Goal: Task Accomplishment & Management: Manage account settings

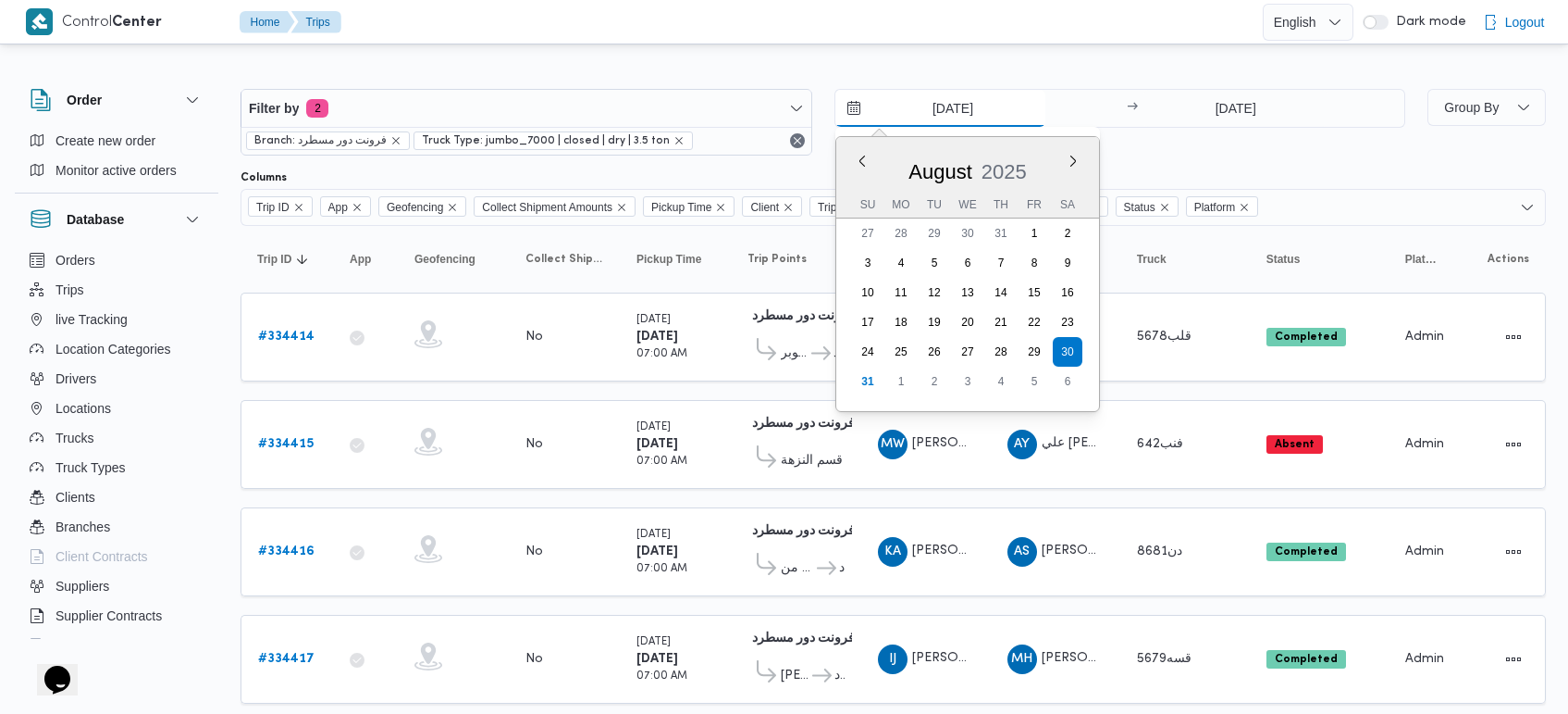
click at [969, 117] on input "[DATE]" at bounding box center [940, 108] width 210 height 37
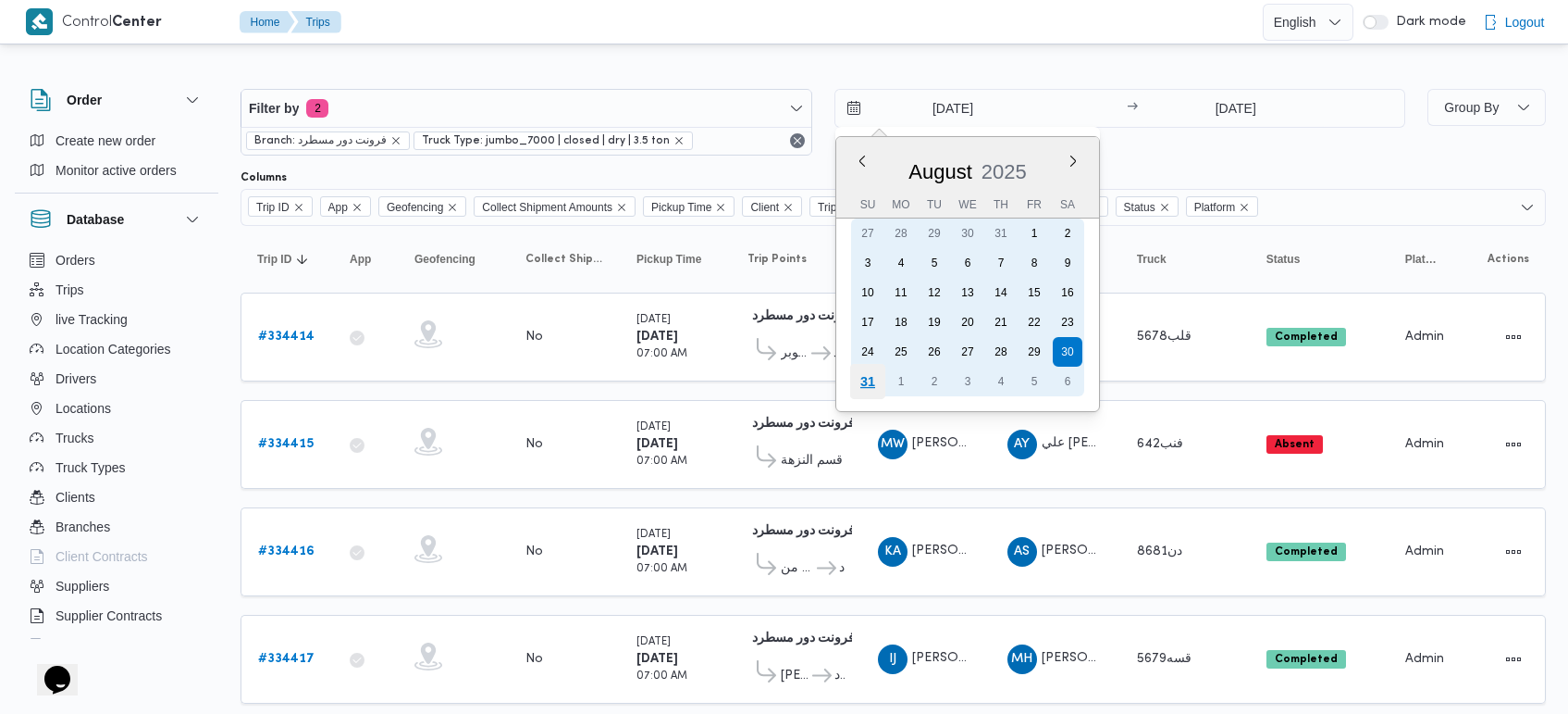
click at [877, 378] on div "31" at bounding box center [867, 381] width 35 height 36
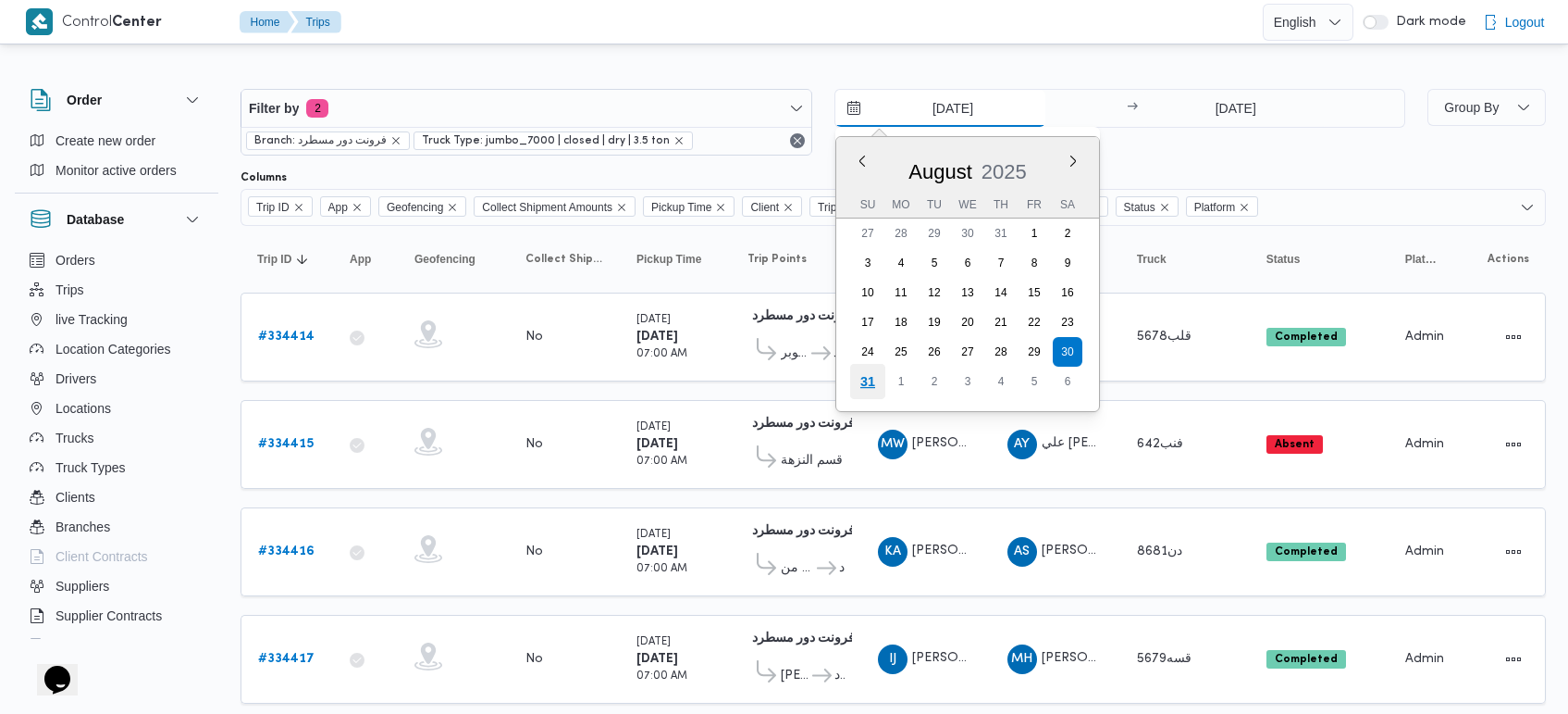
type input "[DATE]"
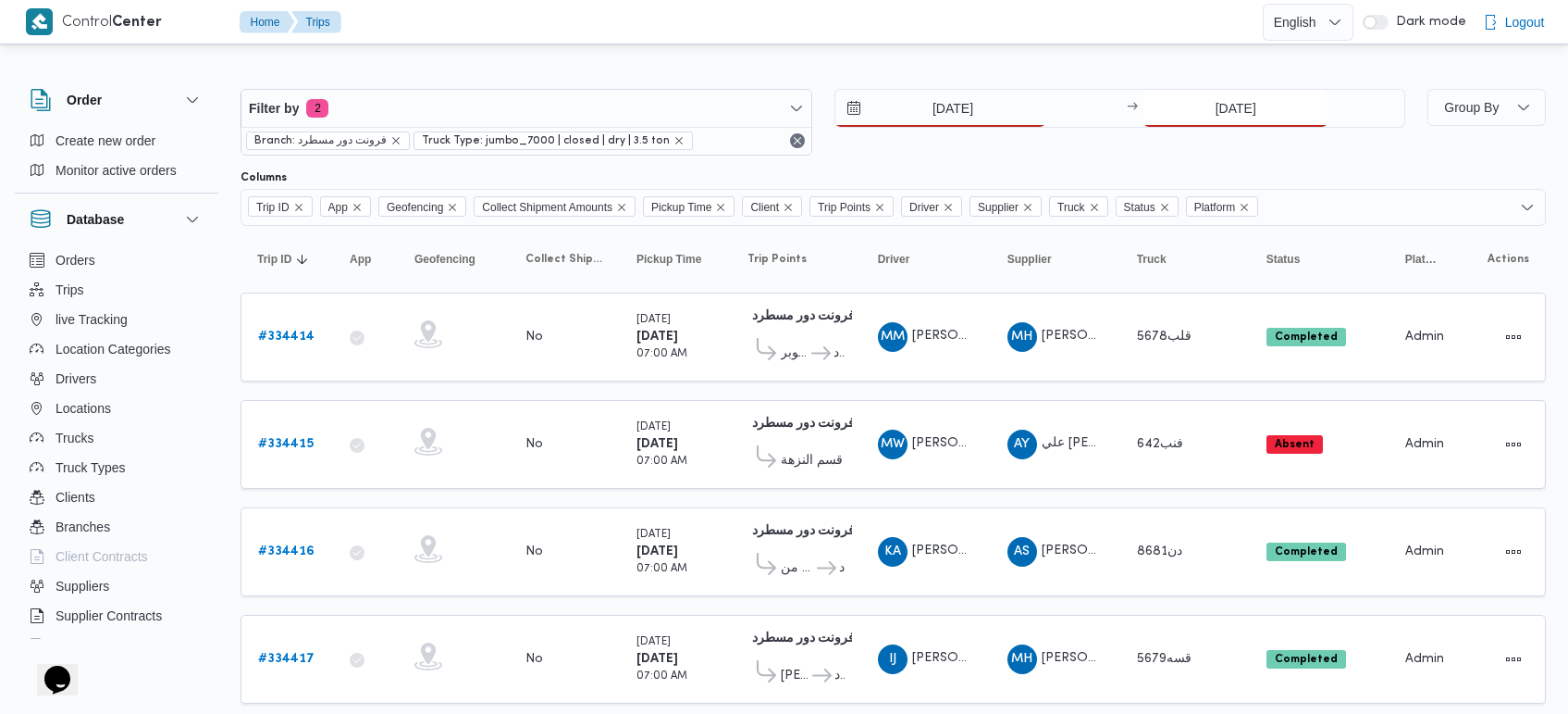
click at [1208, 112] on input "[DATE]" at bounding box center [1235, 108] width 184 height 37
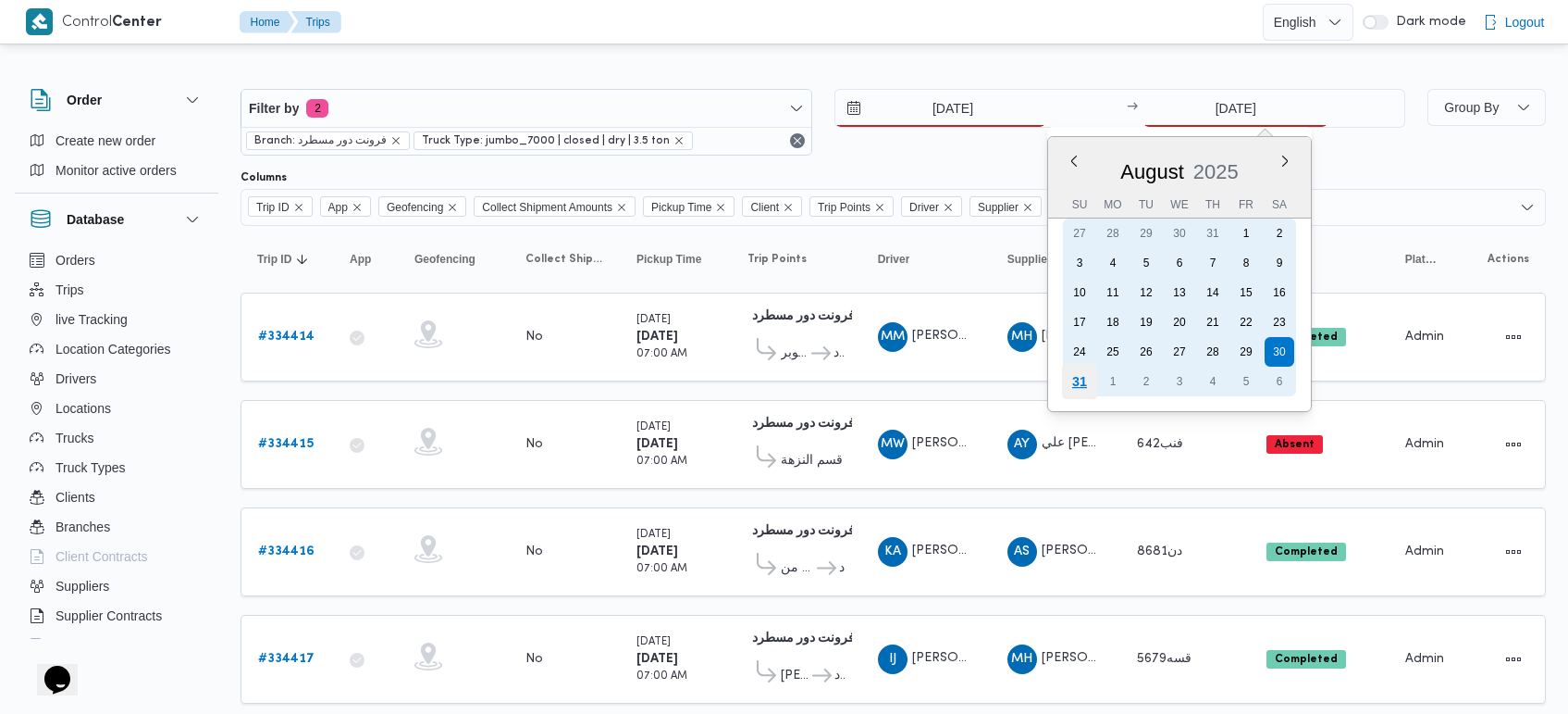
click at [1086, 375] on div "31" at bounding box center [1080, 381] width 35 height 36
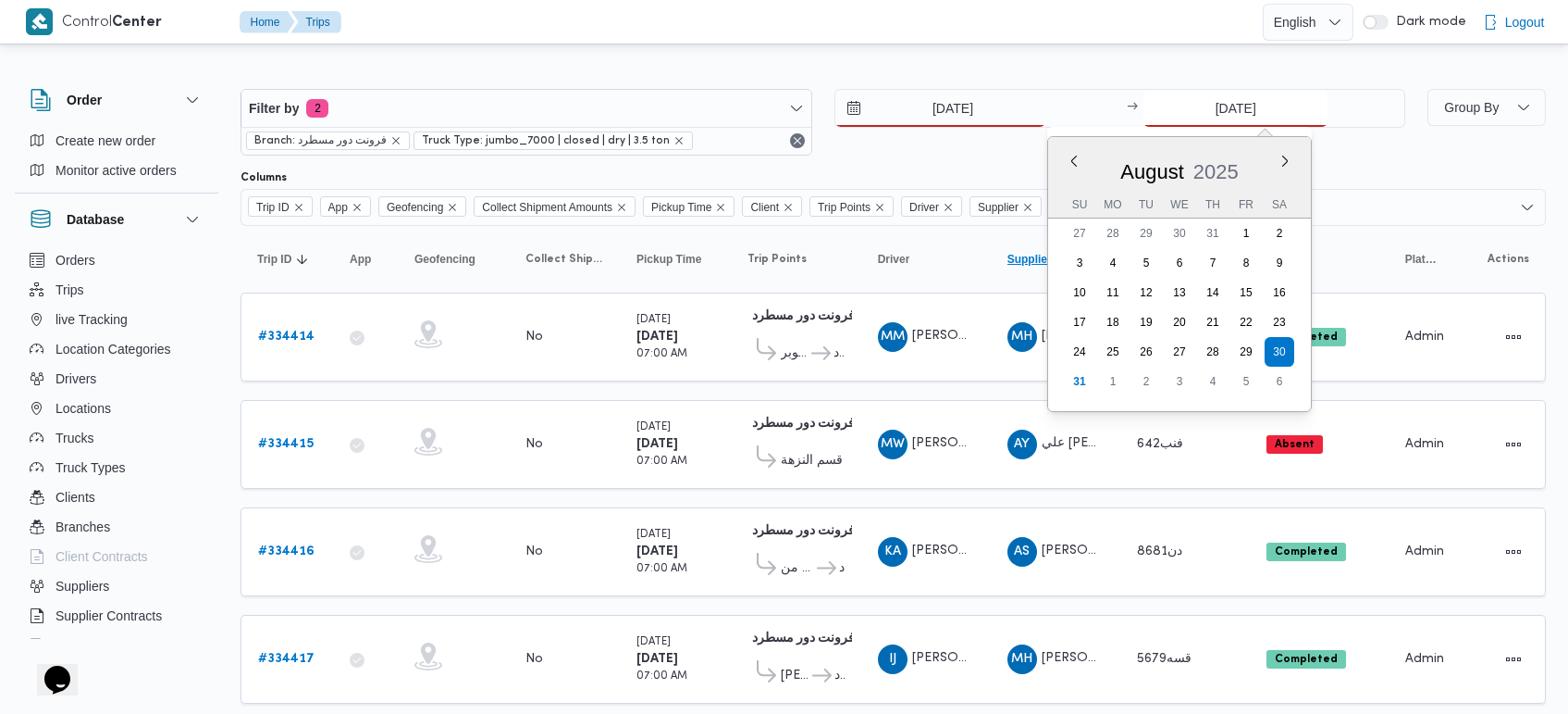
type input "[DATE]"
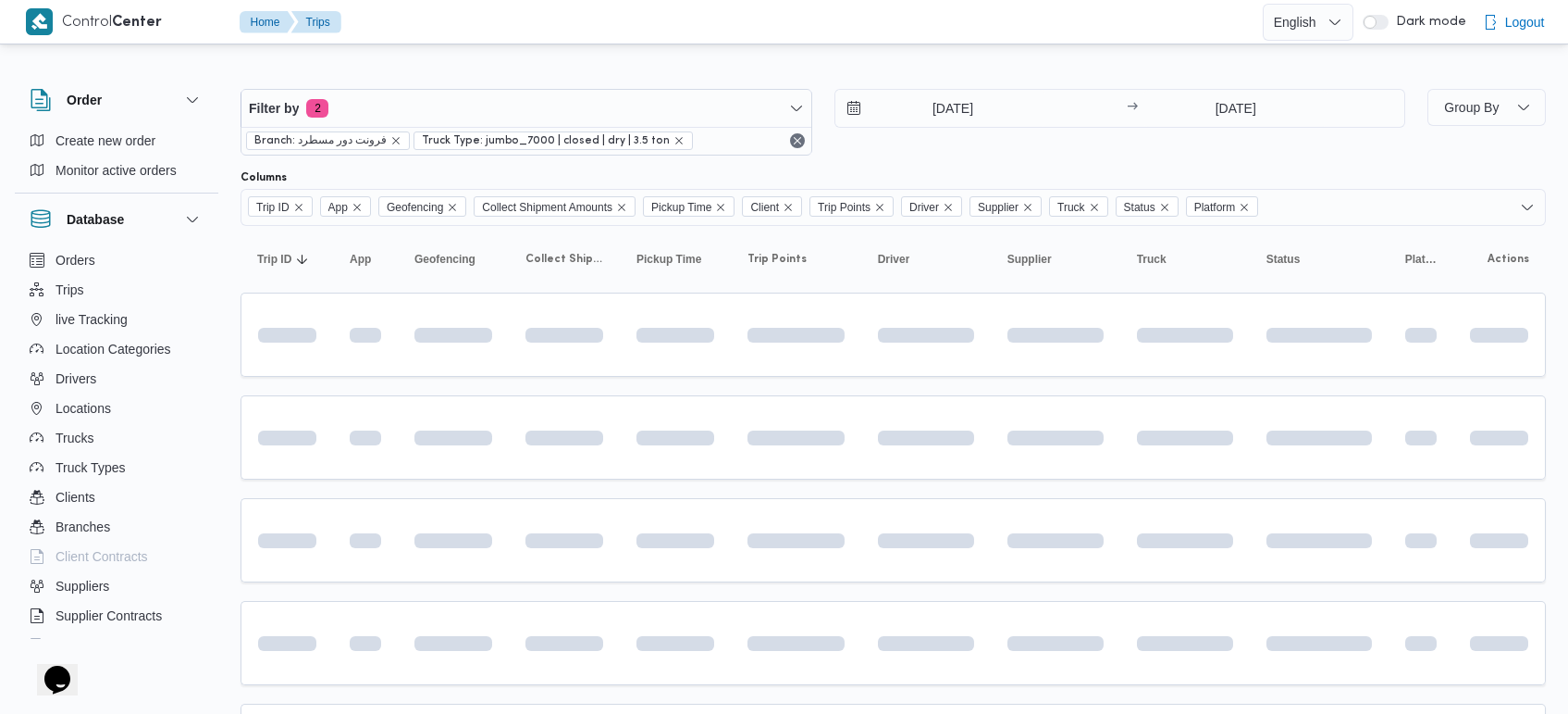
click at [896, 61] on div at bounding box center [893, 74] width 1305 height 30
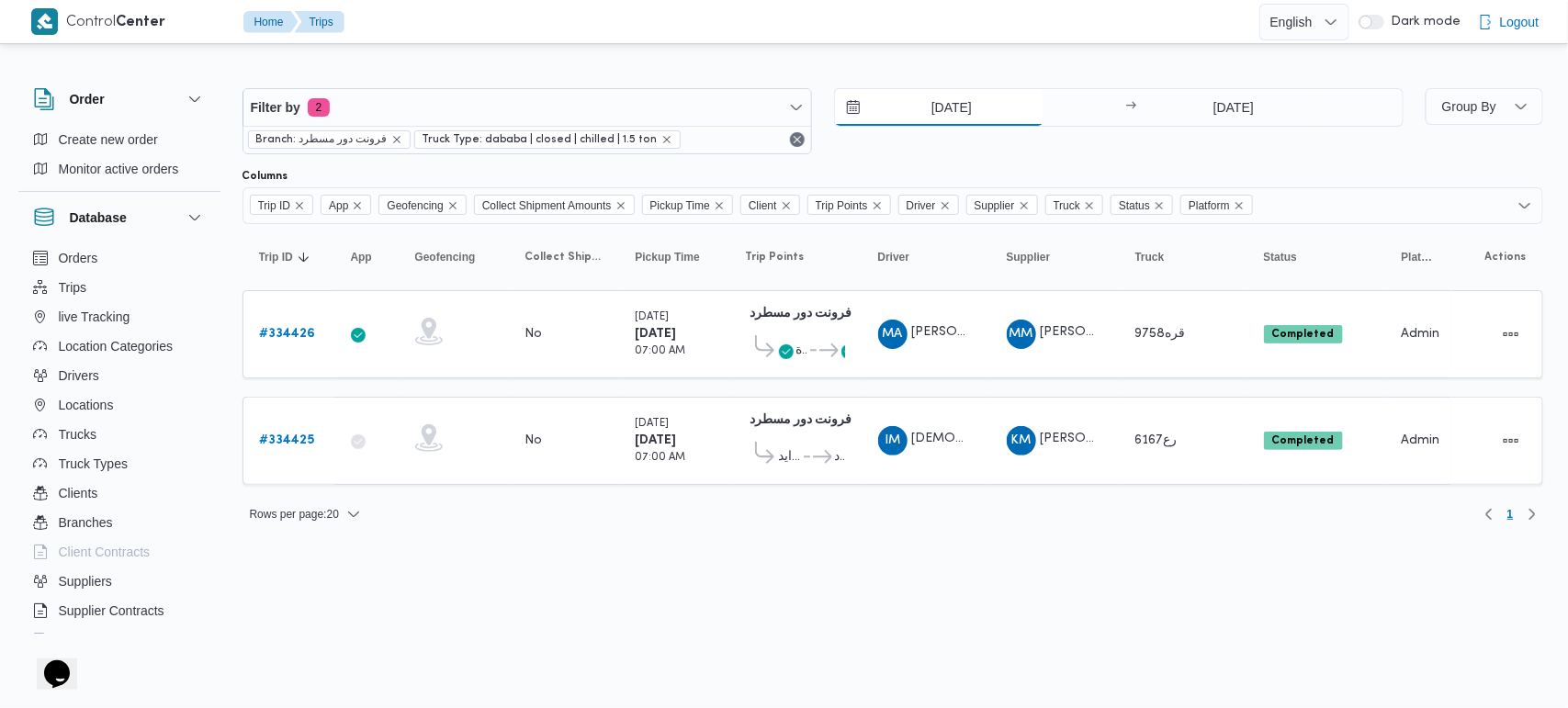
click at [962, 104] on input "[DATE]" at bounding box center [939, 108] width 208 height 37
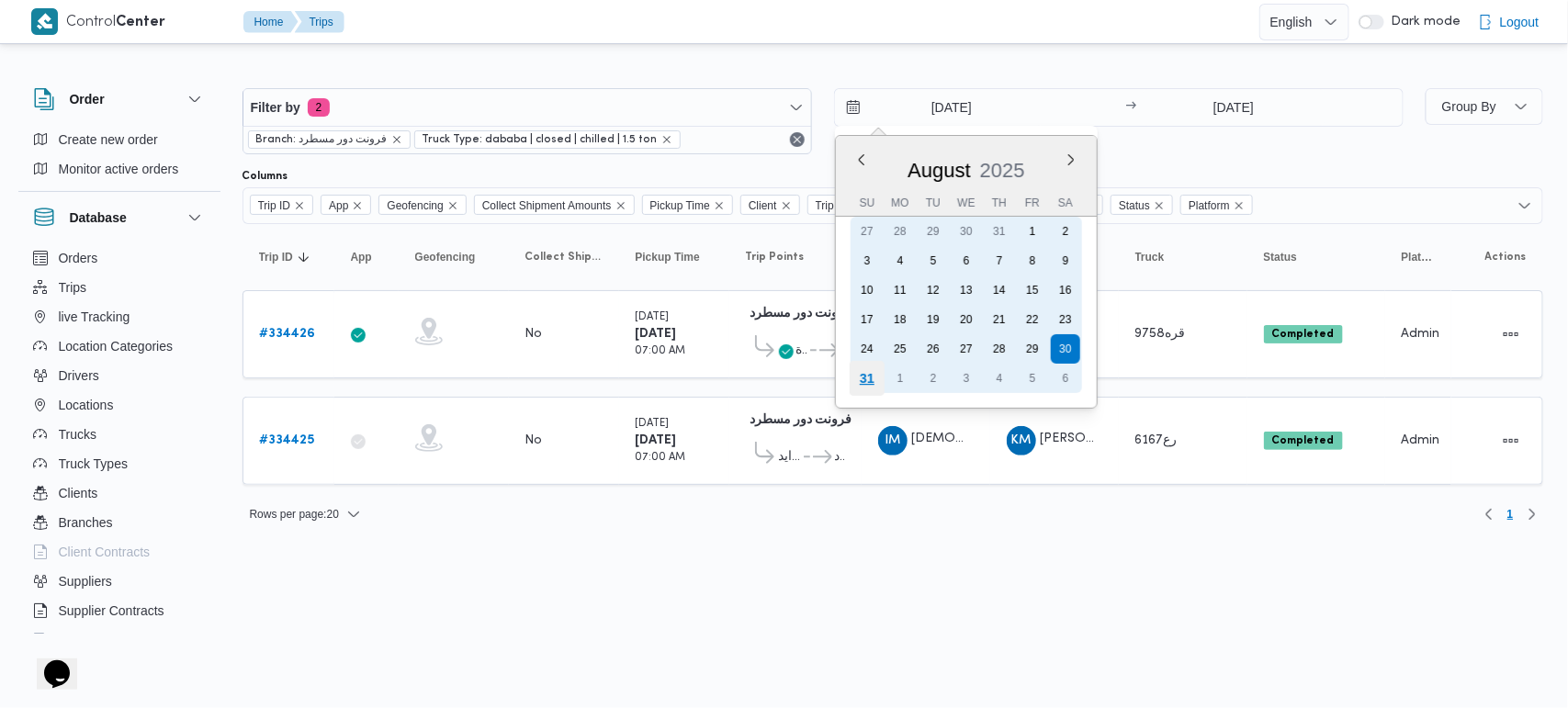
click at [868, 386] on div "31" at bounding box center [865, 378] width 35 height 35
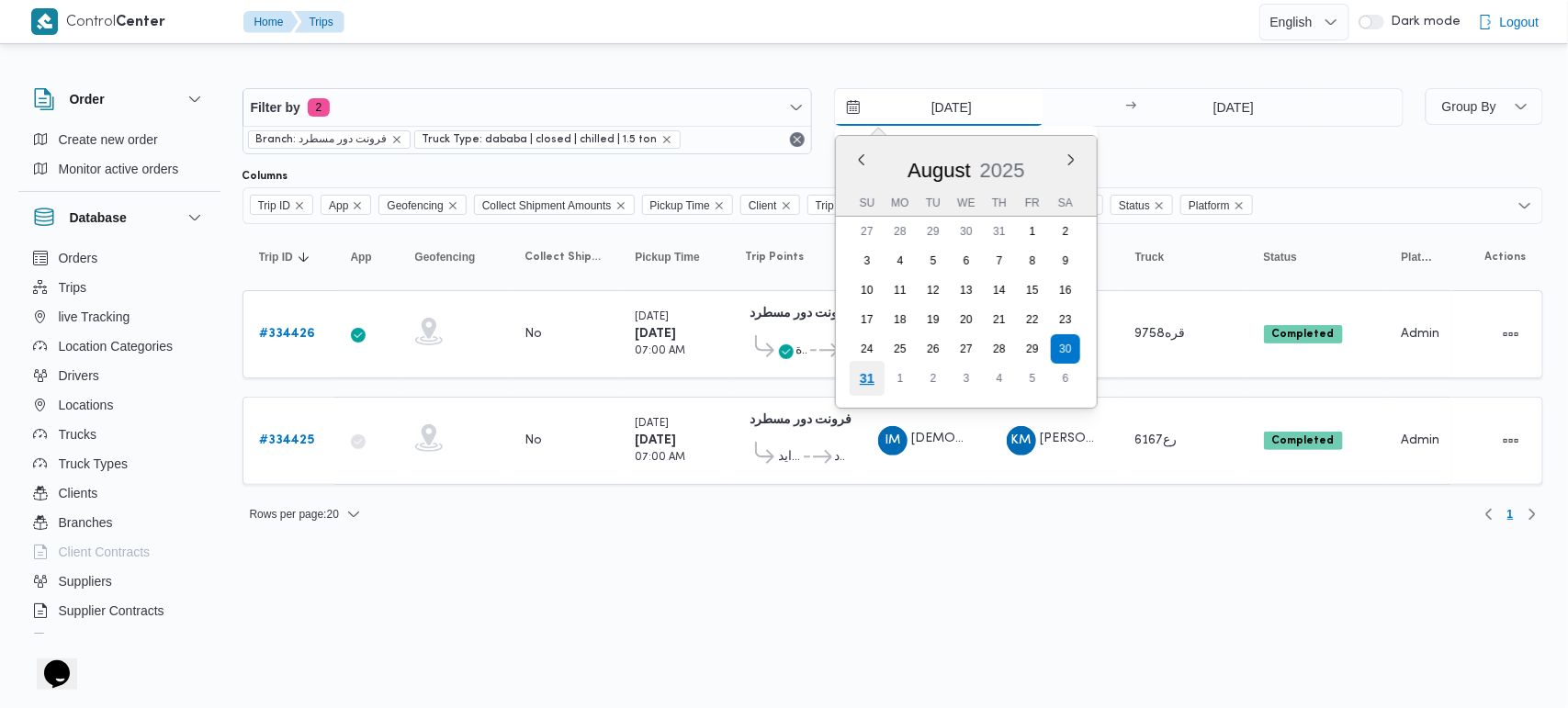
type input "[DATE]"
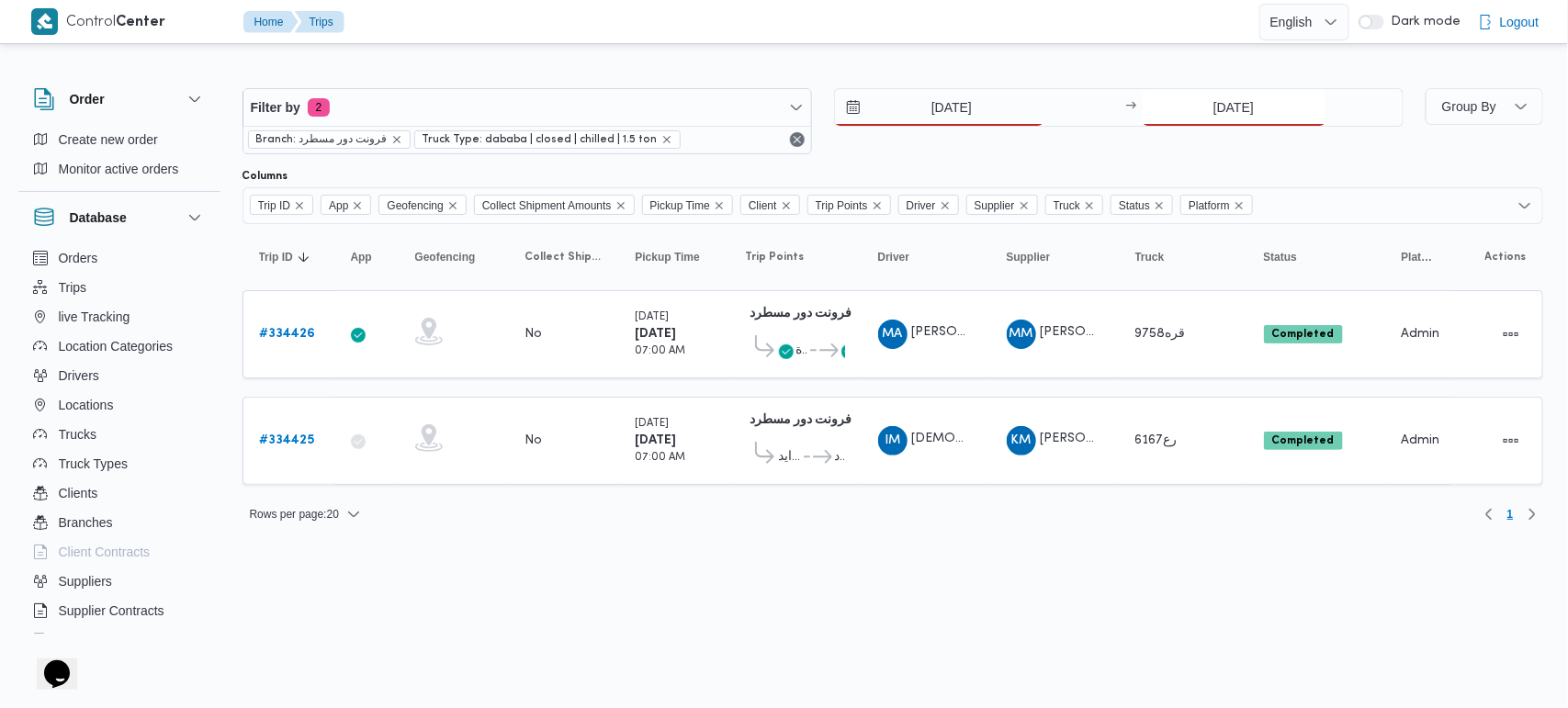
click at [1191, 120] on input "30/8/2025" at bounding box center [1234, 108] width 183 height 37
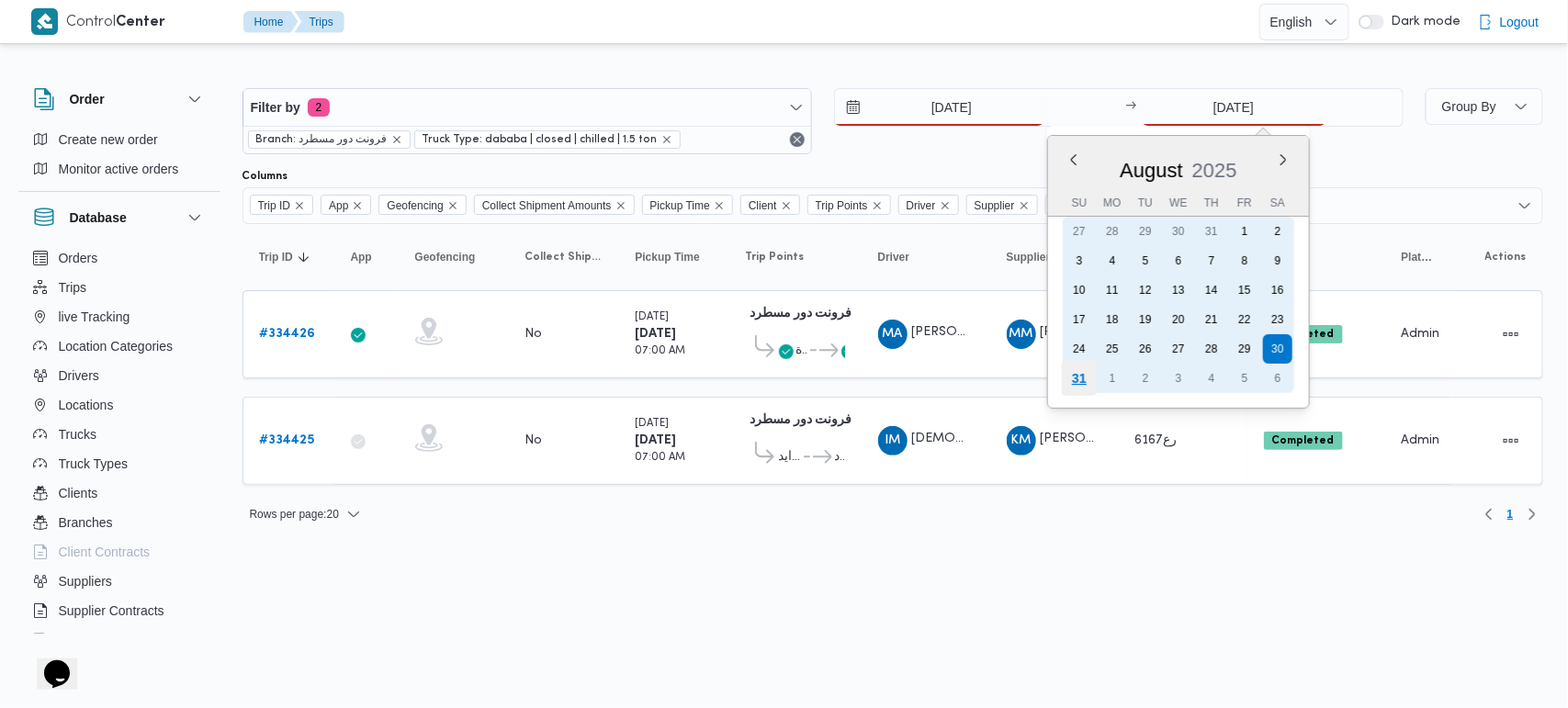
click at [1068, 374] on div "31" at bounding box center [1078, 378] width 35 height 35
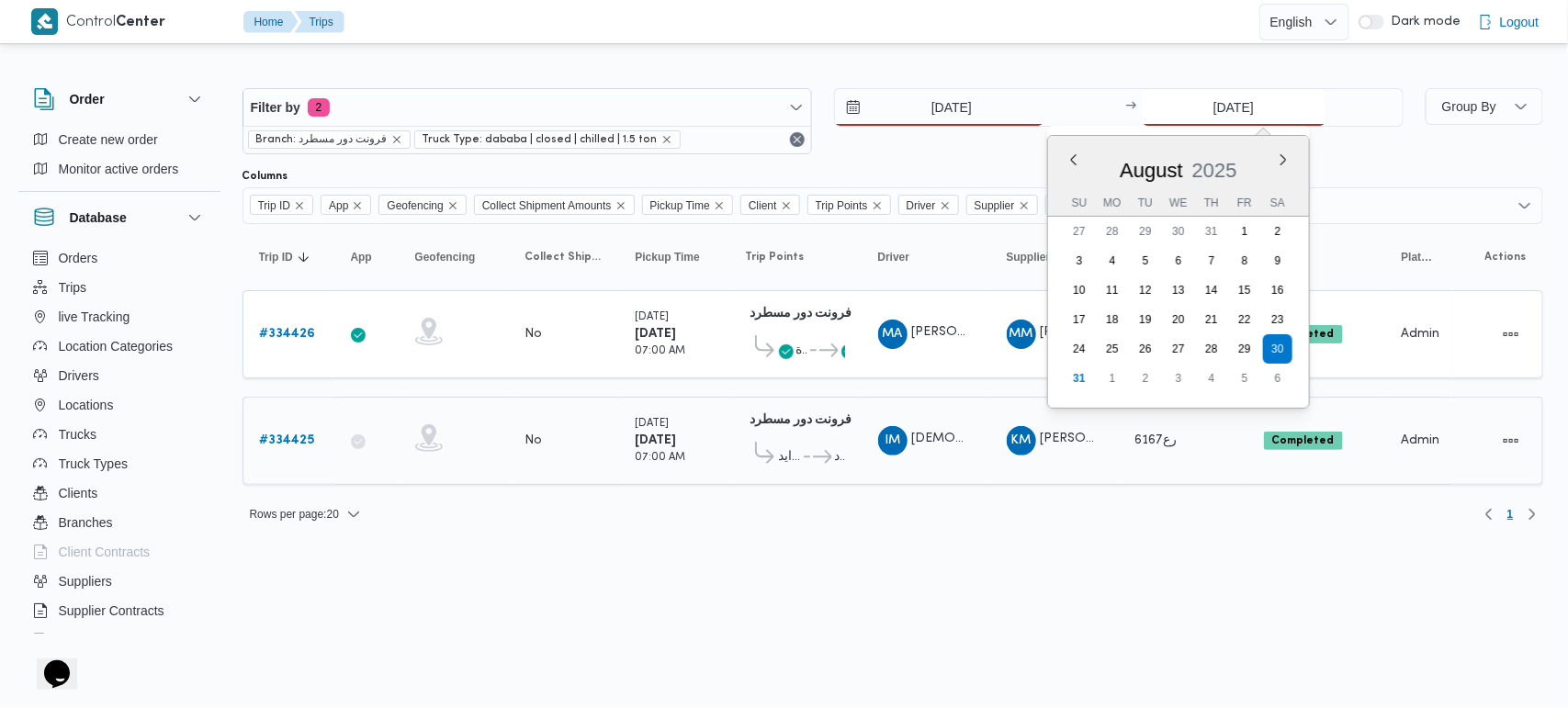
type input "31/8/2025"
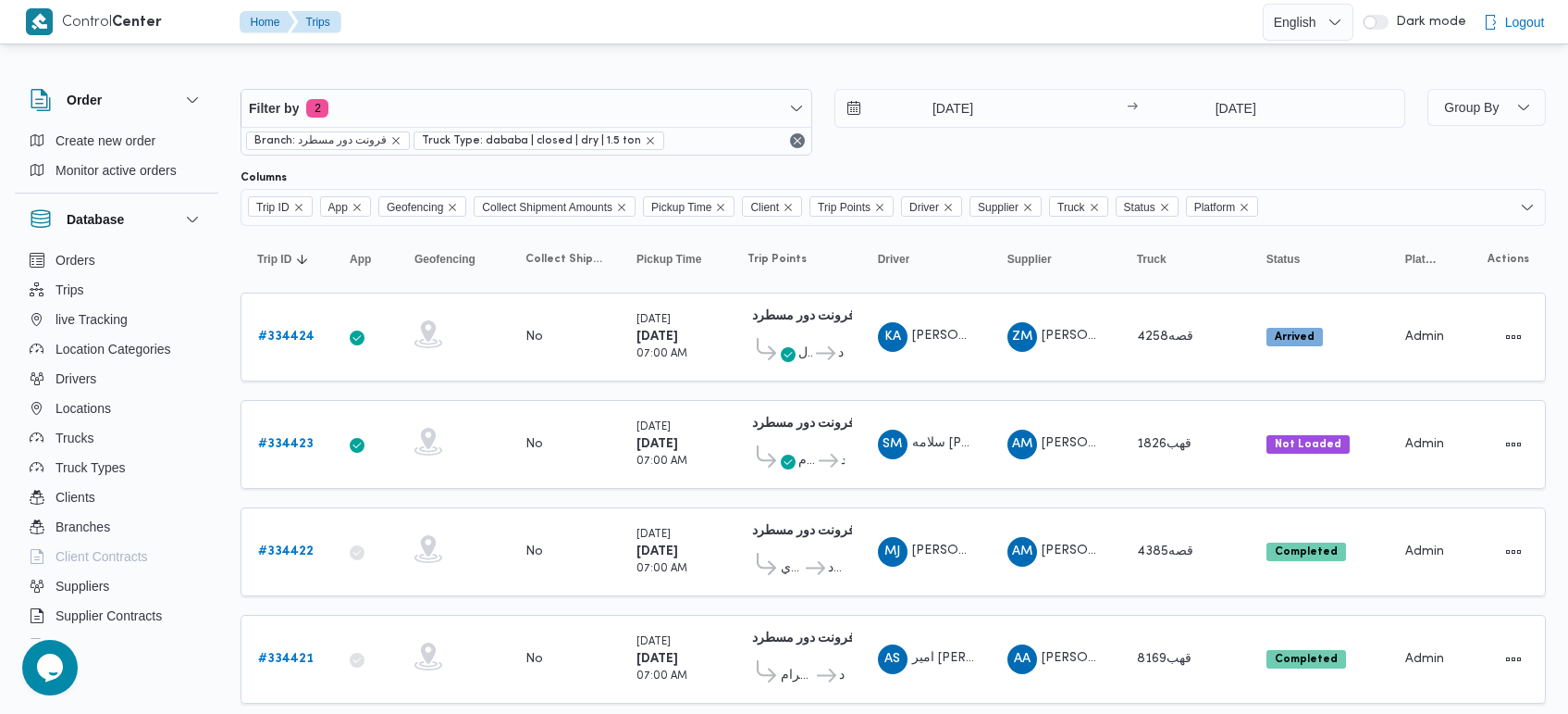
click at [942, 78] on div "Filter by 2 Branch: فرونت دور مسطرد Truck Type: dababa | closed | dry | 1.5 ton…" at bounding box center [823, 122] width 1187 height 89
click at [942, 104] on input "[DATE]" at bounding box center [940, 108] width 210 height 37
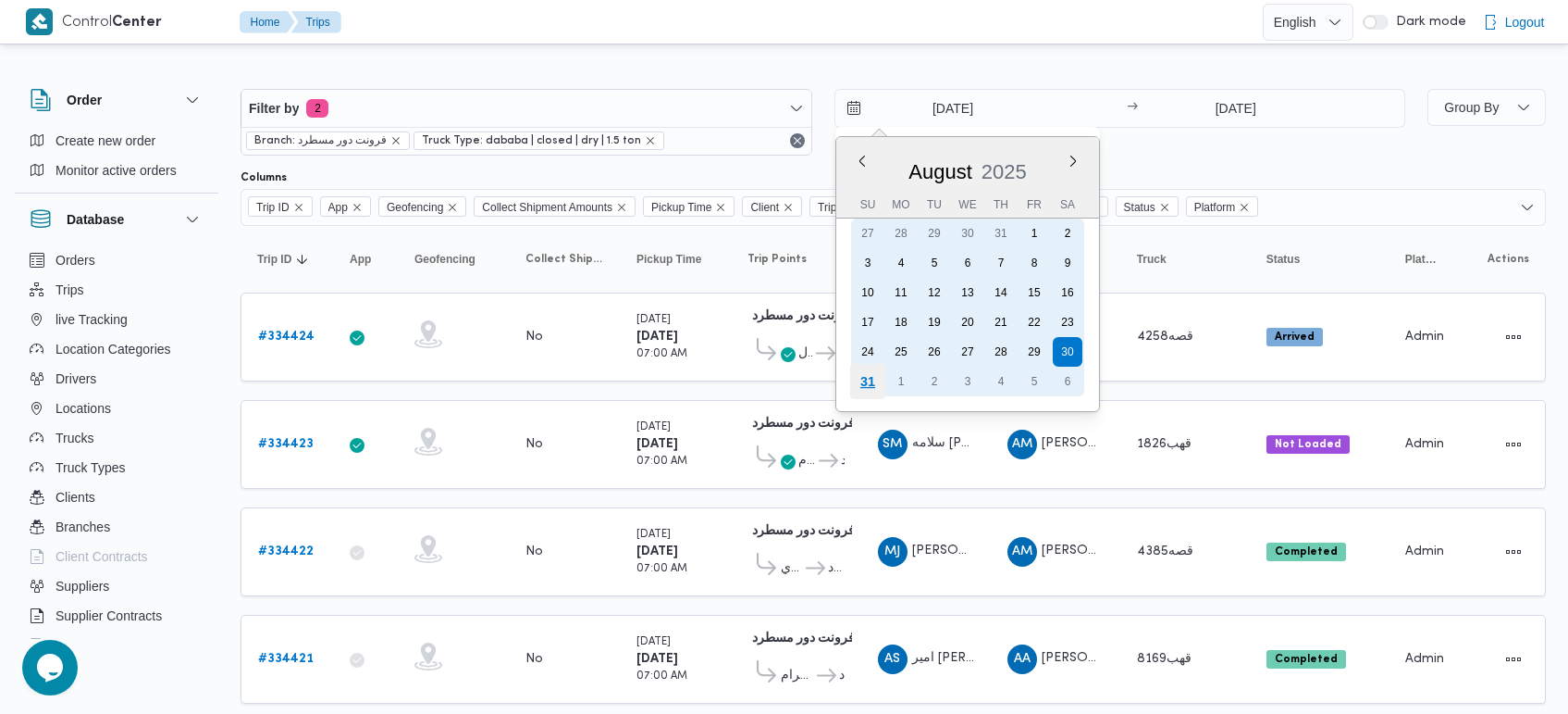
click at [862, 380] on div "31" at bounding box center [867, 381] width 35 height 36
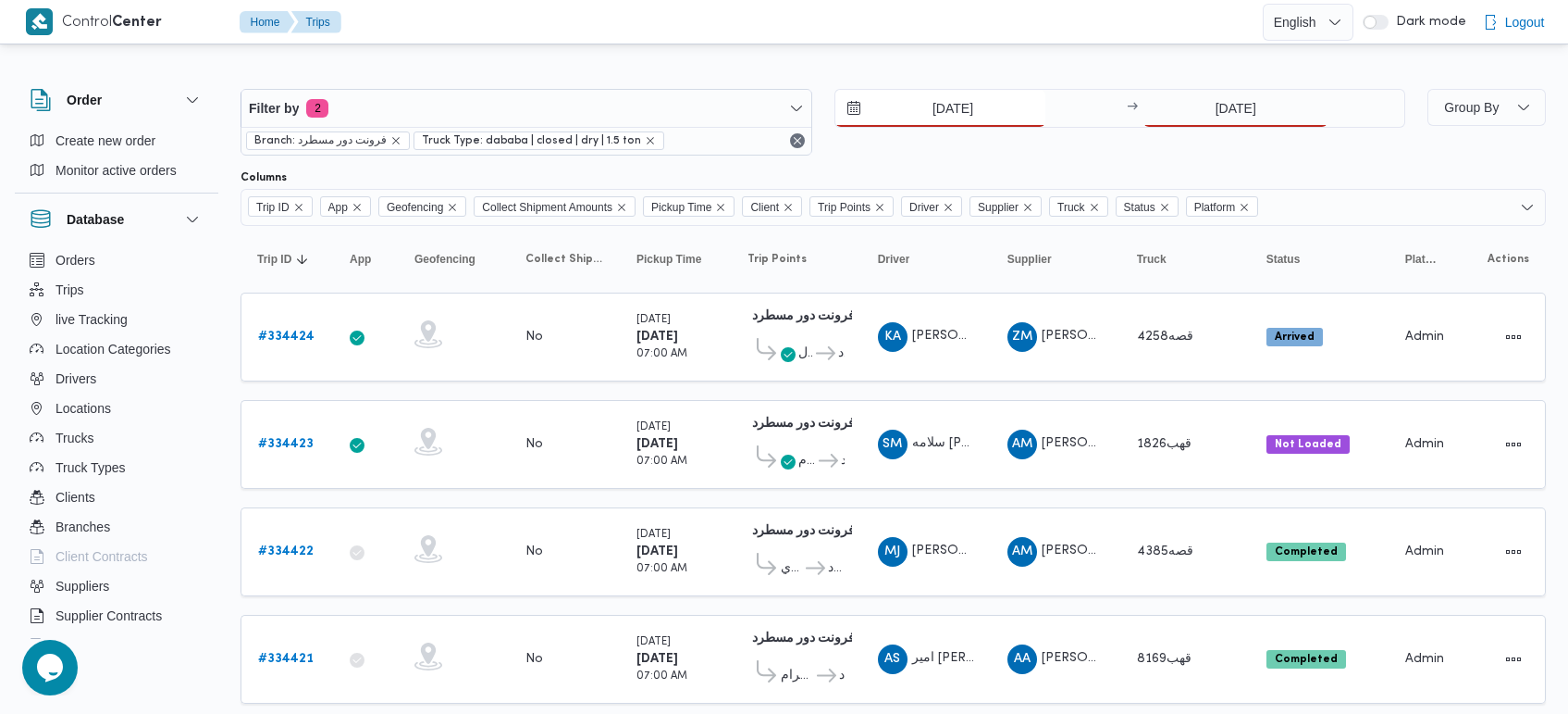
type input "[DATE]"
click at [1213, 107] on input "[DATE]" at bounding box center [1235, 108] width 184 height 37
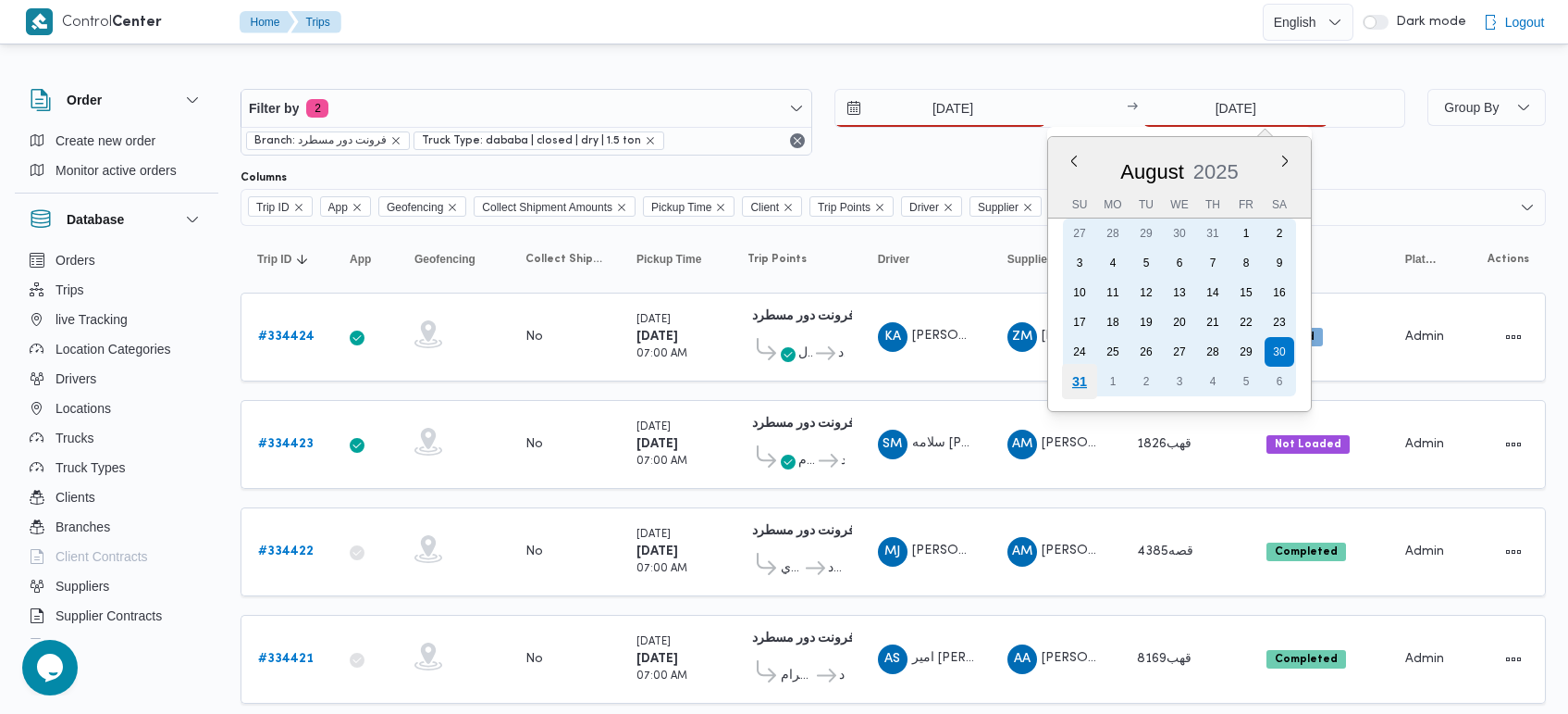
click at [1075, 382] on div "31" at bounding box center [1080, 381] width 35 height 36
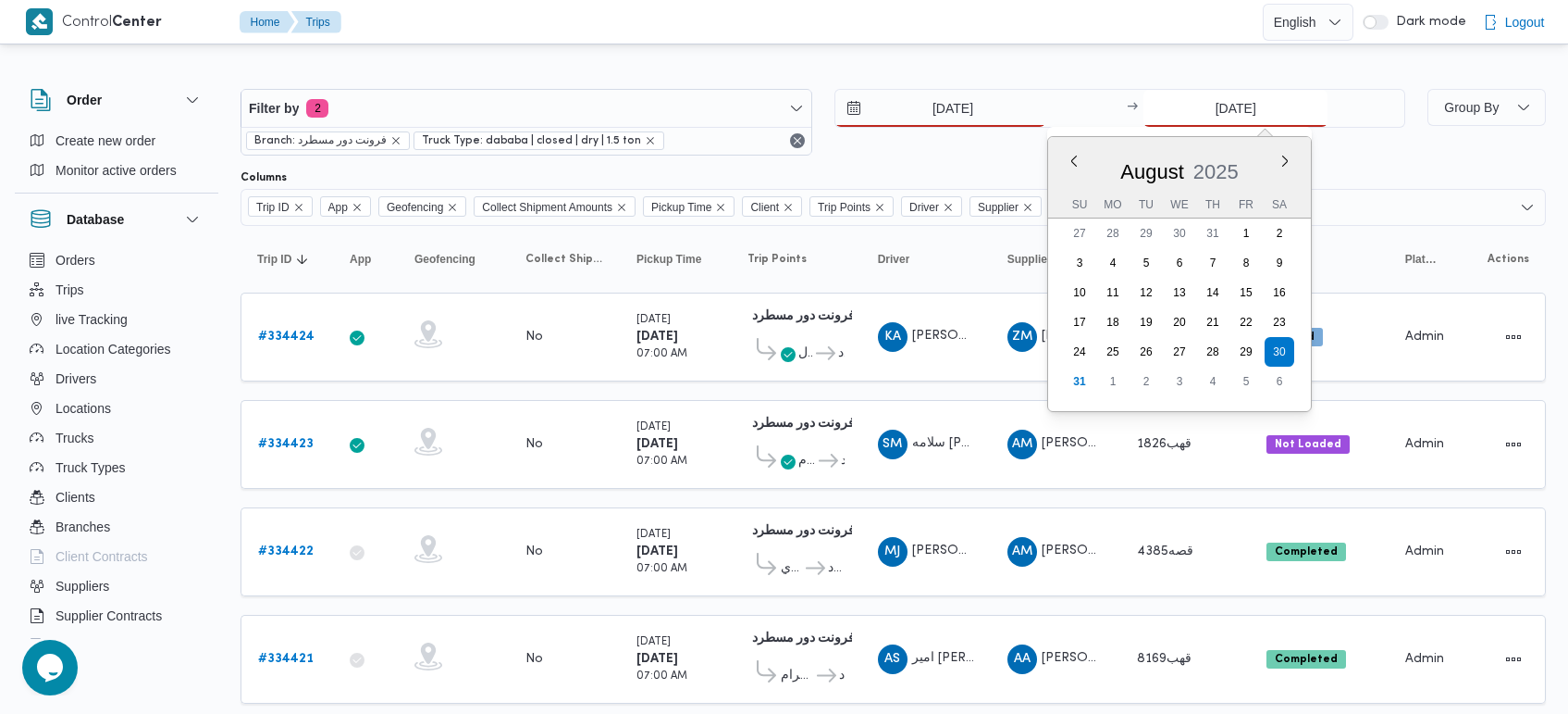
type input "[DATE]"
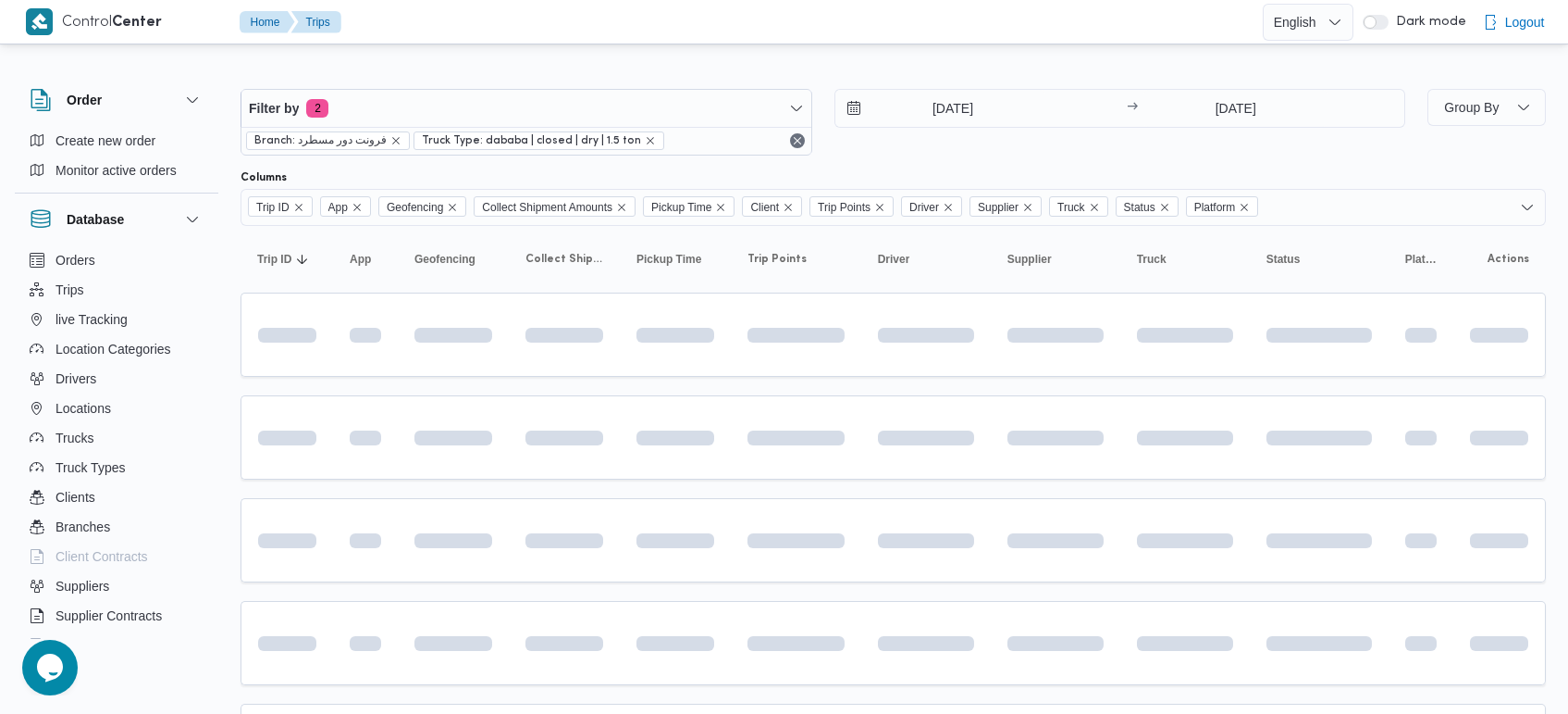
click at [954, 80] on div "Filter by 2 Branch: فرونت دور مسطرد Truck Type: dababa | closed | dry | 1.5 ton…" at bounding box center [823, 122] width 1187 height 89
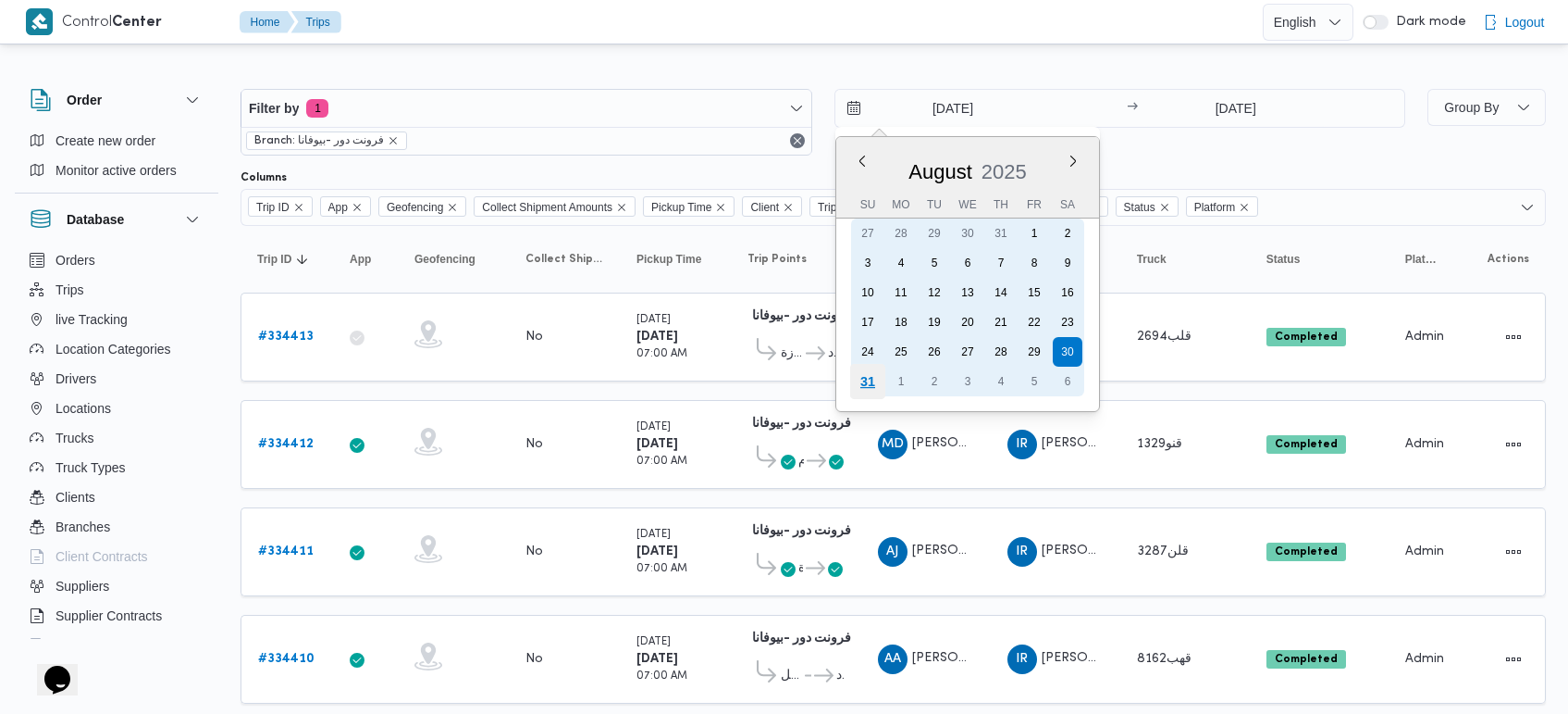
click at [878, 376] on div "31" at bounding box center [867, 381] width 35 height 36
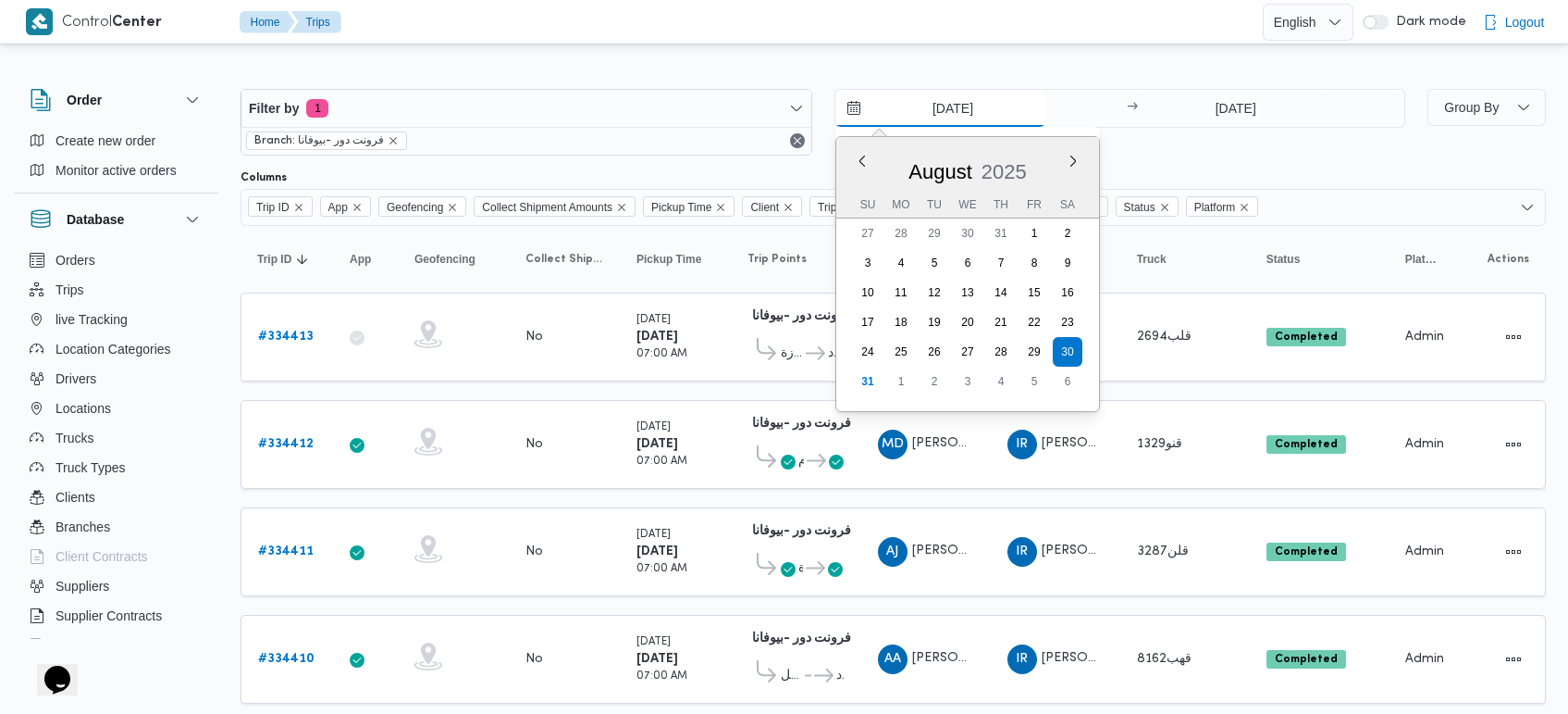
type input "[DATE]"
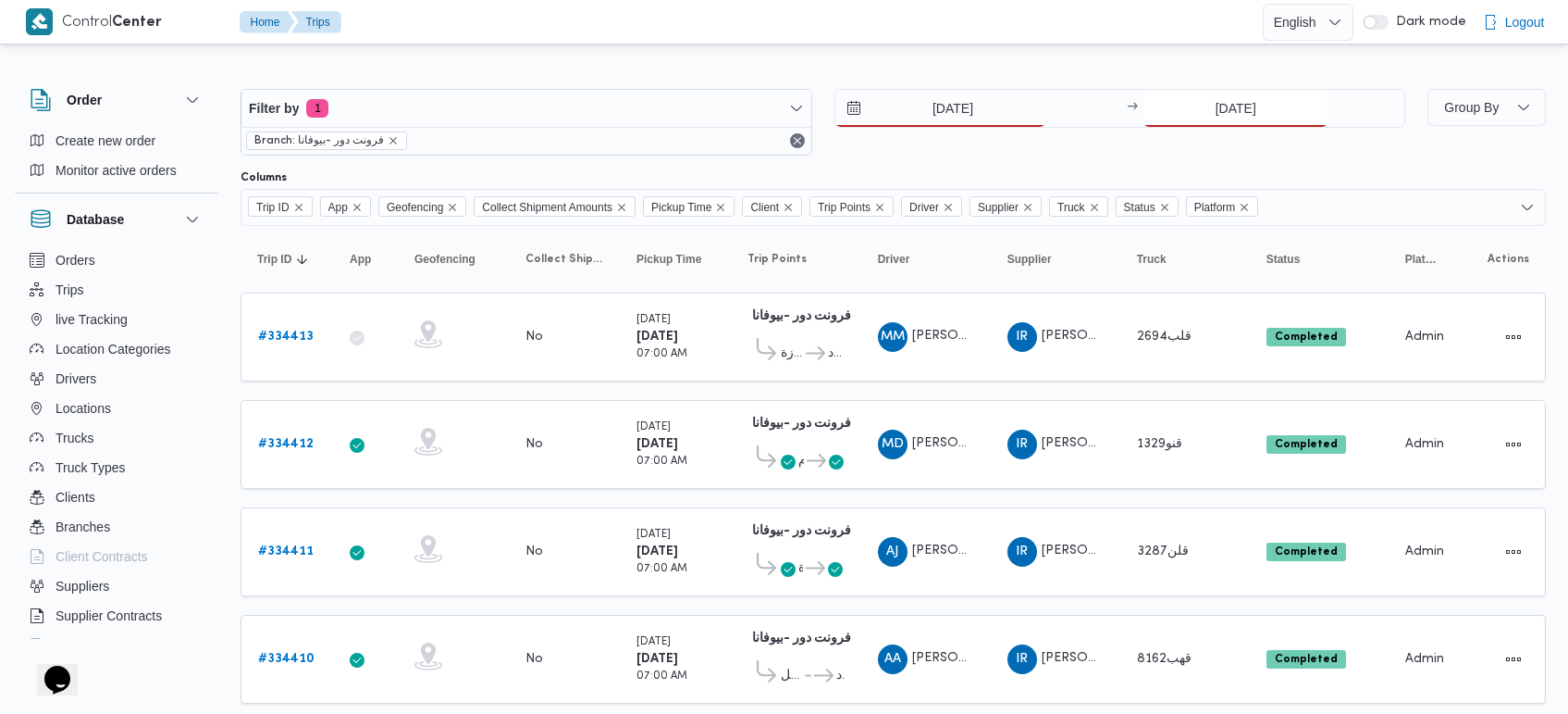
click at [1227, 108] on input "30/8/2025" at bounding box center [1235, 108] width 184 height 37
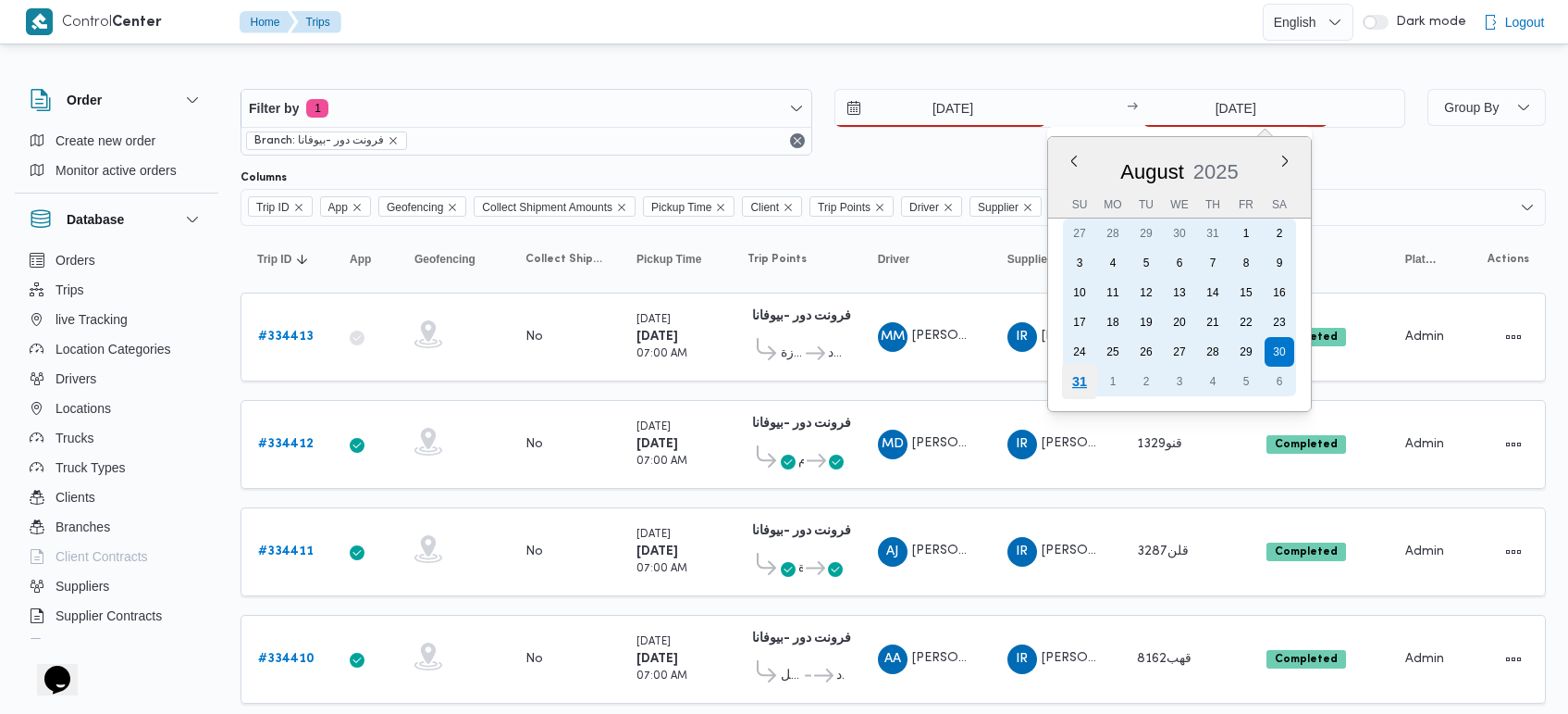
click at [1092, 369] on div "31" at bounding box center [1080, 381] width 35 height 36
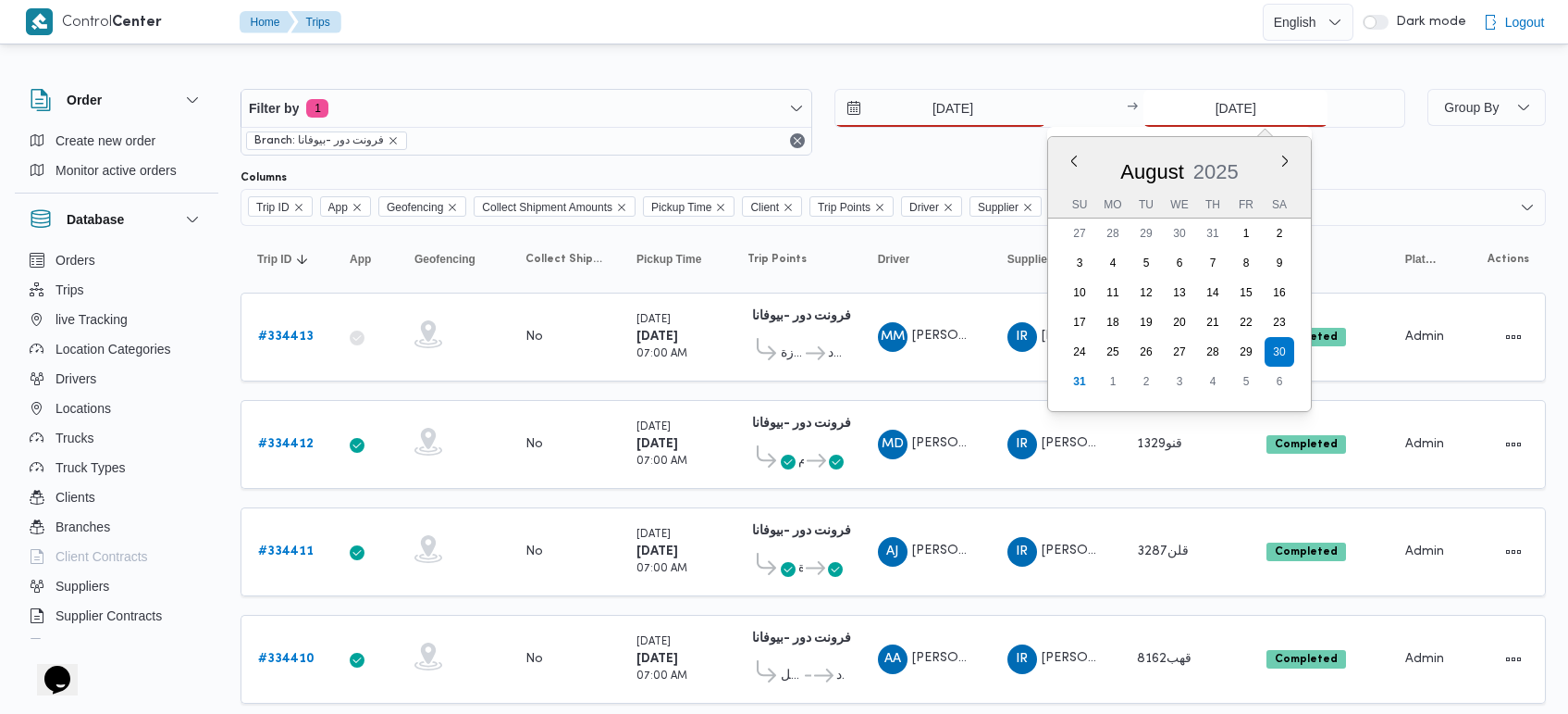
type input "31/8/2025"
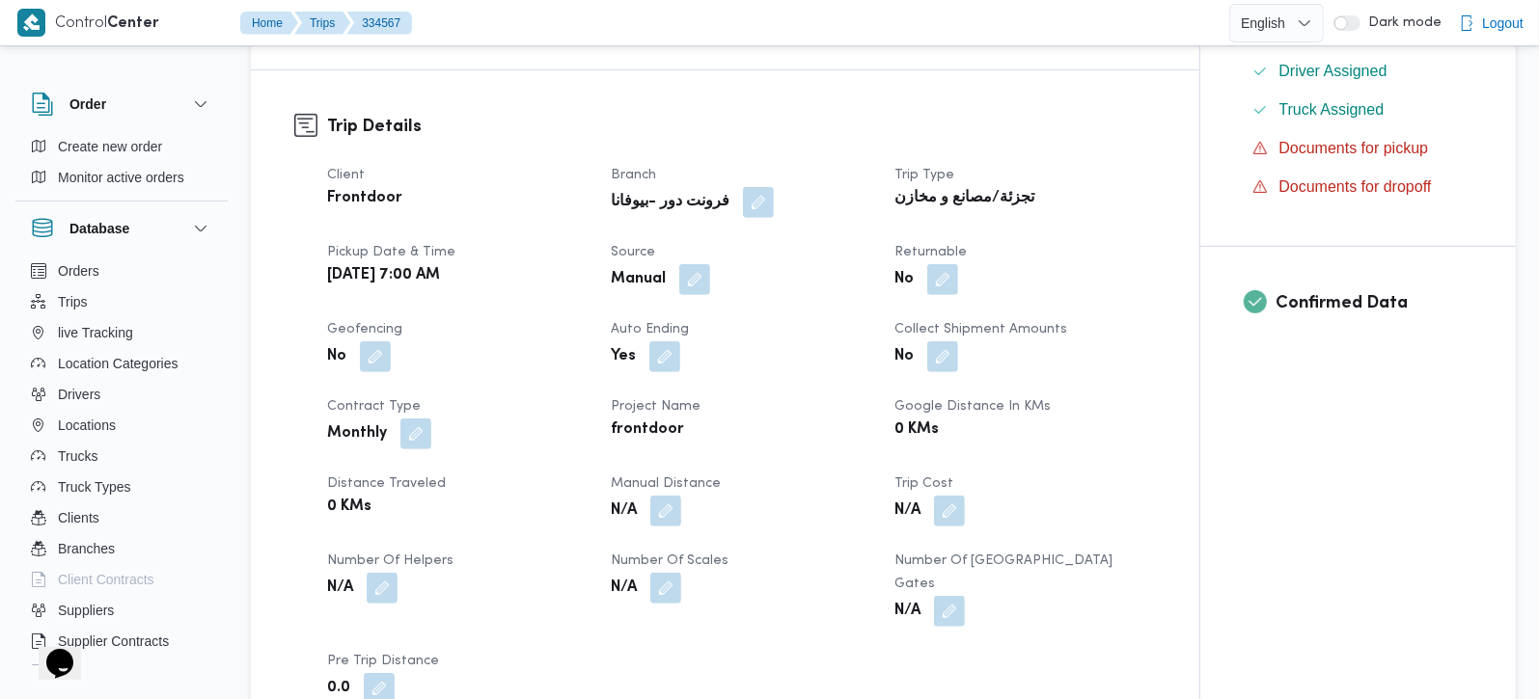
scroll to position [680, 0]
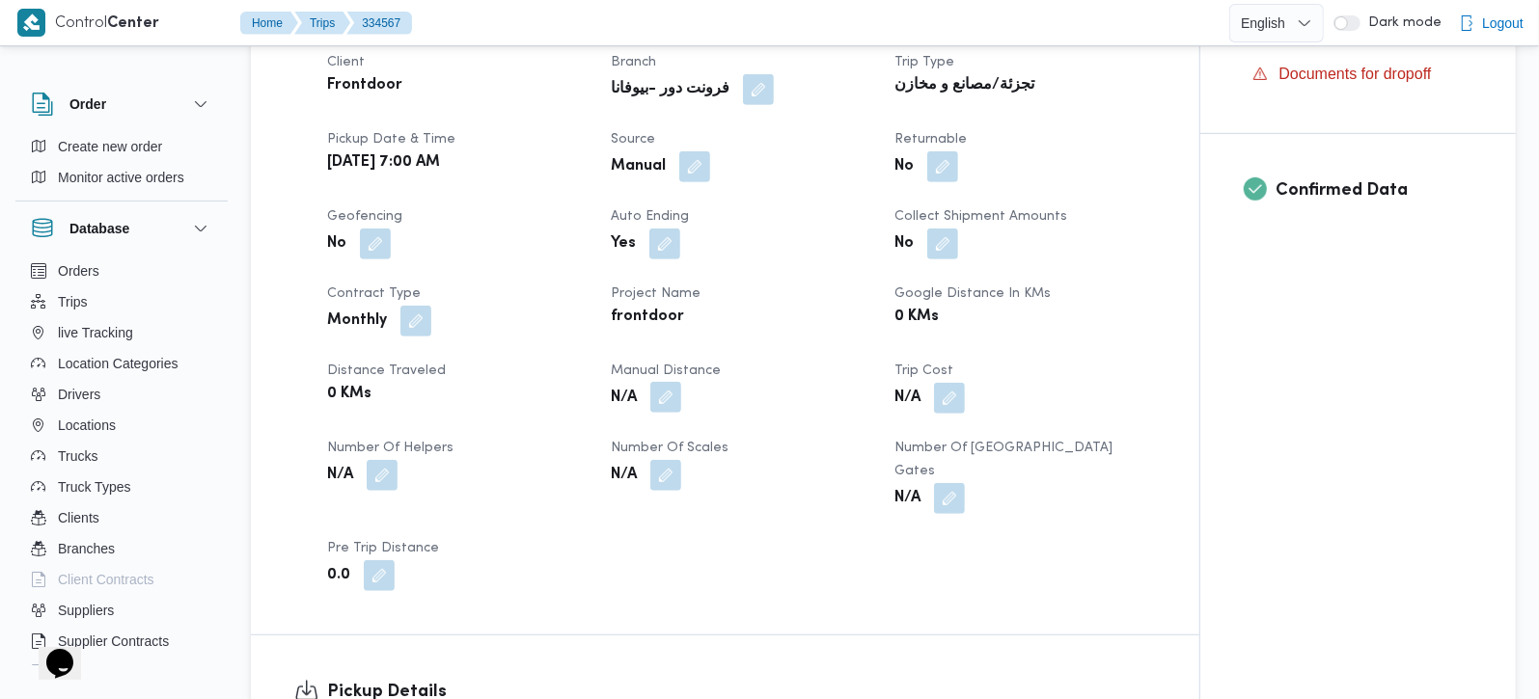
click at [664, 413] on button "button" at bounding box center [665, 397] width 31 height 31
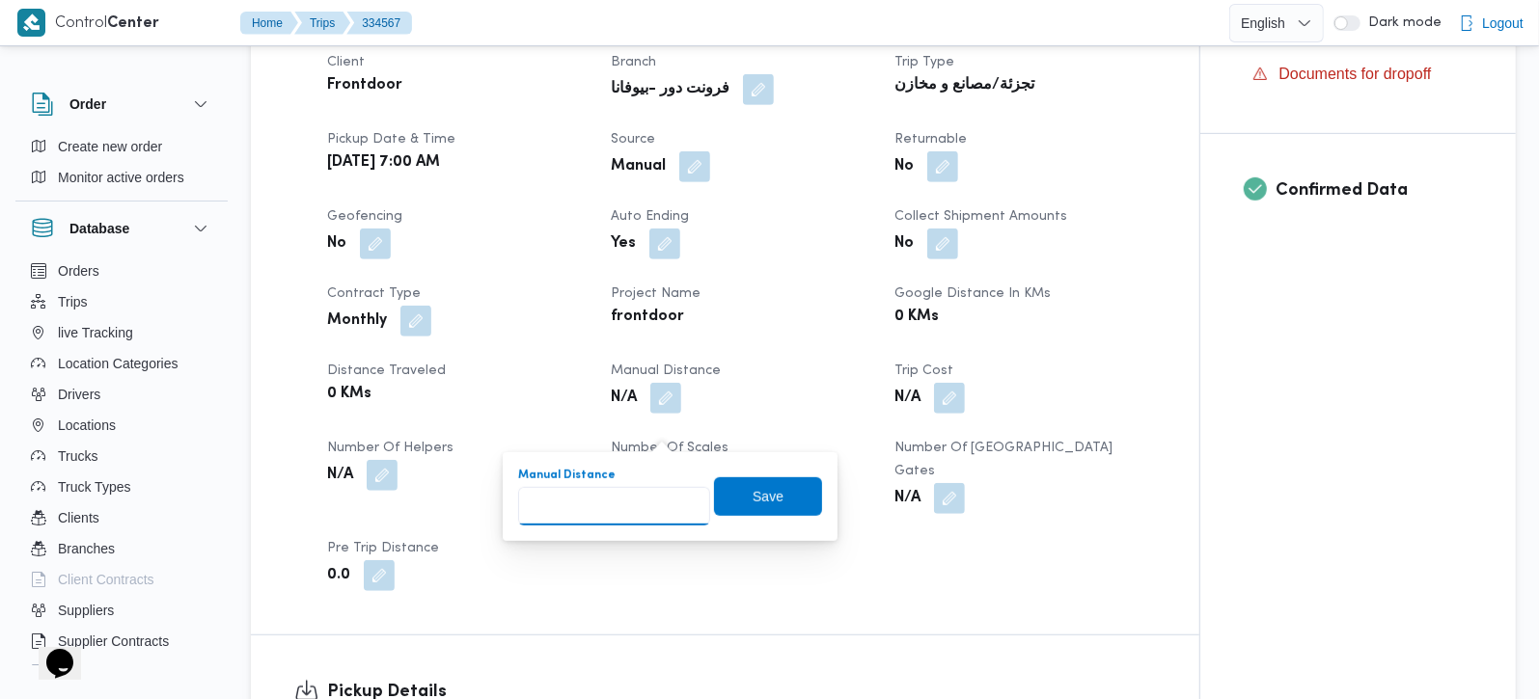
click at [616, 520] on input "Manual Distance" at bounding box center [614, 506] width 192 height 39
type input "105"
click at [788, 490] on span "Save" at bounding box center [768, 496] width 108 height 39
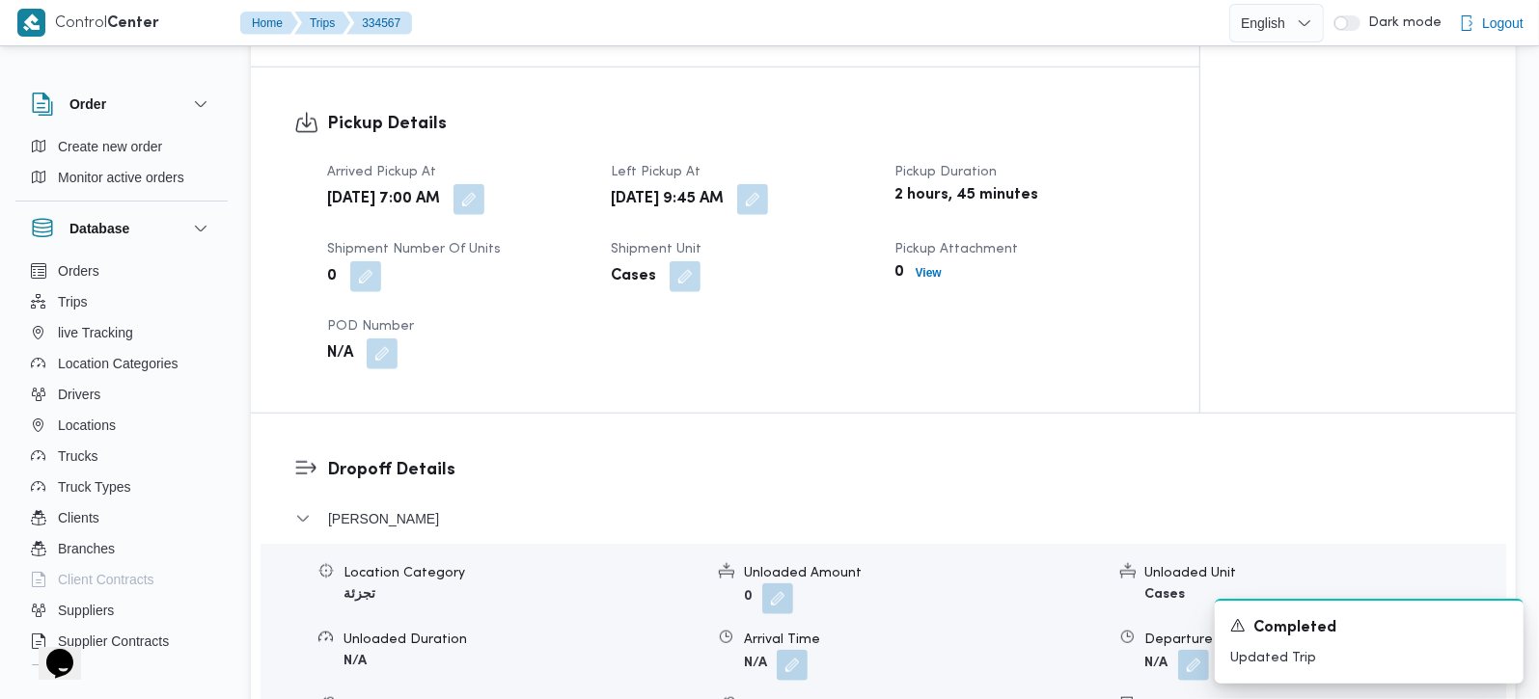
scroll to position [1361, 0]
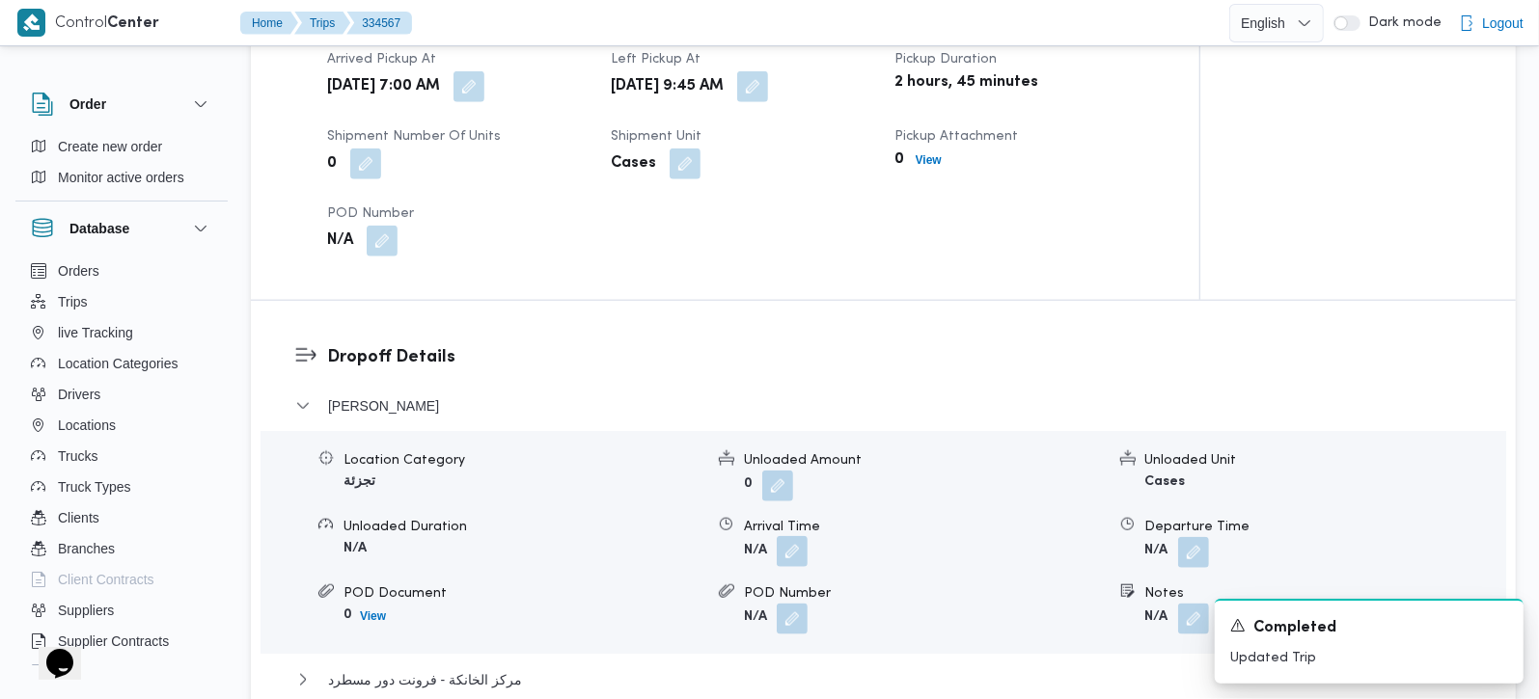
click at [800, 550] on button "button" at bounding box center [792, 551] width 31 height 31
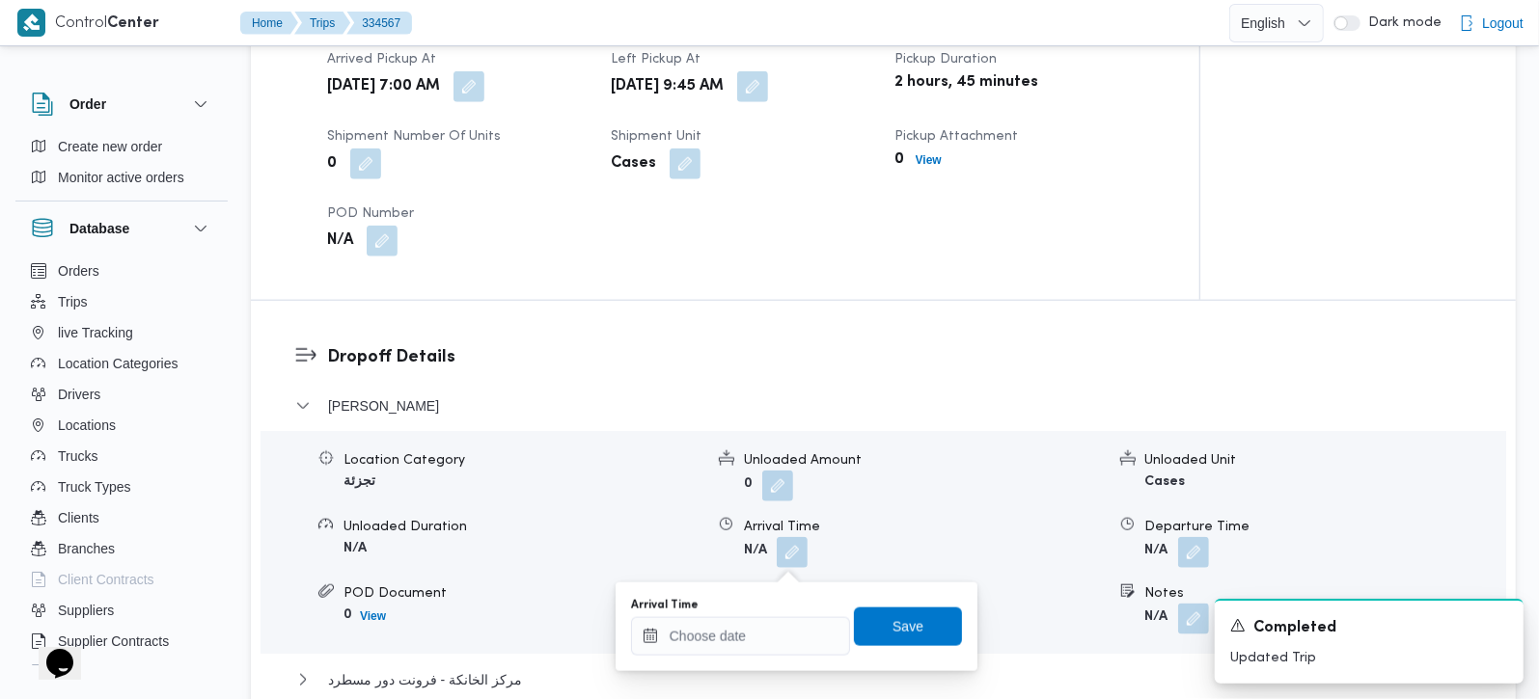
click at [751, 615] on div "Arrival Time" at bounding box center [740, 627] width 219 height 58
click at [766, 625] on div at bounding box center [740, 636] width 219 height 39
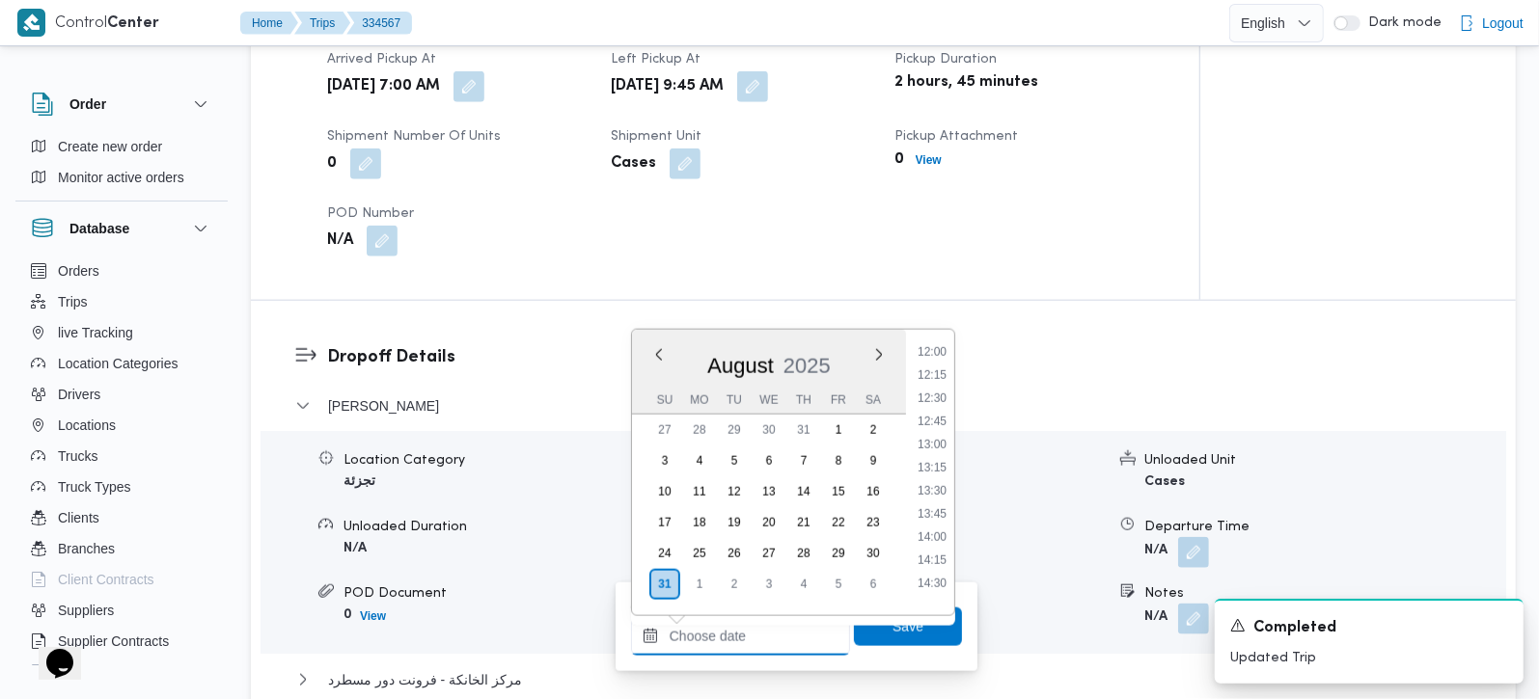
scroll to position [808, 0]
click at [940, 538] on li "10:45" at bounding box center [932, 542] width 44 height 19
type input "[DATE] 10:45"
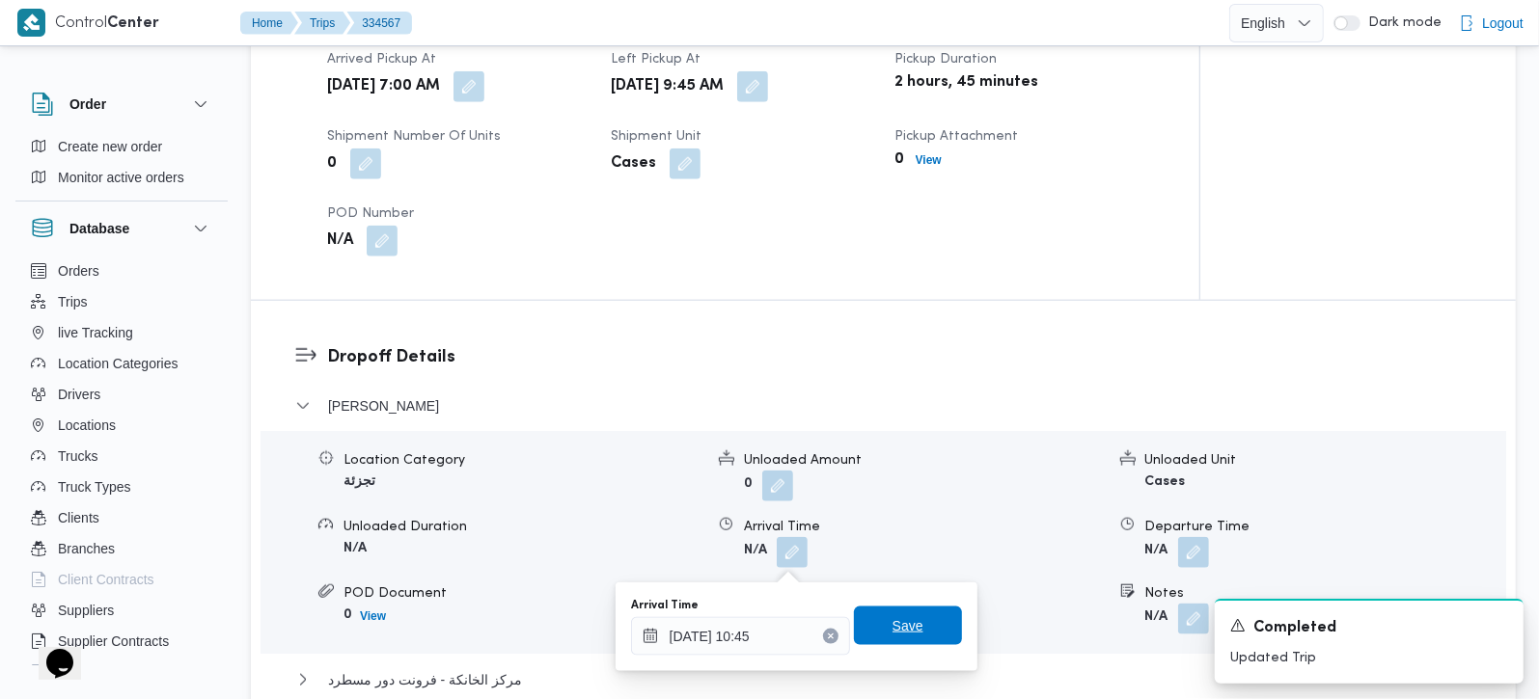
click at [922, 633] on span "Save" at bounding box center [908, 626] width 108 height 39
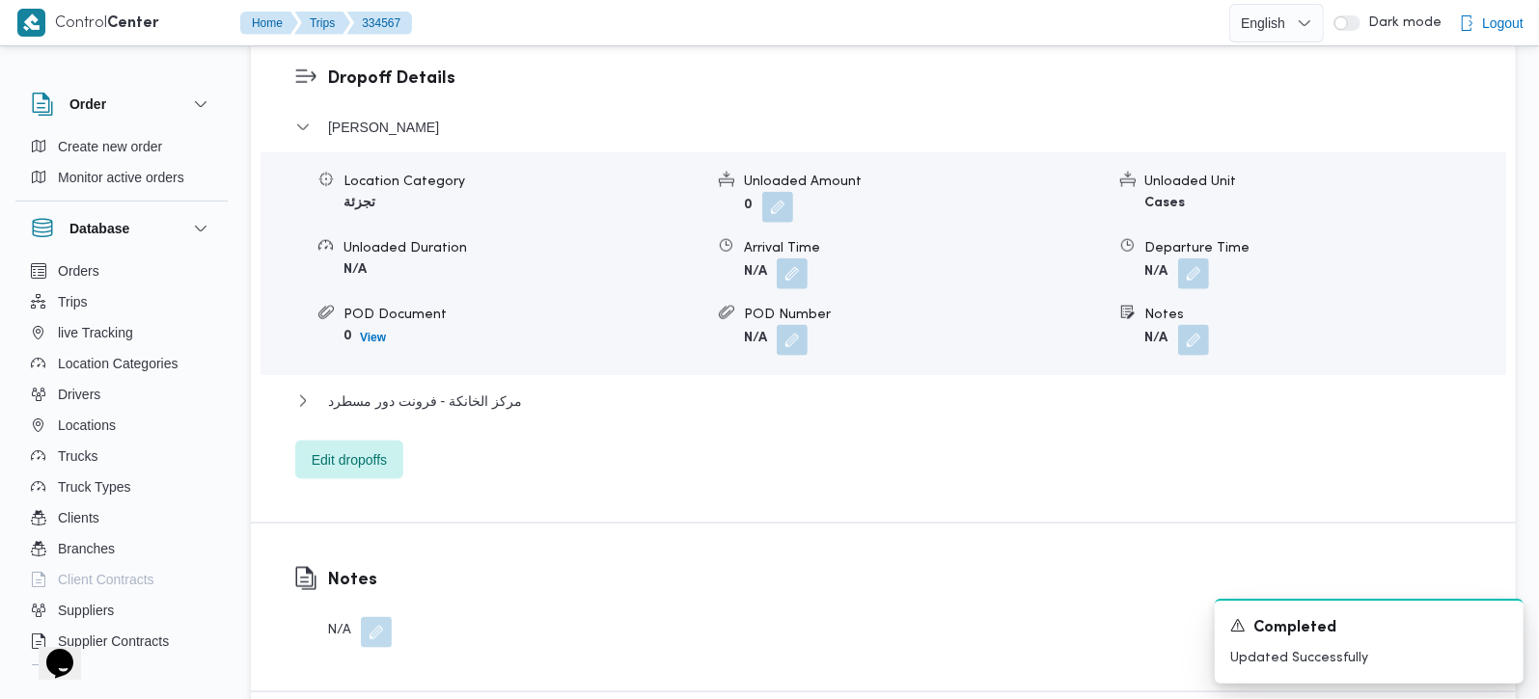
scroll to position [1702, 0]
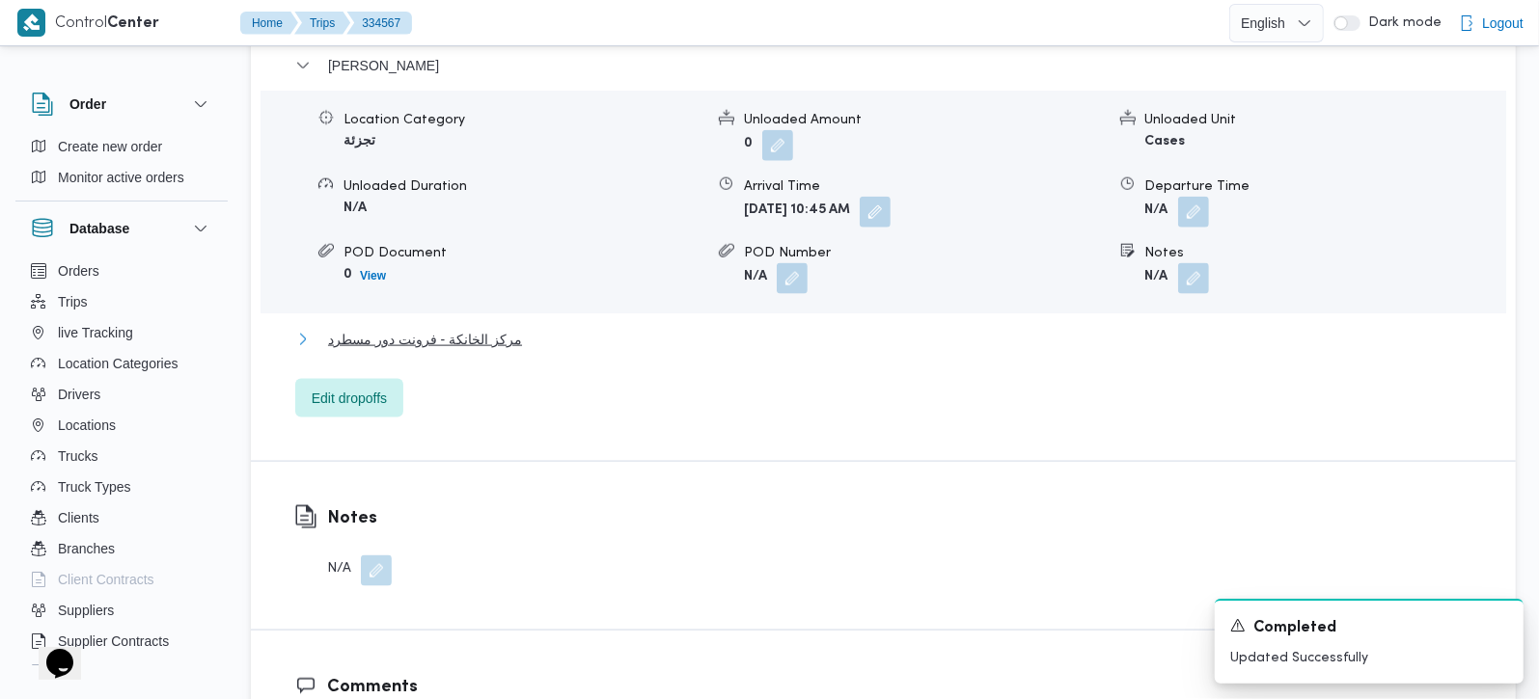
click at [473, 339] on span "مركز الخانكة - فرونت دور مسطرد" at bounding box center [425, 339] width 194 height 23
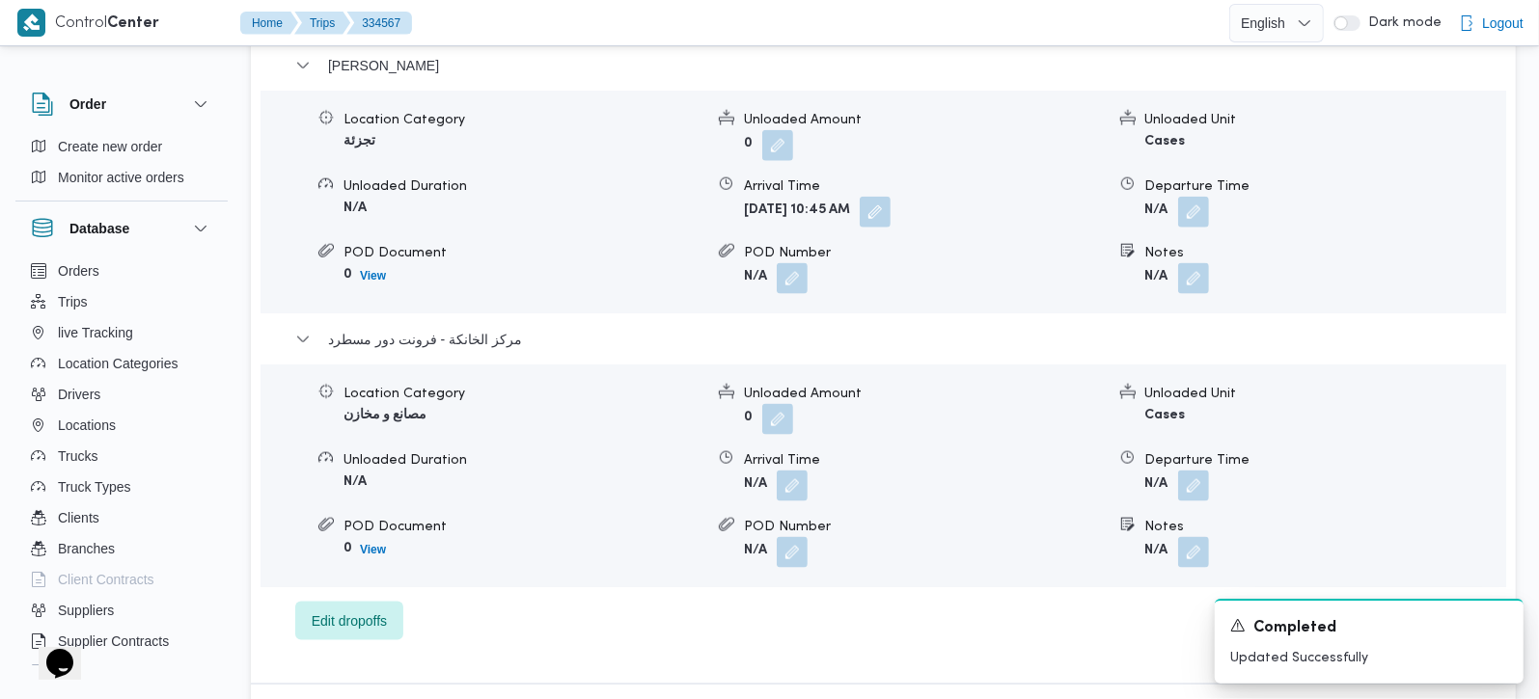
scroll to position [1816, 0]
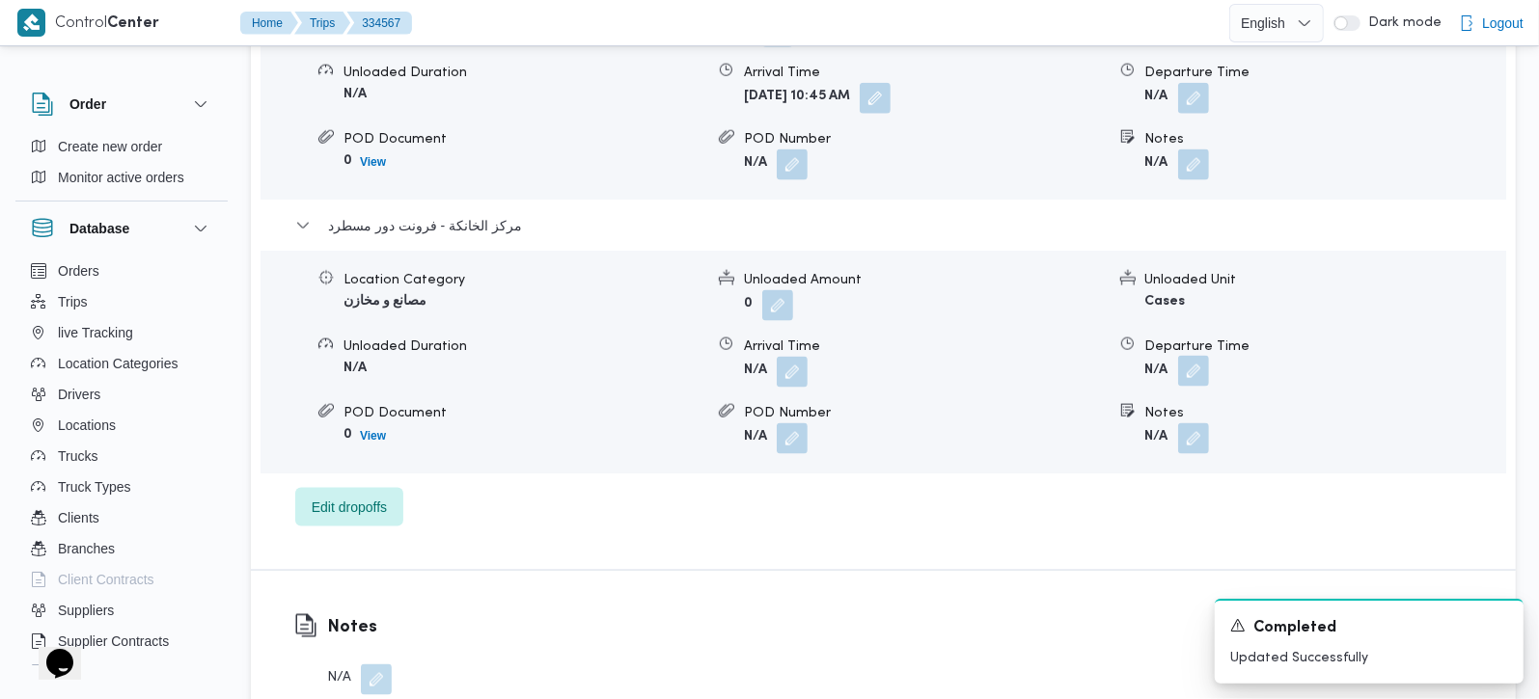
click at [1191, 376] on button "button" at bounding box center [1193, 371] width 31 height 31
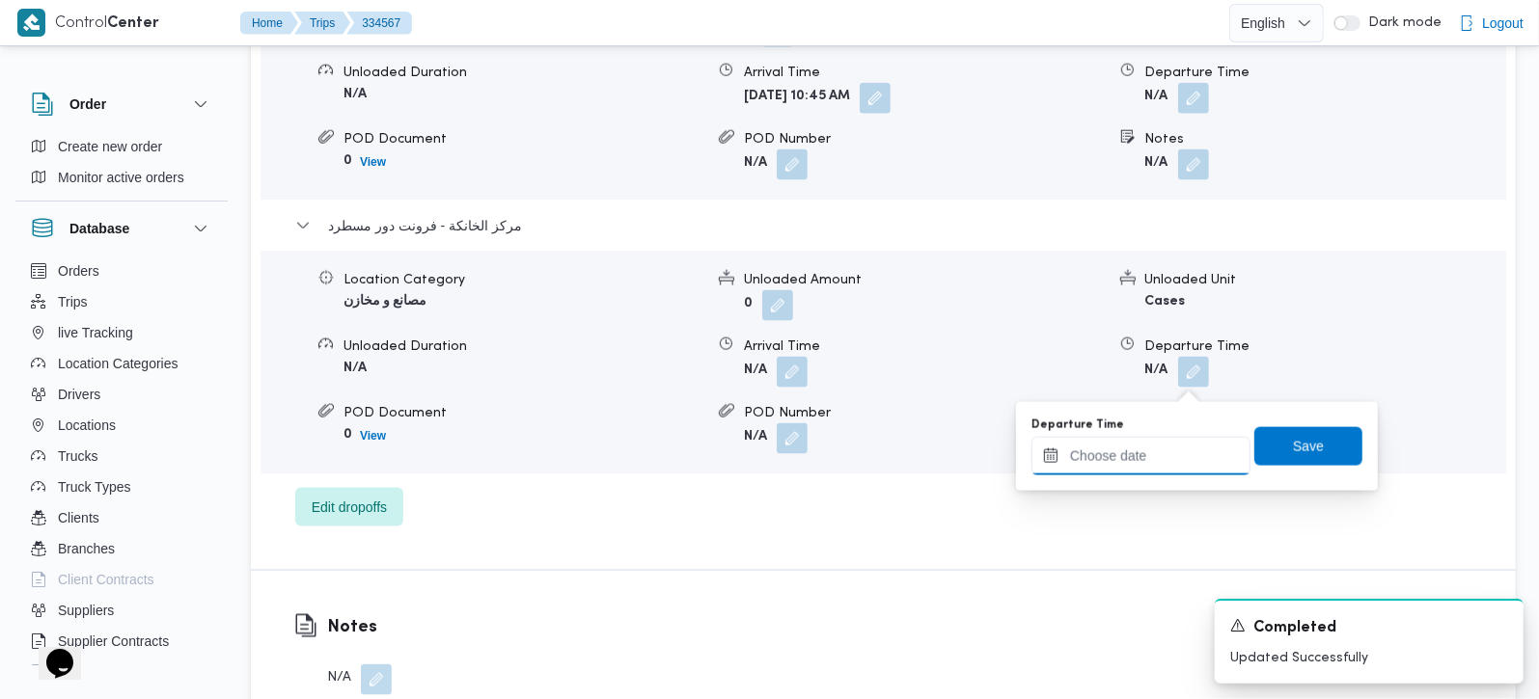
click at [1165, 460] on input "Departure Time" at bounding box center [1140, 456] width 219 height 39
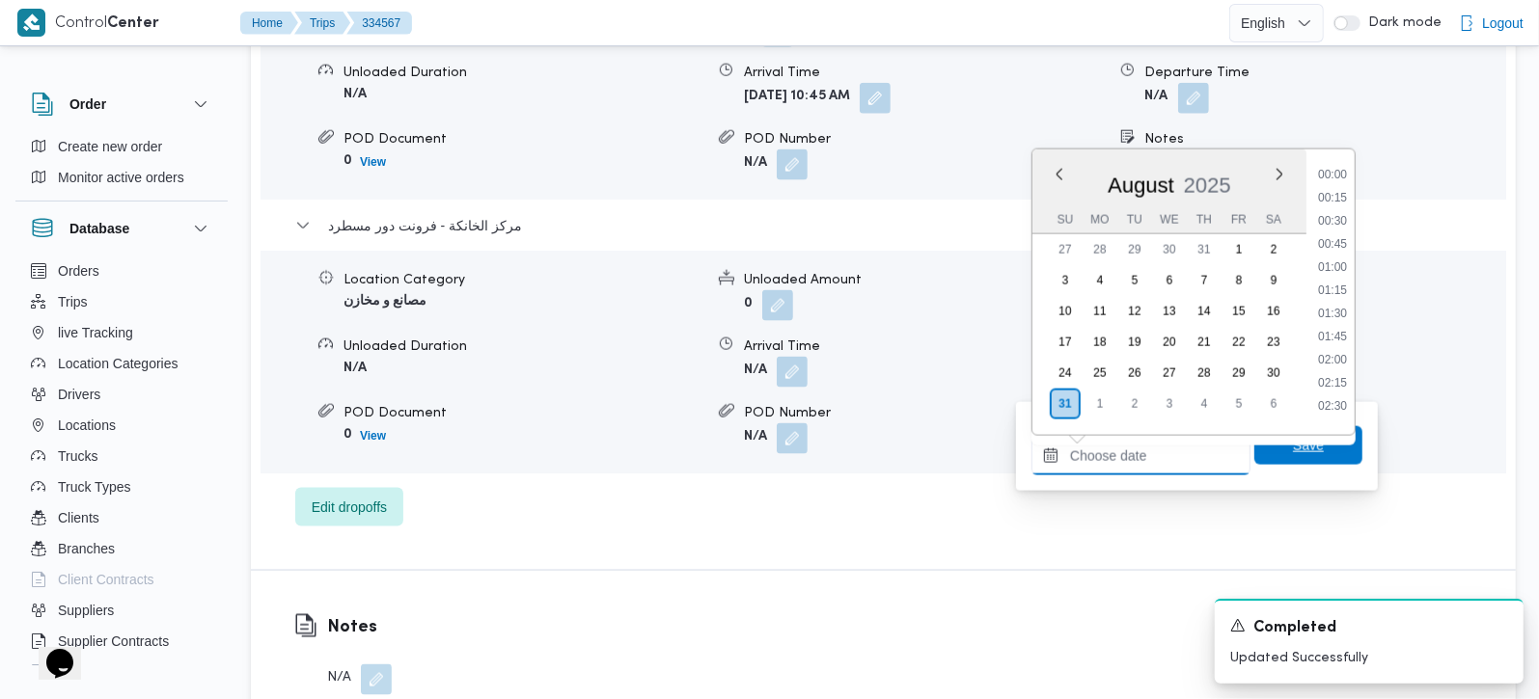
scroll to position [1490, 0]
click at [1338, 285] on li "17:15" at bounding box center [1332, 282] width 44 height 19
type input "31/08/2025 17:15"
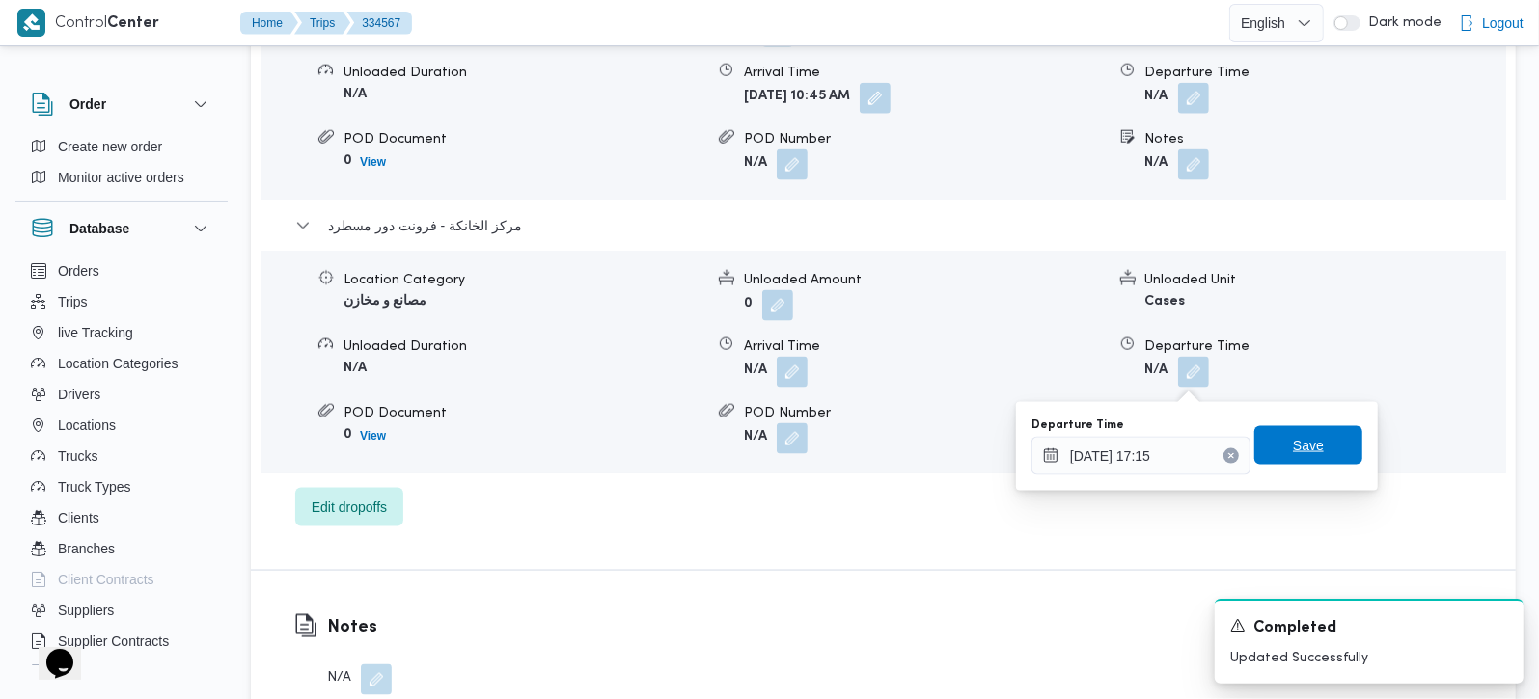
click at [1303, 445] on span "Save" at bounding box center [1308, 445] width 31 height 23
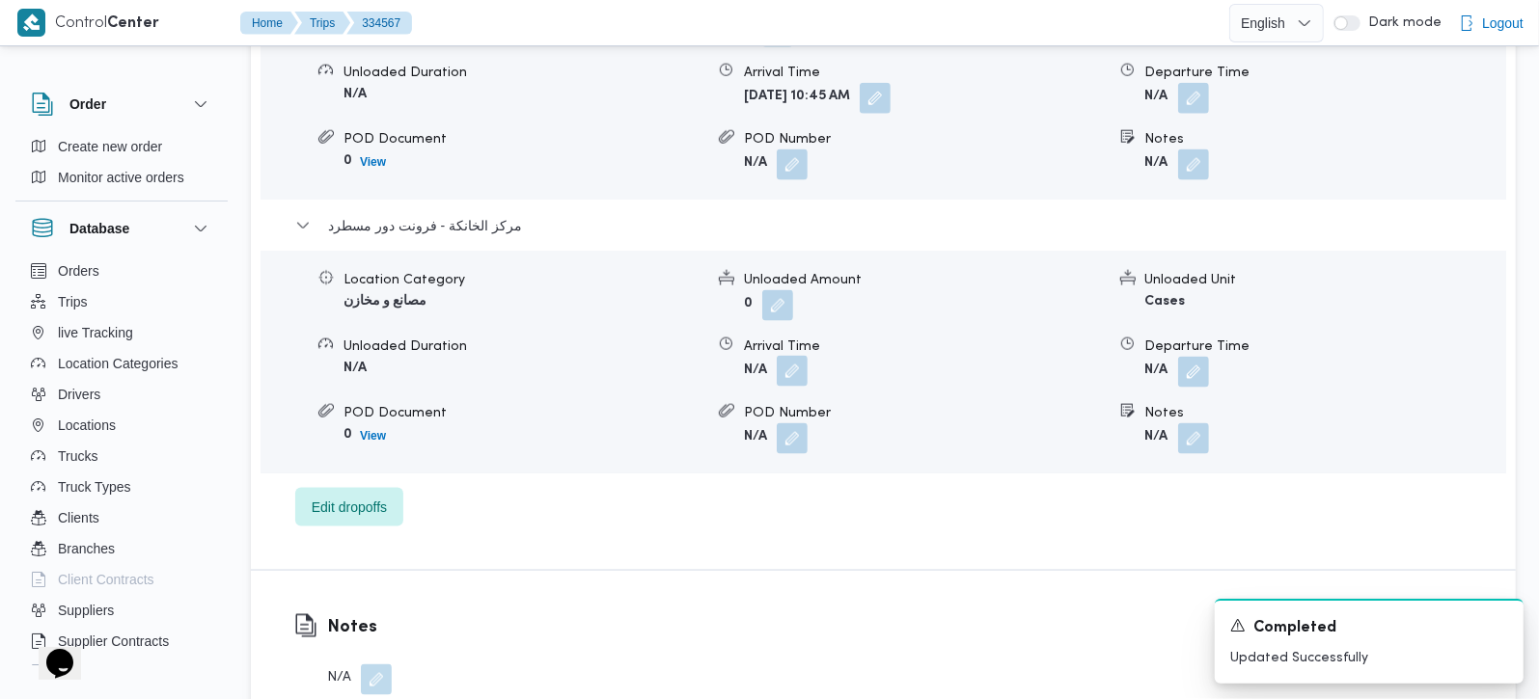
click at [781, 378] on button "button" at bounding box center [792, 371] width 31 height 31
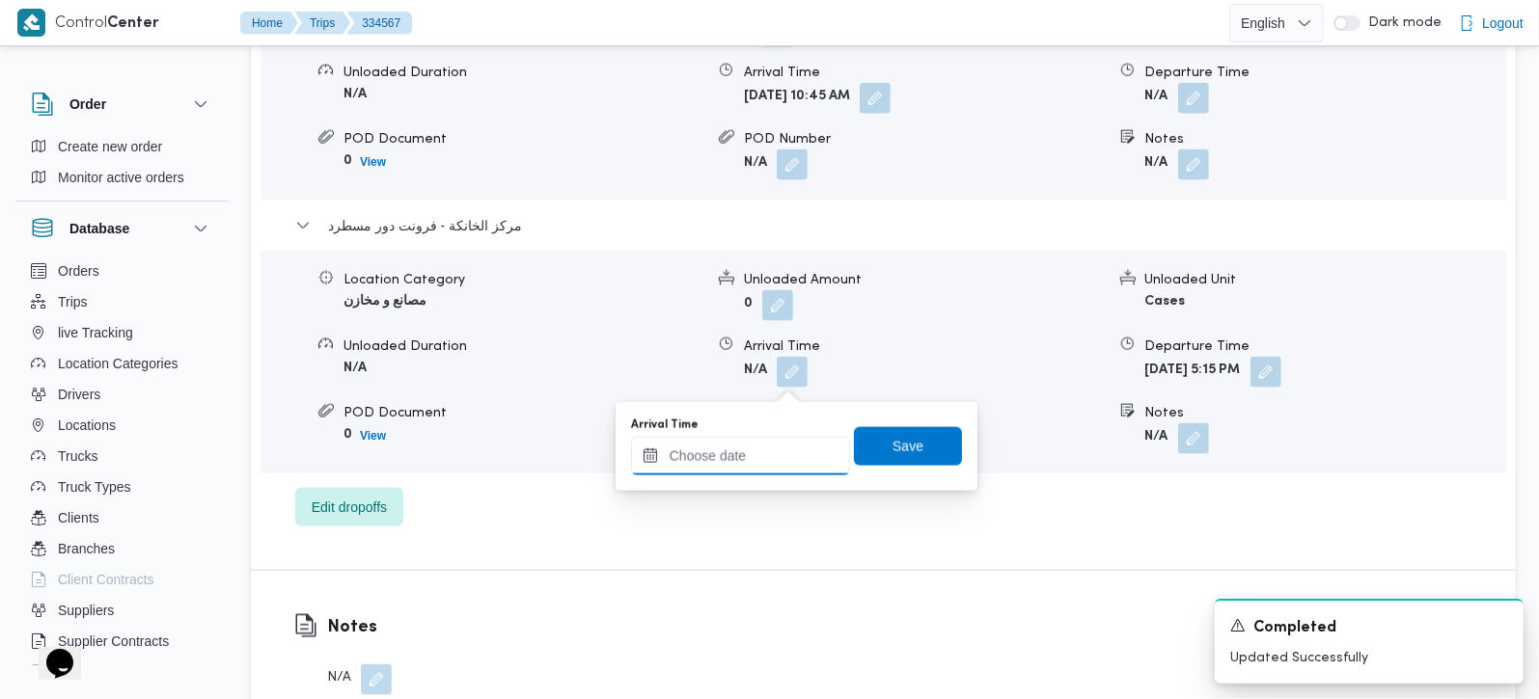
click at [773, 466] on input "Arrival Time" at bounding box center [740, 456] width 219 height 39
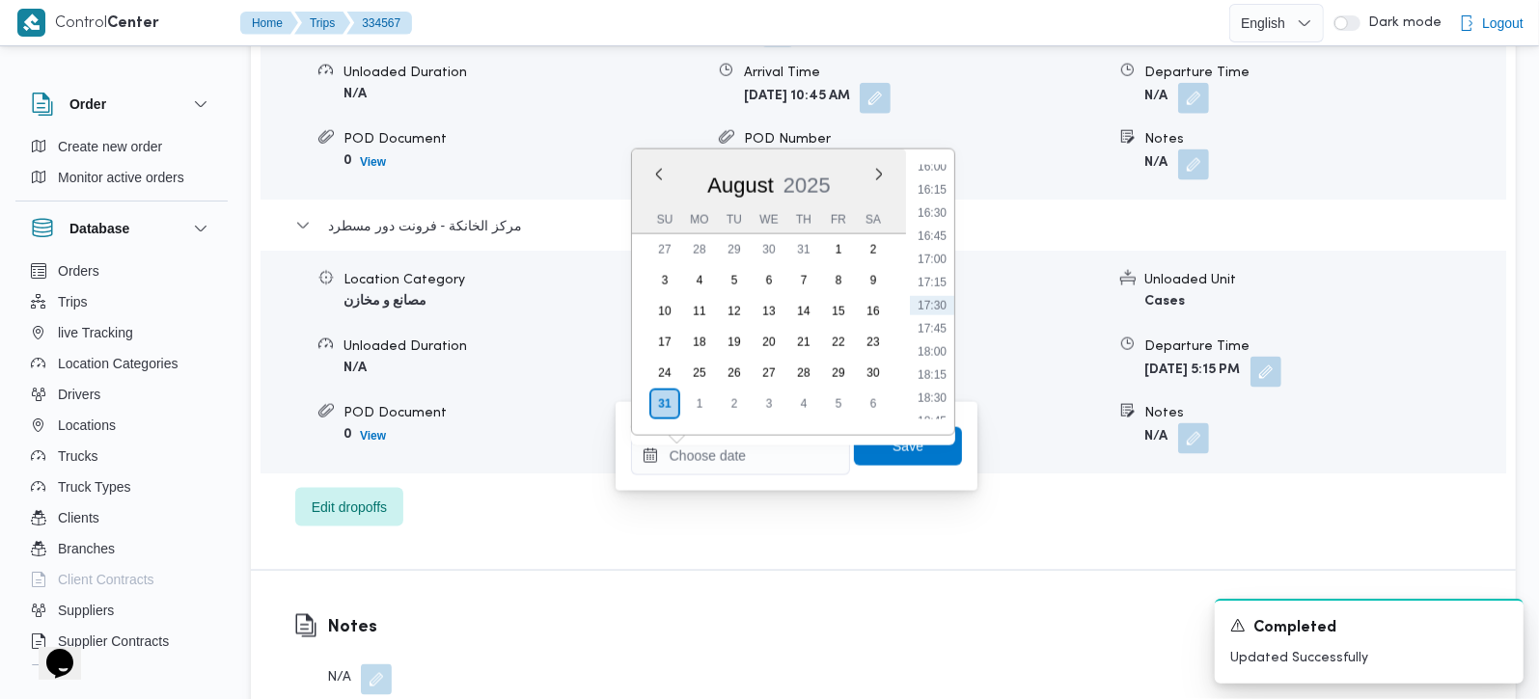
drag, startPoint x: 940, startPoint y: 250, endPoint x: 943, endPoint y: 307, distance: 57.0
click at [940, 250] on li "17:00" at bounding box center [932, 259] width 44 height 19
type input "31/08/2025 17:00"
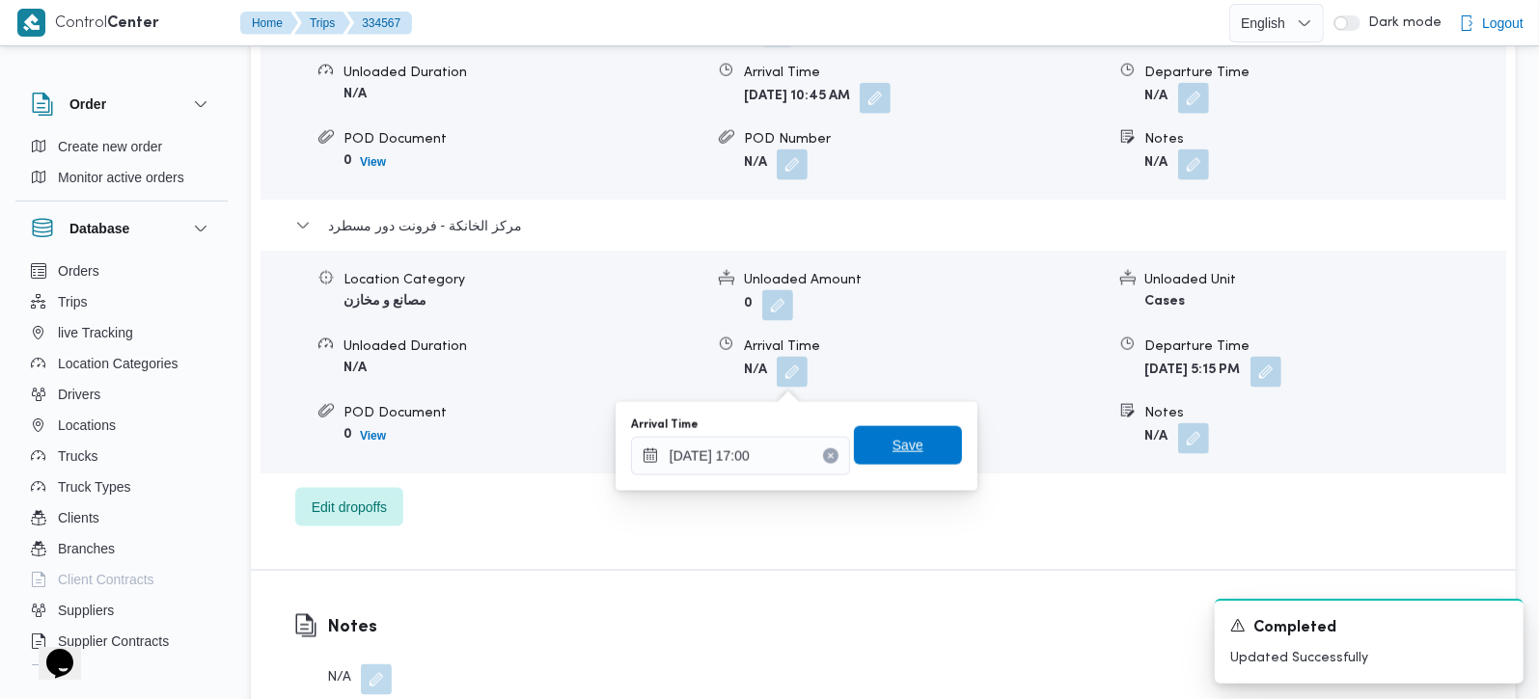
click at [935, 436] on span "Save" at bounding box center [908, 445] width 108 height 39
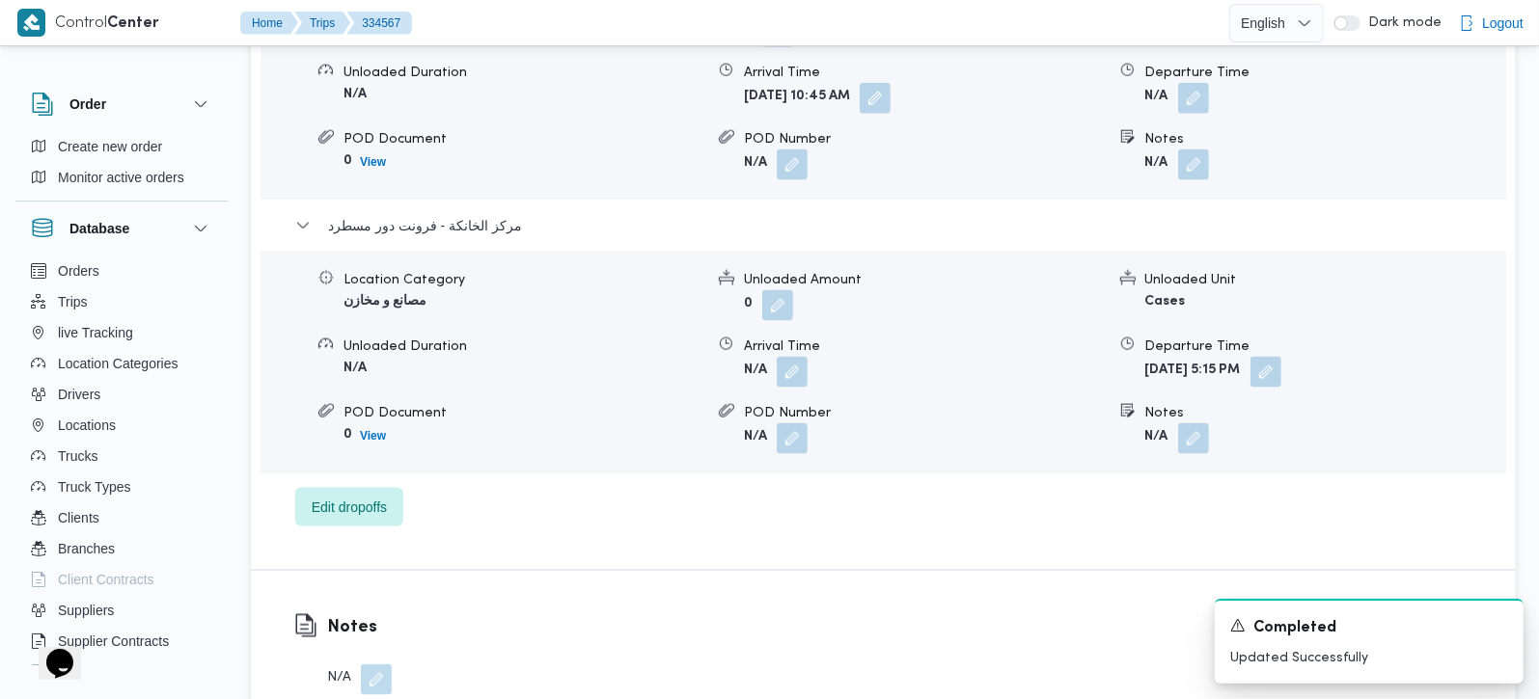
scroll to position [1702, 0]
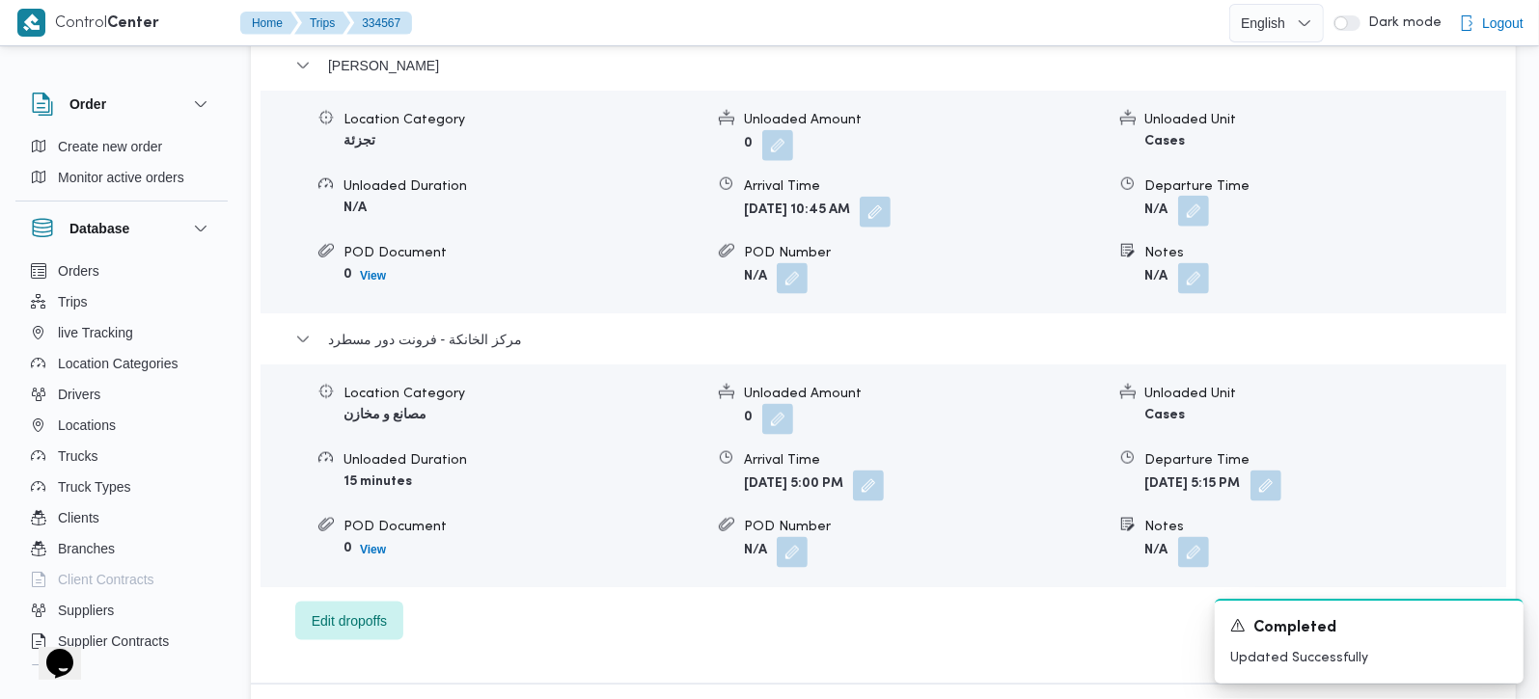
click at [1193, 226] on button "button" at bounding box center [1193, 211] width 31 height 31
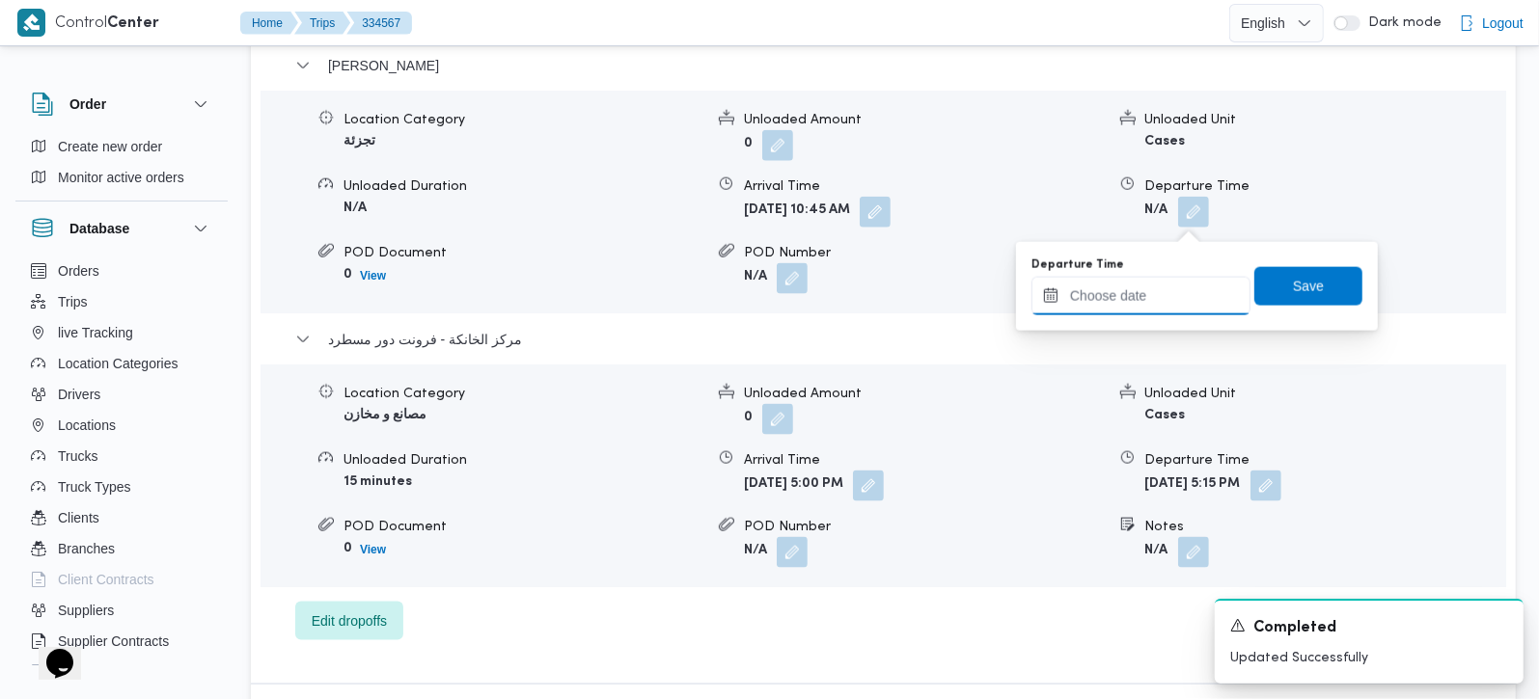
drag, startPoint x: 1192, startPoint y: 233, endPoint x: 1178, endPoint y: 291, distance: 60.6
click at [1178, 291] on input "Departure Time" at bounding box center [1140, 296] width 219 height 39
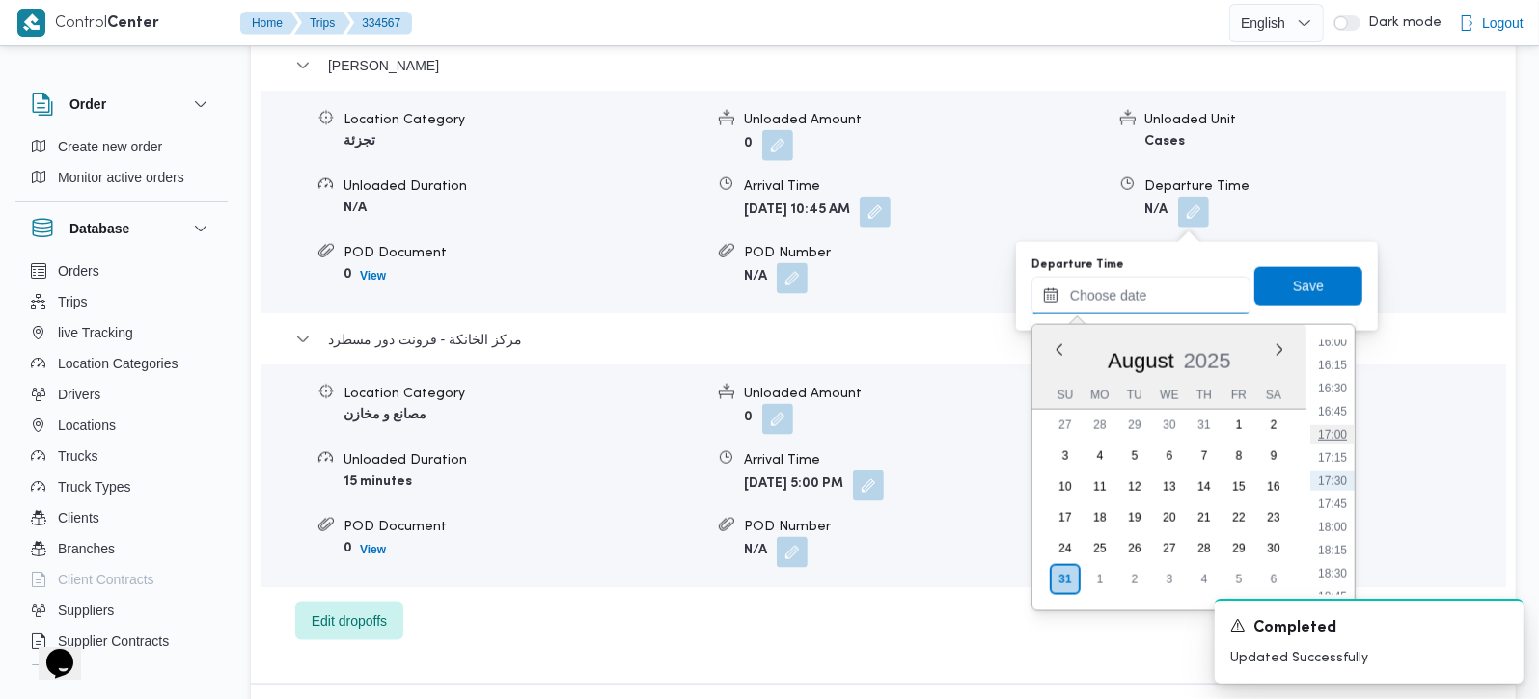
scroll to position [1377, 0]
click at [1336, 447] on li "16:00" at bounding box center [1332, 455] width 44 height 19
type input "[DATE] 16:00"
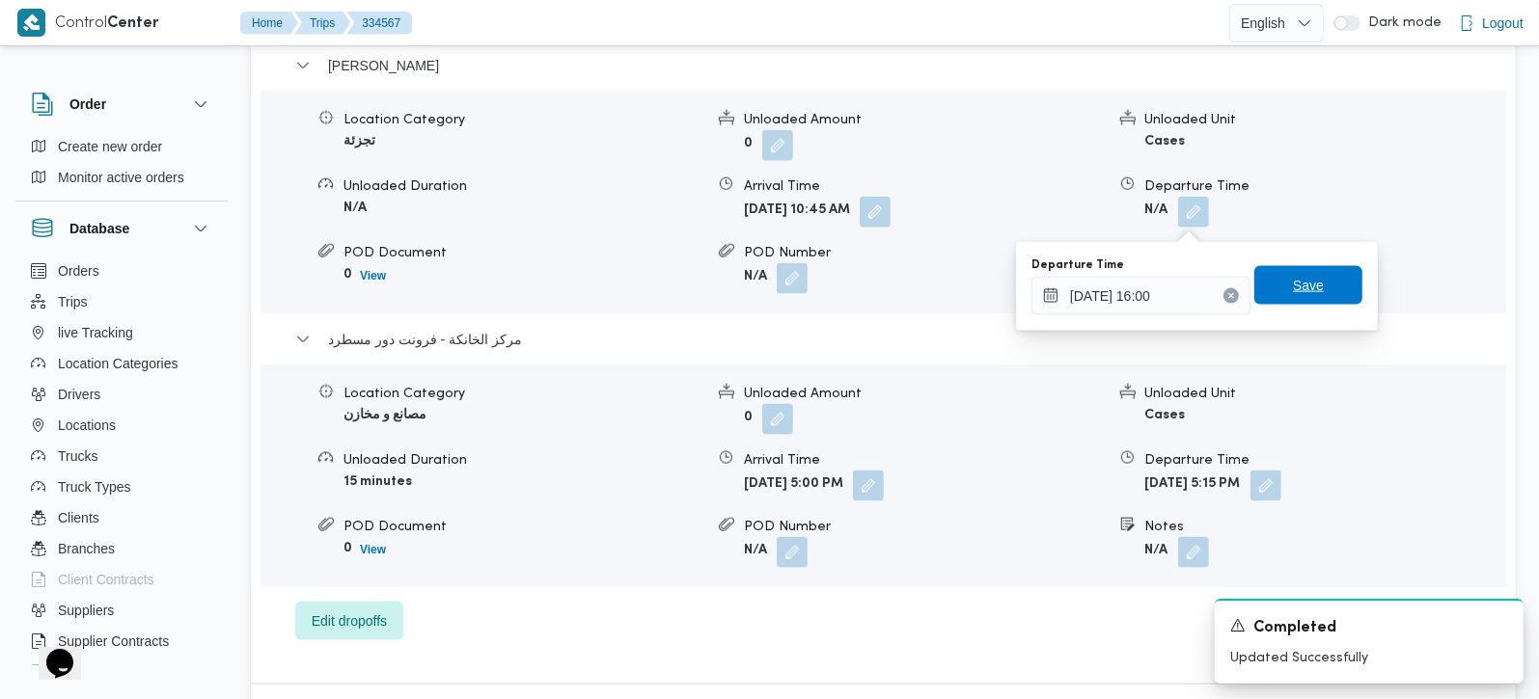
click at [1296, 272] on span "Save" at bounding box center [1308, 285] width 108 height 39
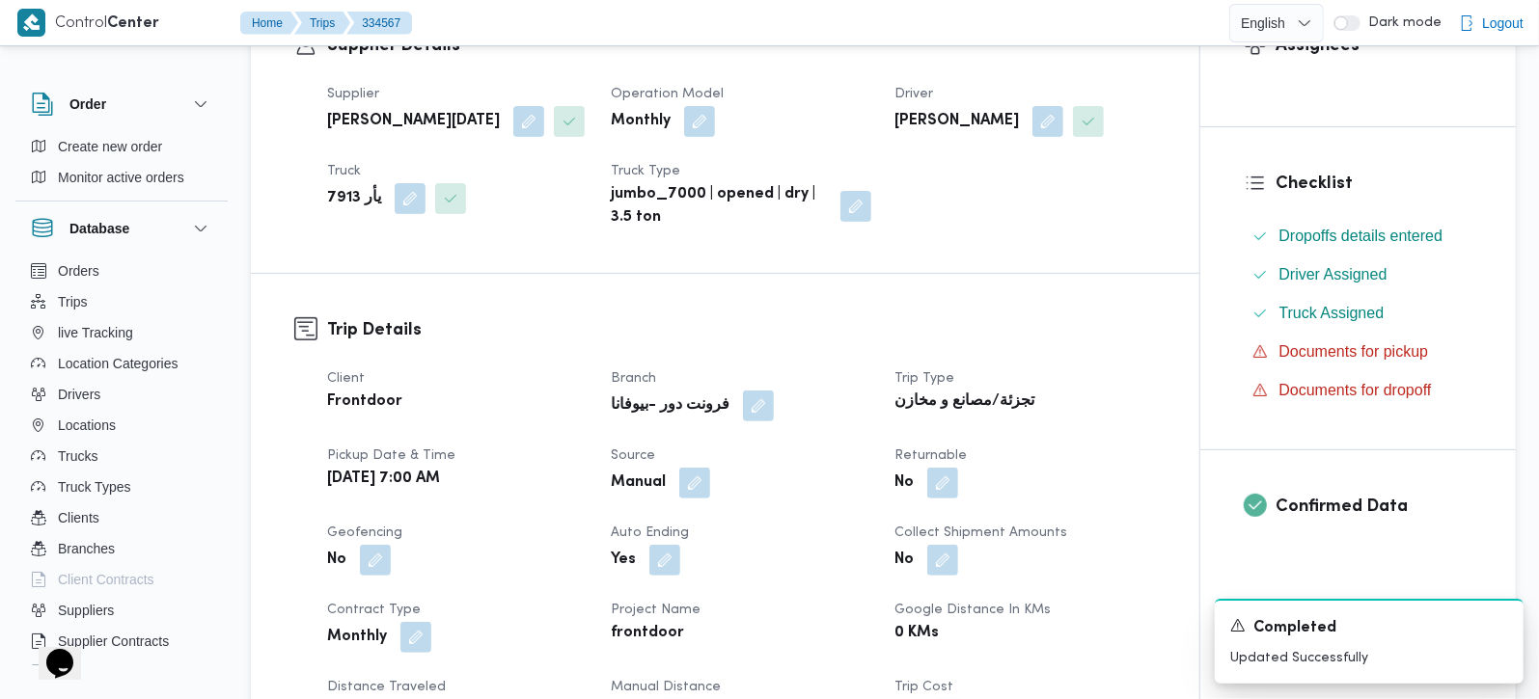
scroll to position [0, 0]
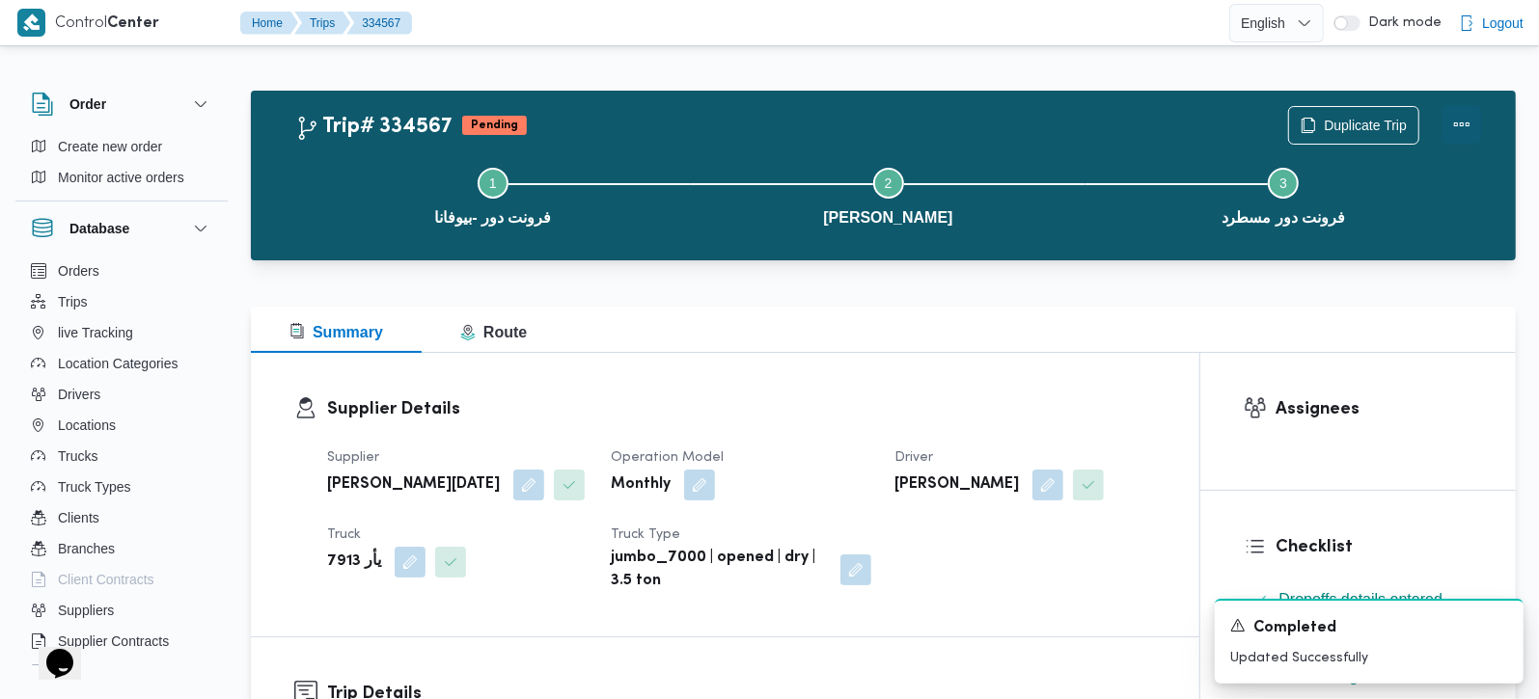
click at [1467, 113] on button "Actions" at bounding box center [1461, 124] width 39 height 39
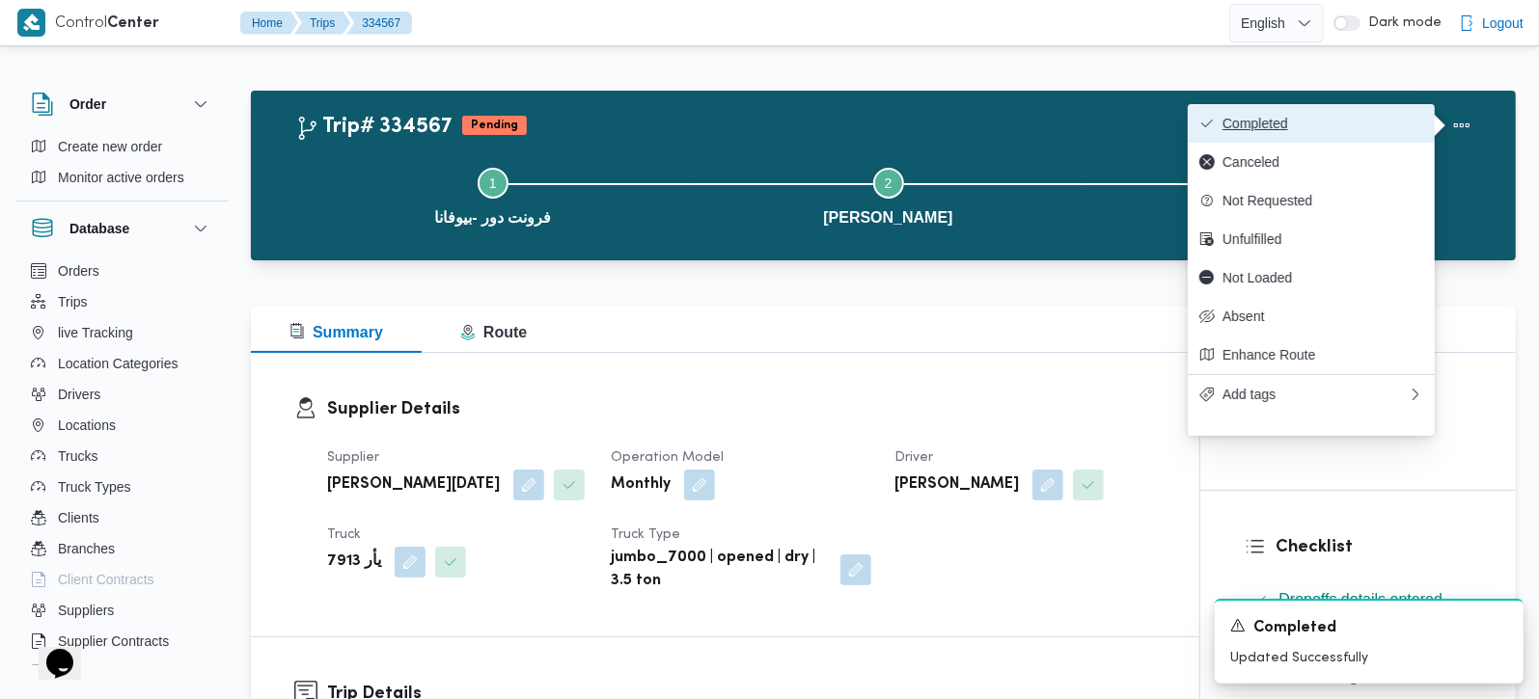
click at [1350, 116] on span "Completed" at bounding box center [1322, 123] width 201 height 15
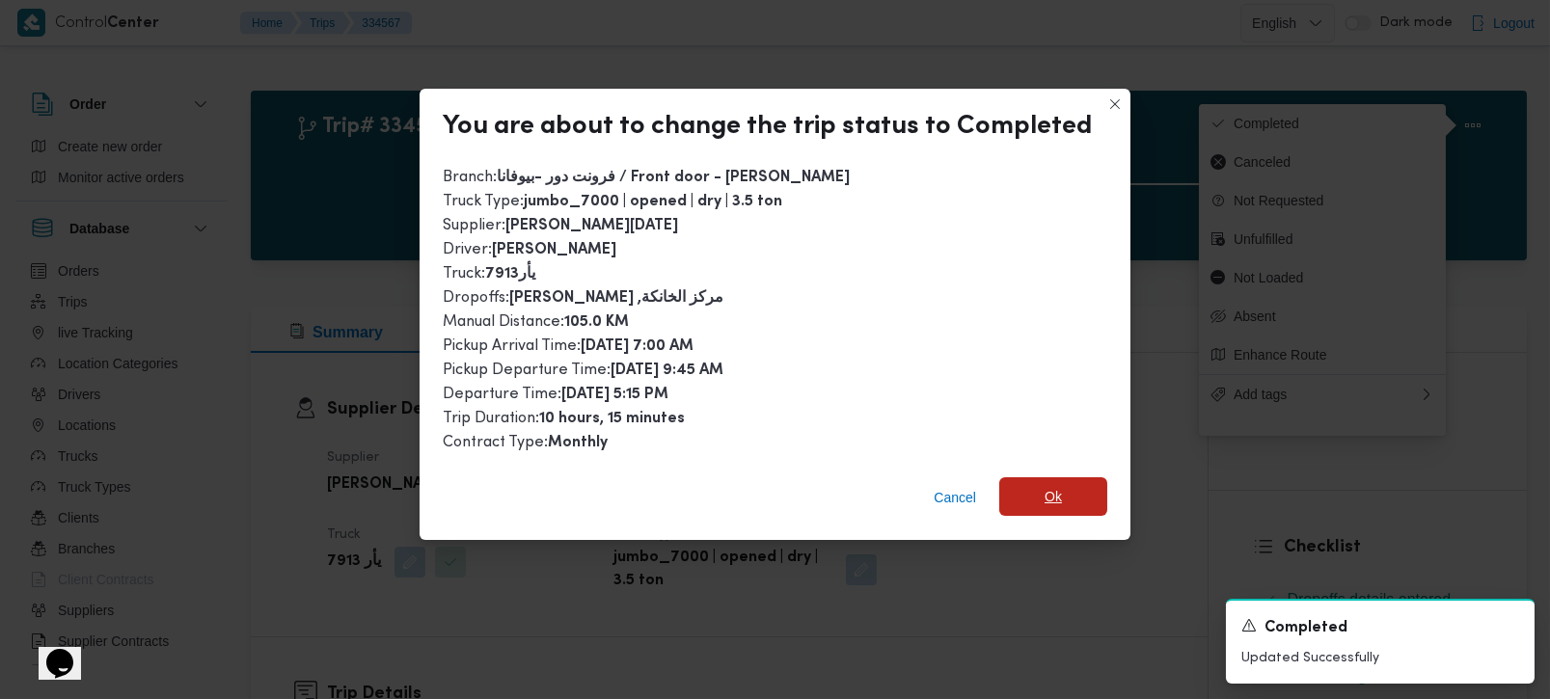
click at [1072, 480] on span "Ok" at bounding box center [1053, 497] width 108 height 39
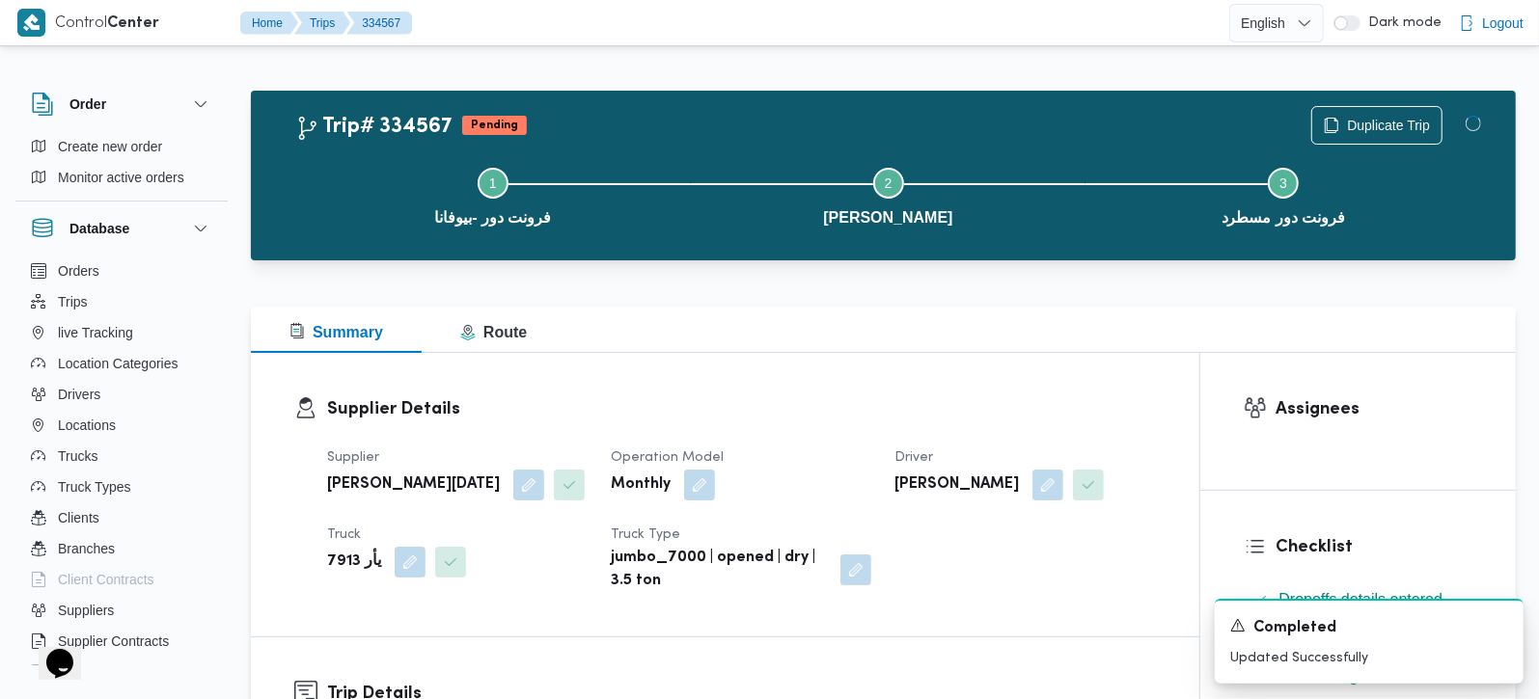
click at [1032, 363] on div "Supplier Details Supplier ابراهيم رمضان ابراهيم عثمان ابوباشا Operation Model M…" at bounding box center [725, 495] width 948 height 284
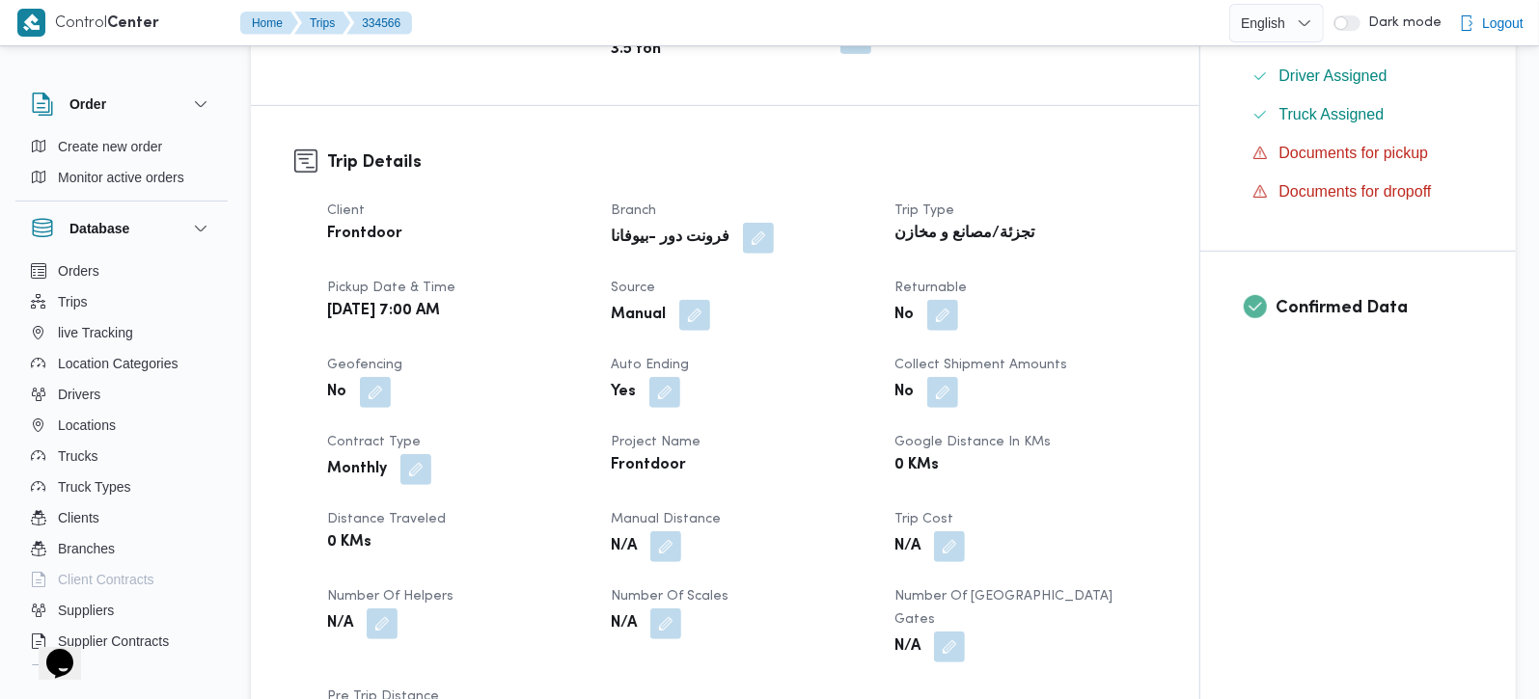
scroll to position [567, 0]
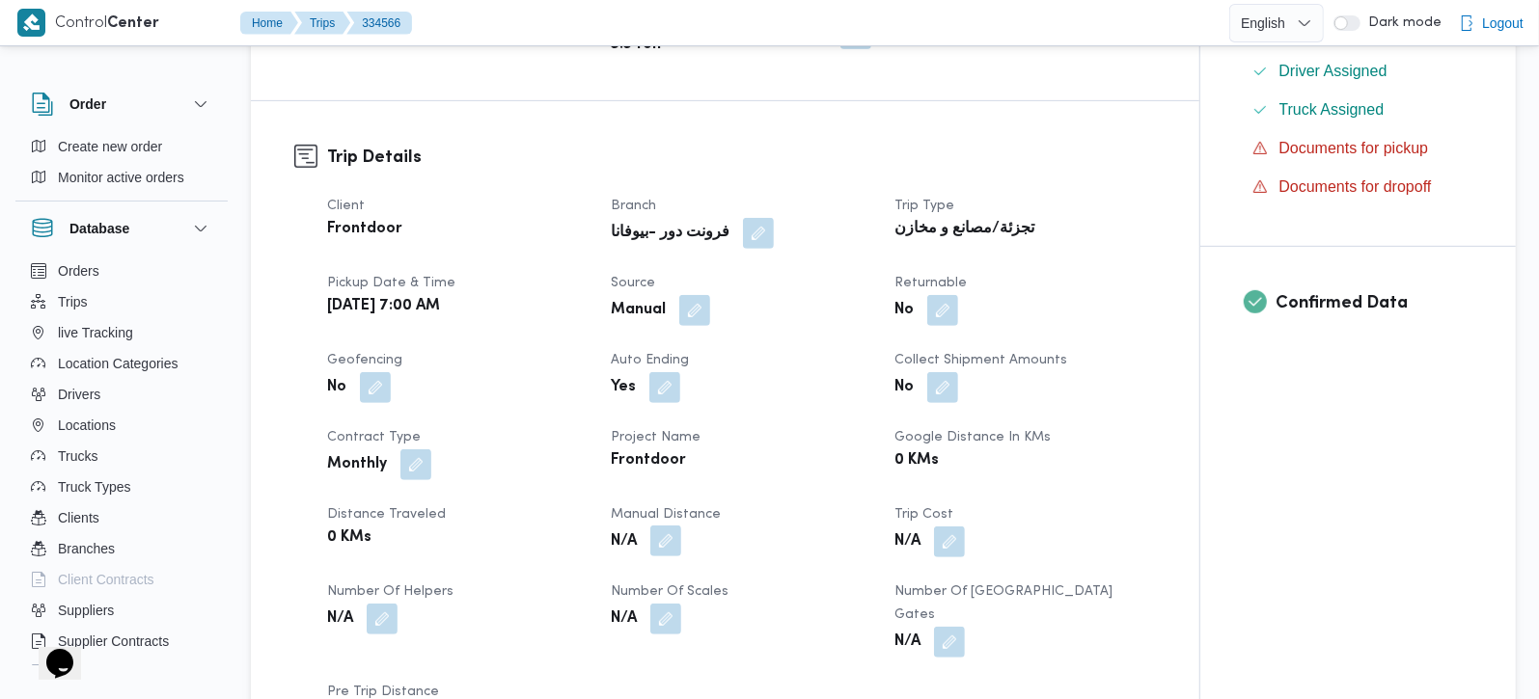
click at [668, 536] on button "button" at bounding box center [665, 541] width 31 height 31
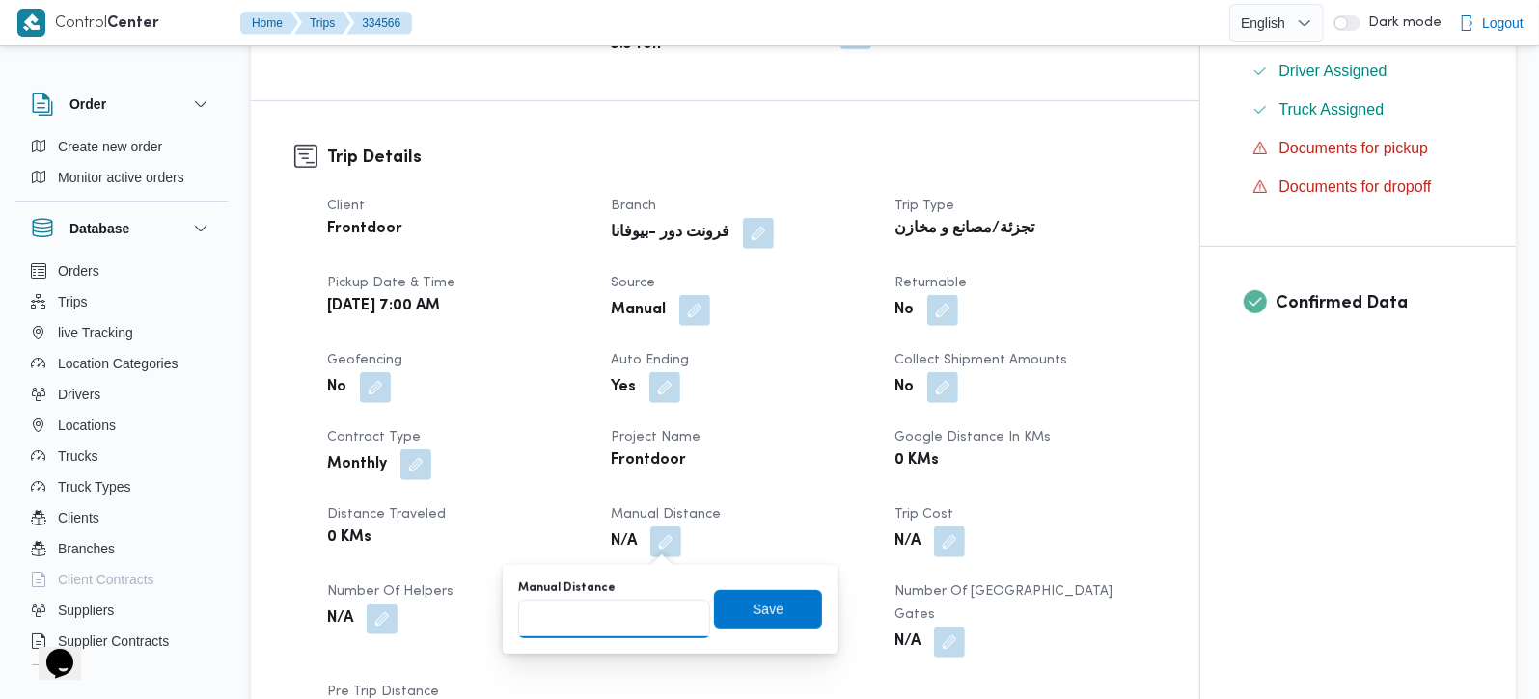
click at [633, 601] on input "Manual Distance" at bounding box center [614, 619] width 192 height 39
type input "127"
click at [780, 601] on span "Save" at bounding box center [768, 608] width 108 height 39
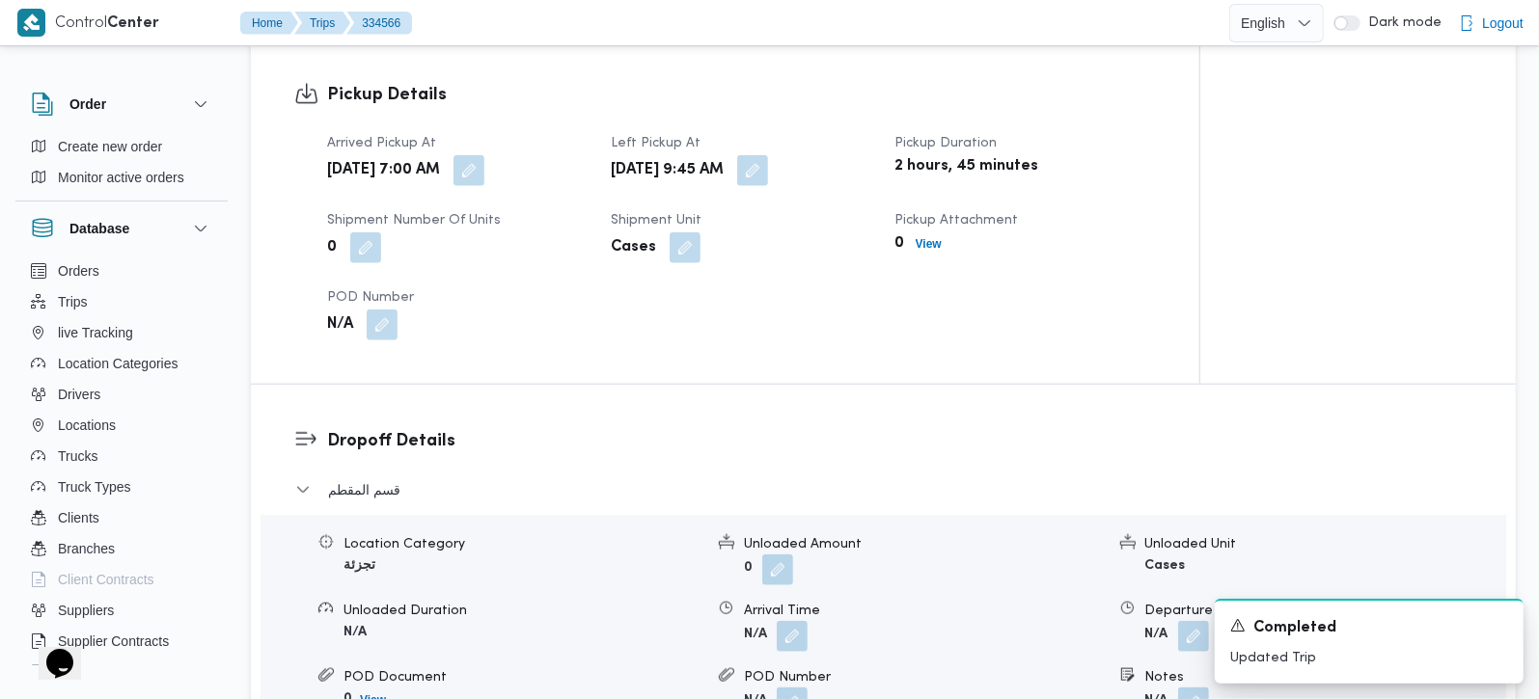
scroll to position [1361, 0]
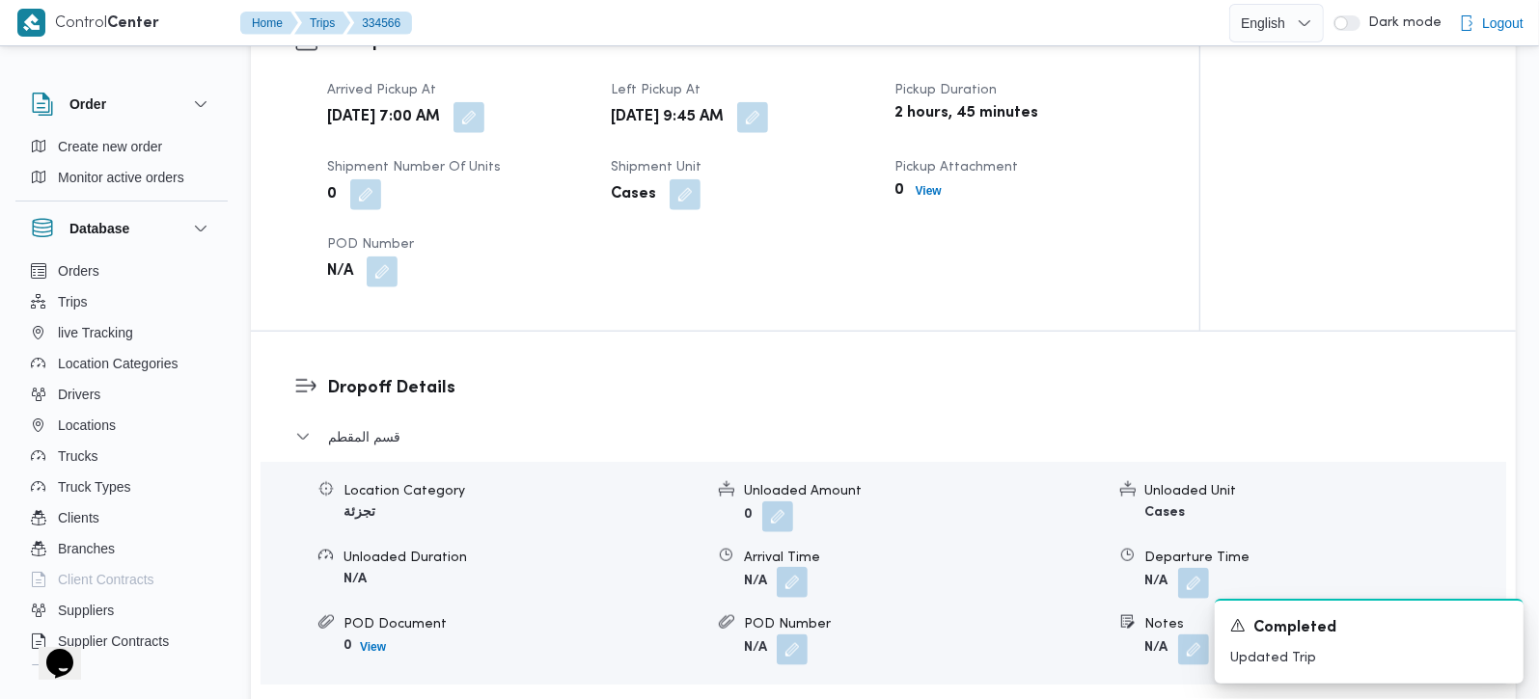
click at [807, 567] on button "button" at bounding box center [792, 582] width 31 height 31
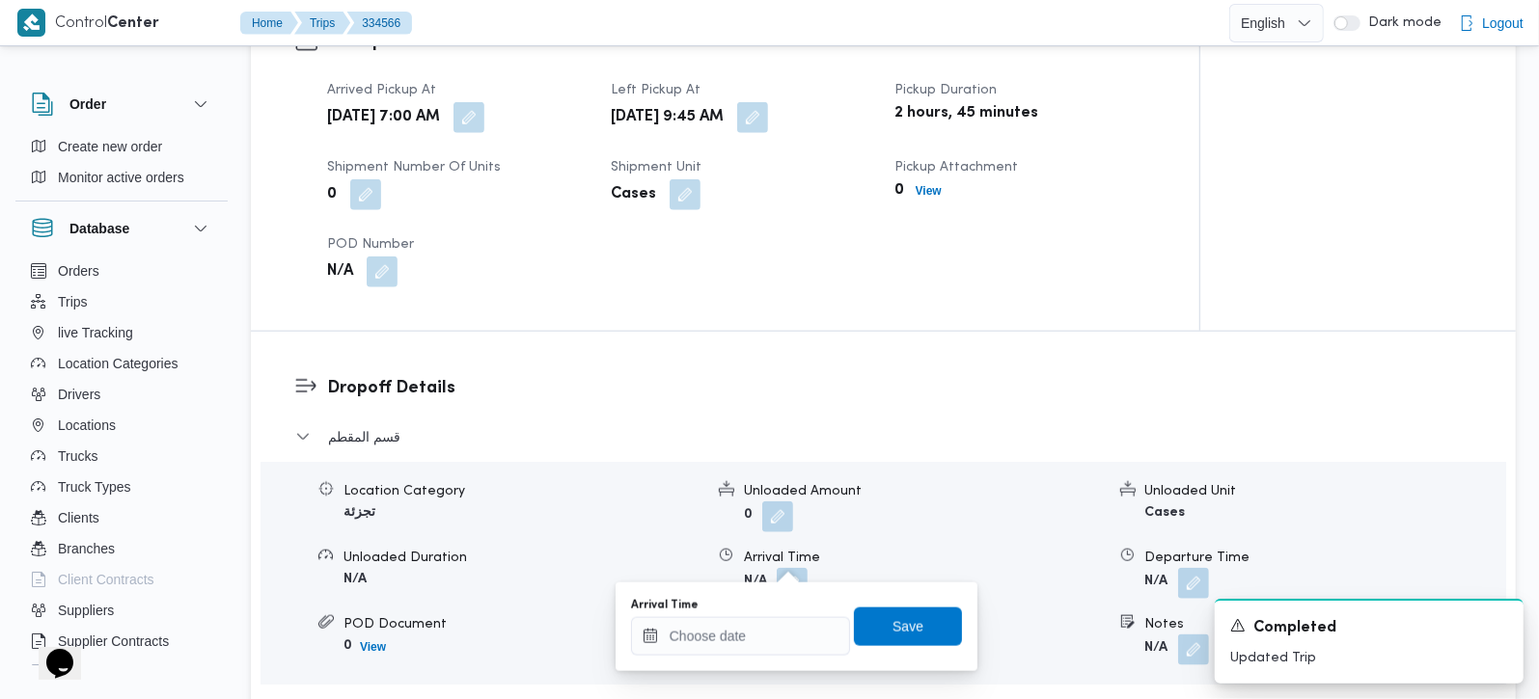
click at [780, 617] on div at bounding box center [740, 636] width 219 height 39
click at [766, 619] on div at bounding box center [740, 636] width 219 height 39
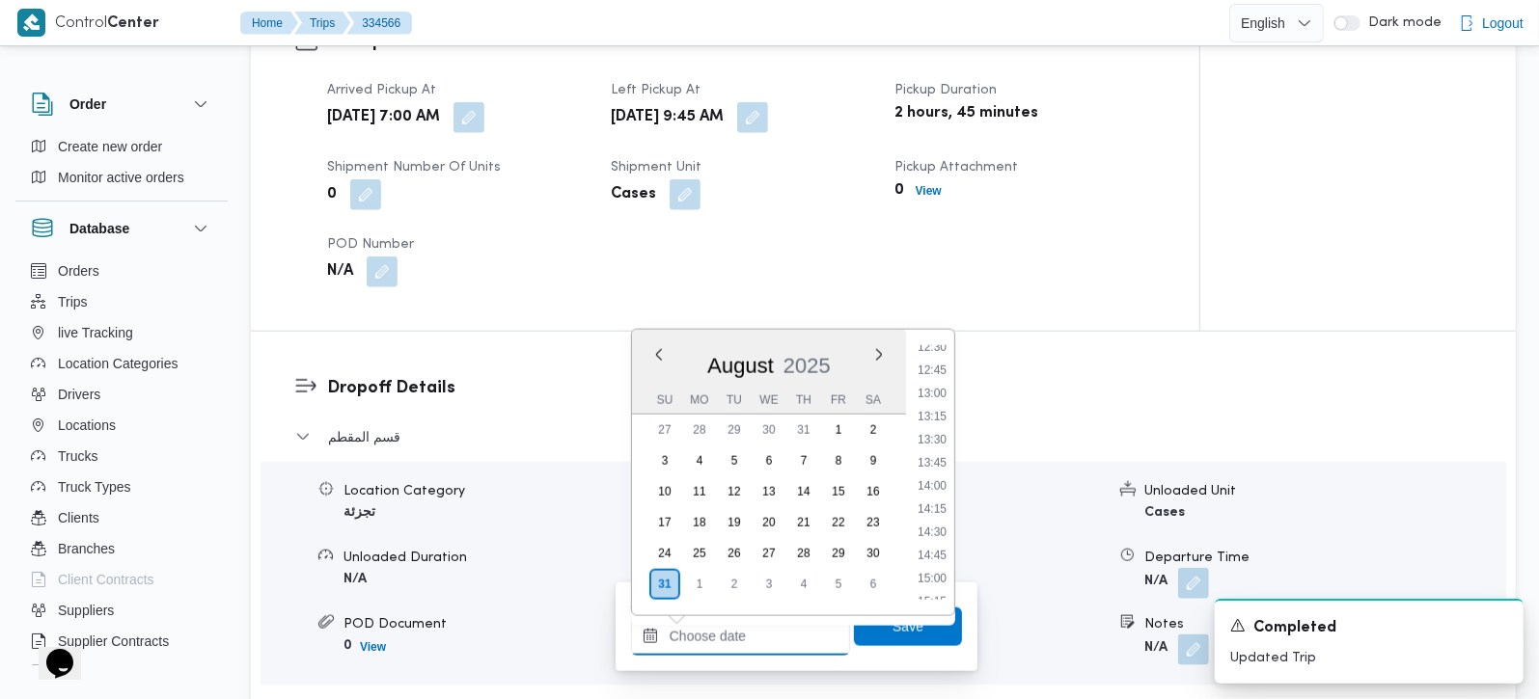
scroll to position [808, 0]
drag, startPoint x: 920, startPoint y: 536, endPoint x: 920, endPoint y: 554, distance: 17.4
click at [920, 536] on li "10:45" at bounding box center [932, 542] width 44 height 19
type input "31/08/2025 10:45"
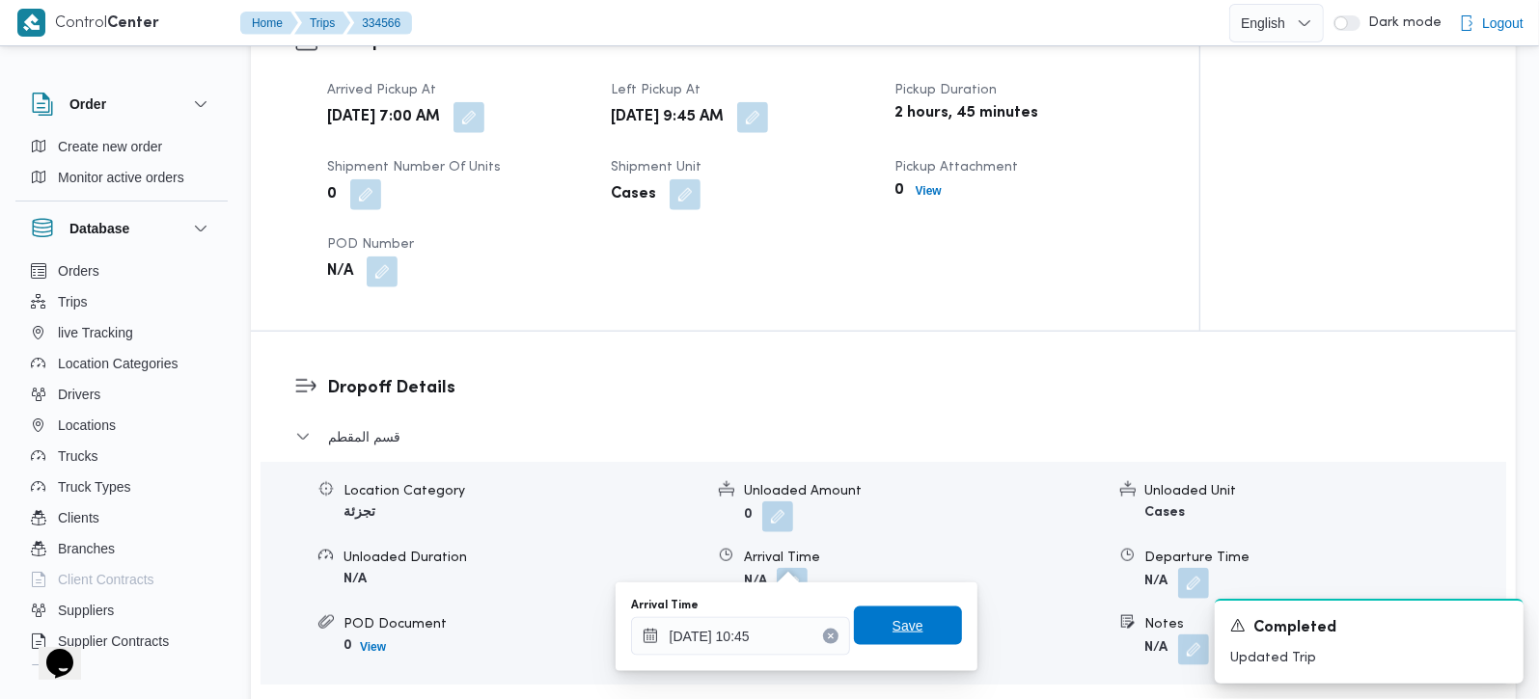
click at [918, 624] on span "Save" at bounding box center [908, 626] width 108 height 39
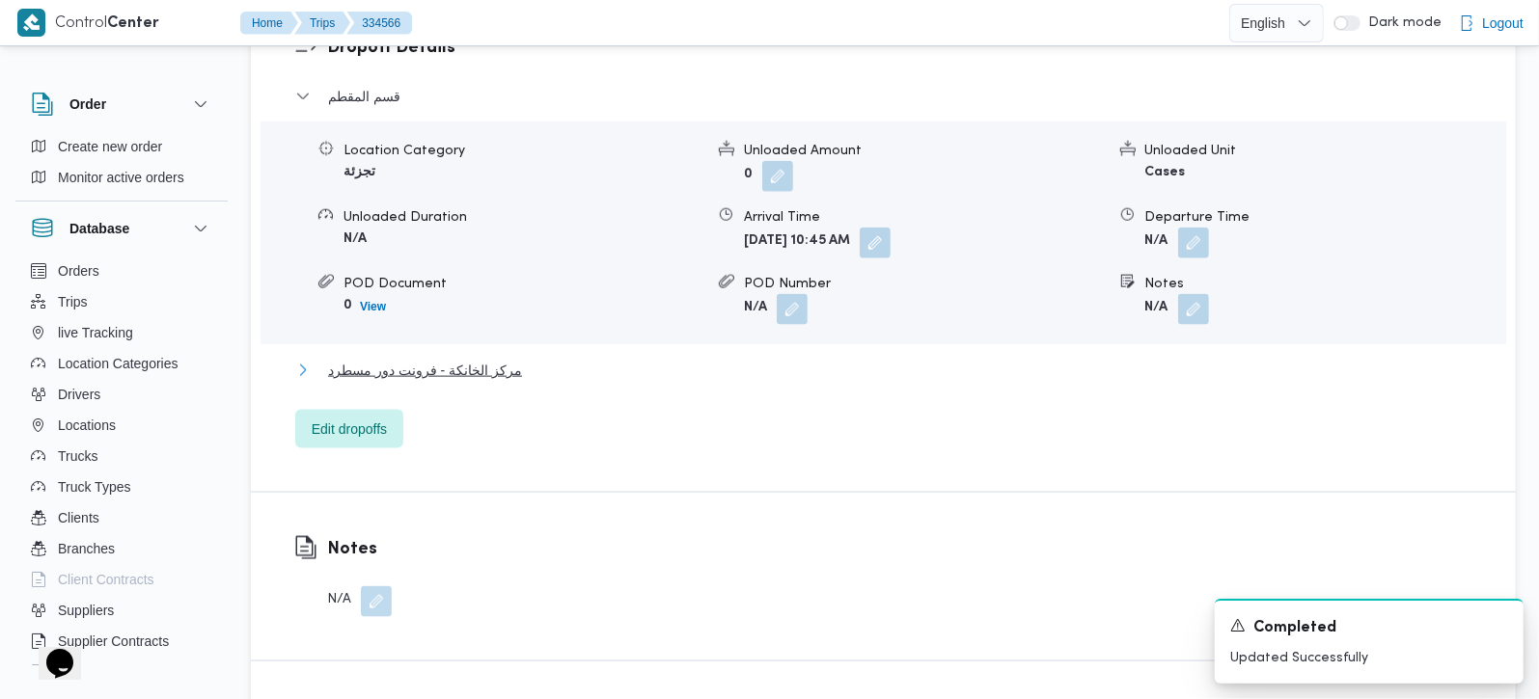
click at [451, 359] on span "مركز الخانكة - فرونت دور مسطرد" at bounding box center [425, 370] width 194 height 23
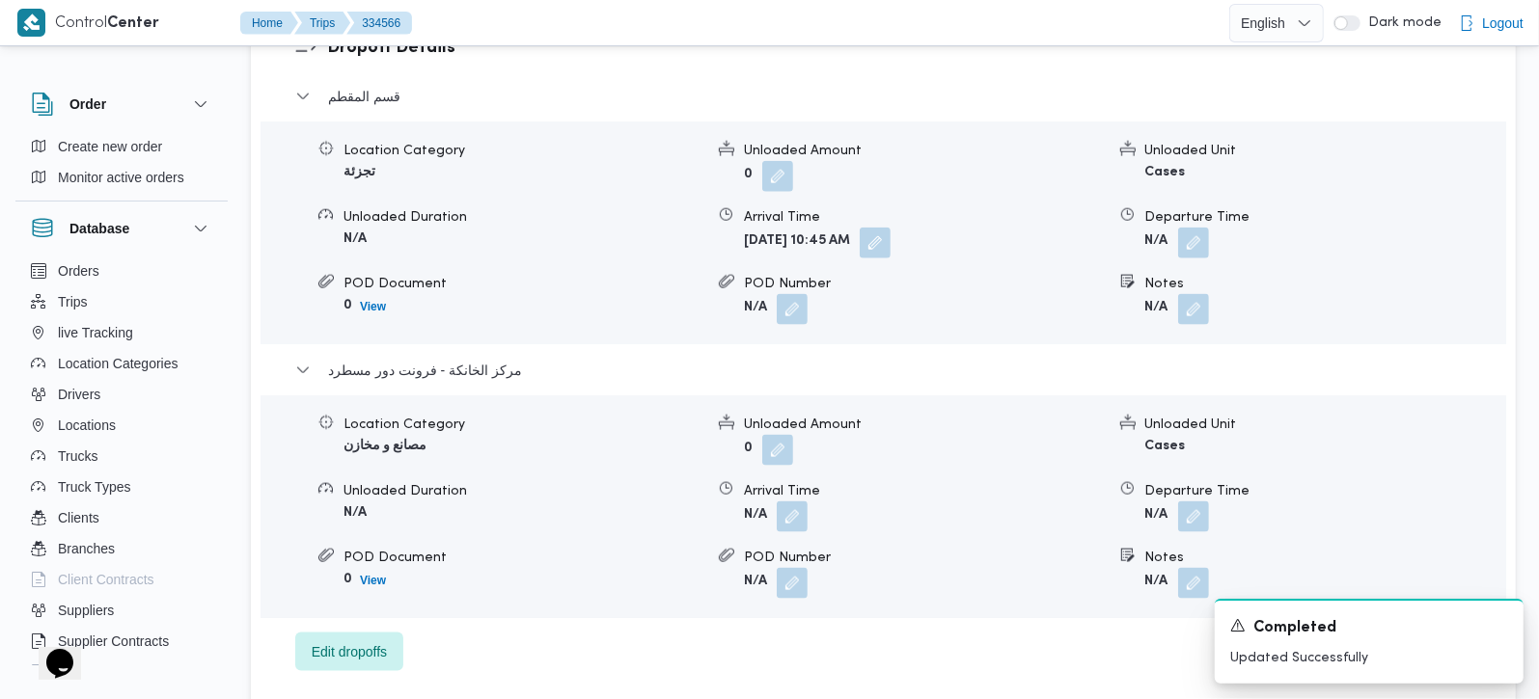
scroll to position [1816, 0]
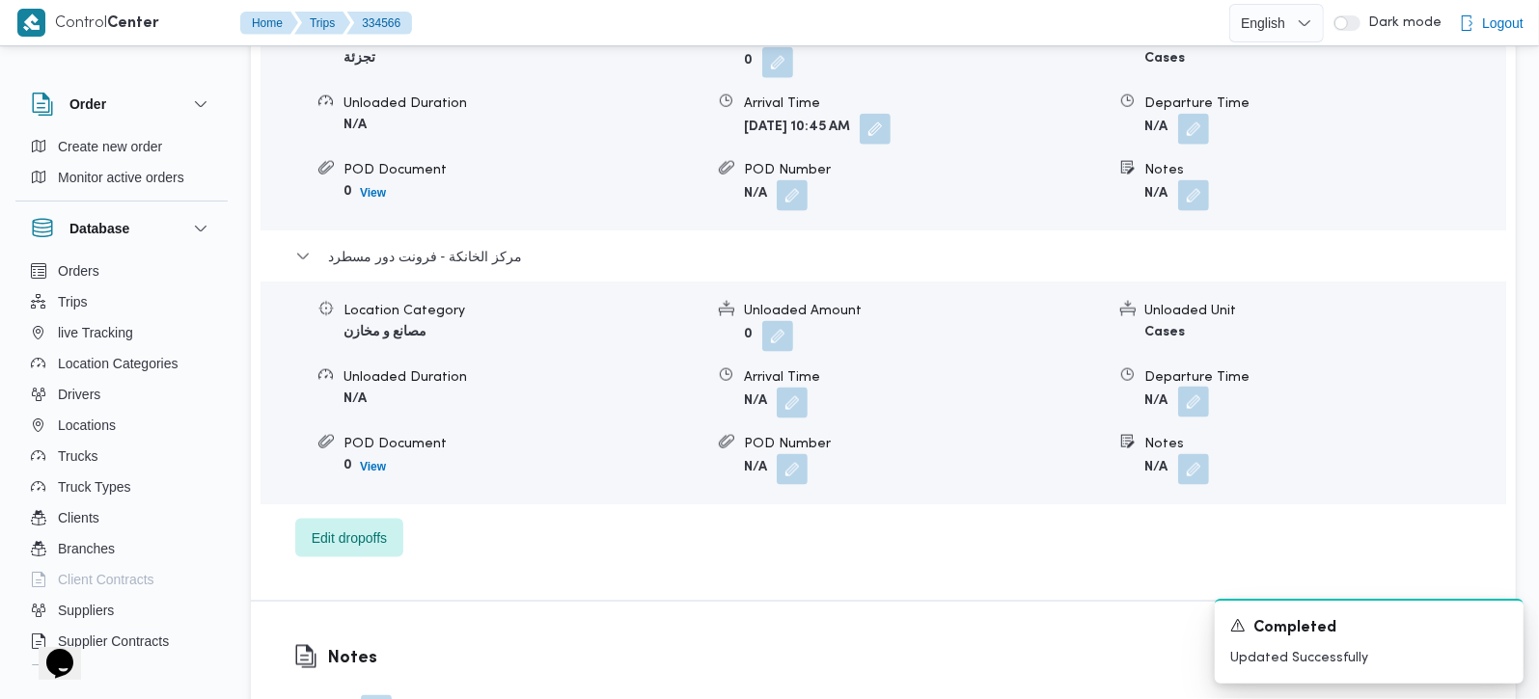
click at [1190, 387] on button "button" at bounding box center [1193, 402] width 31 height 31
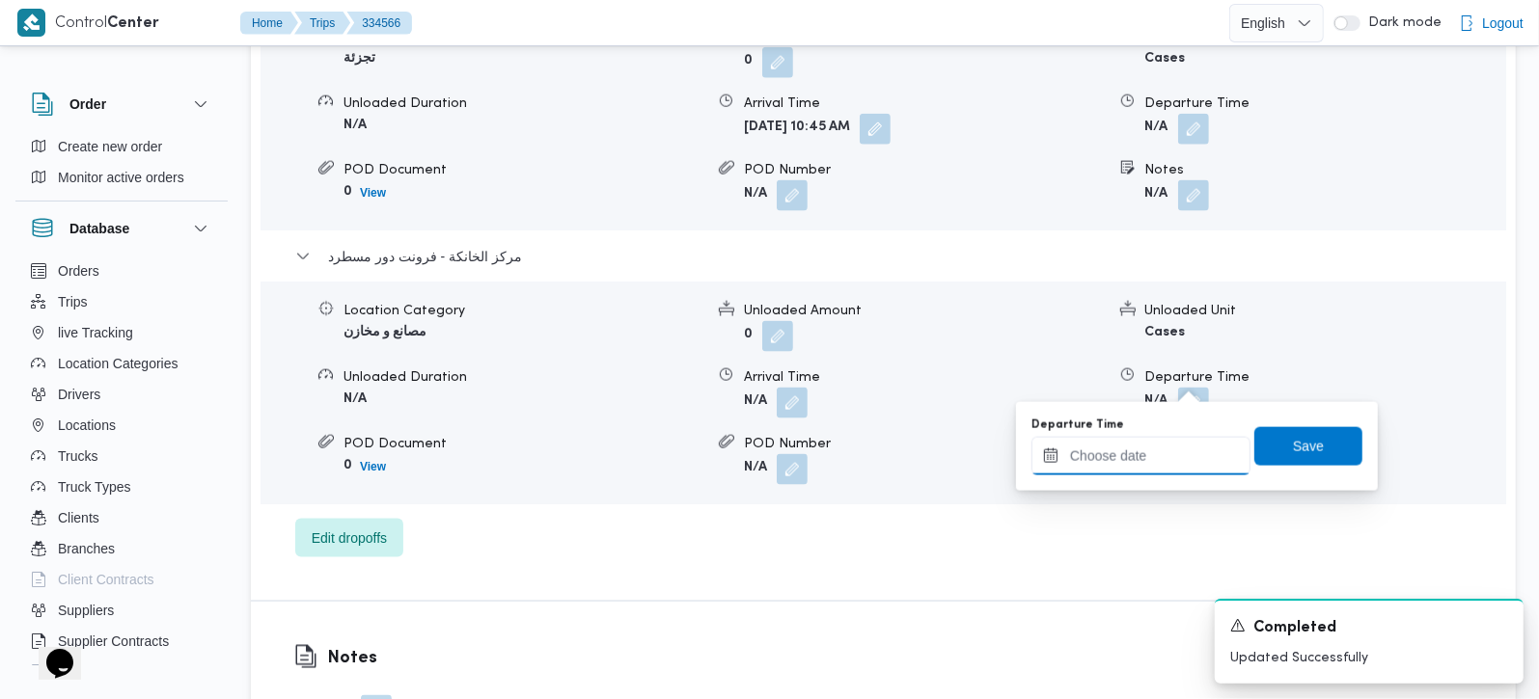
click at [1179, 457] on input "Departure Time" at bounding box center [1140, 456] width 219 height 39
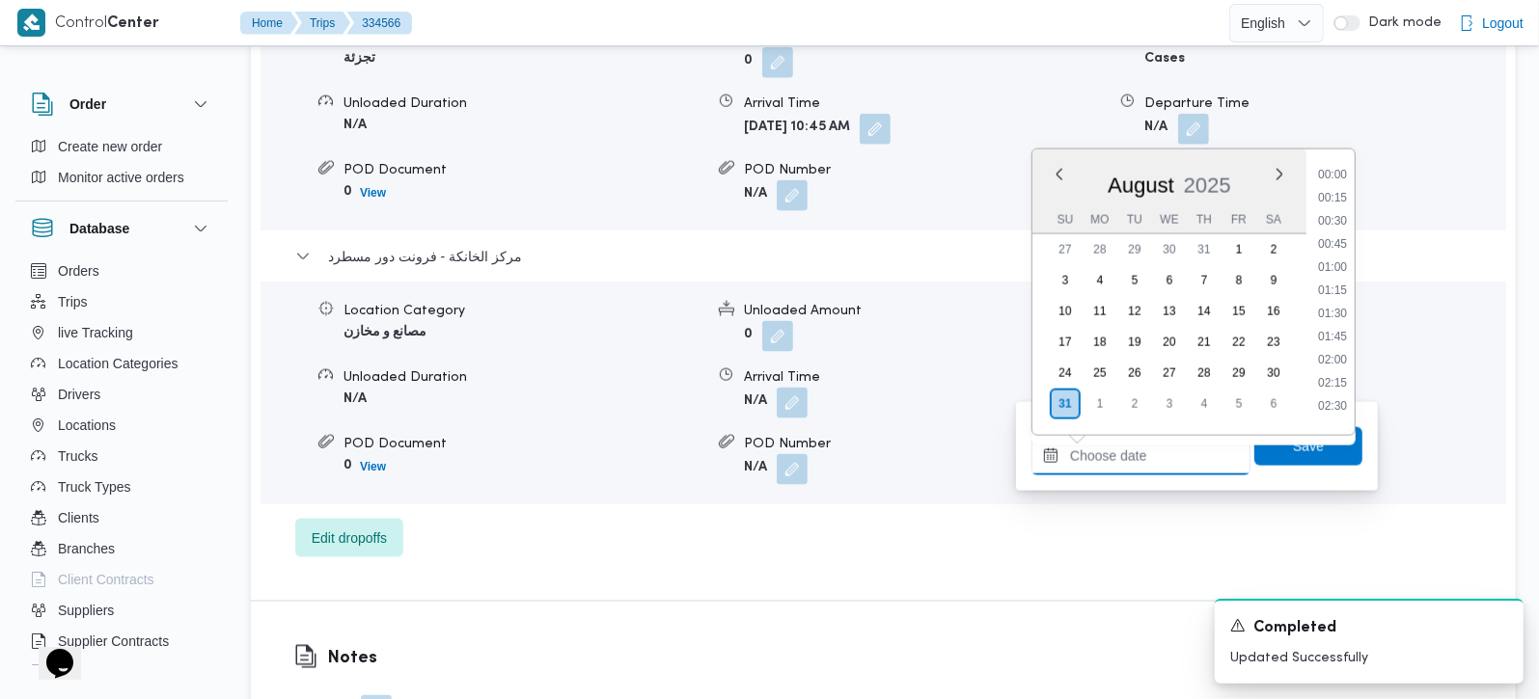
scroll to position [1490, 0]
click at [1339, 254] on li "17:00" at bounding box center [1332, 259] width 44 height 19
type input "31/08/2025 17:00"
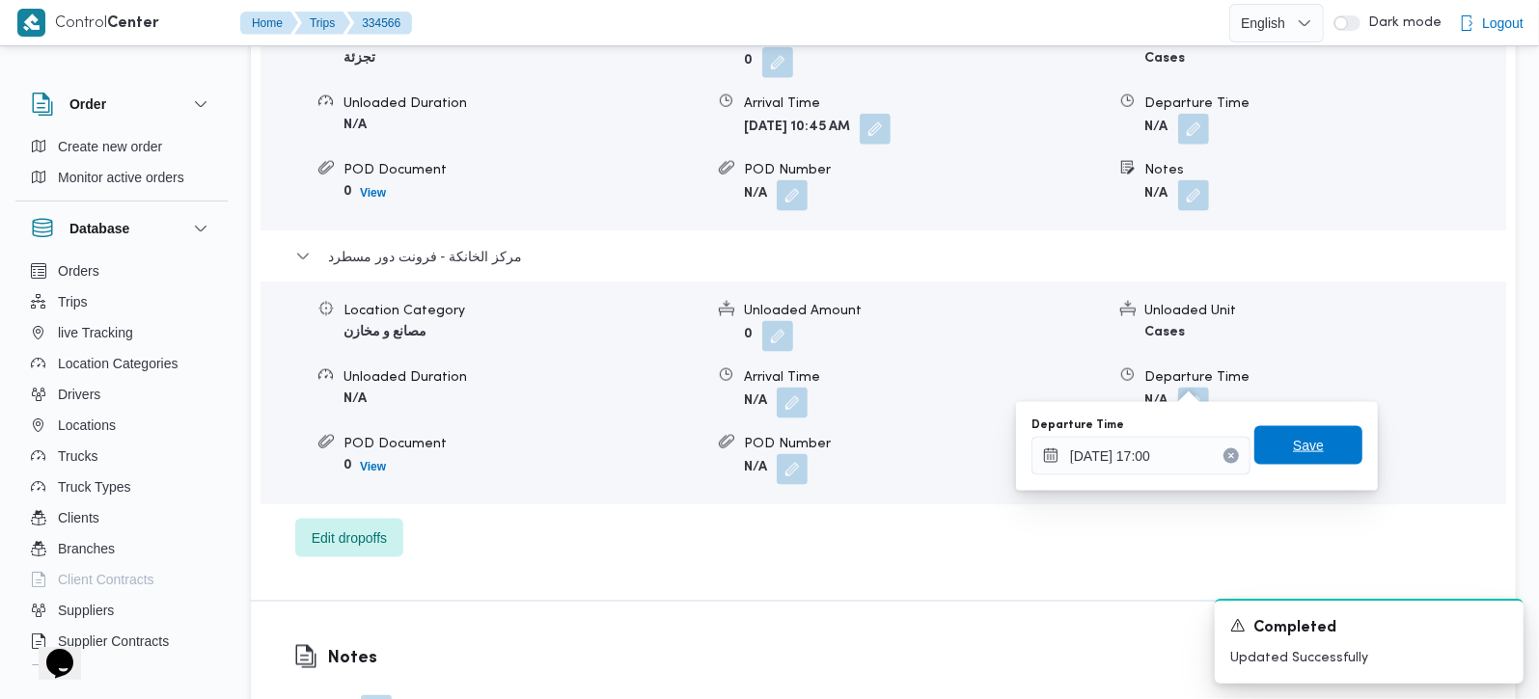
click at [1324, 438] on span "Save" at bounding box center [1308, 445] width 108 height 39
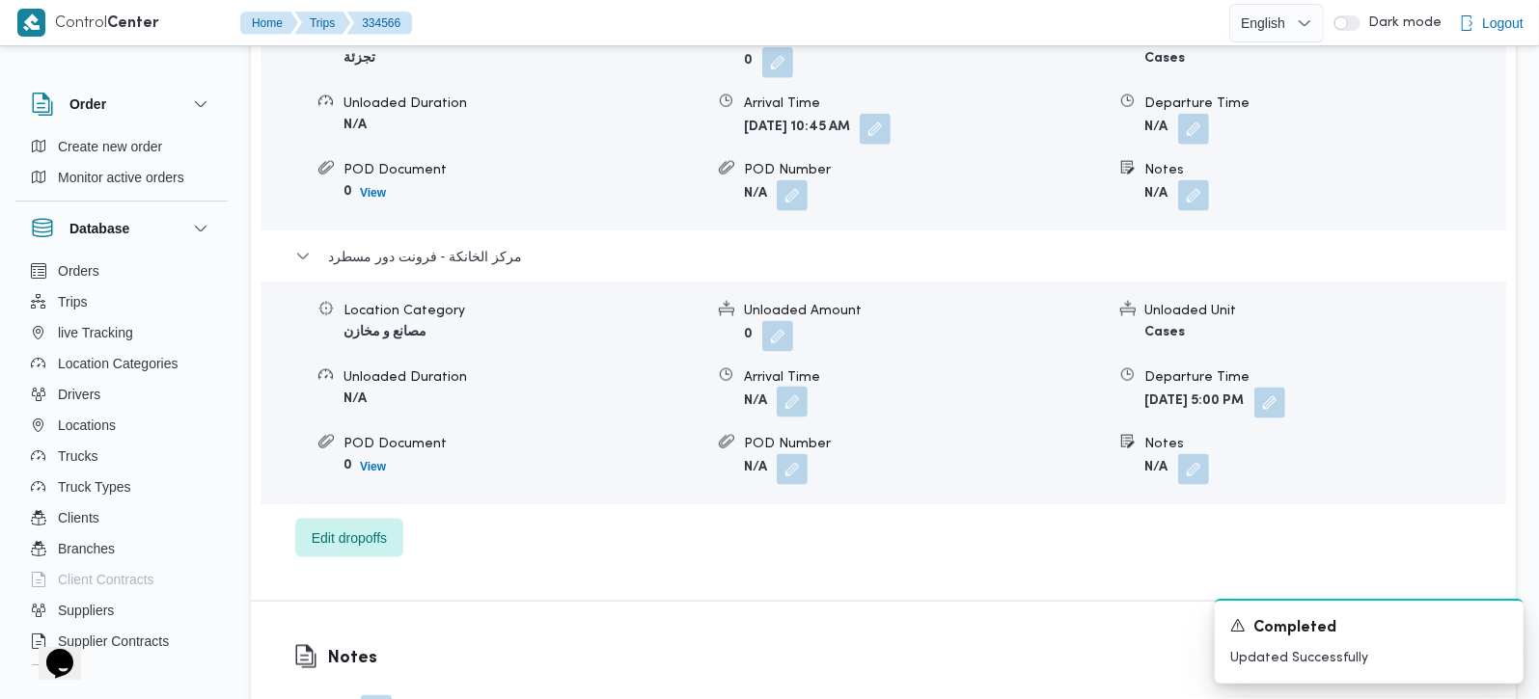
click at [789, 387] on button "button" at bounding box center [792, 402] width 31 height 31
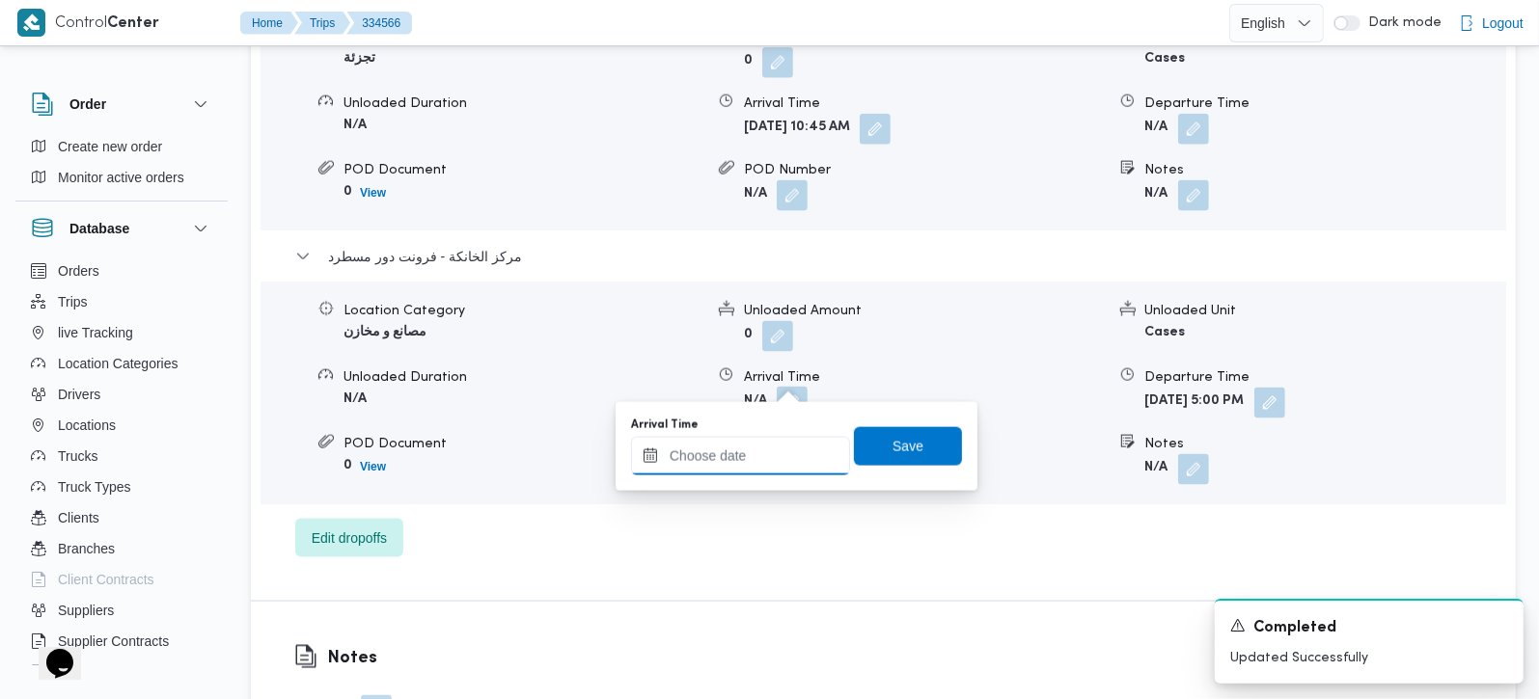
drag, startPoint x: 789, startPoint y: 395, endPoint x: 780, endPoint y: 443, distance: 49.2
click at [780, 443] on input "Arrival Time" at bounding box center [740, 456] width 219 height 39
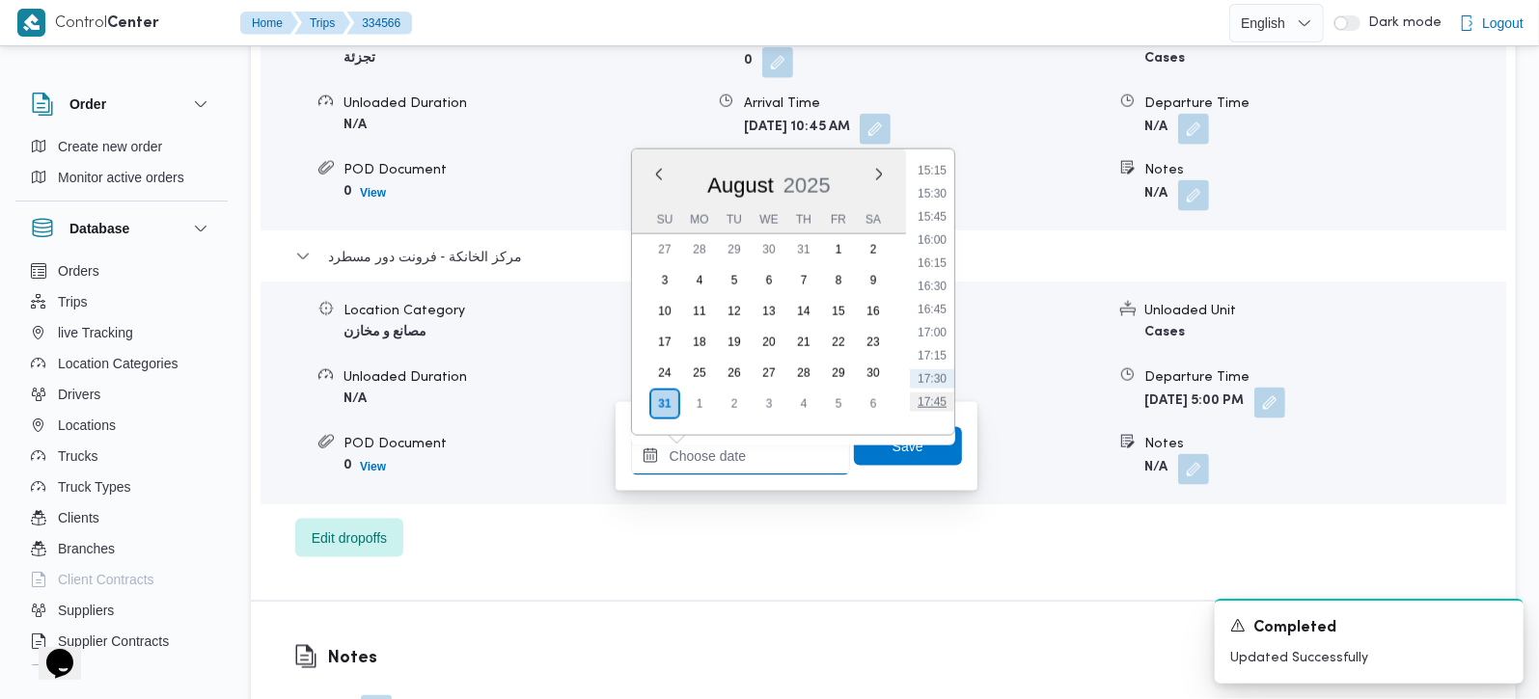
scroll to position [1377, 0]
click at [931, 350] on li "16:45" at bounding box center [932, 349] width 44 height 19
type input "31/08/2025 16:45"
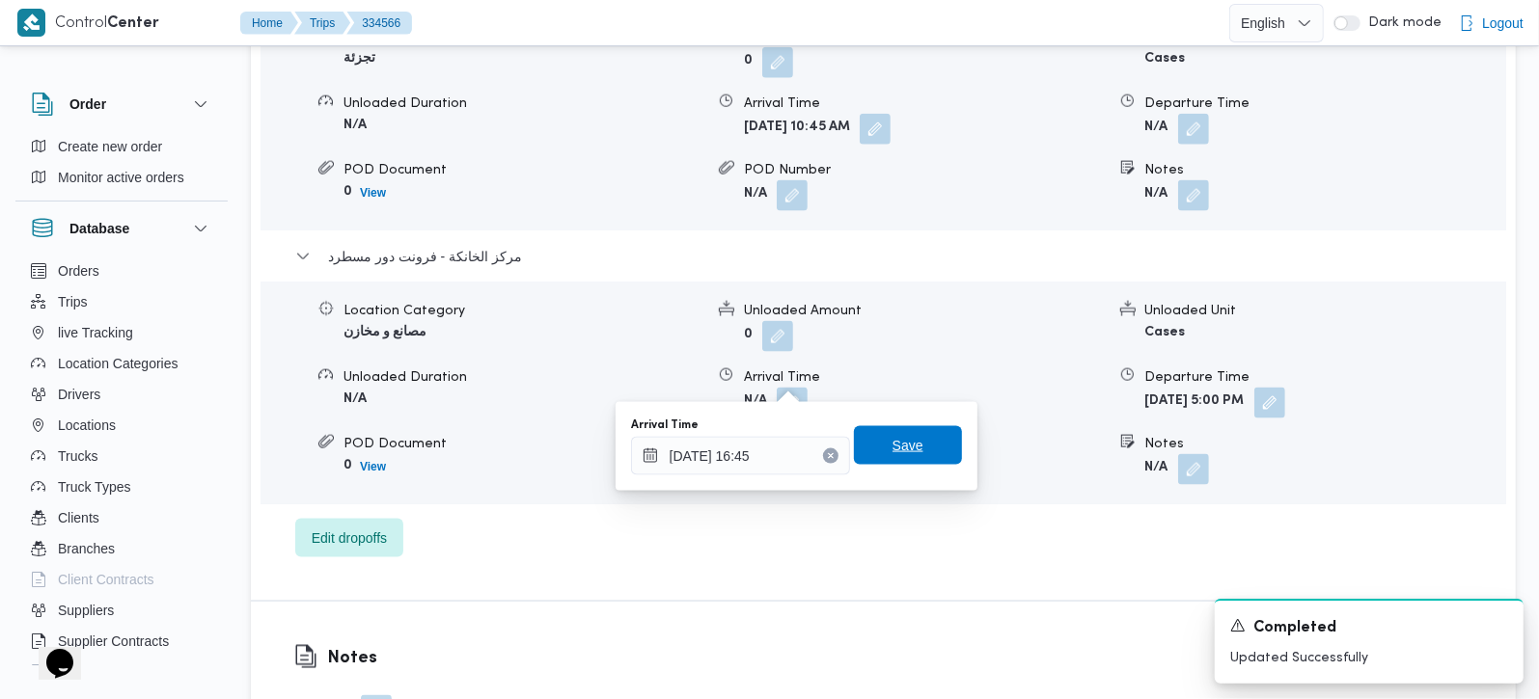
click at [908, 461] on span "Save" at bounding box center [908, 445] width 108 height 39
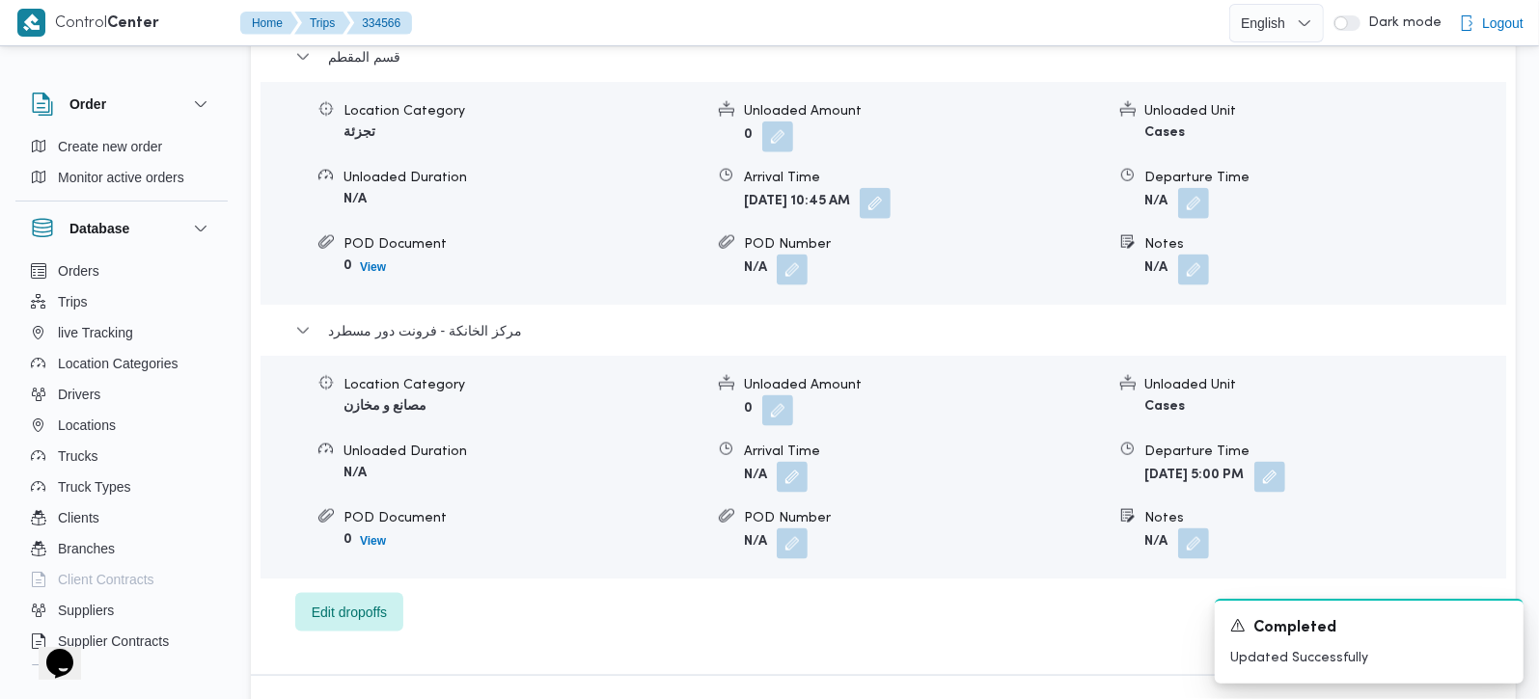
scroll to position [1702, 0]
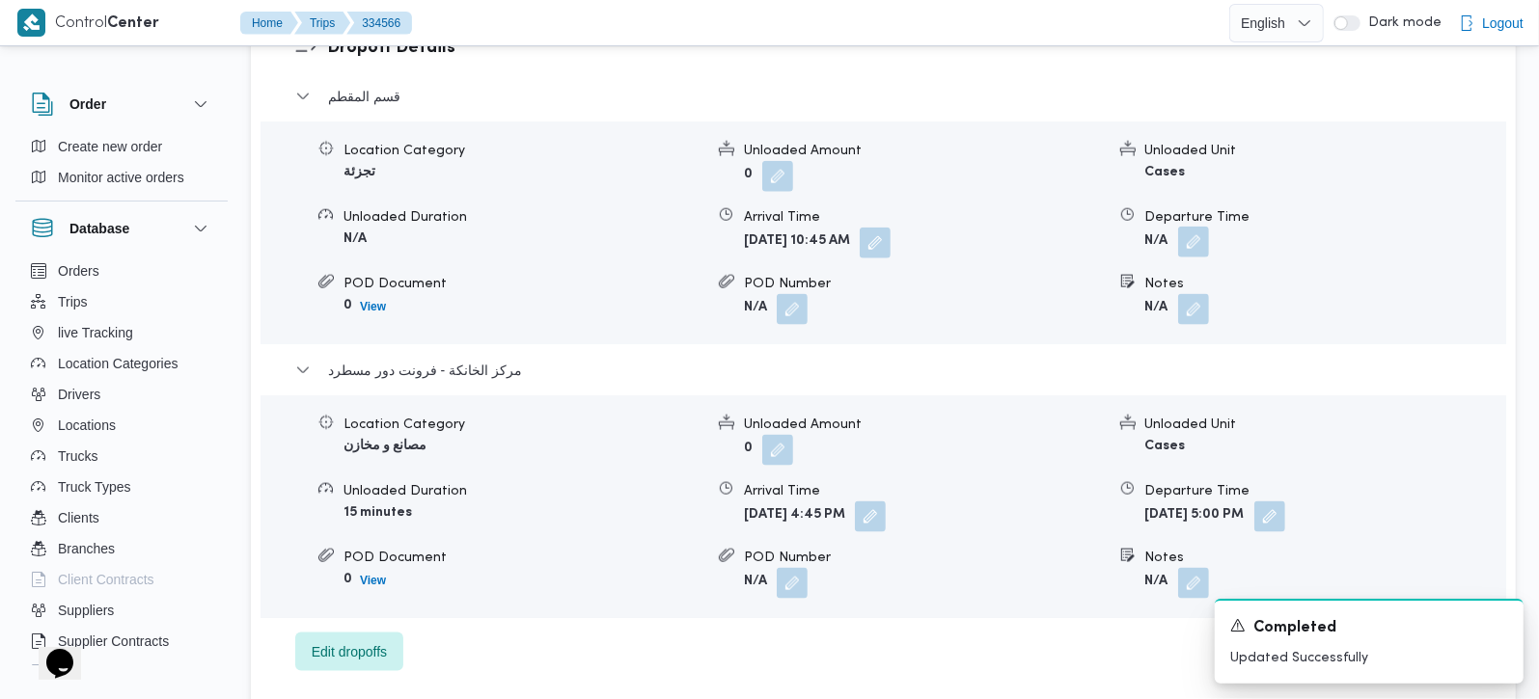
click at [1201, 228] on button "button" at bounding box center [1193, 242] width 31 height 31
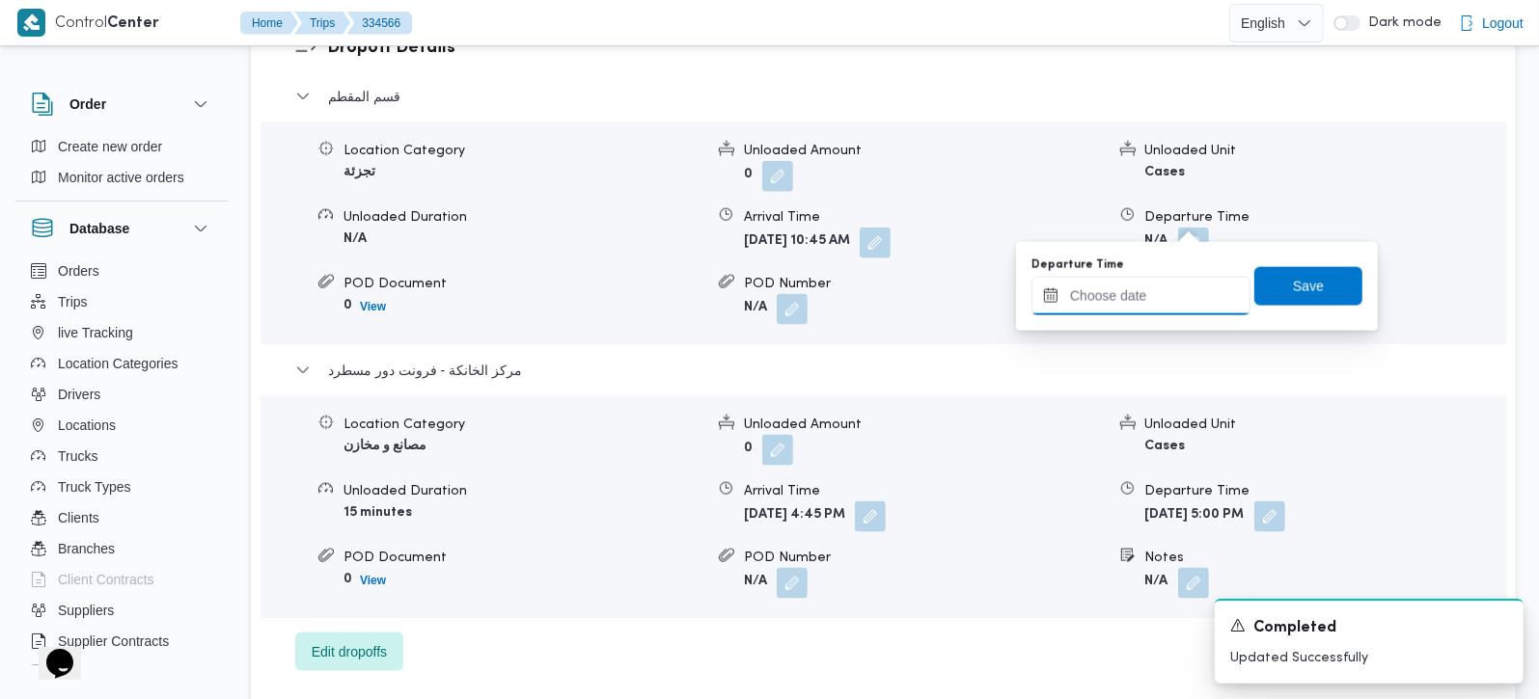
click at [1161, 305] on input "Departure Time" at bounding box center [1140, 296] width 219 height 39
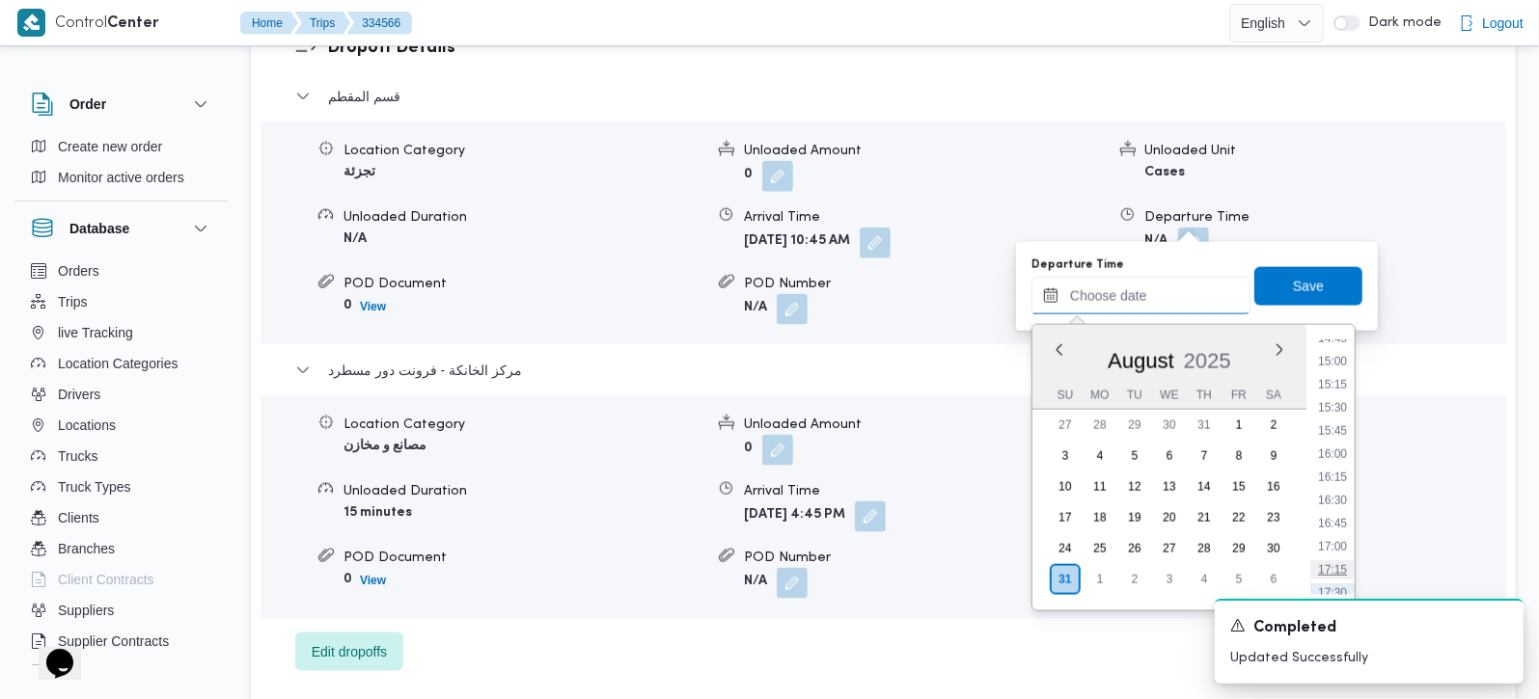
scroll to position [1377, 0]
click at [1332, 434] on li "15:45" at bounding box center [1332, 432] width 44 height 19
type input "31/08/2025 15:45"
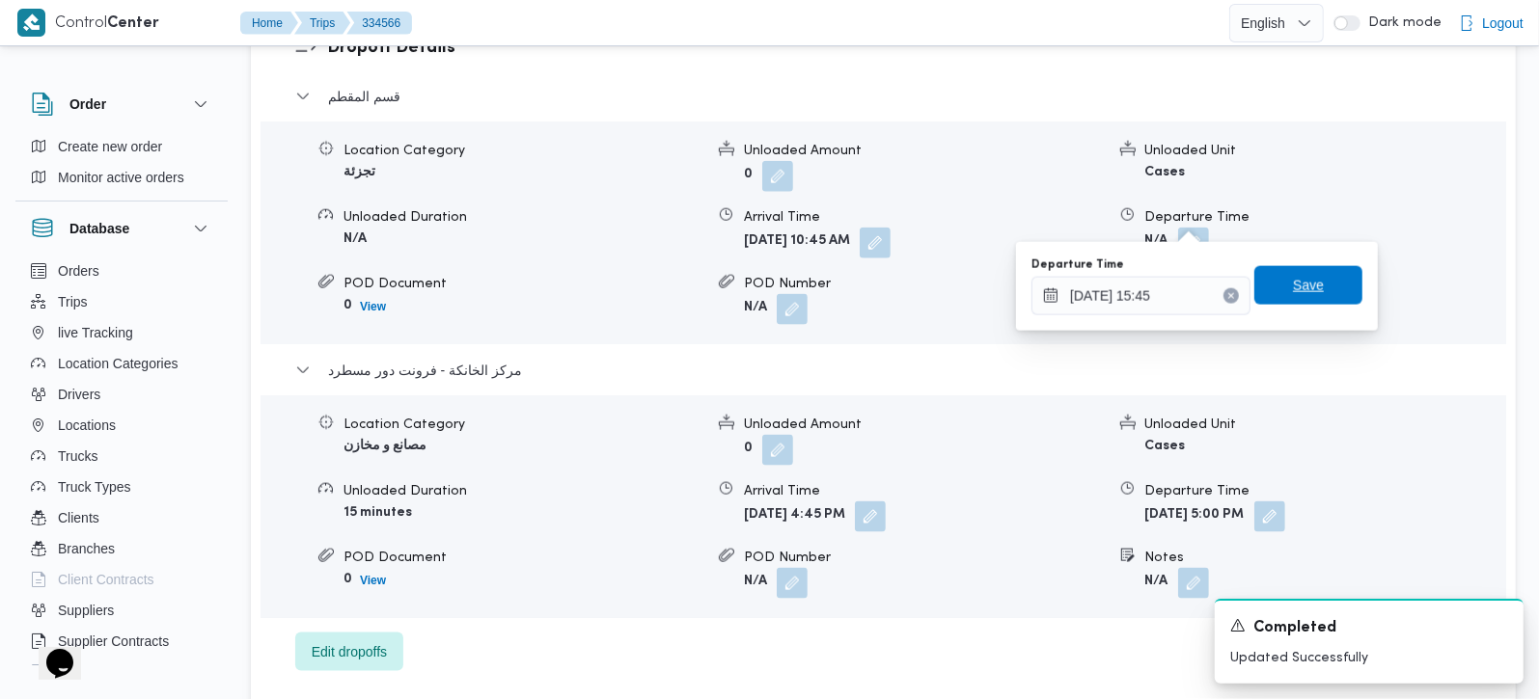
click at [1316, 293] on span "Save" at bounding box center [1308, 285] width 108 height 39
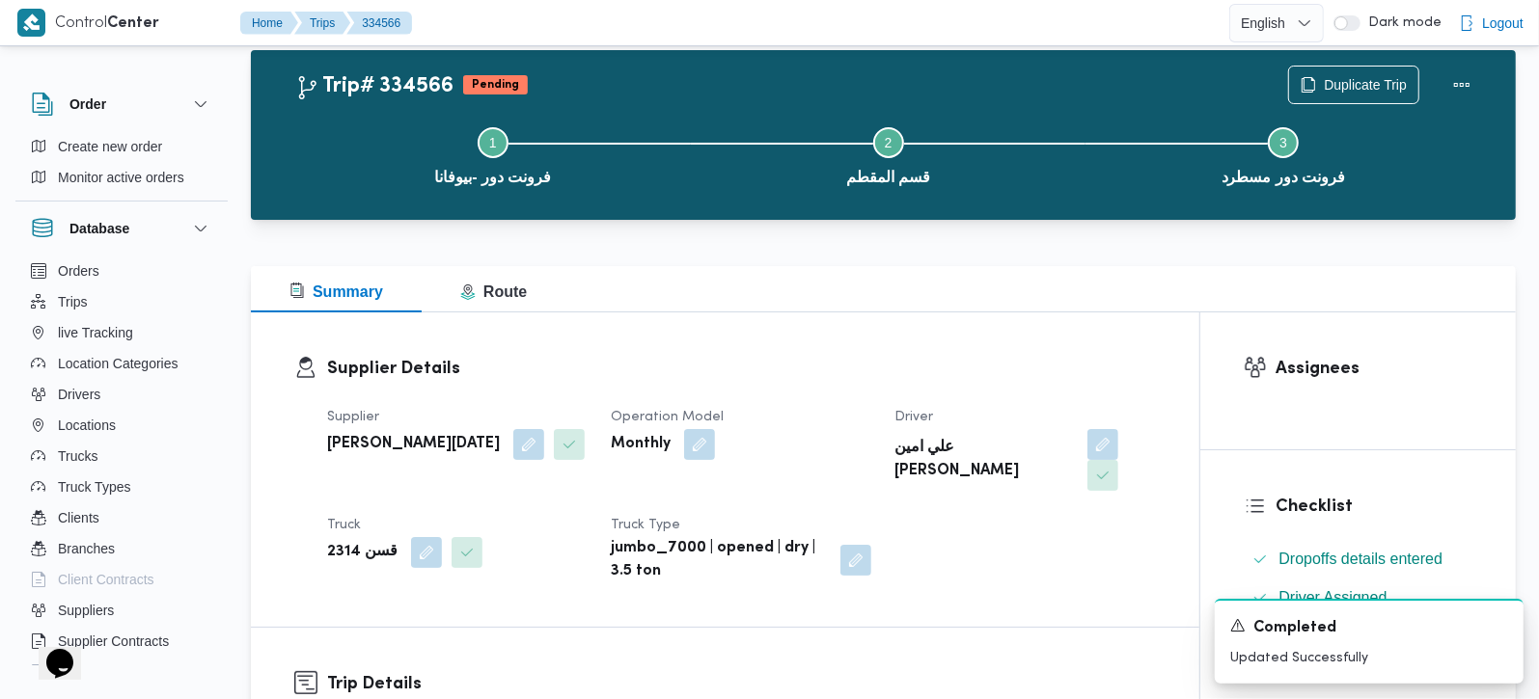
scroll to position [0, 0]
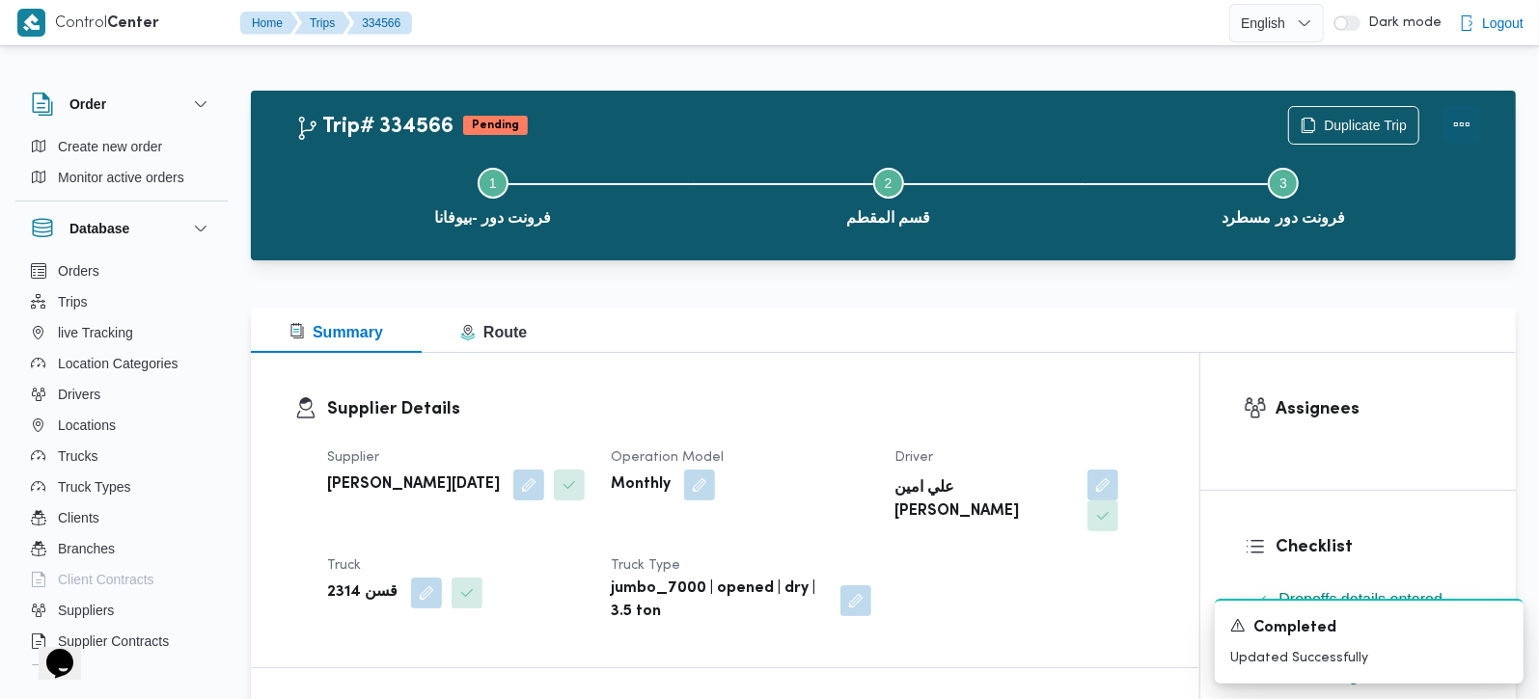
click at [1462, 133] on button "Actions" at bounding box center [1461, 124] width 39 height 39
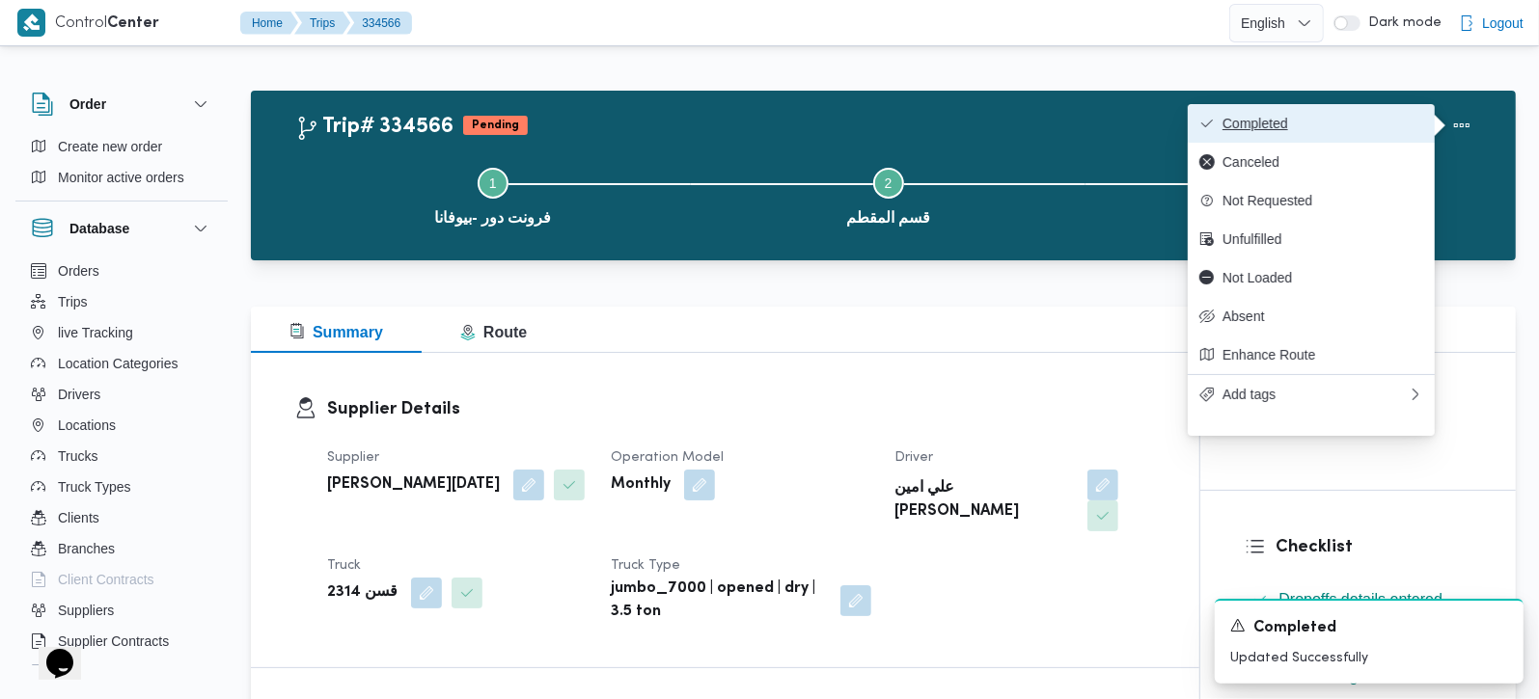
click at [1329, 118] on span "Completed" at bounding box center [1322, 123] width 201 height 15
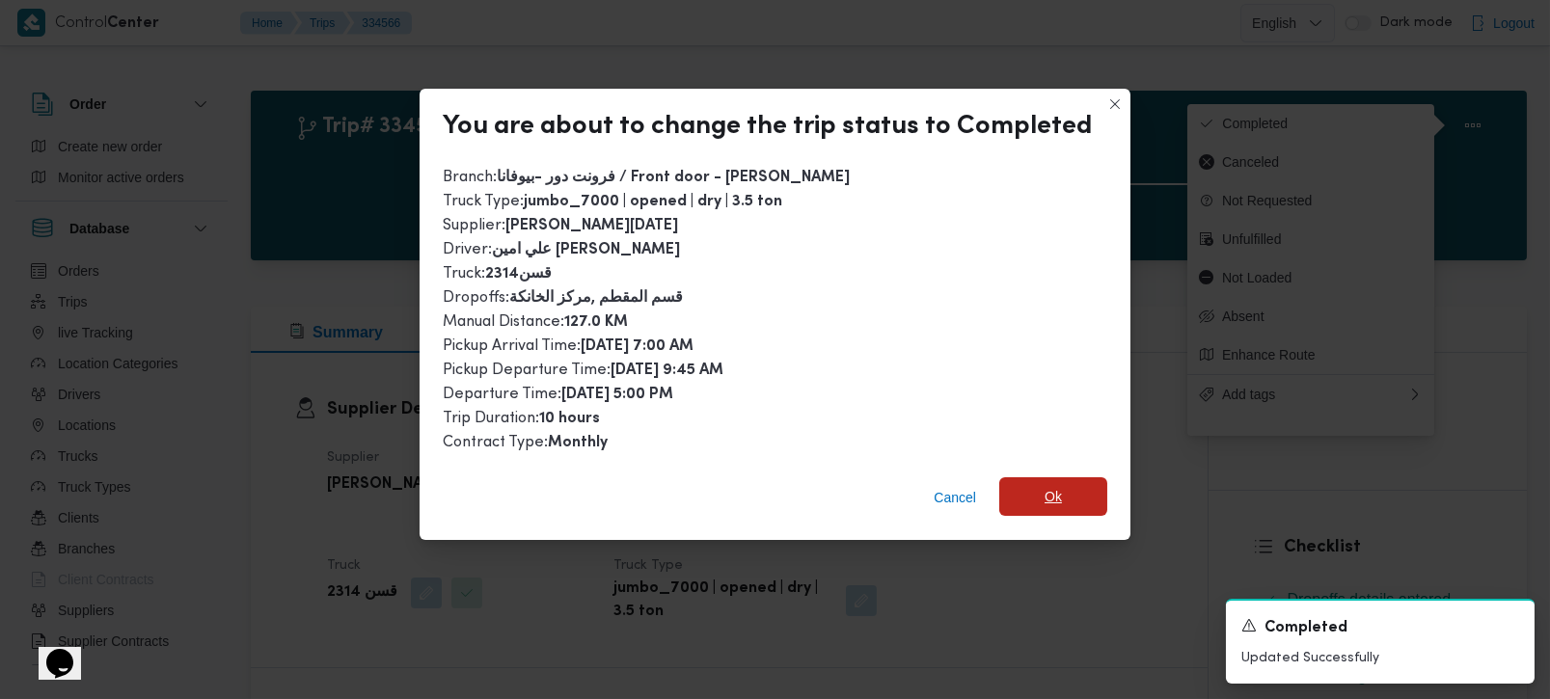
click at [1047, 487] on span "Ok" at bounding box center [1053, 496] width 17 height 23
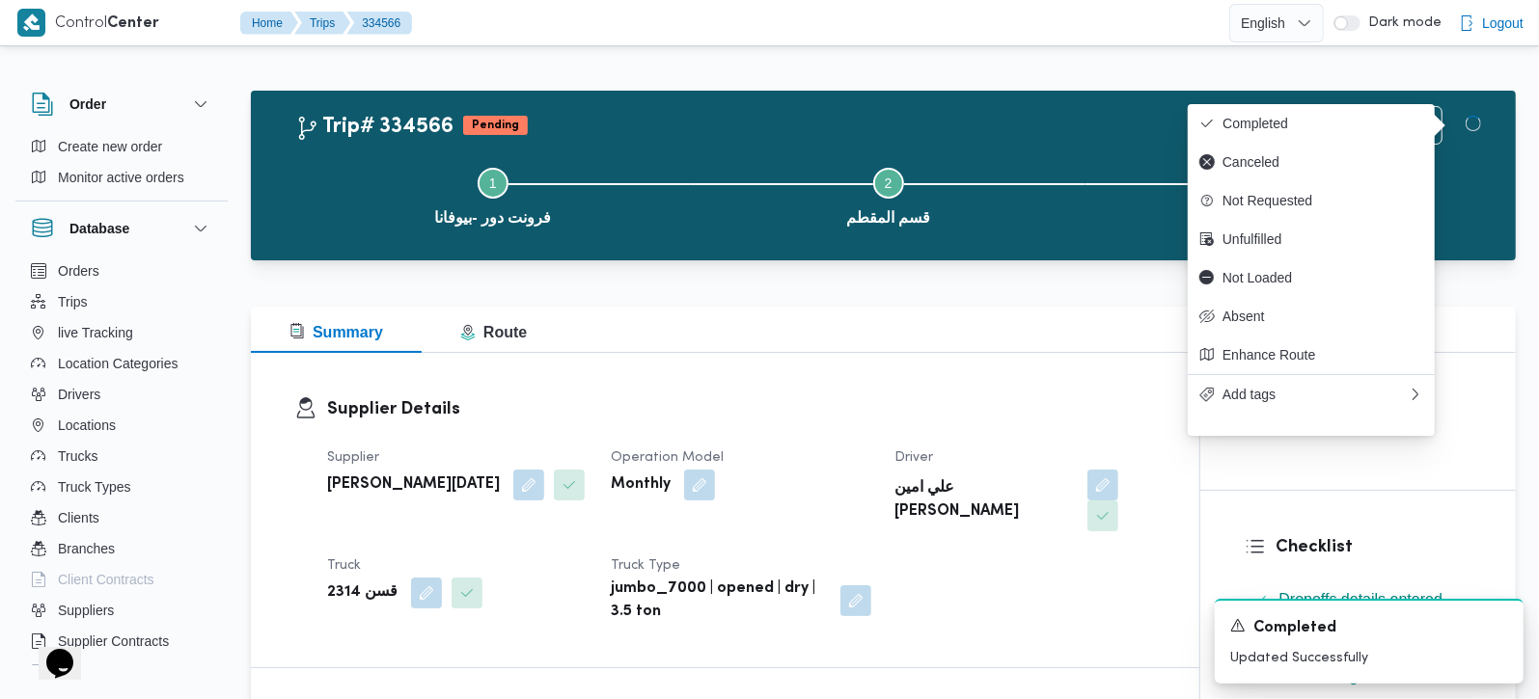
click at [1053, 397] on h3 "Supplier Details" at bounding box center [741, 410] width 829 height 26
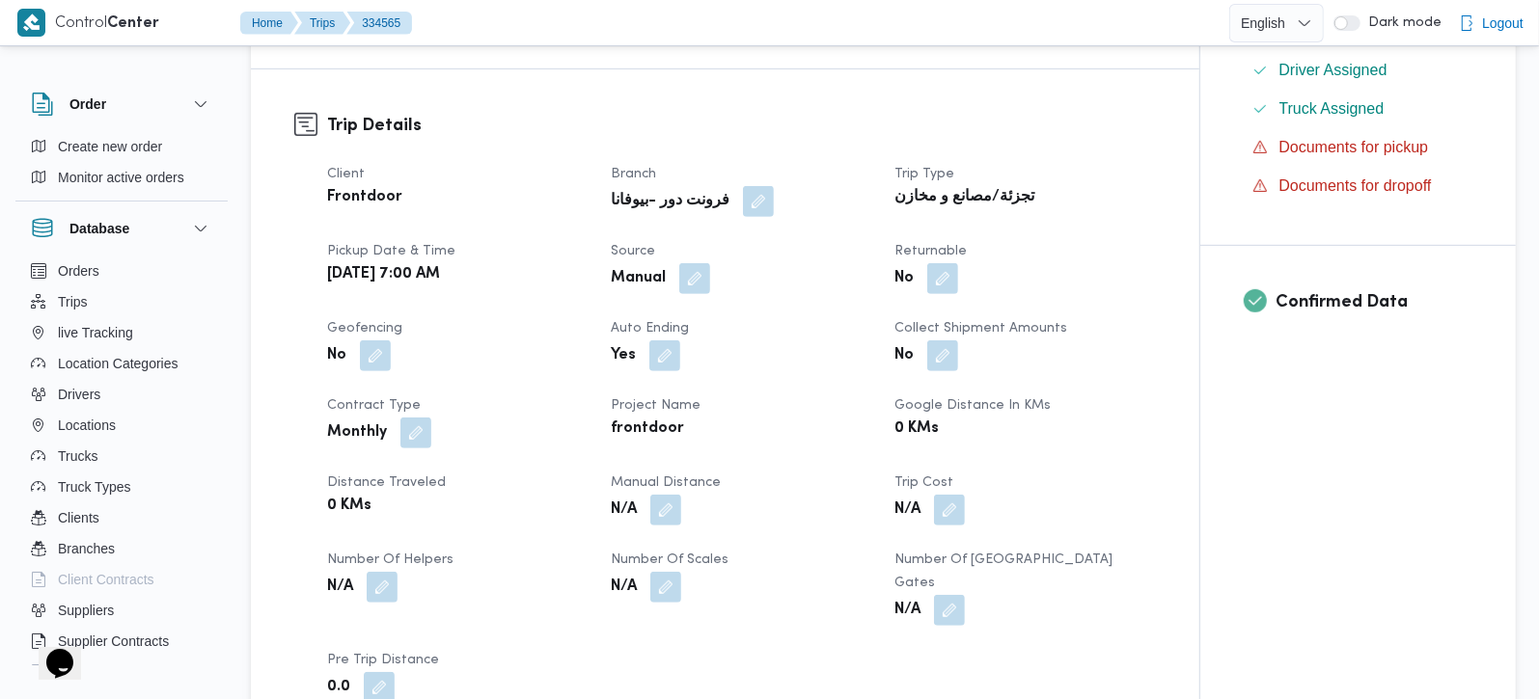
scroll to position [680, 0]
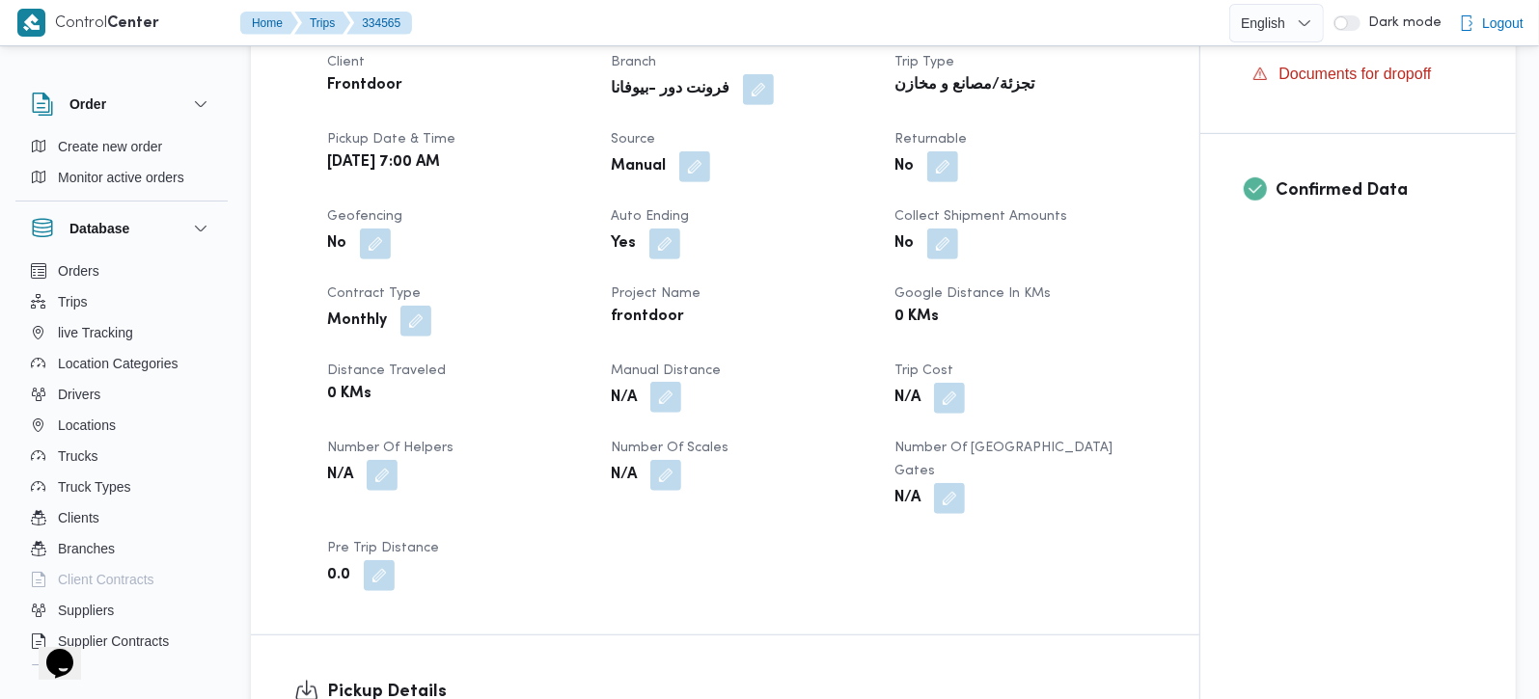
click at [663, 413] on button "button" at bounding box center [665, 397] width 31 height 31
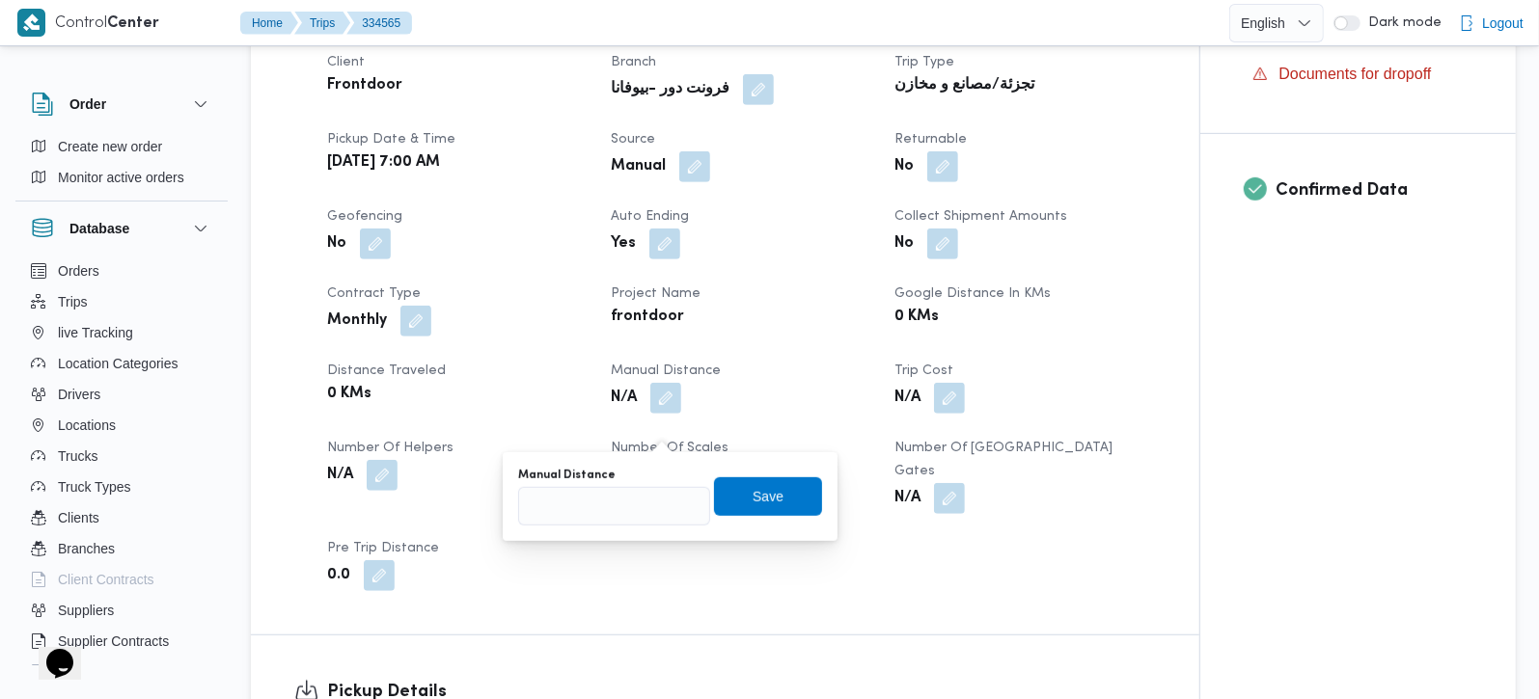
click at [629, 487] on div at bounding box center [614, 506] width 192 height 39
click at [641, 506] on input "Manual Distance" at bounding box center [614, 506] width 192 height 39
type input "90"
click at [775, 508] on span "Save" at bounding box center [768, 496] width 108 height 39
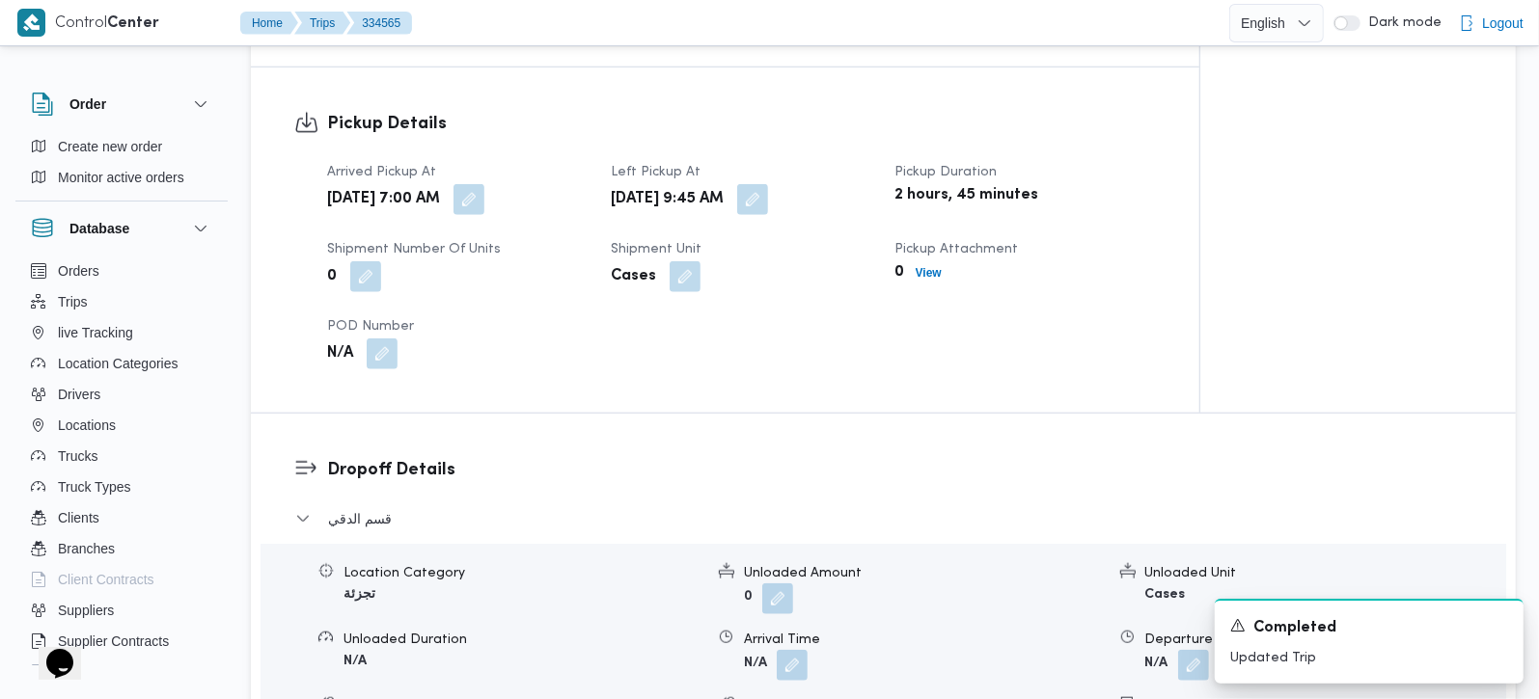
scroll to position [1361, 0]
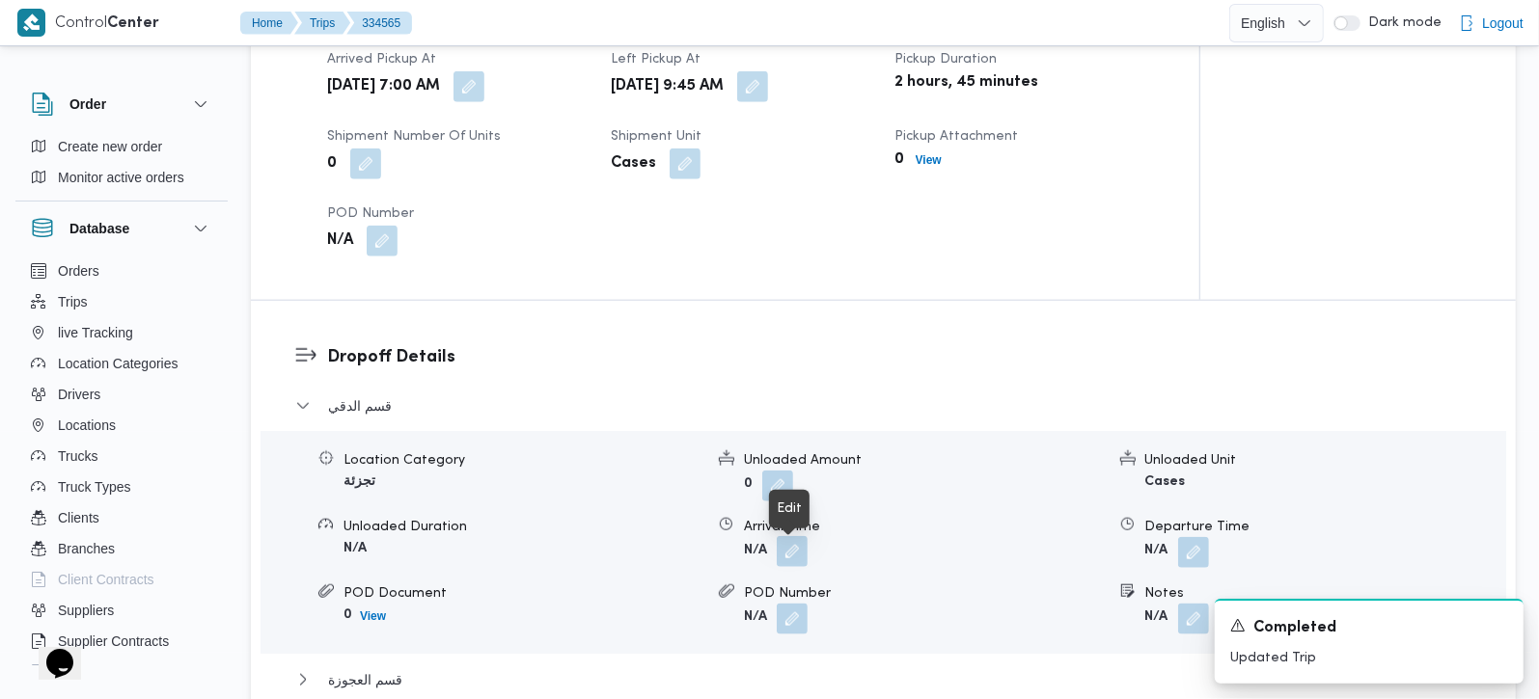
click at [789, 556] on button "button" at bounding box center [792, 551] width 31 height 31
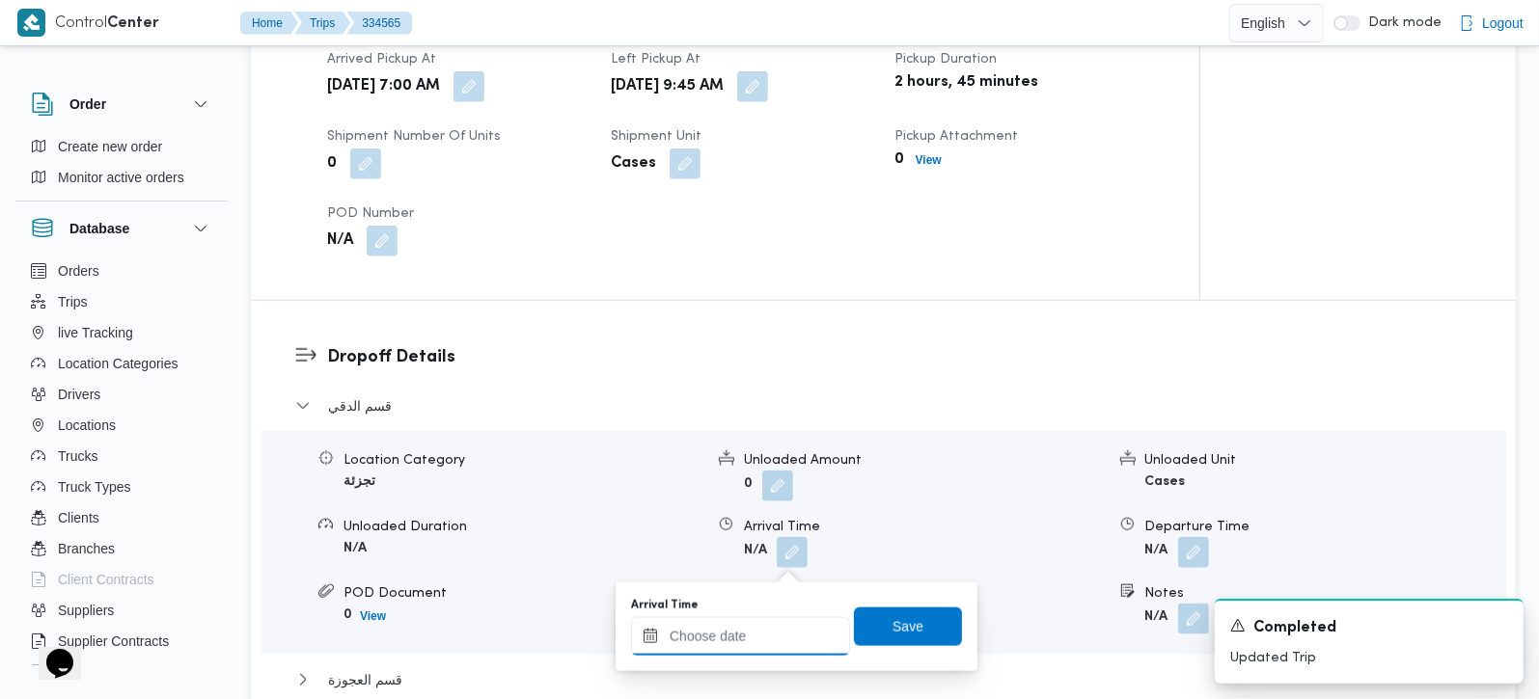
click at [763, 641] on input "Arrival Time" at bounding box center [740, 636] width 219 height 39
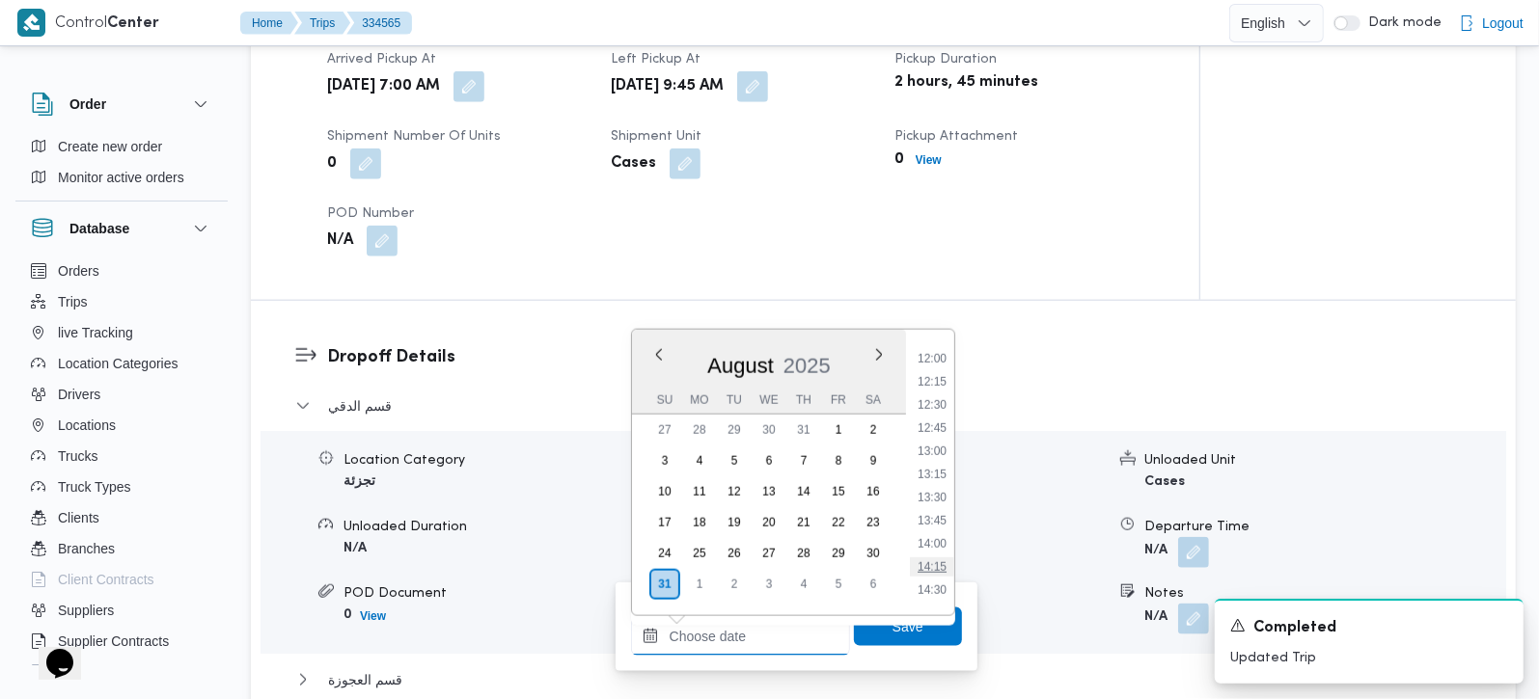
scroll to position [922, 0]
click at [938, 382] on li "10:15" at bounding box center [932, 381] width 44 height 19
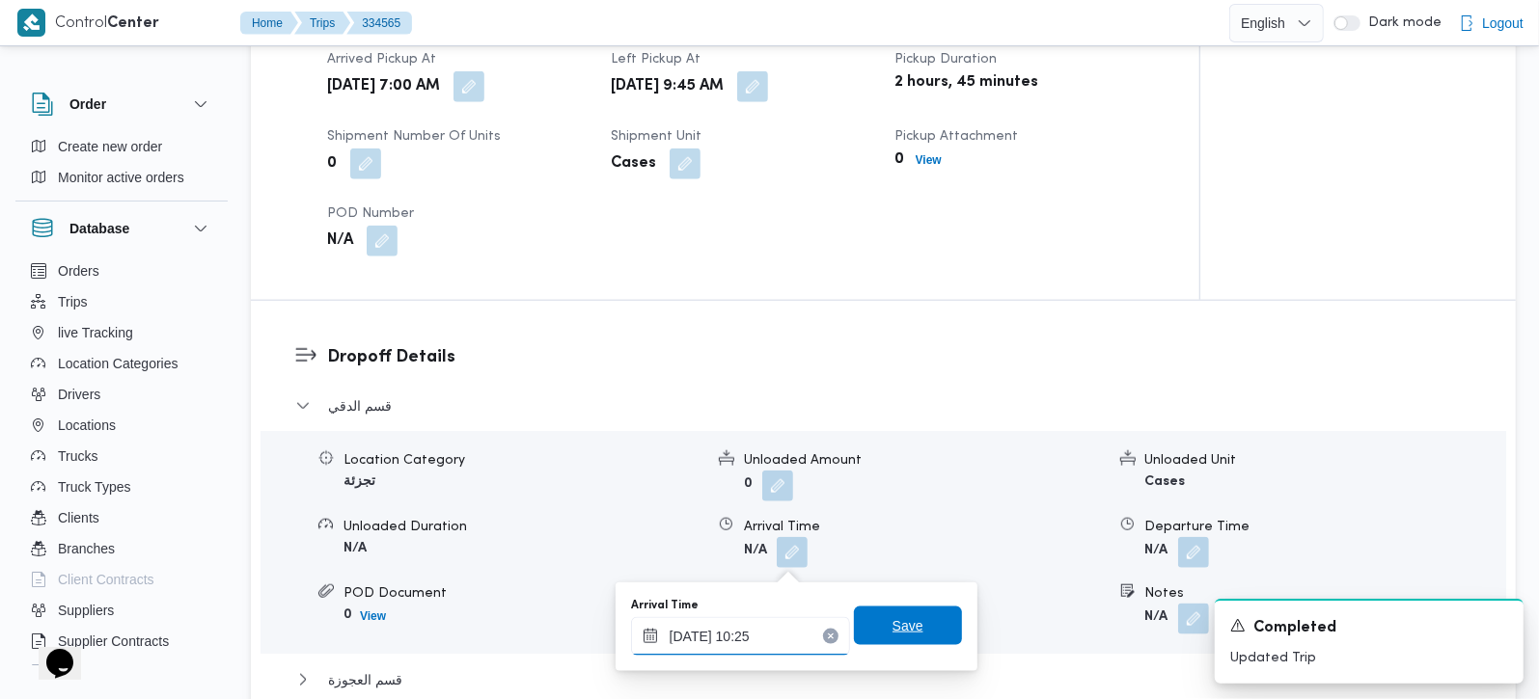
type input "31/08/2025 10:25"
click at [916, 636] on span "Save" at bounding box center [908, 626] width 108 height 39
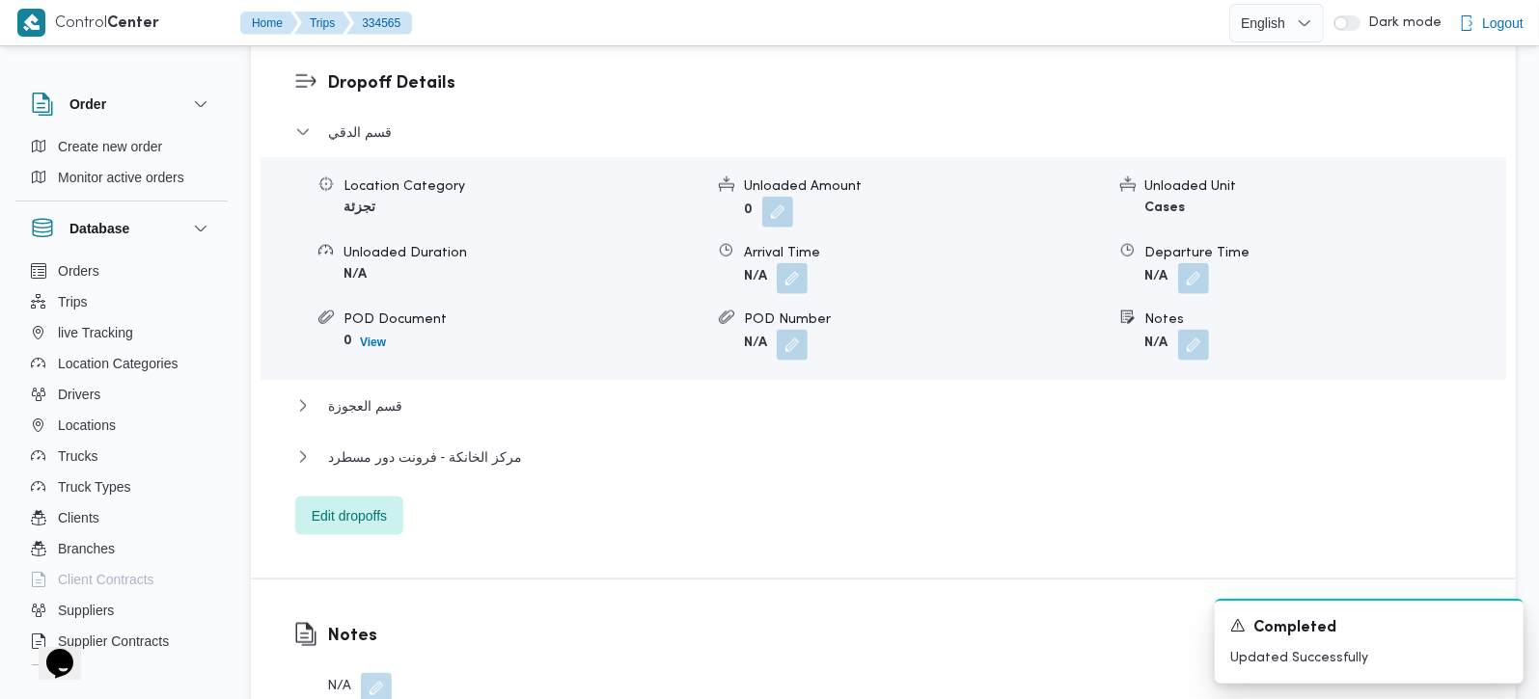
scroll to position [1702, 0]
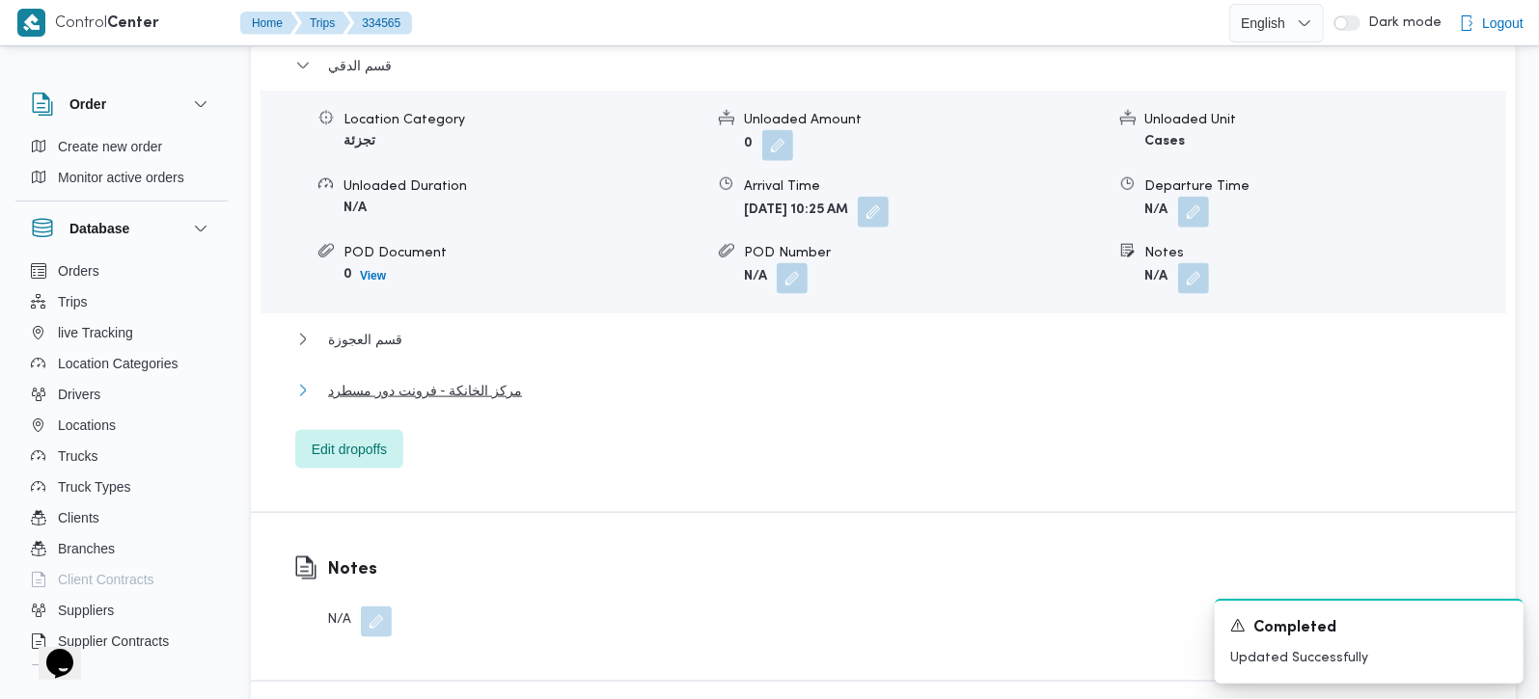
click at [419, 393] on span "مركز الخانكة - فرونت دور مسطرد" at bounding box center [425, 390] width 194 height 23
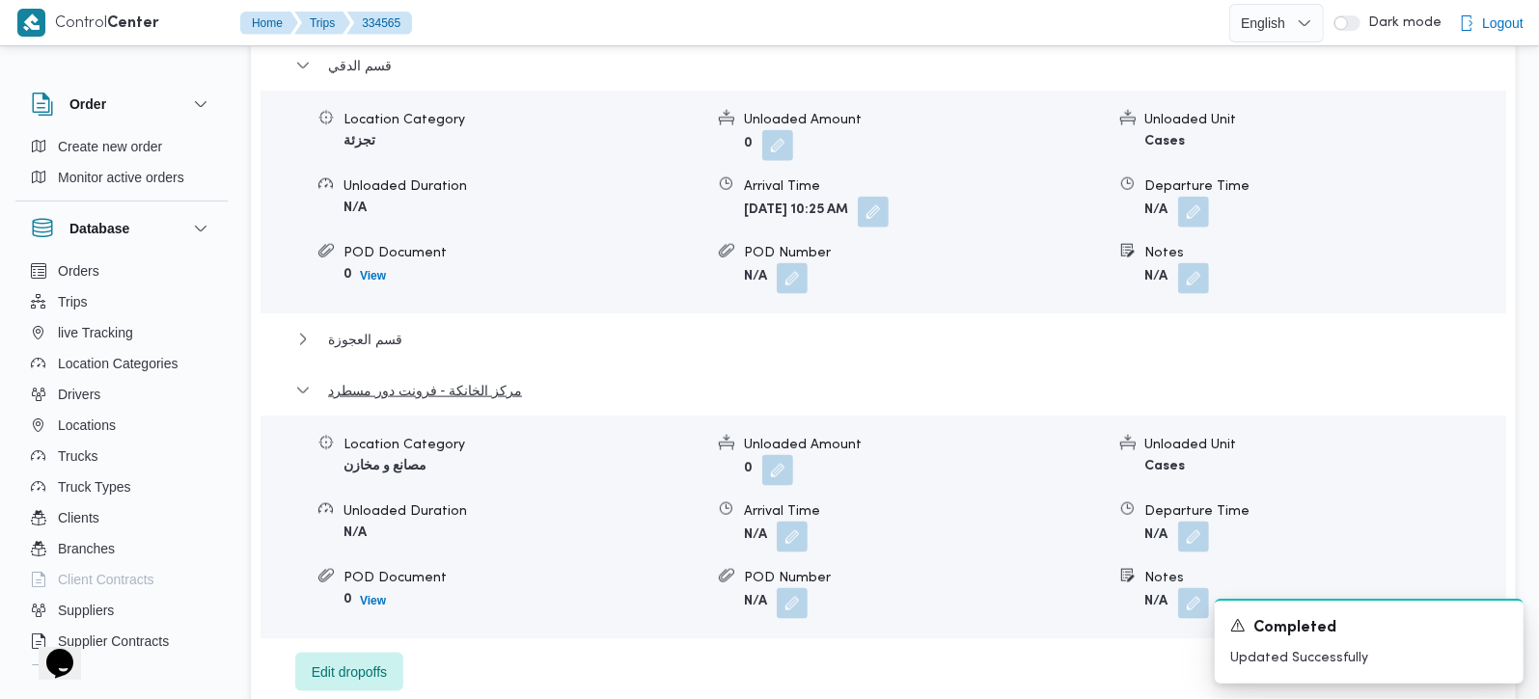
scroll to position [1929, 0]
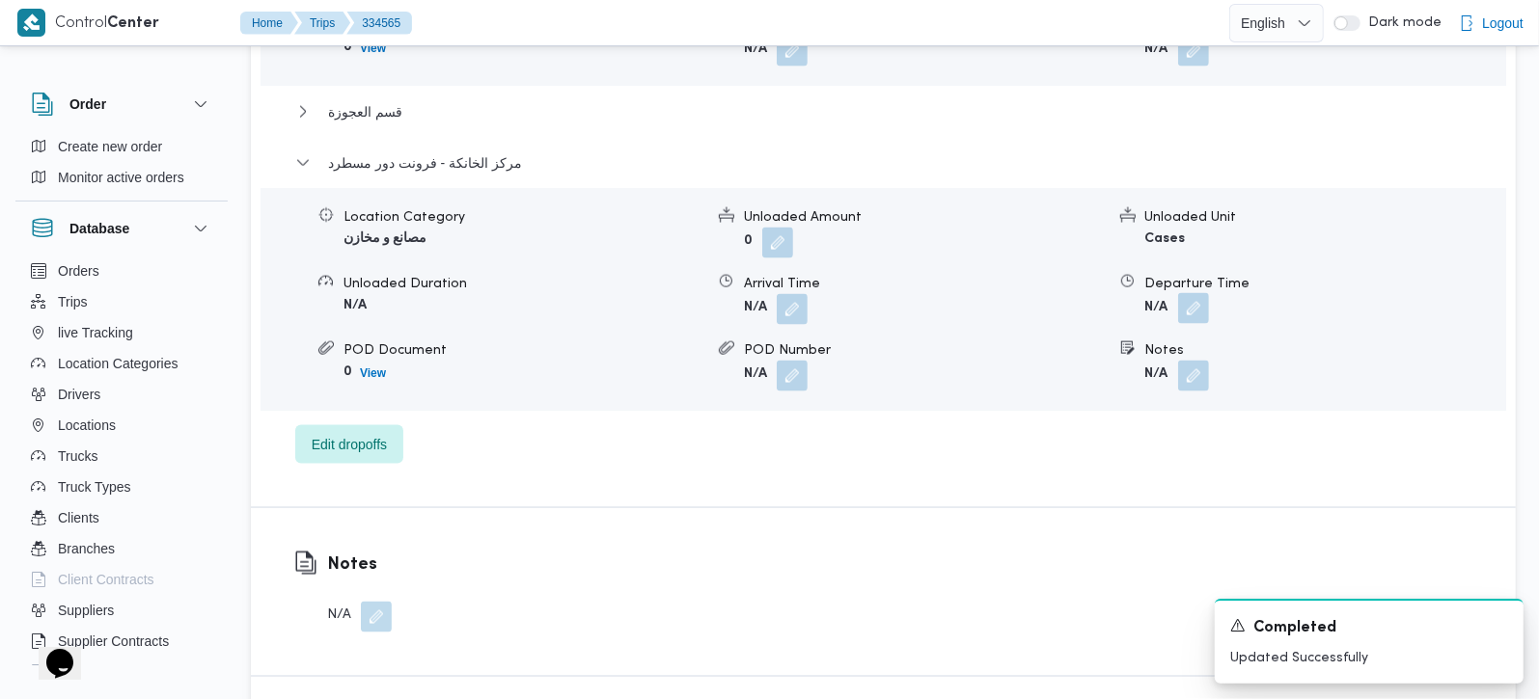
click at [1191, 318] on button "button" at bounding box center [1193, 308] width 31 height 31
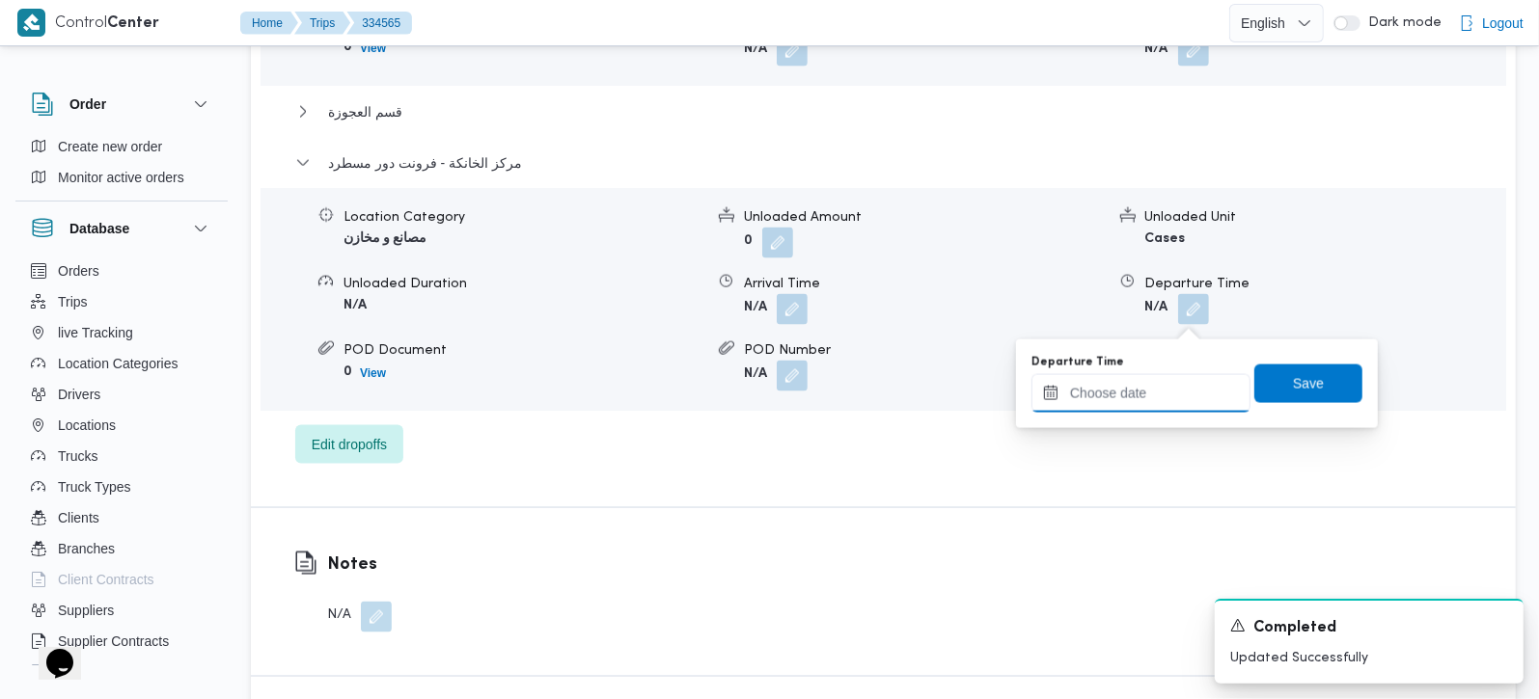
click at [1169, 402] on input "Departure Time" at bounding box center [1140, 393] width 219 height 39
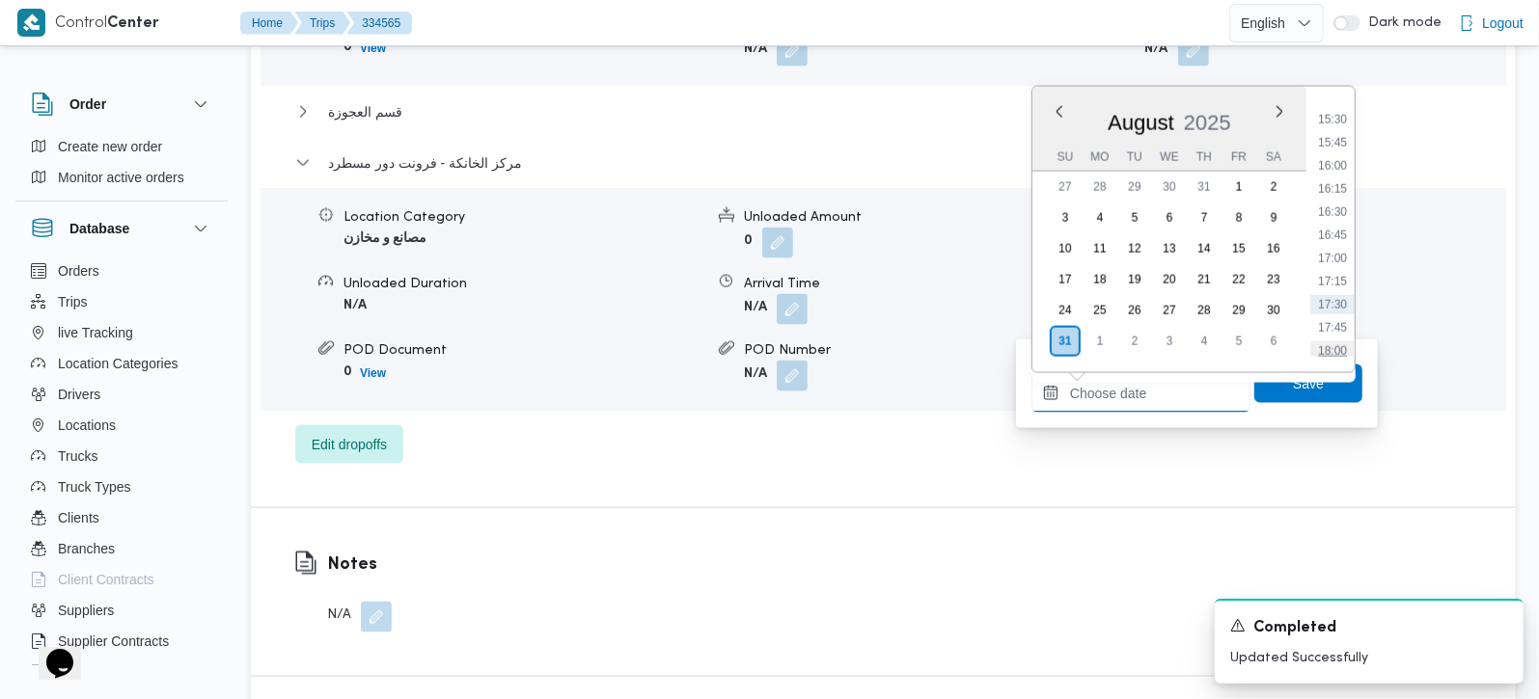
scroll to position [1377, 0]
click at [1336, 281] on li "16:45" at bounding box center [1332, 286] width 44 height 19
type input "31/08/2025 16:45"
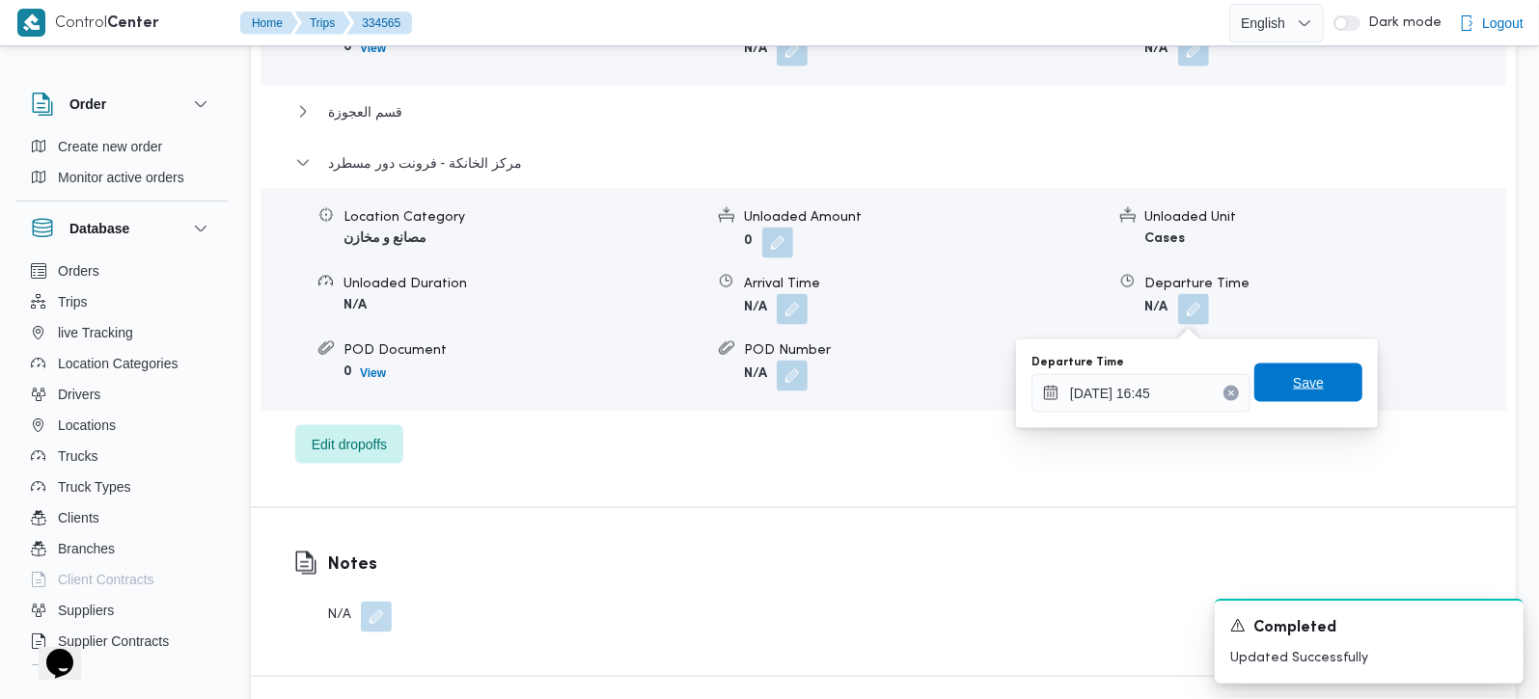
click at [1301, 384] on span "Save" at bounding box center [1308, 382] width 31 height 23
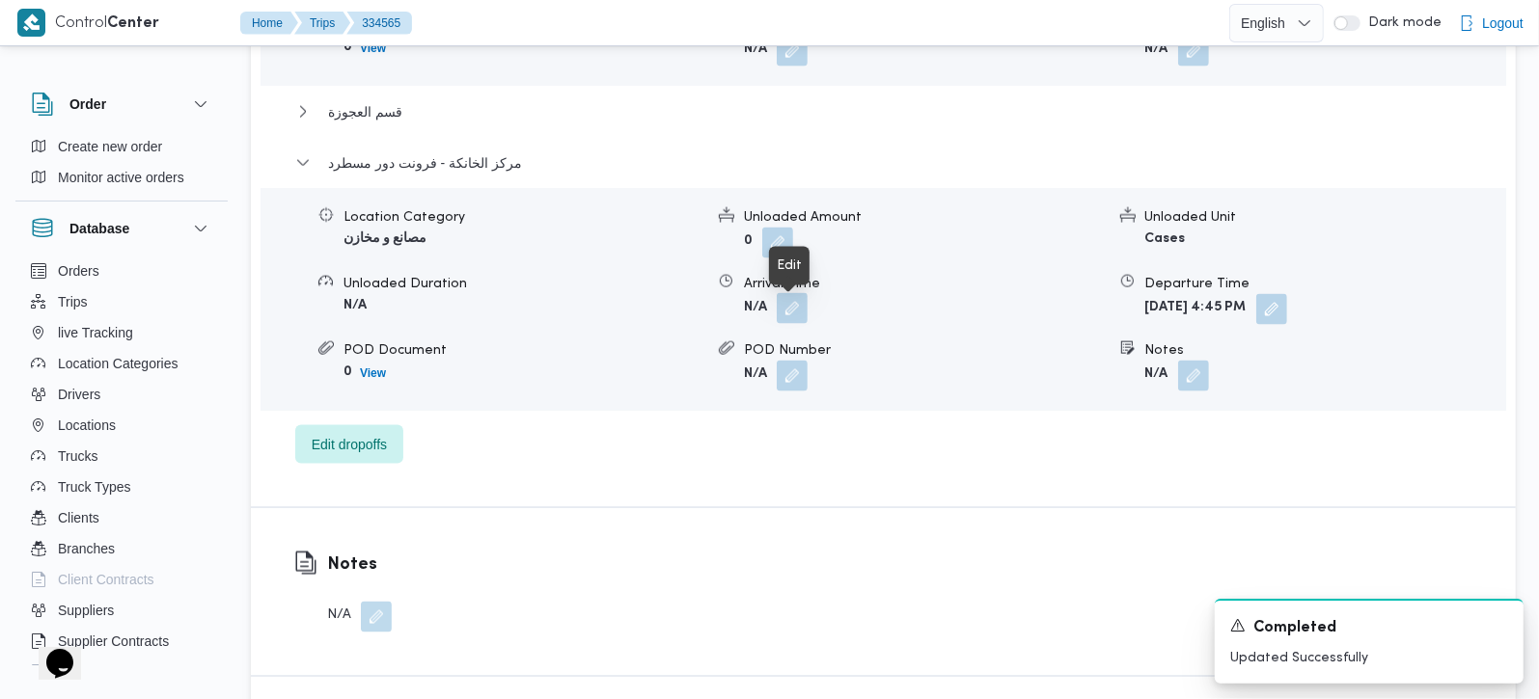
click at [781, 317] on button "button" at bounding box center [792, 308] width 31 height 31
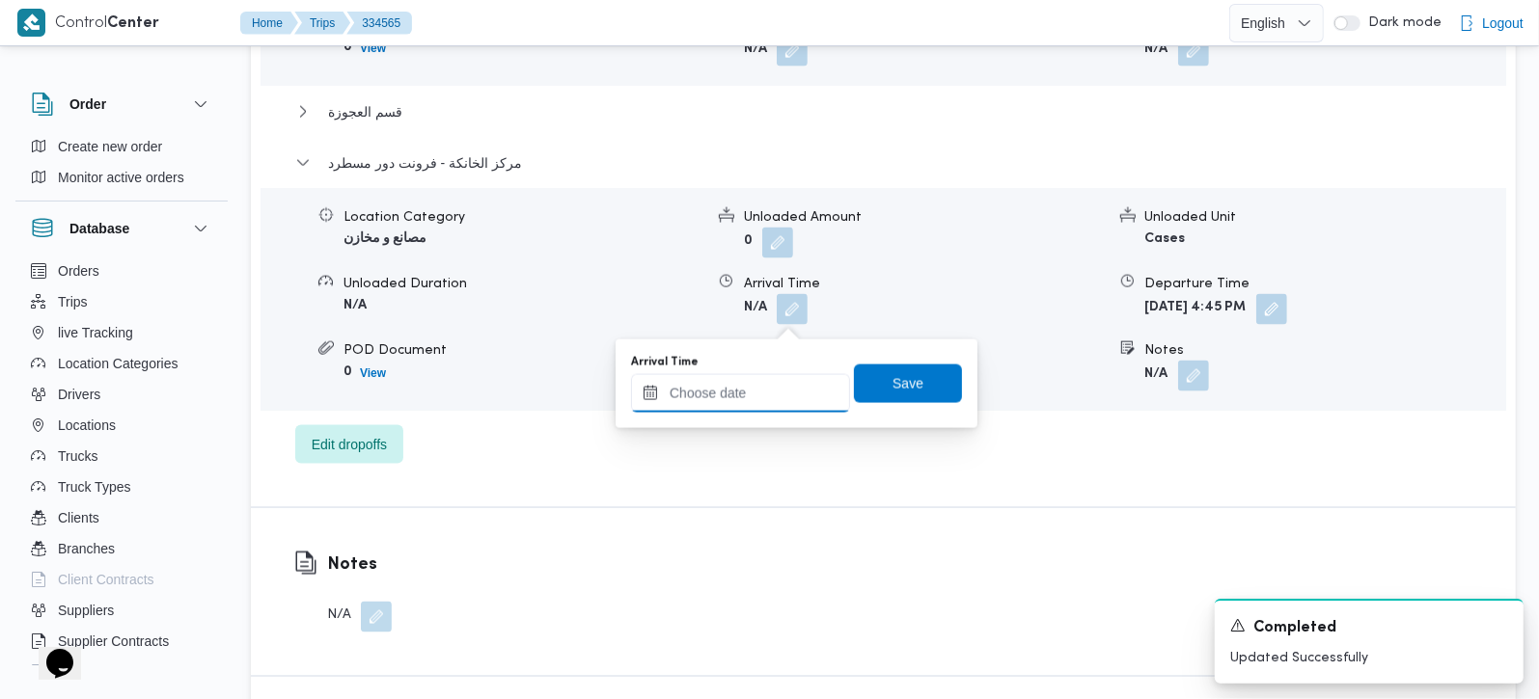
click at [764, 385] on input "Arrival Time" at bounding box center [740, 393] width 219 height 39
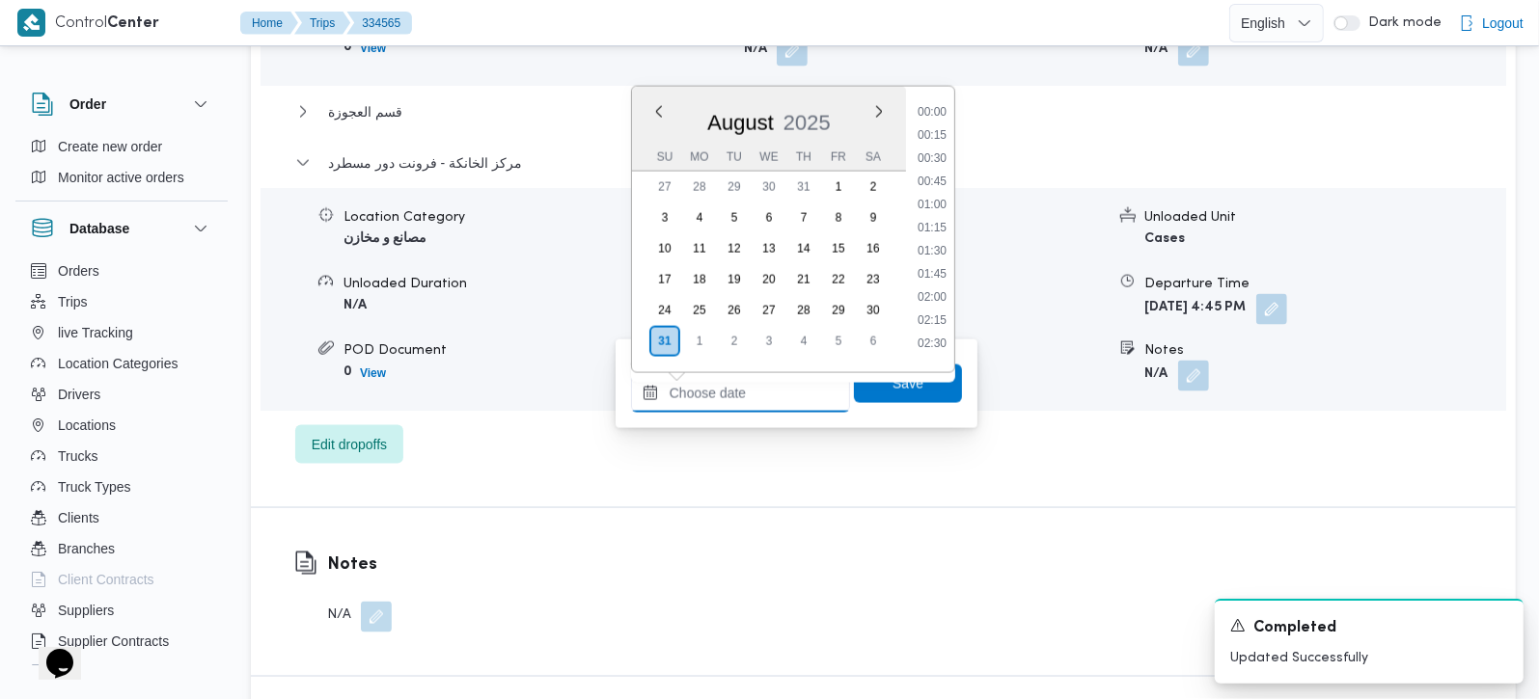
scroll to position [1490, 0]
drag, startPoint x: 934, startPoint y: 142, endPoint x: 934, endPoint y: 159, distance: 17.4
click at [934, 142] on li "16:30" at bounding box center [932, 150] width 44 height 19
type input "31/08/2025 16:30"
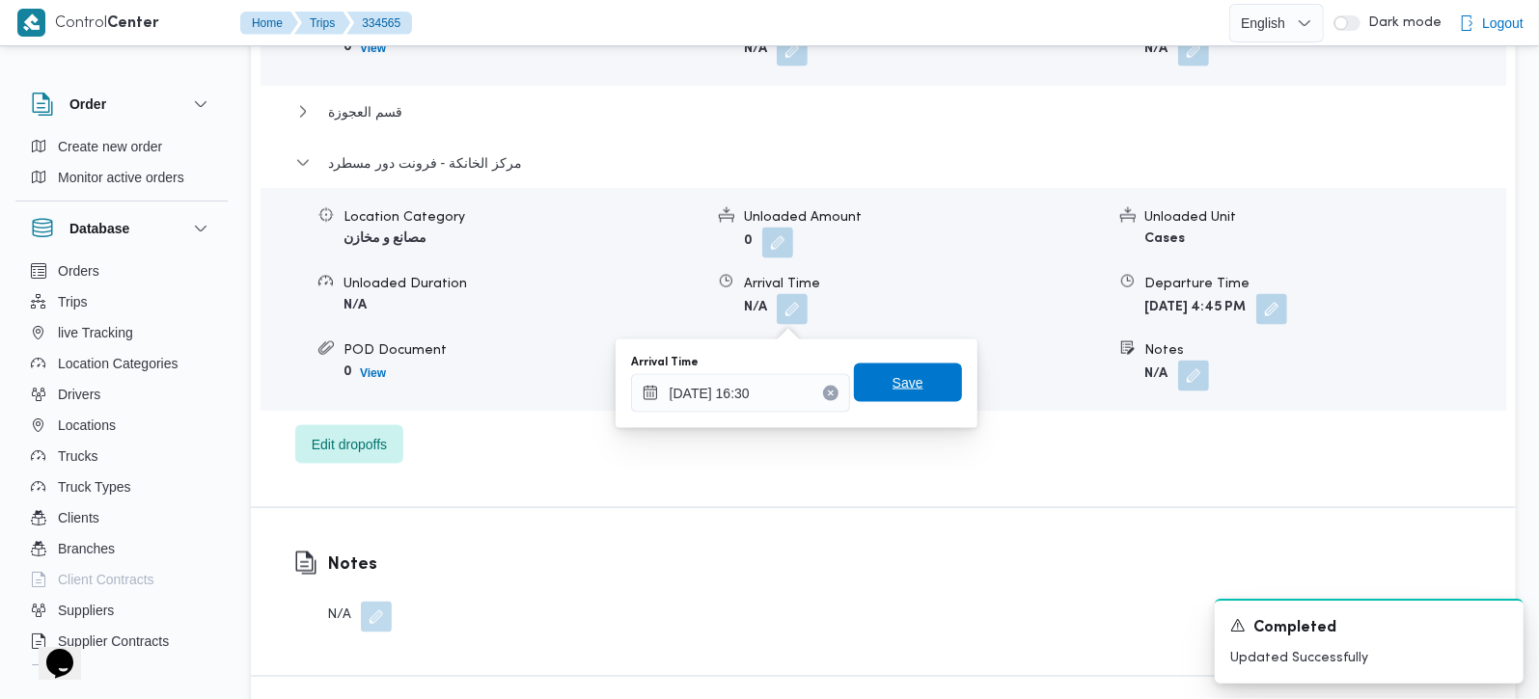
click at [901, 365] on span "Save" at bounding box center [908, 383] width 108 height 39
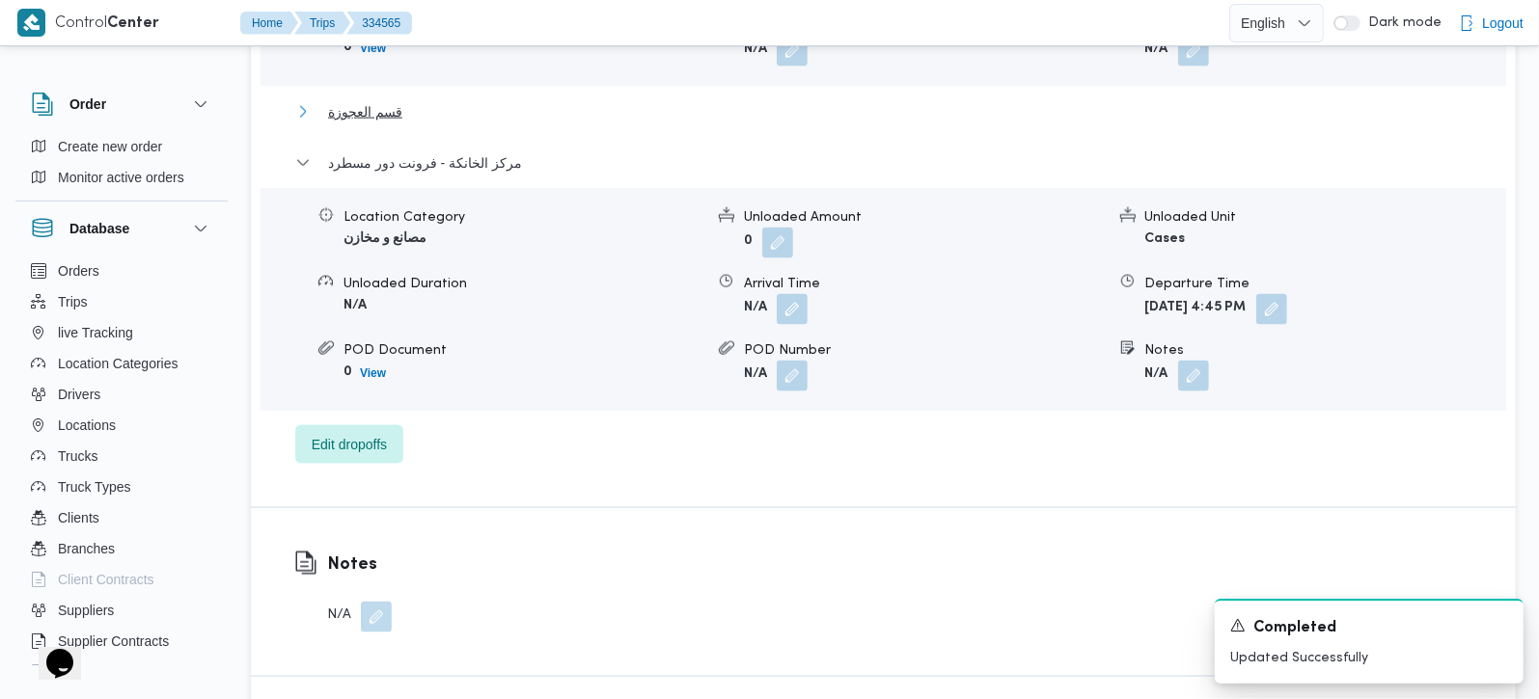
click at [407, 111] on button "قسم العجوزة" at bounding box center [883, 111] width 1177 height 23
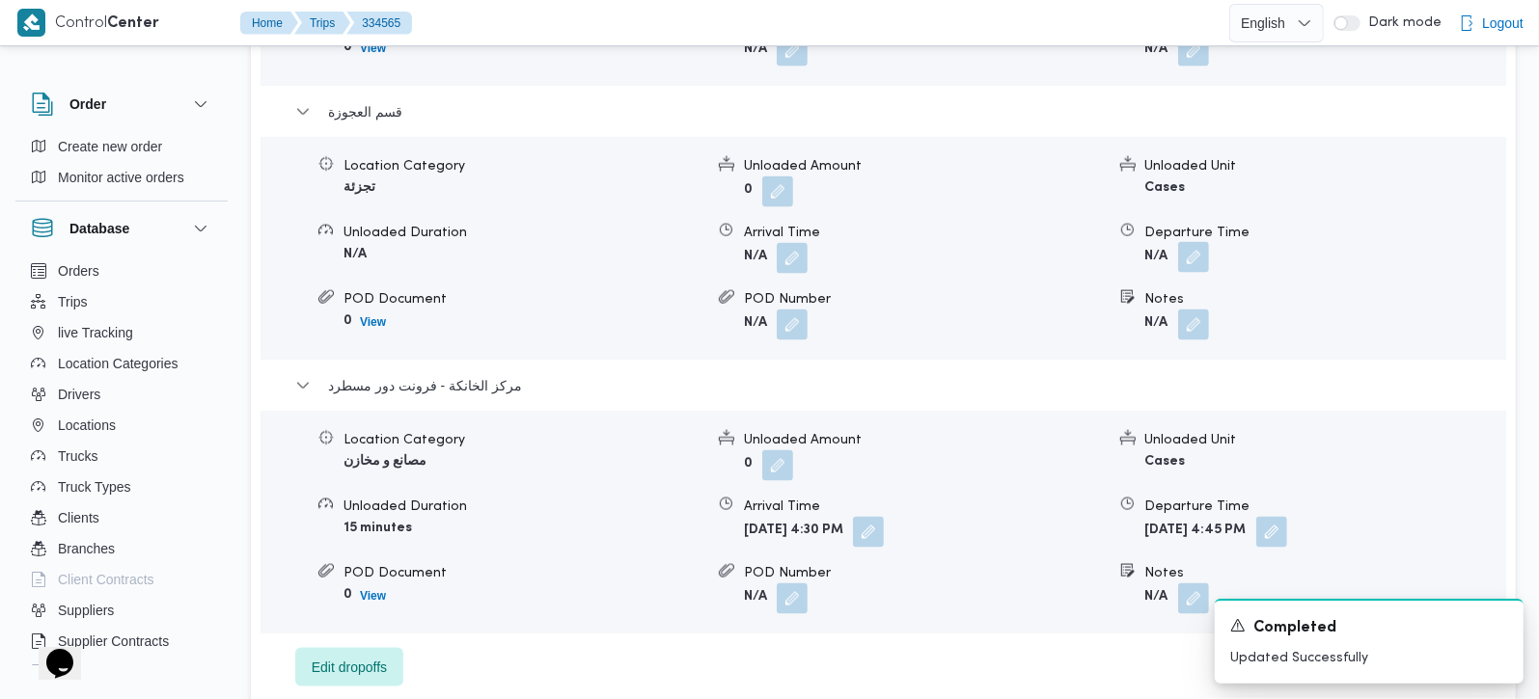
click at [1199, 271] on button "button" at bounding box center [1193, 257] width 31 height 31
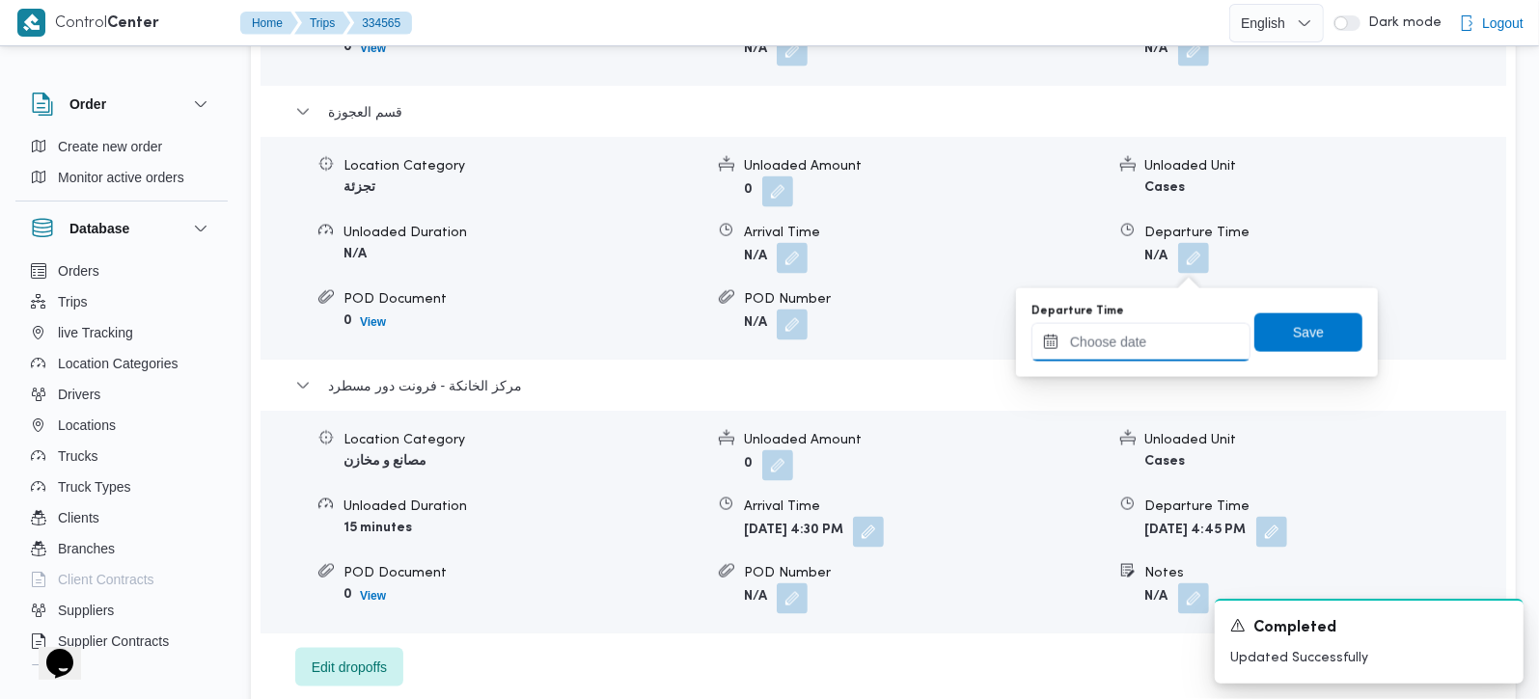
click at [1171, 344] on input "Departure Time" at bounding box center [1140, 342] width 219 height 39
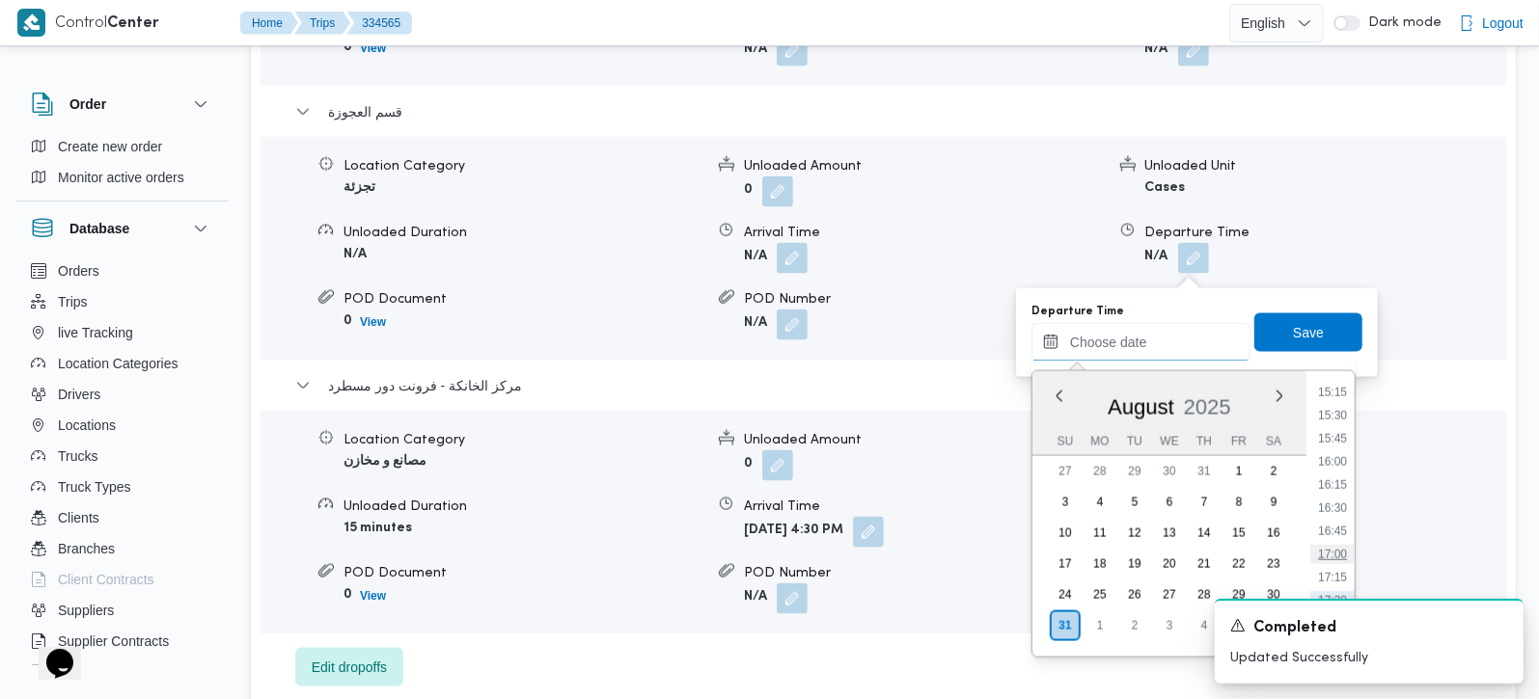
scroll to position [1377, 0]
click at [1329, 492] on li "16:00" at bounding box center [1332, 501] width 44 height 19
type input "[DATE] 16:00"
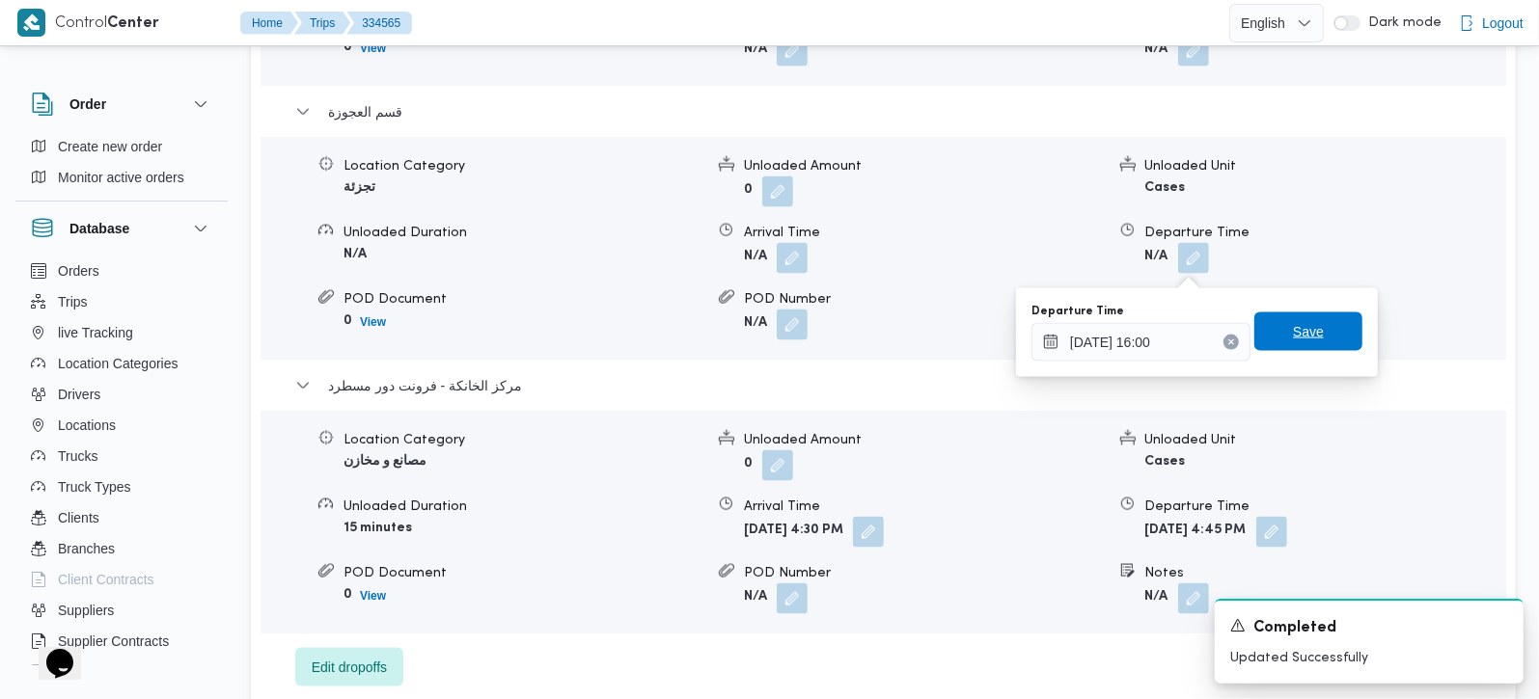
click at [1297, 335] on span "Save" at bounding box center [1308, 331] width 31 height 23
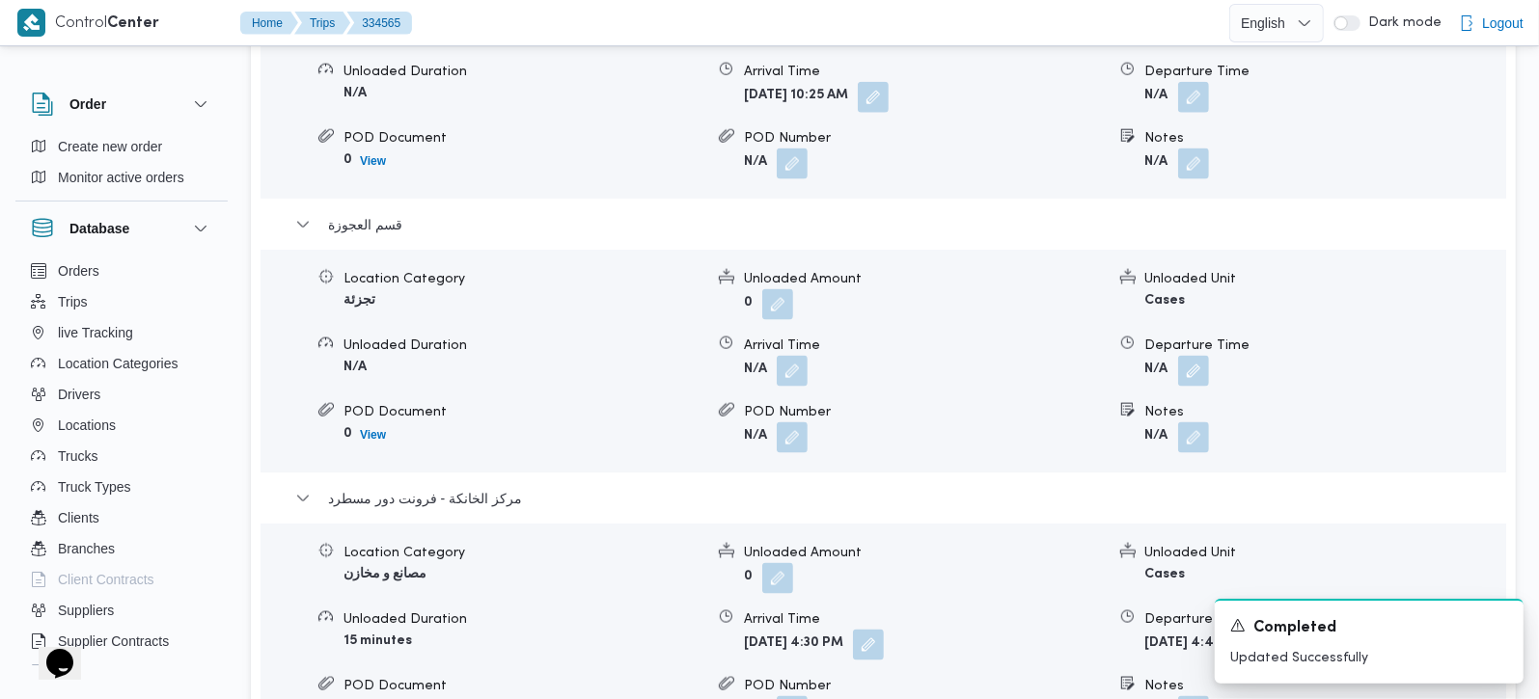
scroll to position [1816, 0]
click at [781, 382] on button "button" at bounding box center [792, 371] width 31 height 31
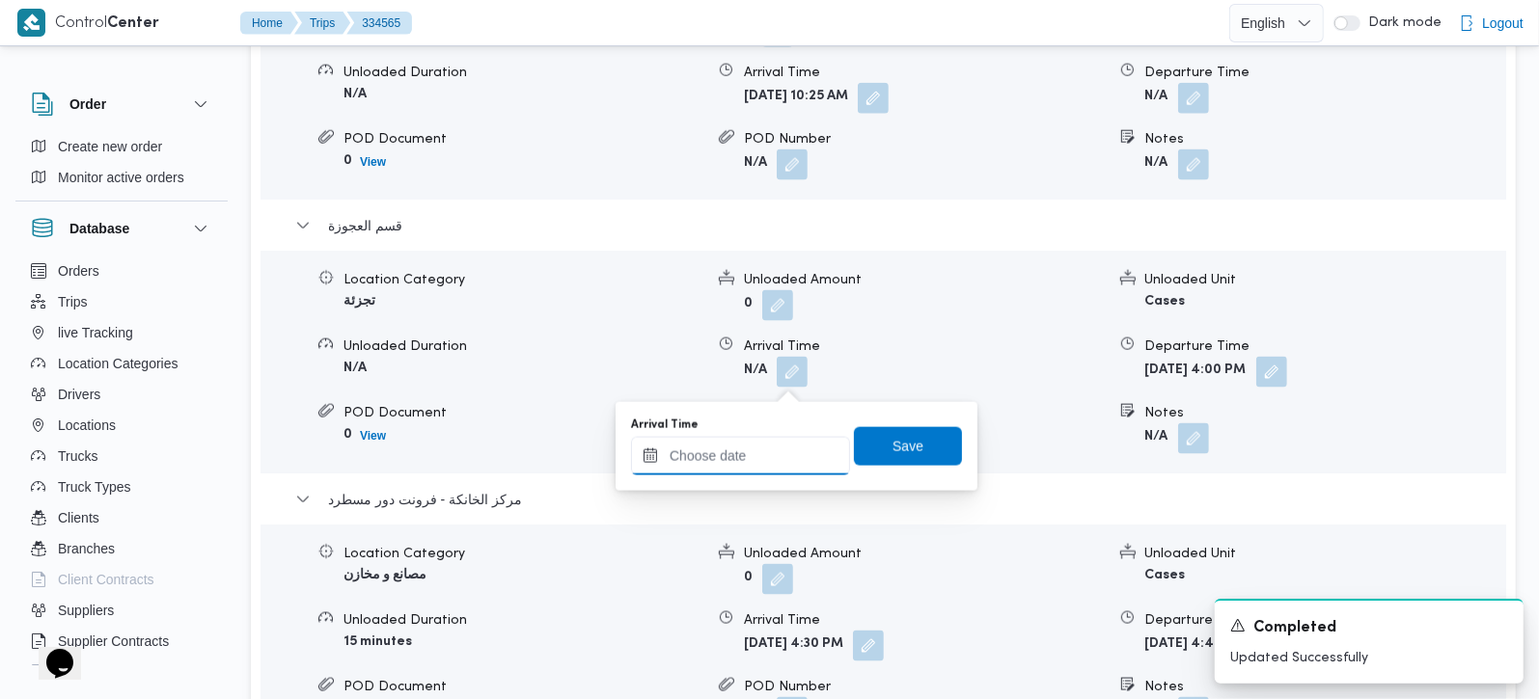
drag, startPoint x: 730, startPoint y: 472, endPoint x: 734, endPoint y: 457, distance: 15.0
click at [730, 472] on input "Arrival Time" at bounding box center [740, 456] width 219 height 39
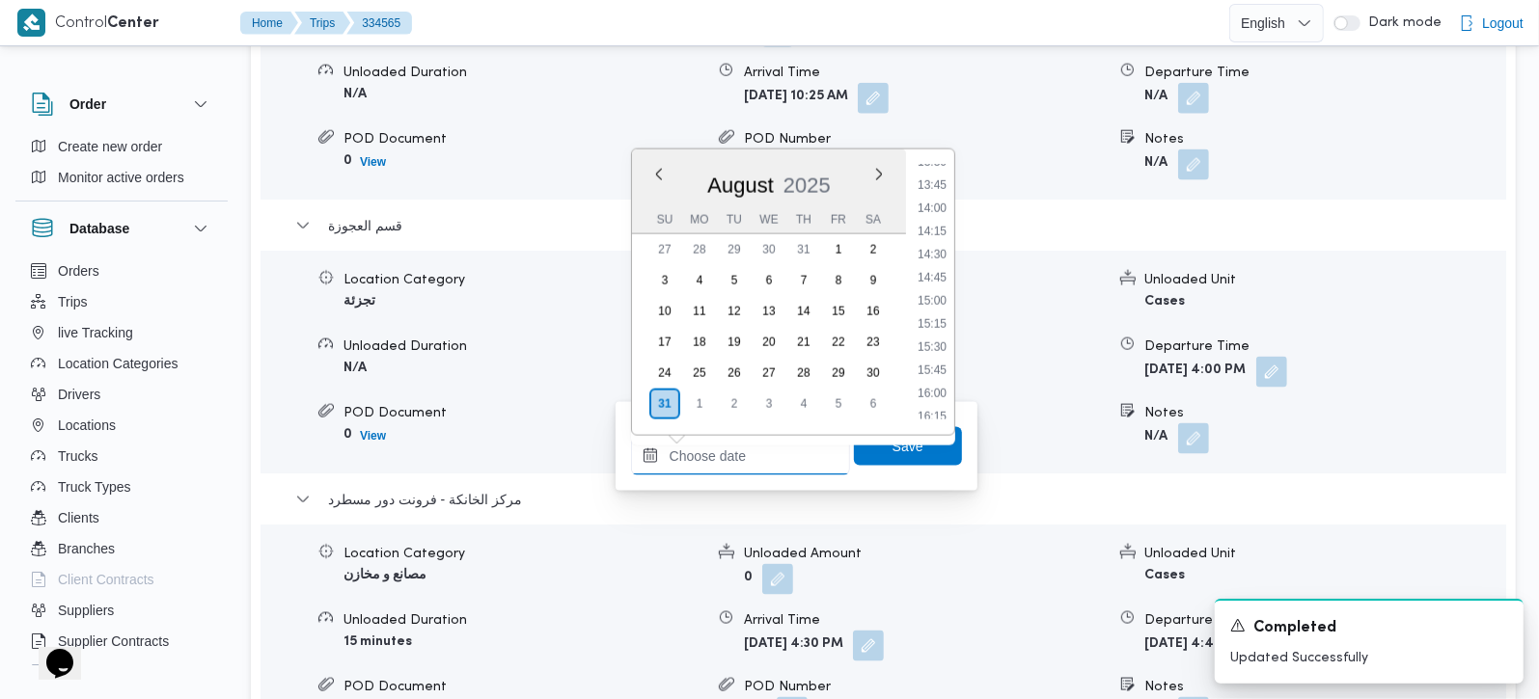
scroll to position [1149, 0]
drag, startPoint x: 933, startPoint y: 230, endPoint x: 928, endPoint y: 313, distance: 83.1
click at [933, 230] on li "13:00" at bounding box center [932, 229] width 44 height 19
type input "31/08/2025 13:00"
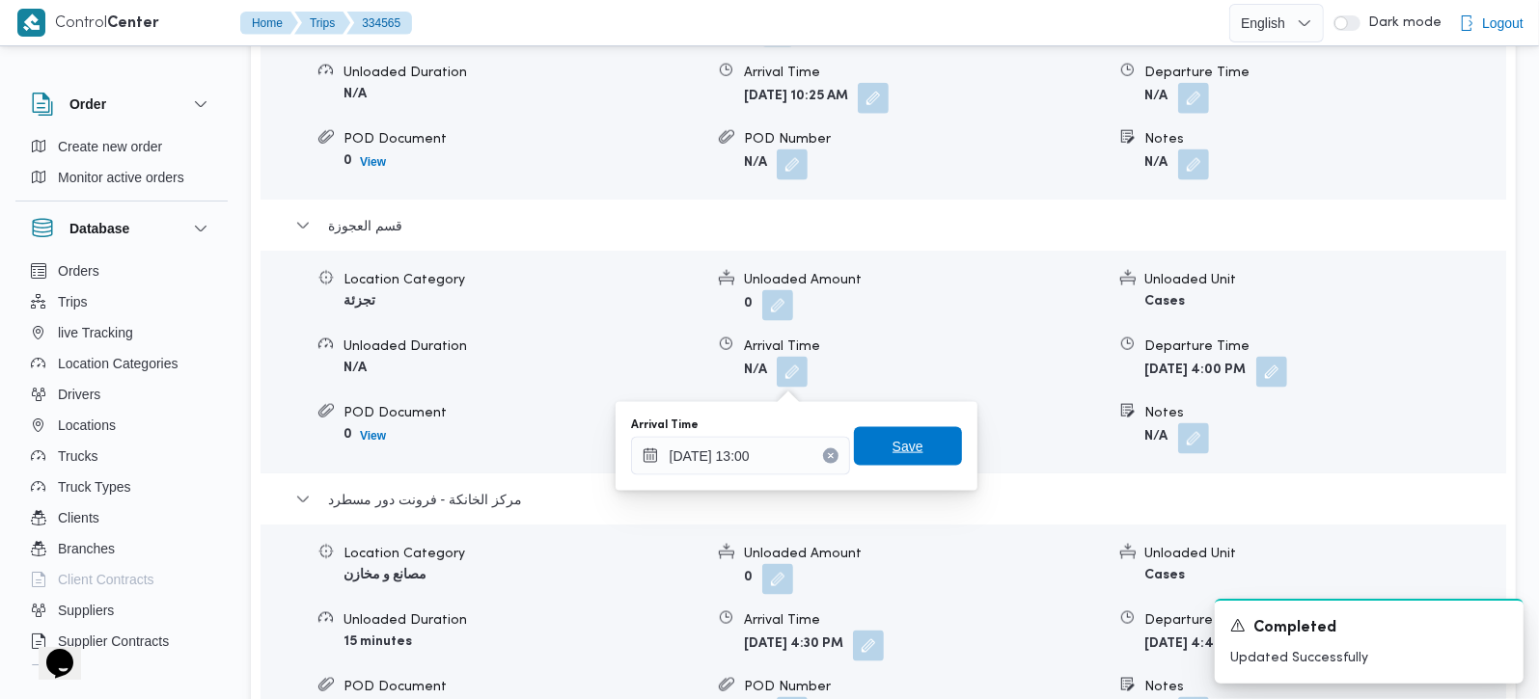
click at [896, 435] on span "Save" at bounding box center [907, 446] width 31 height 23
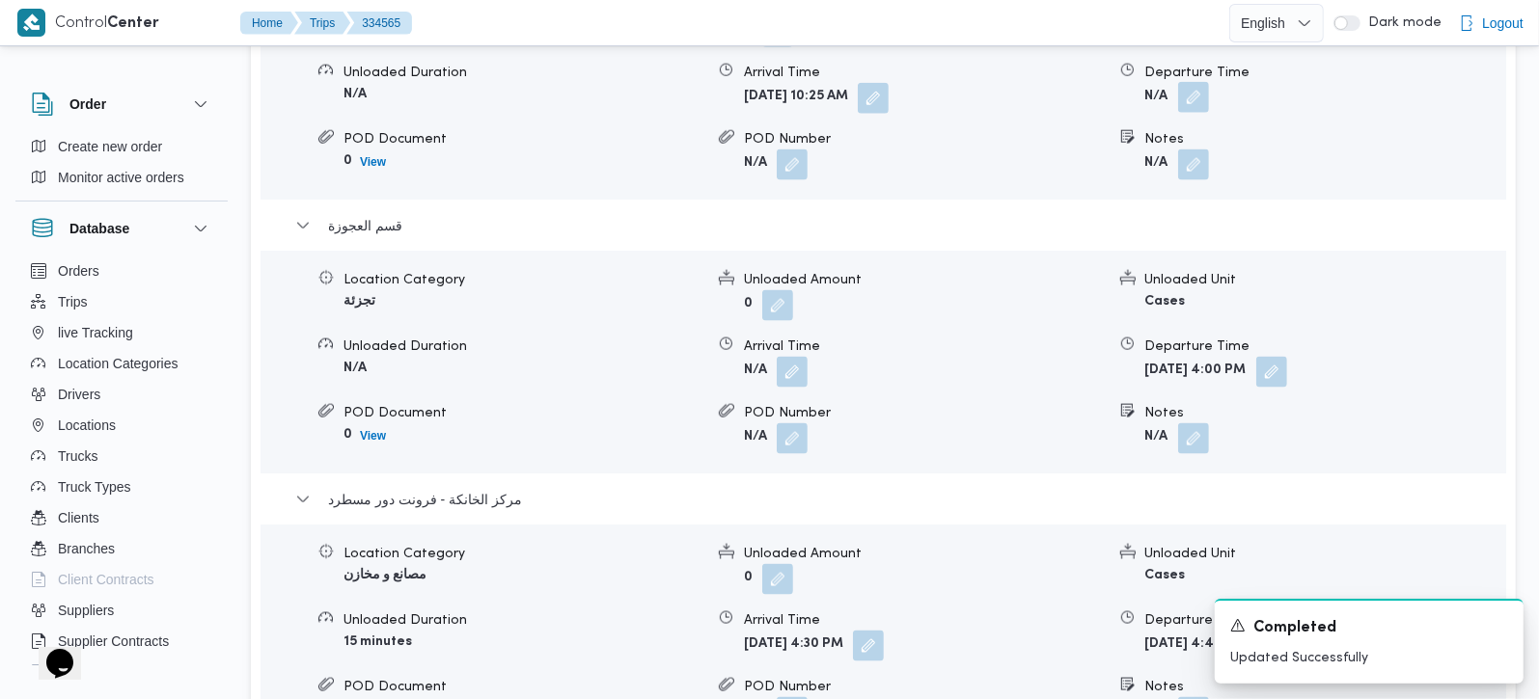
click at [1185, 107] on button "button" at bounding box center [1193, 97] width 31 height 31
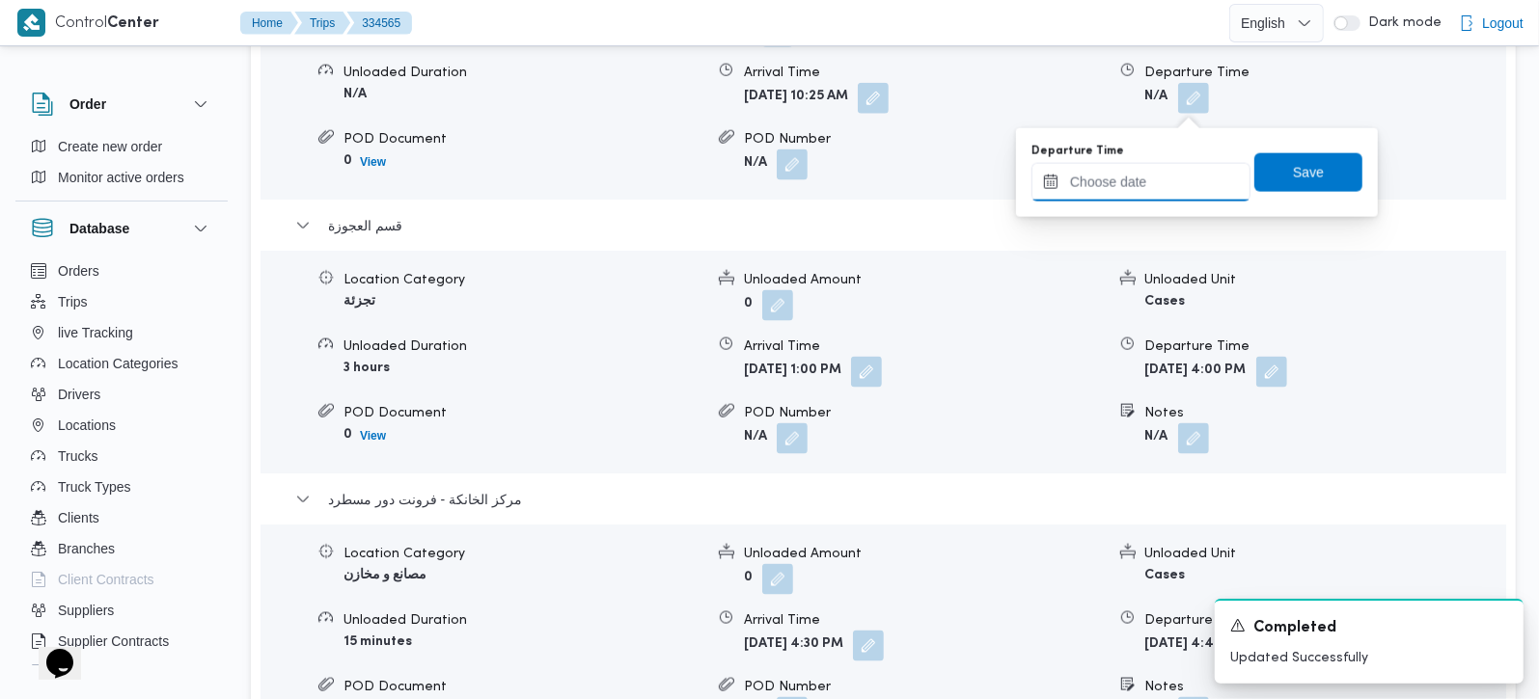
click at [1150, 178] on input "Departure Time" at bounding box center [1140, 182] width 219 height 39
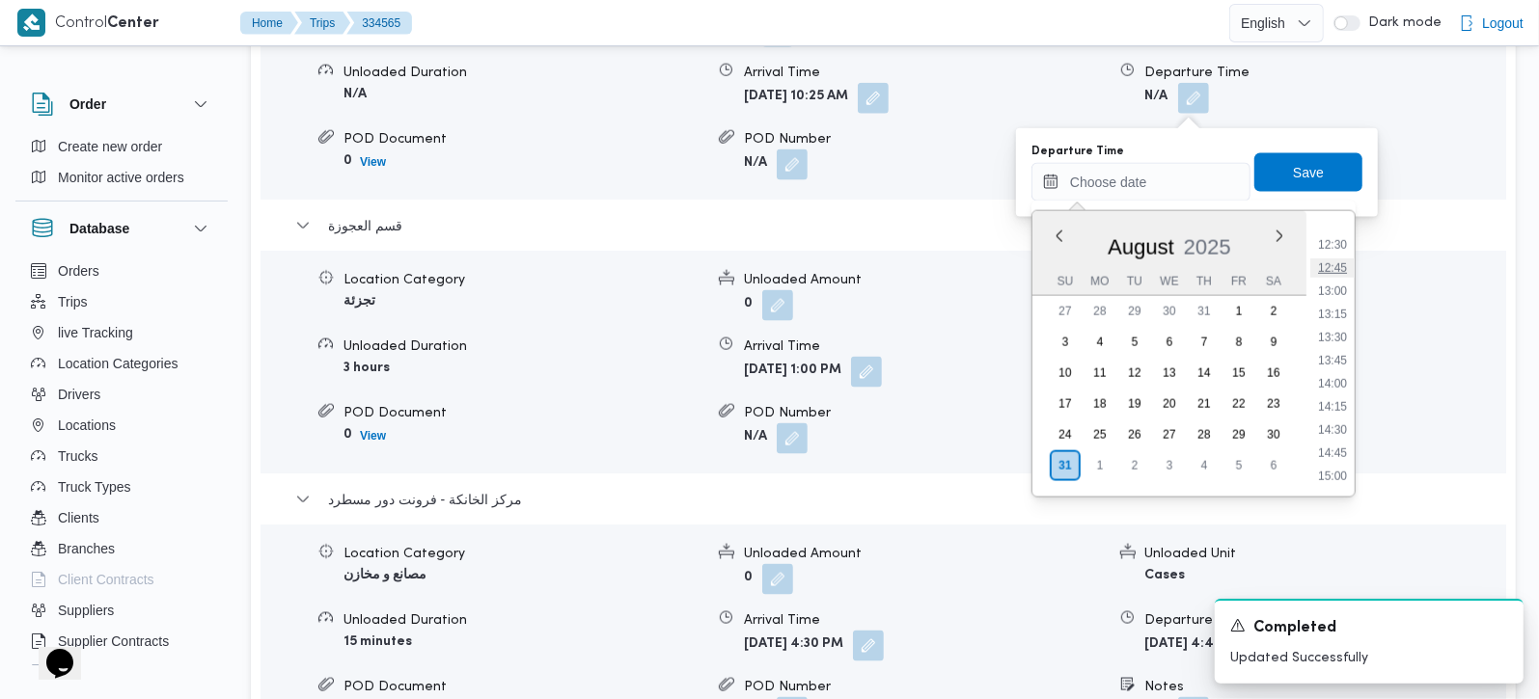
click at [1333, 265] on li "12:45" at bounding box center [1332, 268] width 44 height 19
type input "31/08/2025 12:45"
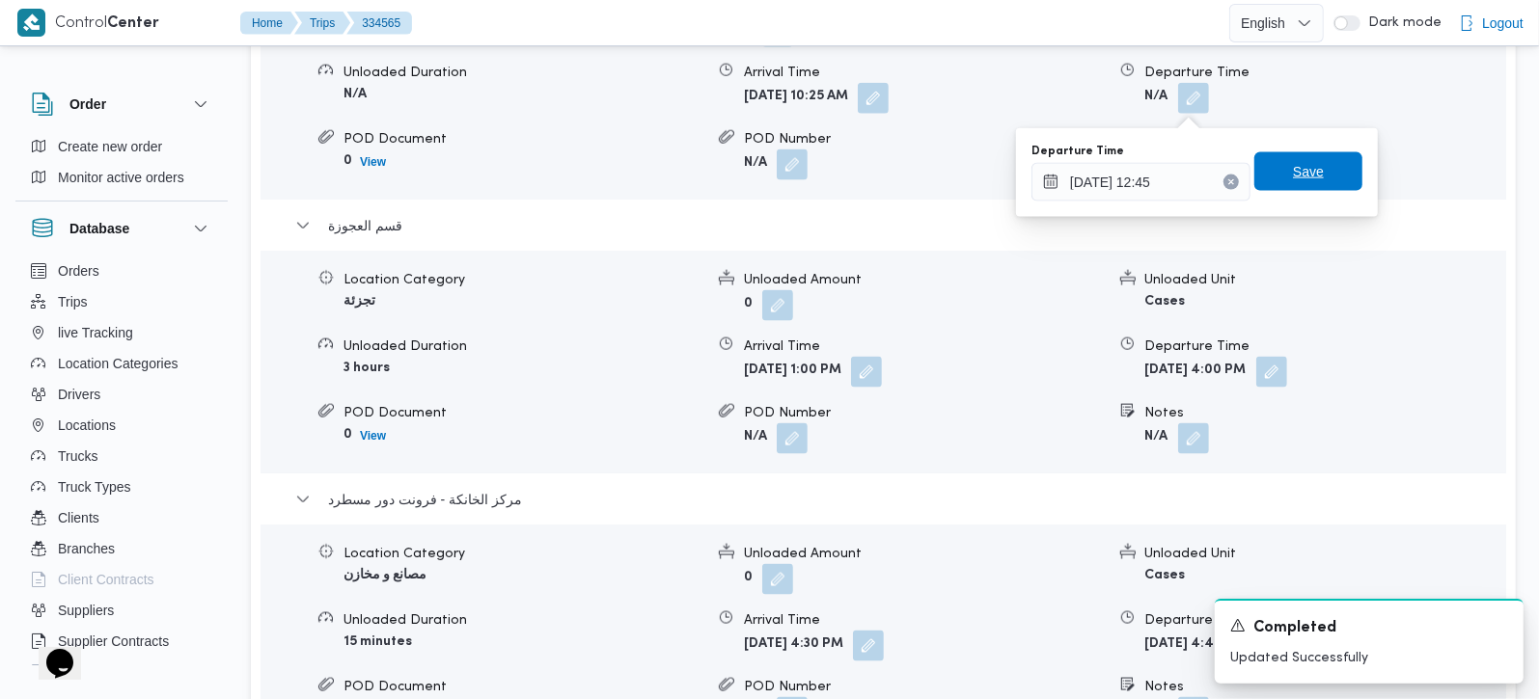
click at [1319, 185] on span "Save" at bounding box center [1308, 171] width 108 height 39
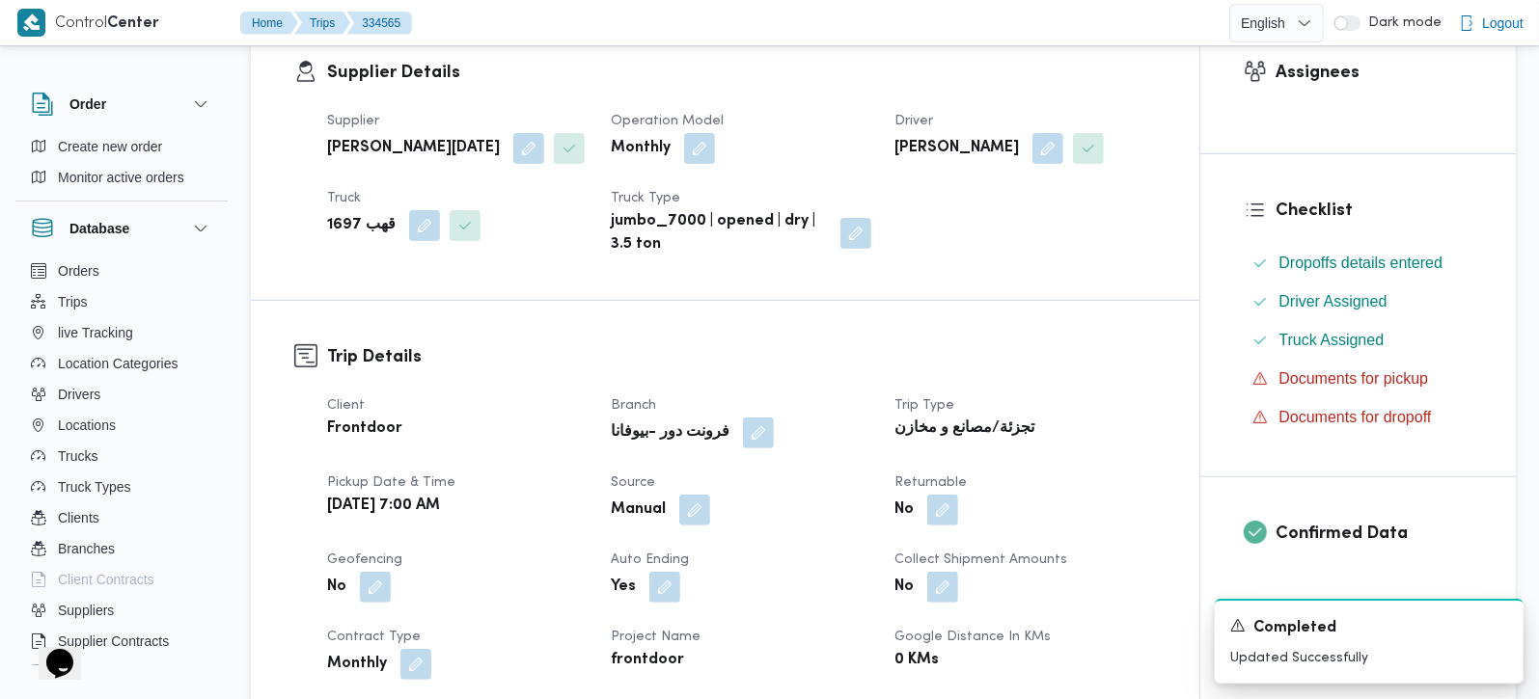
scroll to position [0, 0]
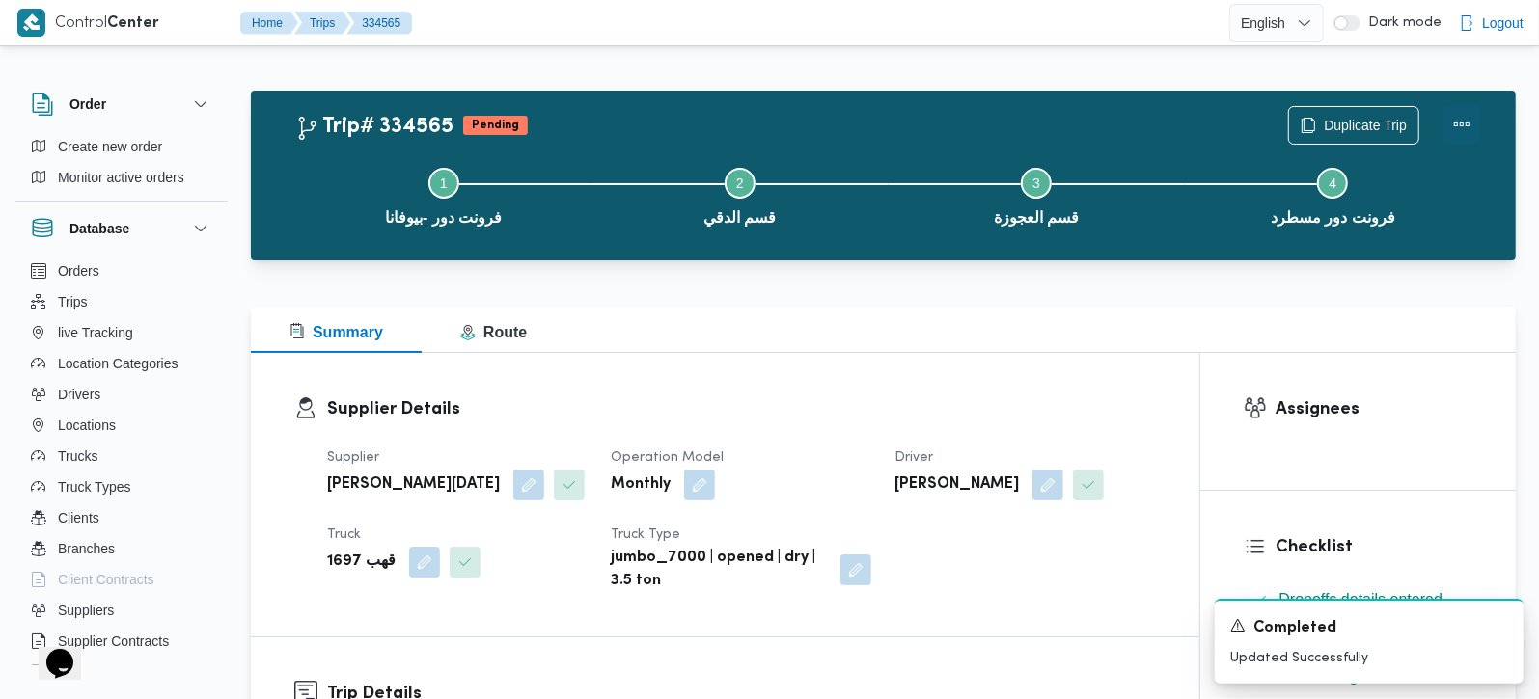
click at [1463, 118] on button "Actions" at bounding box center [1461, 124] width 39 height 39
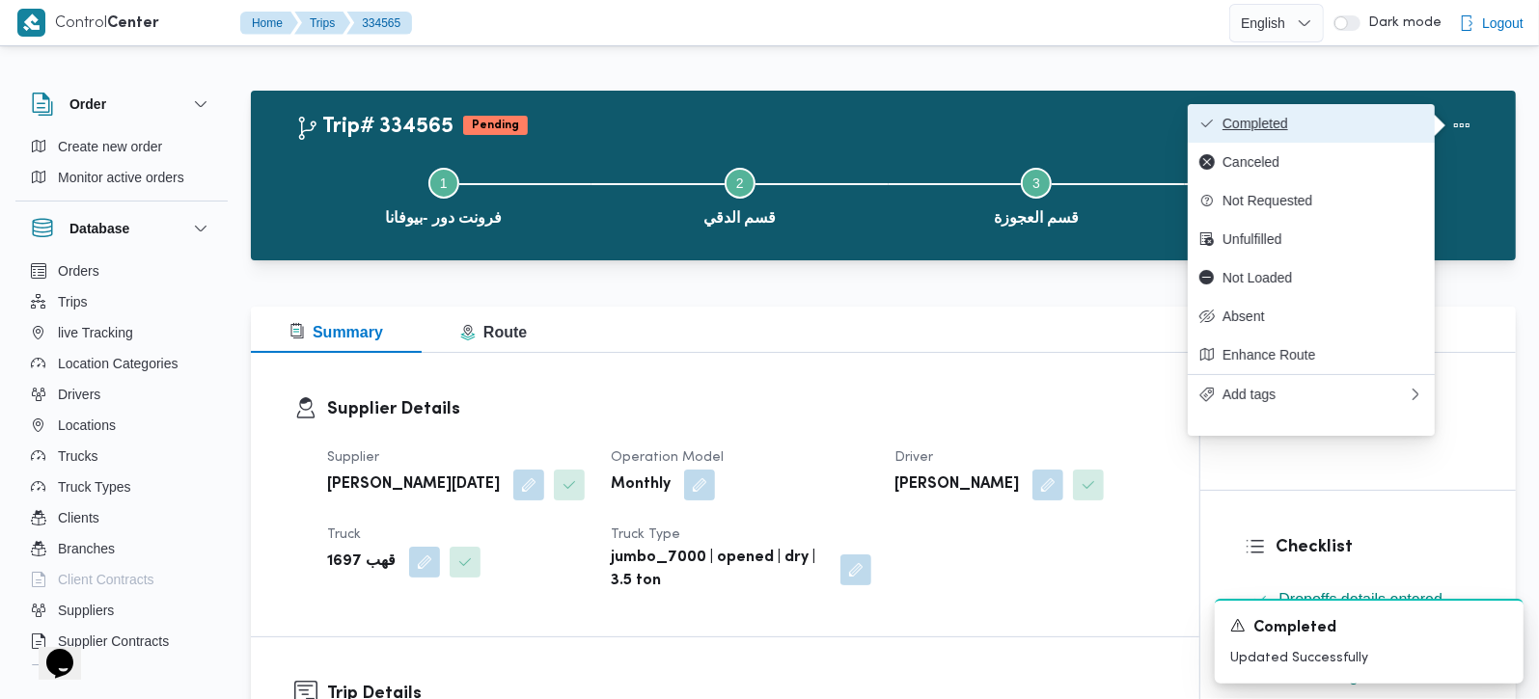
click at [1352, 113] on button "Completed" at bounding box center [1311, 123] width 247 height 39
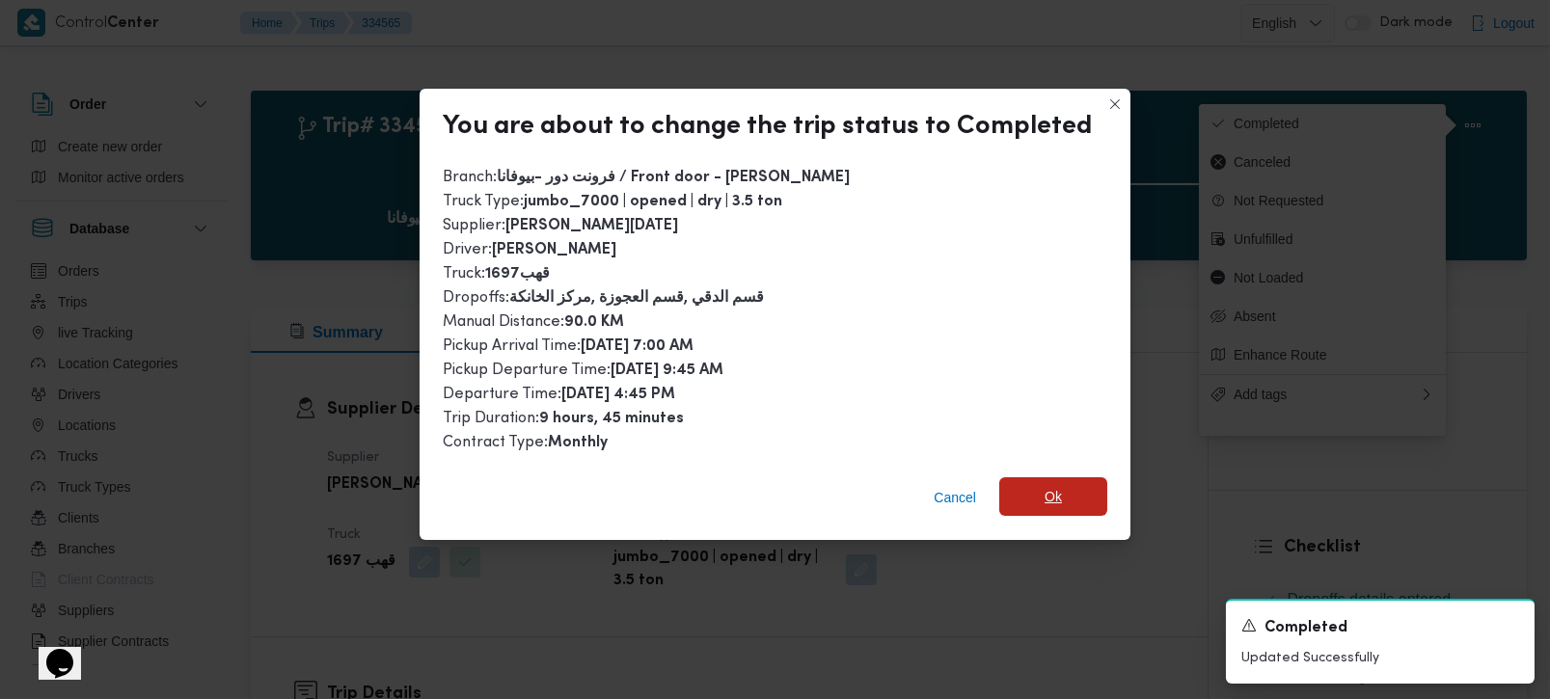
click at [1050, 485] on span "Ok" at bounding box center [1053, 496] width 17 height 23
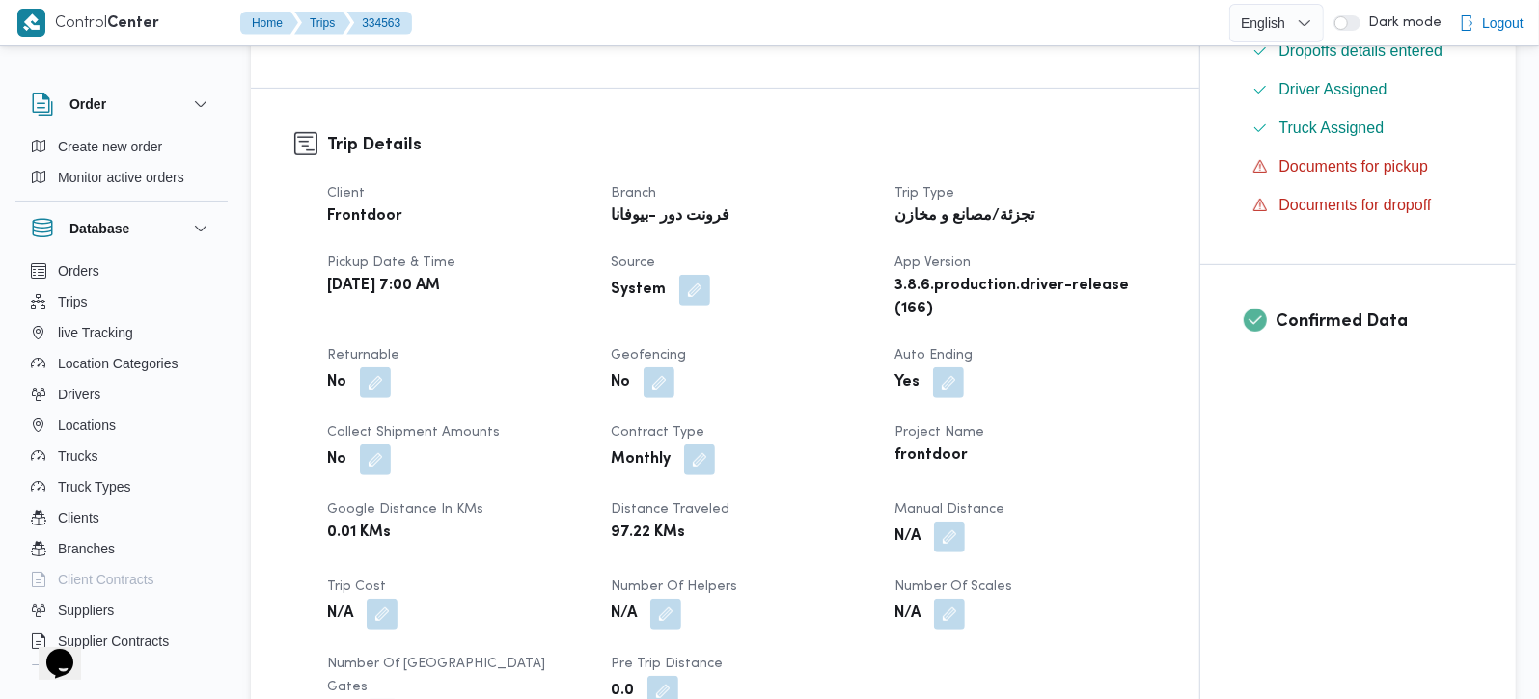
scroll to position [680, 0]
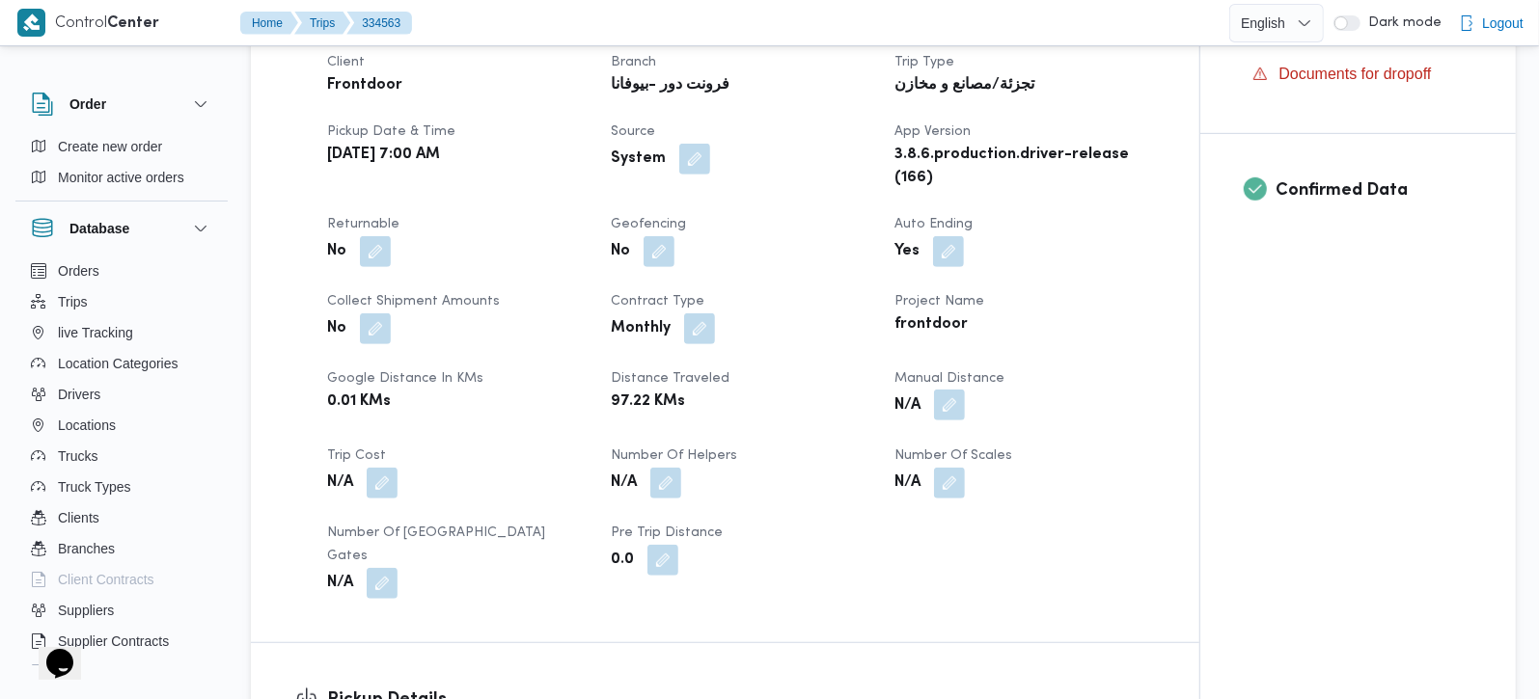
click at [936, 421] on button "button" at bounding box center [949, 405] width 31 height 31
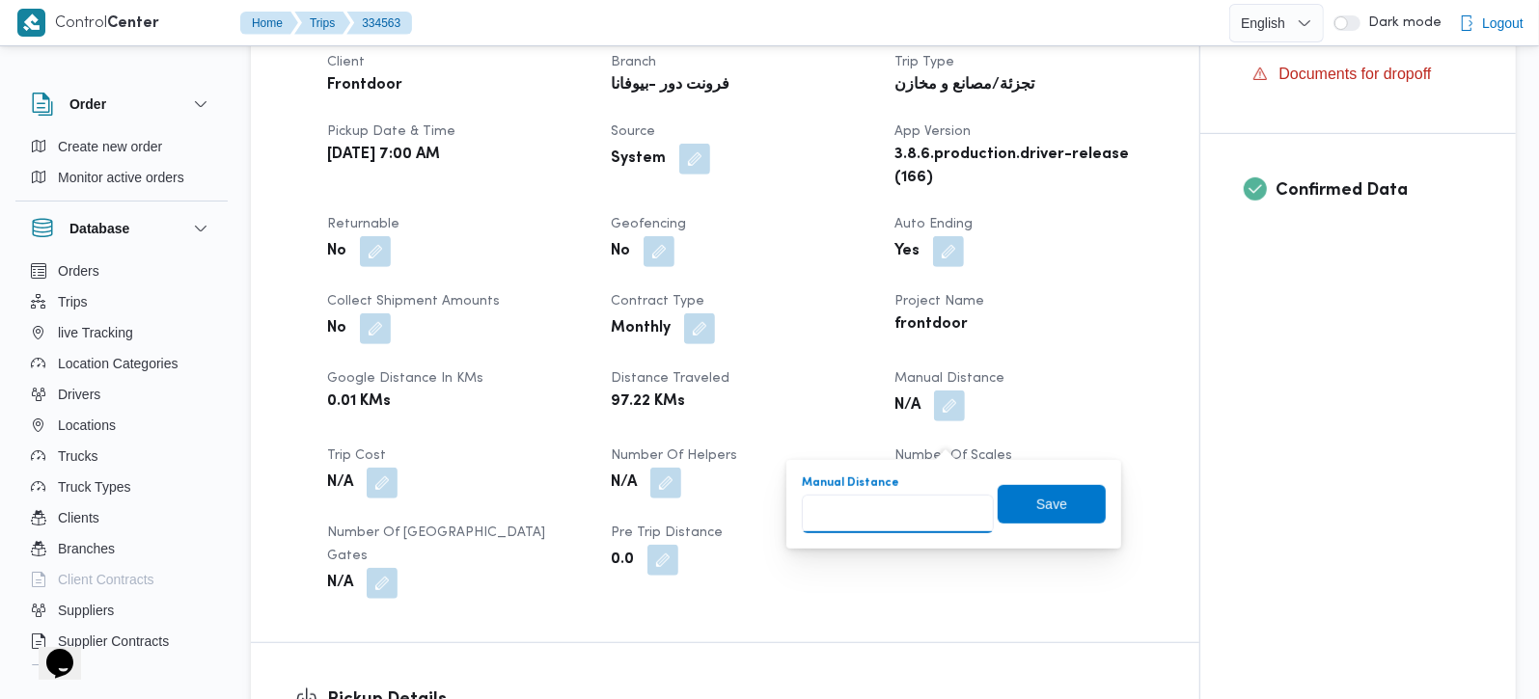
click at [899, 511] on input "Manual Distance" at bounding box center [898, 514] width 192 height 39
type input "101"
click at [1046, 492] on span "Save" at bounding box center [1051, 503] width 31 height 23
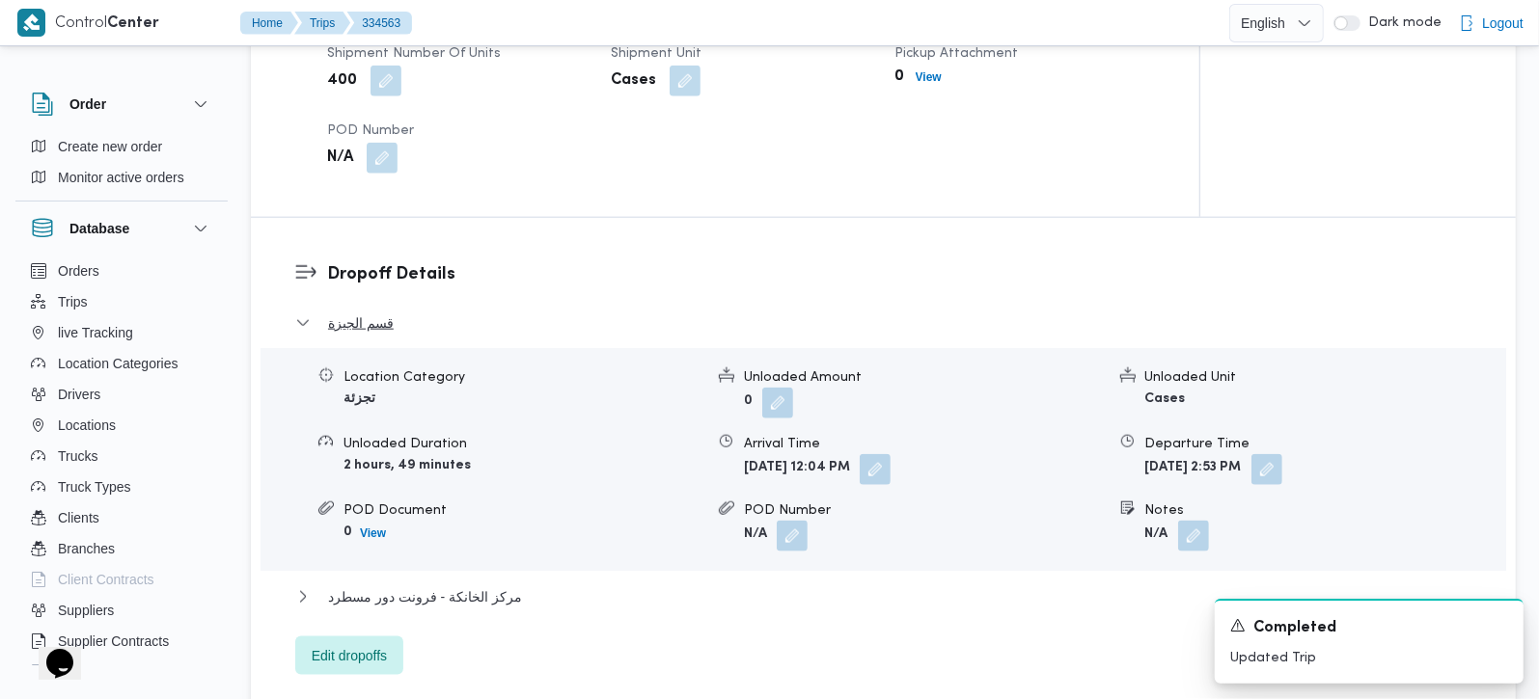
scroll to position [1589, 0]
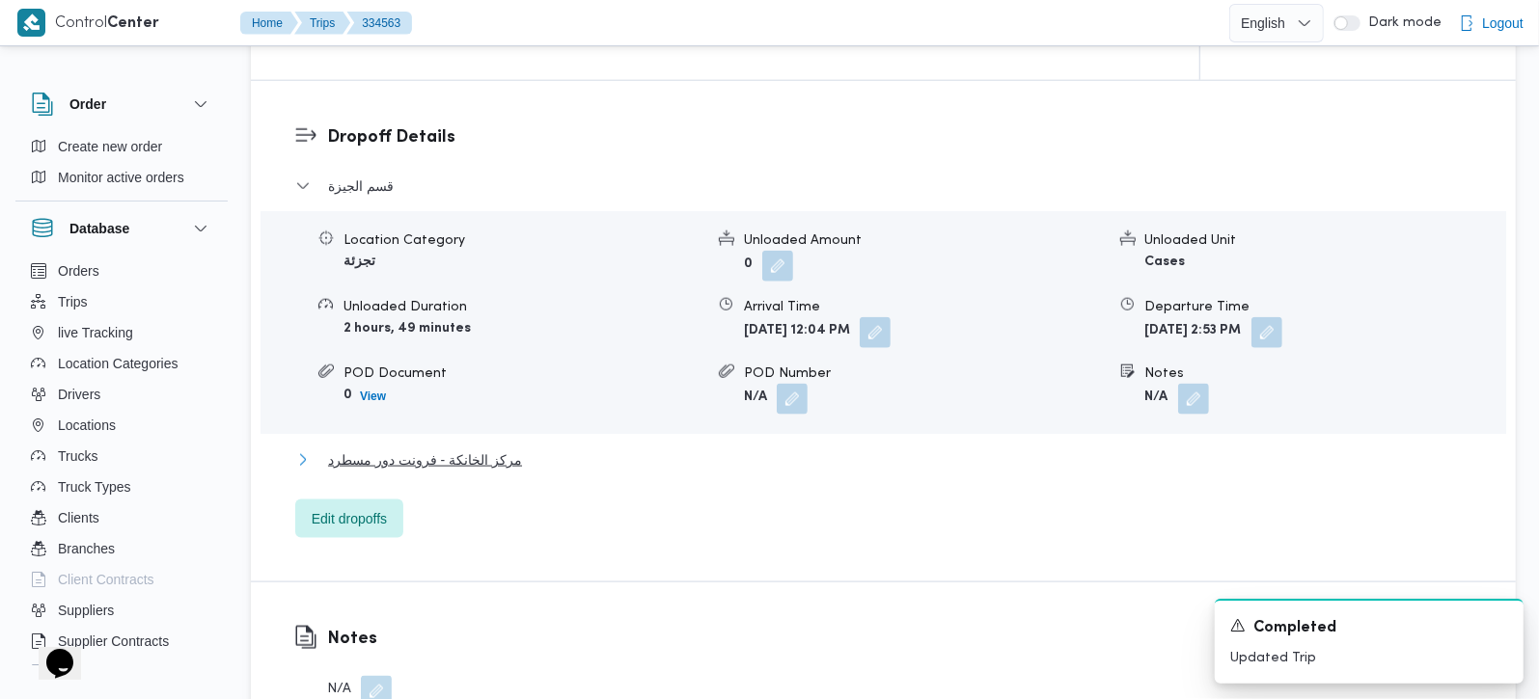
click at [493, 470] on span "مركز الخانكة - فرونت دور مسطرد" at bounding box center [425, 460] width 194 height 23
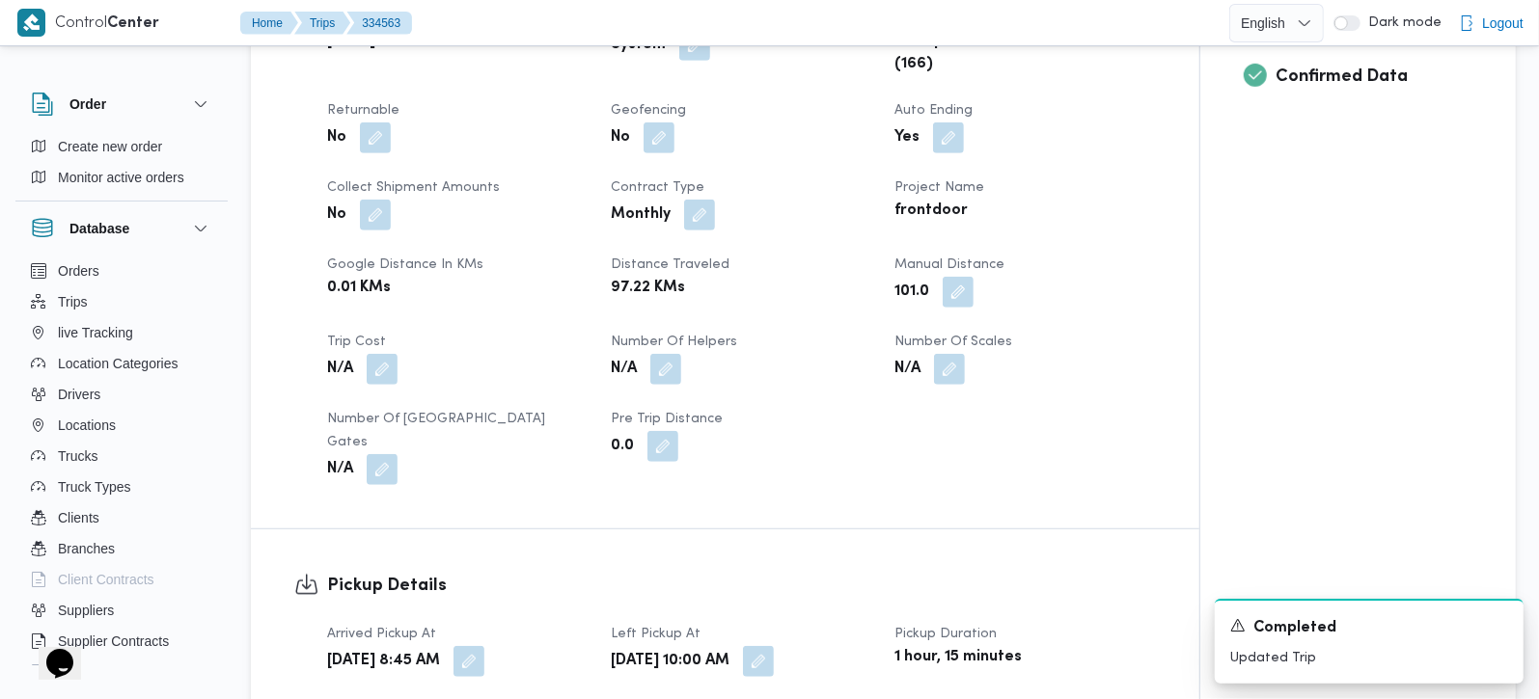
scroll to position [0, 0]
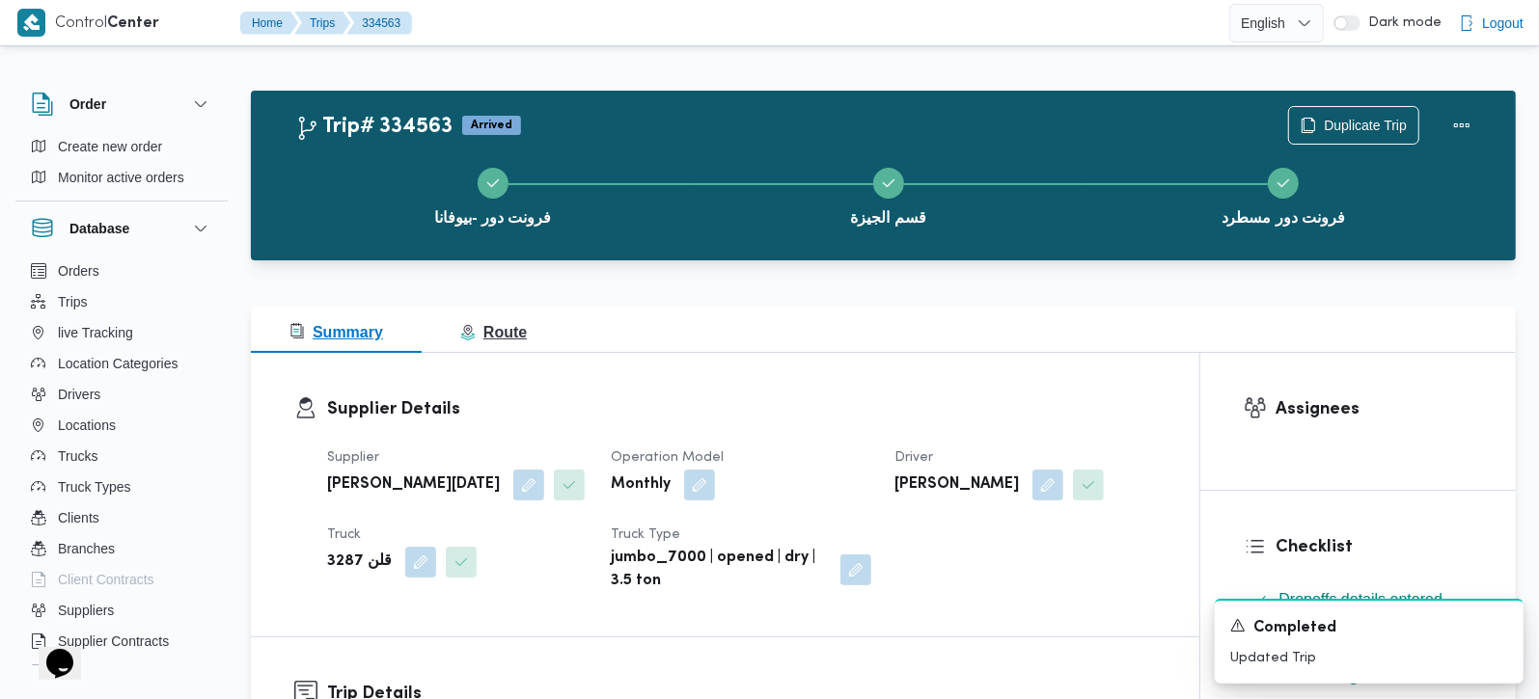
click at [503, 335] on span "Route" at bounding box center [493, 332] width 67 height 16
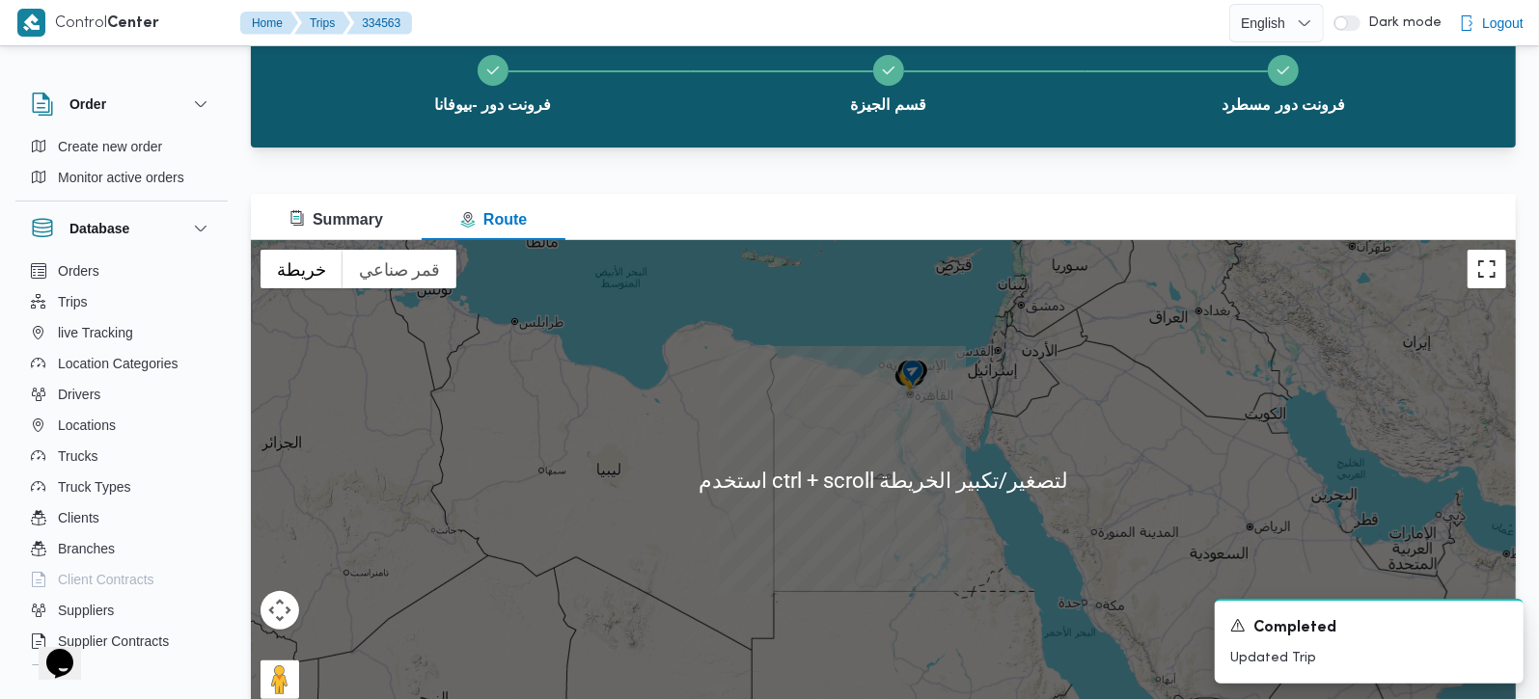
click at [1503, 282] on button "تبديل إلى العرض ملء الشاشة" at bounding box center [1486, 269] width 39 height 39
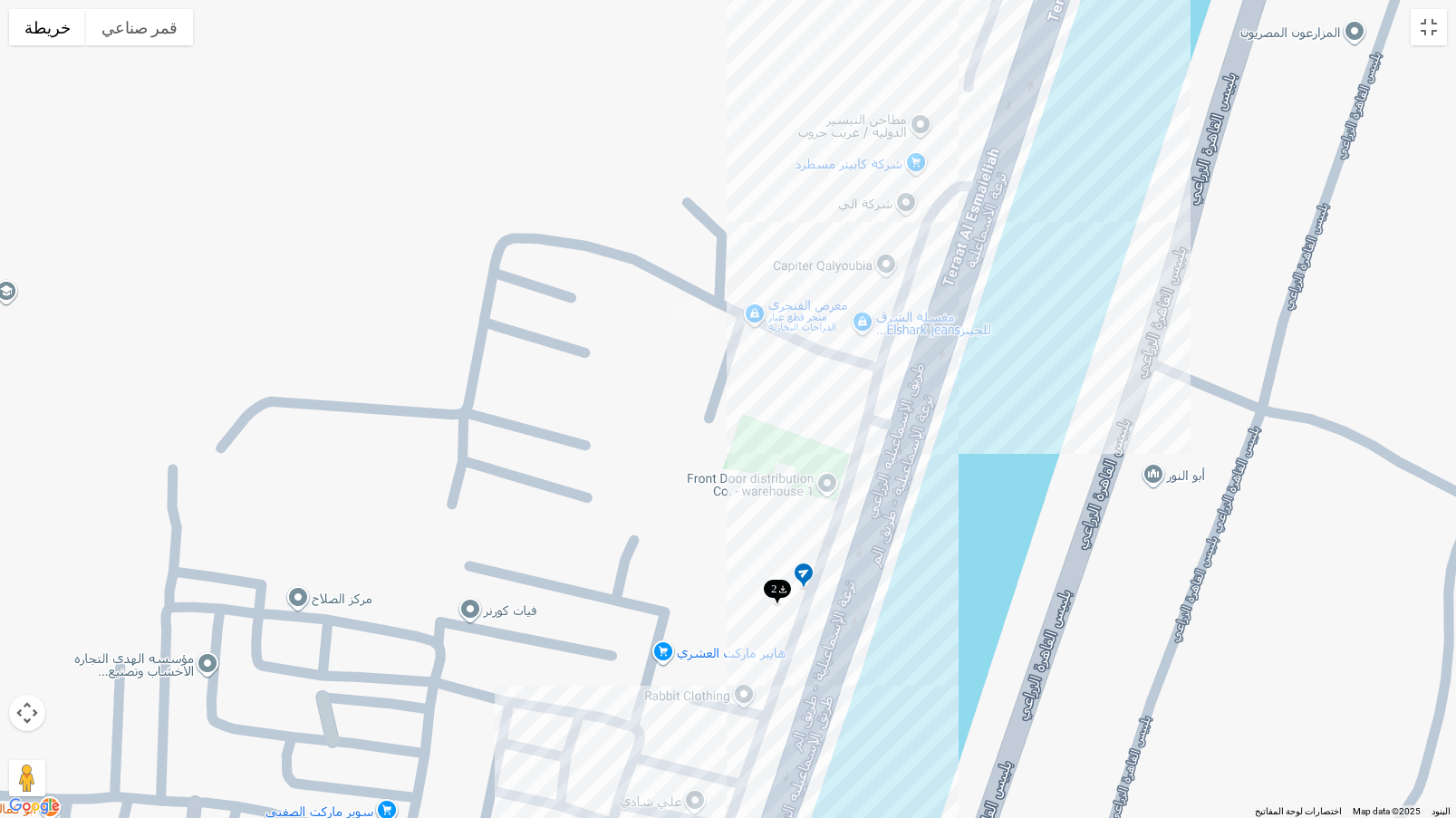
click at [775, 584] on img at bounding box center [777, 594] width 29 height 30
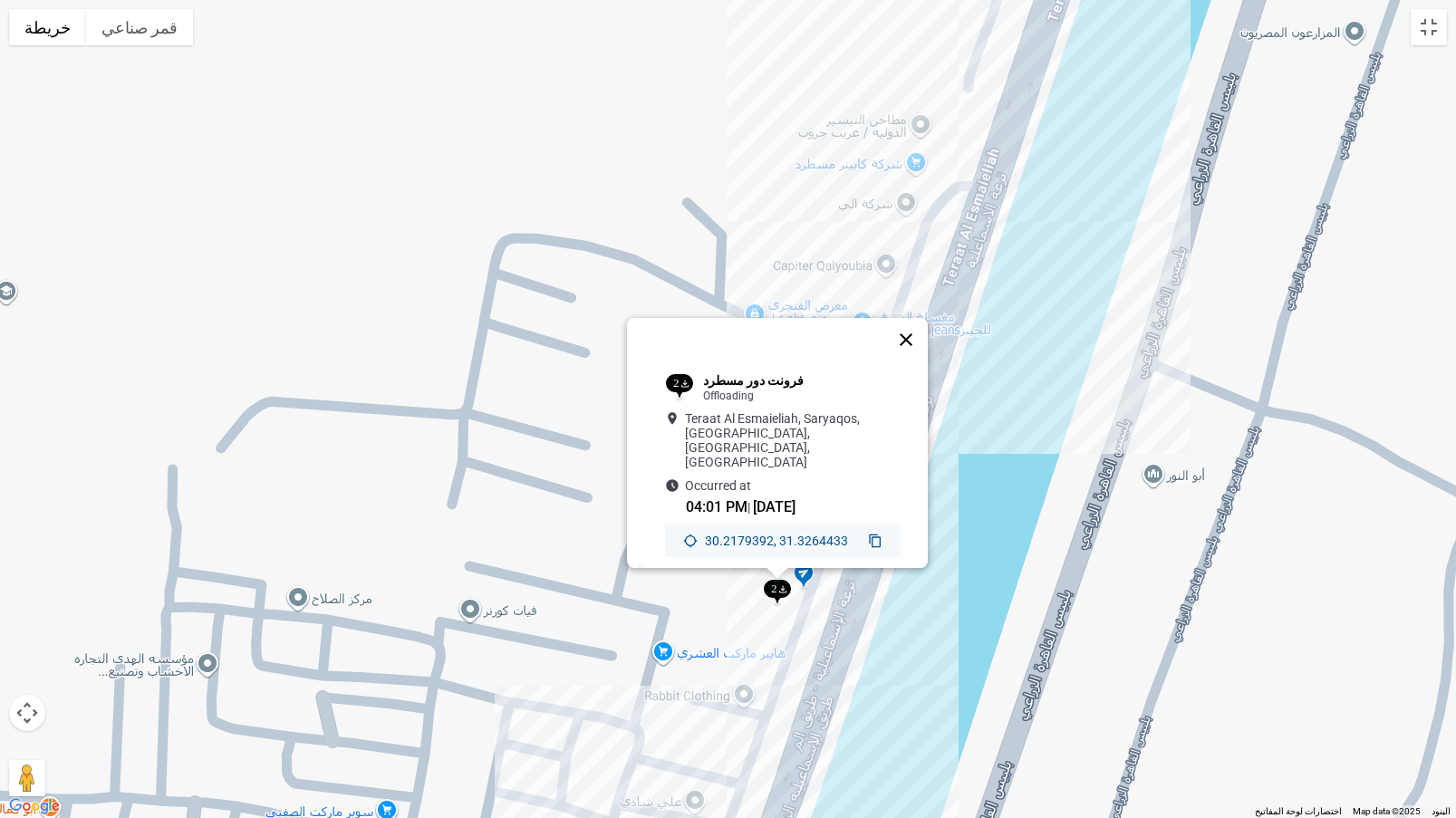
click at [919, 331] on button "إغلاق" at bounding box center [906, 340] width 43 height 43
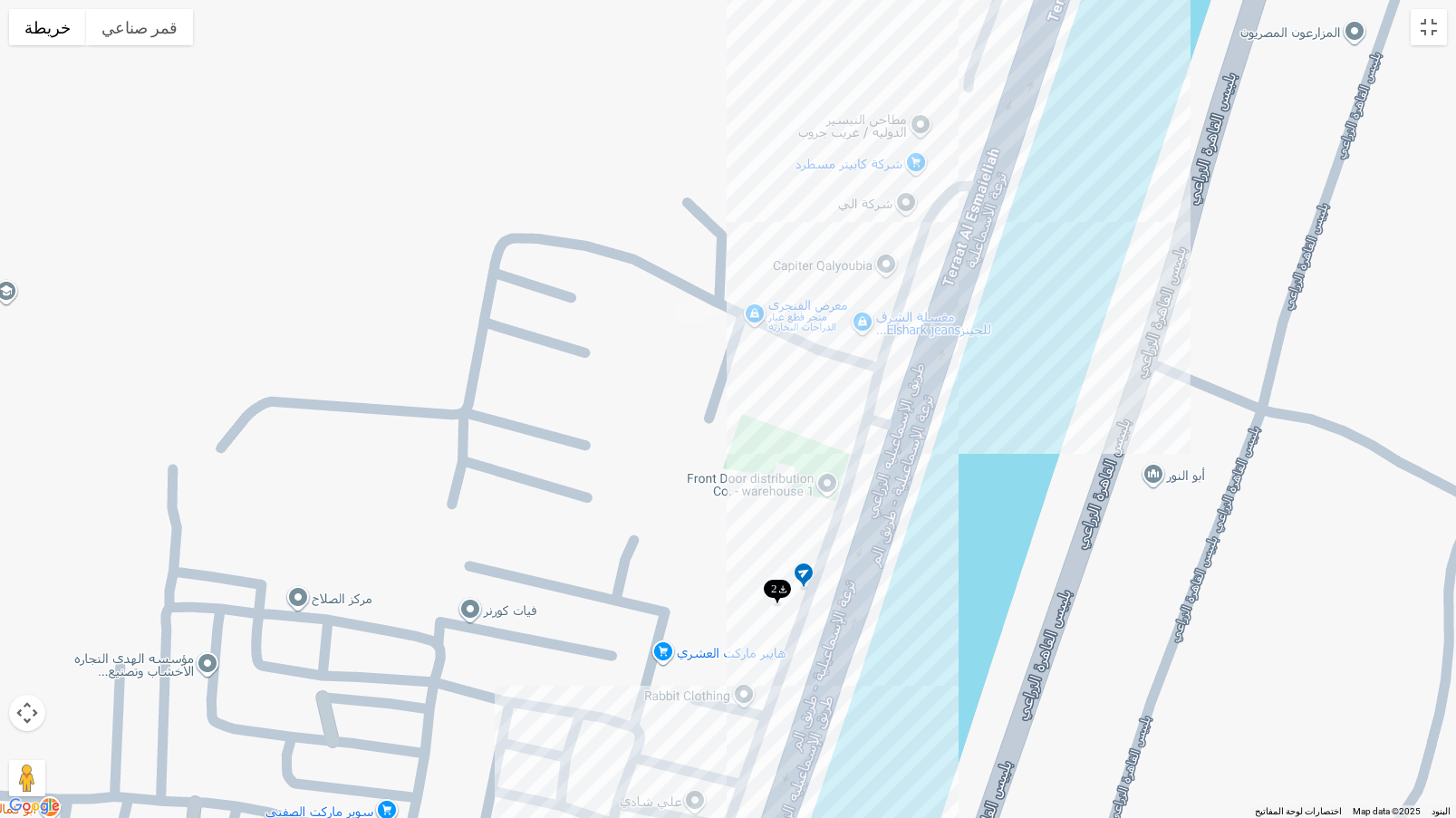
click at [1435, 50] on div "للتنقّل، يُرجى الضغط على مفاتيح الأسهم." at bounding box center [728, 409] width 1456 height 818
click at [1426, 29] on button "تبديل إلى العرض ملء الشاشة" at bounding box center [1429, 27] width 37 height 37
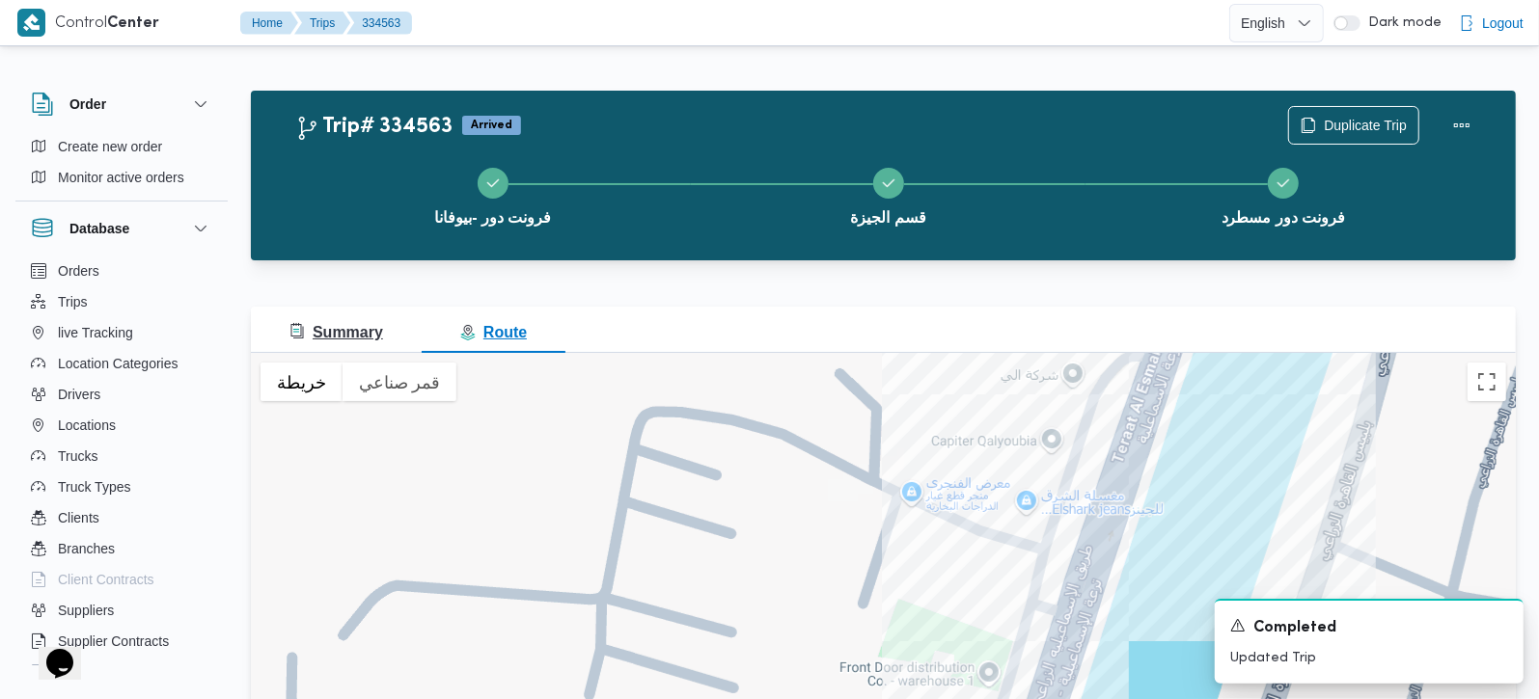
click at [340, 338] on span "Summary" at bounding box center [336, 332] width 94 height 16
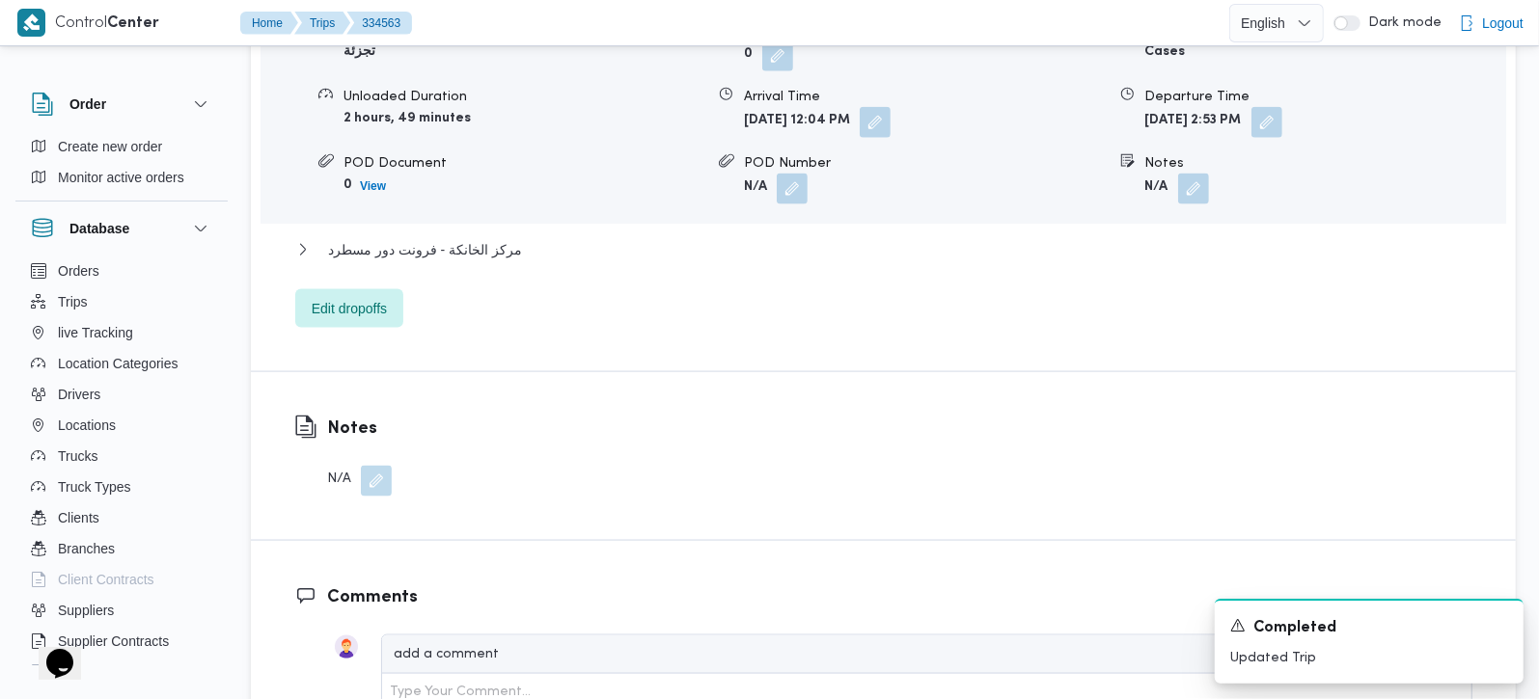
scroll to position [1816, 0]
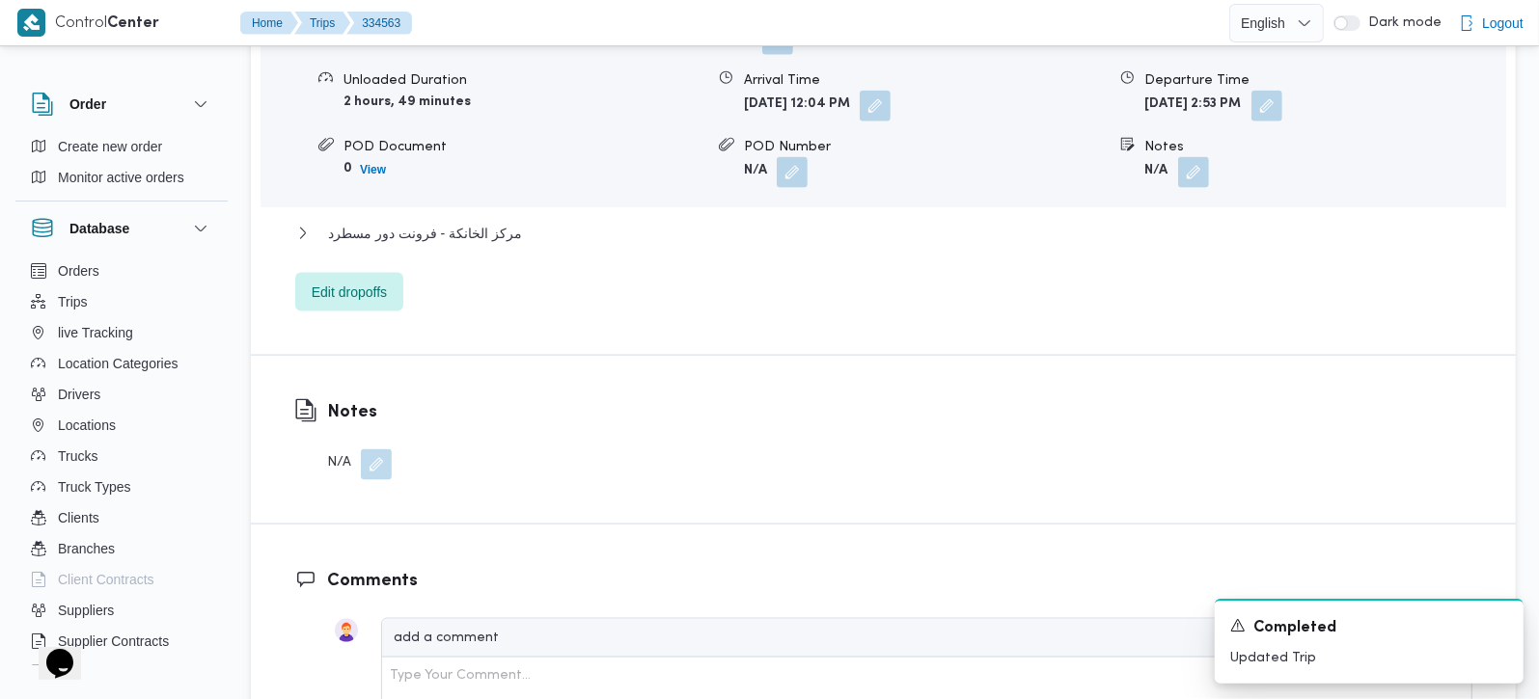
click at [465, 222] on div "قسم الجيزة Location Category تجزئة Unloaded Amount 0 Unloaded Unit Cases Unload…" at bounding box center [883, 130] width 1177 height 364
click at [477, 240] on span "مركز الخانكة - فرونت دور مسطرد" at bounding box center [425, 233] width 194 height 23
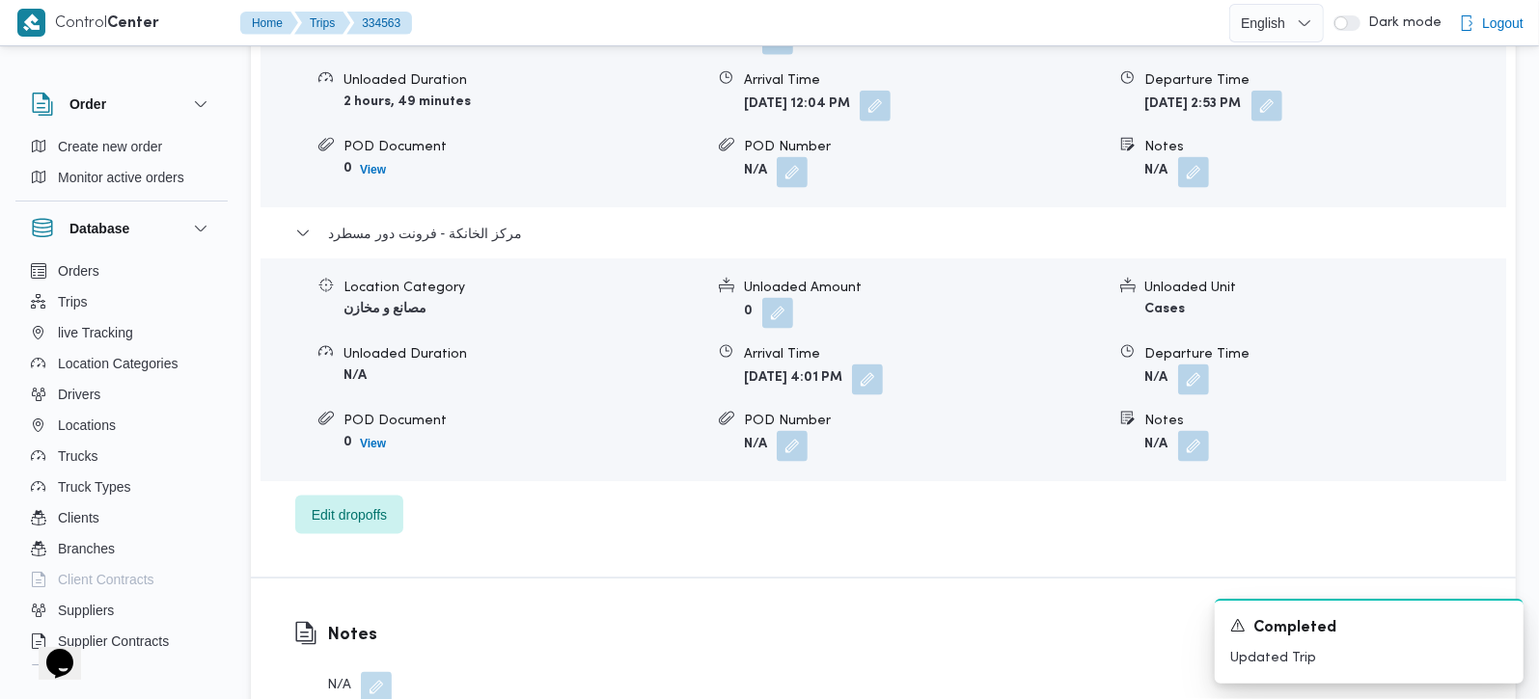
click at [1217, 382] on form "N/A" at bounding box center [1325, 380] width 360 height 31
click at [1189, 390] on button "button" at bounding box center [1193, 379] width 31 height 31
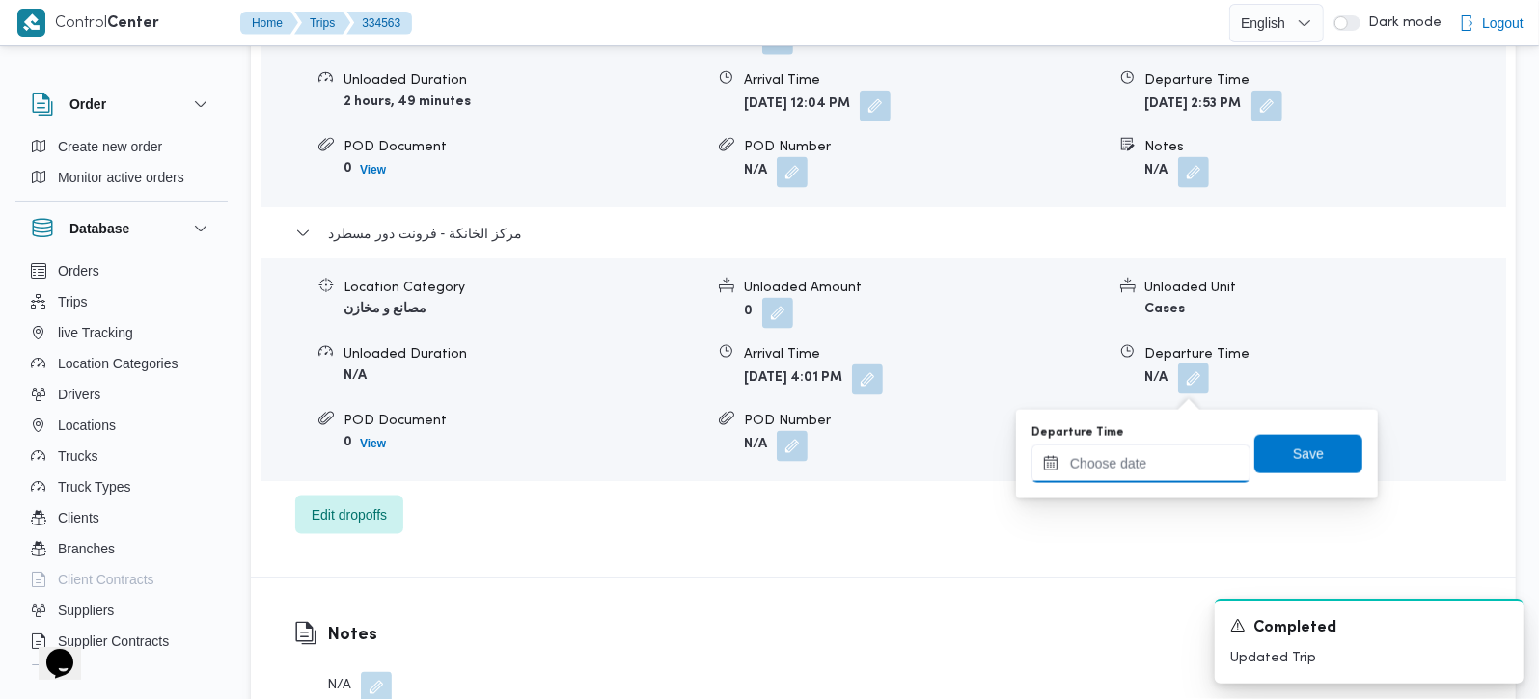
click at [1161, 473] on input "Departure Time" at bounding box center [1140, 464] width 219 height 39
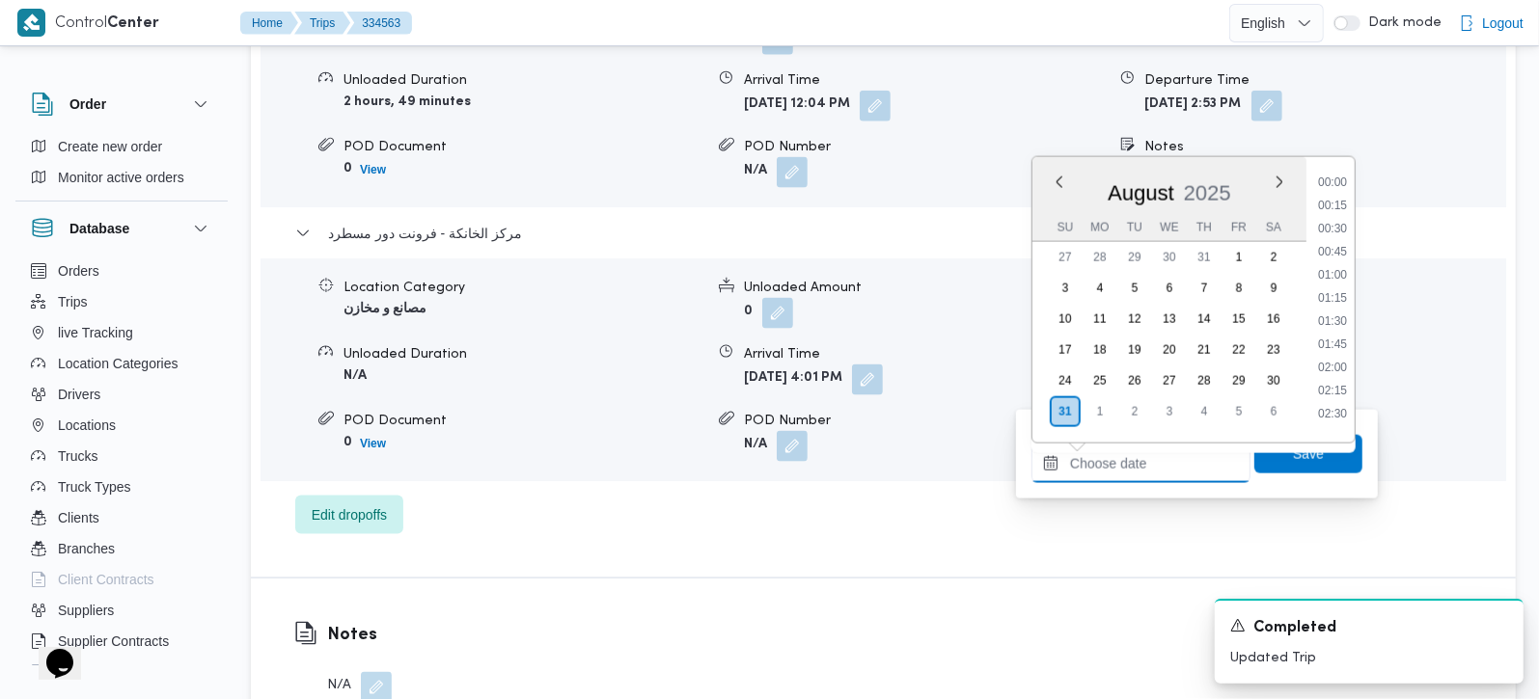
scroll to position [1490, 0]
drag, startPoint x: 1336, startPoint y: 191, endPoint x: 1336, endPoint y: 219, distance: 28.0
click at [1336, 191] on li "16:15" at bounding box center [1332, 197] width 44 height 19
type input "[DATE] 16:15"
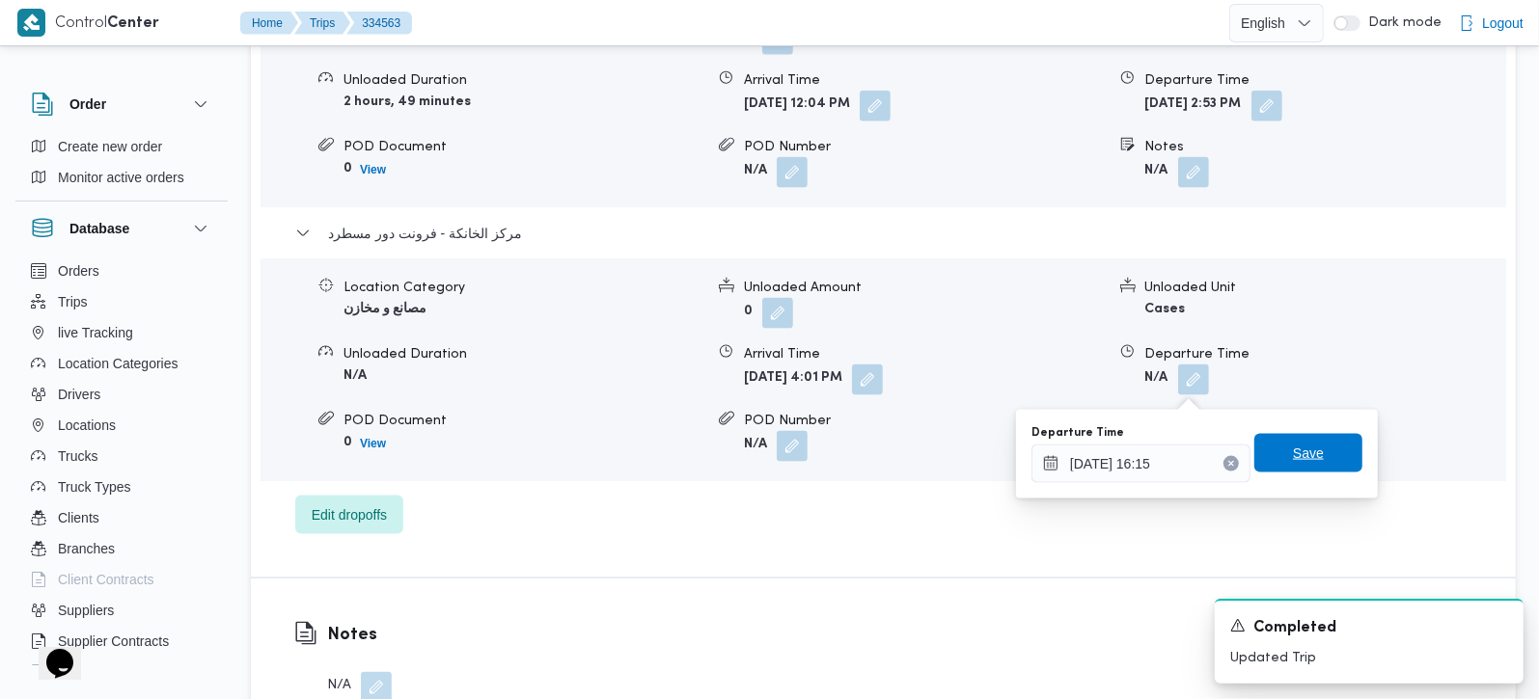
click at [1293, 455] on span "Save" at bounding box center [1308, 453] width 31 height 23
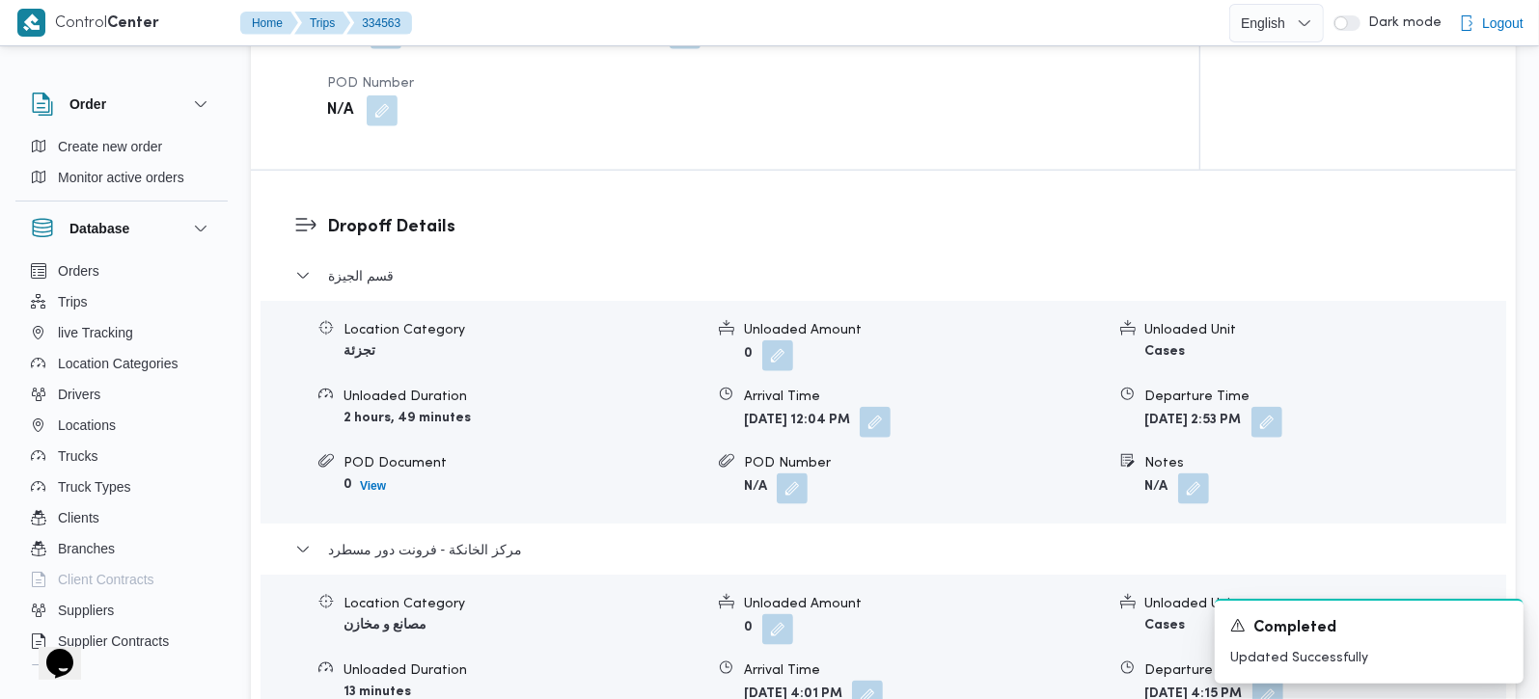
scroll to position [1361, 0]
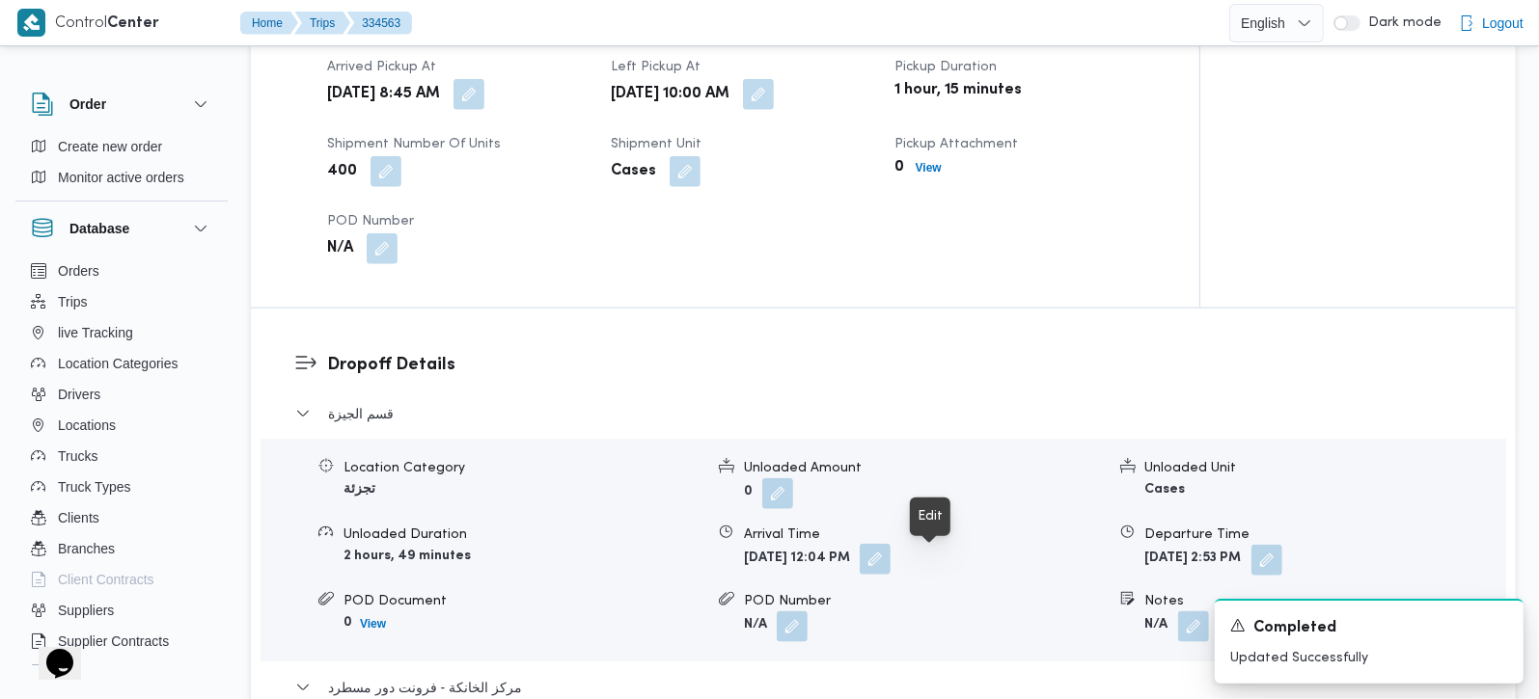
click at [890, 573] on button "button" at bounding box center [875, 559] width 31 height 31
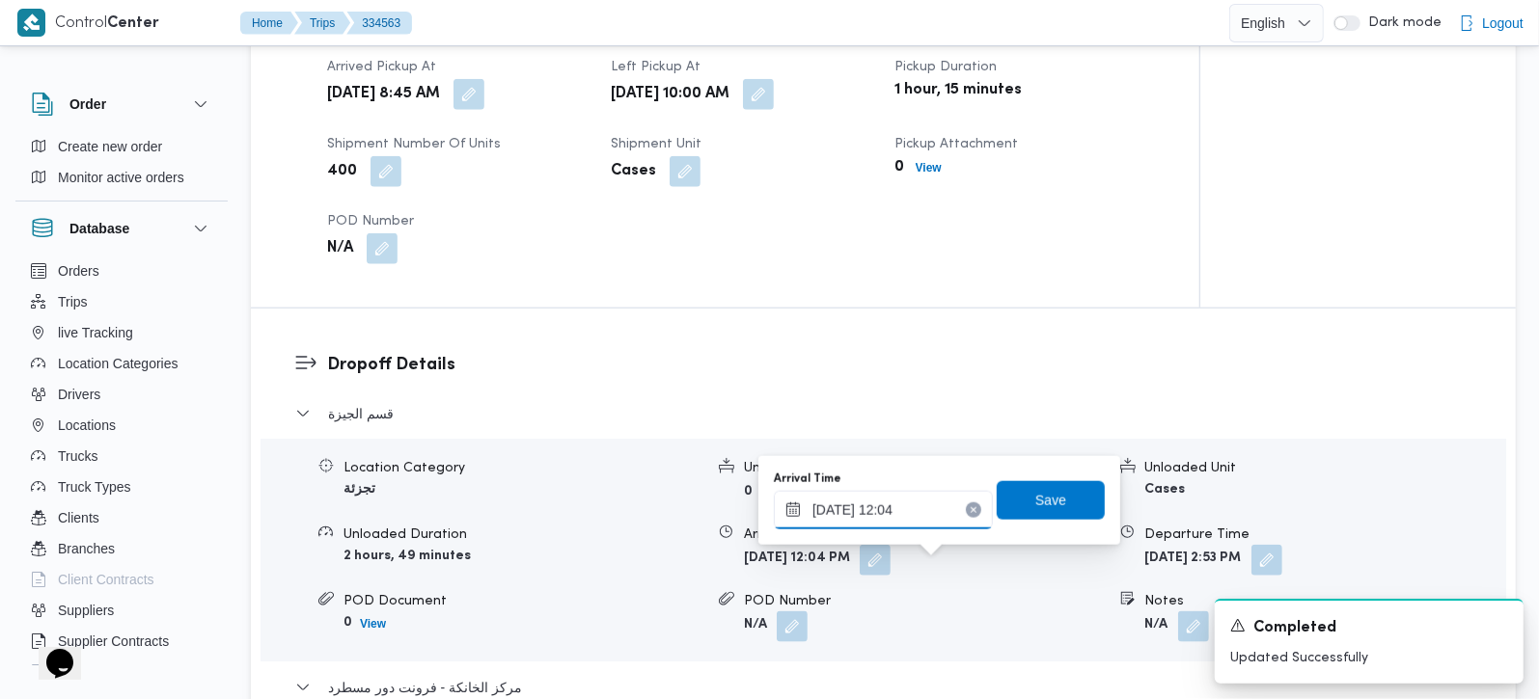
click at [877, 503] on input "31/08/2025 12:04" at bounding box center [883, 510] width 219 height 39
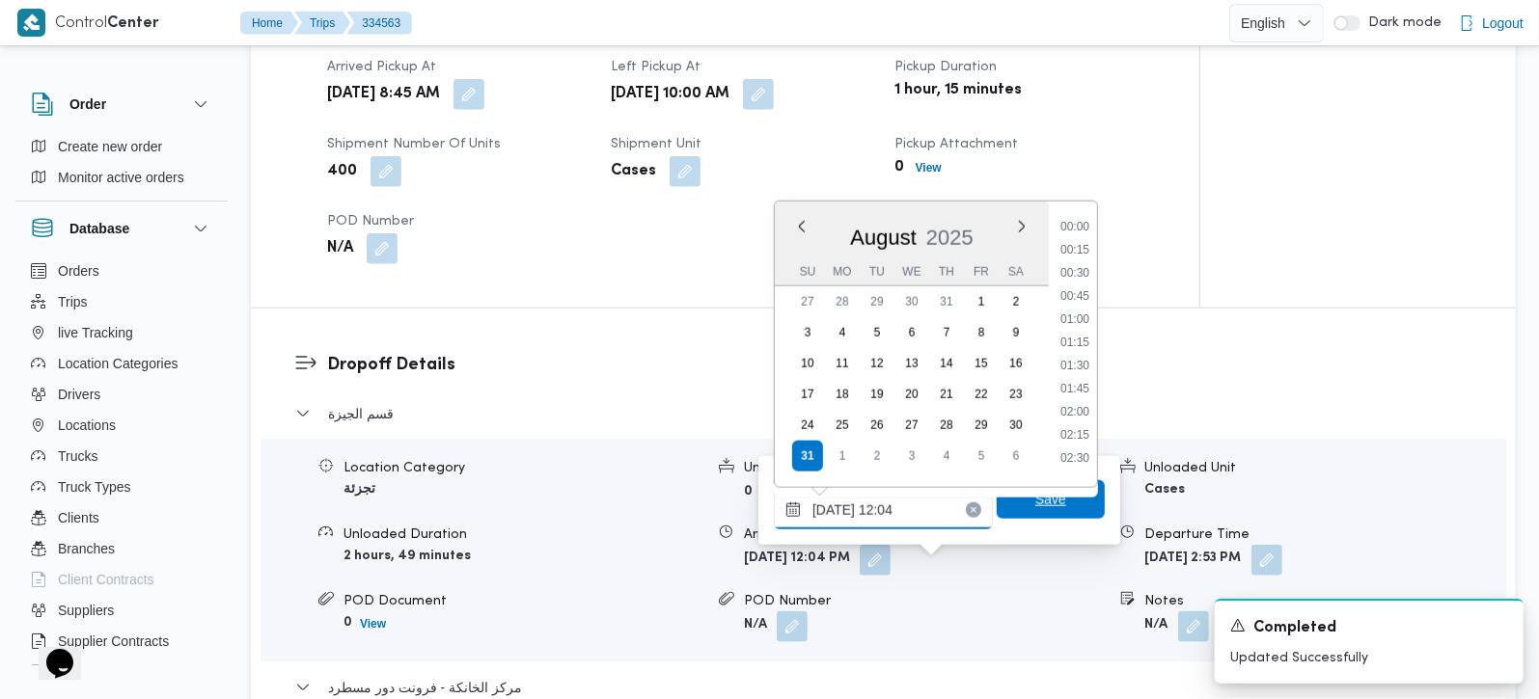
scroll to position [980, 0]
click at [1084, 262] on li "11:00" at bounding box center [1075, 265] width 44 height 19
type input "31/08/2025 11:00"
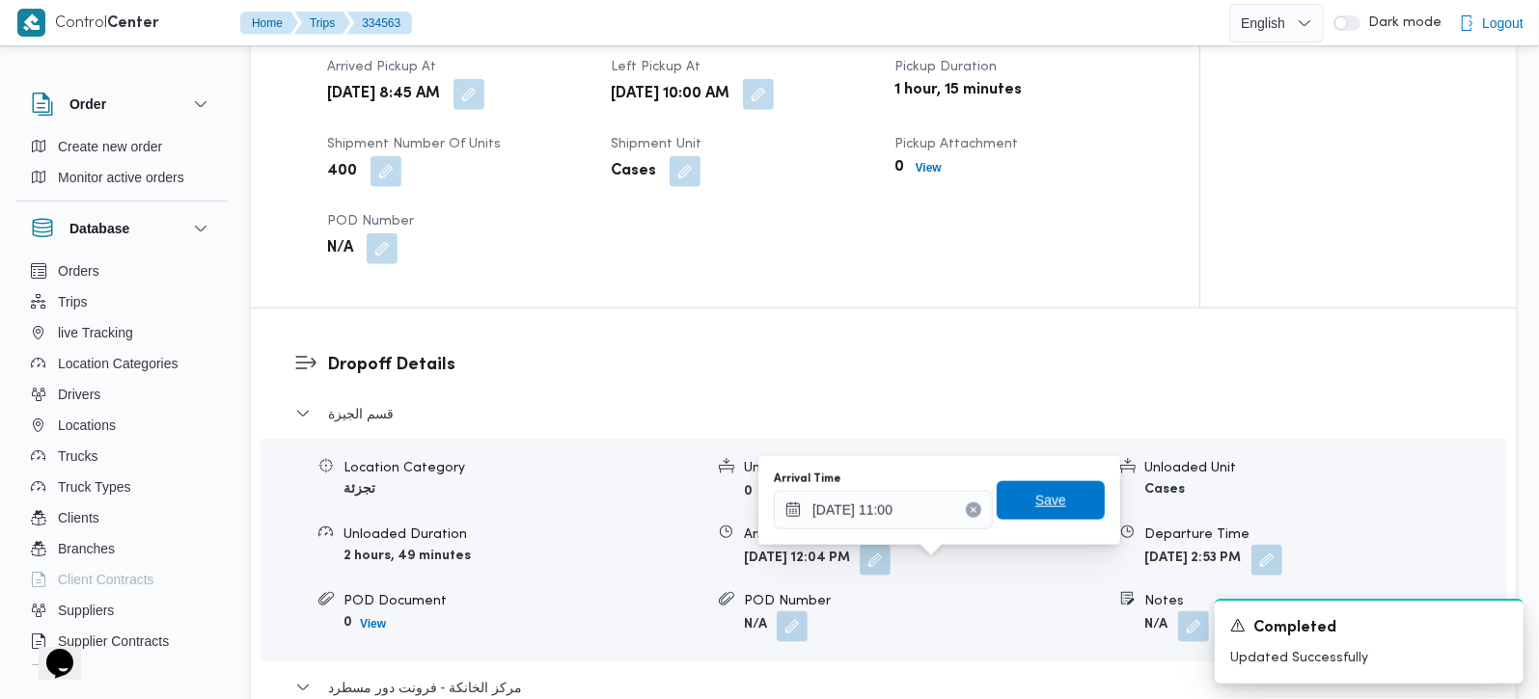
click at [1031, 518] on span "Save" at bounding box center [1051, 500] width 108 height 39
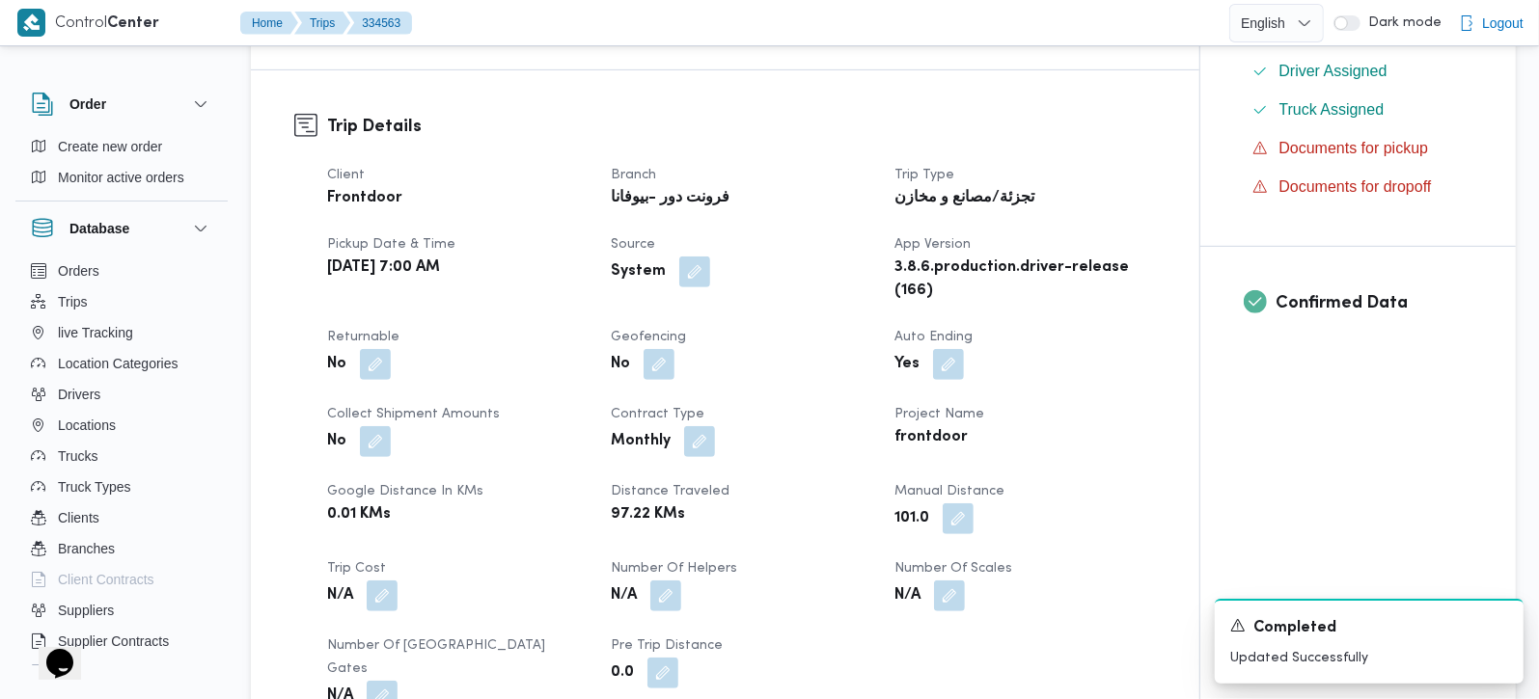
scroll to position [0, 0]
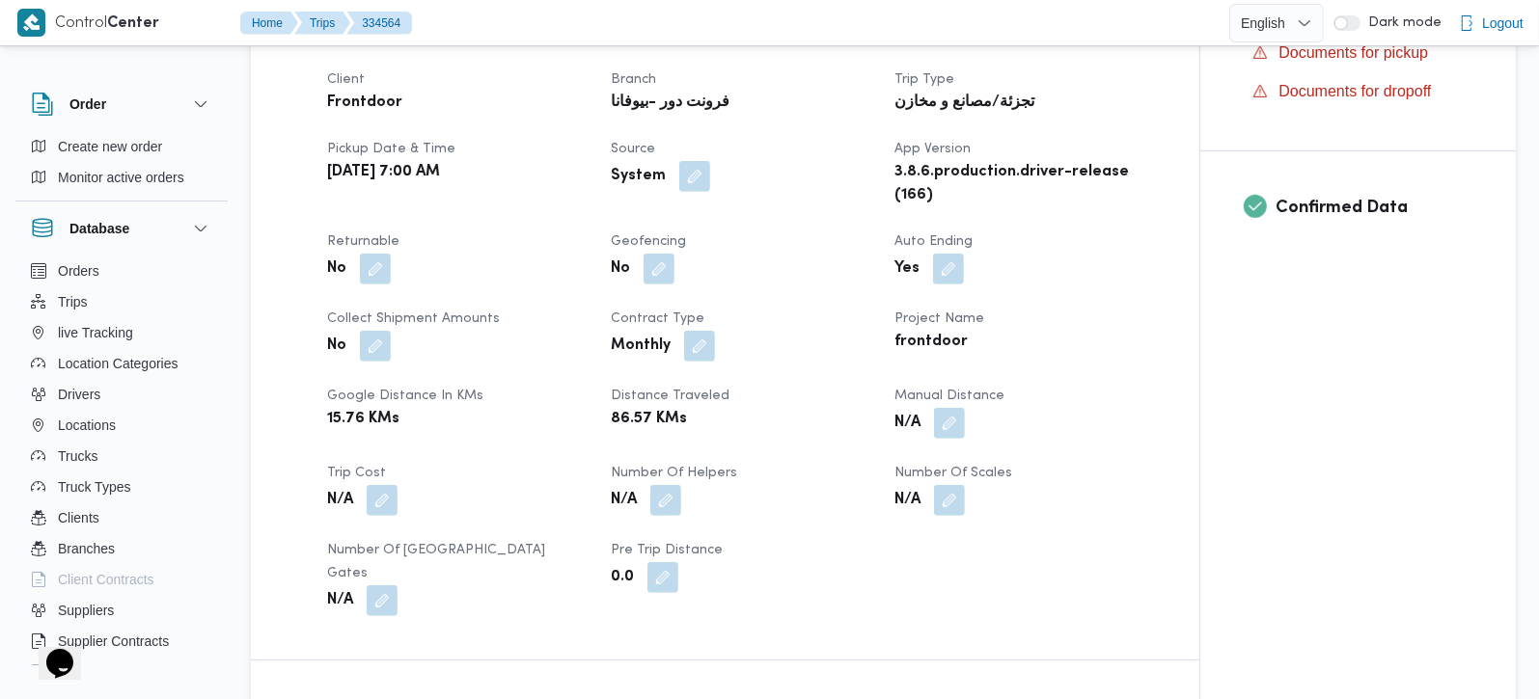
scroll to position [680, 0]
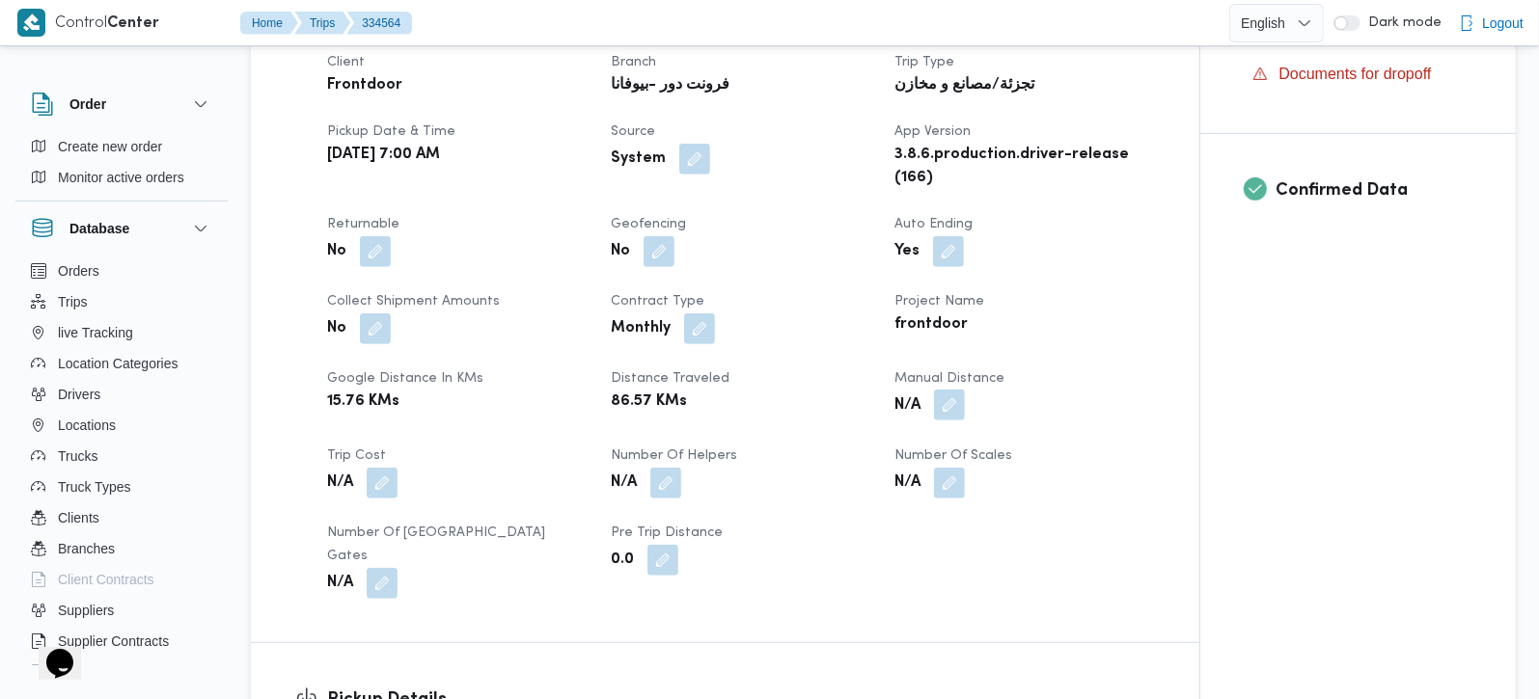
click at [954, 421] on button "button" at bounding box center [949, 405] width 31 height 31
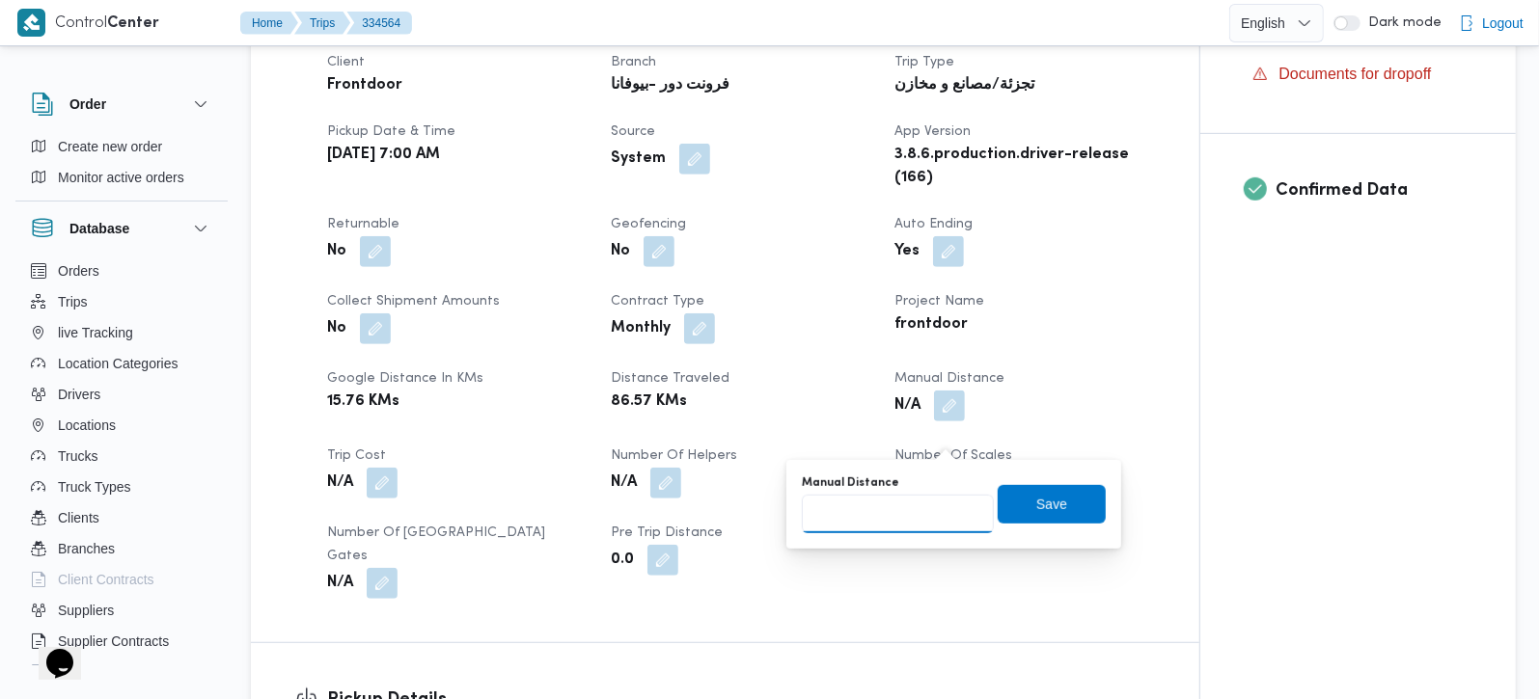
click at [898, 523] on input "Manual Distance" at bounding box center [898, 514] width 192 height 39
type input "89"
click at [1036, 499] on span "Save" at bounding box center [1051, 503] width 31 height 23
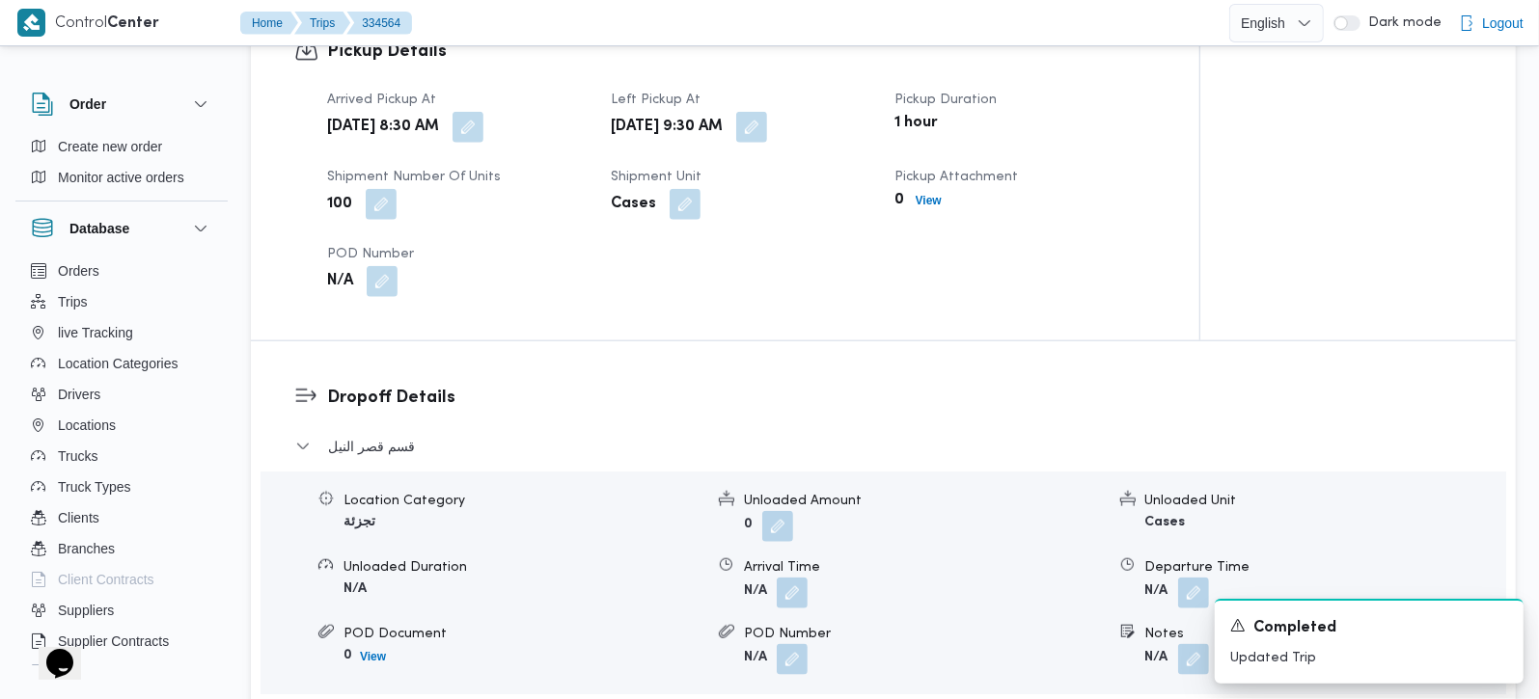
scroll to position [1361, 0]
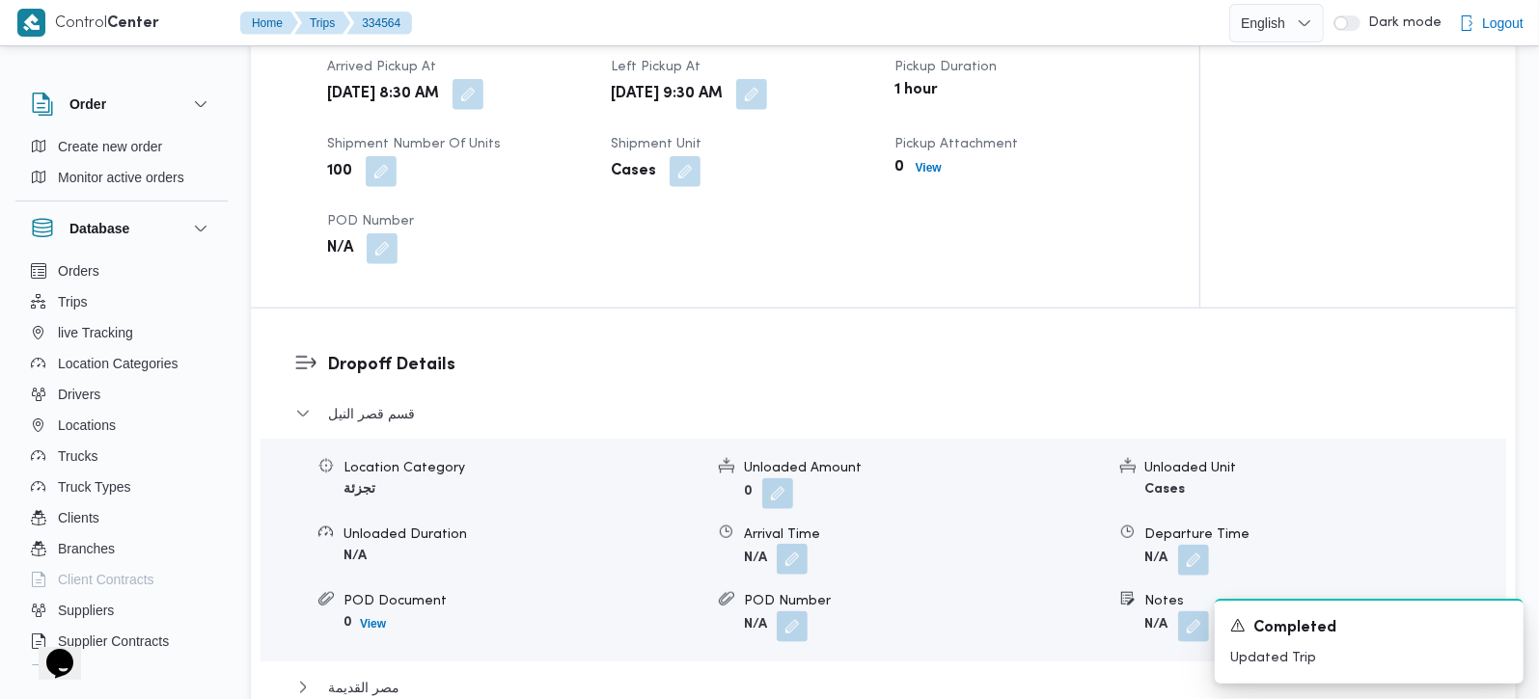
click at [794, 564] on button "button" at bounding box center [792, 559] width 31 height 31
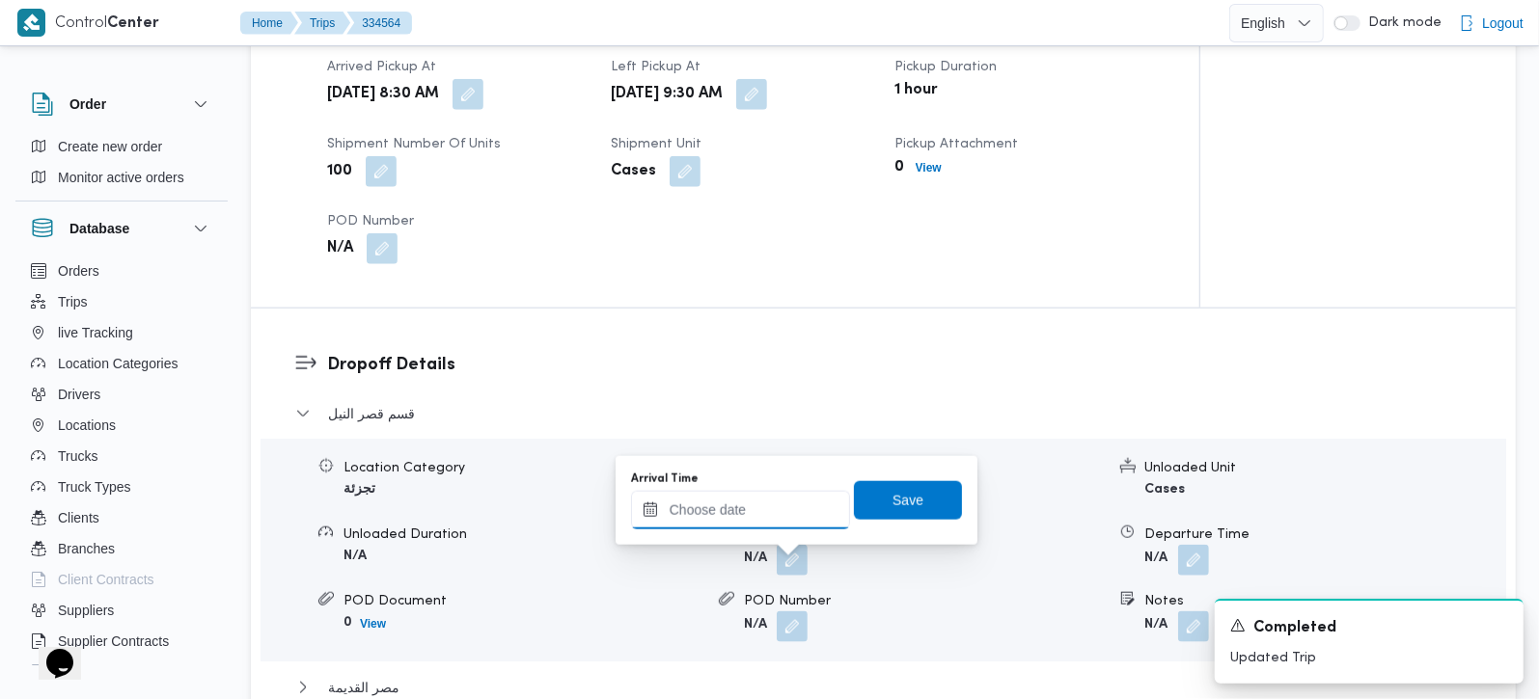
click at [718, 508] on input "Arrival Time" at bounding box center [740, 510] width 219 height 39
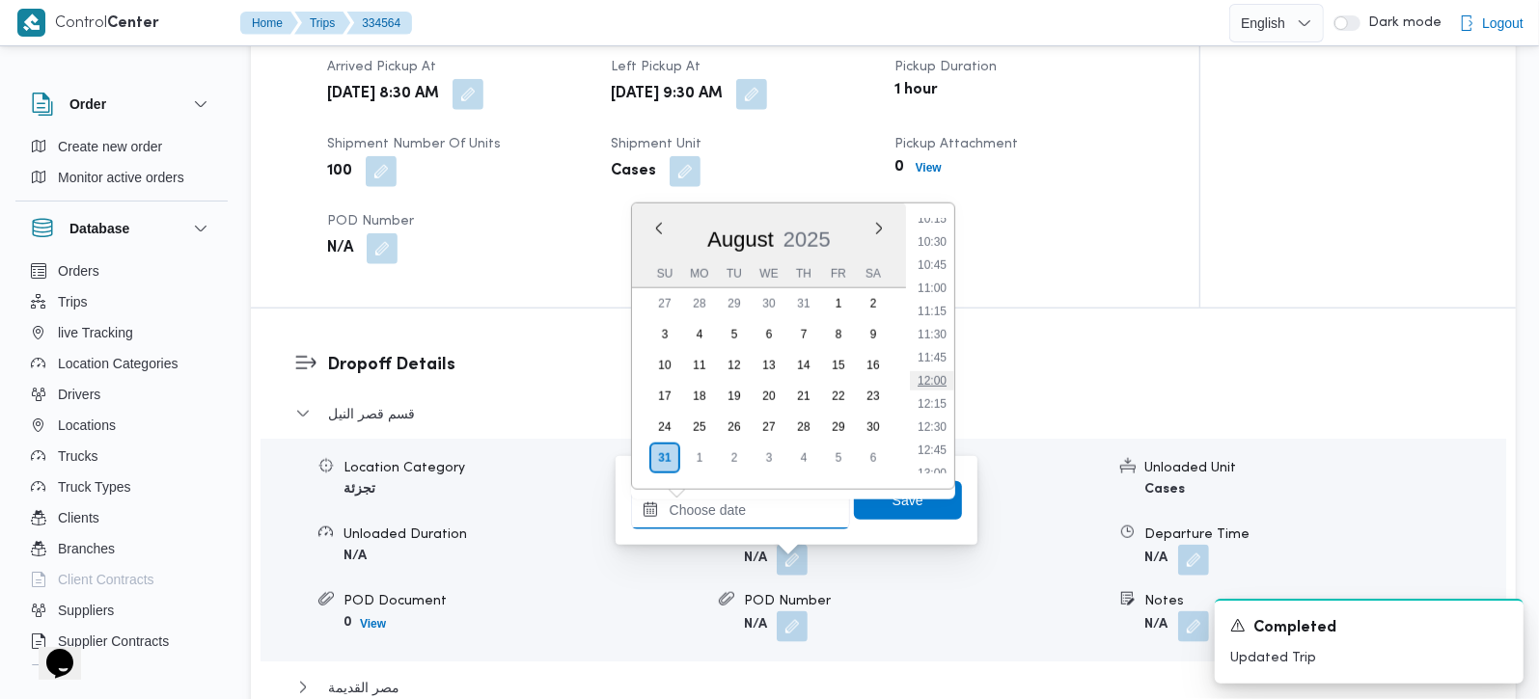
scroll to position [922, 0]
click at [931, 256] on li "10:15" at bounding box center [932, 255] width 44 height 19
type input "31/08/2025 10:15"
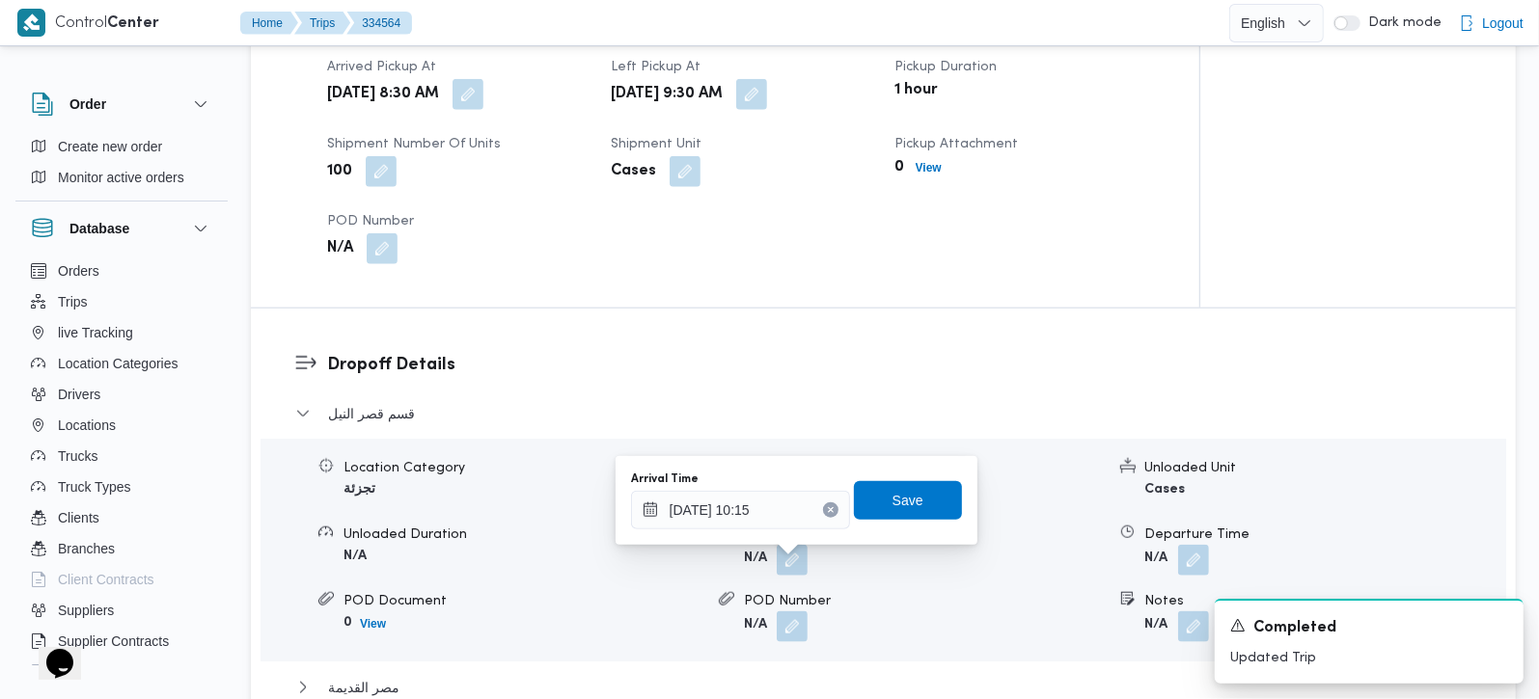
click at [901, 465] on div "You are in a dialog. To close this dialog, hit escape. Arrival Time 31/08/2025 …" at bounding box center [797, 500] width 362 height 89
click at [899, 478] on div "Arrival Time 31/08/2025 10:15 Save" at bounding box center [796, 501] width 335 height 62
click at [892, 496] on span "Save" at bounding box center [907, 499] width 31 height 23
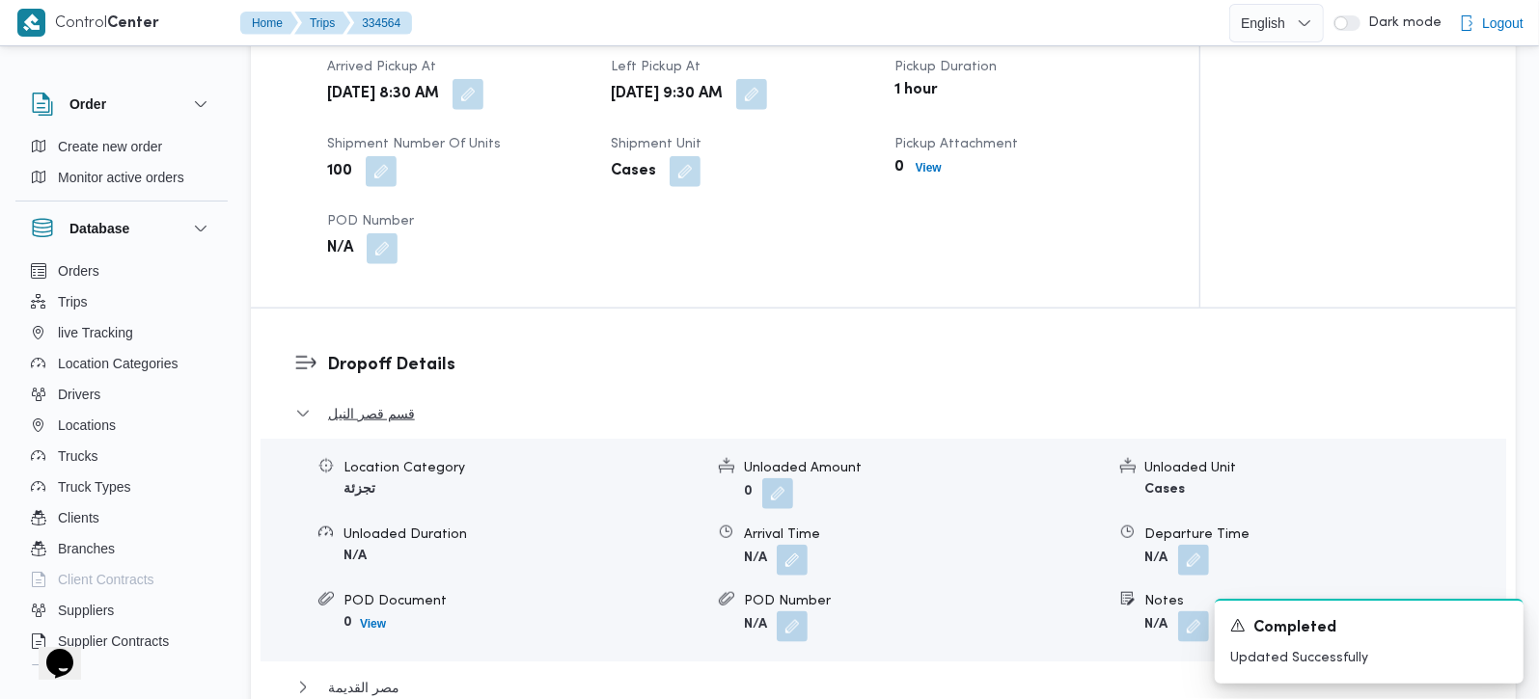
scroll to position [1929, 0]
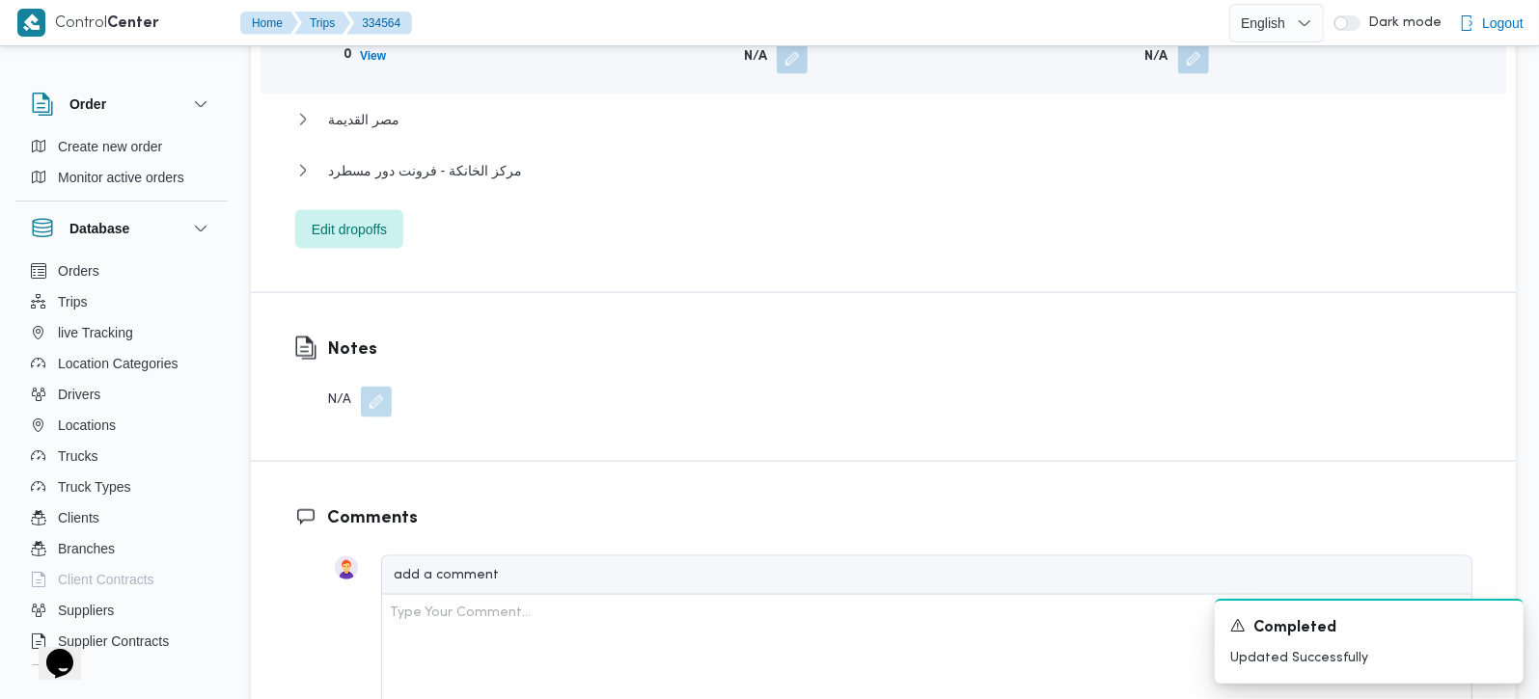
click at [371, 112] on div "قسم قصر النيل Location Category تجزئة Unloaded Amount 0 Unloaded Unit Cases Unl…" at bounding box center [883, 41] width 1177 height 415
click at [384, 131] on span "مصر القديمة" at bounding box center [363, 119] width 71 height 23
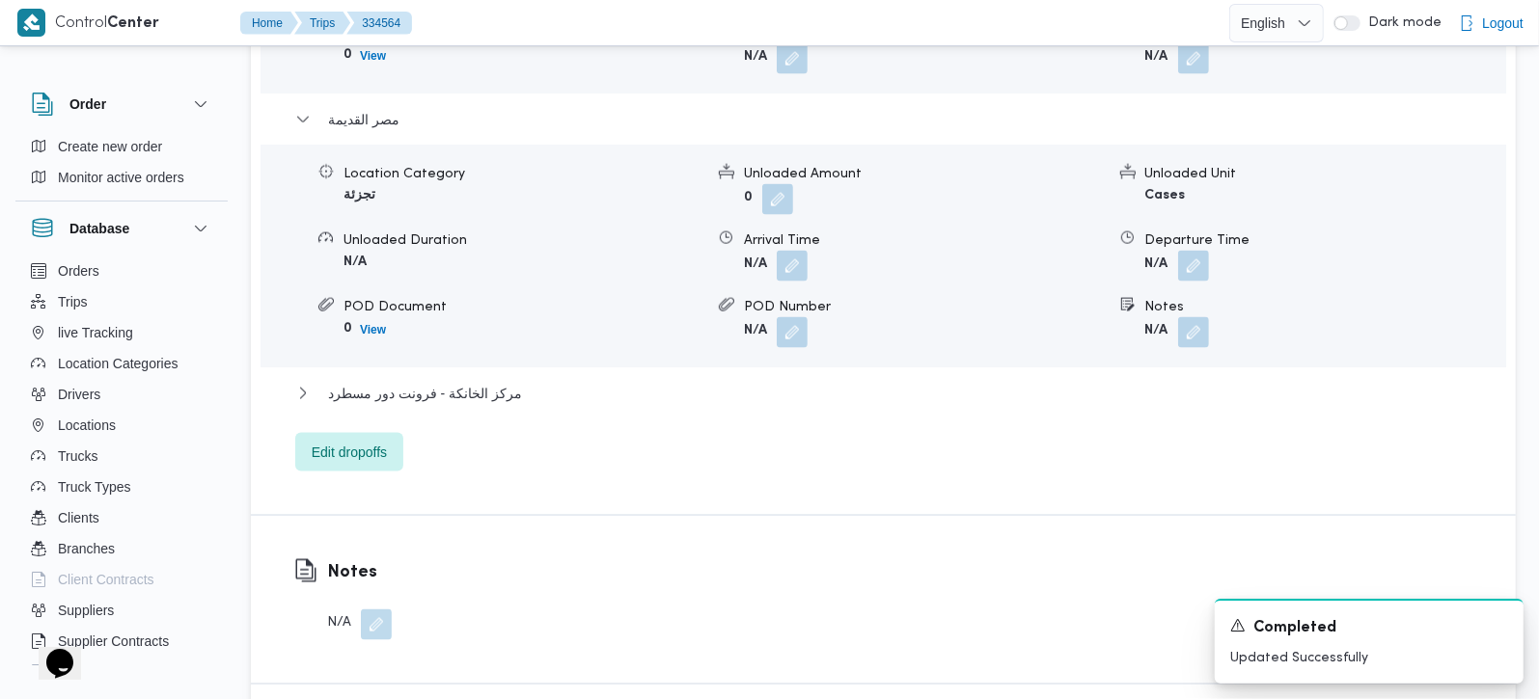
click at [464, 384] on div "قسم قصر النيل Location Category تجزئة Unloaded Amount 0 Unloaded Unit Cases Unl…" at bounding box center [883, 153] width 1177 height 638
click at [490, 403] on span "مركز الخانكة - فرونت دور مسطرد" at bounding box center [425, 393] width 194 height 23
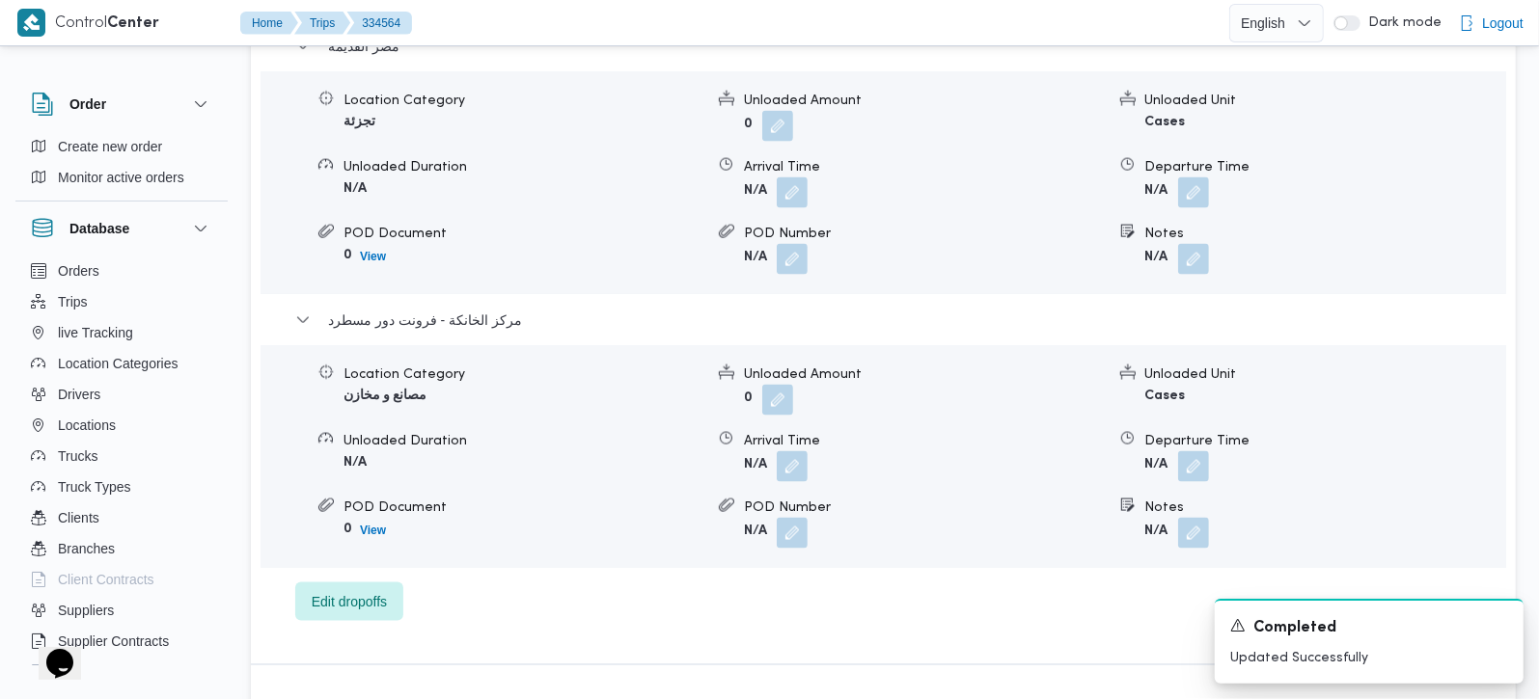
scroll to position [2042, 0]
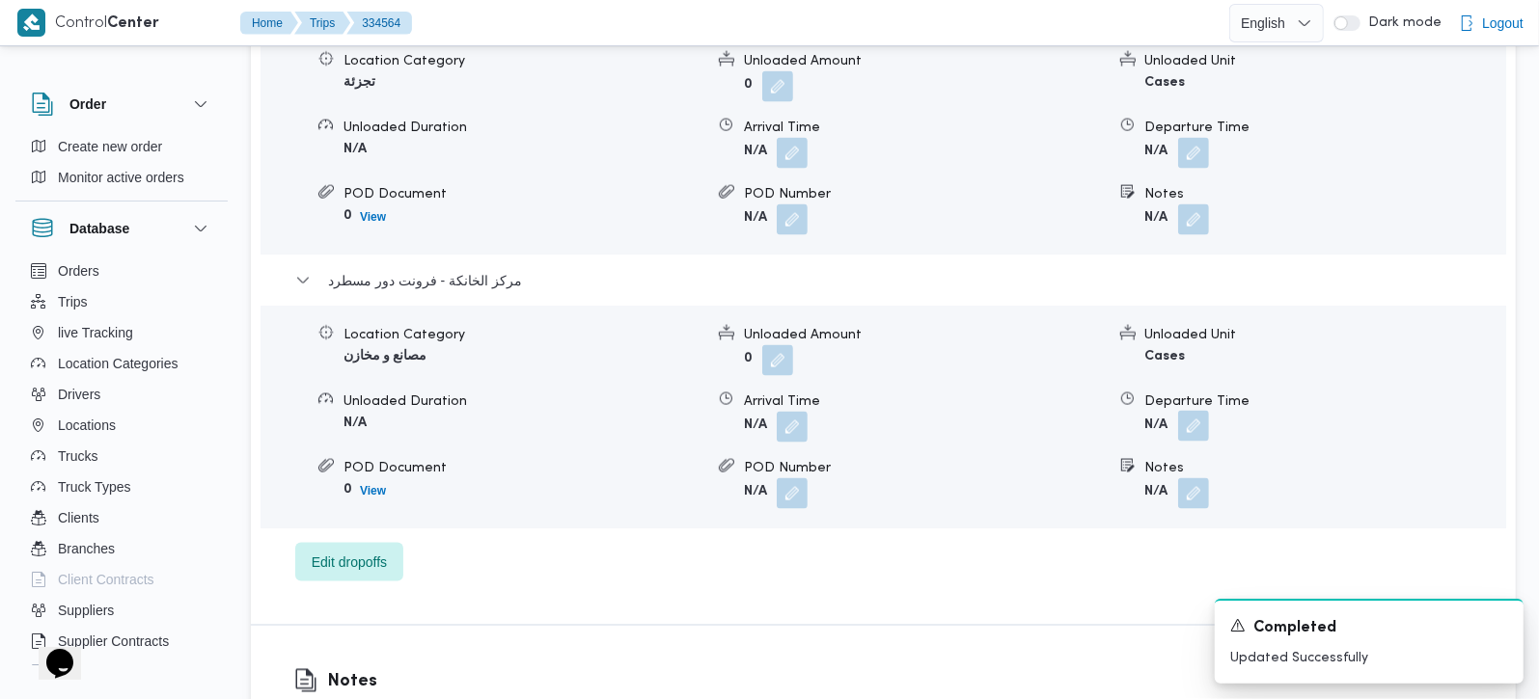
click at [1189, 442] on button "button" at bounding box center [1193, 426] width 31 height 31
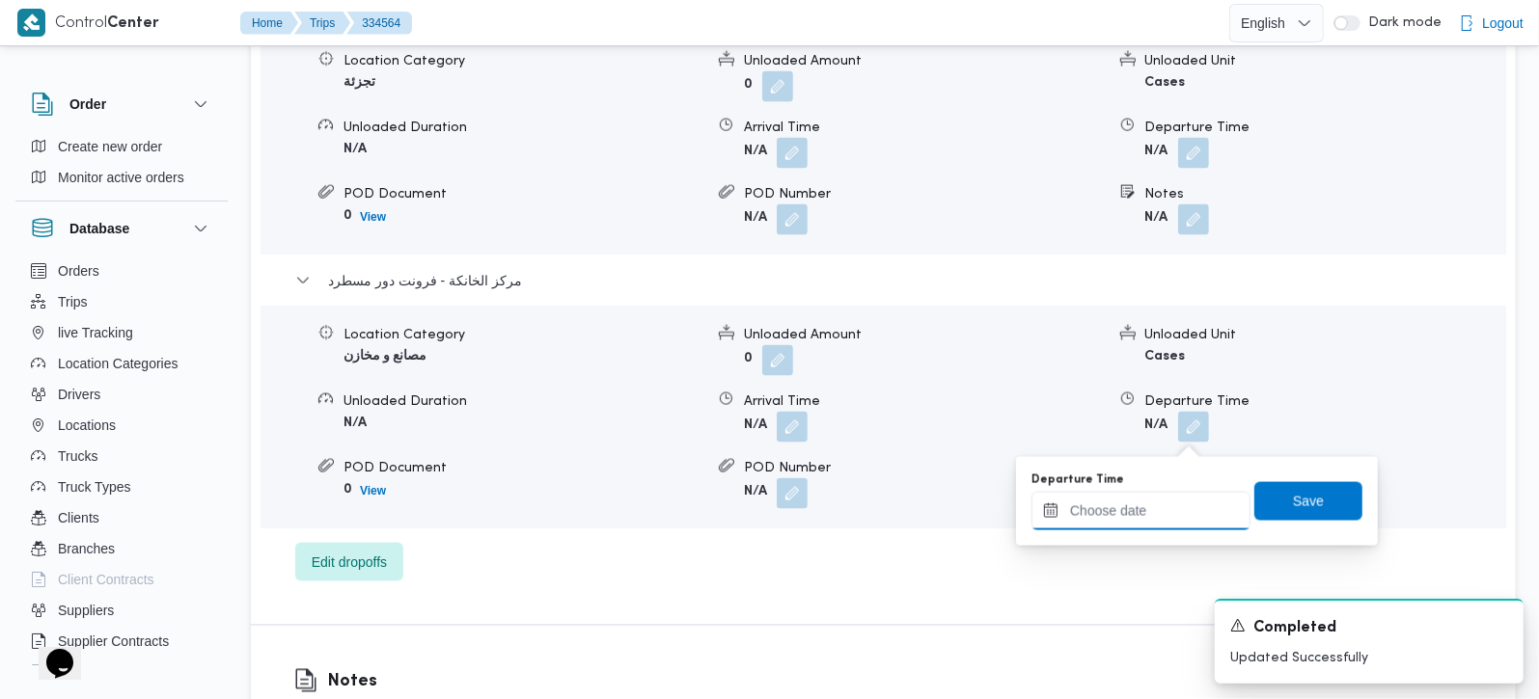
click at [1156, 509] on input "Departure Time" at bounding box center [1140, 511] width 219 height 39
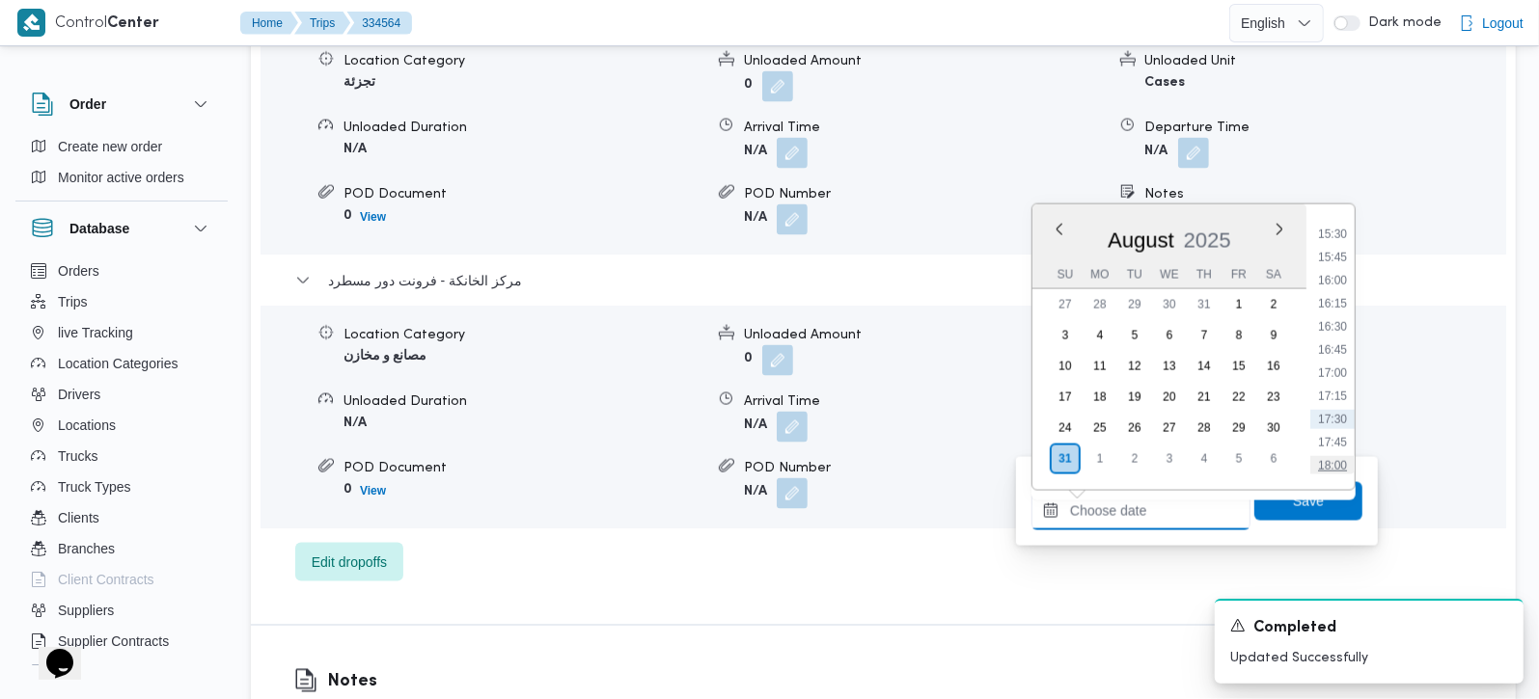
scroll to position [1377, 0]
click at [1340, 236] on li "15:00" at bounding box center [1332, 242] width 44 height 19
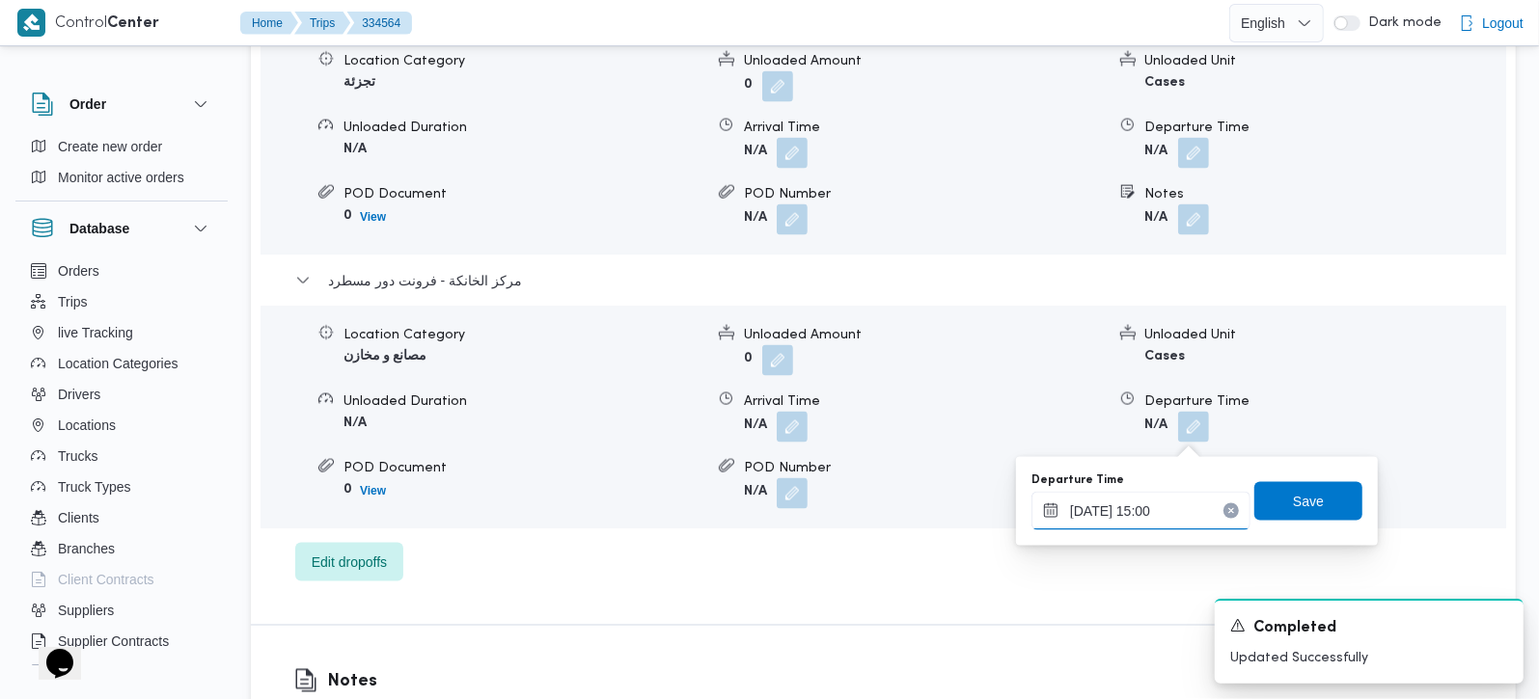
click at [1131, 505] on input "31/08/2025 15:00" at bounding box center [1140, 511] width 219 height 39
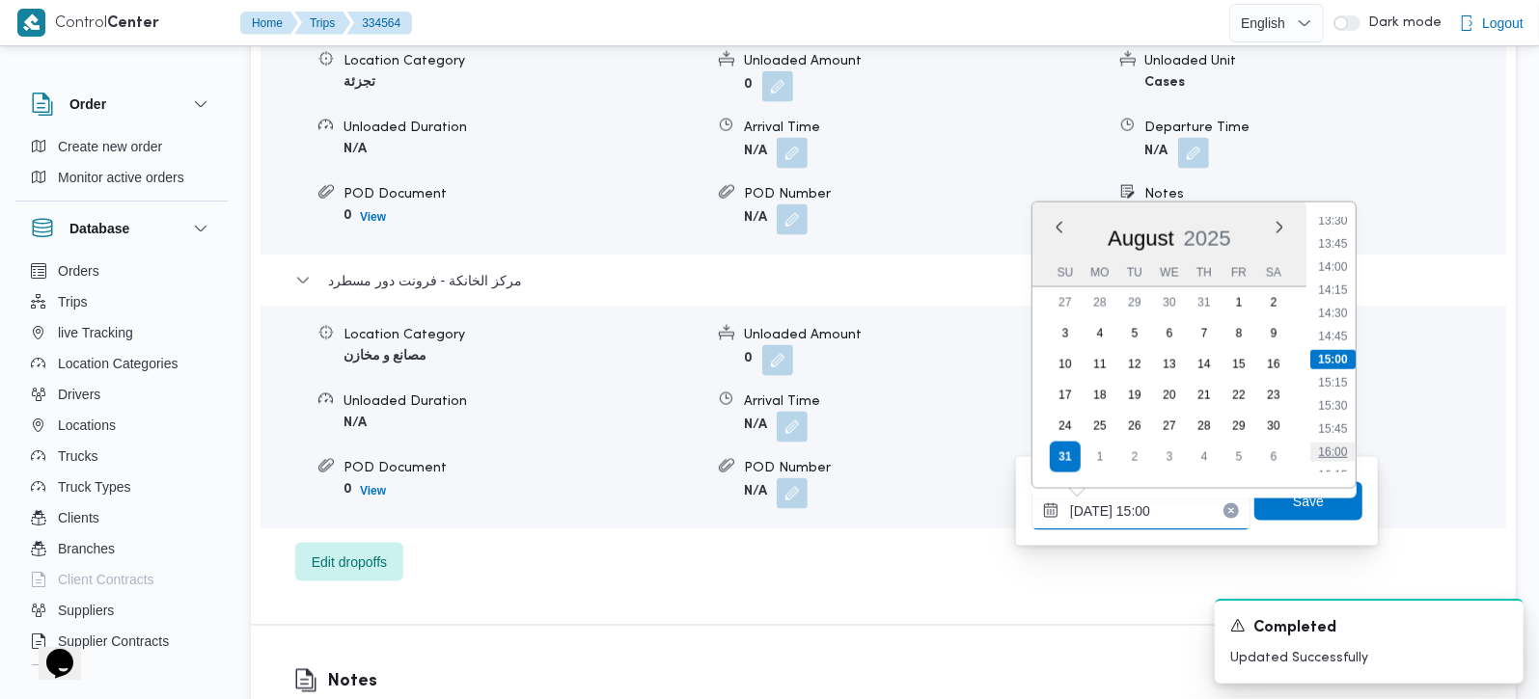
scroll to position [1371, 0]
click at [1346, 423] on li "17:00" at bounding box center [1332, 431] width 44 height 19
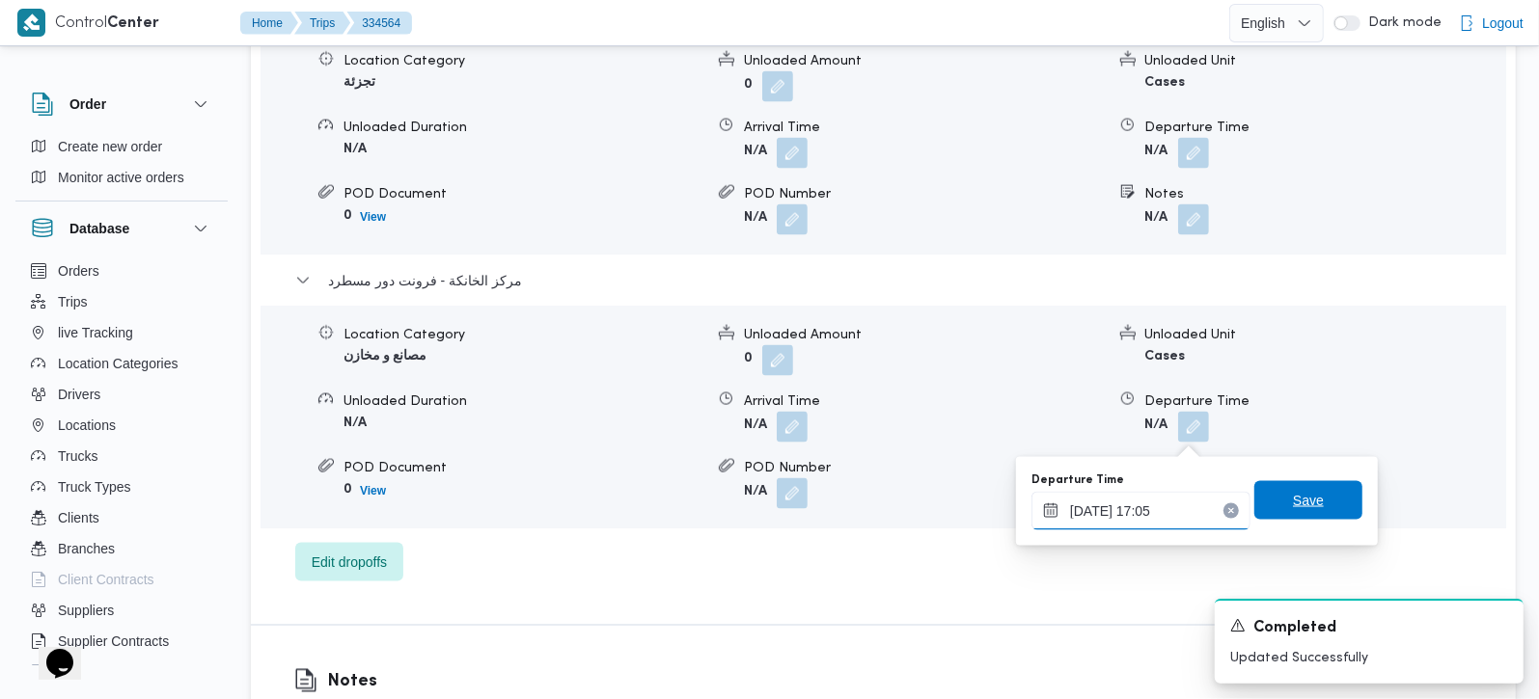
type input "[DATE] 17:05"
click at [1321, 491] on span "Save" at bounding box center [1308, 500] width 108 height 39
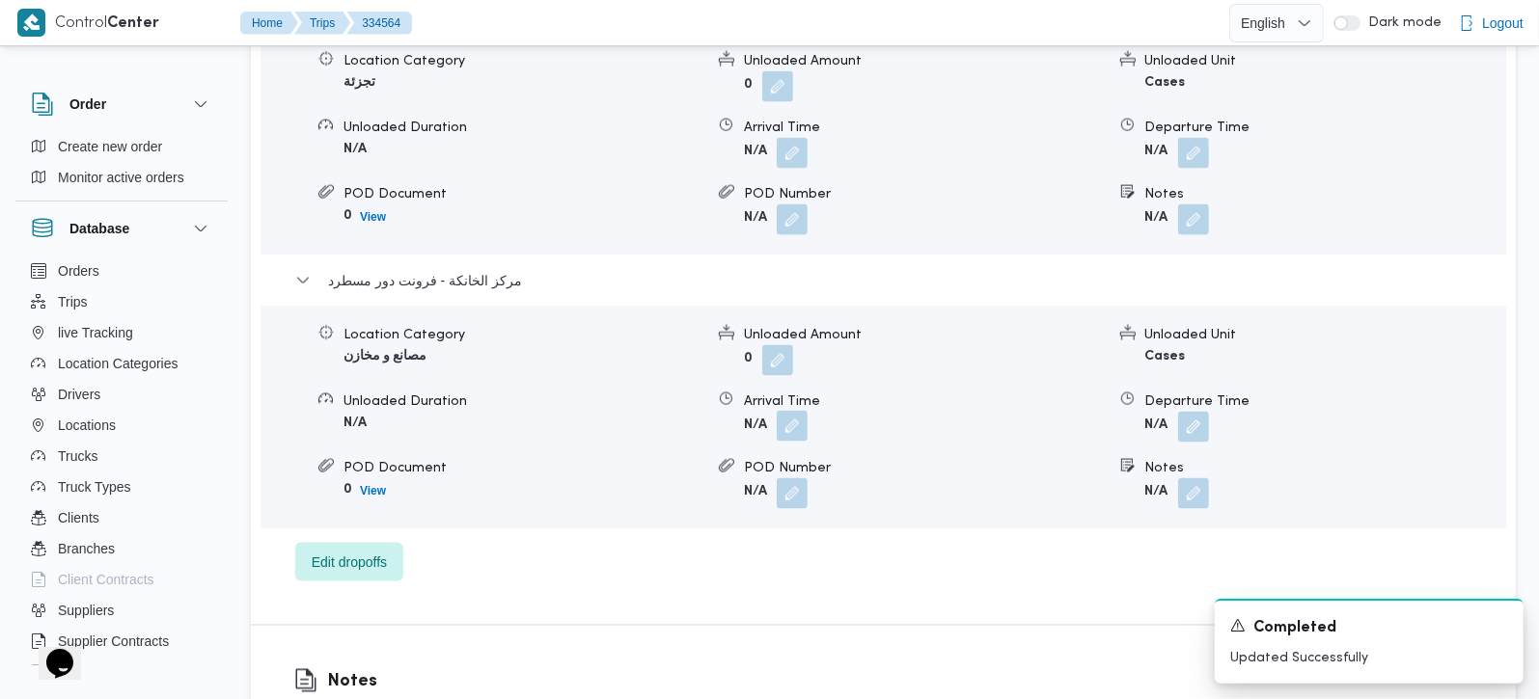
click at [780, 431] on button "button" at bounding box center [792, 426] width 31 height 31
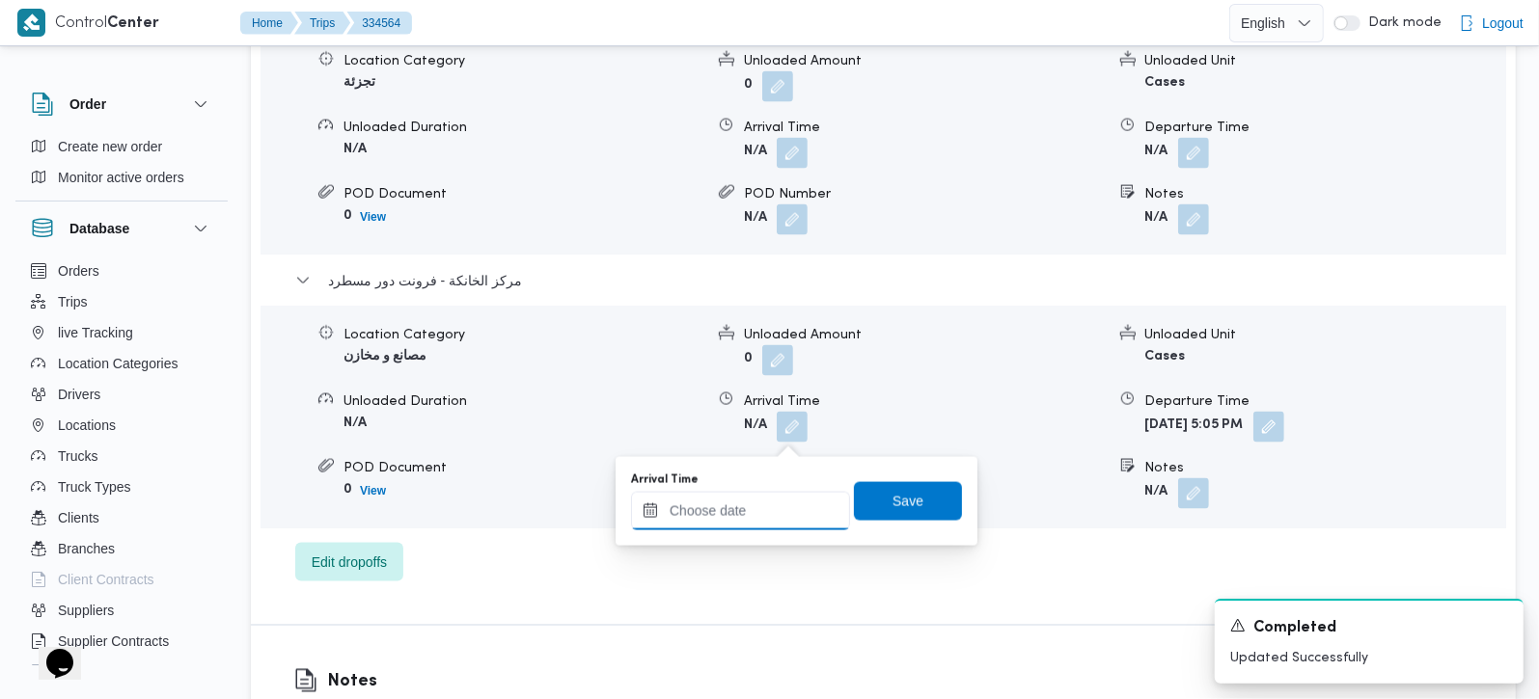
click at [748, 505] on input "Arrival Time" at bounding box center [740, 511] width 219 height 39
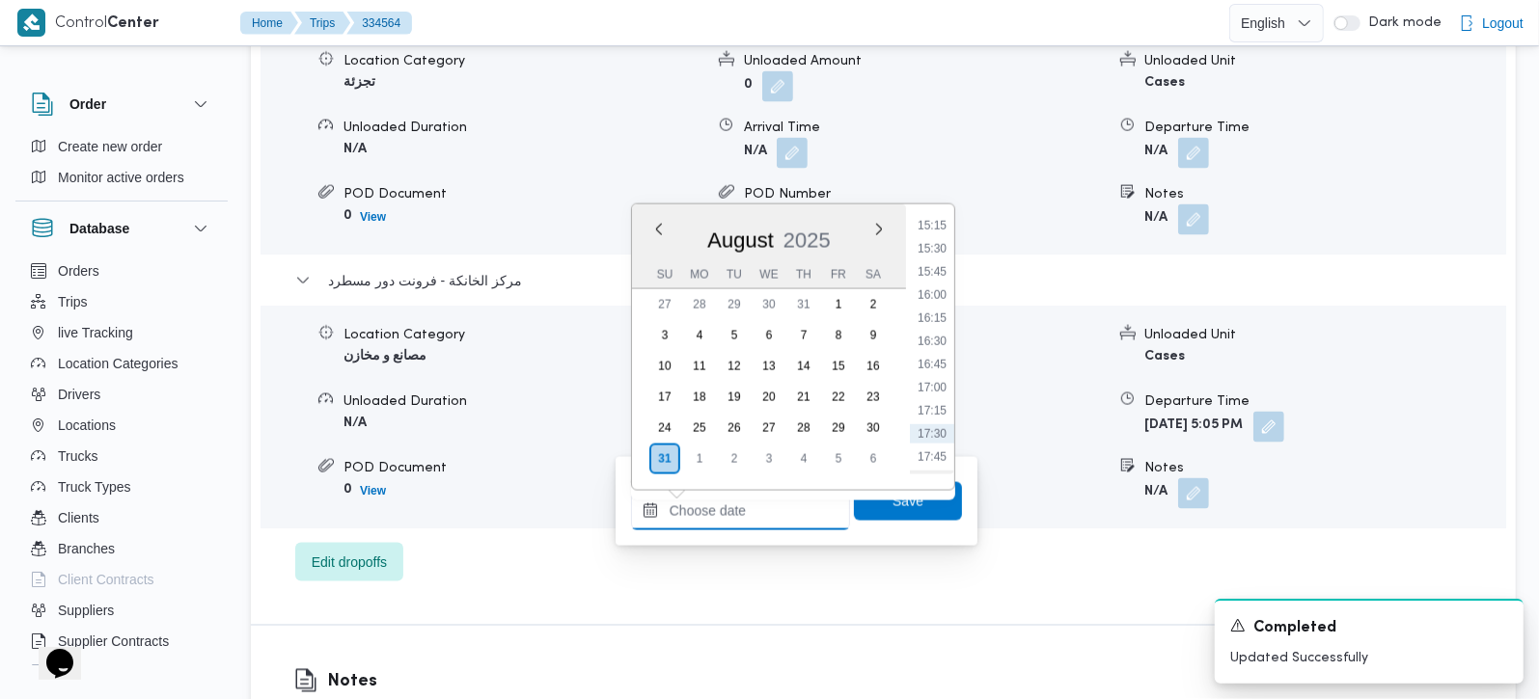
scroll to position [1377, 0]
click at [935, 330] on li "16:00" at bounding box center [932, 334] width 44 height 19
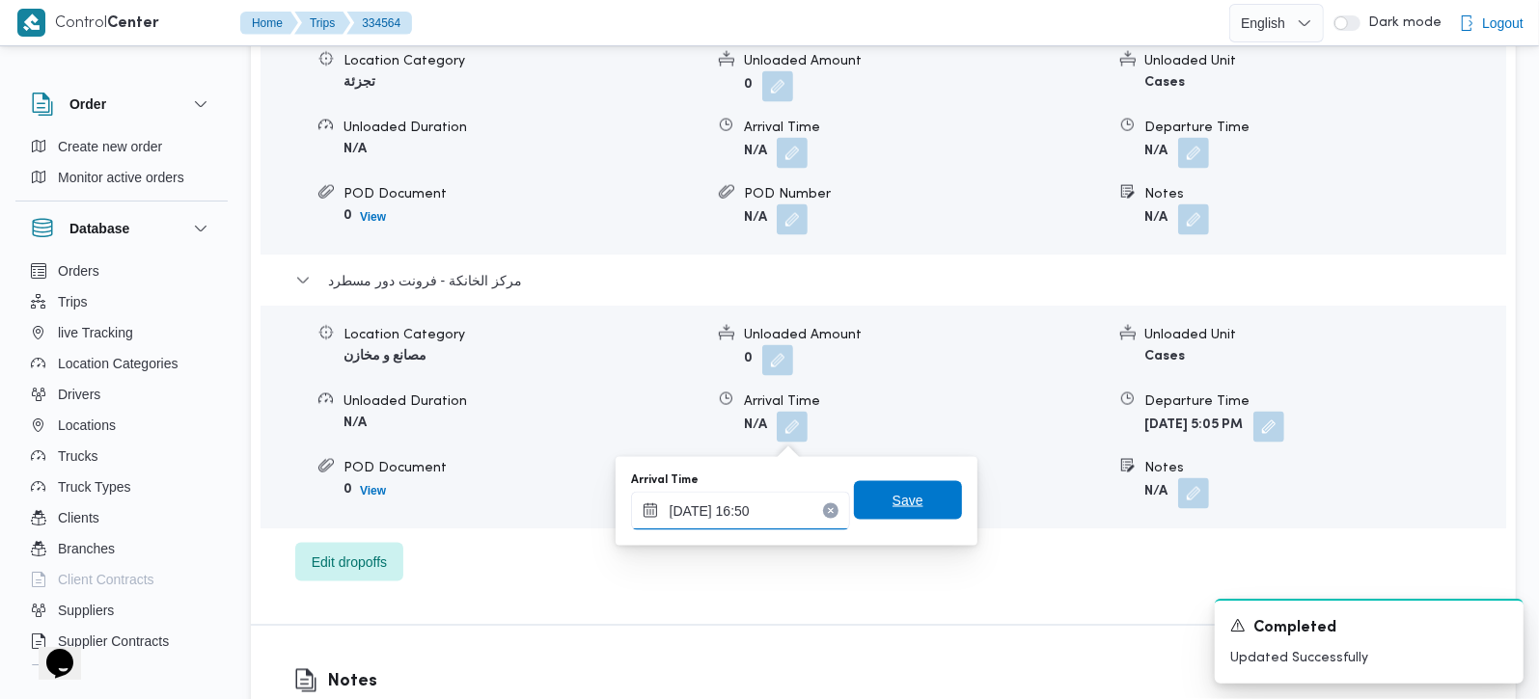
type input "31/08/2025 16:50"
click at [906, 487] on span "Save" at bounding box center [908, 500] width 108 height 39
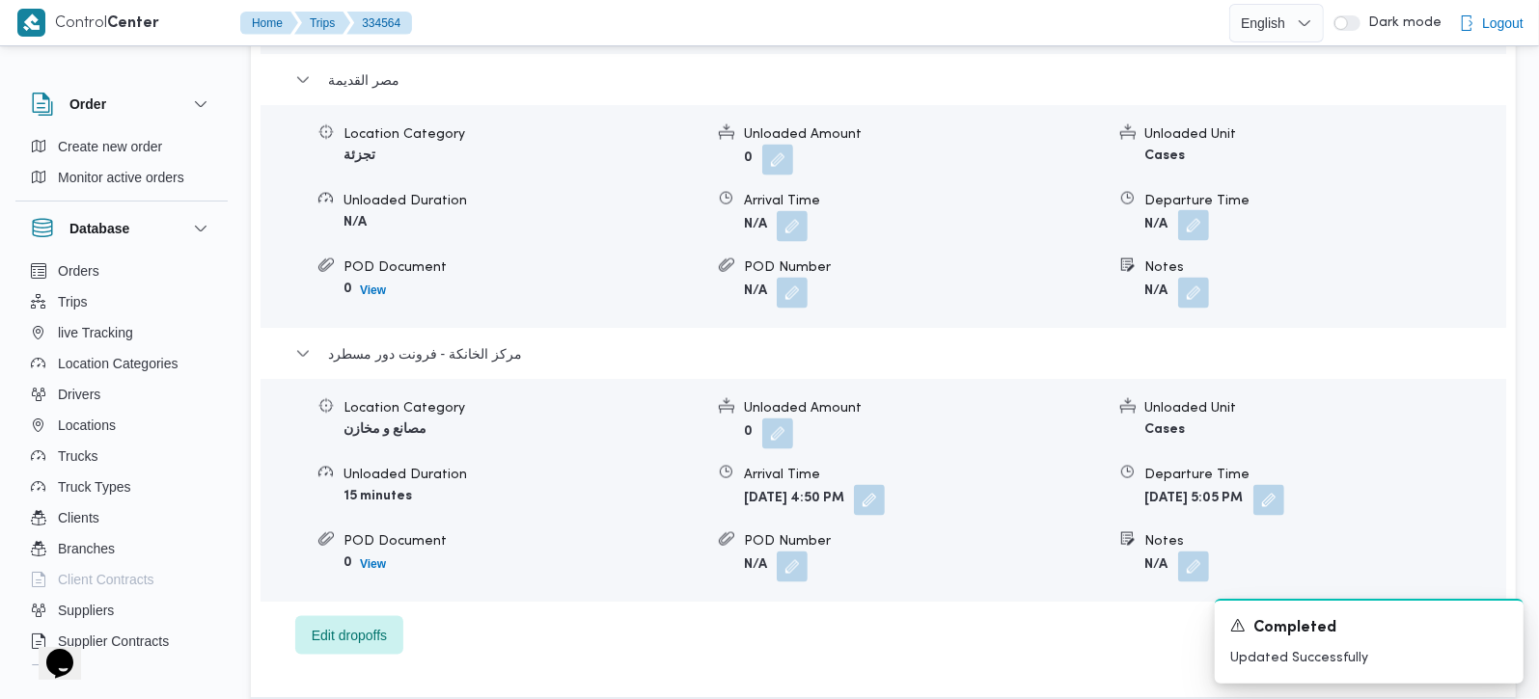
scroll to position [1929, 0]
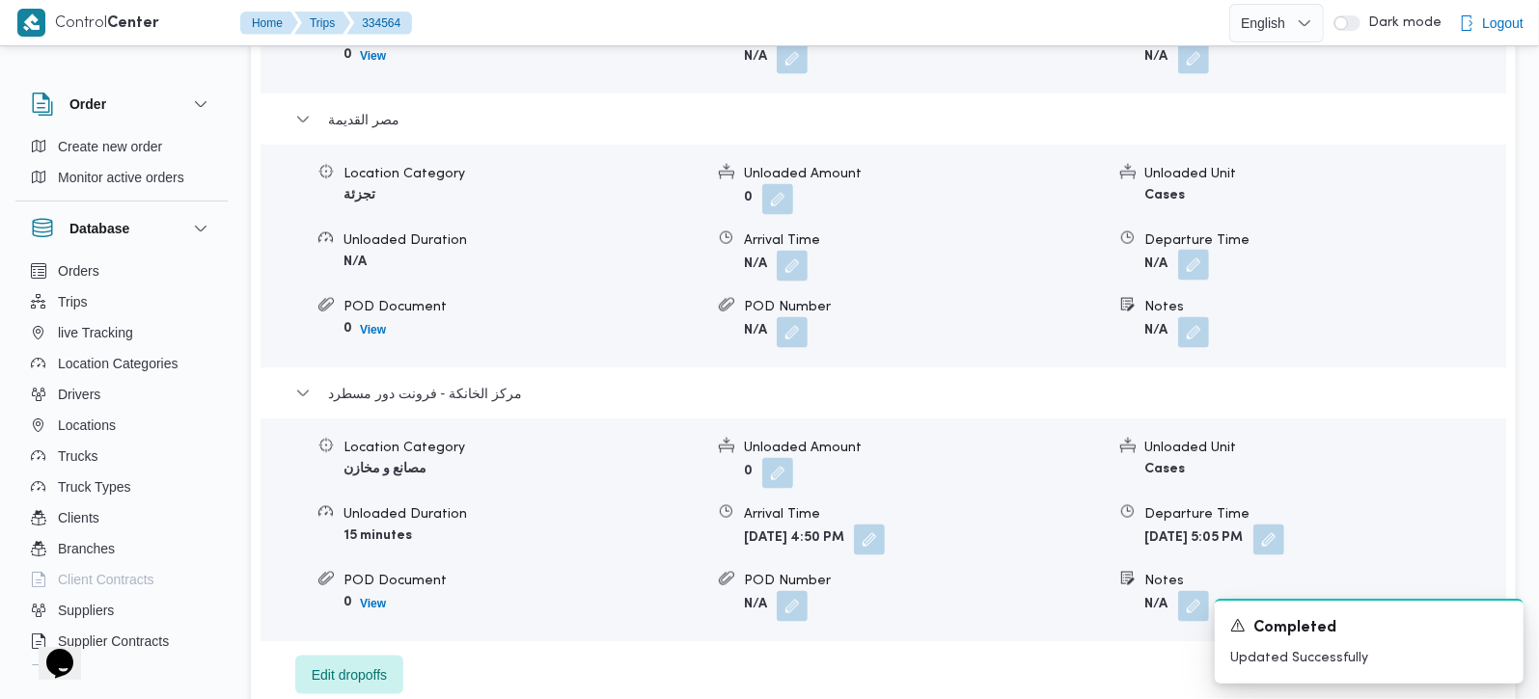
click at [1190, 269] on button "button" at bounding box center [1193, 265] width 31 height 31
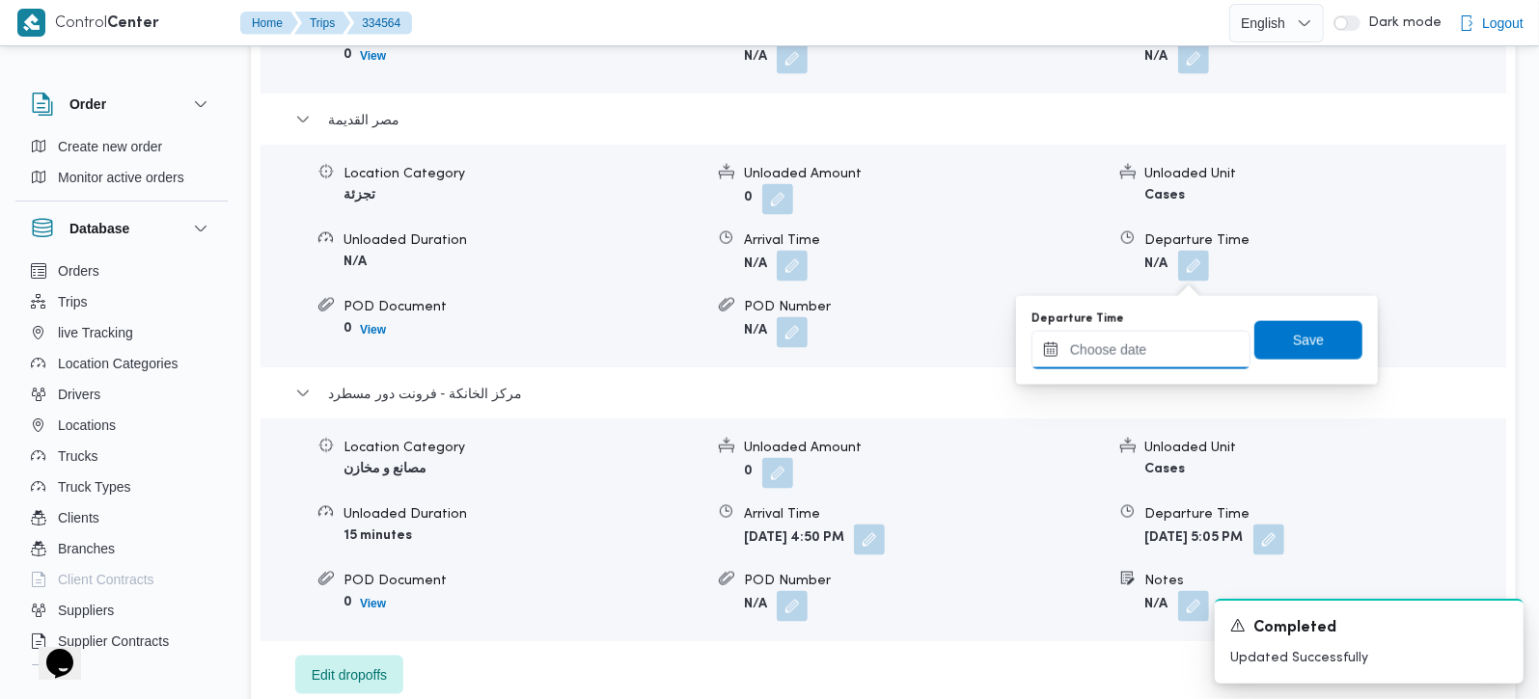
click at [1126, 338] on input "Departure Time" at bounding box center [1140, 350] width 219 height 39
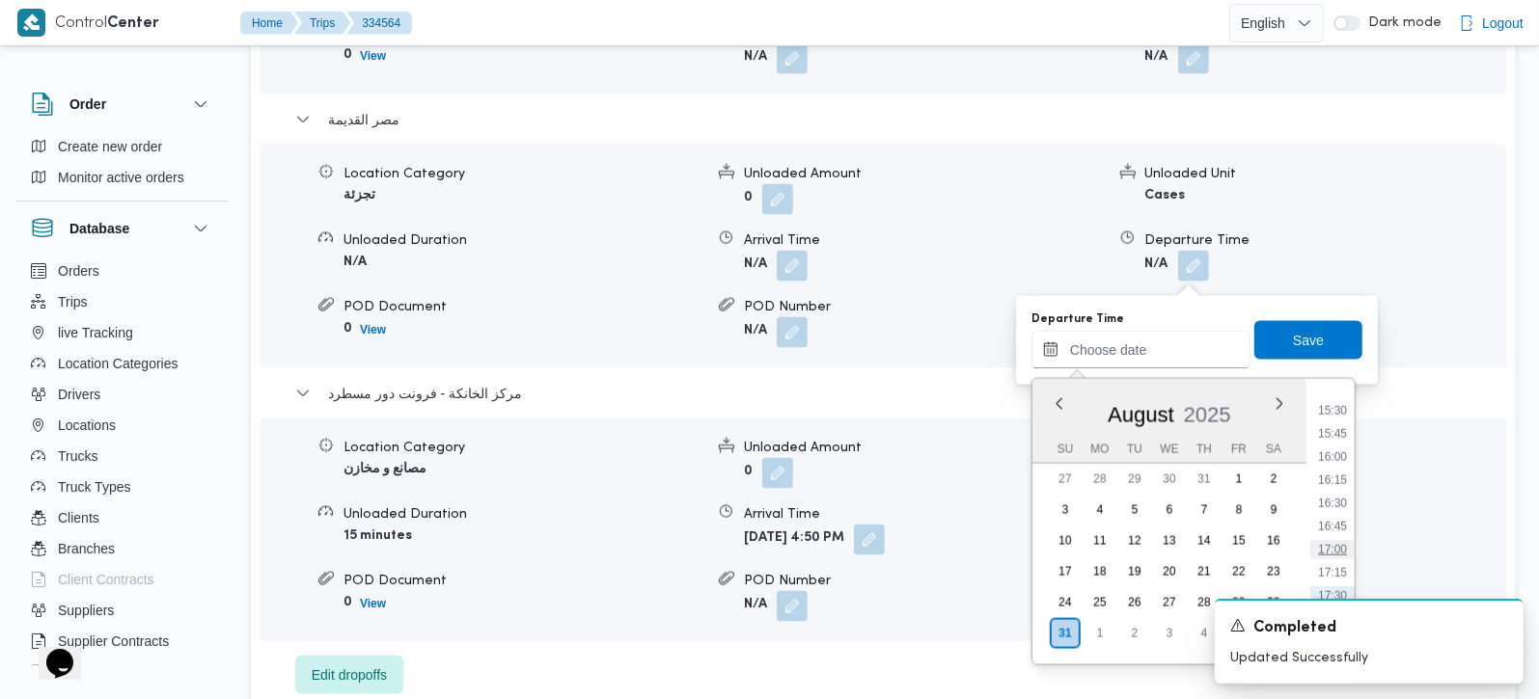
scroll to position [1377, 0]
click at [1339, 423] on li "15:00" at bounding box center [1332, 416] width 44 height 19
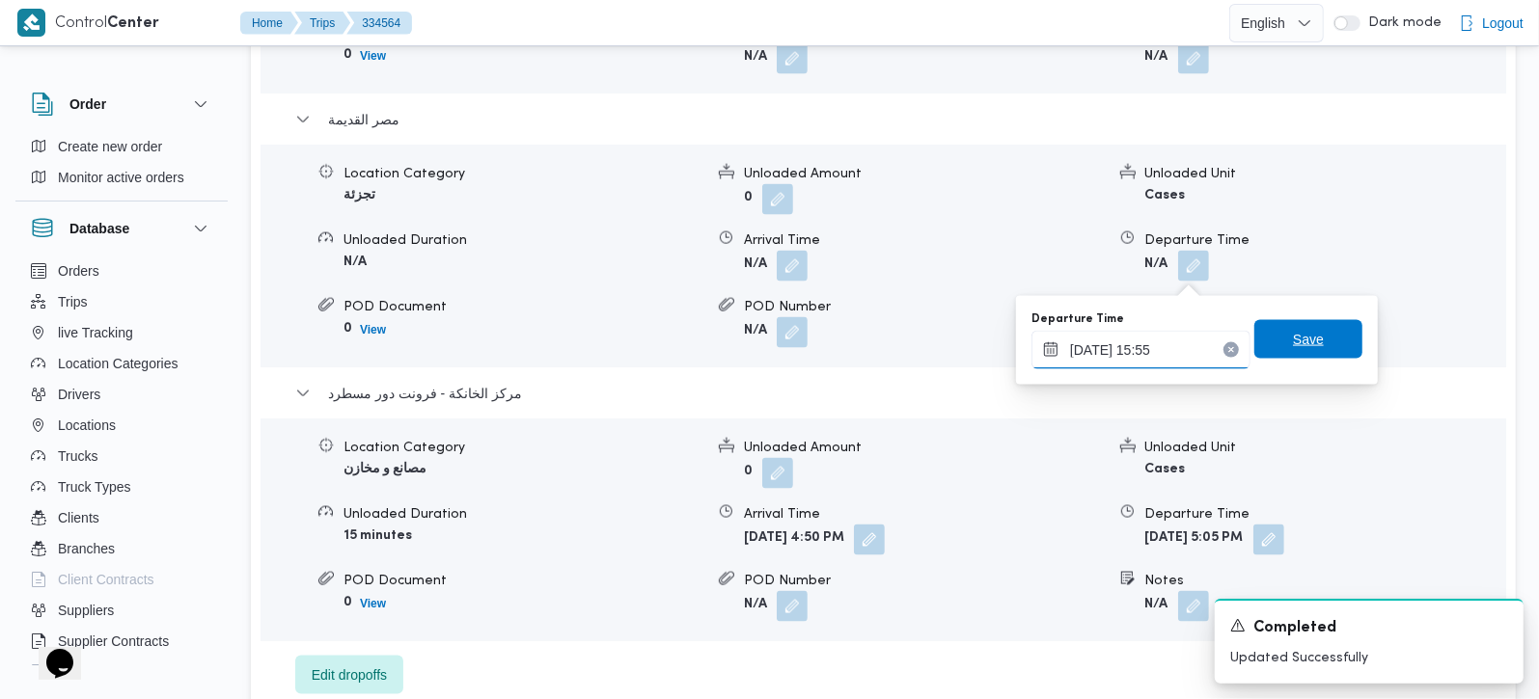
type input "31/08/2025 15:55"
click at [1293, 339] on span "Save" at bounding box center [1308, 339] width 31 height 23
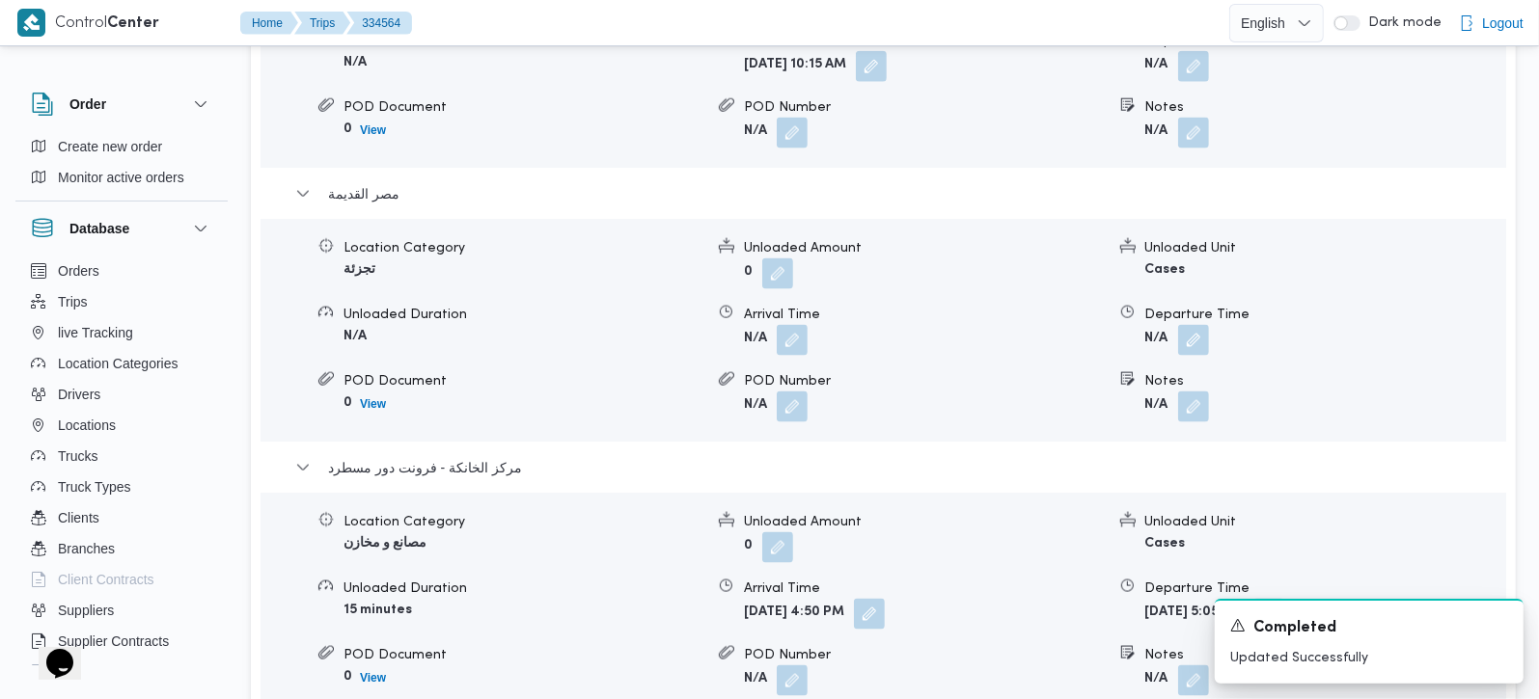
scroll to position [1816, 0]
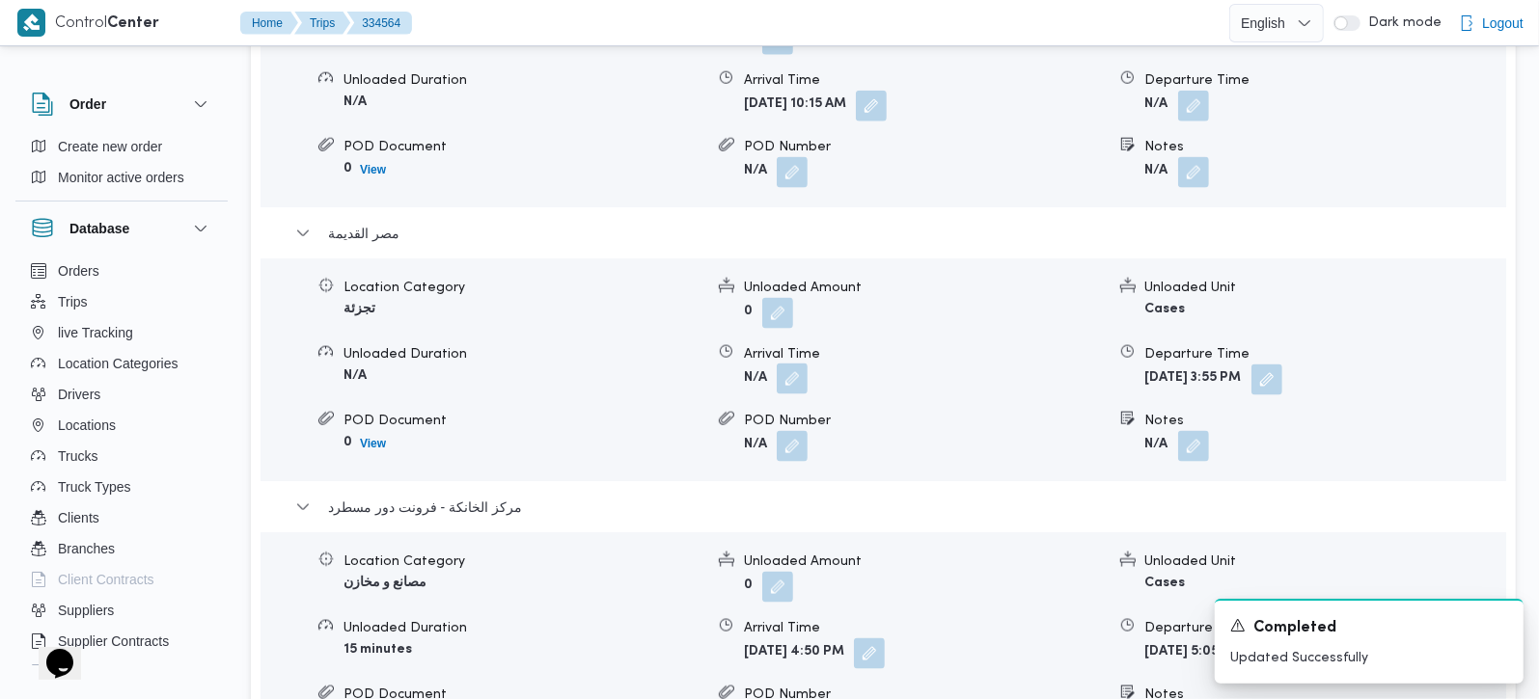
click at [788, 394] on button "button" at bounding box center [792, 379] width 31 height 31
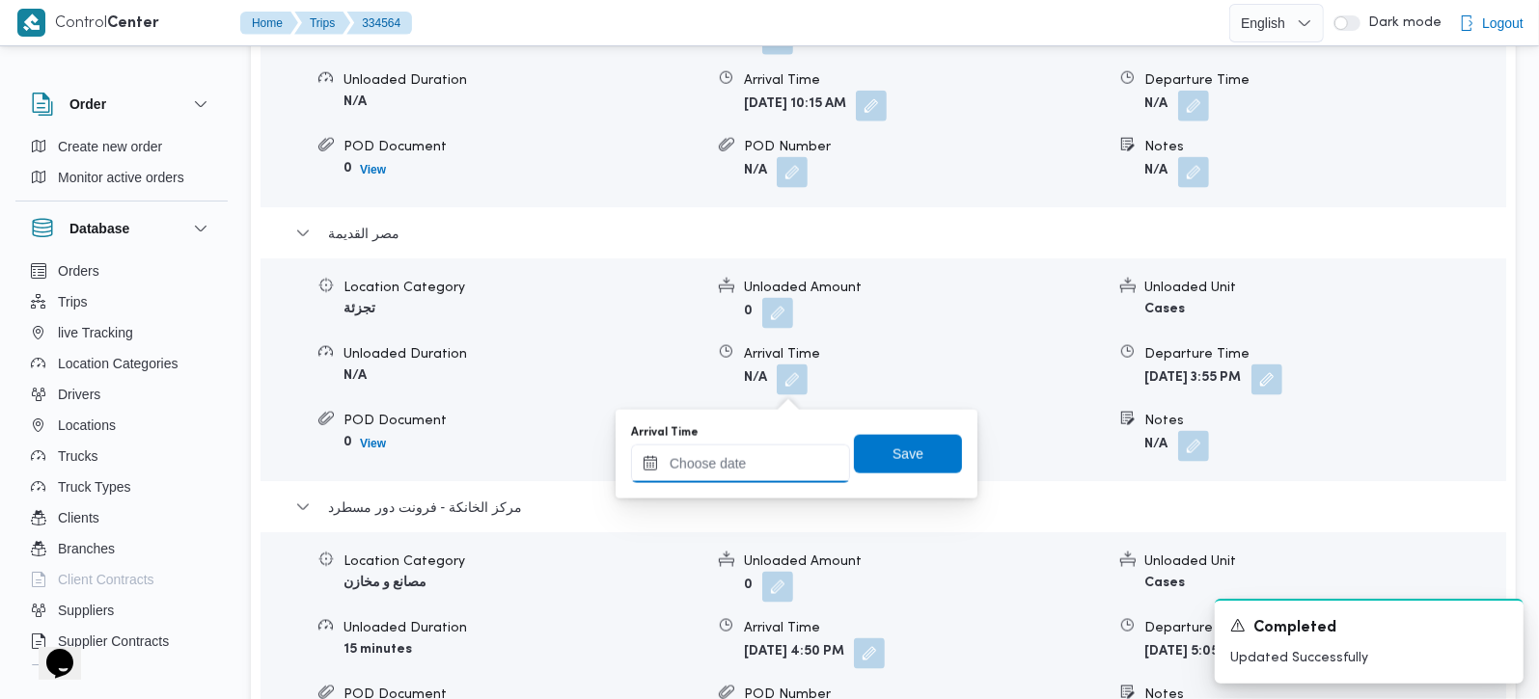
click at [759, 452] on input "Arrival Time" at bounding box center [740, 464] width 219 height 39
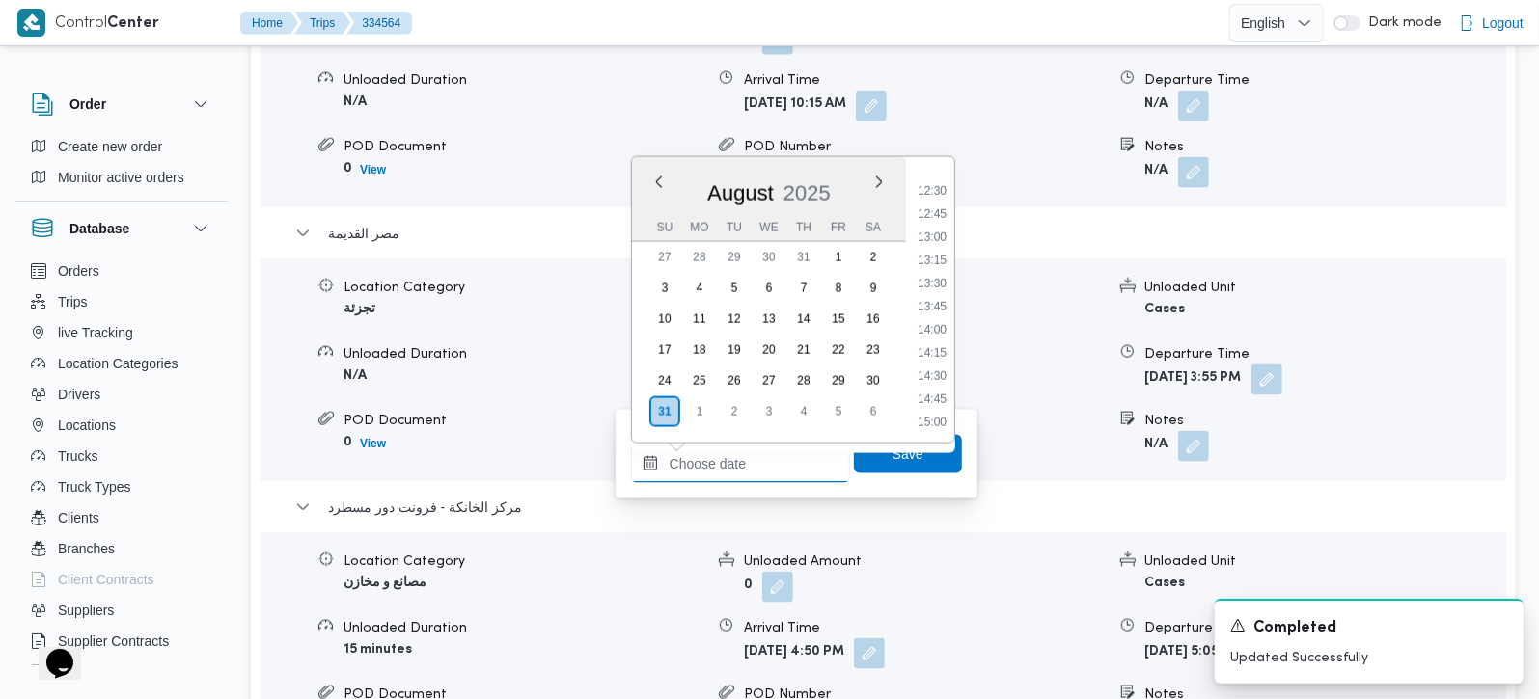
scroll to position [1036, 0]
click at [934, 280] on li "12:15" at bounding box center [932, 280] width 44 height 19
type input "31/08/2025 12:15"
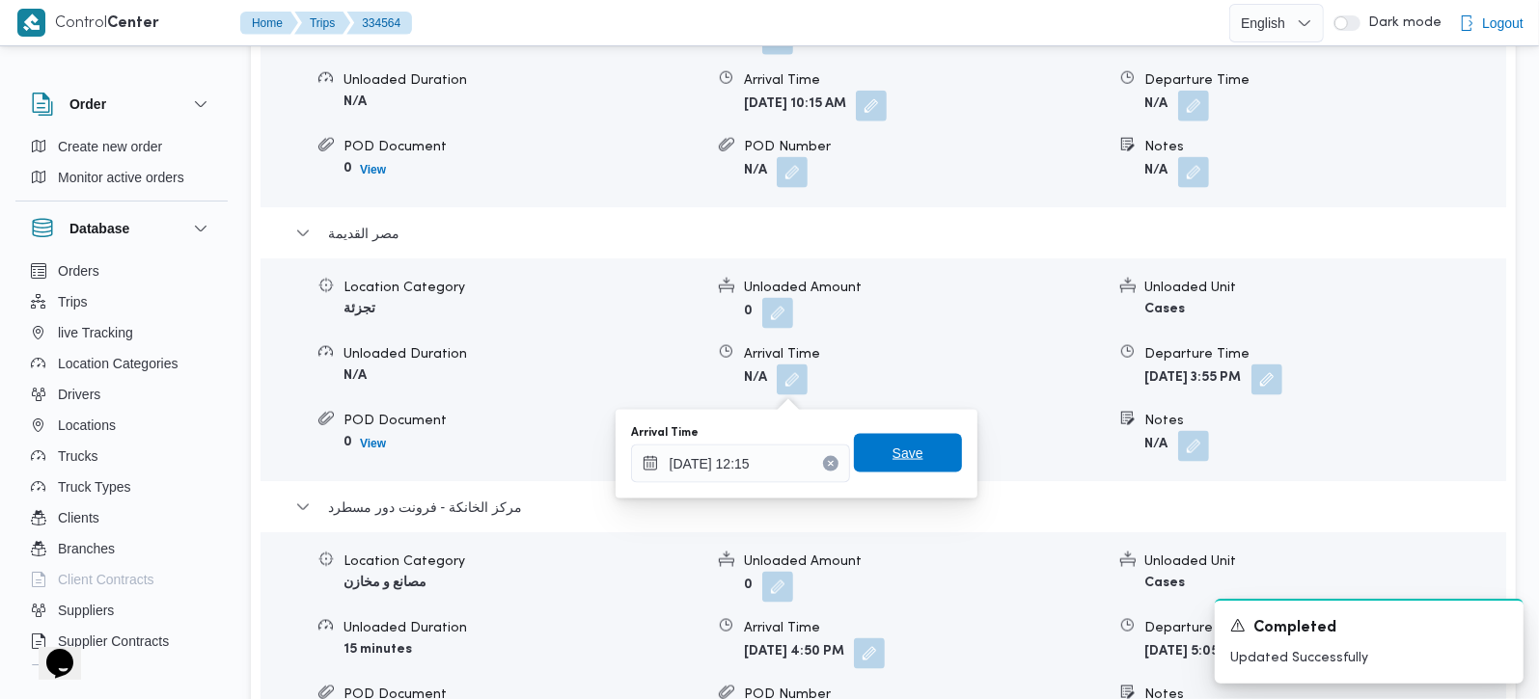
click at [922, 461] on span "Save" at bounding box center [908, 453] width 108 height 39
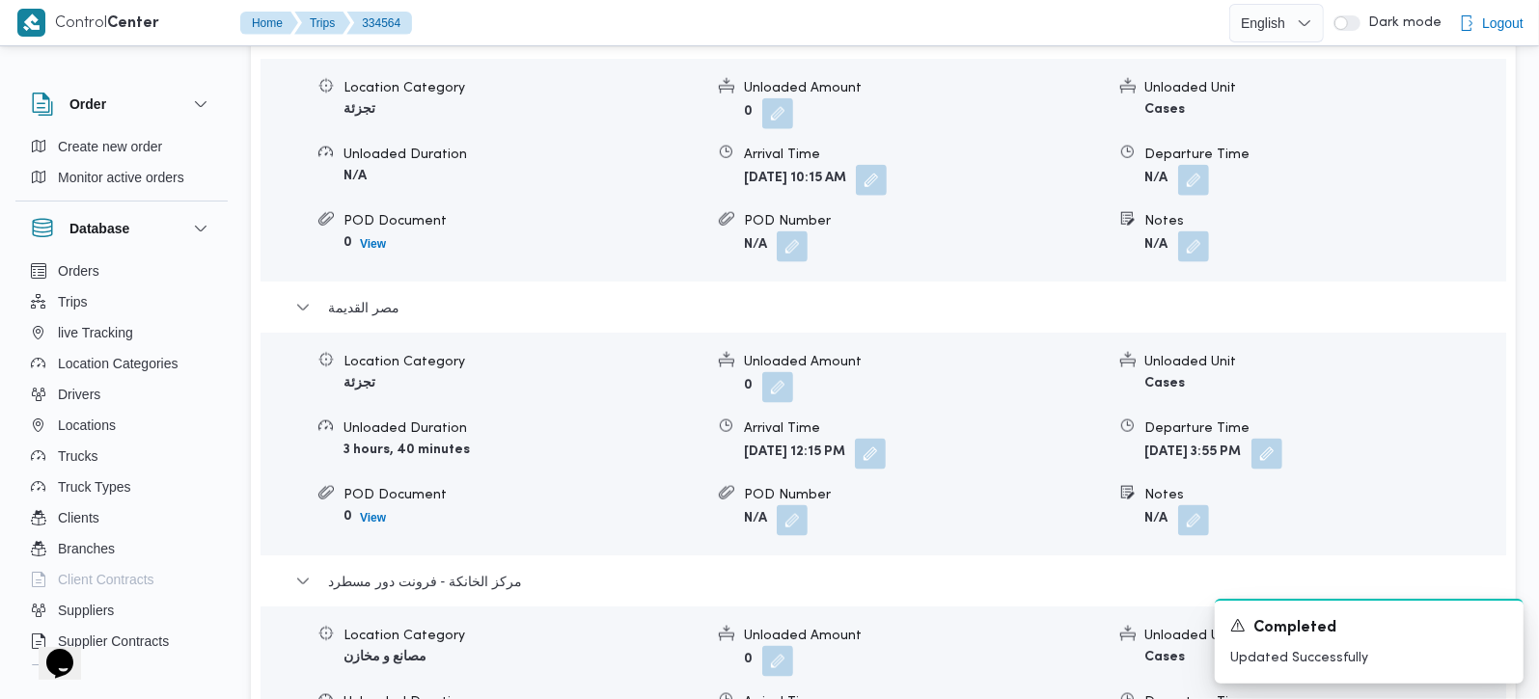
scroll to position [1702, 0]
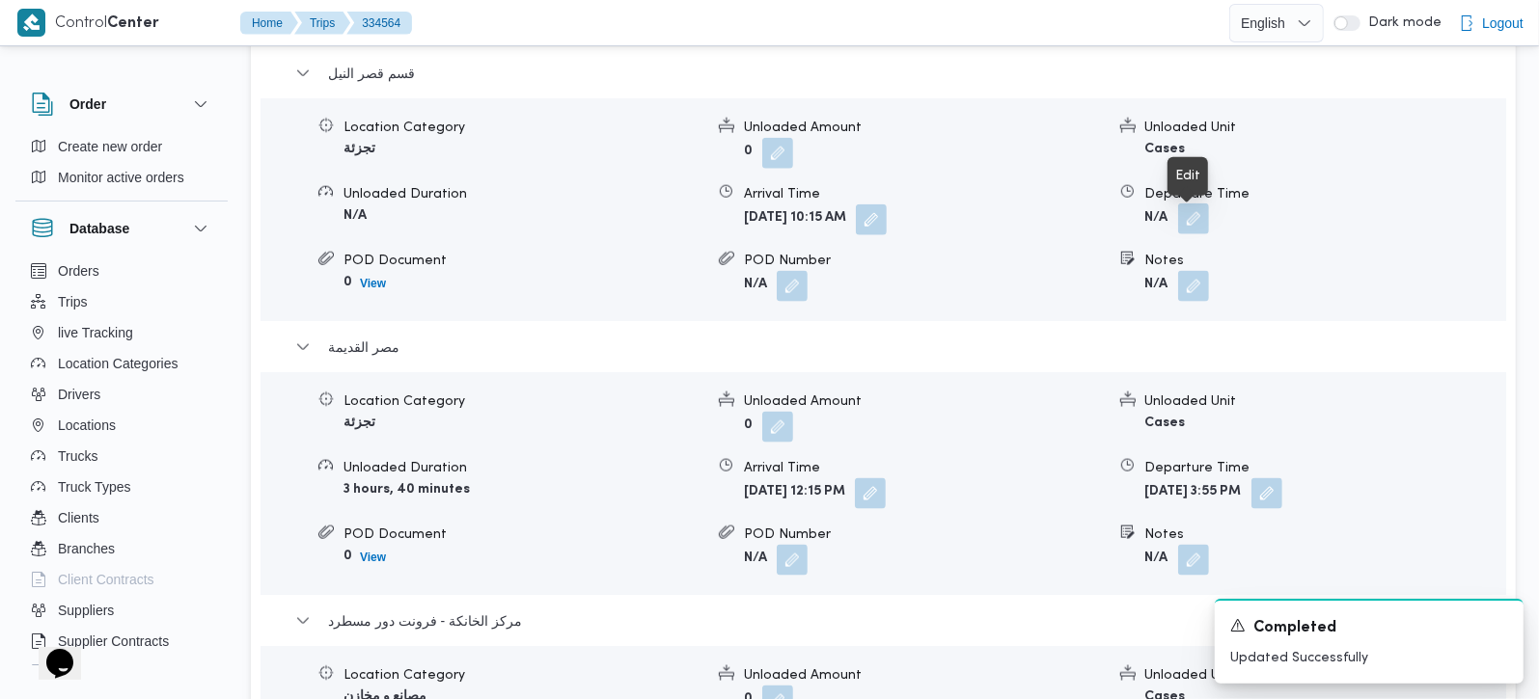
click at [1187, 234] on button "button" at bounding box center [1193, 219] width 31 height 31
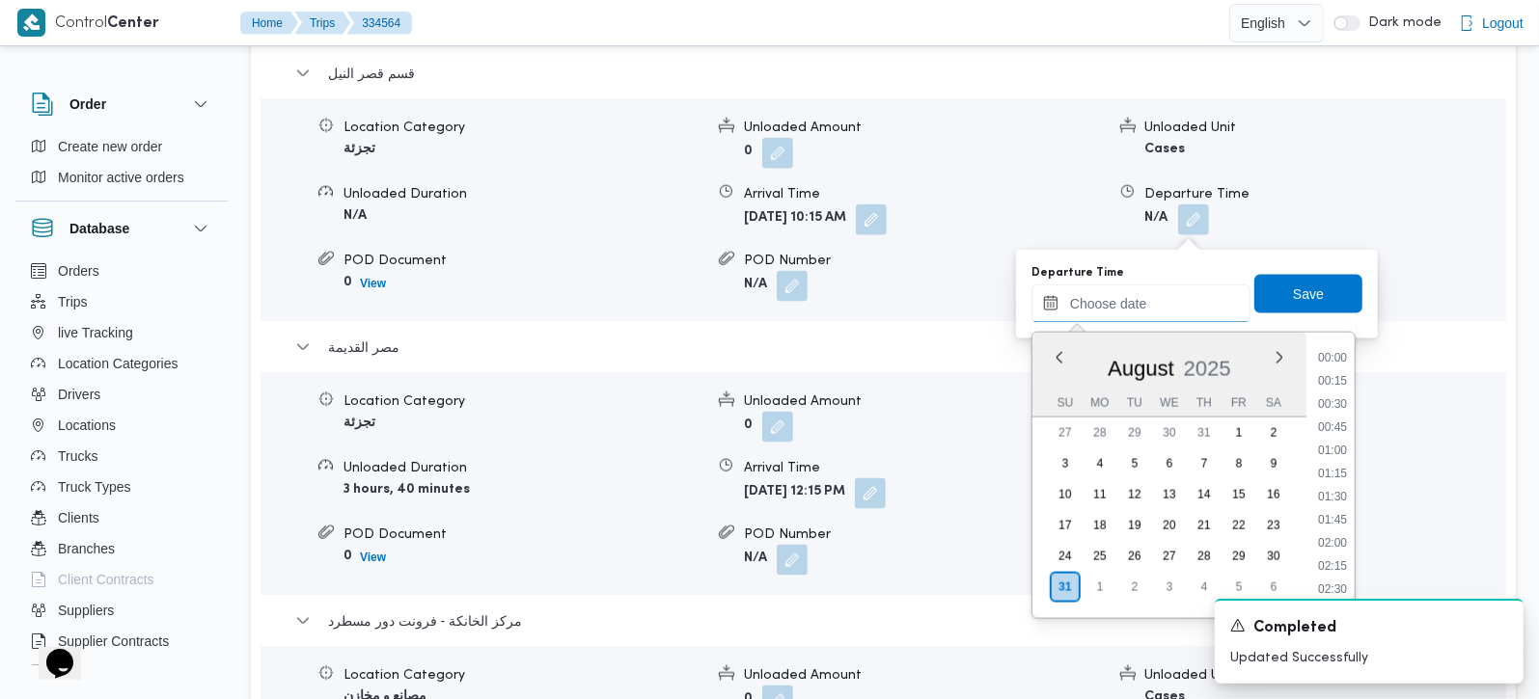
click at [1154, 314] on input "Departure Time" at bounding box center [1140, 304] width 219 height 39
click at [1338, 413] on li "11:45" at bounding box center [1332, 409] width 44 height 19
type input "31/08/2025 11:45"
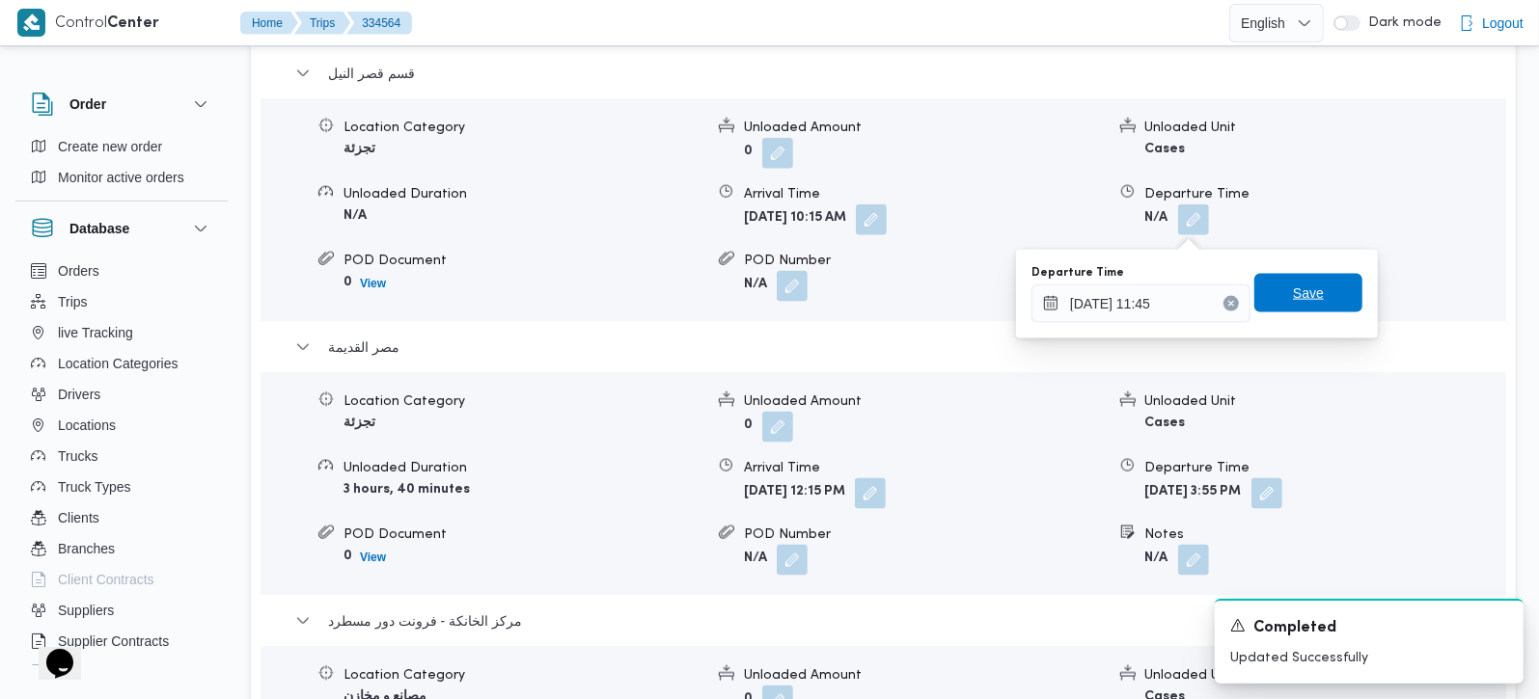
click at [1324, 293] on span "Save" at bounding box center [1308, 293] width 108 height 39
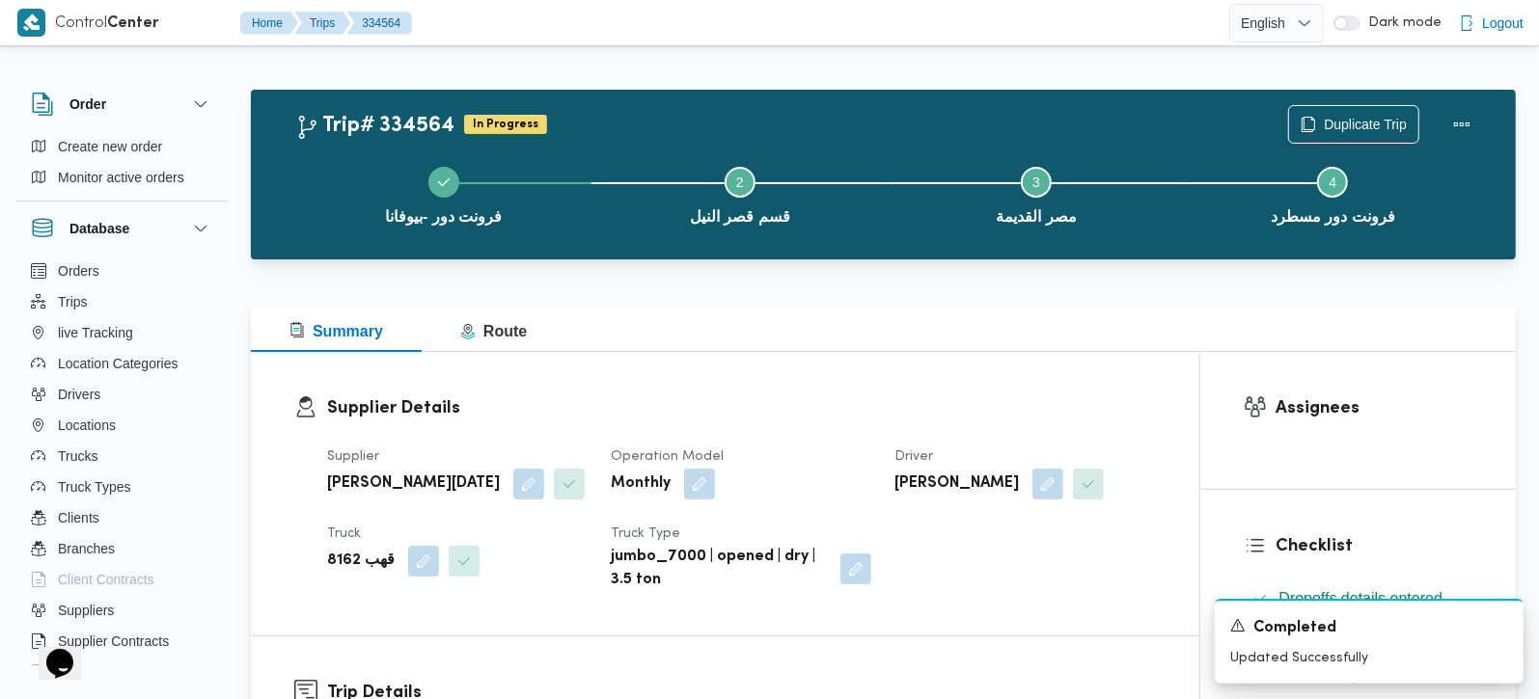
scroll to position [0, 0]
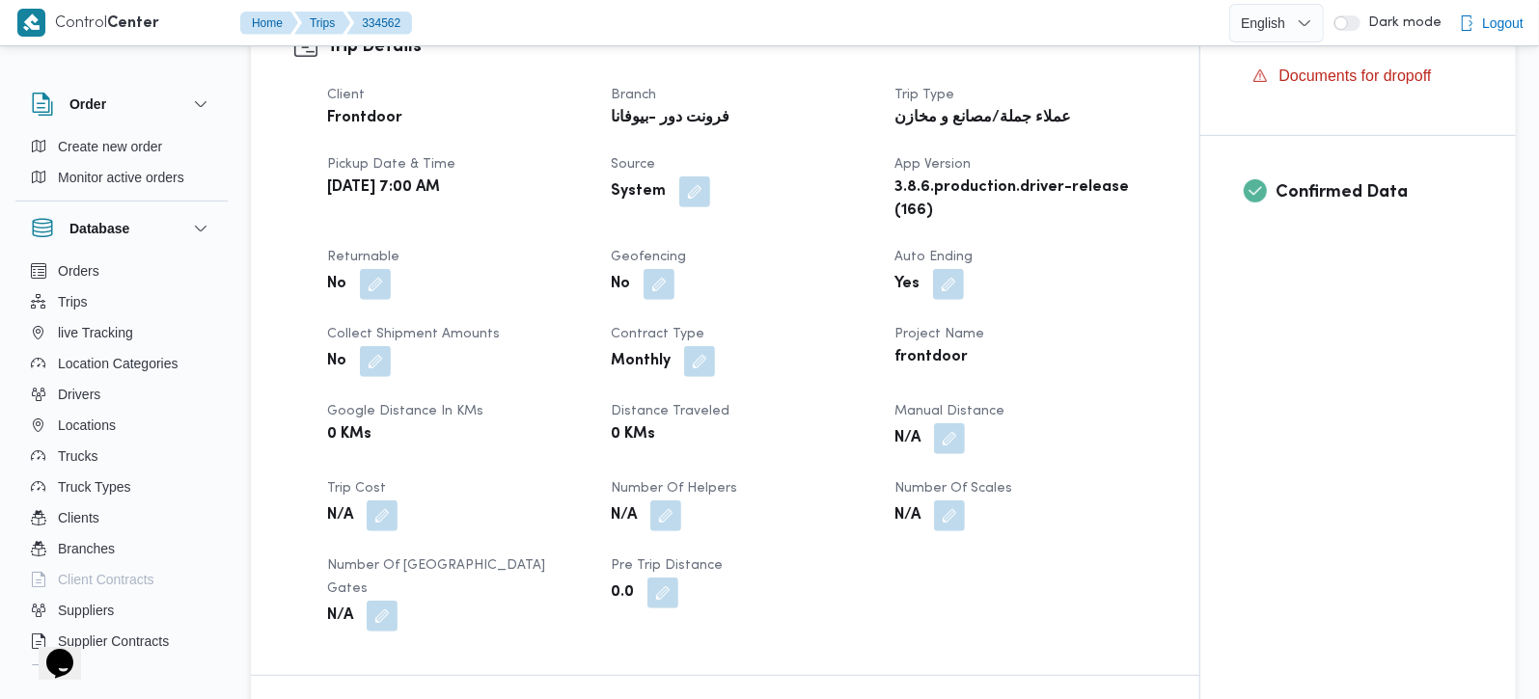
scroll to position [680, 0]
click at [943, 446] on button "button" at bounding box center [949, 436] width 31 height 31
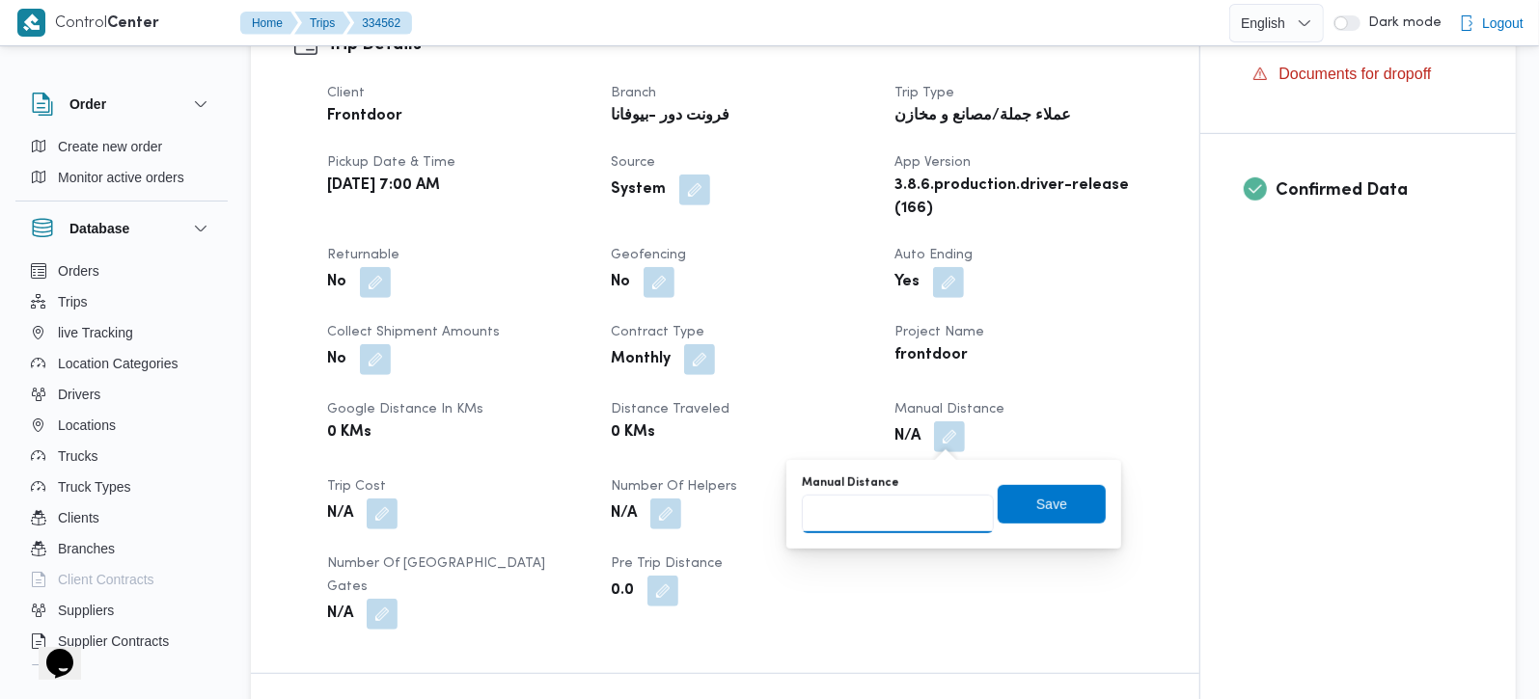
click at [914, 509] on input "Manual Distance" at bounding box center [898, 514] width 192 height 39
type input "120"
click at [1062, 499] on span "Save" at bounding box center [1052, 503] width 108 height 39
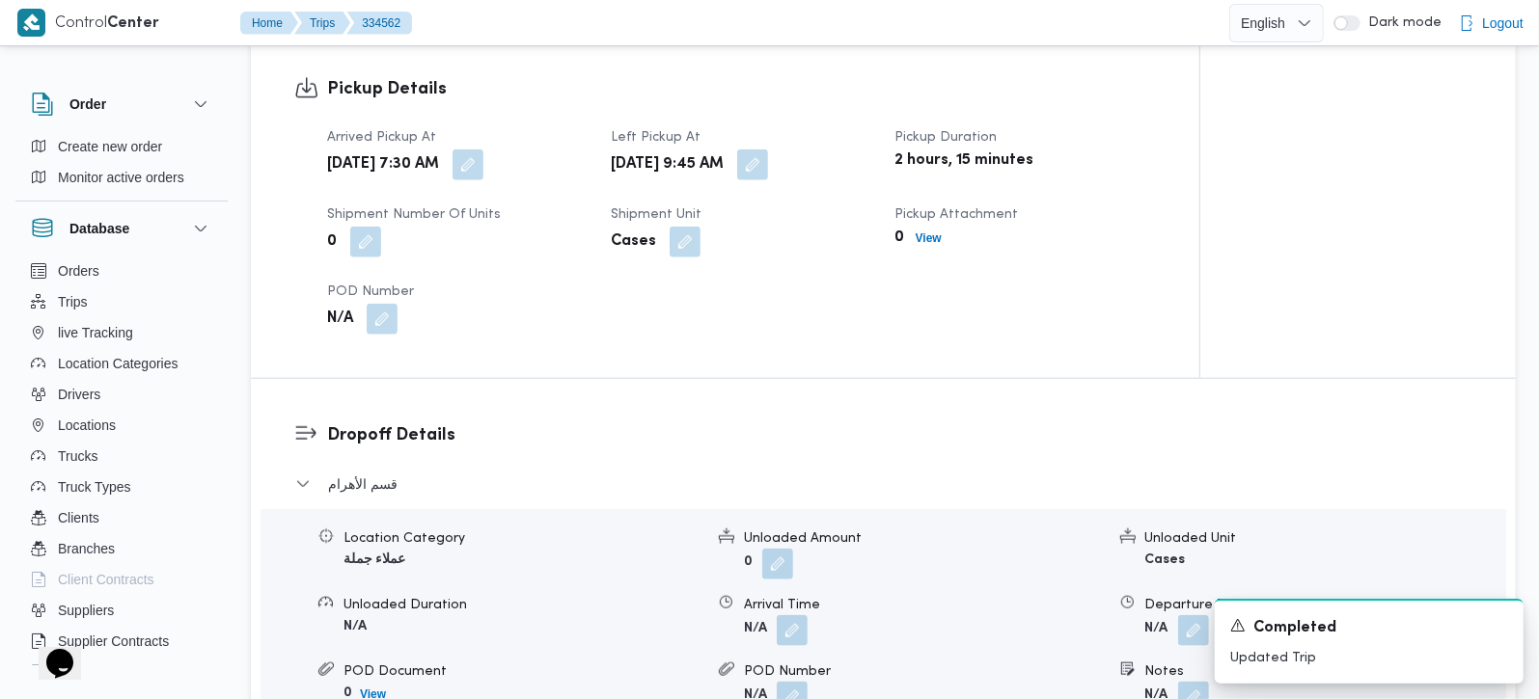
scroll to position [1361, 0]
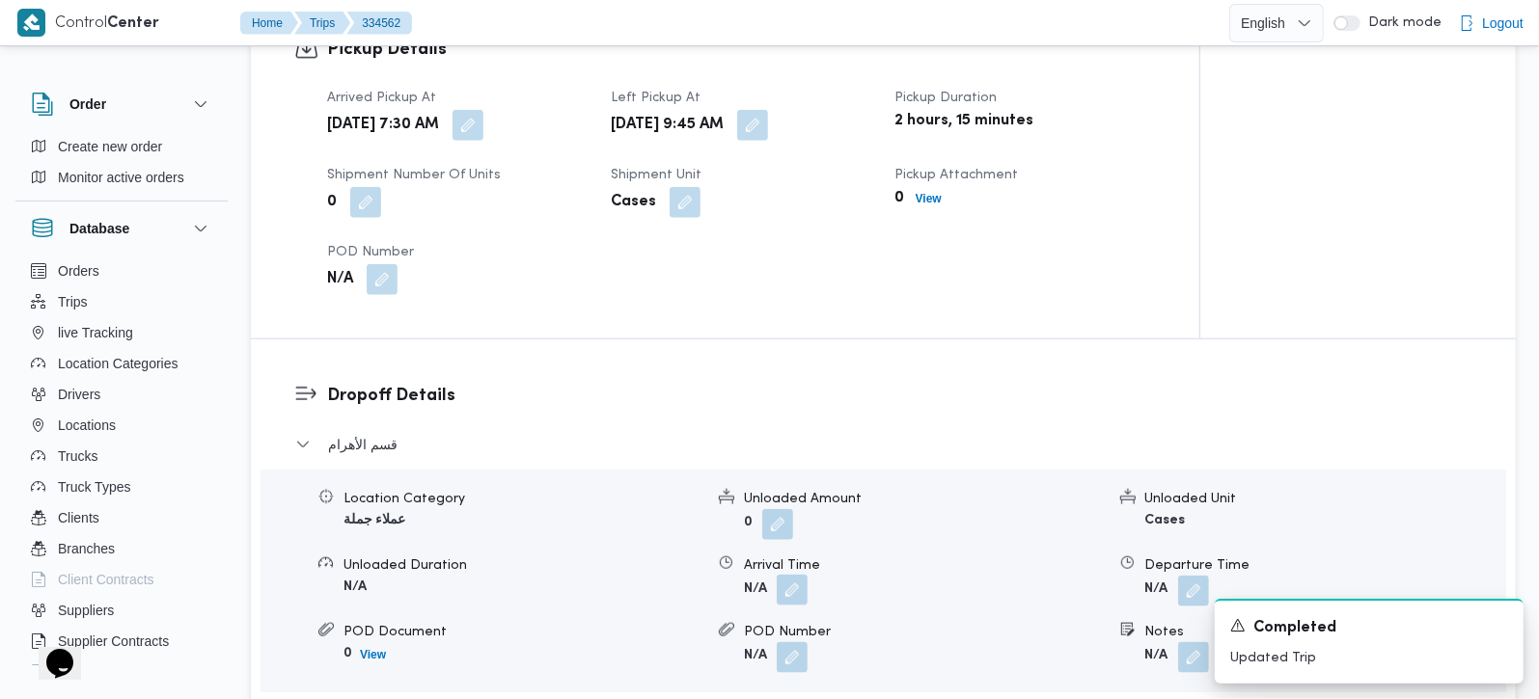
click at [789, 575] on button "button" at bounding box center [792, 590] width 31 height 31
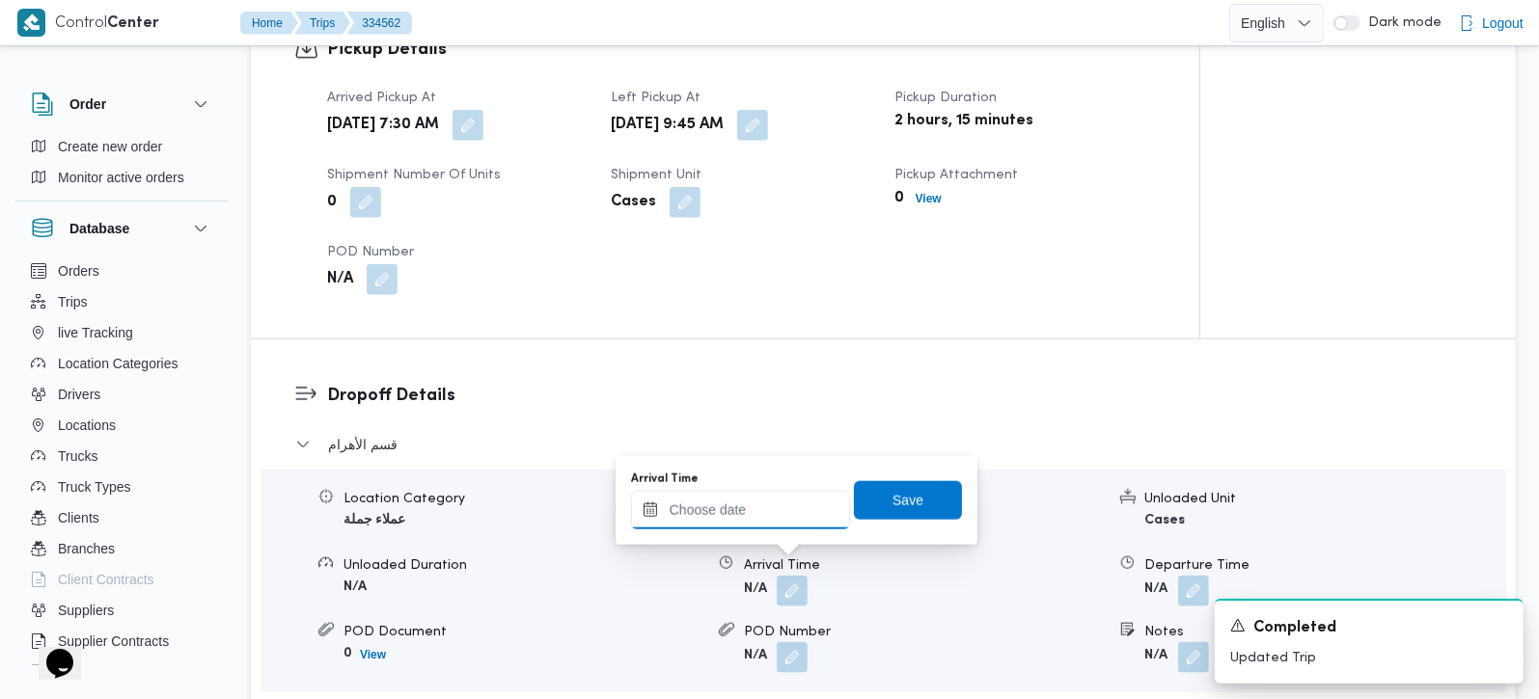
click at [761, 505] on input "Arrival Time" at bounding box center [740, 510] width 219 height 39
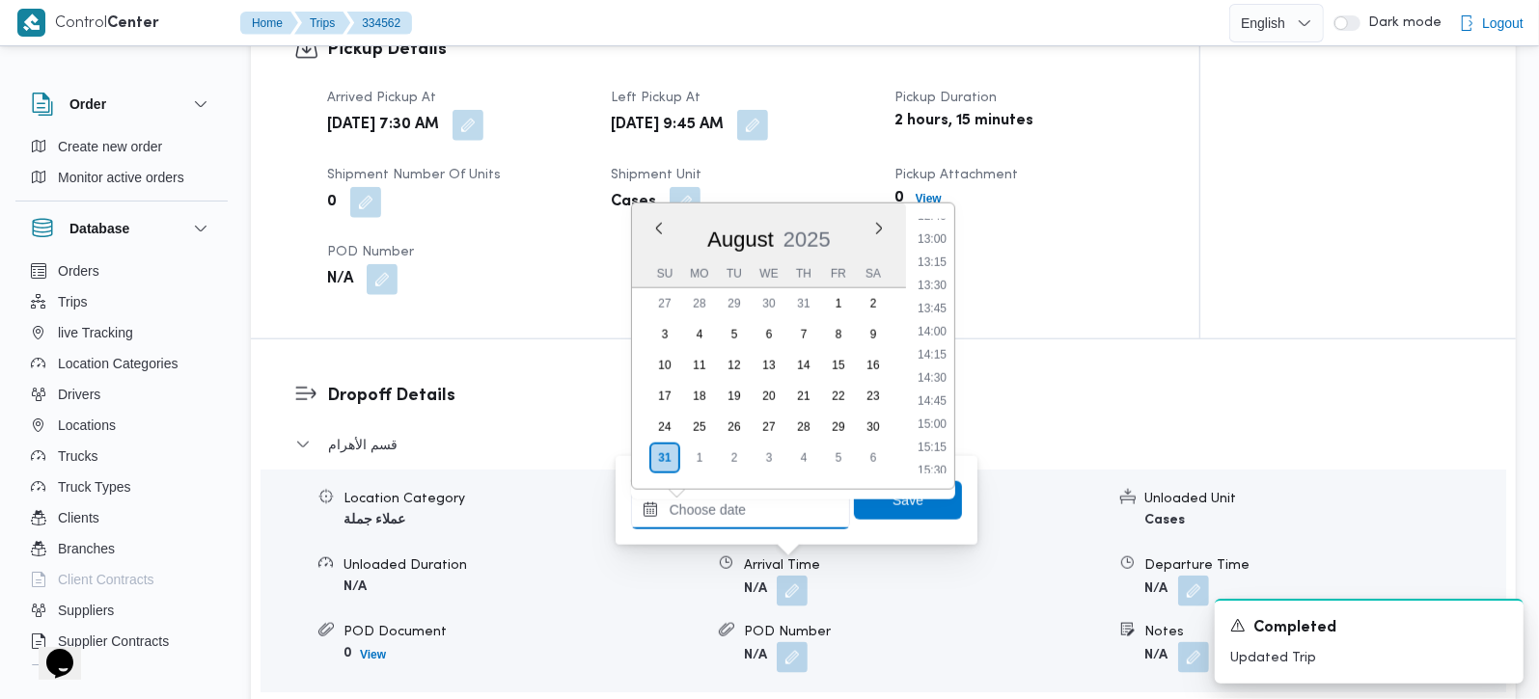
scroll to position [922, 0]
drag, startPoint x: 943, startPoint y: 305, endPoint x: 922, endPoint y: 383, distance: 80.7
click at [943, 305] on li "10:45" at bounding box center [932, 301] width 44 height 19
type input "[DATE] 10:45"
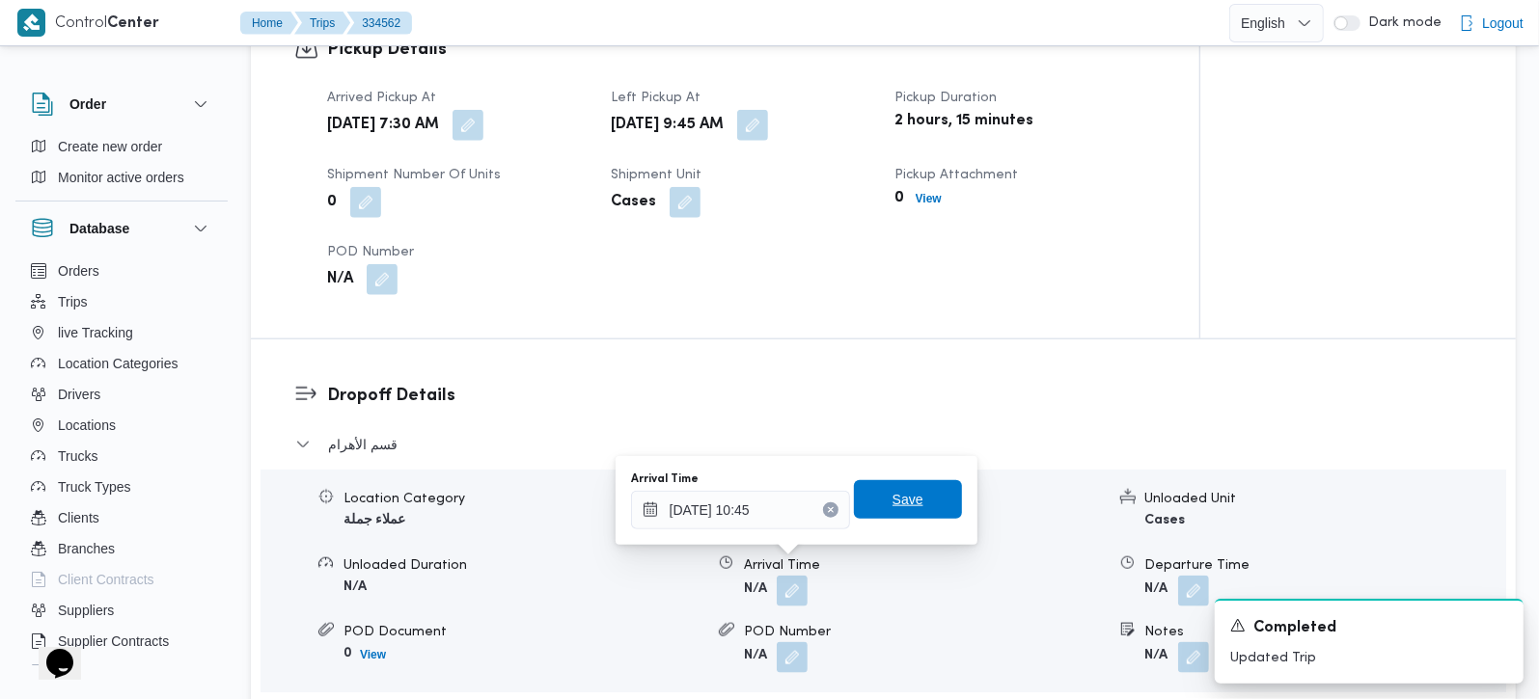
click at [892, 490] on span "Save" at bounding box center [907, 499] width 31 height 23
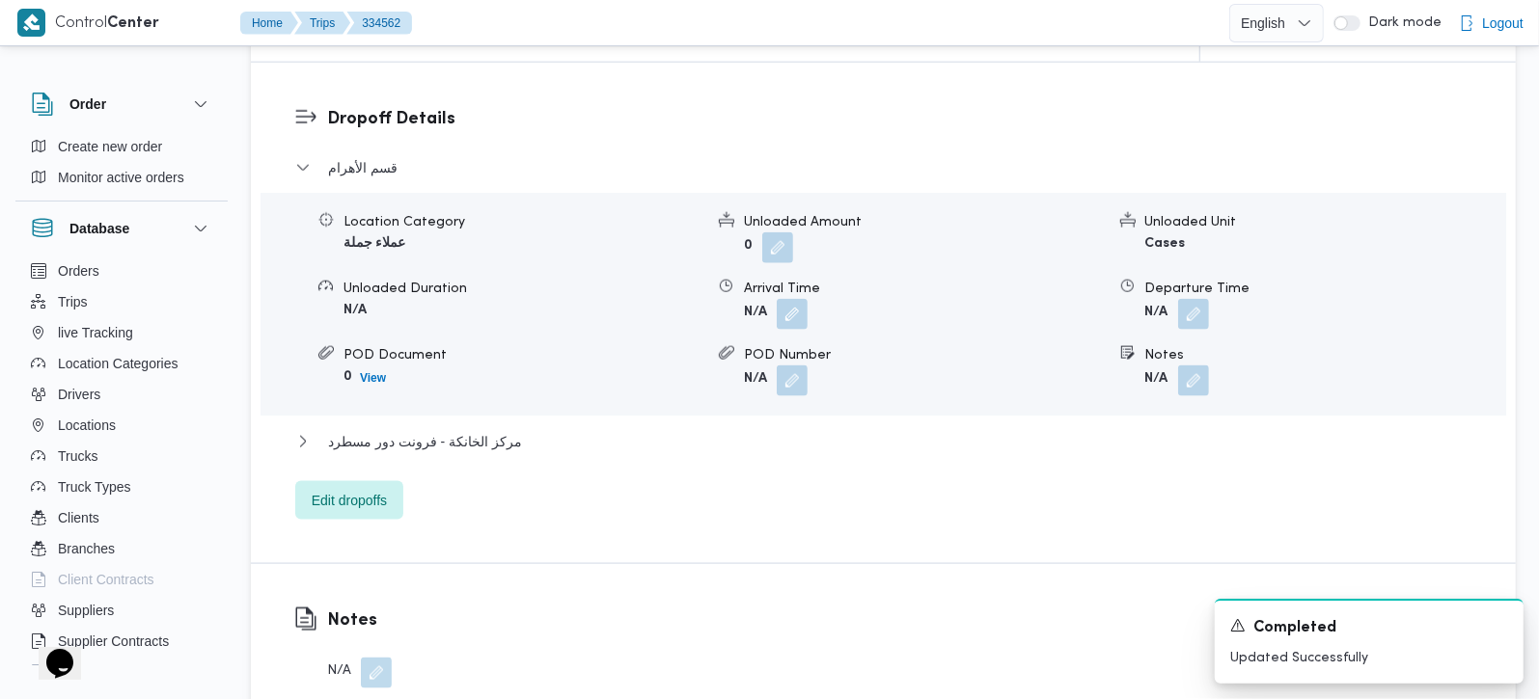
scroll to position [1702, 0]
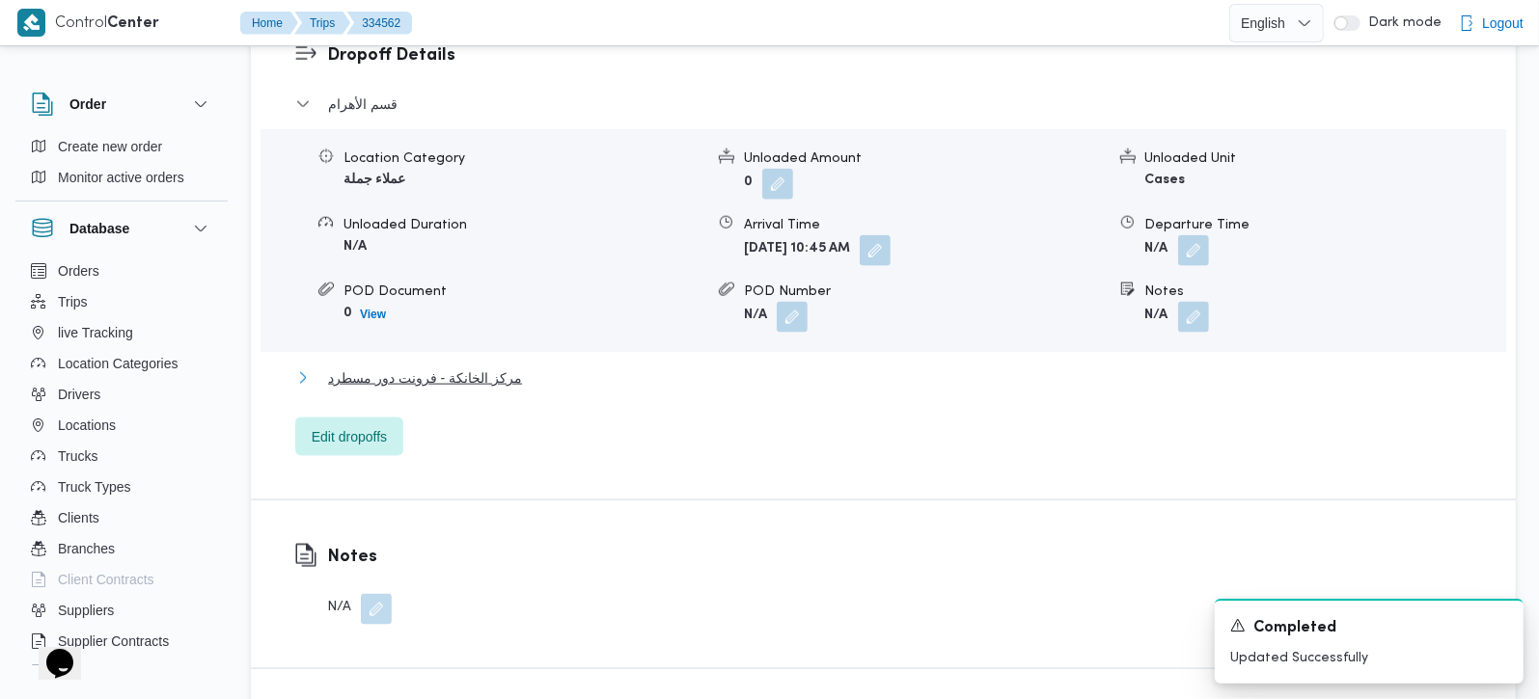
click at [479, 367] on span "مركز الخانكة - فرونت دور مسطرد" at bounding box center [425, 378] width 194 height 23
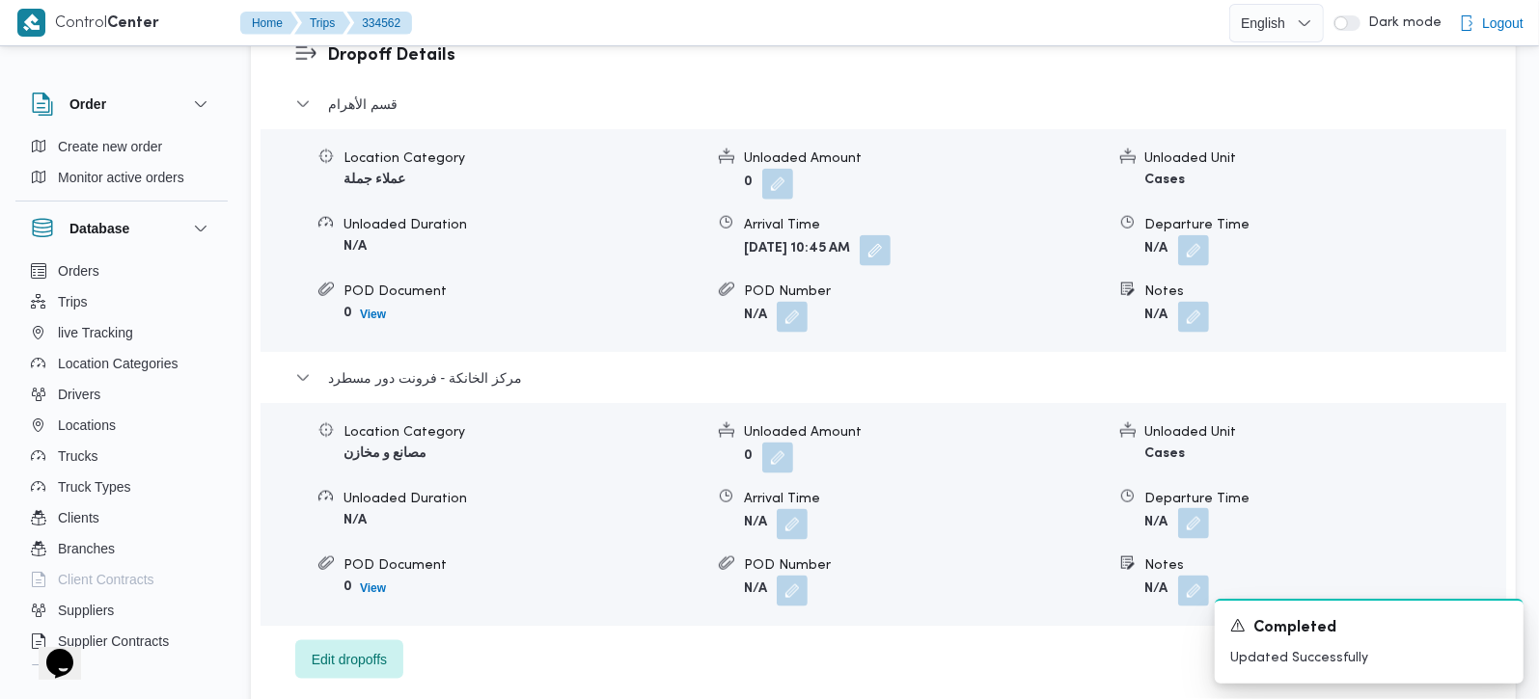
click at [1197, 508] on button "button" at bounding box center [1193, 523] width 31 height 31
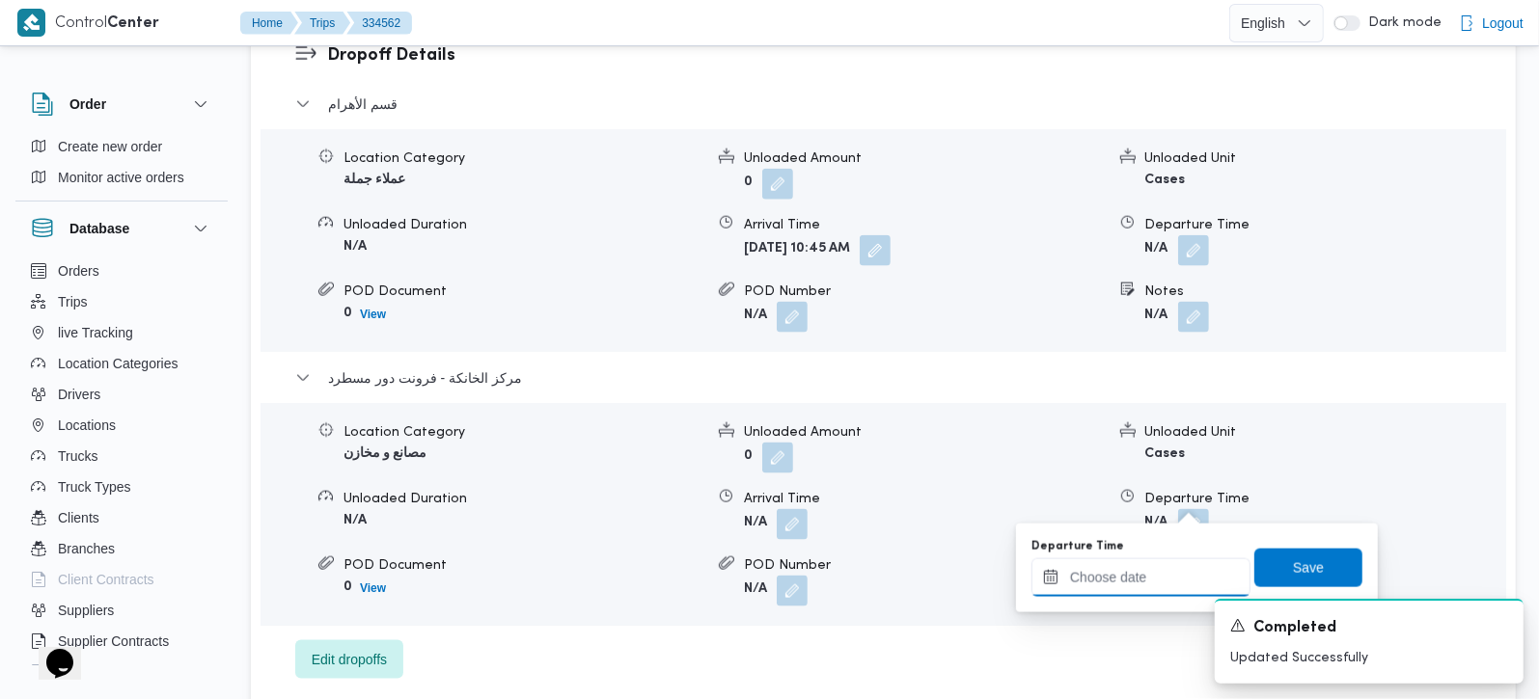
click at [1165, 575] on input "Departure Time" at bounding box center [1140, 578] width 219 height 39
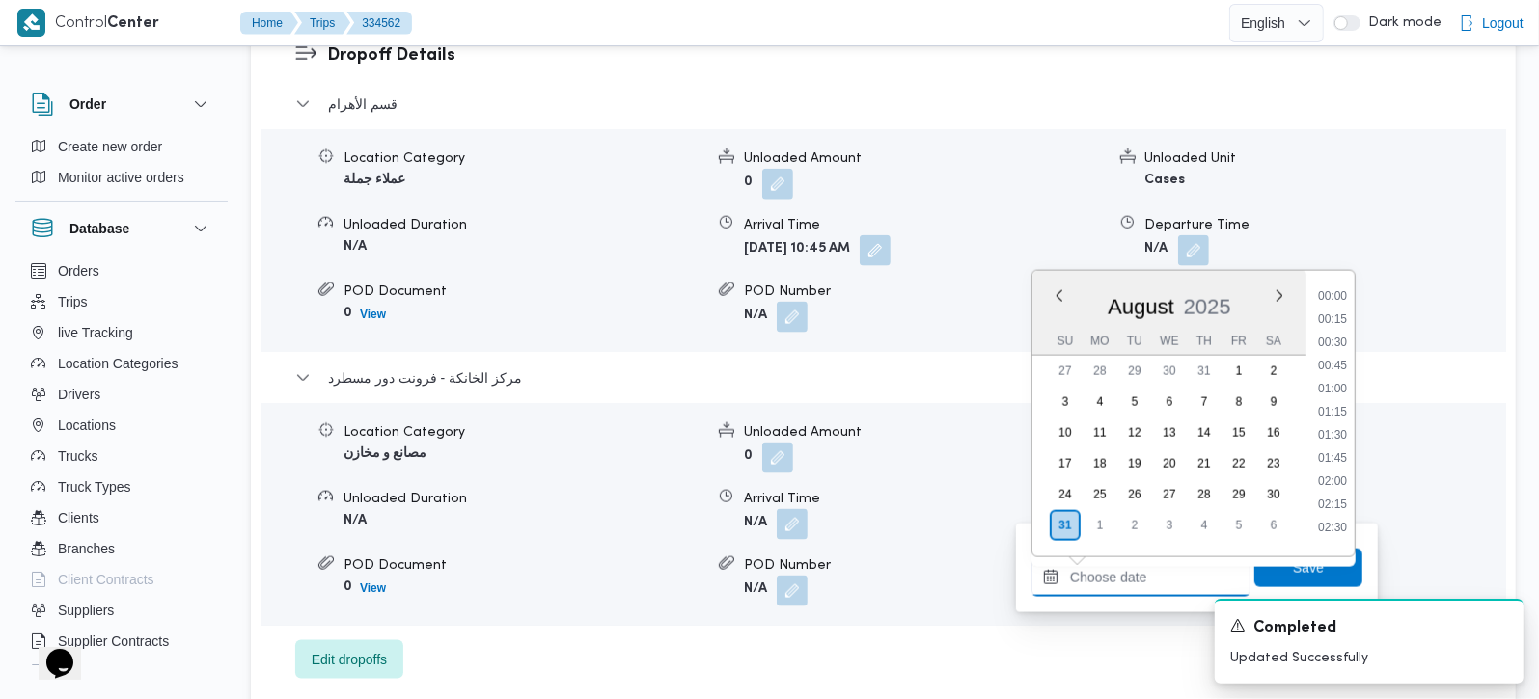
scroll to position [1490, 0]
click at [1348, 418] on li "17:30" at bounding box center [1332, 427] width 44 height 19
type input "[DATE] 17:30"
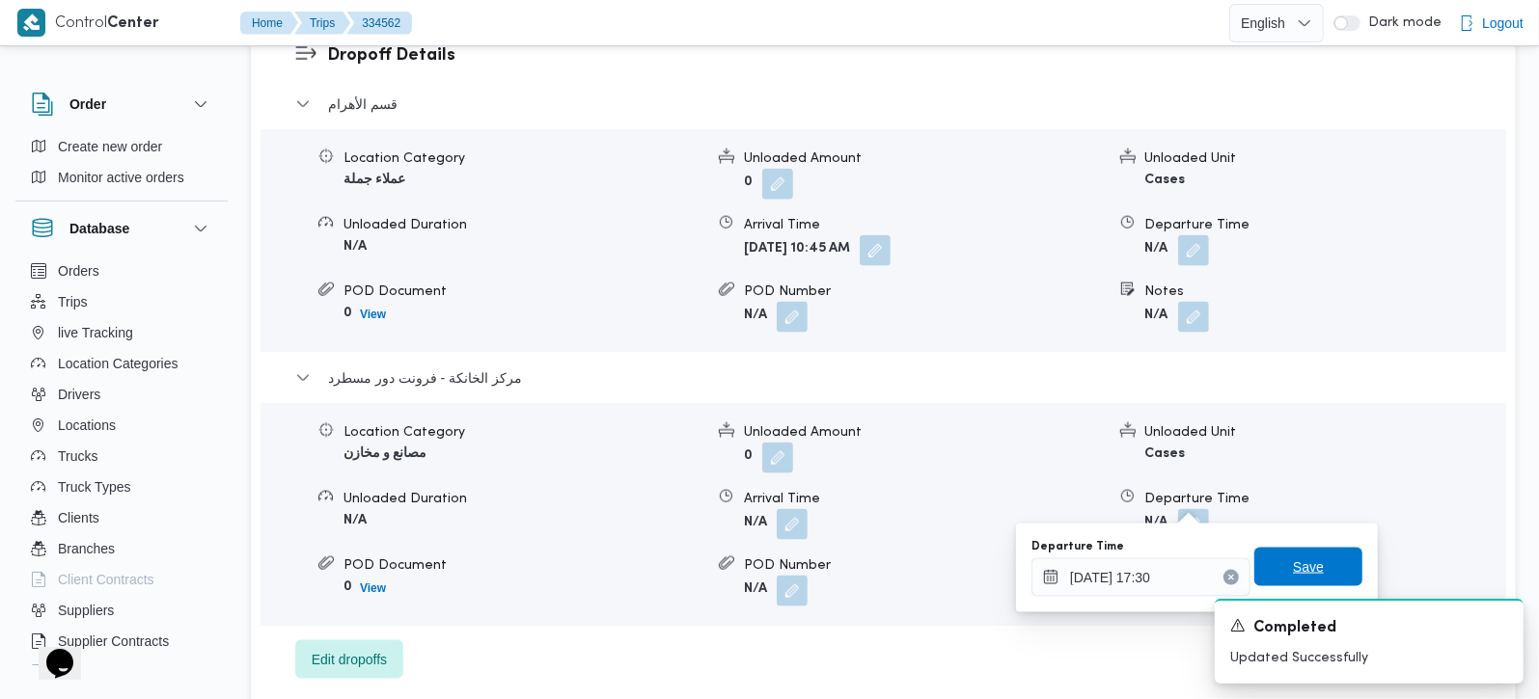
click at [1308, 570] on span "Save" at bounding box center [1308, 567] width 108 height 39
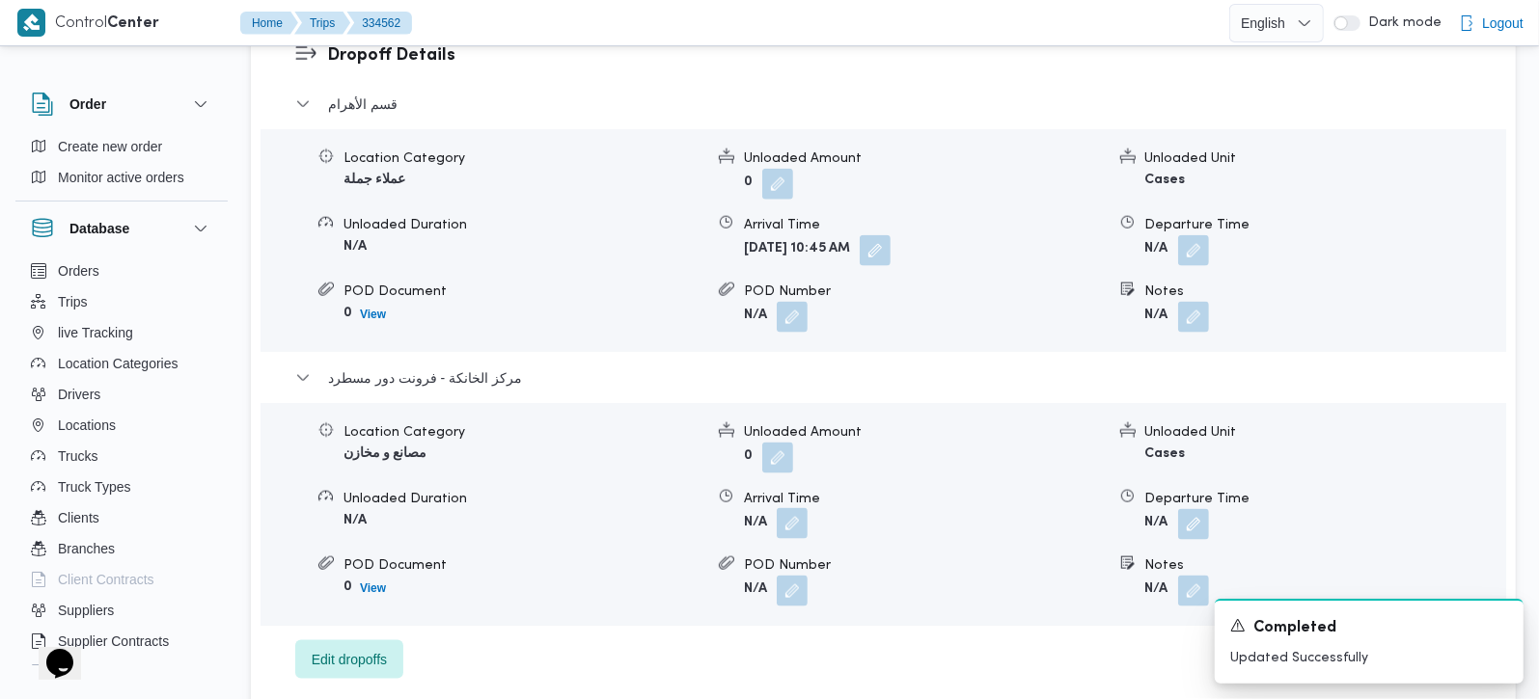
click at [801, 508] on button "button" at bounding box center [792, 523] width 31 height 31
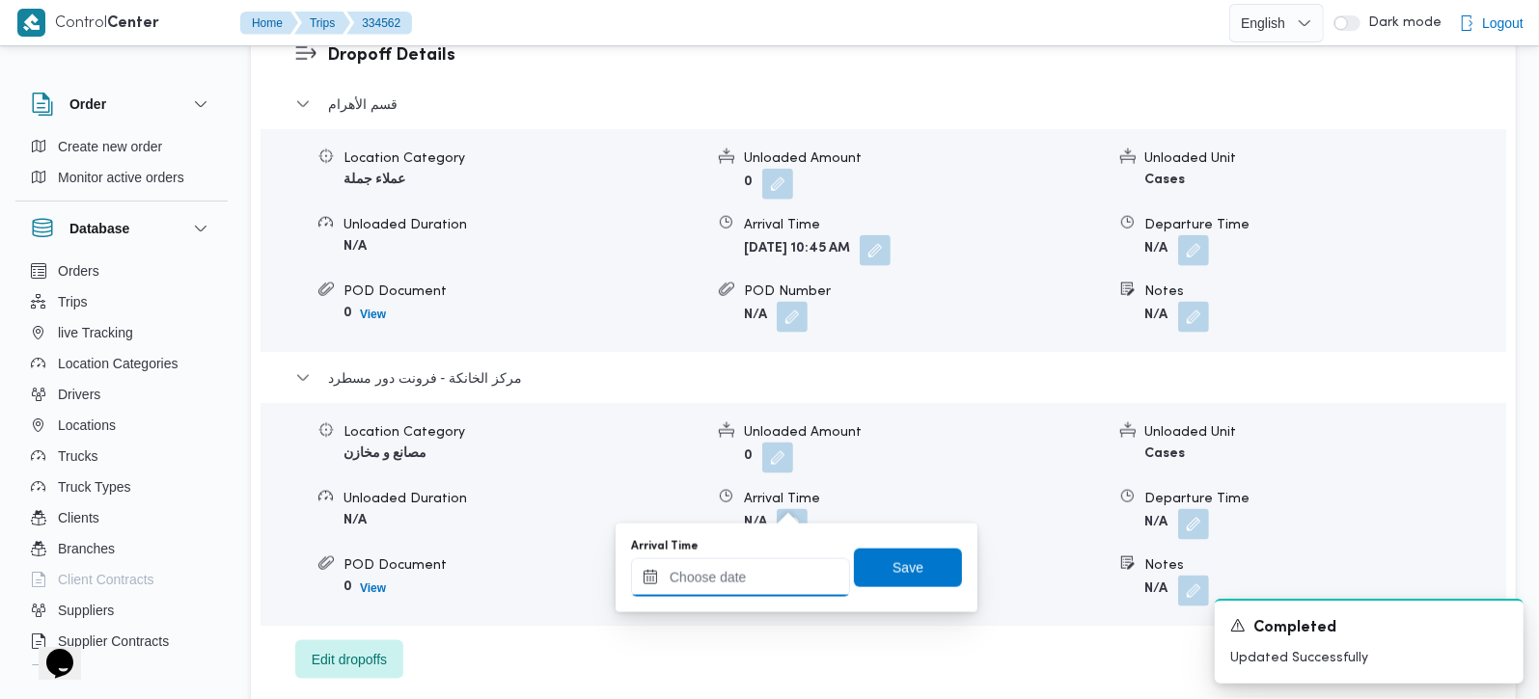
click at [766, 571] on input "Arrival Time" at bounding box center [740, 578] width 219 height 39
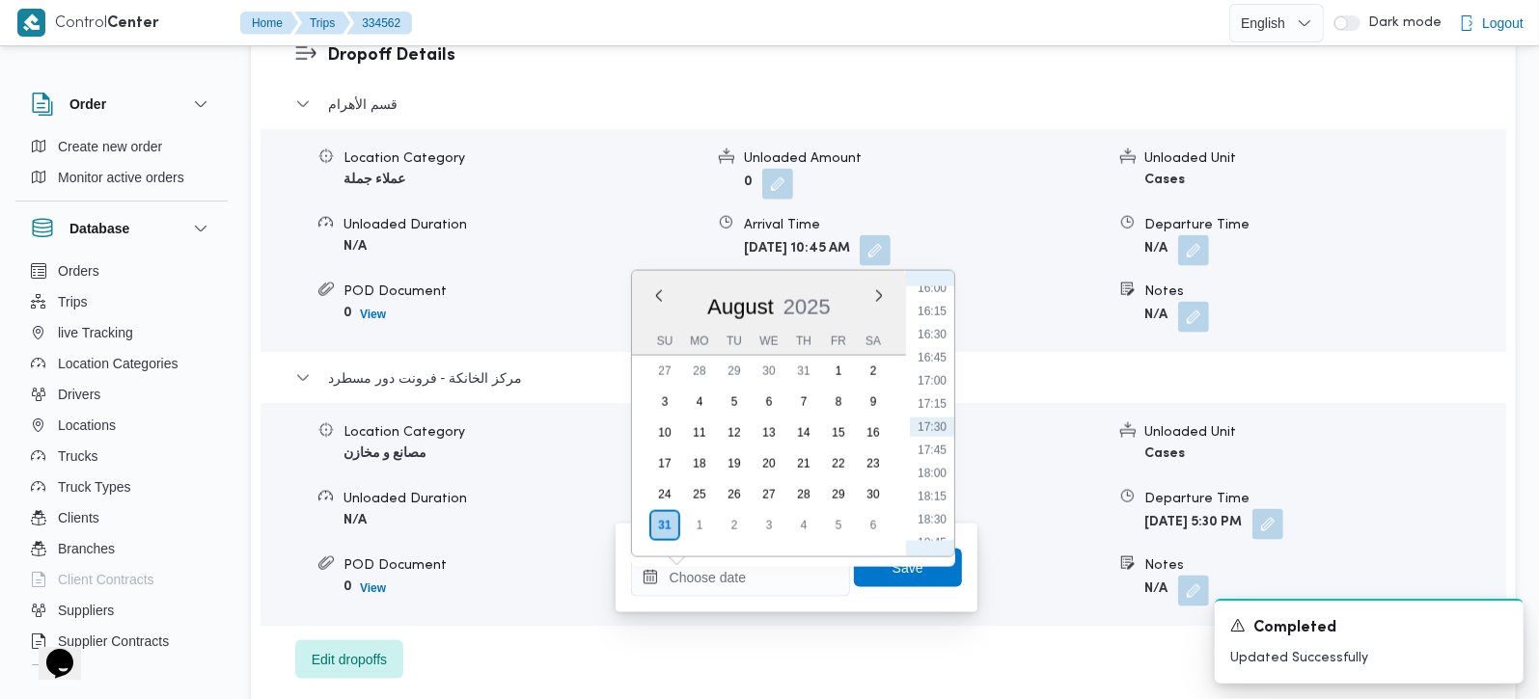
drag, startPoint x: 942, startPoint y: 396, endPoint x: 909, endPoint y: 487, distance: 97.3
click at [942, 396] on li "17:15" at bounding box center [932, 404] width 44 height 19
type input "31/08/2025 17:15"
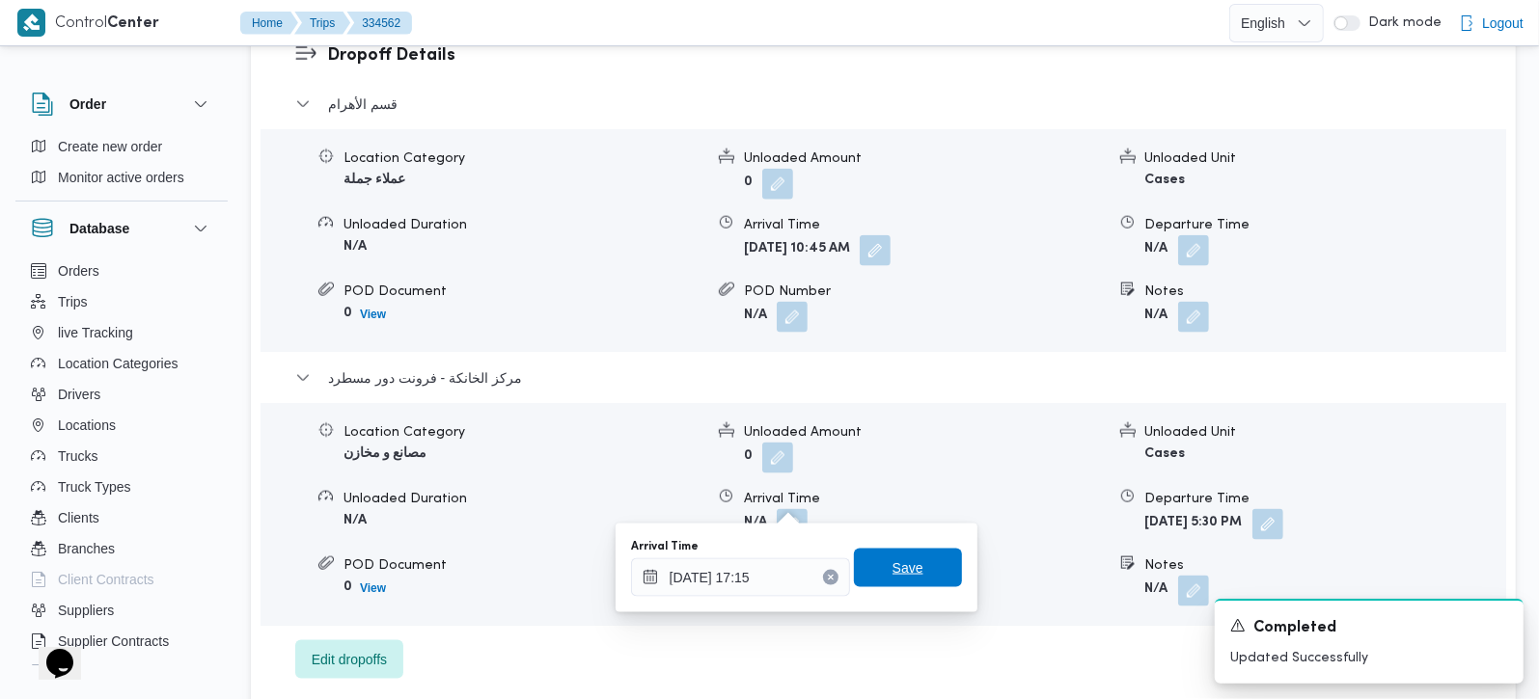
click at [892, 557] on span "Save" at bounding box center [907, 568] width 31 height 23
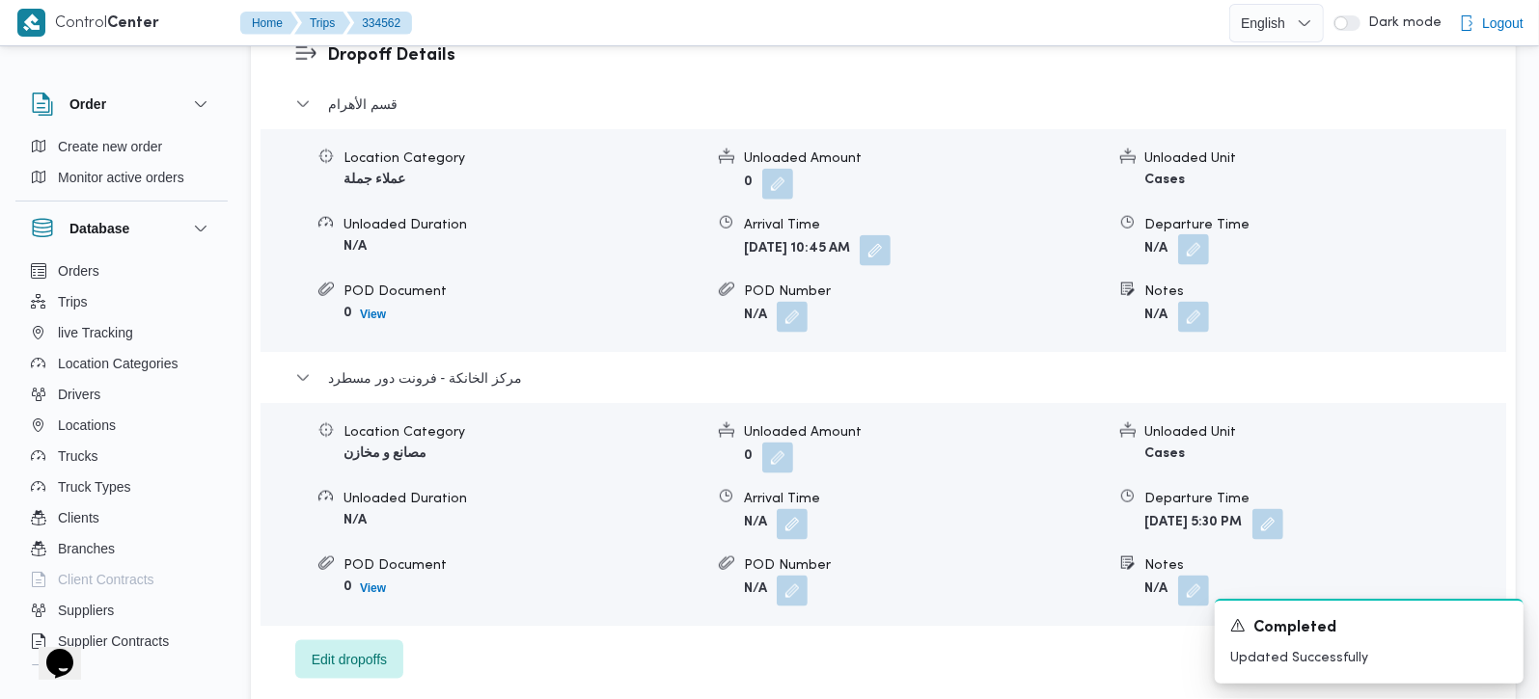
click at [1191, 239] on button "button" at bounding box center [1193, 249] width 31 height 31
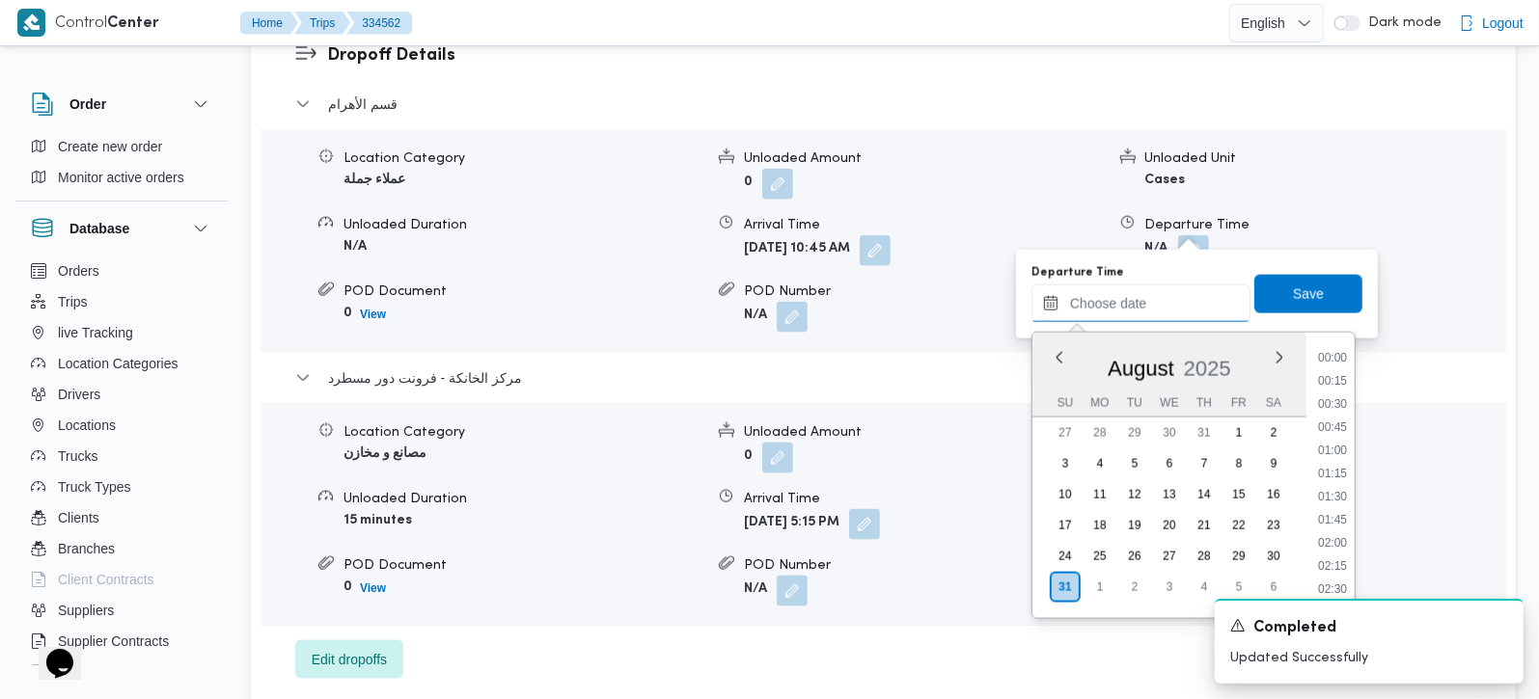
click at [1166, 311] on input "Departure Time" at bounding box center [1140, 304] width 219 height 39
click at [1335, 472] on ul "00:00 00:15 00:30 00:45 01:00 01:15 01:30 01:45 02:00 02:15 02:30 02:45 03:00 0…" at bounding box center [1332, 475] width 44 height 255
click at [1333, 478] on li "16:15" at bounding box center [1332, 486] width 44 height 19
type input "[DATE] 16:15"
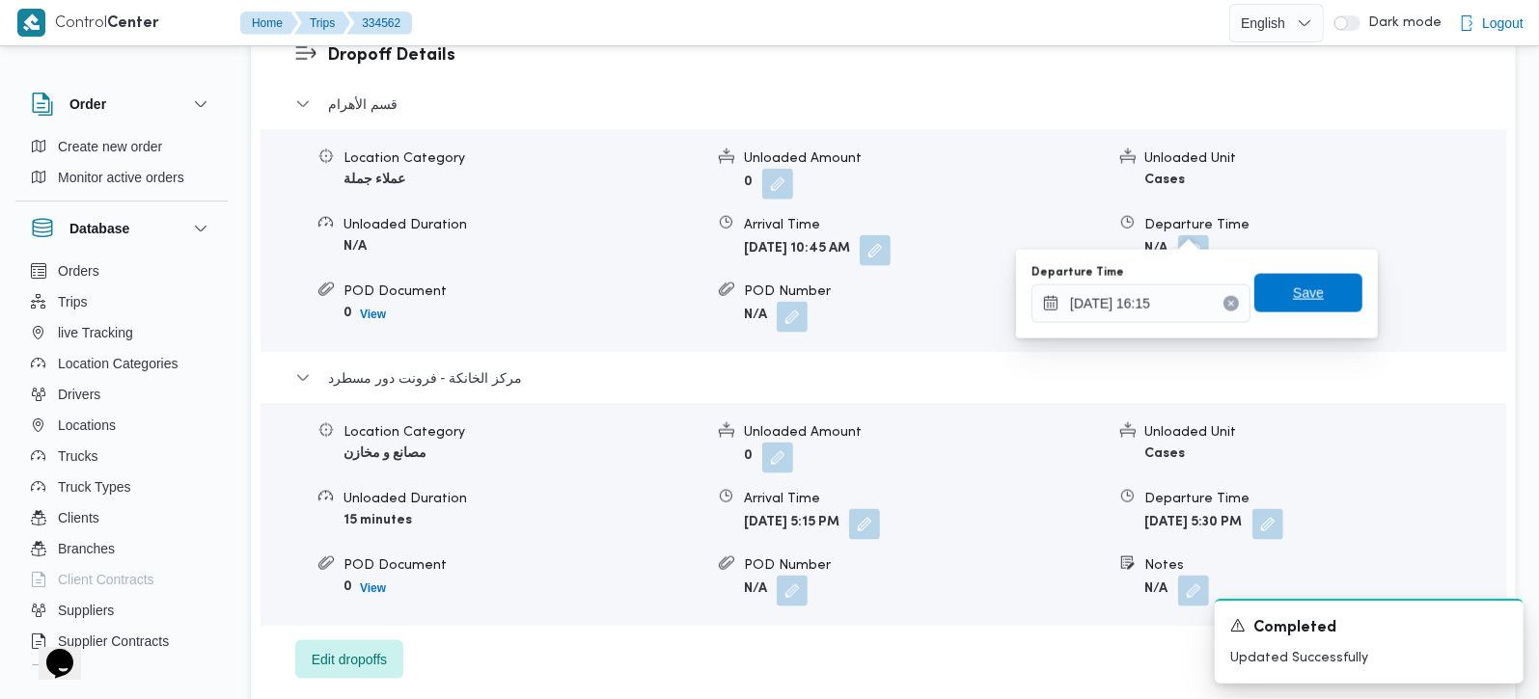
click at [1309, 311] on span "Save" at bounding box center [1308, 293] width 108 height 39
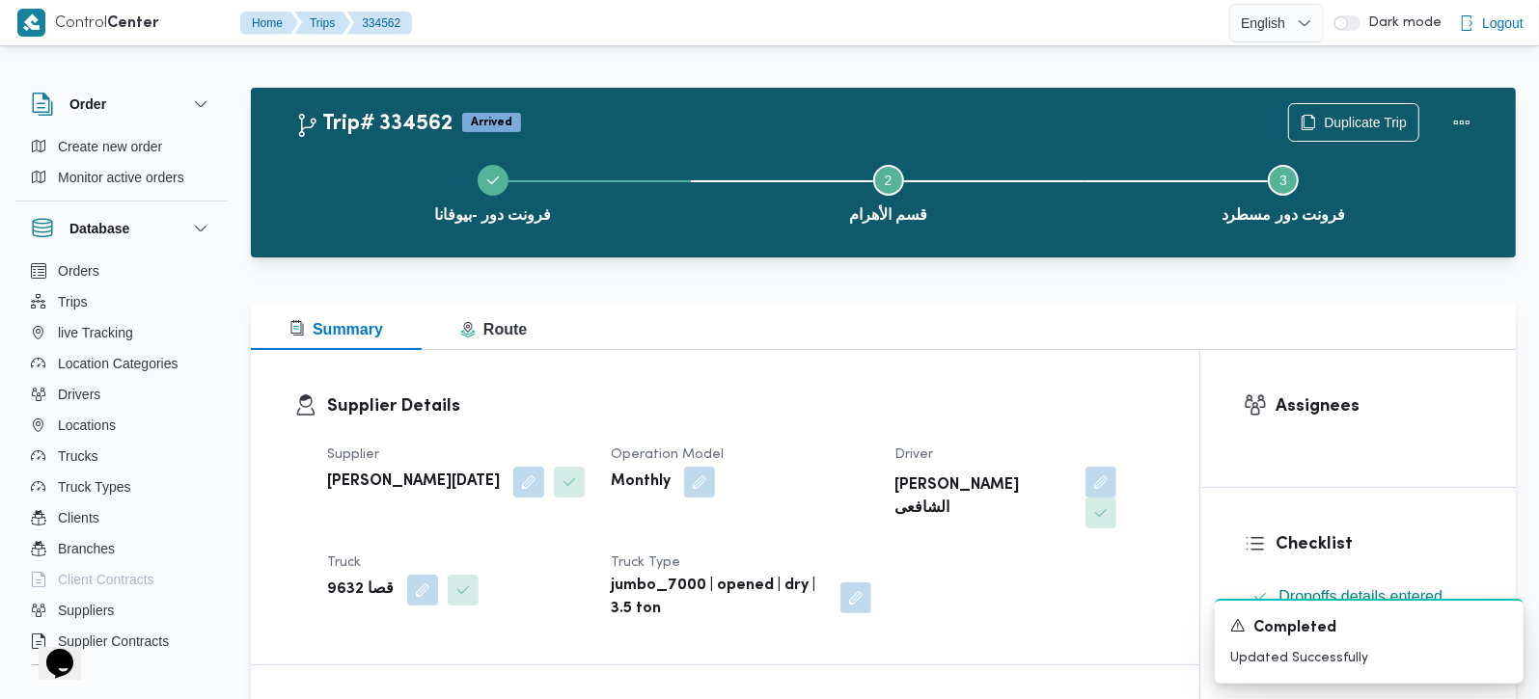
scroll to position [0, 0]
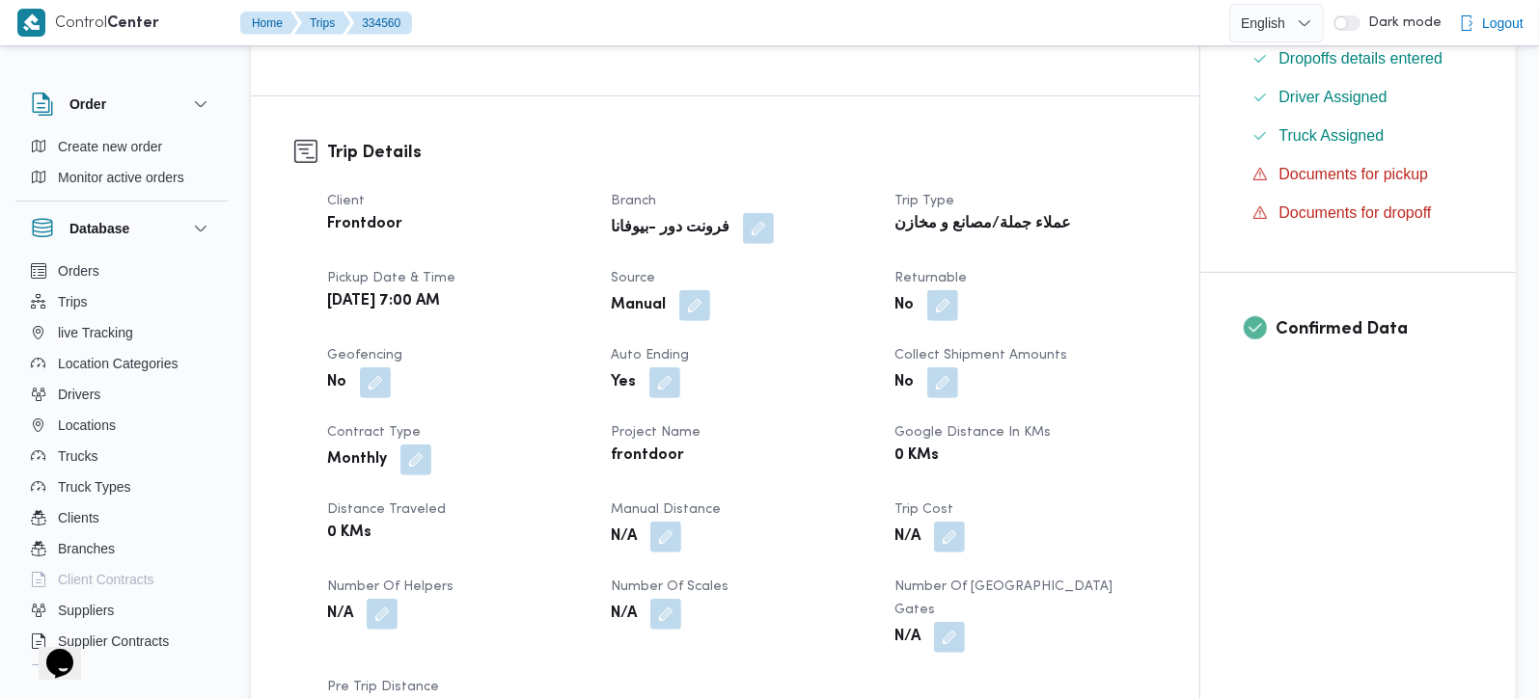
scroll to position [680, 0]
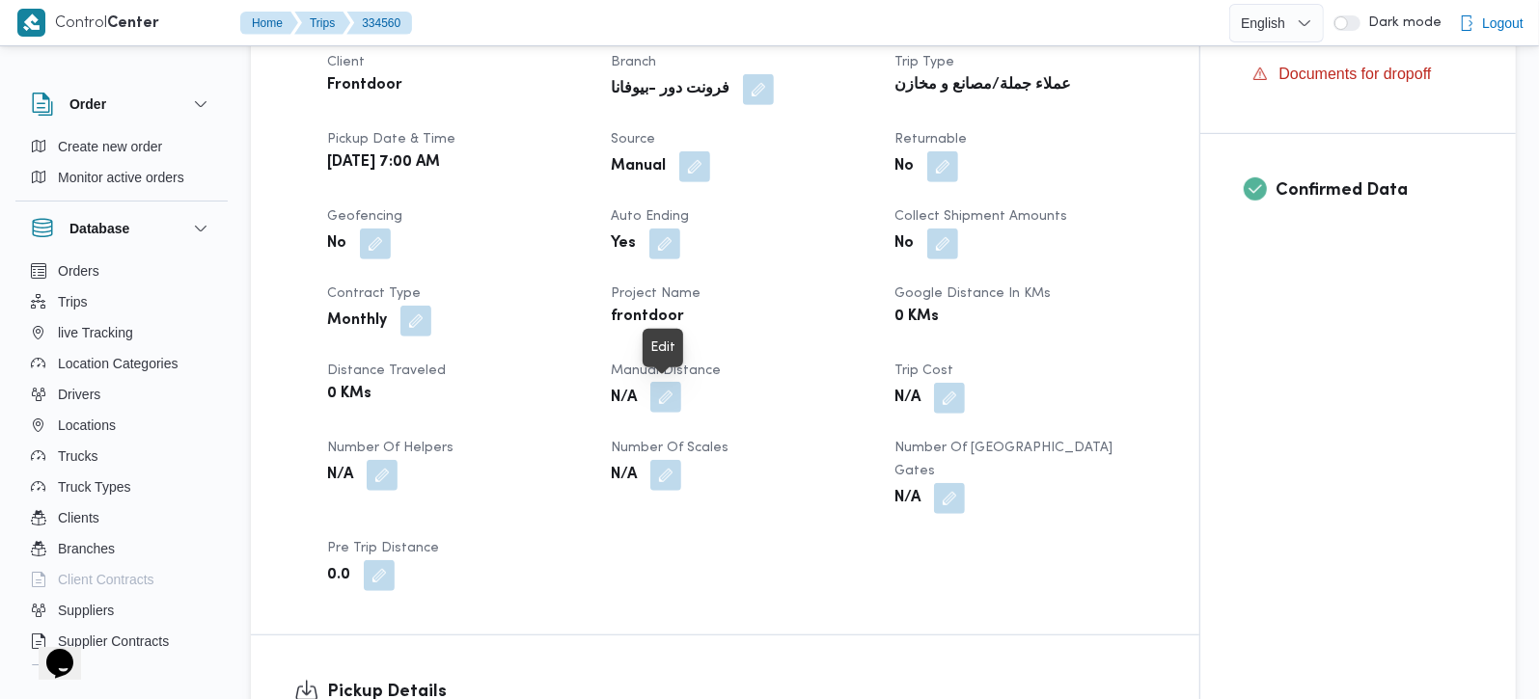
click at [670, 391] on button "button" at bounding box center [665, 397] width 31 height 31
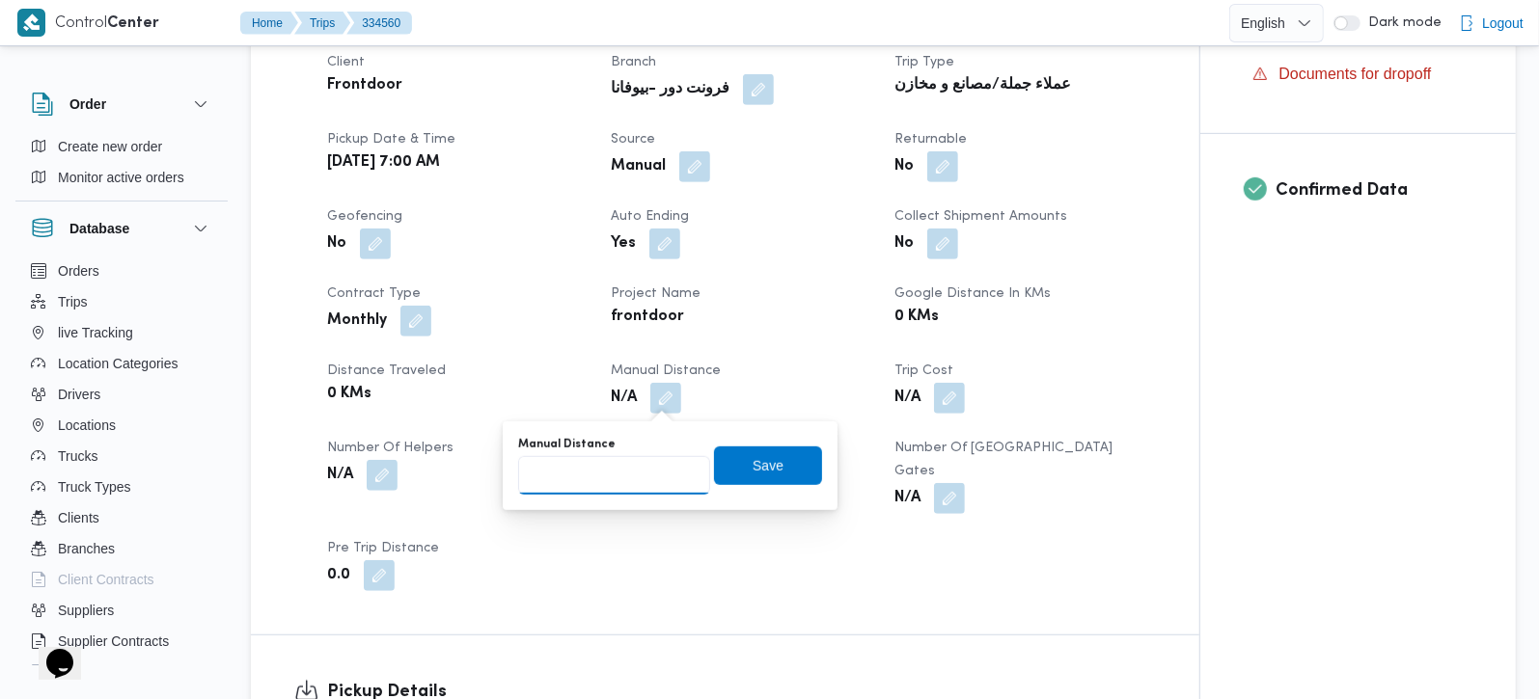
click at [597, 491] on input "Manual Distance" at bounding box center [614, 475] width 192 height 39
type input "105"
click at [754, 473] on span "Save" at bounding box center [767, 464] width 31 height 23
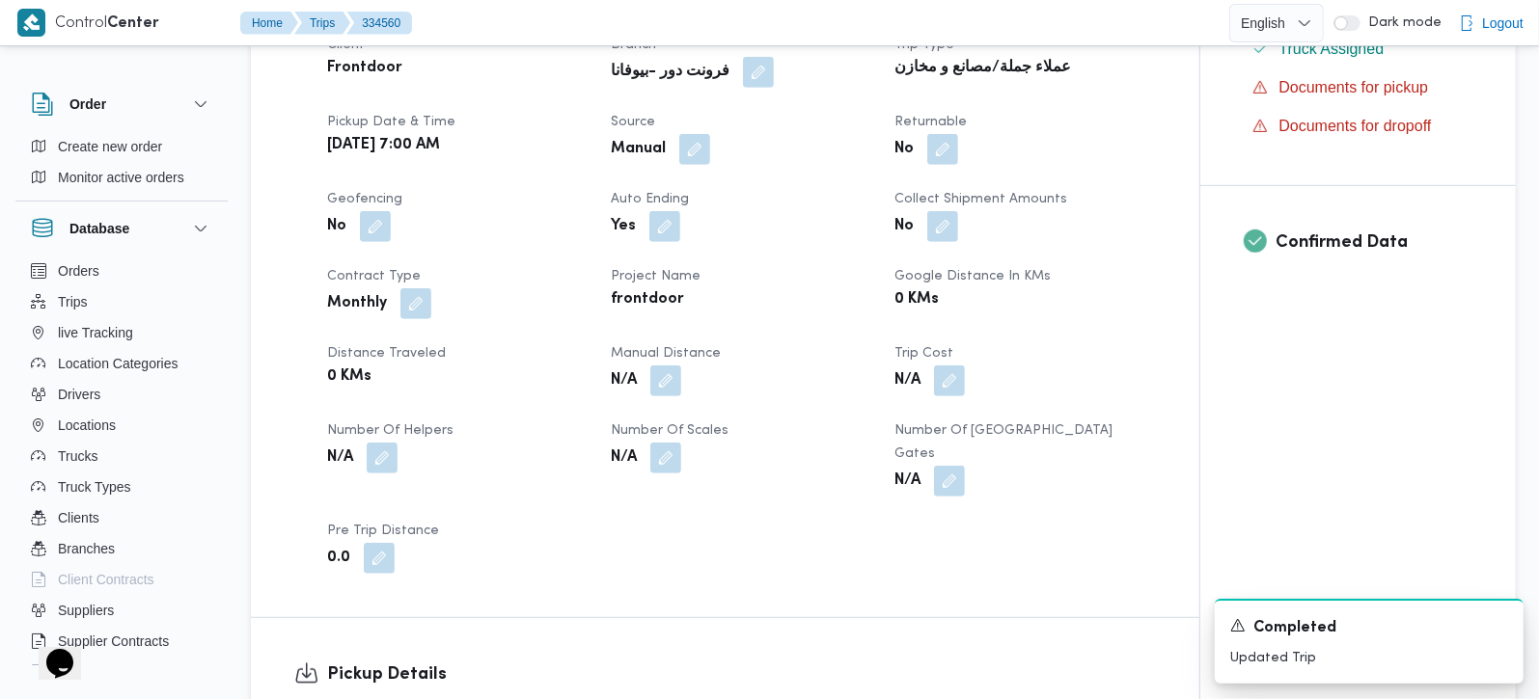
scroll to position [1248, 0]
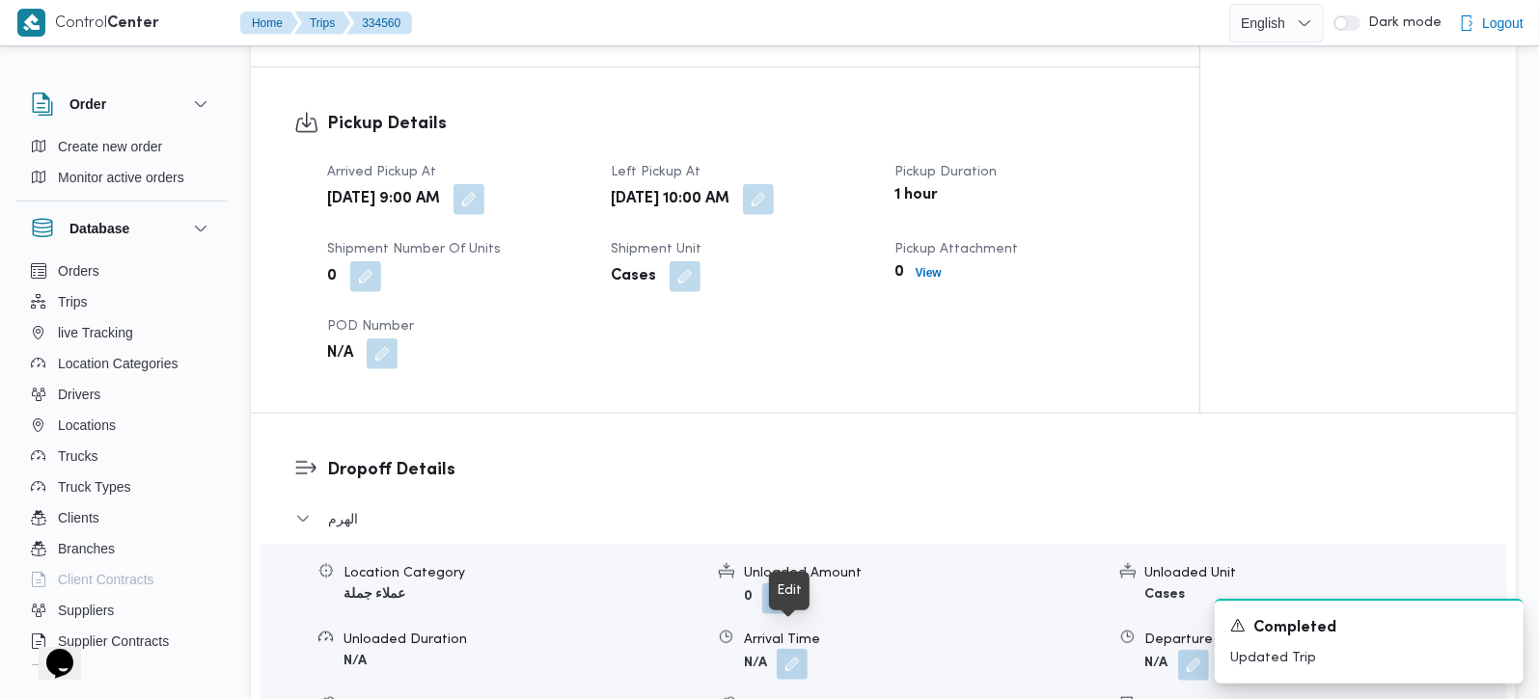
click at [796, 649] on button "button" at bounding box center [792, 664] width 31 height 31
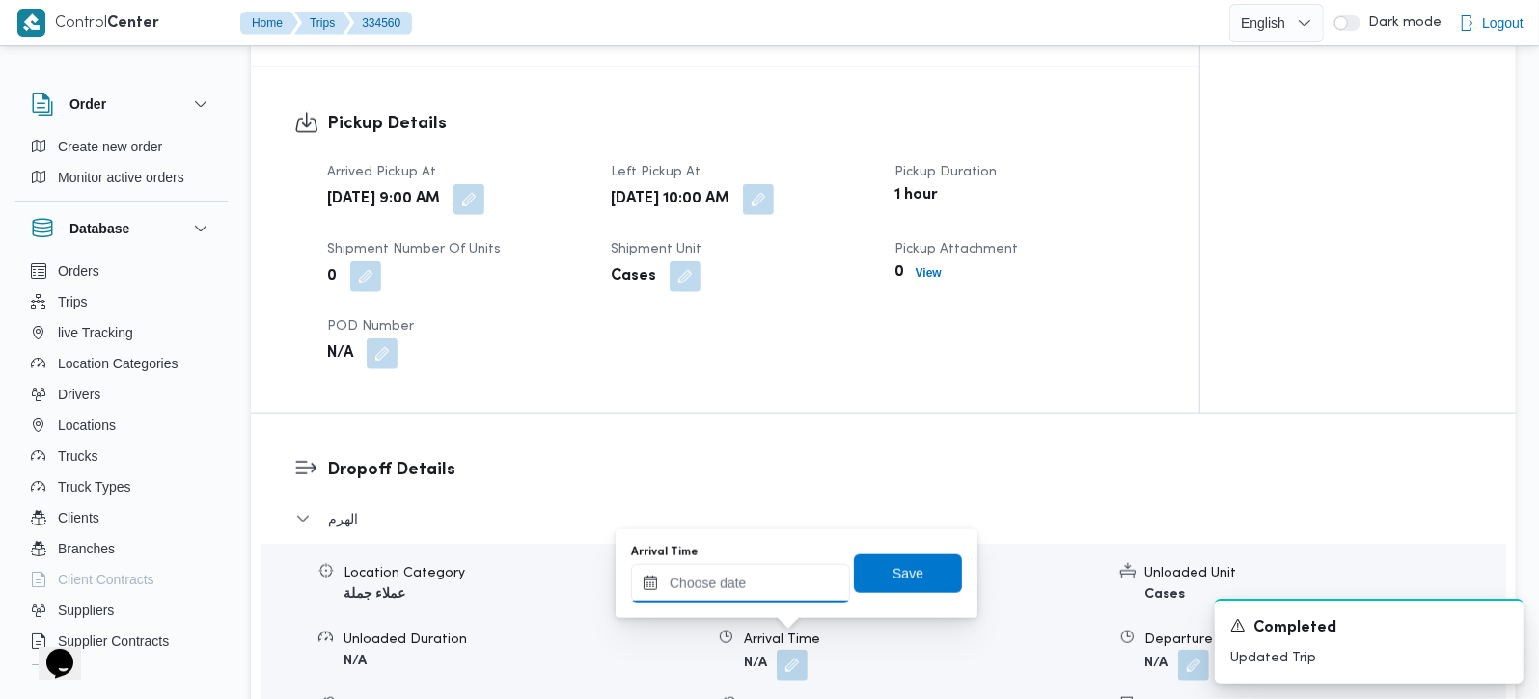
click at [769, 583] on input "Arrival Time" at bounding box center [740, 583] width 219 height 39
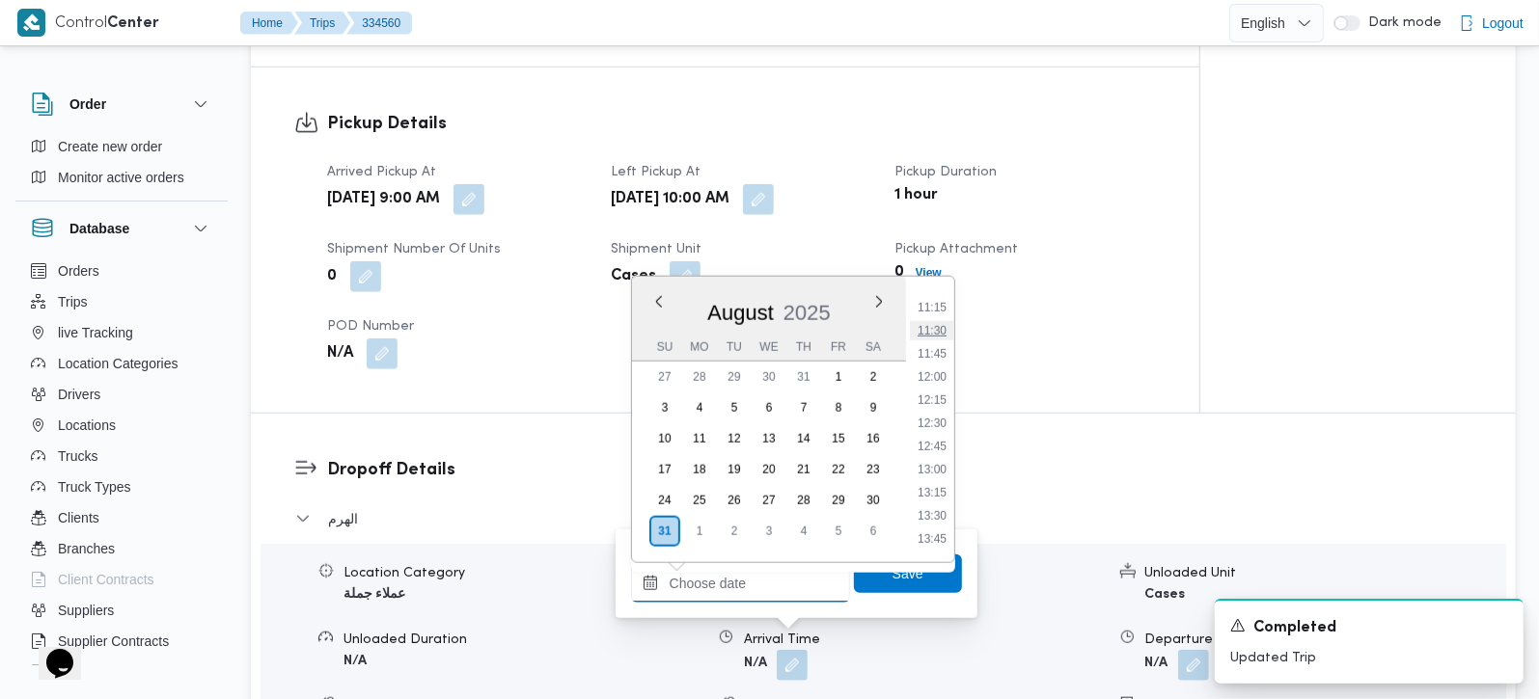
scroll to position [922, 0]
click at [940, 402] on li "11:00" at bounding box center [932, 398] width 44 height 19
type input "[DATE] 11:00"
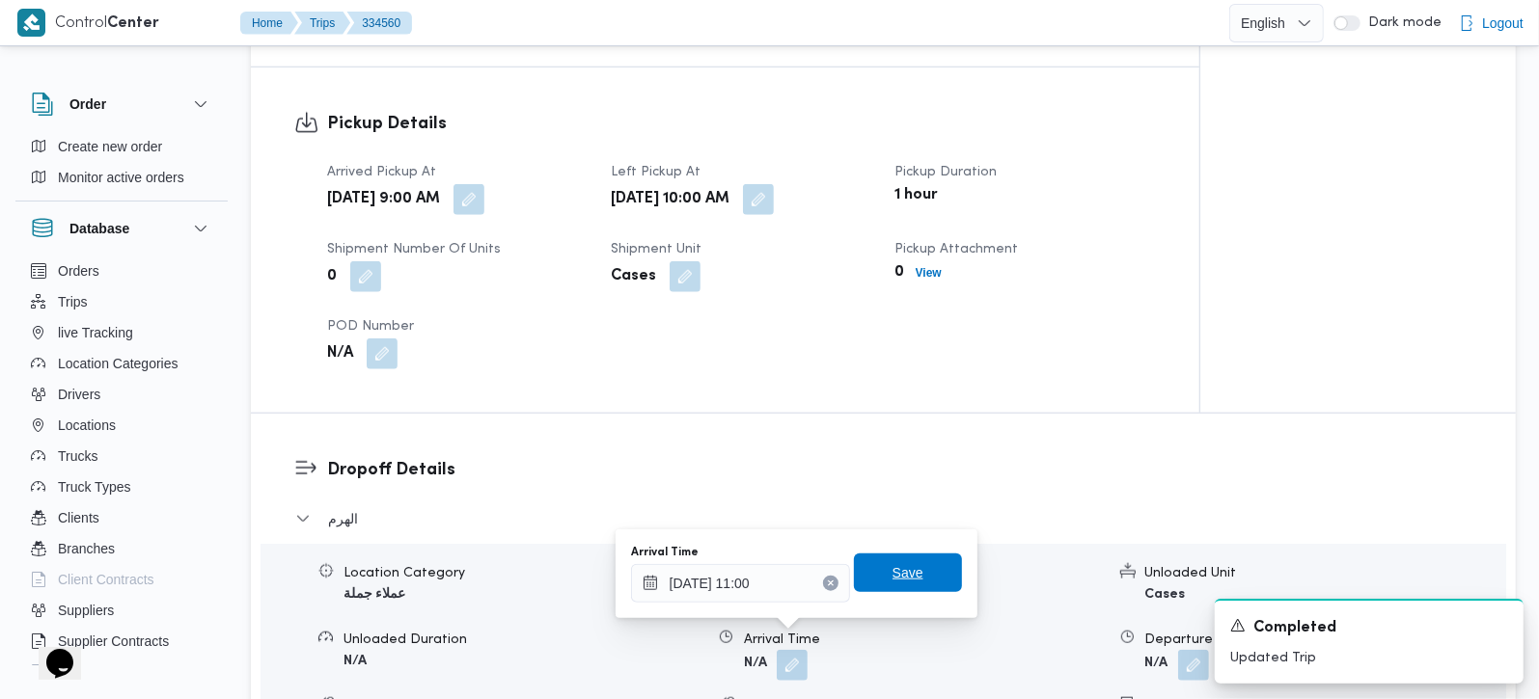
click at [892, 584] on span "Save" at bounding box center [907, 572] width 31 height 23
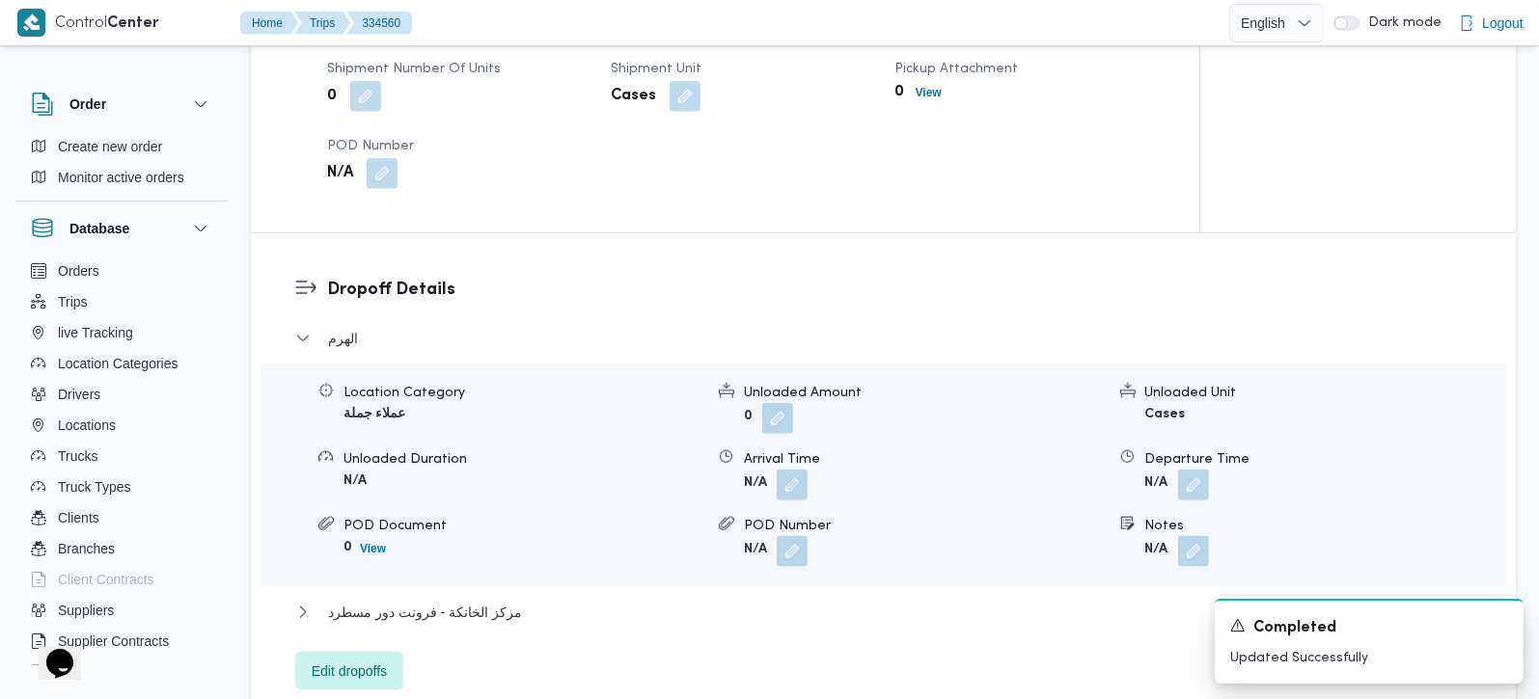
scroll to position [1816, 0]
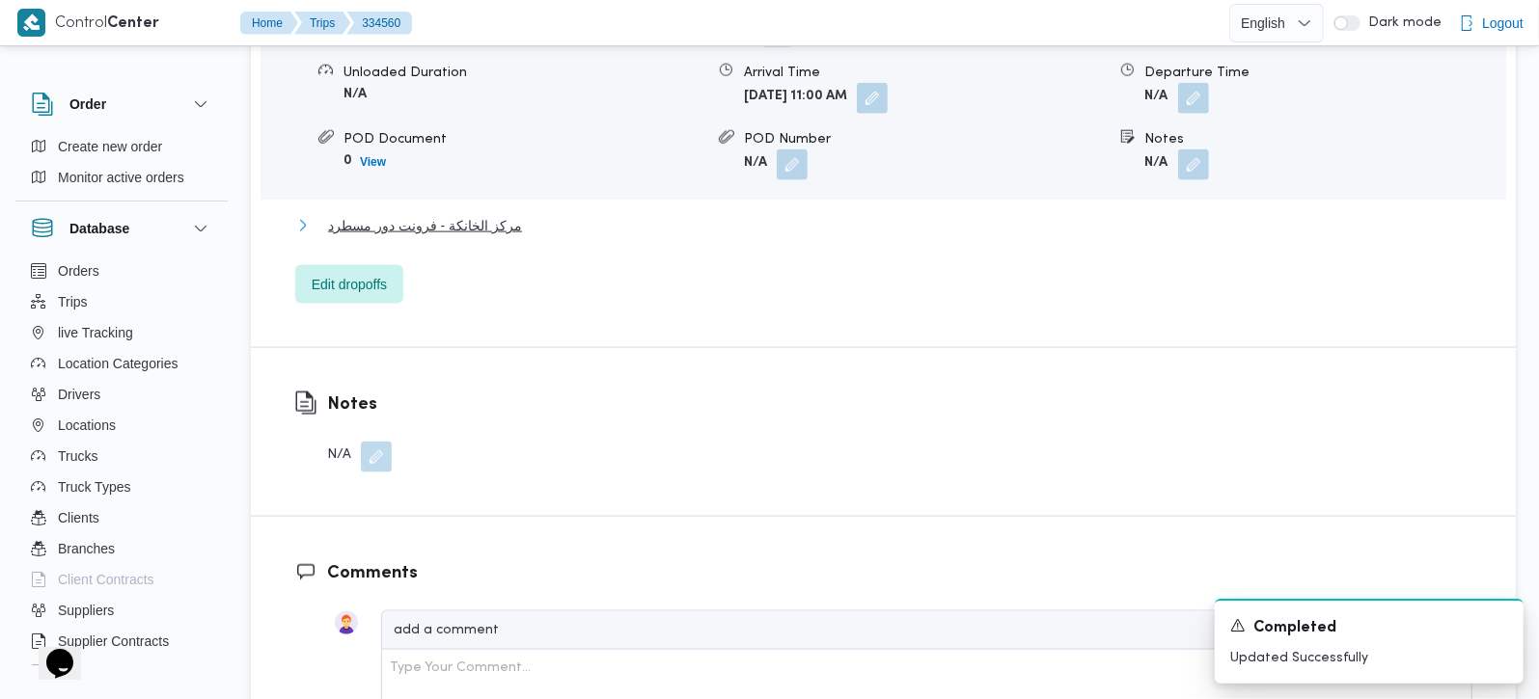
click at [438, 214] on span "مركز الخانكة - فرونت دور مسطرد" at bounding box center [425, 225] width 194 height 23
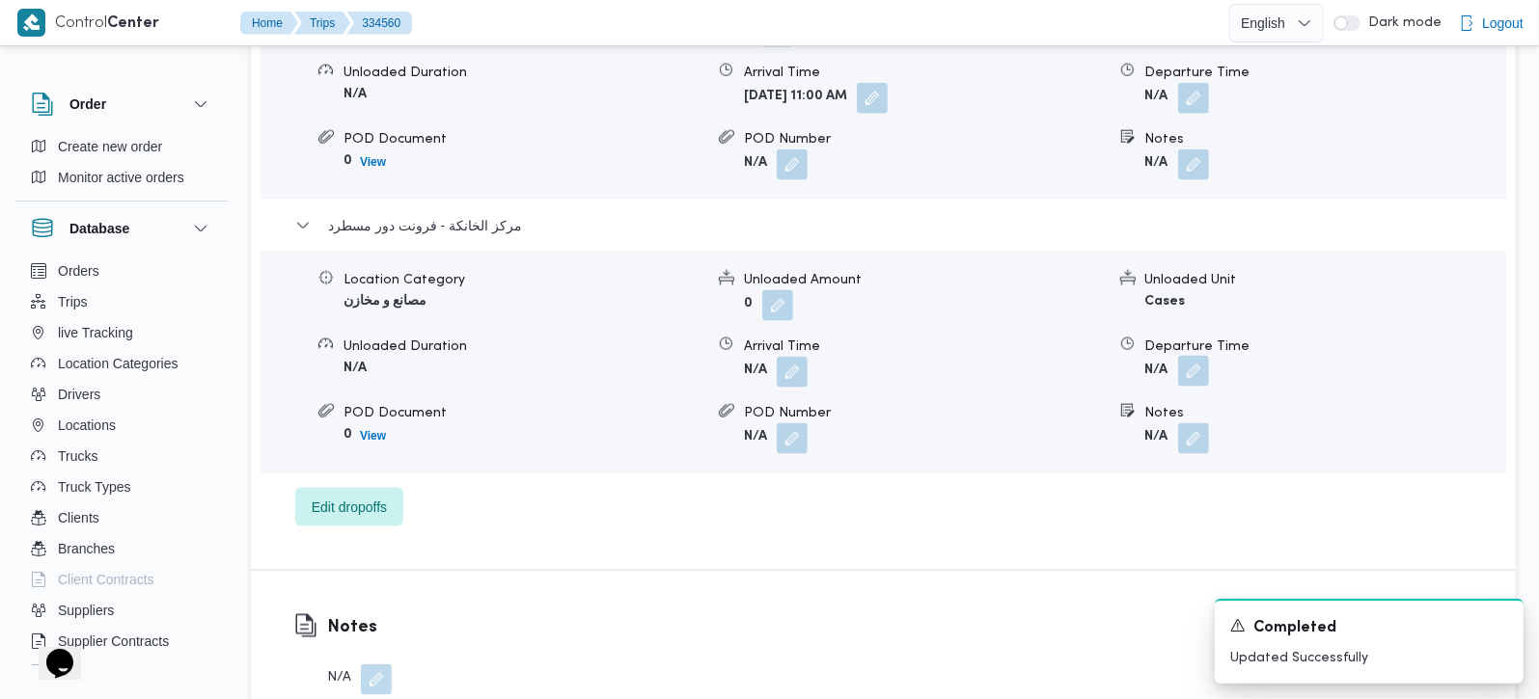
click at [1188, 356] on button "button" at bounding box center [1193, 371] width 31 height 31
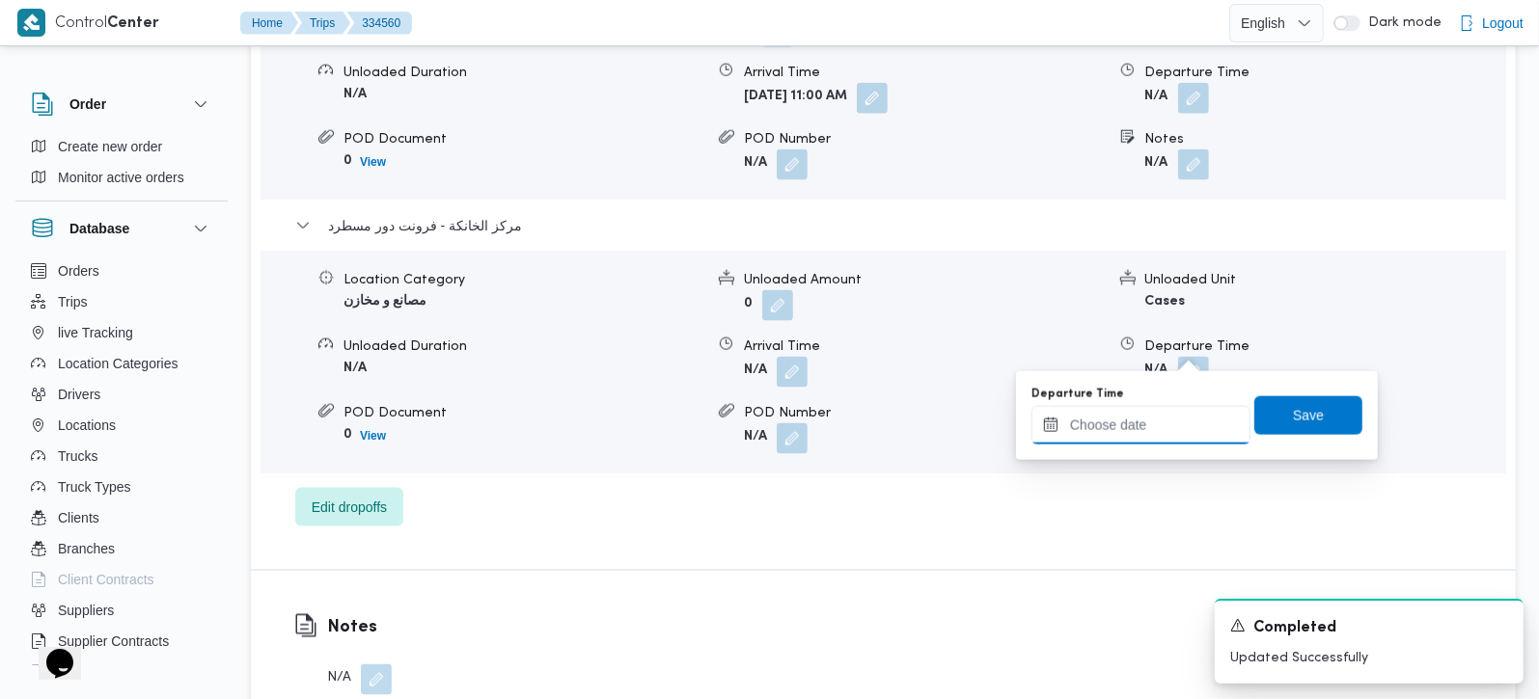
click at [1160, 429] on input "Departure Time" at bounding box center [1140, 425] width 219 height 39
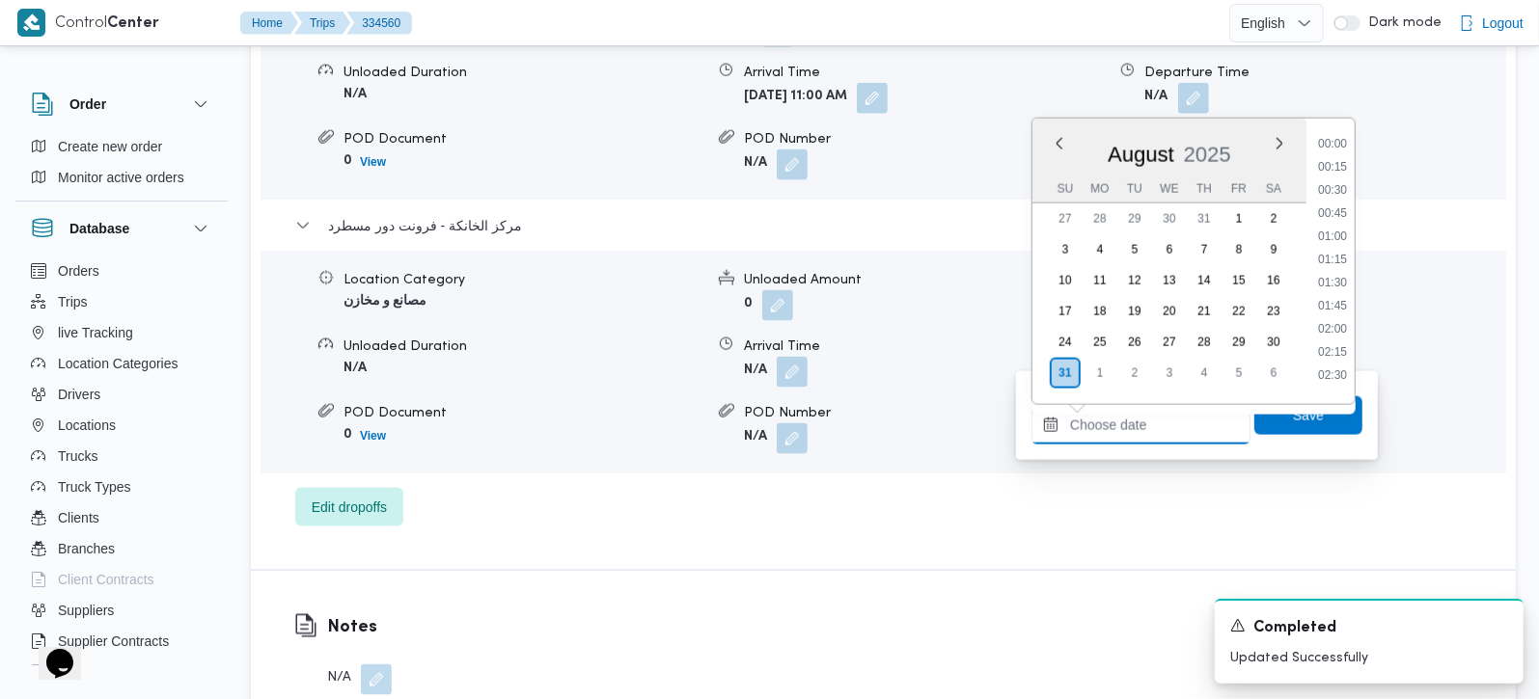
scroll to position [1490, 0]
click at [1342, 222] on li "17:00" at bounding box center [1332, 228] width 44 height 19
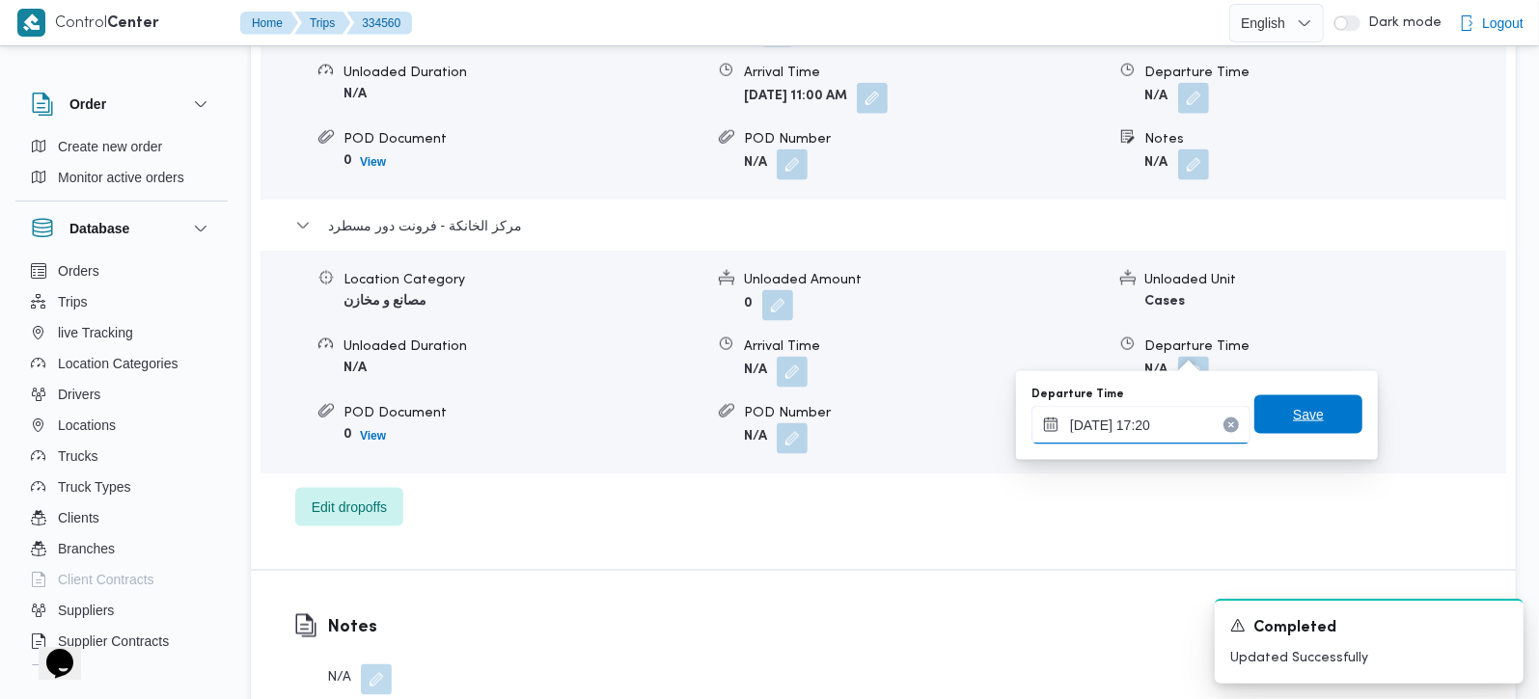
type input "31/08/2025 17:20"
click at [1327, 425] on span "Save" at bounding box center [1308, 415] width 108 height 39
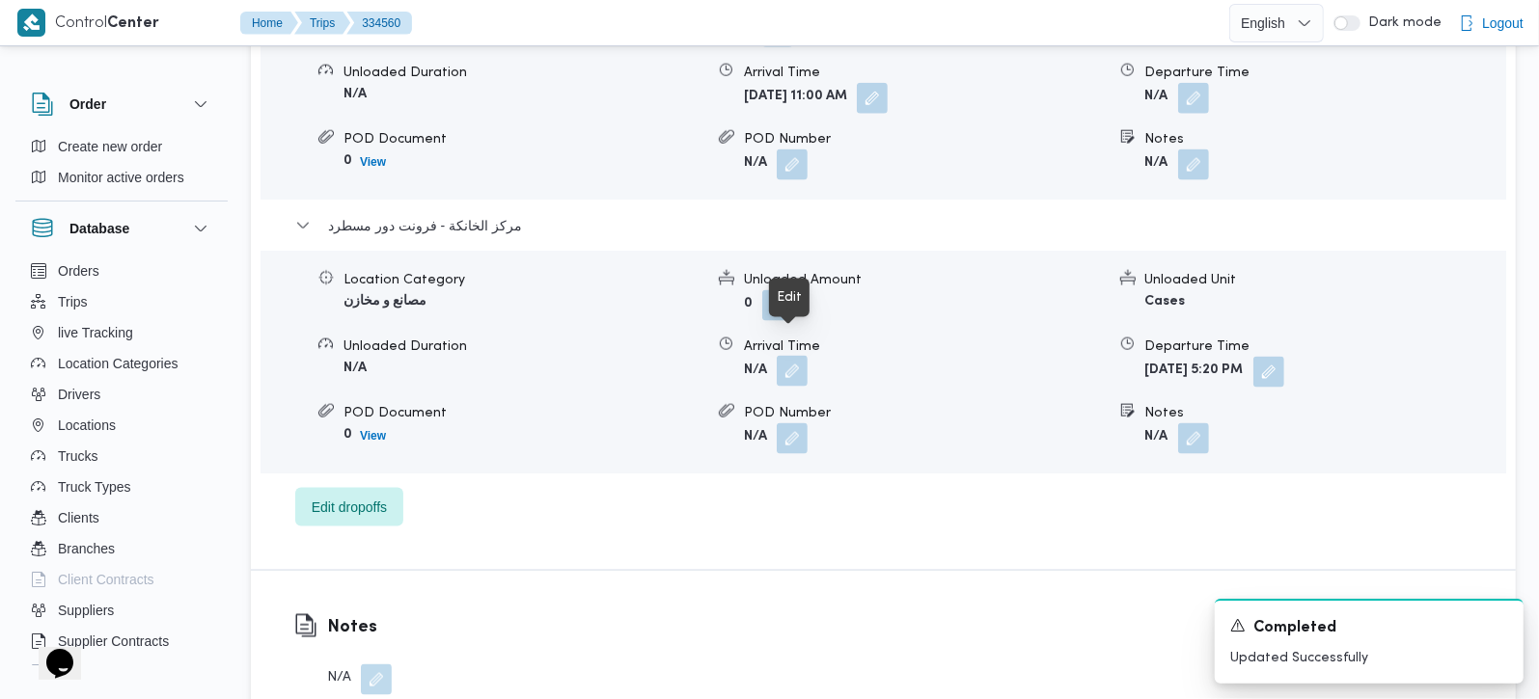
click at [803, 356] on button "button" at bounding box center [792, 371] width 31 height 31
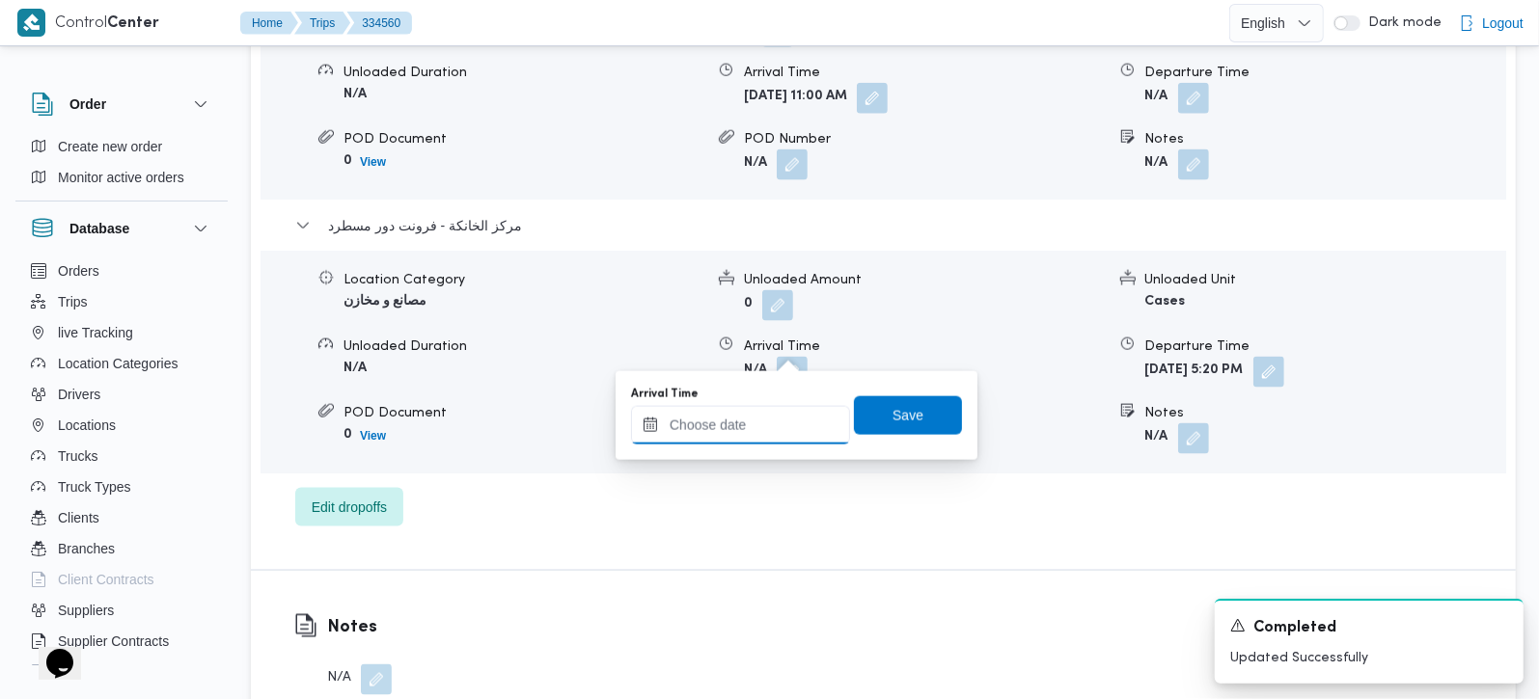
click at [769, 417] on input "Arrival Time" at bounding box center [740, 425] width 219 height 39
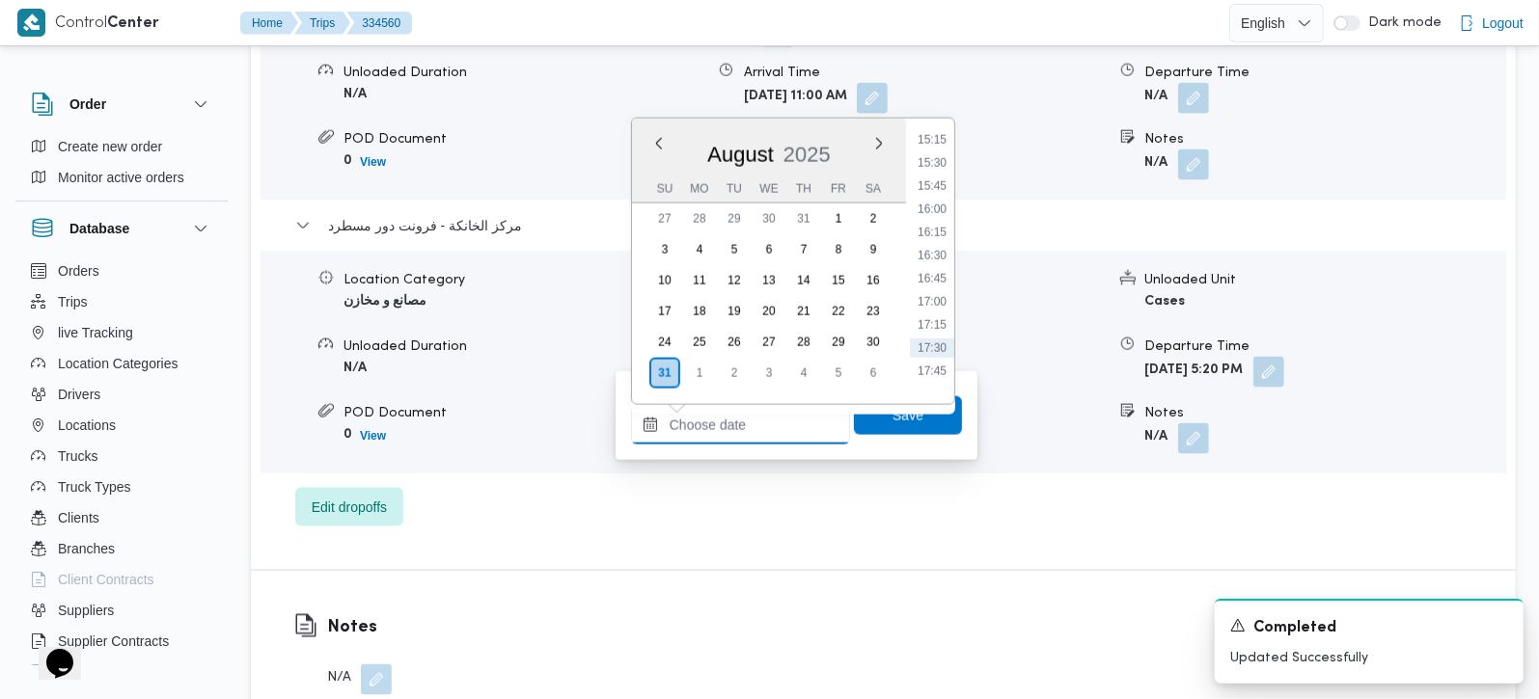
scroll to position [1377, 0]
click at [937, 343] on li "17:00" at bounding box center [932, 341] width 44 height 19
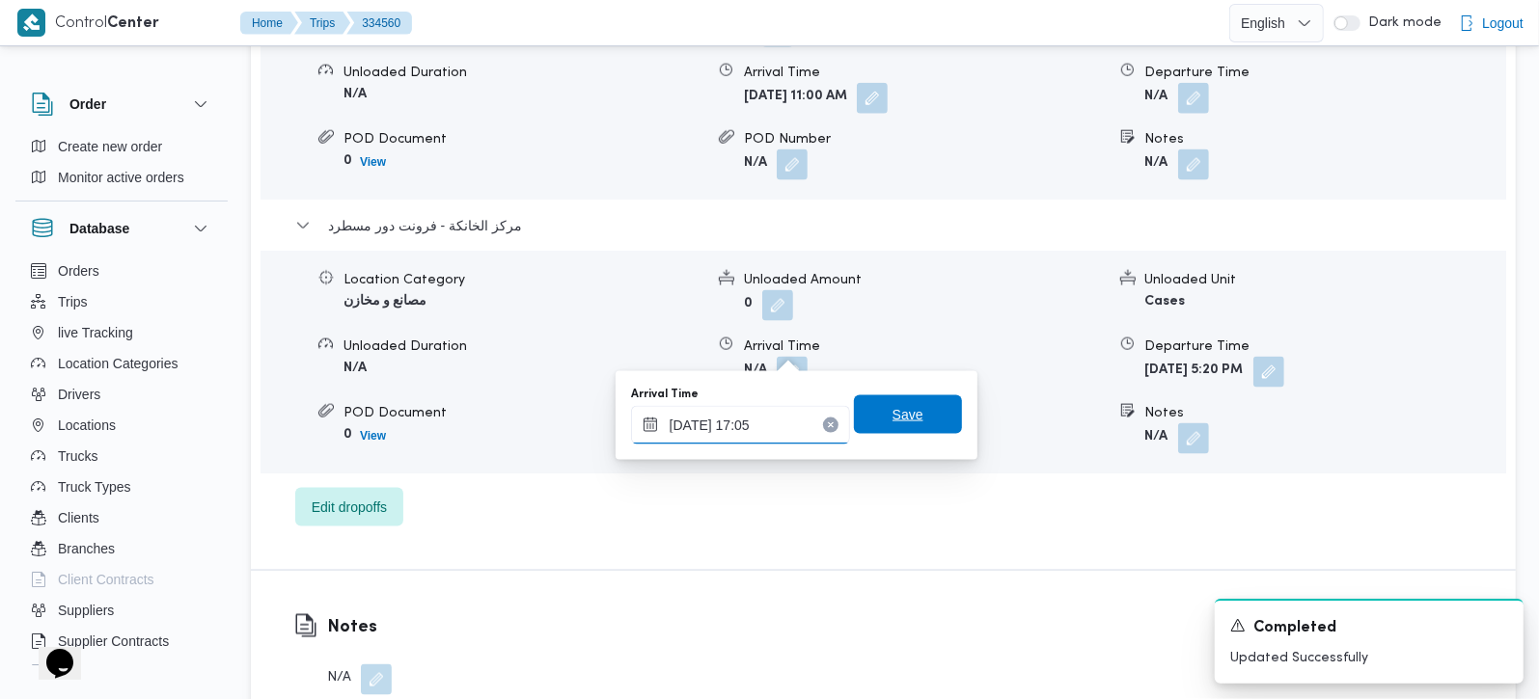
type input "31/08/2025 17:05"
click at [892, 410] on span "Save" at bounding box center [907, 414] width 31 height 23
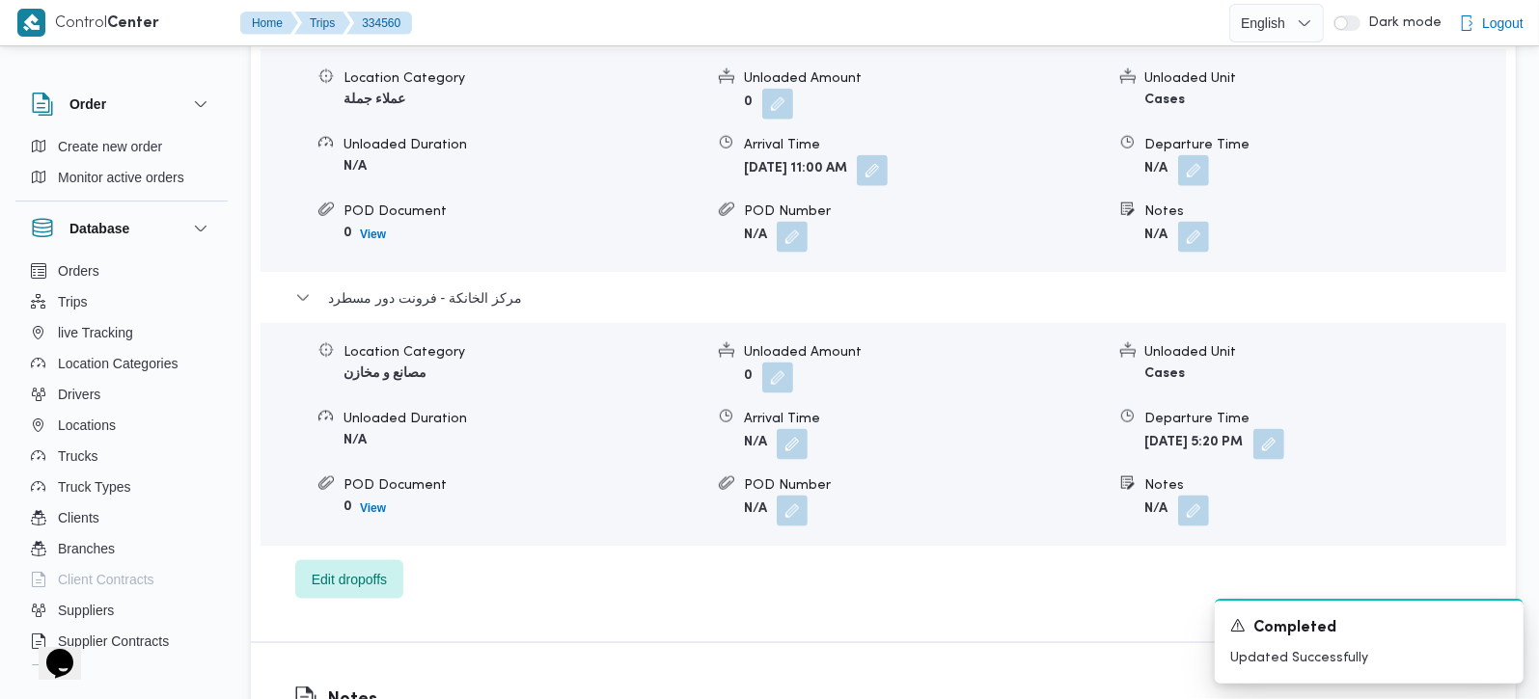
scroll to position [1702, 0]
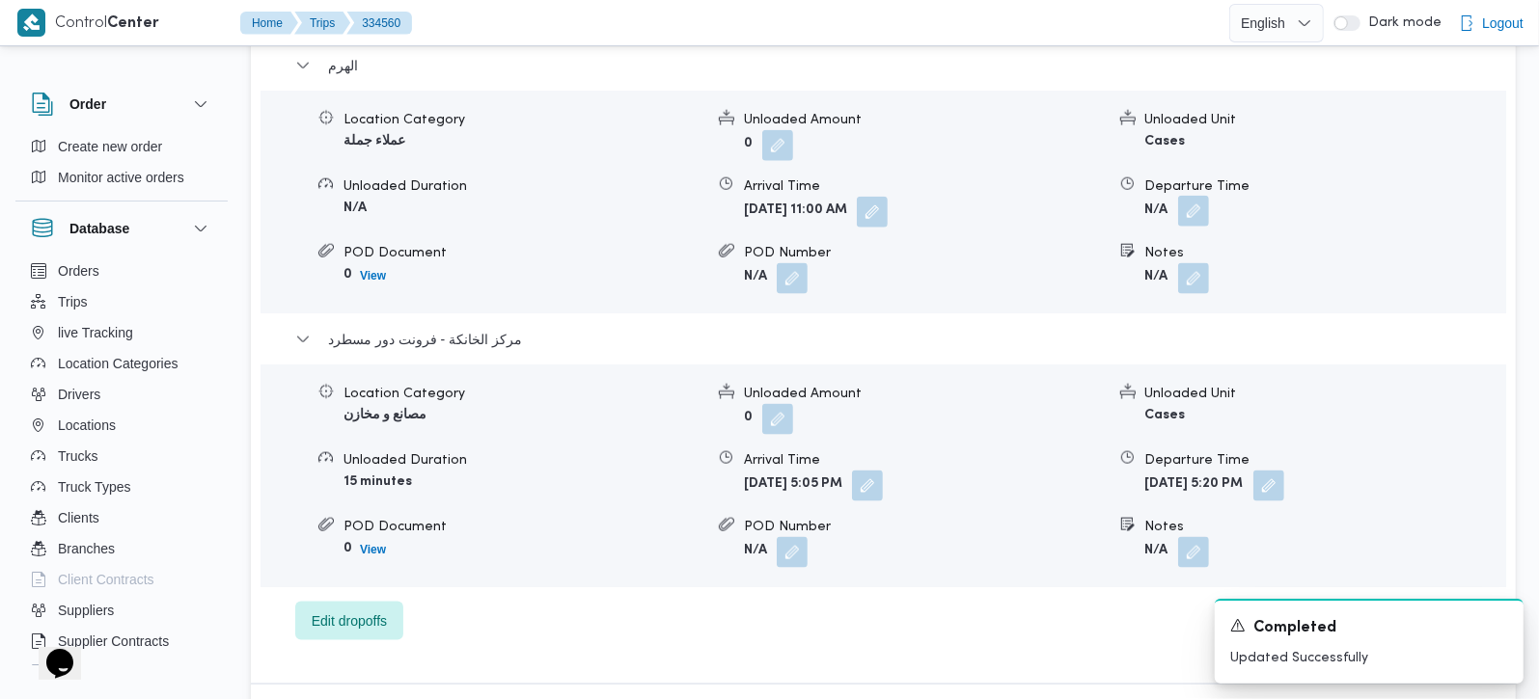
click at [1205, 196] on button "button" at bounding box center [1193, 211] width 31 height 31
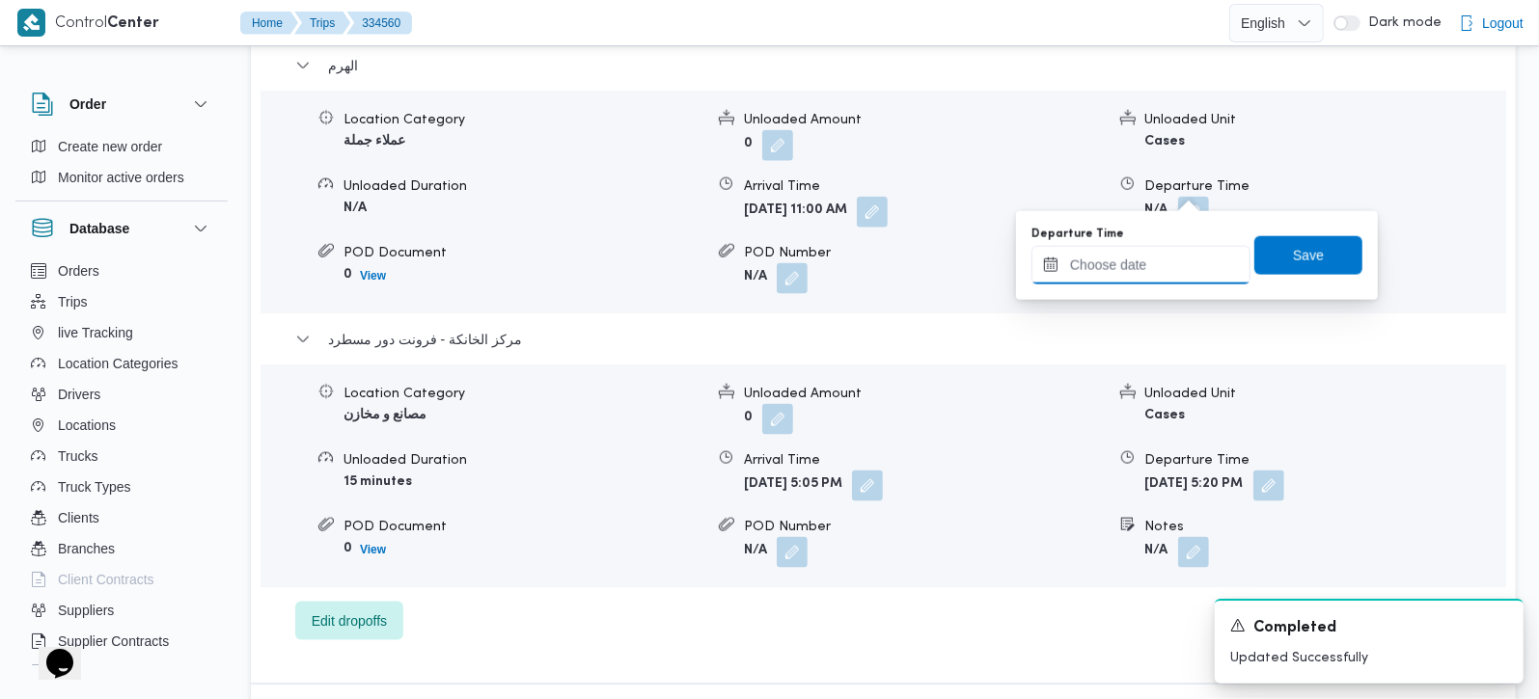
click at [1171, 249] on input "Departure Time" at bounding box center [1140, 265] width 219 height 39
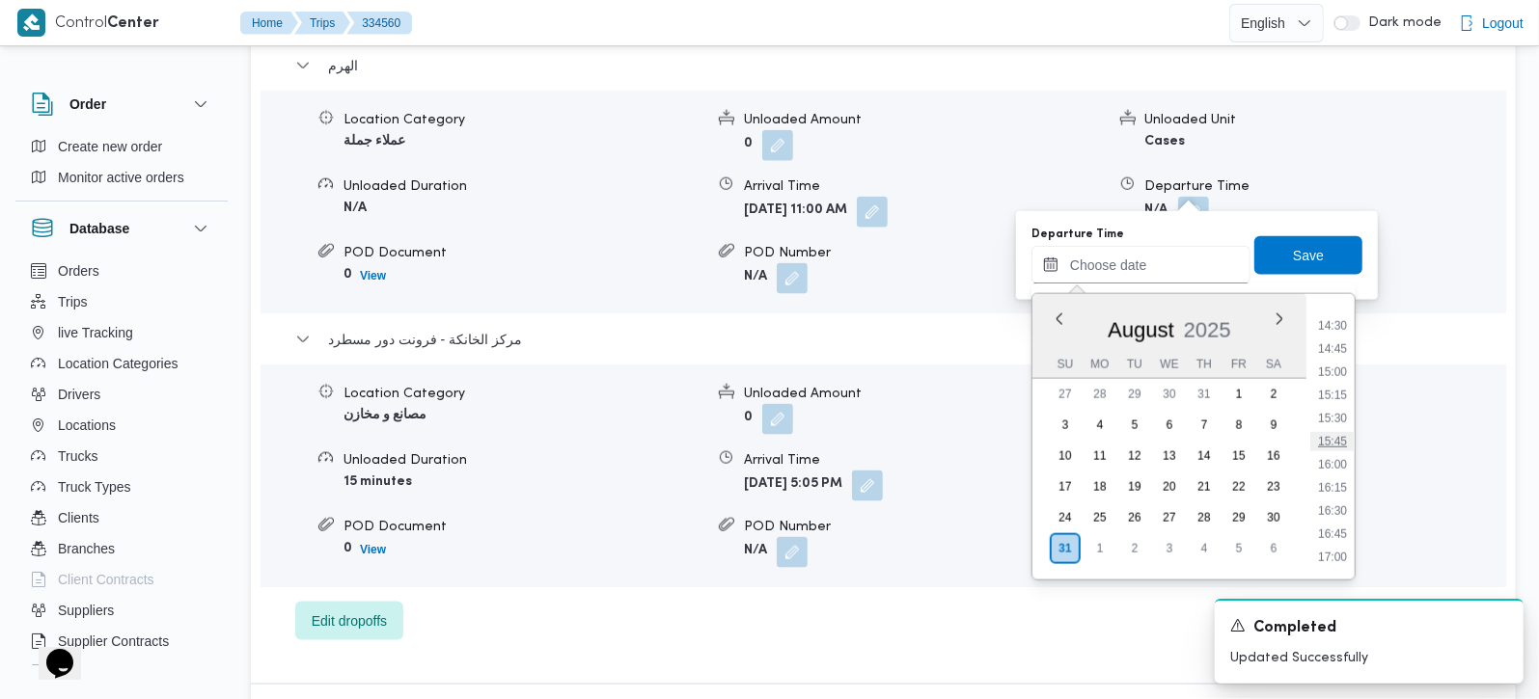
scroll to position [1377, 0]
click at [1338, 441] on li "16:15" at bounding box center [1332, 447] width 44 height 19
type input "[DATE] 16:15"
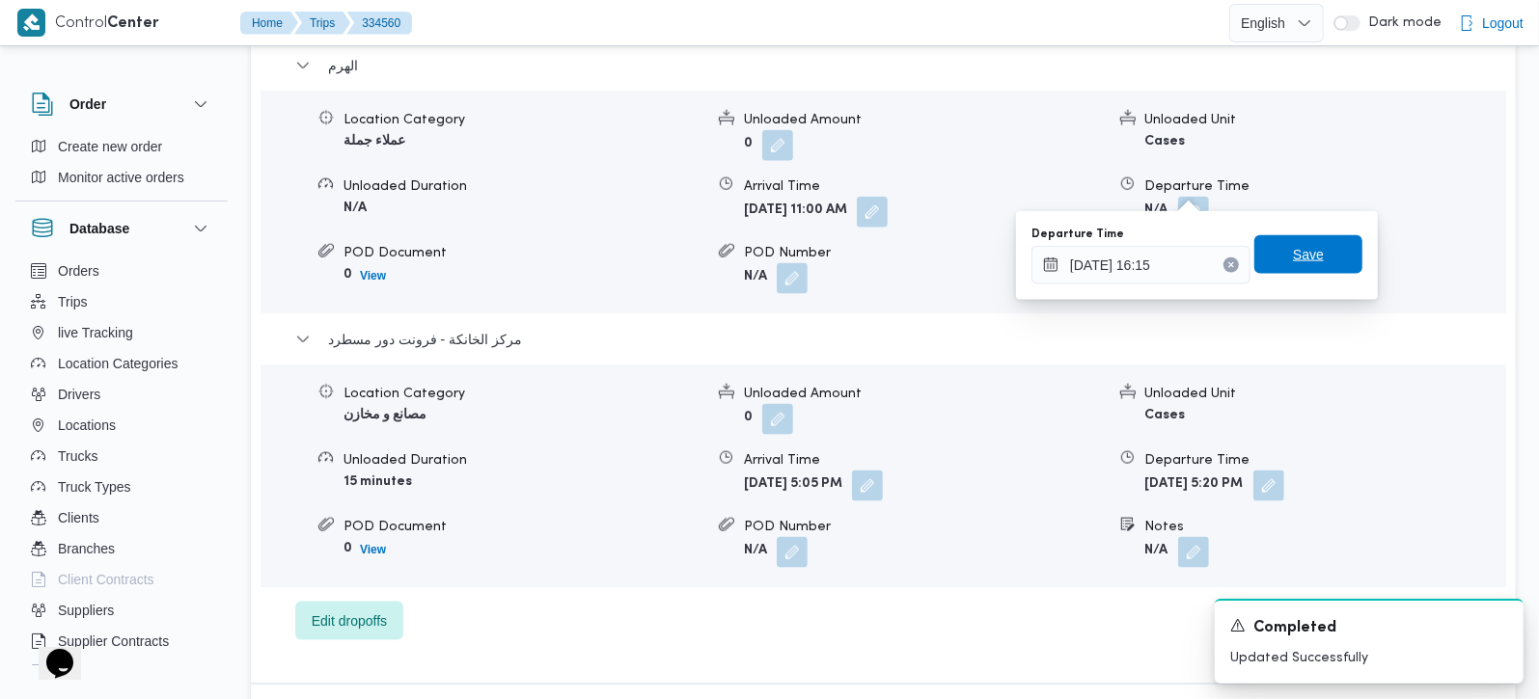
click at [1319, 260] on span "Save" at bounding box center [1308, 254] width 108 height 39
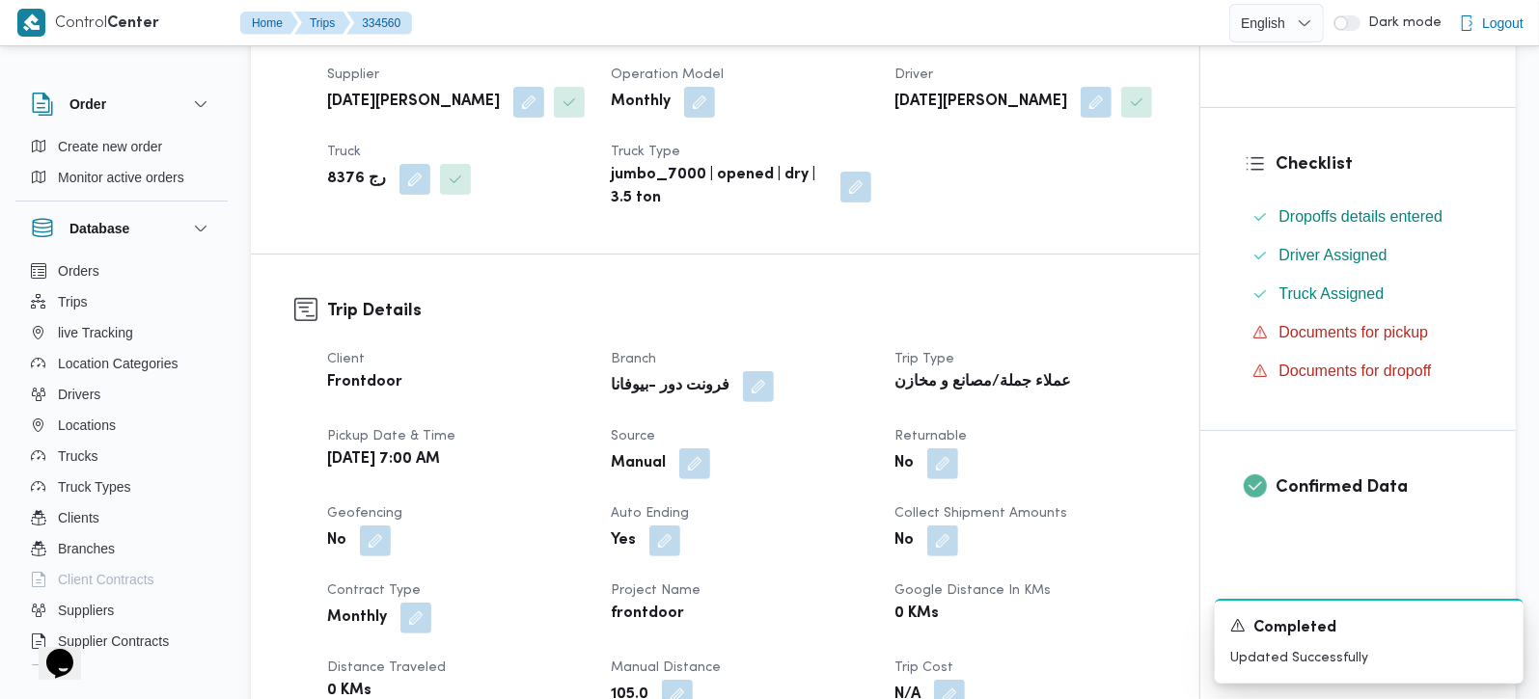
scroll to position [0, 0]
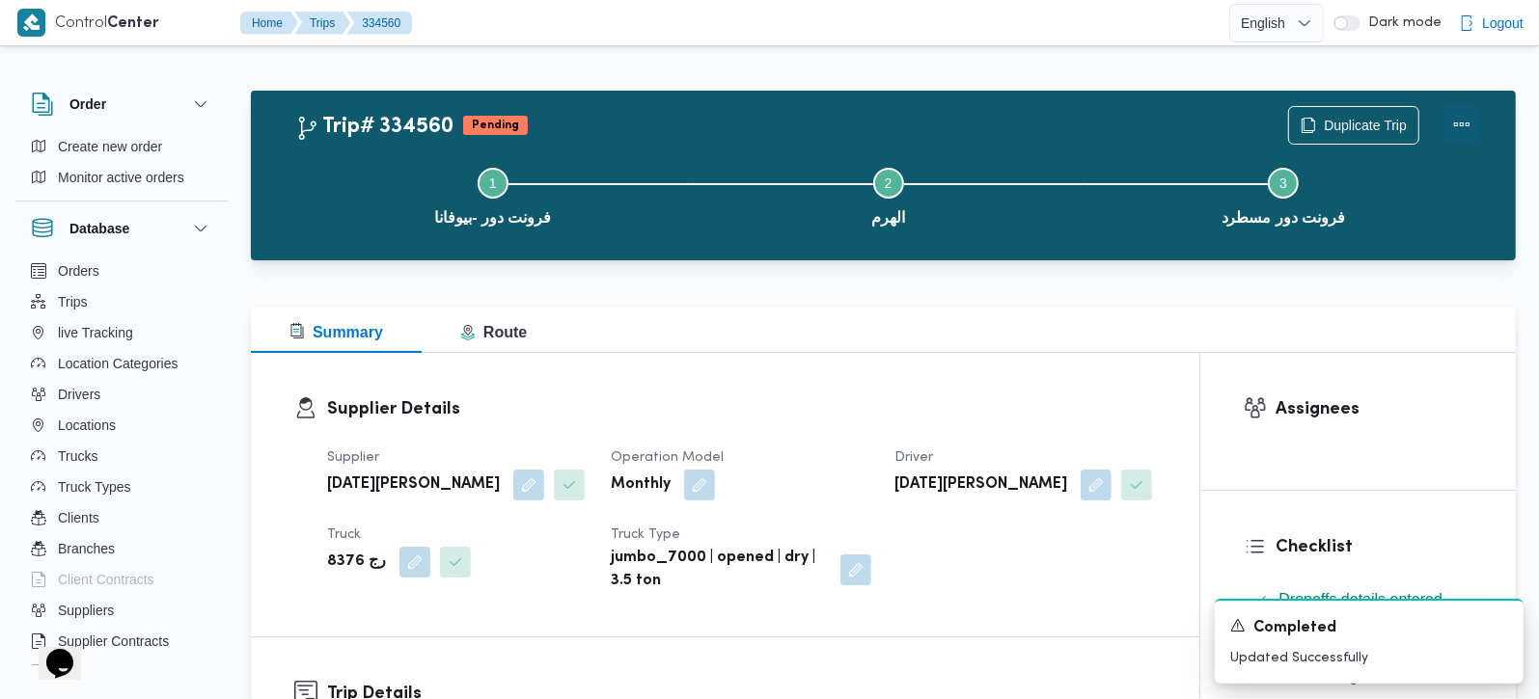
click at [1464, 123] on button "Actions" at bounding box center [1461, 124] width 39 height 39
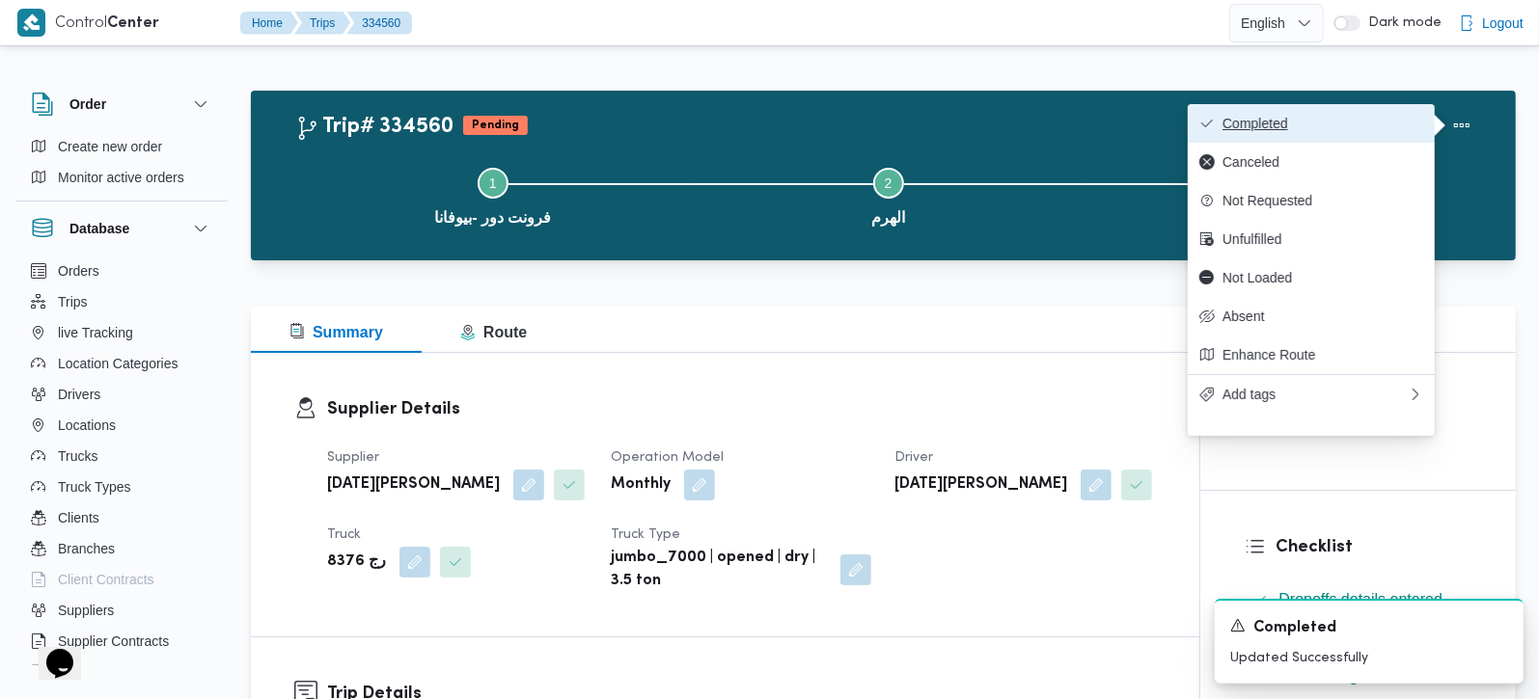
click at [1350, 113] on button "Completed" at bounding box center [1311, 123] width 247 height 39
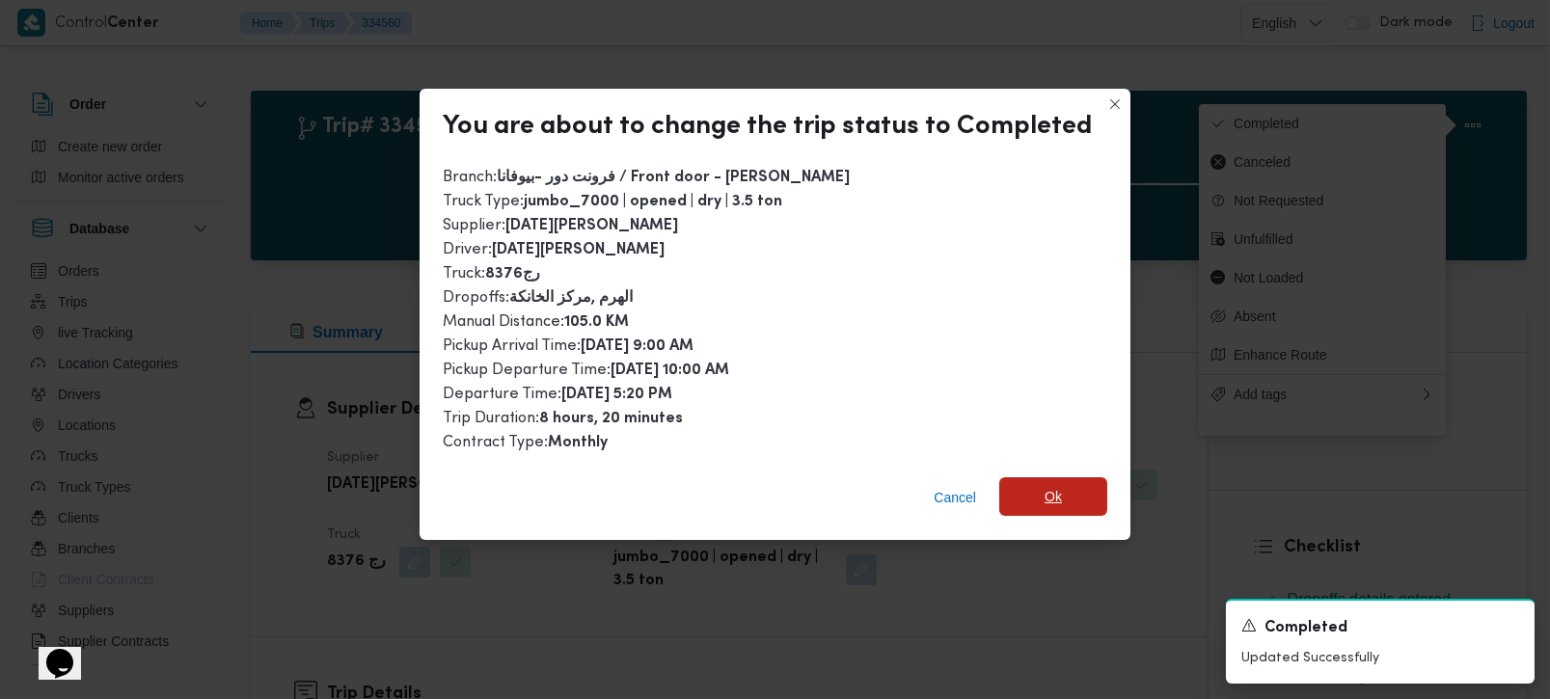
click at [1060, 492] on span "Ok" at bounding box center [1053, 497] width 108 height 39
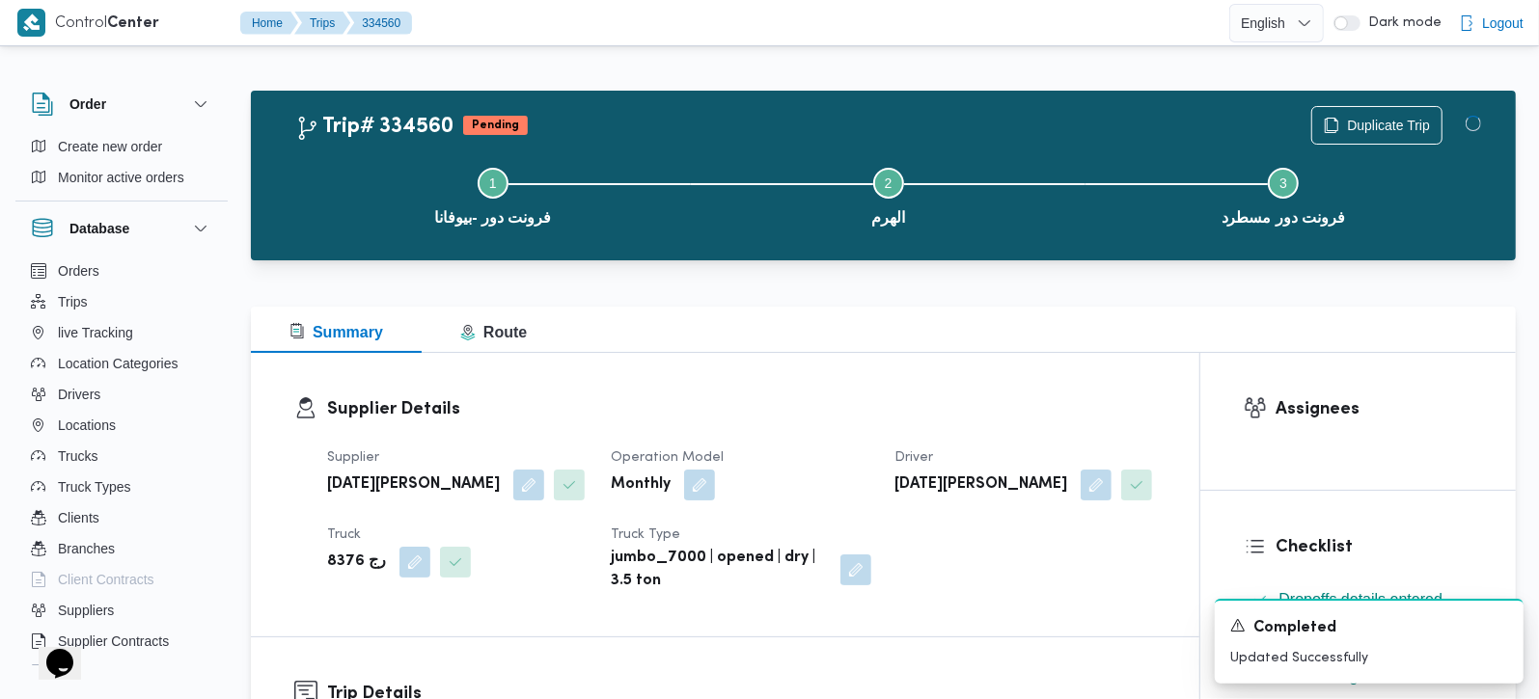
click at [1045, 345] on div "Summary Route" at bounding box center [883, 330] width 1265 height 46
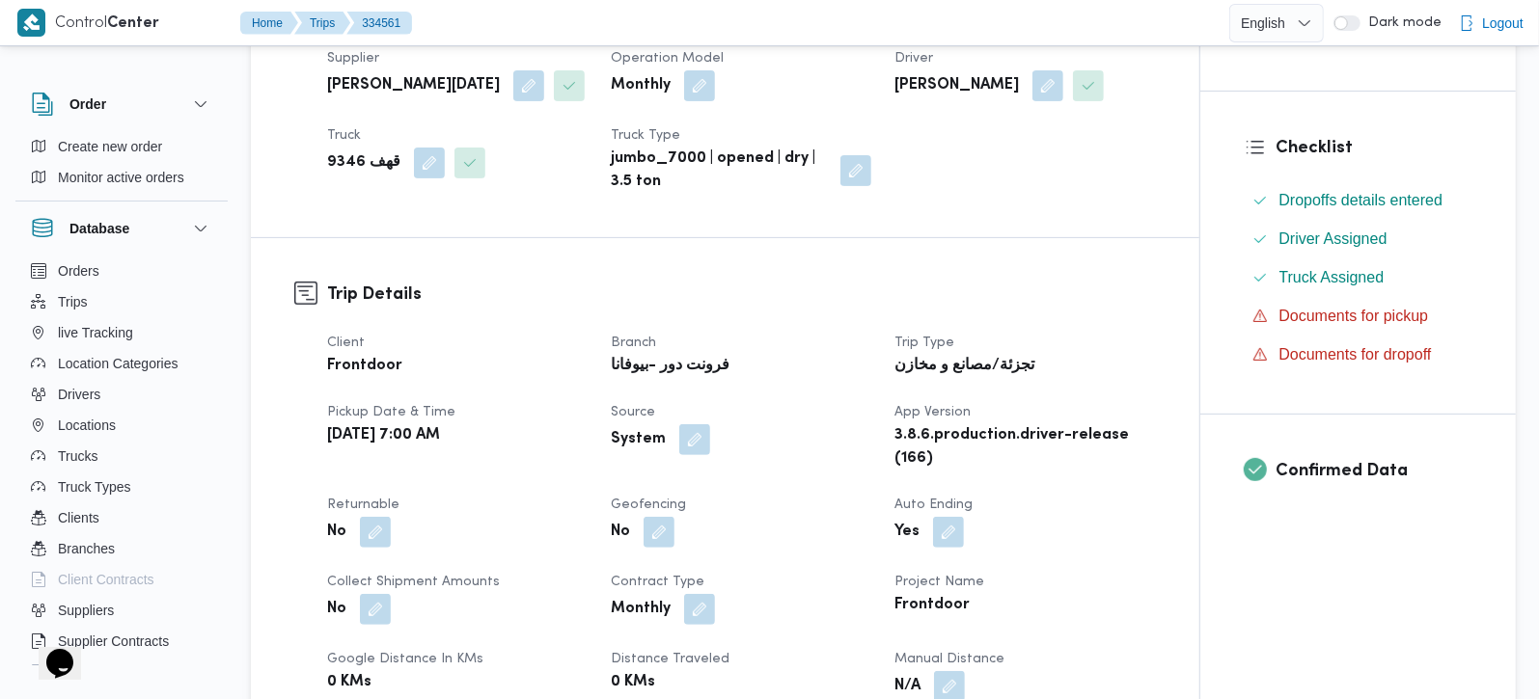
scroll to position [680, 0]
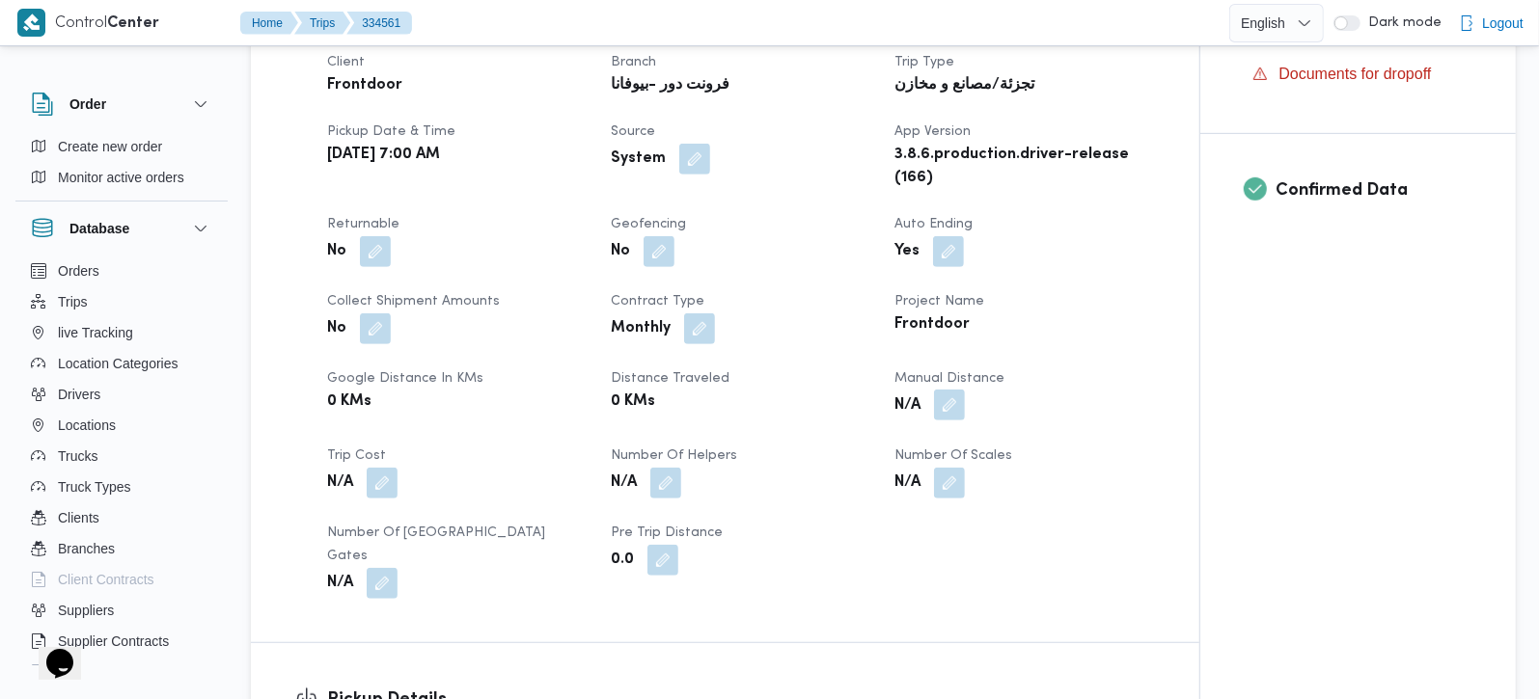
click at [947, 421] on button "button" at bounding box center [949, 405] width 31 height 31
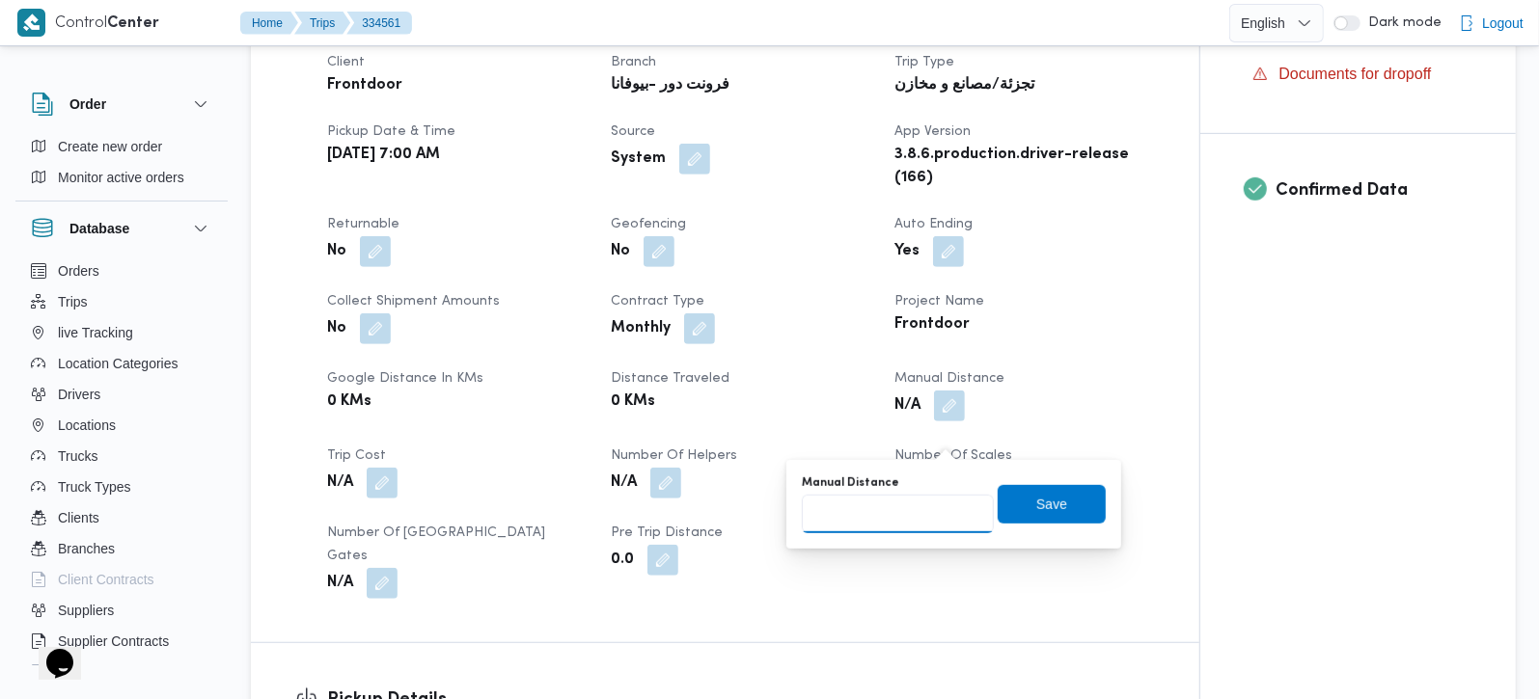
click at [903, 506] on input "Manual Distance" at bounding box center [898, 514] width 192 height 39
type input "100"
click at [1041, 494] on span "Save" at bounding box center [1051, 503] width 31 height 23
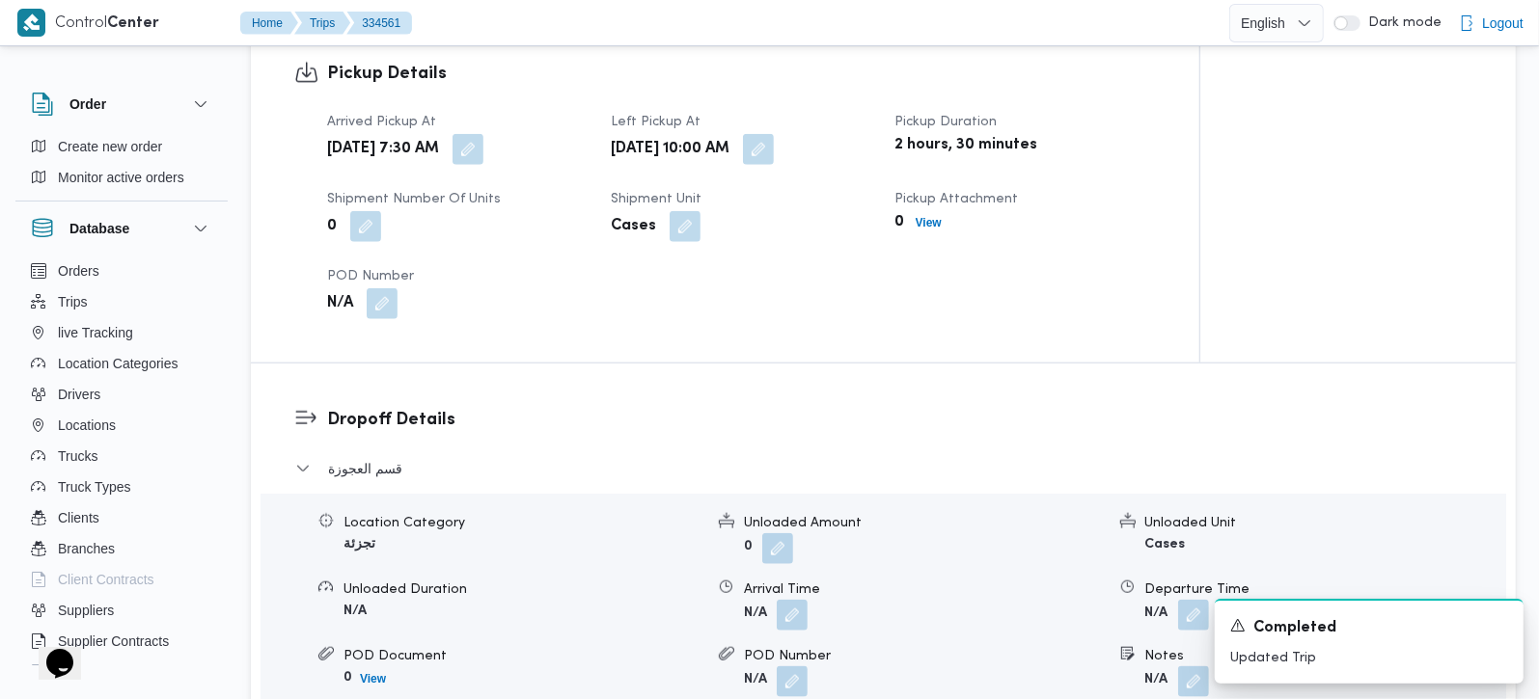
scroll to position [1361, 0]
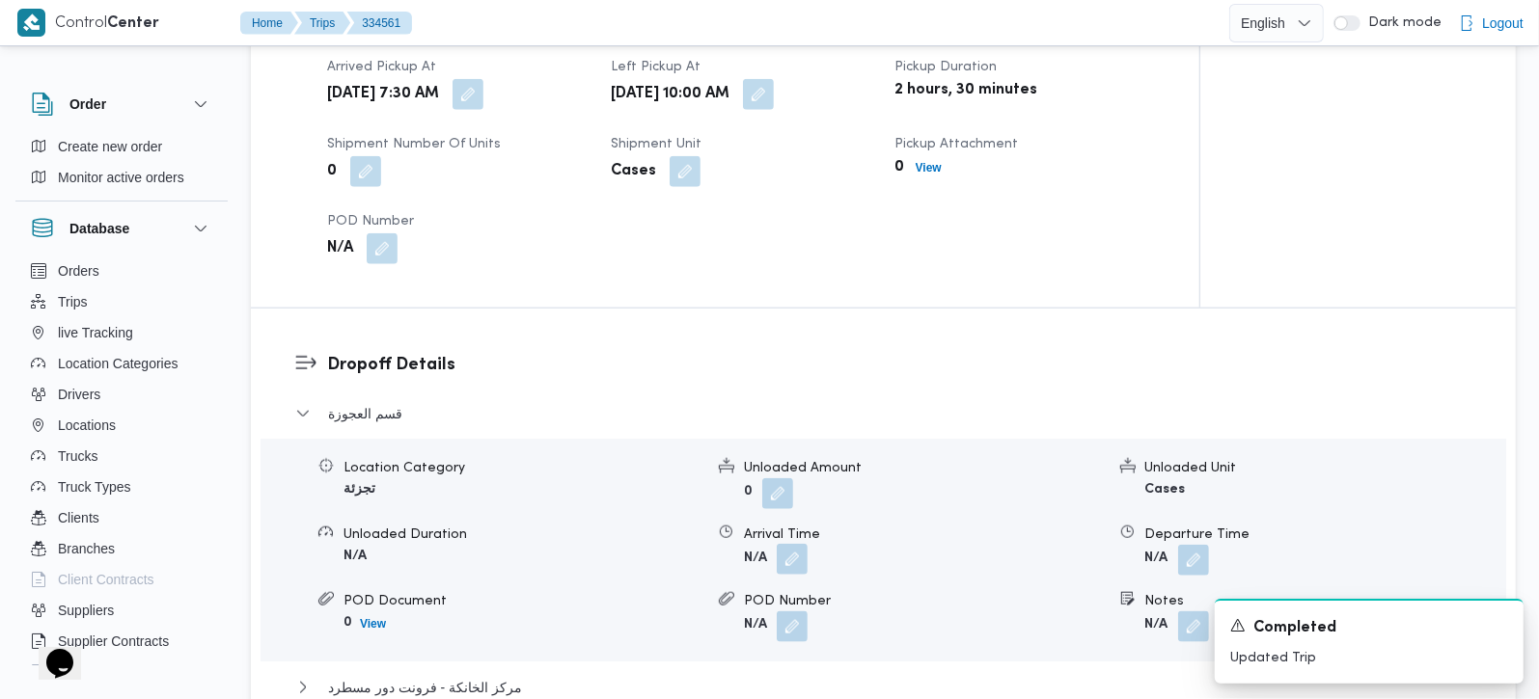
click at [793, 562] on button "button" at bounding box center [792, 559] width 31 height 31
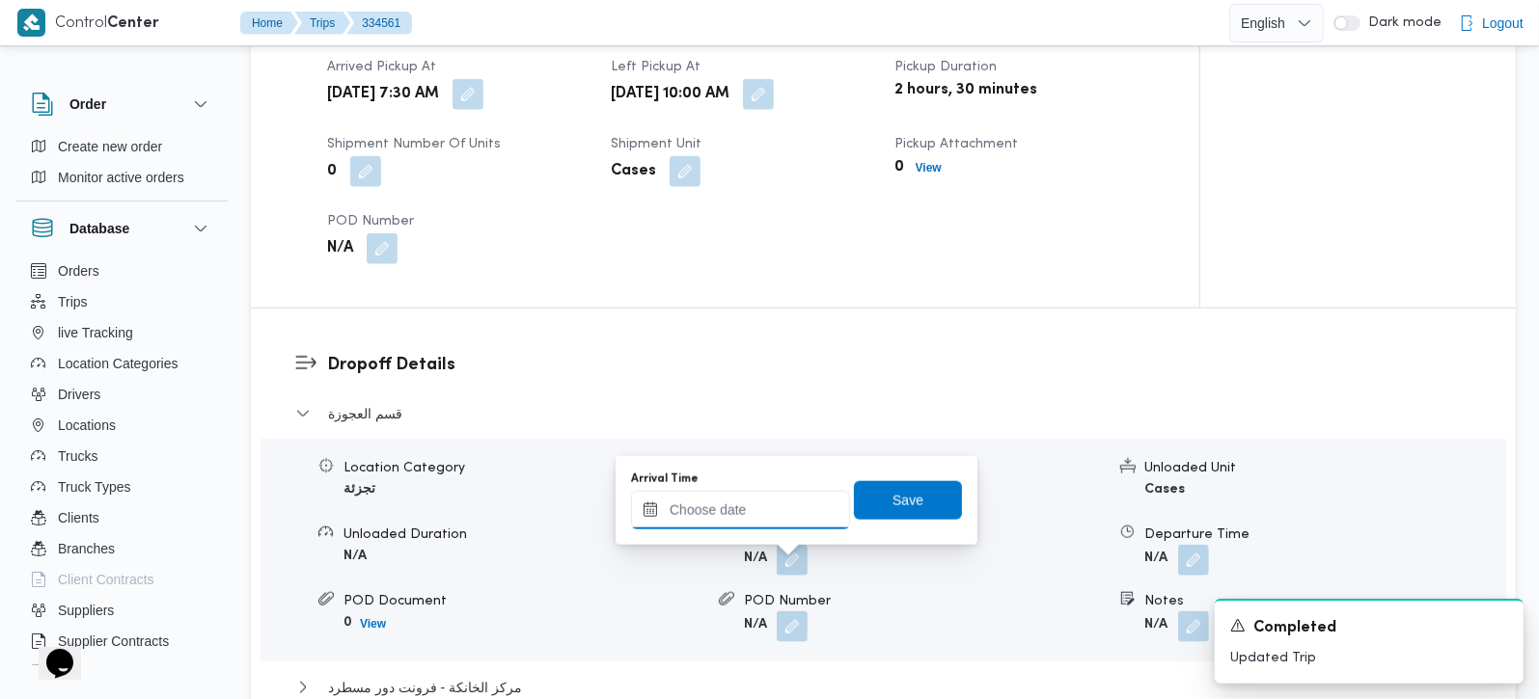
click at [734, 518] on input "Arrival Time" at bounding box center [740, 510] width 219 height 39
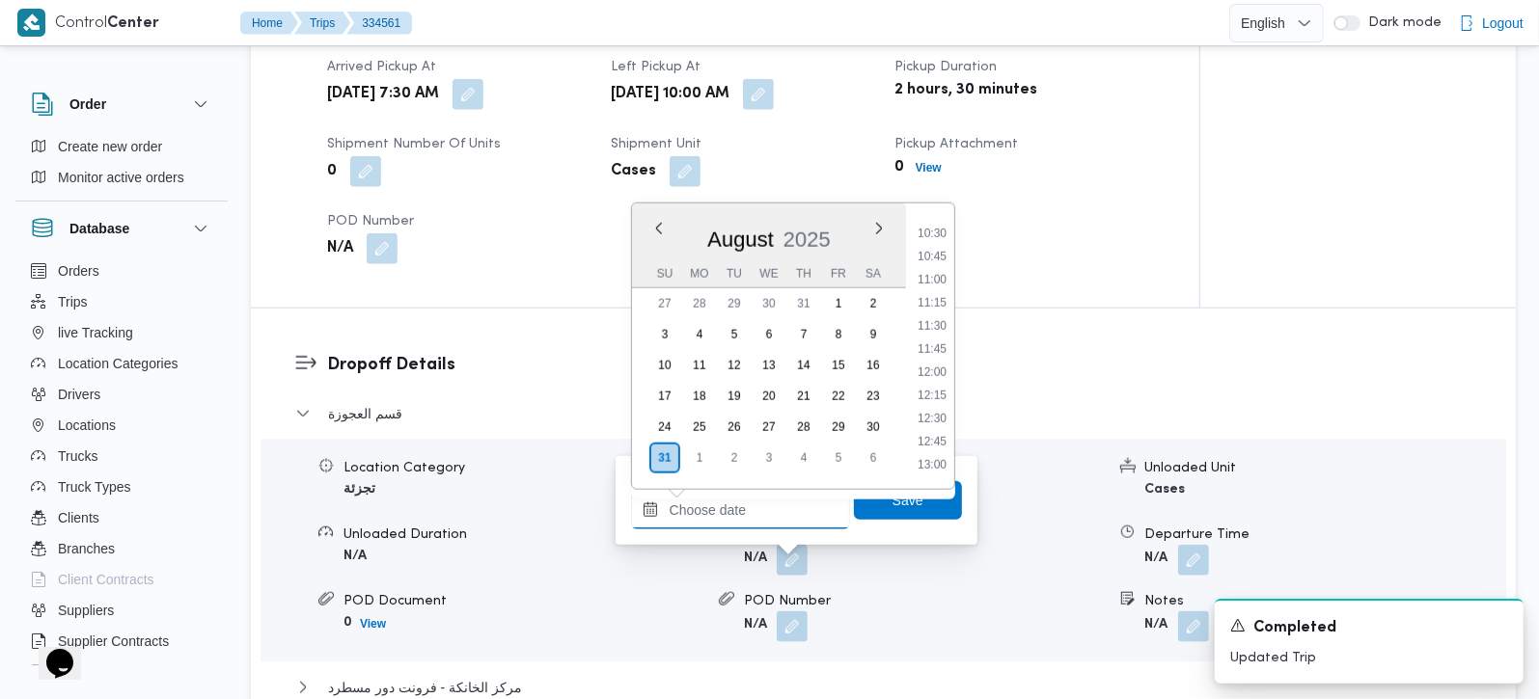
scroll to position [922, 0]
click at [928, 303] on li "10:45" at bounding box center [932, 301] width 44 height 19
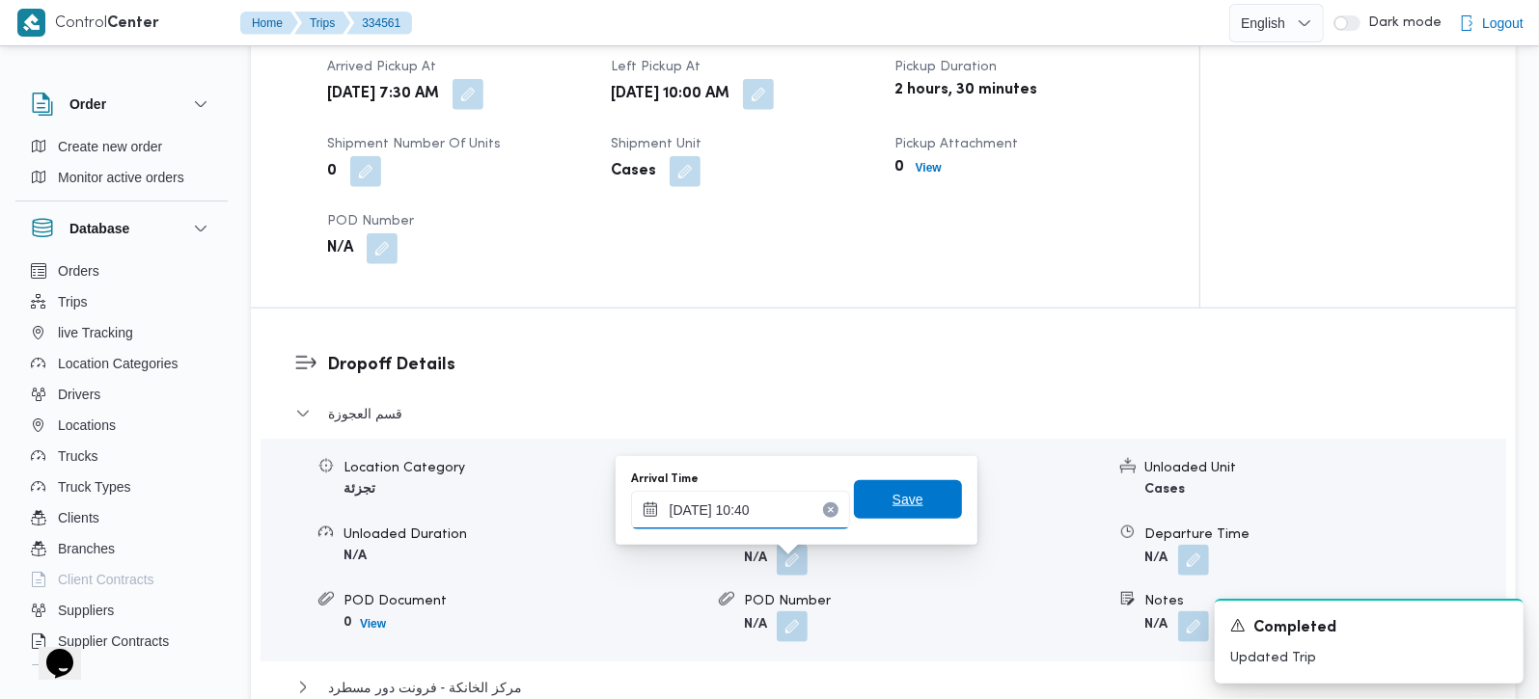
type input "31/08/2025 10:40"
click at [914, 491] on span "Save" at bounding box center [908, 499] width 108 height 39
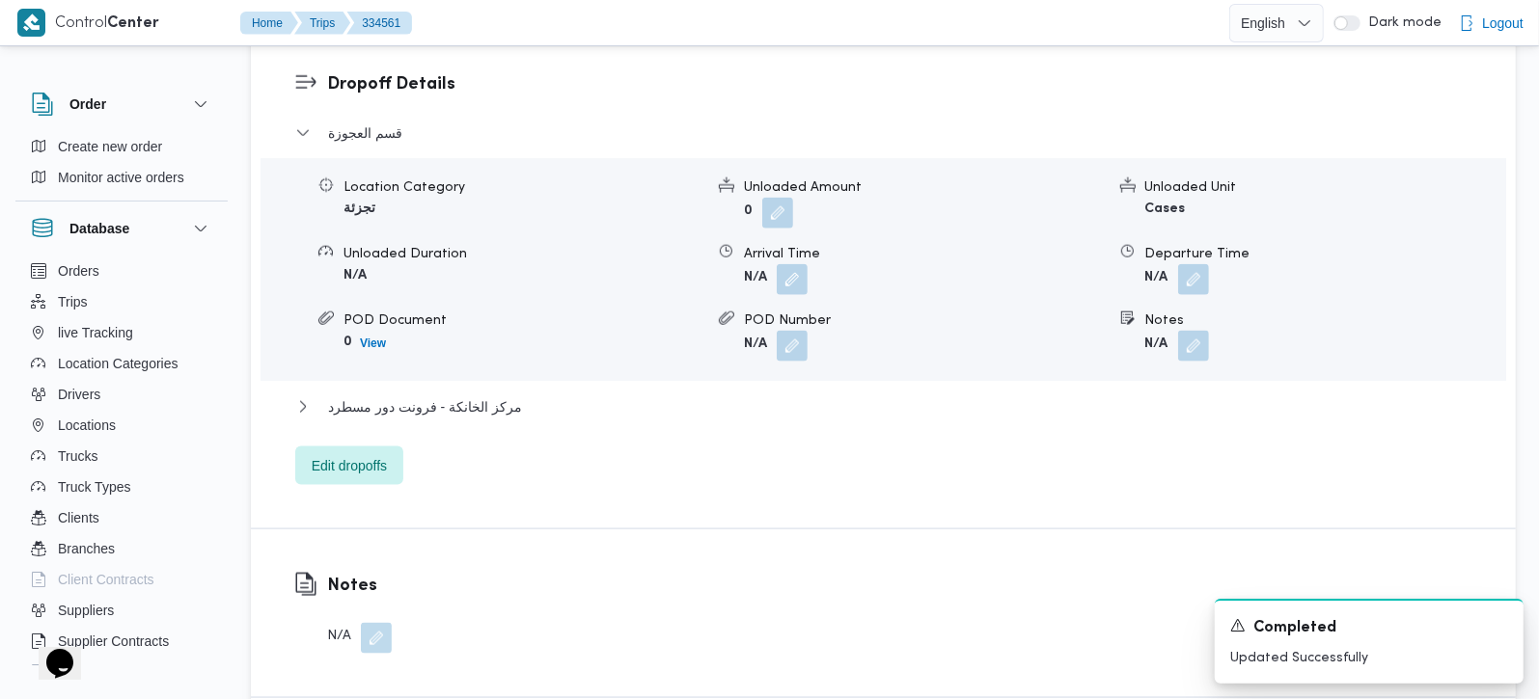
scroll to position [1702, 0]
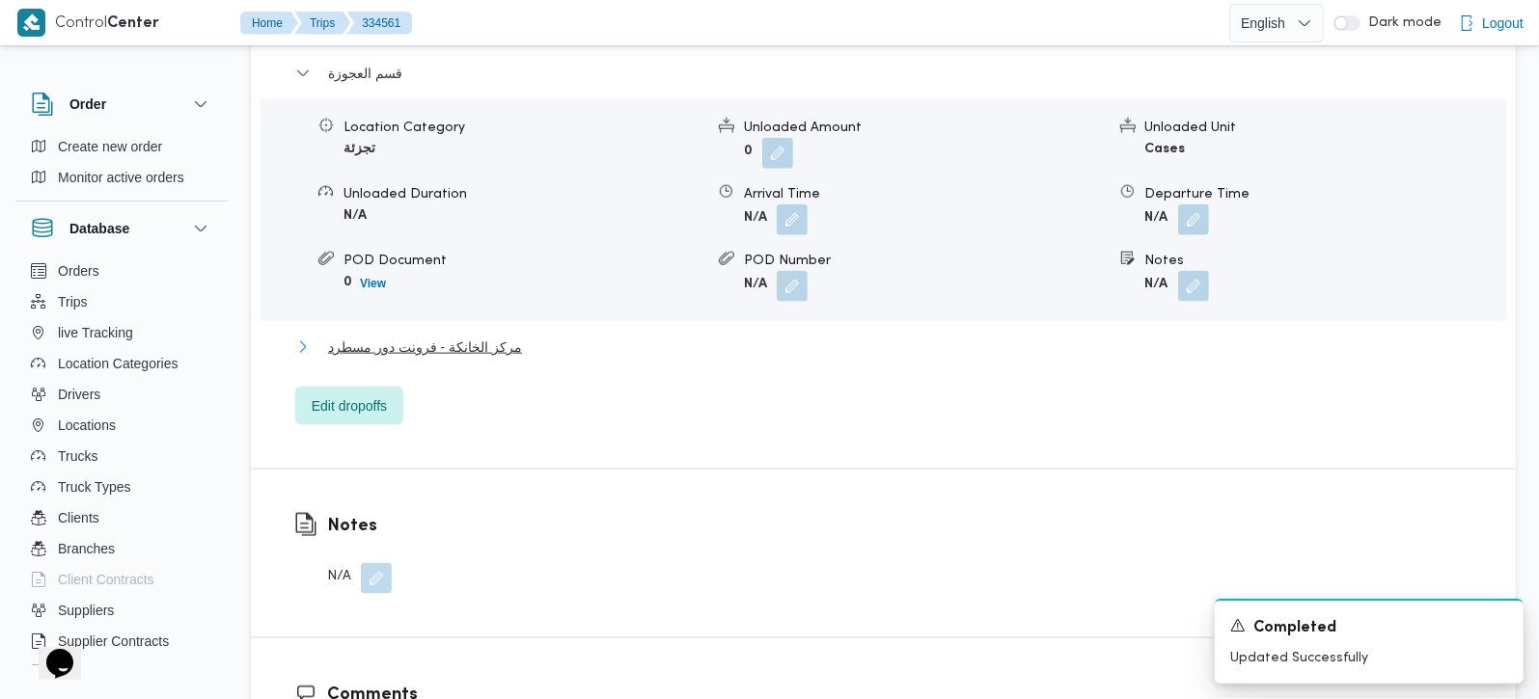
click at [465, 349] on span "مركز الخانكة - فرونت دور مسطرد" at bounding box center [425, 347] width 194 height 23
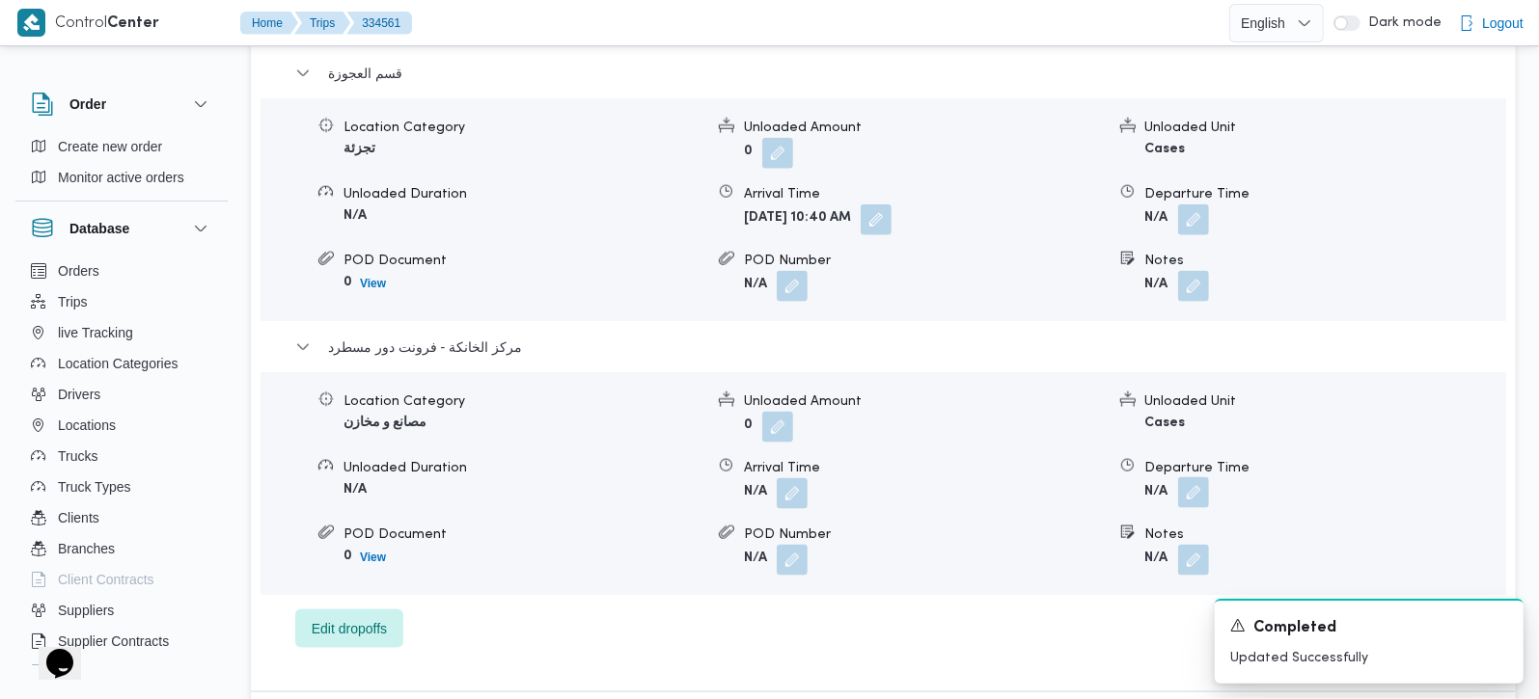
click at [1193, 496] on button "button" at bounding box center [1193, 493] width 31 height 31
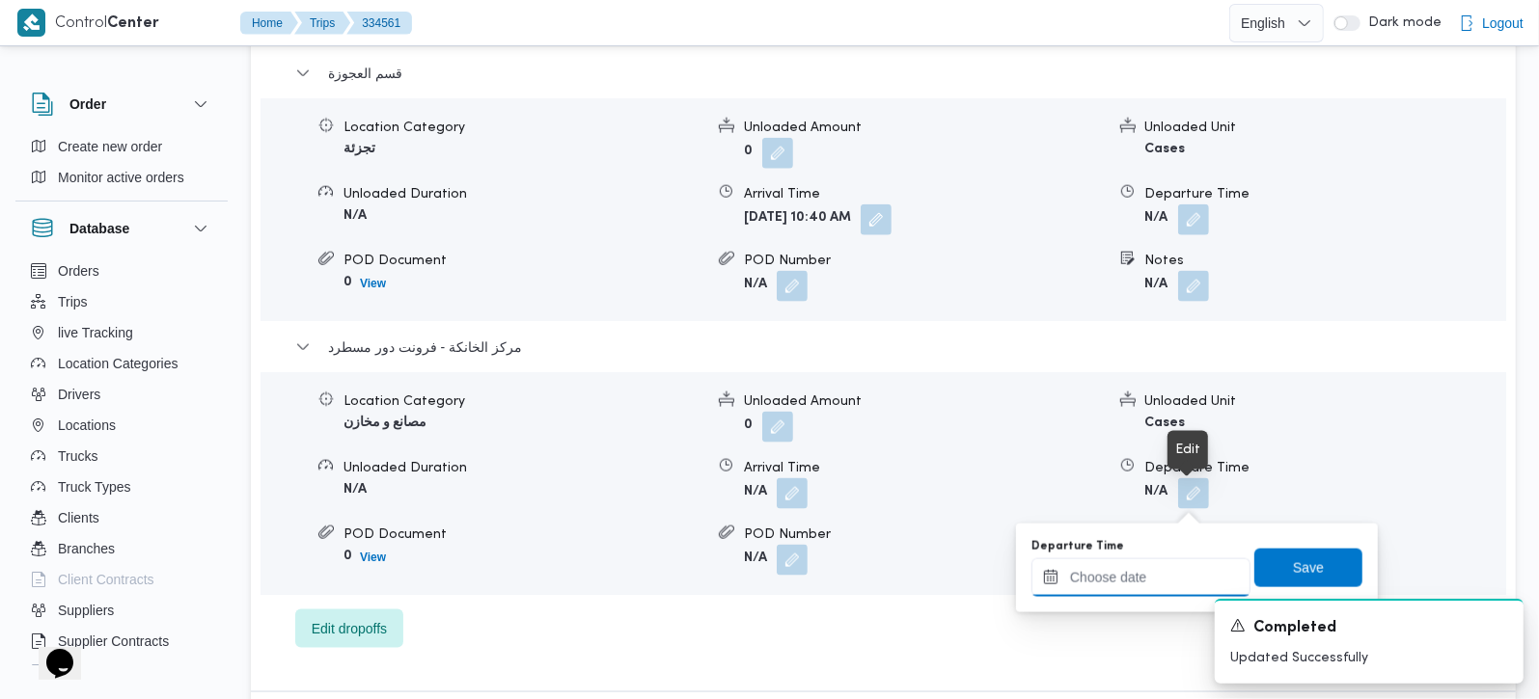
click at [1155, 559] on input "Departure Time" at bounding box center [1140, 578] width 219 height 39
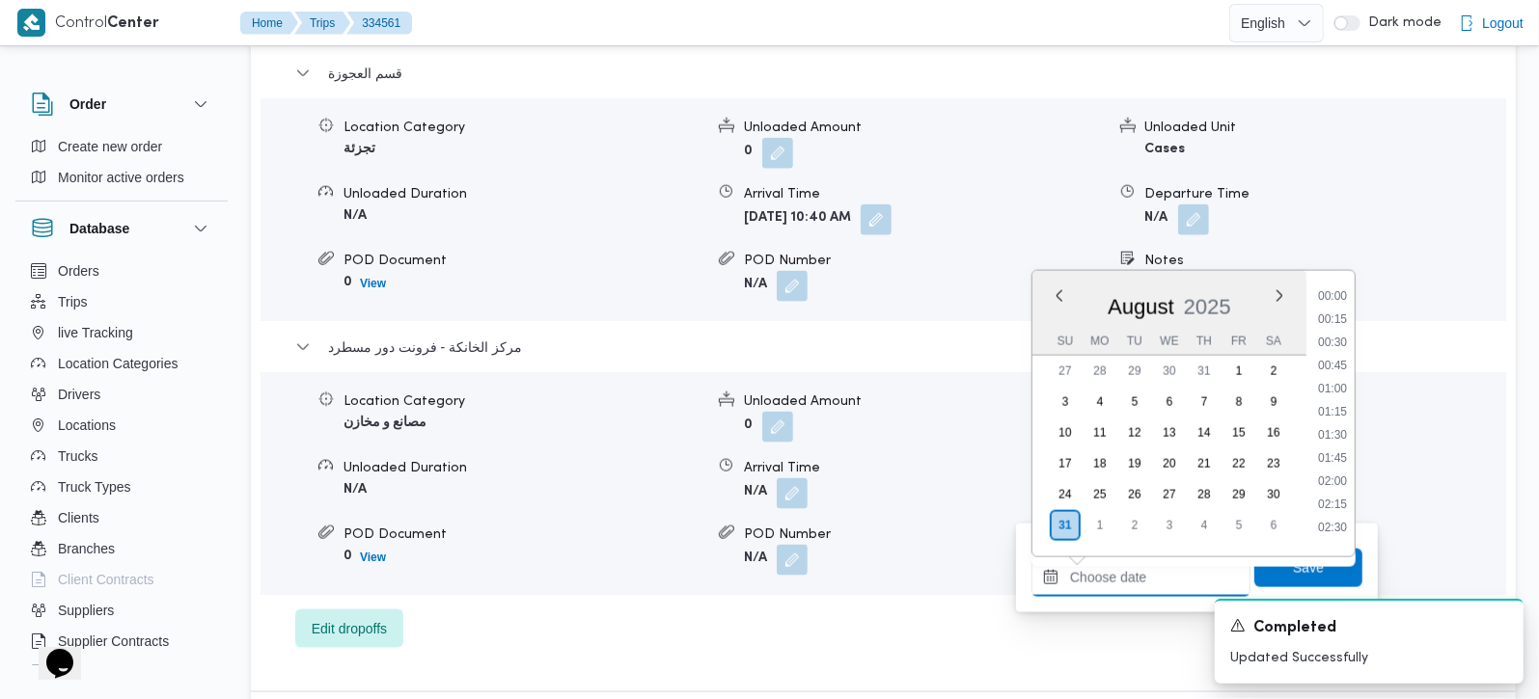
scroll to position [1490, 0]
drag, startPoint x: 1316, startPoint y: 338, endPoint x: 1313, endPoint y: 357, distance: 19.5
click at [1316, 338] on li "16:30" at bounding box center [1332, 334] width 44 height 19
type input "31/08/2025 16:30"
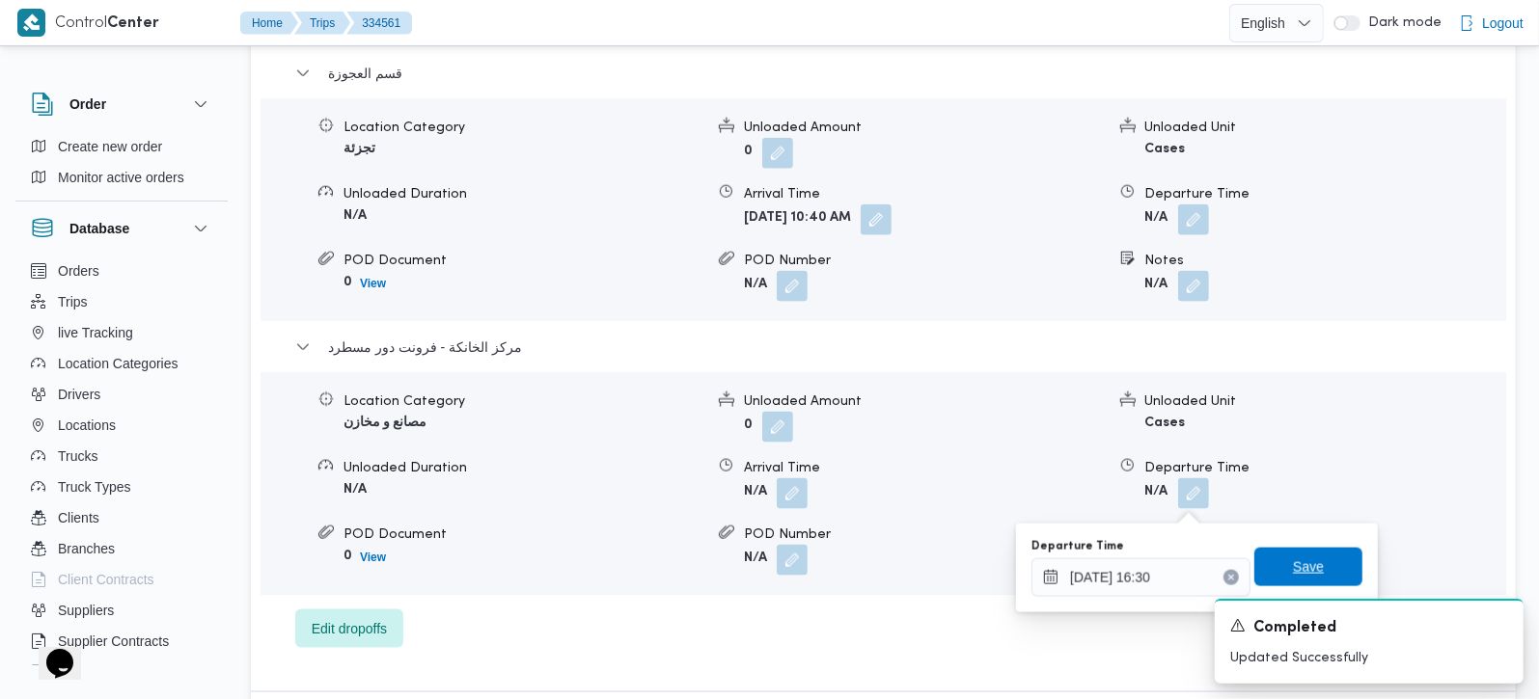
click at [1303, 558] on span "Save" at bounding box center [1308, 567] width 31 height 23
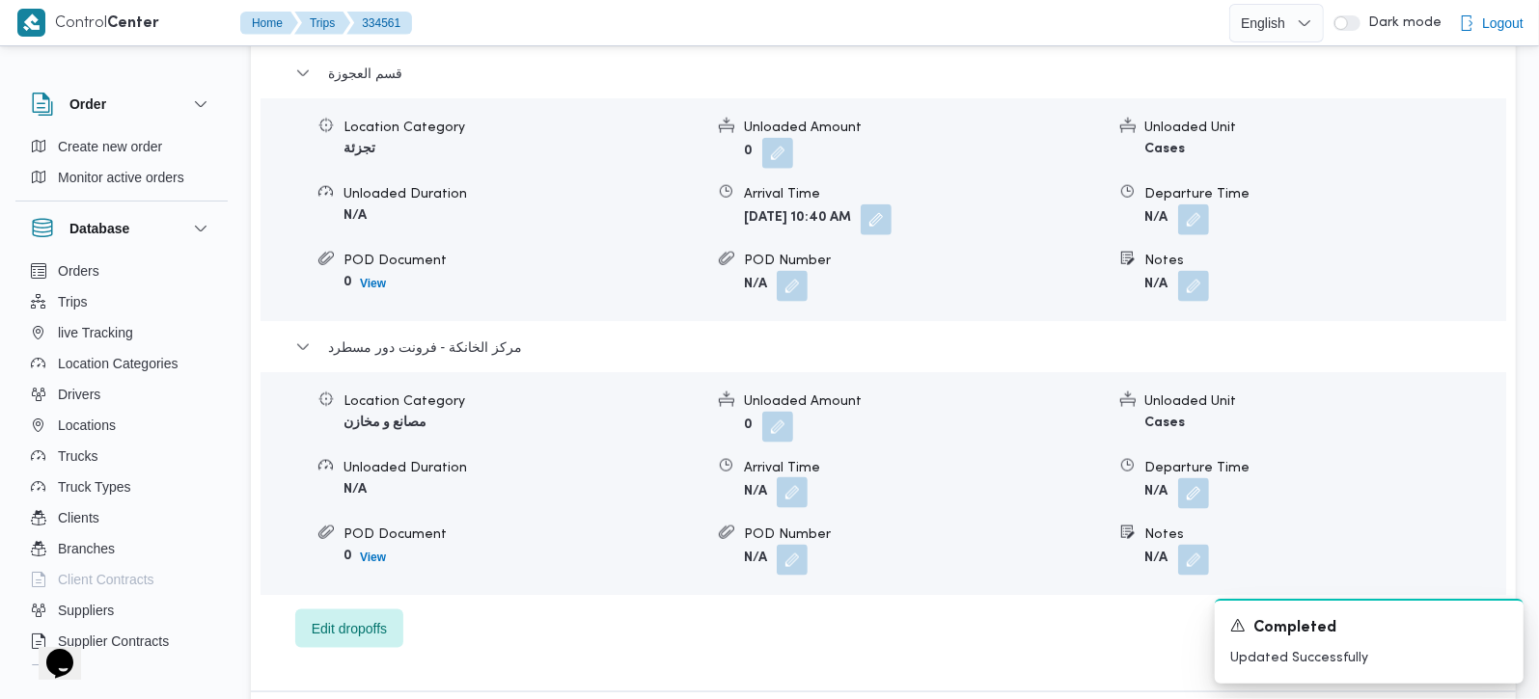
click at [792, 503] on button "button" at bounding box center [792, 493] width 31 height 31
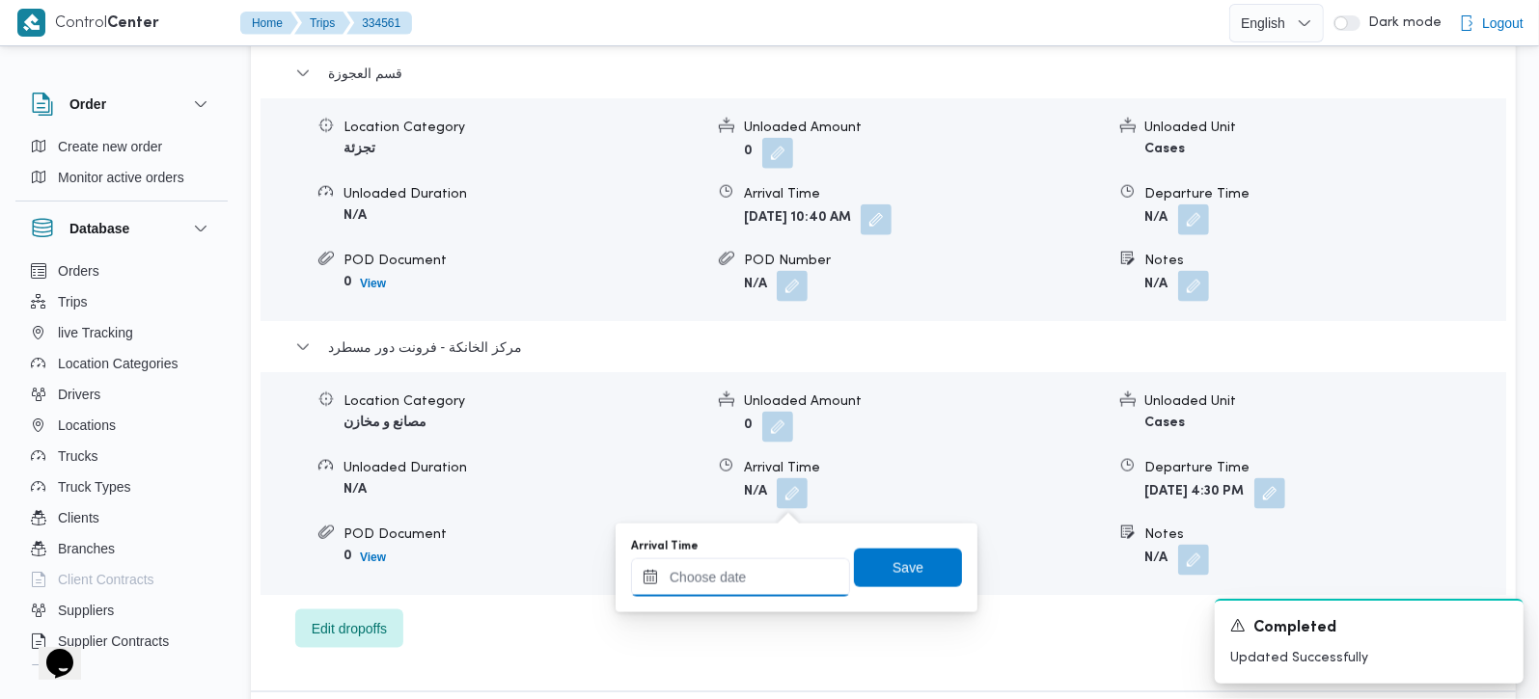
drag, startPoint x: 792, startPoint y: 505, endPoint x: 777, endPoint y: 564, distance: 61.8
click at [777, 564] on input "Arrival Time" at bounding box center [740, 578] width 219 height 39
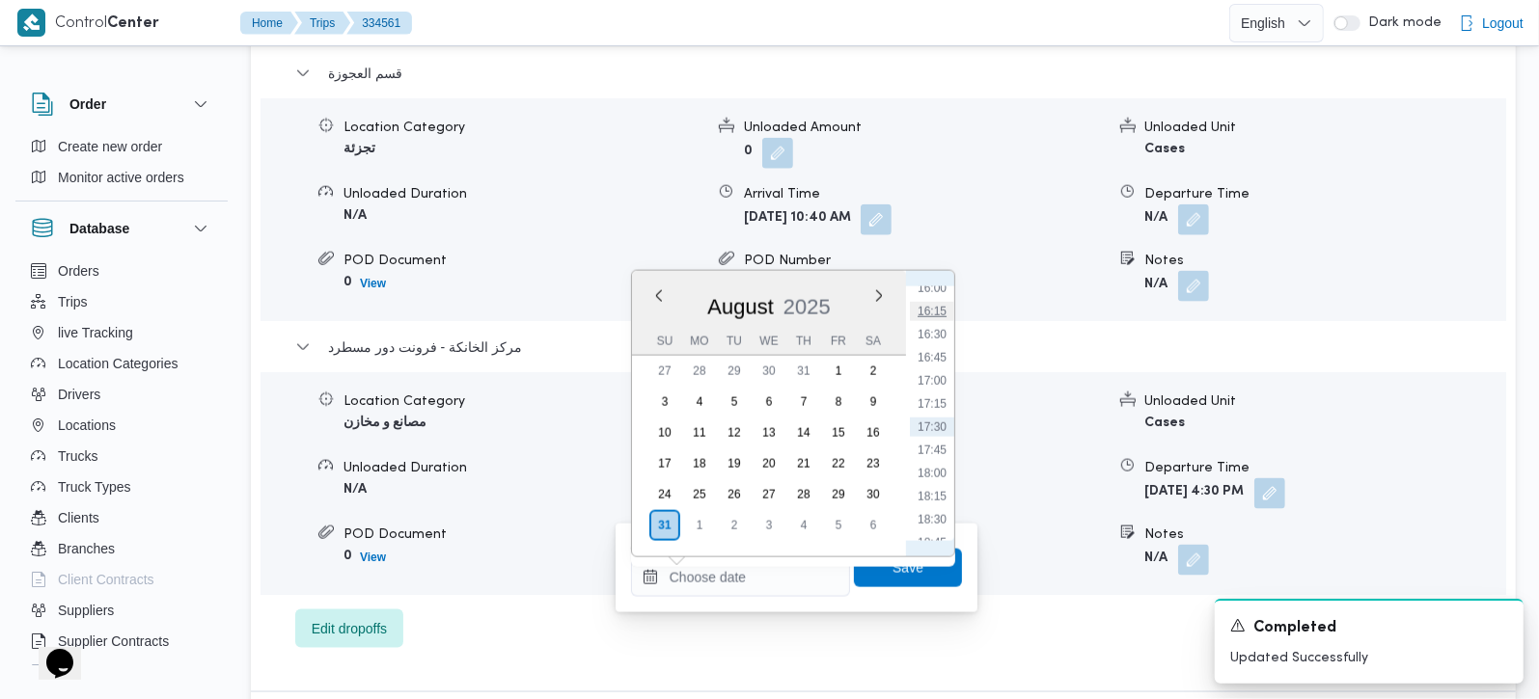
click at [928, 312] on li "16:15" at bounding box center [932, 311] width 44 height 19
type input "31/08/2025 16:15"
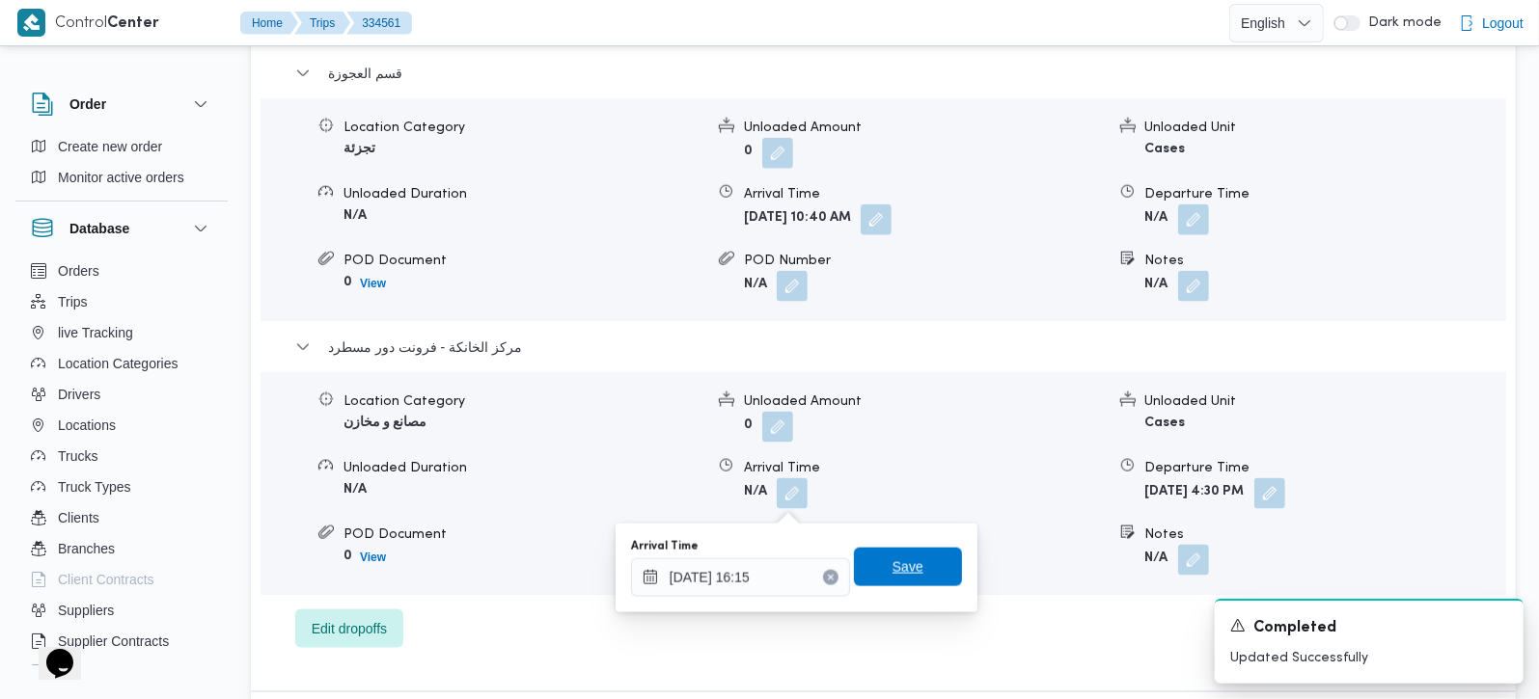
click at [897, 561] on span "Save" at bounding box center [907, 567] width 31 height 23
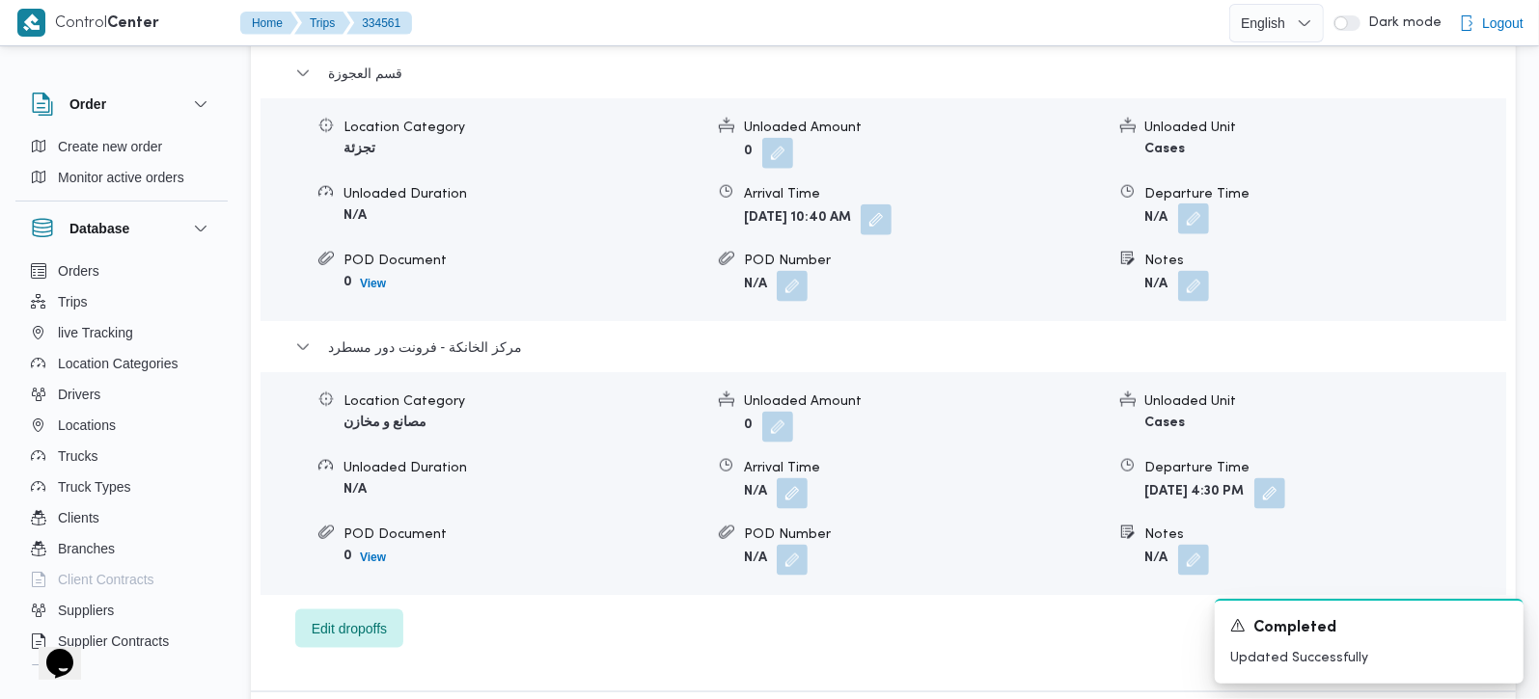
click at [1189, 222] on button "button" at bounding box center [1193, 219] width 31 height 31
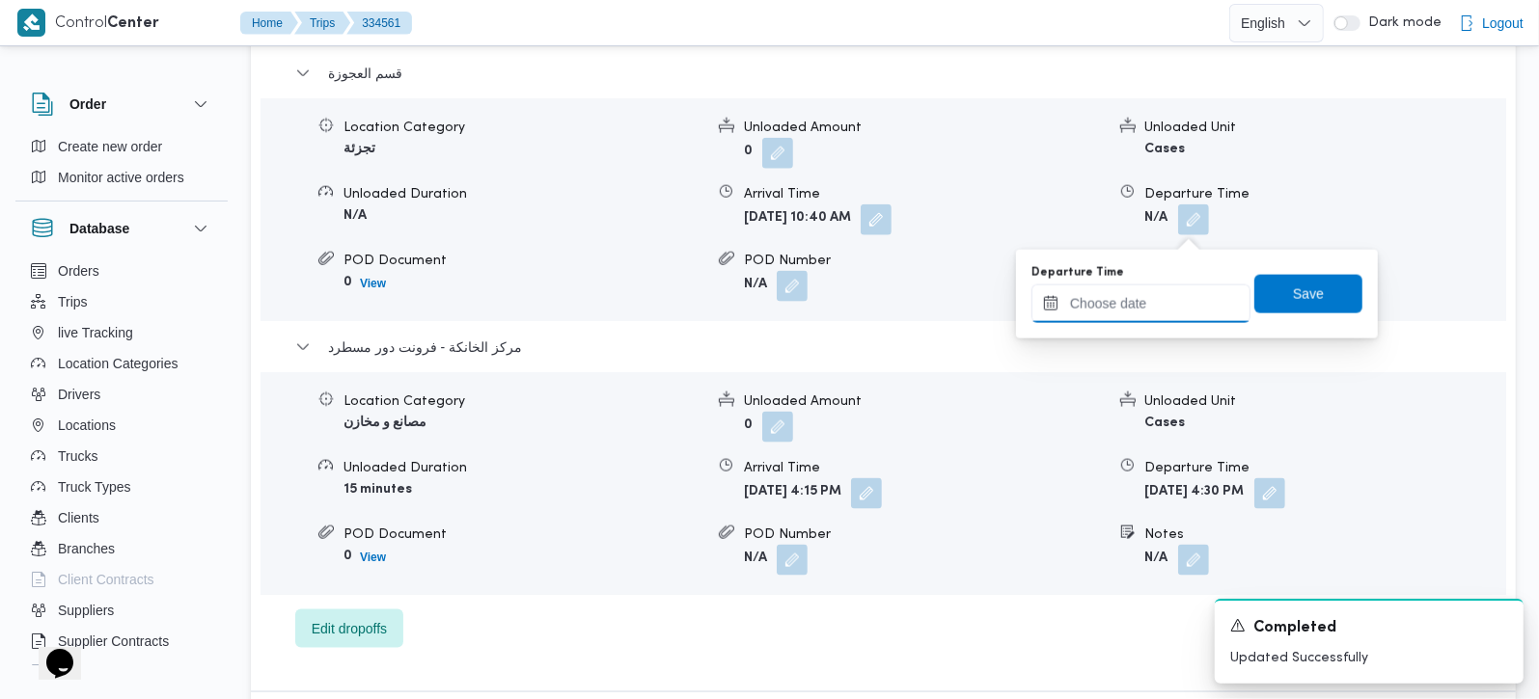
click at [1161, 313] on input "Departure Time" at bounding box center [1140, 304] width 219 height 39
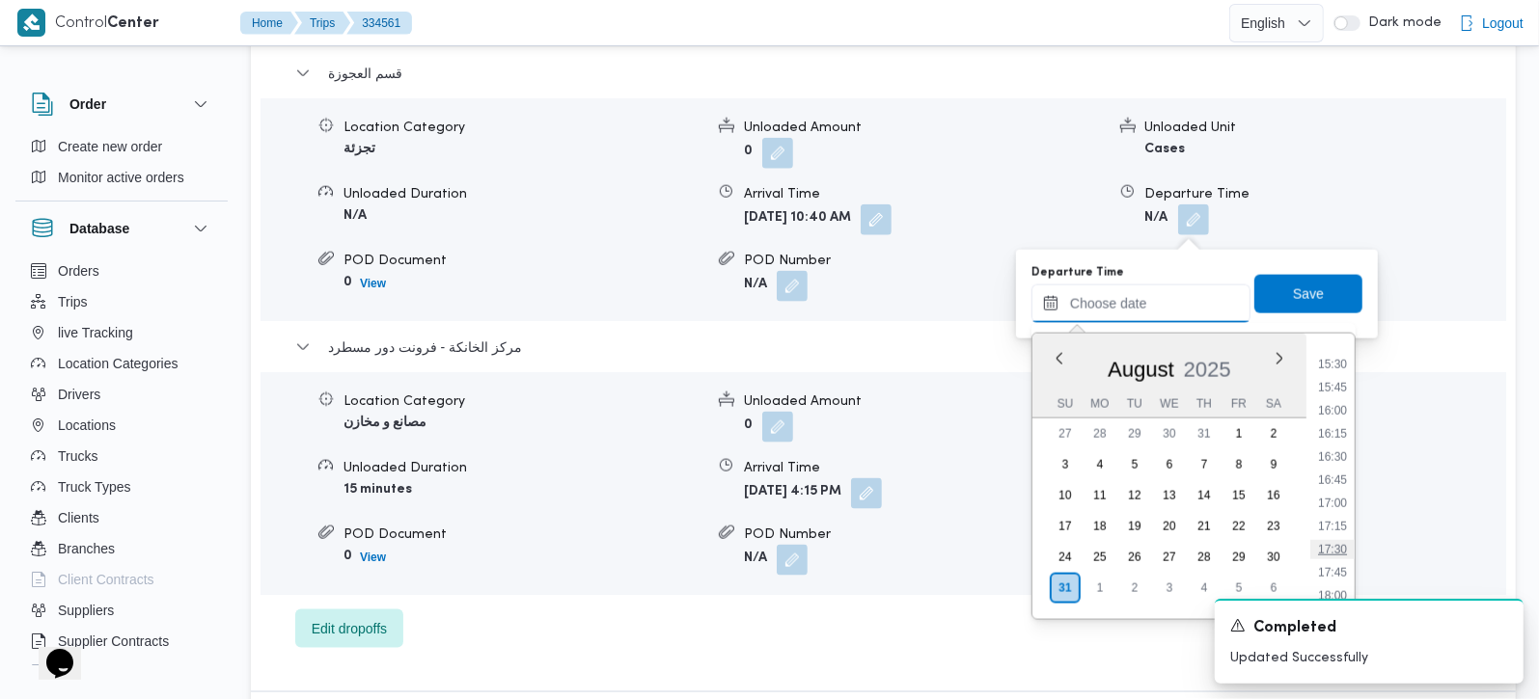
scroll to position [1377, 0]
click at [1339, 423] on li "15:30" at bounding box center [1332, 417] width 44 height 19
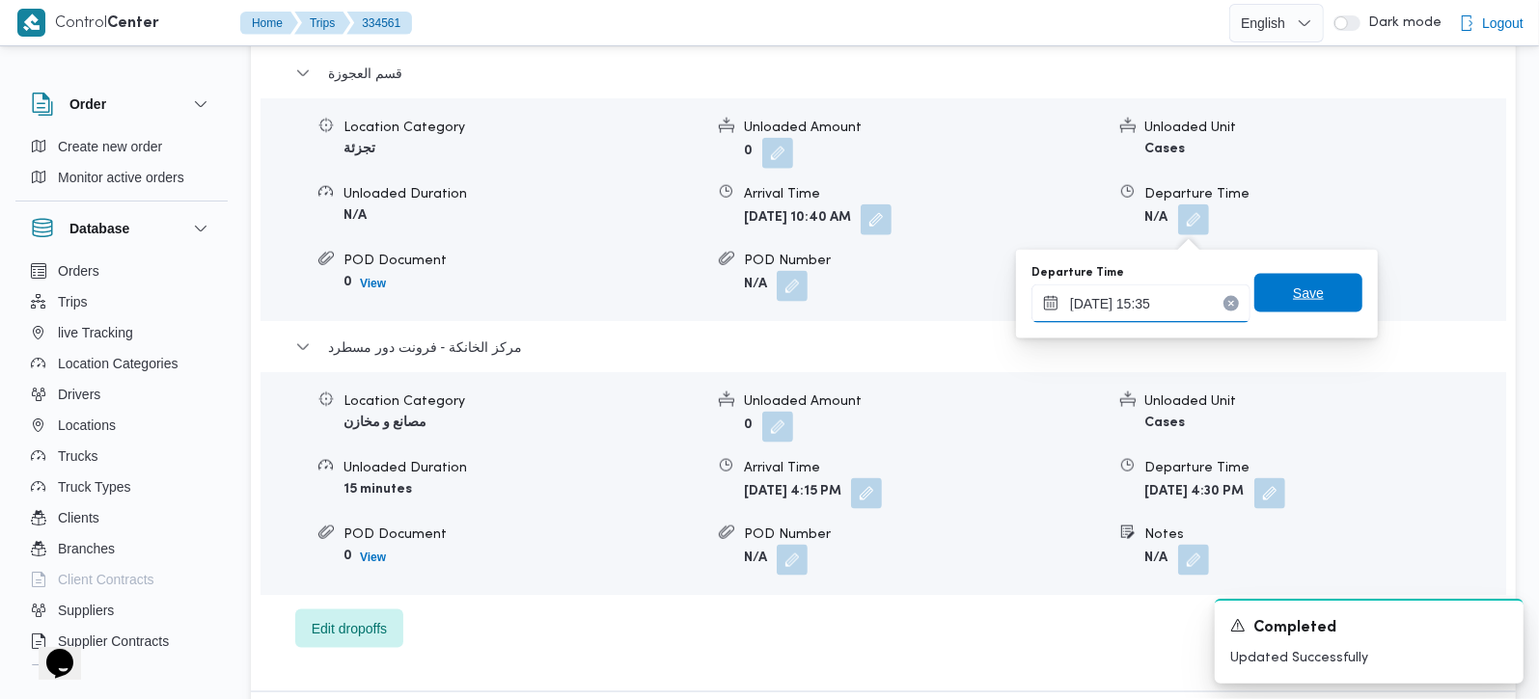
type input "31/08/2025 15:35"
click at [1302, 278] on span "Save" at bounding box center [1308, 293] width 108 height 39
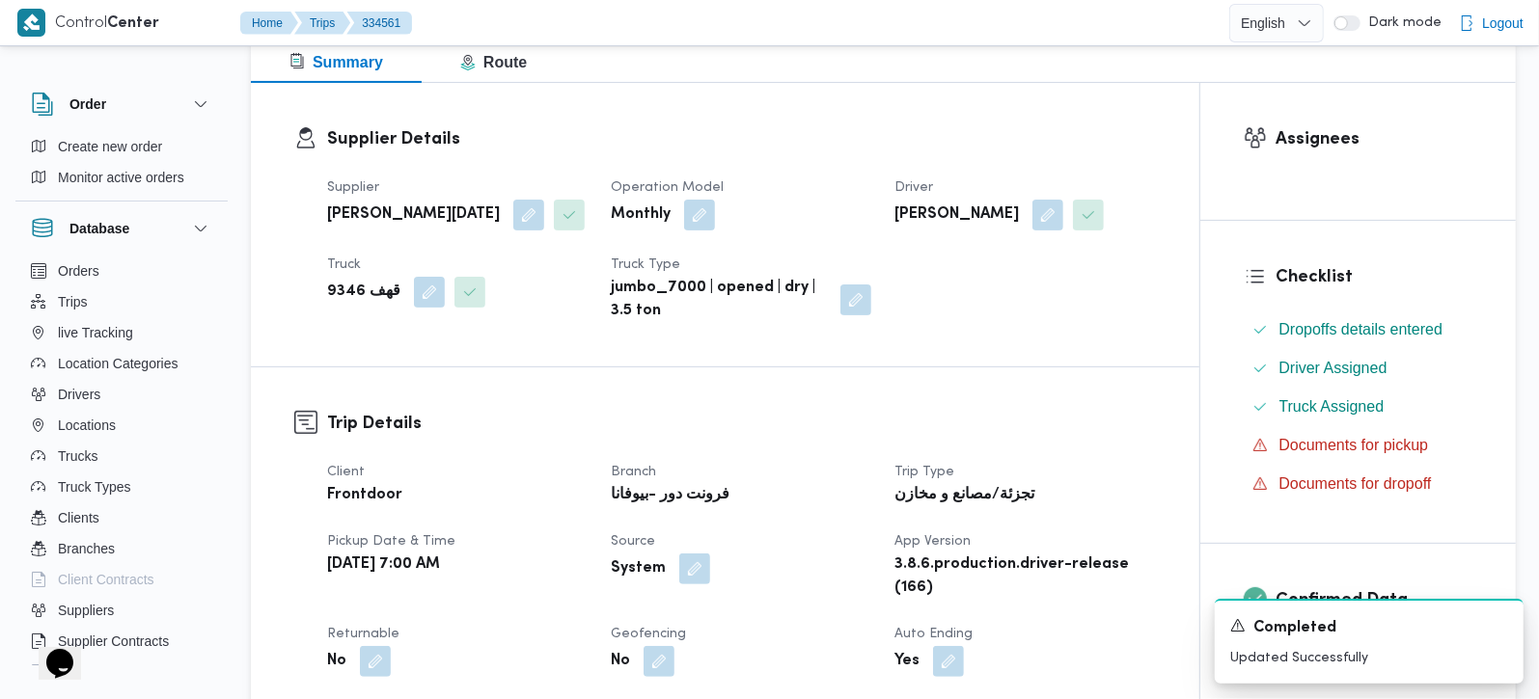
scroll to position [0, 0]
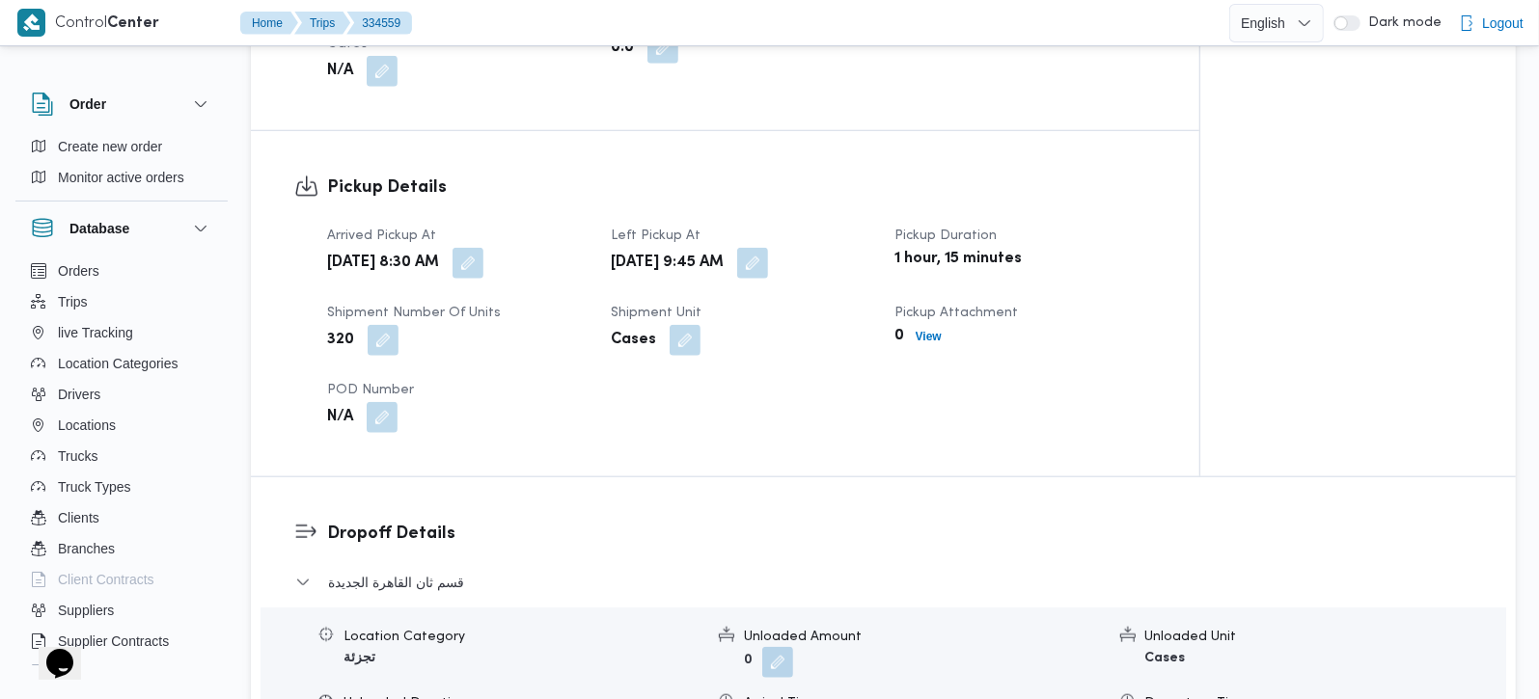
scroll to position [1361, 0]
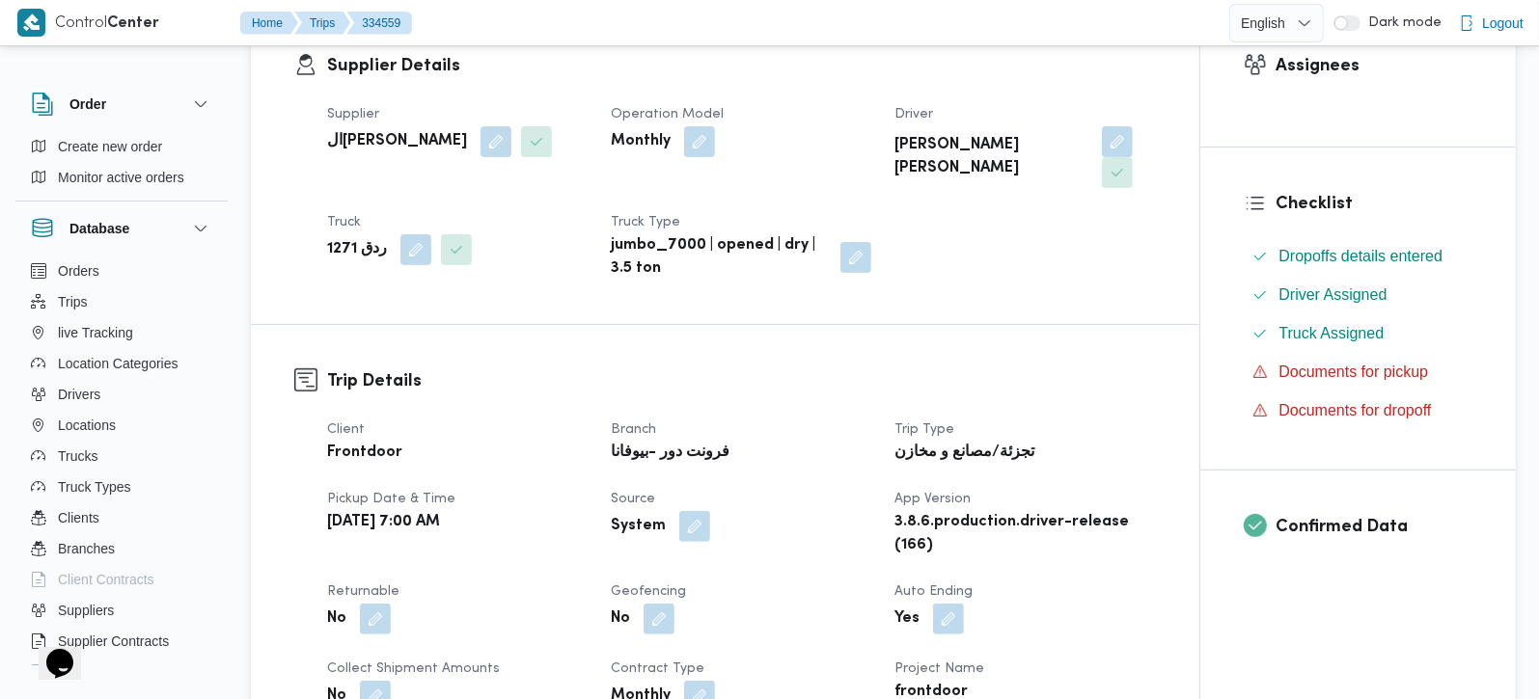
scroll to position [680, 0]
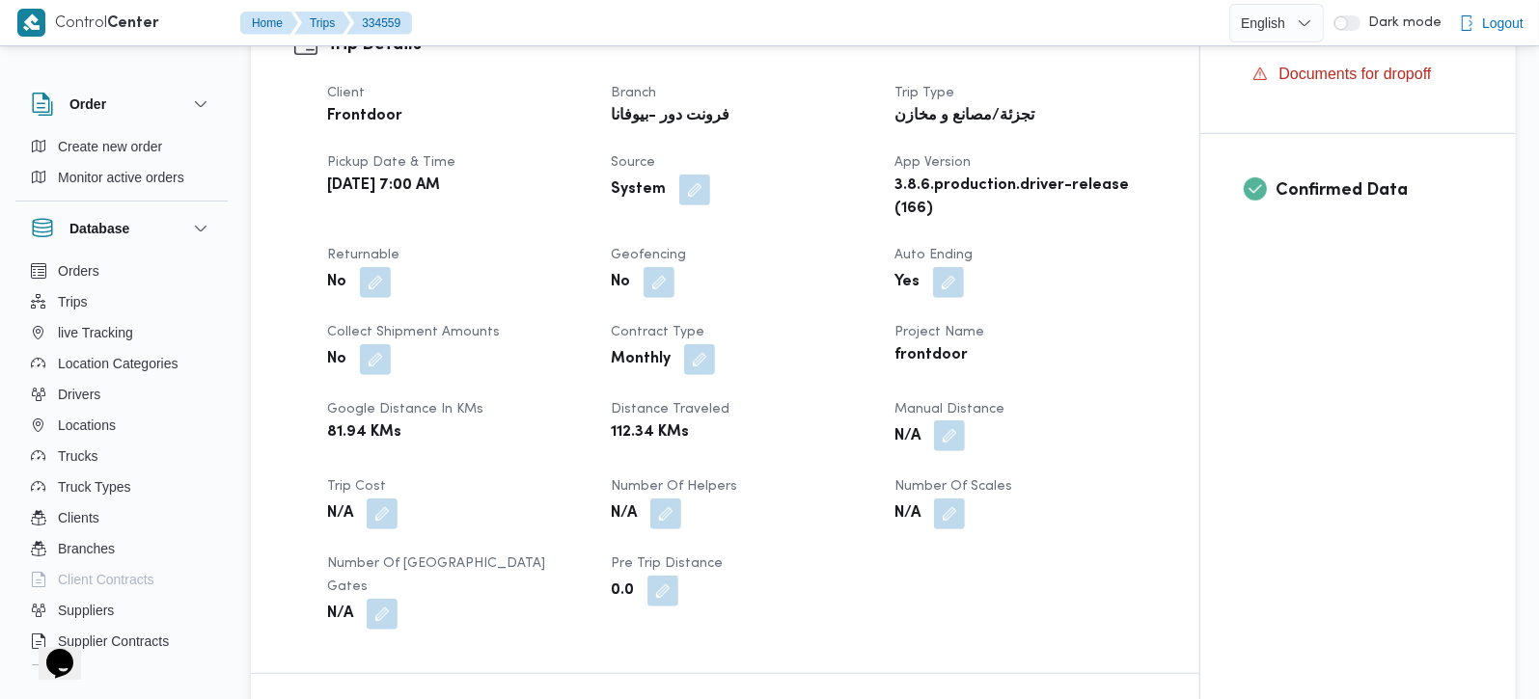
click at [947, 421] on button "button" at bounding box center [949, 436] width 31 height 31
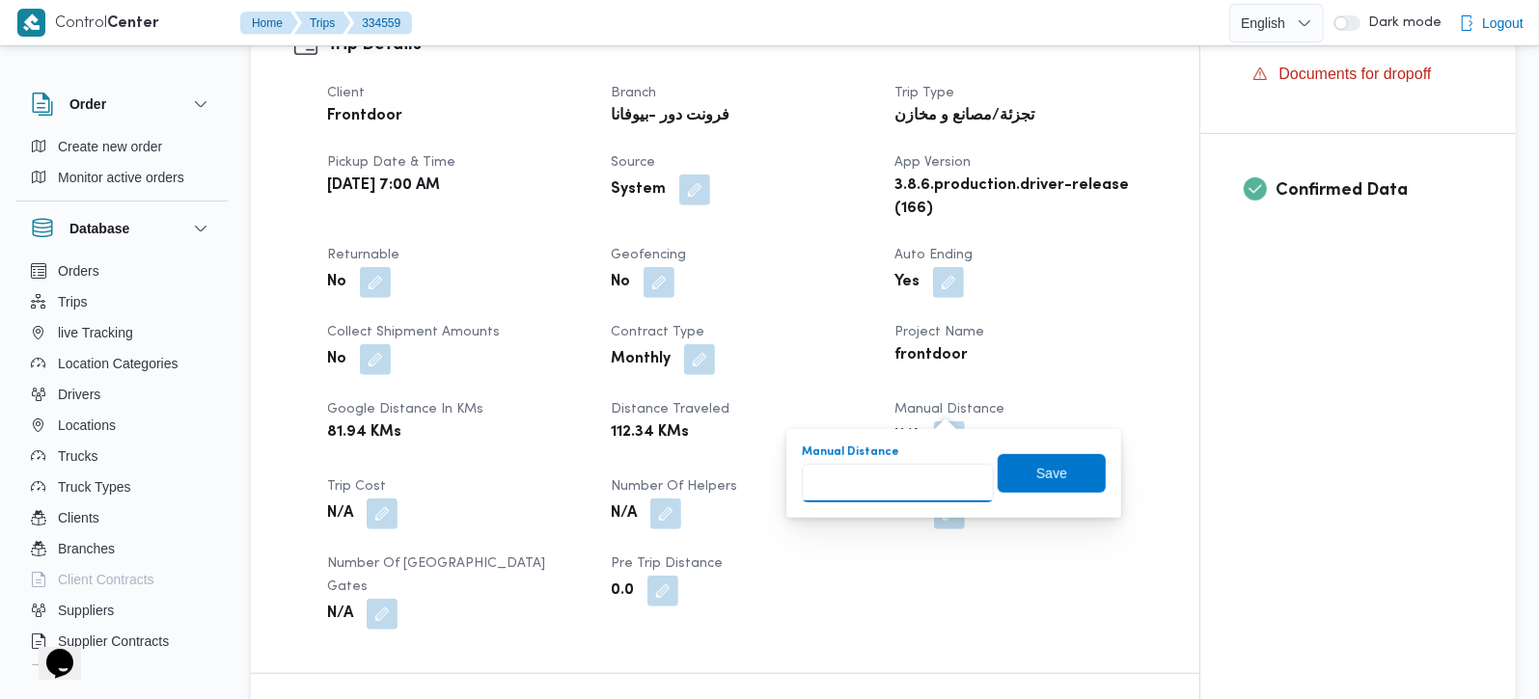
click at [897, 491] on input "Manual Distance" at bounding box center [898, 483] width 192 height 39
type input "126"
click at [1064, 468] on span "Save" at bounding box center [1052, 472] width 108 height 39
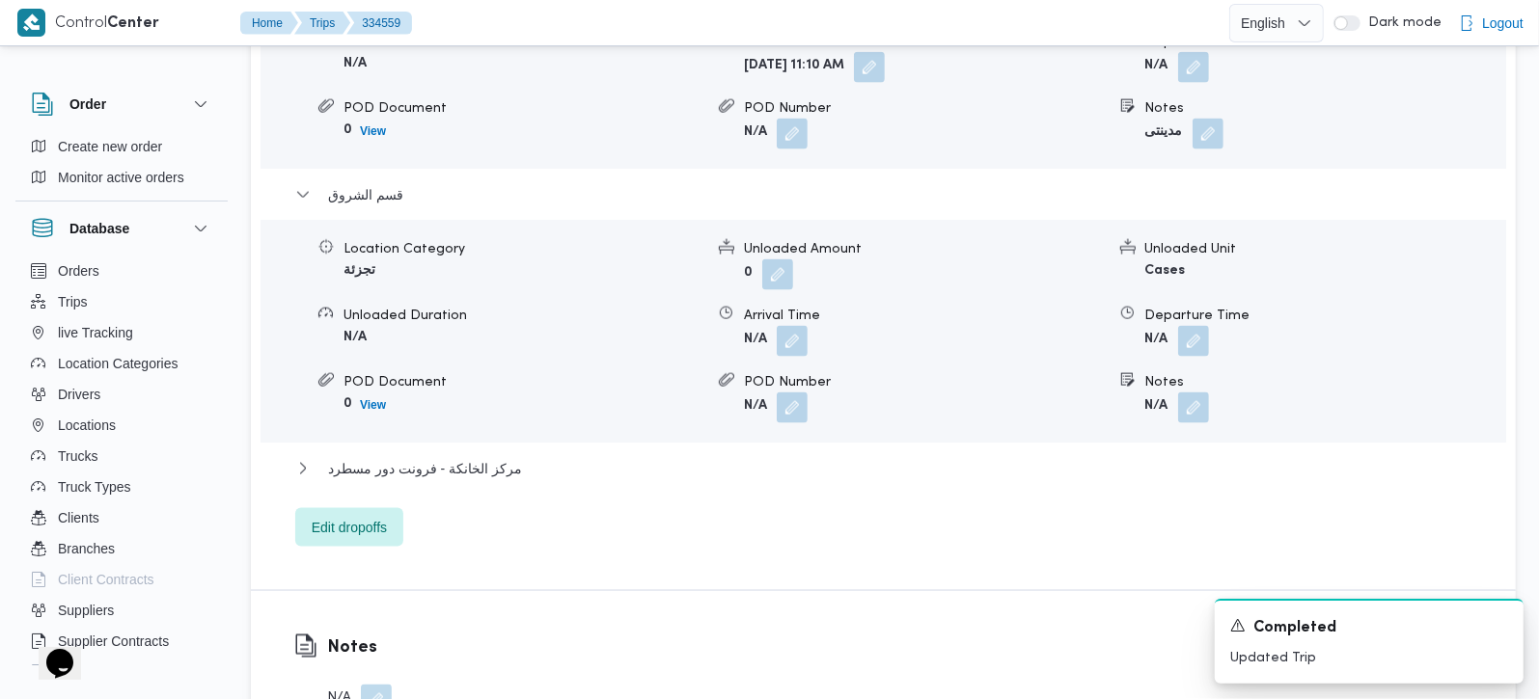
scroll to position [1929, 0]
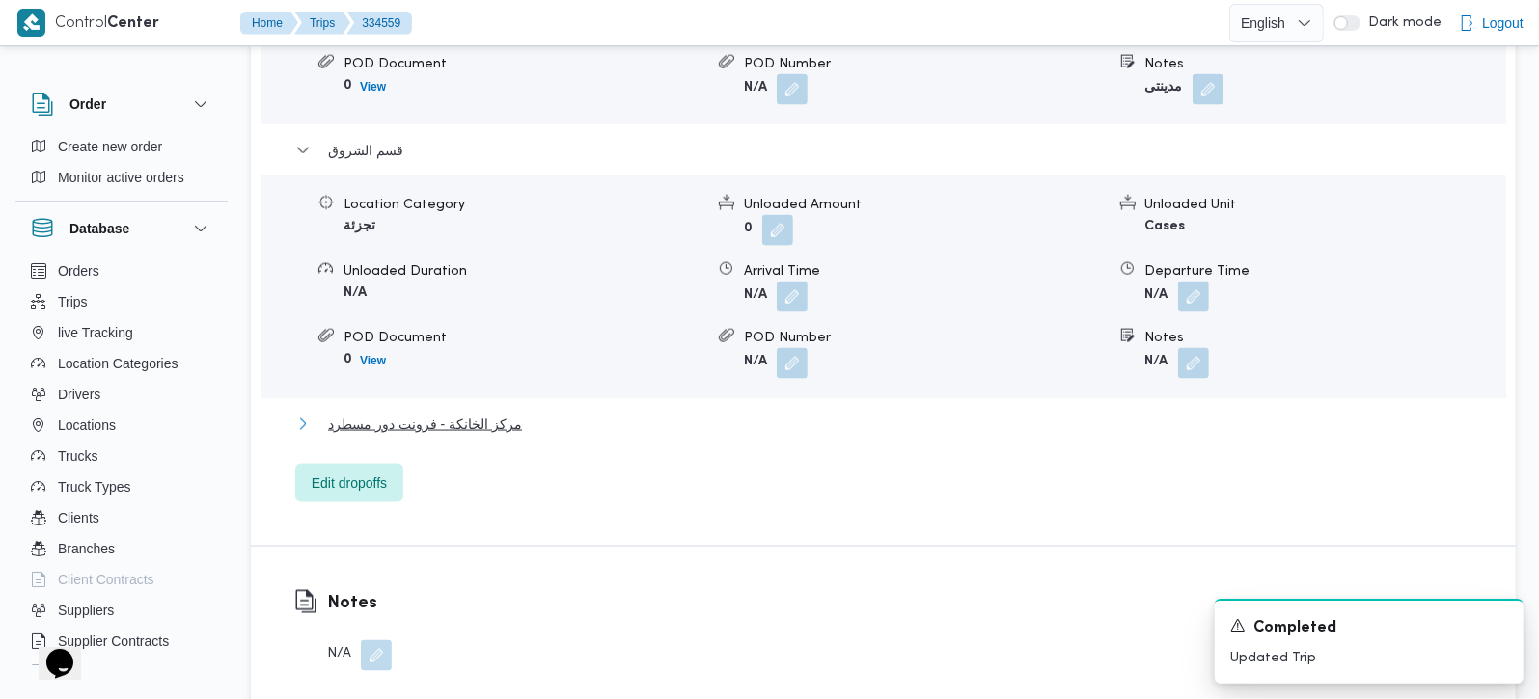
click at [395, 413] on span "مركز الخانكة - فرونت دور مسطرد" at bounding box center [425, 424] width 194 height 23
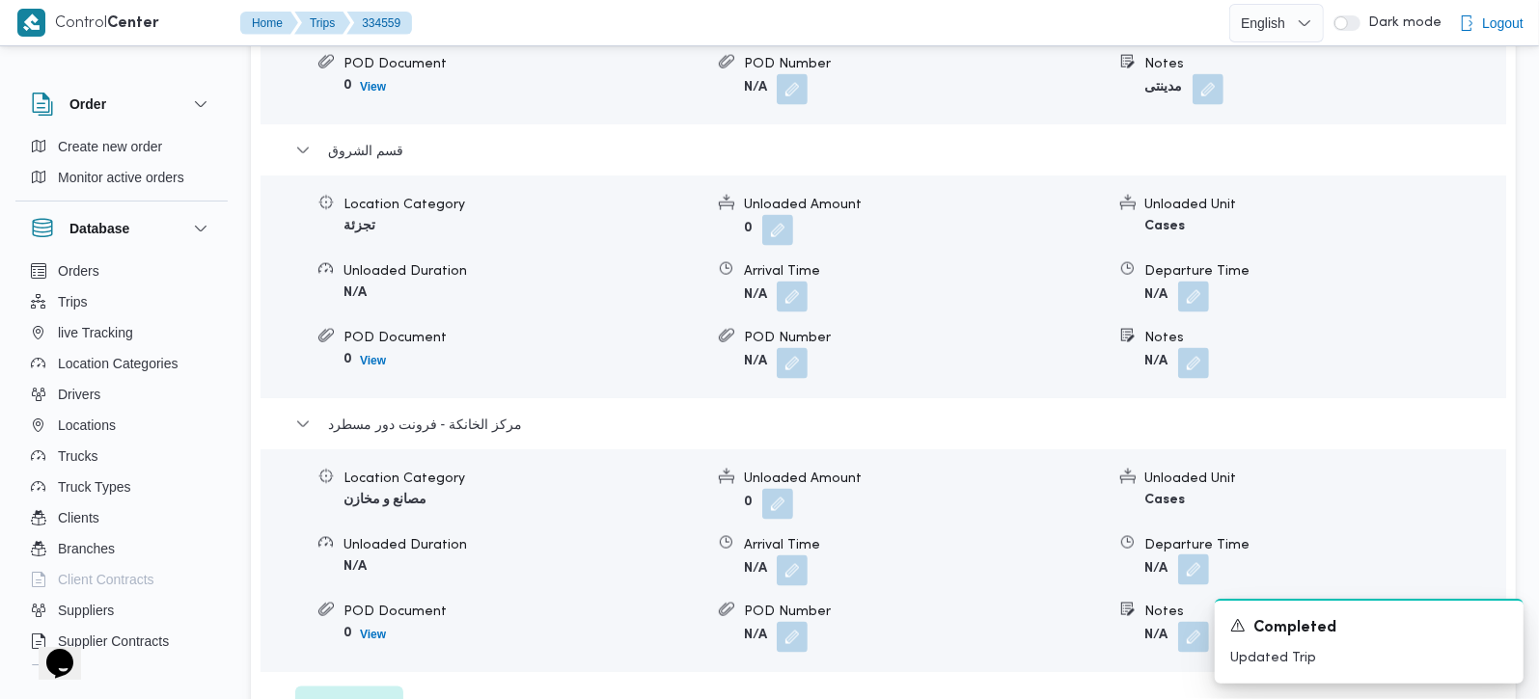
click at [1189, 555] on button "button" at bounding box center [1193, 570] width 31 height 31
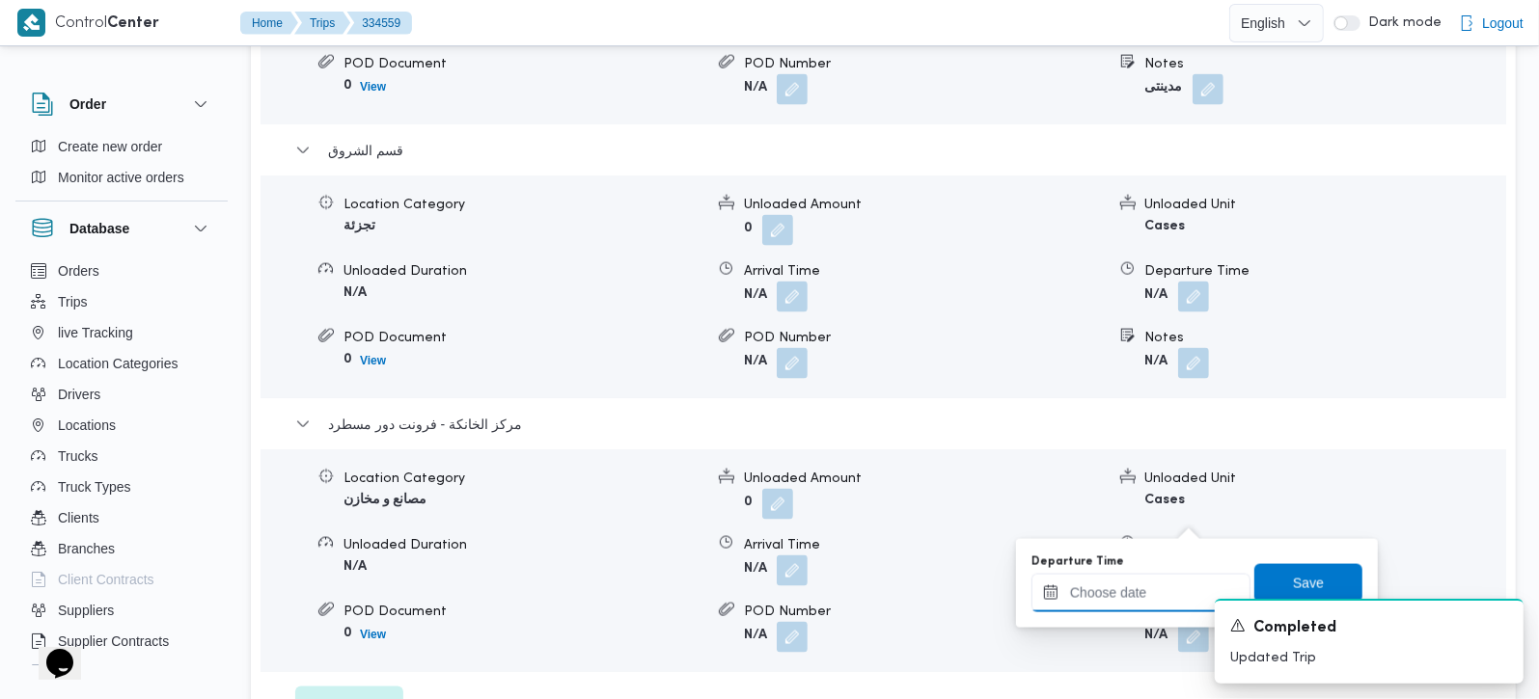
click at [1139, 587] on input "Departure Time" at bounding box center [1140, 593] width 219 height 39
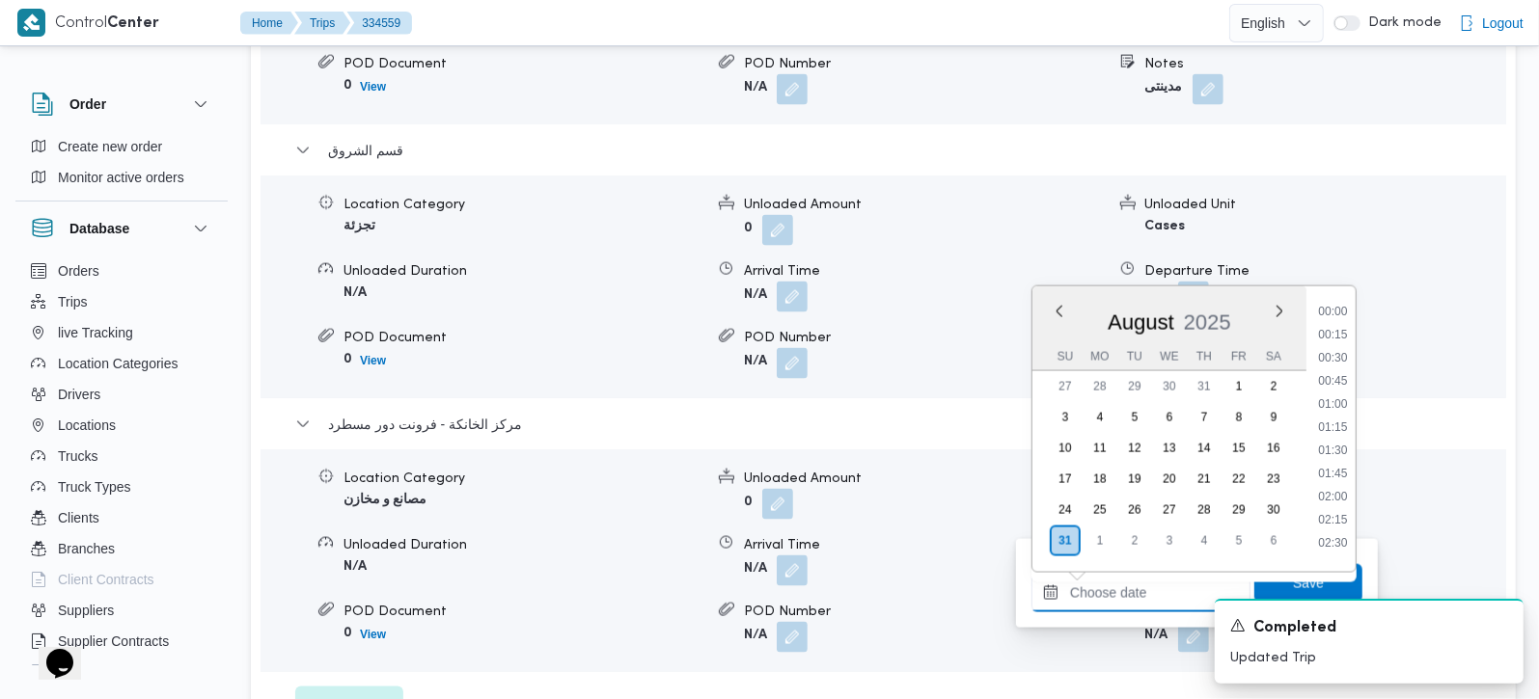
scroll to position [1513, 0]
drag, startPoint x: 1330, startPoint y: 374, endPoint x: 1330, endPoint y: 442, distance: 67.5
click at [1330, 374] on li "17:00" at bounding box center [1332, 373] width 44 height 19
type input "[DATE] 17:00"
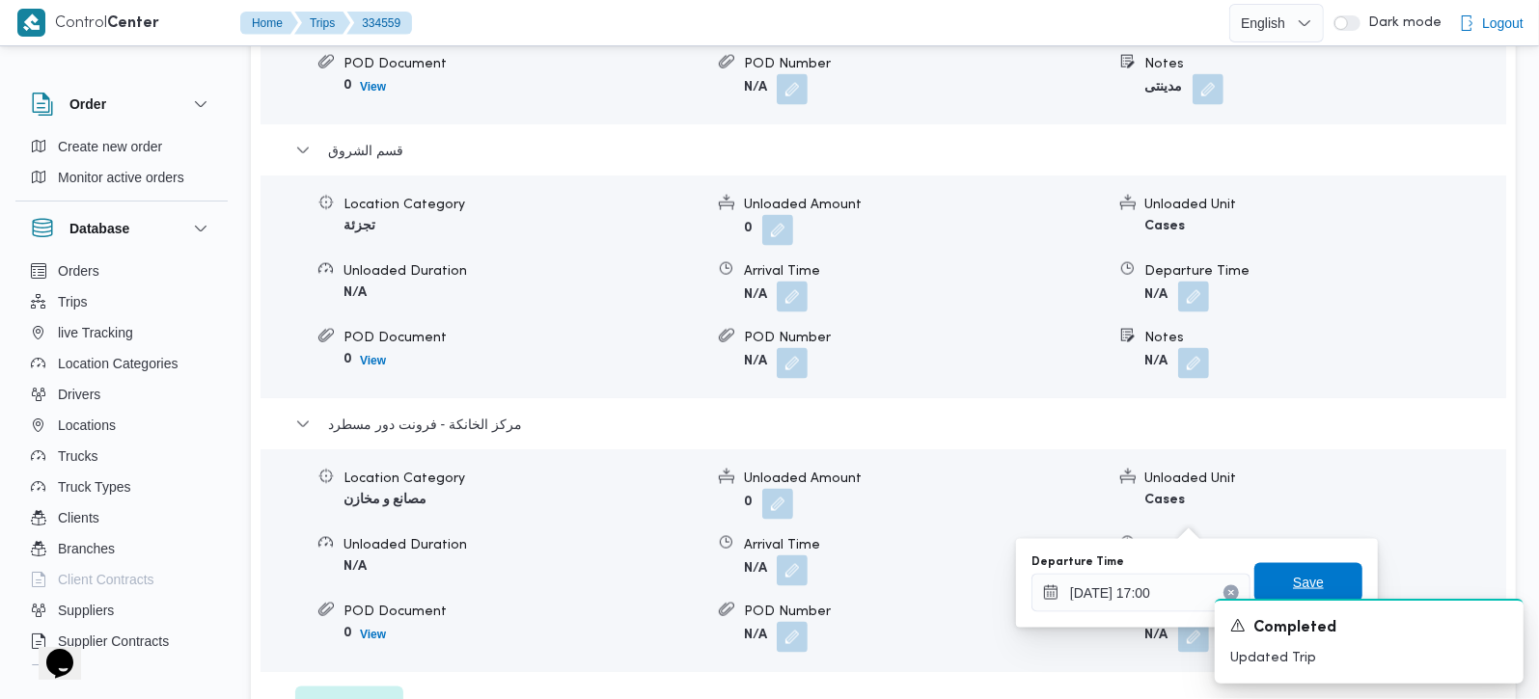
click at [1302, 575] on span "Save" at bounding box center [1308, 582] width 31 height 23
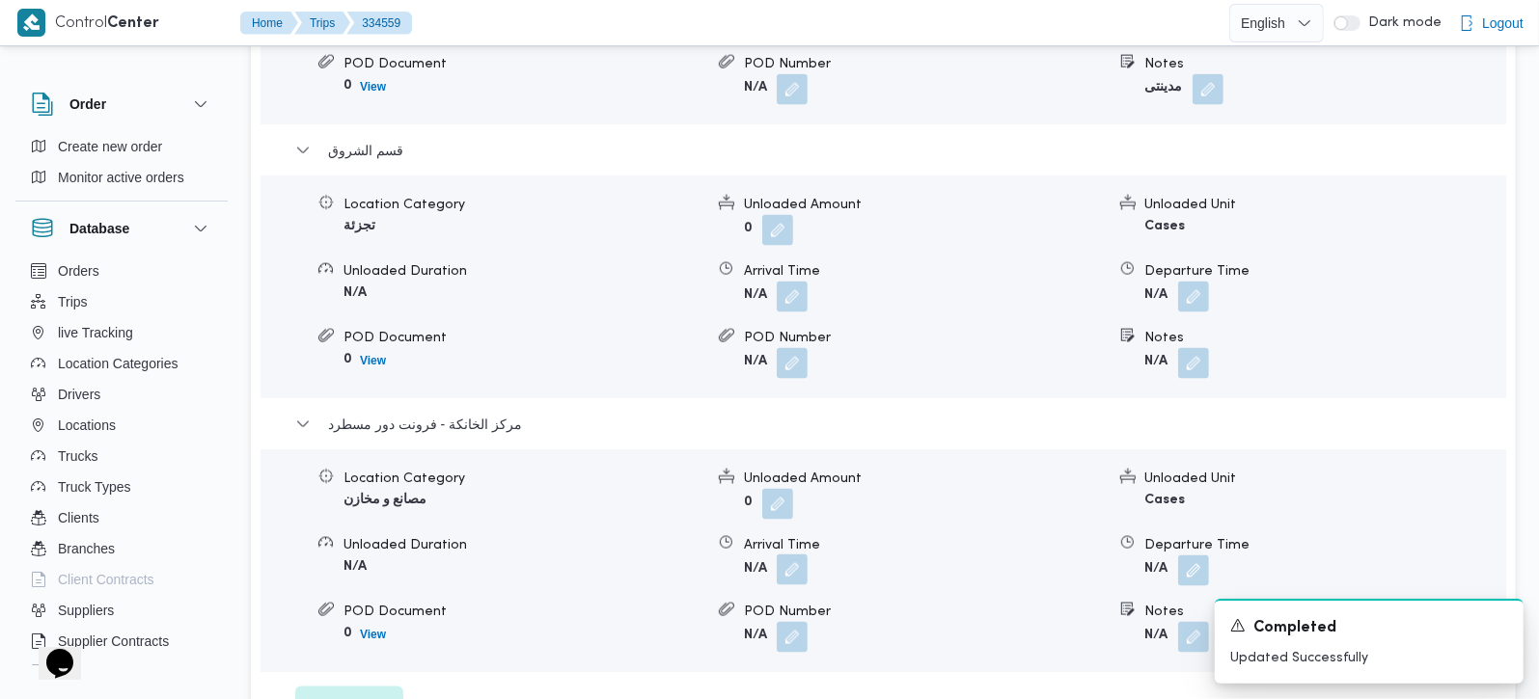
click at [801, 555] on button "button" at bounding box center [792, 570] width 31 height 31
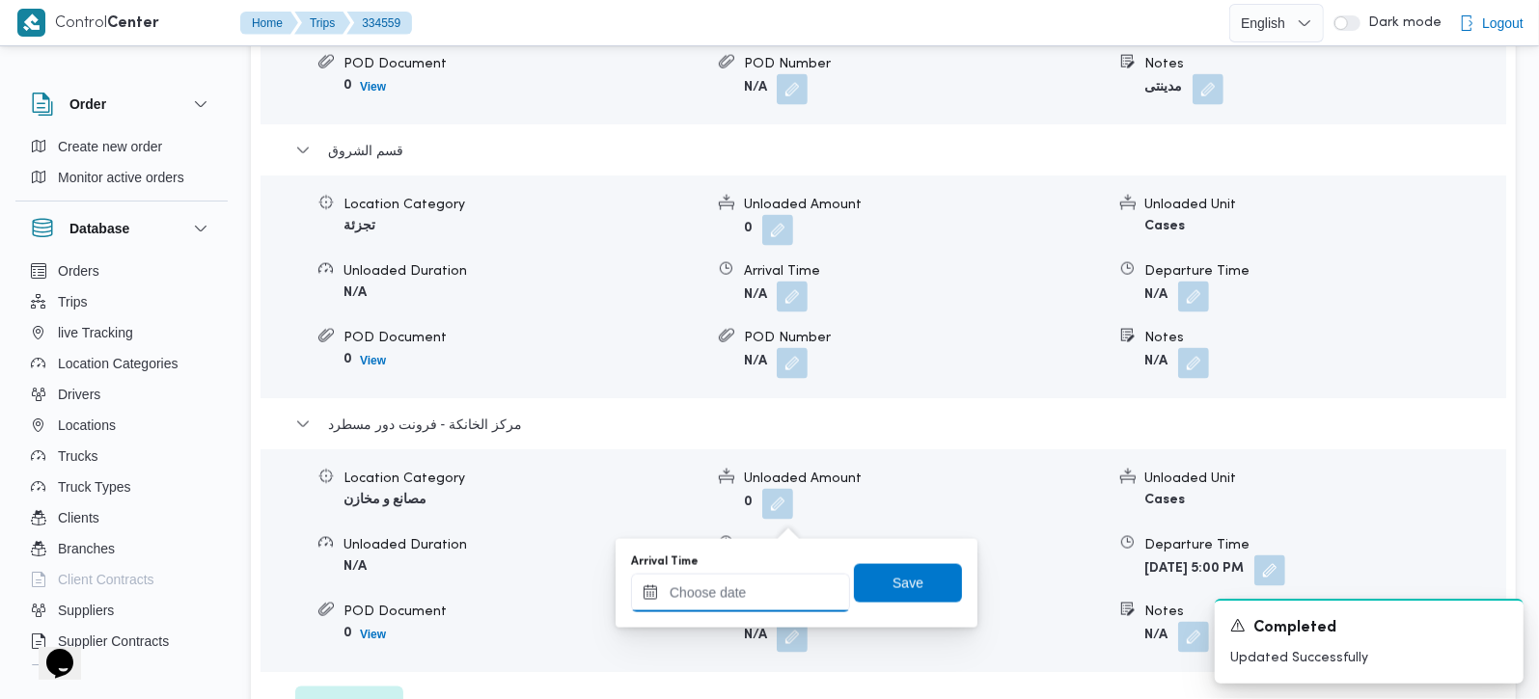
drag, startPoint x: 795, startPoint y: 523, endPoint x: 761, endPoint y: 597, distance: 81.6
click at [761, 597] on input "Arrival Time" at bounding box center [740, 593] width 219 height 39
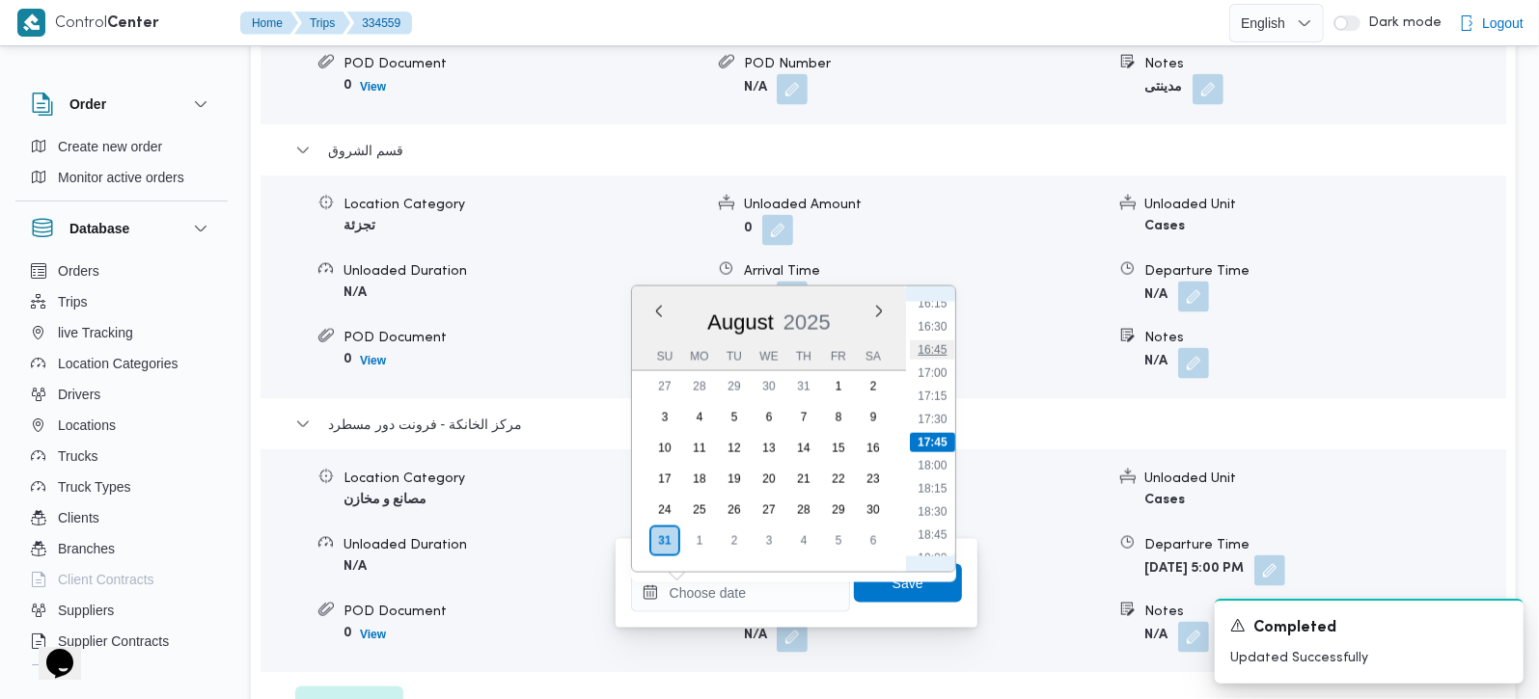
click at [936, 355] on li "16:45" at bounding box center [932, 350] width 44 height 19
type input "[DATE] 16:45"
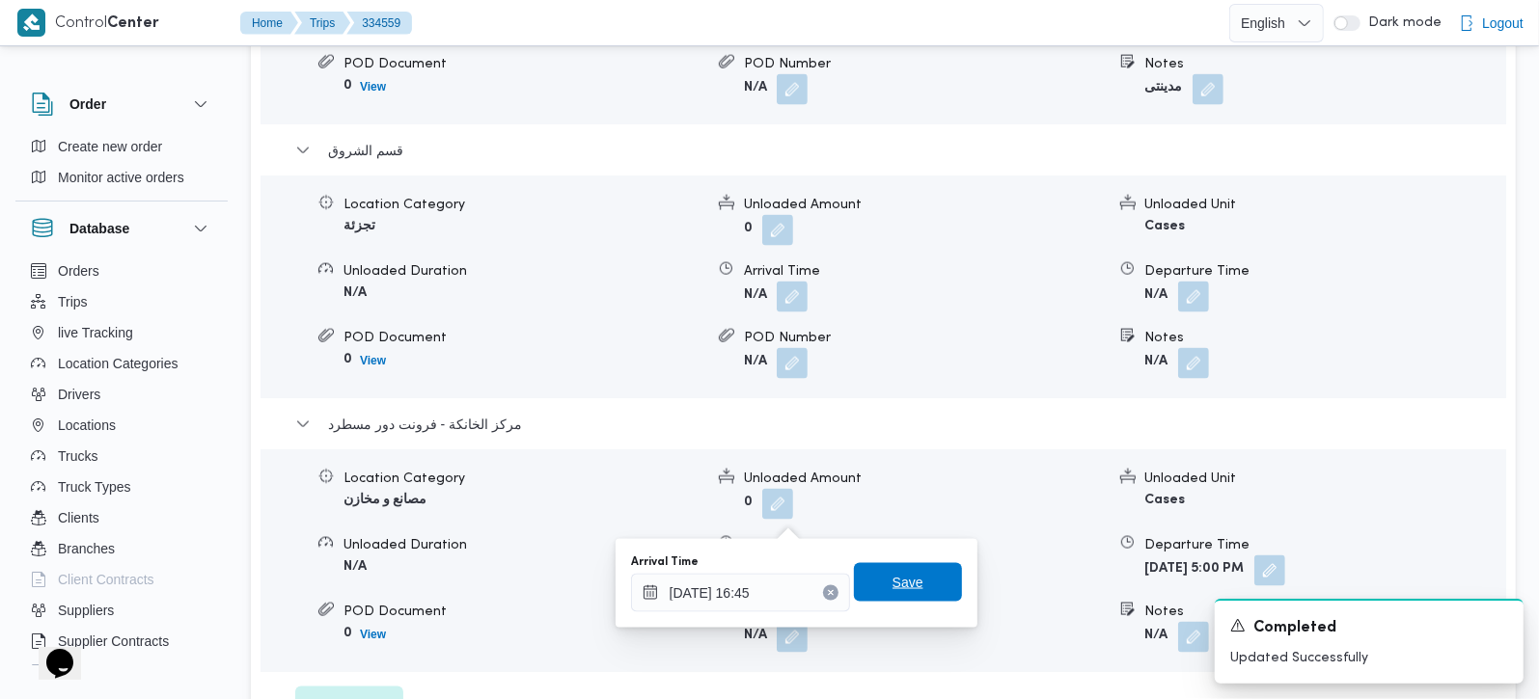
click at [906, 564] on span "Save" at bounding box center [908, 582] width 108 height 39
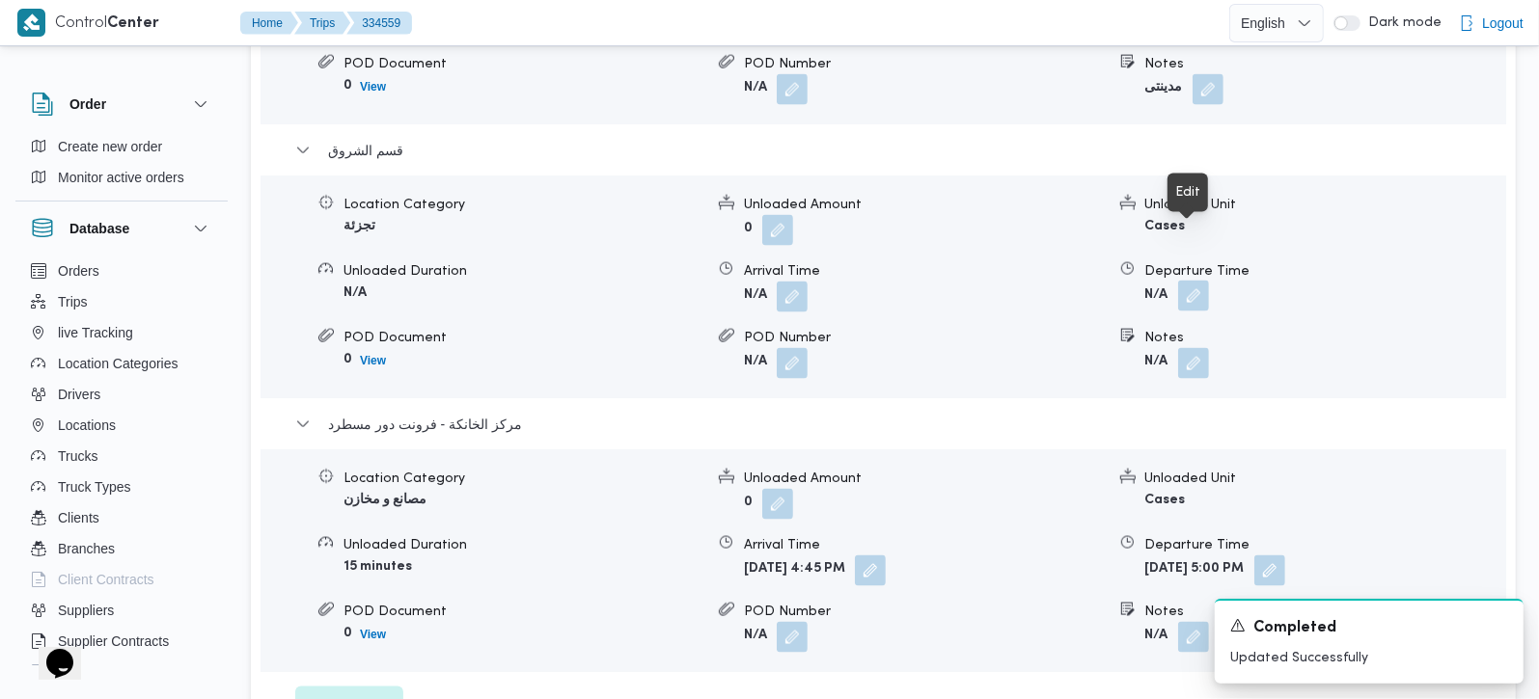
click at [1191, 281] on button "button" at bounding box center [1193, 296] width 31 height 31
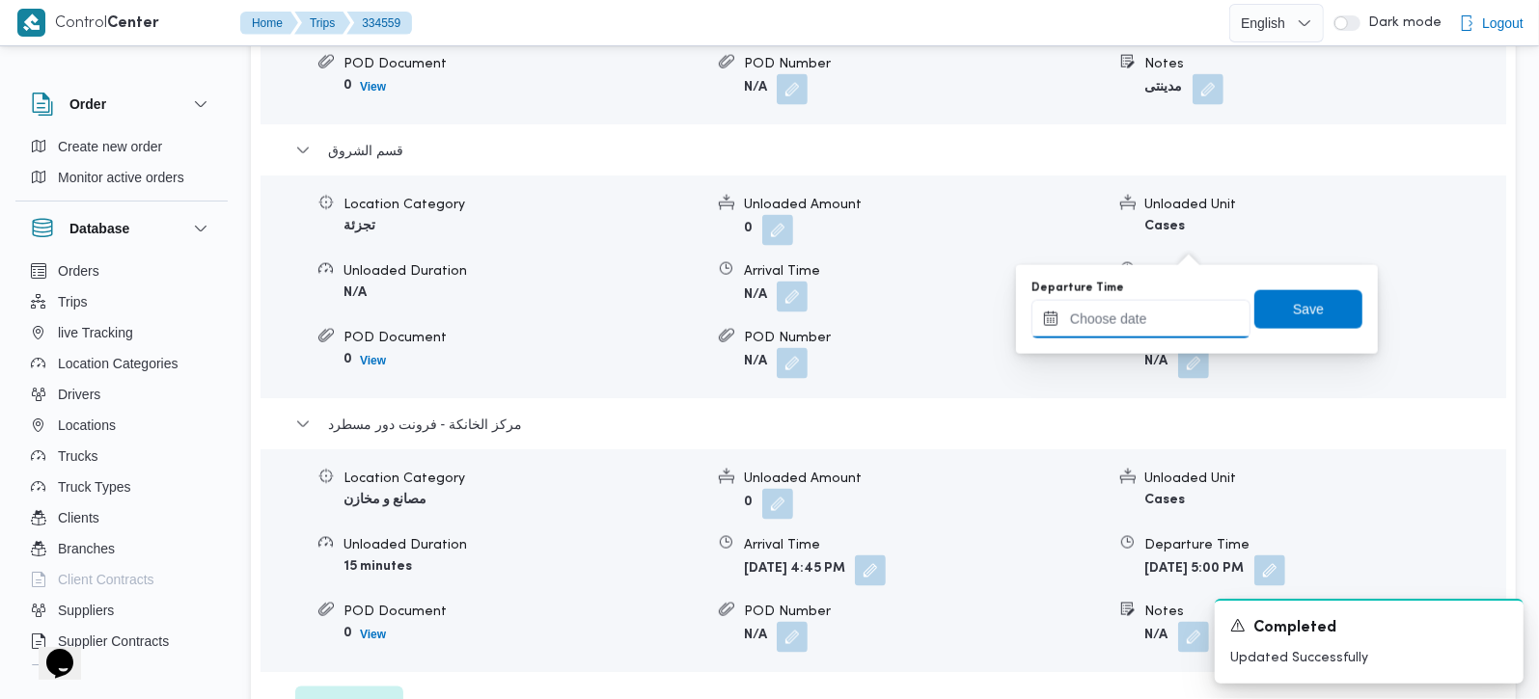
click at [1135, 326] on input "Departure Time" at bounding box center [1140, 319] width 219 height 39
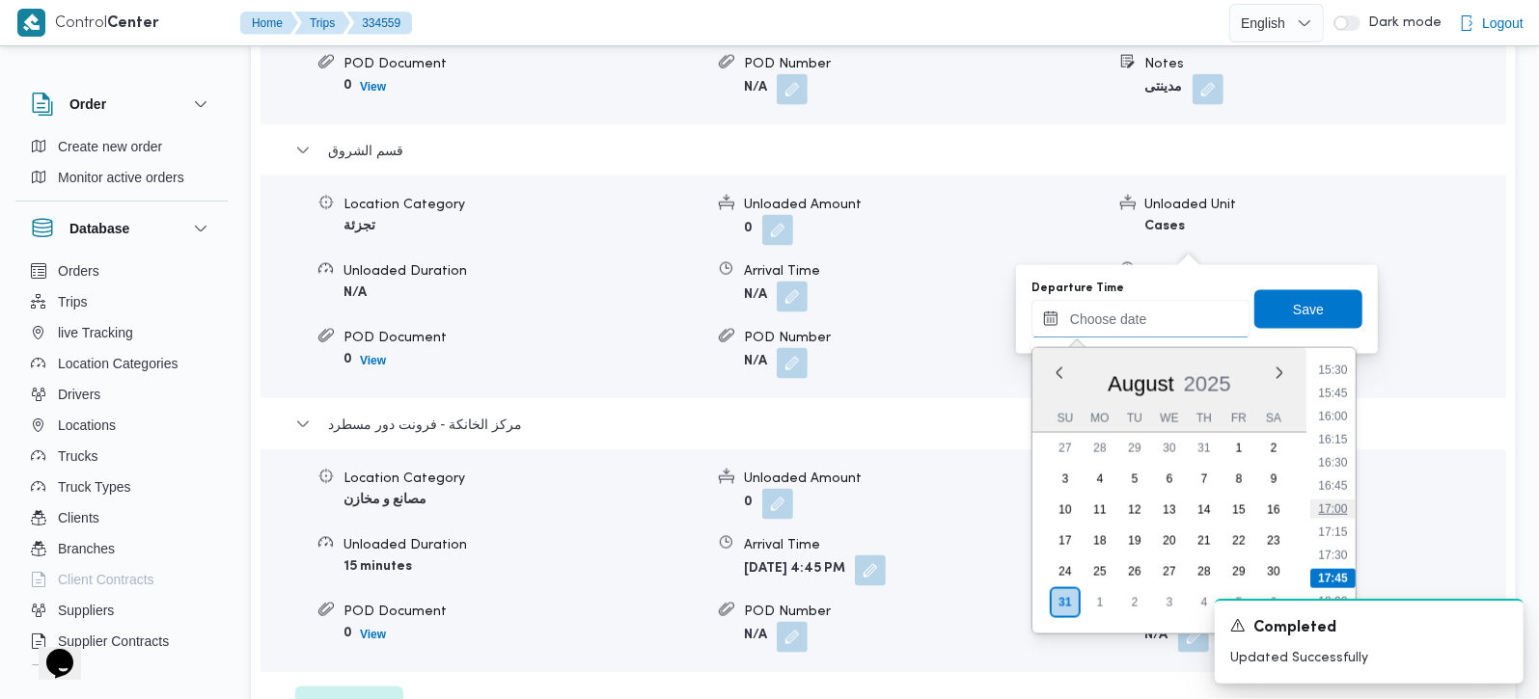
scroll to position [1399, 0]
click at [1336, 434] on li "15:45" at bounding box center [1332, 433] width 44 height 19
type input "[DATE] 15:45"
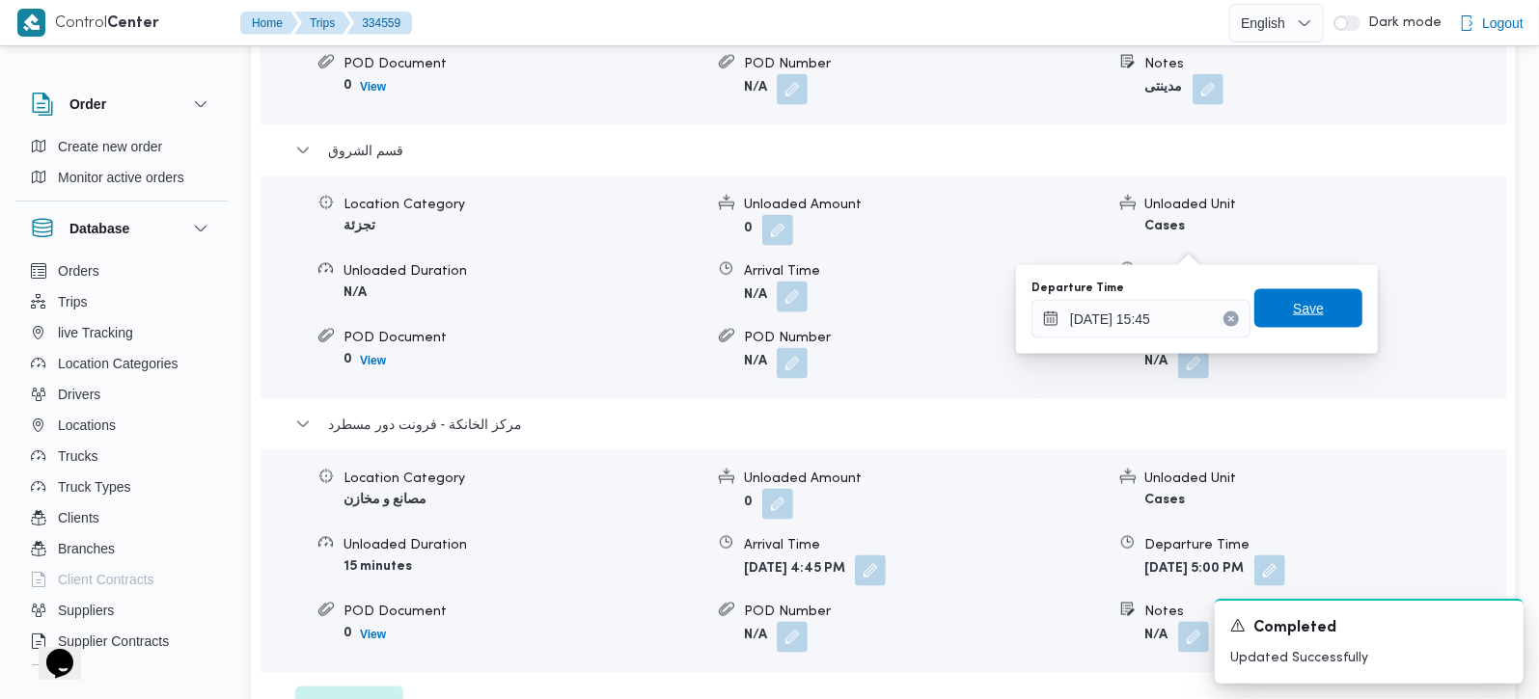
click at [1324, 292] on span "Save" at bounding box center [1308, 308] width 108 height 39
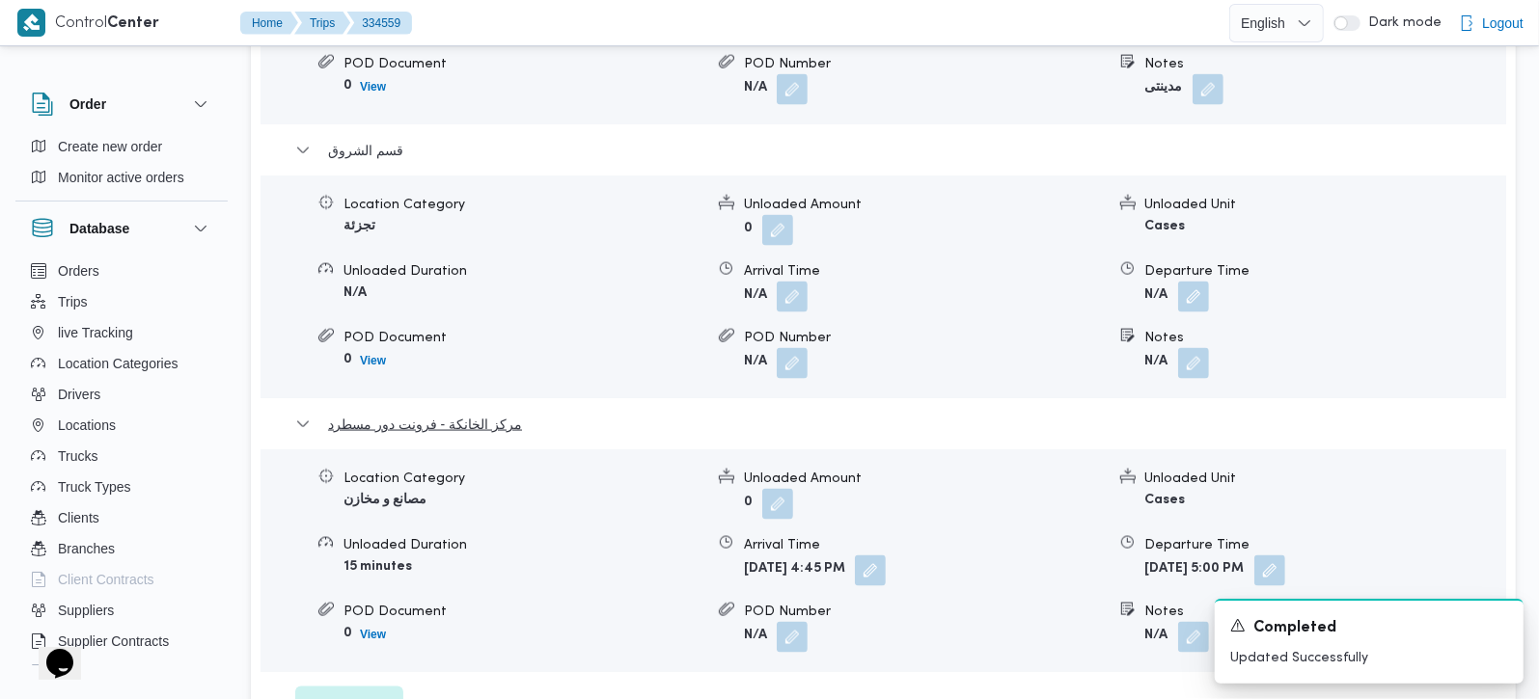
scroll to position [1816, 0]
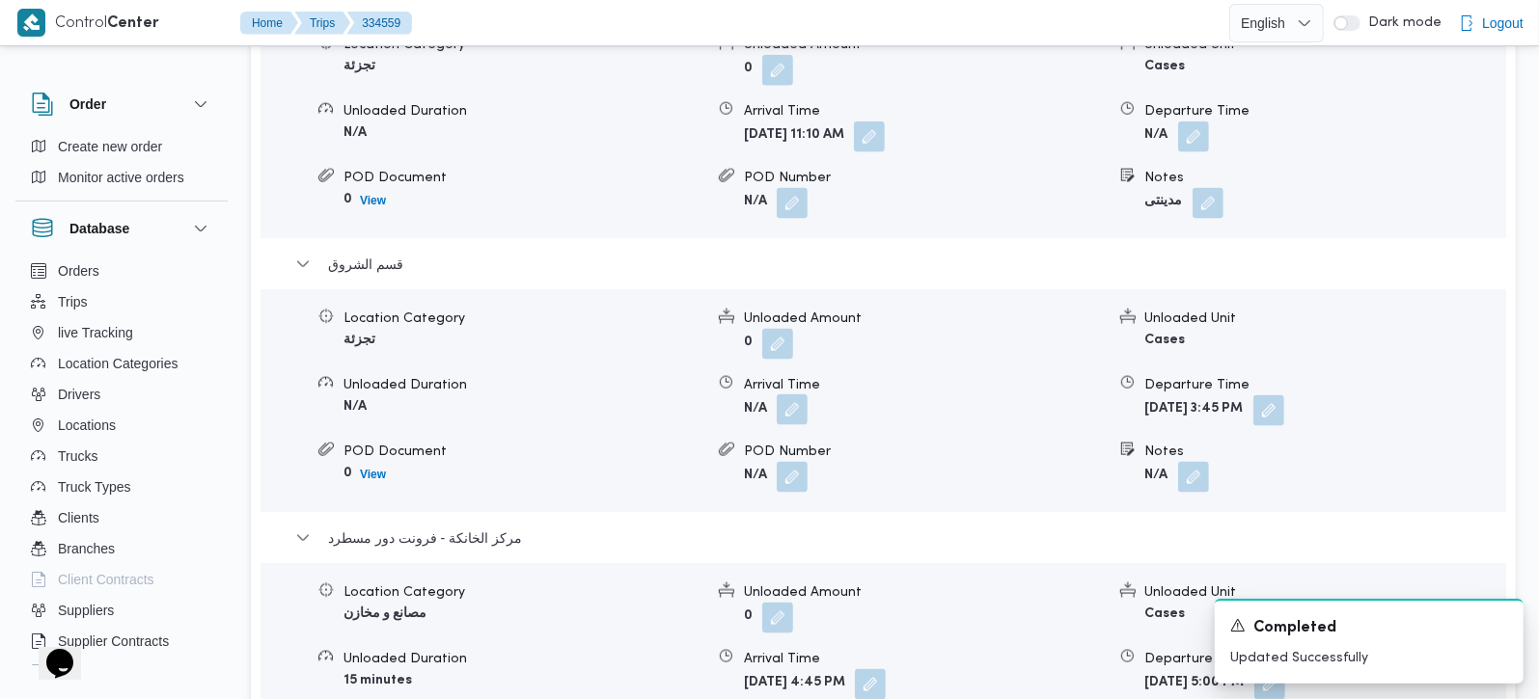
click at [786, 395] on button "button" at bounding box center [792, 410] width 31 height 31
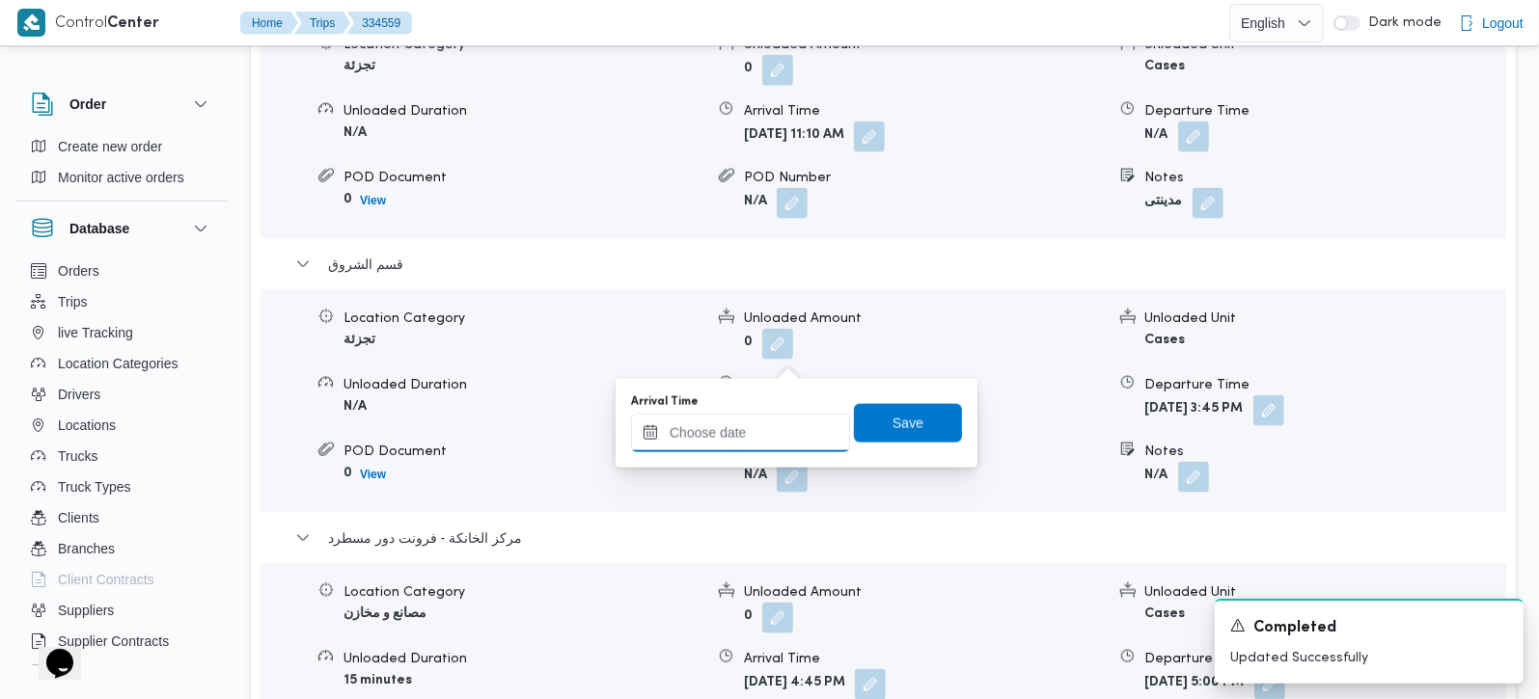
click at [751, 433] on input "Arrival Time" at bounding box center [740, 433] width 219 height 39
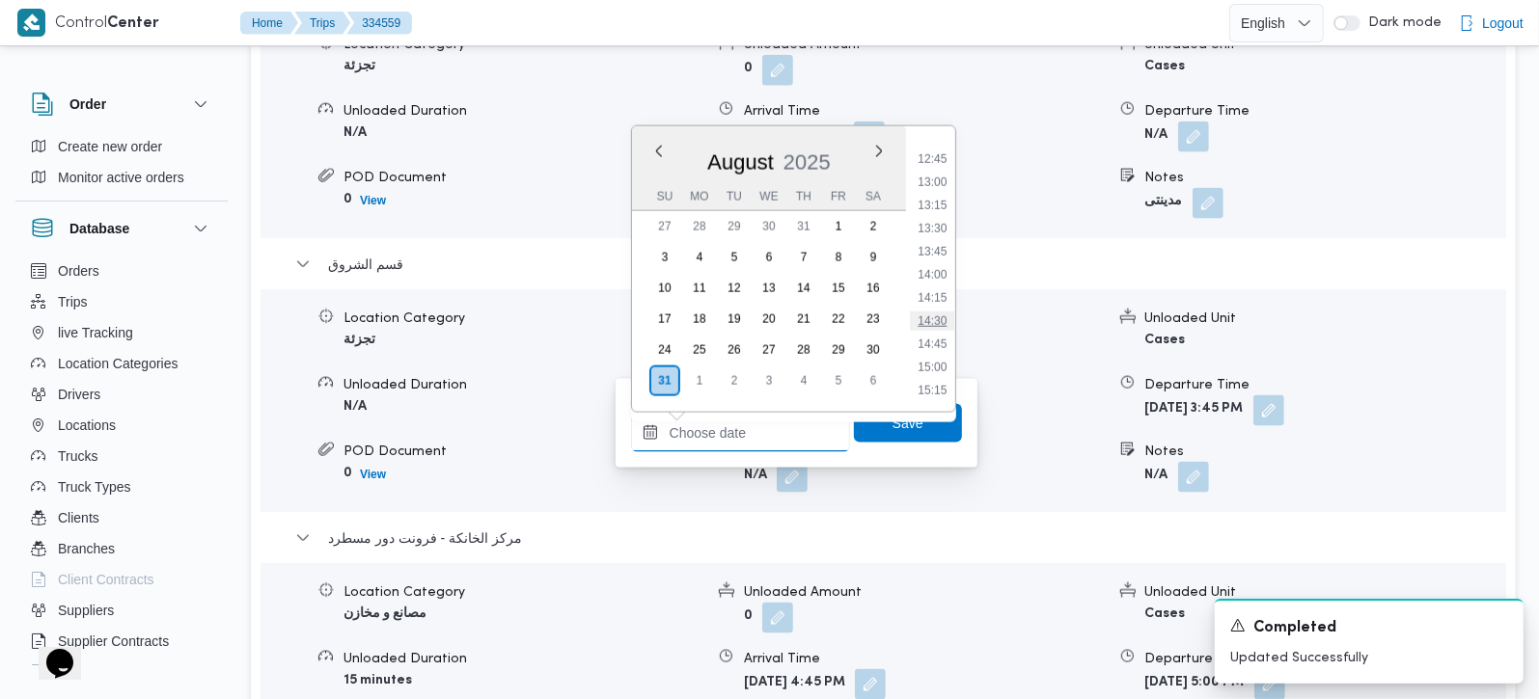
scroll to position [1172, 0]
click at [935, 181] on li "13:00" at bounding box center [932, 183] width 44 height 19
type input "[DATE] 13:00"
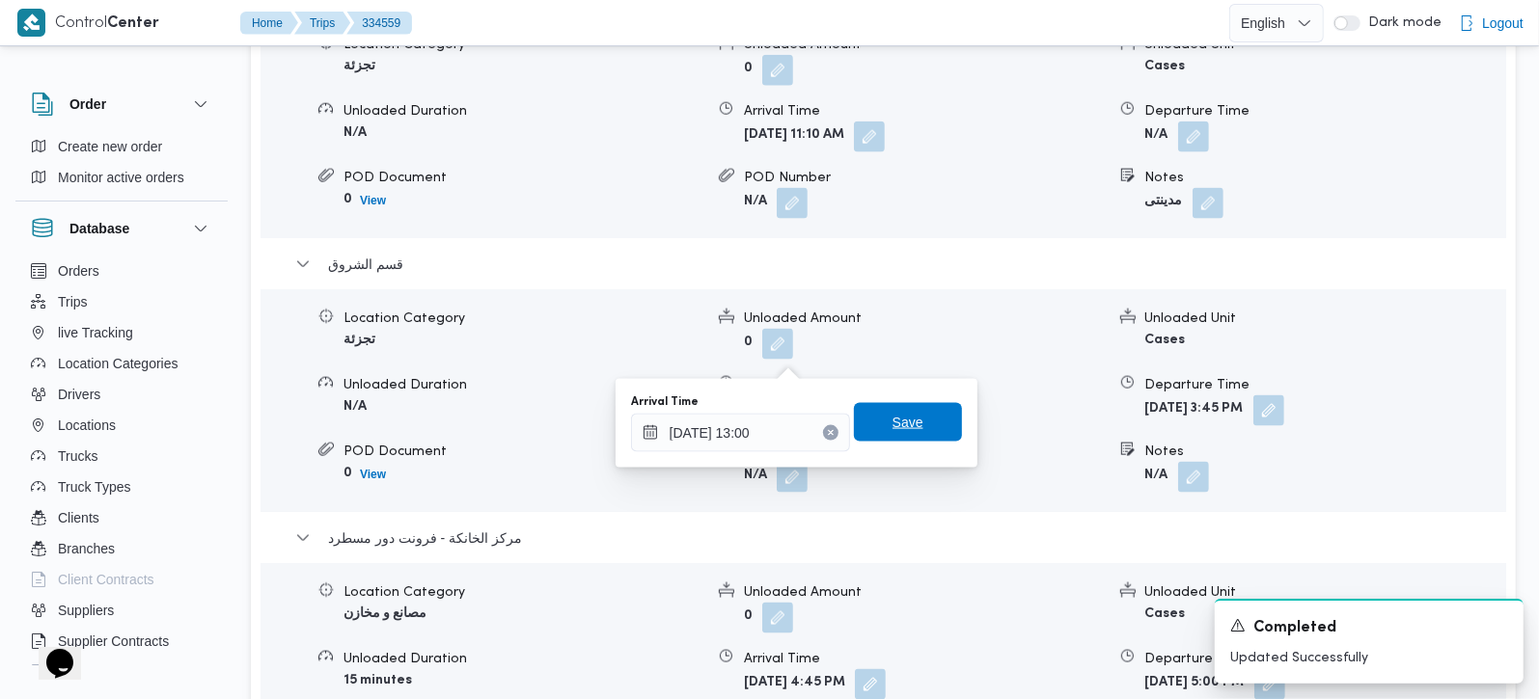
click at [906, 419] on span "Save" at bounding box center [908, 422] width 108 height 39
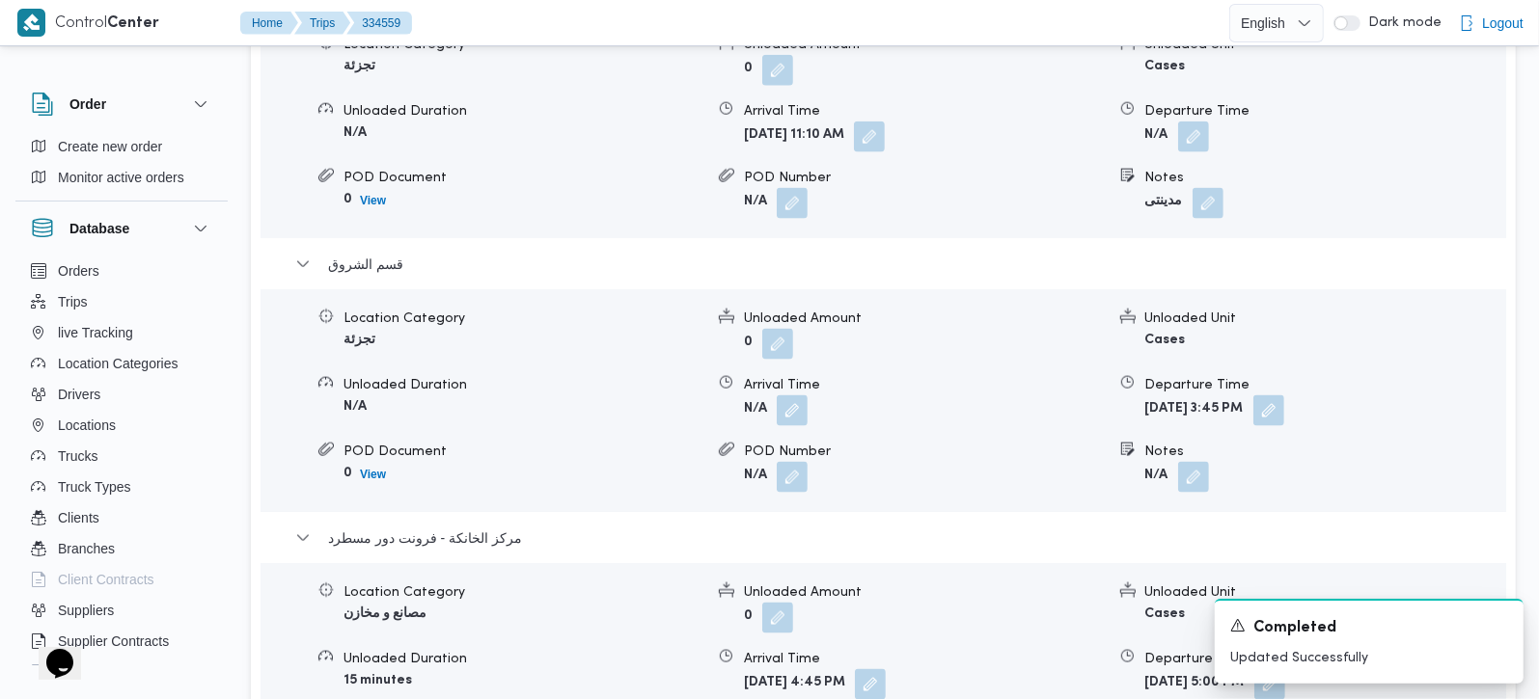
scroll to position [1702, 0]
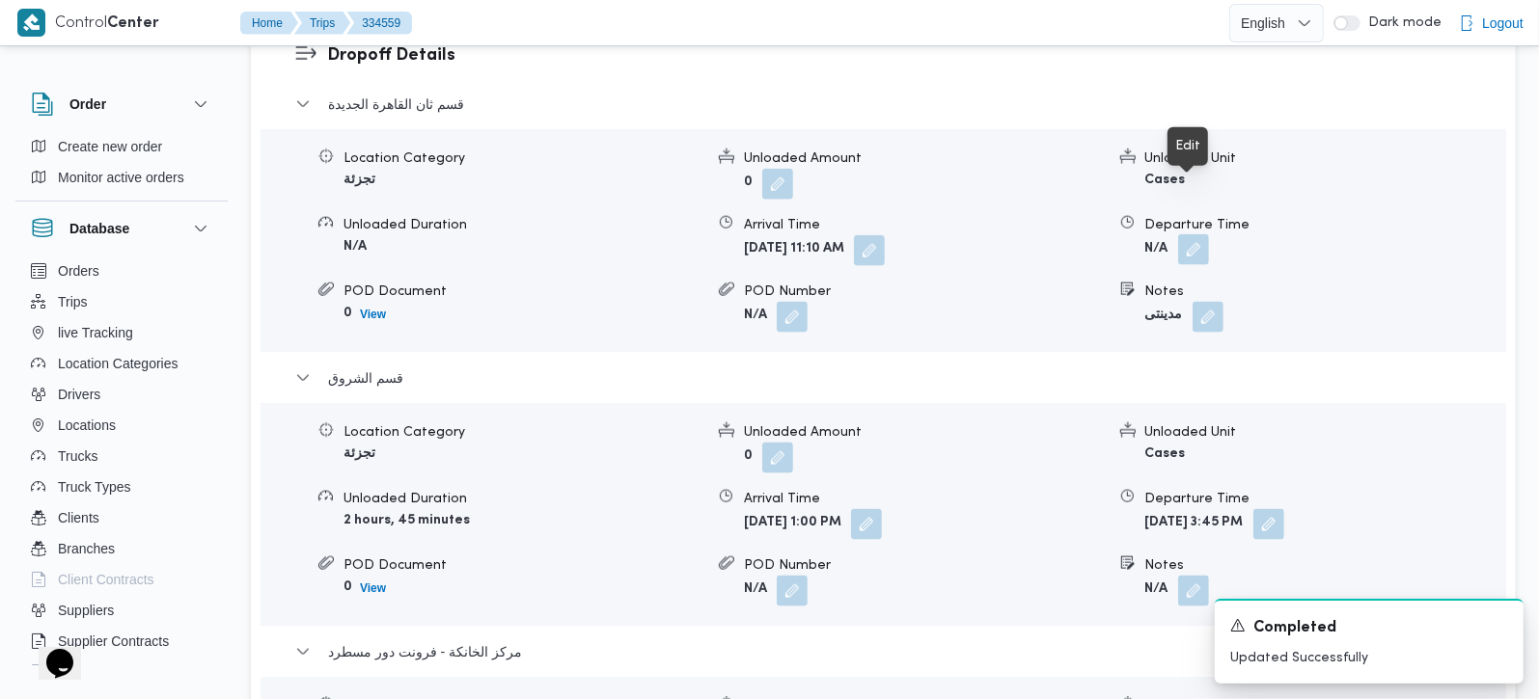
click at [1197, 234] on button "button" at bounding box center [1193, 249] width 31 height 31
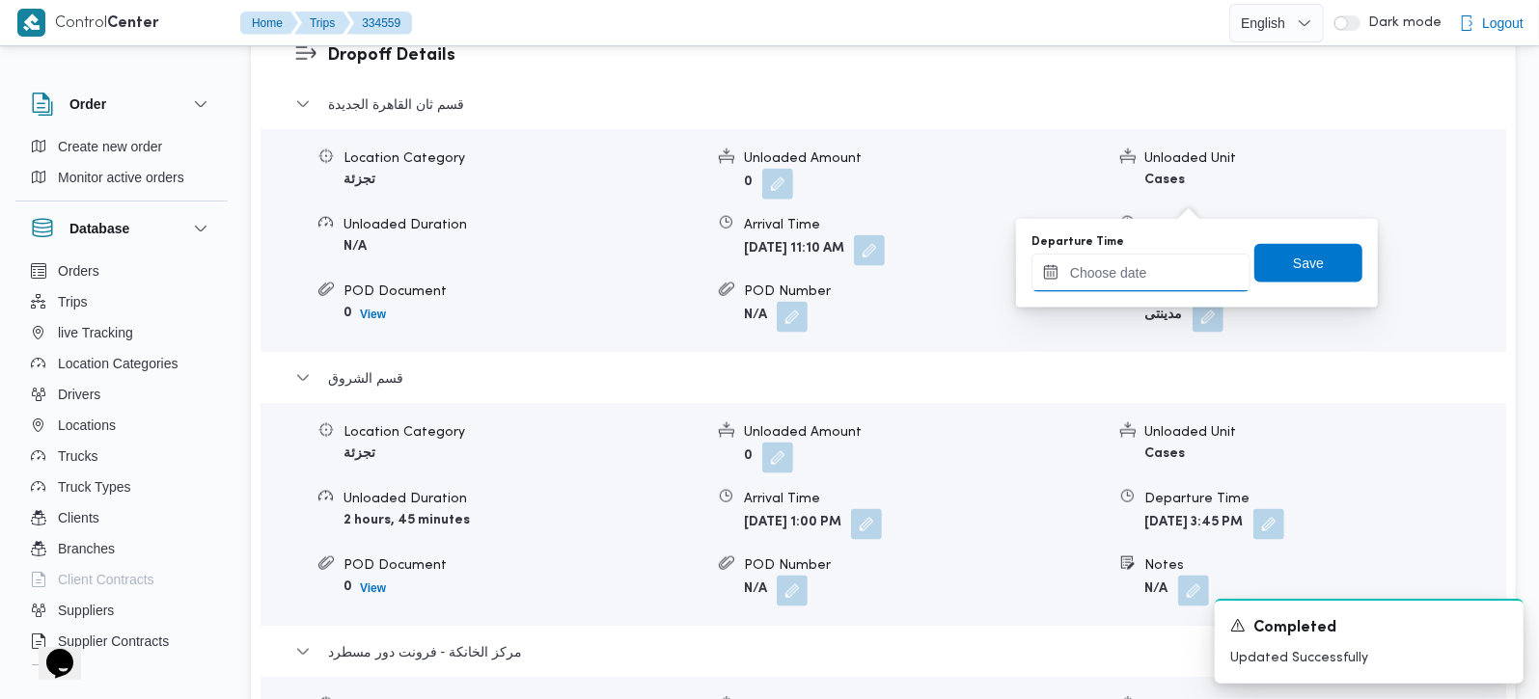
click at [1142, 269] on input "Departure Time" at bounding box center [1140, 273] width 219 height 39
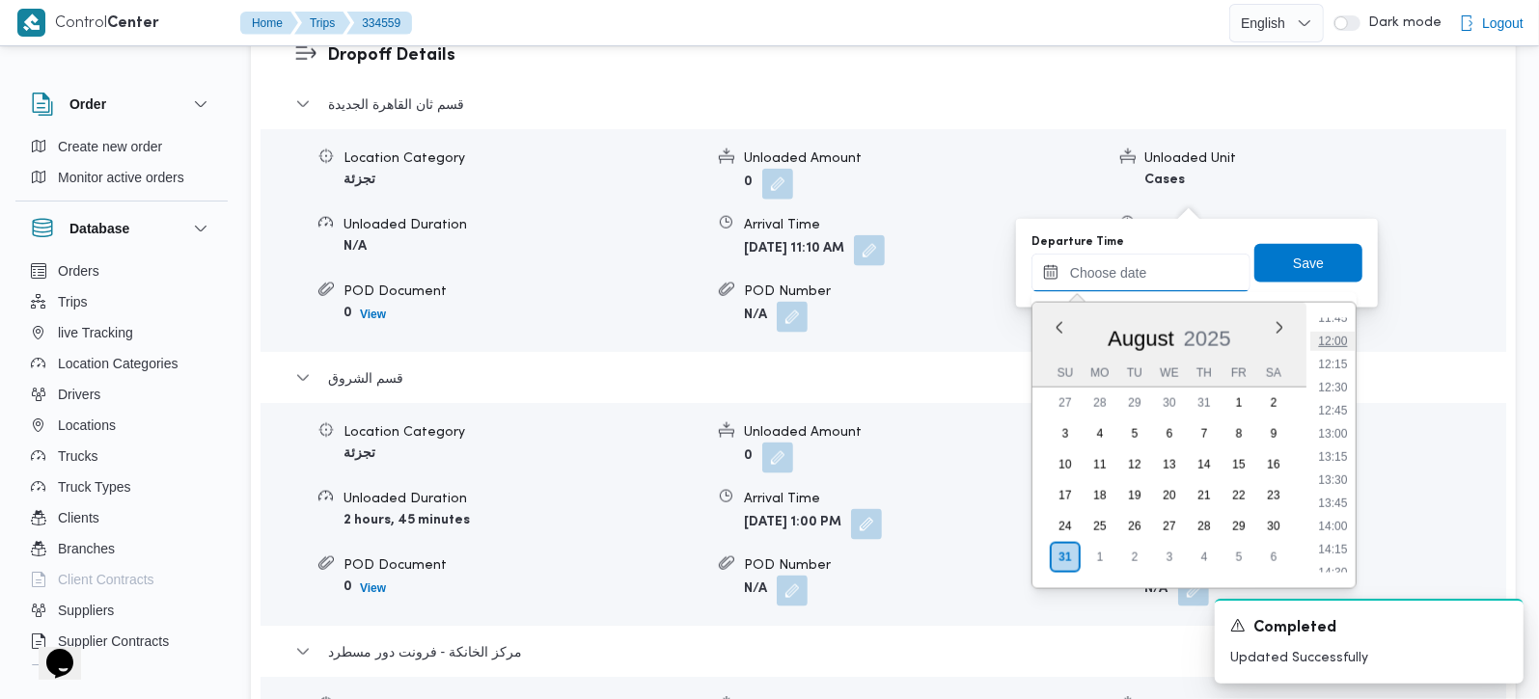
scroll to position [1058, 0]
drag, startPoint x: 1339, startPoint y: 421, endPoint x: 1296, endPoint y: 252, distance: 174.3
click at [1339, 421] on li "12:30" at bounding box center [1332, 427] width 44 height 19
type input "31/08/2025 12:30"
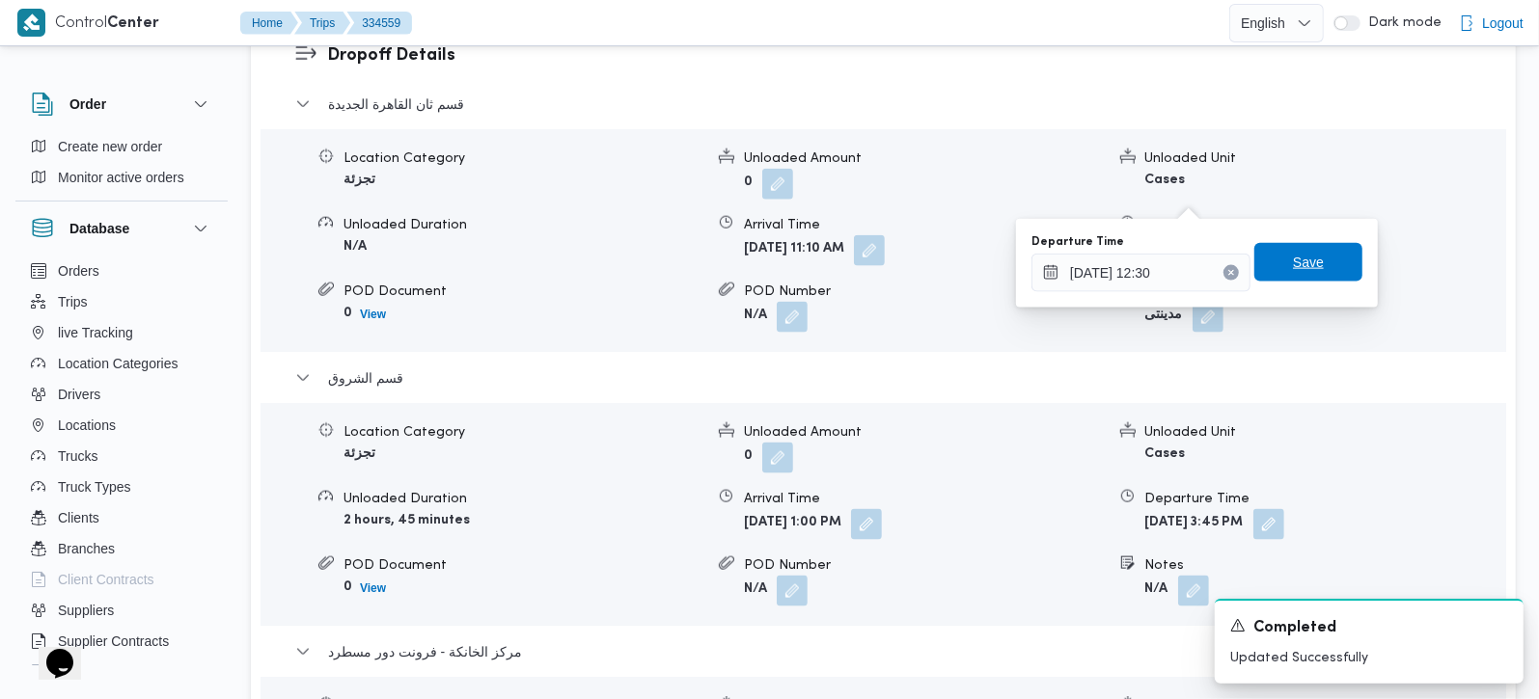
click at [1304, 255] on span "Save" at bounding box center [1308, 262] width 31 height 23
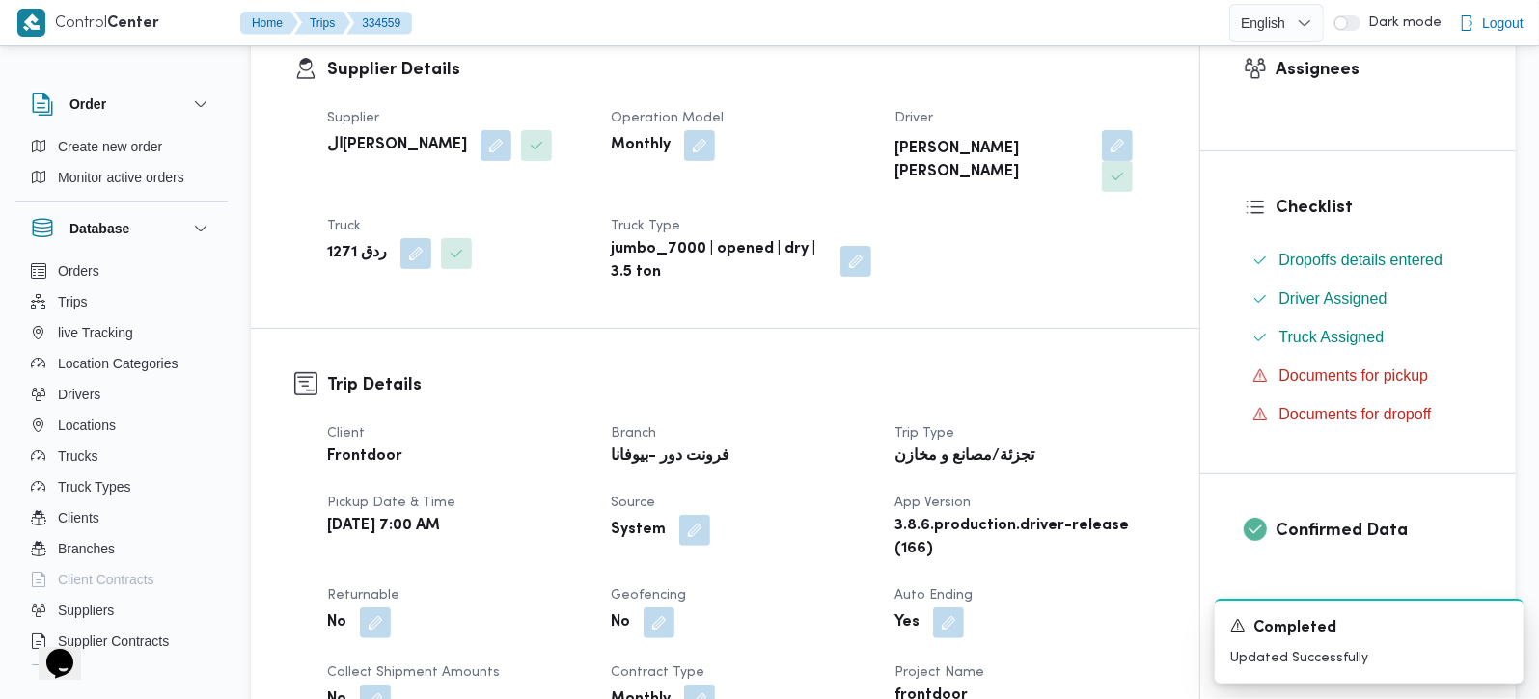
scroll to position [0, 0]
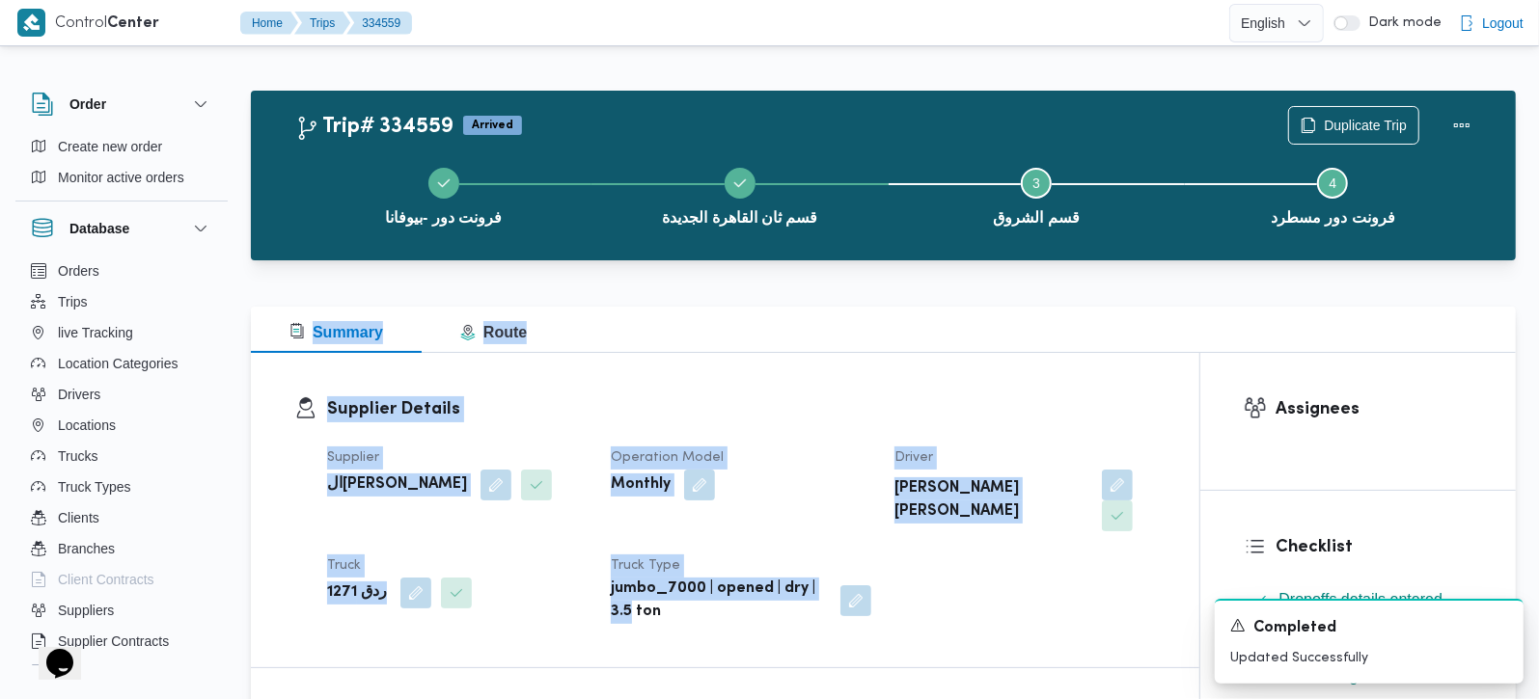
drag, startPoint x: 645, startPoint y: 314, endPoint x: 625, endPoint y: 655, distance: 342.1
click at [762, 278] on div at bounding box center [883, 271] width 1265 height 23
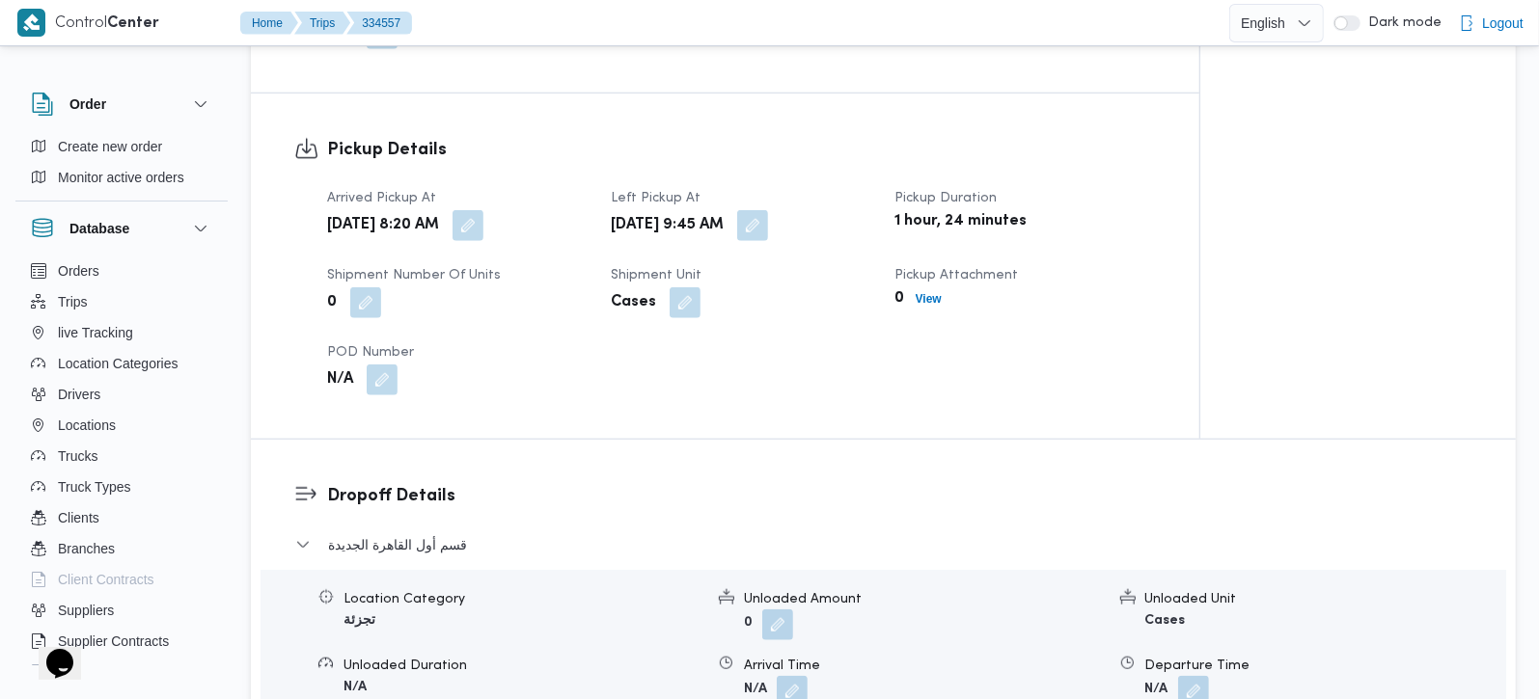
scroll to position [794, 0]
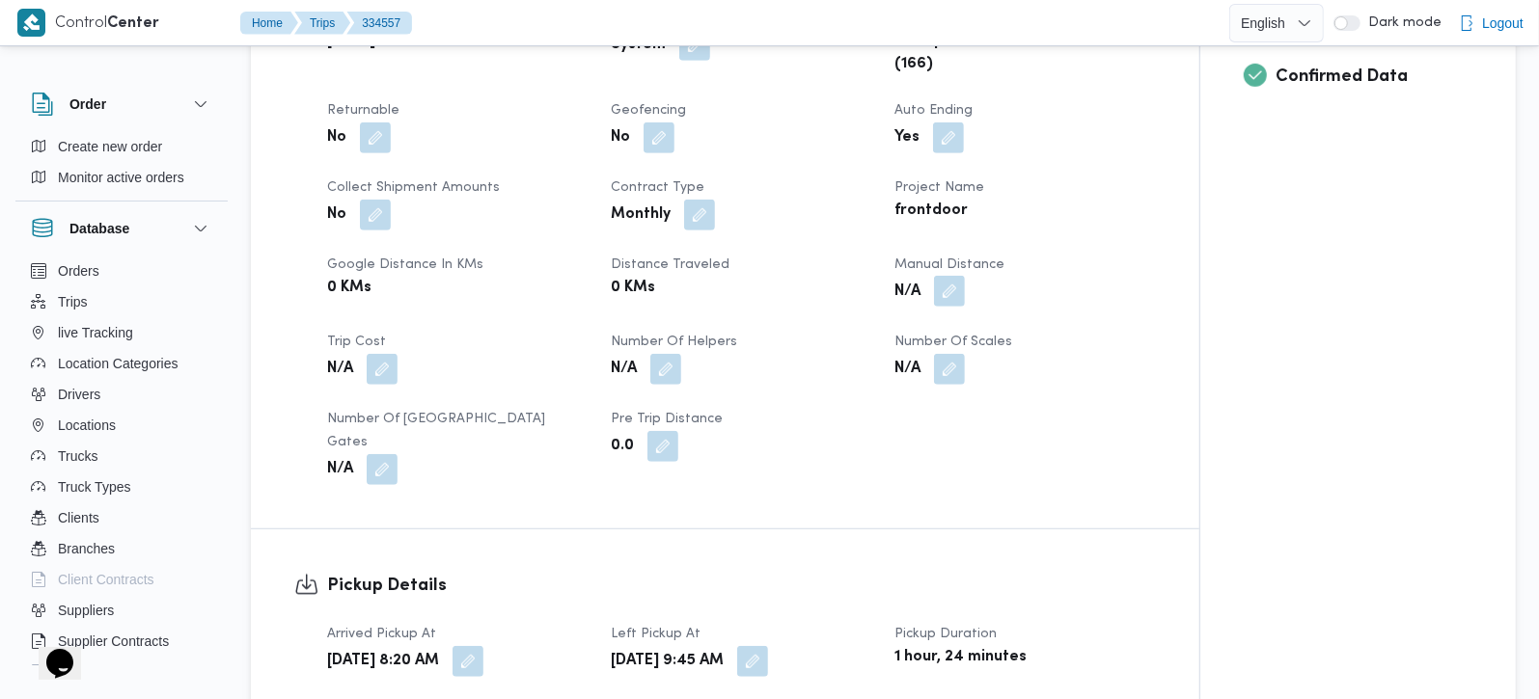
click at [941, 285] on button "button" at bounding box center [949, 291] width 31 height 31
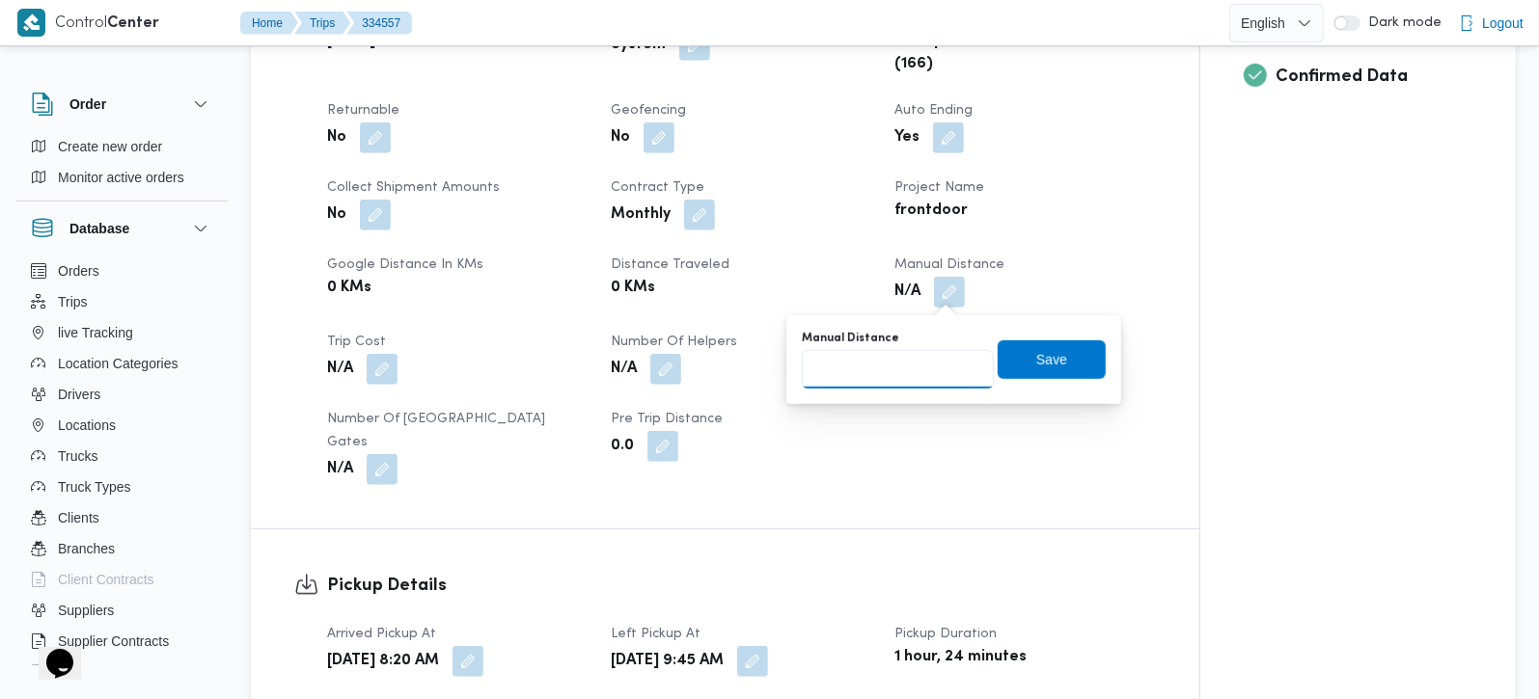
click at [886, 373] on input "Manual Distance" at bounding box center [898, 369] width 192 height 39
type input "114"
click at [1039, 354] on span "Save" at bounding box center [1051, 358] width 31 height 23
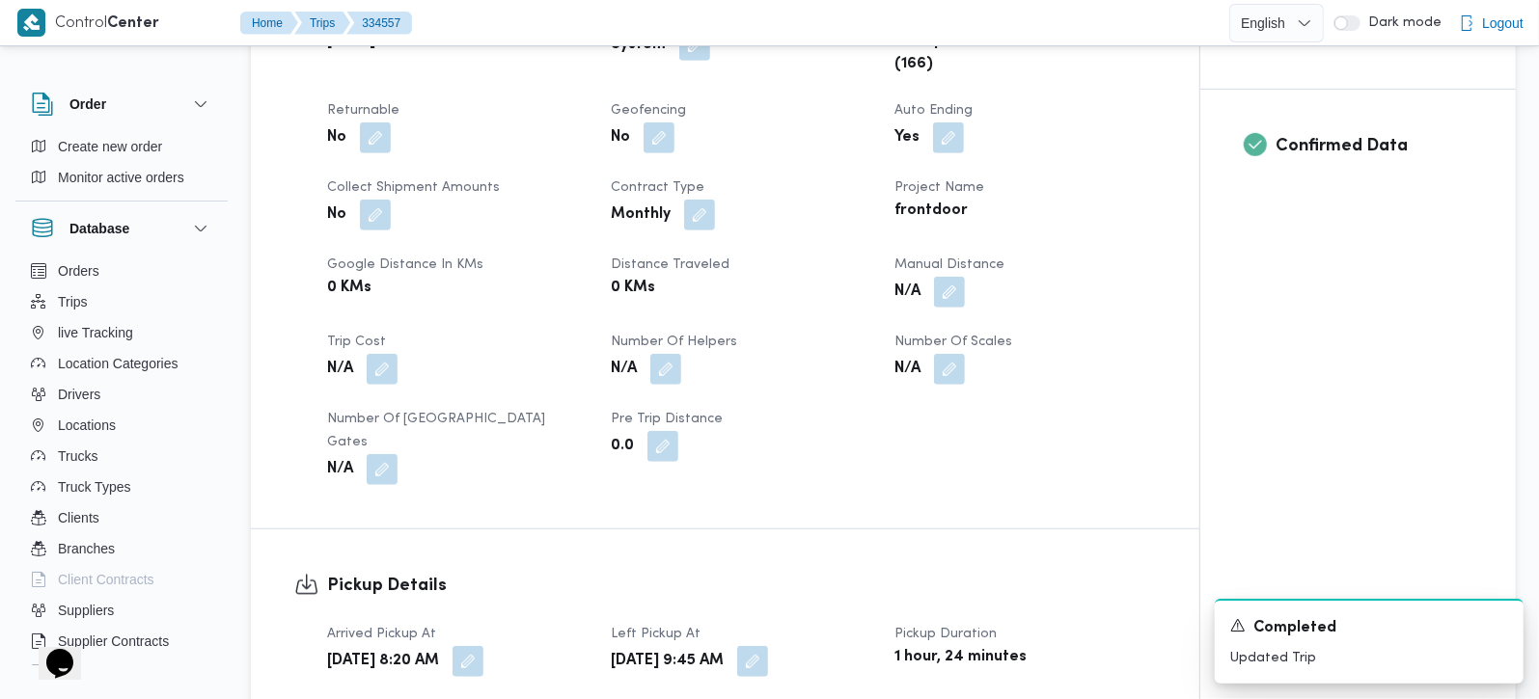
scroll to position [1361, 0]
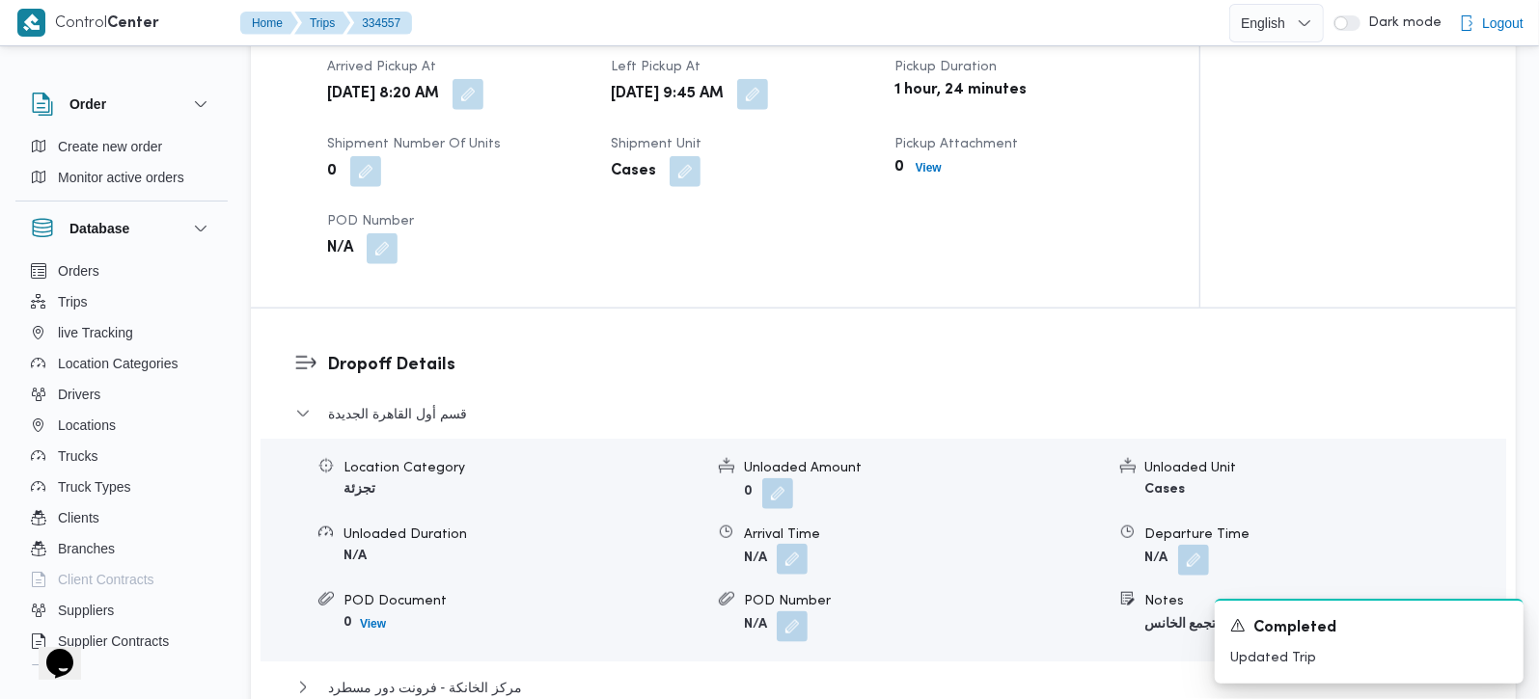
click at [787, 545] on button "button" at bounding box center [792, 559] width 31 height 31
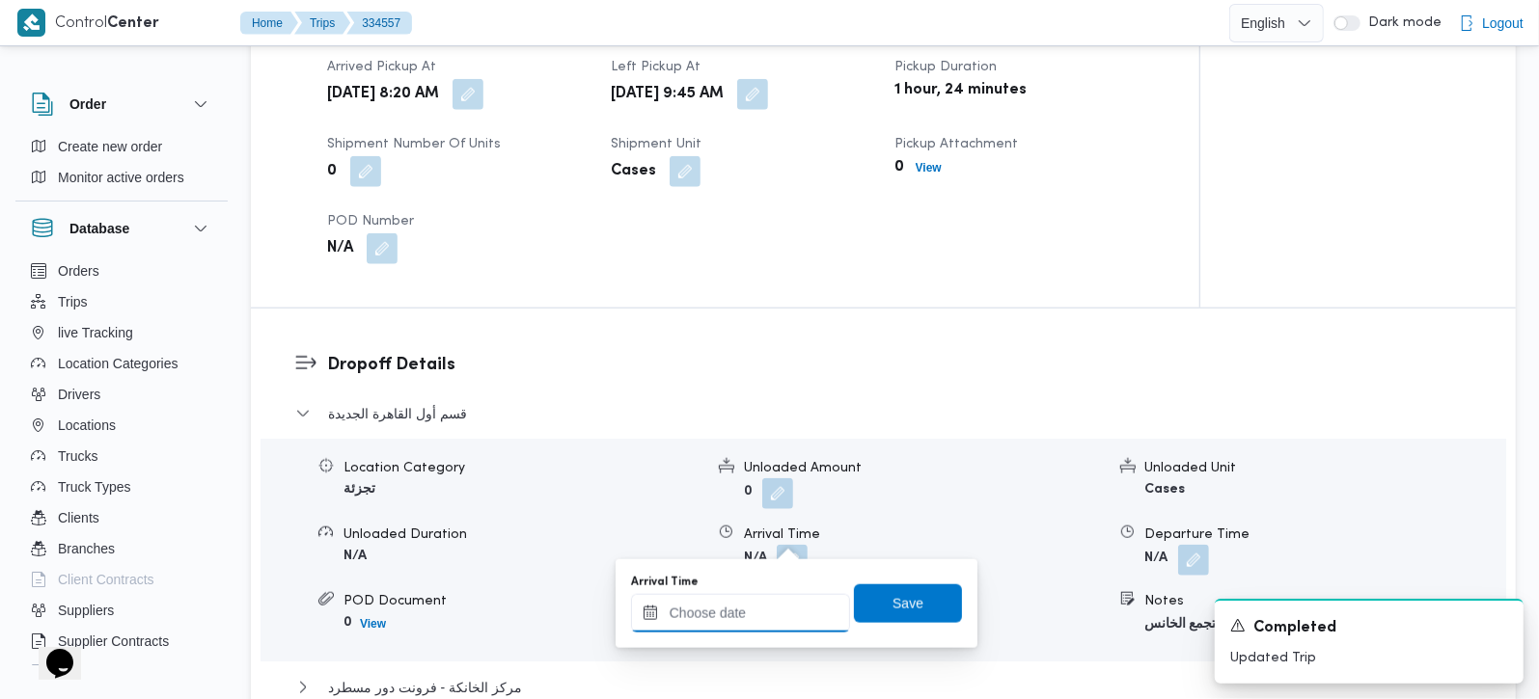
click at [762, 608] on input "Arrival Time" at bounding box center [740, 613] width 219 height 39
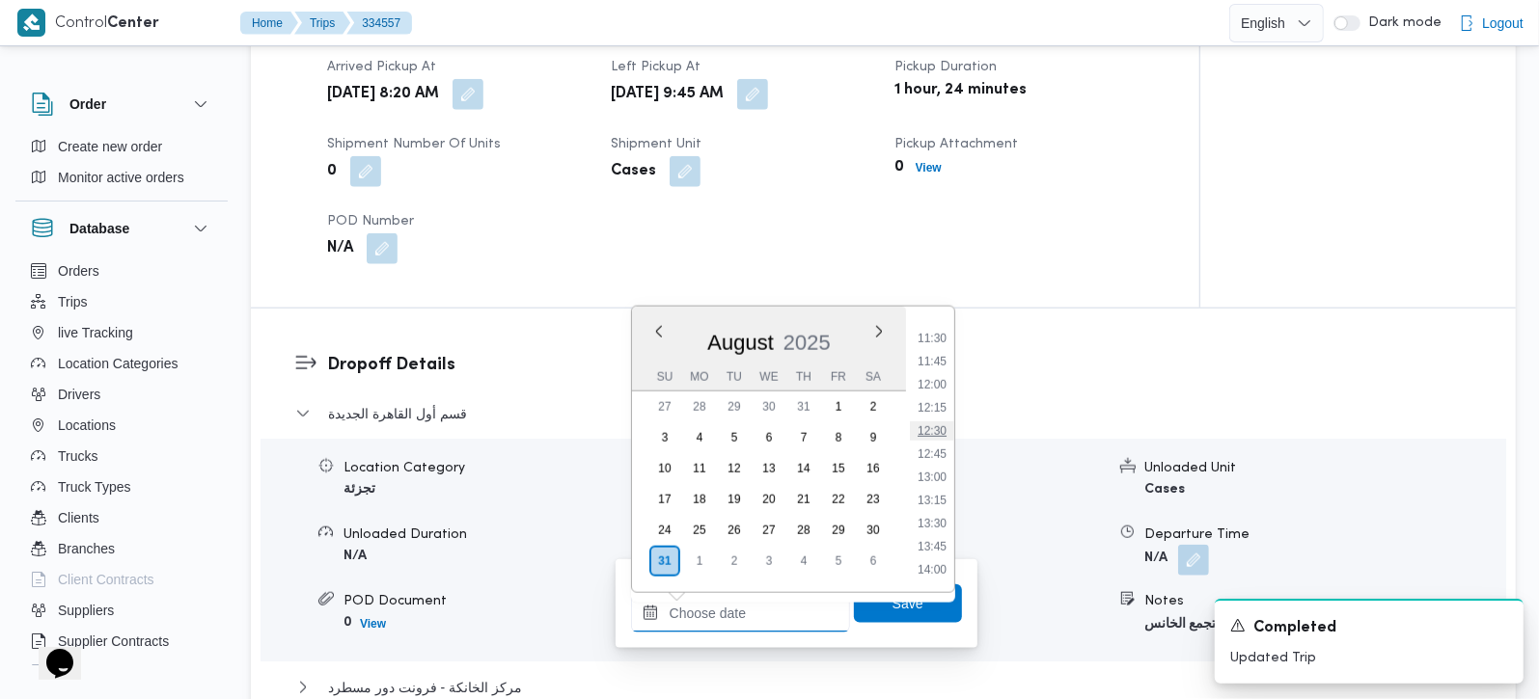
scroll to position [945, 0]
click at [935, 363] on li "10:30" at bounding box center [932, 358] width 44 height 19
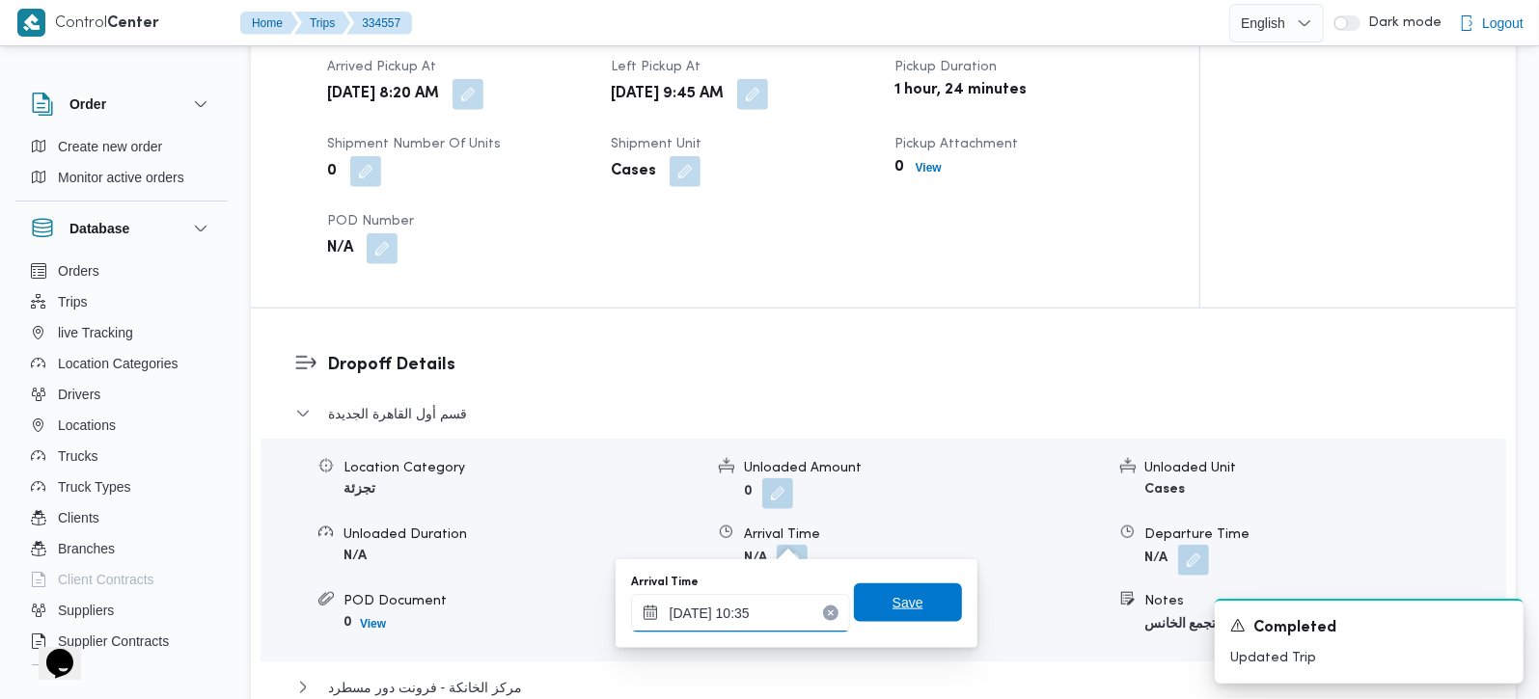
type input "31/08/2025 10:35"
click at [894, 609] on span "Save" at bounding box center [907, 602] width 31 height 23
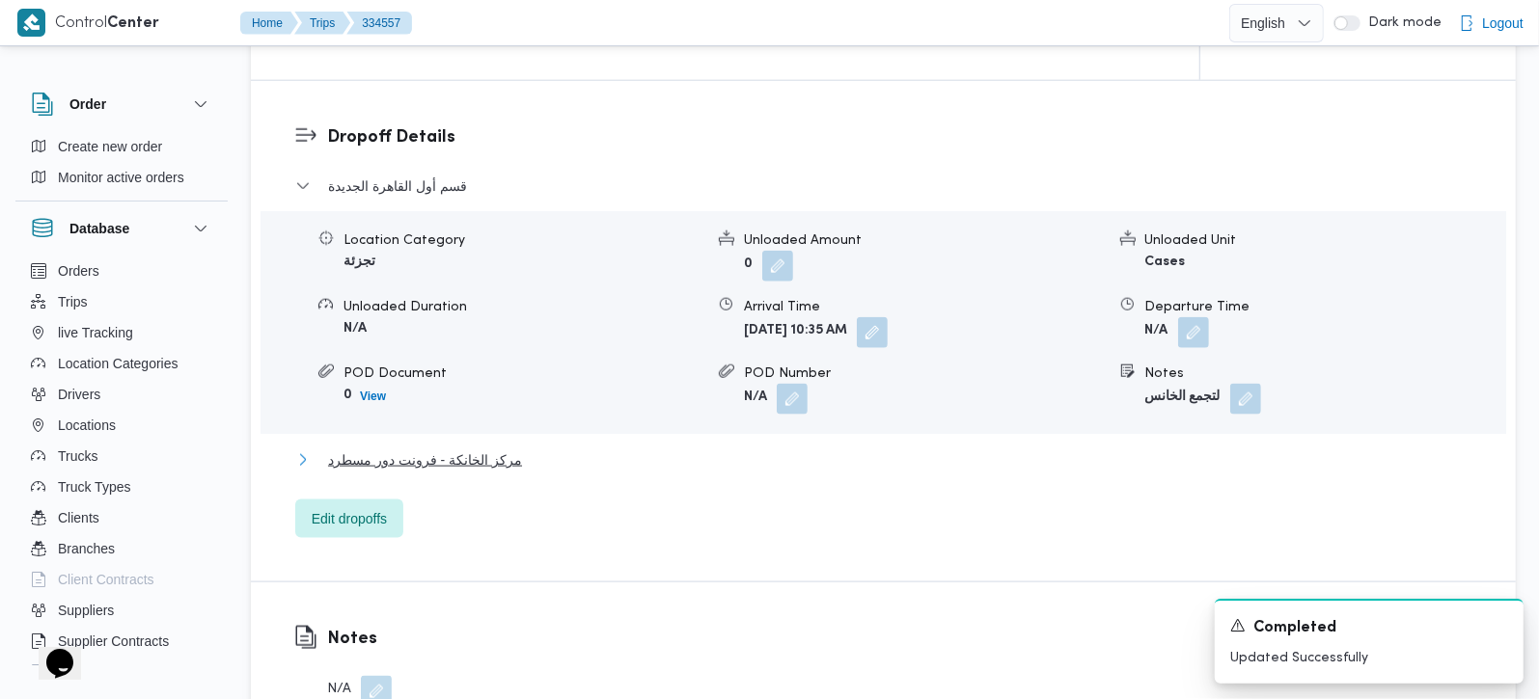
click at [483, 449] on span "مركز الخانكة - فرونت دور مسطرد" at bounding box center [425, 460] width 194 height 23
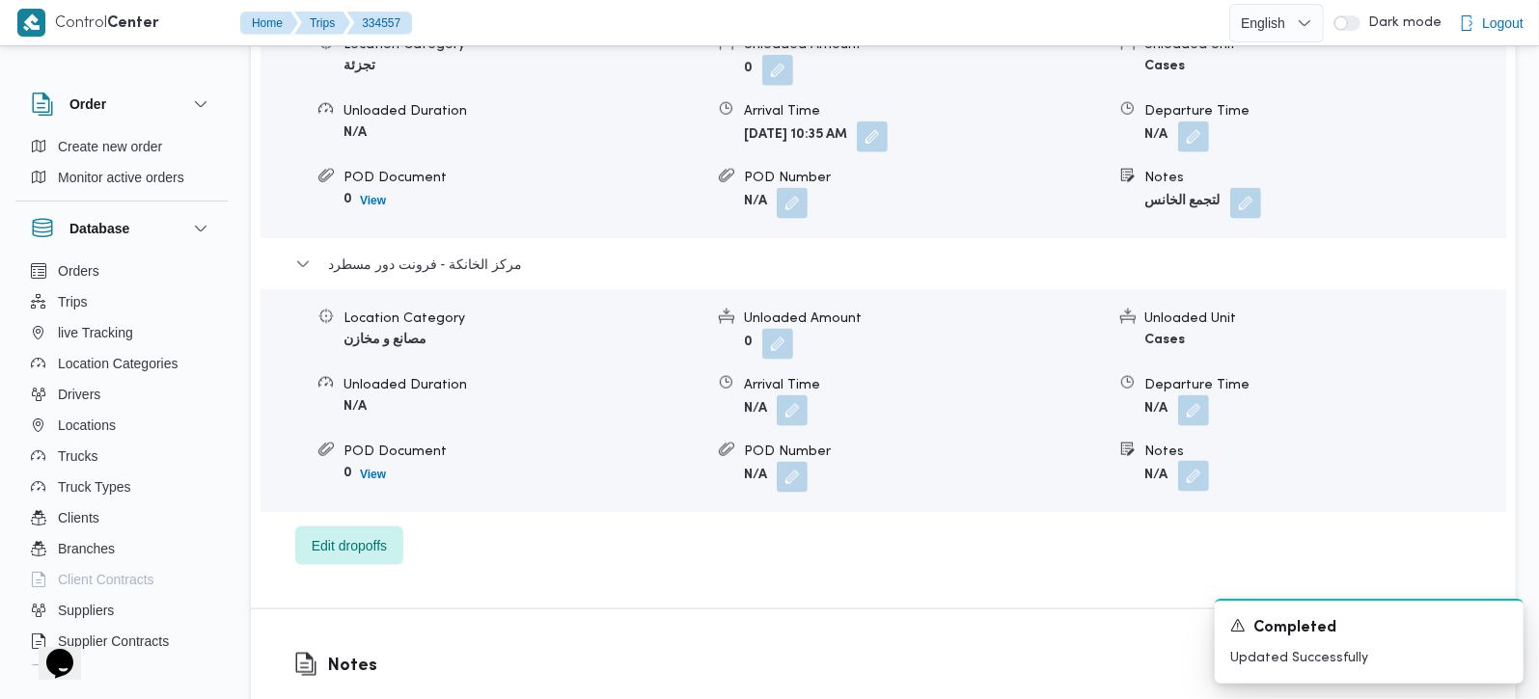
scroll to position [1816, 0]
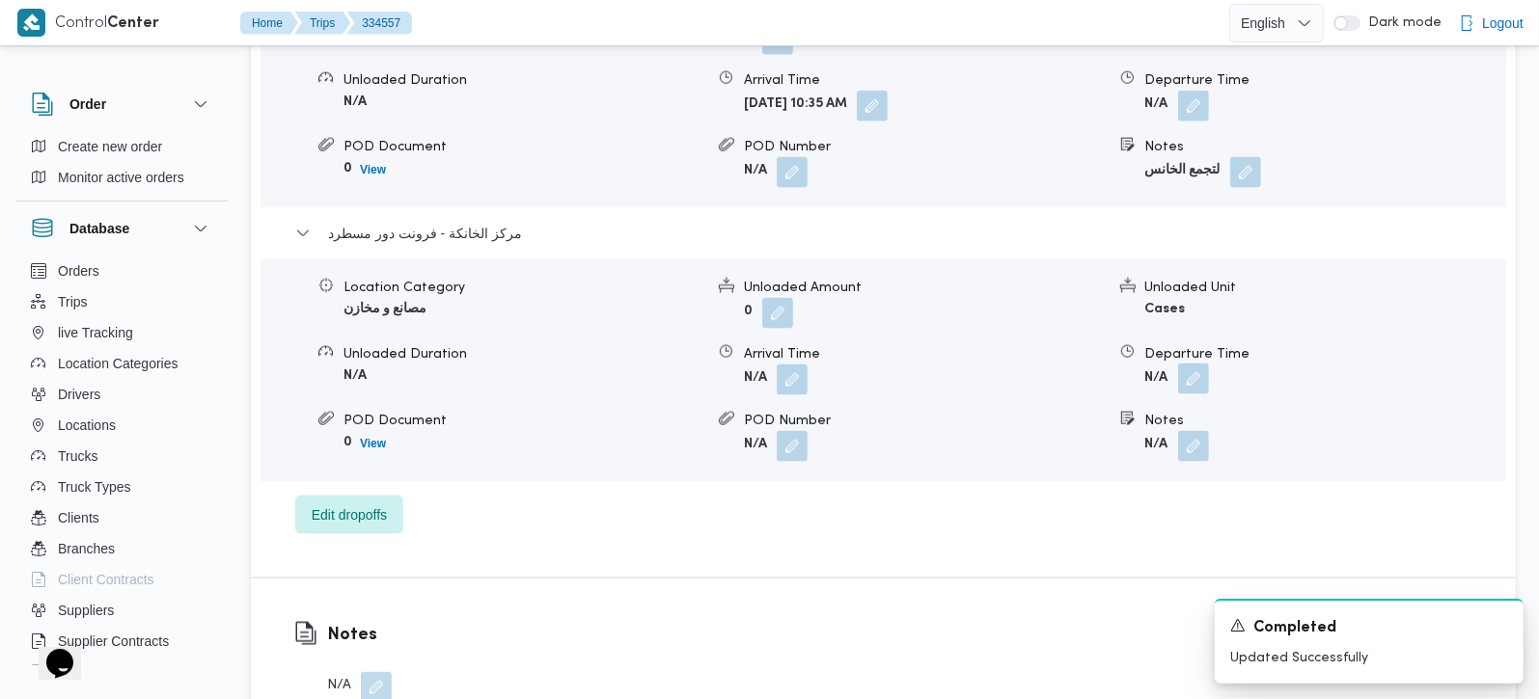
click at [1189, 366] on button "button" at bounding box center [1193, 379] width 31 height 31
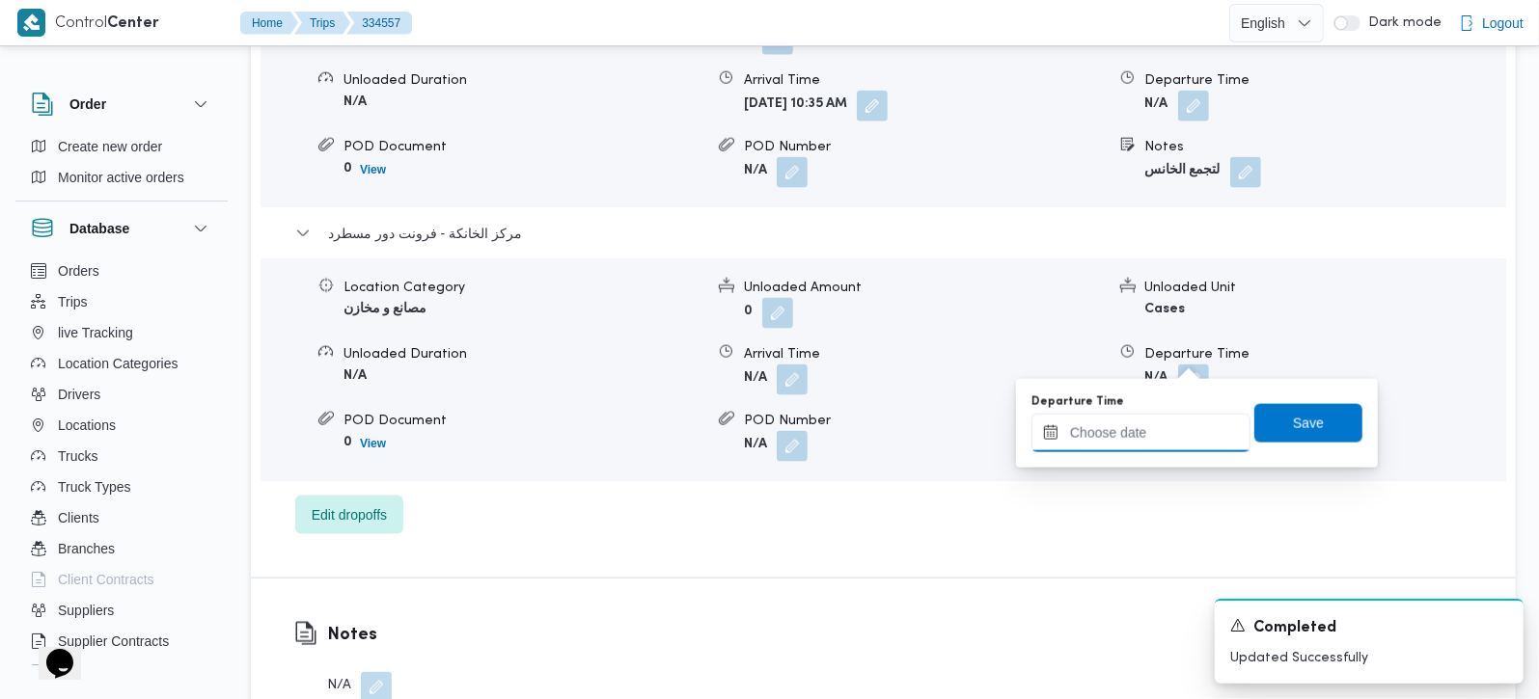
drag, startPoint x: 1189, startPoint y: 366, endPoint x: 1232, endPoint y: 425, distance: 73.9
click at [1171, 436] on input "Departure Time" at bounding box center [1140, 433] width 219 height 39
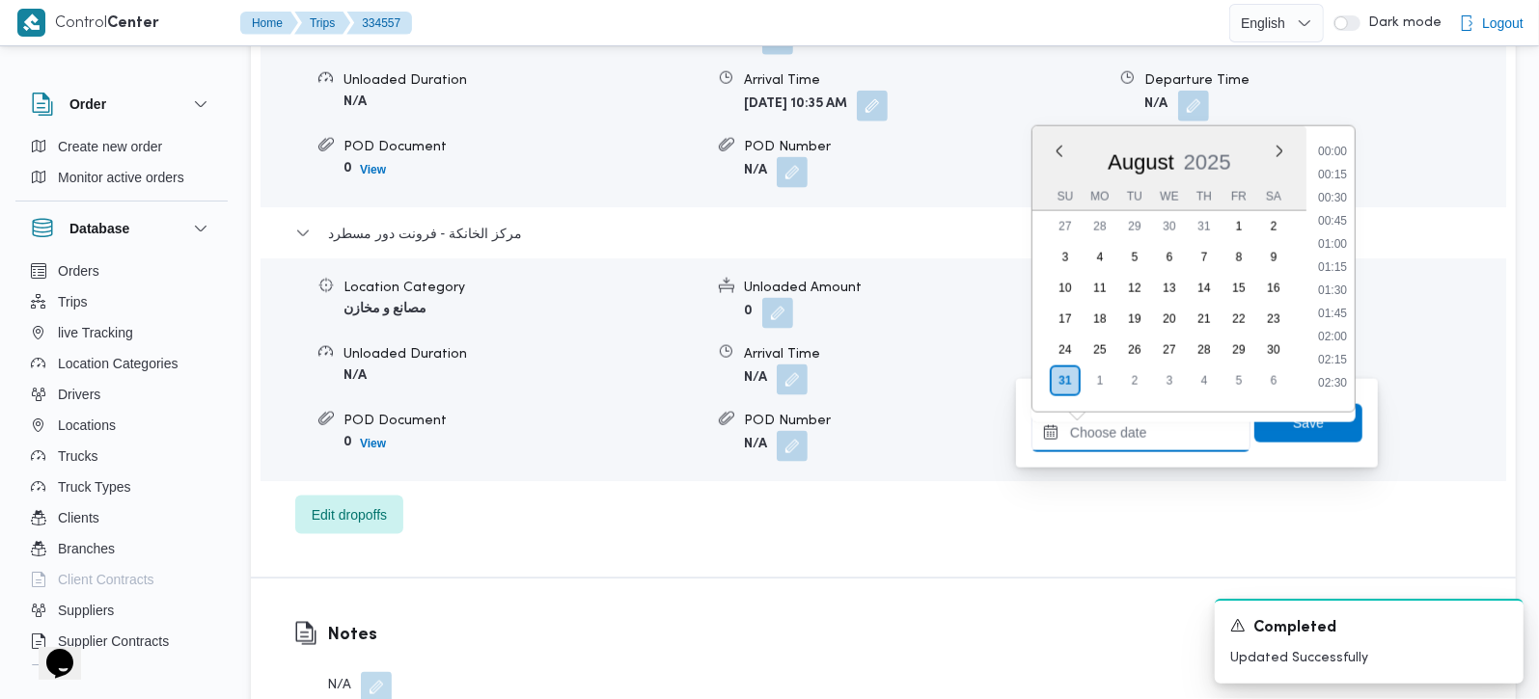
scroll to position [1513, 0]
drag, startPoint x: 1343, startPoint y: 190, endPoint x: 1332, endPoint y: 261, distance: 72.2
click at [1343, 190] on li "16:45" at bounding box center [1332, 189] width 44 height 19
type input "31/08/2025 16:45"
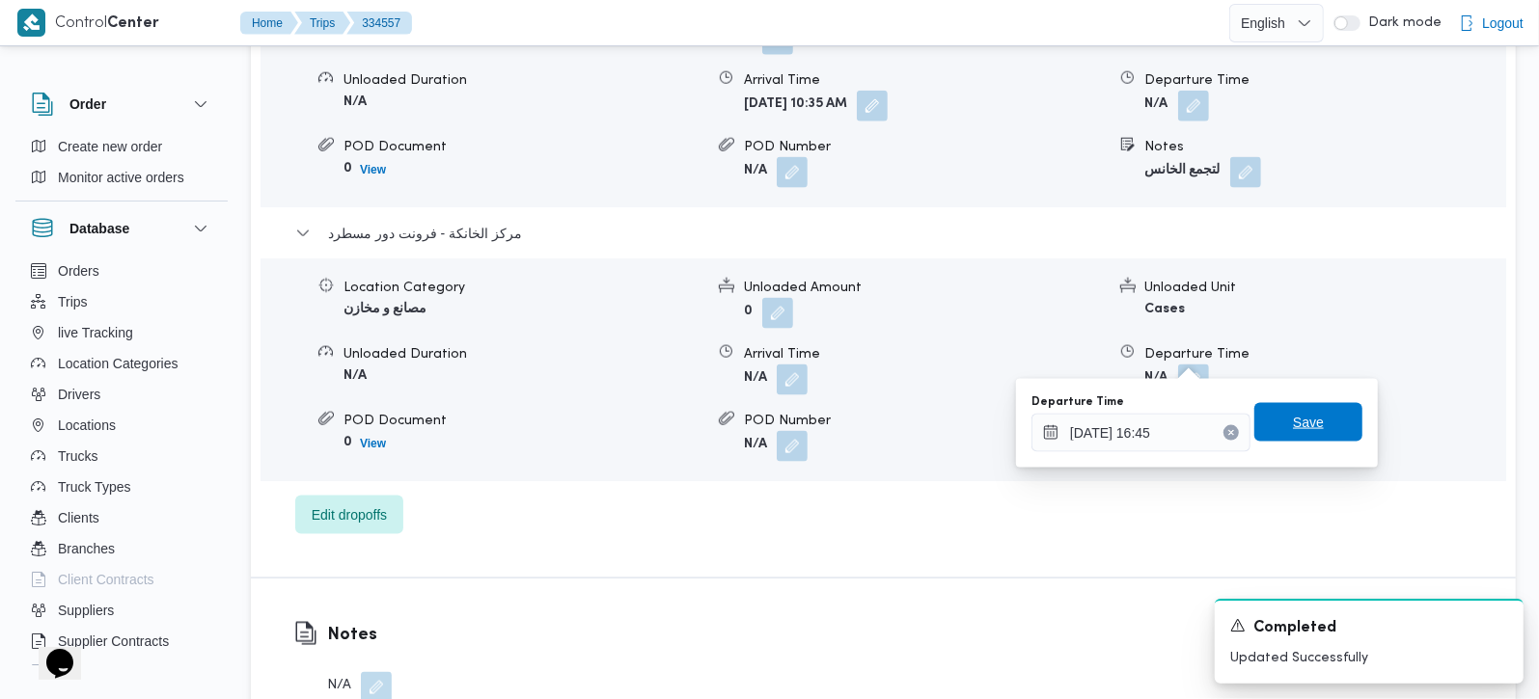
click at [1295, 415] on span "Save" at bounding box center [1308, 422] width 31 height 23
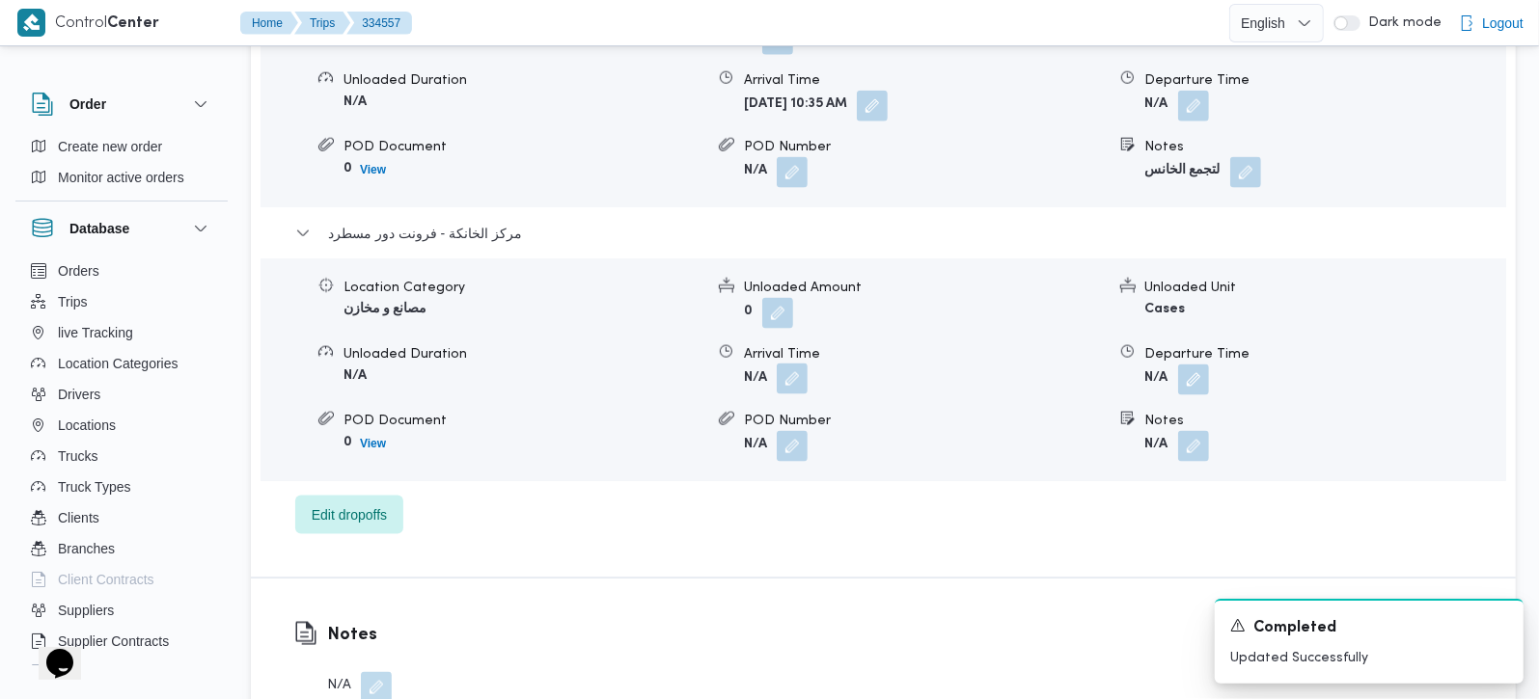
click at [789, 364] on button "button" at bounding box center [792, 379] width 31 height 31
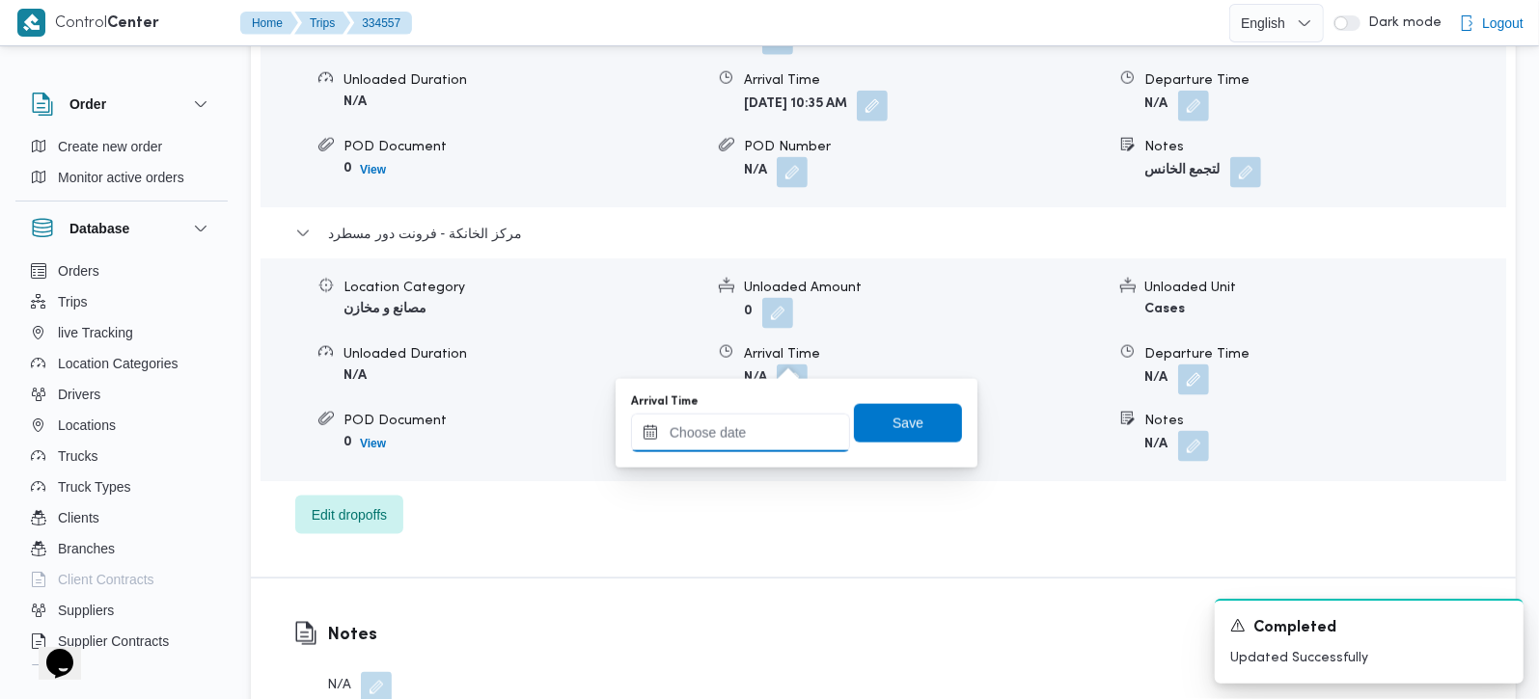
drag, startPoint x: 790, startPoint y: 363, endPoint x: 757, endPoint y: 441, distance: 84.7
click at [757, 441] on input "Arrival Time" at bounding box center [740, 433] width 219 height 39
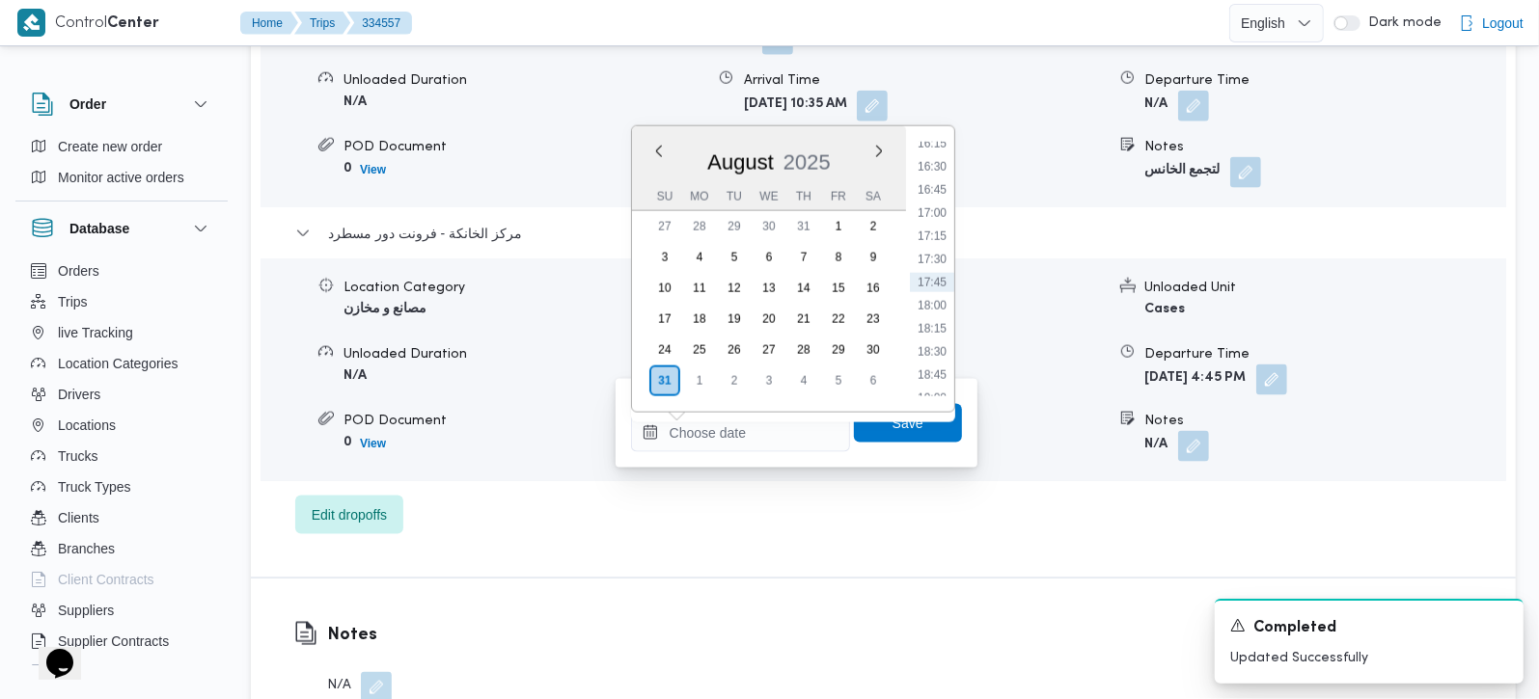
drag, startPoint x: 936, startPoint y: 169, endPoint x: 936, endPoint y: 231, distance: 61.7
click at [936, 169] on li "16:30" at bounding box center [932, 166] width 44 height 19
type input "[DATE] 16:30"
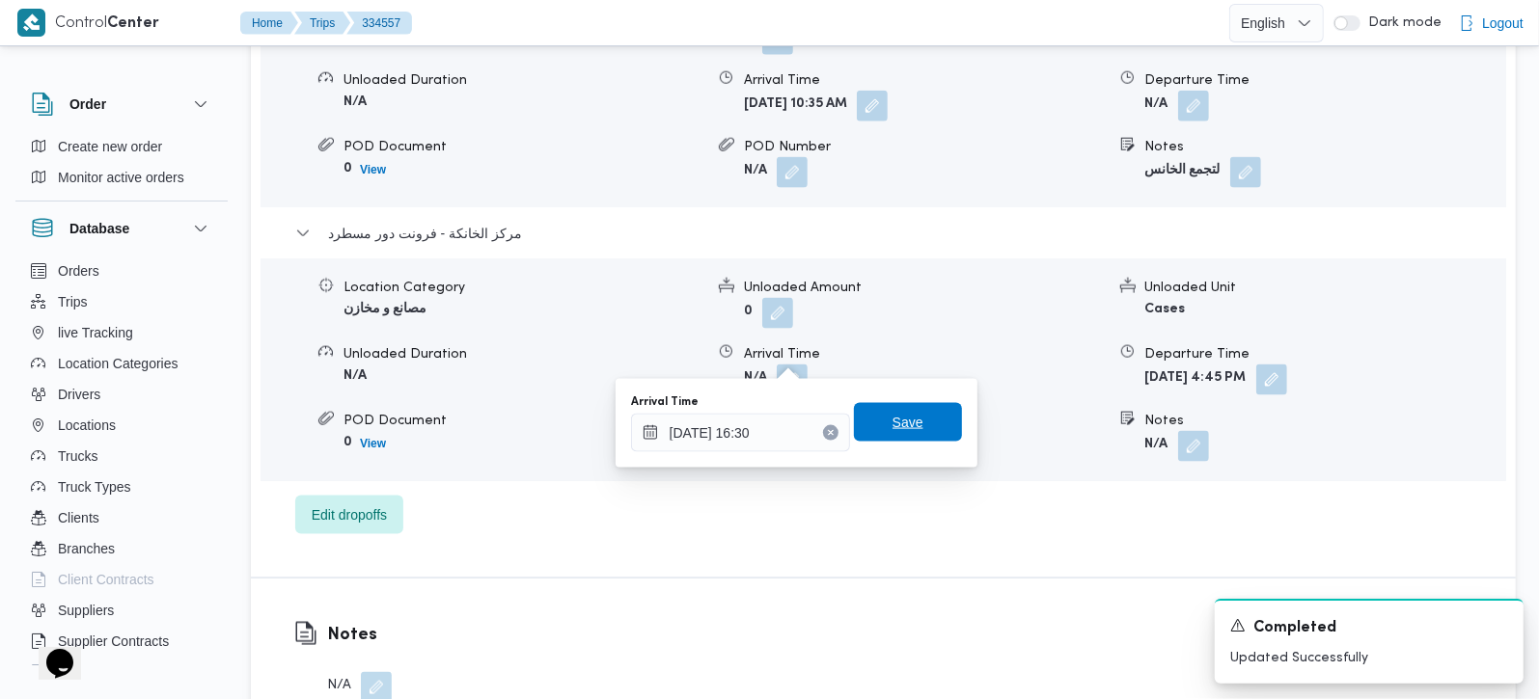
click at [905, 432] on span "Save" at bounding box center [907, 422] width 31 height 23
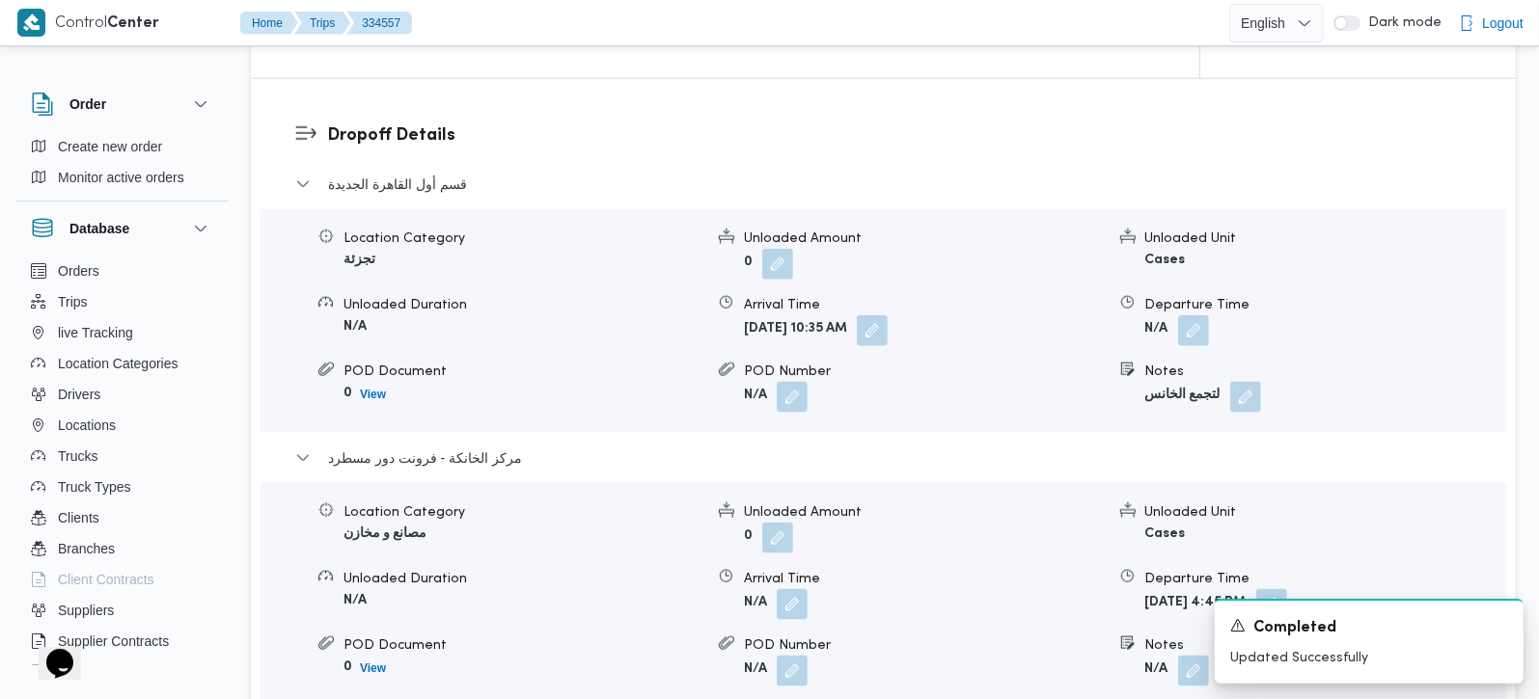
scroll to position [1589, 0]
click at [1204, 316] on button "button" at bounding box center [1193, 331] width 31 height 31
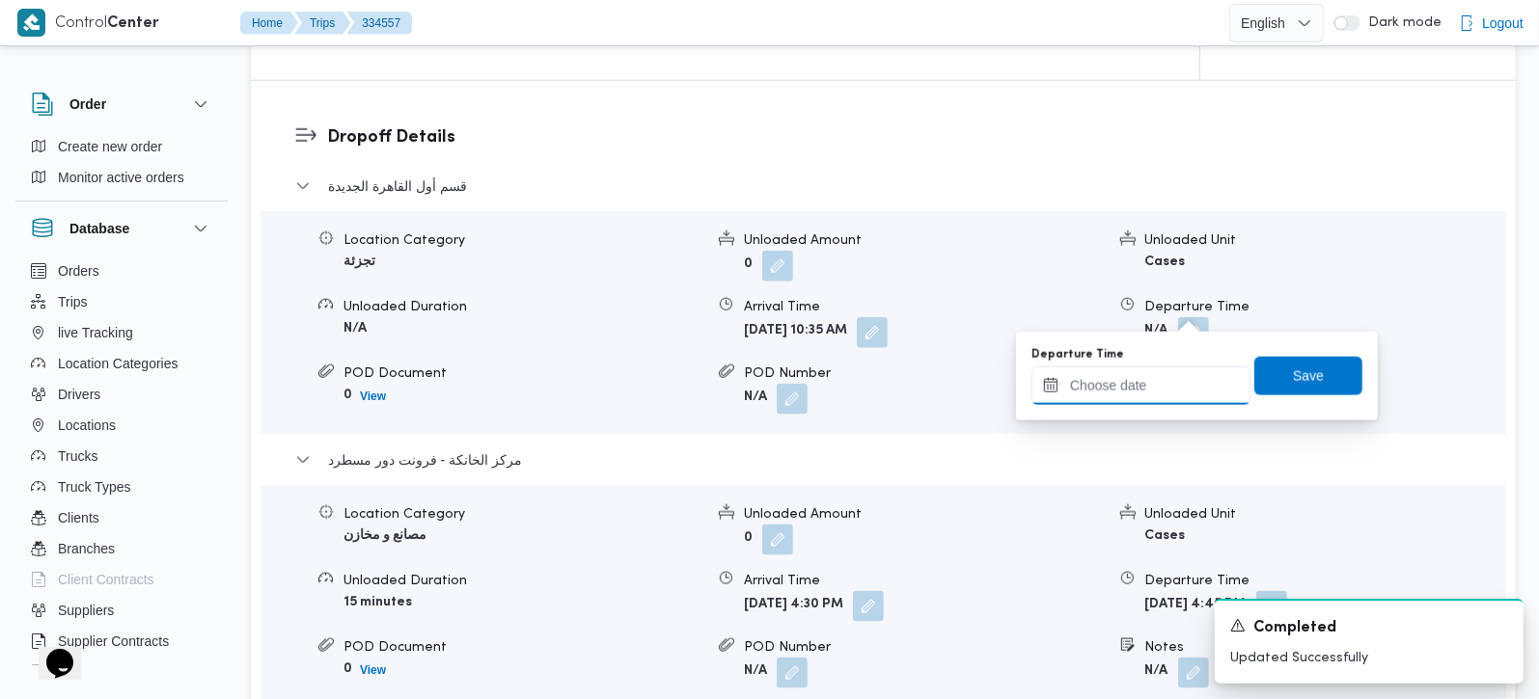
click at [1141, 383] on input "Departure Time" at bounding box center [1140, 386] width 219 height 39
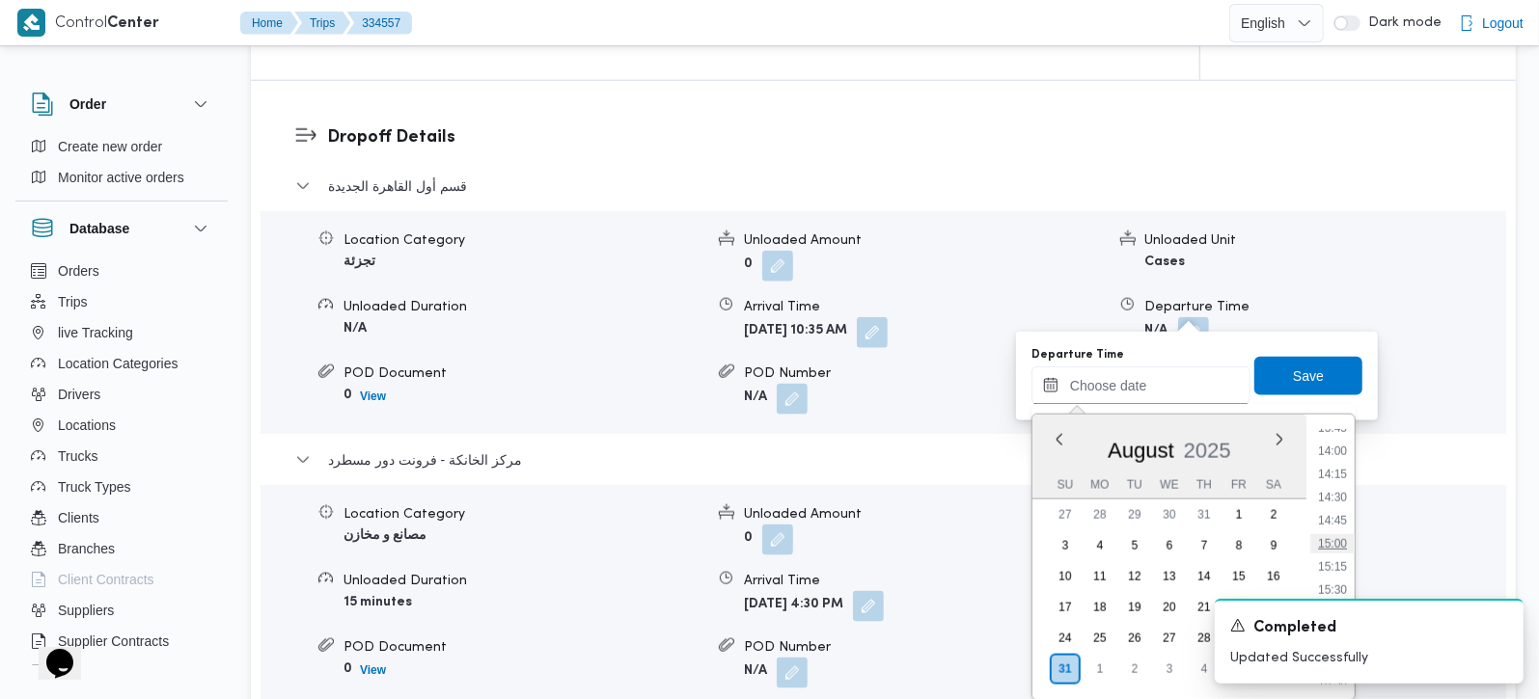
scroll to position [1399, 0]
click at [1340, 501] on li "15:45" at bounding box center [1332, 499] width 44 height 19
type input "[DATE] 15:45"
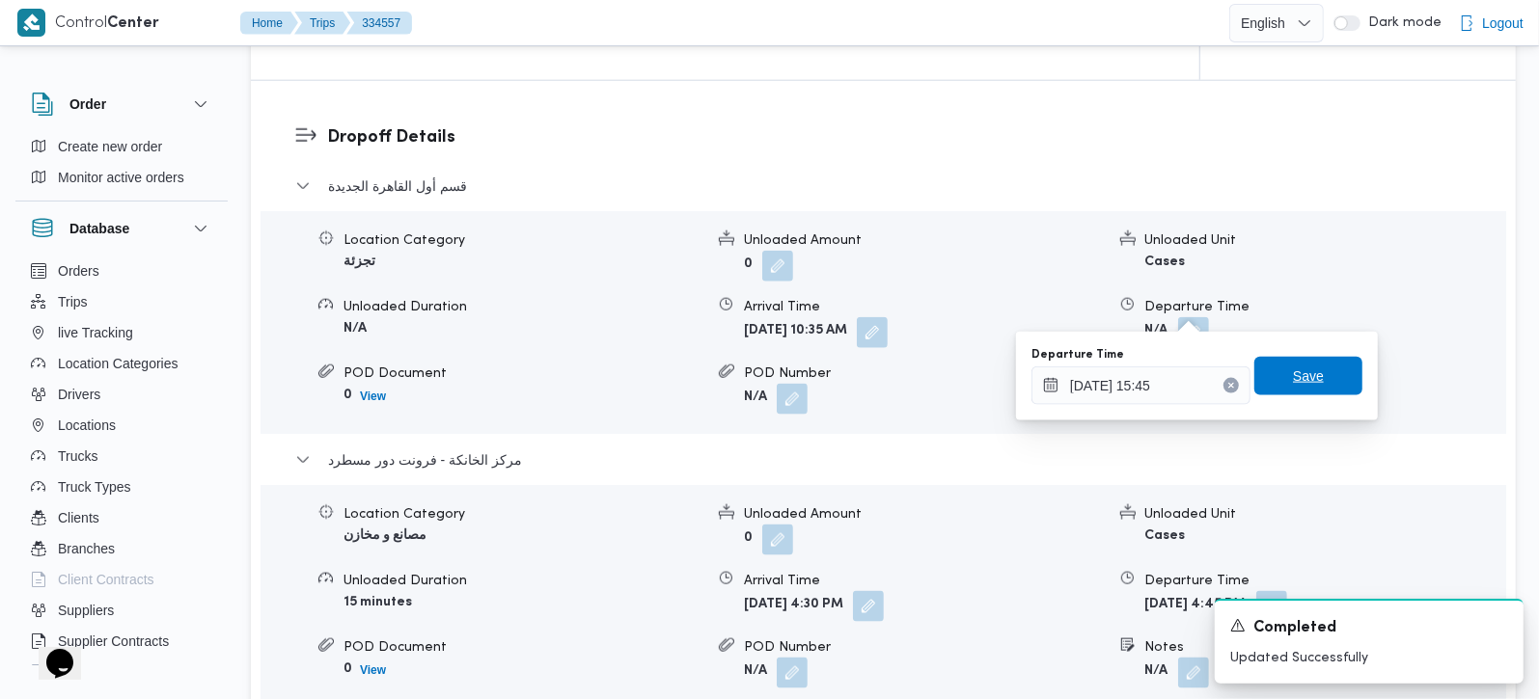
click at [1313, 380] on span "Save" at bounding box center [1308, 376] width 108 height 39
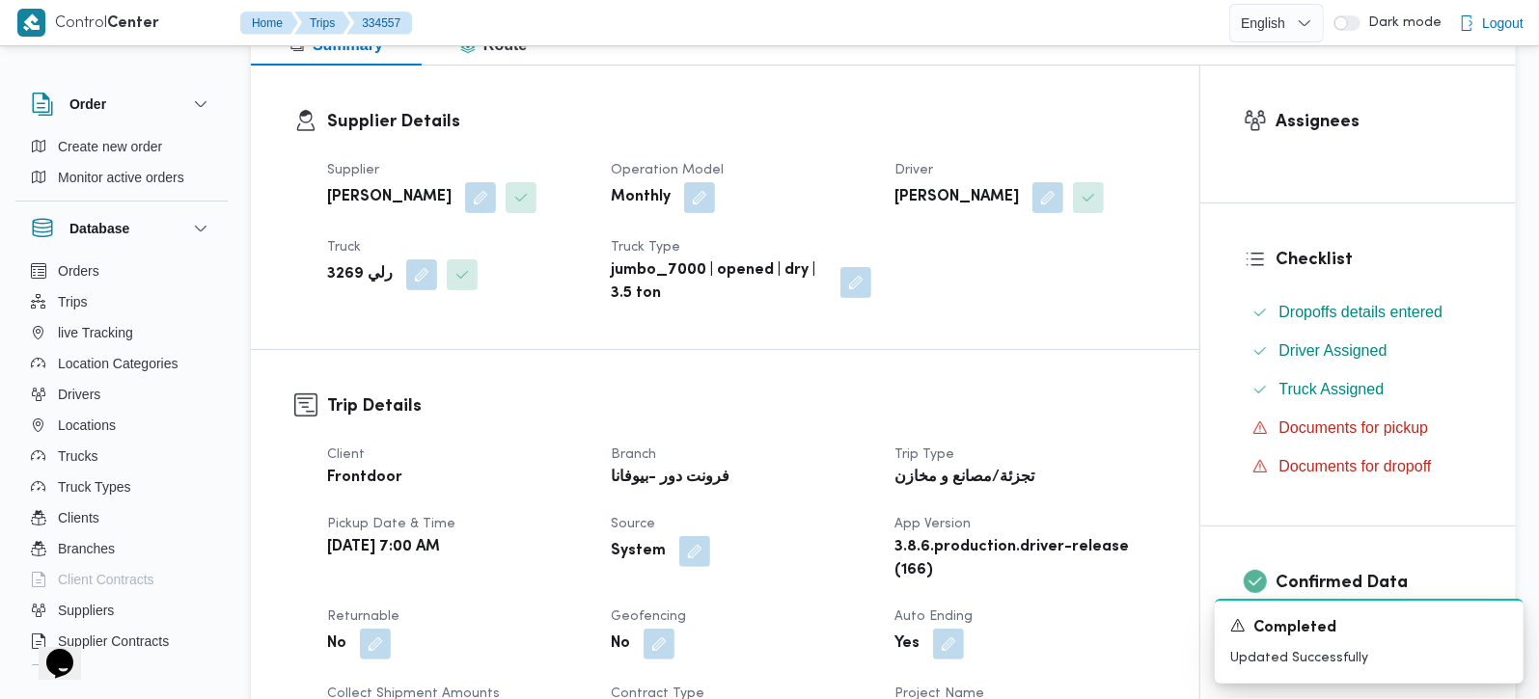
scroll to position [0, 0]
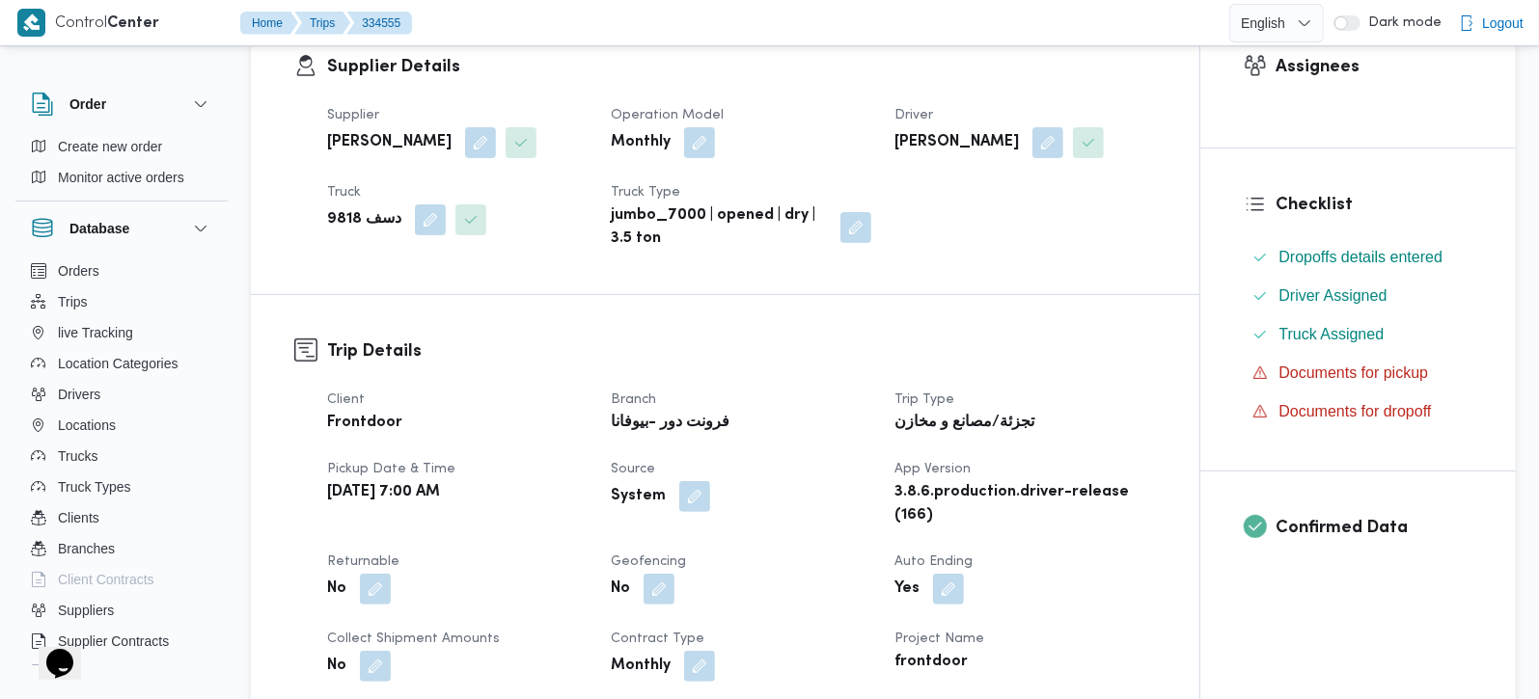
scroll to position [680, 0]
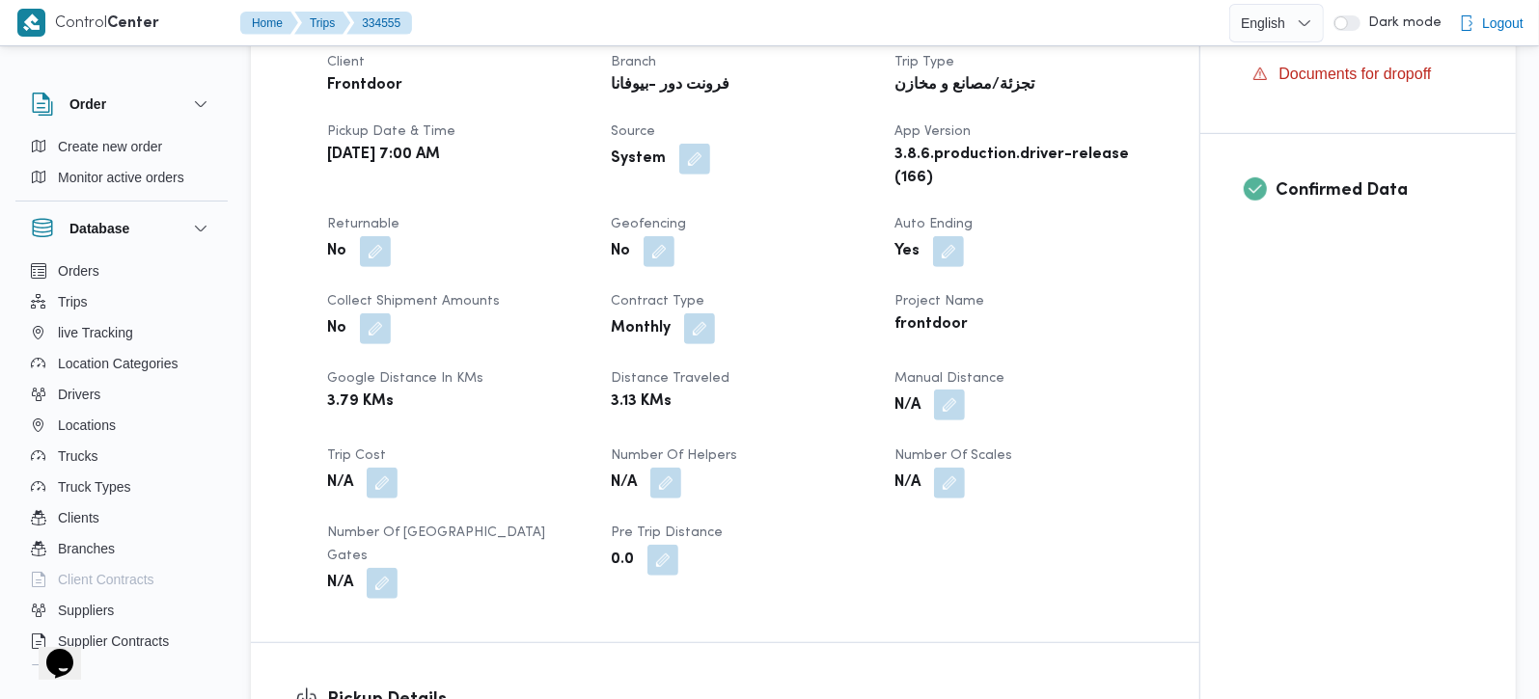
click at [944, 413] on button "button" at bounding box center [949, 405] width 31 height 31
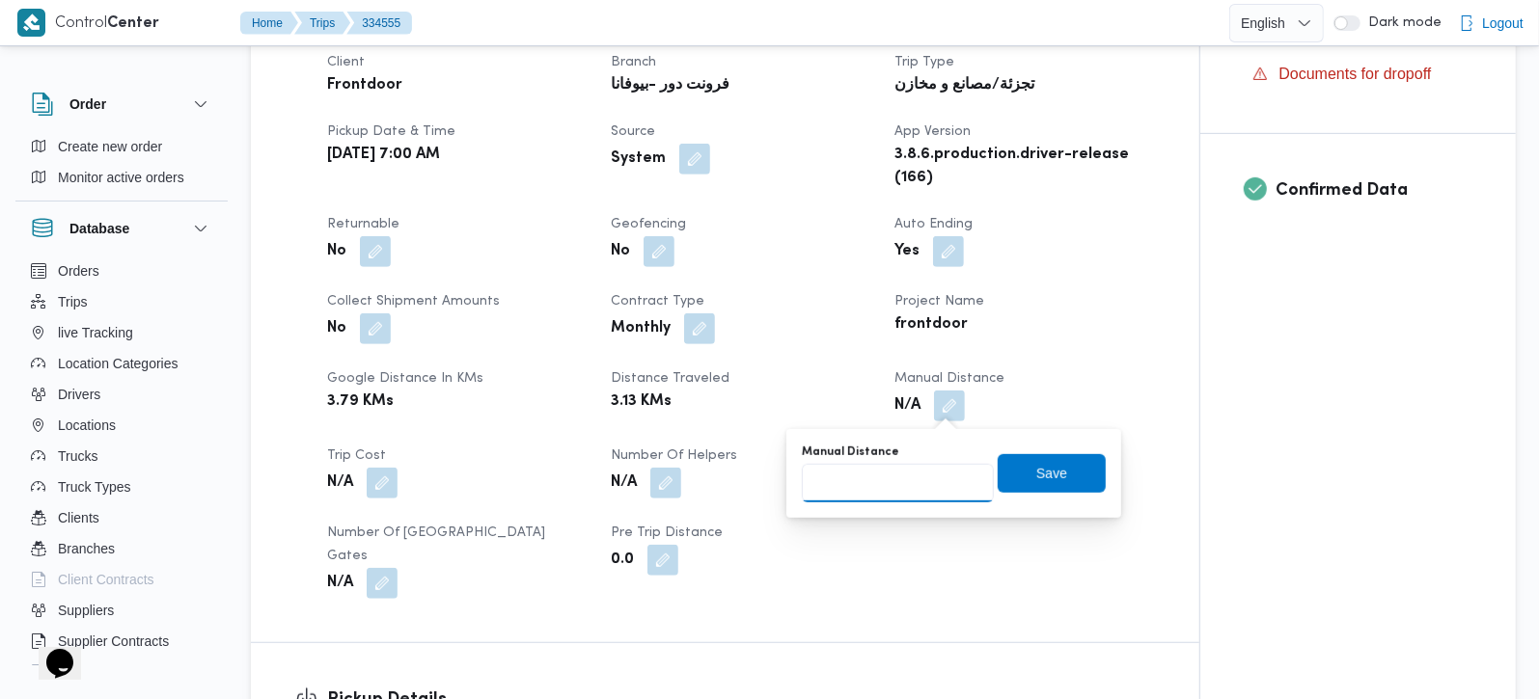
click at [886, 479] on input "Manual Distance" at bounding box center [898, 483] width 192 height 39
type input "135"
click at [1036, 458] on span "Save" at bounding box center [1052, 472] width 108 height 39
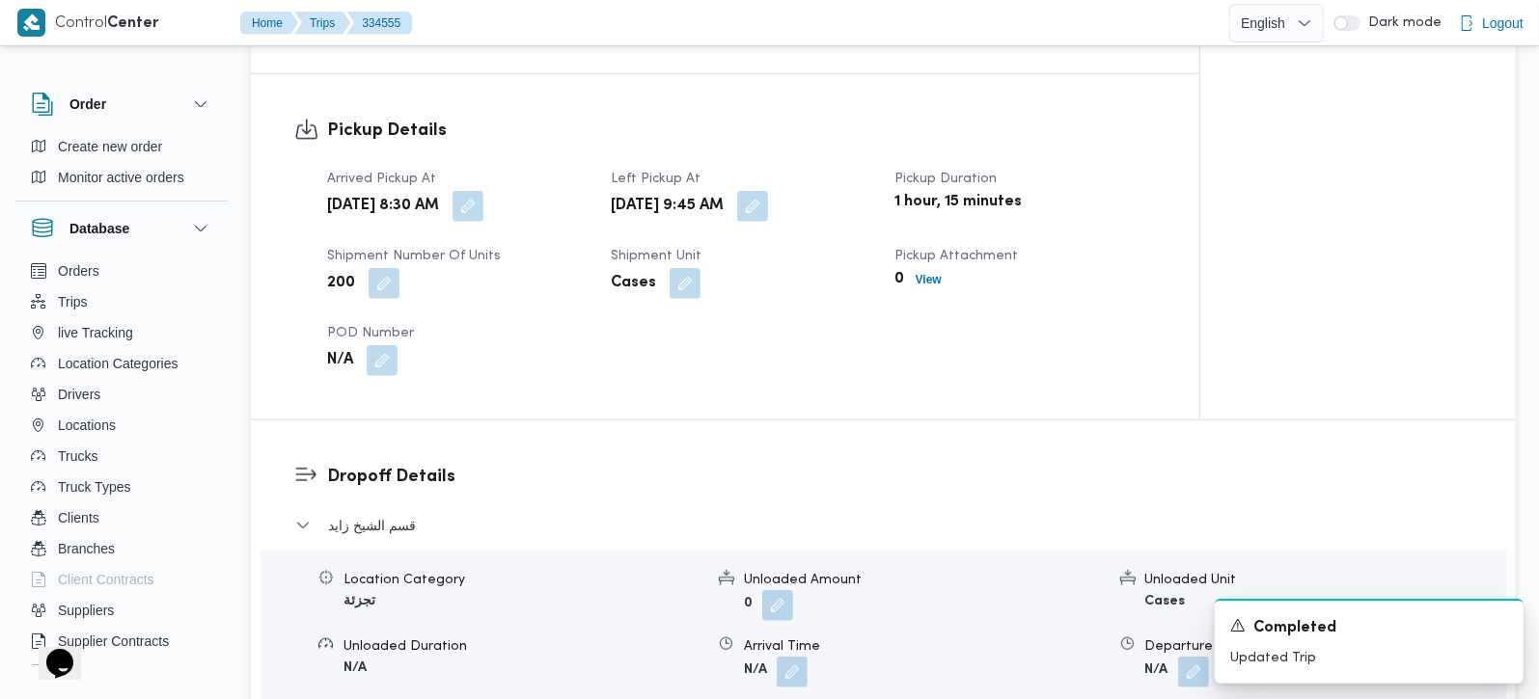
scroll to position [1248, 0]
click at [803, 657] on button "button" at bounding box center [792, 672] width 31 height 31
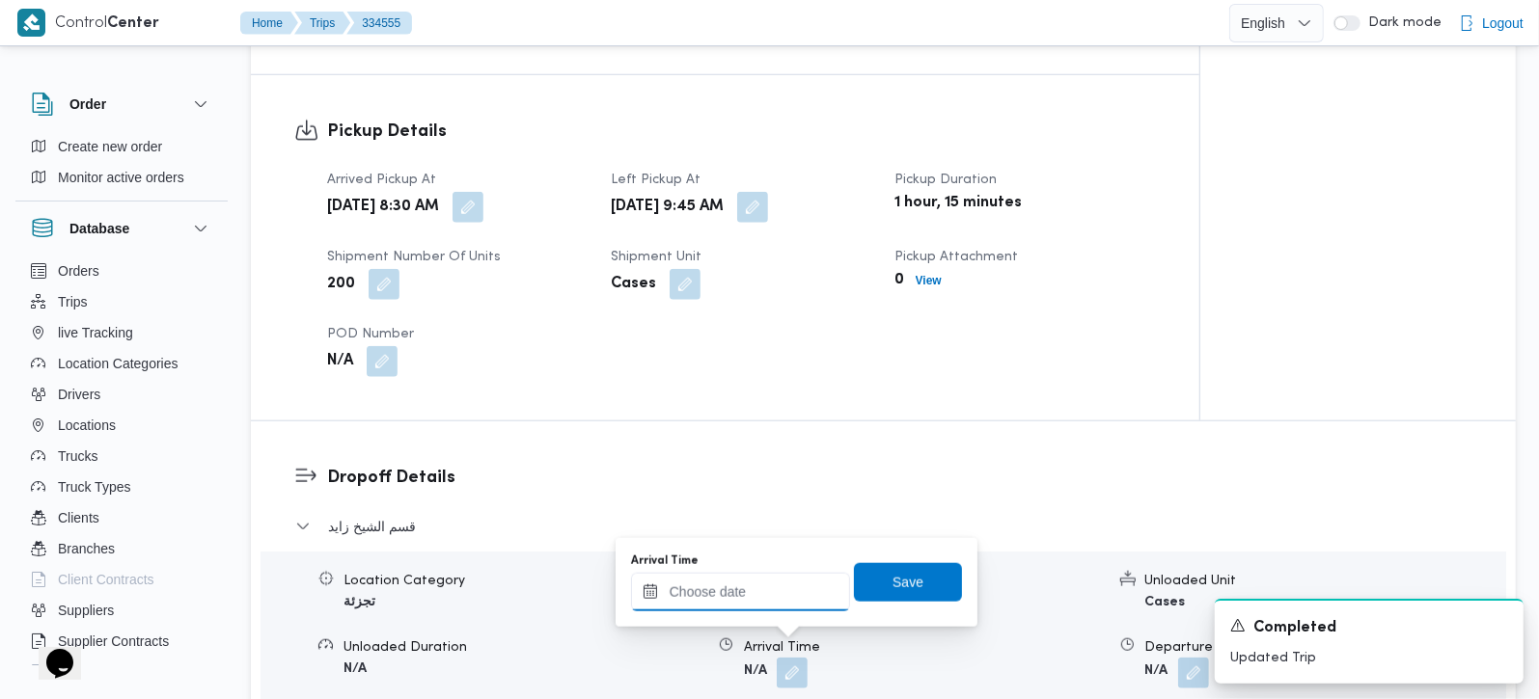
click at [762, 595] on input "Arrival Time" at bounding box center [740, 592] width 219 height 39
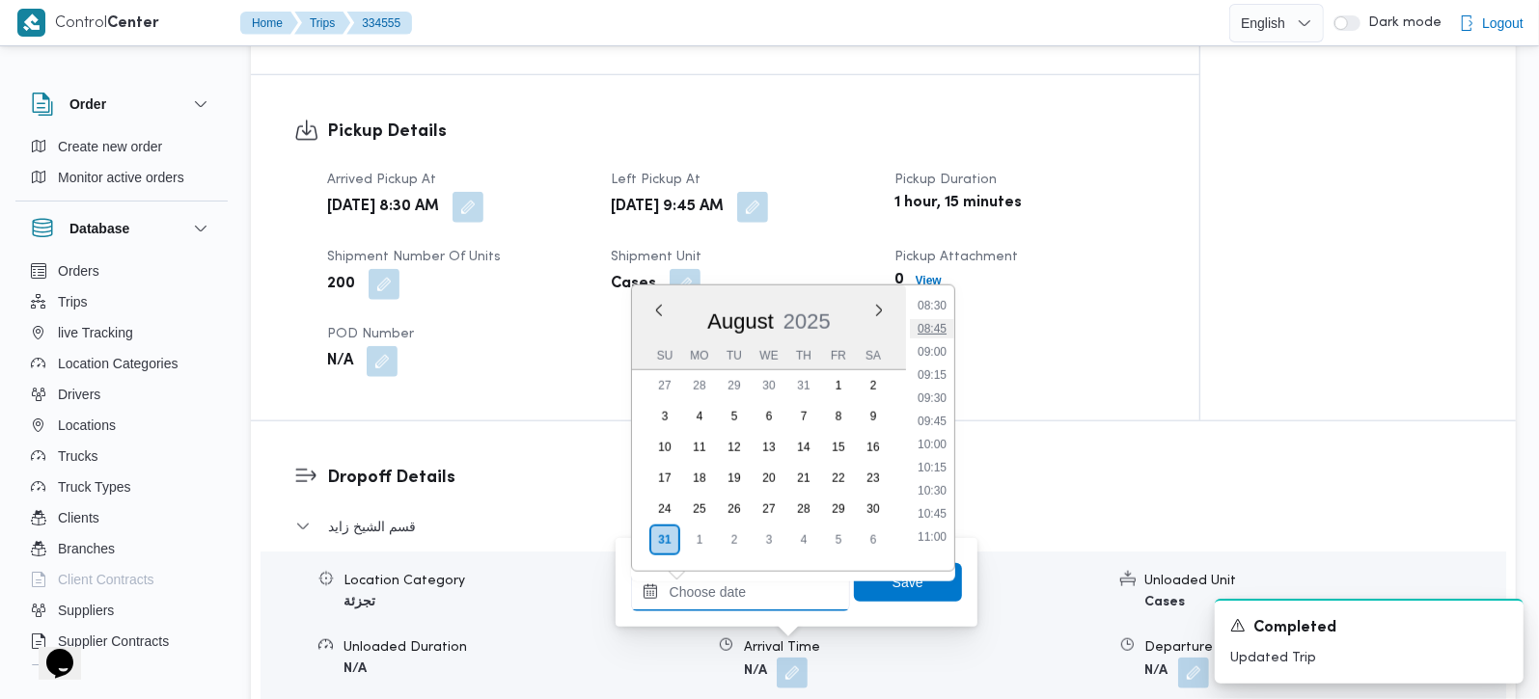
scroll to position [832, 0]
click at [941, 478] on li "10:45" at bounding box center [932, 474] width 44 height 19
type input "[DATE] 10:45"
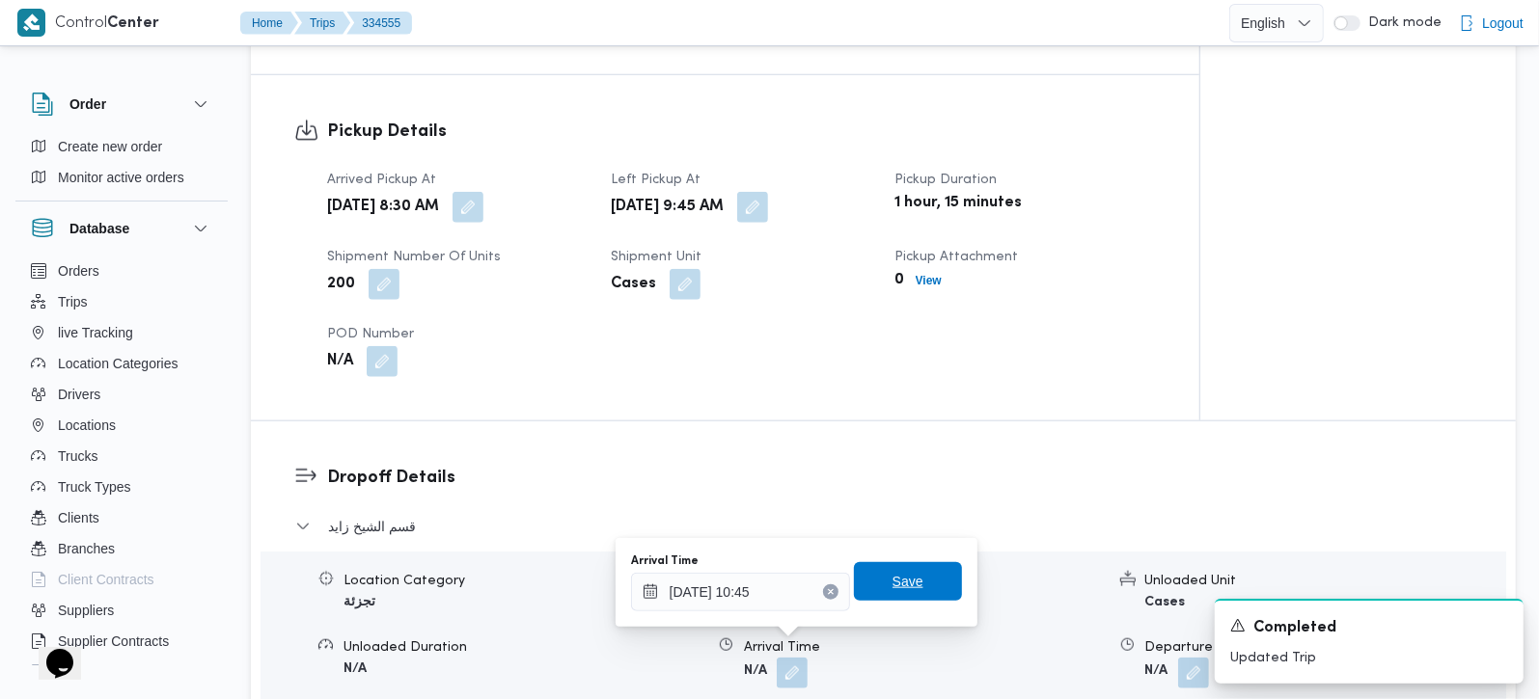
click at [897, 589] on span "Save" at bounding box center [907, 581] width 31 height 23
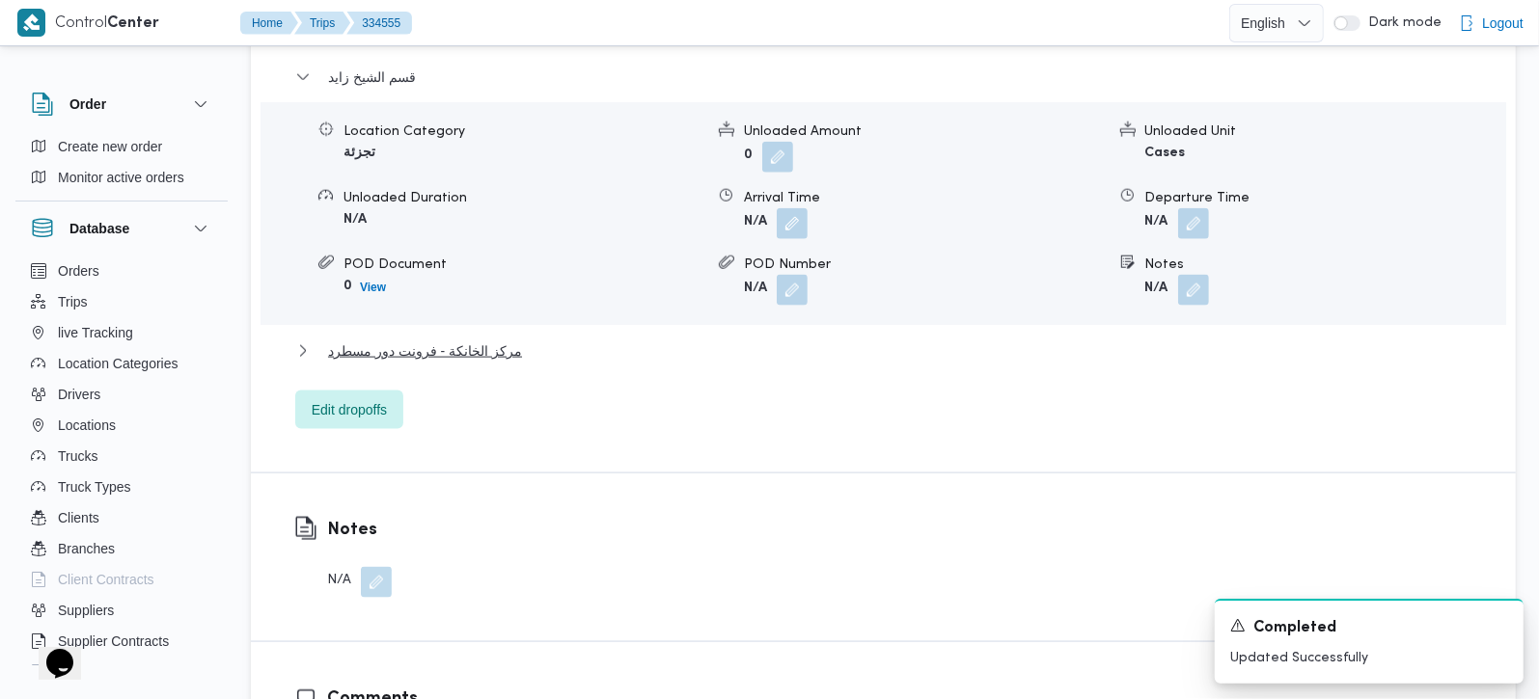
scroll to position [1702, 0]
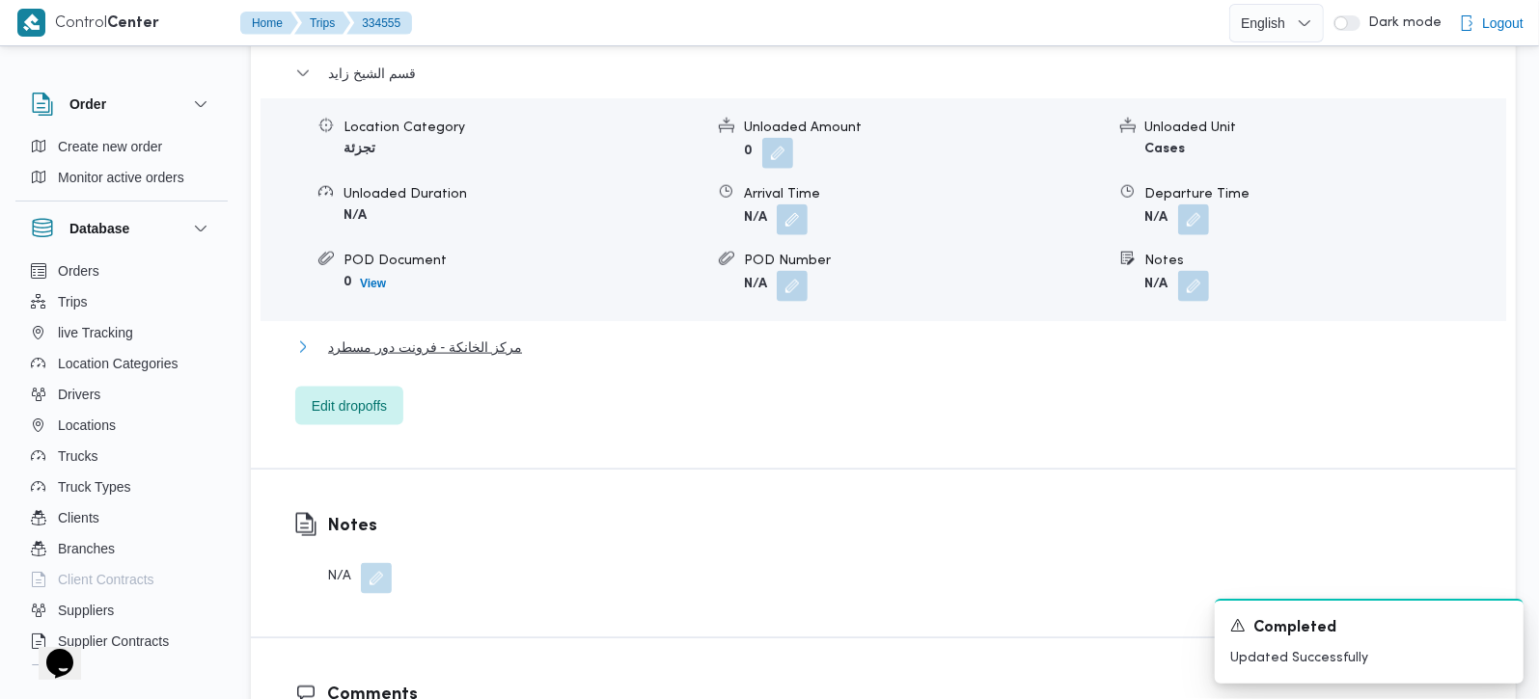
click at [478, 336] on span "مركز الخانكة - فرونت دور مسطرد" at bounding box center [425, 347] width 194 height 23
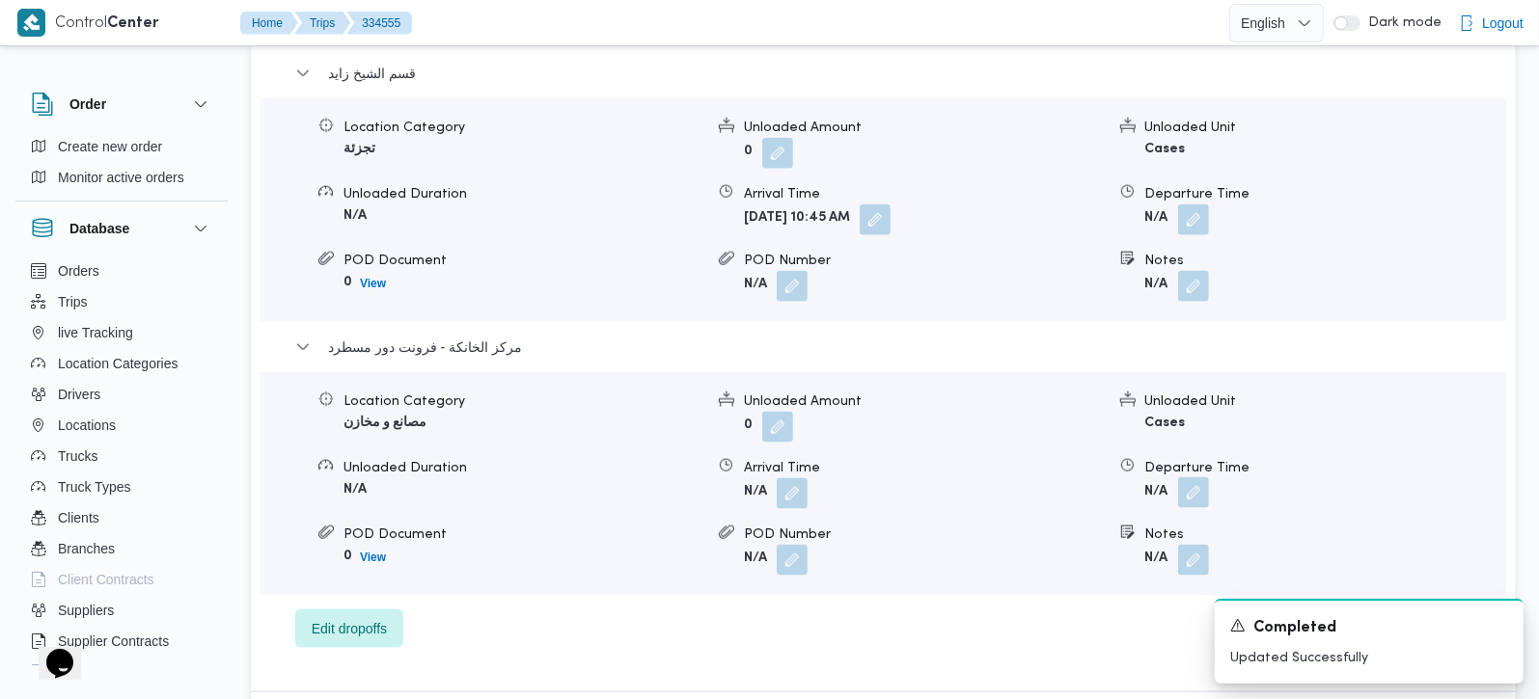
click at [1195, 478] on button "button" at bounding box center [1193, 493] width 31 height 31
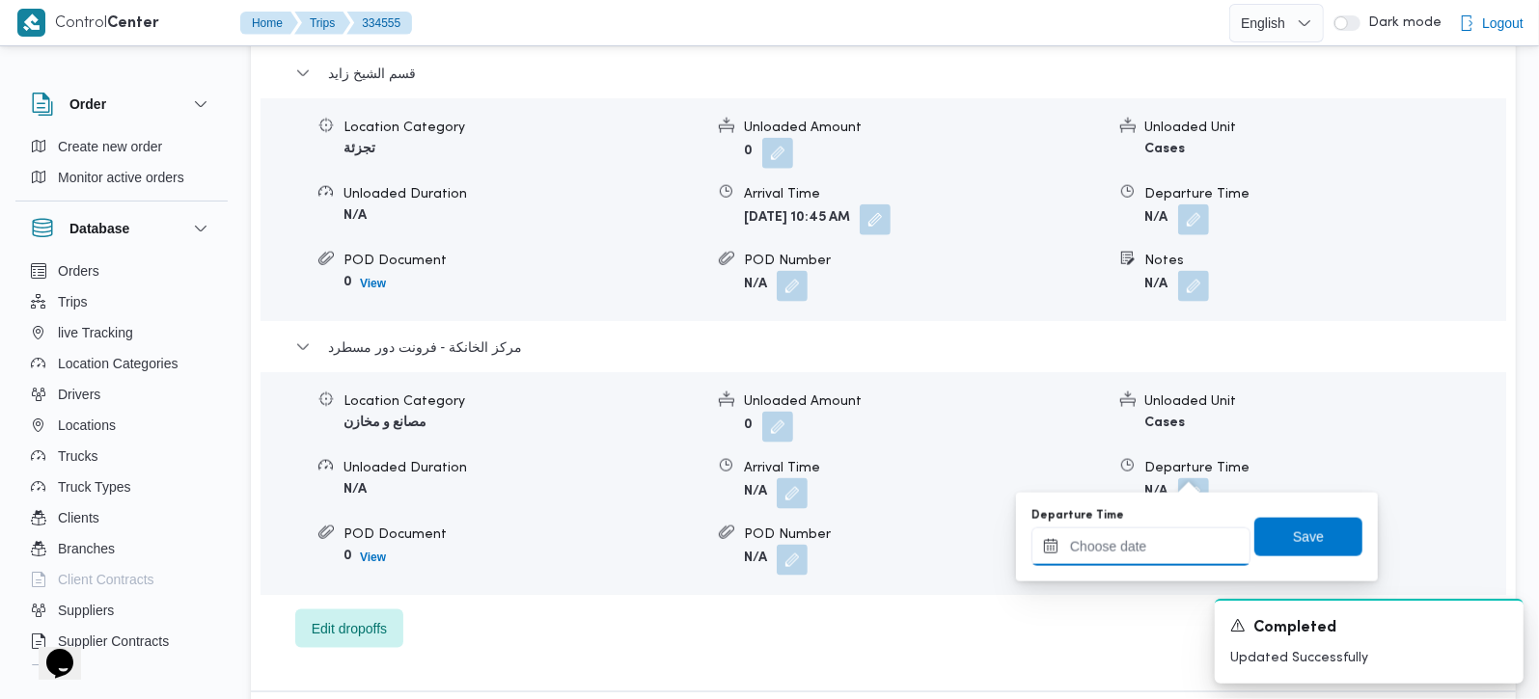
click at [1171, 543] on input "Departure Time" at bounding box center [1140, 547] width 219 height 39
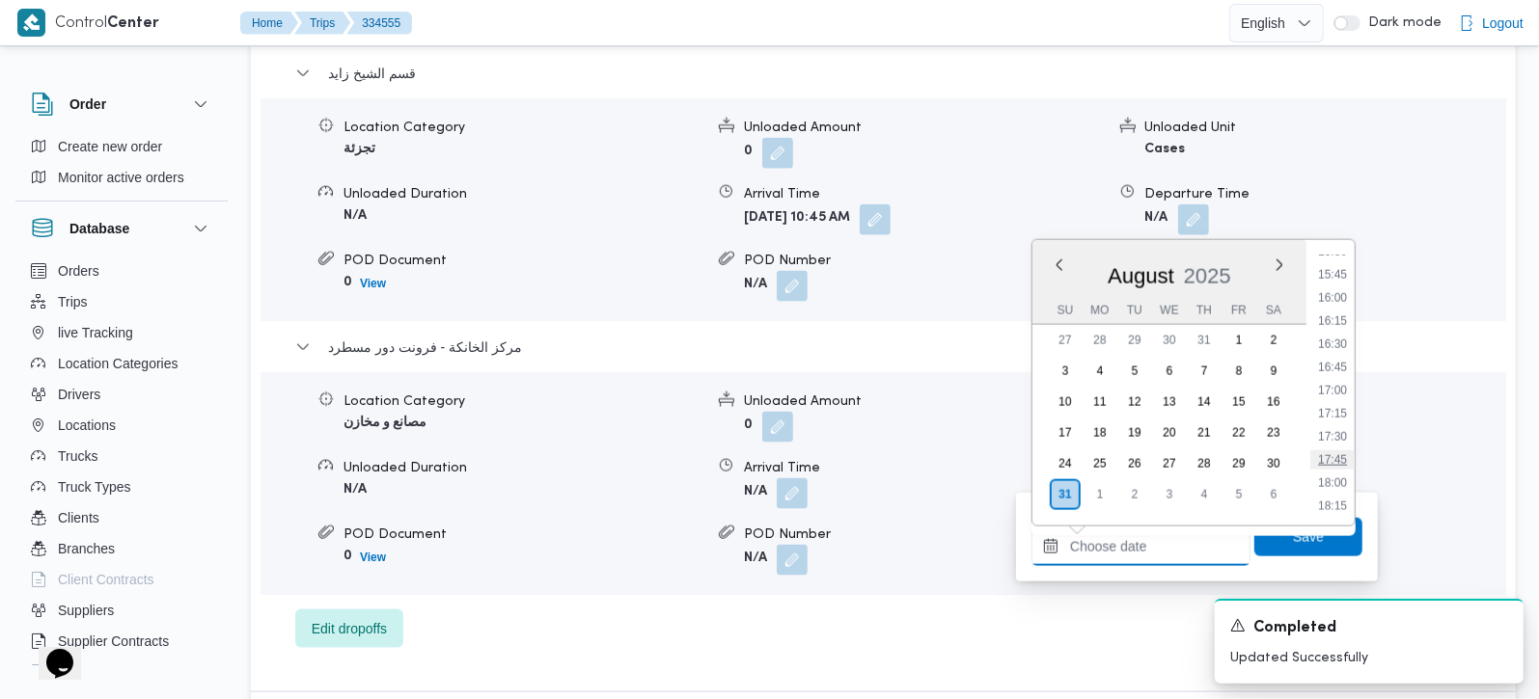
scroll to position [1399, 0]
click at [1334, 466] on li "17:15" at bounding box center [1332, 463] width 44 height 19
type input "31/08/2025 17:15"
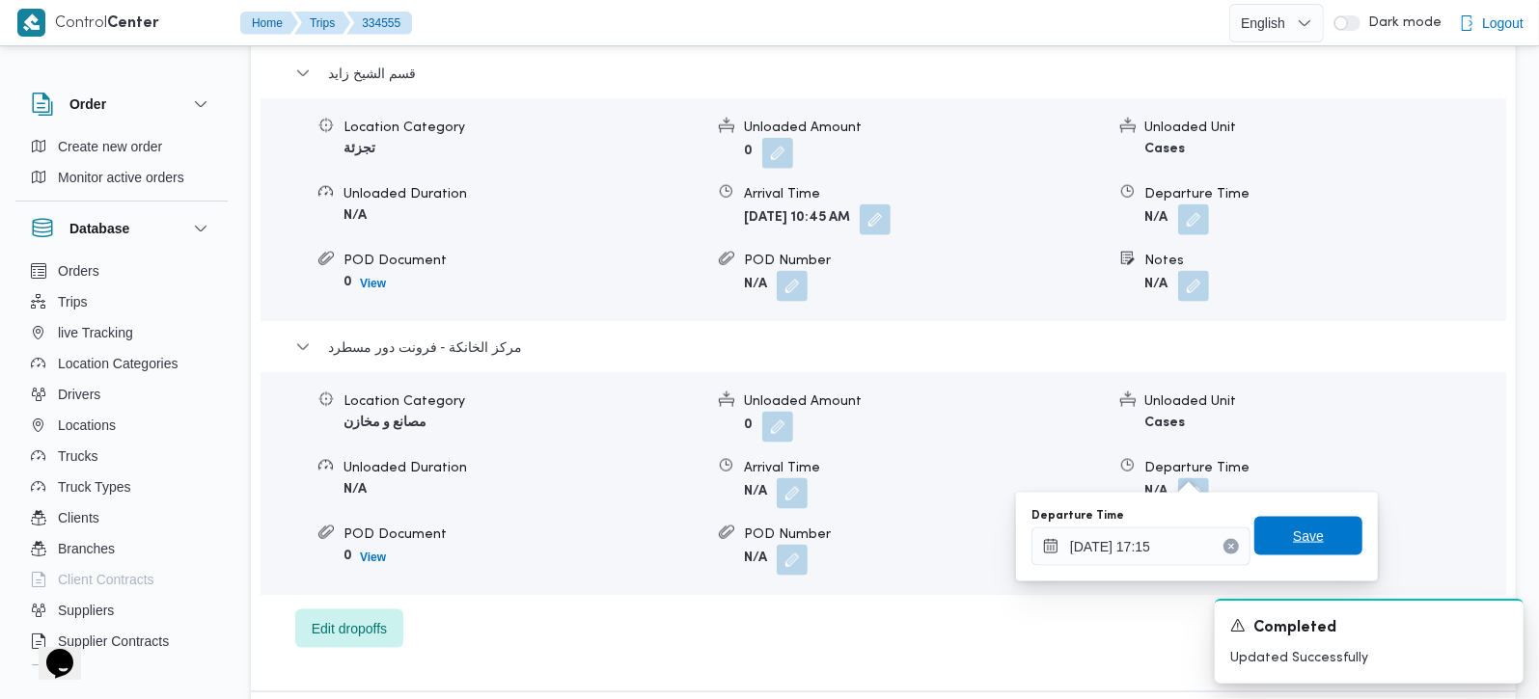
click at [1321, 529] on span "Save" at bounding box center [1308, 536] width 108 height 39
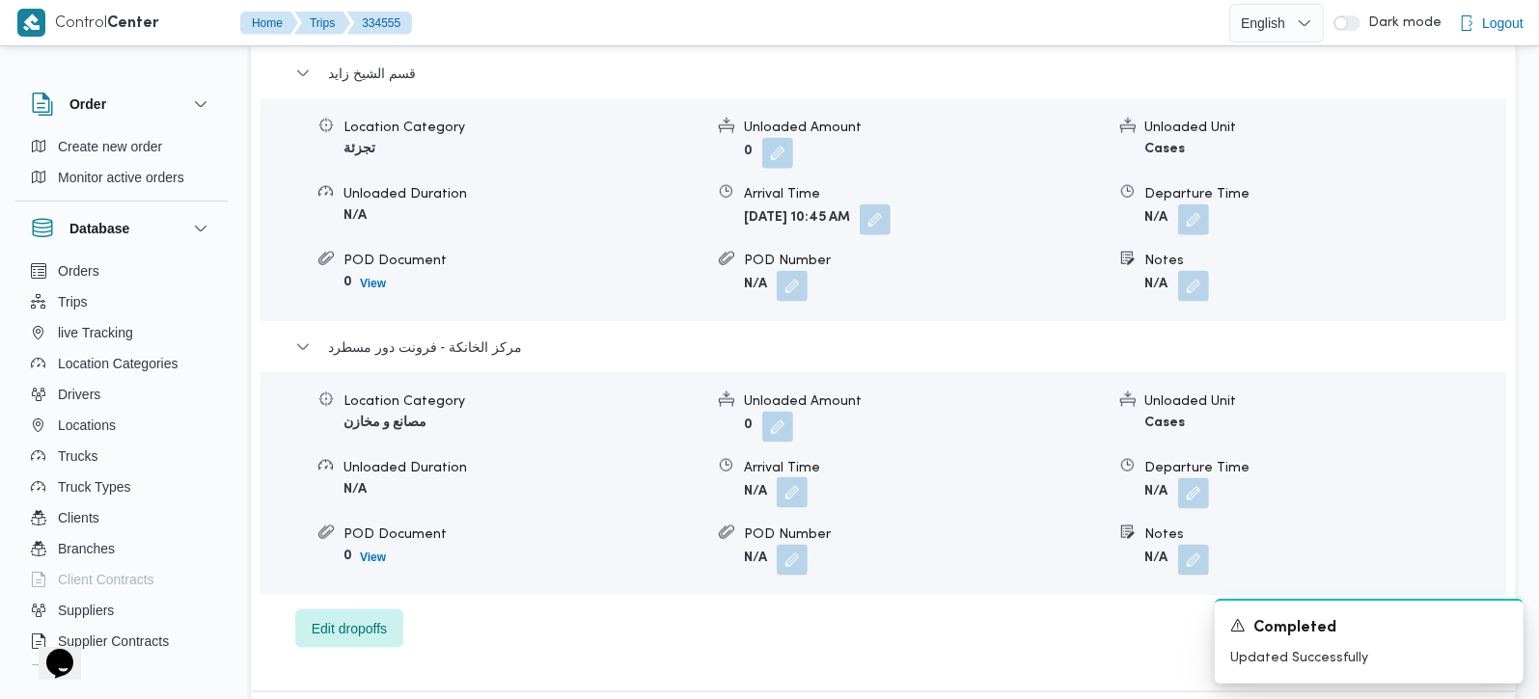
click at [800, 478] on button "button" at bounding box center [792, 493] width 31 height 31
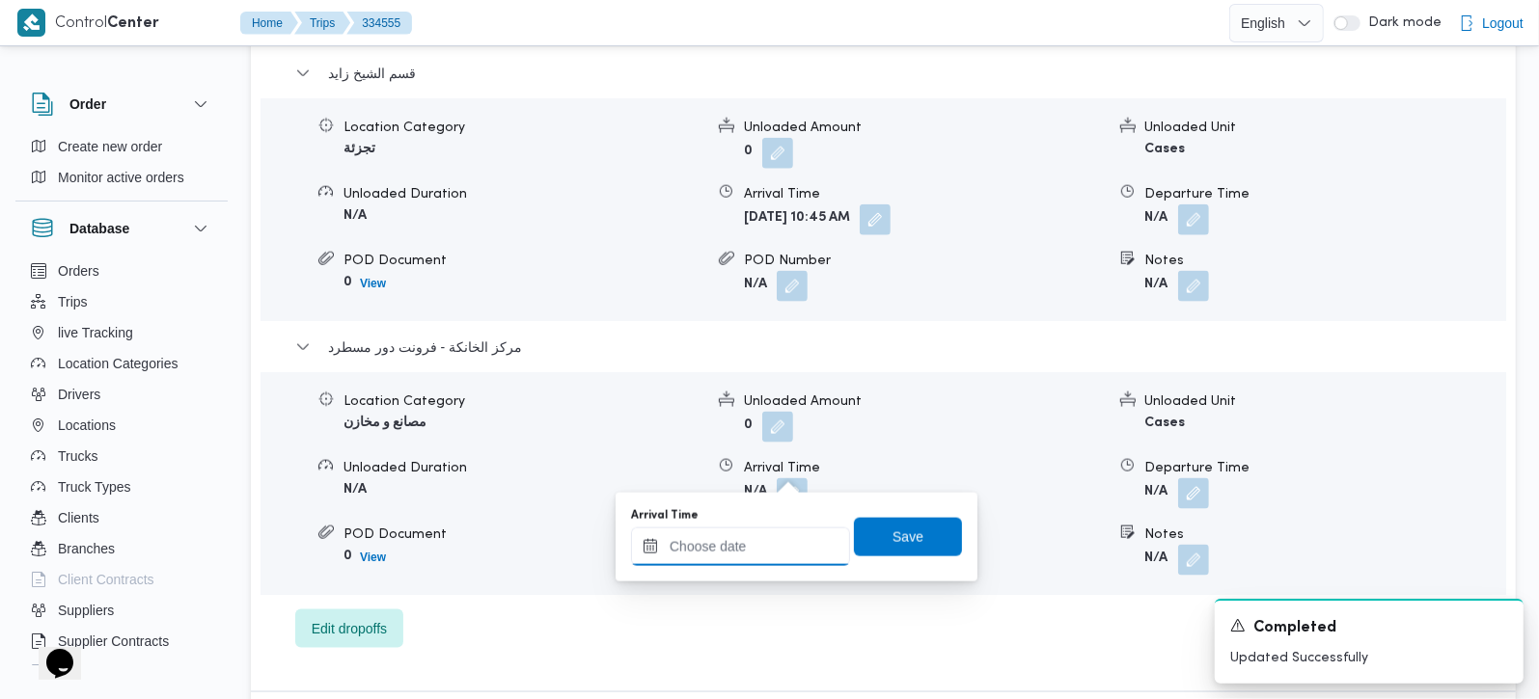
click at [771, 533] on input "Arrival Time" at bounding box center [740, 547] width 219 height 39
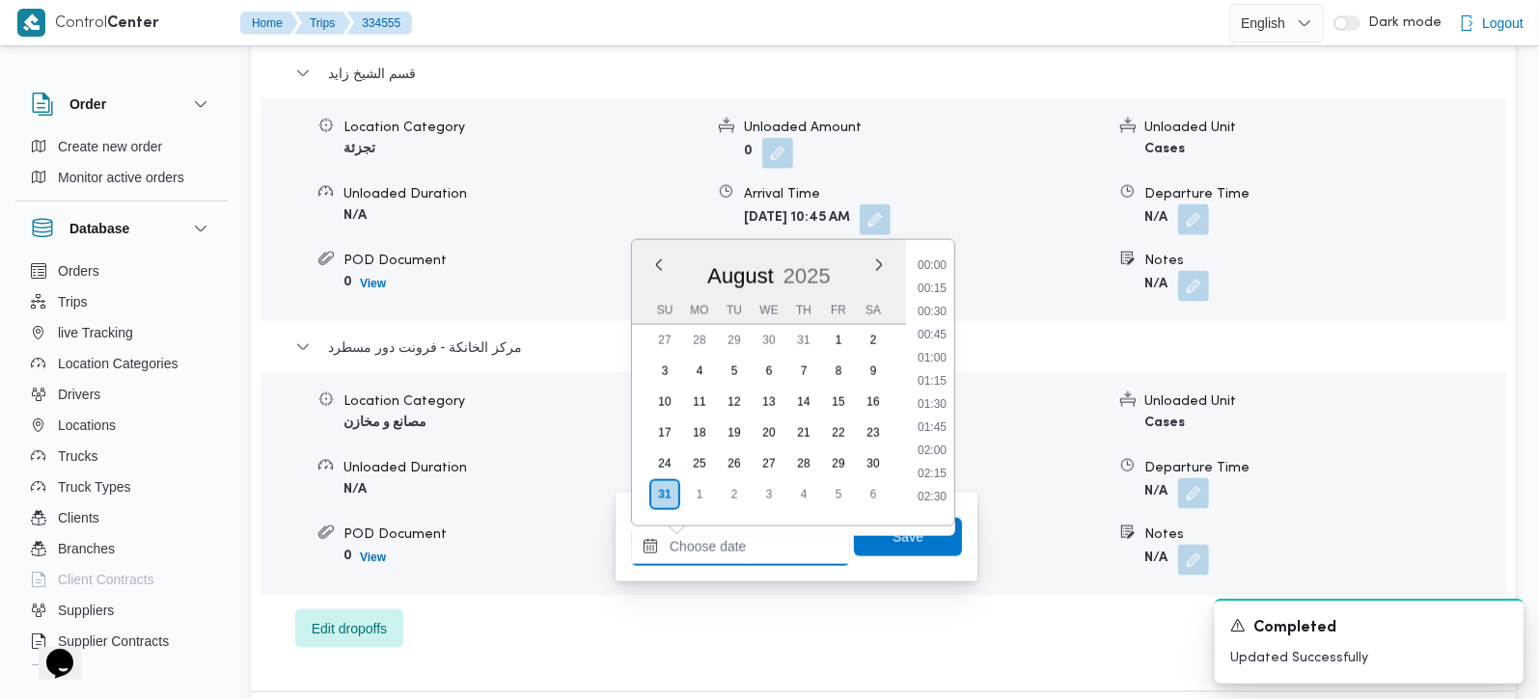
scroll to position [1513, 0]
click at [929, 324] on li "17:00" at bounding box center [932, 326] width 44 height 19
type input "[DATE] 17:00"
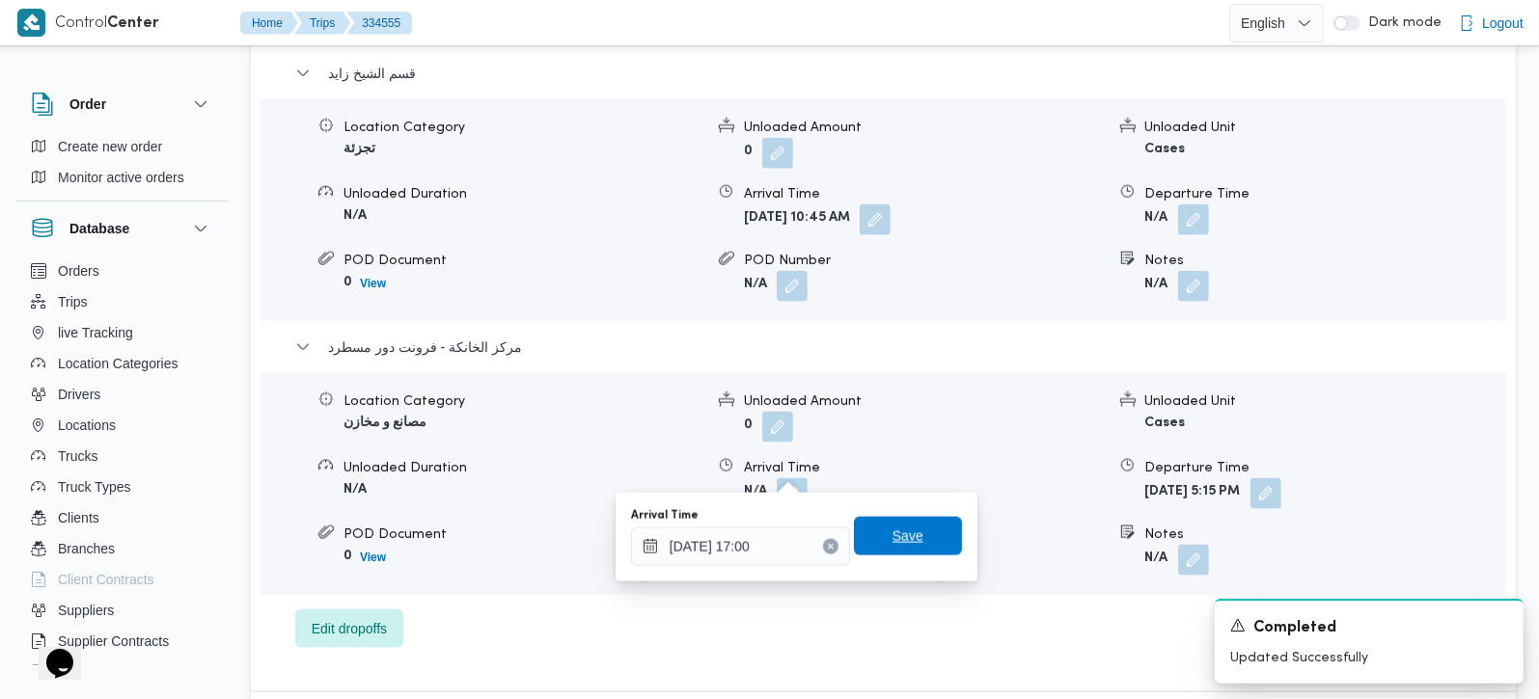
click at [916, 536] on span "Save" at bounding box center [908, 536] width 108 height 39
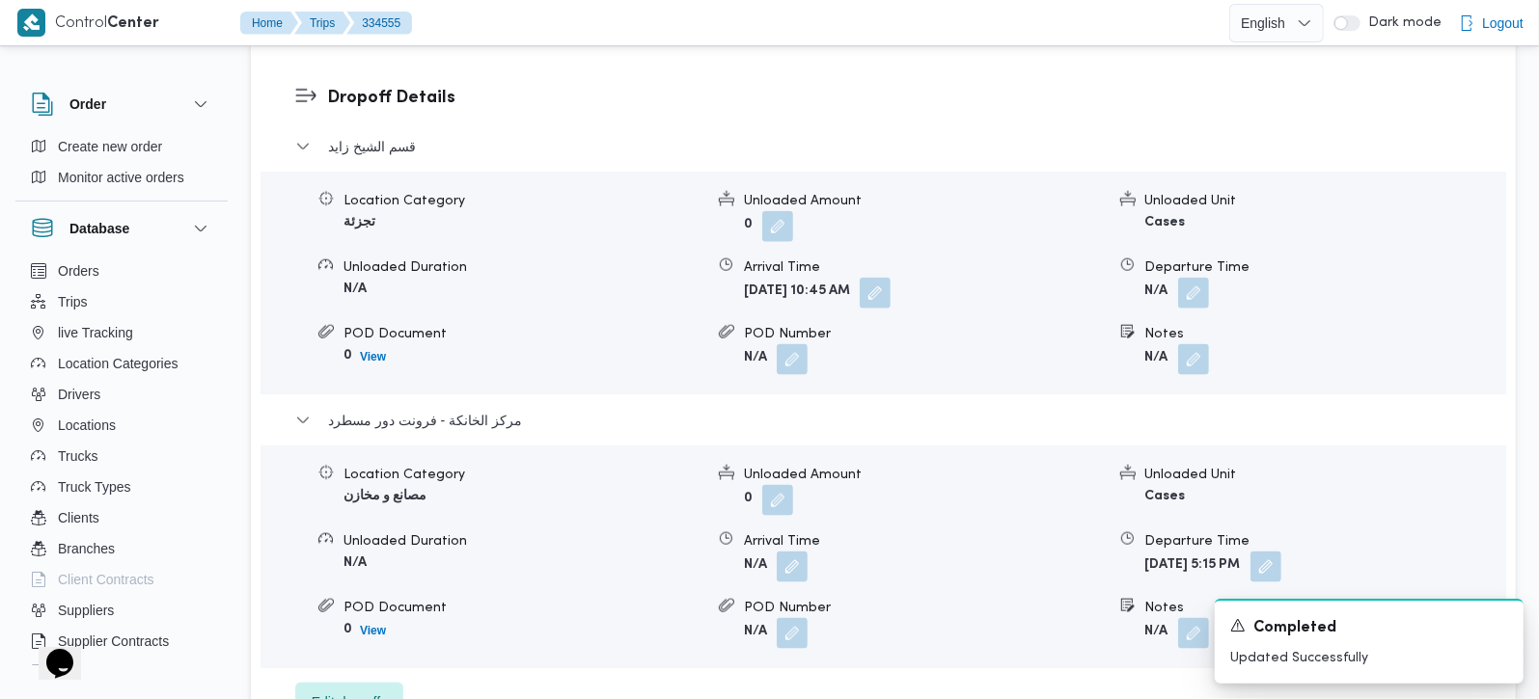
scroll to position [1589, 0]
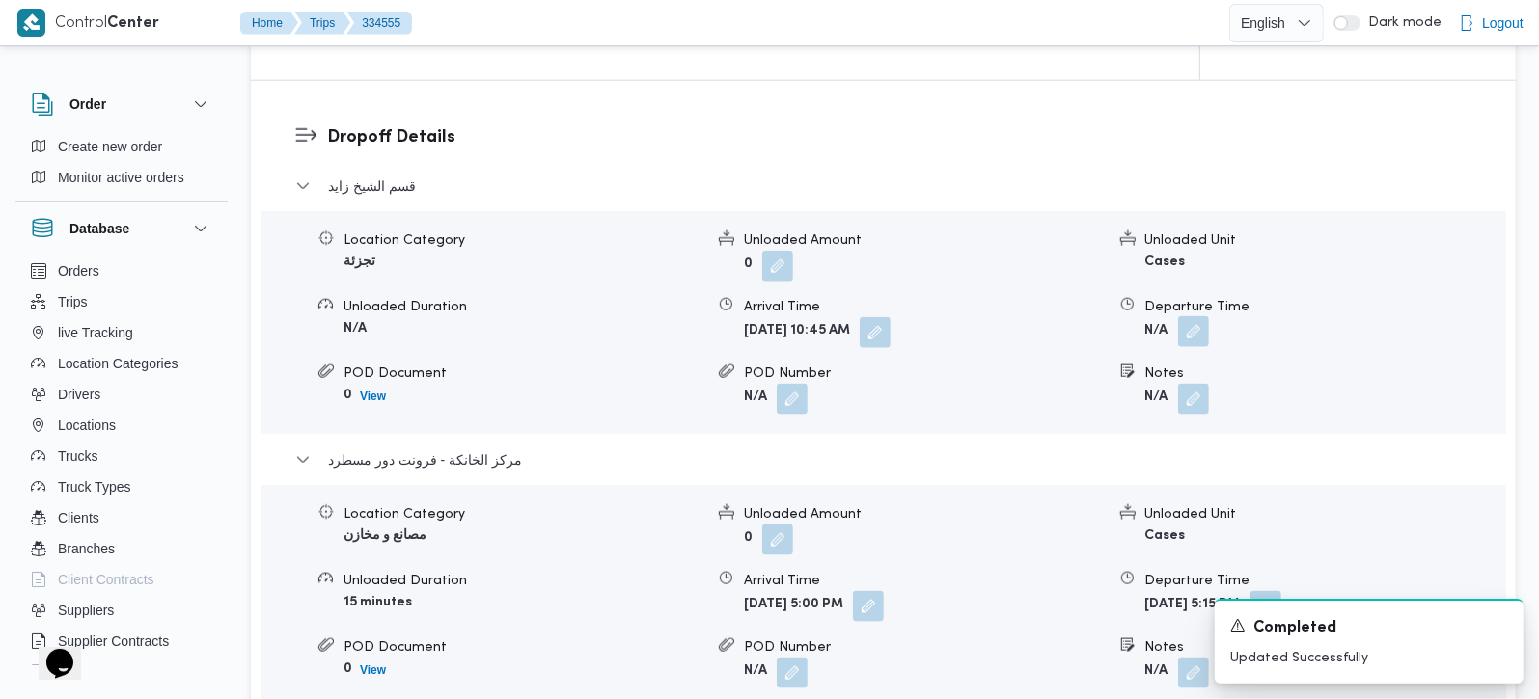
click at [1195, 316] on button "button" at bounding box center [1193, 331] width 31 height 31
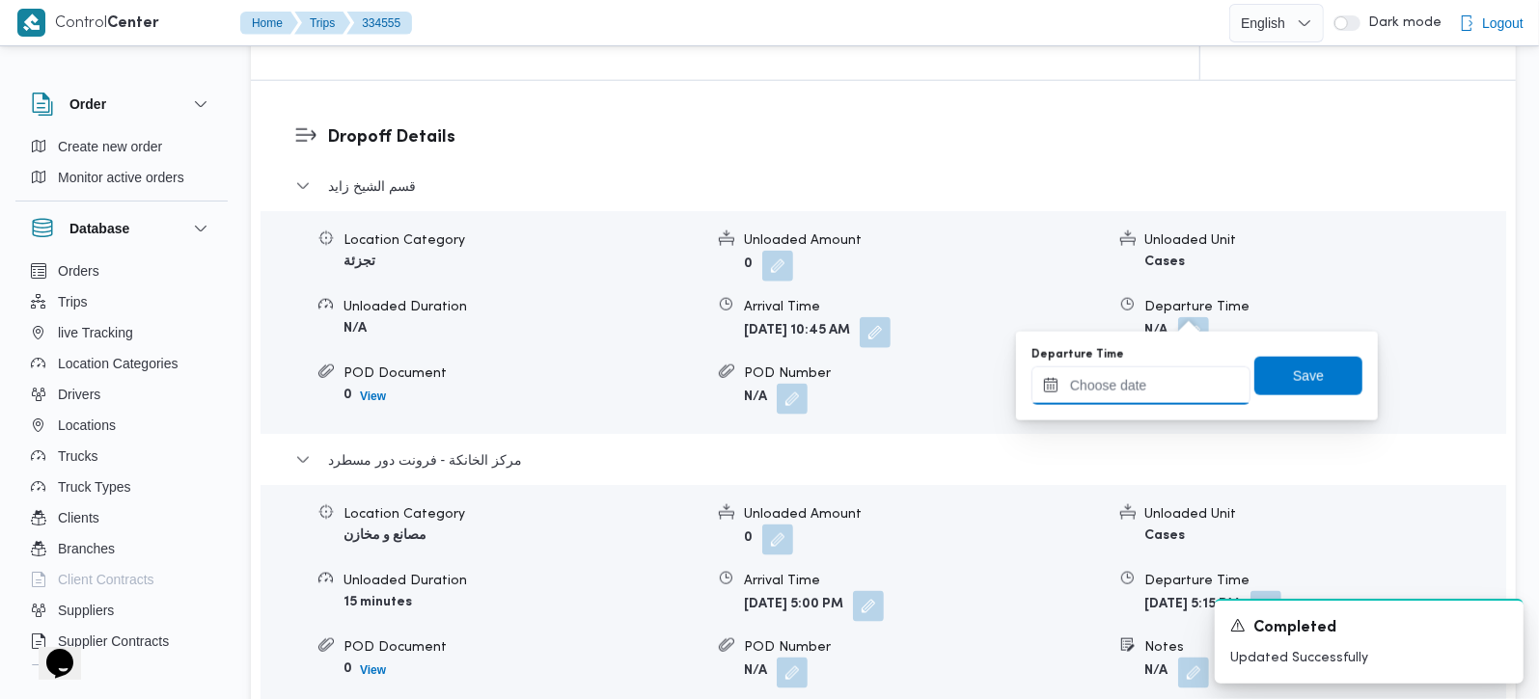
click at [1169, 376] on input "Departure Time" at bounding box center [1140, 386] width 219 height 39
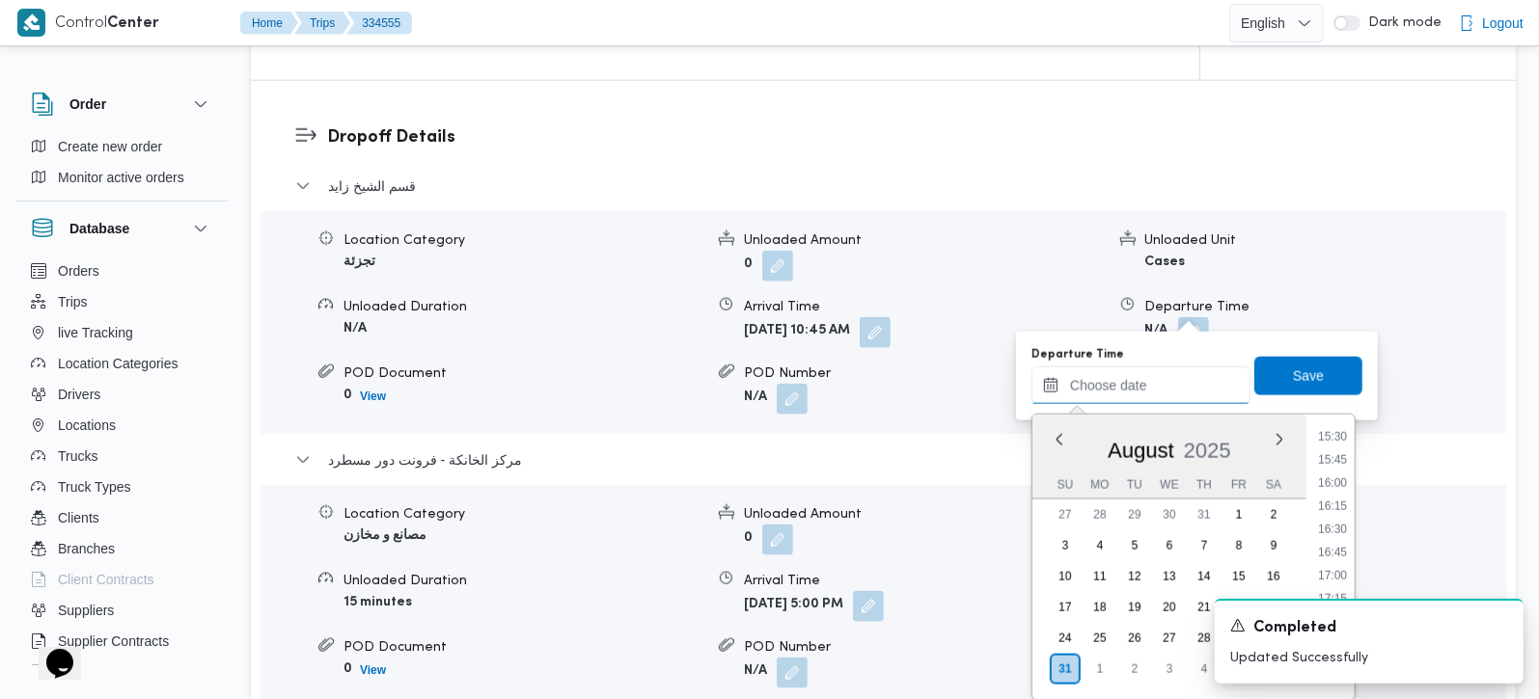
scroll to position [1399, 0]
drag, startPoint x: 1342, startPoint y: 524, endPoint x: 1329, endPoint y: 424, distance: 101.1
click at [1342, 524] on li "16:00" at bounding box center [1332, 522] width 44 height 19
type input "31/08/2025 16:00"
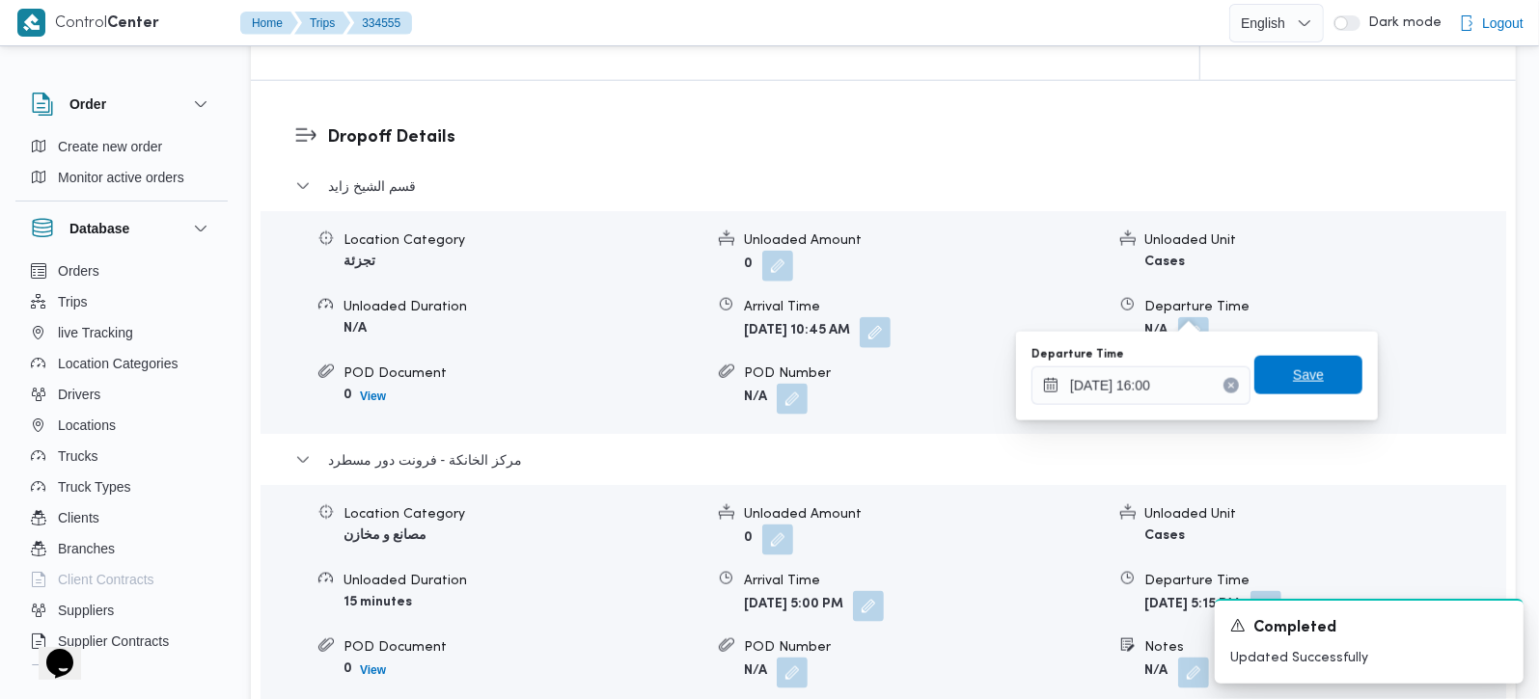
click at [1321, 387] on span "Save" at bounding box center [1308, 375] width 108 height 39
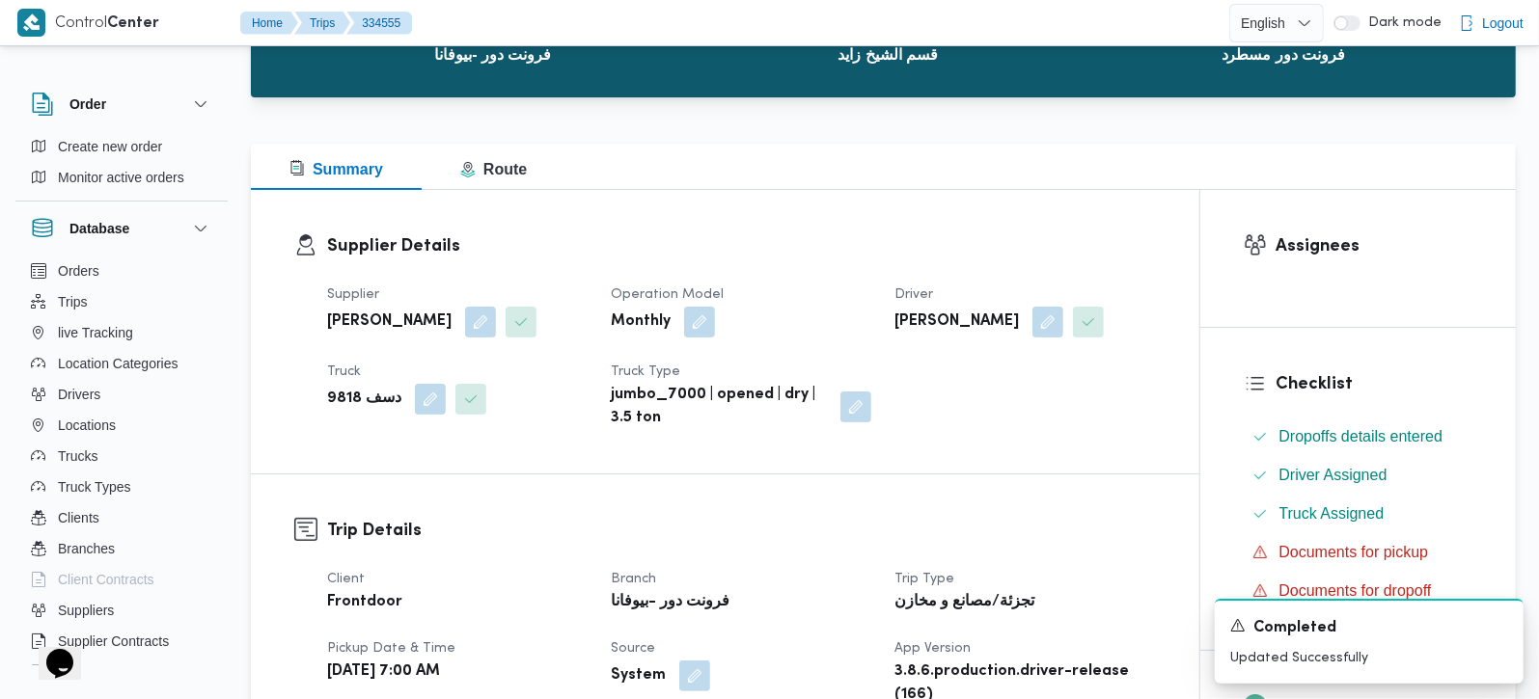
scroll to position [0, 0]
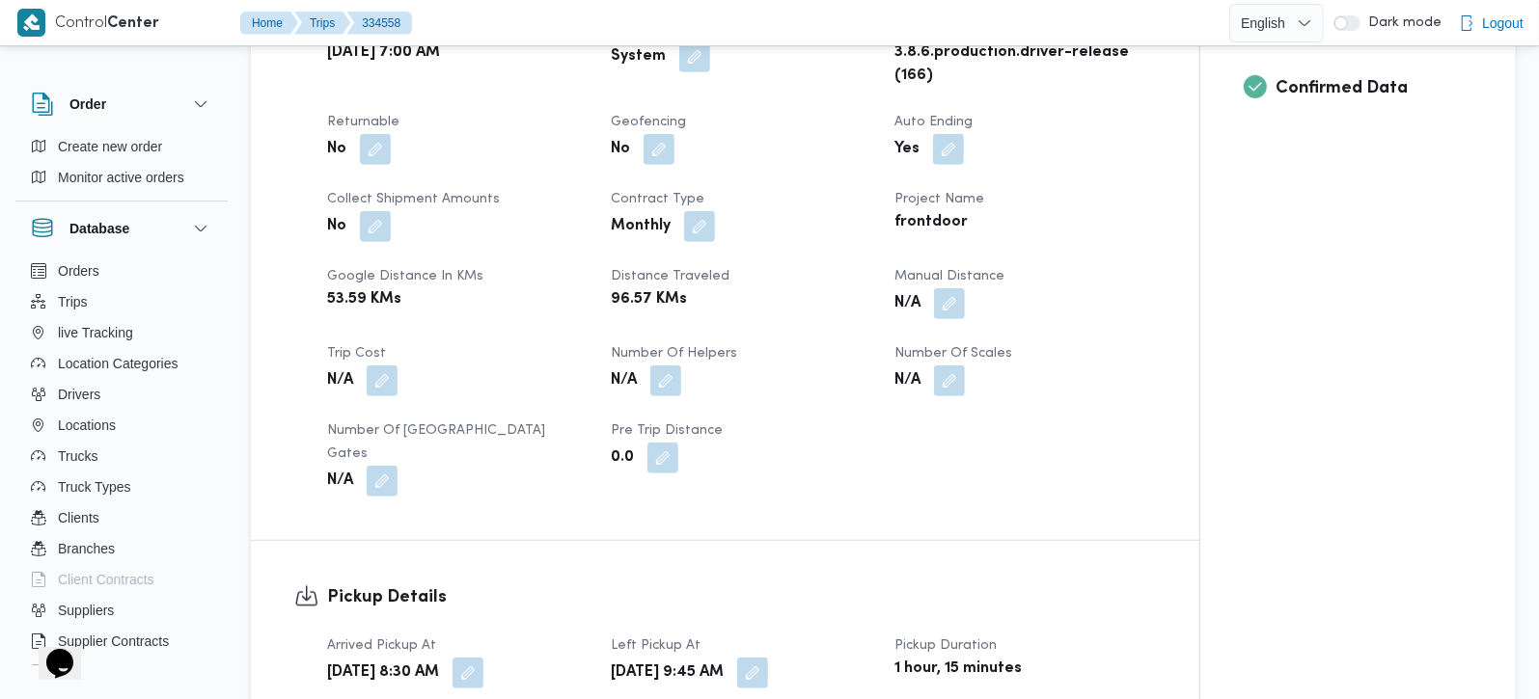
scroll to position [794, 0]
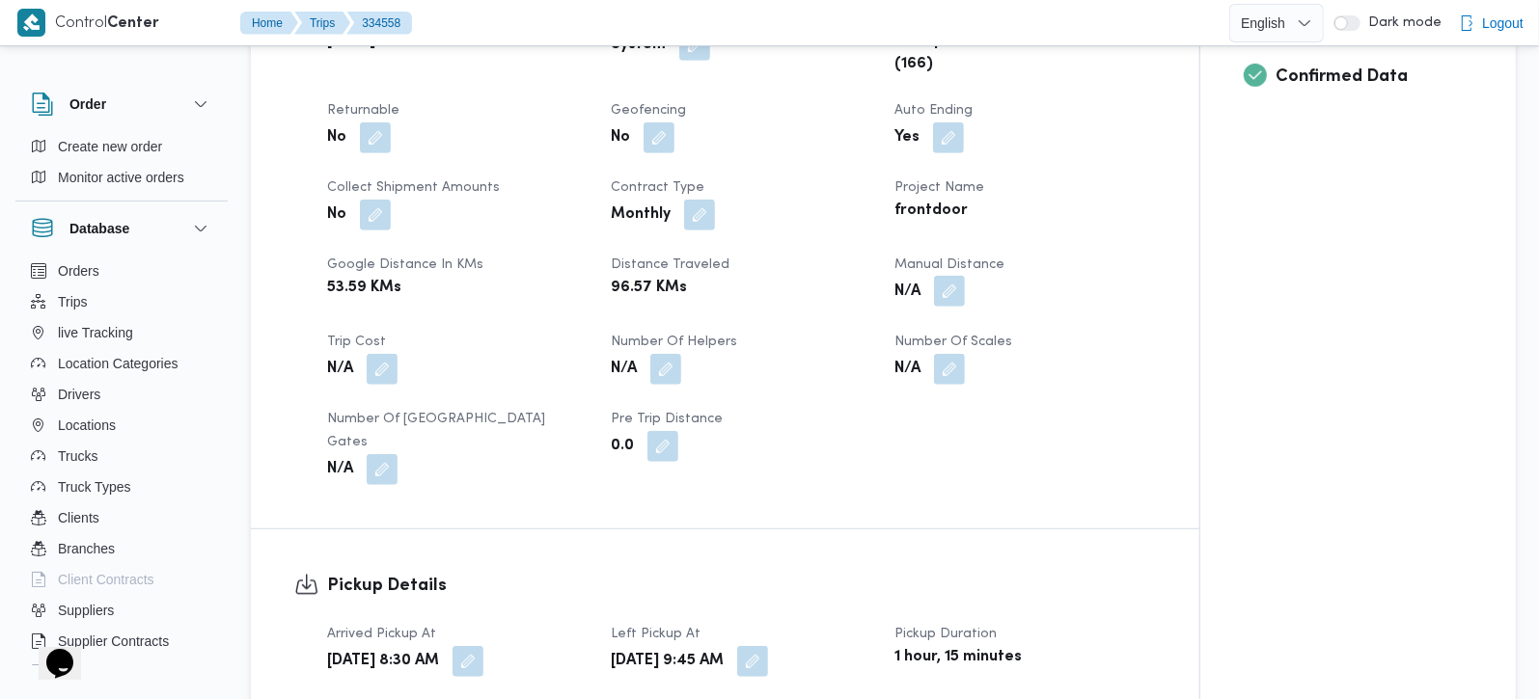
click at [956, 296] on button "button" at bounding box center [949, 291] width 31 height 31
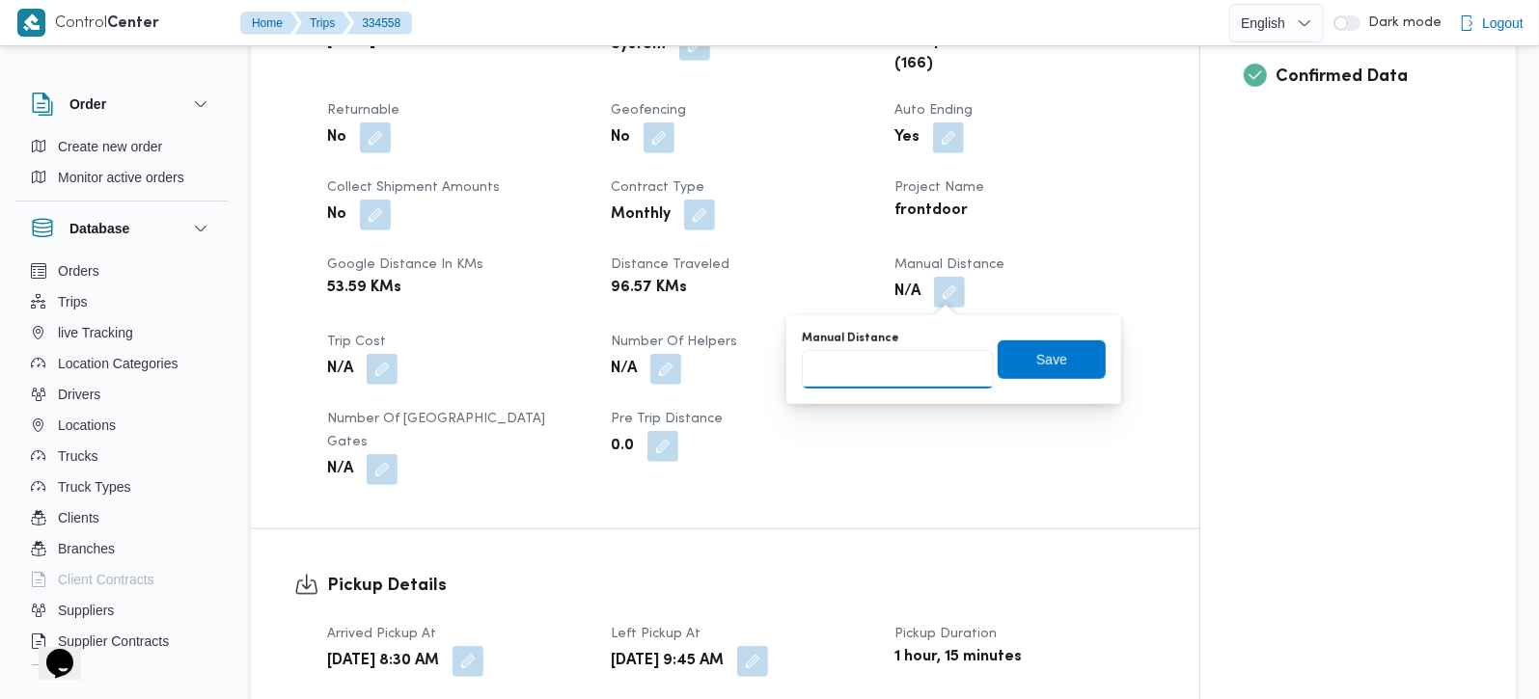
click at [915, 365] on input "Manual Distance" at bounding box center [898, 369] width 192 height 39
type input "131"
click at [998, 355] on span "Save" at bounding box center [1052, 359] width 108 height 39
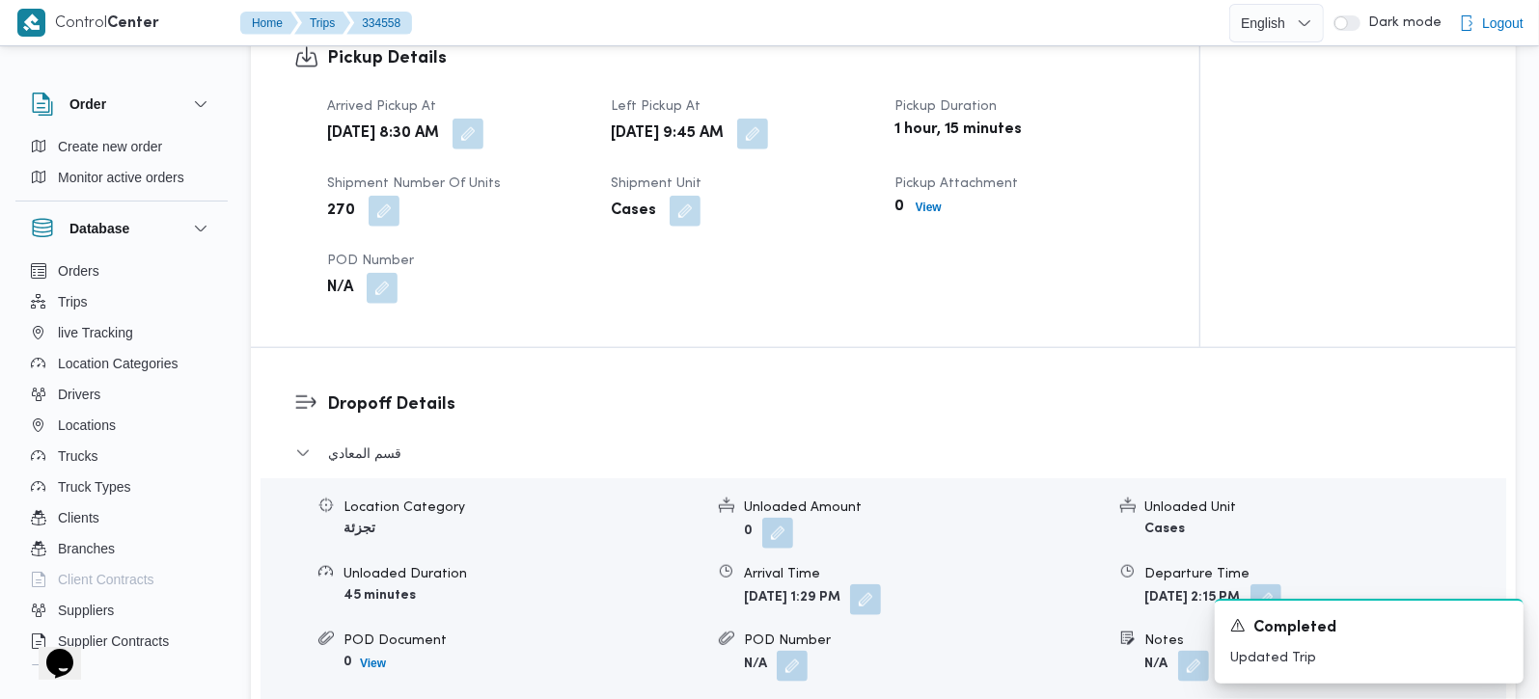
scroll to position [1361, 0]
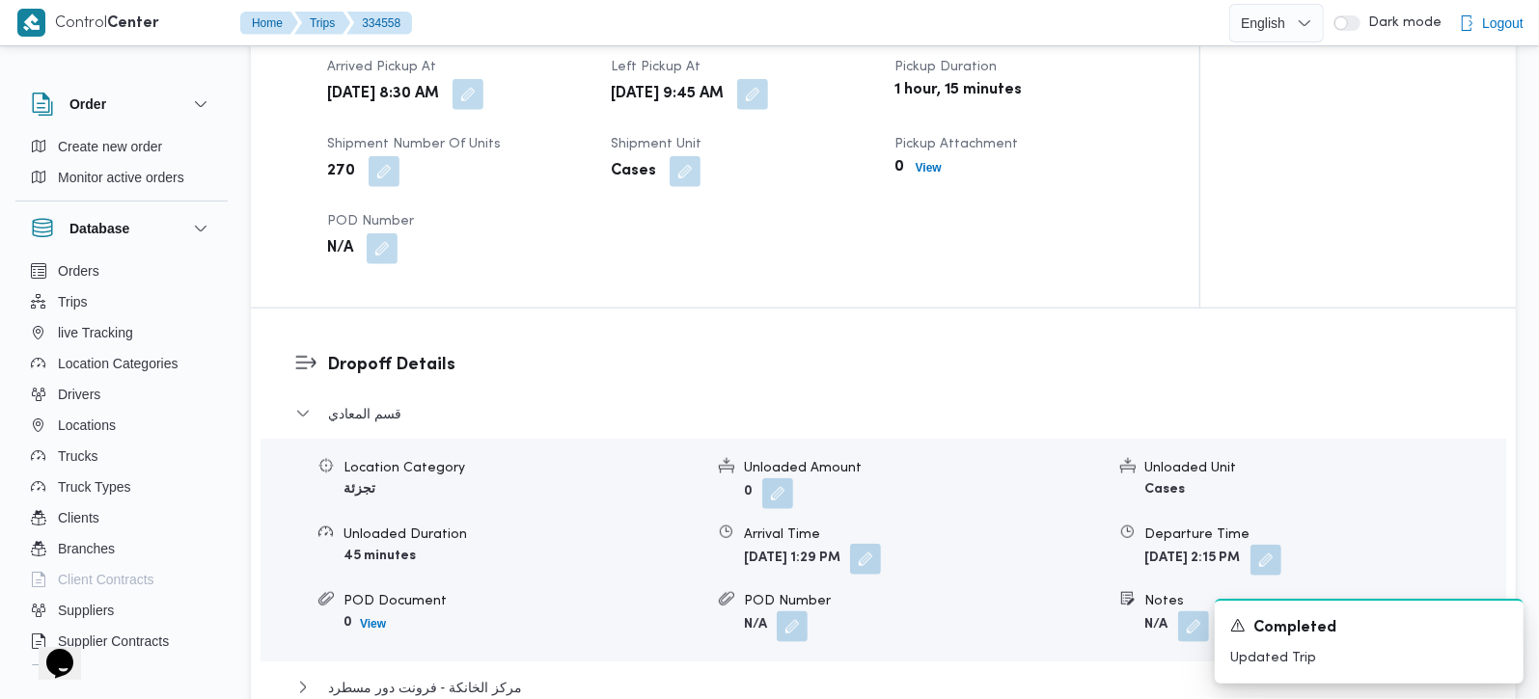
click at [881, 544] on button "button" at bounding box center [865, 559] width 31 height 31
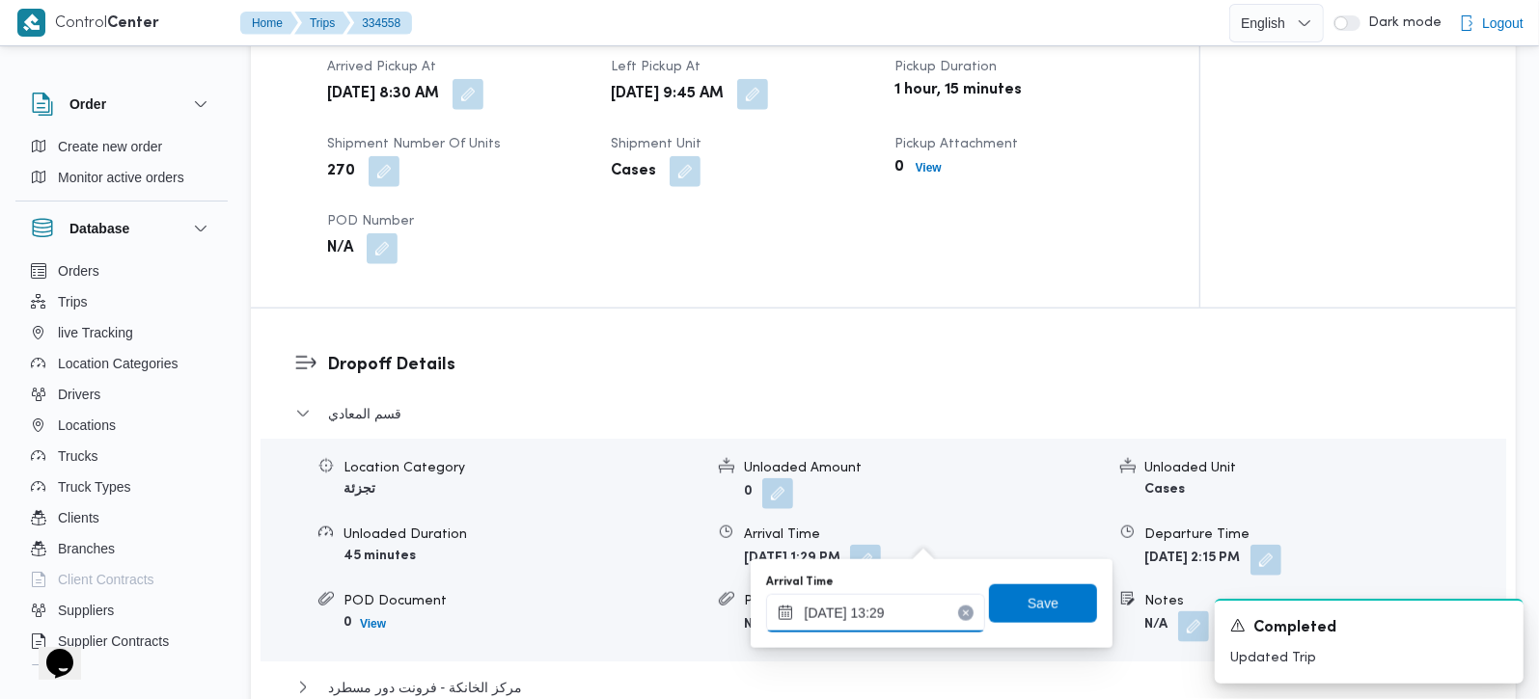
click at [891, 610] on input "[DATE] 13:29" at bounding box center [875, 613] width 219 height 39
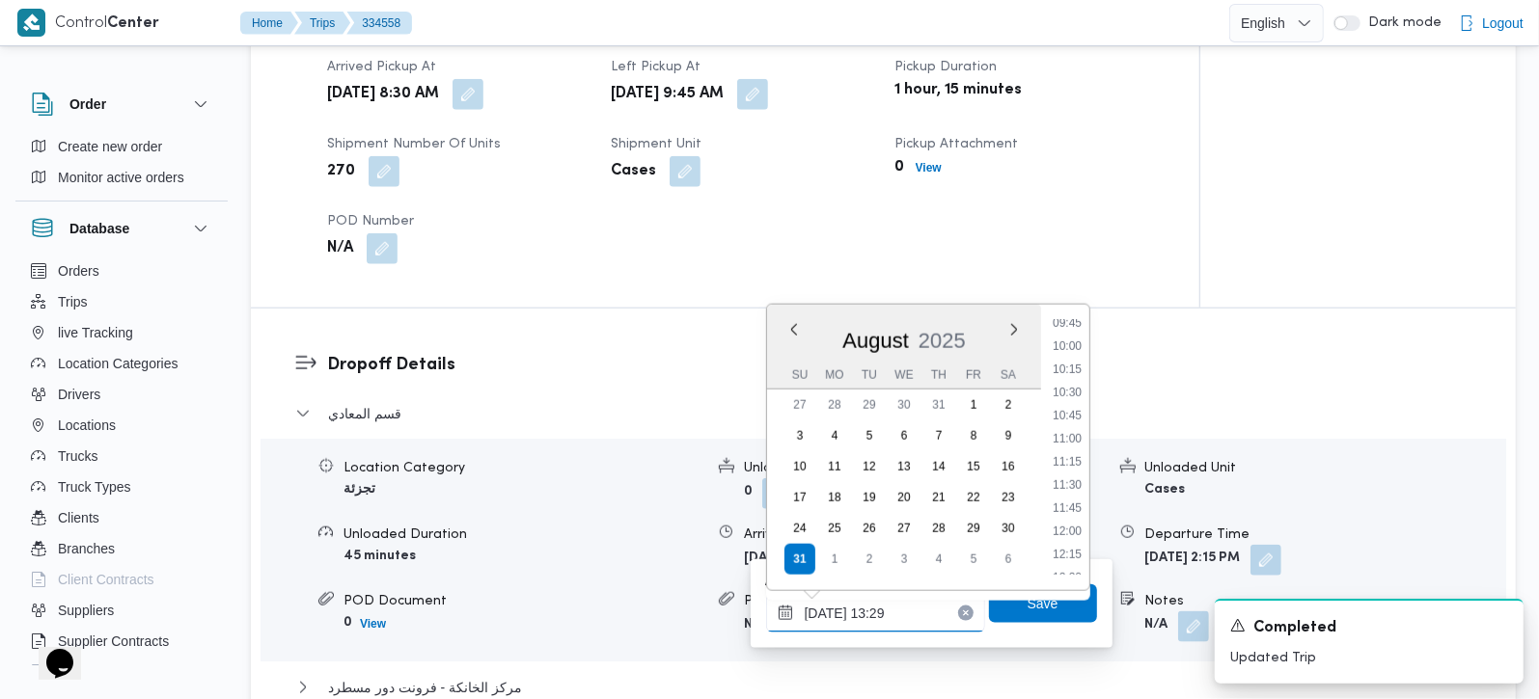
scroll to position [869, 0]
click at [1082, 454] on li "10:45" at bounding box center [1067, 456] width 44 height 19
type input "[DATE] 10:45"
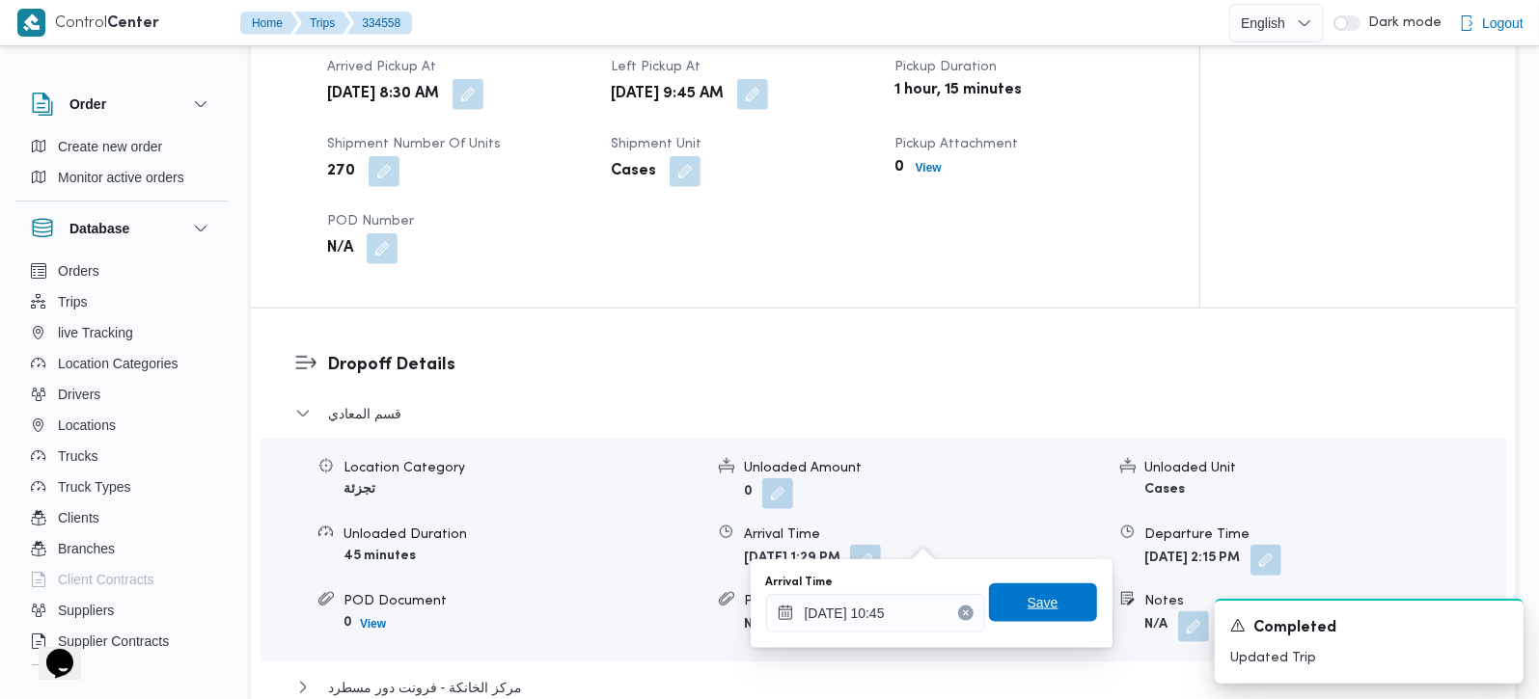
click at [1055, 603] on span "Save" at bounding box center [1043, 603] width 108 height 39
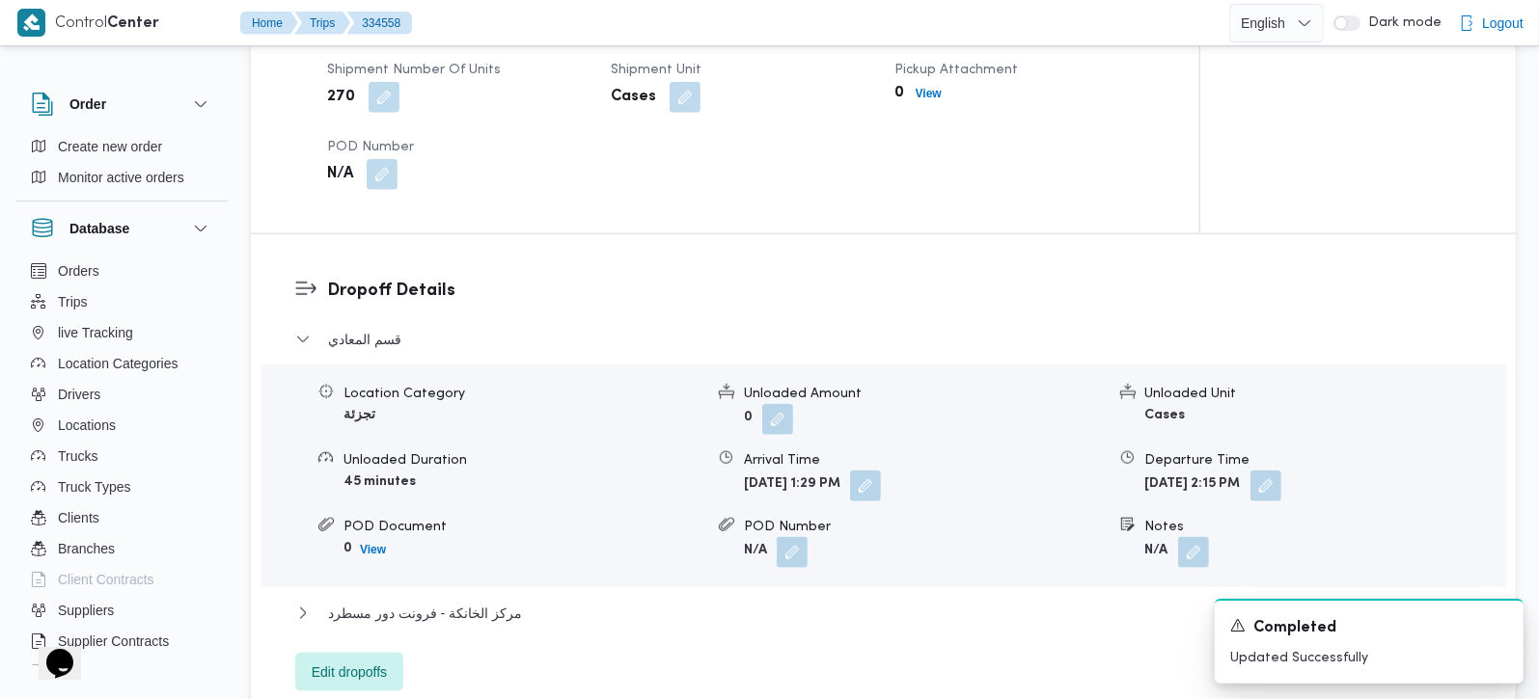
scroll to position [1475, 0]
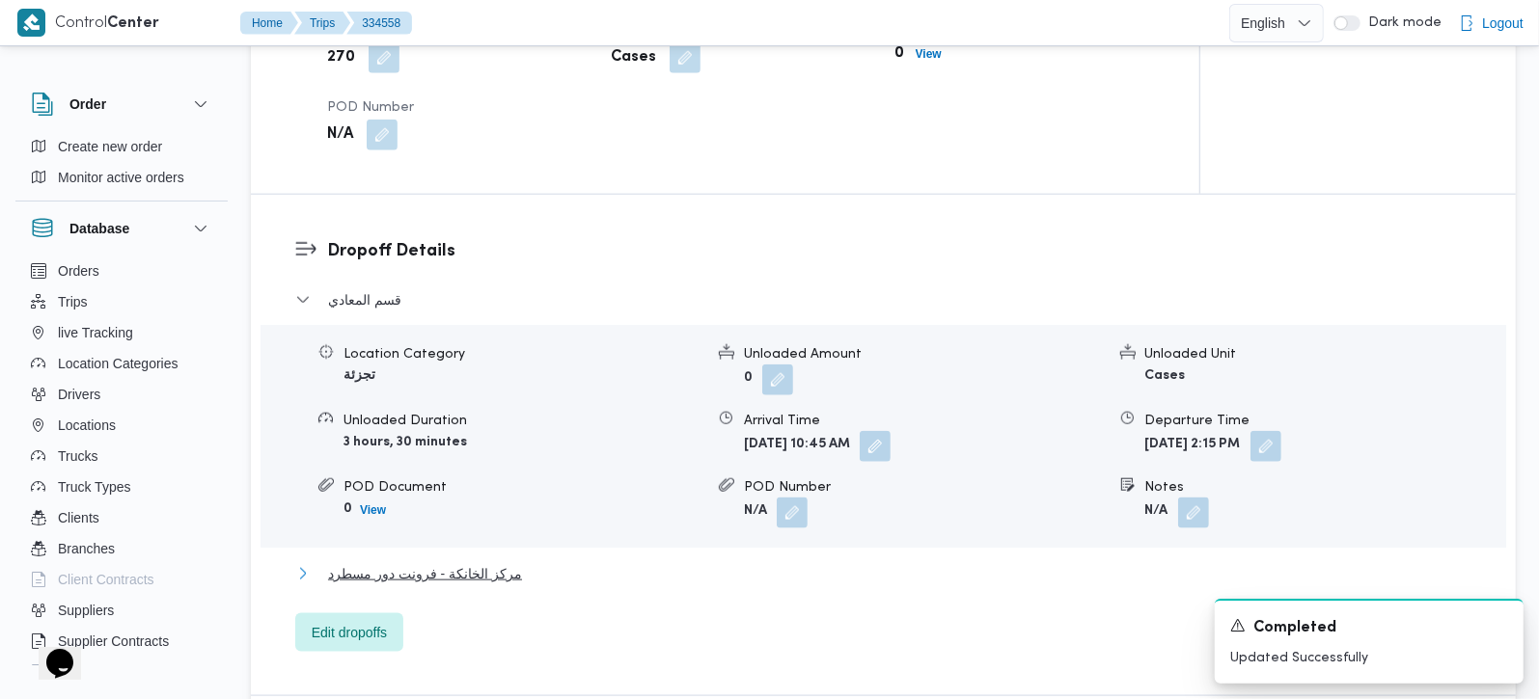
click at [481, 562] on span "مركز الخانكة - فرونت دور مسطرد" at bounding box center [425, 573] width 194 height 23
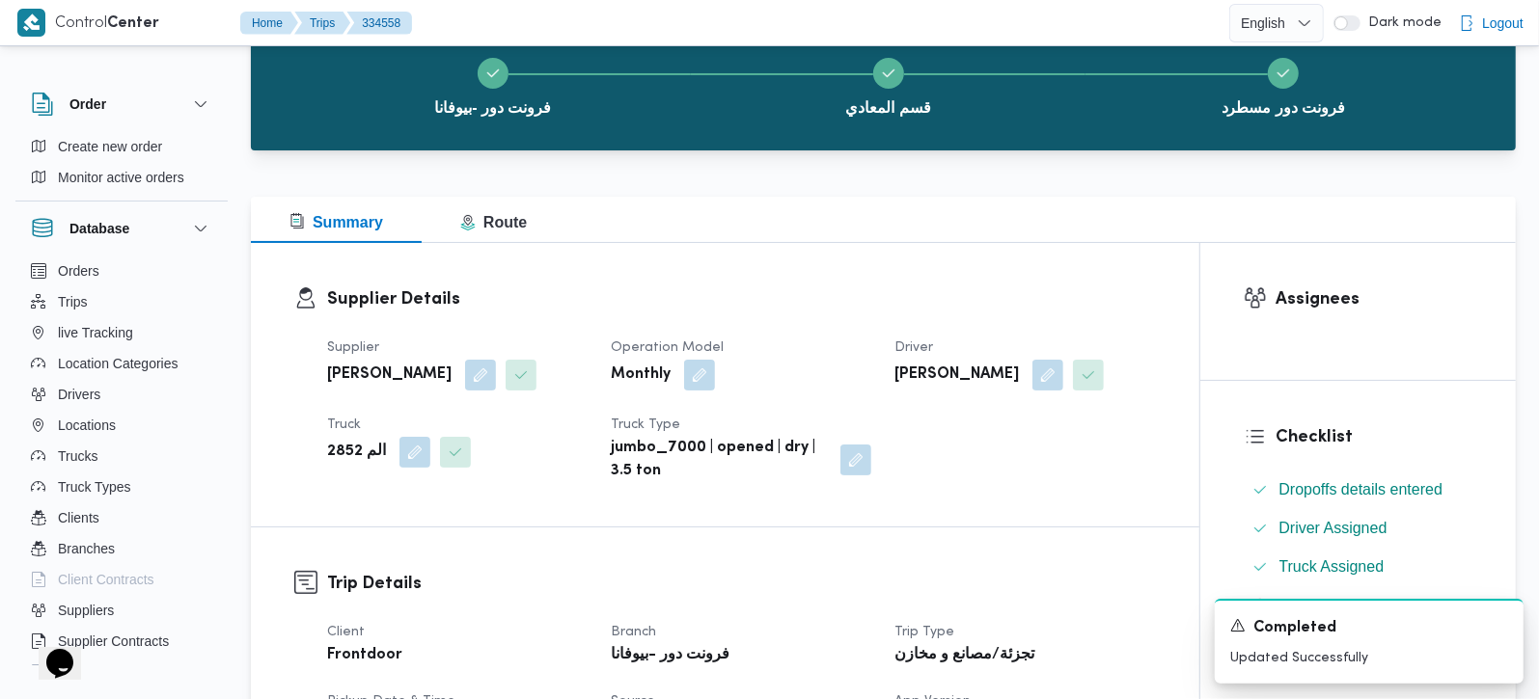
scroll to position [0, 0]
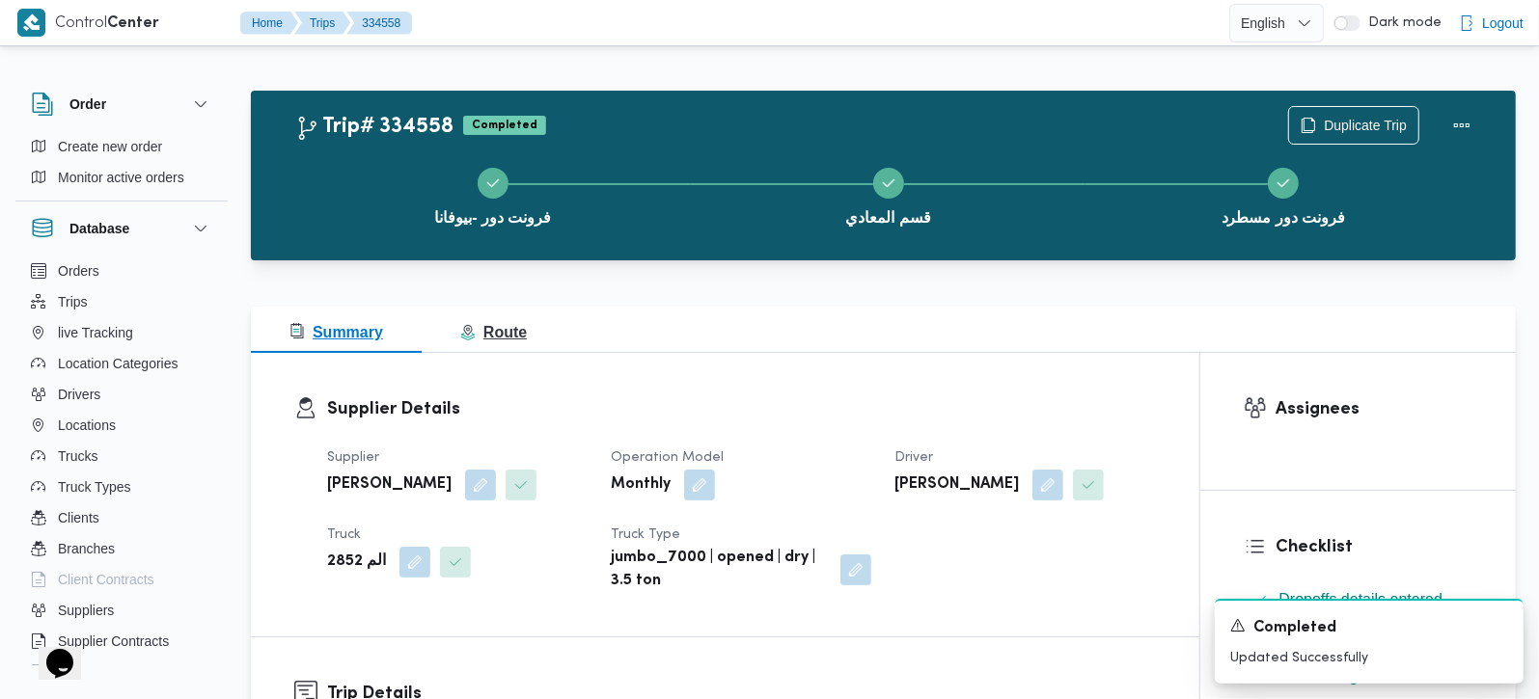
click at [512, 324] on span "Route" at bounding box center [493, 332] width 67 height 16
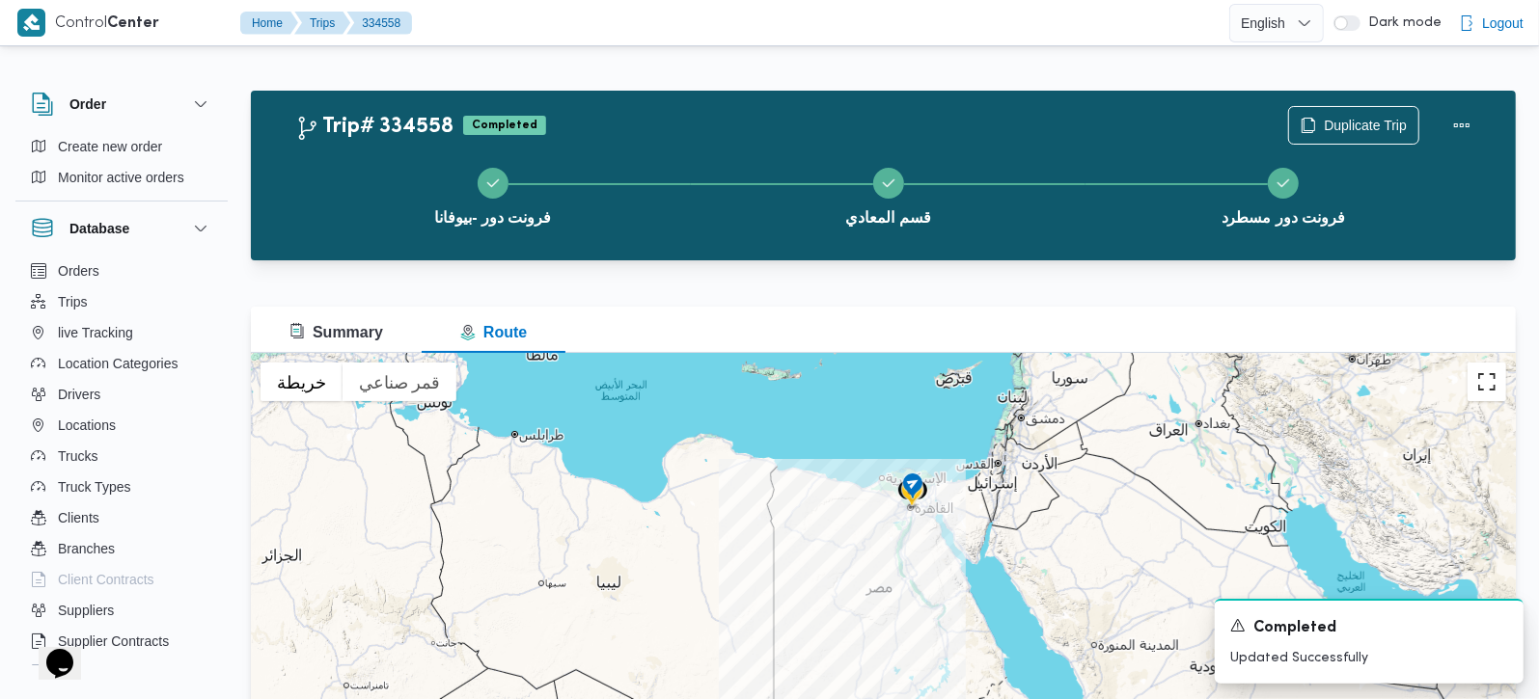
click at [1485, 388] on button "تبديل إلى العرض ملء الشاشة" at bounding box center [1486, 382] width 39 height 39
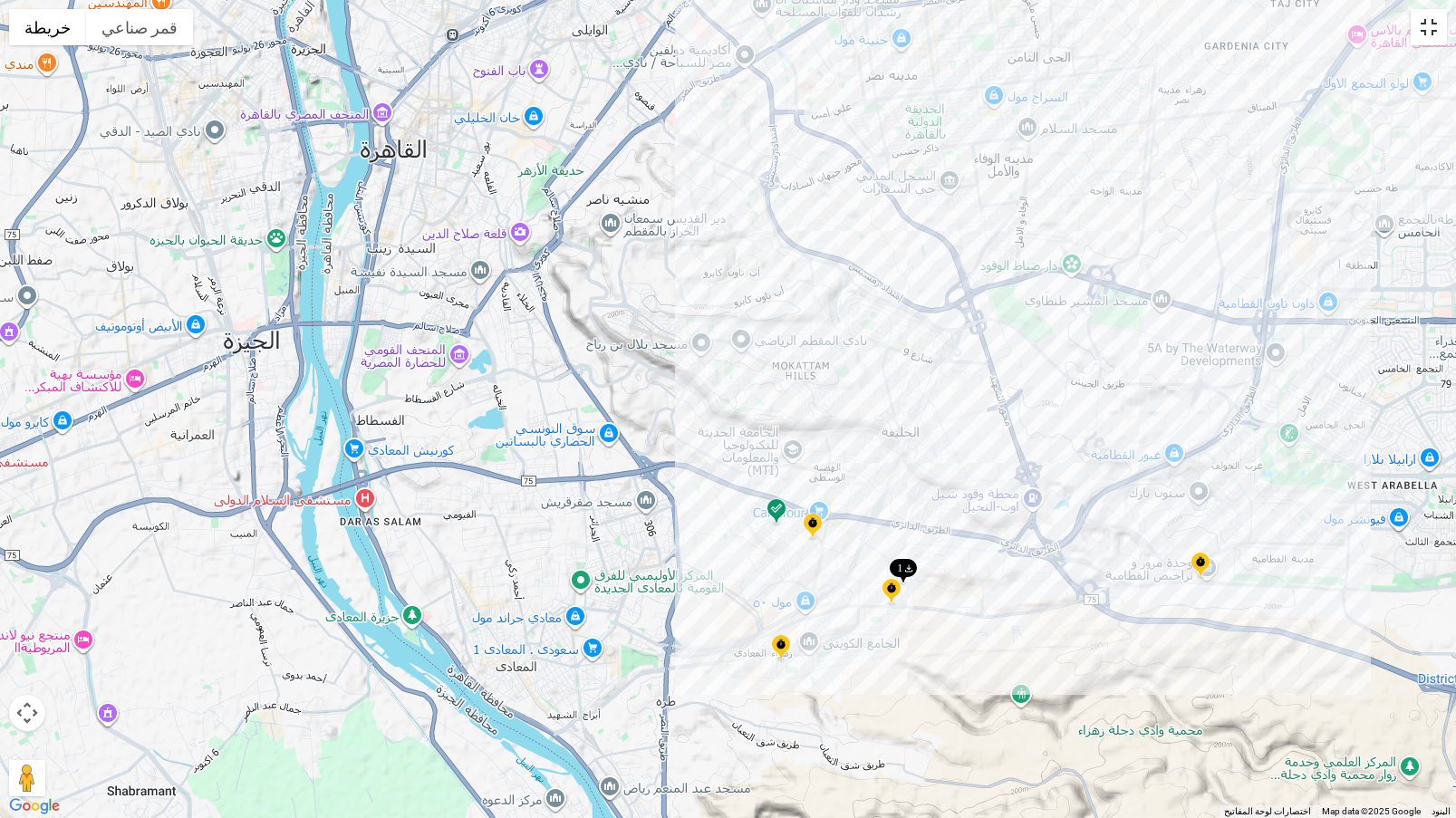
click at [1426, 33] on button "تبديل إلى العرض ملء الشاشة" at bounding box center [1429, 27] width 37 height 37
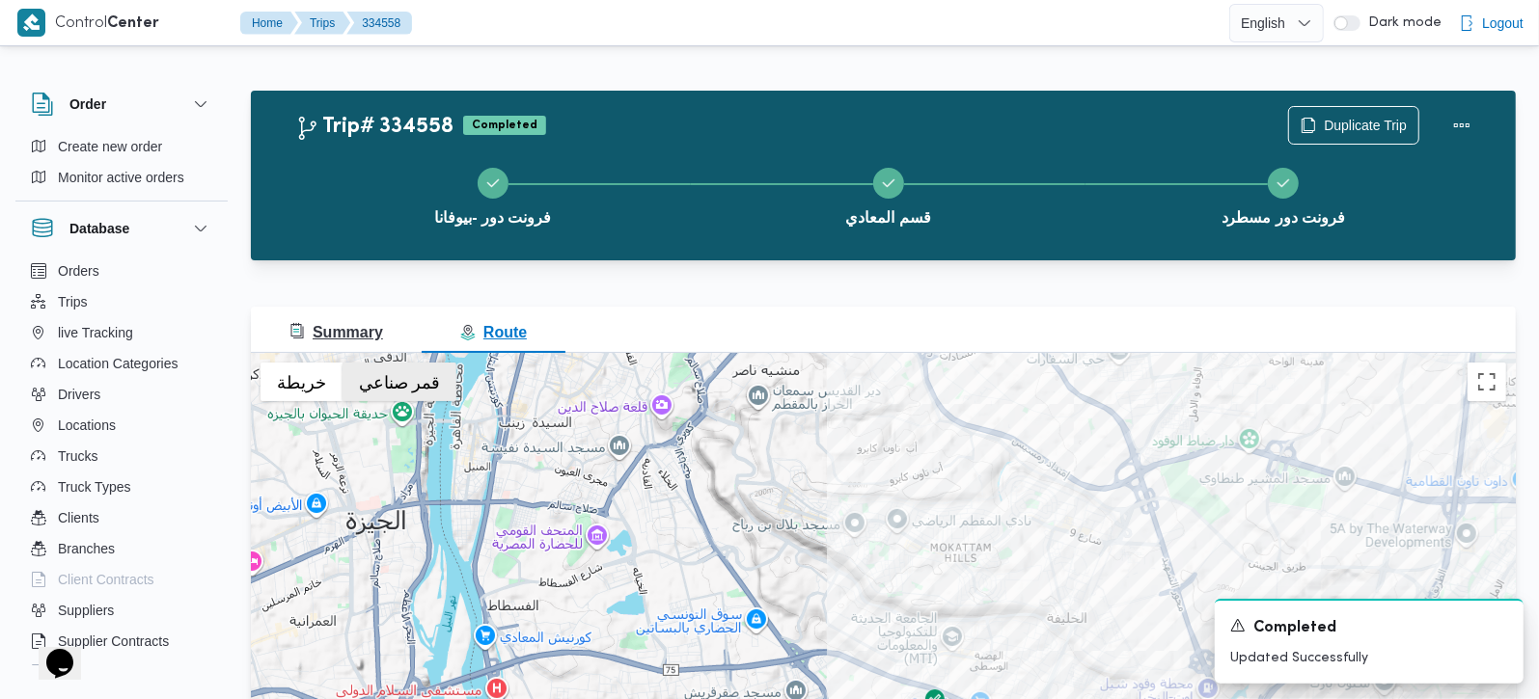
click at [358, 340] on span "Summary" at bounding box center [336, 332] width 94 height 16
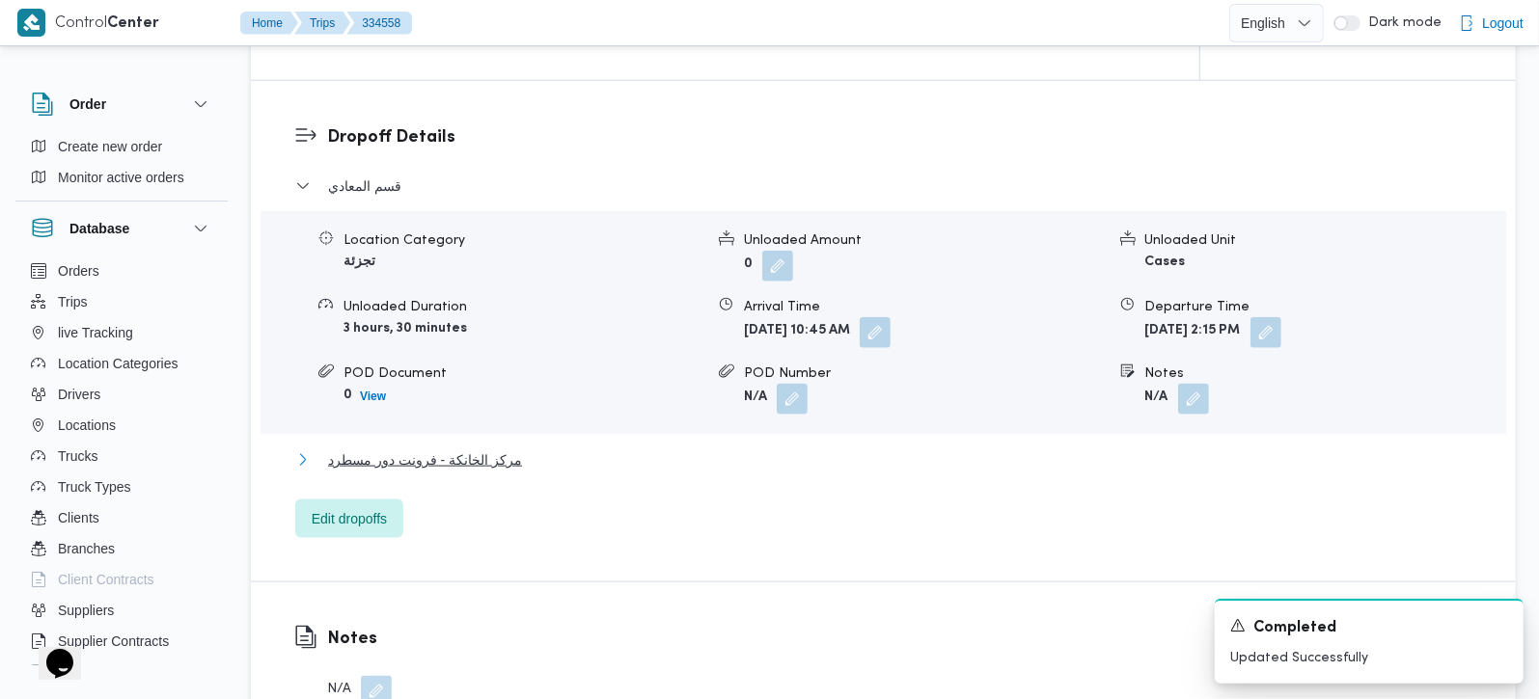
click at [461, 449] on span "مركز الخانكة - فرونت دور مسطرد" at bounding box center [425, 460] width 194 height 23
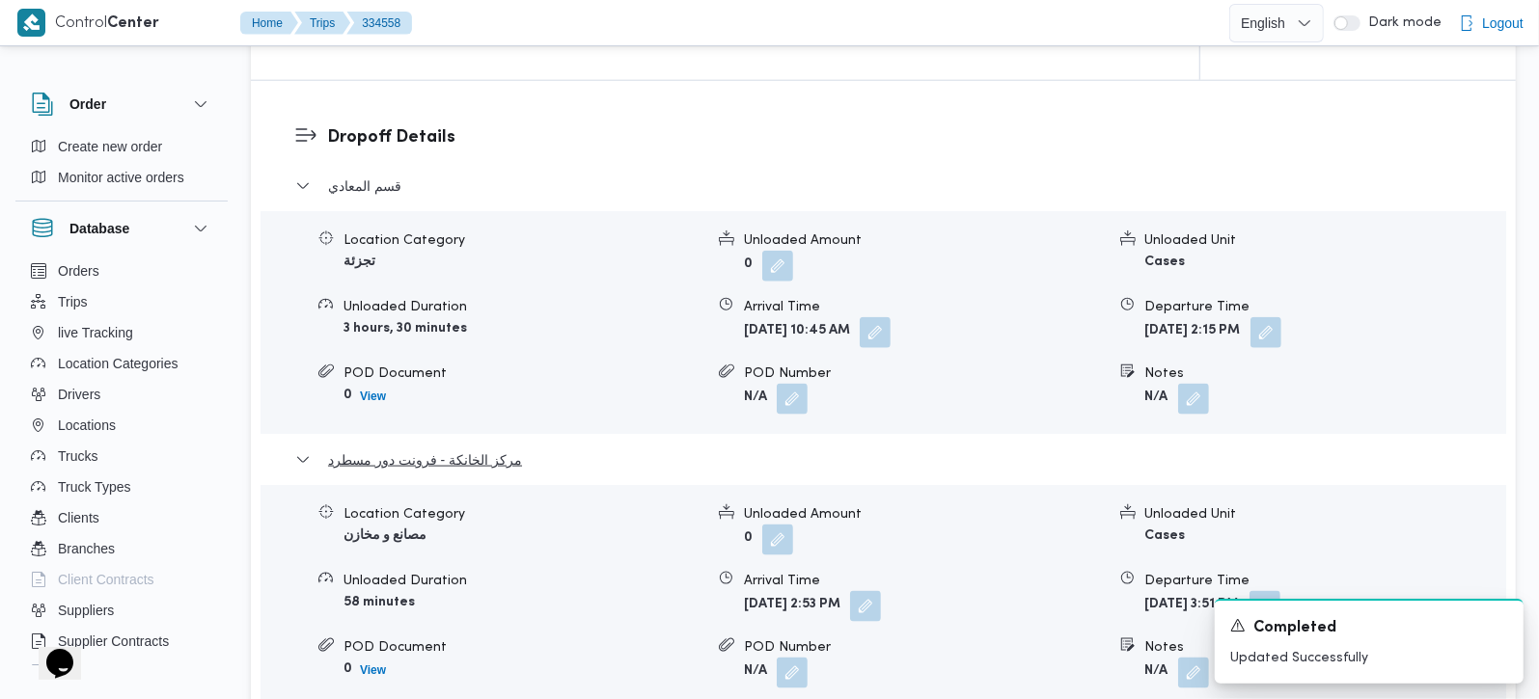
scroll to position [1816, 0]
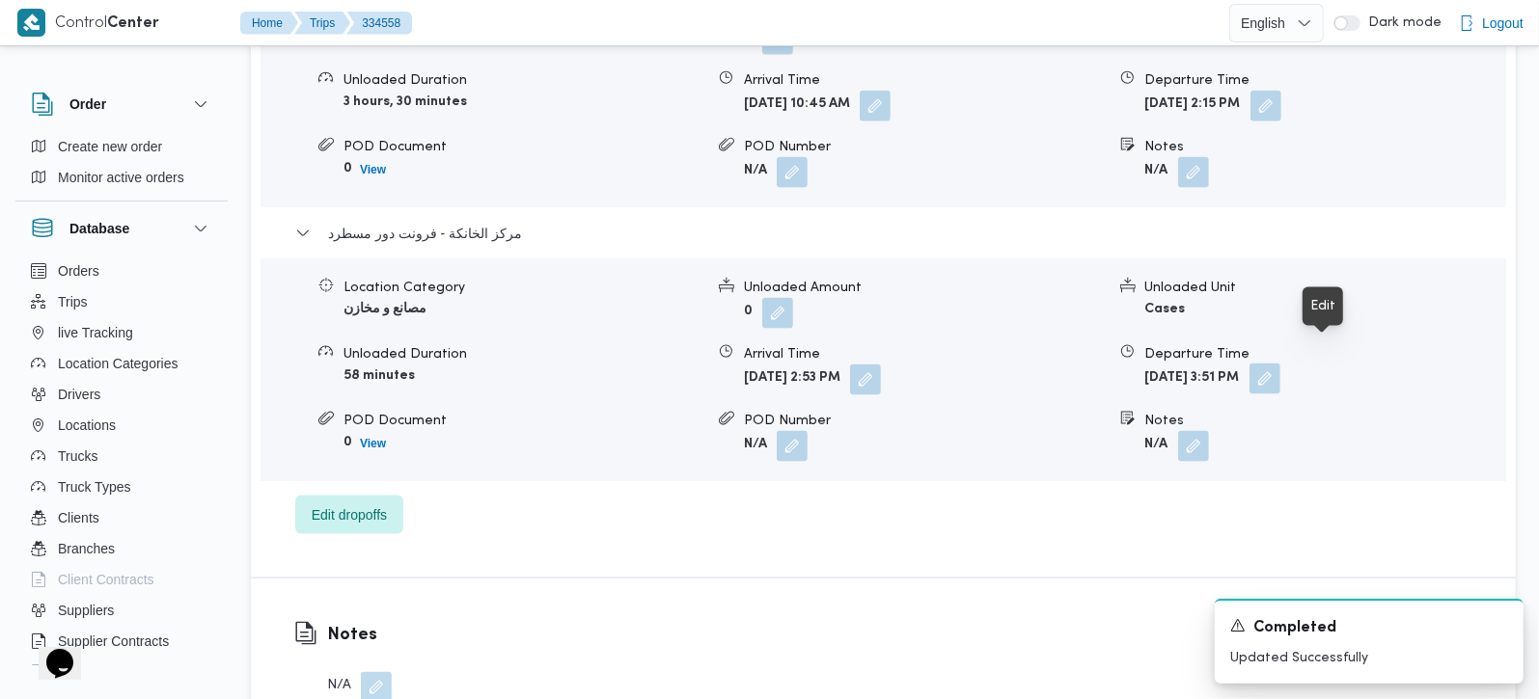
click at [1280, 364] on button "button" at bounding box center [1264, 379] width 31 height 31
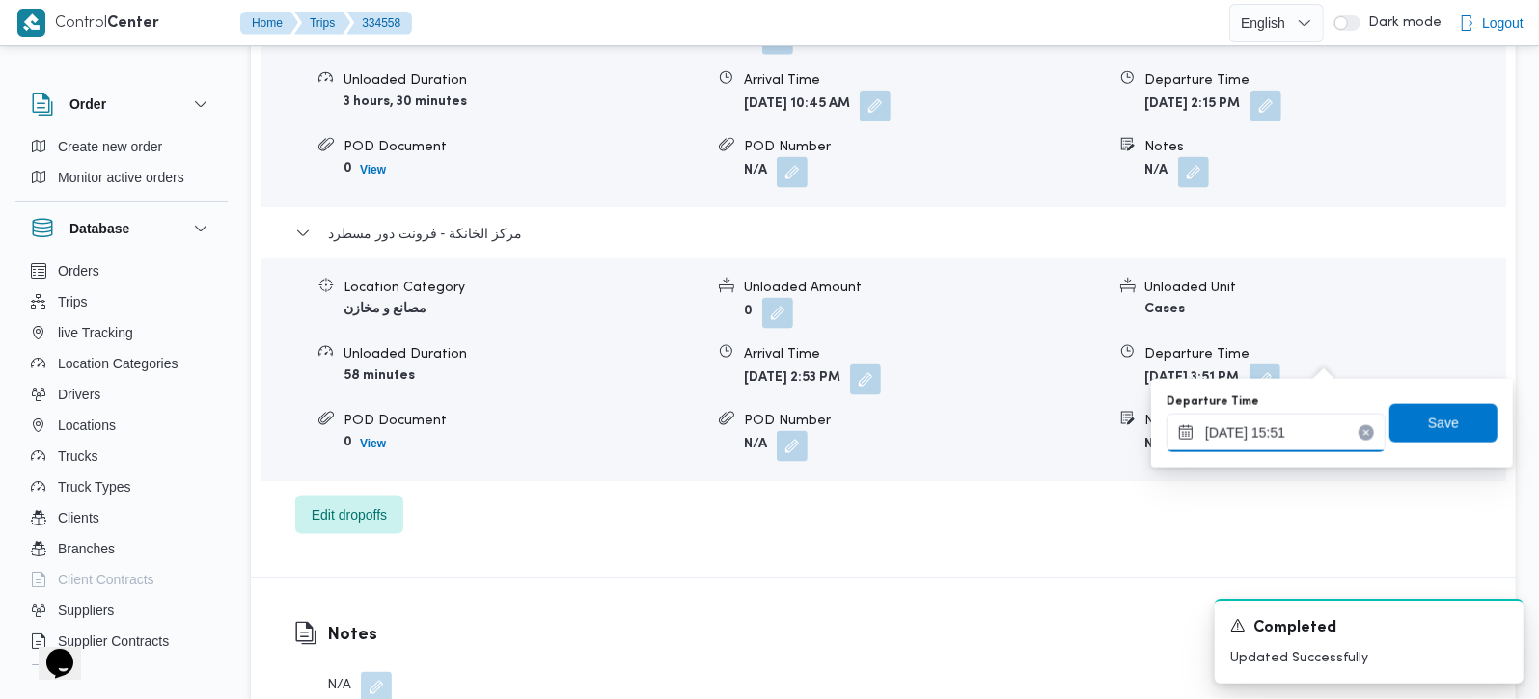
click at [1287, 438] on input "31/08/2025 15:51" at bounding box center [1275, 433] width 219 height 39
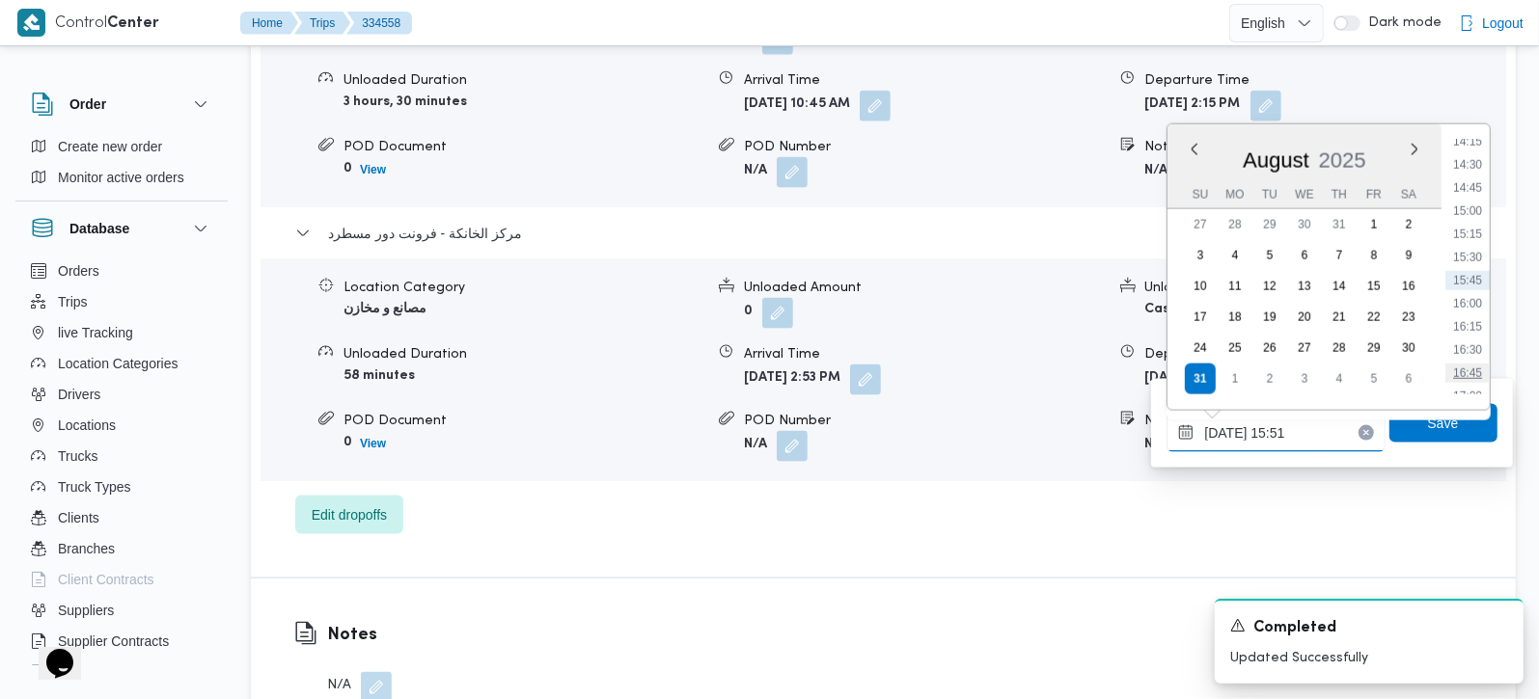
scroll to position [1441, 0]
click at [1475, 284] on li "17:00" at bounding box center [1467, 282] width 44 height 19
type input "31/08/2025 17:00"
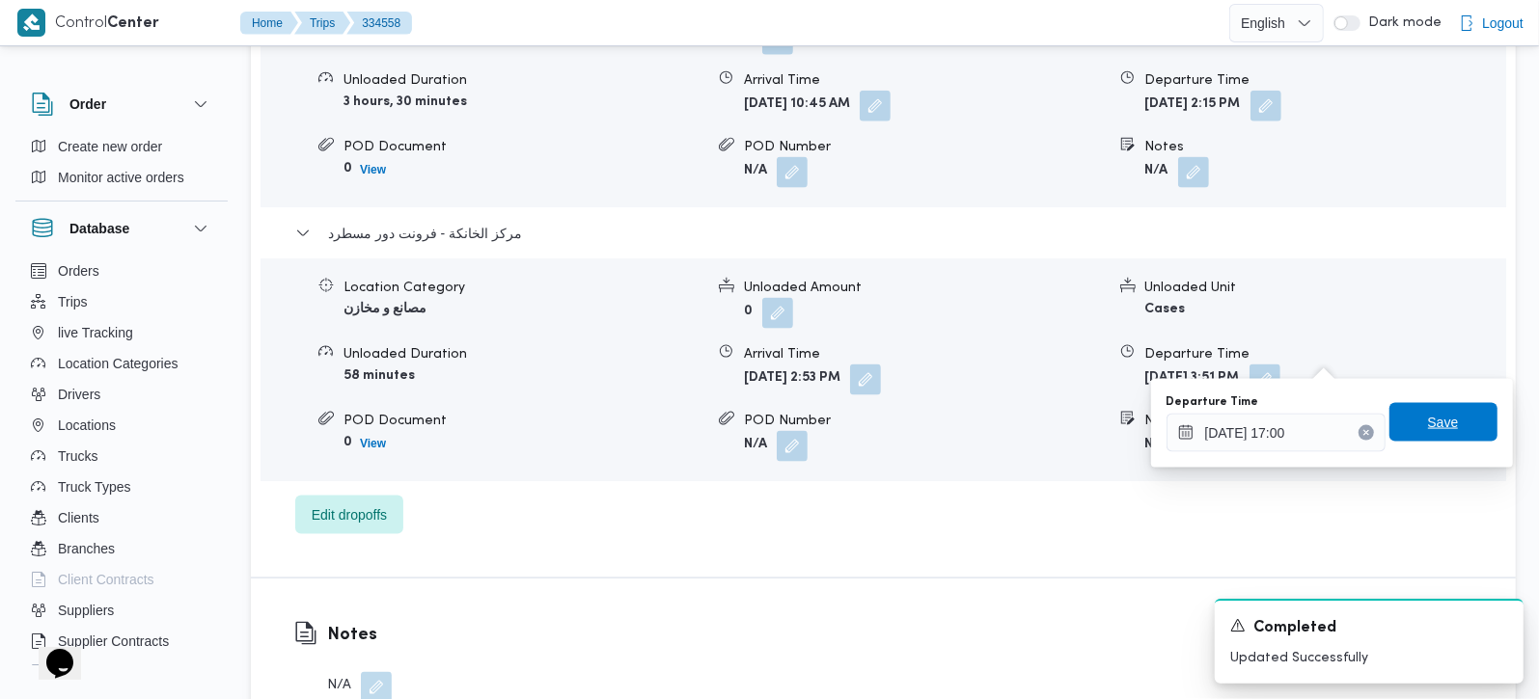
click at [1450, 425] on span "Save" at bounding box center [1443, 422] width 108 height 39
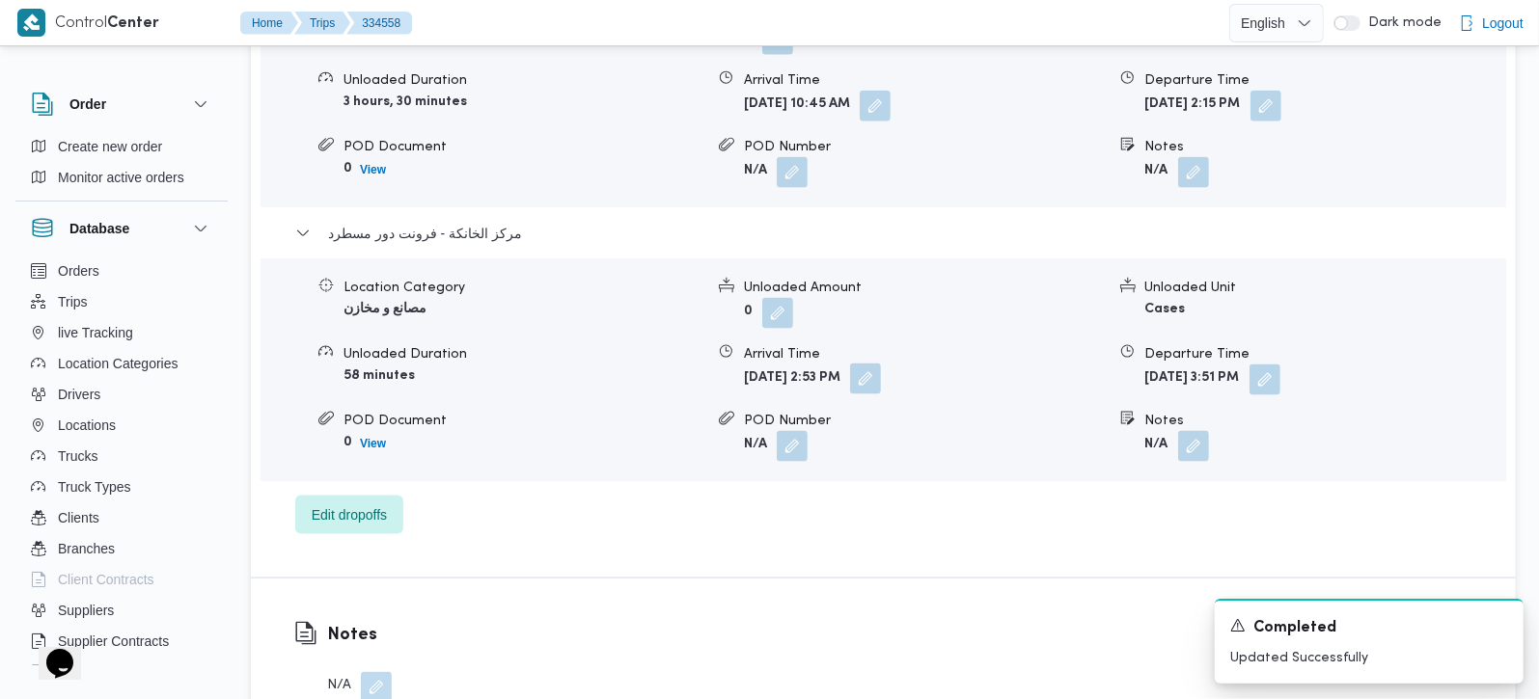
click at [881, 364] on button "button" at bounding box center [865, 379] width 31 height 31
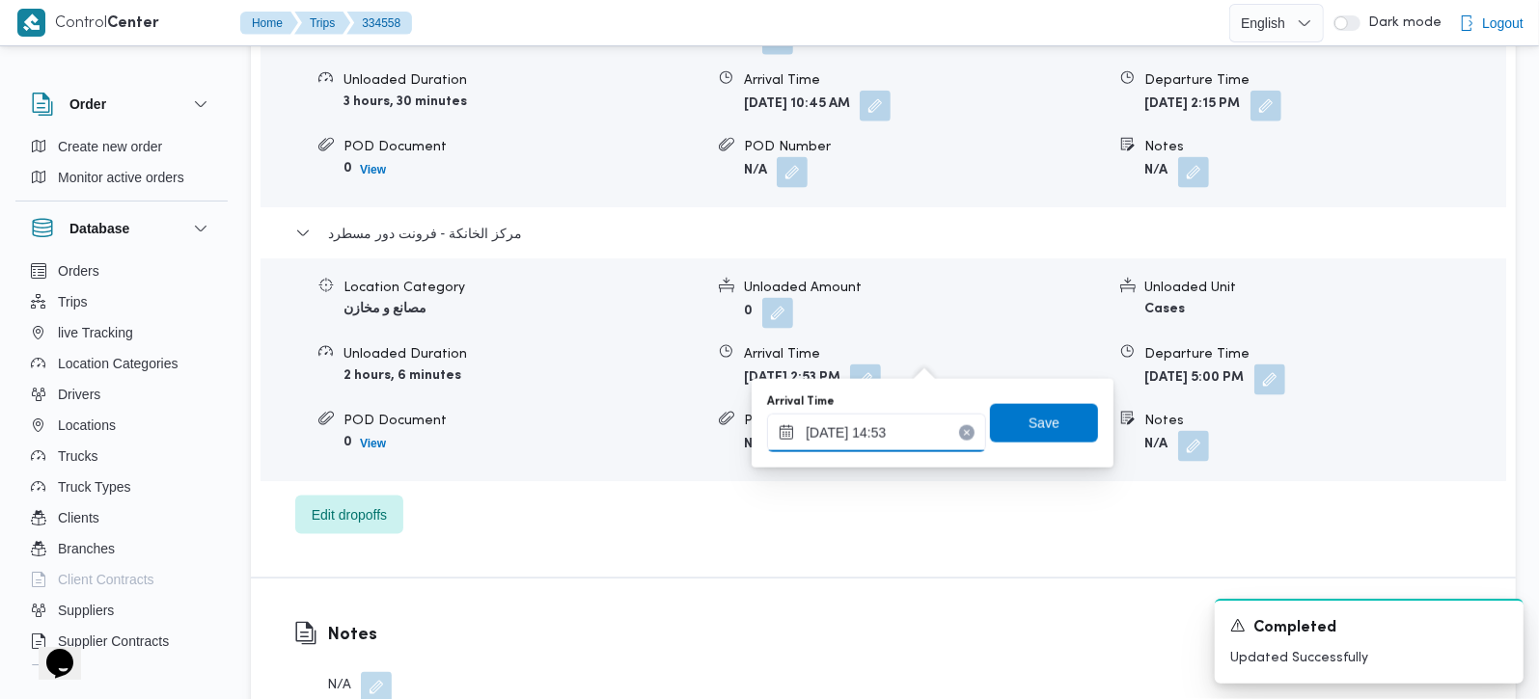
click at [897, 446] on input "31/08/2025 14:53" at bounding box center [876, 433] width 219 height 39
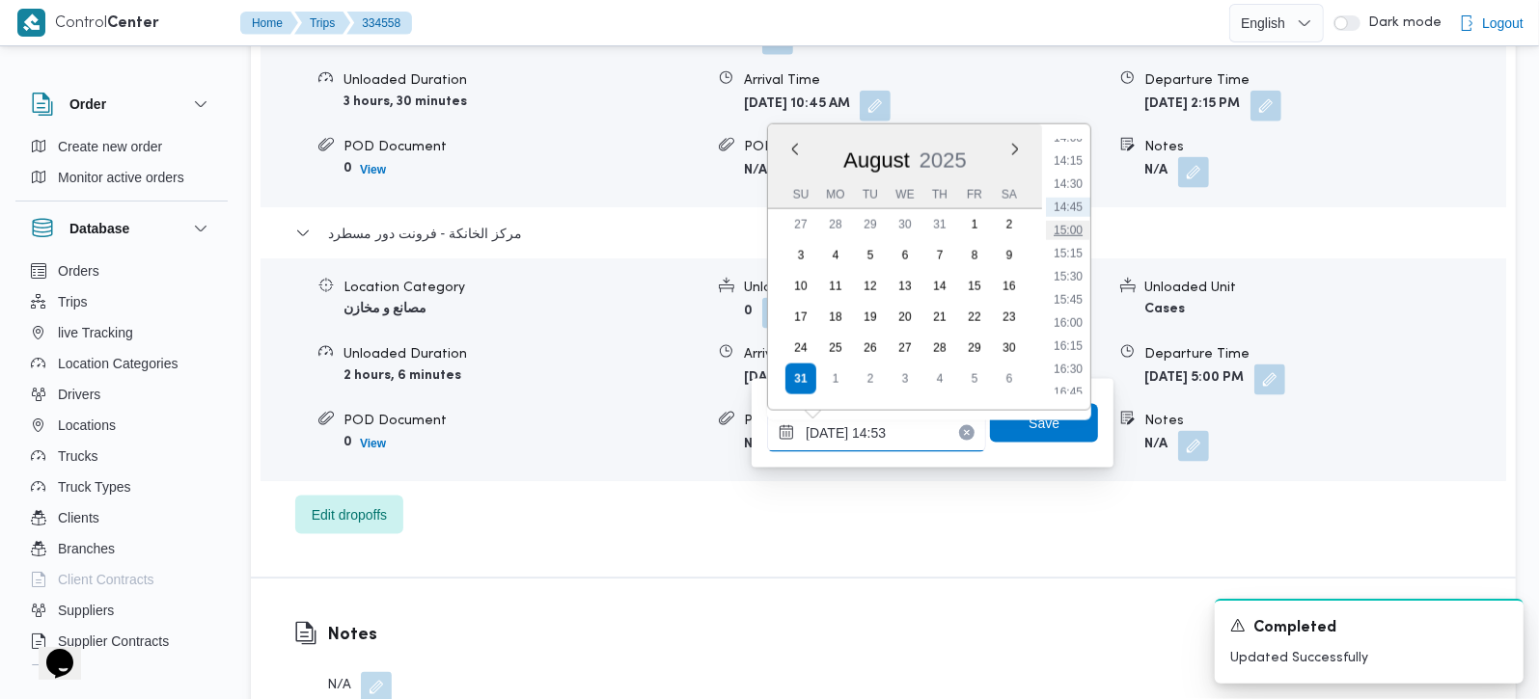
scroll to position [1348, 0]
click at [1079, 361] on li "16:45" at bounding box center [1068, 352] width 44 height 19
type input "31/08/2025 16:45"
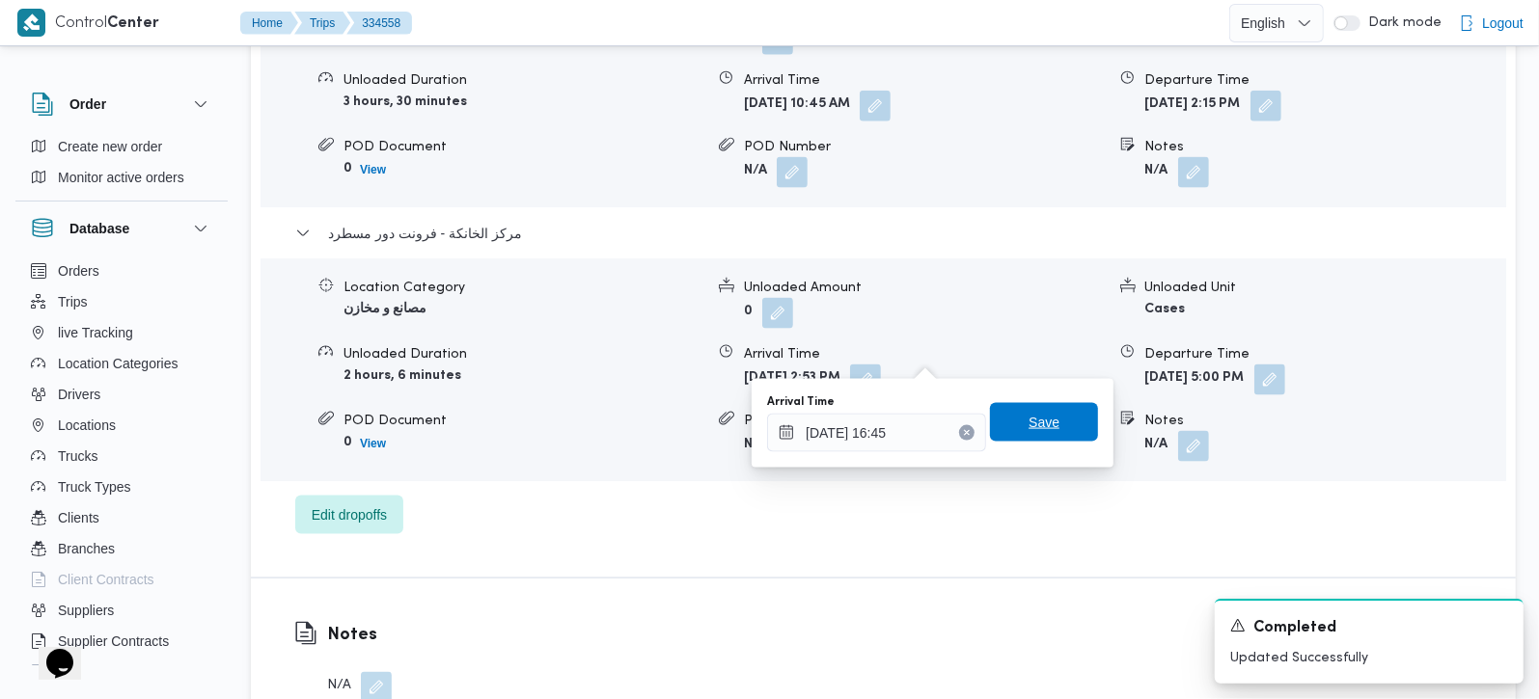
click at [1062, 423] on span "Save" at bounding box center [1044, 422] width 108 height 39
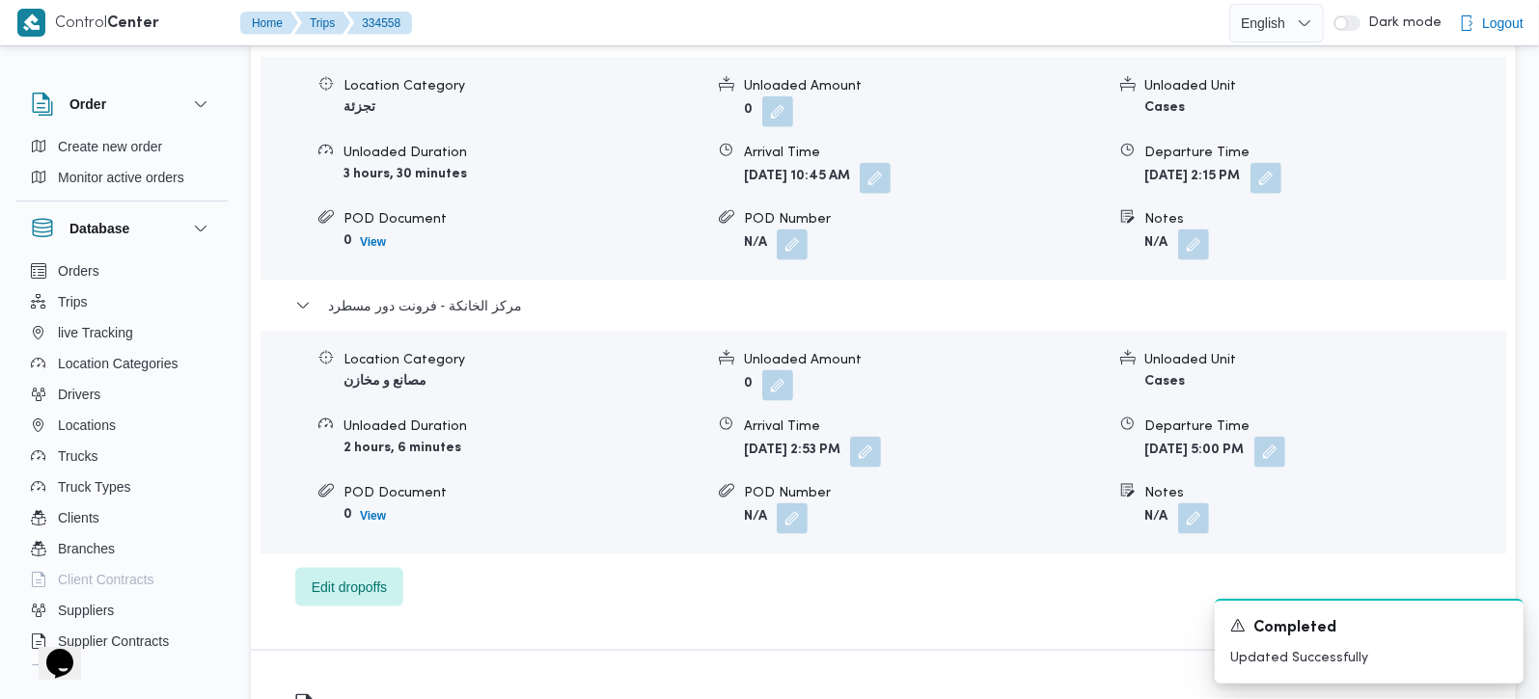
scroll to position [1702, 0]
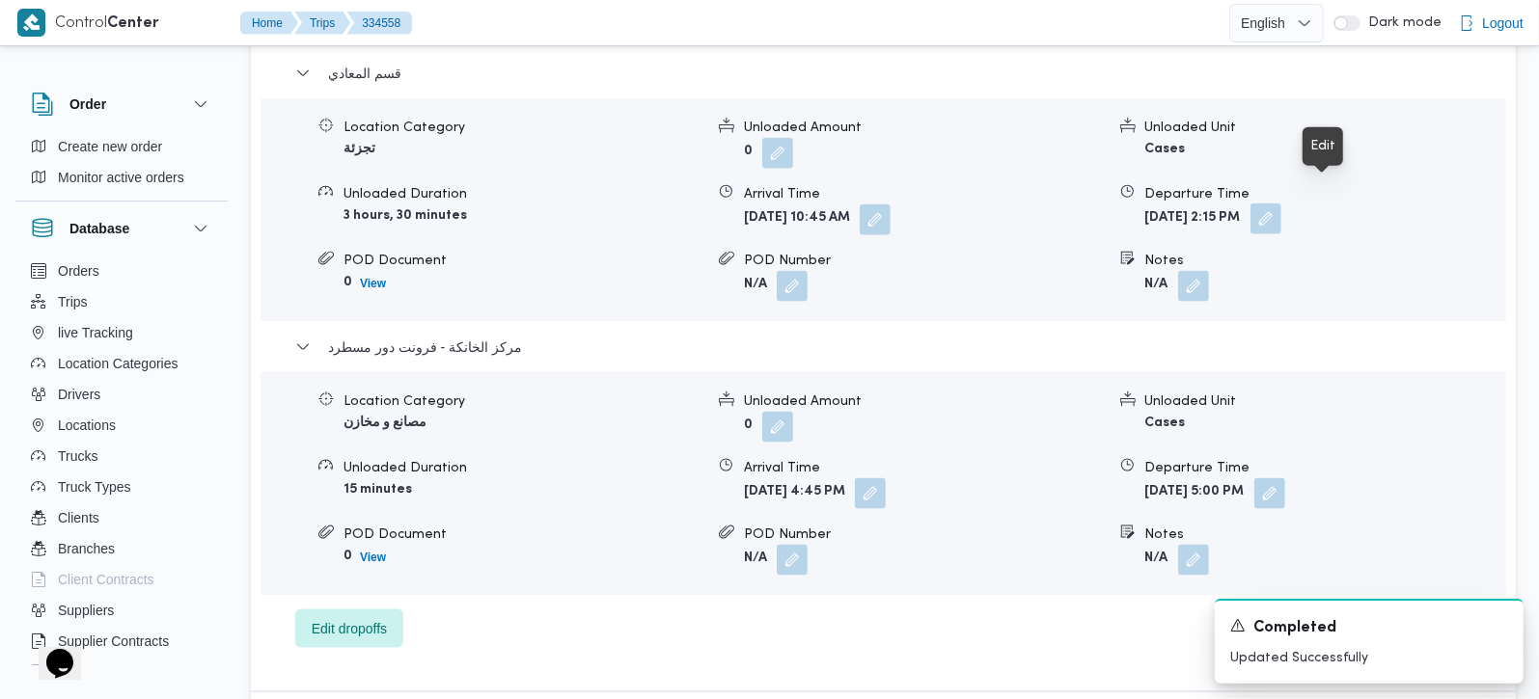
click at [1281, 207] on button "button" at bounding box center [1265, 219] width 31 height 31
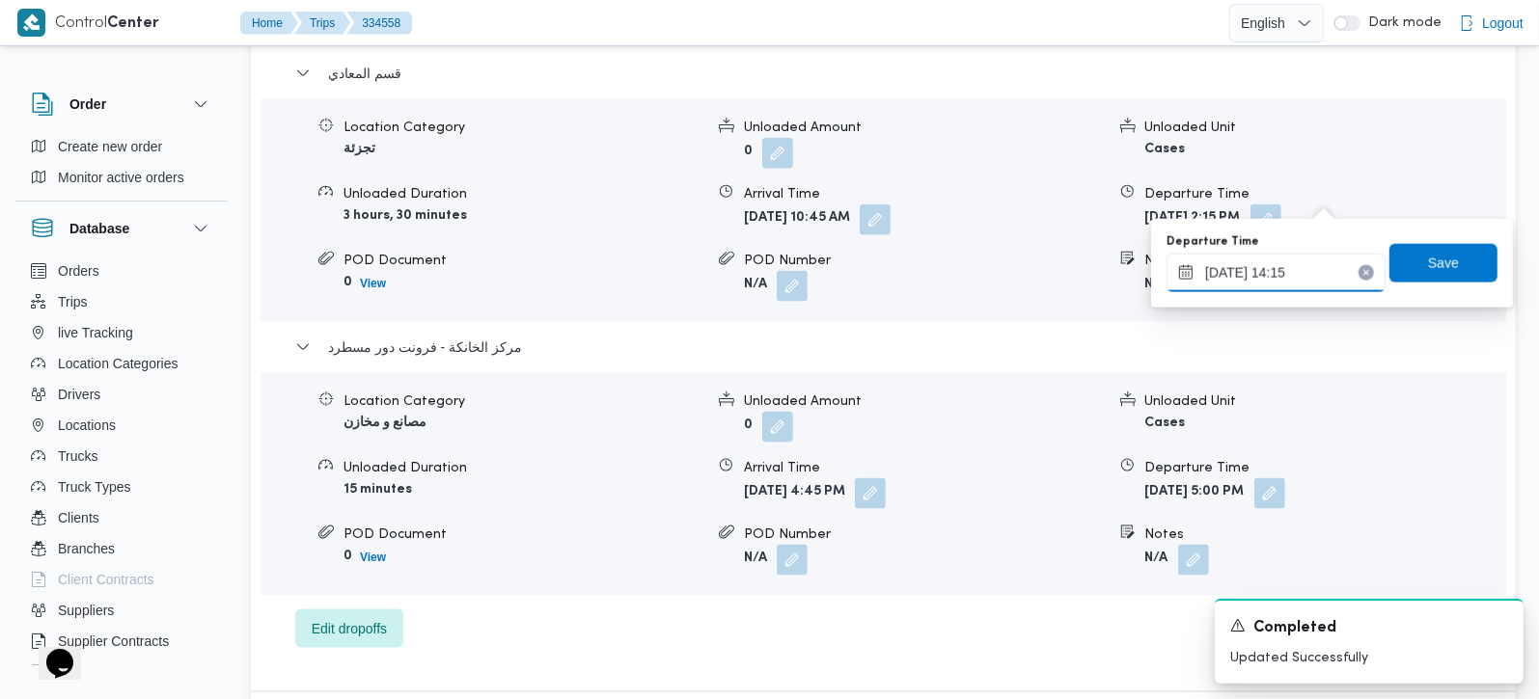
click at [1277, 274] on input "31/08/2025 14:15" at bounding box center [1275, 273] width 219 height 39
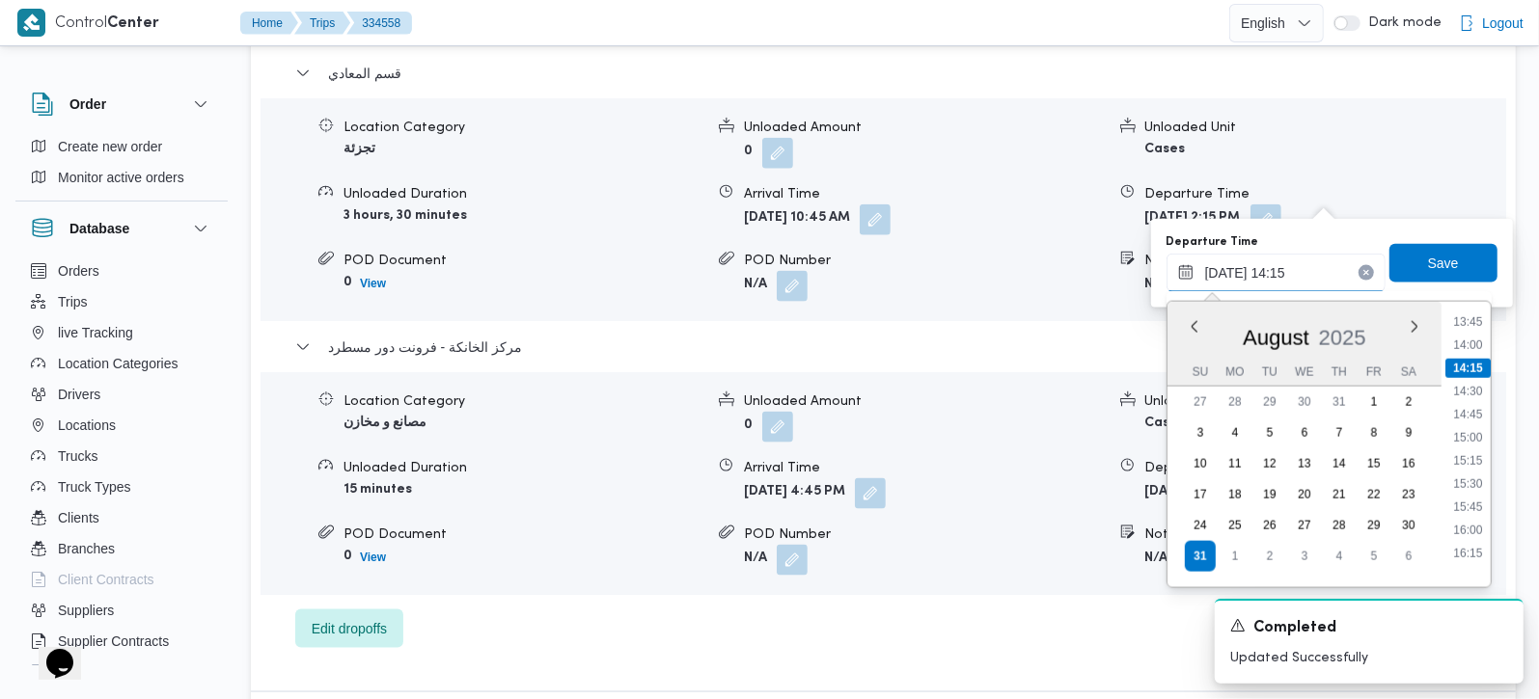
scroll to position [1301, 0]
click at [1475, 483] on li "15:45" at bounding box center [1467, 484] width 44 height 19
type input "[DATE] 15:45"
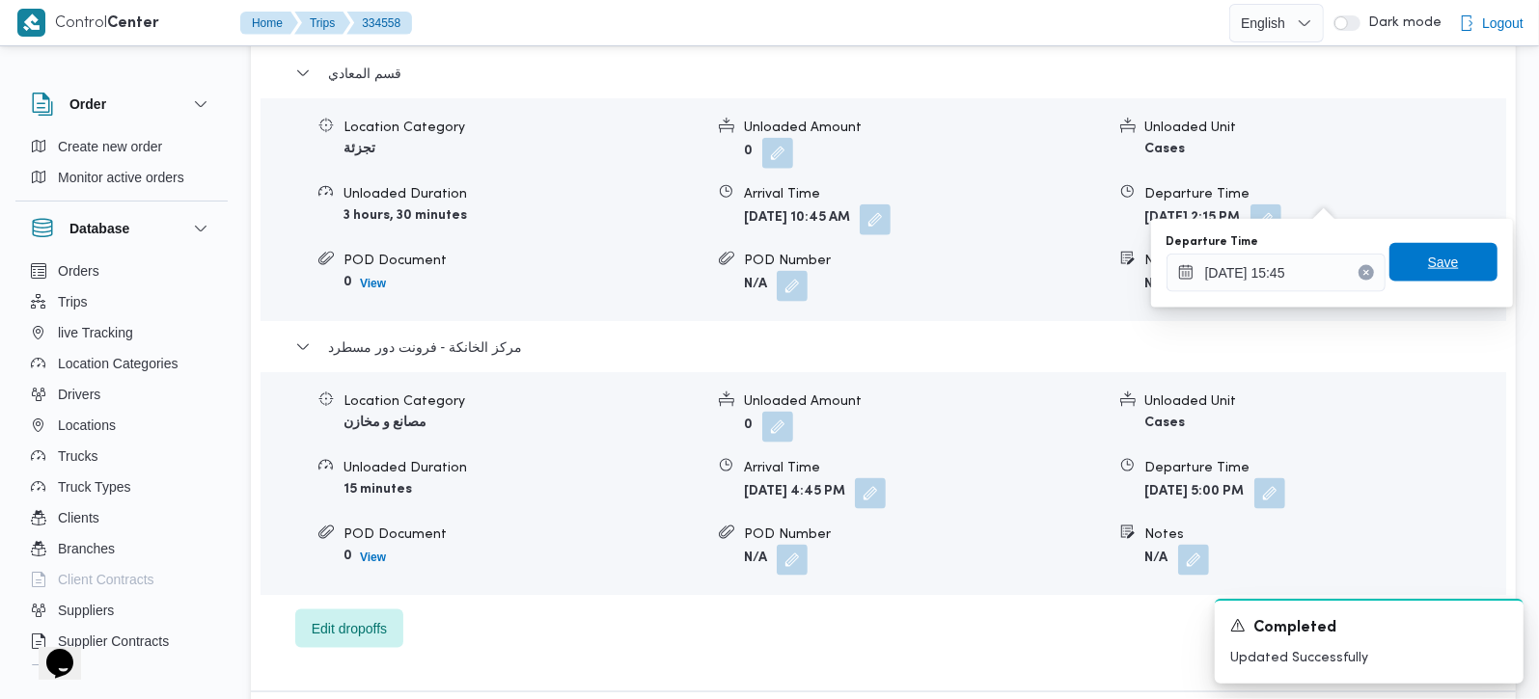
click at [1442, 274] on span "Save" at bounding box center [1443, 262] width 108 height 39
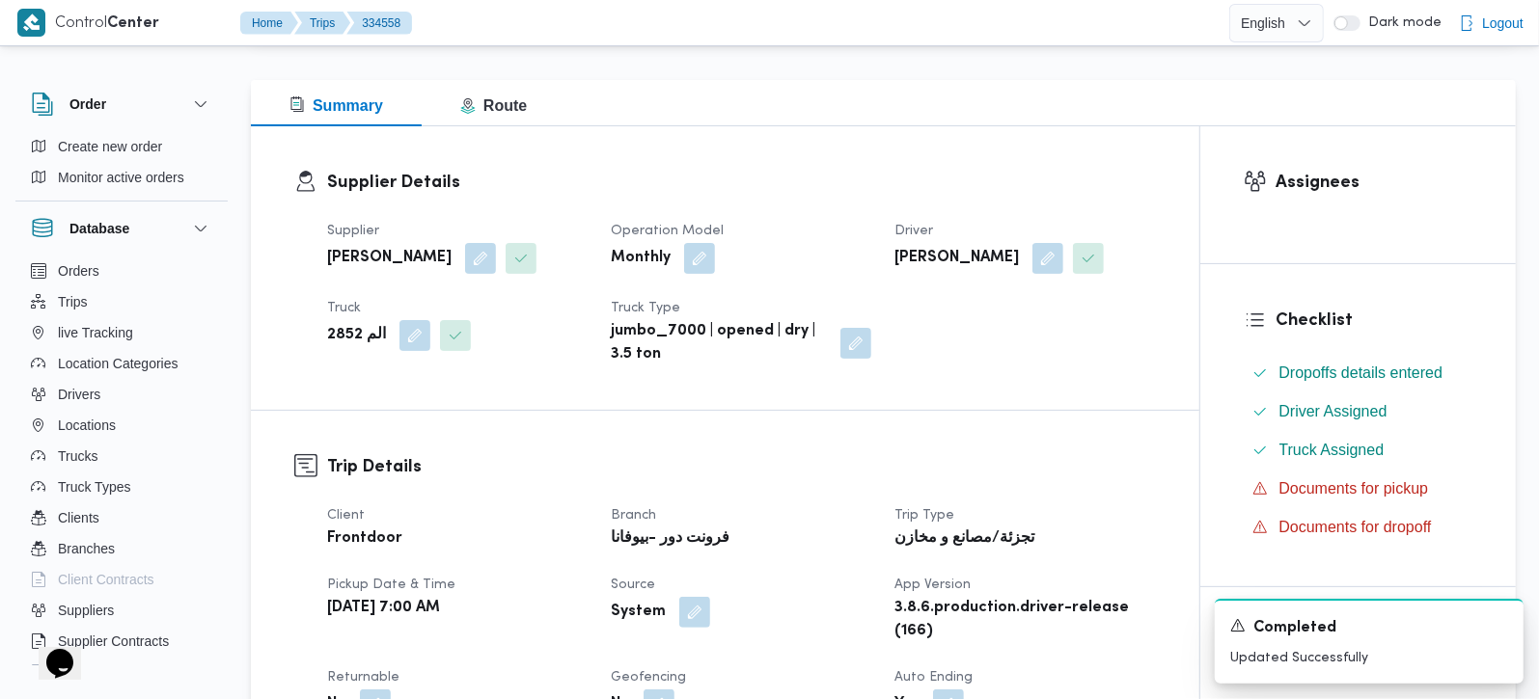
scroll to position [0, 0]
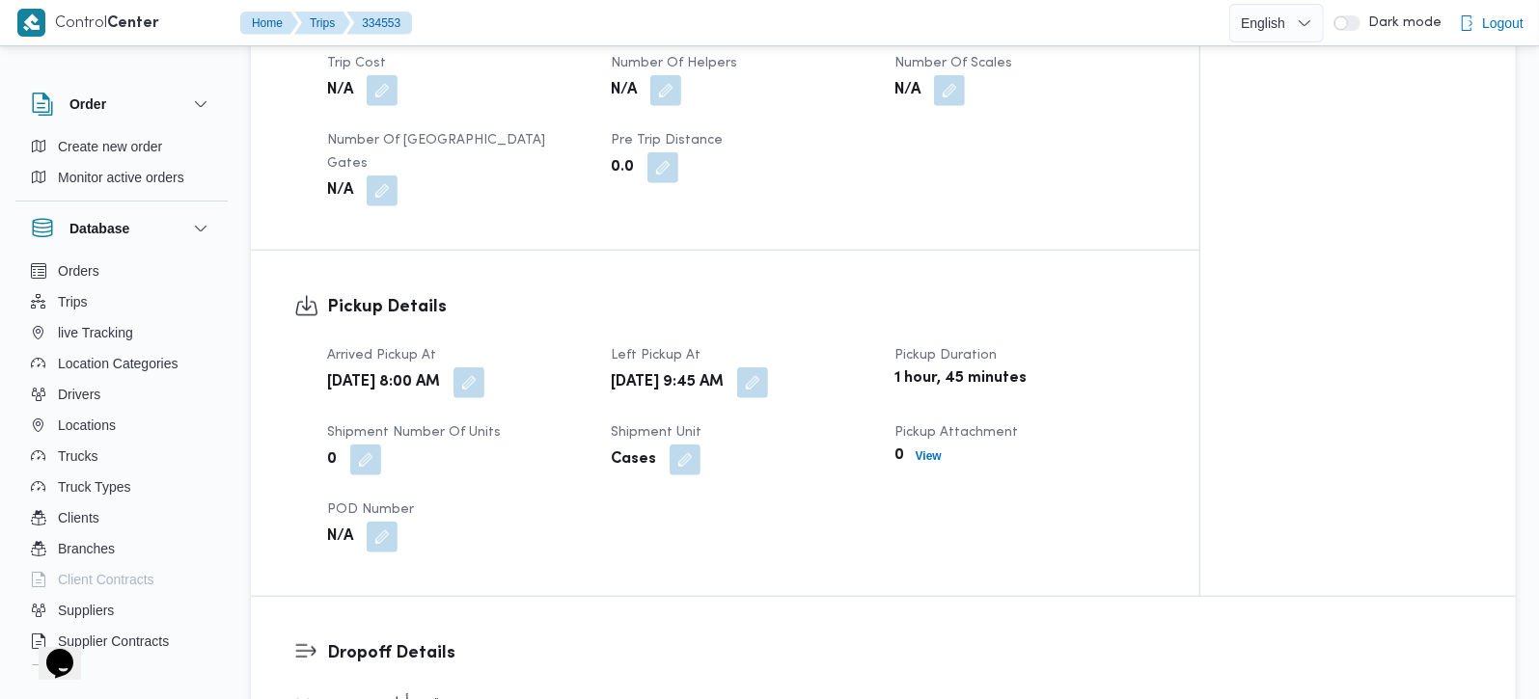
scroll to position [680, 0]
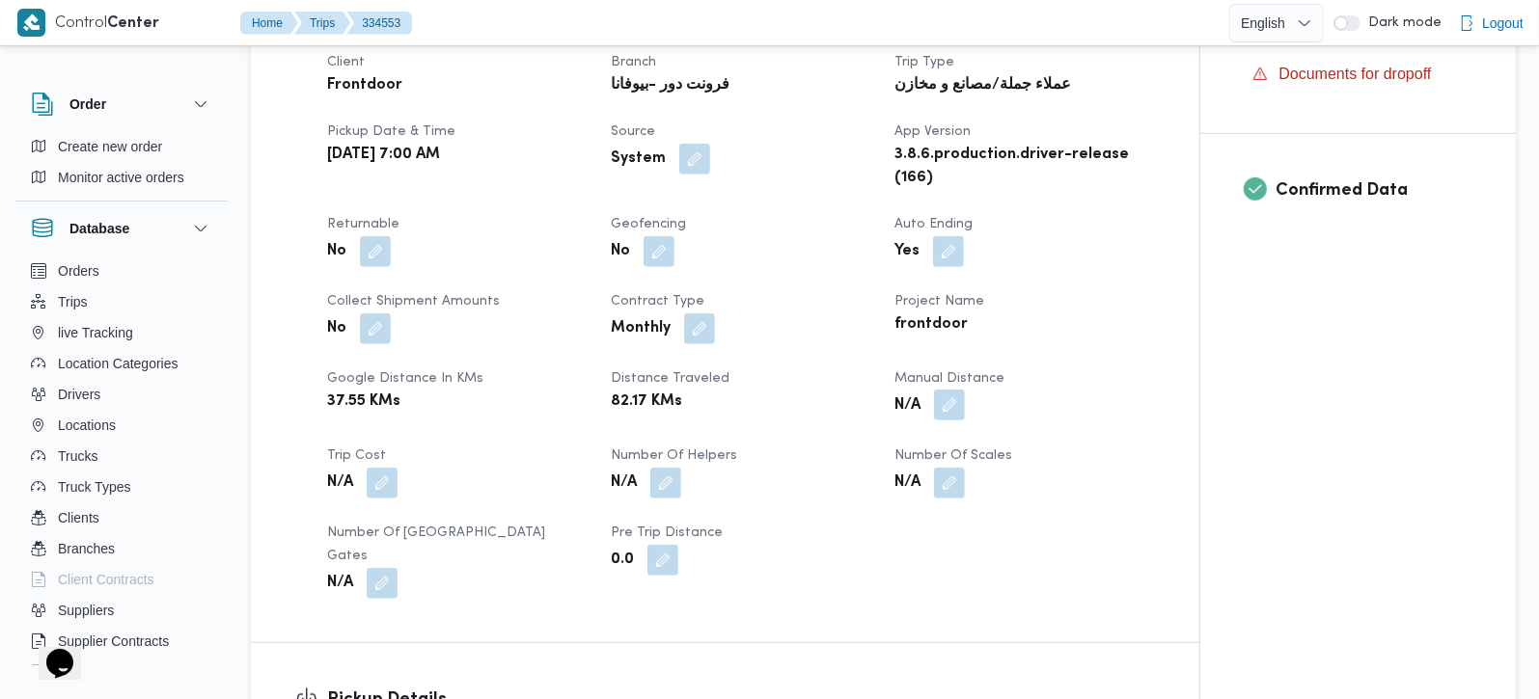
click at [936, 415] on button "button" at bounding box center [949, 405] width 31 height 31
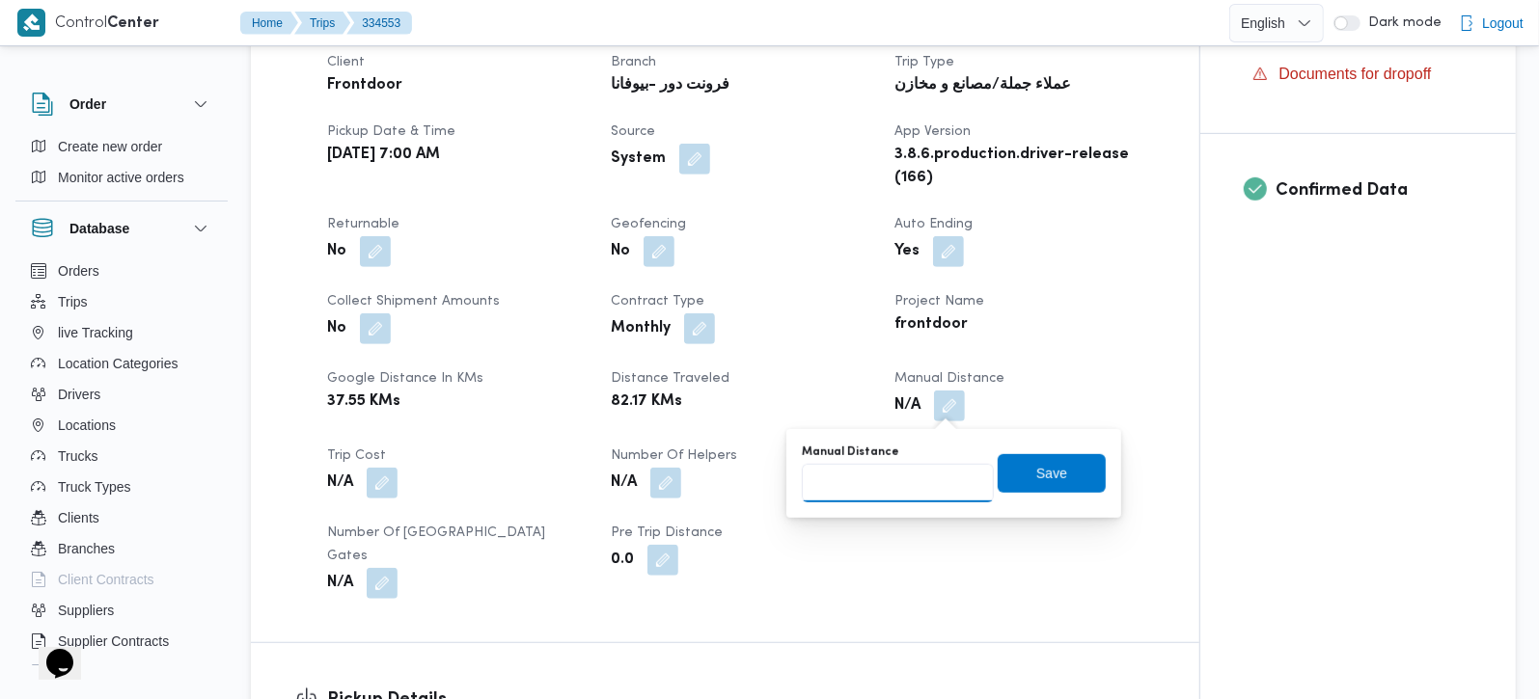
click at [906, 466] on input "Manual Distance" at bounding box center [898, 483] width 192 height 39
type input "91"
click at [1014, 460] on span "Save" at bounding box center [1052, 472] width 108 height 39
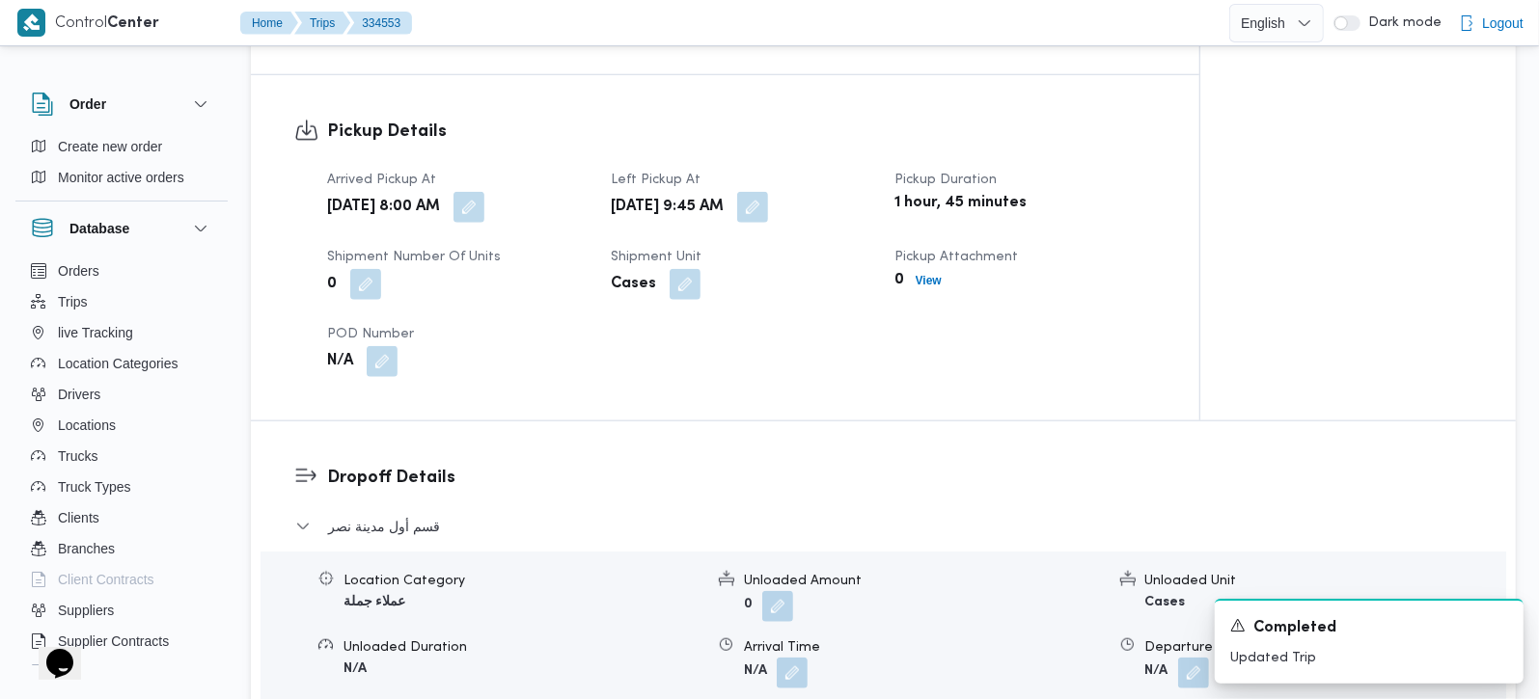
scroll to position [1361, 0]
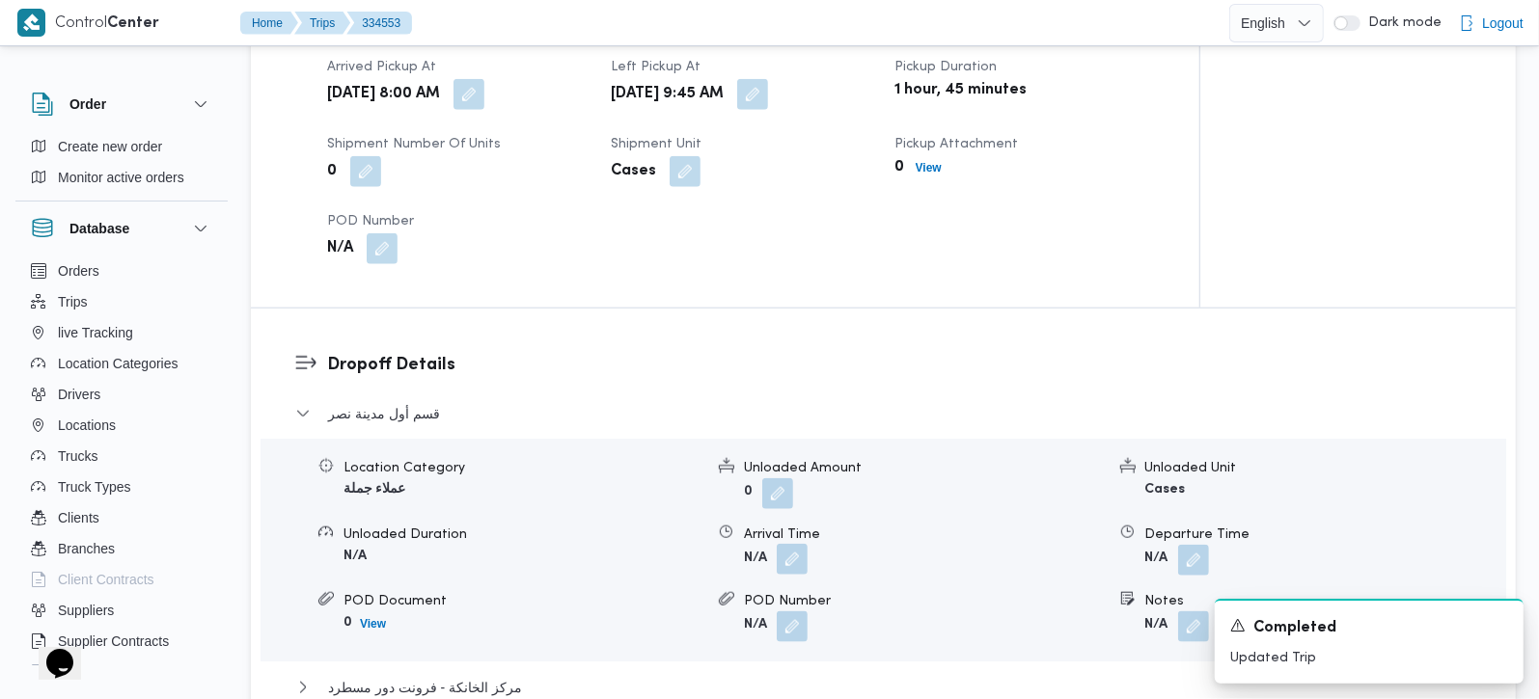
click at [807, 544] on button "button" at bounding box center [792, 559] width 31 height 31
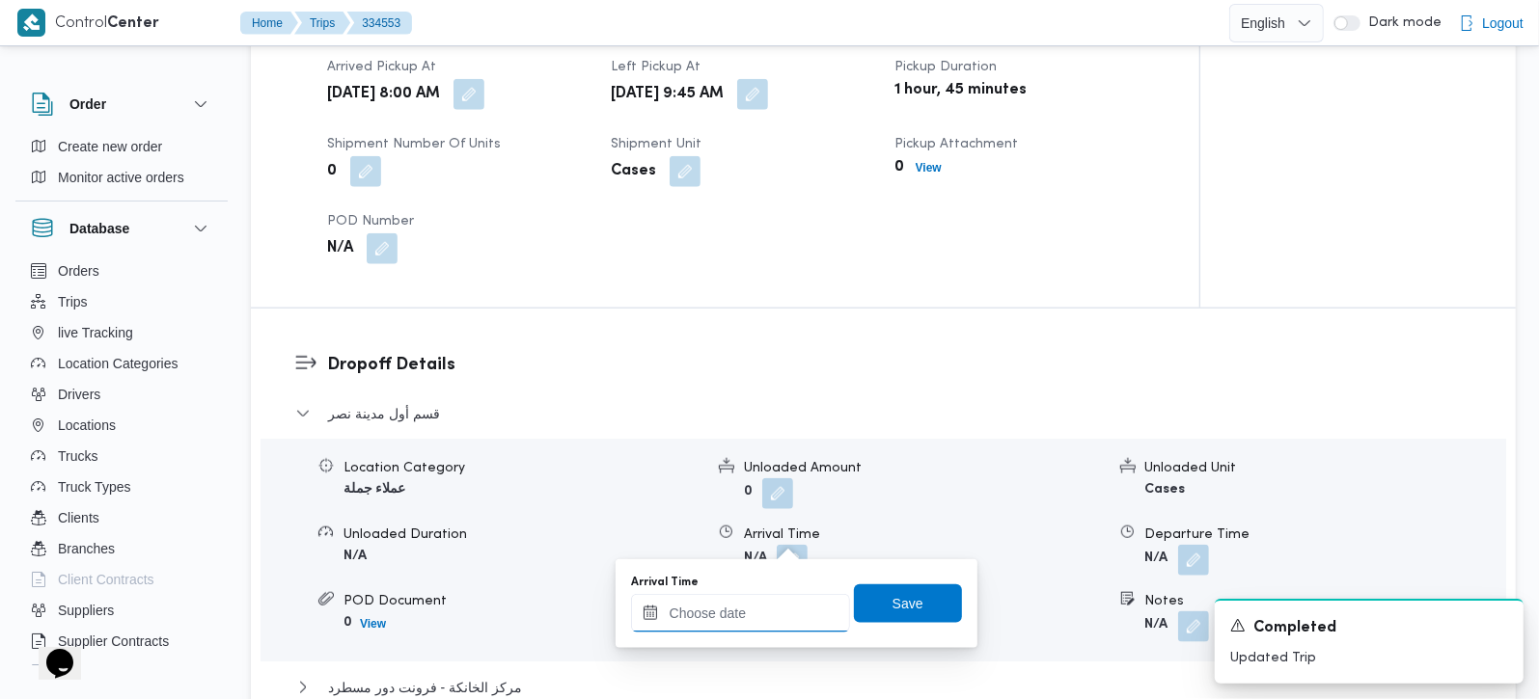
click at [799, 622] on input "Arrival Time" at bounding box center [740, 613] width 219 height 39
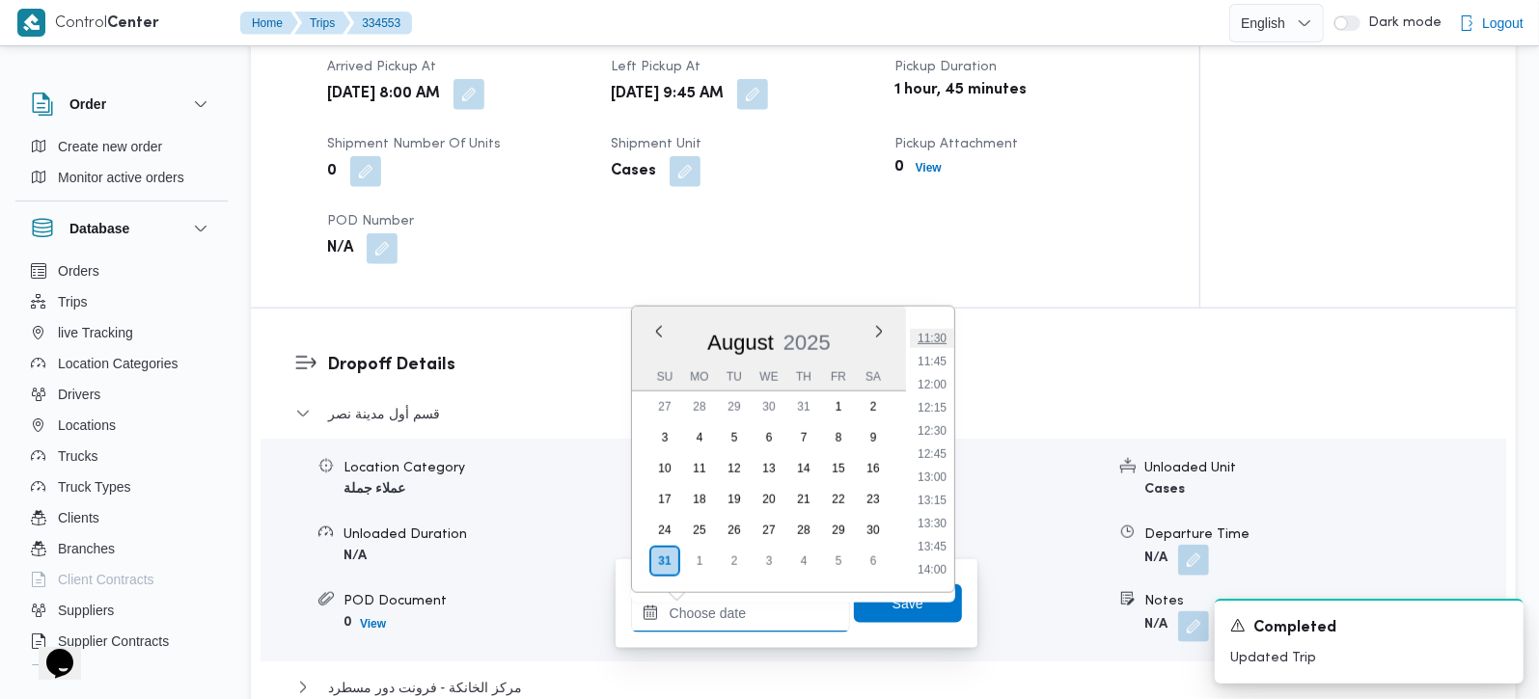
scroll to position [945, 0]
click at [933, 342] on li "10:15" at bounding box center [932, 335] width 44 height 19
type input "[DATE] 10:15"
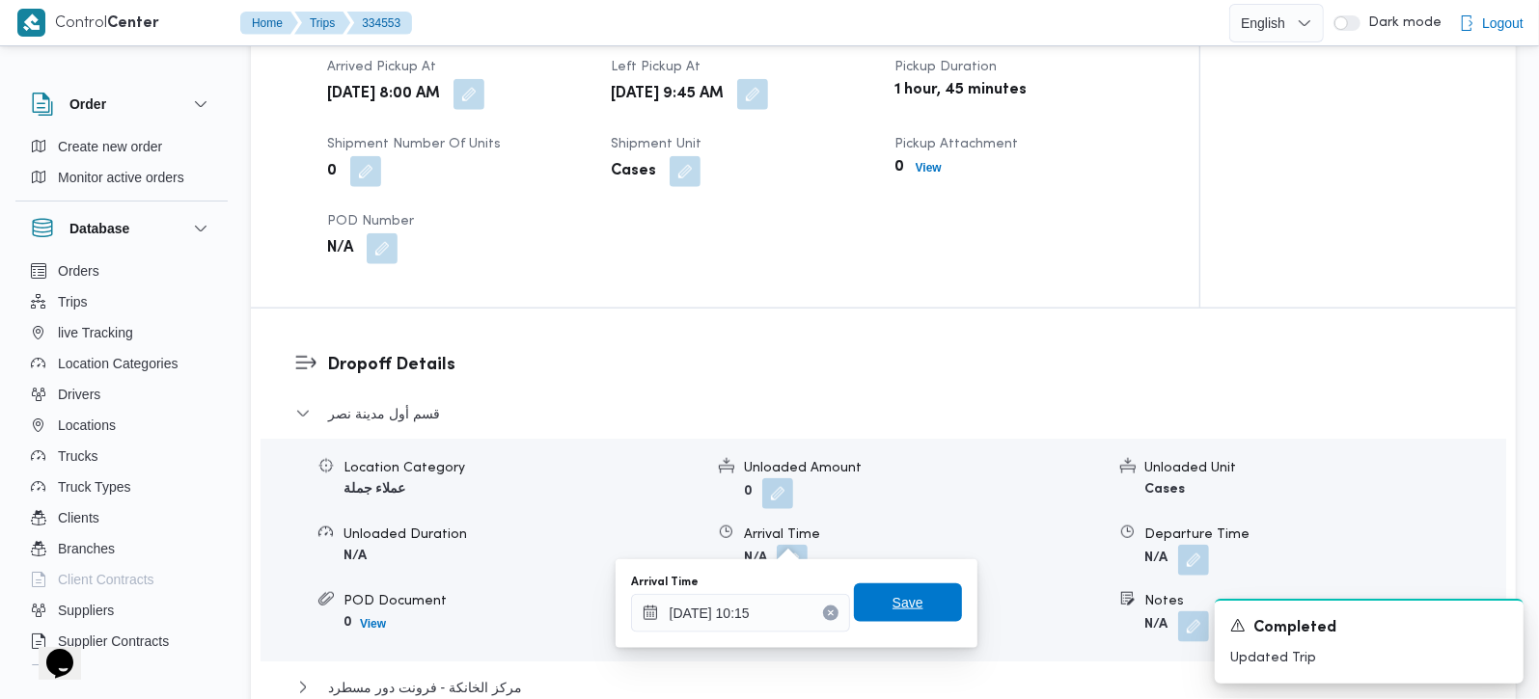
click at [908, 600] on span "Save" at bounding box center [908, 603] width 108 height 39
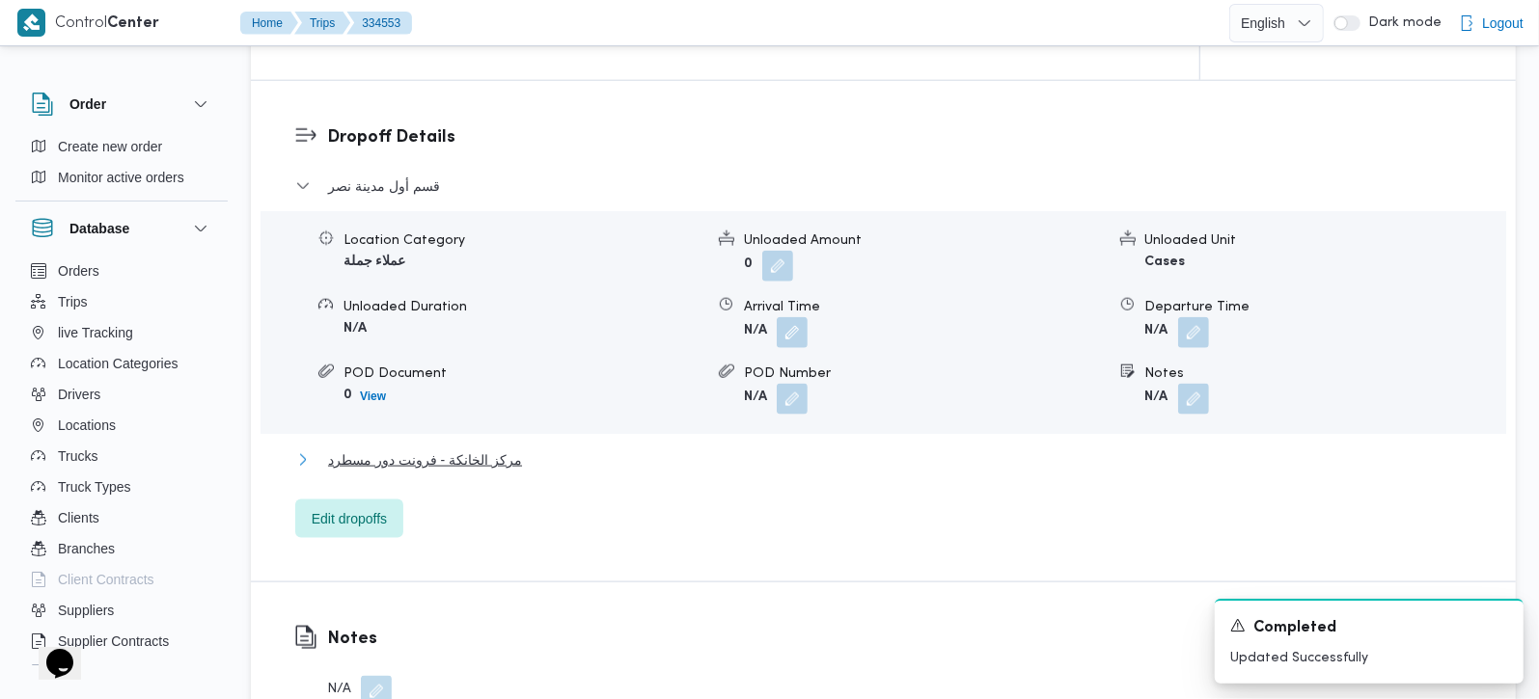
click at [478, 449] on span "مركز الخانكة - فرونت دور مسطرد" at bounding box center [425, 460] width 194 height 23
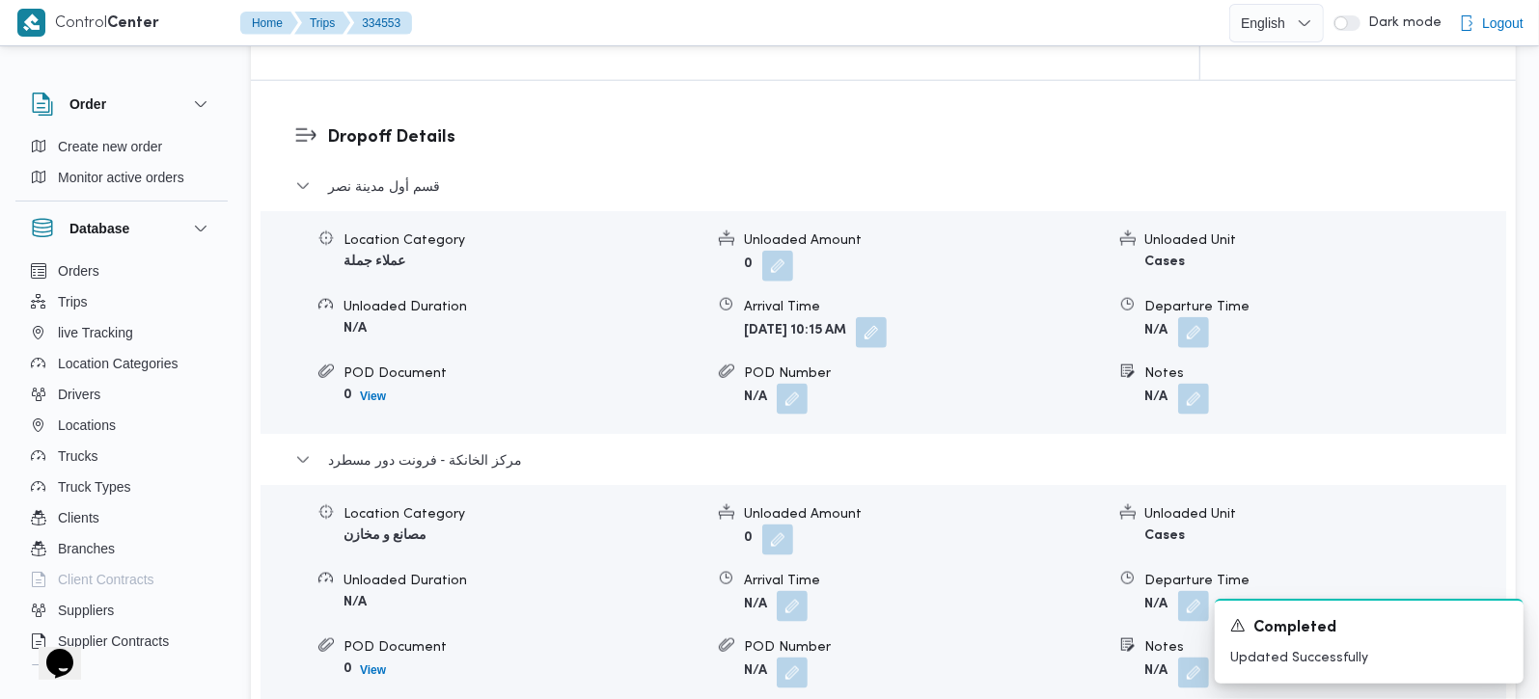
scroll to position [1702, 0]
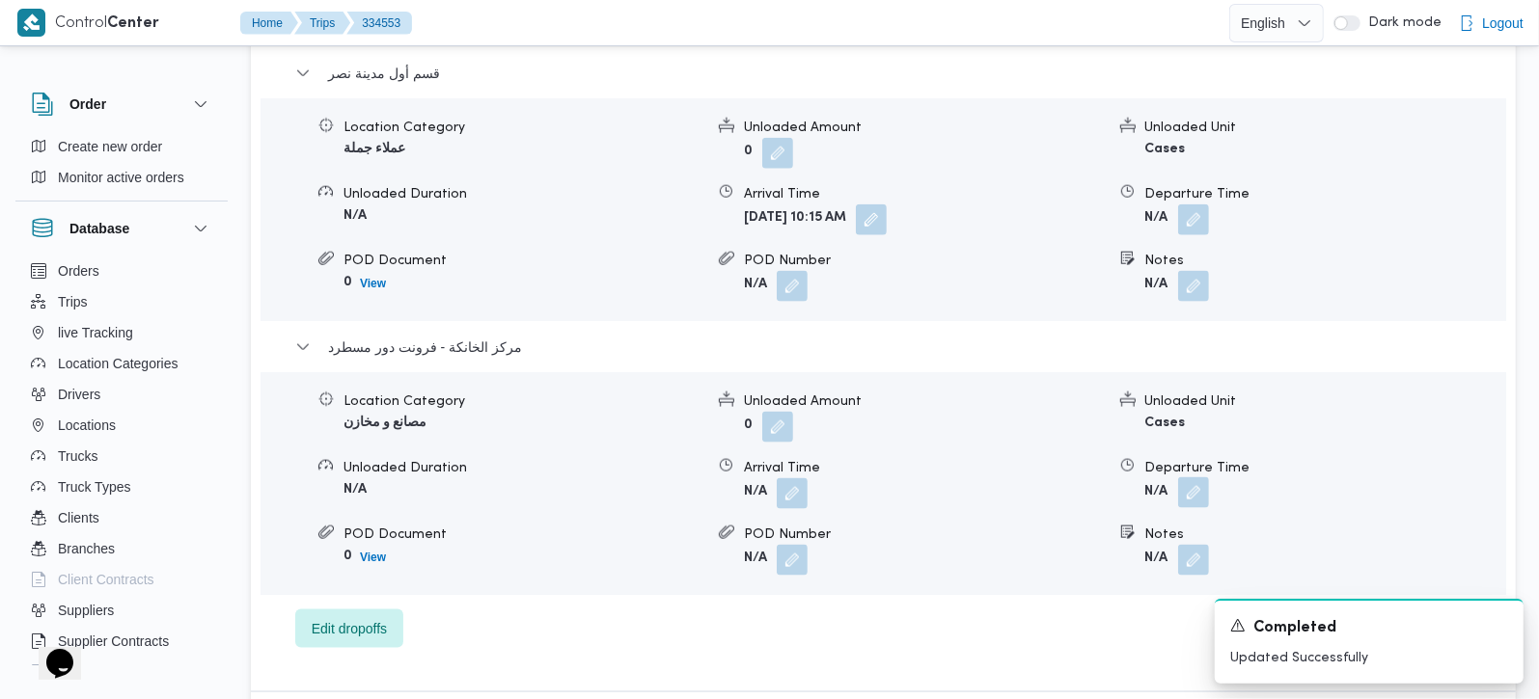
click at [1197, 478] on button "button" at bounding box center [1193, 493] width 31 height 31
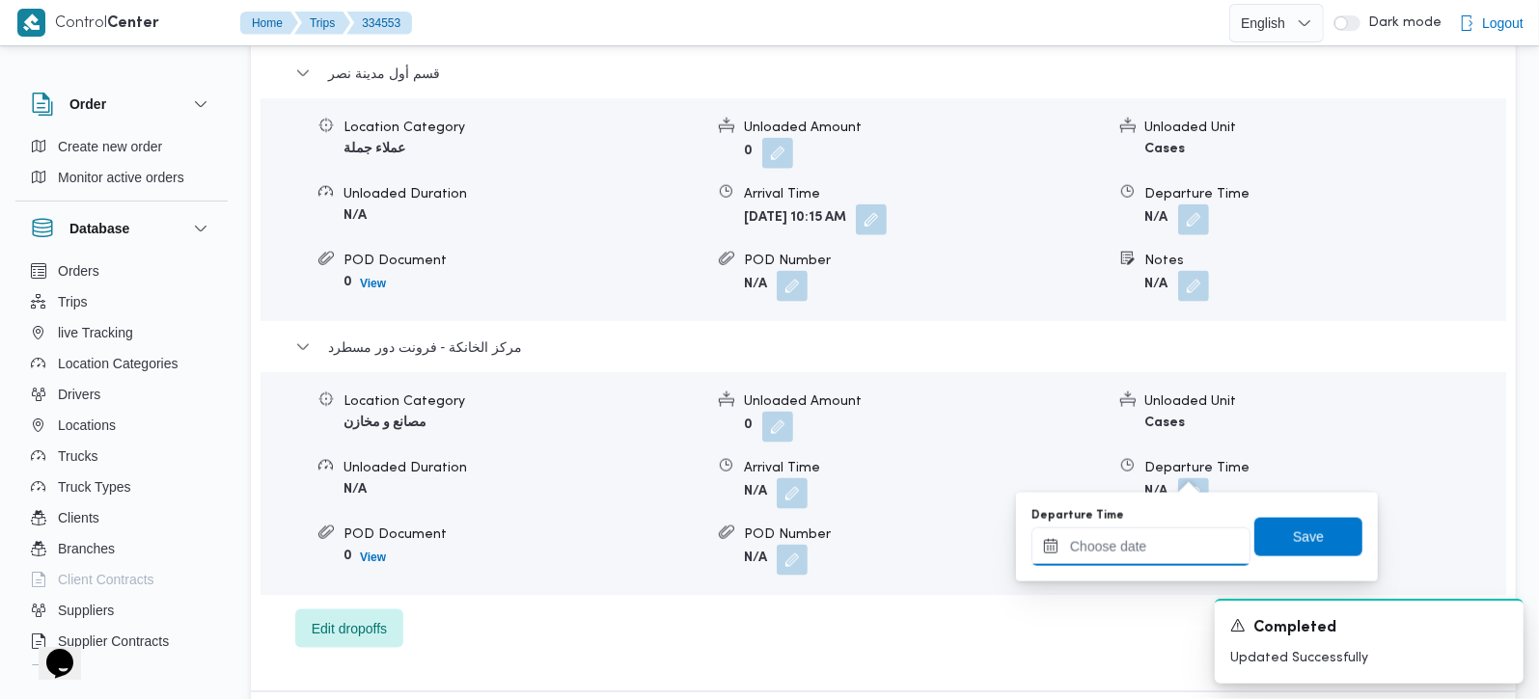
drag, startPoint x: 1194, startPoint y: 479, endPoint x: 1185, endPoint y: 536, distance: 58.7
click at [1148, 552] on input "Departure Time" at bounding box center [1140, 547] width 219 height 39
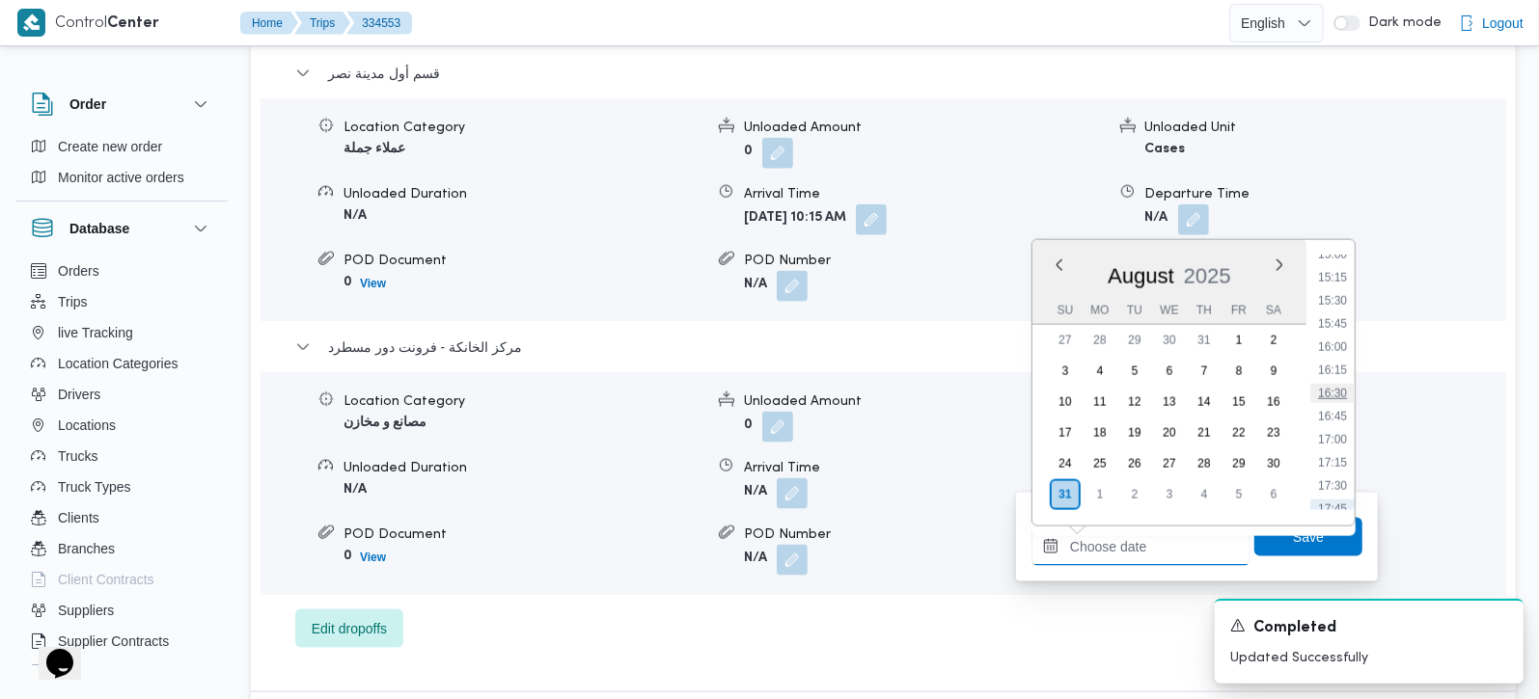
scroll to position [1399, 0]
drag, startPoint x: 1329, startPoint y: 393, endPoint x: 1323, endPoint y: 452, distance: 60.2
click at [1329, 393] on li "16:30" at bounding box center [1332, 394] width 44 height 19
type input "[DATE] 16:30"
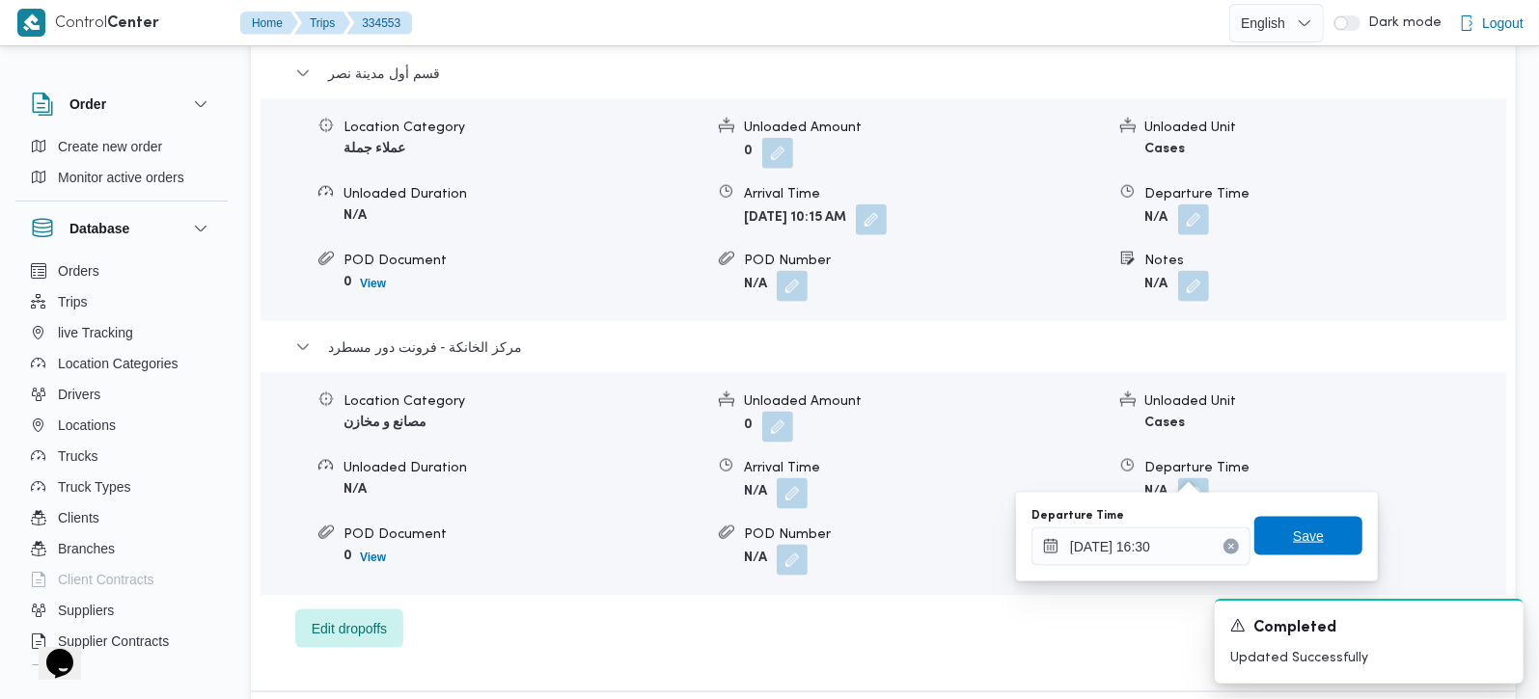
click at [1296, 529] on span "Save" at bounding box center [1308, 536] width 31 height 23
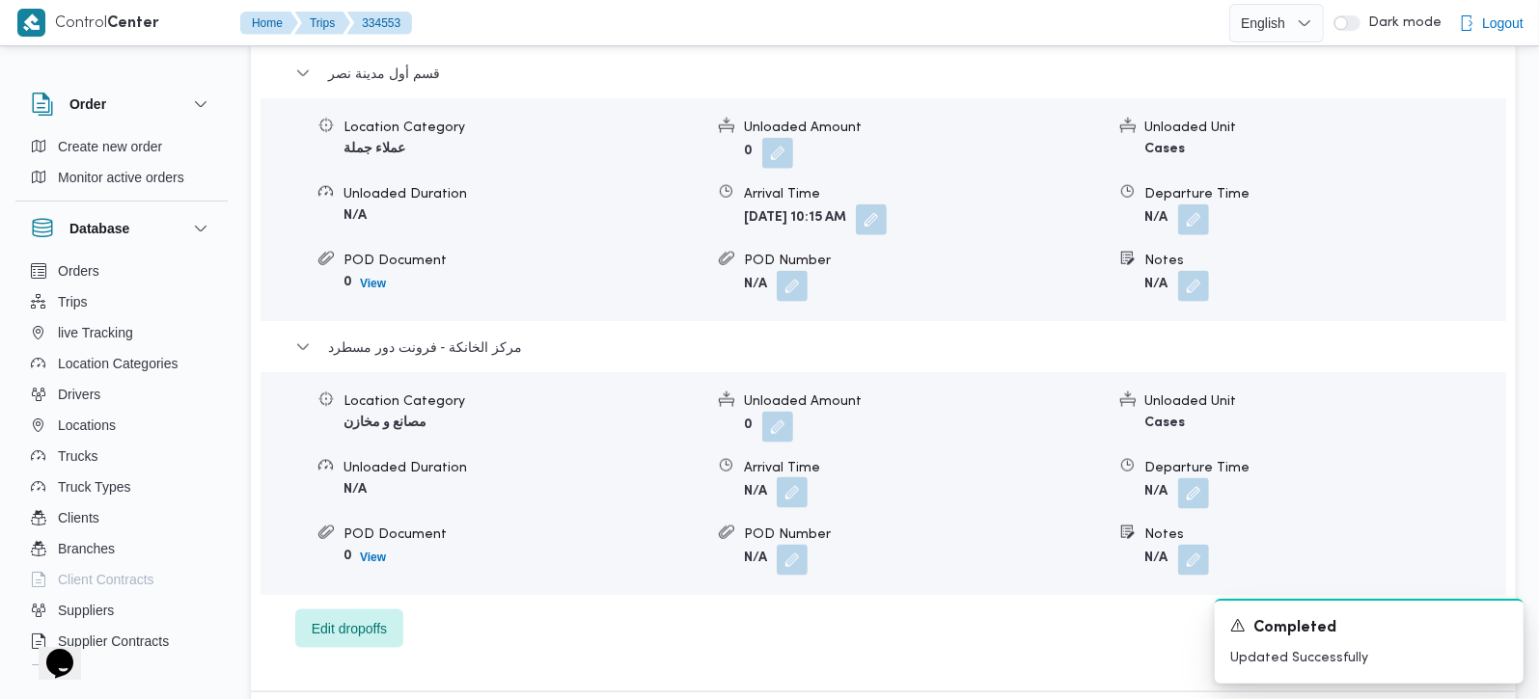
click at [793, 478] on button "button" at bounding box center [792, 493] width 31 height 31
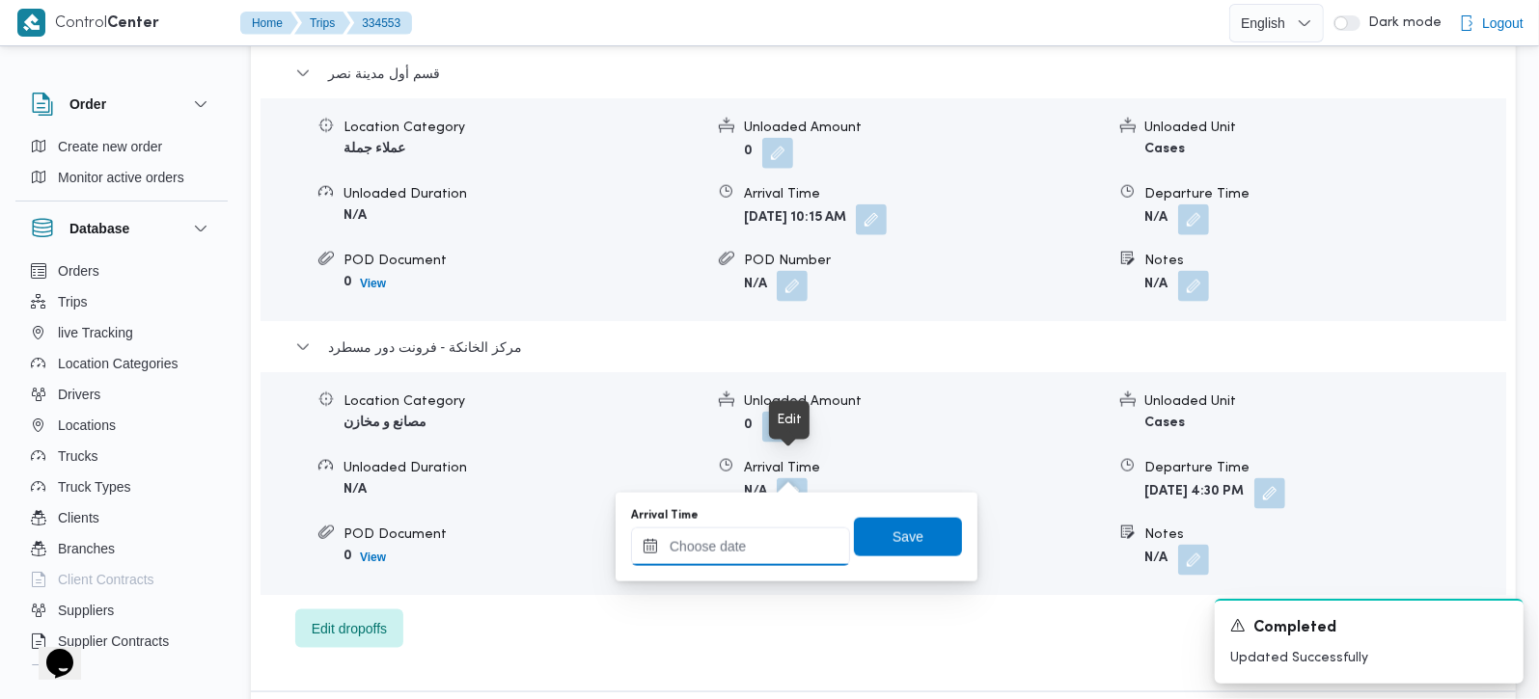
click at [762, 561] on input "Arrival Time" at bounding box center [740, 547] width 219 height 39
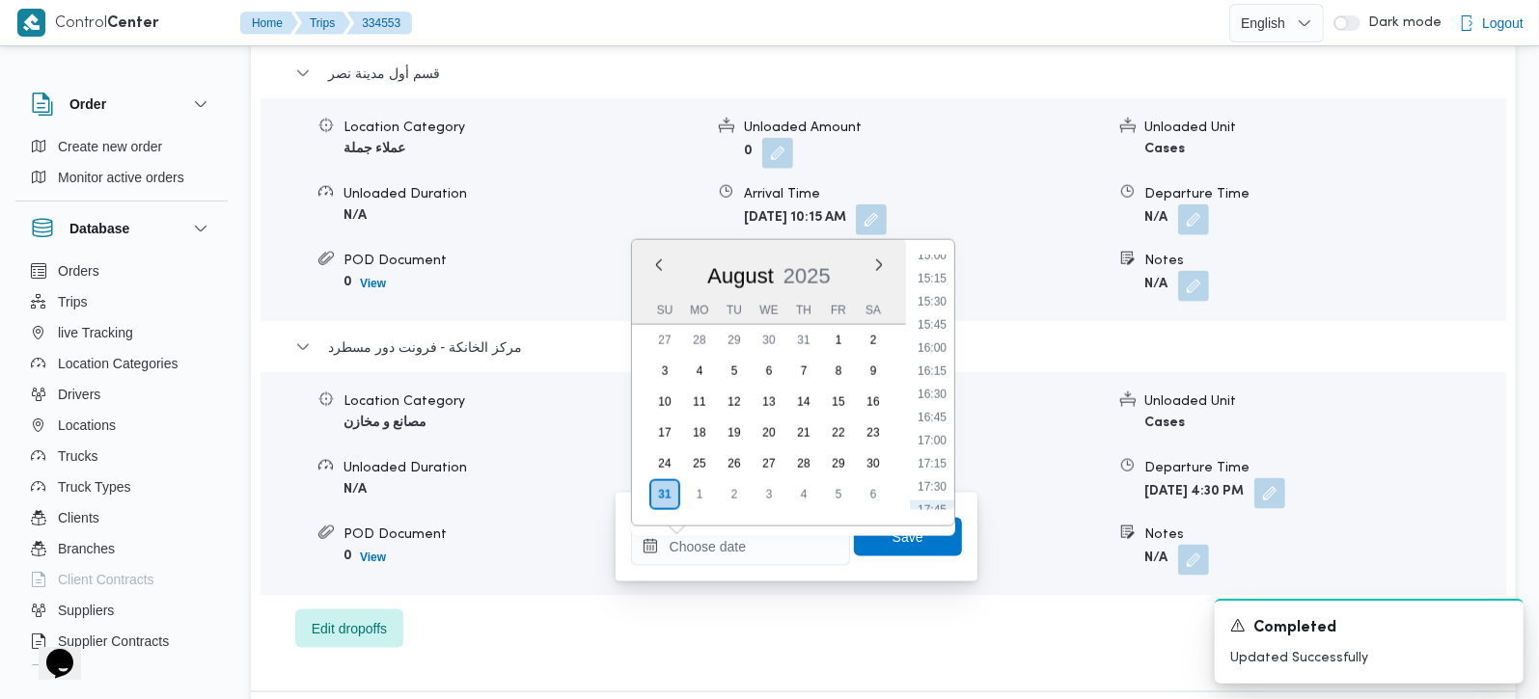
drag, startPoint x: 933, startPoint y: 361, endPoint x: 923, endPoint y: 423, distance: 62.5
click at [933, 362] on li "16:15" at bounding box center [932, 371] width 44 height 19
type input "[DATE] 16:15"
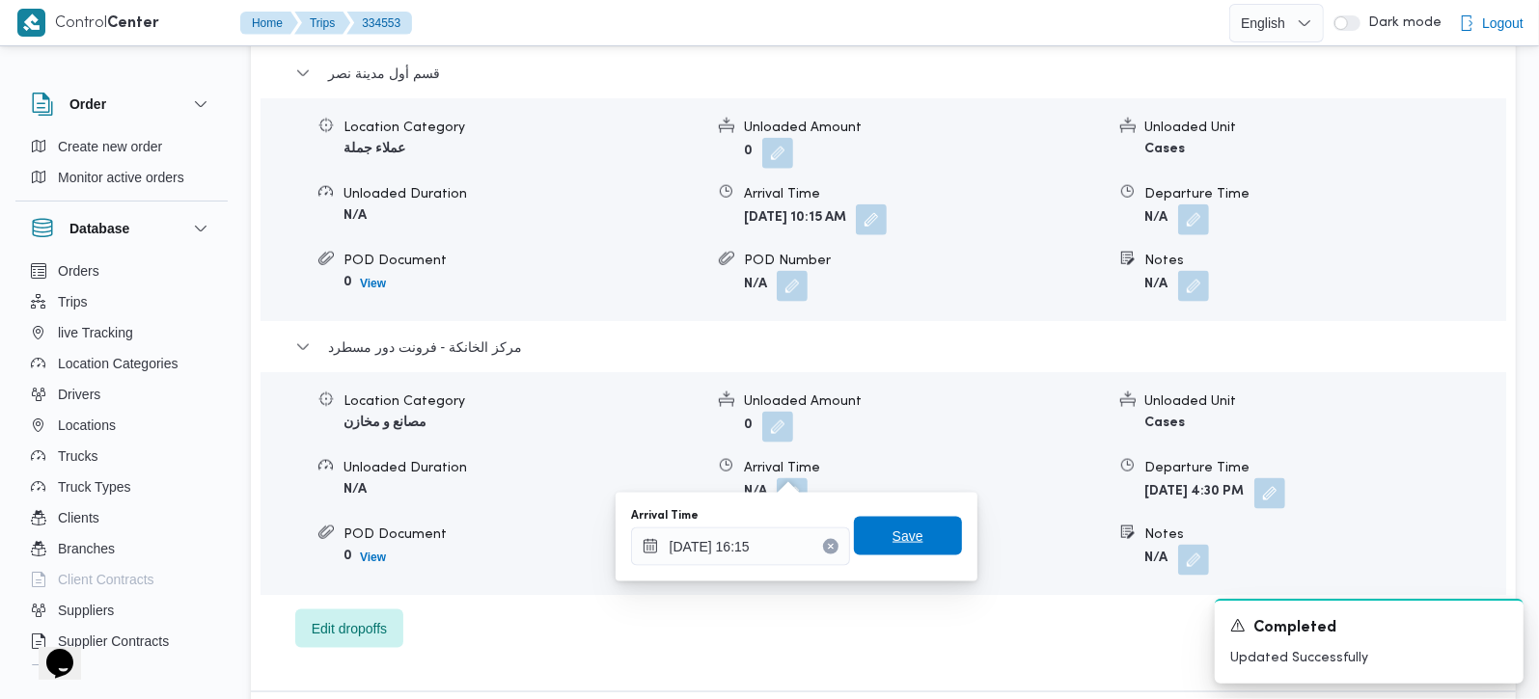
click at [892, 526] on span "Save" at bounding box center [907, 536] width 31 height 23
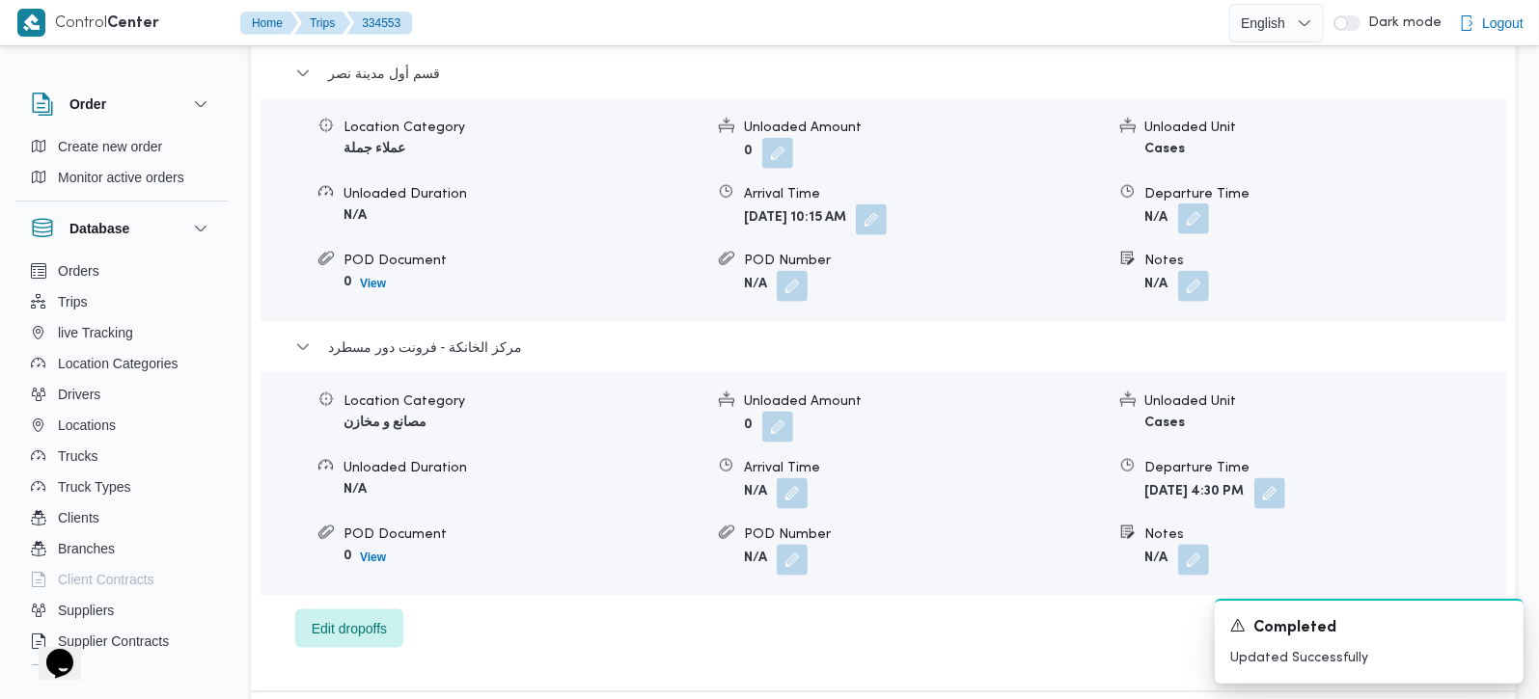
click at [1204, 204] on button "button" at bounding box center [1193, 219] width 31 height 31
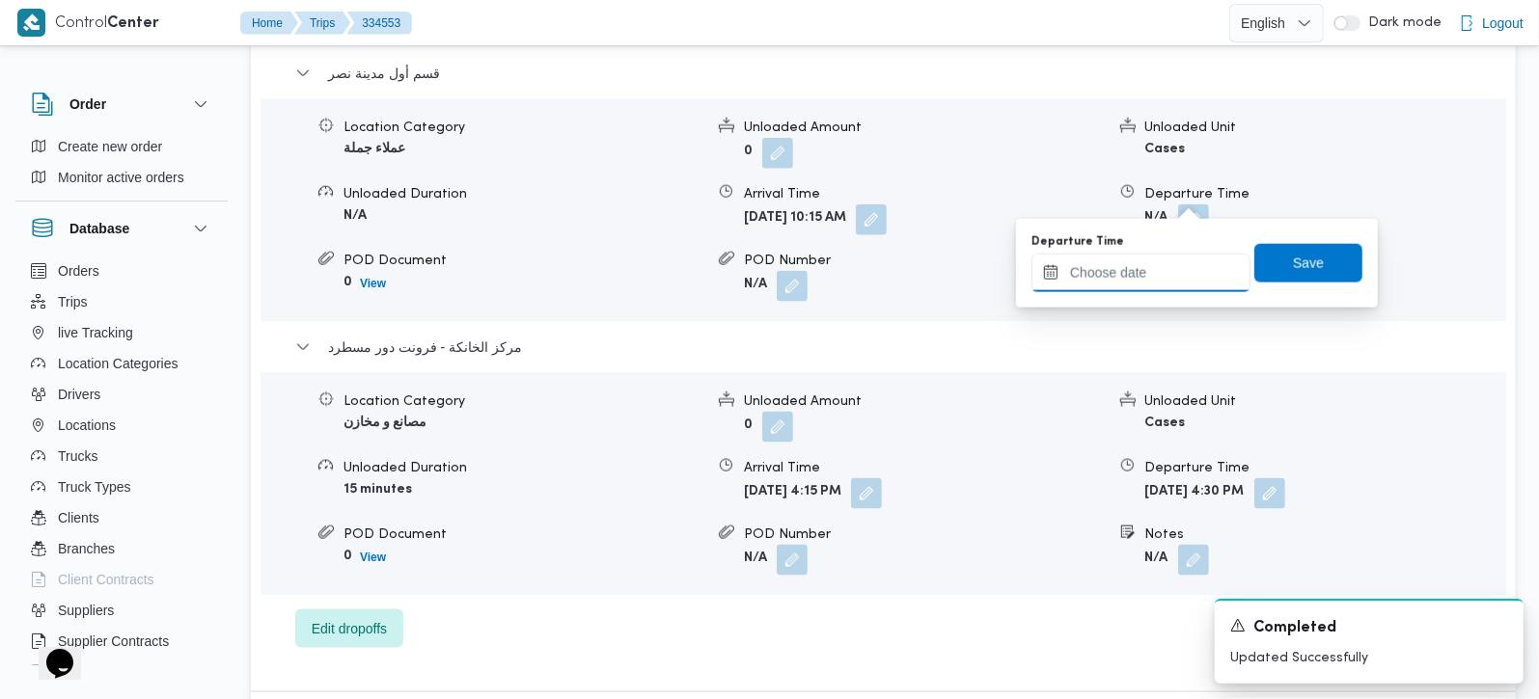
drag, startPoint x: 1198, startPoint y: 197, endPoint x: 1168, endPoint y: 284, distance: 91.8
click at [1157, 281] on input "Departure Time" at bounding box center [1140, 273] width 219 height 39
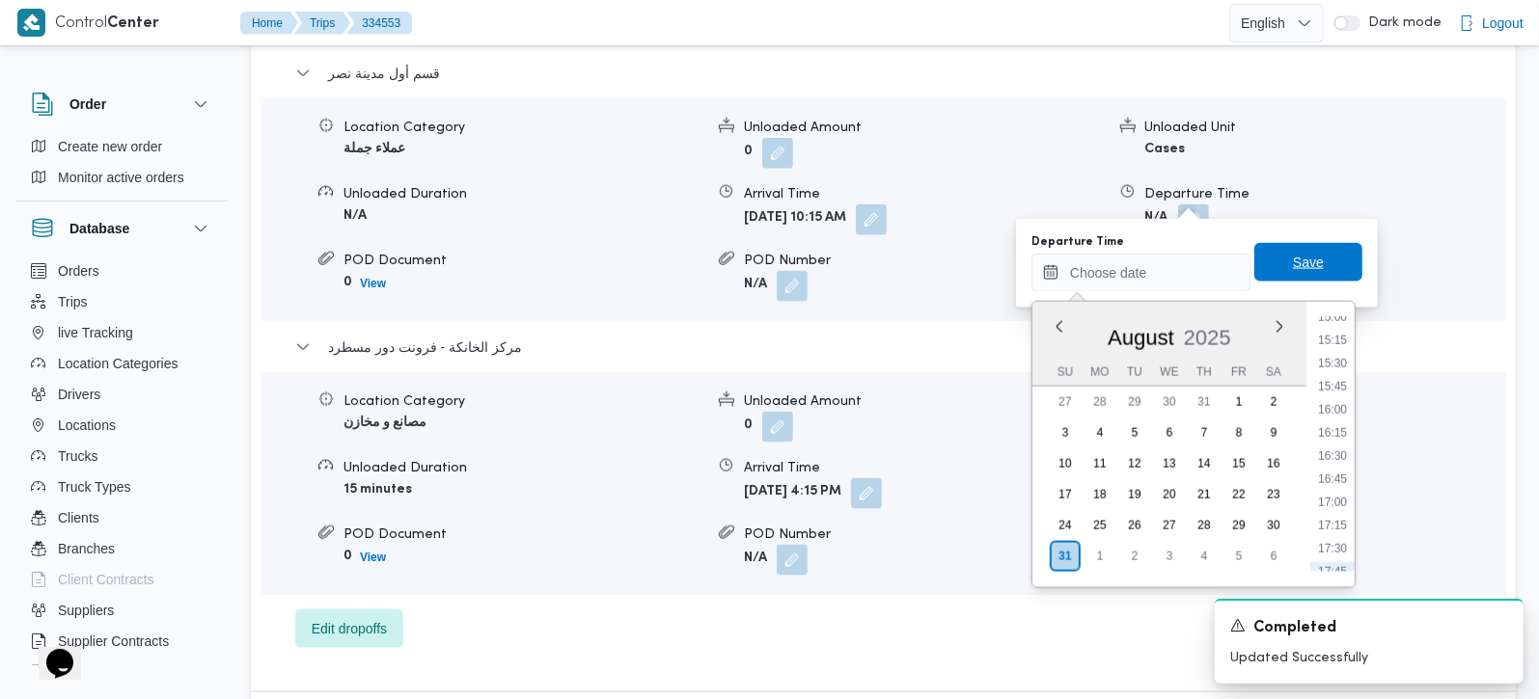
drag, startPoint x: 1334, startPoint y: 389, endPoint x: 1296, endPoint y: 267, distance: 127.5
click at [1334, 389] on li "15:45" at bounding box center [1332, 386] width 44 height 19
type input "[DATE] 15:45"
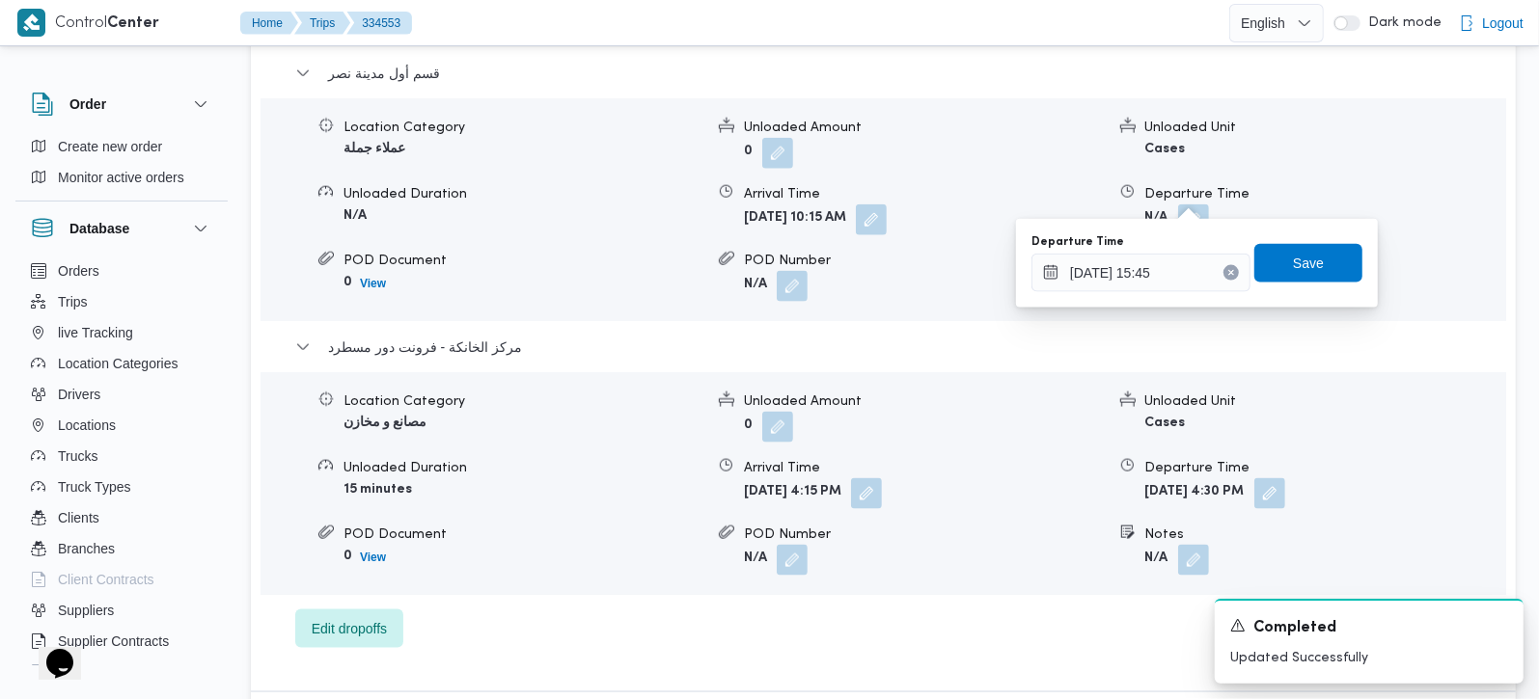
click at [1284, 229] on div "You are in a dialog. To close this dialog, hit escape. Departure Time [DATE] 15…" at bounding box center [1197, 263] width 362 height 89
click at [1293, 261] on span "Save" at bounding box center [1308, 262] width 31 height 23
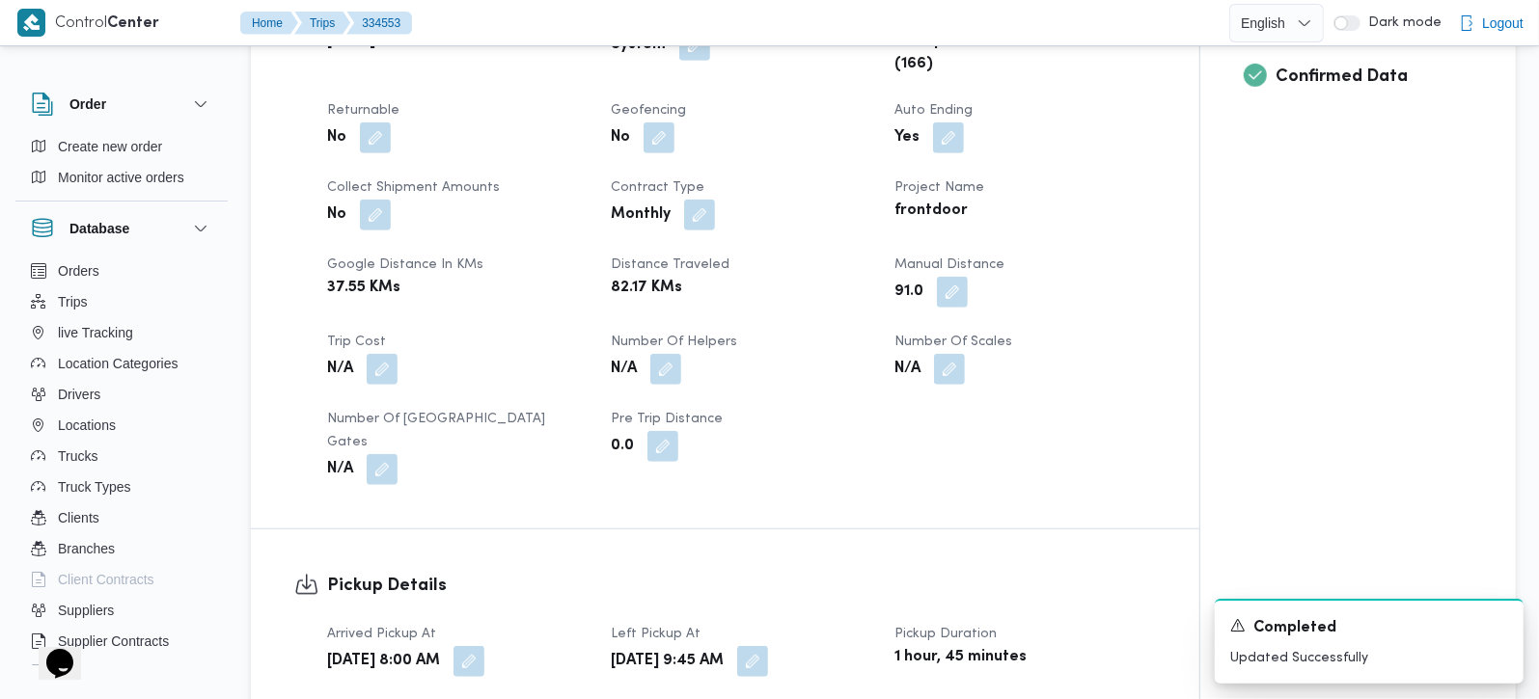
scroll to position [0, 0]
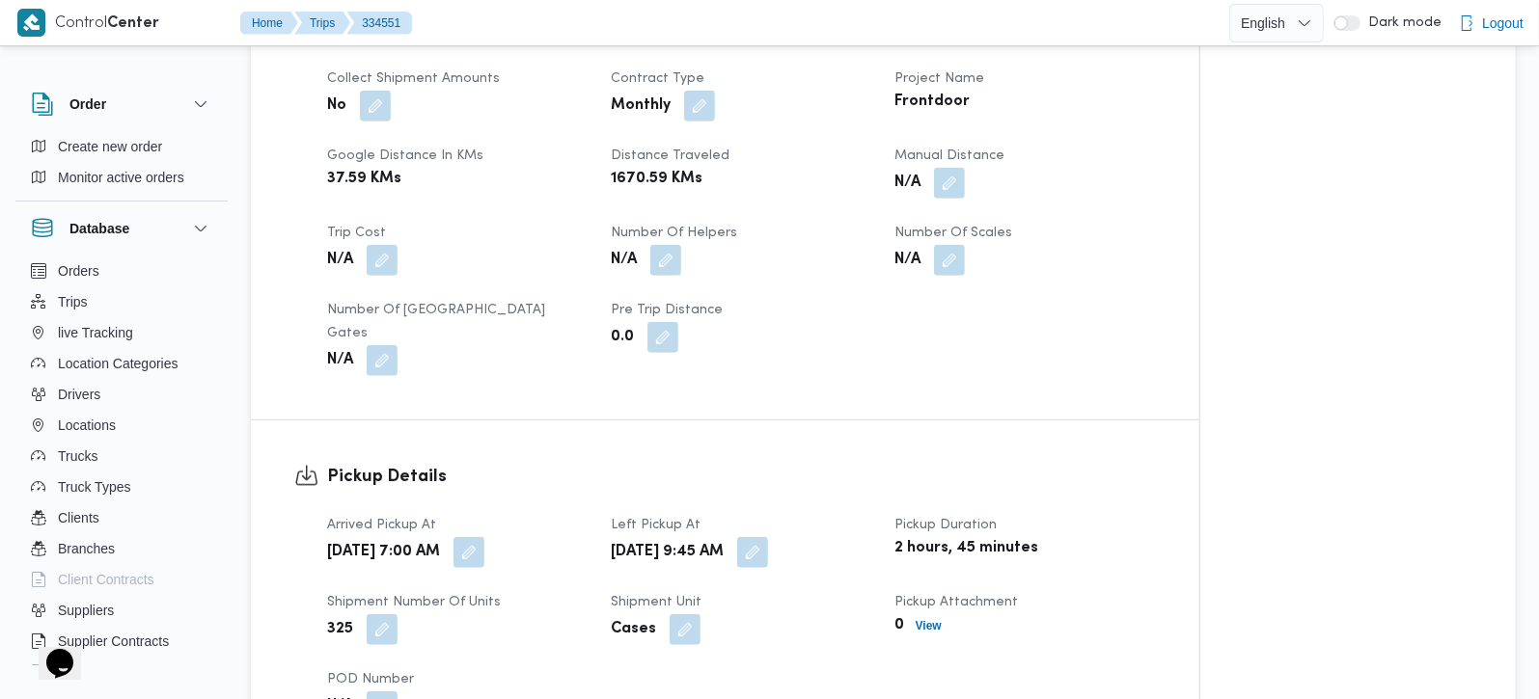
scroll to position [794, 0]
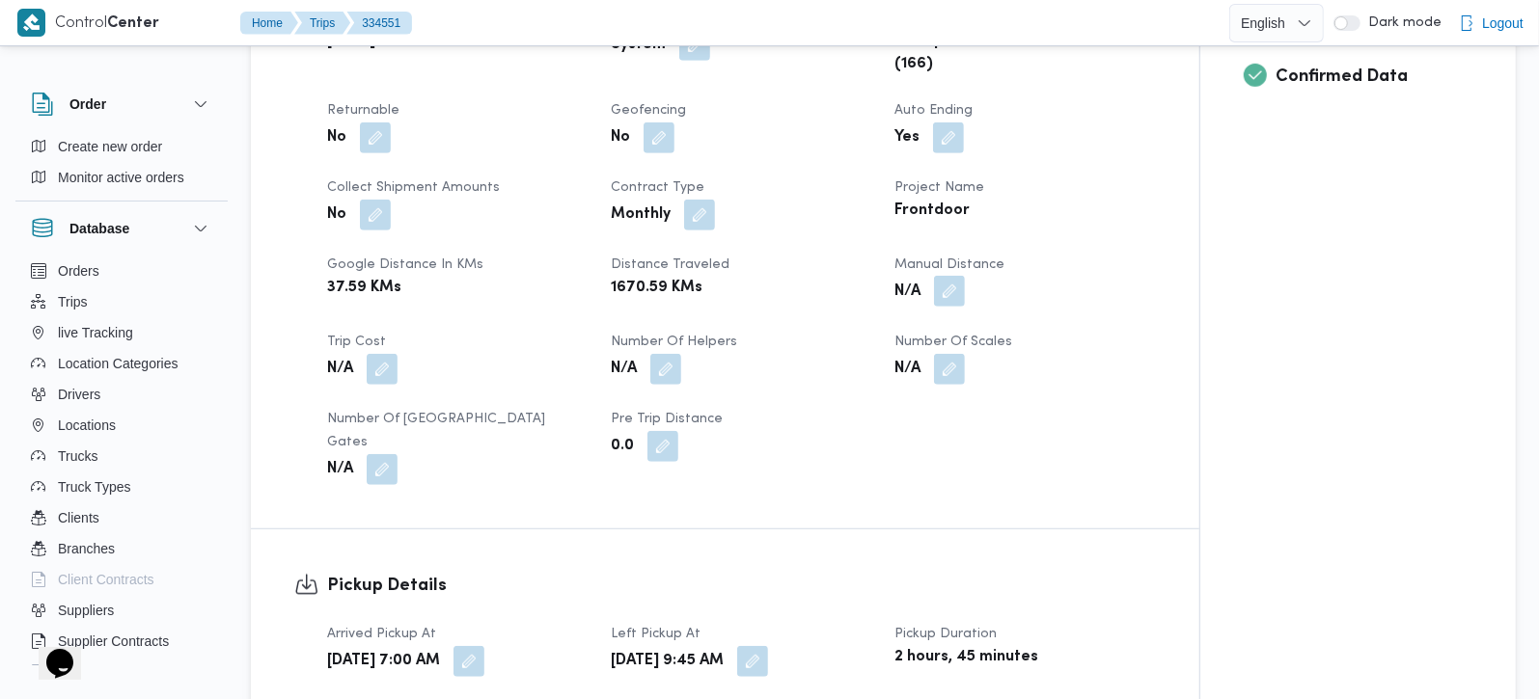
click at [953, 290] on button "button" at bounding box center [949, 291] width 31 height 31
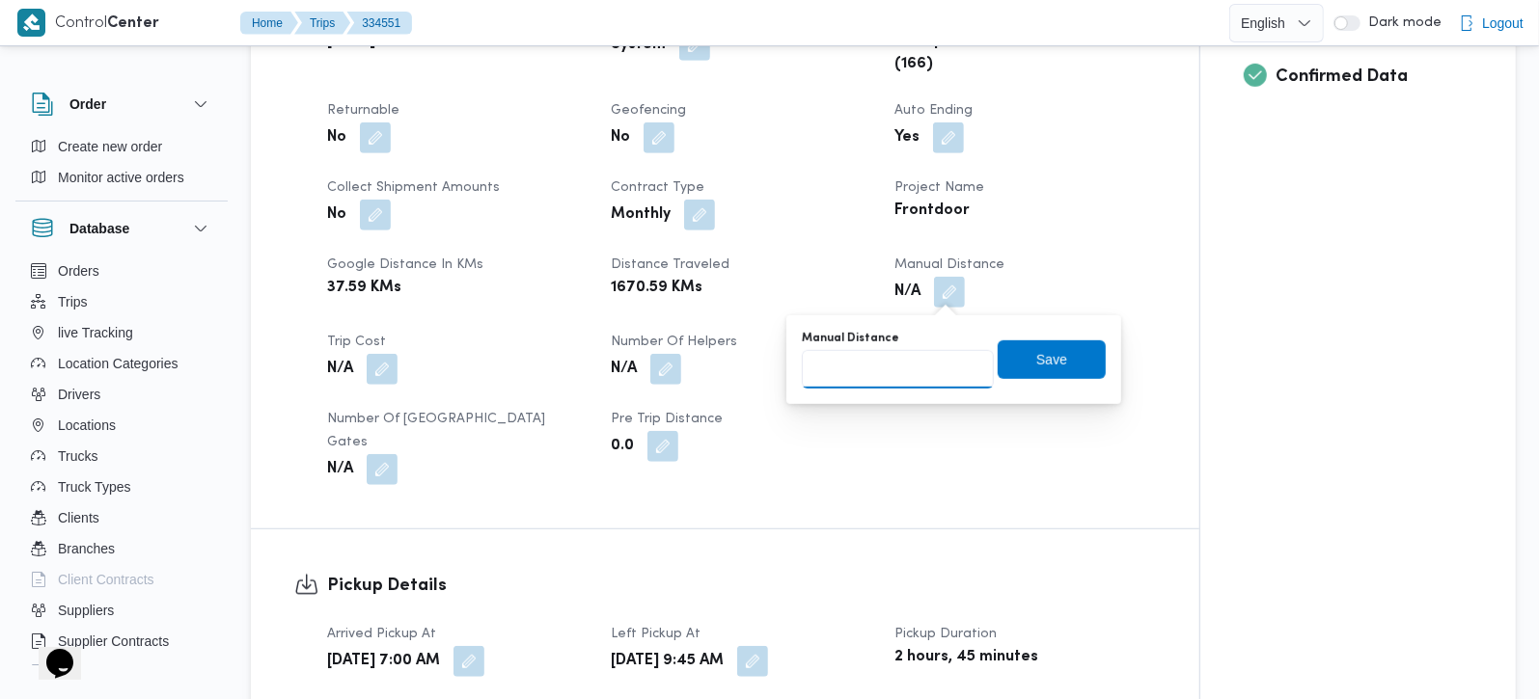
click at [894, 365] on input "Manual Distance" at bounding box center [898, 369] width 192 height 39
type input "105"
click at [1036, 352] on span "Save" at bounding box center [1051, 358] width 31 height 23
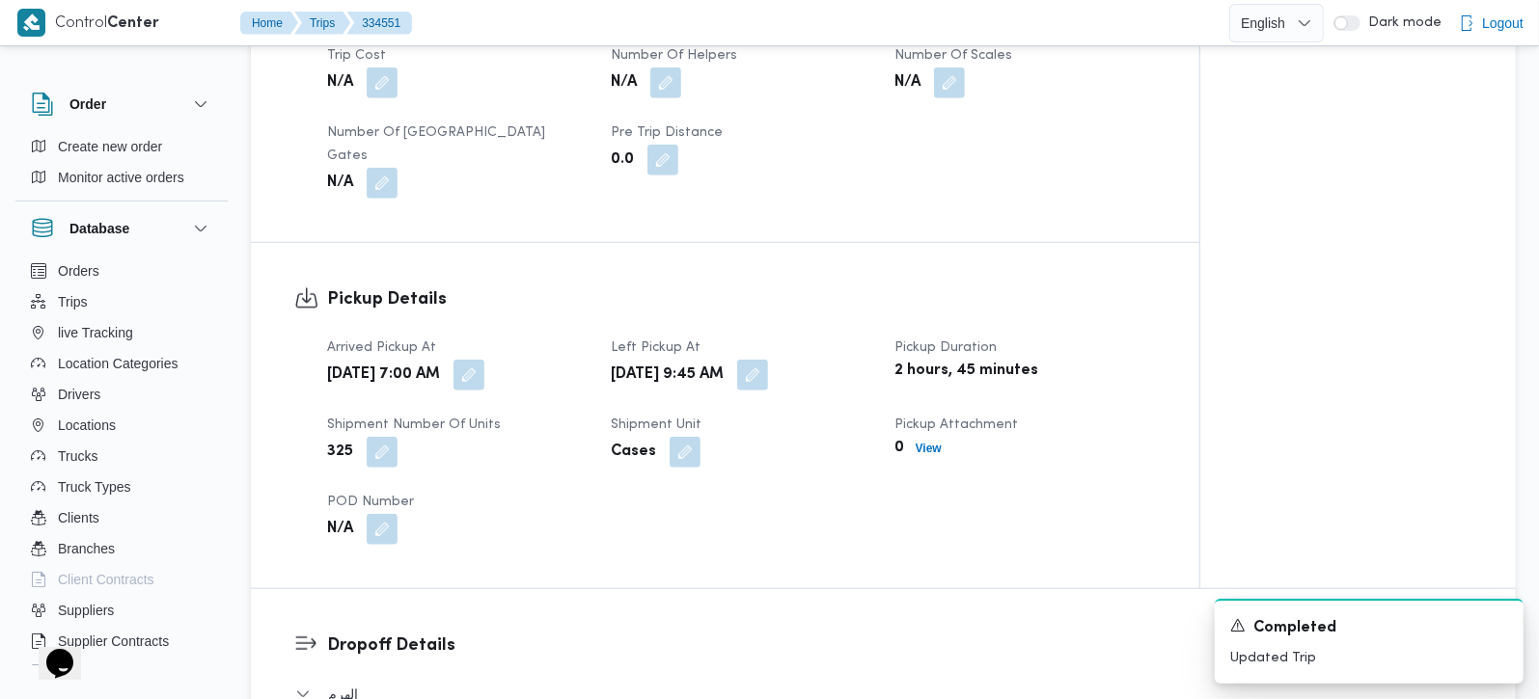
scroll to position [1361, 0]
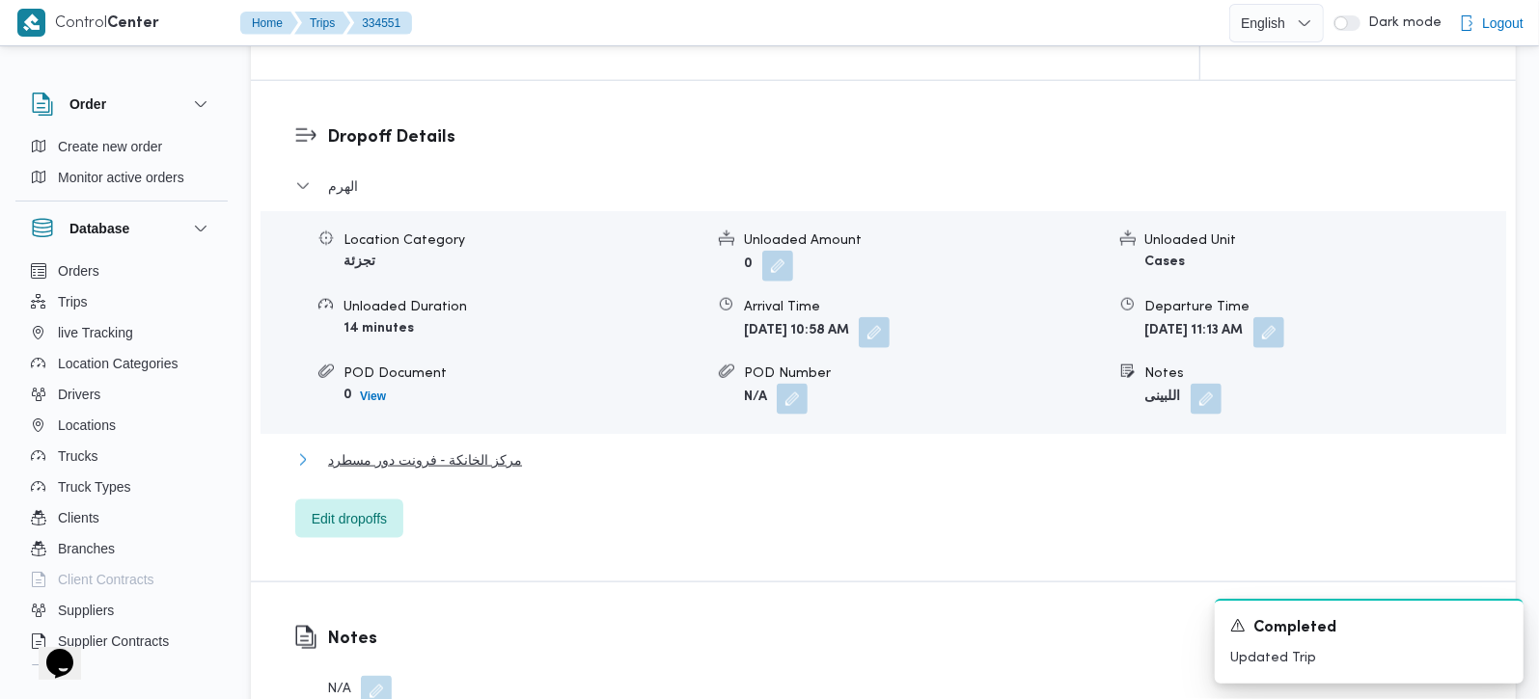
click at [451, 449] on span "مركز الخانكة - فرونت دور مسطرد" at bounding box center [425, 460] width 194 height 23
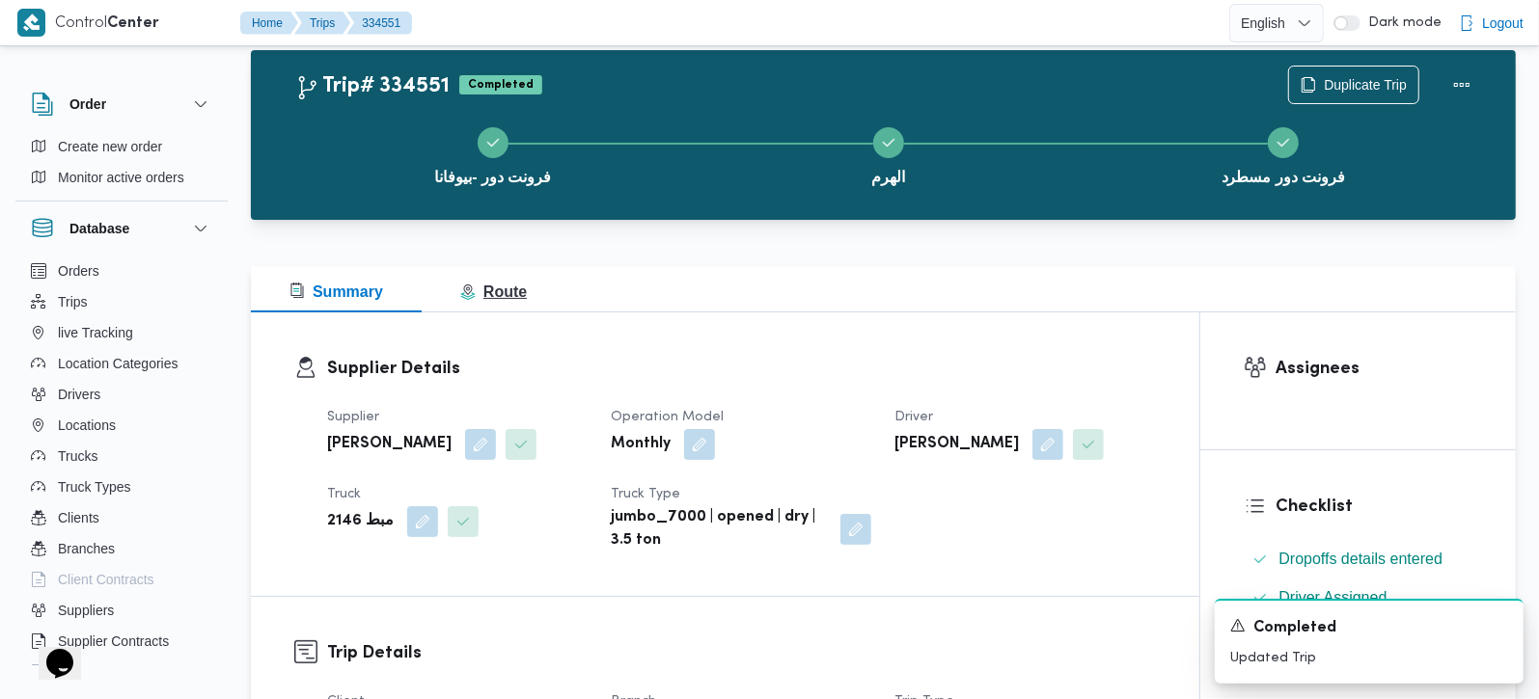
scroll to position [0, 0]
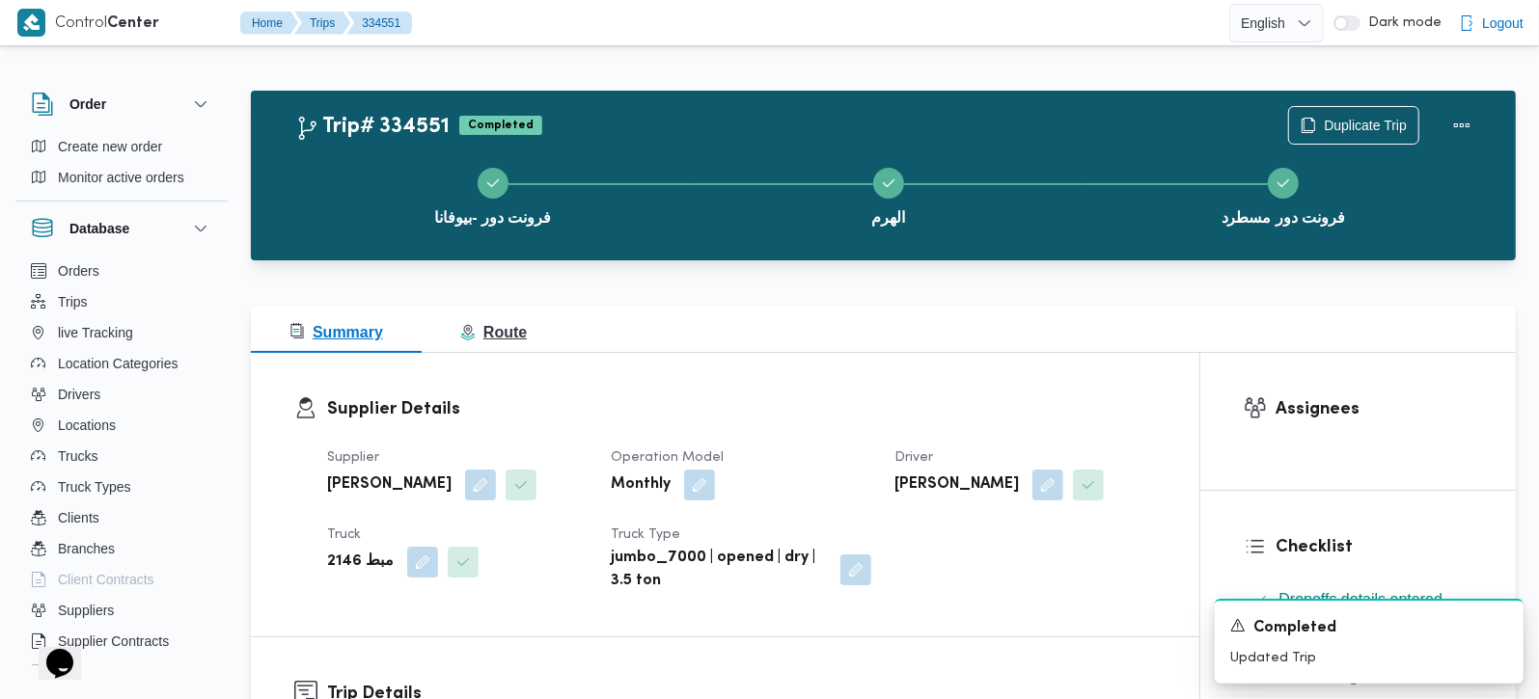
click at [530, 337] on button "Route" at bounding box center [494, 330] width 144 height 46
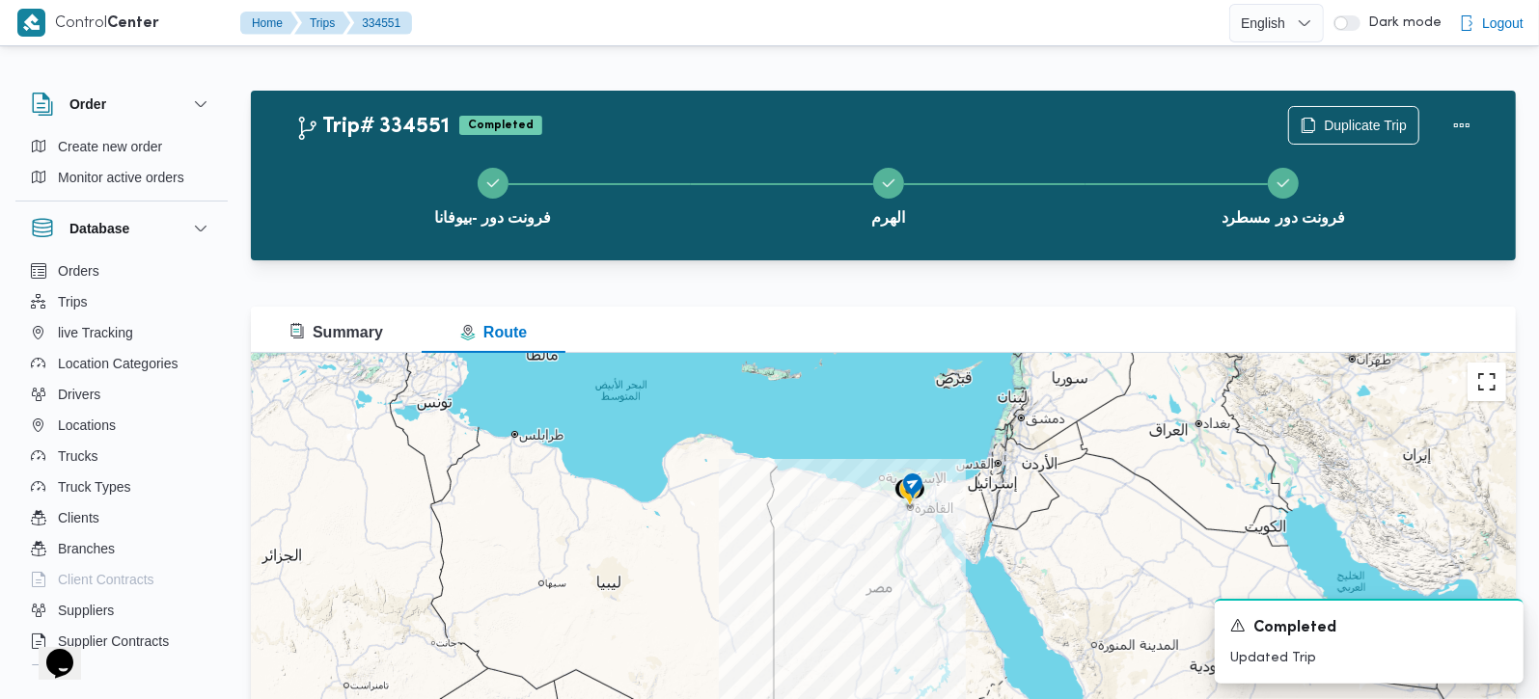
click at [1483, 389] on button "تبديل إلى العرض ملء الشاشة" at bounding box center [1486, 382] width 39 height 39
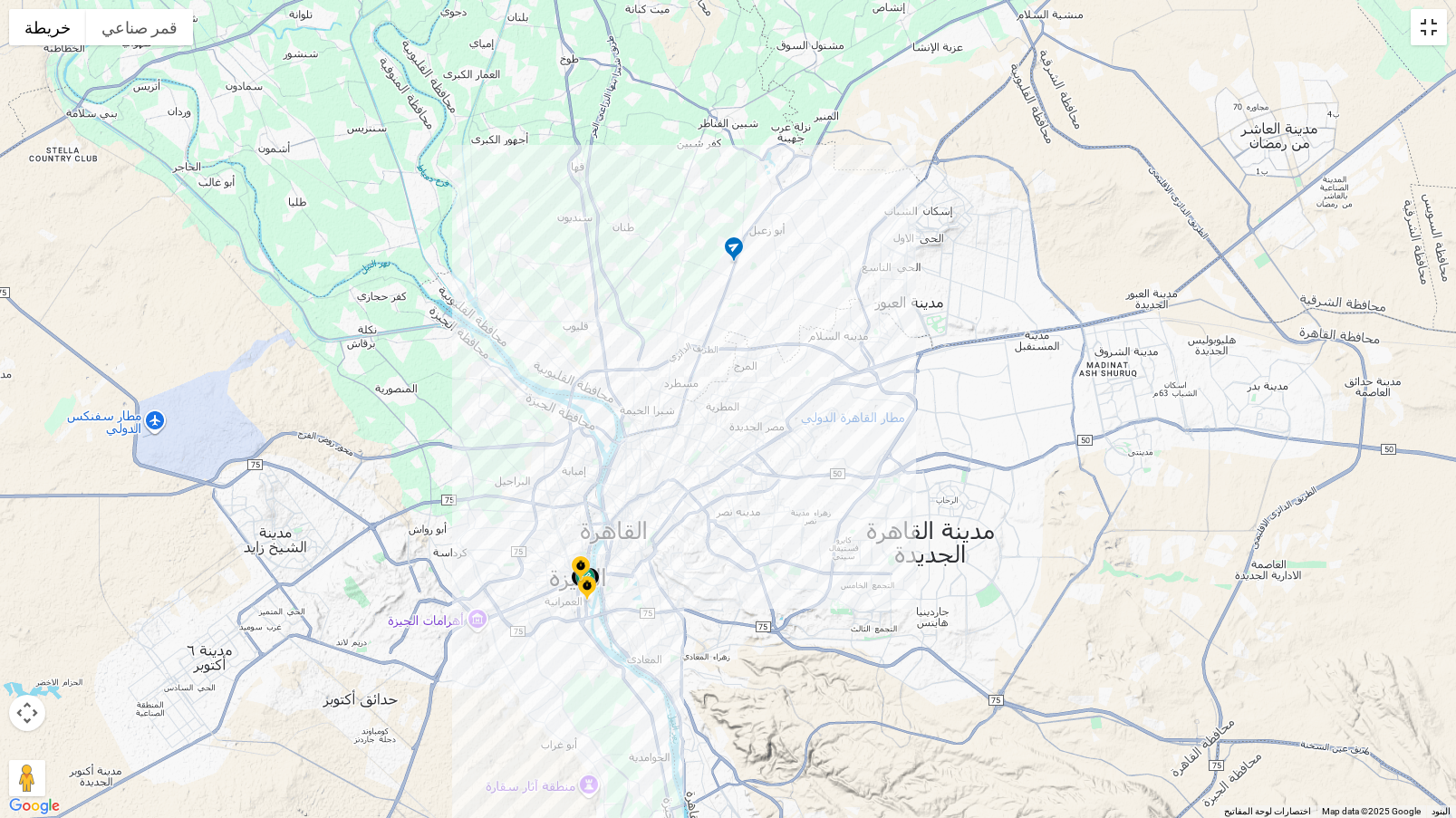
click at [1430, 33] on button "تبديل إلى العرض ملء الشاشة" at bounding box center [1429, 27] width 37 height 37
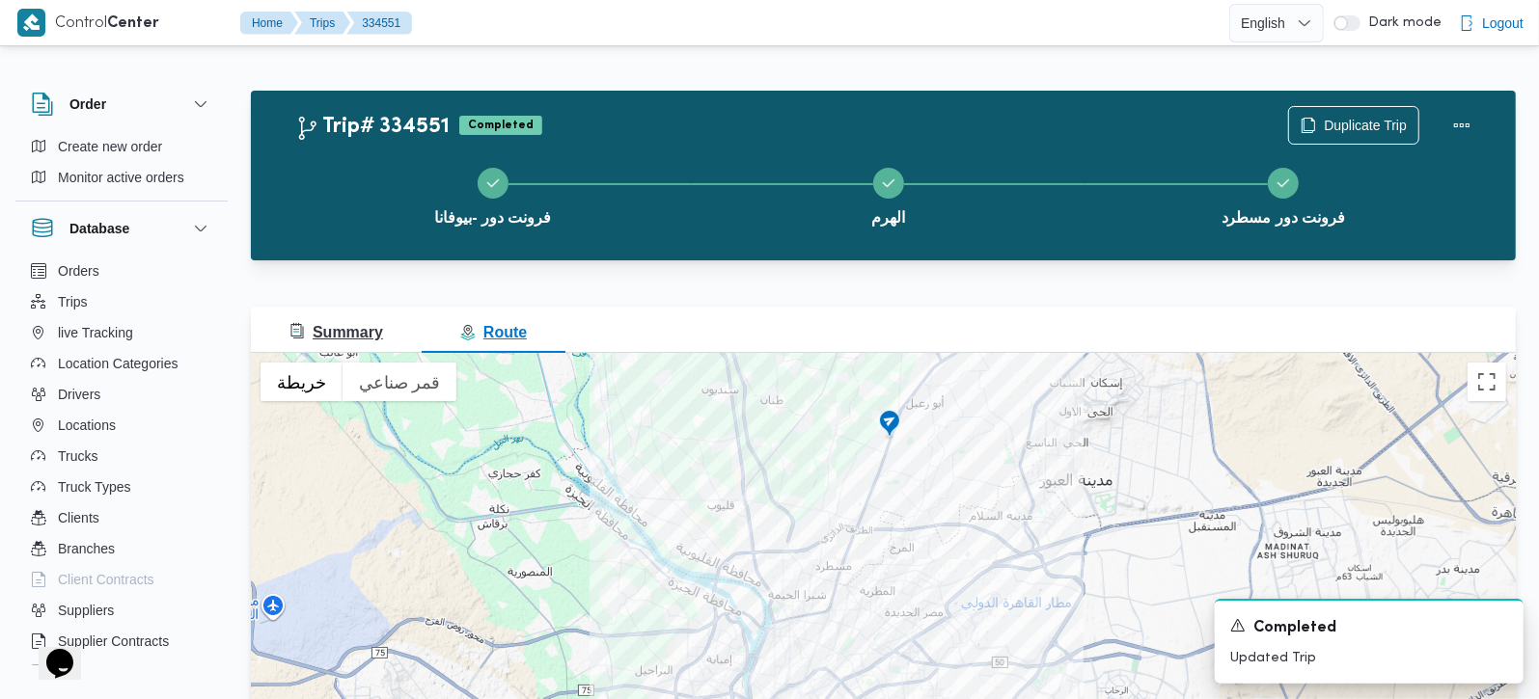
click at [332, 340] on span "Summary" at bounding box center [336, 332] width 94 height 16
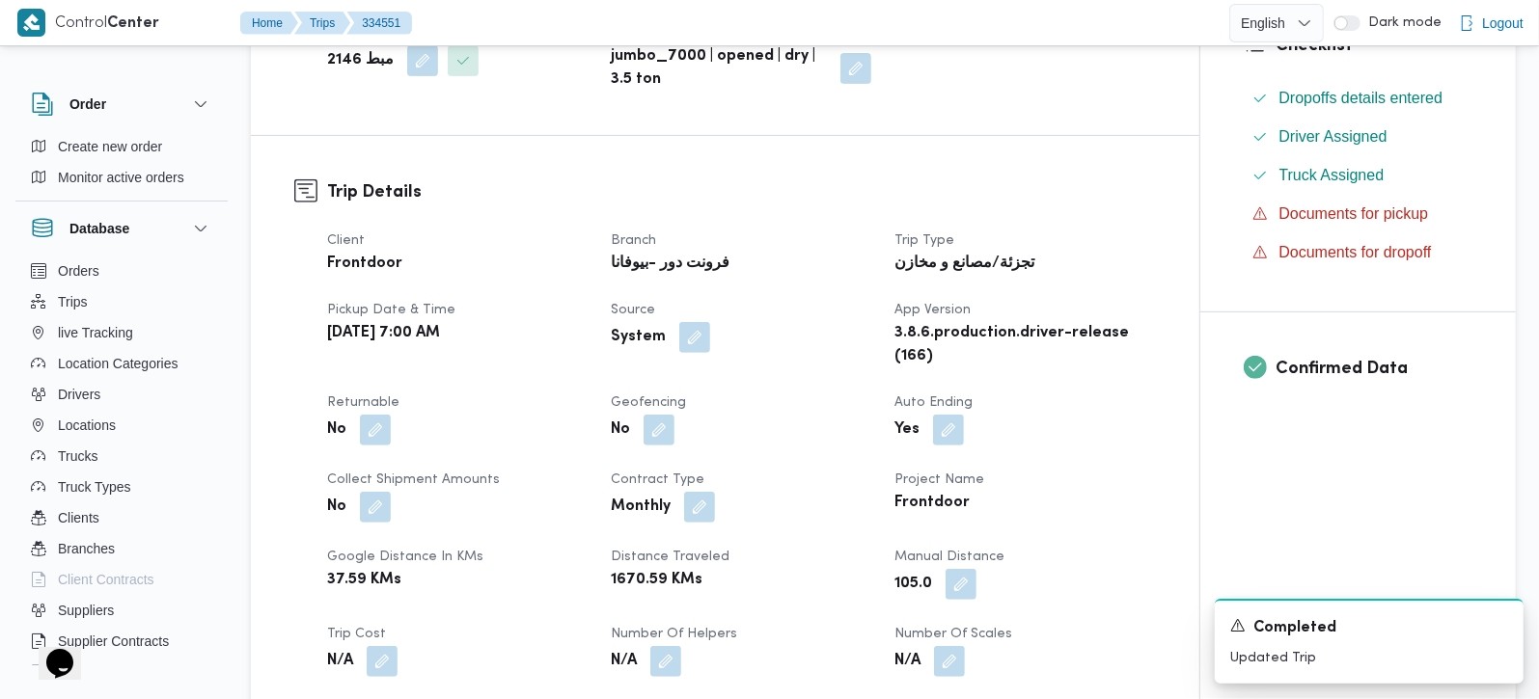
scroll to position [567, 0]
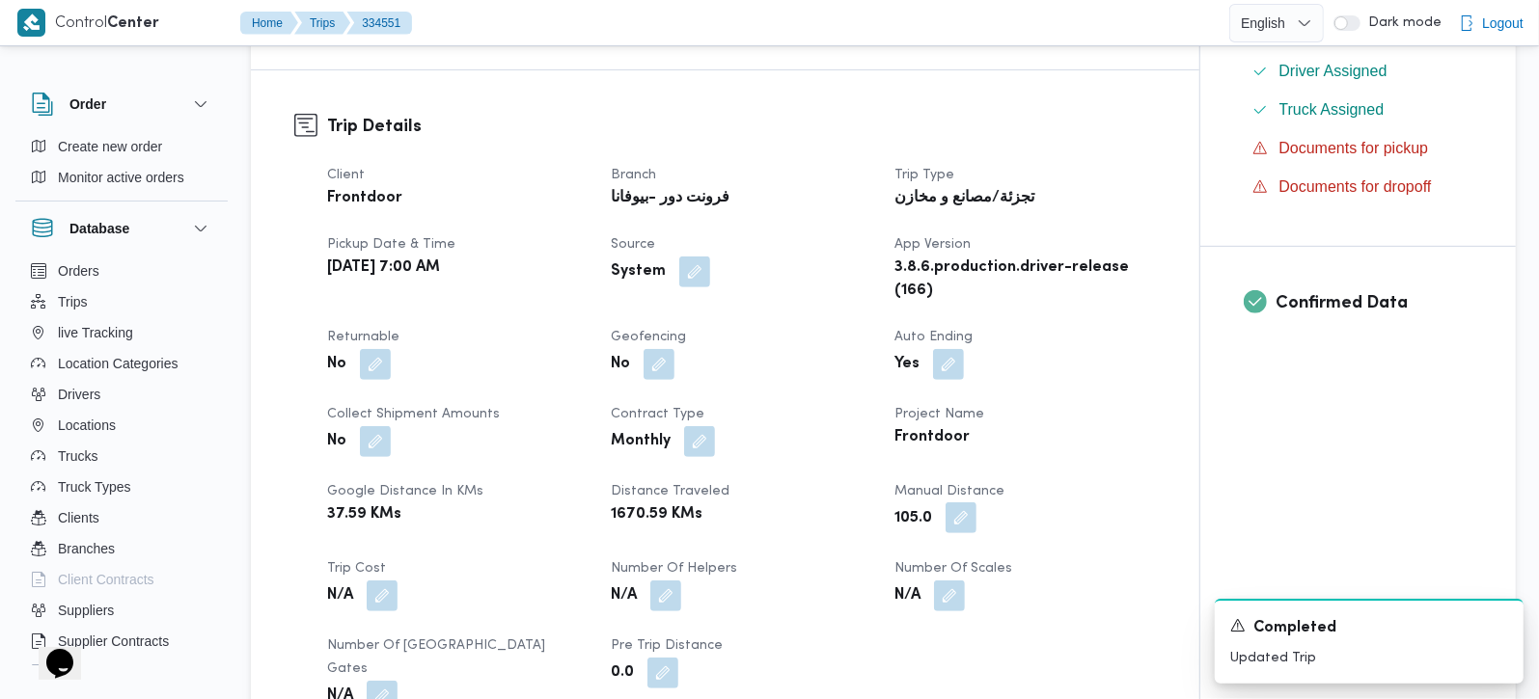
click at [973, 519] on button "button" at bounding box center [960, 518] width 31 height 31
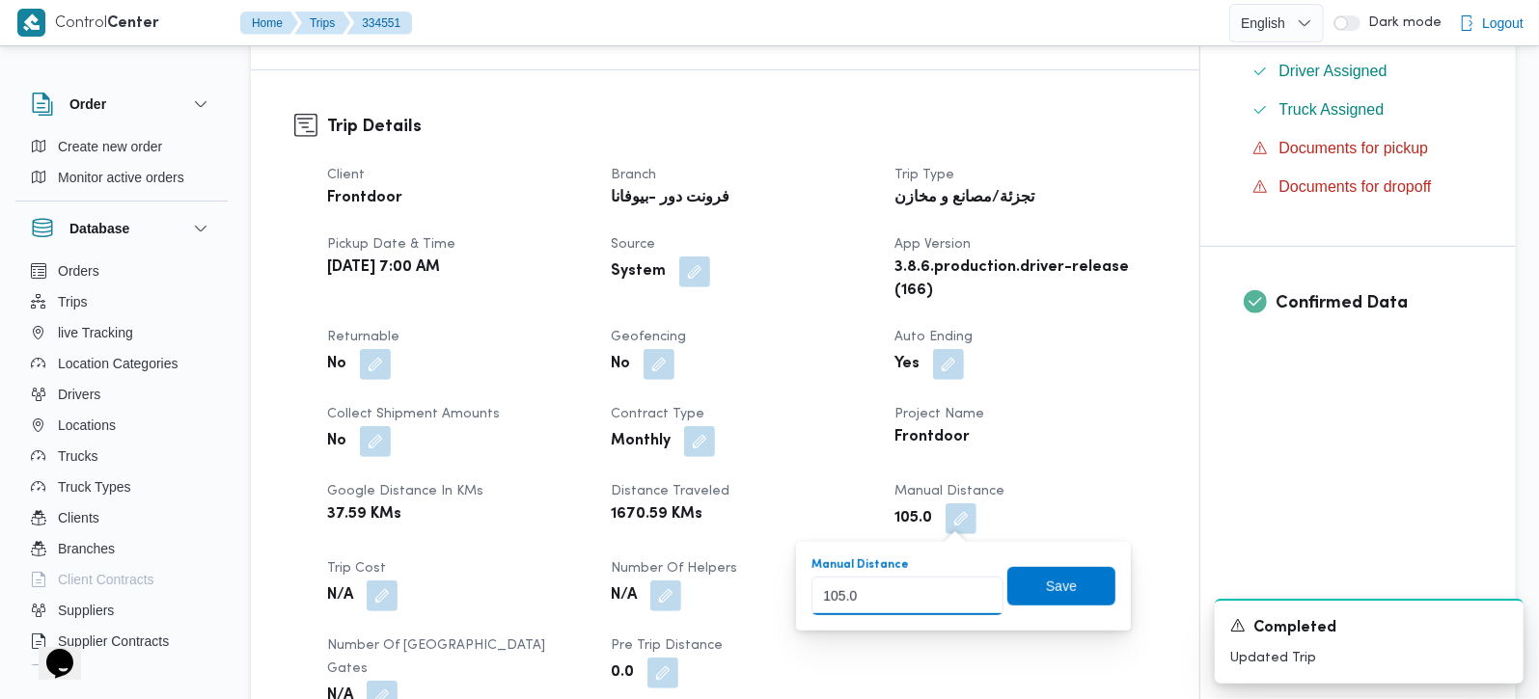
drag, startPoint x: 905, startPoint y: 602, endPoint x: 699, endPoint y: 609, distance: 205.6
type input "110"
click at [1026, 583] on span "Save" at bounding box center [1061, 585] width 108 height 39
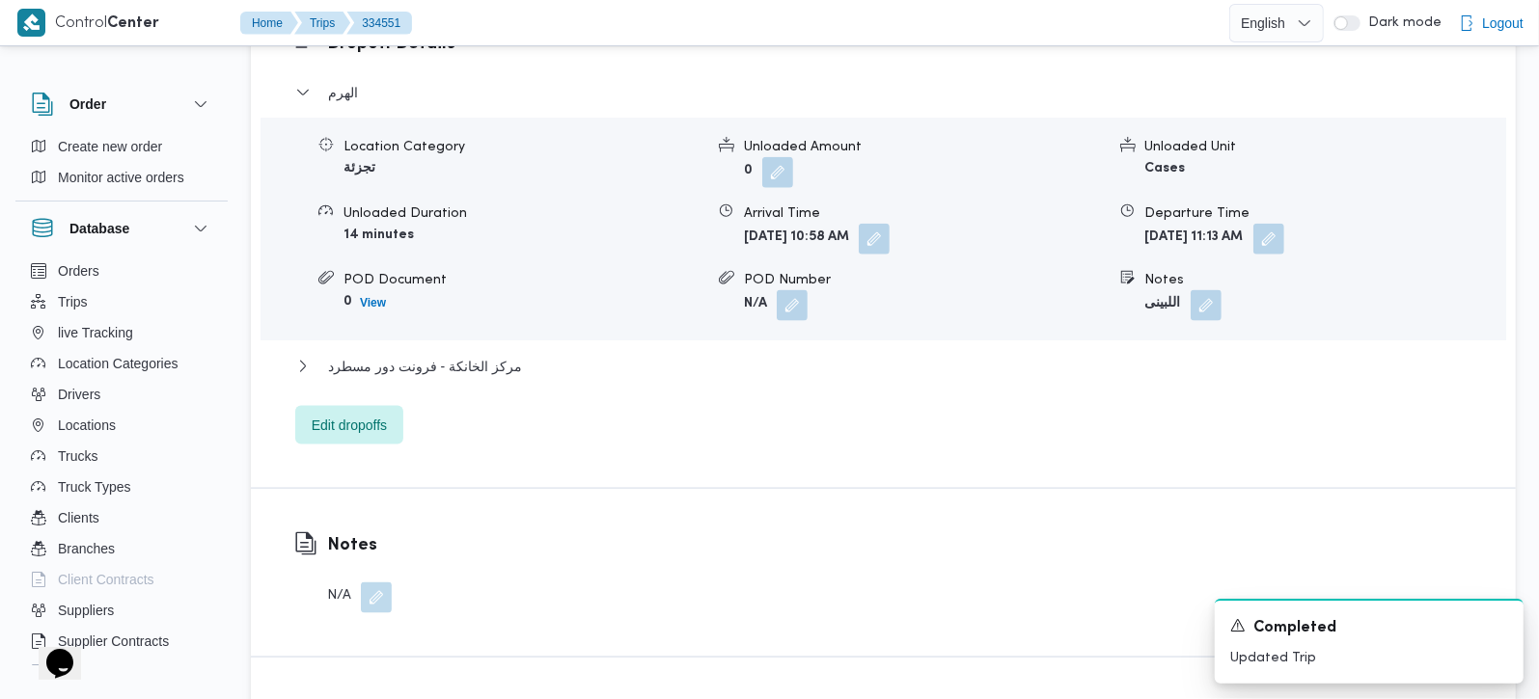
scroll to position [1702, 0]
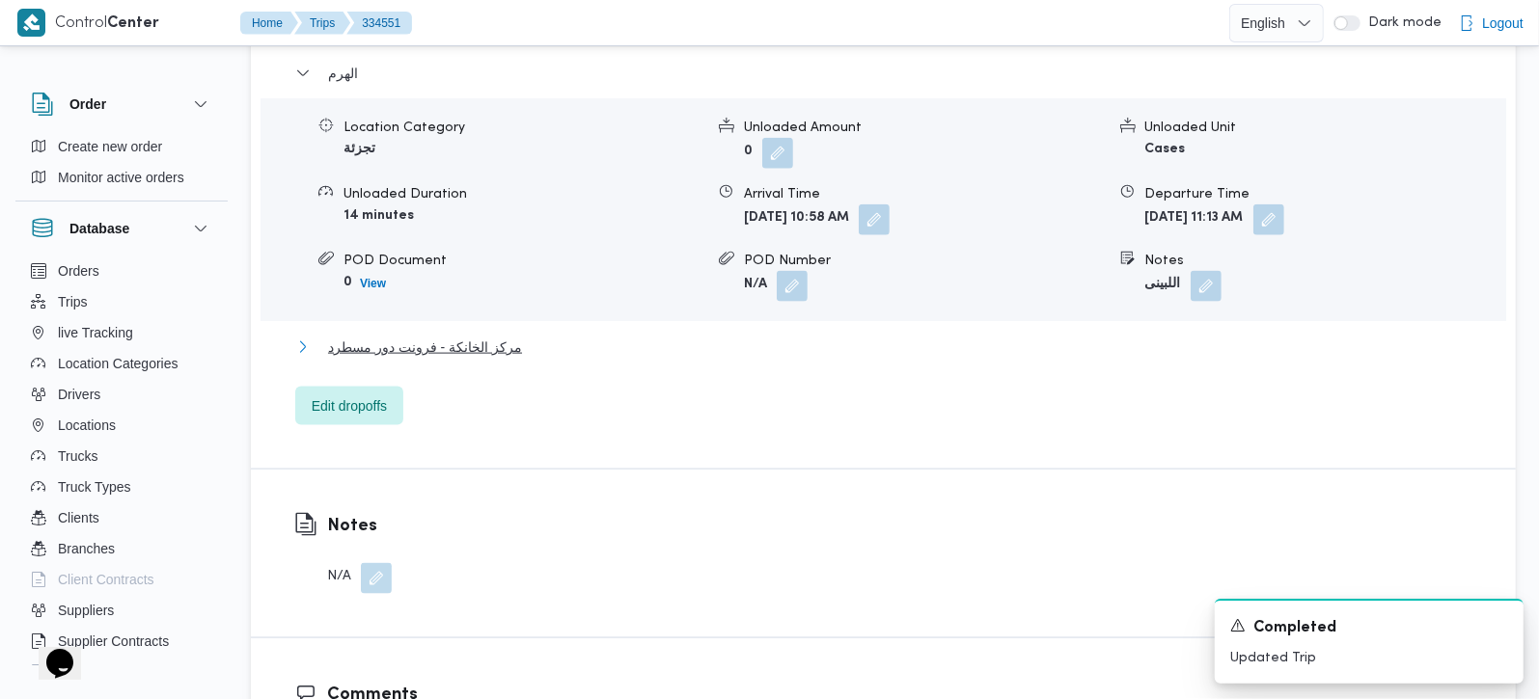
click at [436, 336] on span "مركز الخانكة - فرونت دور مسطرد" at bounding box center [425, 347] width 194 height 23
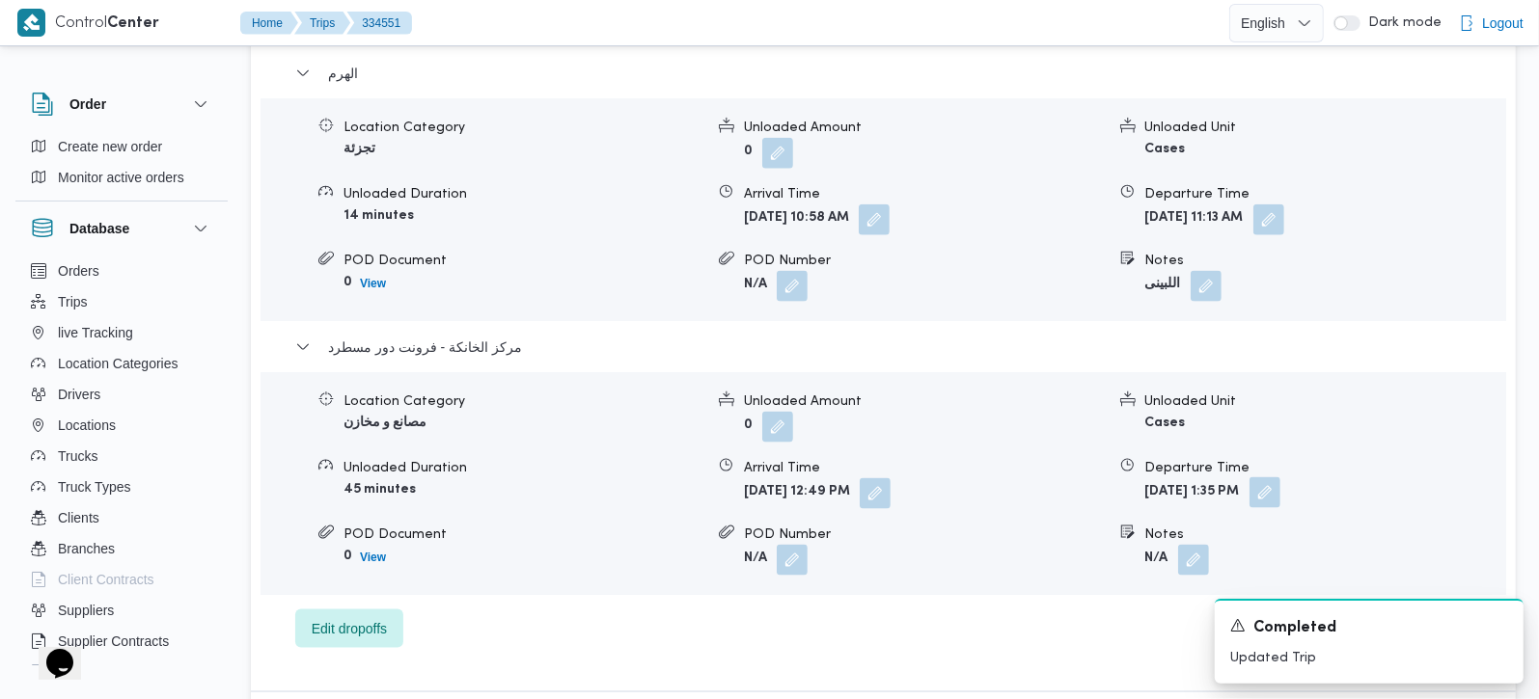
click at [1280, 478] on button "button" at bounding box center [1264, 493] width 31 height 31
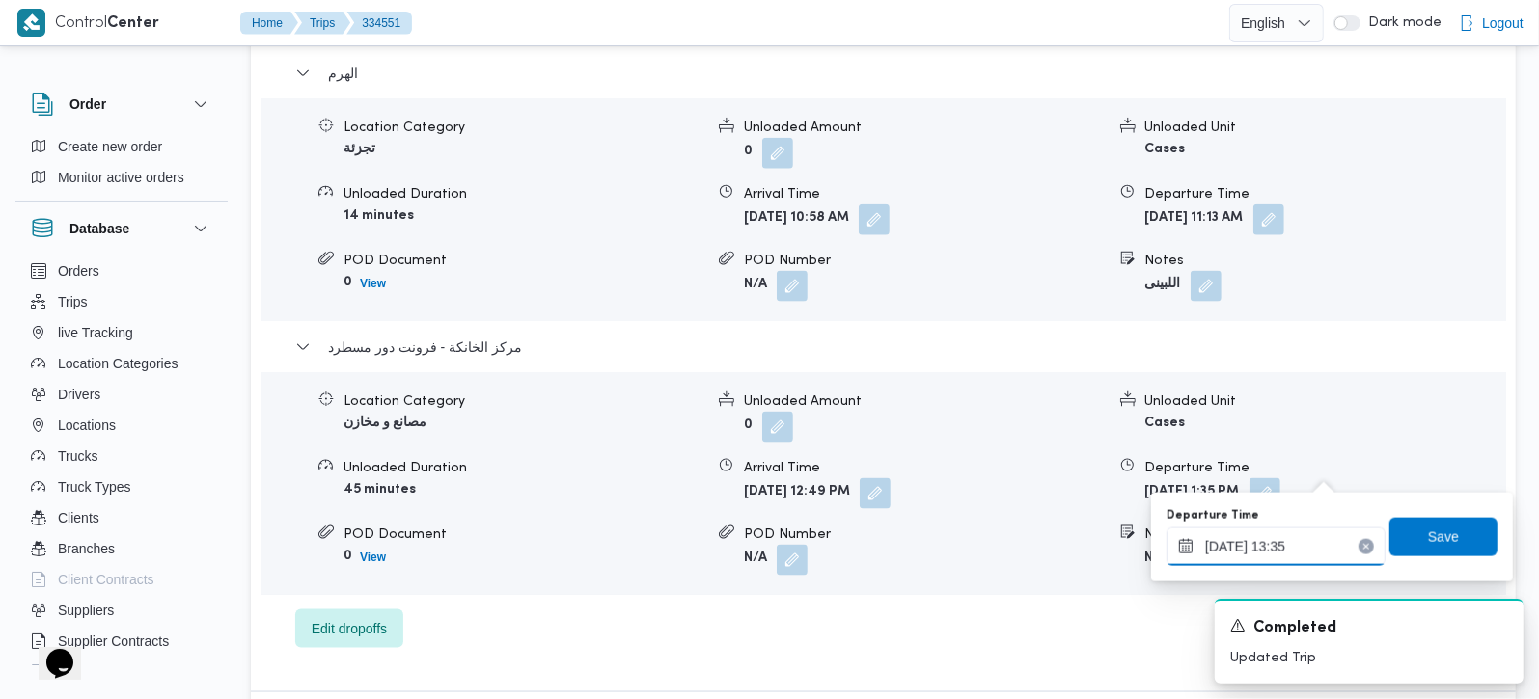
click at [1271, 542] on input "31/08/2025 13:35" at bounding box center [1275, 547] width 219 height 39
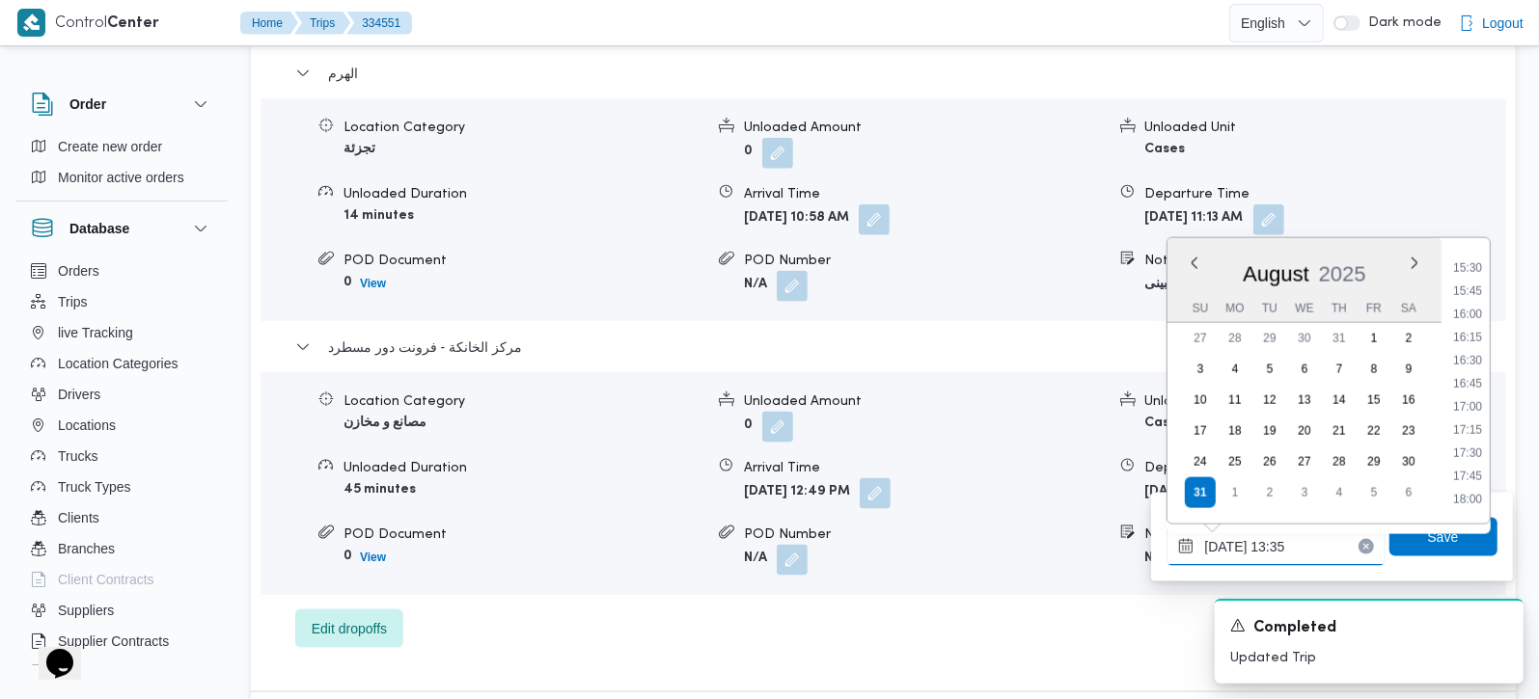
scroll to position [1459, 0]
click at [1476, 351] on li "16:45" at bounding box center [1467, 355] width 44 height 19
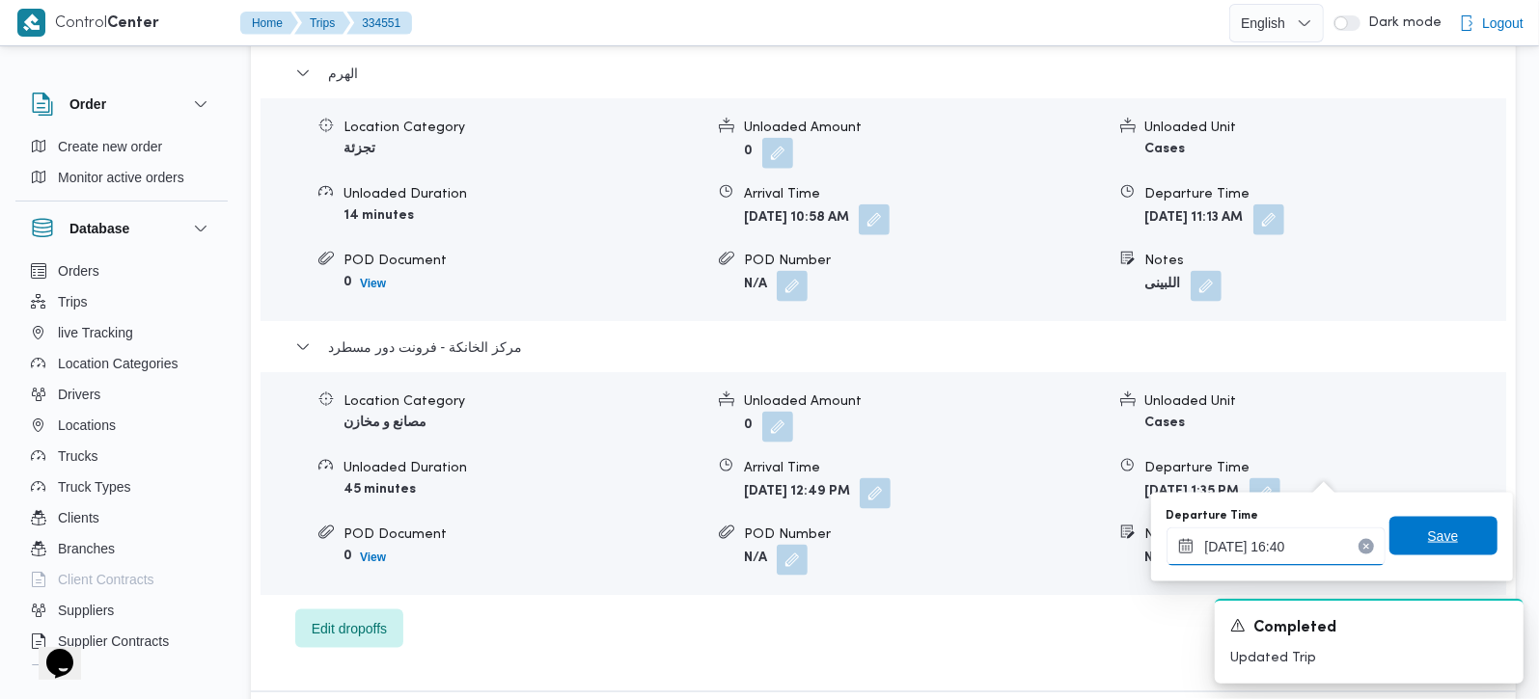
type input "31/08/2025 16:40"
click at [1459, 519] on span "Save" at bounding box center [1443, 536] width 108 height 39
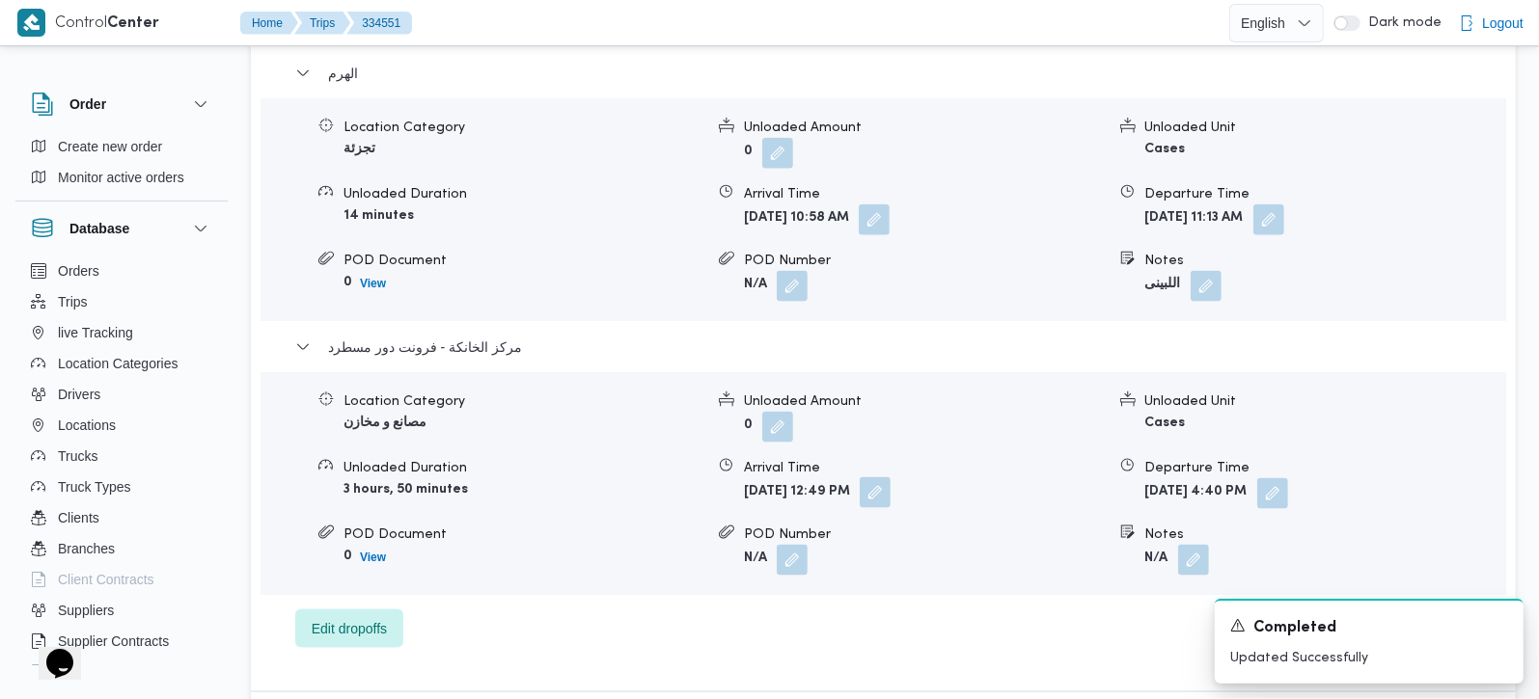
click at [890, 478] on button "button" at bounding box center [875, 493] width 31 height 31
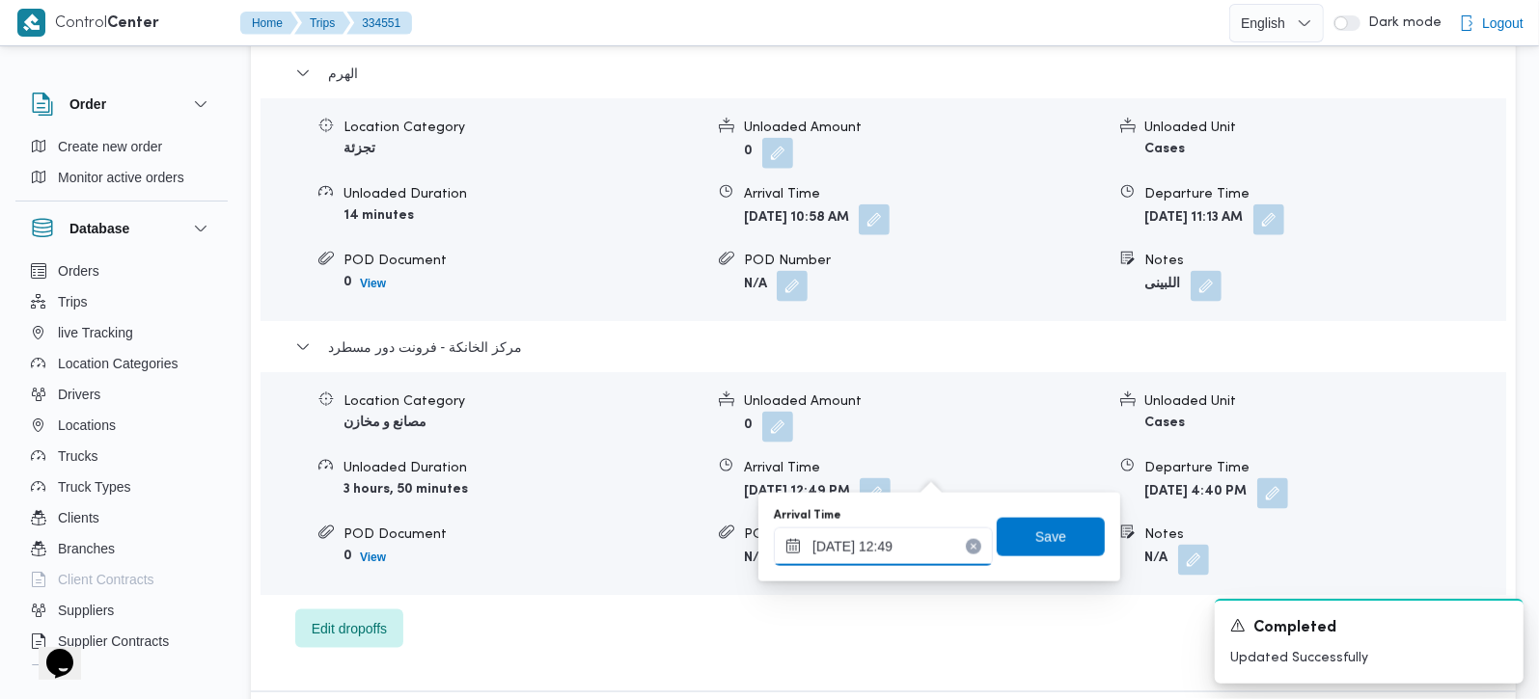
click at [889, 547] on input "31/08/2025 12:49" at bounding box center [883, 547] width 219 height 39
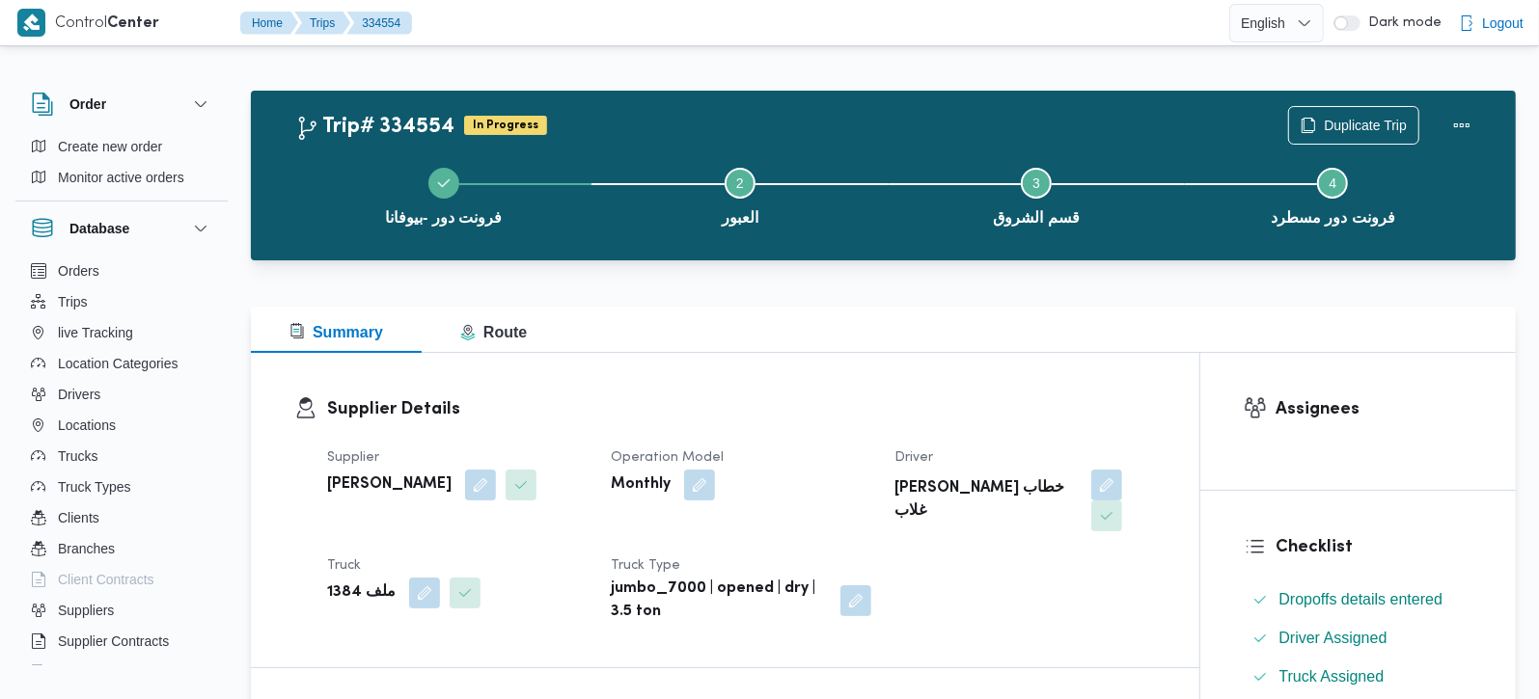
scroll to position [680, 0]
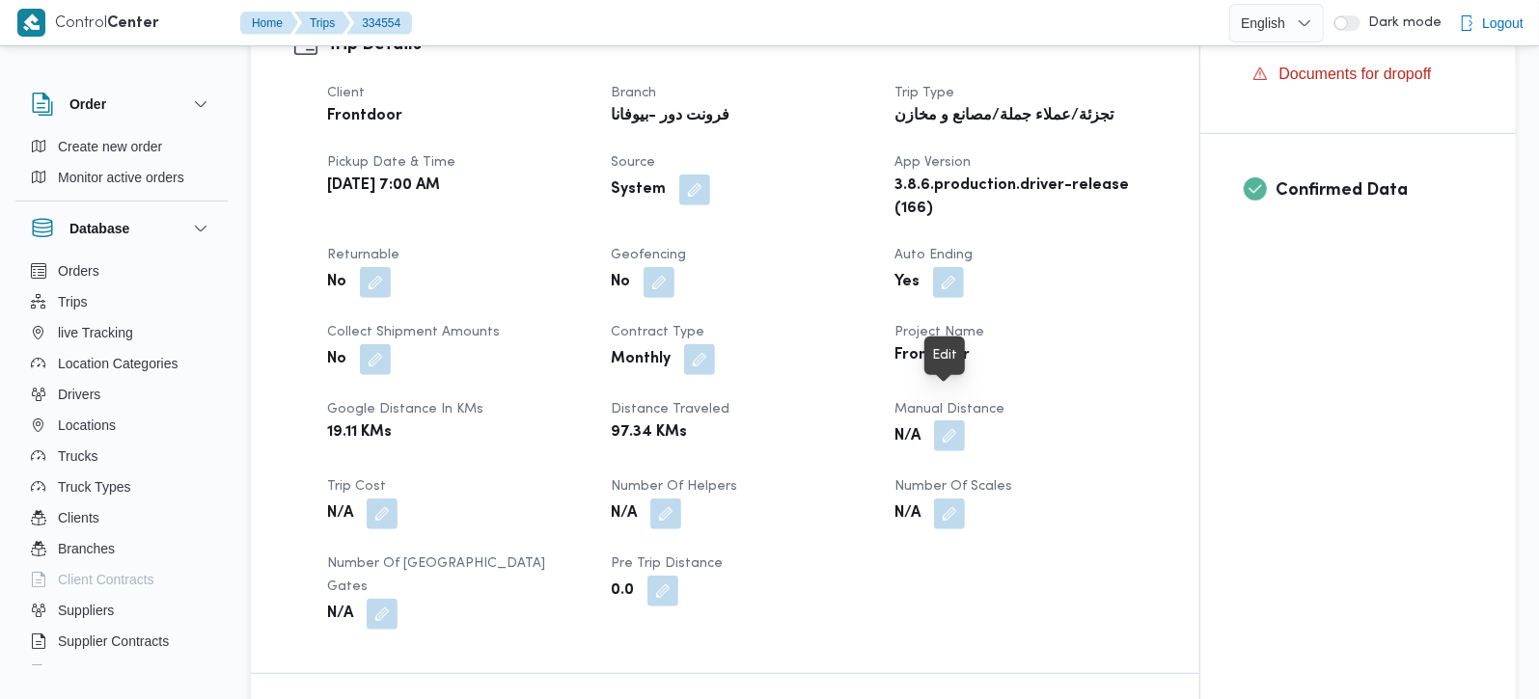
click at [960, 421] on button "button" at bounding box center [949, 436] width 31 height 31
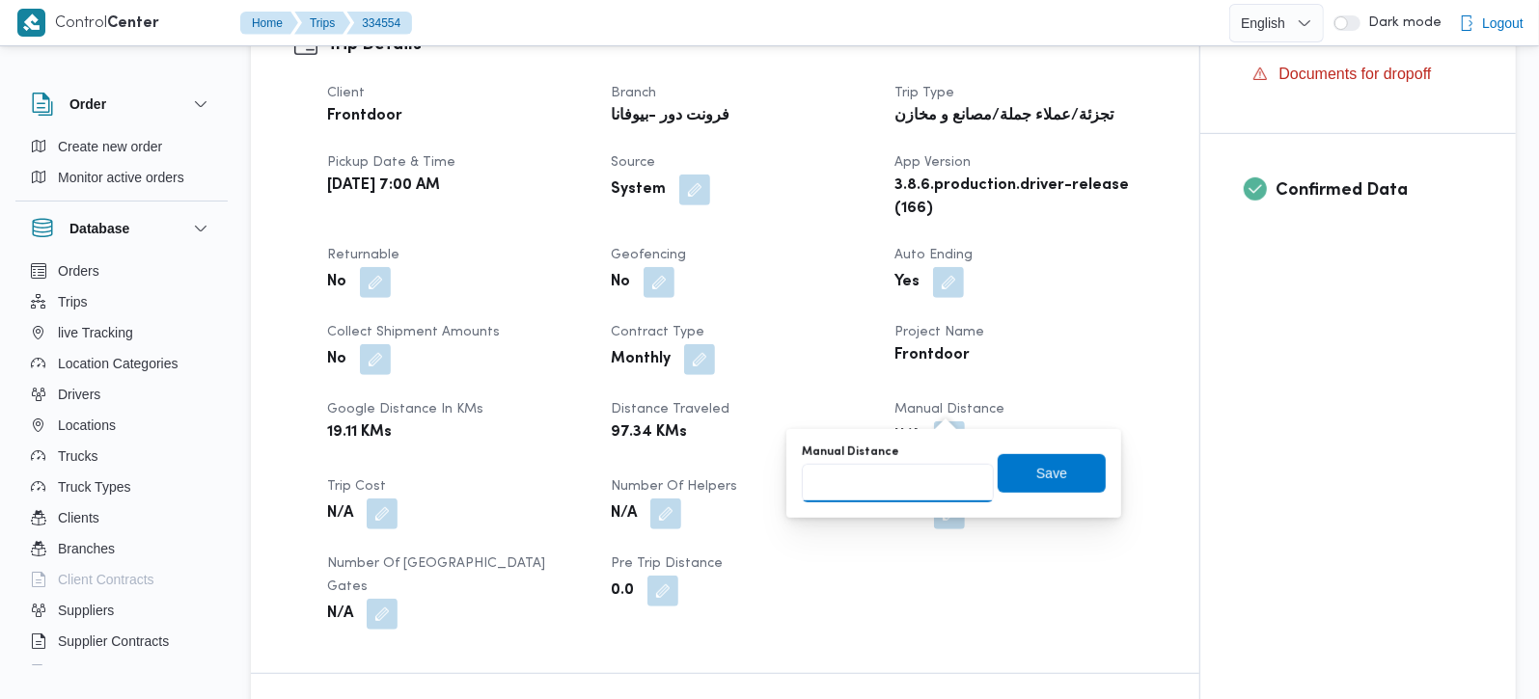
click at [902, 486] on input "Manual Distance" at bounding box center [898, 483] width 192 height 39
type input "130"
click at [1036, 480] on span "Save" at bounding box center [1051, 472] width 31 height 23
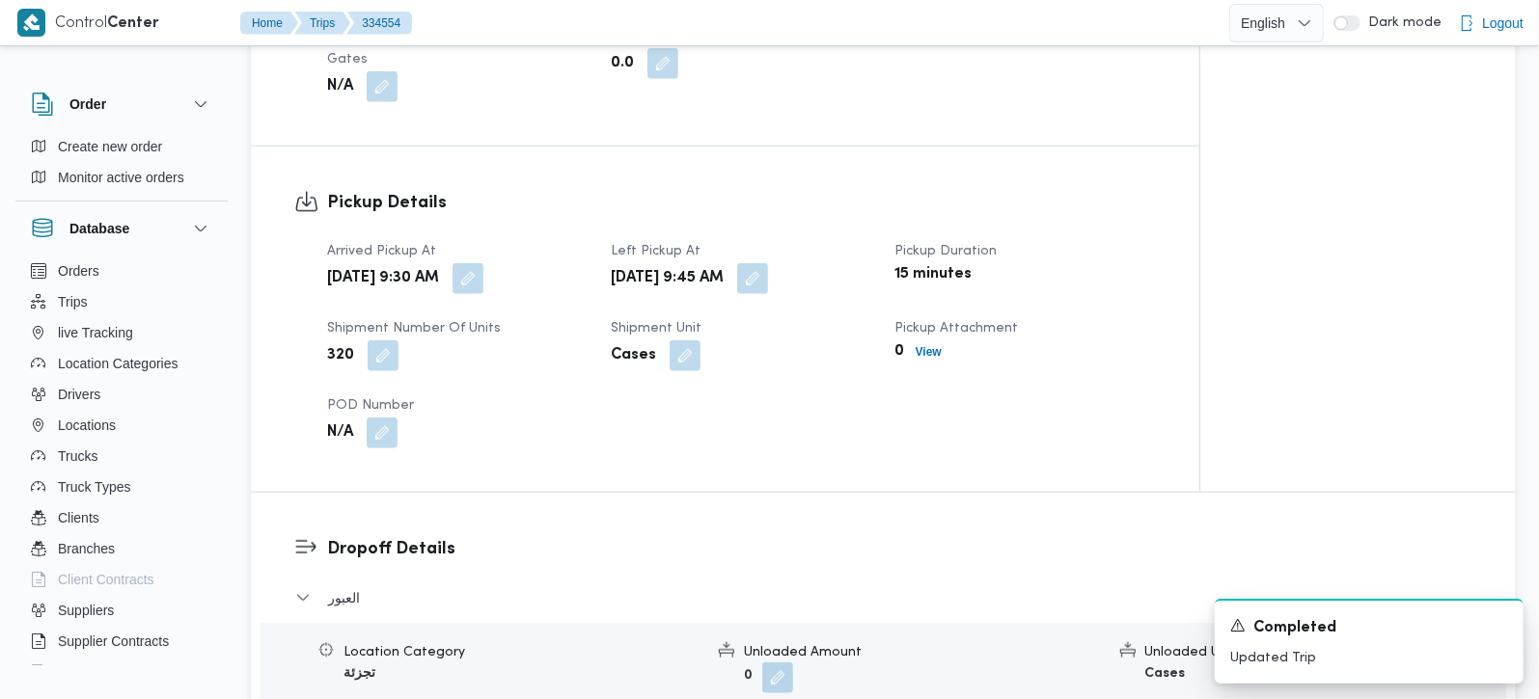
scroll to position [1248, 0]
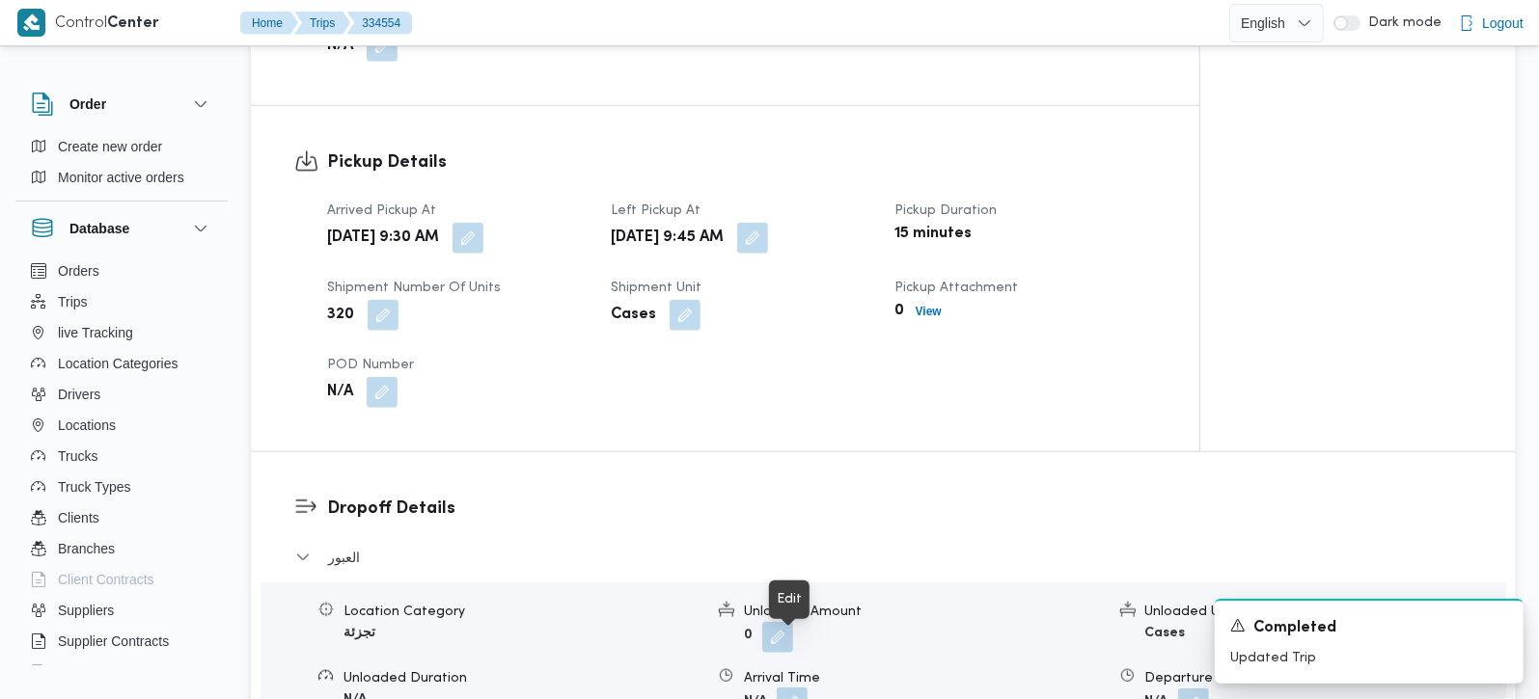
click at [801, 689] on span at bounding box center [787, 704] width 41 height 31
click at [782, 688] on button "button" at bounding box center [792, 703] width 31 height 31
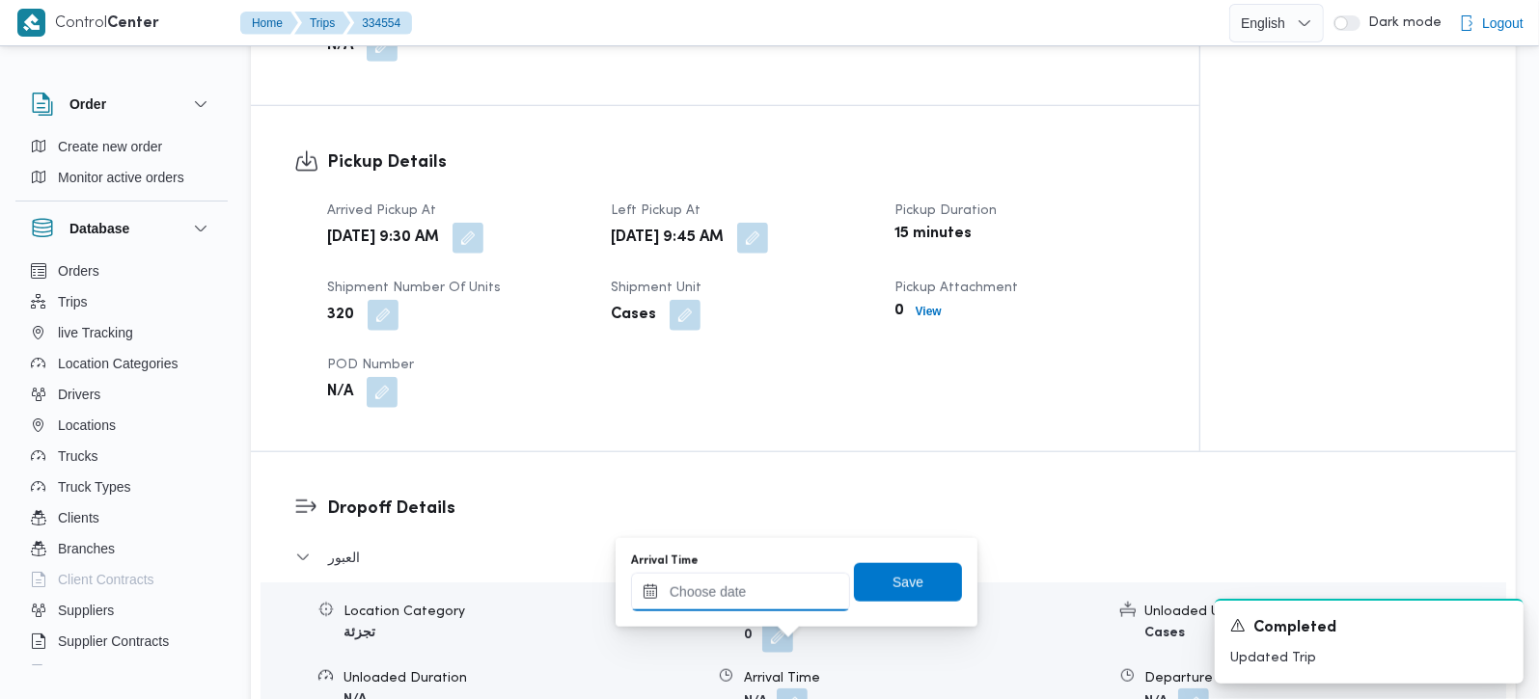
click at [751, 583] on input "Arrival Time" at bounding box center [740, 592] width 219 height 39
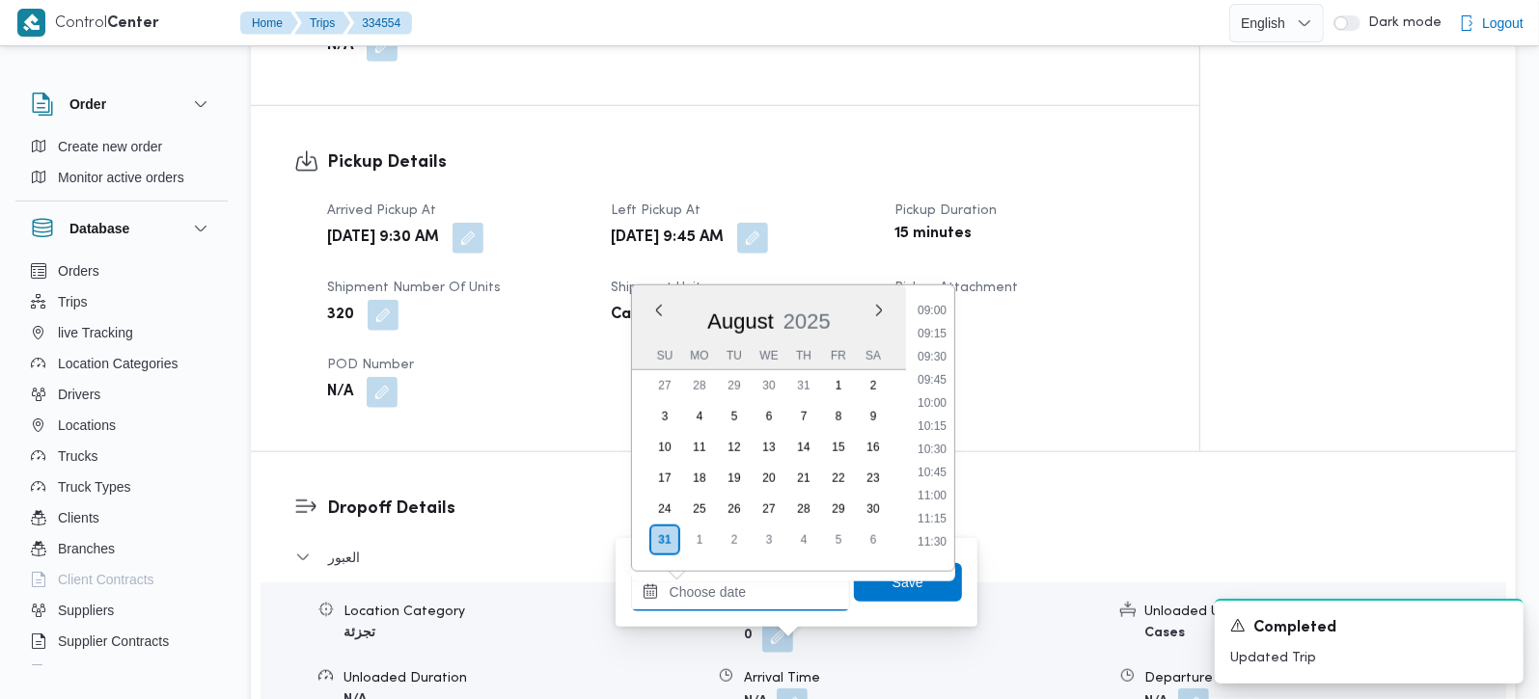
scroll to position [832, 0]
click at [937, 415] on ul "00:00 00:15 00:30 00:45 01:00 01:15 01:30 01:45 02:00 02:15 02:30 02:45 03:00 0…" at bounding box center [932, 428] width 44 height 255
click at [937, 408] on li "10:00" at bounding box center [932, 405] width 44 height 19
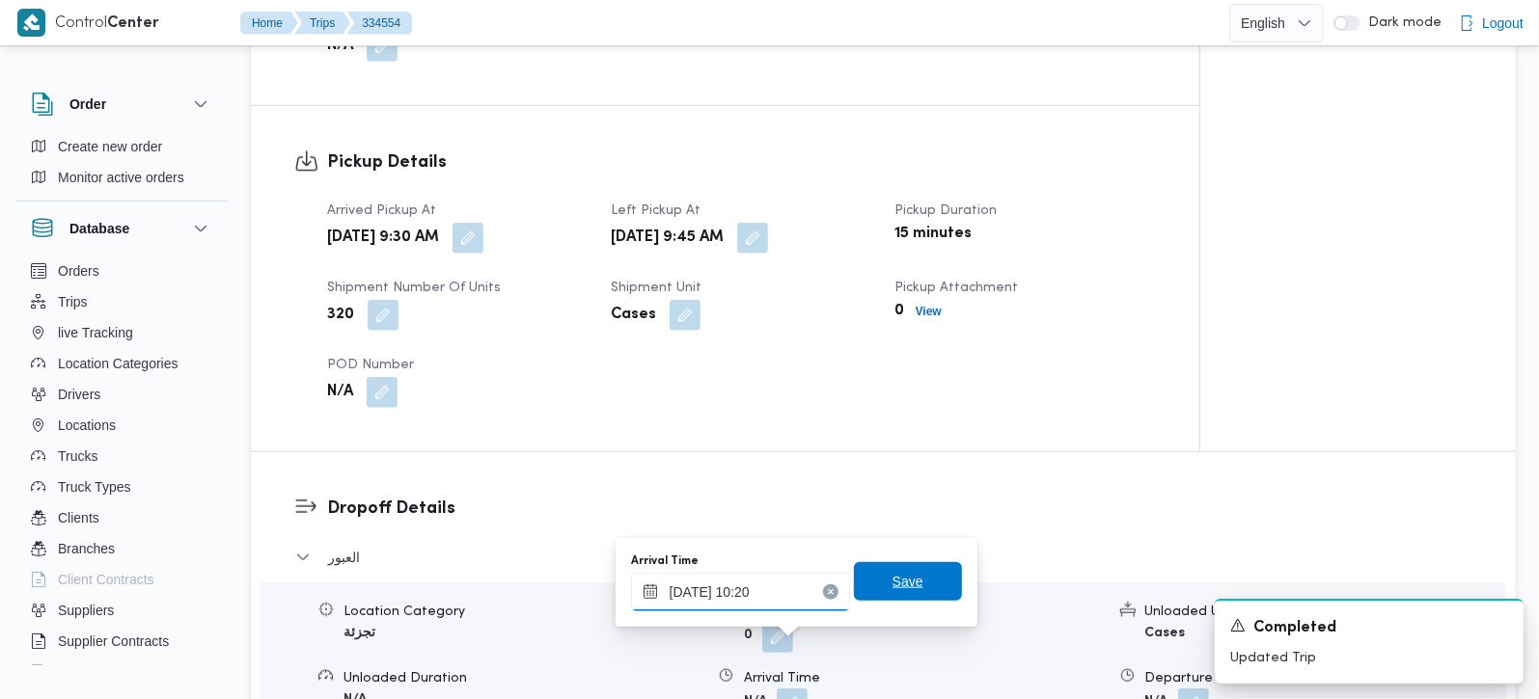
type input "31/08/2025 10:20"
click at [895, 578] on span "Save" at bounding box center [907, 581] width 31 height 23
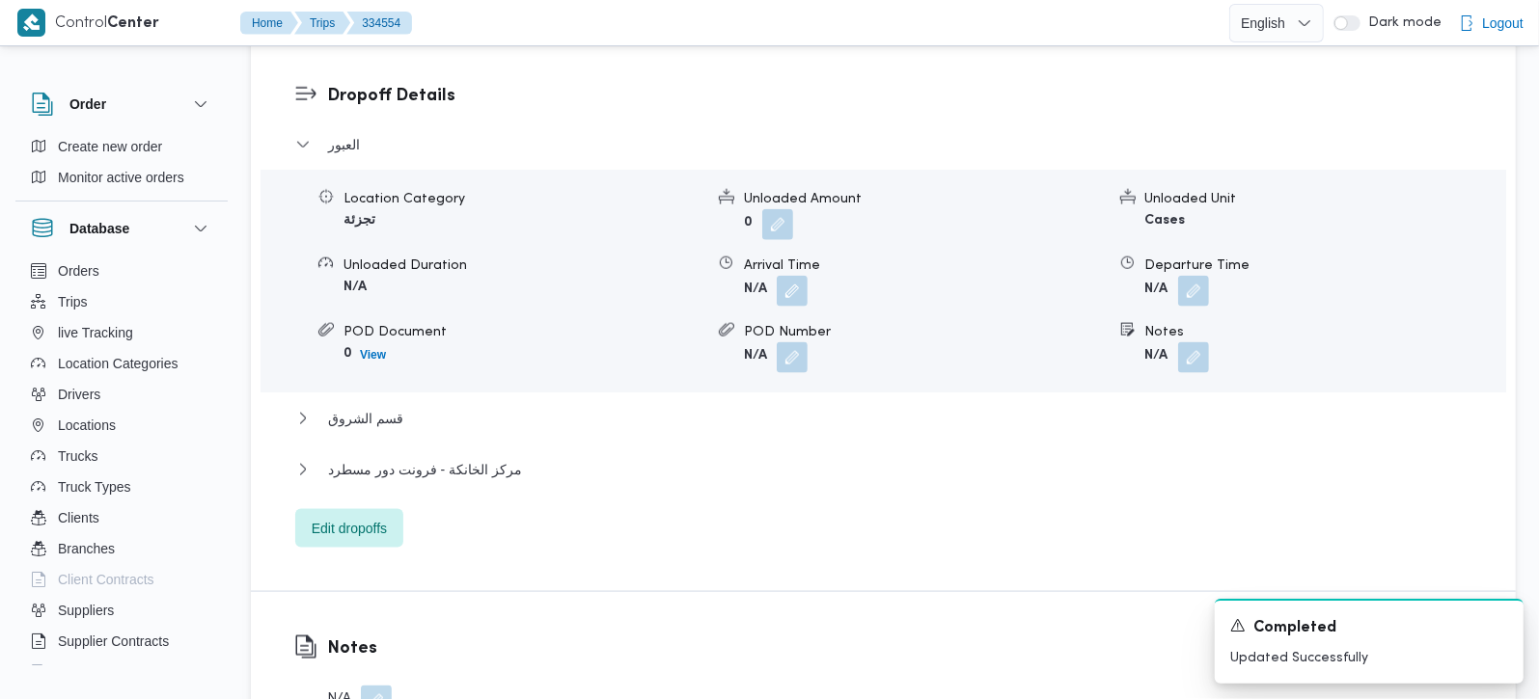
scroll to position [1702, 0]
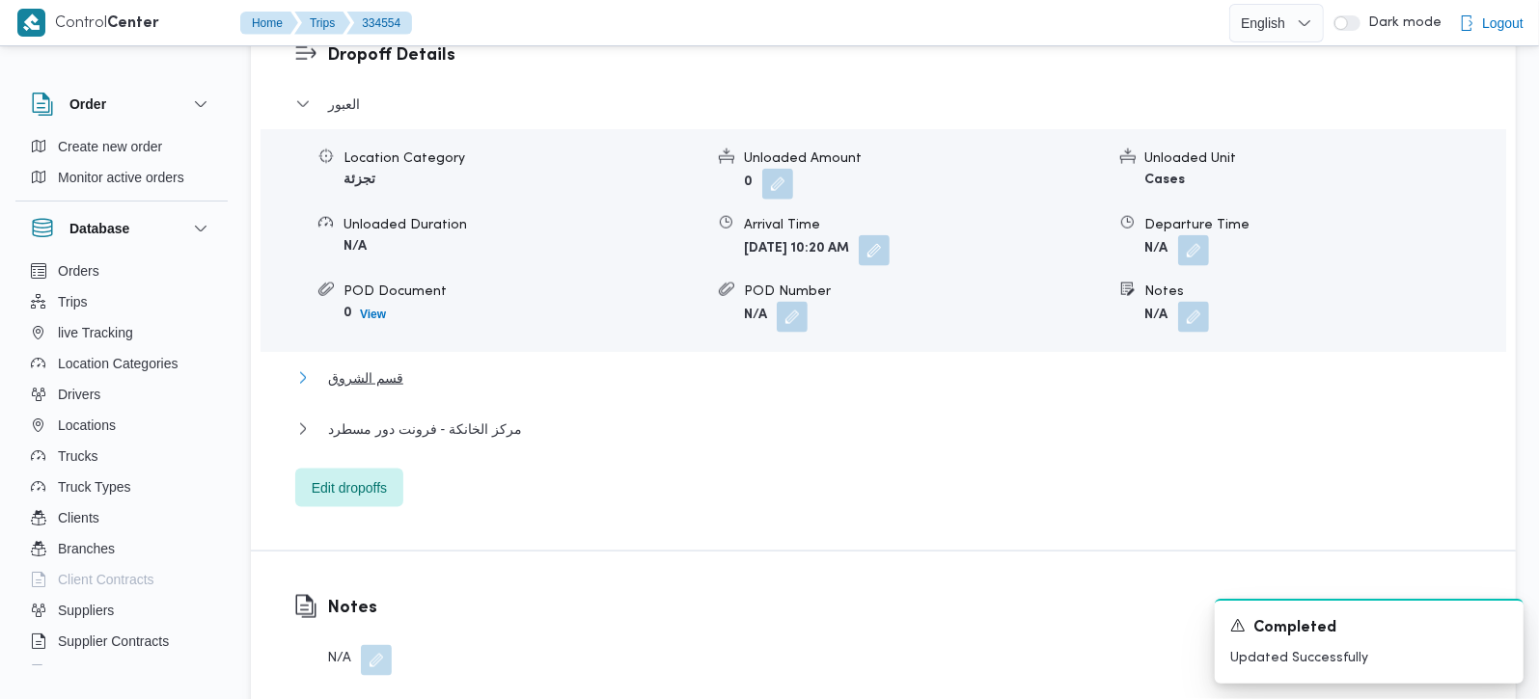
click at [363, 367] on span "قسم الشروق" at bounding box center [365, 378] width 75 height 23
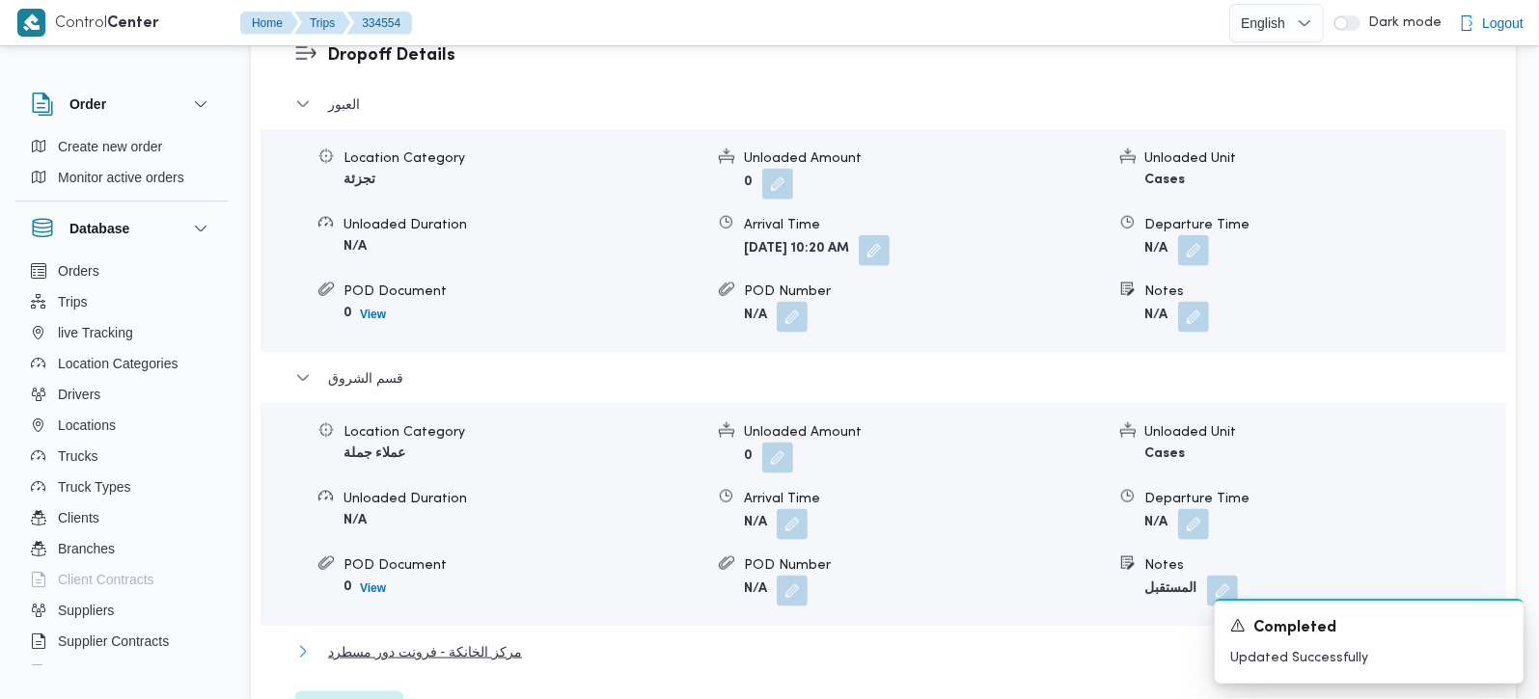
click at [454, 641] on span "مركز الخانكة - فرونت دور مسطرد" at bounding box center [425, 652] width 194 height 23
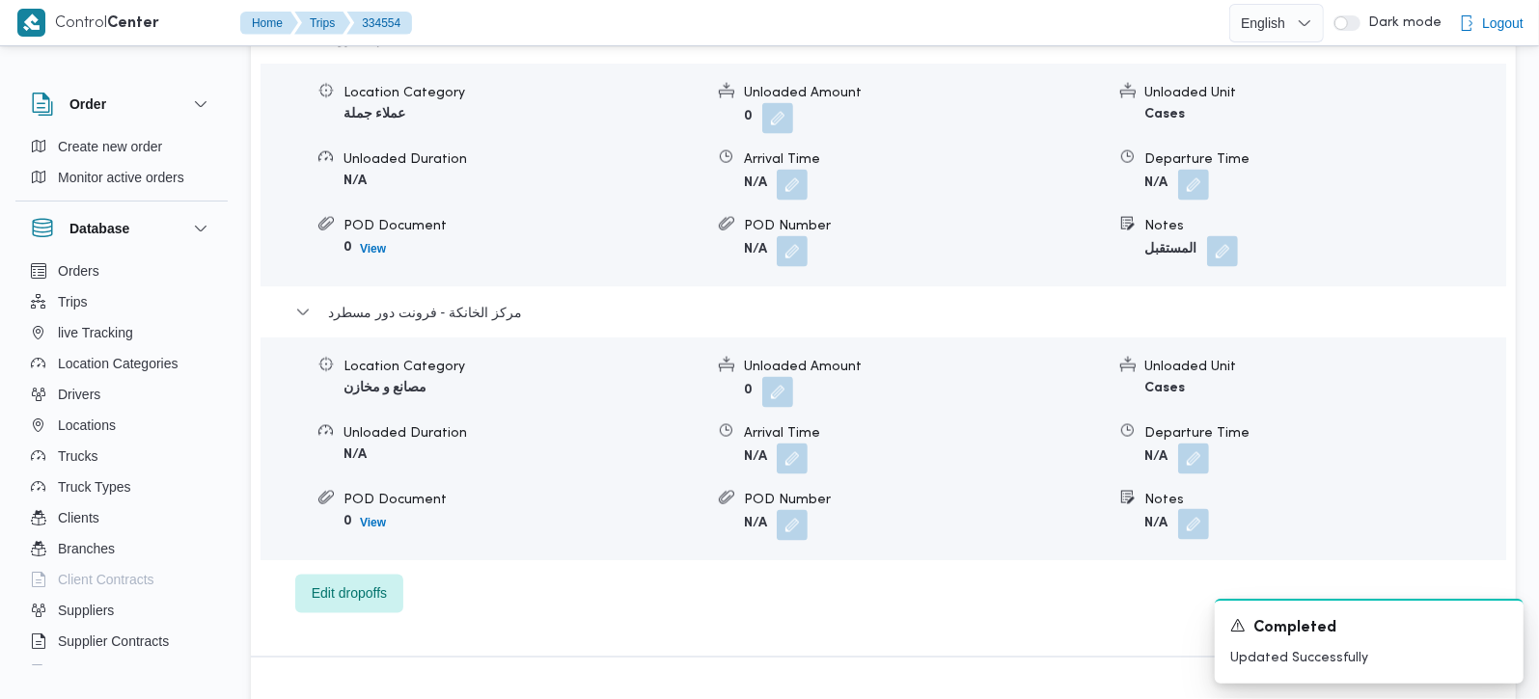
scroll to position [2156, 0]
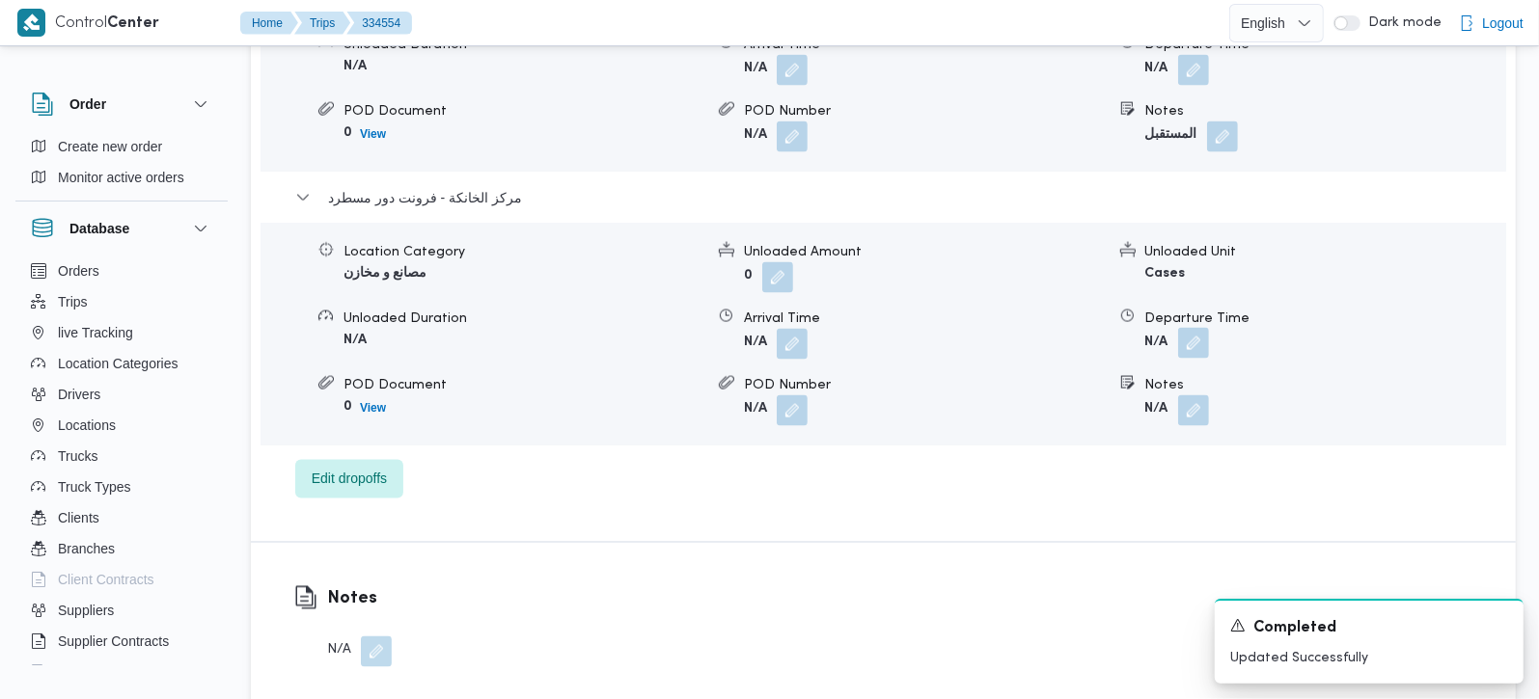
click at [1185, 328] on button "button" at bounding box center [1193, 343] width 31 height 31
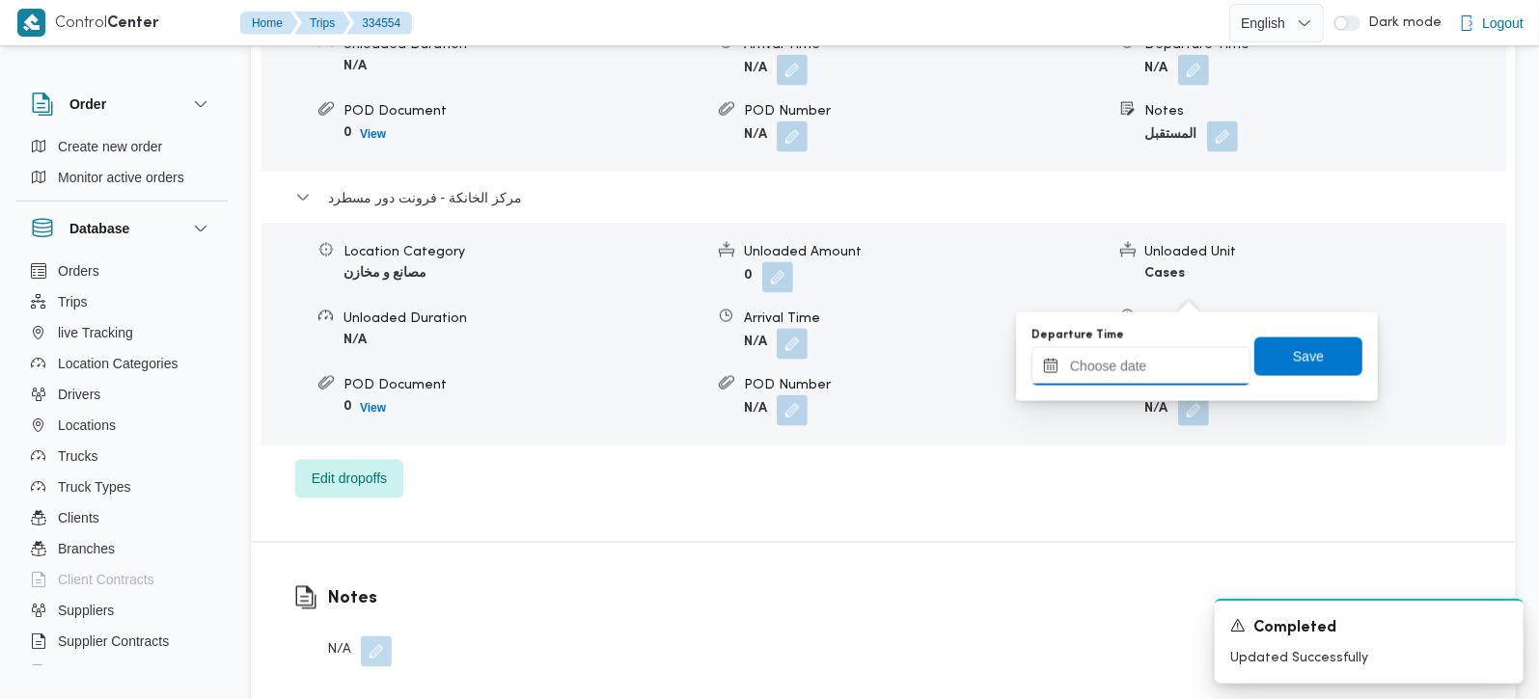
click at [1157, 357] on input "Departure Time" at bounding box center [1140, 366] width 219 height 39
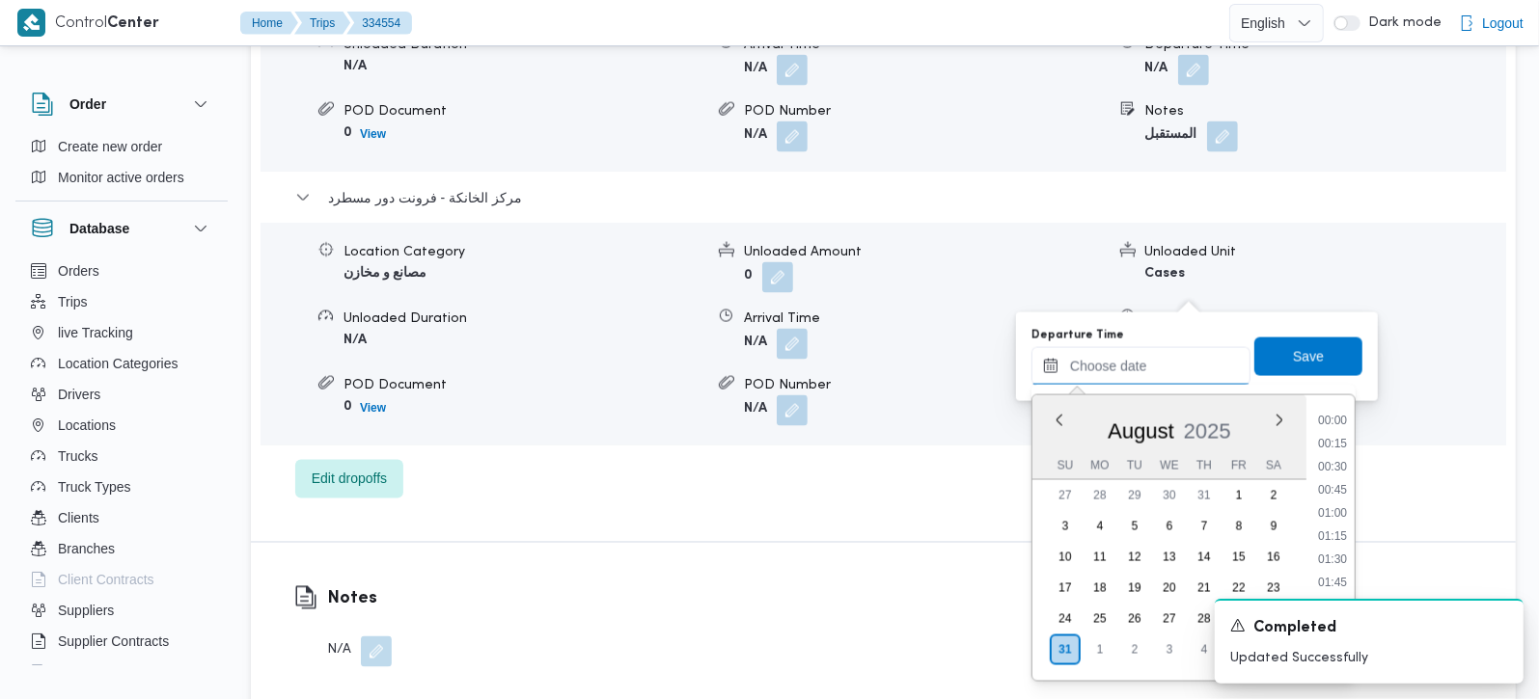
scroll to position [1513, 0]
click at [1342, 455] on li "16:45" at bounding box center [1332, 459] width 44 height 19
type input "31/08/2025 16:45"
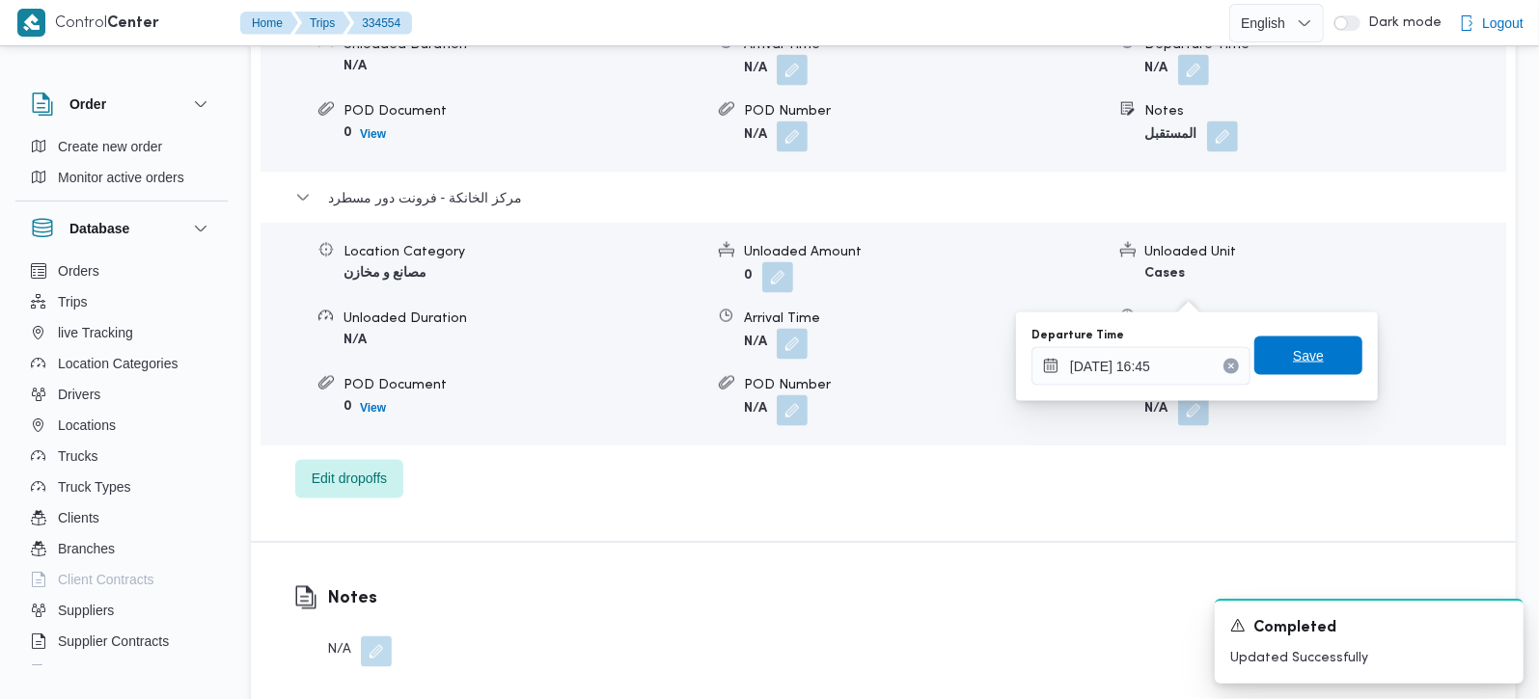
click at [1315, 364] on span "Save" at bounding box center [1308, 356] width 108 height 39
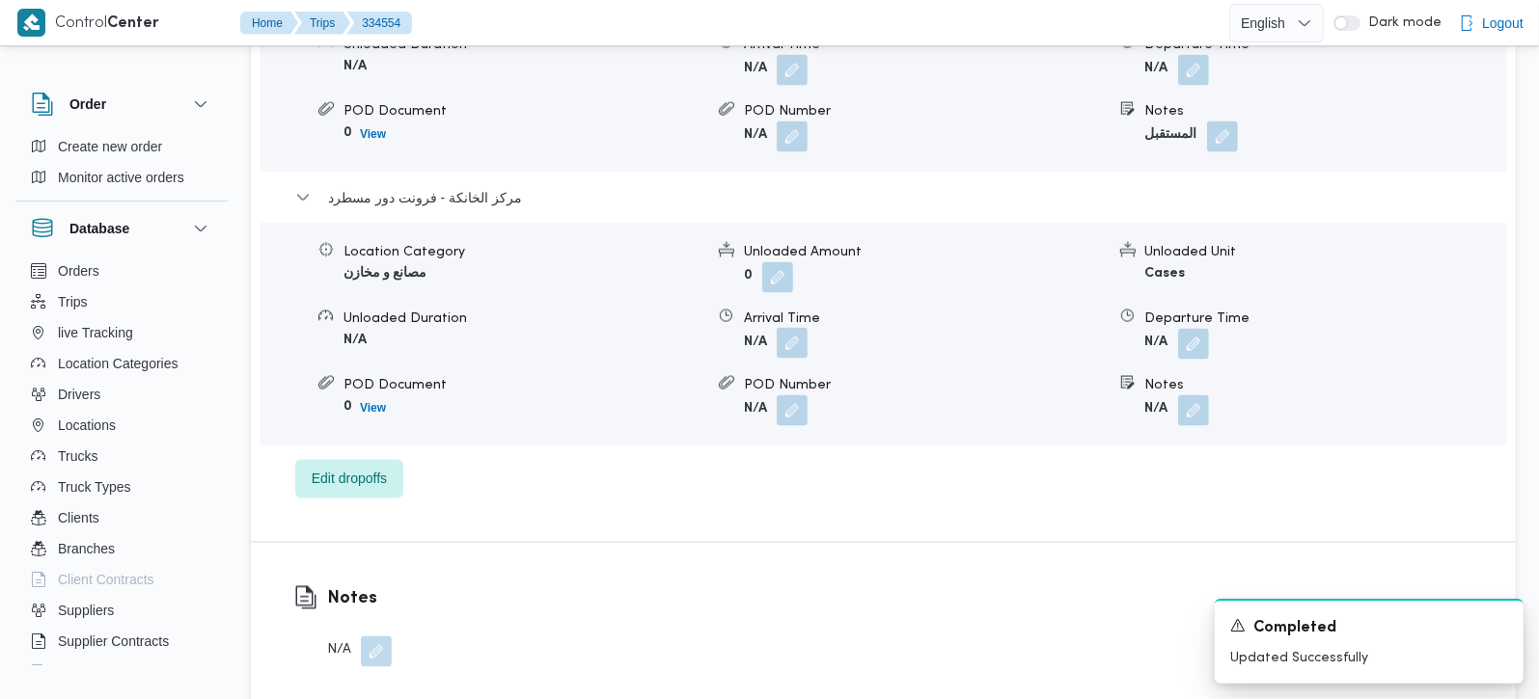
click at [801, 328] on button "button" at bounding box center [792, 343] width 31 height 31
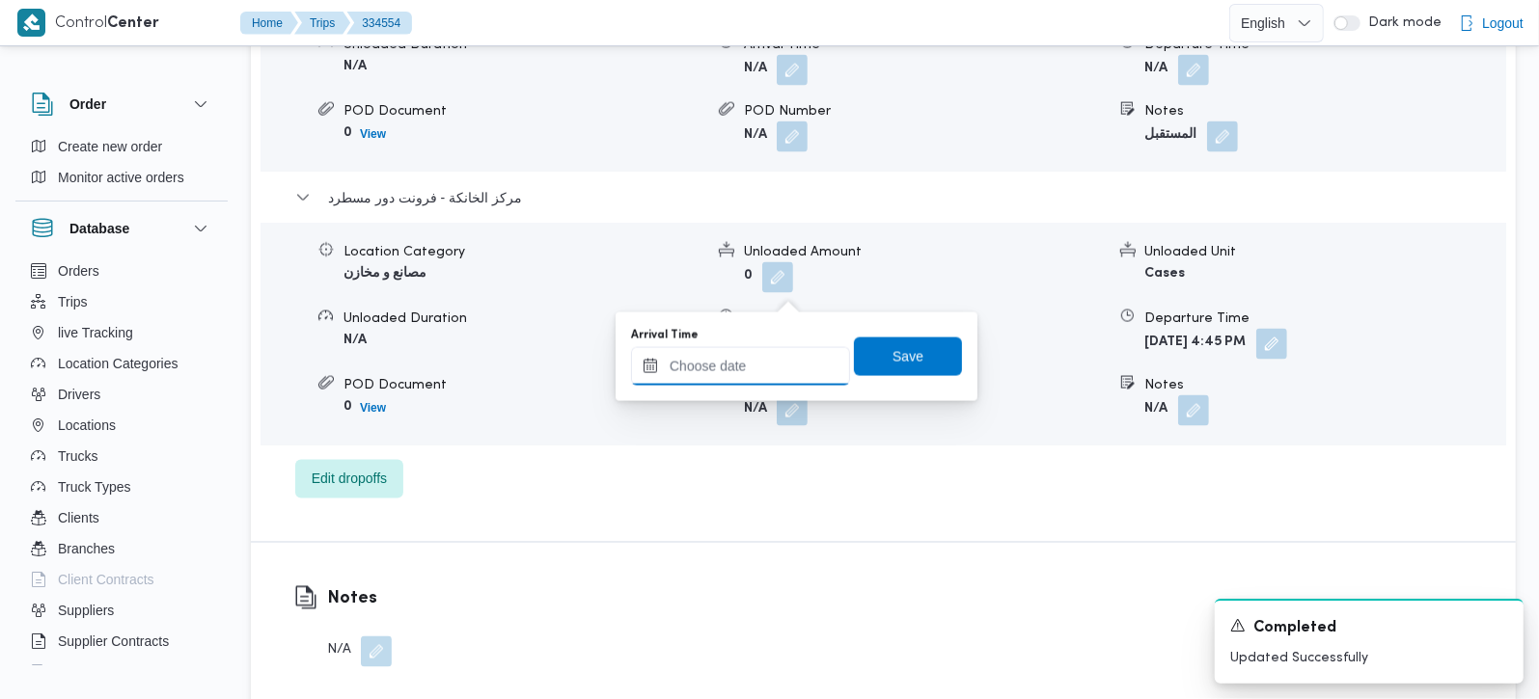
click at [787, 354] on input "Arrival Time" at bounding box center [740, 366] width 219 height 39
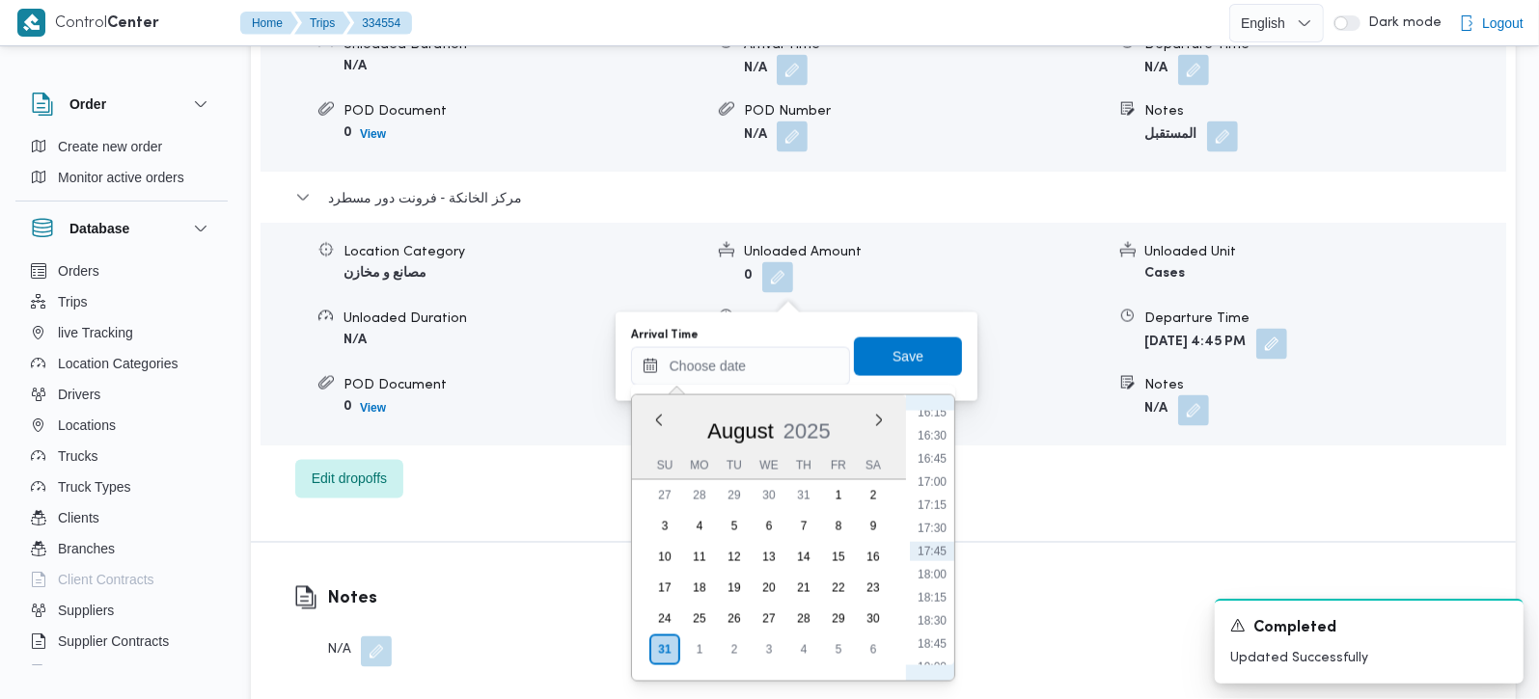
click at [942, 439] on li "16:30" at bounding box center [932, 435] width 44 height 19
type input "[DATE] 16:30"
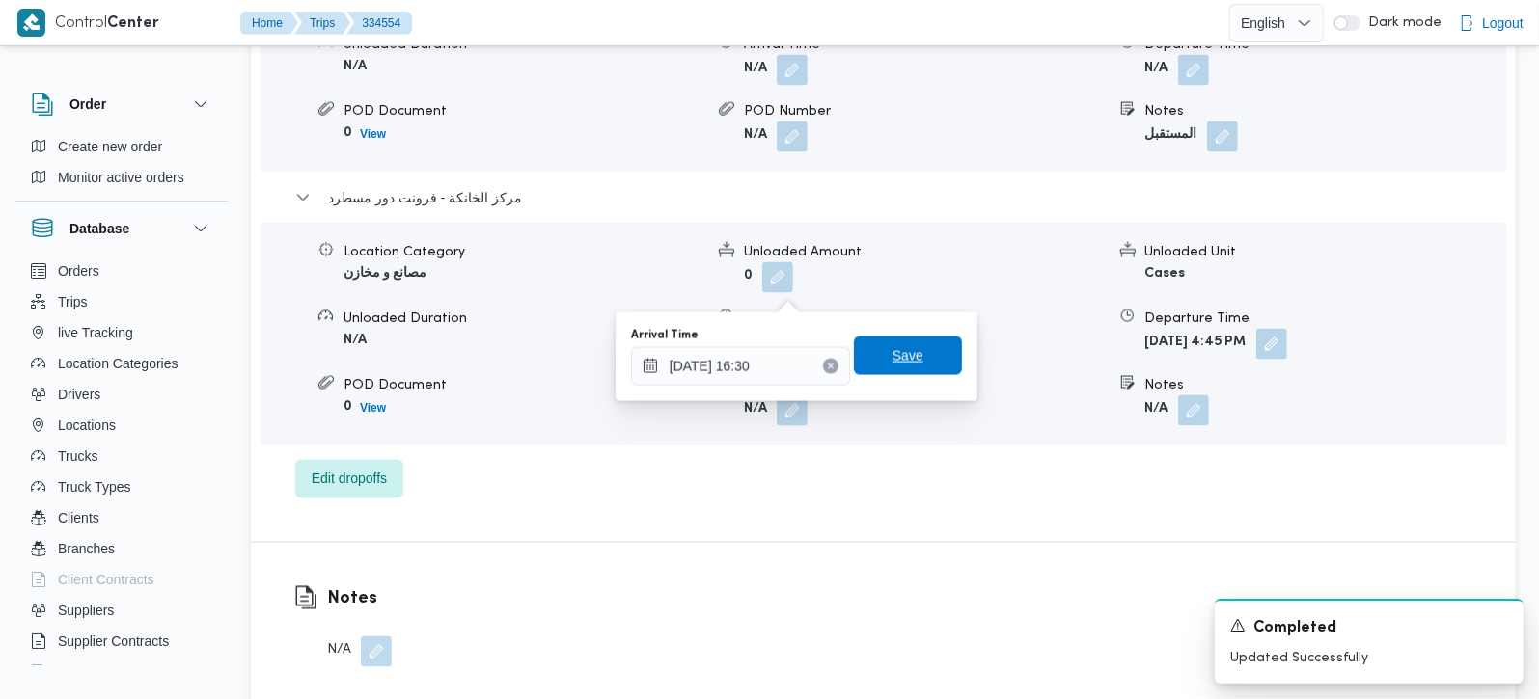
click at [896, 339] on span "Save" at bounding box center [908, 356] width 108 height 39
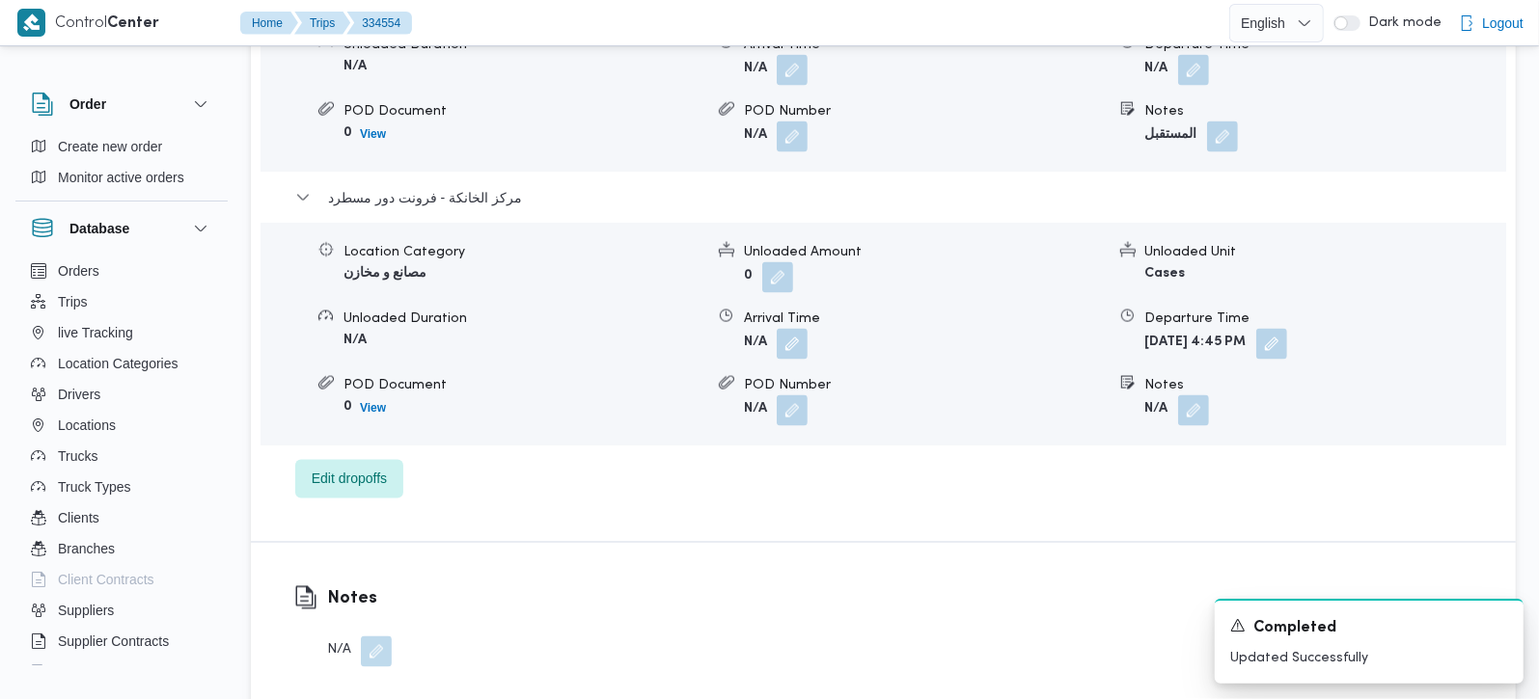
scroll to position [1929, 0]
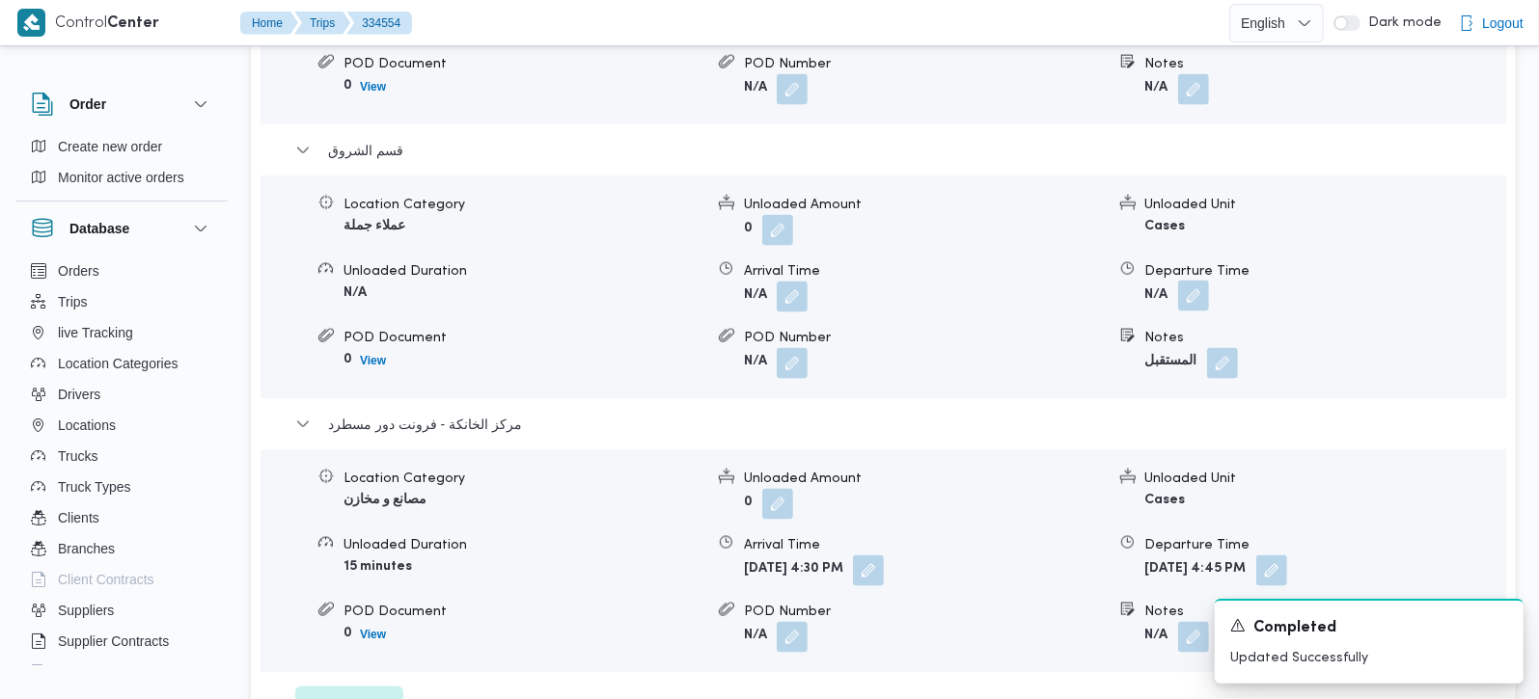
click at [1204, 281] on button "button" at bounding box center [1193, 296] width 31 height 31
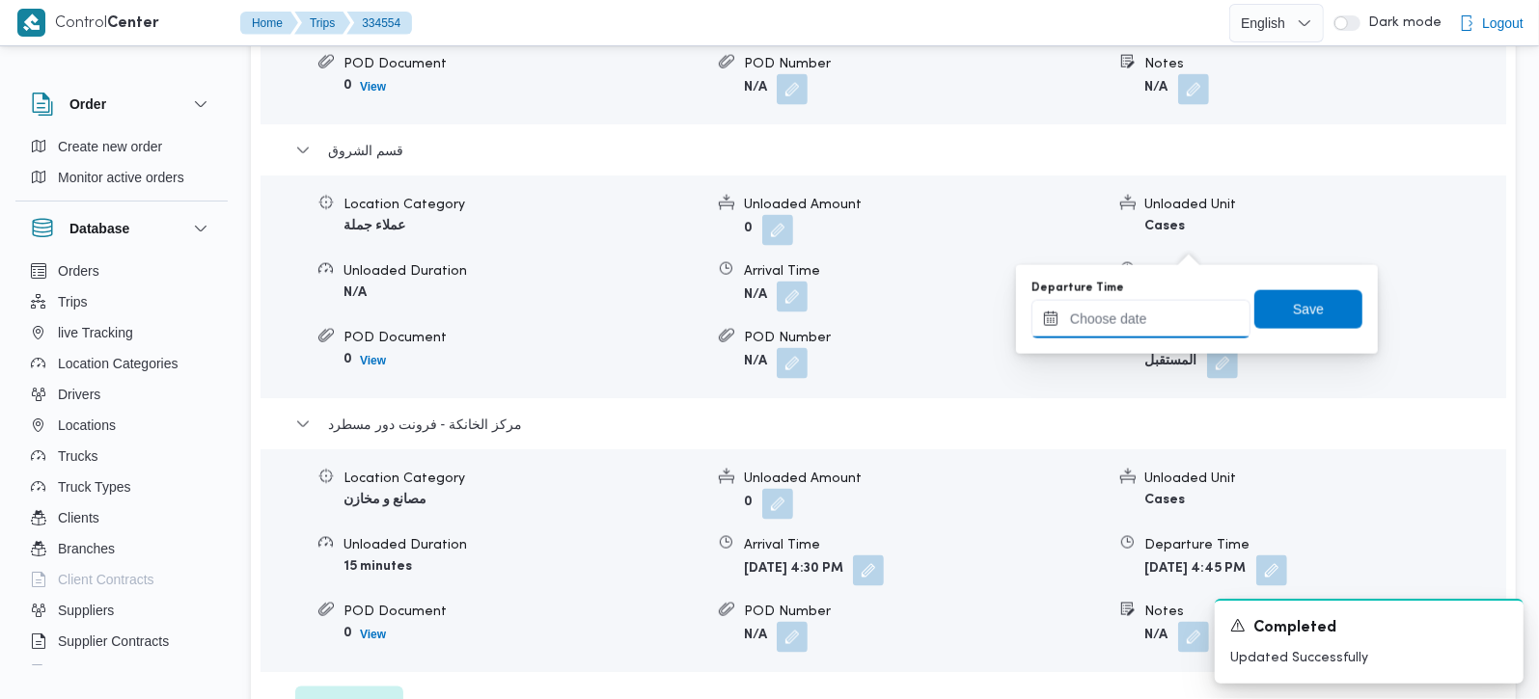
click at [1134, 320] on input "Departure Time" at bounding box center [1140, 319] width 219 height 39
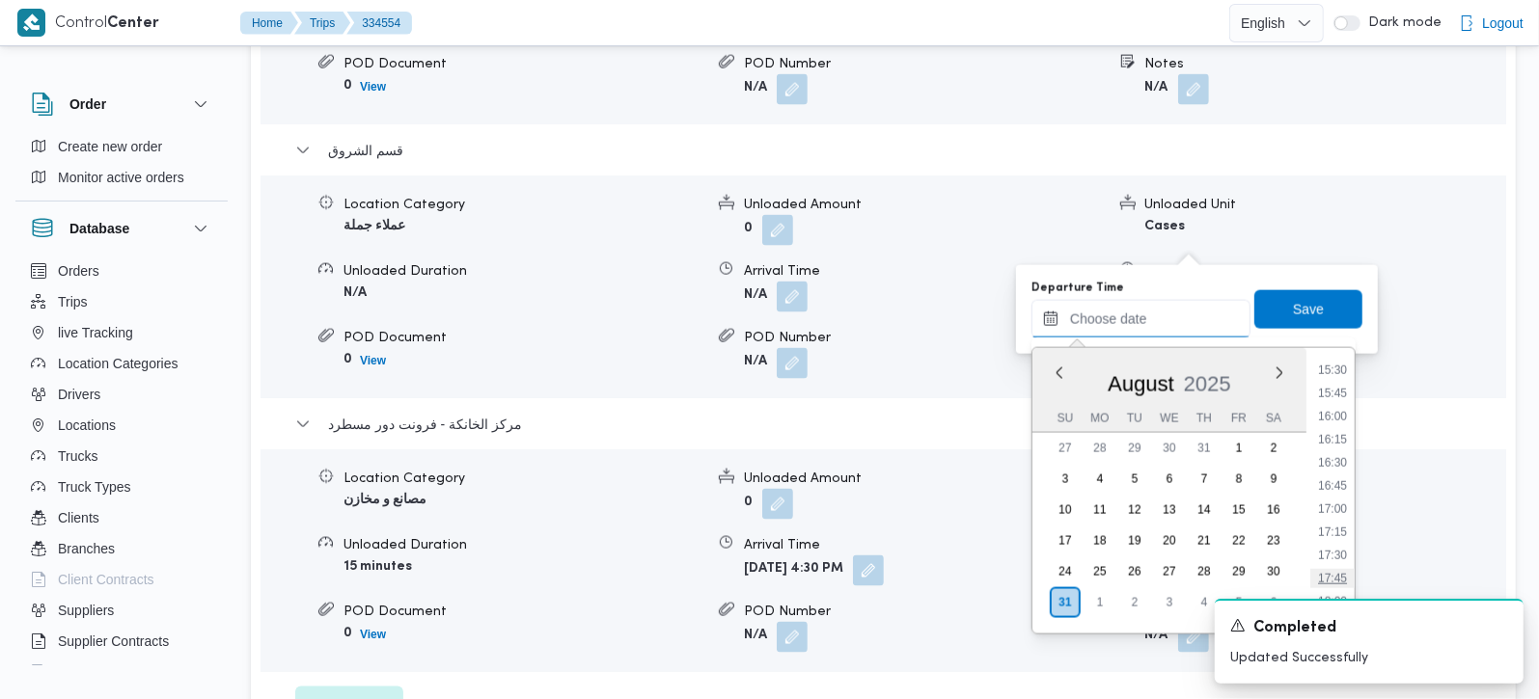
scroll to position [1399, 0]
click at [1339, 424] on li "15:45" at bounding box center [1332, 433] width 44 height 19
type input "31/08/2025 15:45"
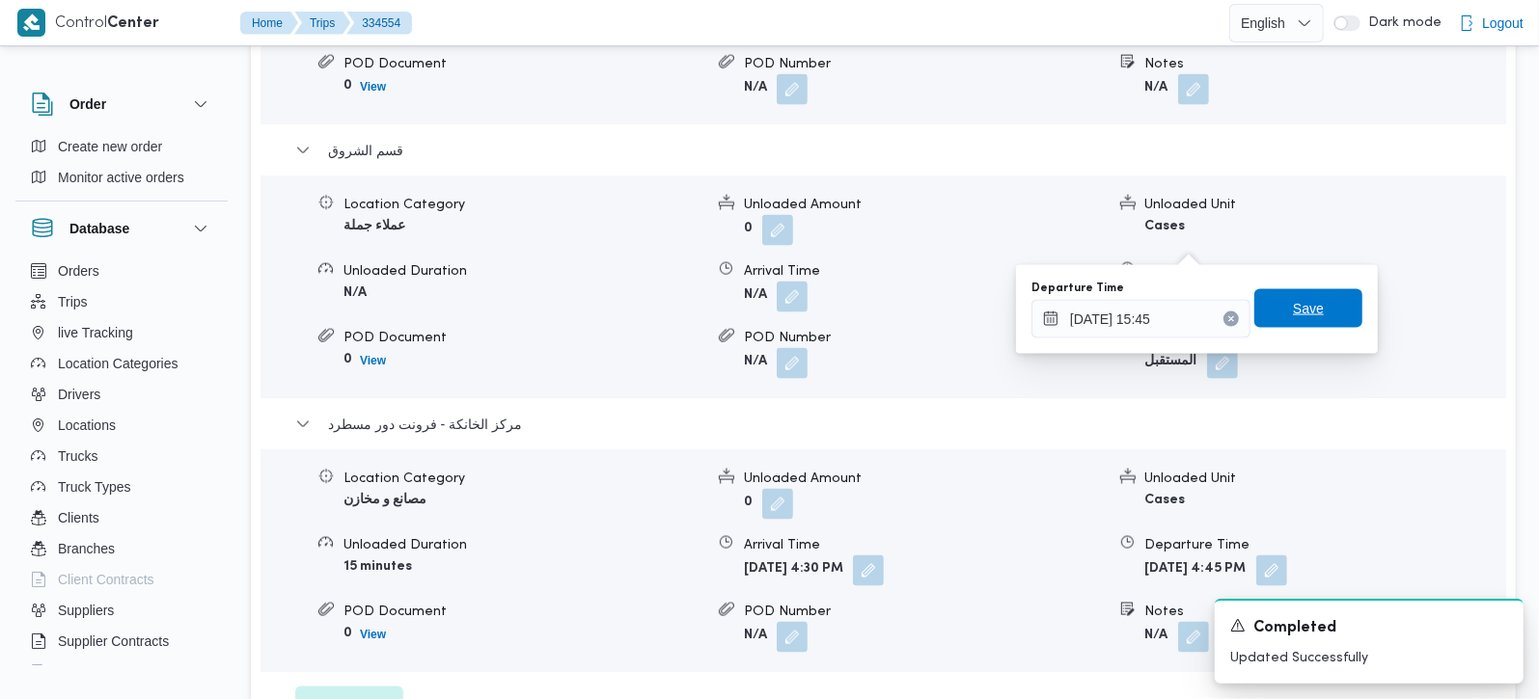
click at [1297, 299] on span "Save" at bounding box center [1308, 308] width 31 height 23
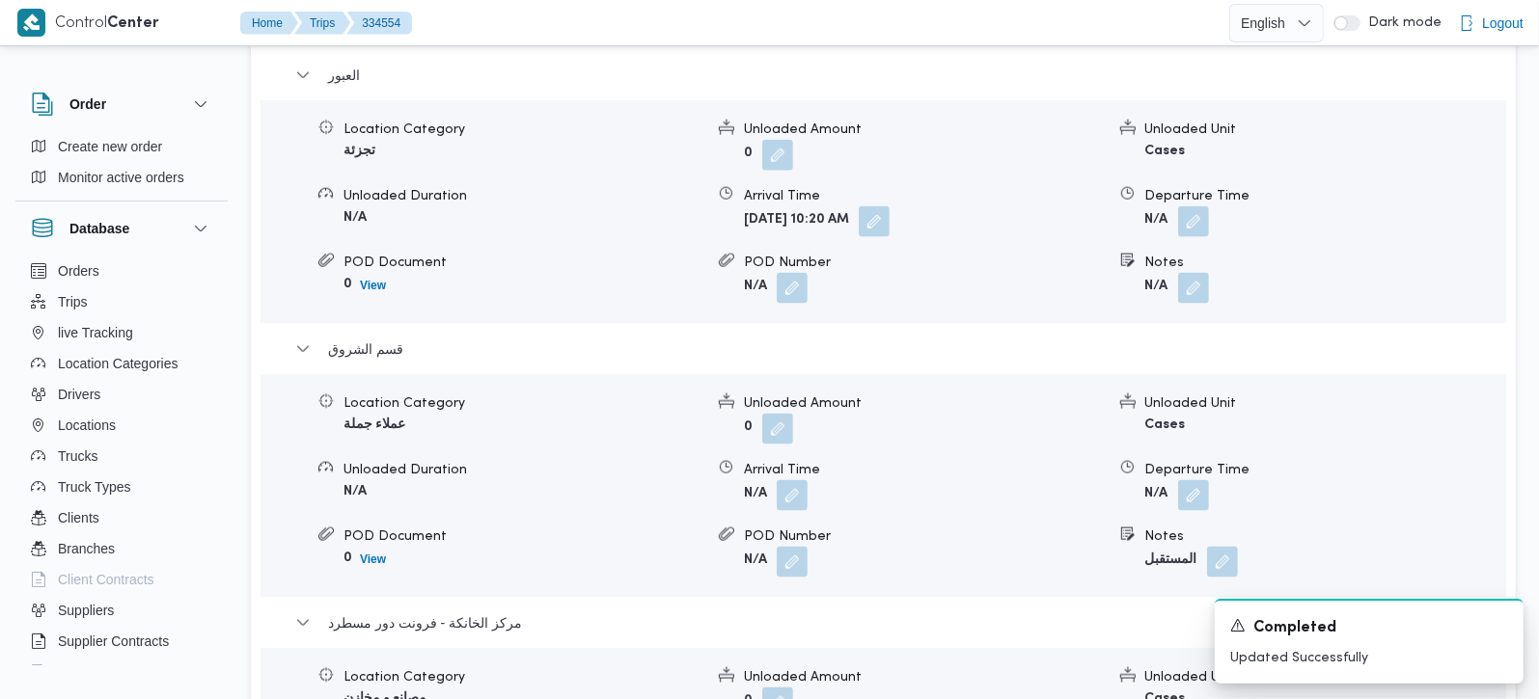
scroll to position [1702, 0]
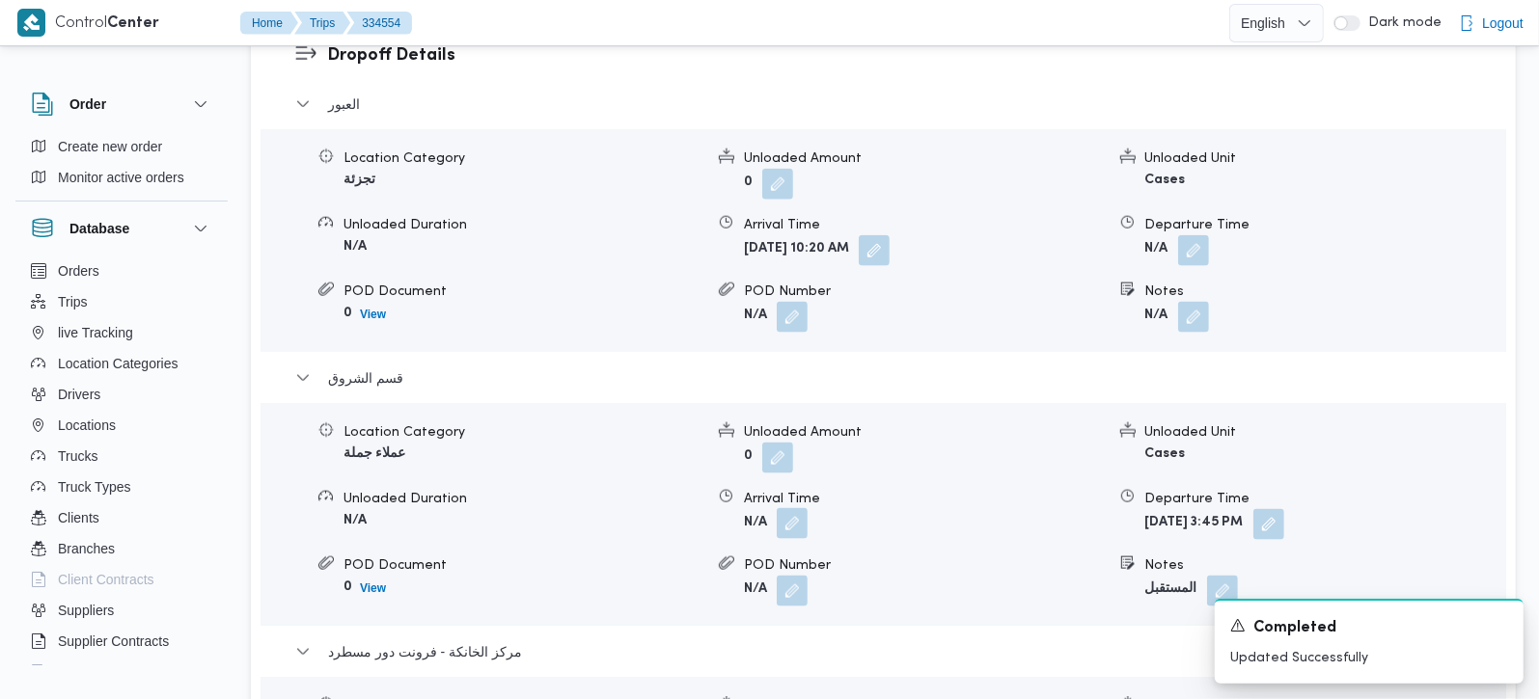
click at [786, 508] on button "button" at bounding box center [792, 523] width 31 height 31
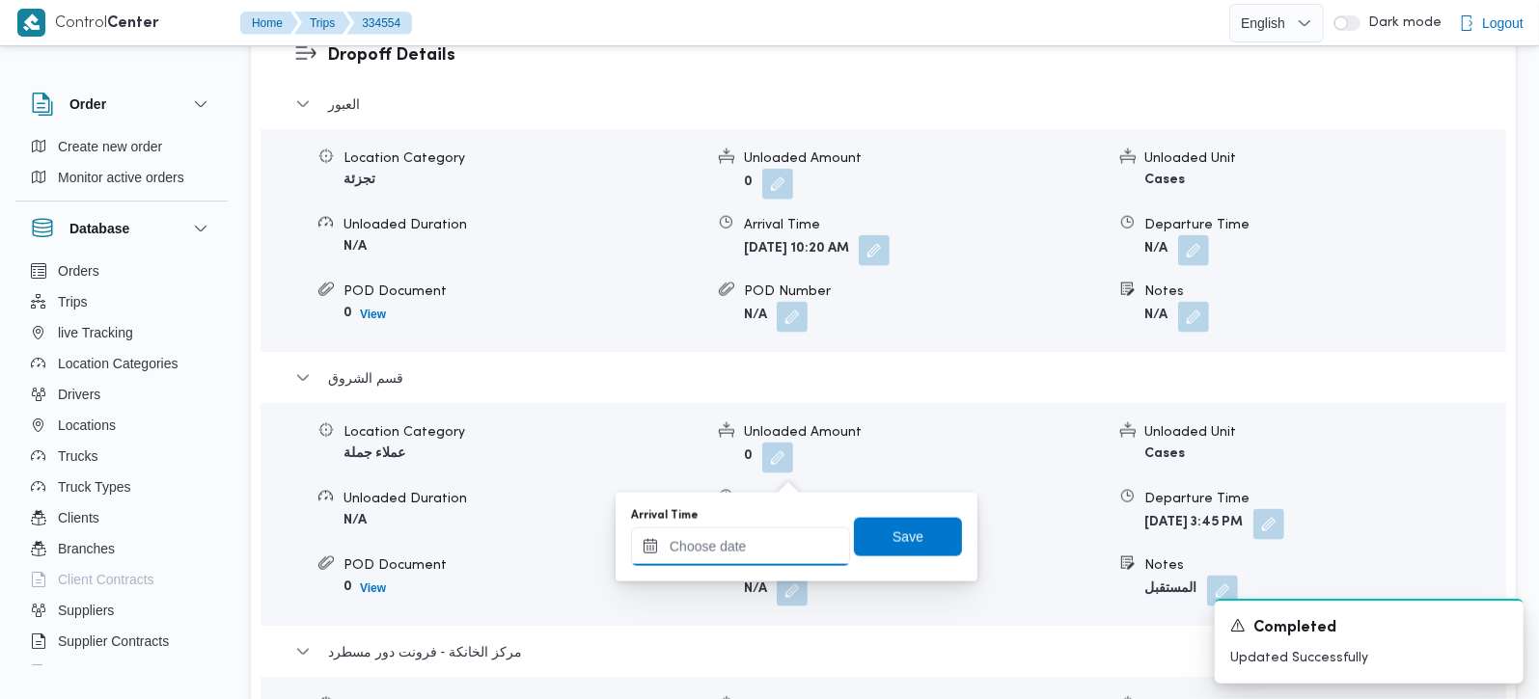
click at [757, 543] on input "Arrival Time" at bounding box center [740, 547] width 219 height 39
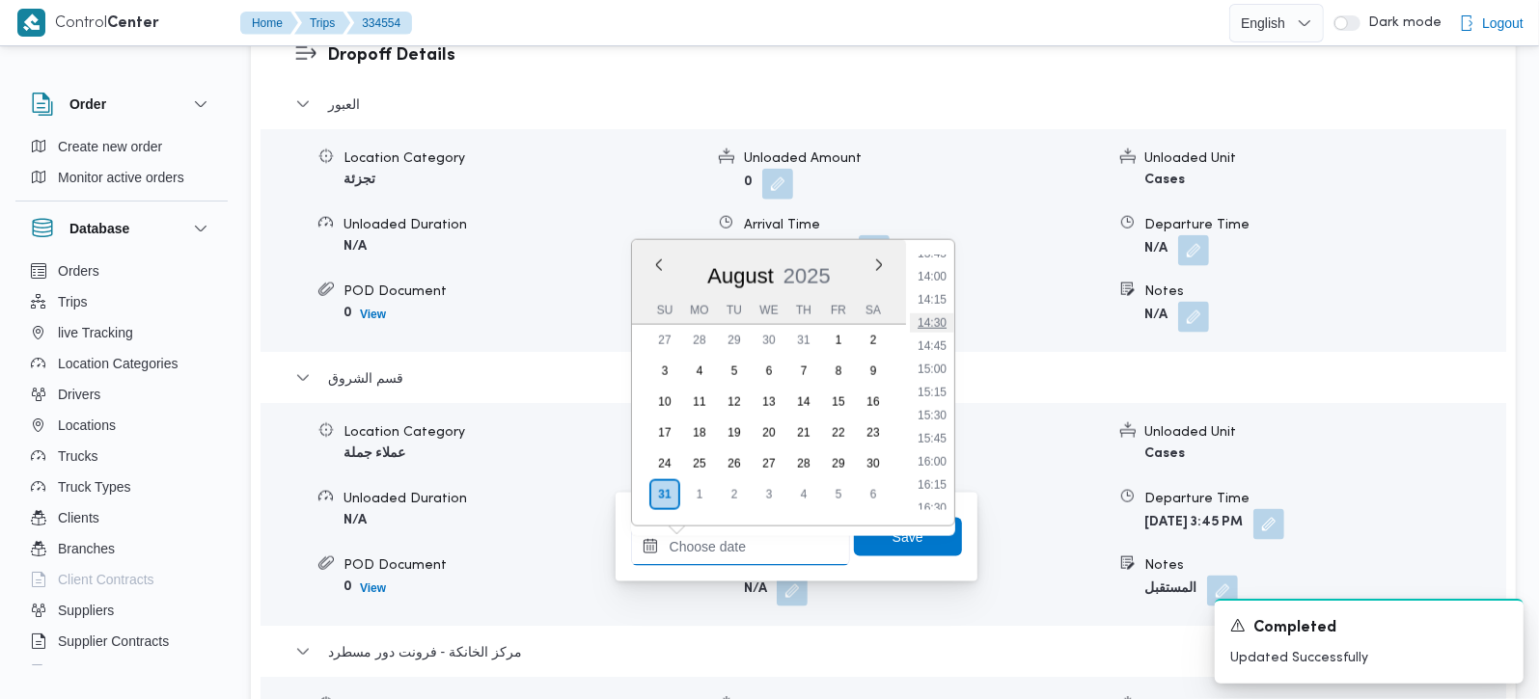
scroll to position [1172, 0]
click at [944, 298] on li "13:00" at bounding box center [932, 296] width 44 height 19
type input "31/08/2025 13:00"
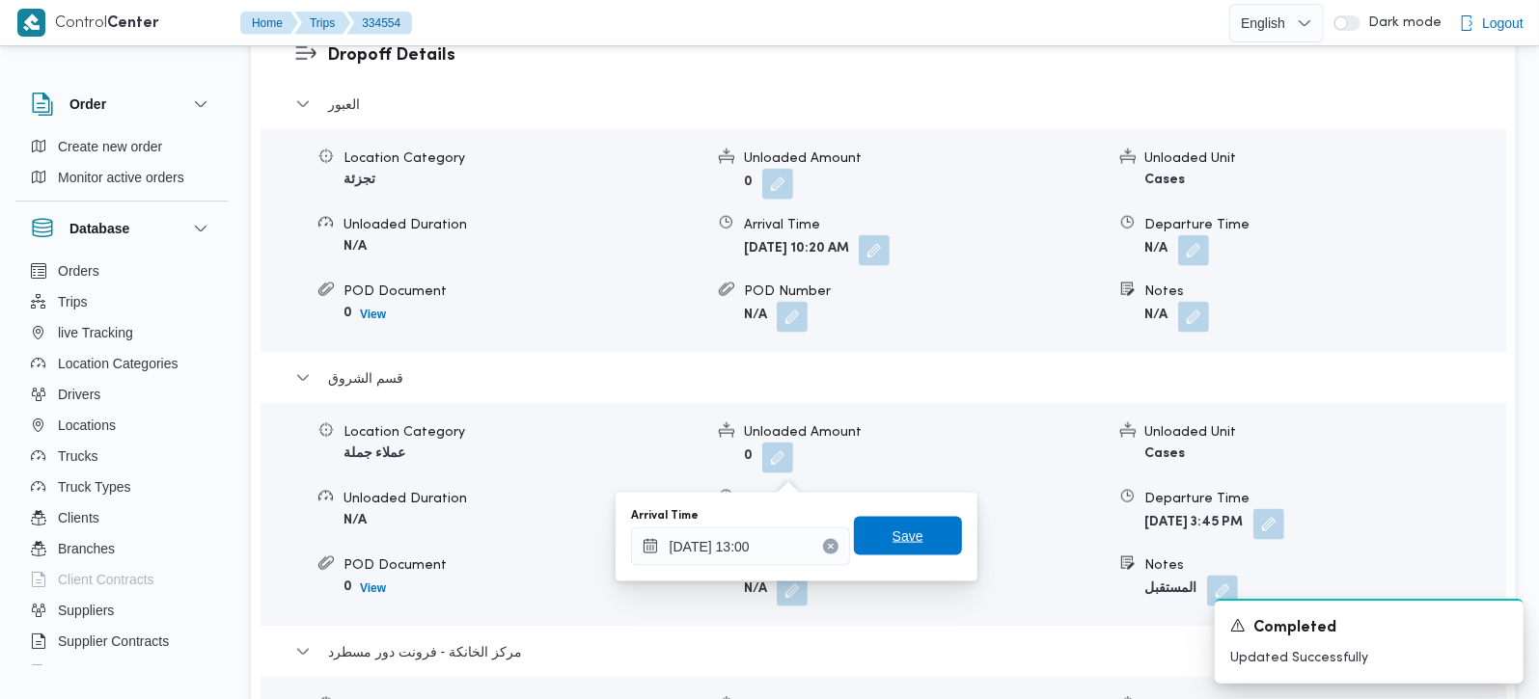
click at [892, 537] on span "Save" at bounding box center [907, 536] width 31 height 23
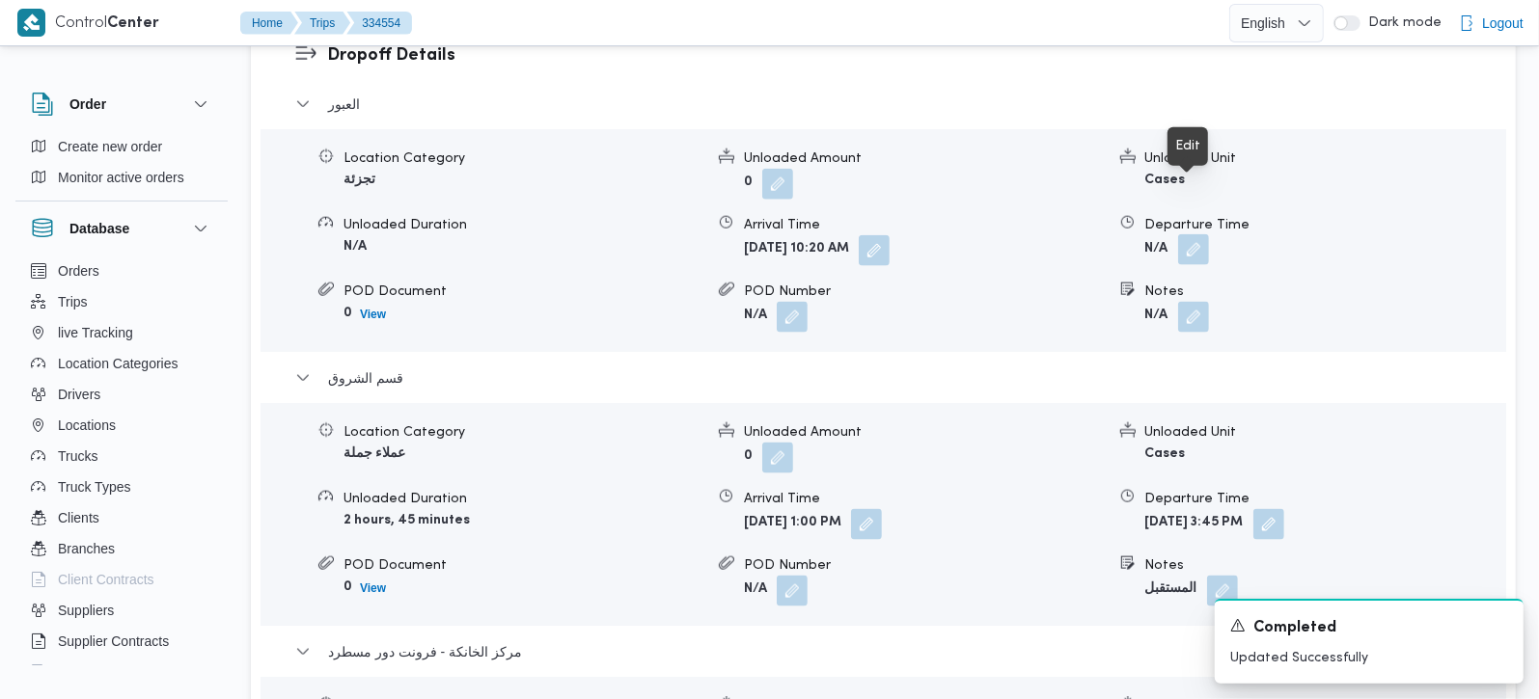
click at [1188, 234] on button "button" at bounding box center [1193, 249] width 31 height 31
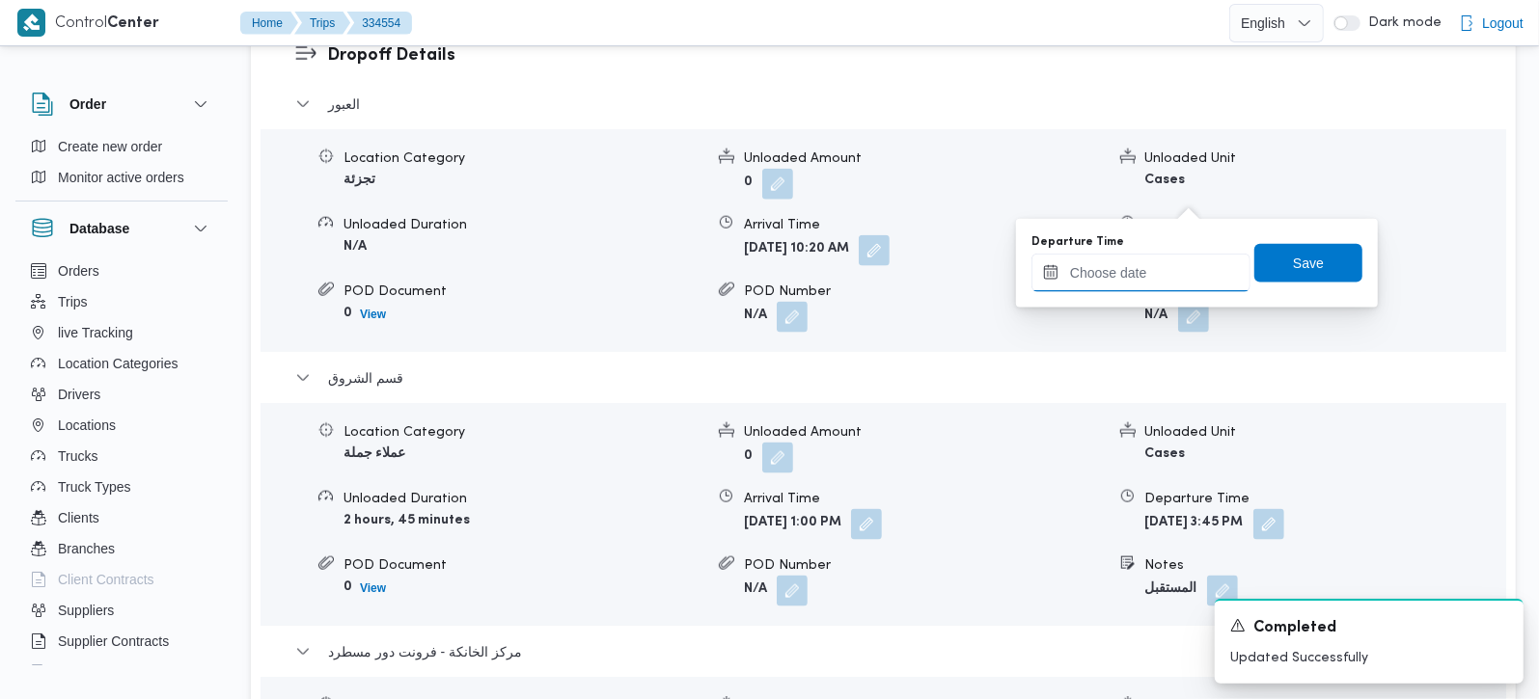
drag, startPoint x: 1148, startPoint y: 277, endPoint x: 1160, endPoint y: 287, distance: 15.7
click at [1148, 277] on input "Departure Time" at bounding box center [1140, 273] width 219 height 39
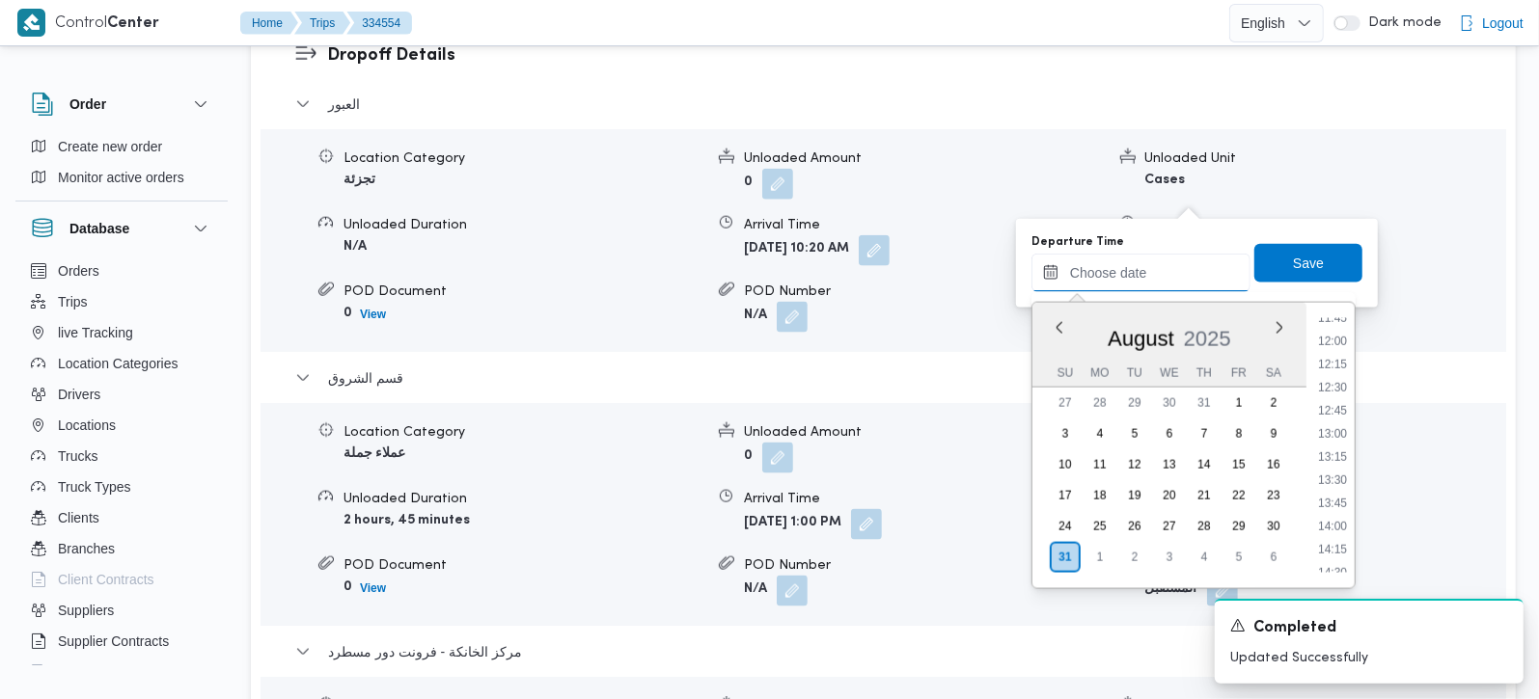
scroll to position [1058, 0]
drag, startPoint x: 1343, startPoint y: 424, endPoint x: 1342, endPoint y: 406, distance: 17.4
click at [1343, 424] on li "12:30" at bounding box center [1332, 427] width 44 height 19
type input "31/08/2025 12:30"
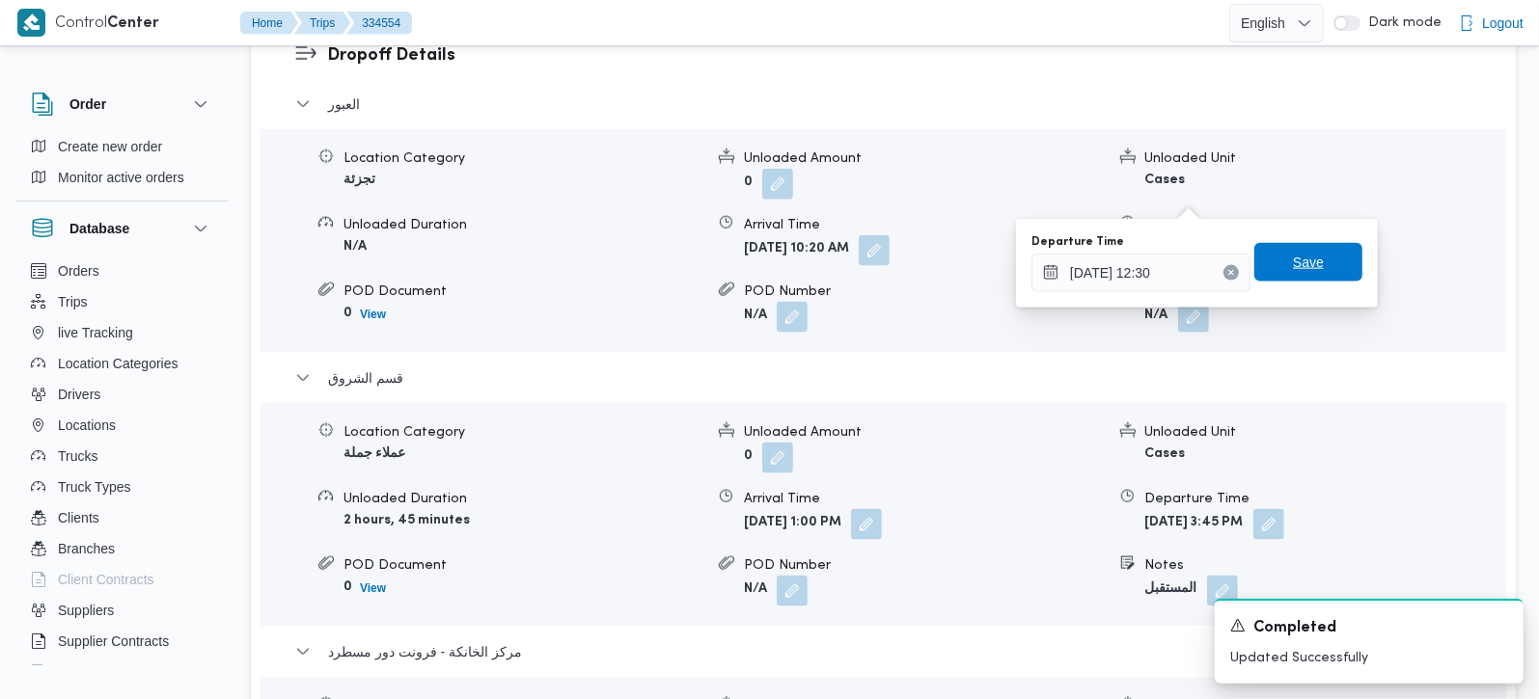
click at [1320, 252] on span "Save" at bounding box center [1308, 262] width 108 height 39
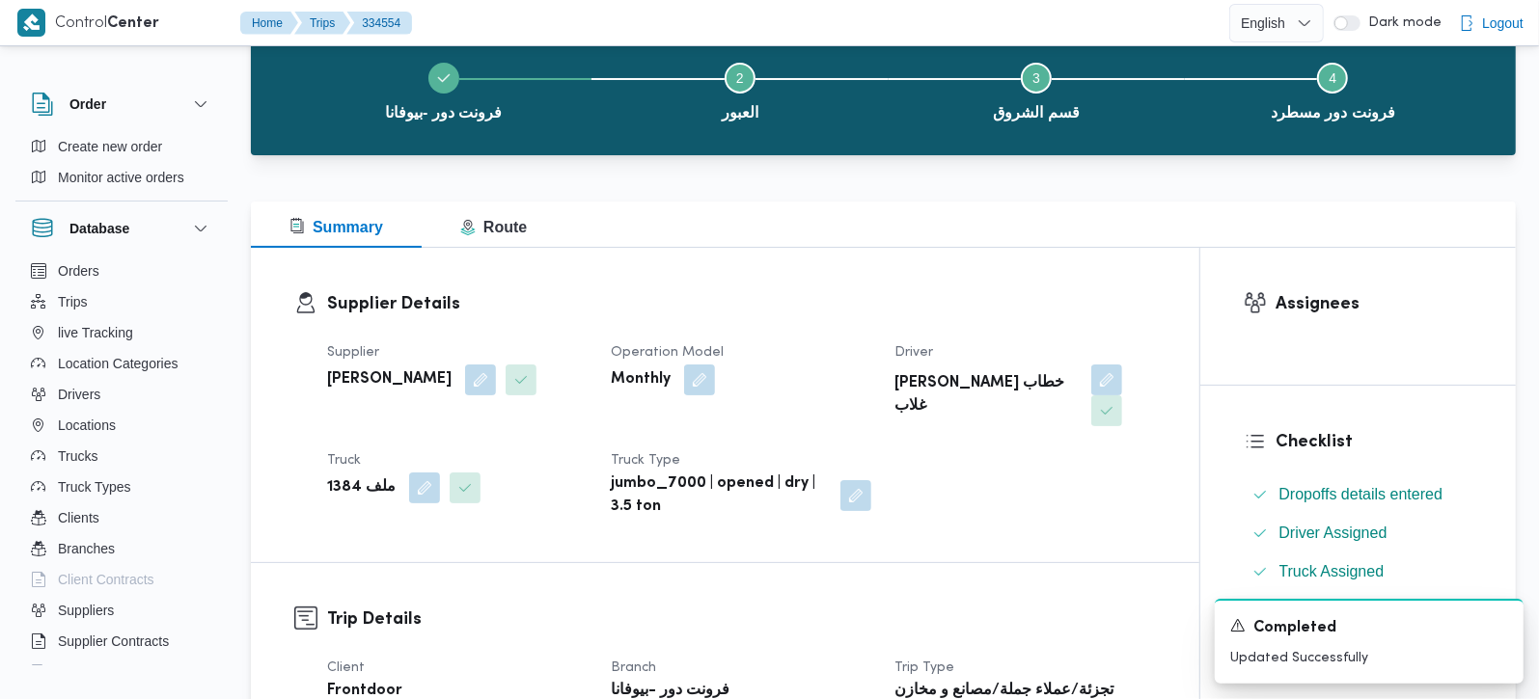
scroll to position [0, 0]
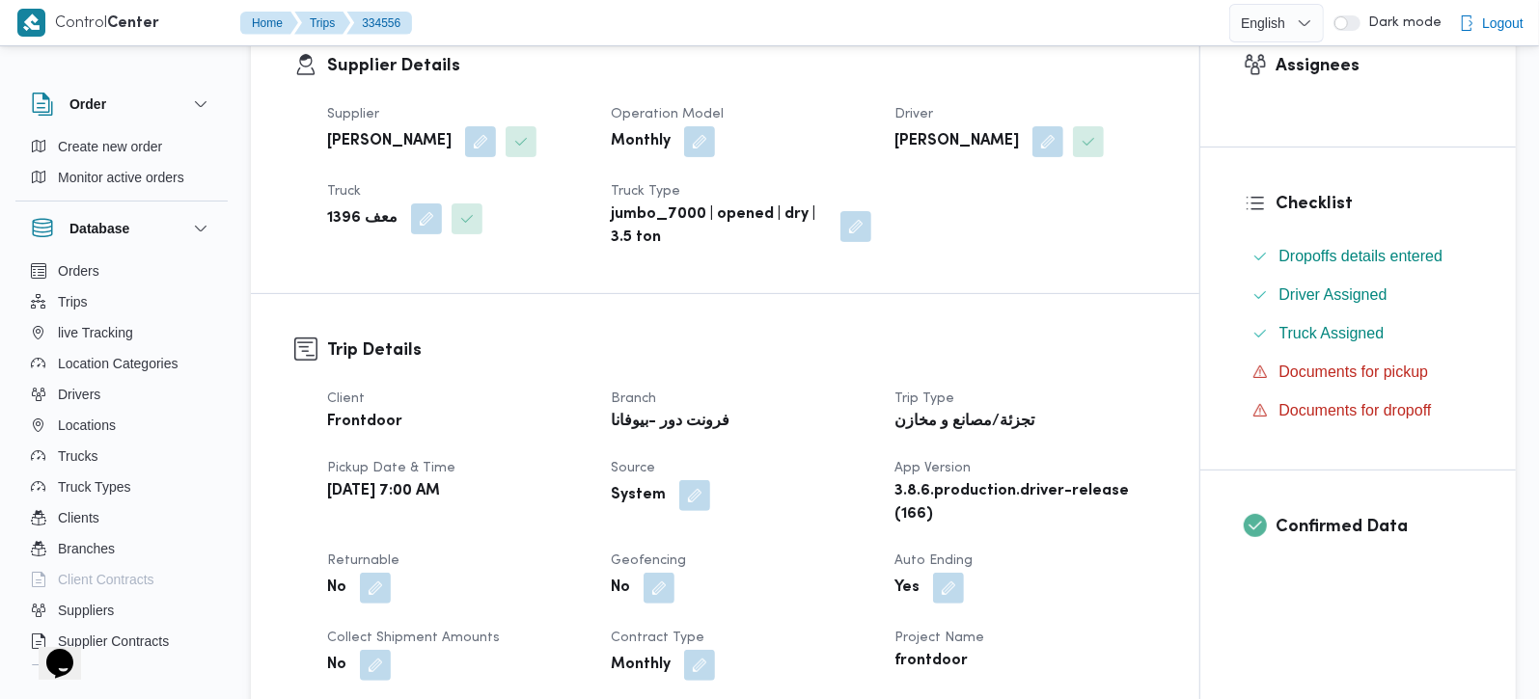
scroll to position [794, 0]
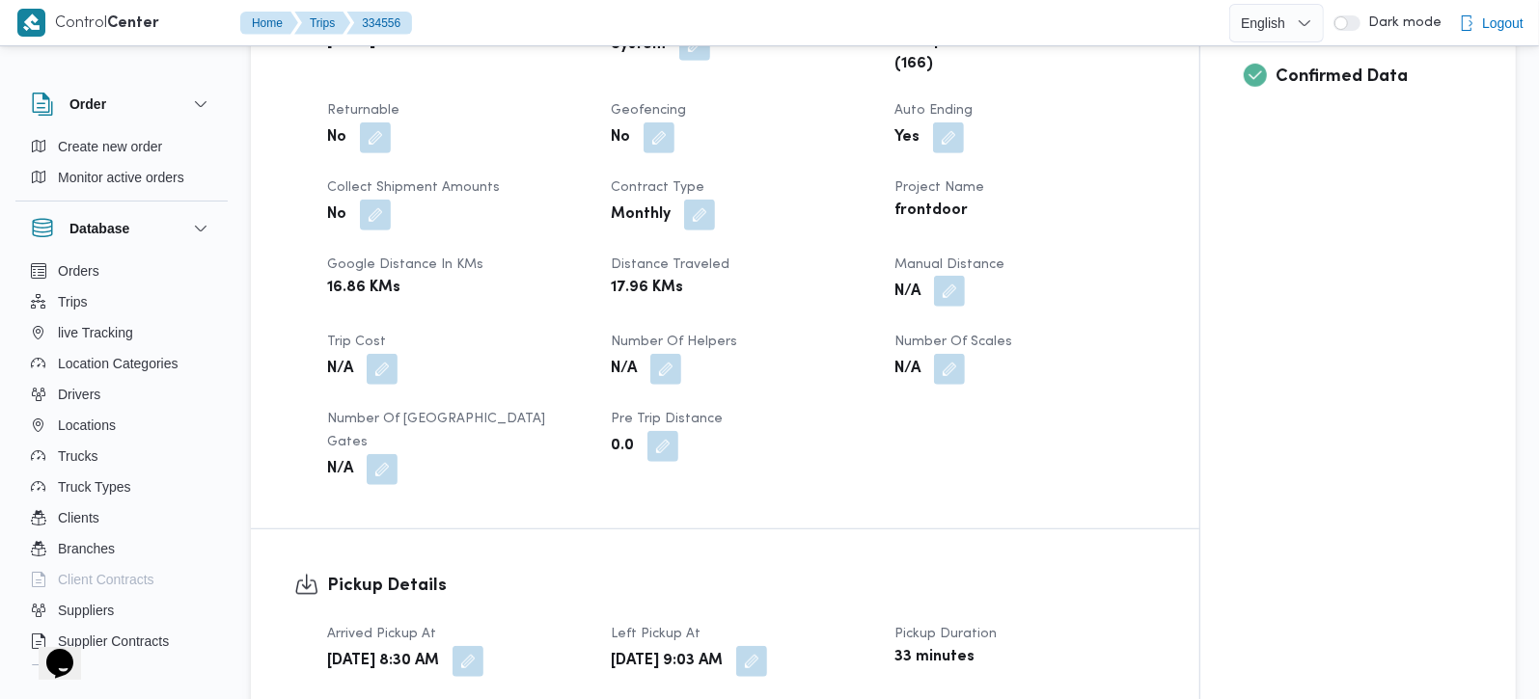
click at [959, 288] on button "button" at bounding box center [949, 291] width 31 height 31
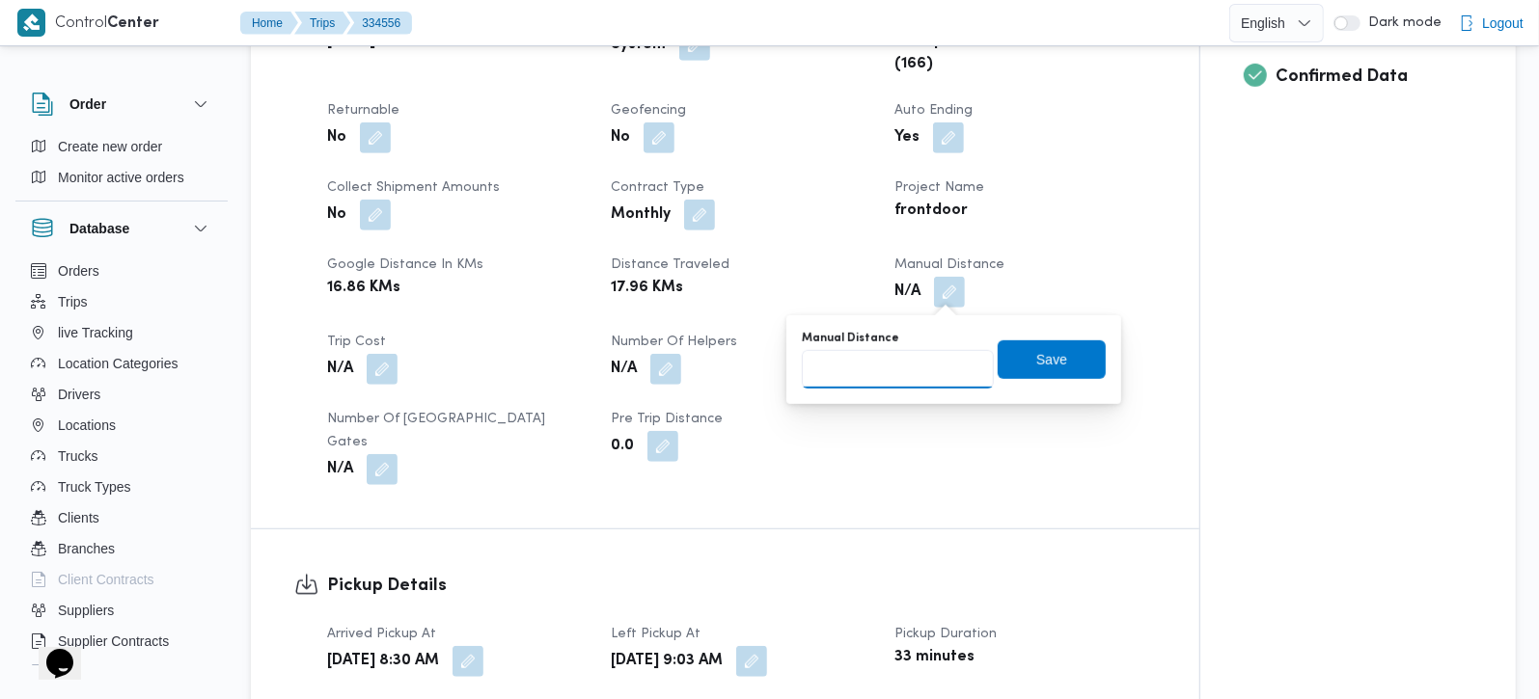
click at [891, 378] on input "Manual Distance" at bounding box center [898, 369] width 192 height 39
type input "135"
click at [1011, 355] on span "Save" at bounding box center [1052, 359] width 108 height 39
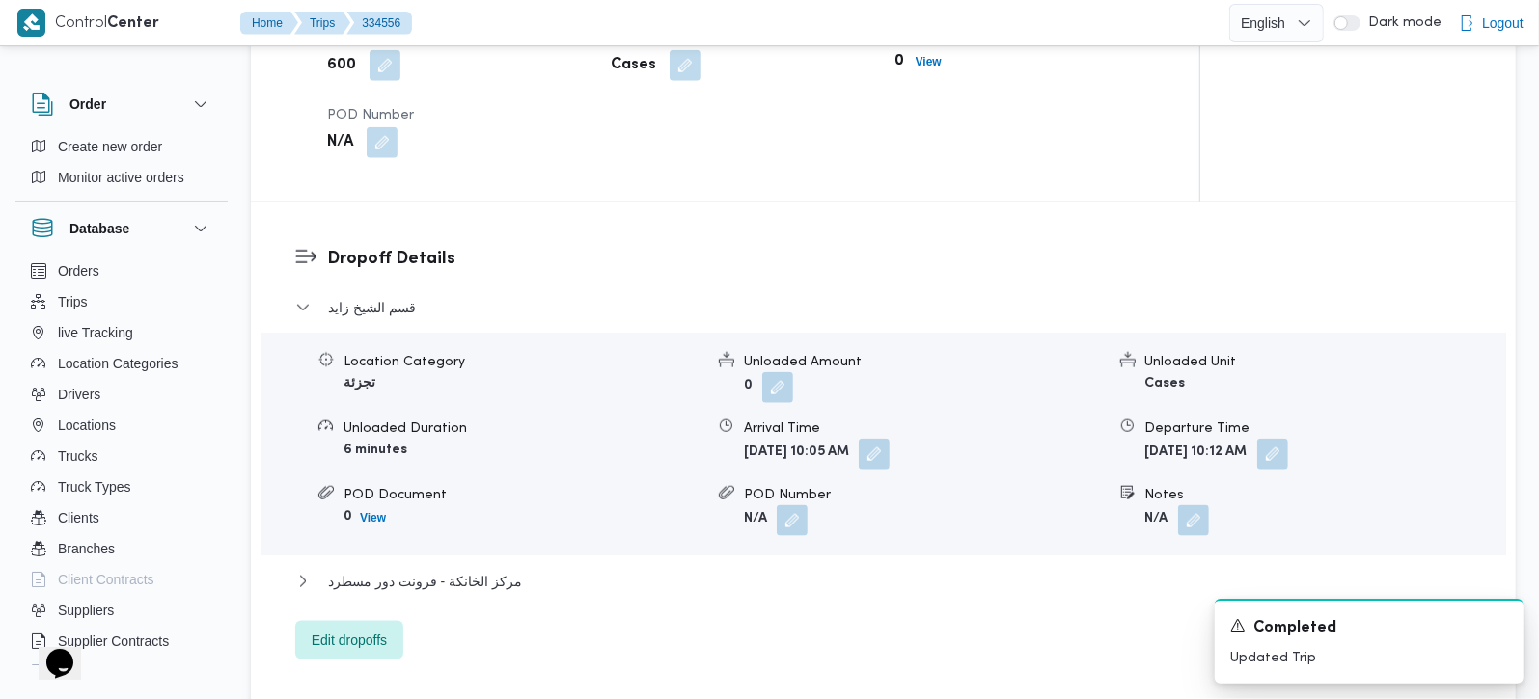
scroll to position [1589, 0]
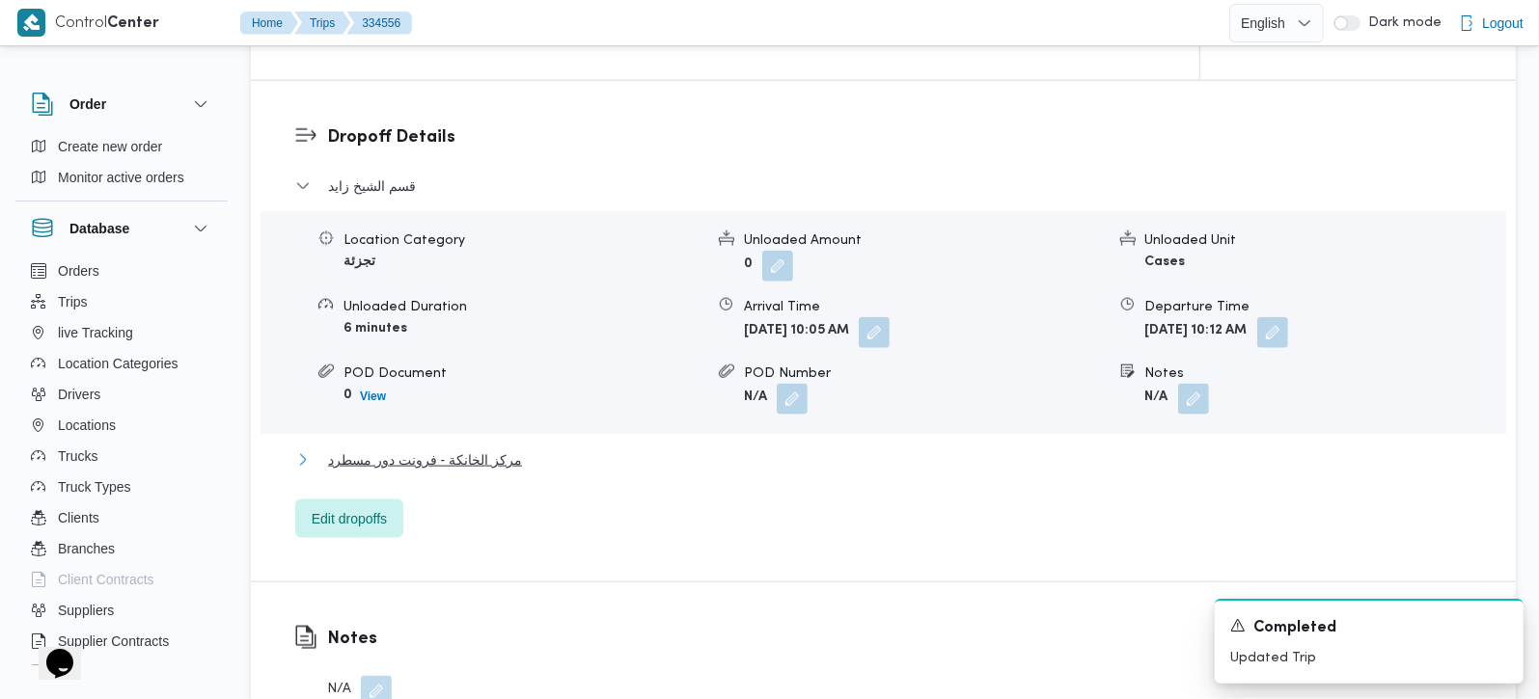
click at [415, 449] on span "مركز الخانكة - فرونت دور مسطرد" at bounding box center [425, 460] width 194 height 23
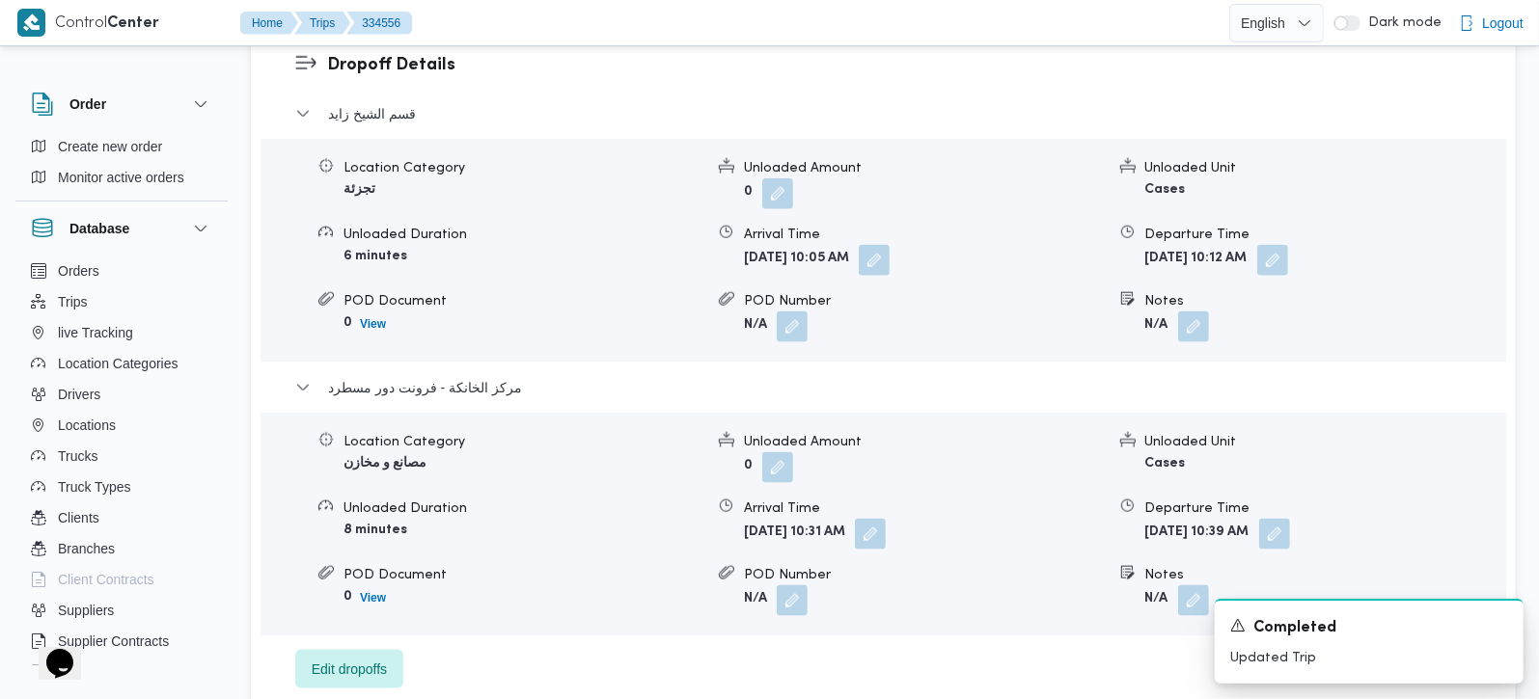
scroll to position [1702, 0]
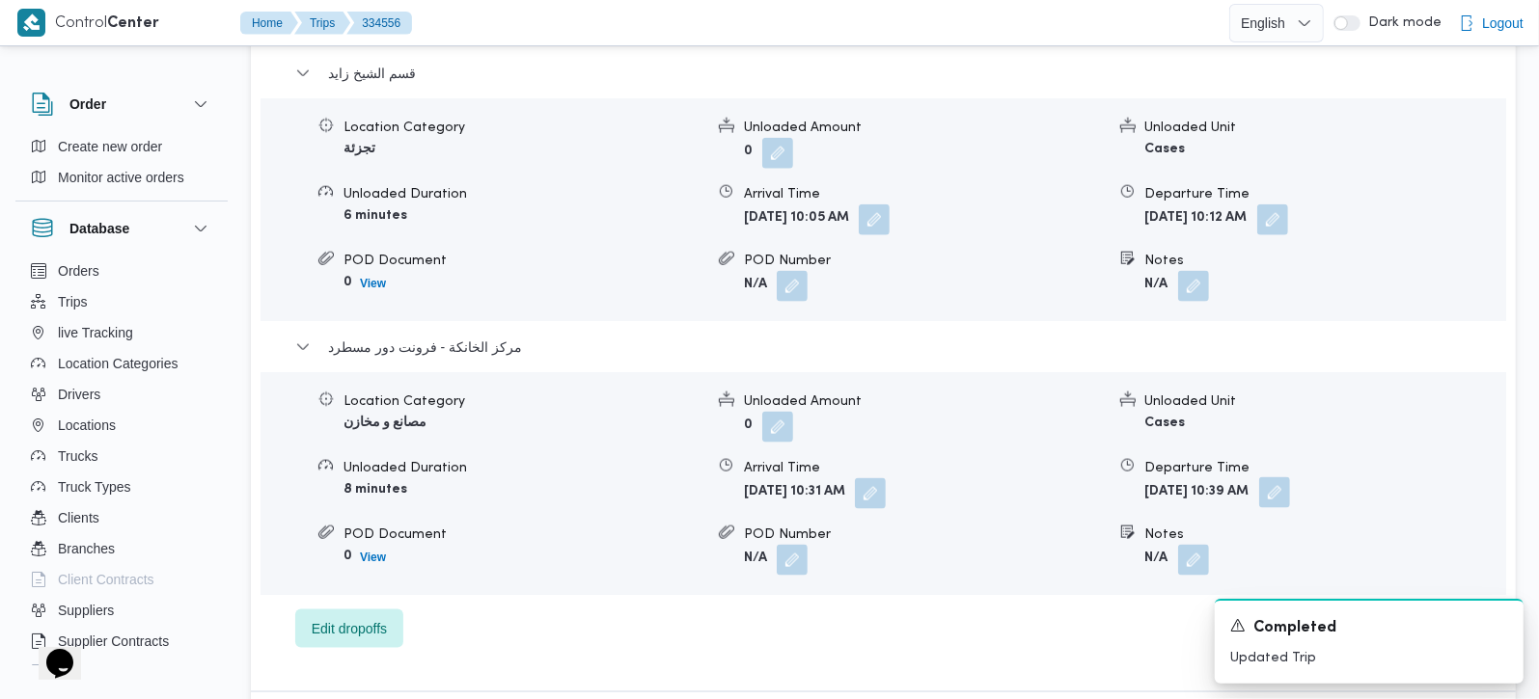
click at [1290, 479] on button "button" at bounding box center [1274, 493] width 31 height 31
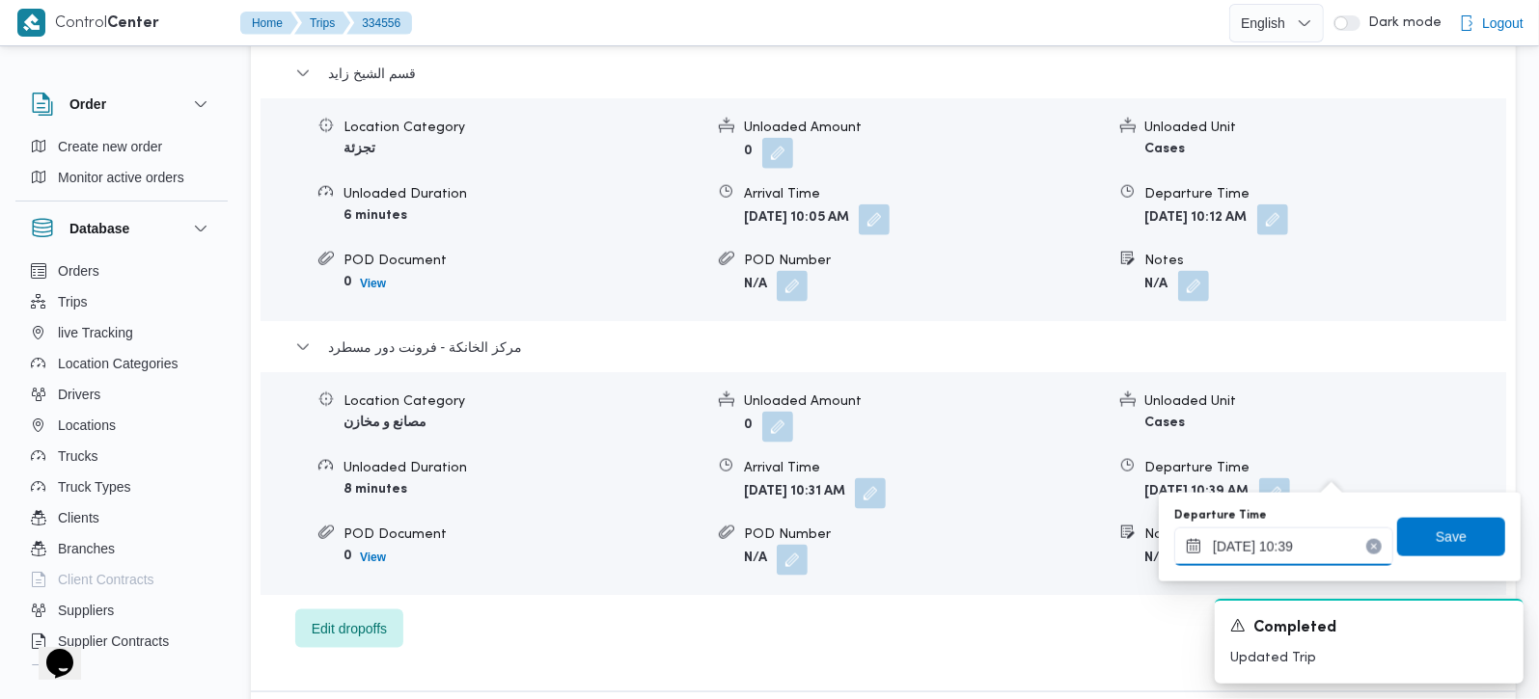
click at [1283, 530] on input "31/08/2025 10:39" at bounding box center [1283, 547] width 219 height 39
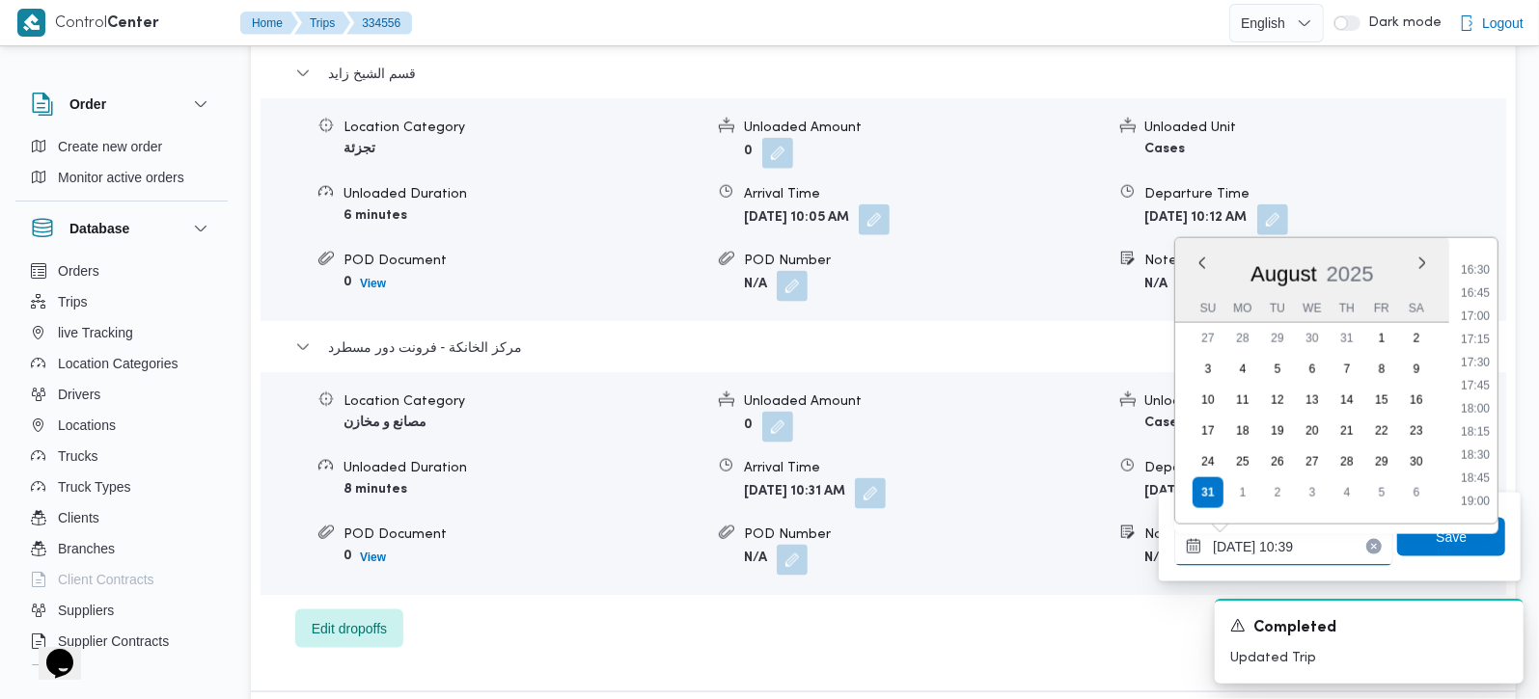
scroll to position [1522, 0]
click at [1476, 318] on li "17:00" at bounding box center [1475, 315] width 44 height 19
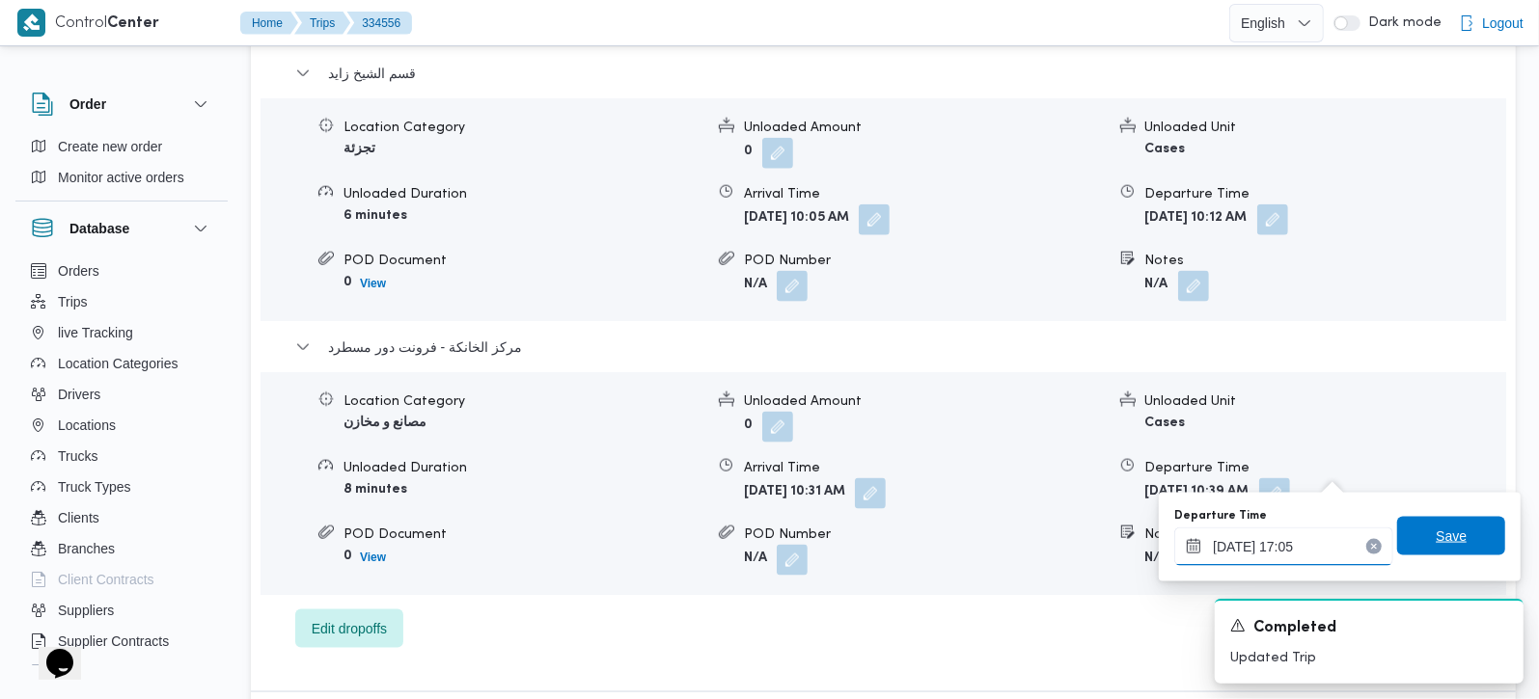
type input "31/08/2025 17:05"
click at [1465, 524] on span "Save" at bounding box center [1451, 536] width 108 height 39
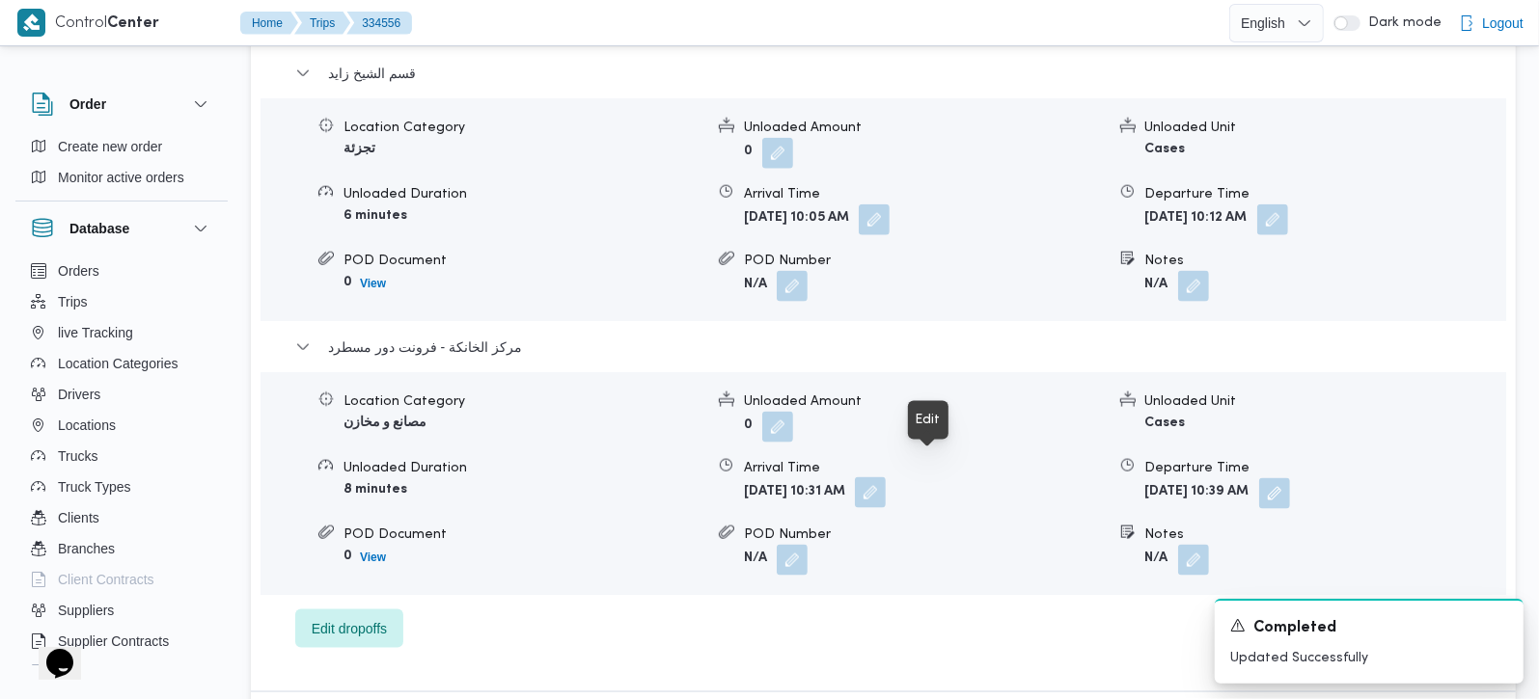
click at [886, 478] on button "button" at bounding box center [870, 493] width 31 height 31
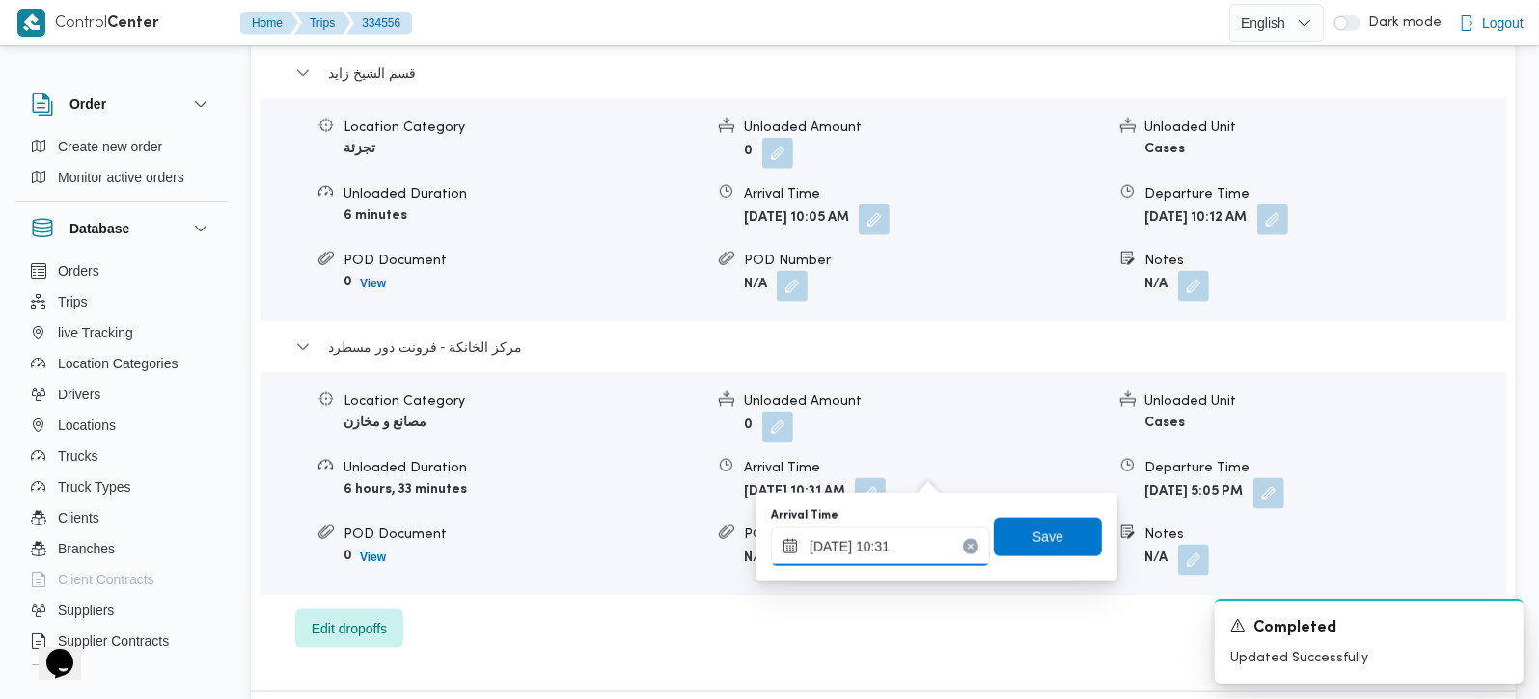
click at [899, 533] on input "31/08/2025 10:31" at bounding box center [880, 547] width 219 height 39
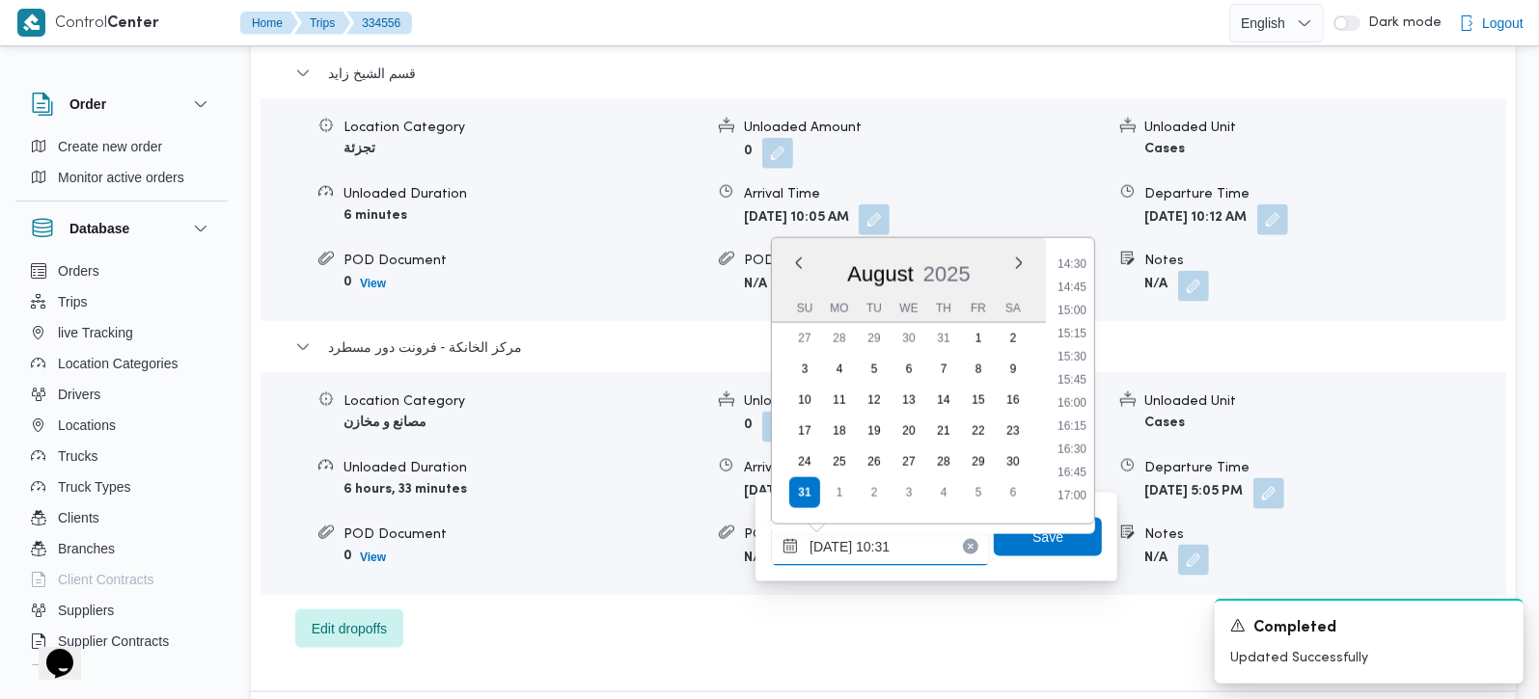
scroll to position [1409, 0]
click at [1078, 326] on li "16:00" at bounding box center [1072, 335] width 44 height 19
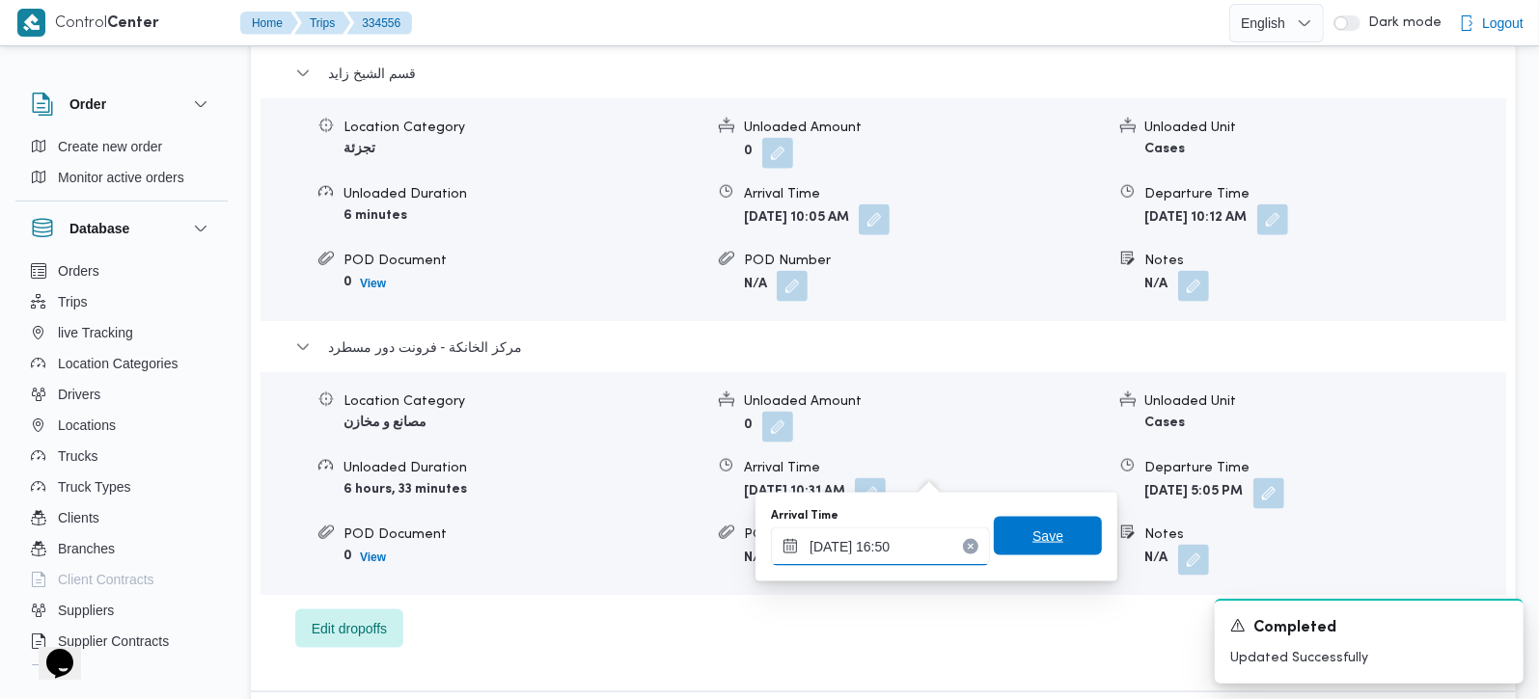
type input "31/08/2025 16:50"
click at [1057, 531] on span "Save" at bounding box center [1048, 536] width 108 height 39
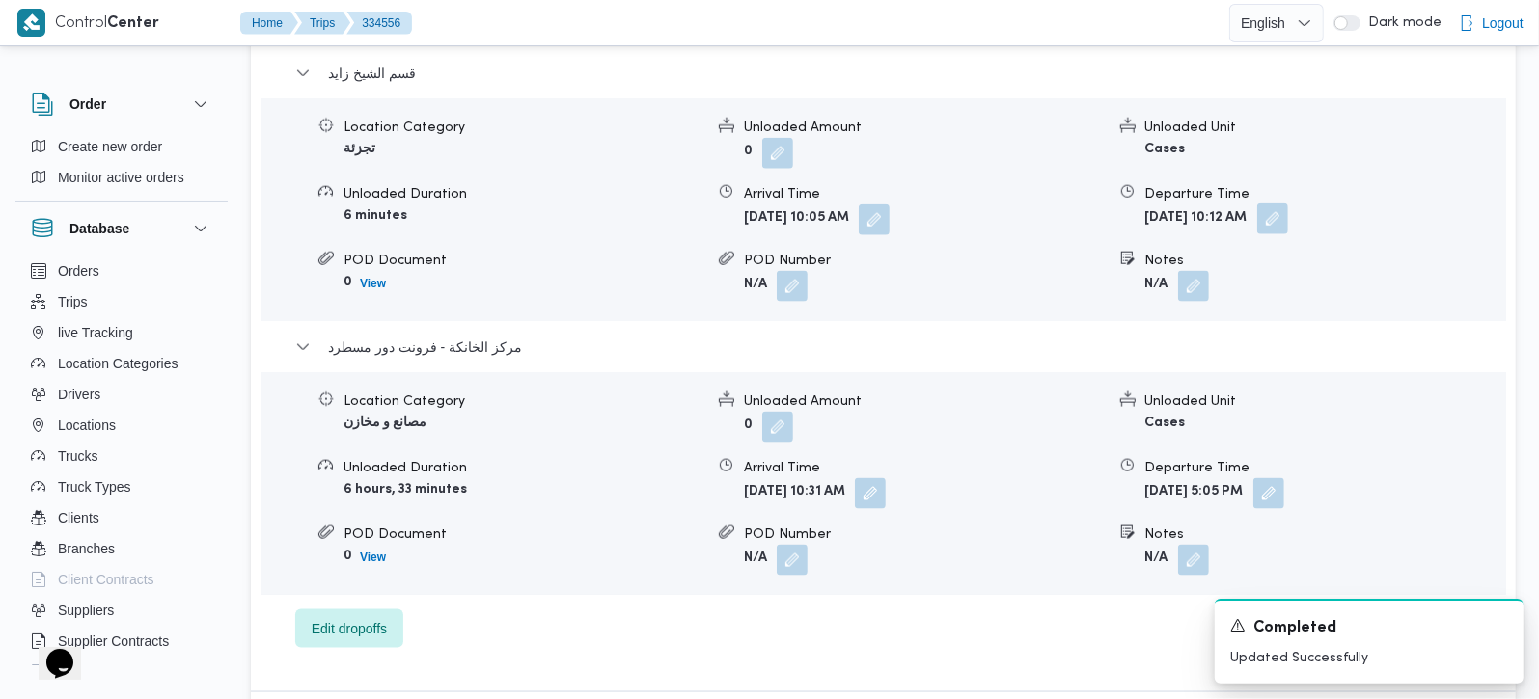
click at [1288, 204] on button "button" at bounding box center [1272, 219] width 31 height 31
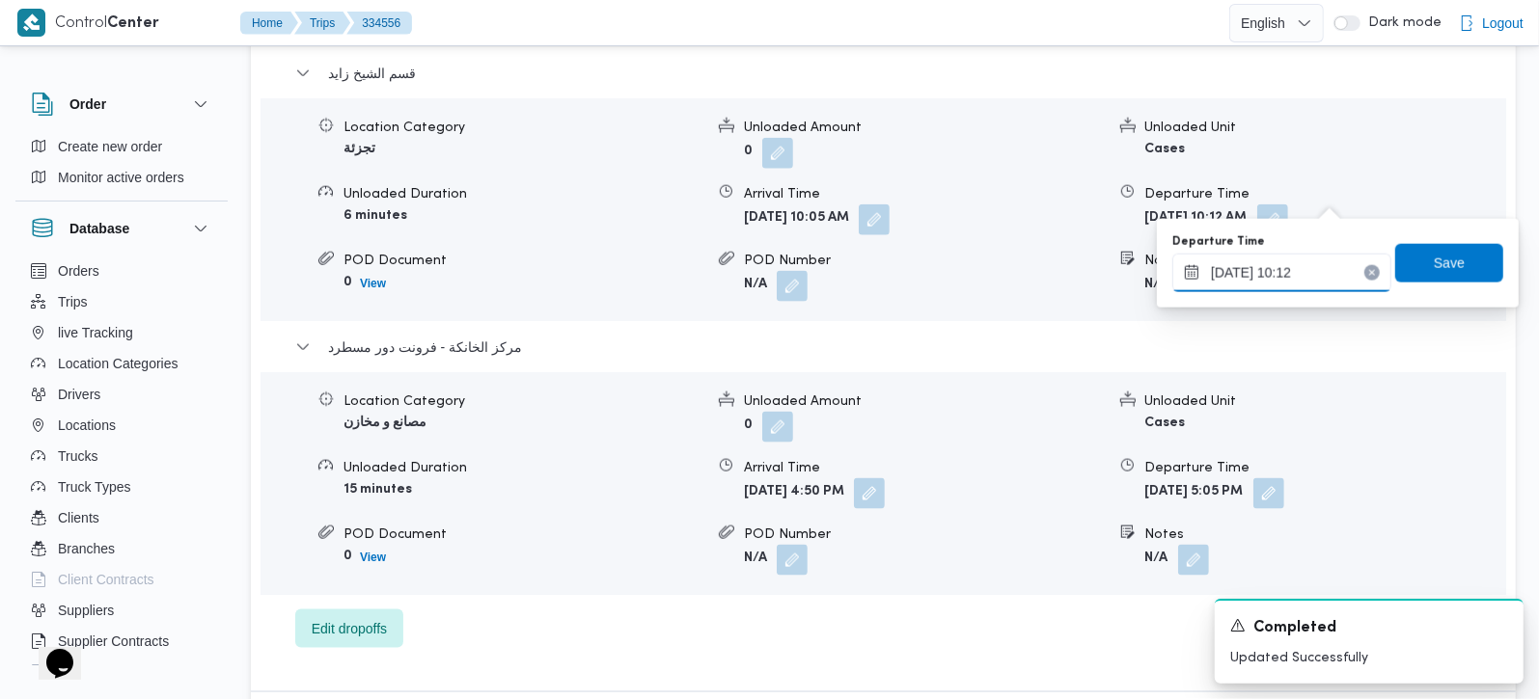
click at [1294, 272] on input "31/08/2025 10:12" at bounding box center [1281, 273] width 219 height 39
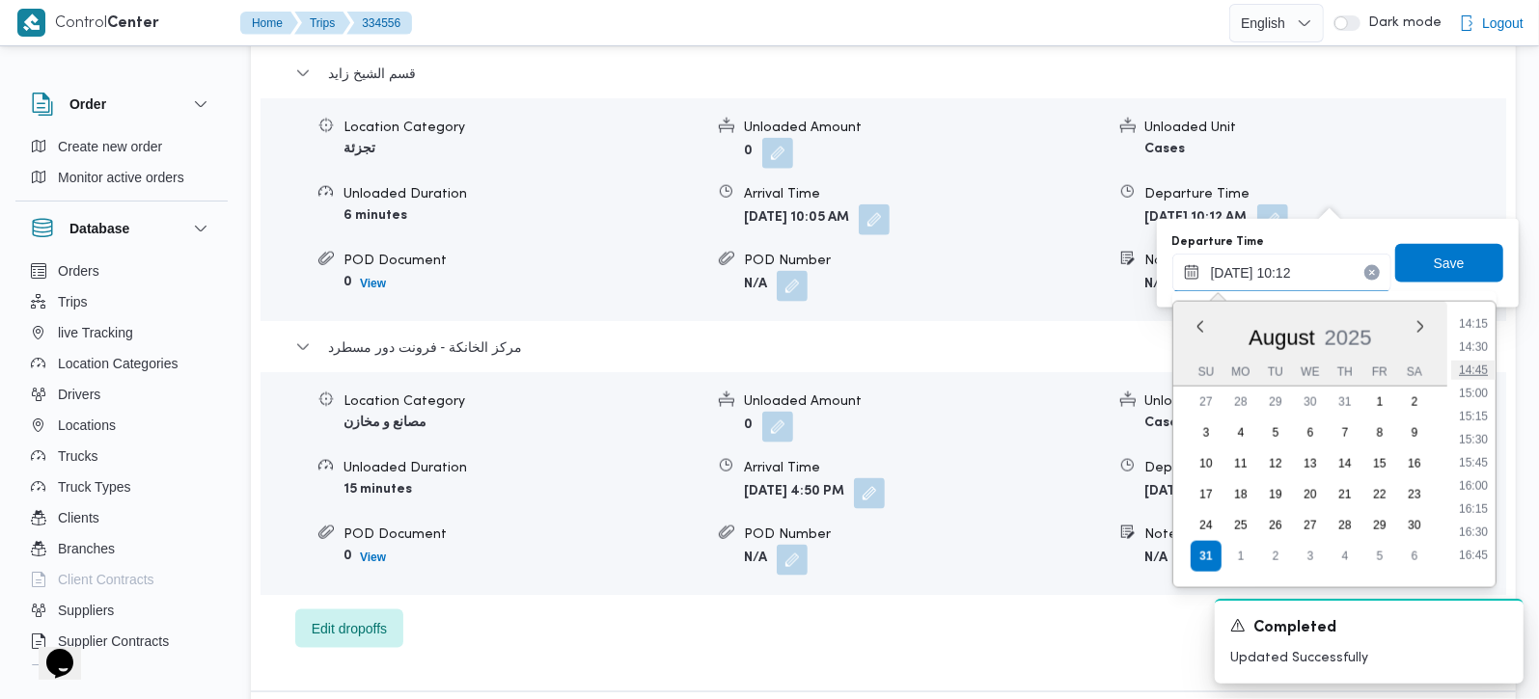
scroll to position [1362, 0]
click at [1482, 439] on li "16:00" at bounding box center [1473, 446] width 44 height 19
type input "31/08/2025 16:00"
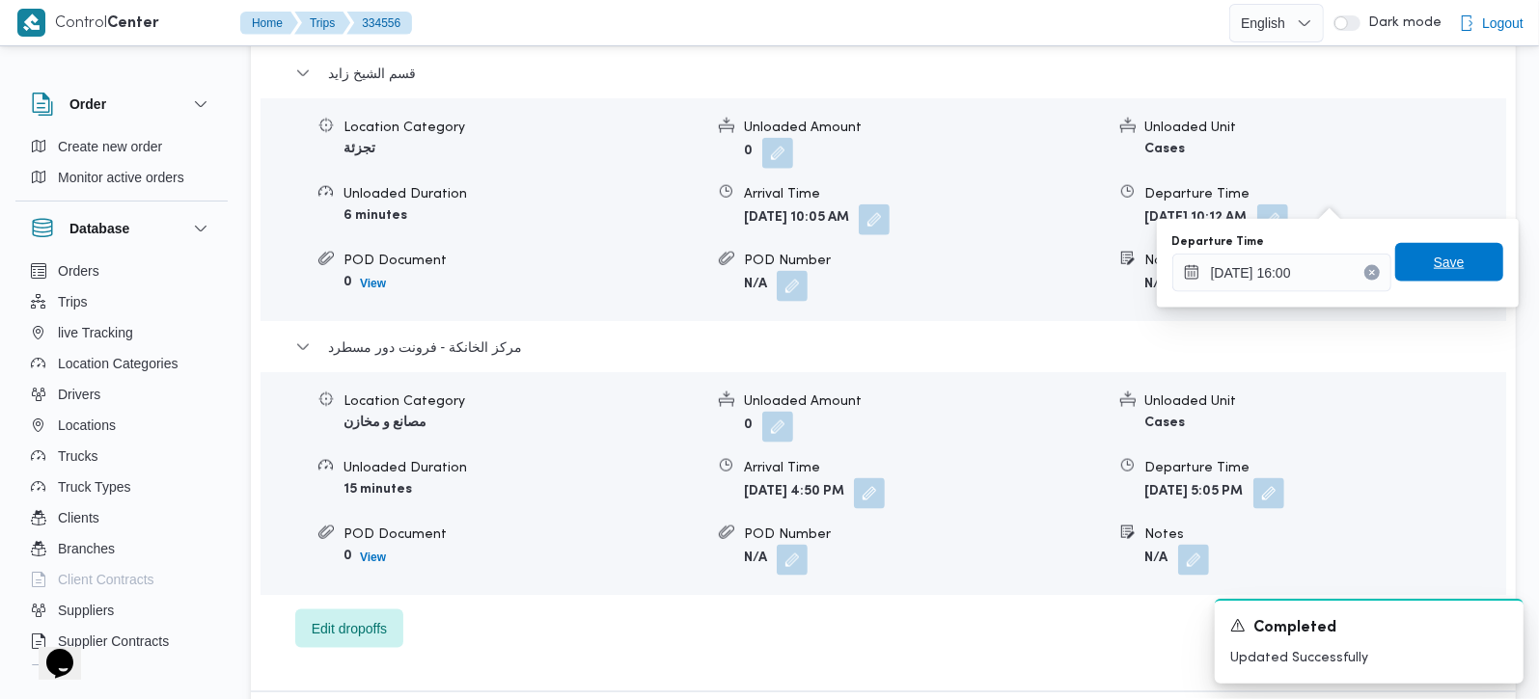
click at [1456, 269] on span "Save" at bounding box center [1449, 262] width 108 height 39
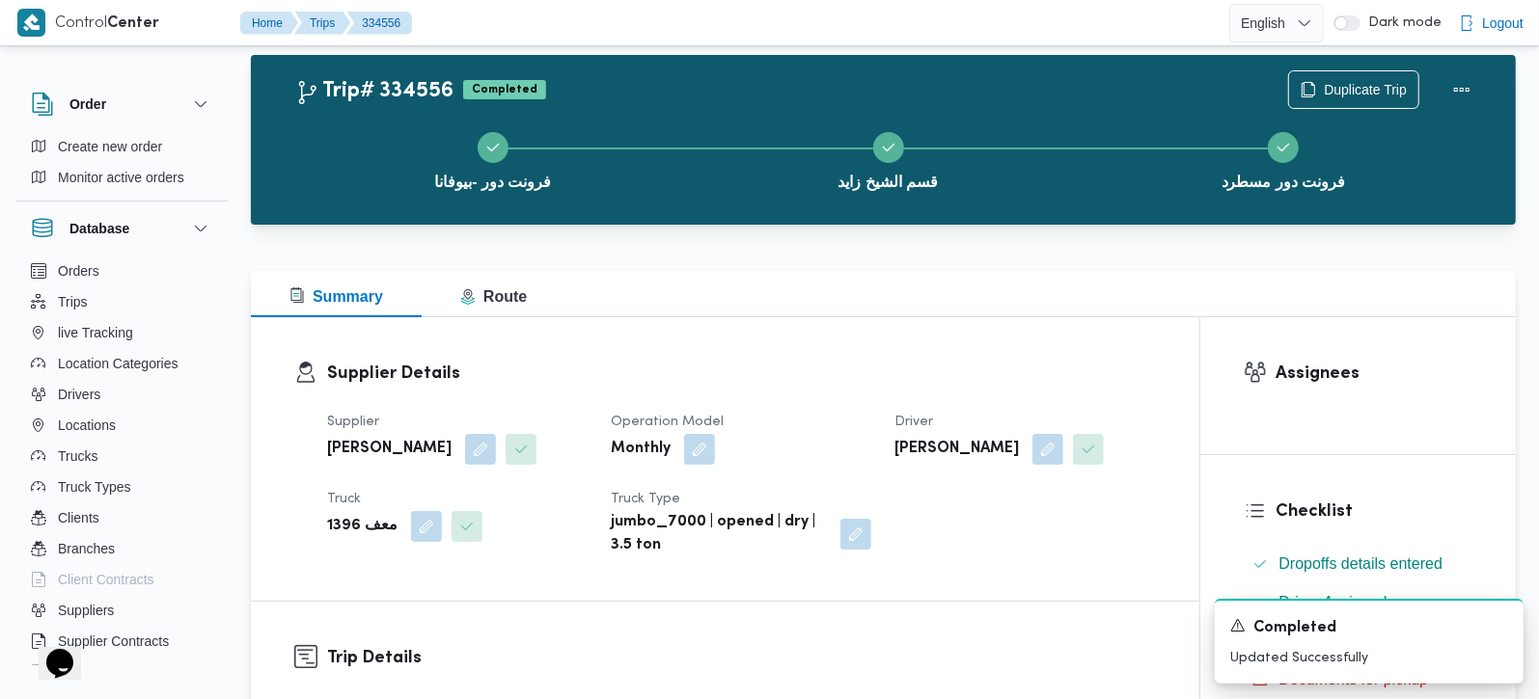
scroll to position [0, 0]
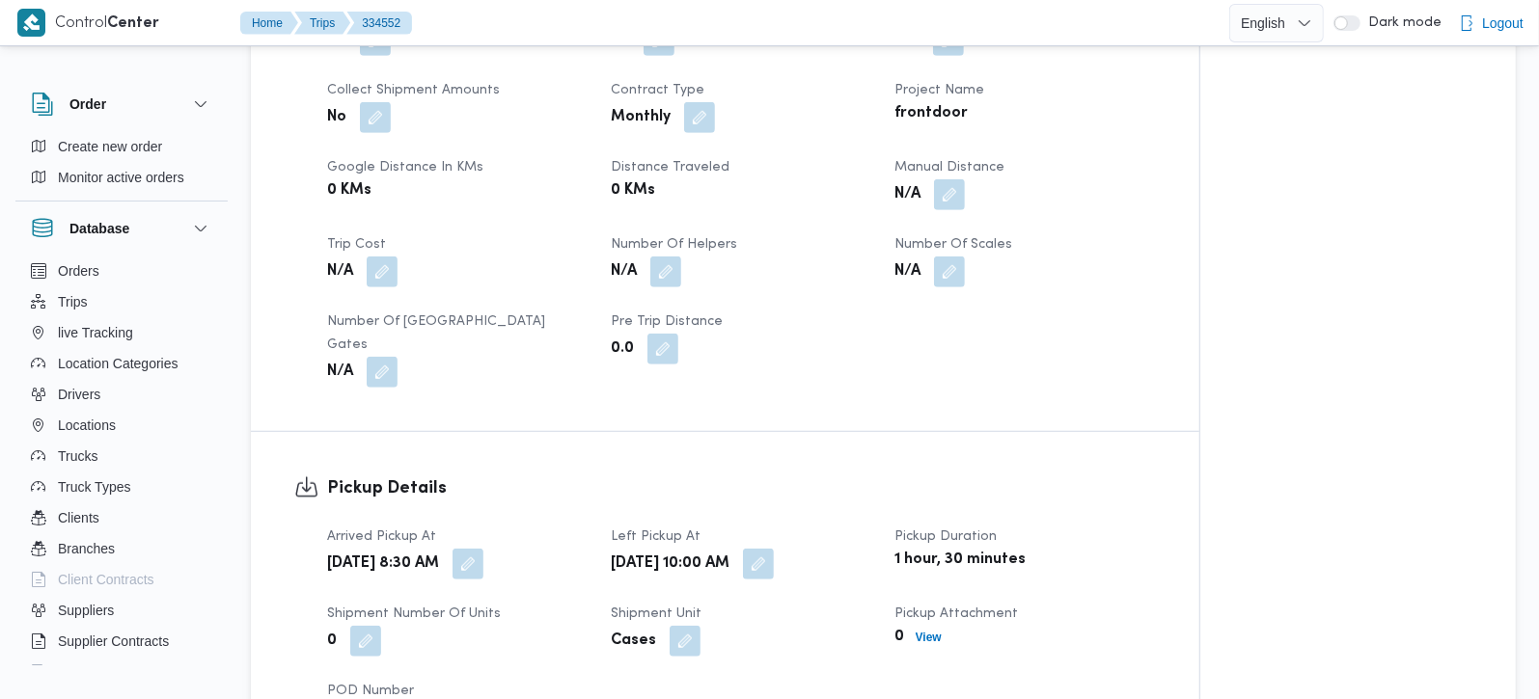
scroll to position [453, 0]
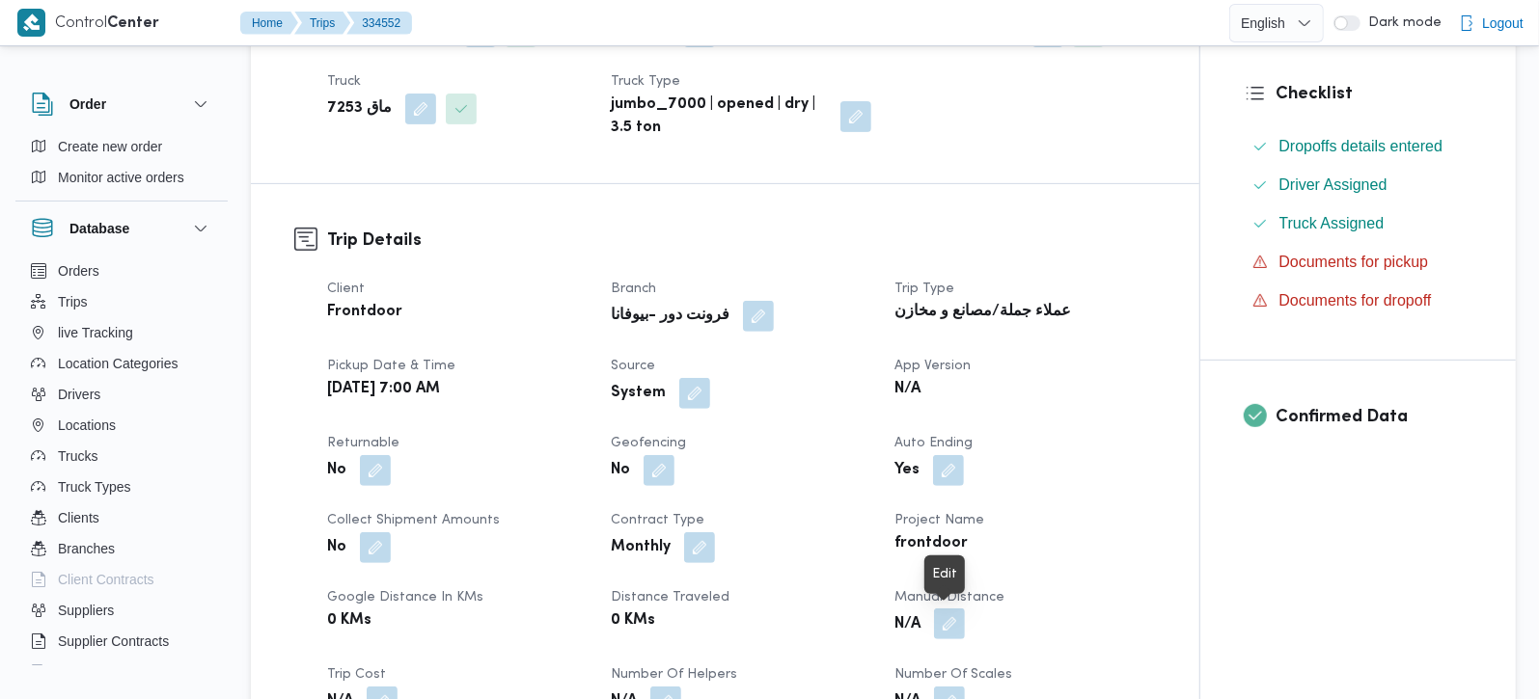
click at [949, 614] on button "button" at bounding box center [949, 624] width 31 height 31
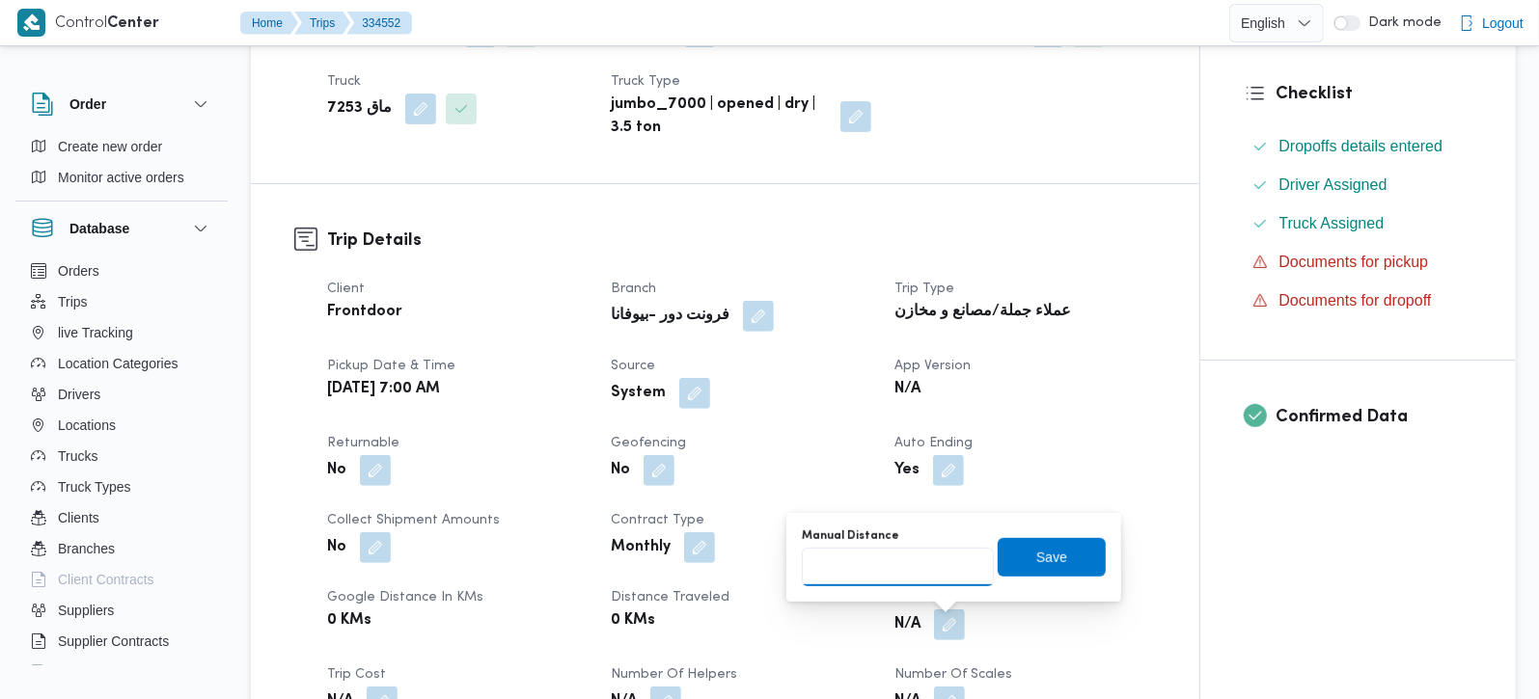
click at [882, 562] on input "Manual Distance" at bounding box center [898, 567] width 192 height 39
type input "140"
click at [1029, 573] on span "Save" at bounding box center [1052, 556] width 108 height 39
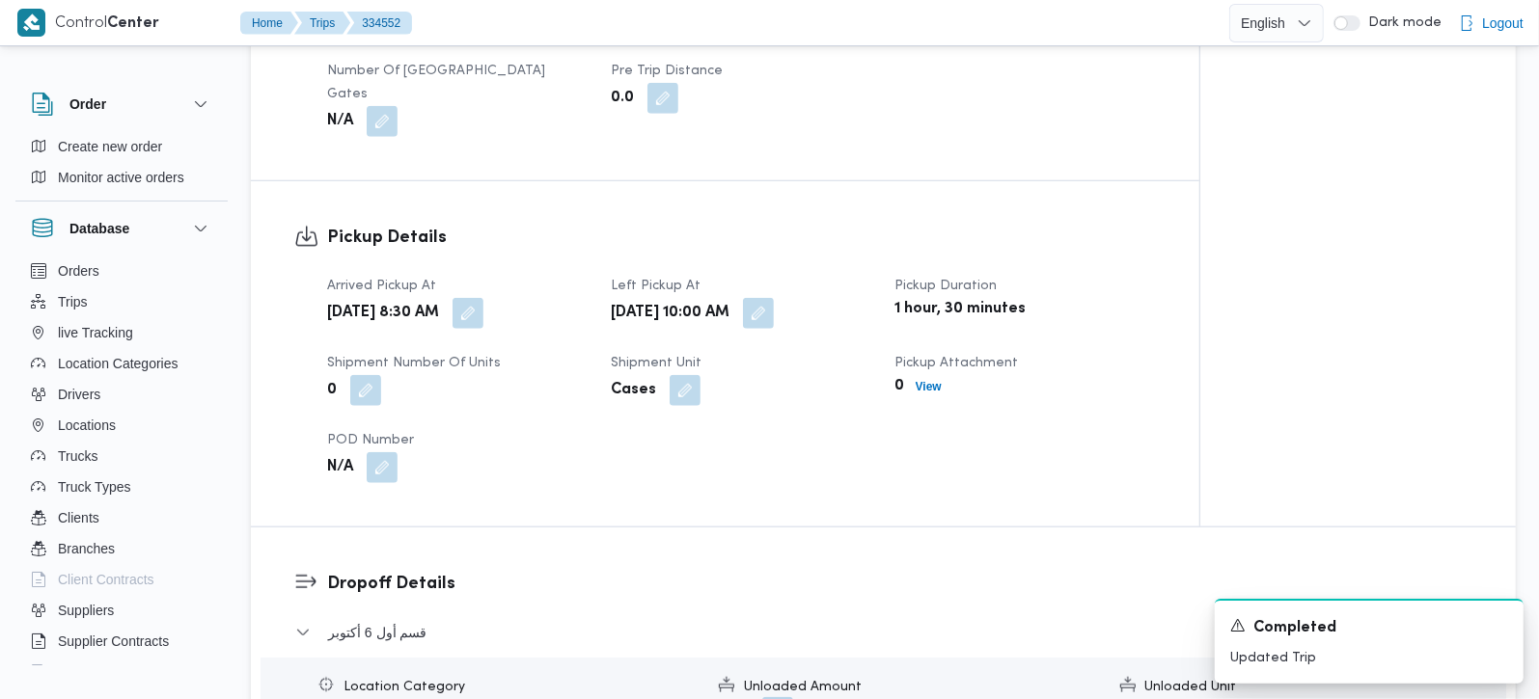
scroll to position [1248, 0]
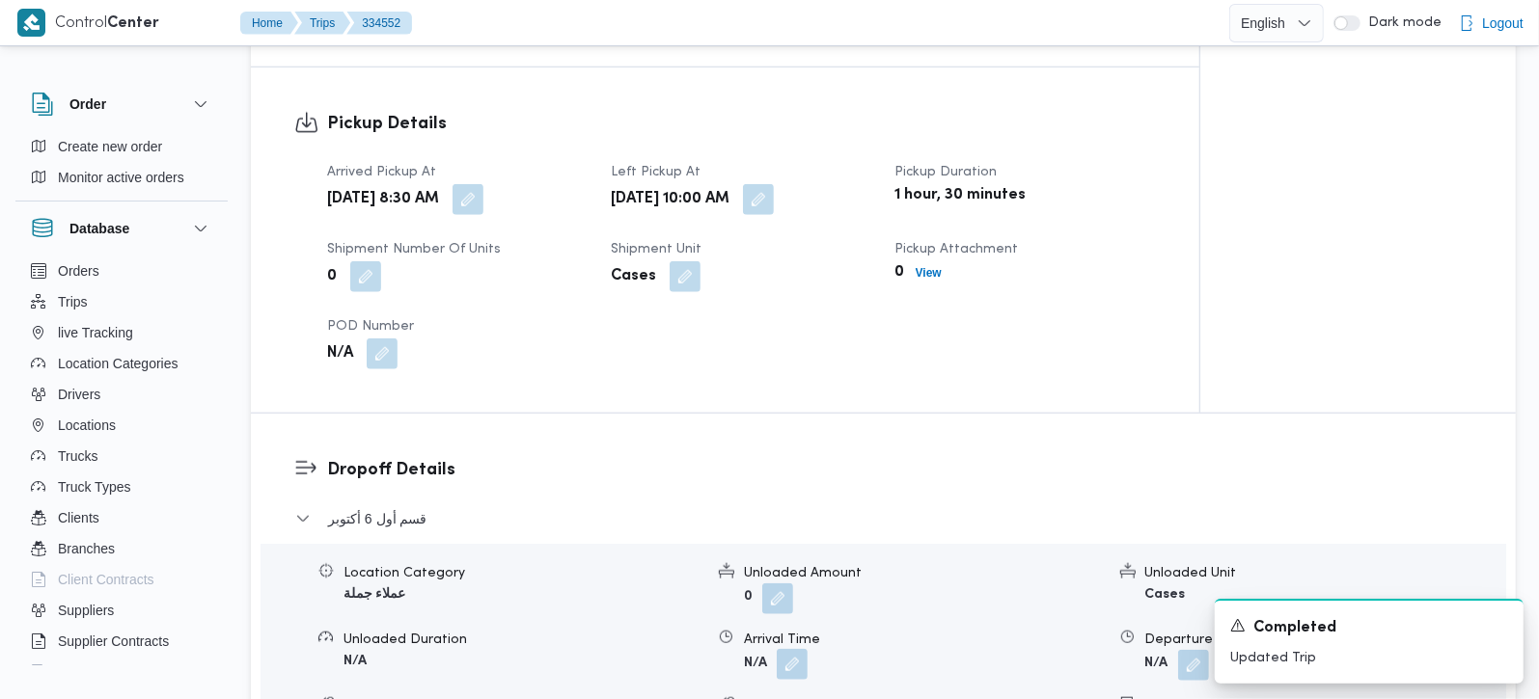
click at [788, 649] on button "button" at bounding box center [792, 664] width 31 height 31
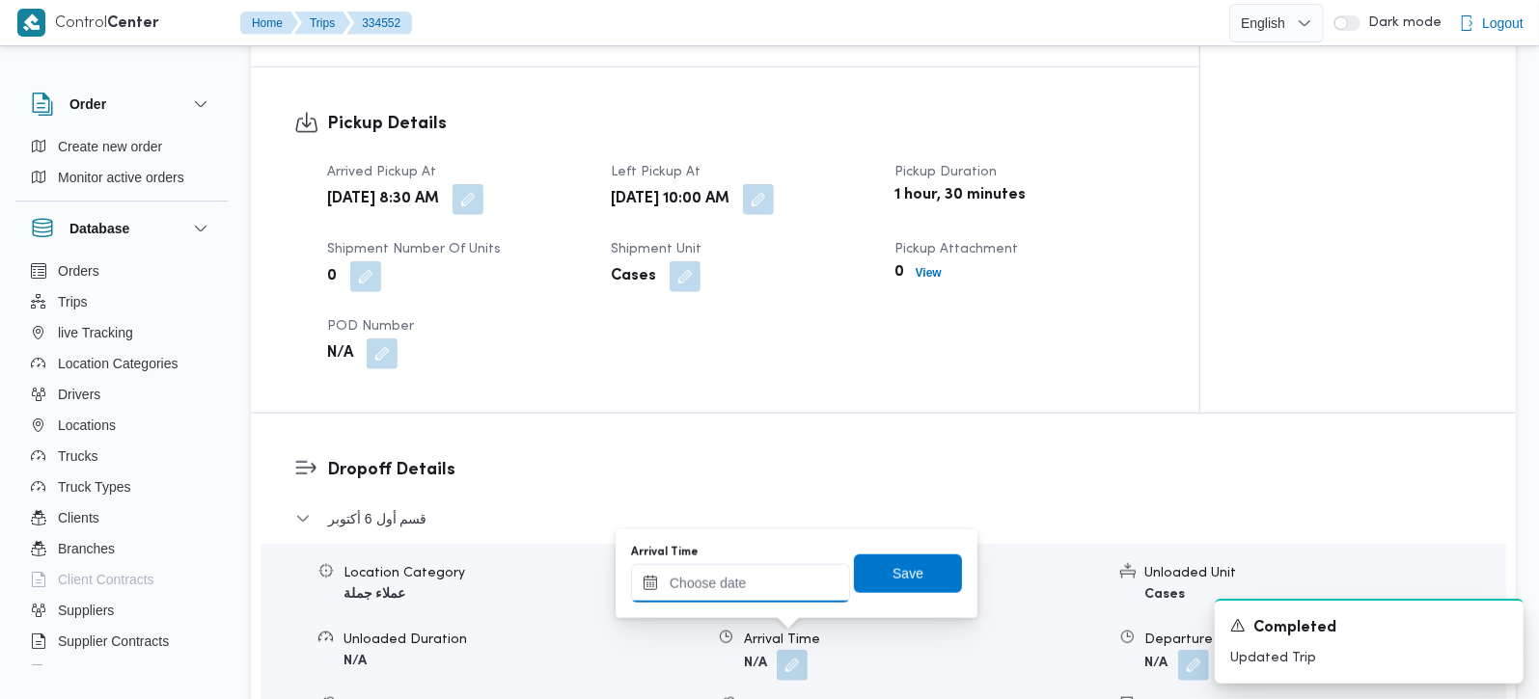
click at [745, 586] on input "Arrival Time" at bounding box center [740, 583] width 219 height 39
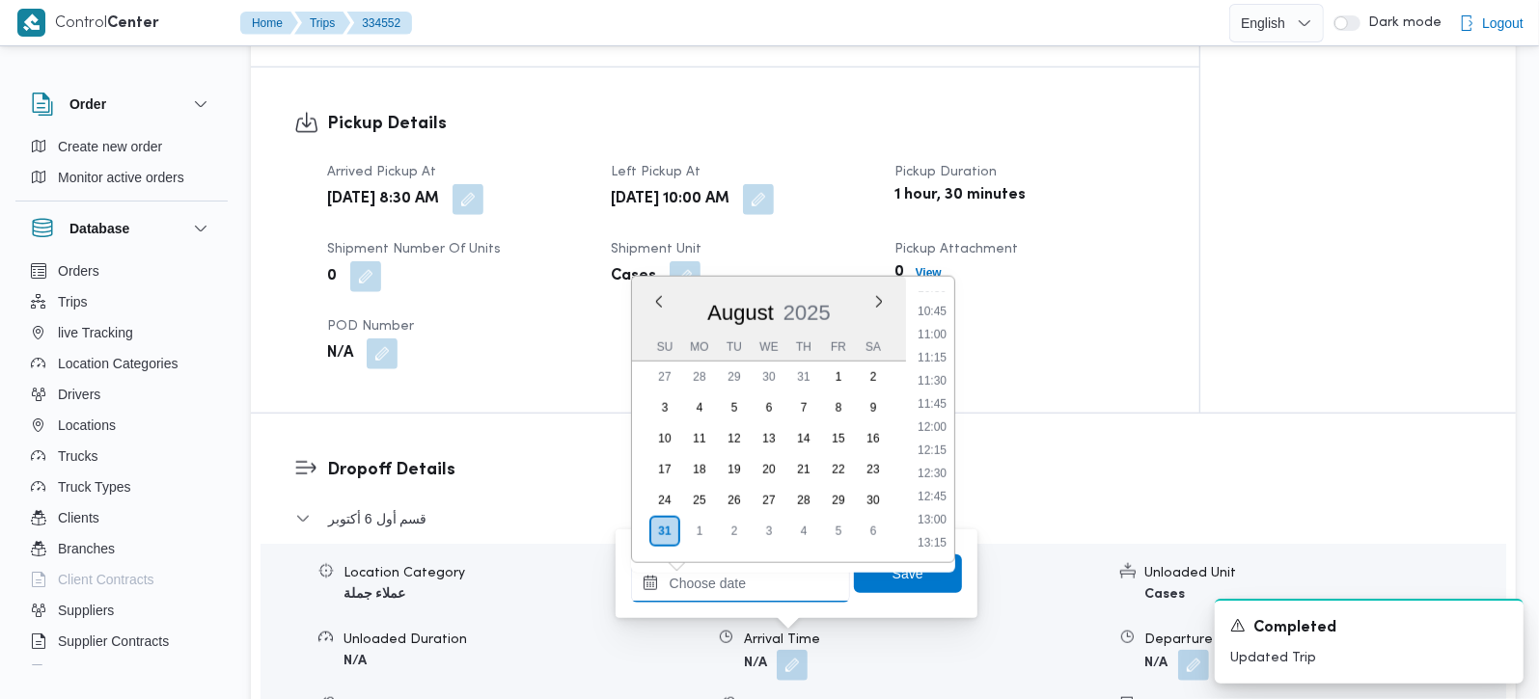
scroll to position [945, 0]
drag, startPoint x: 940, startPoint y: 373, endPoint x: 920, endPoint y: 441, distance: 70.2
click at [940, 373] on li "11:00" at bounding box center [932, 375] width 44 height 19
type input "[DATE] 11:00"
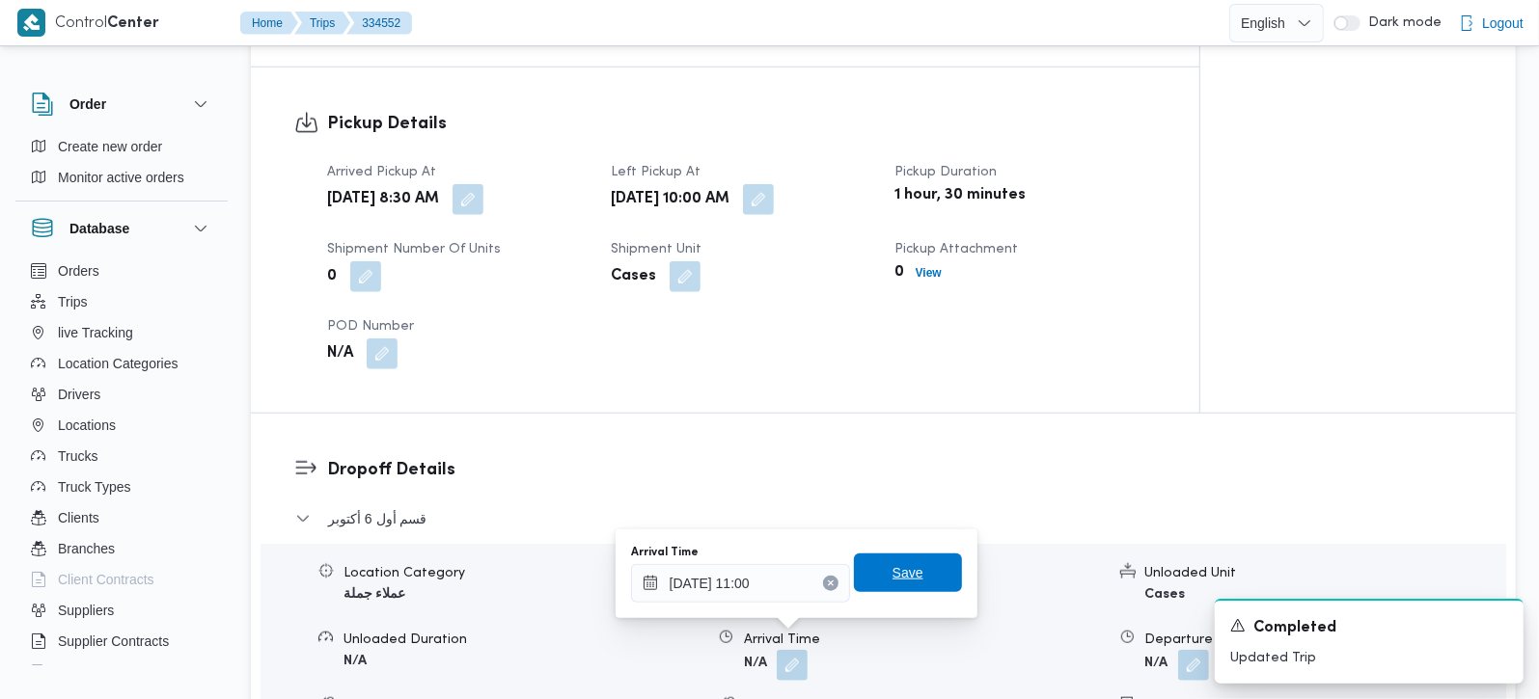
click at [889, 558] on span "Save" at bounding box center [908, 573] width 108 height 39
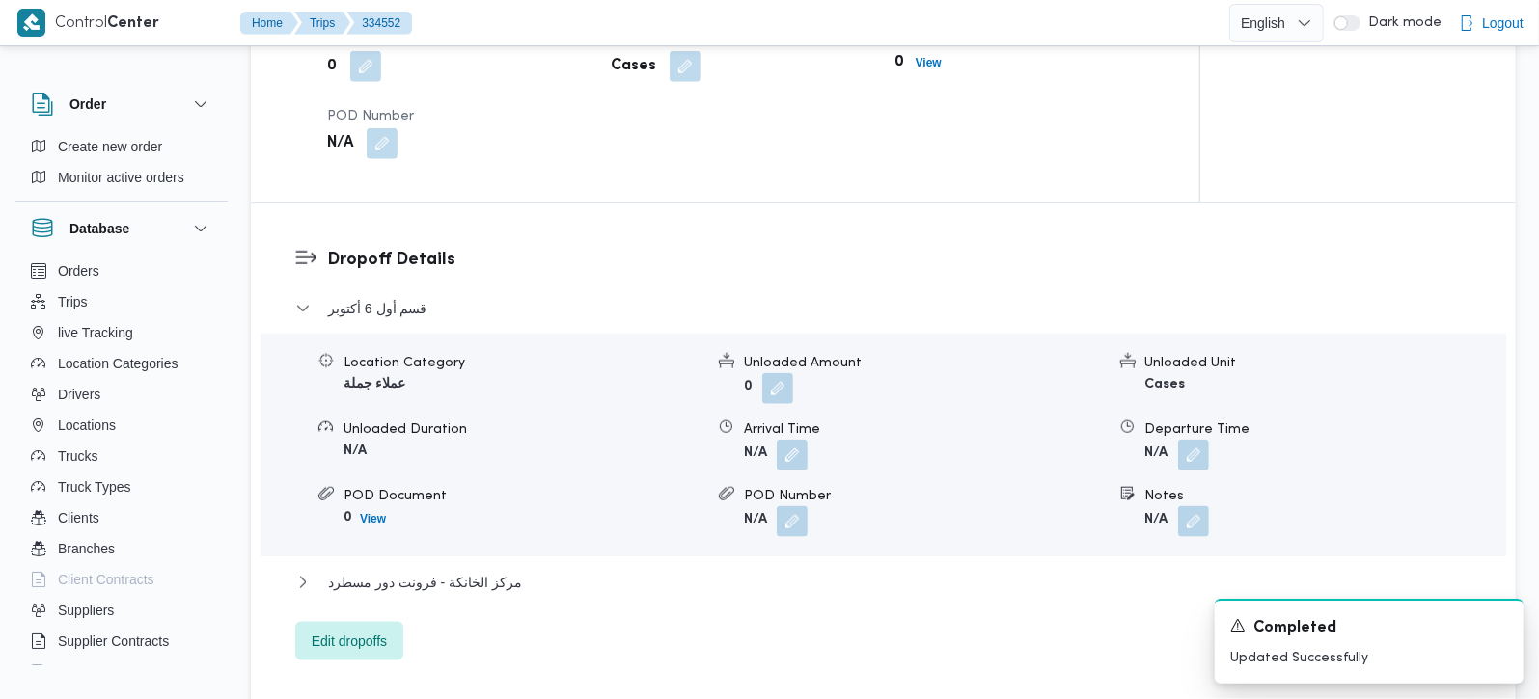
scroll to position [1816, 0]
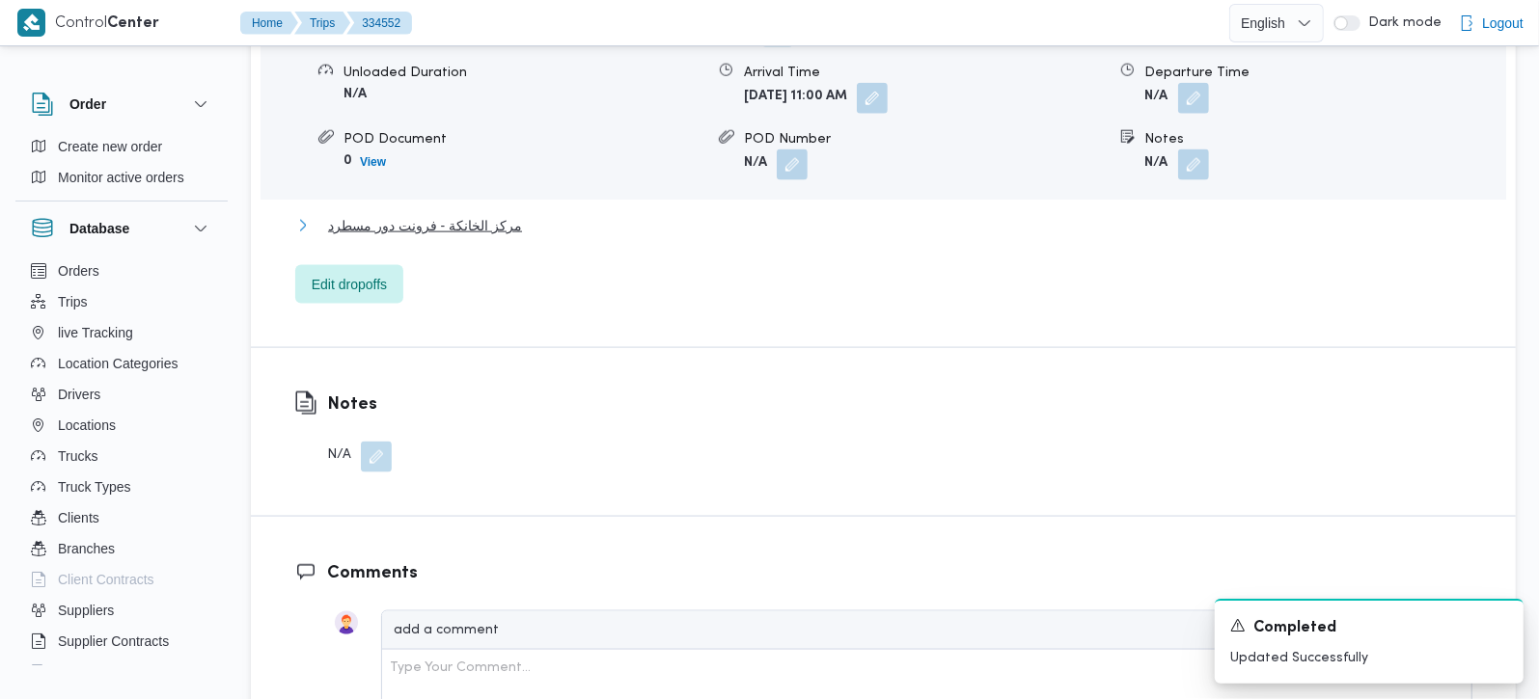
click at [399, 214] on span "مركز الخانكة - فرونت دور مسطرد" at bounding box center [425, 225] width 194 height 23
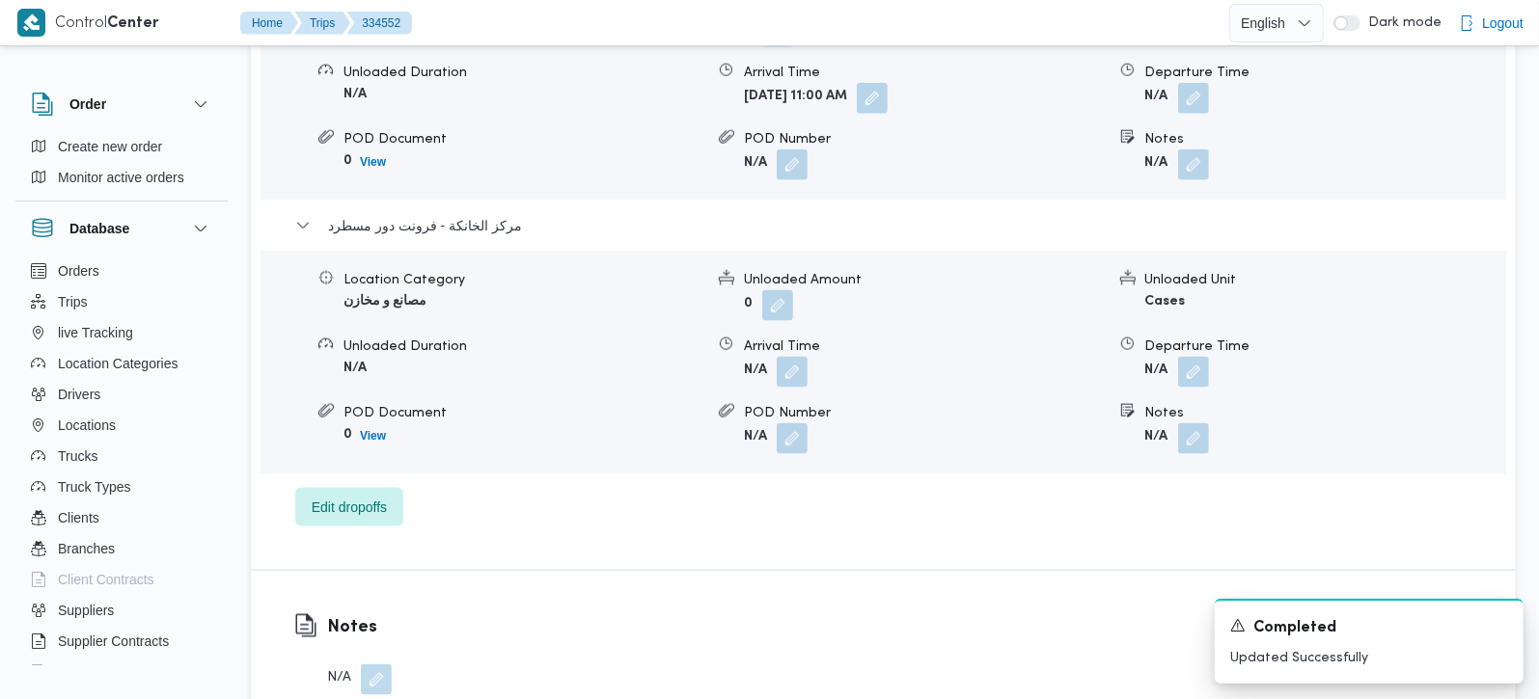
click at [1186, 366] on div "Location Category مصانع و مخازن Unloaded Amount 0 Unloaded Unit Cases Unloaded …" at bounding box center [883, 362] width 1261 height 219
click at [1186, 356] on button "button" at bounding box center [1193, 371] width 31 height 31
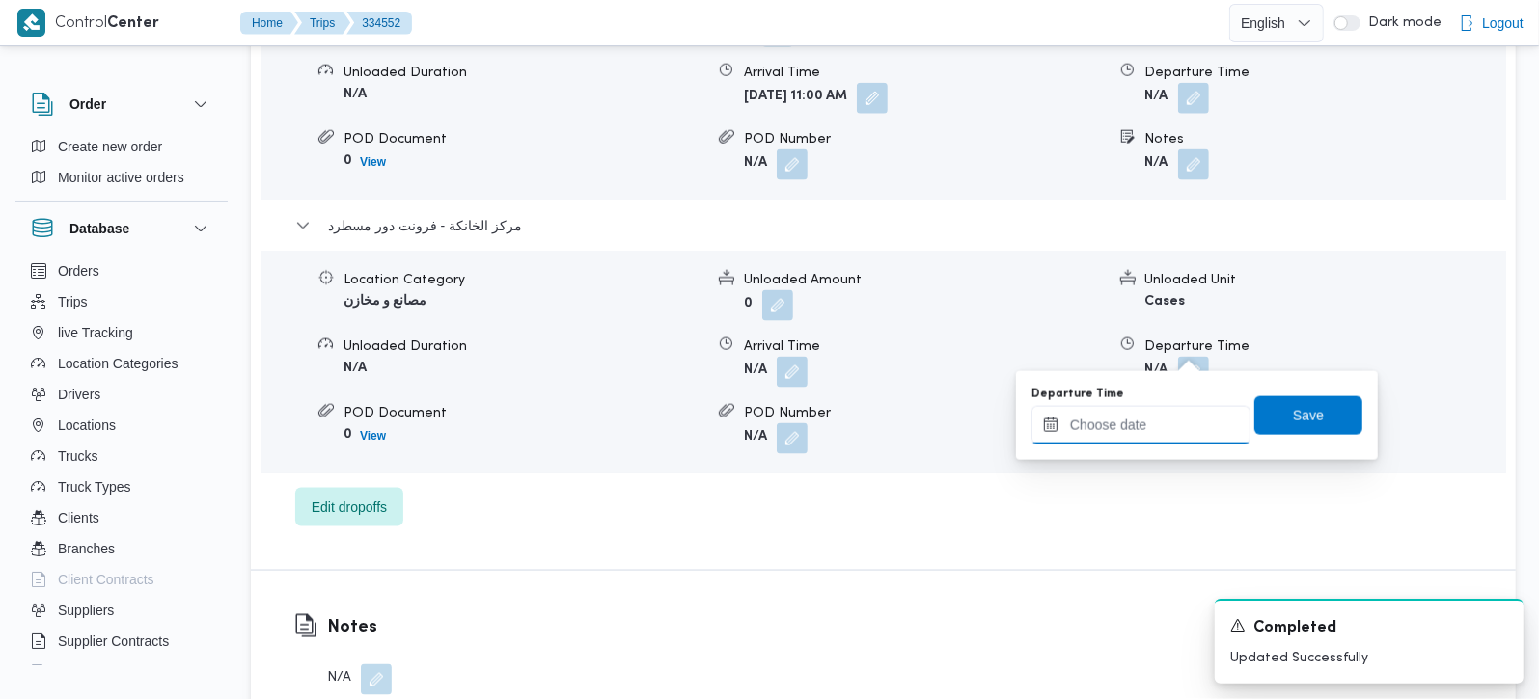
click at [1140, 428] on input "Departure Time" at bounding box center [1140, 425] width 219 height 39
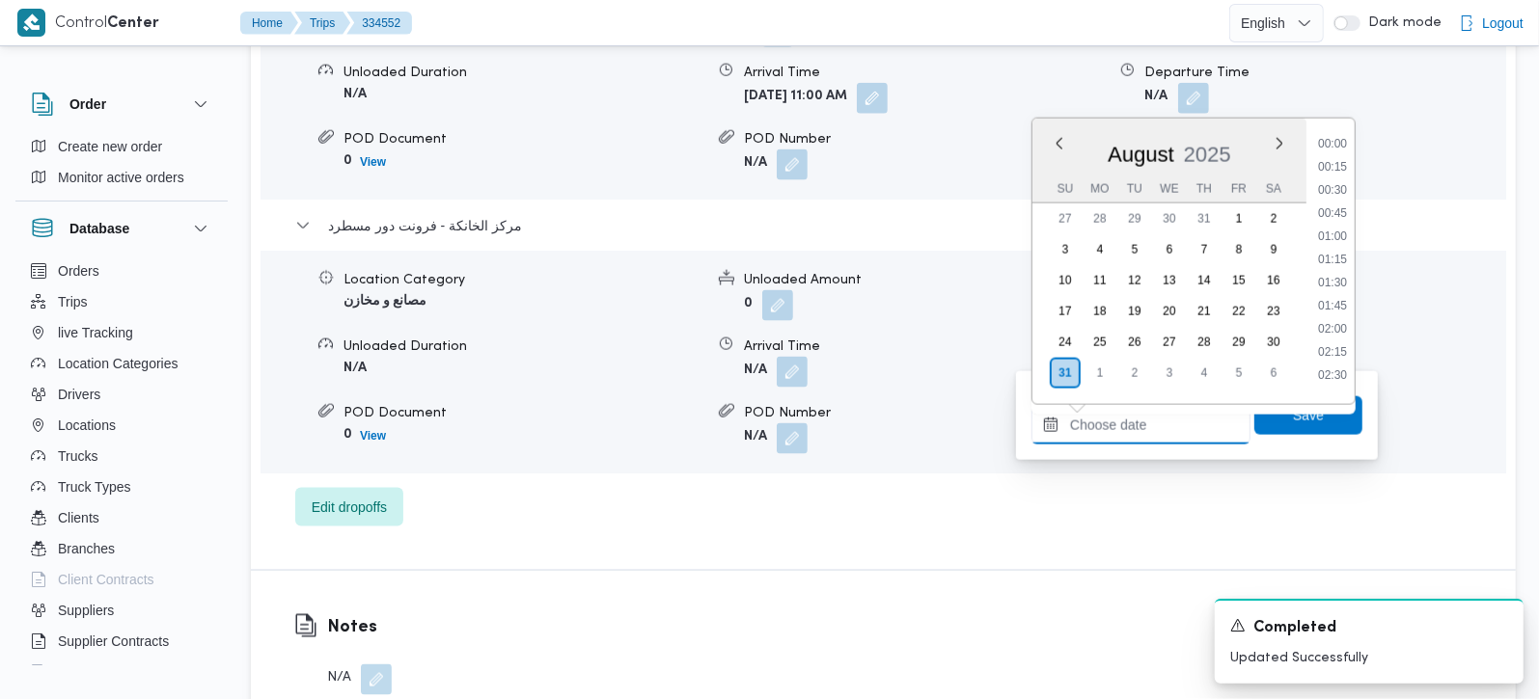
scroll to position [1513, 0]
drag, startPoint x: 1340, startPoint y: 164, endPoint x: 1334, endPoint y: 224, distance: 60.1
click at [1340, 164] on li "16:30" at bounding box center [1332, 159] width 44 height 19
type input "[DATE] 16:30"
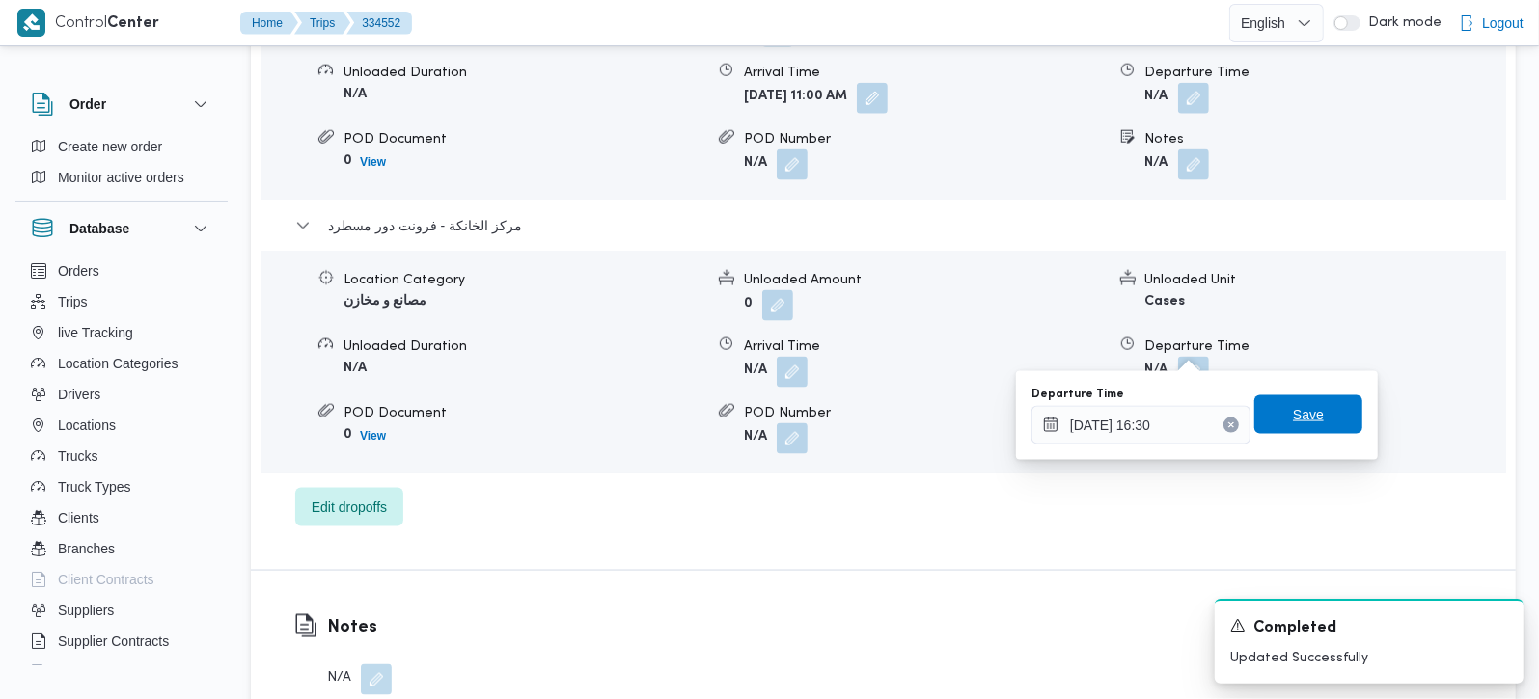
click at [1302, 422] on span "Save" at bounding box center [1308, 414] width 31 height 23
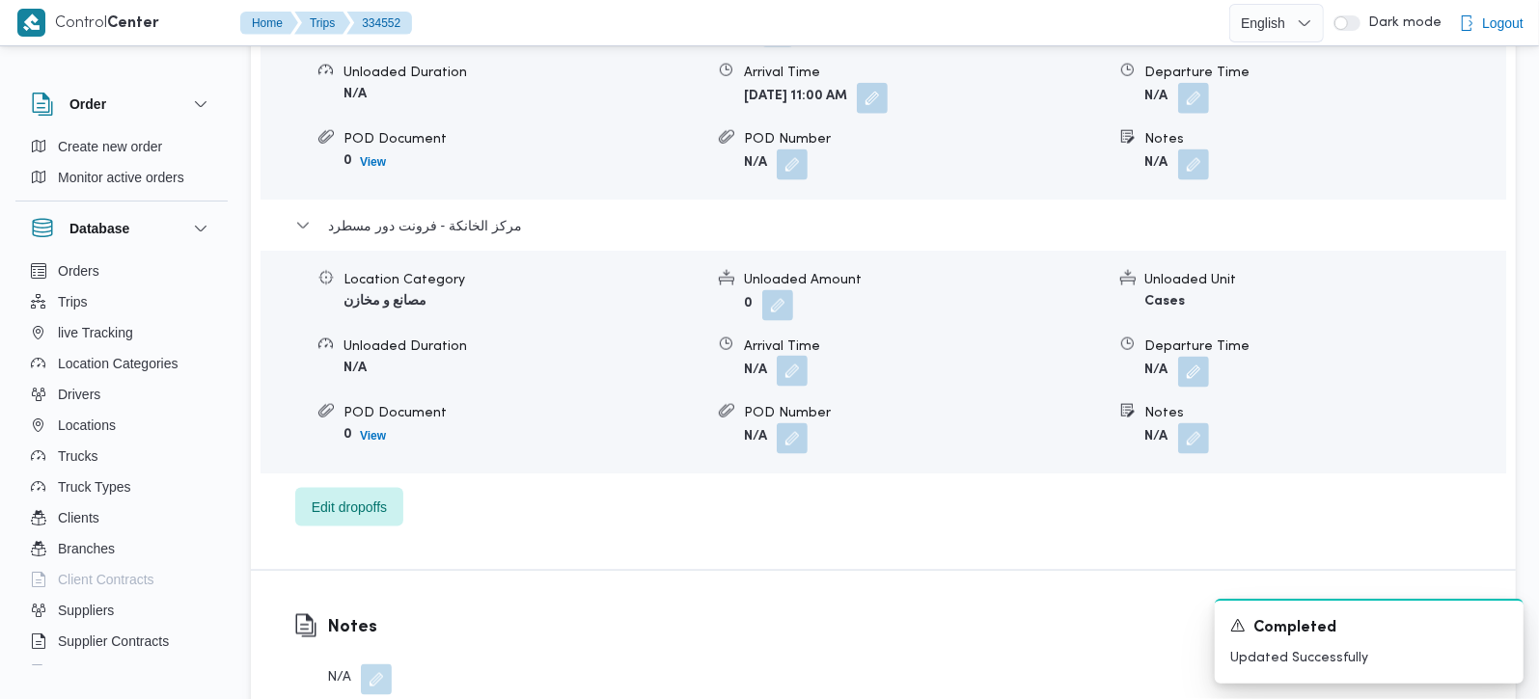
click at [786, 356] on button "button" at bounding box center [792, 371] width 31 height 31
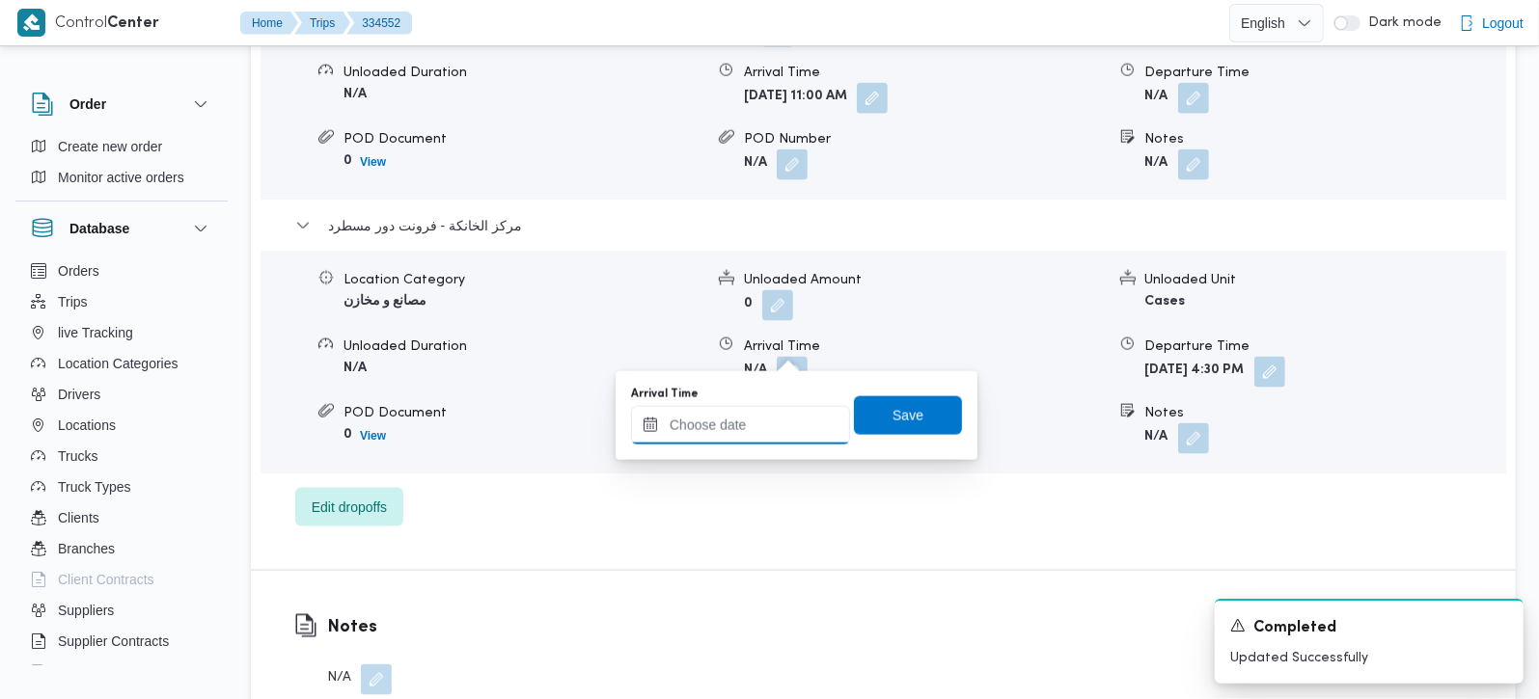
drag, startPoint x: 786, startPoint y: 369, endPoint x: 763, endPoint y: 425, distance: 61.4
click at [760, 431] on input "Arrival Time" at bounding box center [740, 425] width 219 height 39
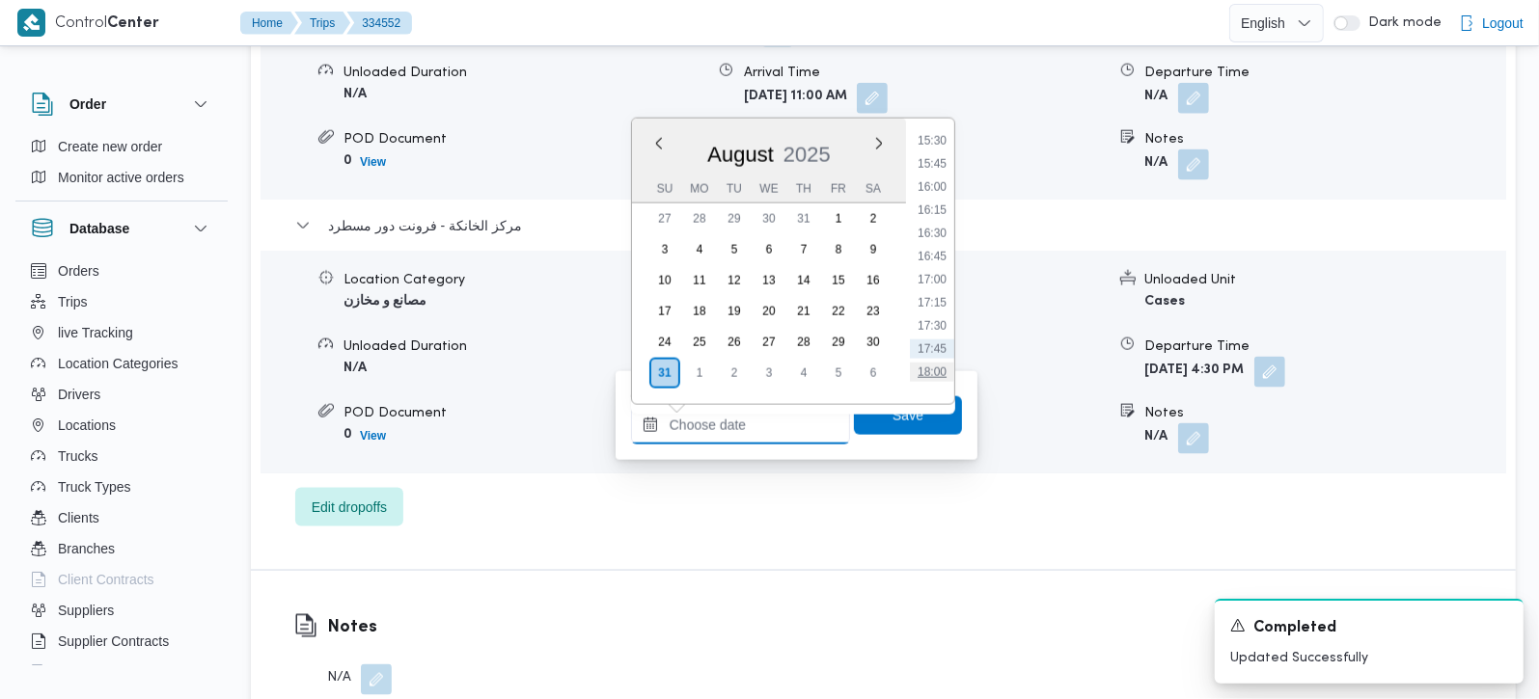
scroll to position [1399, 0]
drag, startPoint x: 938, startPoint y: 246, endPoint x: 914, endPoint y: 333, distance: 90.1
click at [938, 246] on li "16:15" at bounding box center [932, 249] width 44 height 19
type input "[DATE] 16:15"
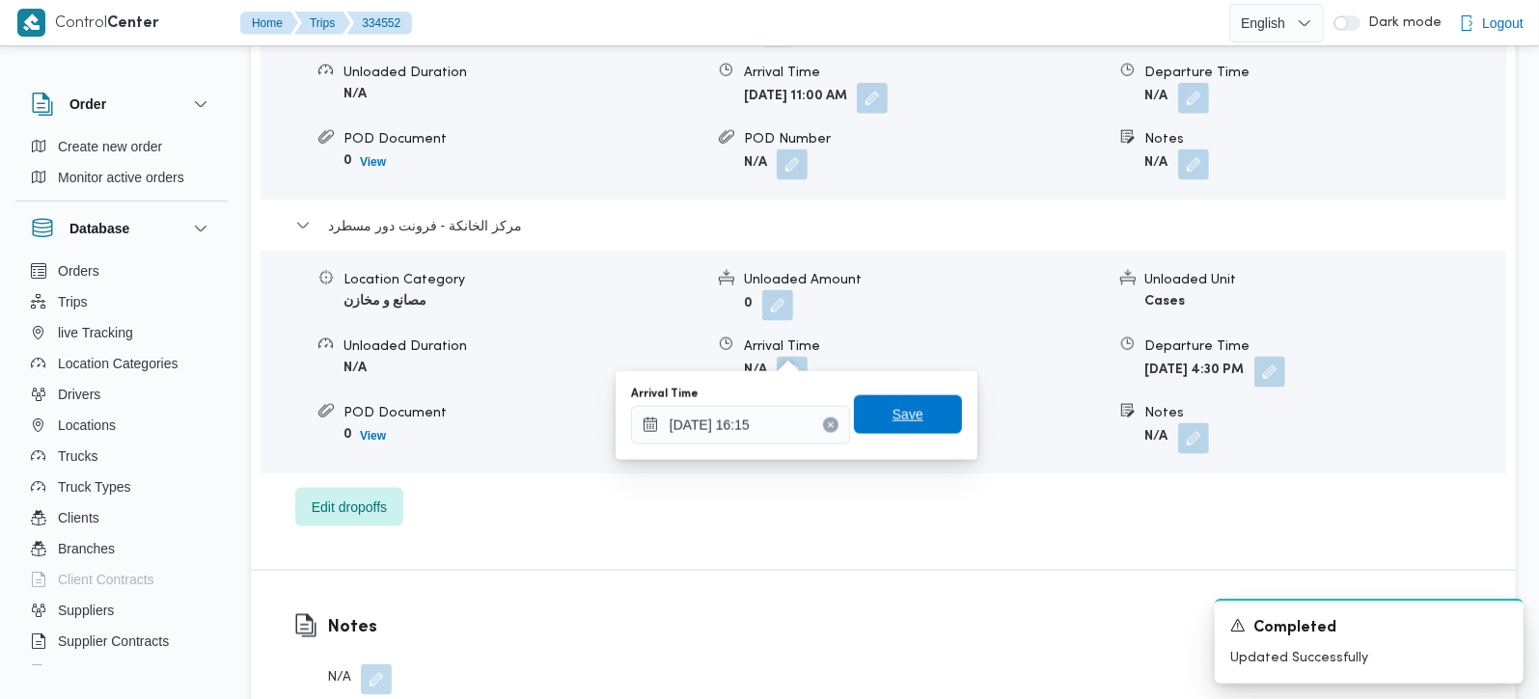
click at [876, 415] on span "Save" at bounding box center [908, 415] width 108 height 39
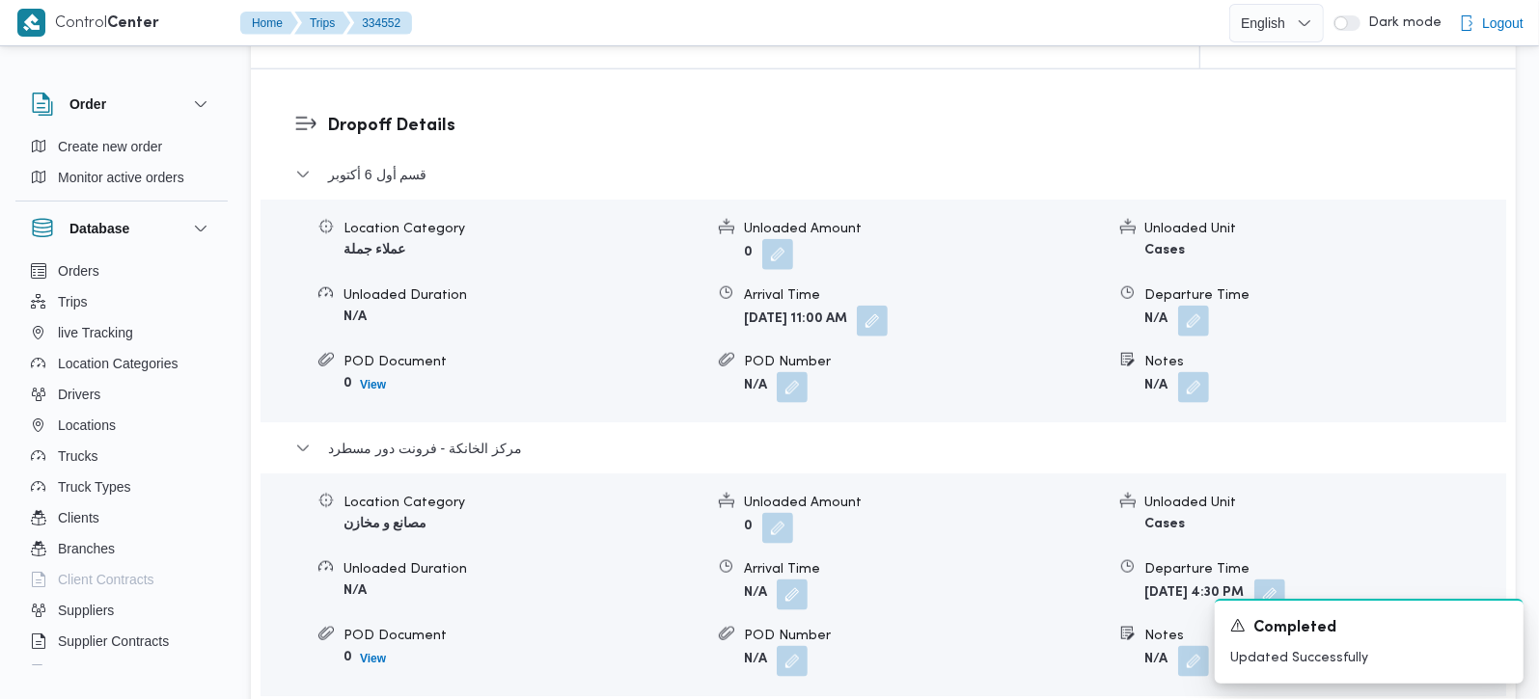
scroll to position [1589, 0]
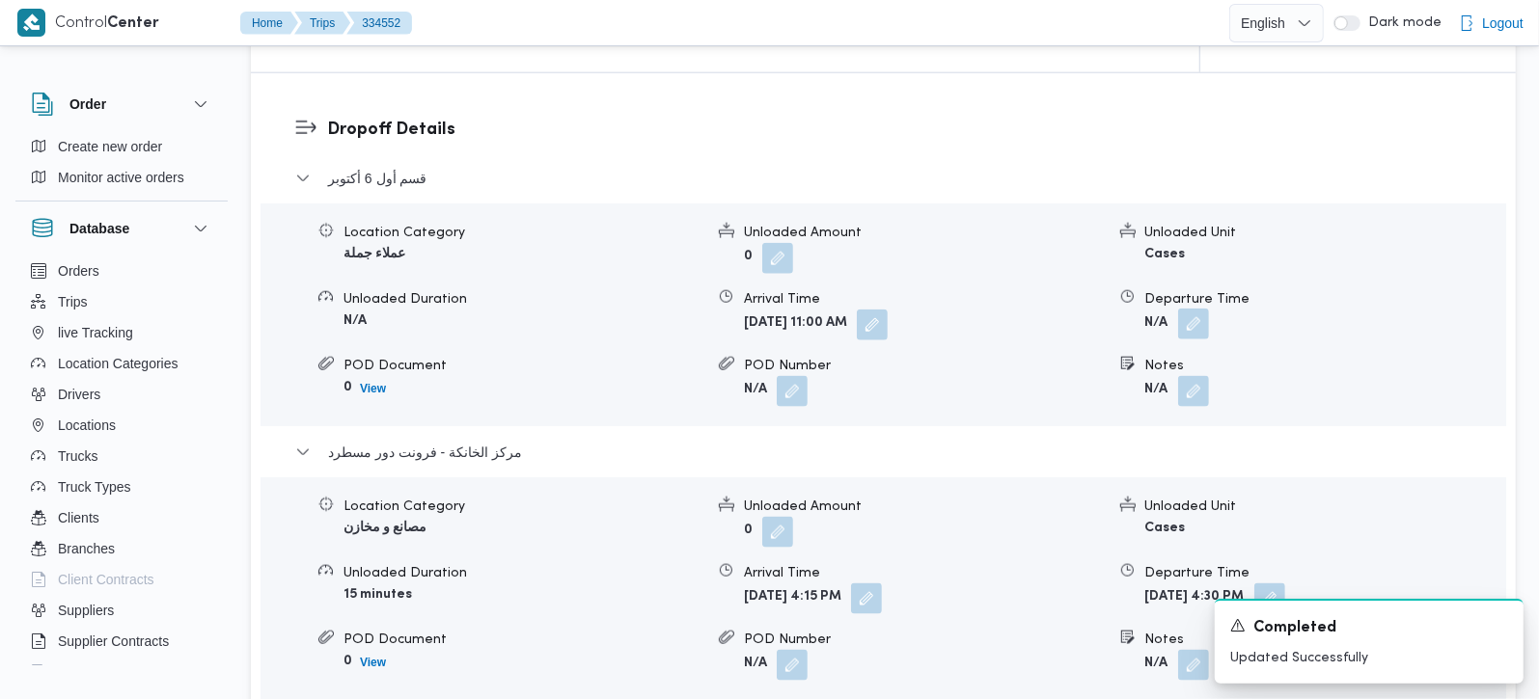
click at [1192, 309] on button "button" at bounding box center [1193, 324] width 31 height 31
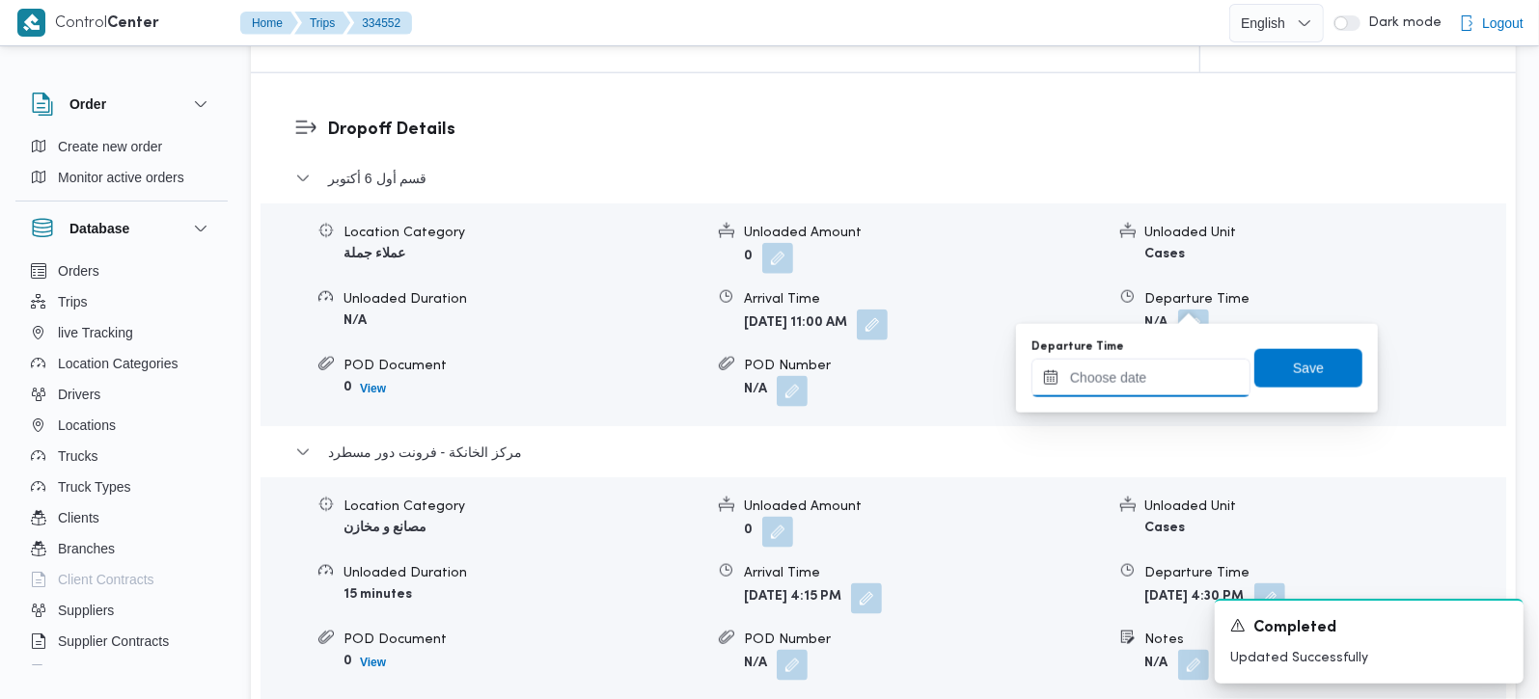
drag, startPoint x: 1191, startPoint y: 315, endPoint x: 1178, endPoint y: 395, distance: 80.3
click at [1154, 381] on input "Departure Time" at bounding box center [1140, 378] width 219 height 39
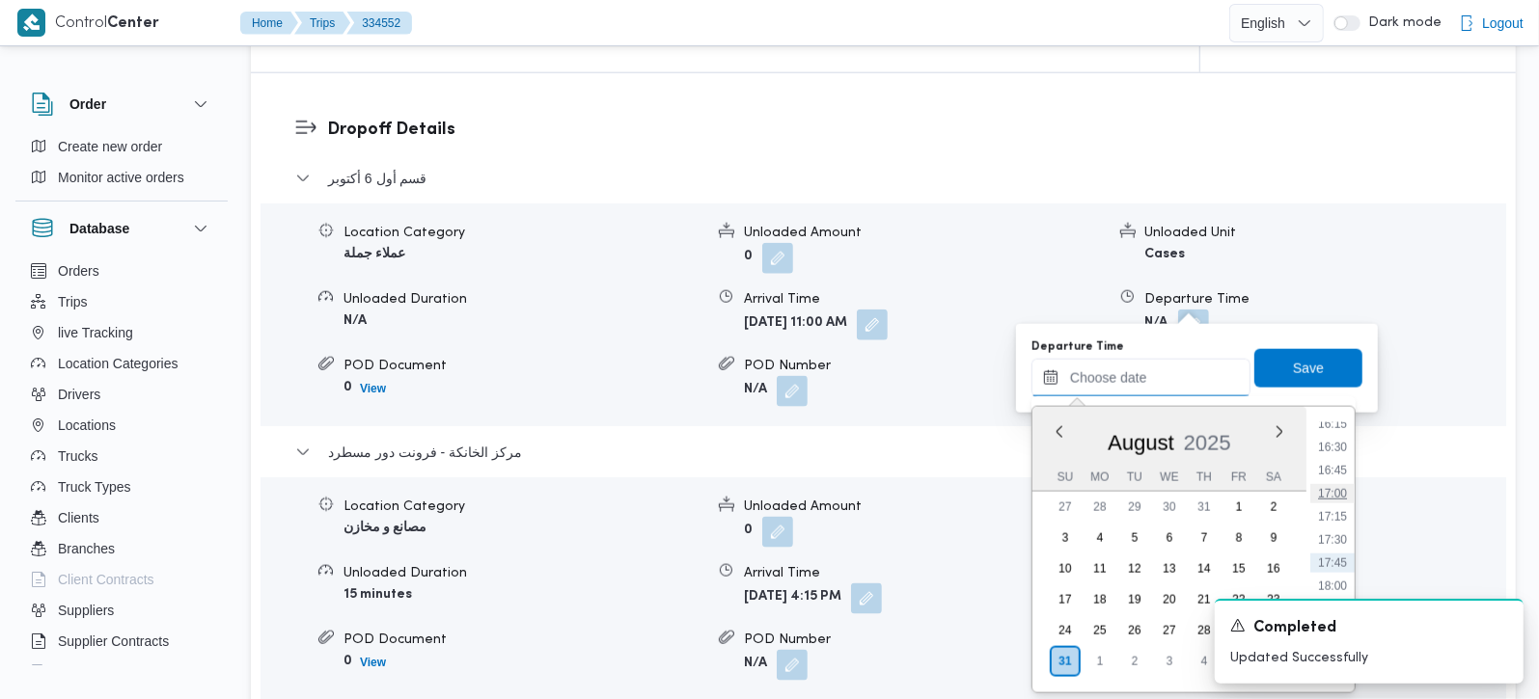
scroll to position [1399, 0]
click at [1333, 452] on li "15:15" at bounding box center [1332, 445] width 44 height 19
type input "[DATE] 15:15"
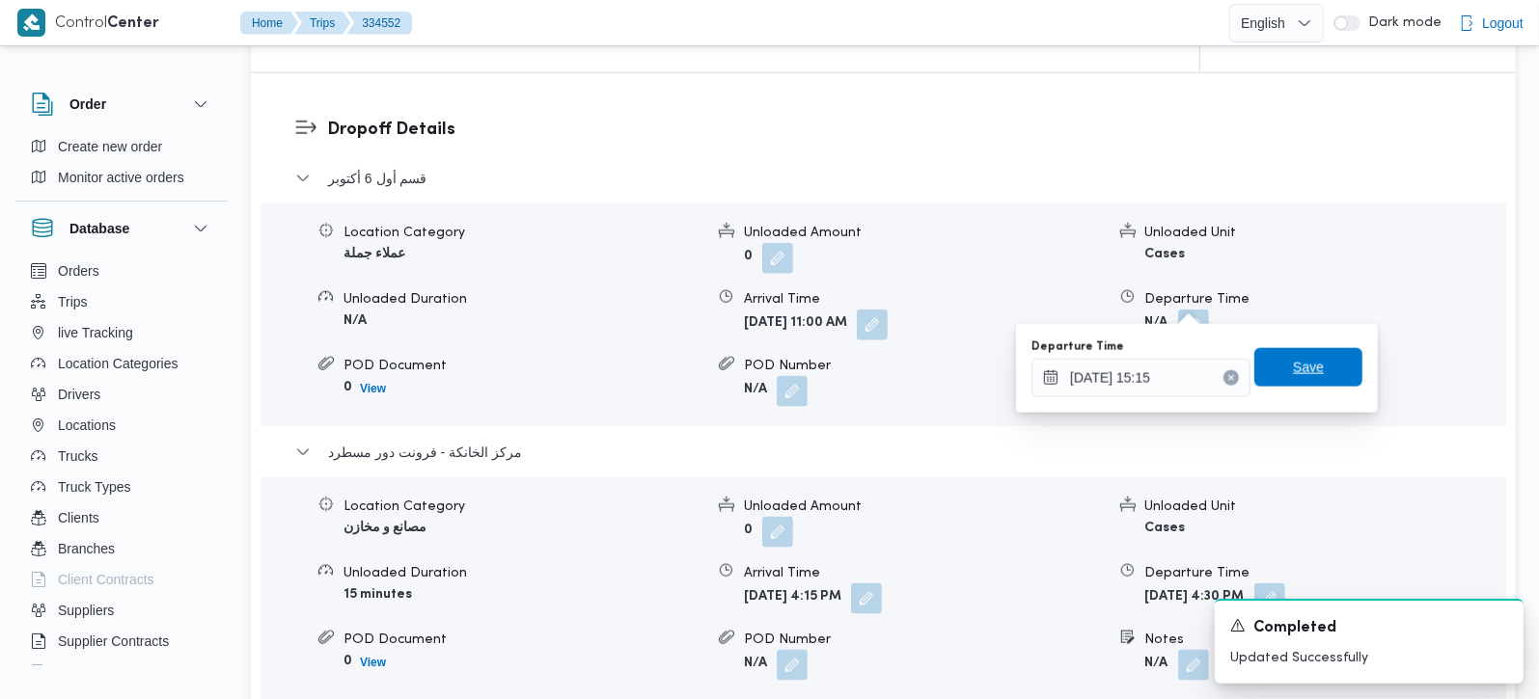
click at [1309, 376] on span "Save" at bounding box center [1308, 367] width 108 height 39
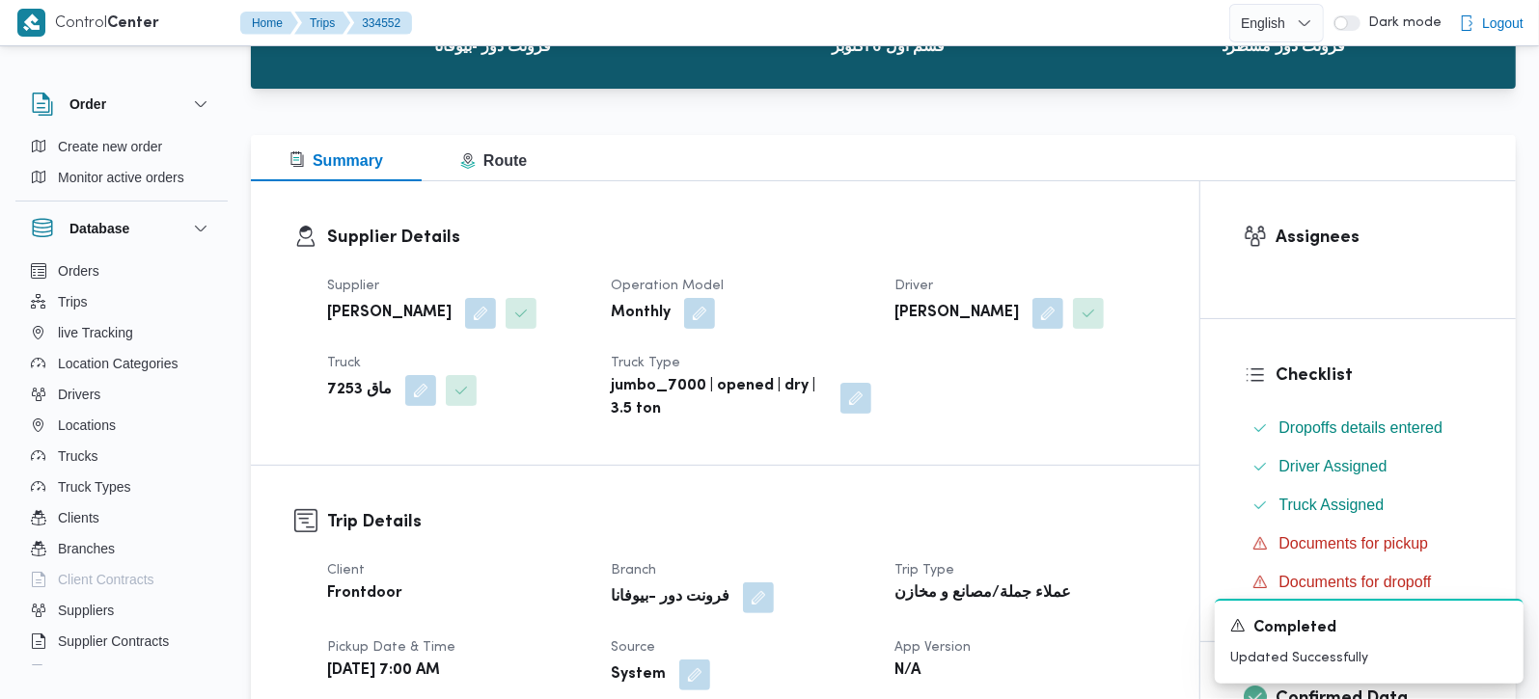
scroll to position [453, 0]
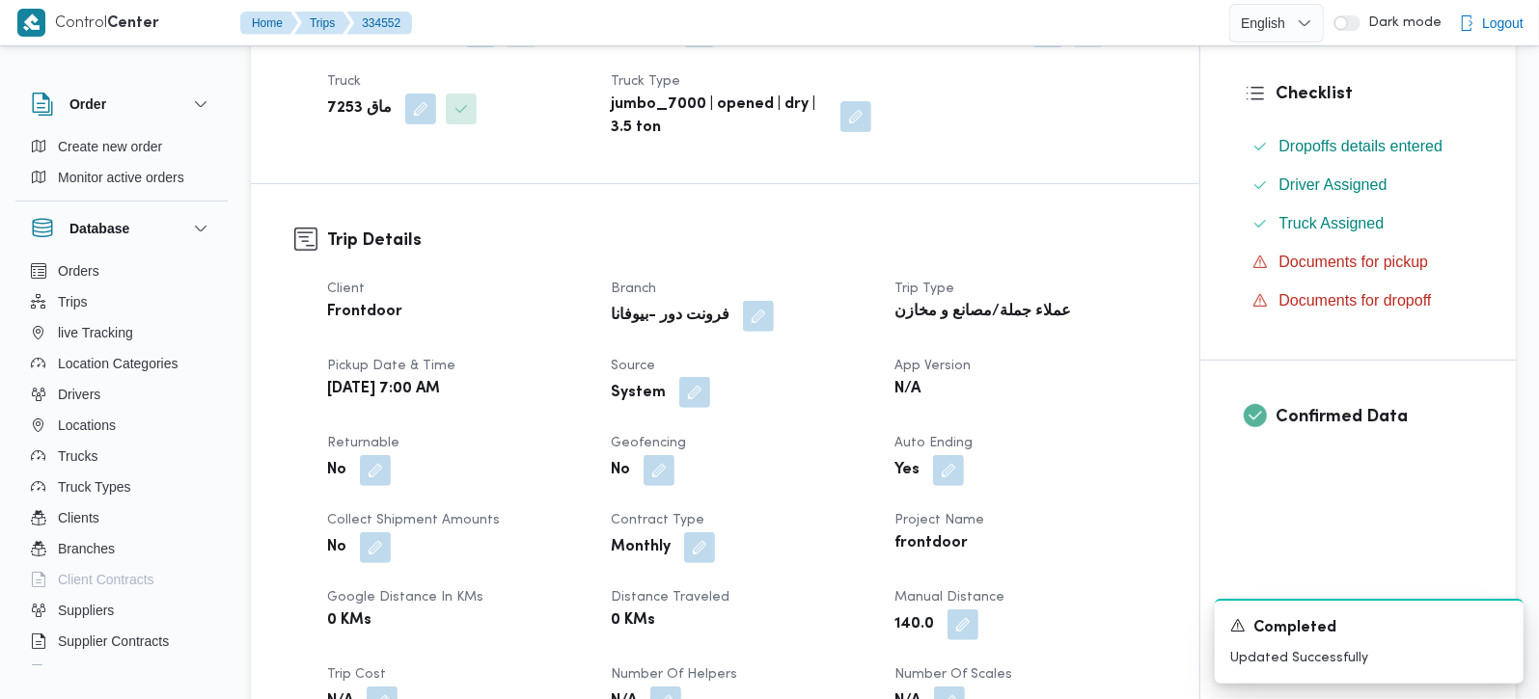
click at [679, 391] on button "button" at bounding box center [694, 392] width 31 height 31
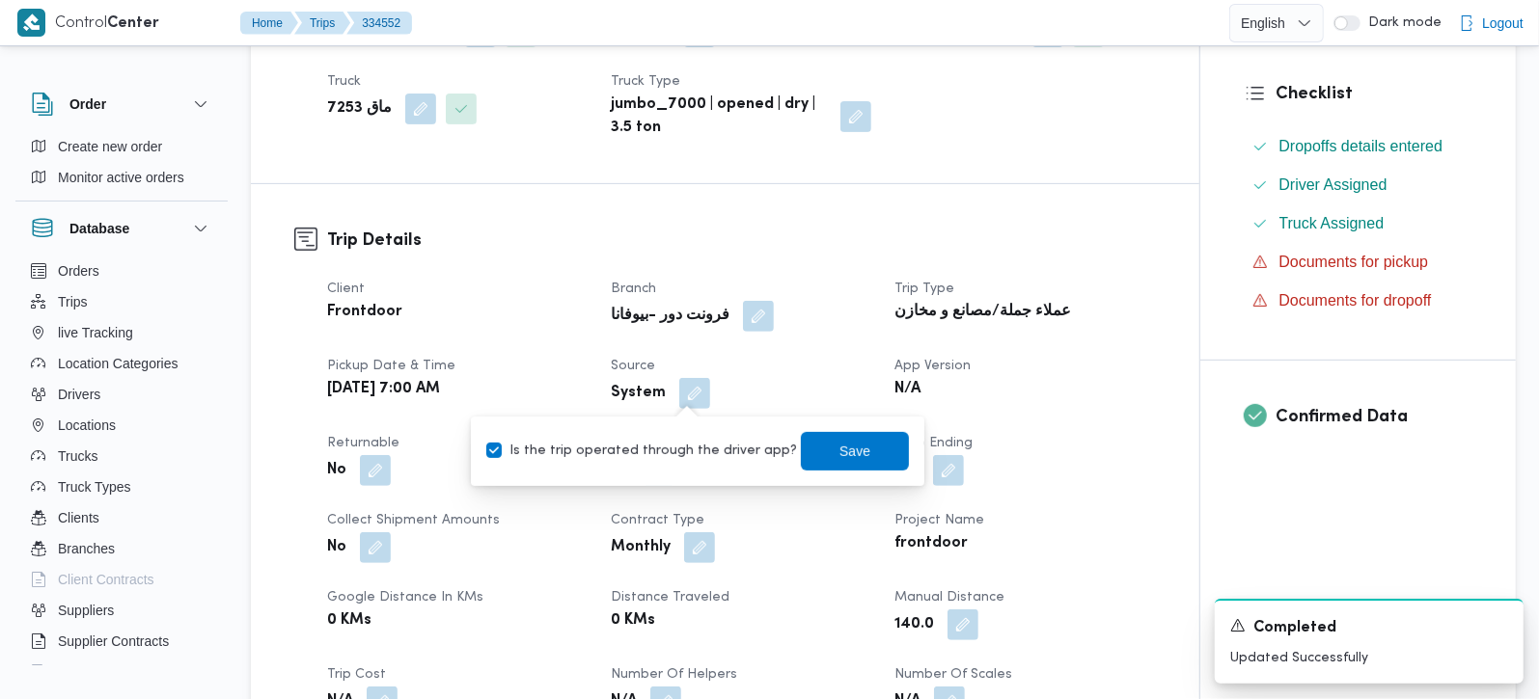
click at [678, 451] on label "Is the trip operated through the driver app?" at bounding box center [641, 451] width 311 height 23
checkbox input "false"
click at [839, 448] on span "Save" at bounding box center [854, 450] width 31 height 23
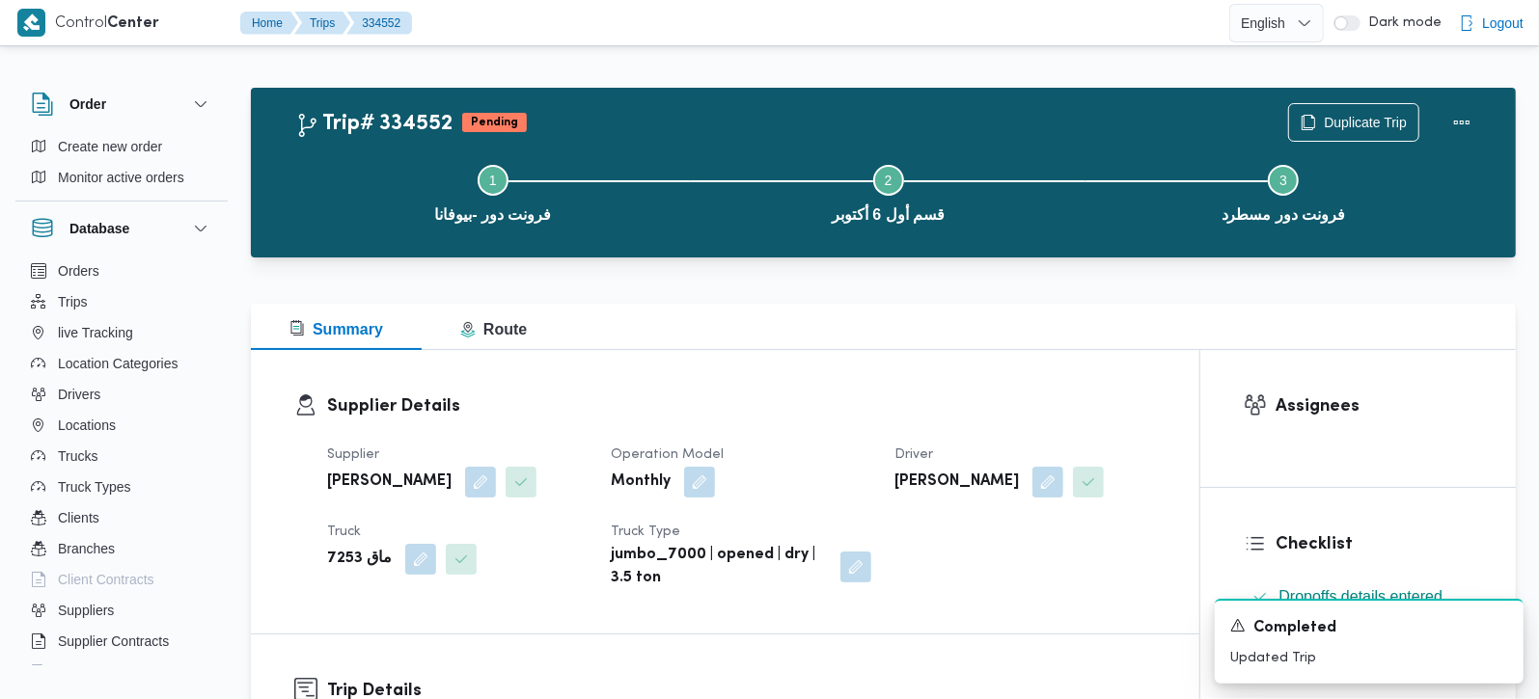
scroll to position [0, 0]
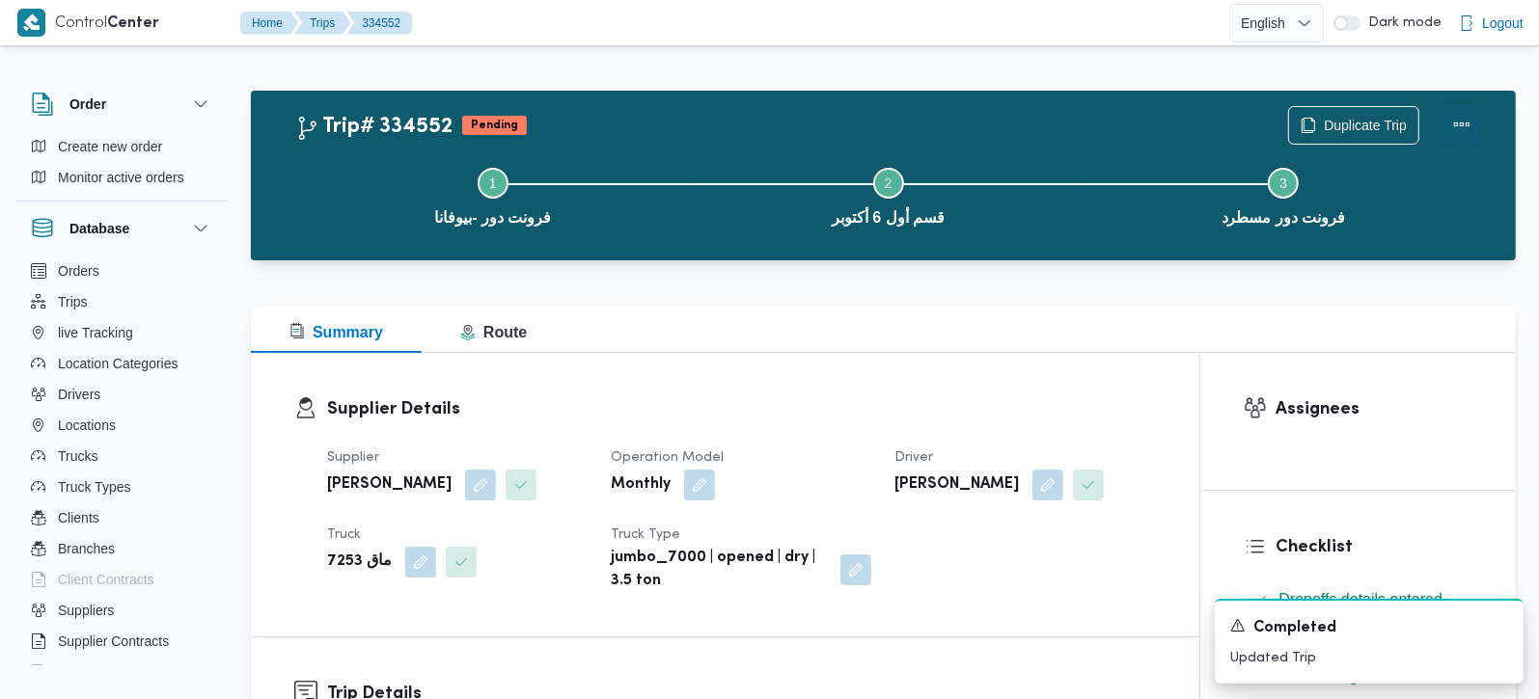
click at [1459, 107] on button "Actions" at bounding box center [1461, 124] width 39 height 39
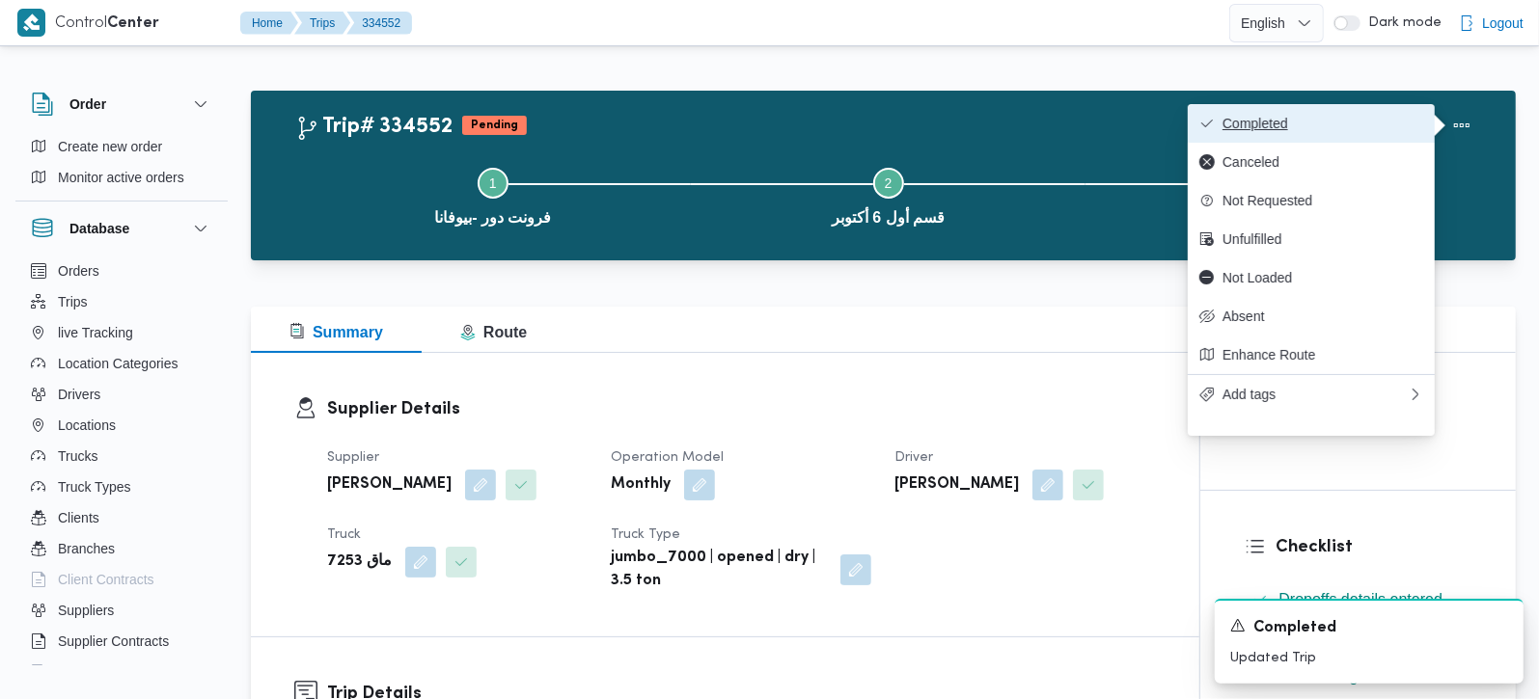
click at [1345, 110] on button "Completed" at bounding box center [1311, 123] width 247 height 39
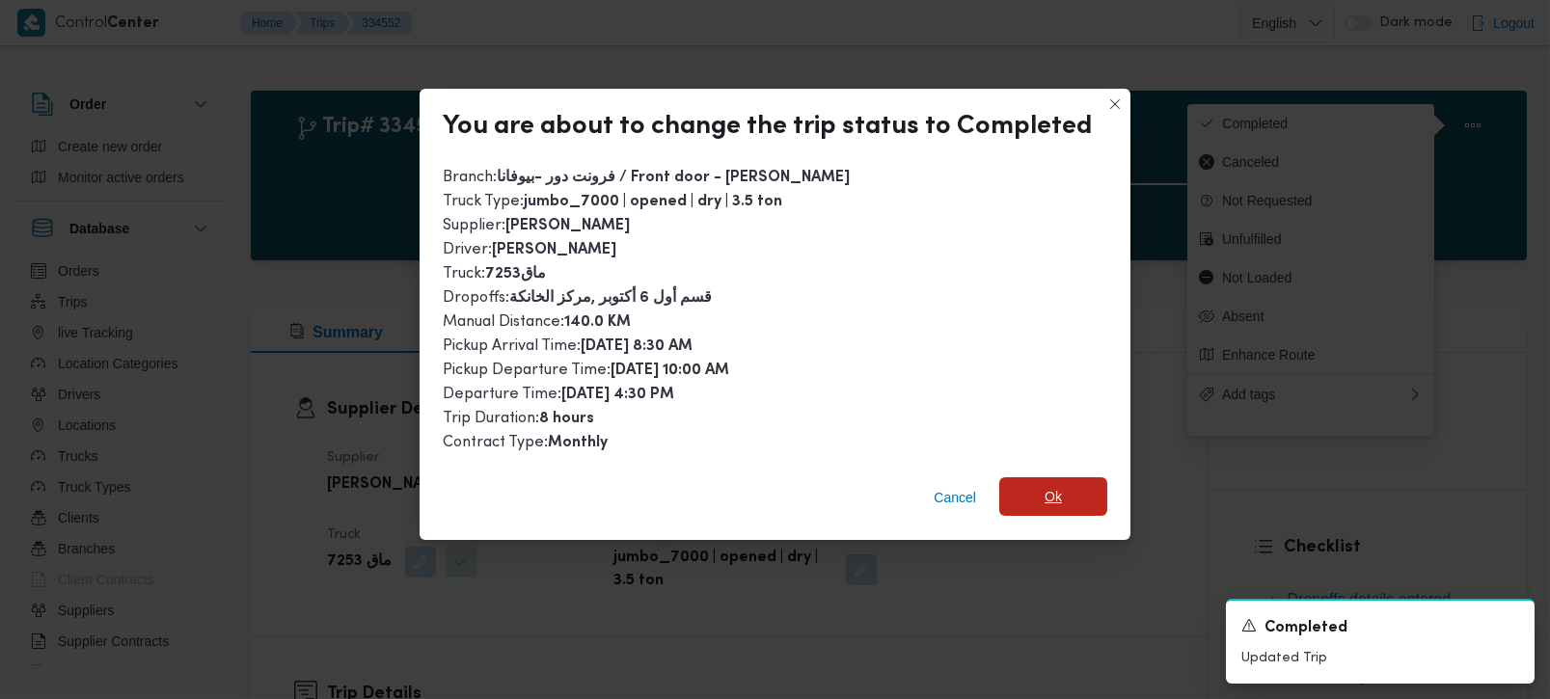
click at [1055, 485] on span "Ok" at bounding box center [1053, 496] width 17 height 23
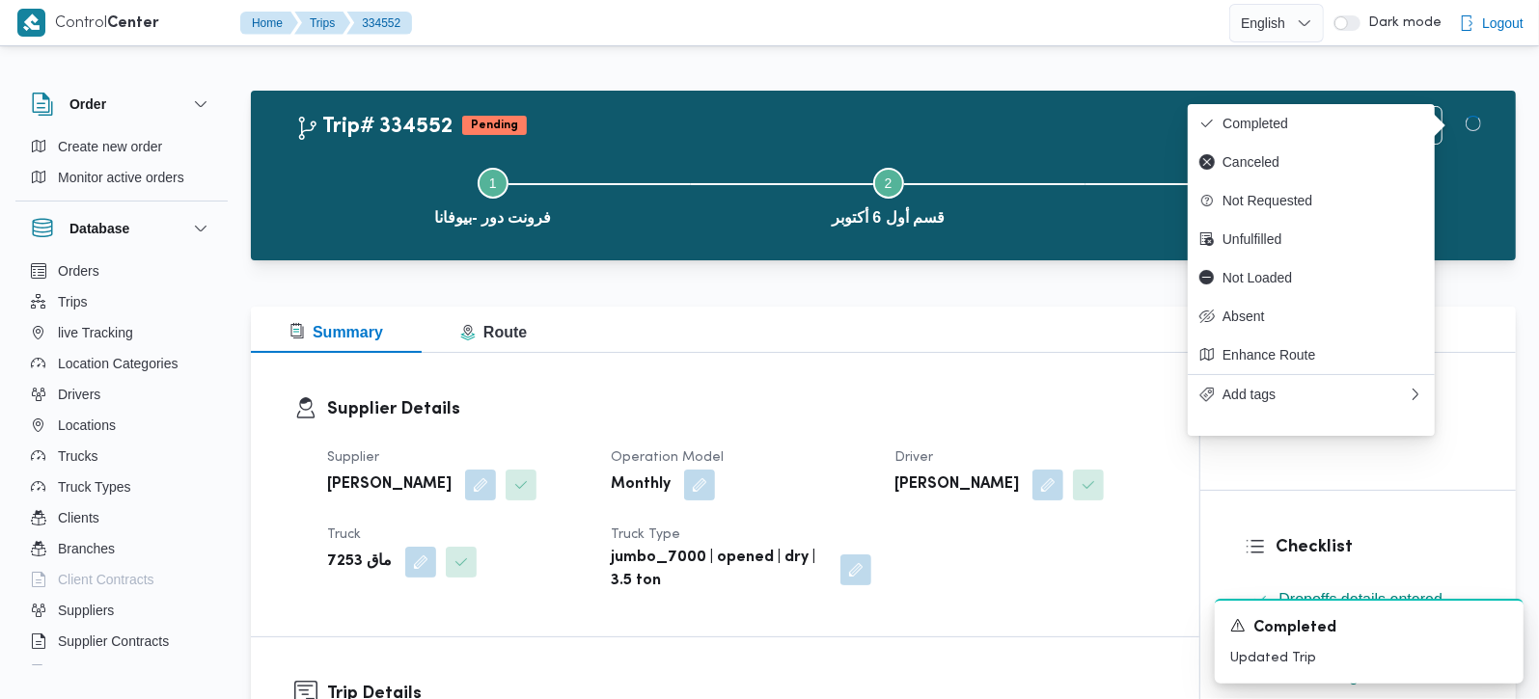
click at [978, 374] on div "Supplier Details Supplier محمد صلاح عبداللطيف الشريف Operation Model Monthly Dr…" at bounding box center [725, 495] width 948 height 284
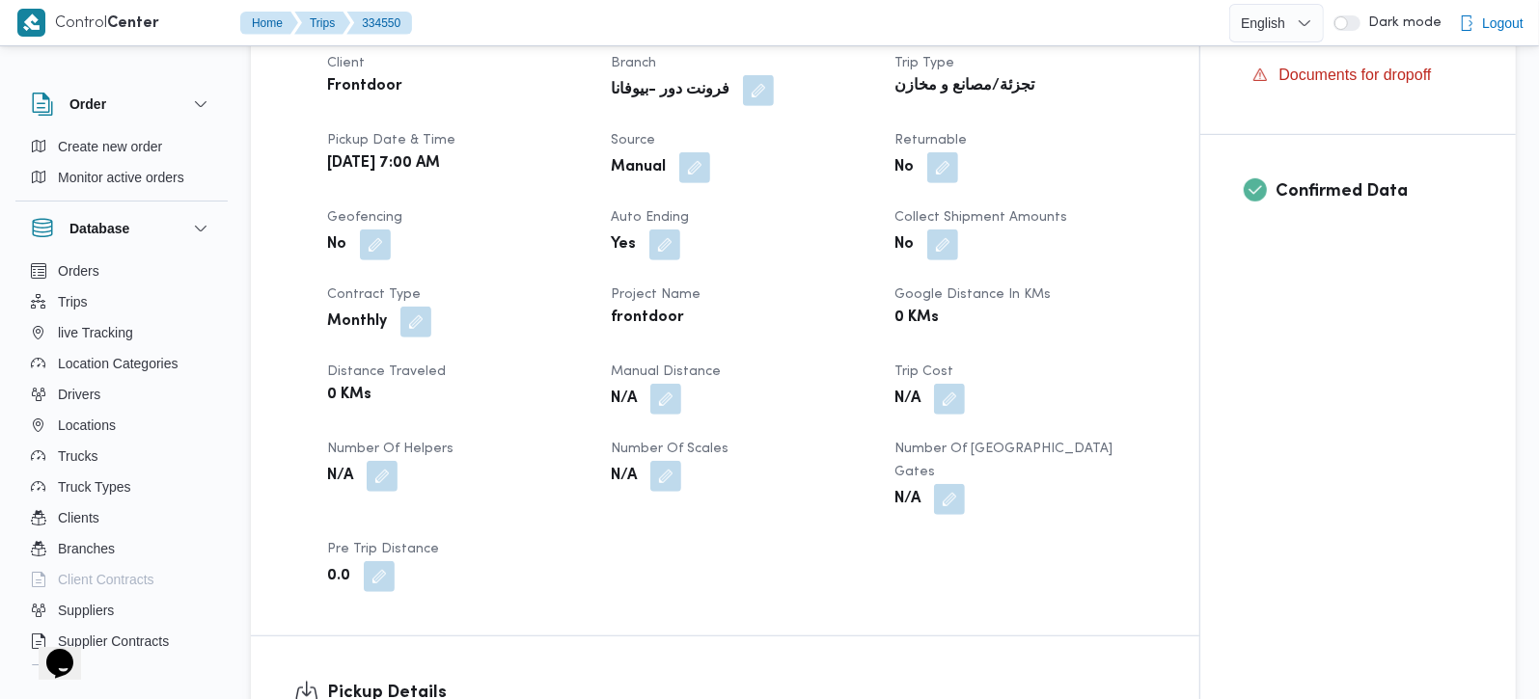
scroll to position [680, 0]
click at [665, 383] on span at bounding box center [661, 398] width 41 height 31
click at [633, 471] on b "N/A" at bounding box center [624, 475] width 26 height 23
click at [665, 399] on button "button" at bounding box center [665, 397] width 31 height 31
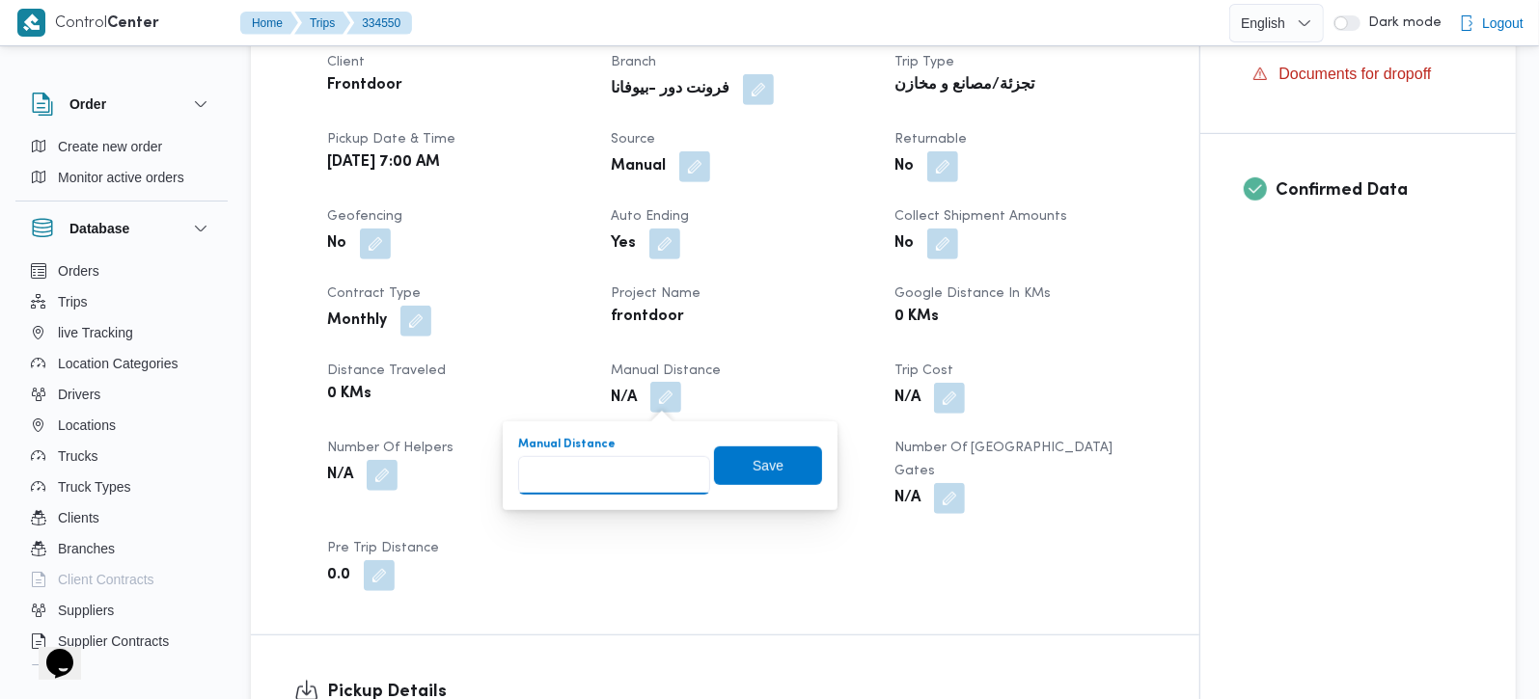
click at [626, 464] on input "Manual Distance" at bounding box center [614, 475] width 192 height 39
type input "131"
click at [722, 459] on span "Save" at bounding box center [768, 465] width 108 height 39
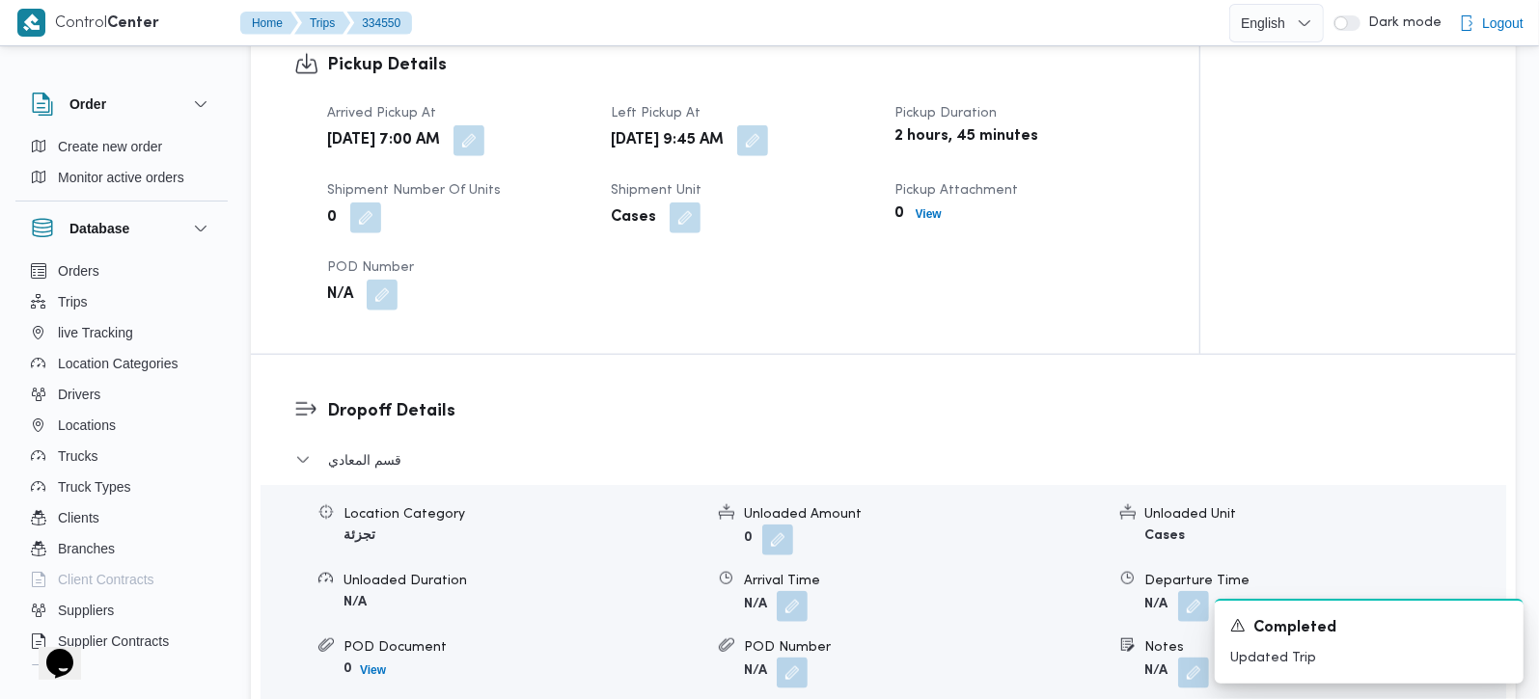
scroll to position [1361, 0]
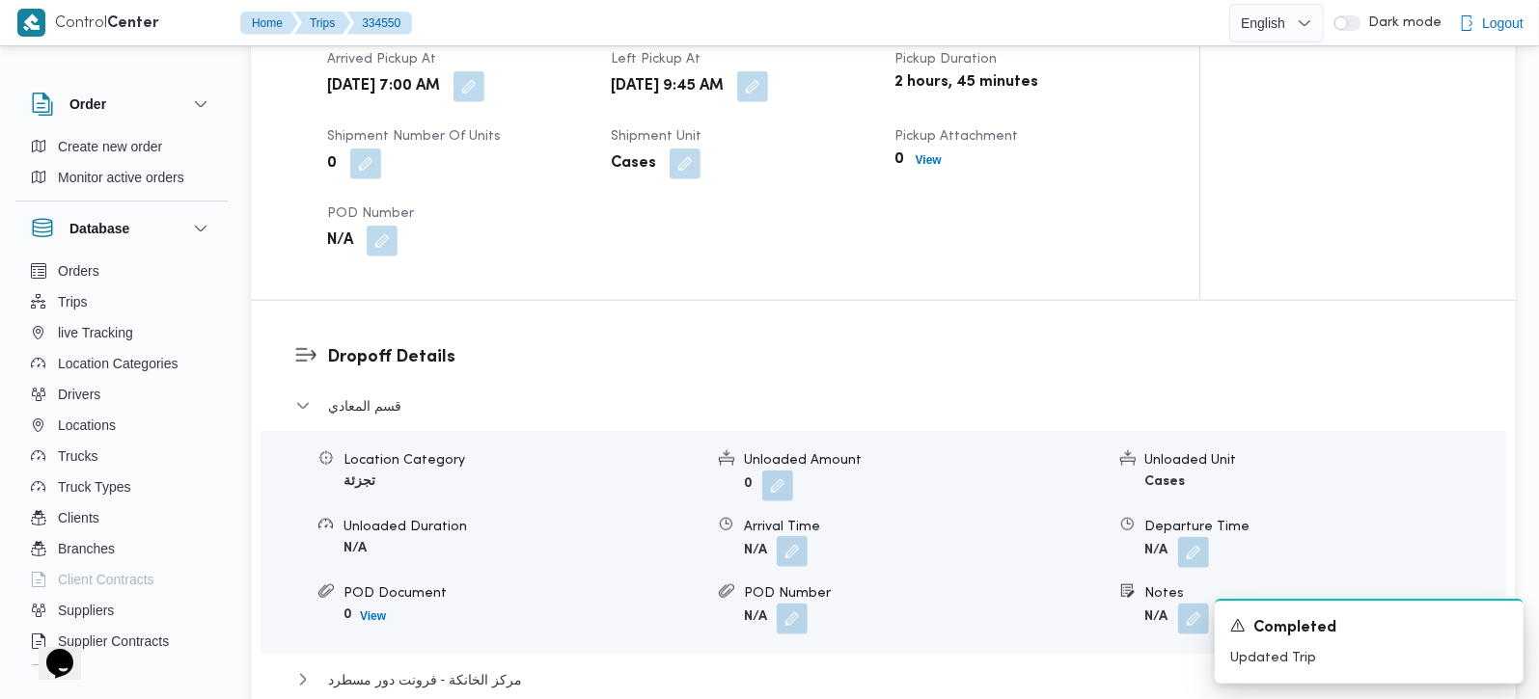
click at [792, 536] on button "button" at bounding box center [792, 551] width 31 height 31
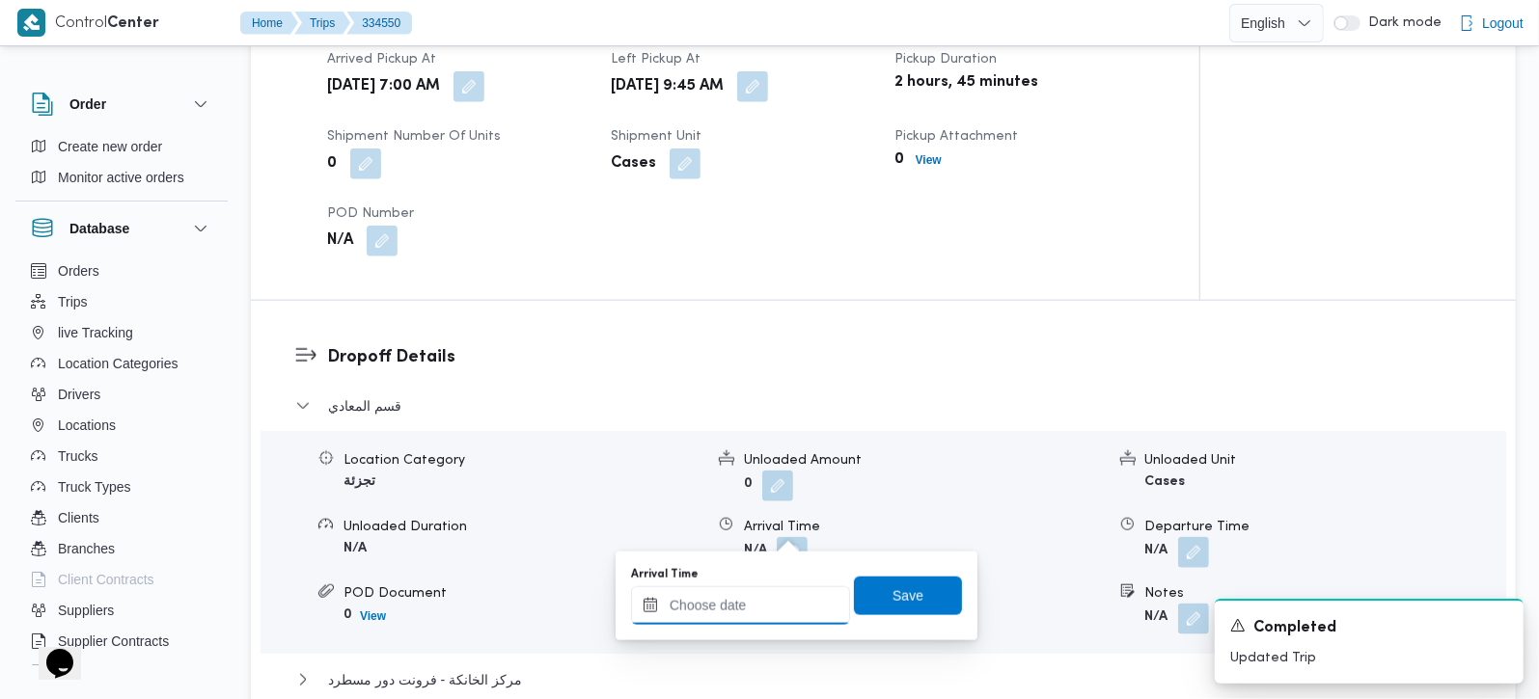
click at [774, 592] on input "Arrival Time" at bounding box center [740, 606] width 219 height 39
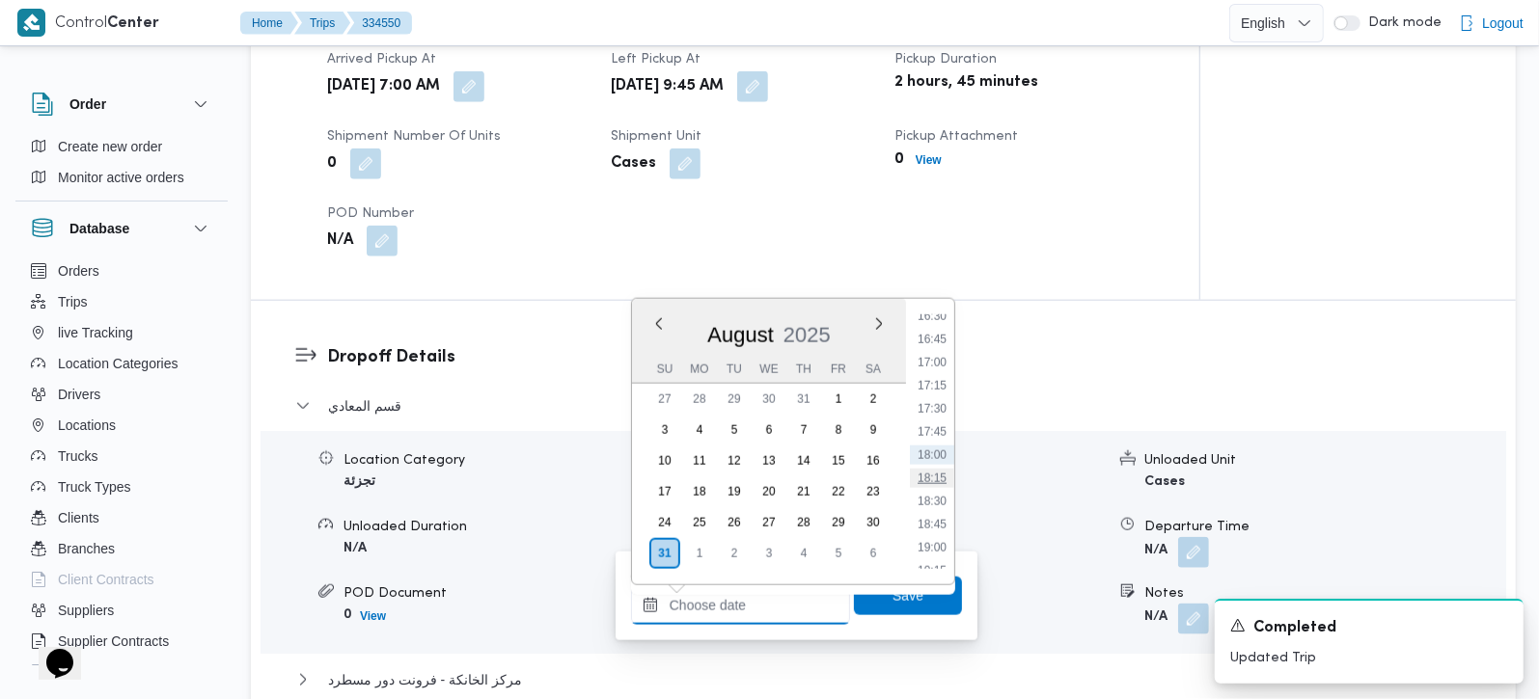
scroll to position [969, 0]
drag, startPoint x: 937, startPoint y: 354, endPoint x: 924, endPoint y: 458, distance: 104.9
click at [937, 354] on li "10:45" at bounding box center [932, 351] width 44 height 19
type input "31/08/2025 10:45"
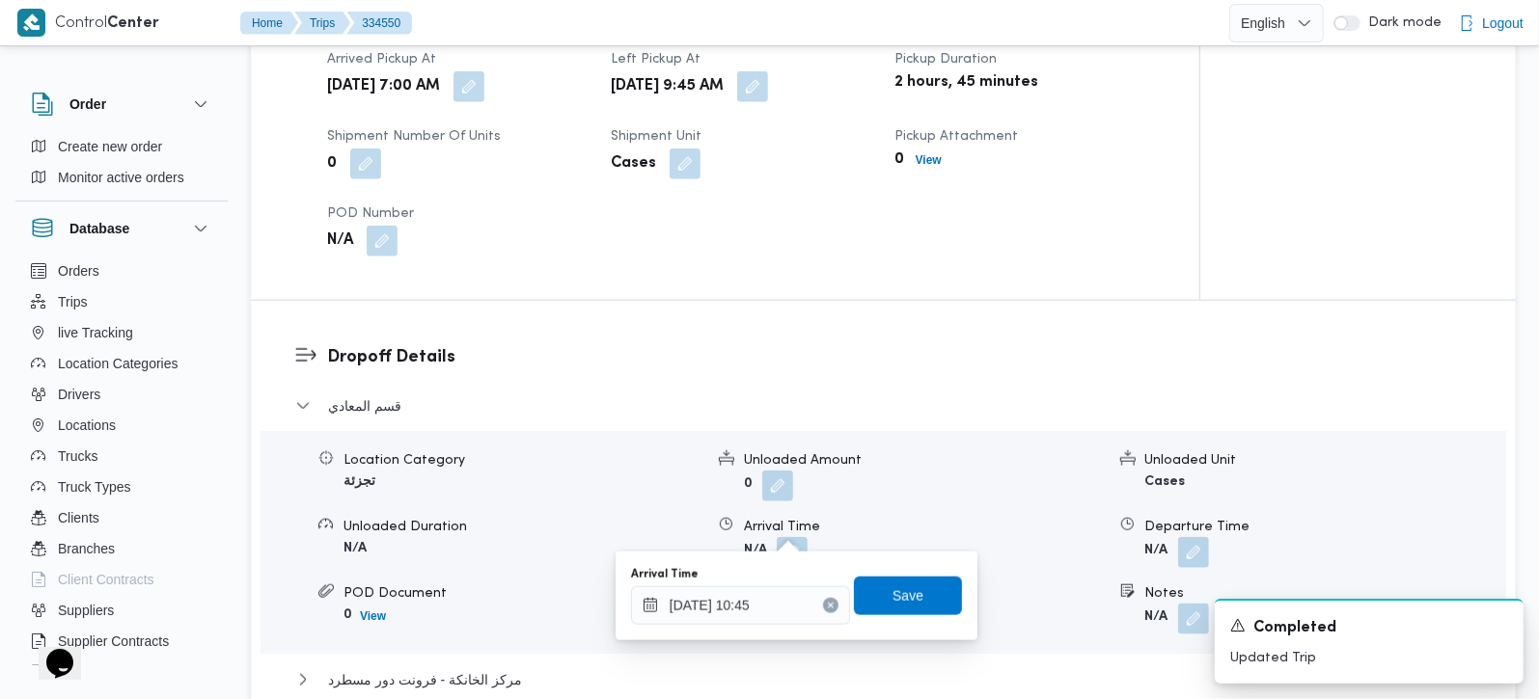
click at [889, 573] on div "Arrival Time 31/08/2025 10:45 Save" at bounding box center [796, 596] width 335 height 62
click at [889, 581] on span "Save" at bounding box center [908, 595] width 108 height 39
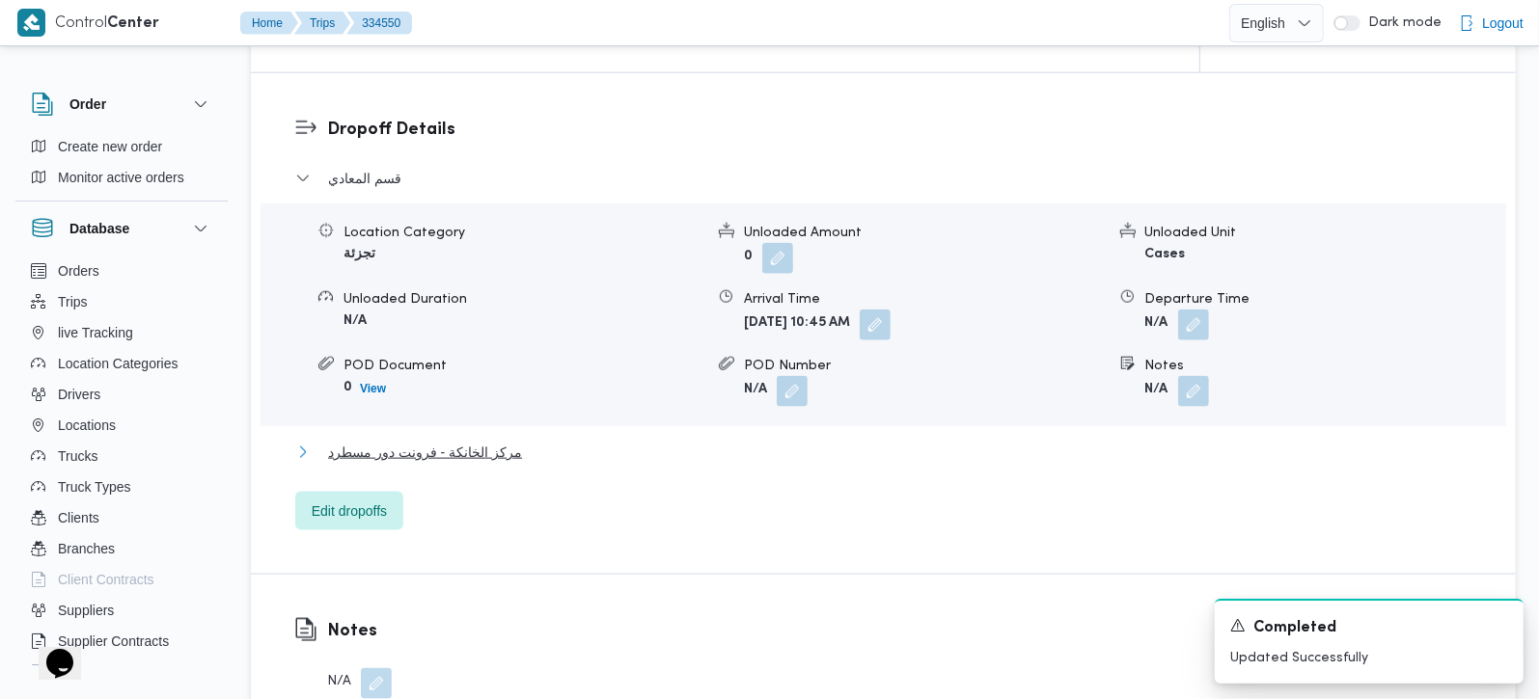
click at [434, 441] on span "مركز الخانكة - فرونت دور مسطرد" at bounding box center [425, 452] width 194 height 23
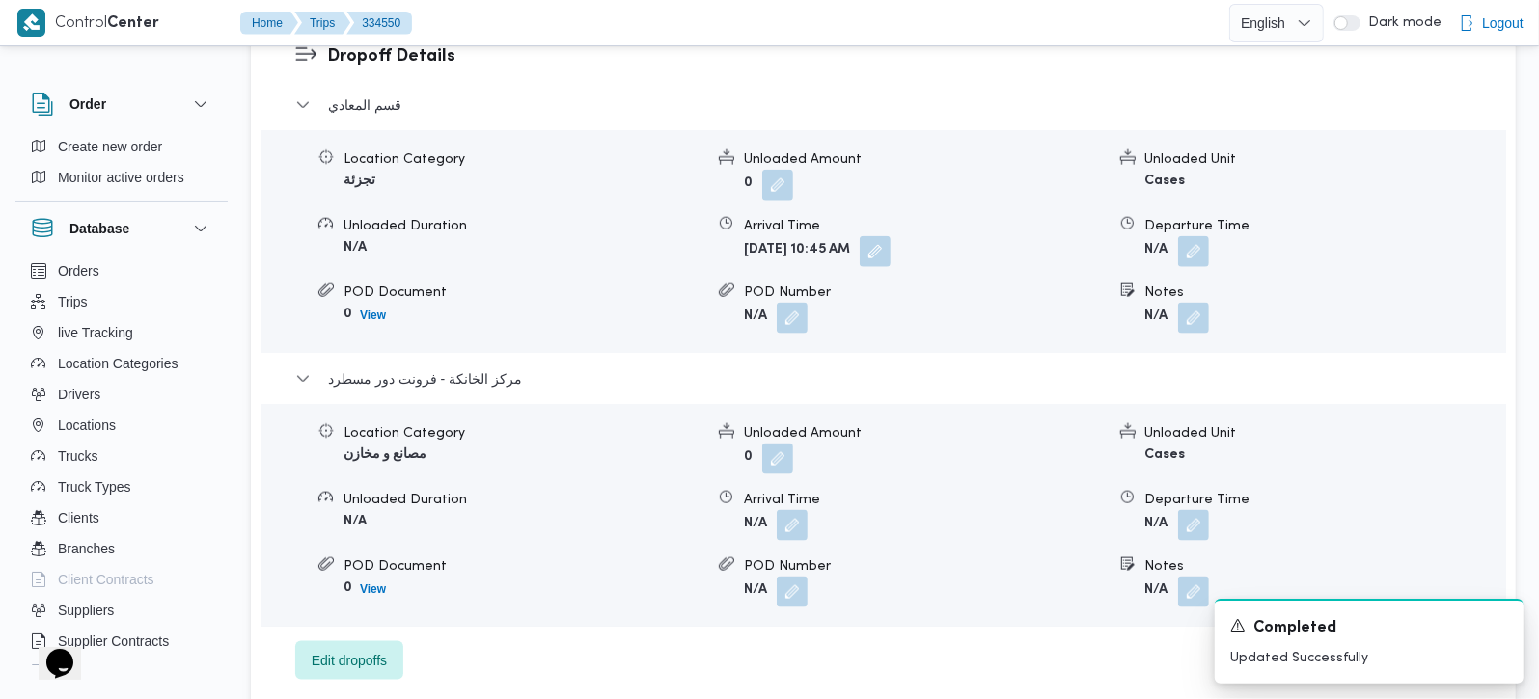
scroll to position [1702, 0]
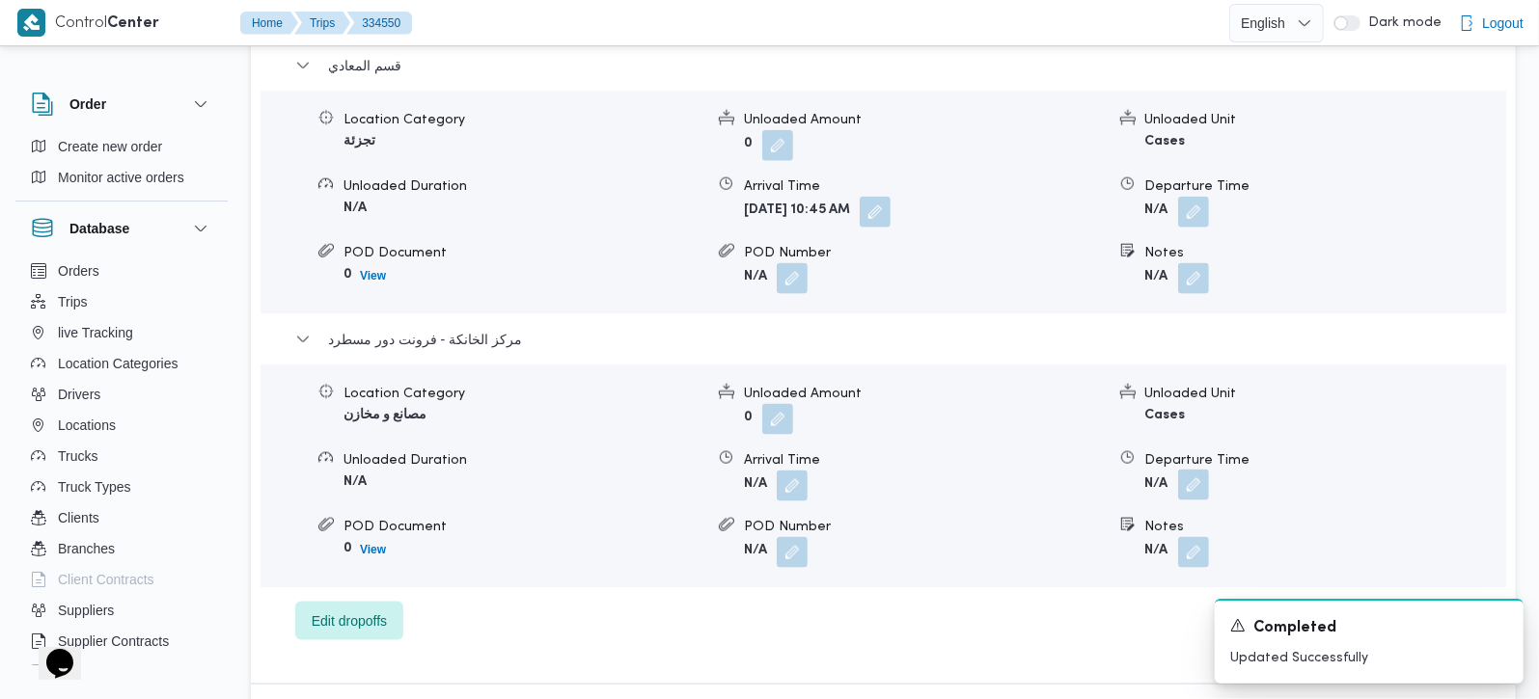
click at [1181, 472] on button "button" at bounding box center [1193, 485] width 31 height 31
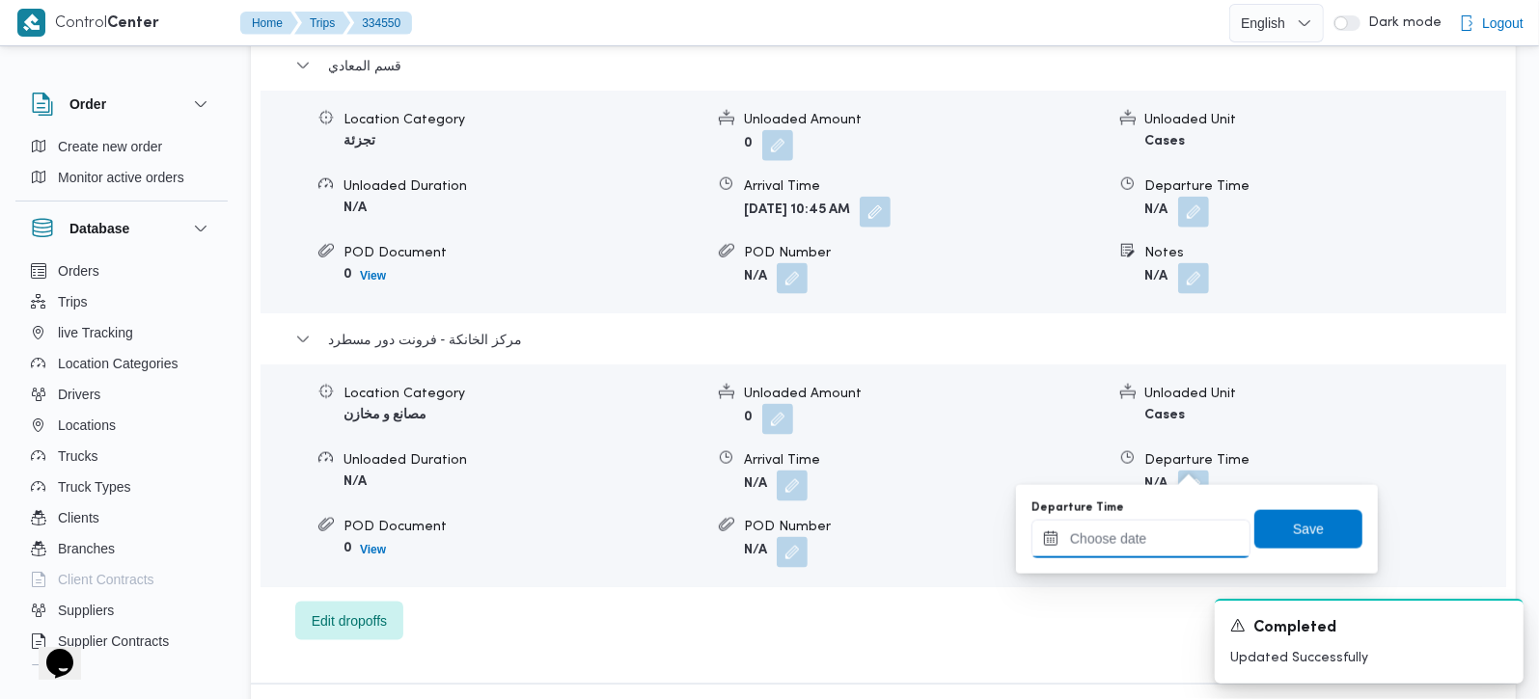
click at [1150, 532] on input "Departure Time" at bounding box center [1140, 539] width 219 height 39
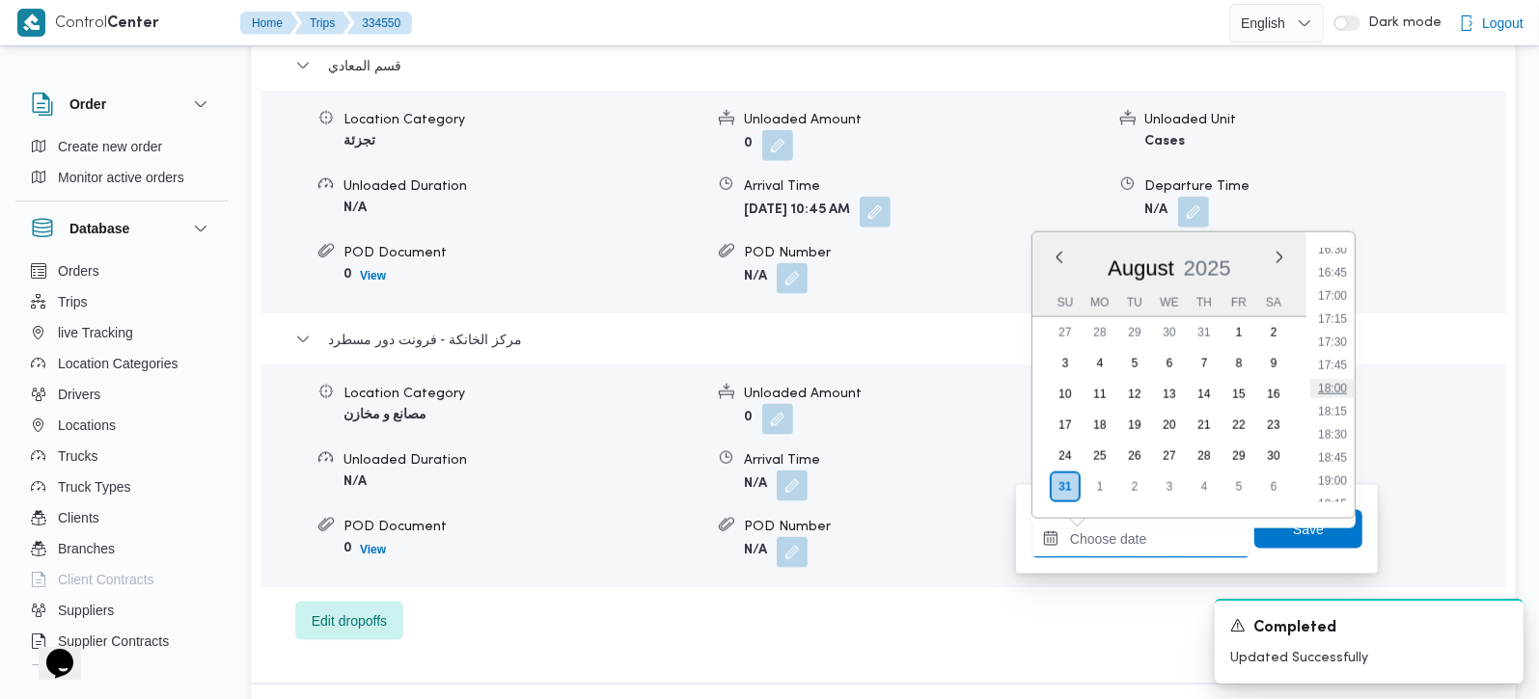
scroll to position [1423, 0]
click at [1338, 355] on li "16:30" at bounding box center [1332, 362] width 44 height 19
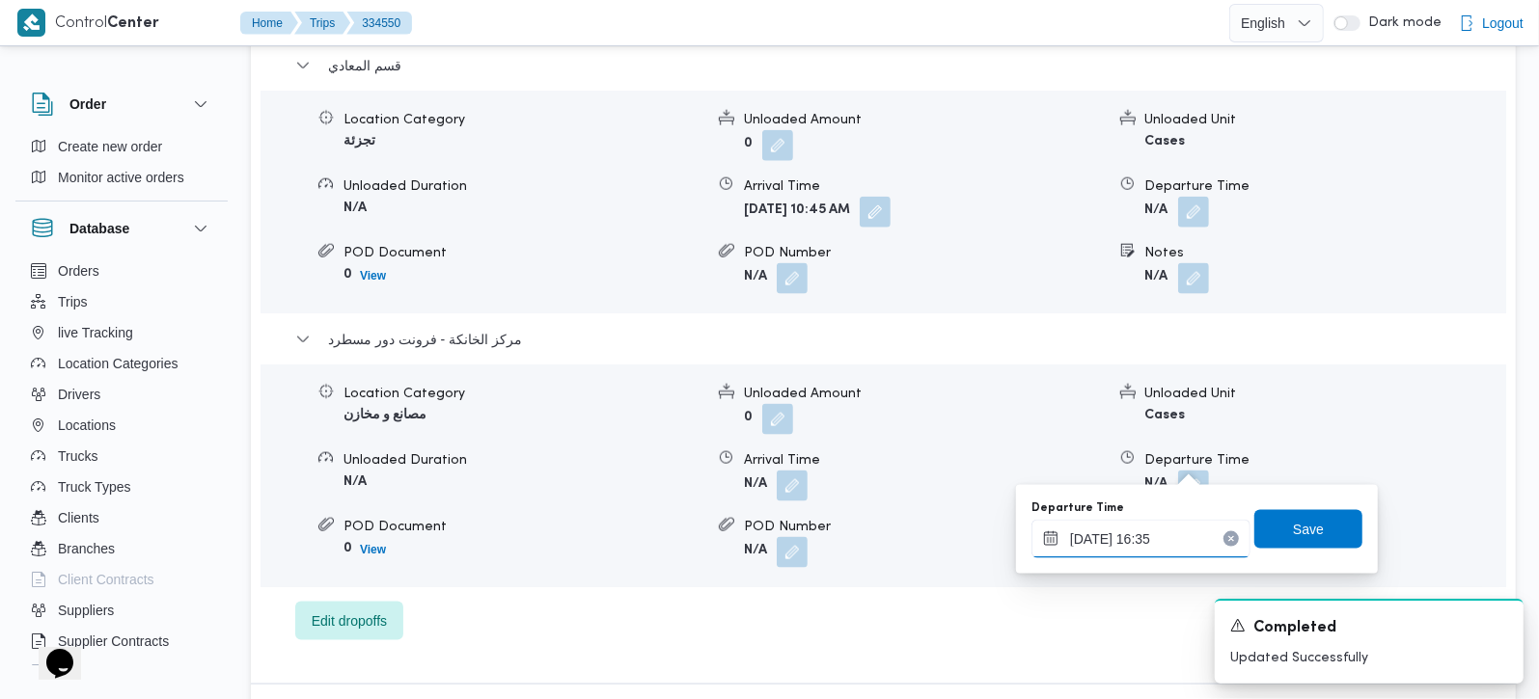
type input "31/08/2025 16:35"
click at [1320, 505] on div "Departure Time 31/08/2025 16:35 Save" at bounding box center [1196, 530] width 335 height 62
click at [1336, 532] on span "Save" at bounding box center [1308, 528] width 108 height 39
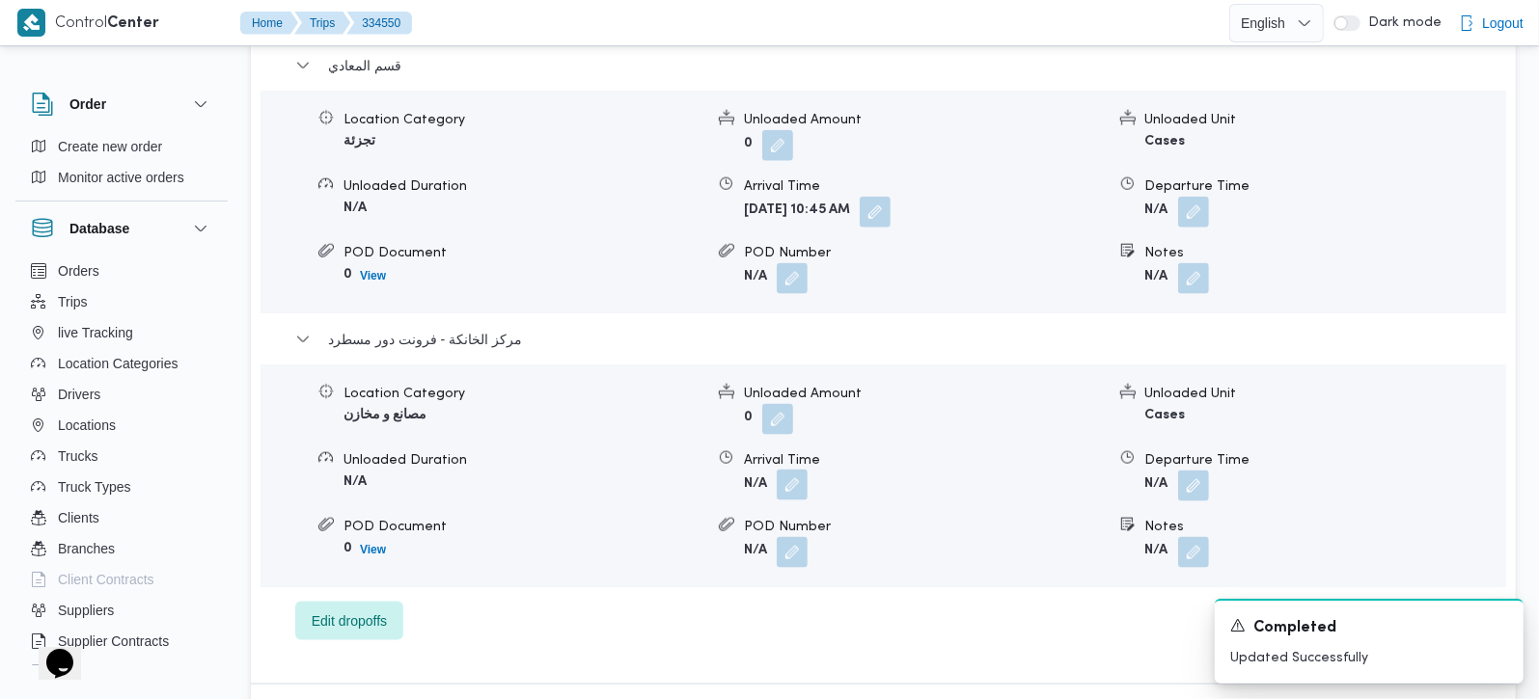
click at [789, 470] on button "button" at bounding box center [792, 485] width 31 height 31
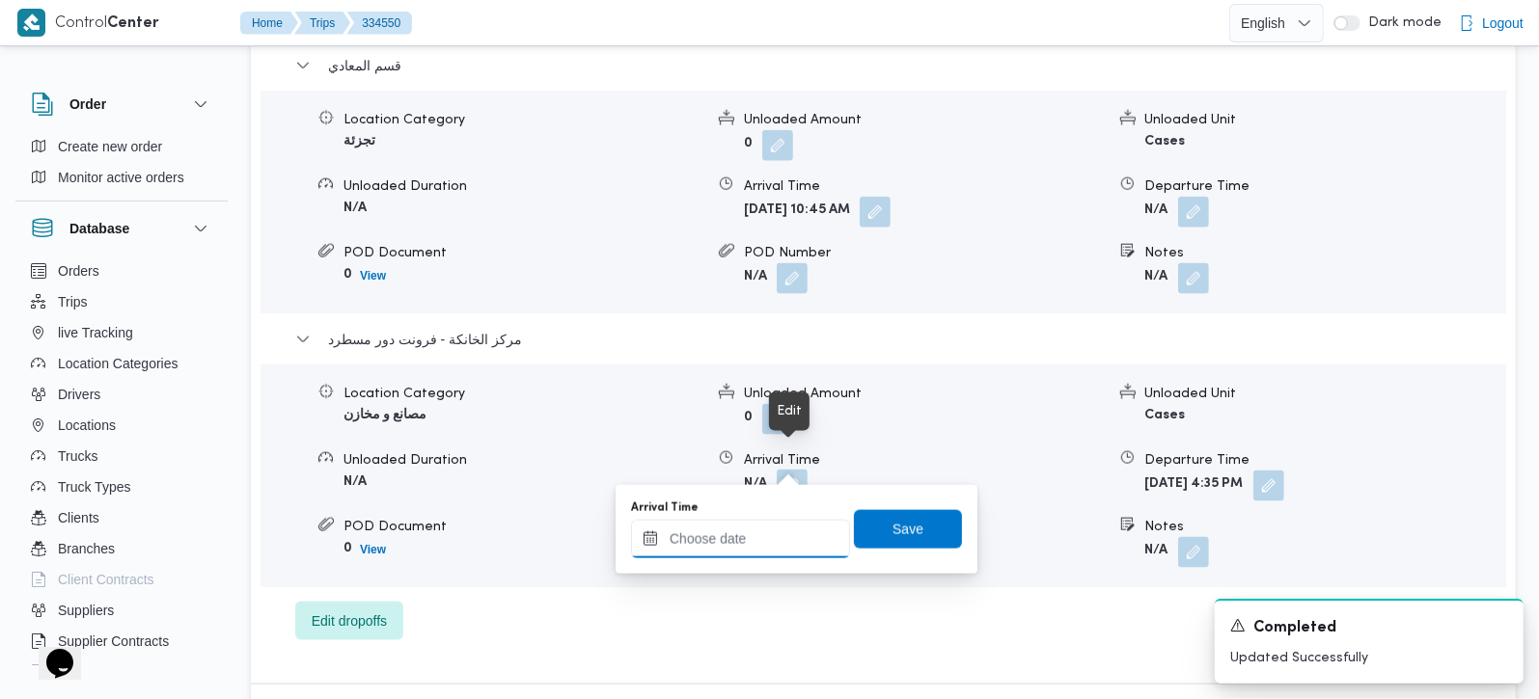
drag, startPoint x: 788, startPoint y: 460, endPoint x: 755, endPoint y: 541, distance: 87.4
click at [755, 541] on input "Arrival Time" at bounding box center [740, 539] width 219 height 39
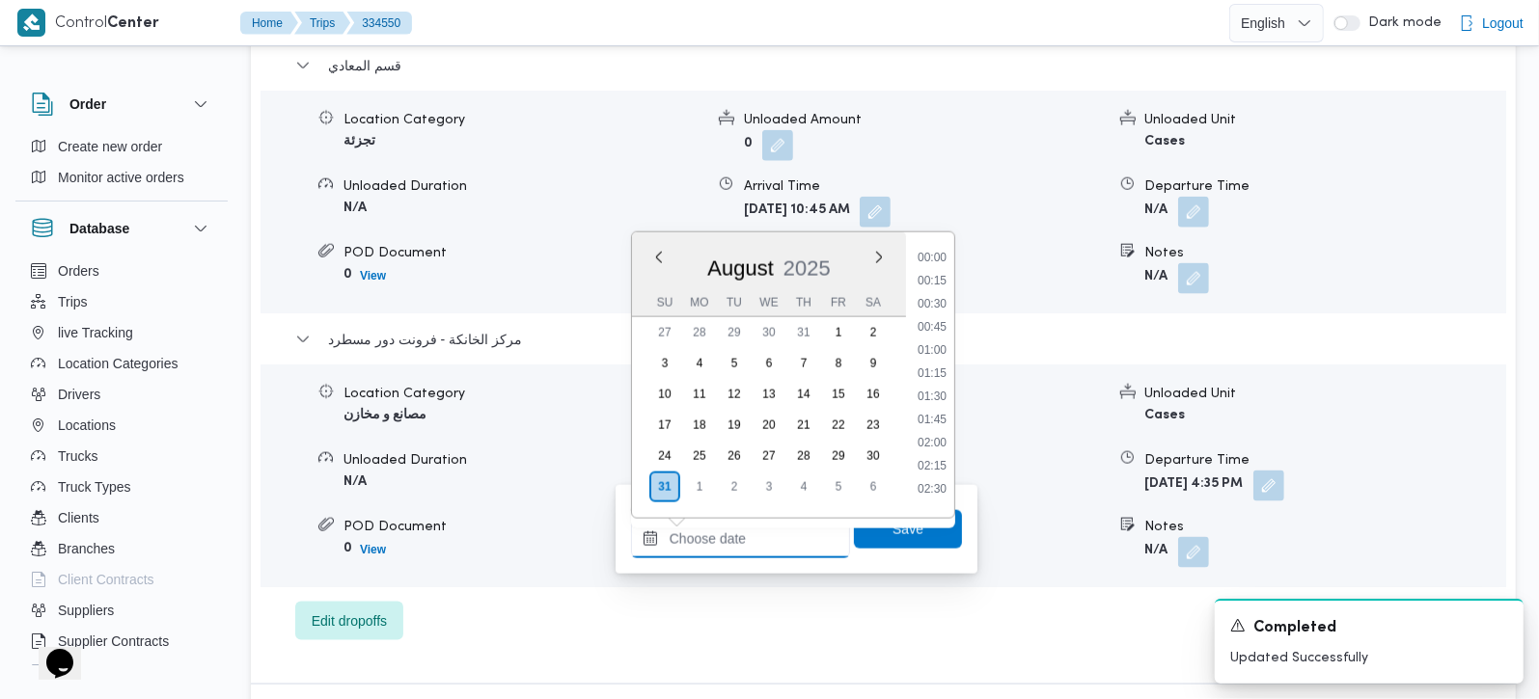
scroll to position [1536, 0]
click at [941, 269] on li "16:45" at bounding box center [932, 272] width 44 height 19
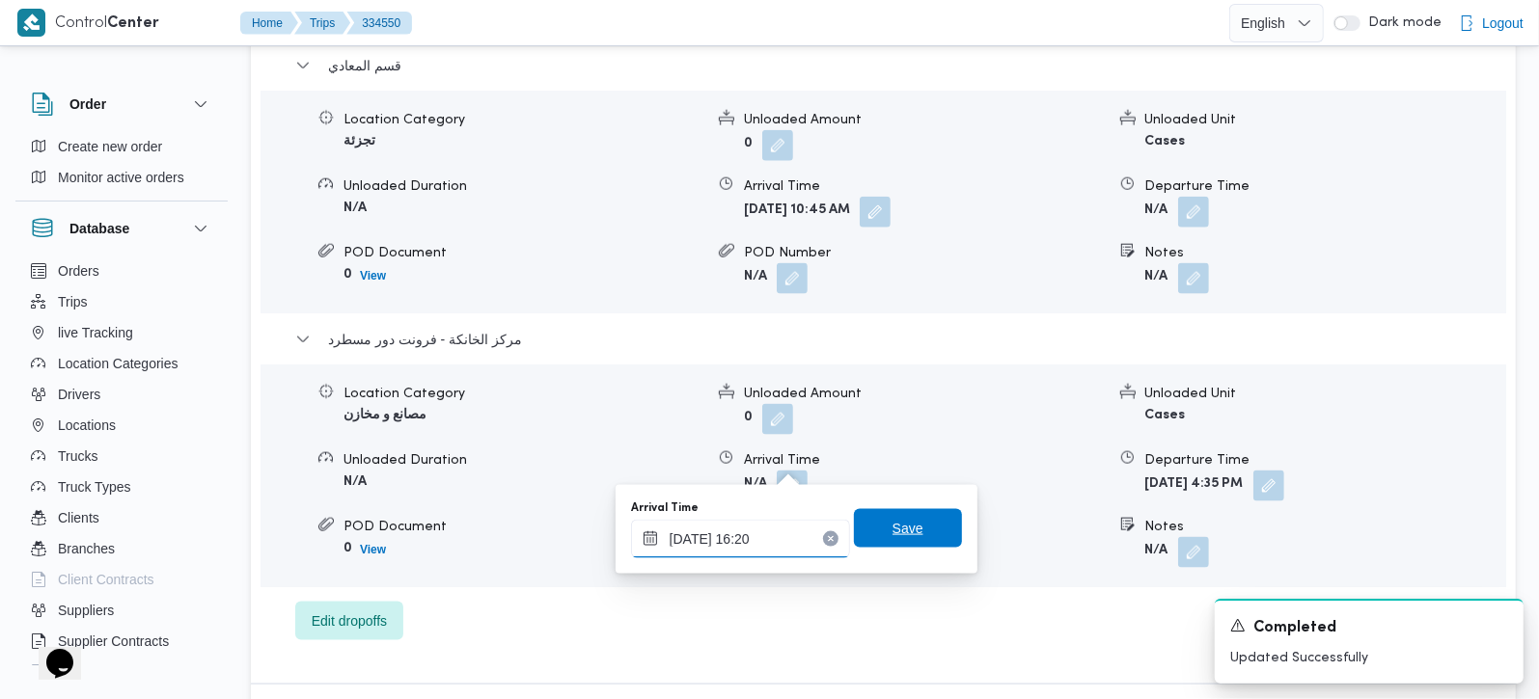
type input "31/08/2025 16:20"
click at [916, 520] on span "Save" at bounding box center [908, 528] width 108 height 39
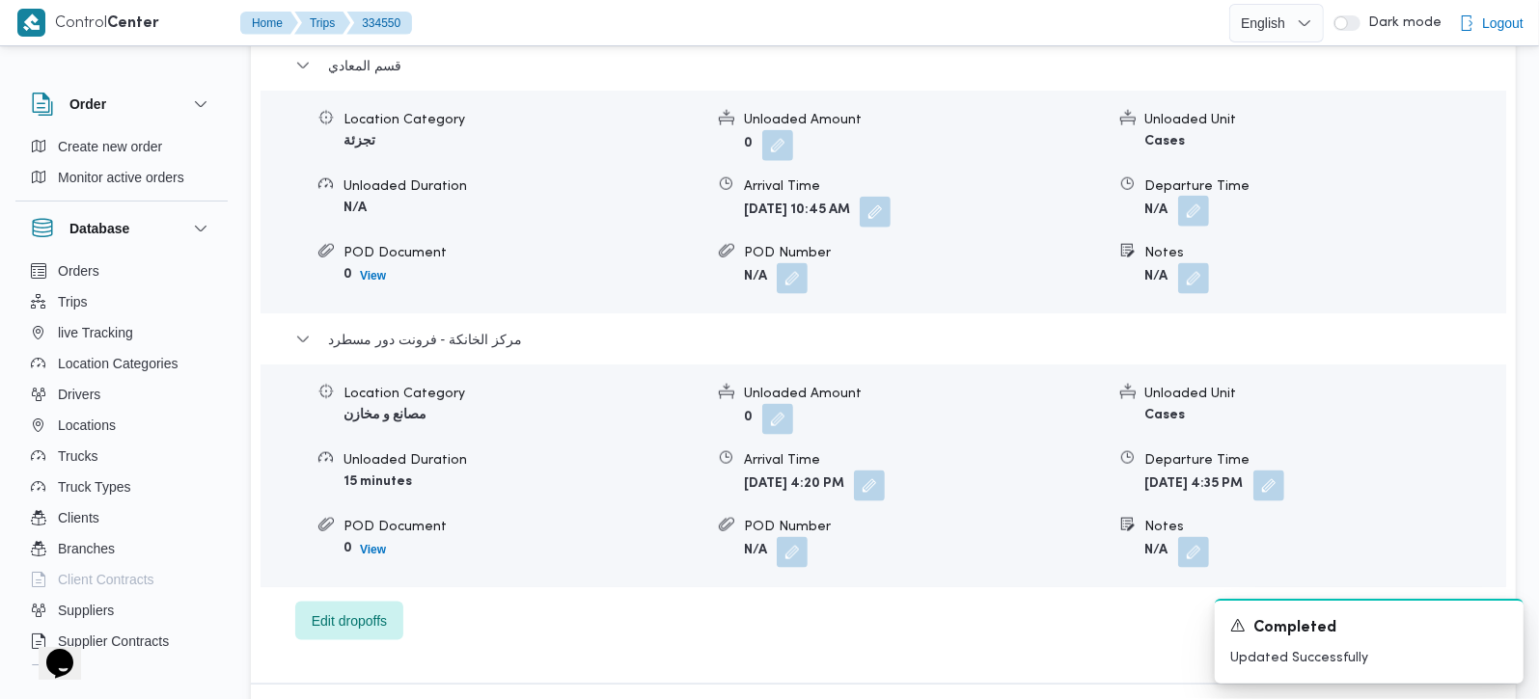
click at [1187, 196] on button "button" at bounding box center [1193, 211] width 31 height 31
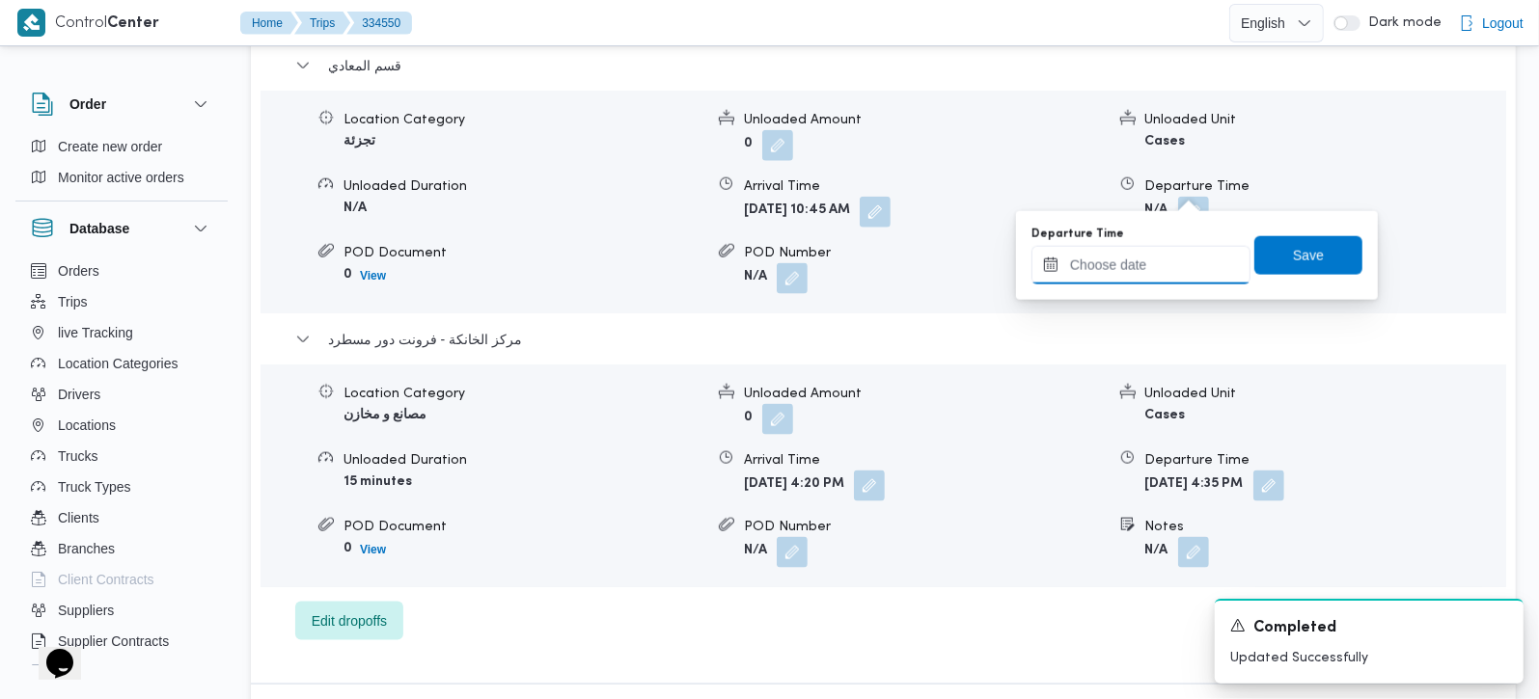
click at [1189, 262] on input "Departure Time" at bounding box center [1140, 265] width 219 height 39
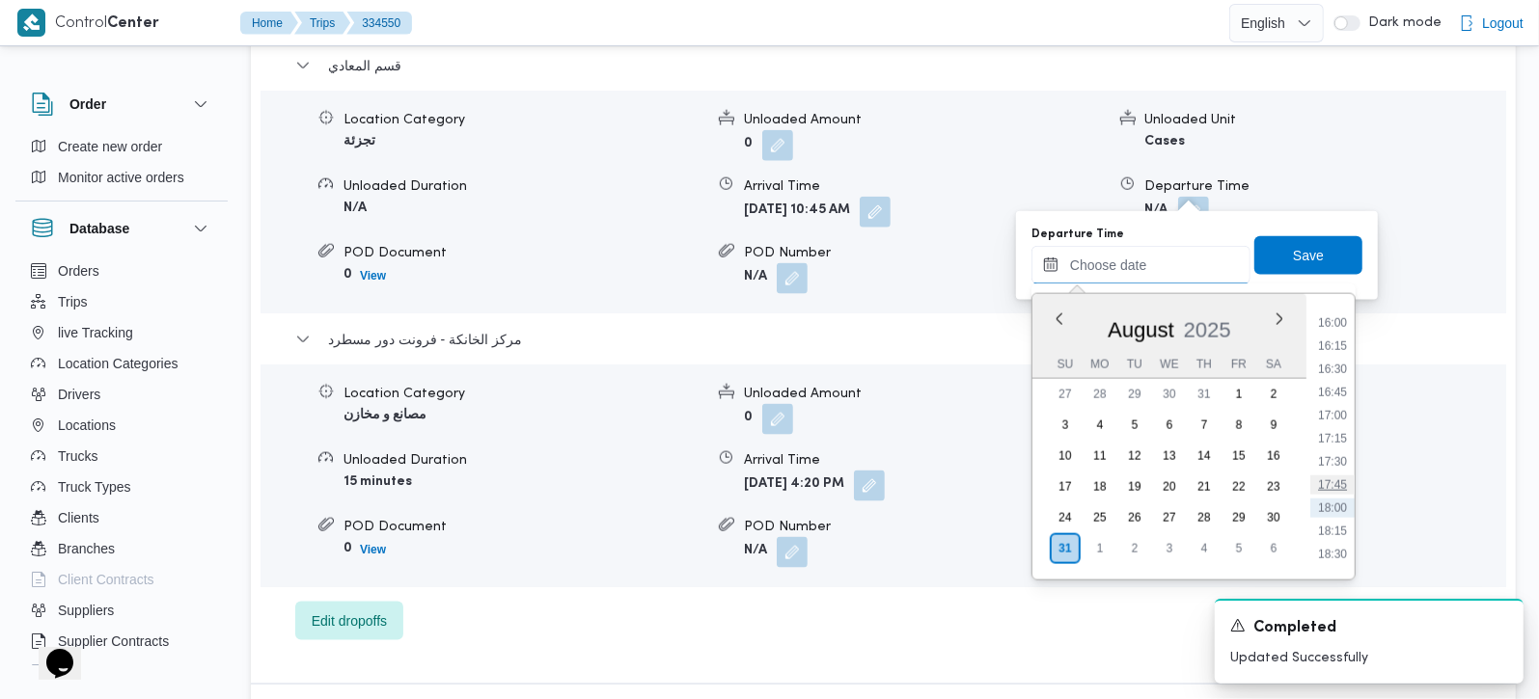
scroll to position [1423, 0]
click at [1323, 307] on div "Time 00:00 00:15 00:30 00:45 01:00 01:15 01:30 01:45 02:00 02:15 02:30 02:45 03…" at bounding box center [1330, 437] width 48 height 286
click at [1327, 308] on li "15:15" at bounding box center [1332, 308] width 44 height 19
type input "[DATE] 15:15"
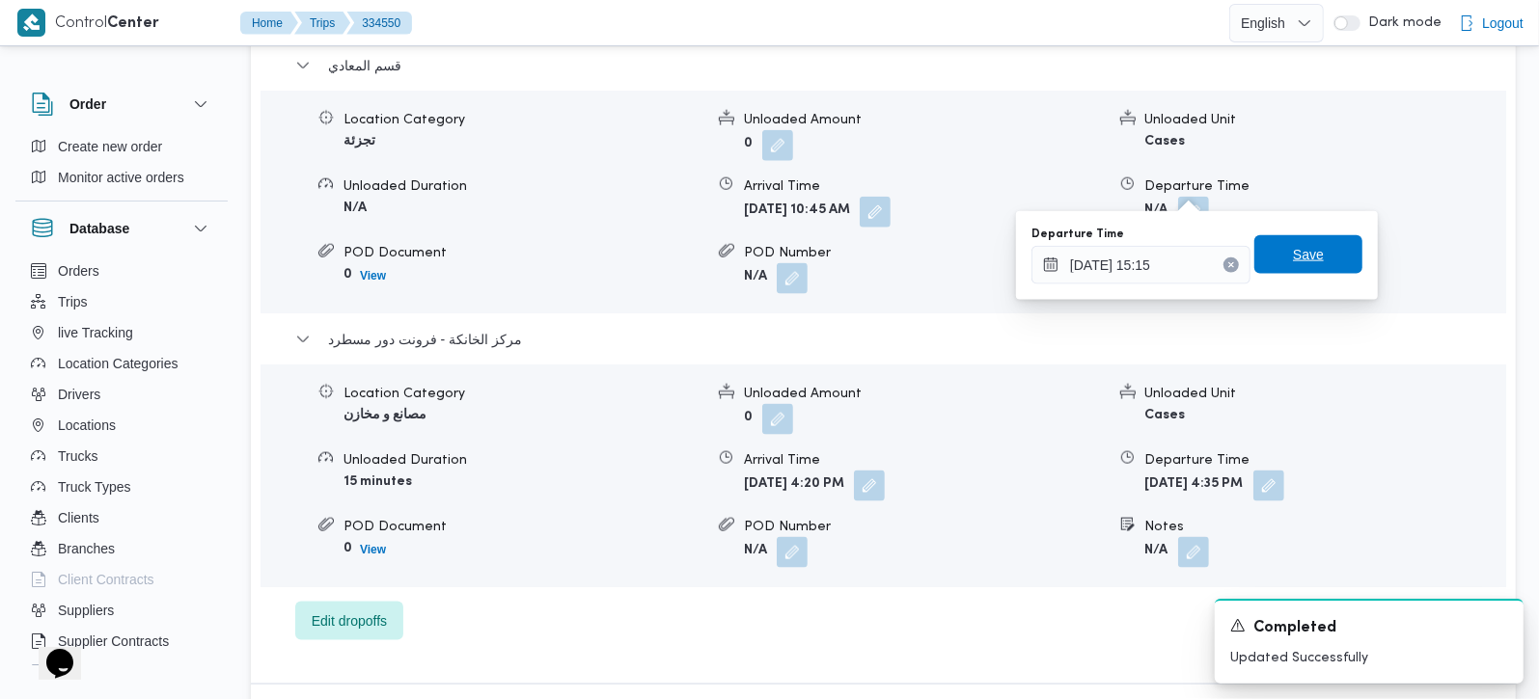
click at [1310, 262] on span "Save" at bounding box center [1308, 254] width 108 height 39
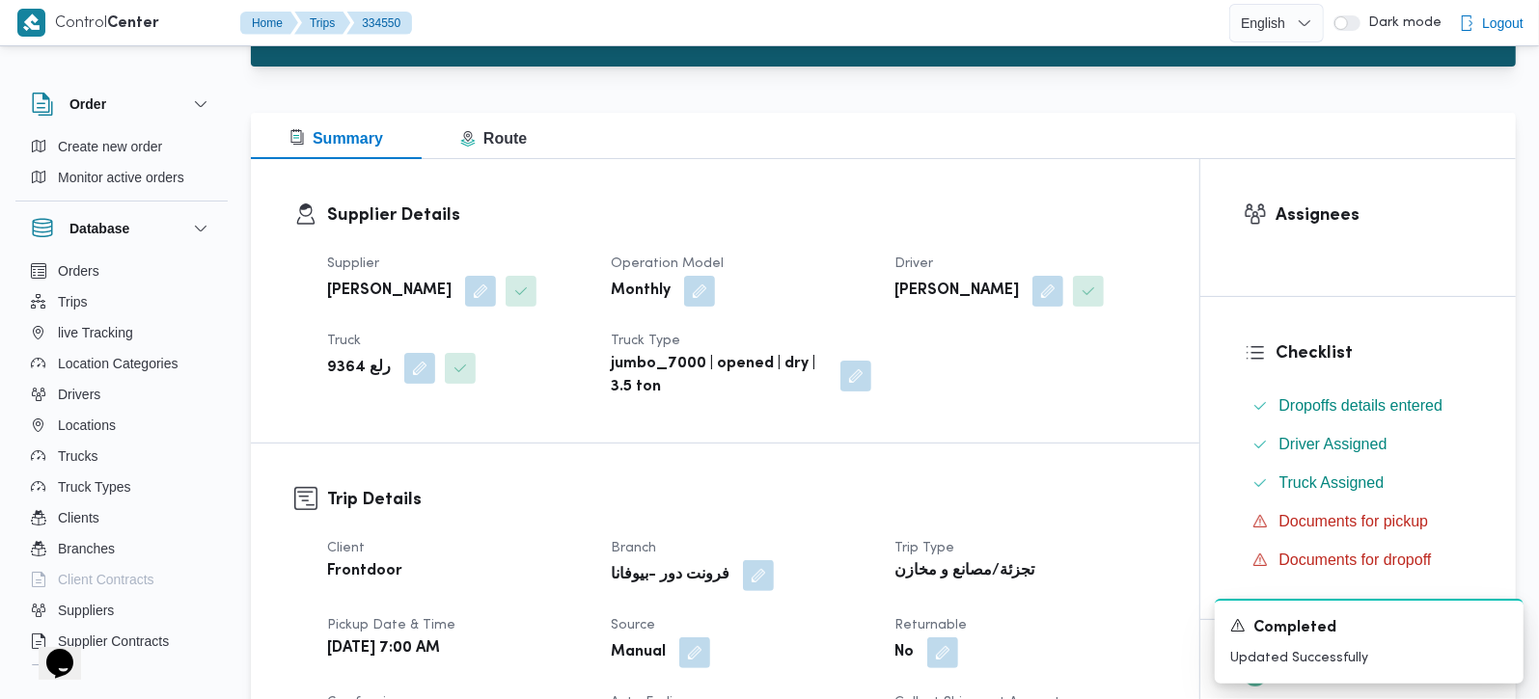
scroll to position [0, 0]
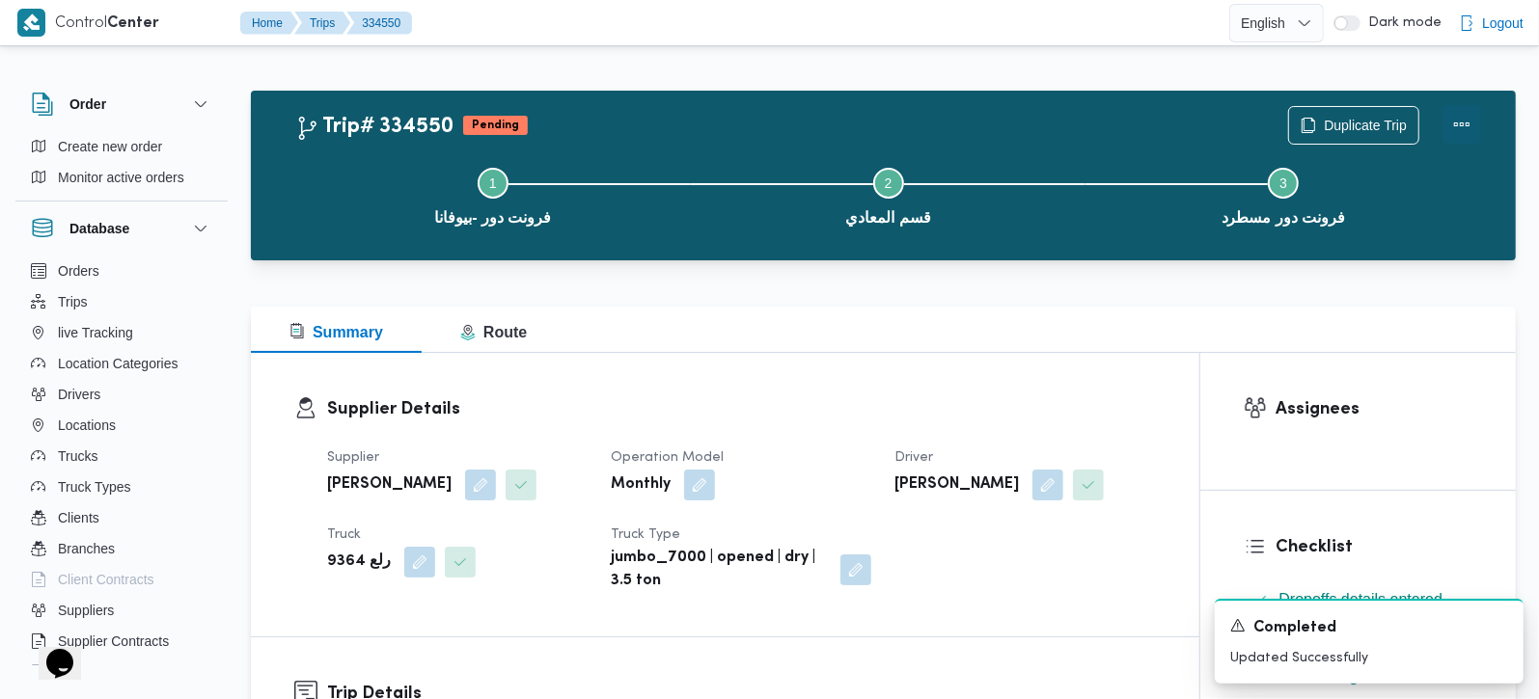
click at [1452, 119] on button "Actions" at bounding box center [1461, 124] width 39 height 39
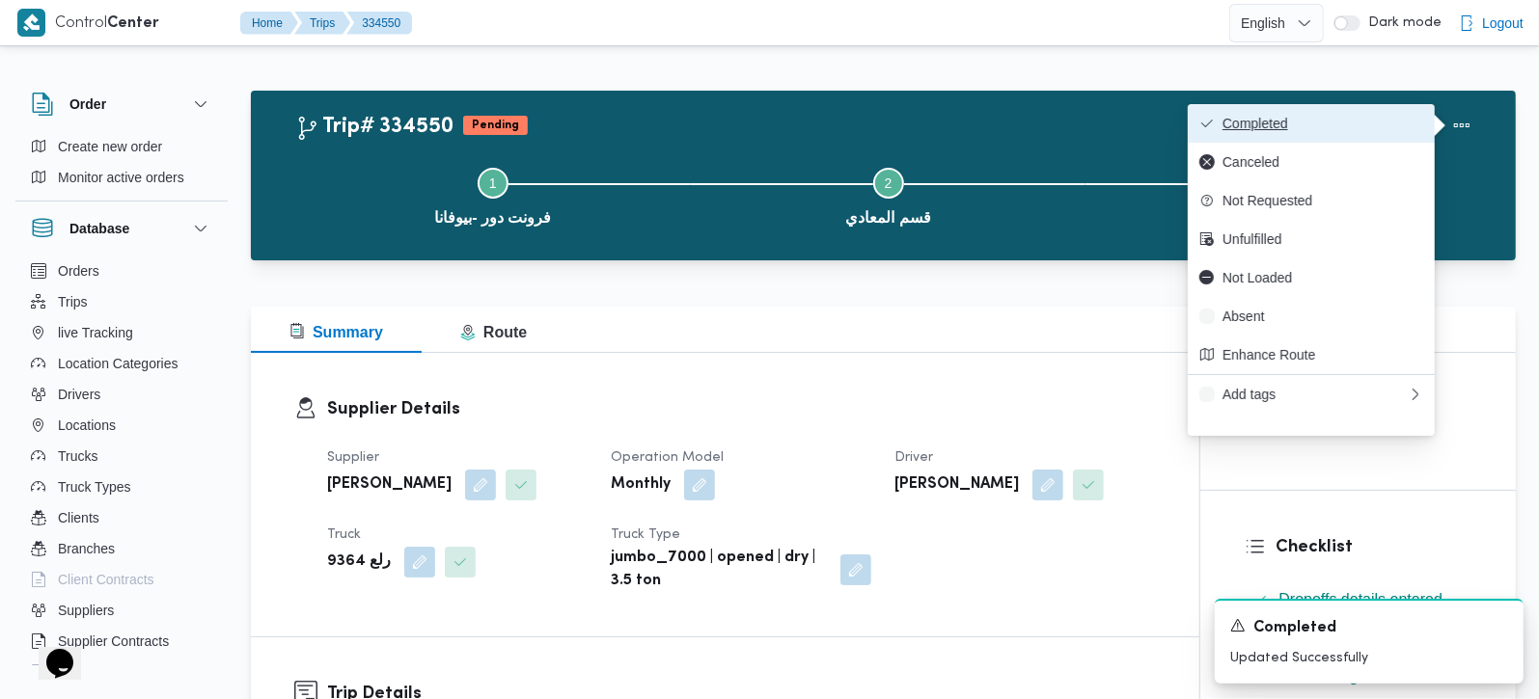
click at [1386, 118] on span "Completed" at bounding box center [1322, 123] width 201 height 15
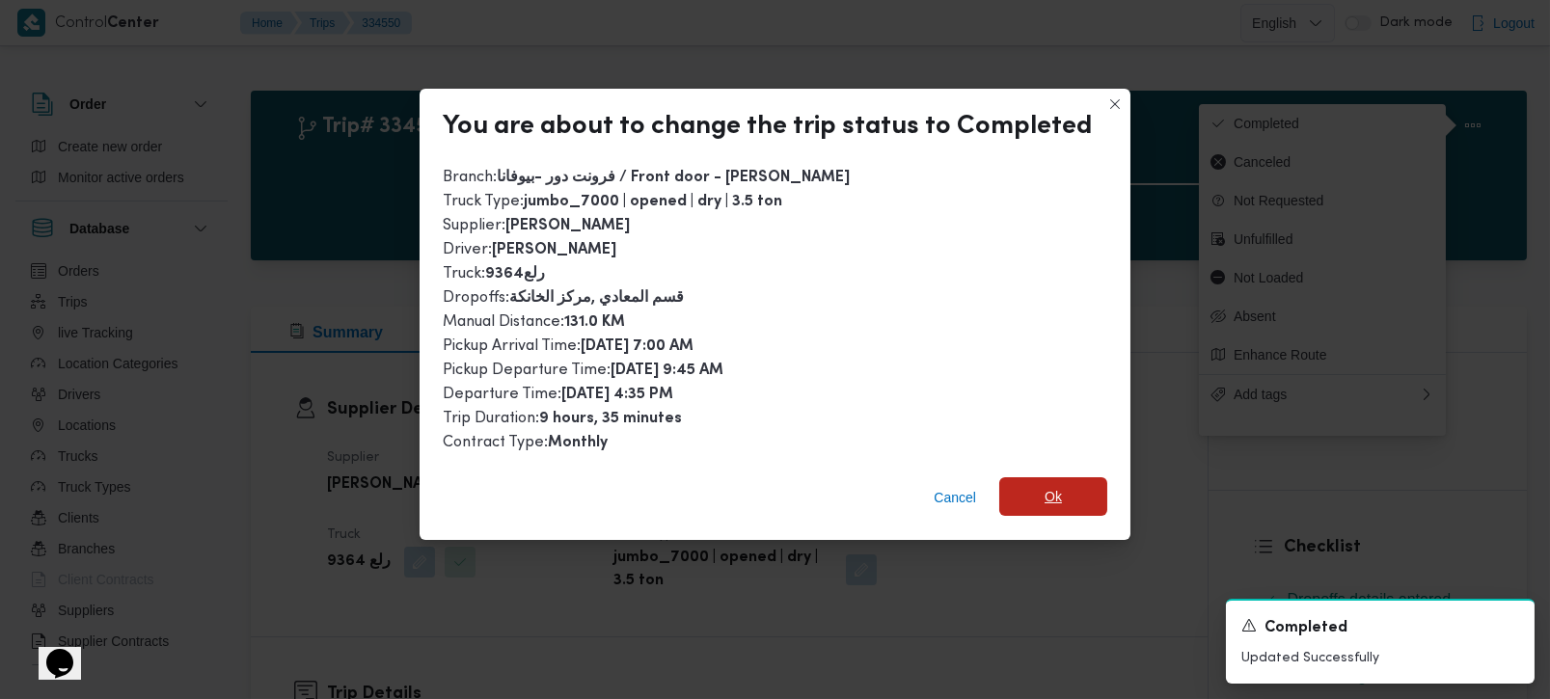
click at [1031, 510] on span "Ok" at bounding box center [1053, 497] width 108 height 39
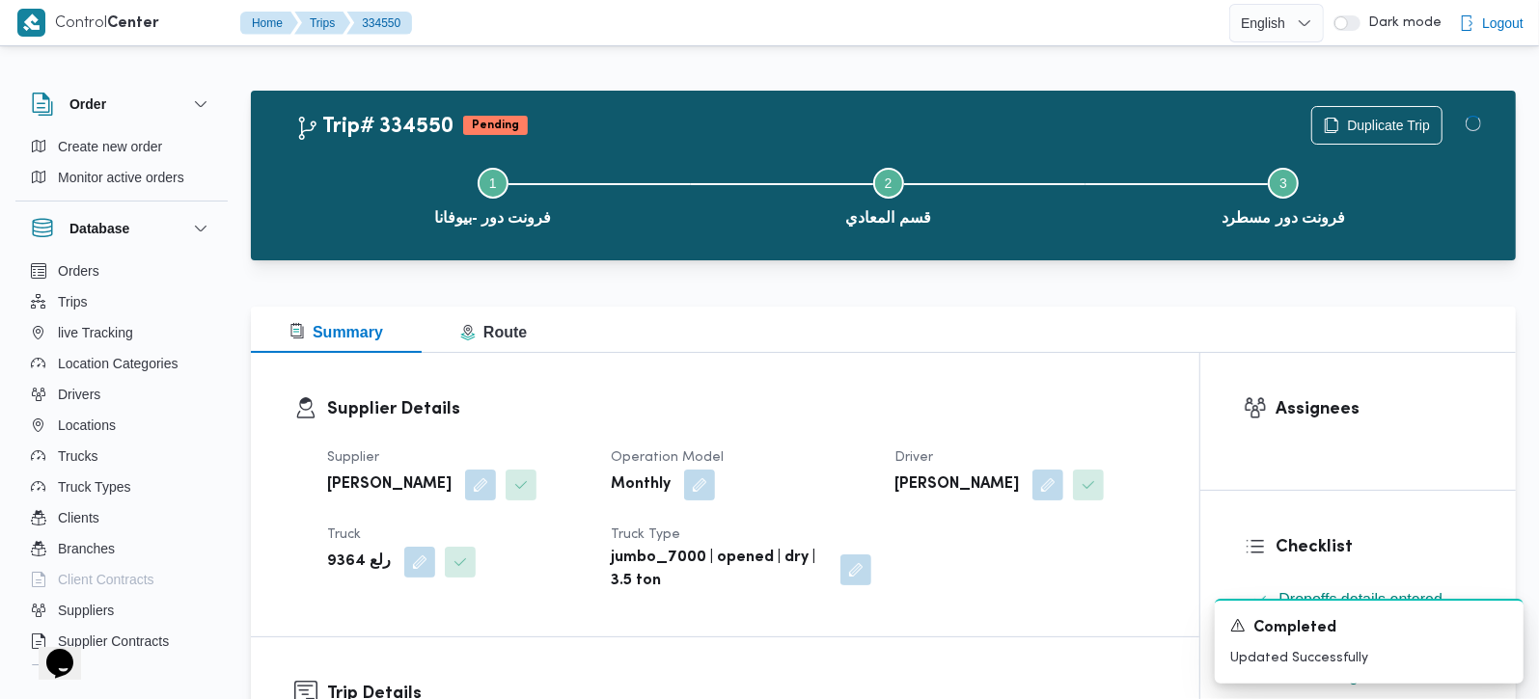
click at [992, 407] on h3 "Supplier Details" at bounding box center [741, 410] width 829 height 26
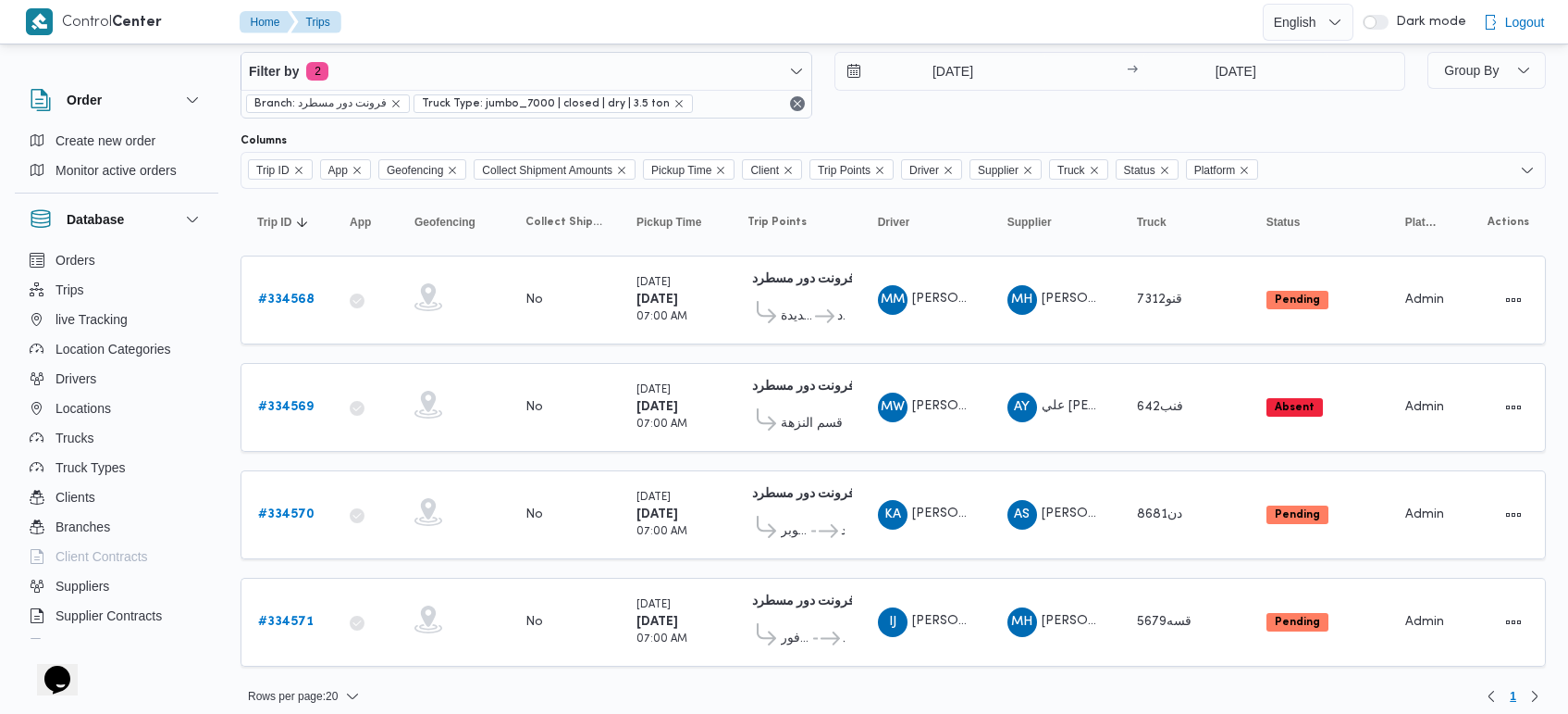
scroll to position [47, 0]
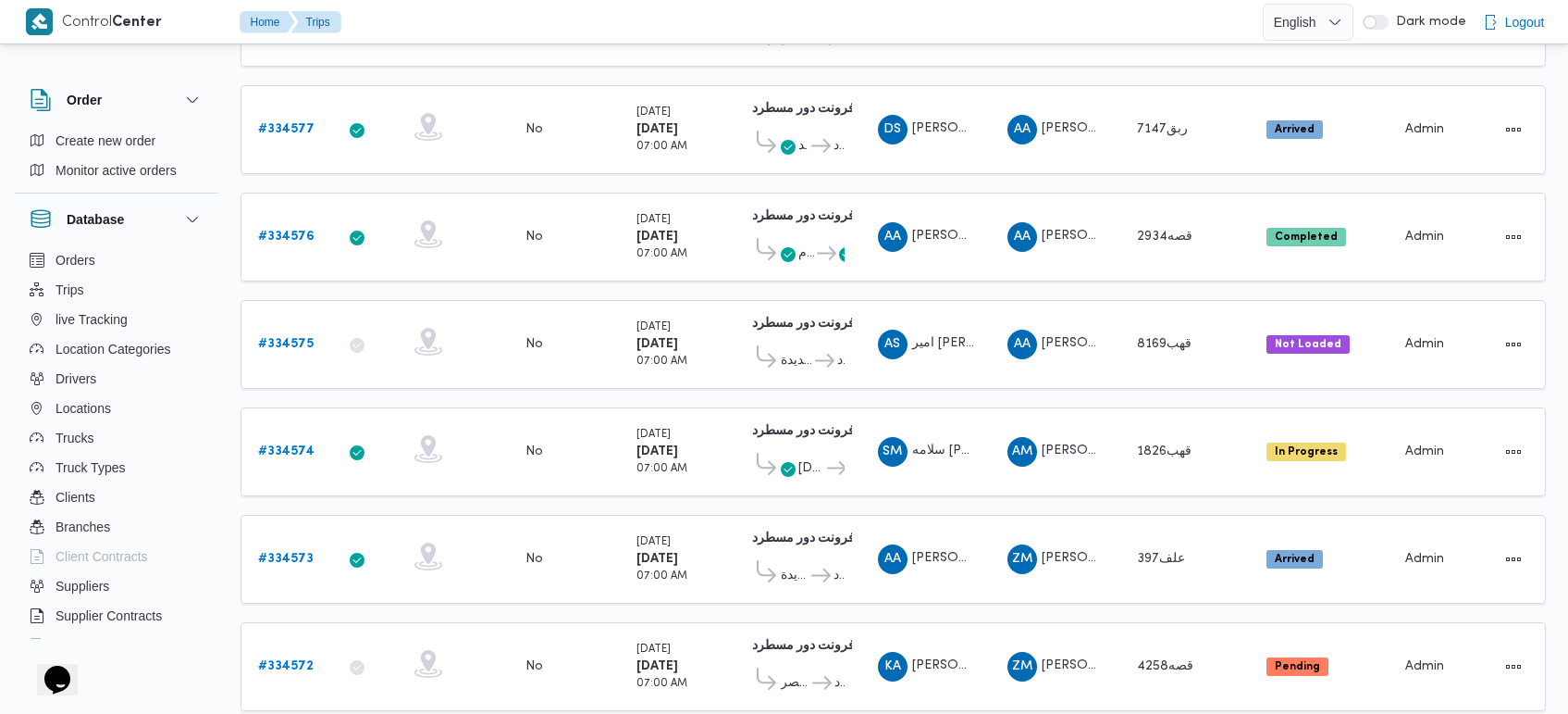
scroll to position [347, 0]
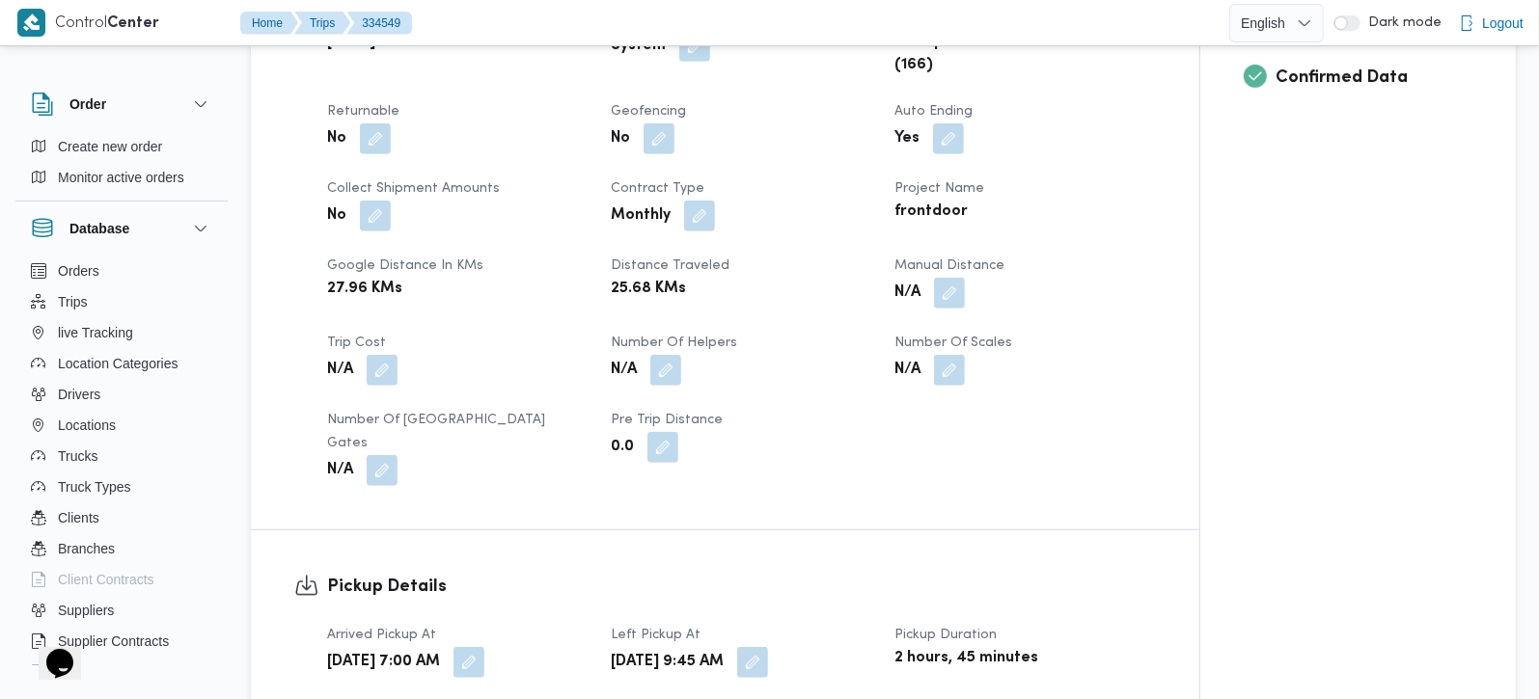
scroll to position [794, 0]
click at [941, 285] on button "button" at bounding box center [949, 291] width 31 height 31
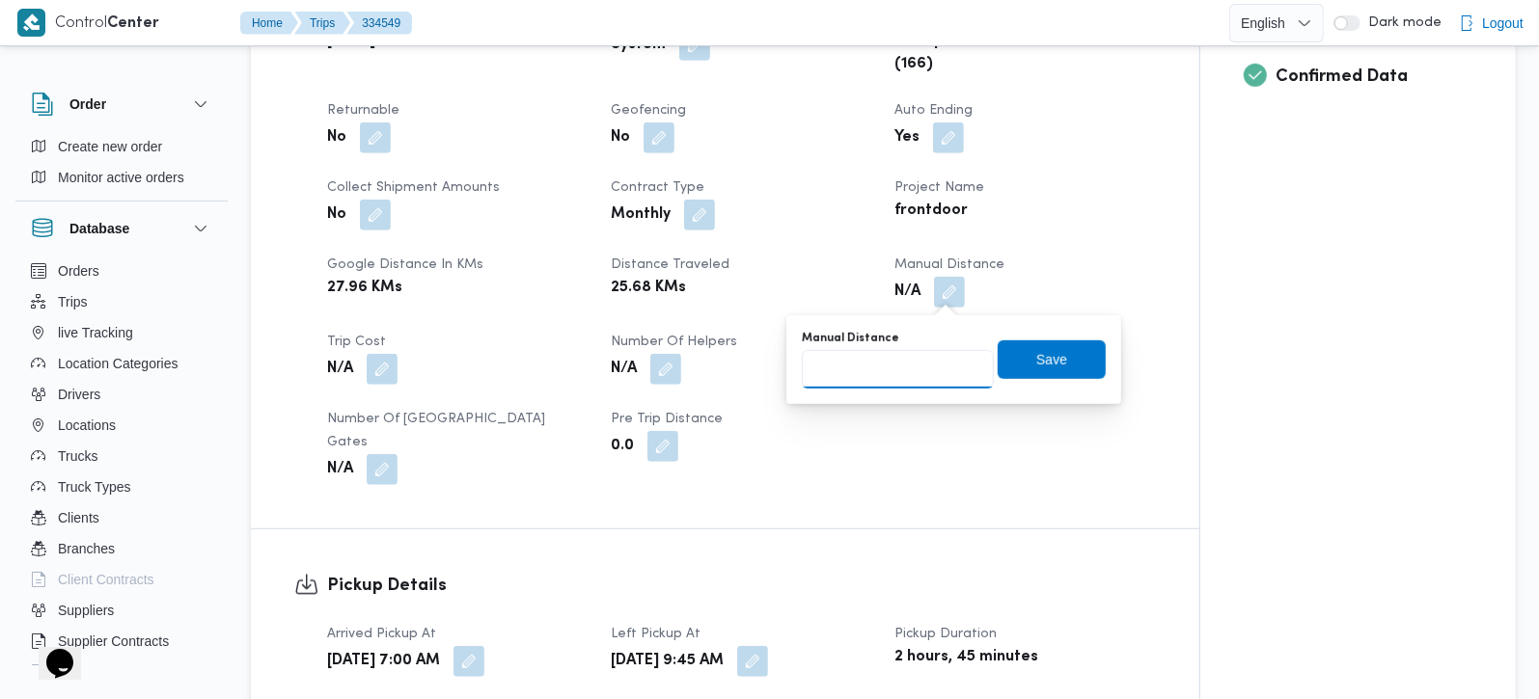
click at [890, 352] on input "Manual Distance" at bounding box center [898, 369] width 192 height 39
type input "65"
click at [1059, 345] on span "Save" at bounding box center [1052, 359] width 108 height 39
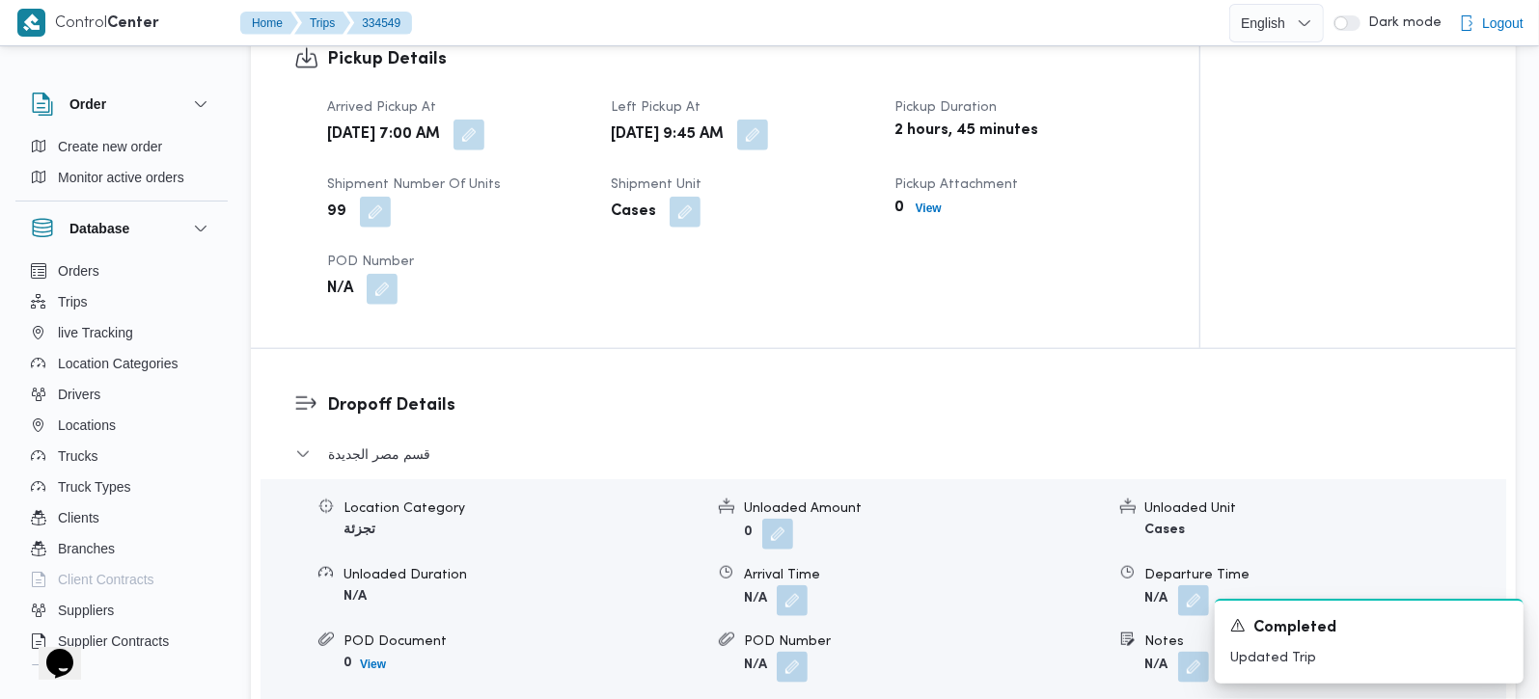
scroll to position [1361, 0]
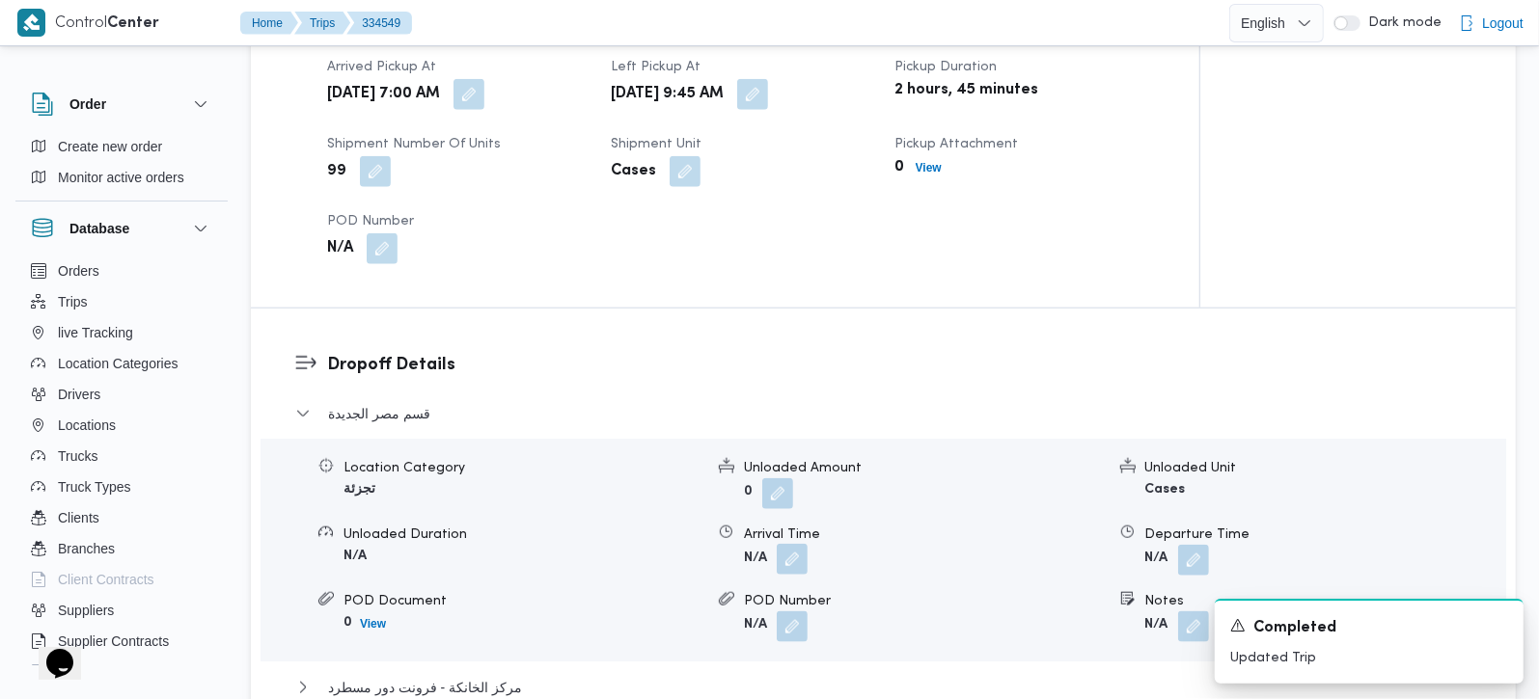
click at [788, 544] on button "button" at bounding box center [792, 559] width 31 height 31
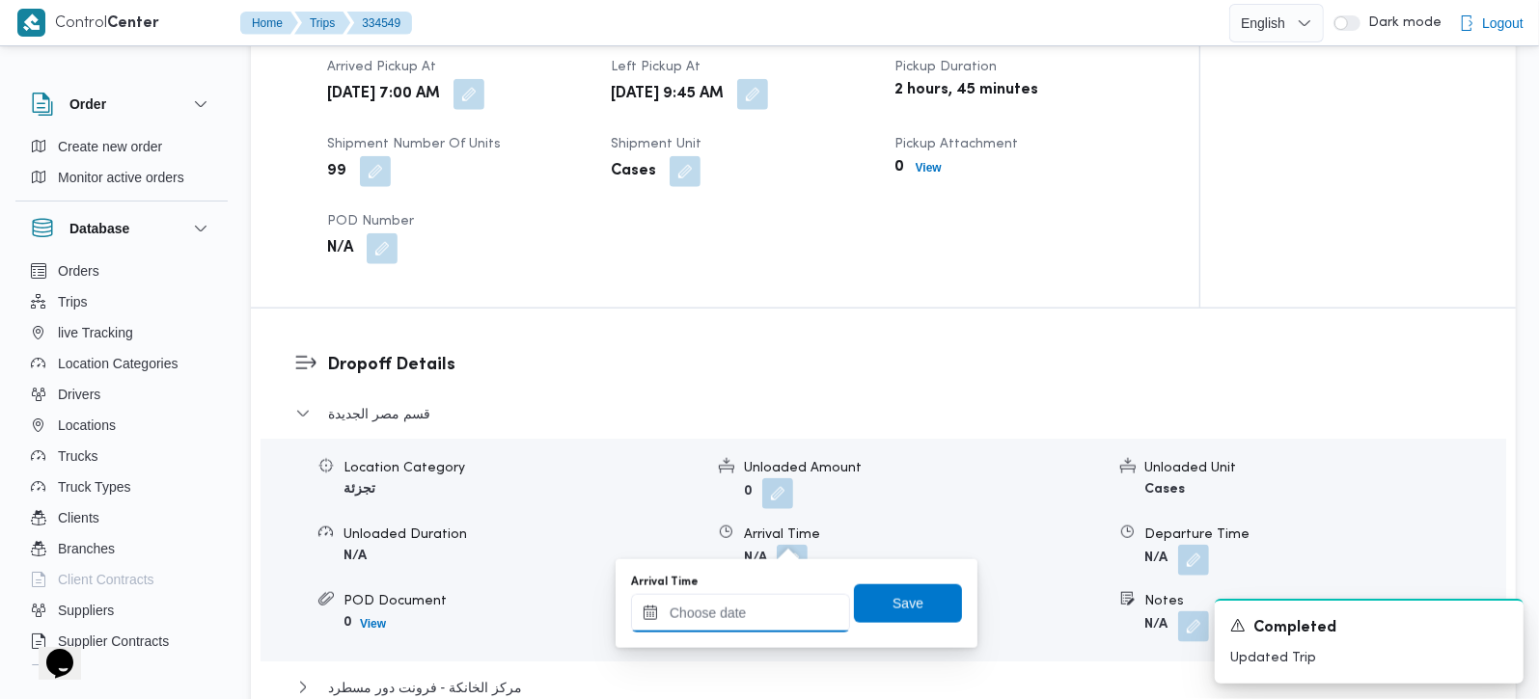
click at [779, 605] on input "Arrival Time" at bounding box center [740, 613] width 219 height 39
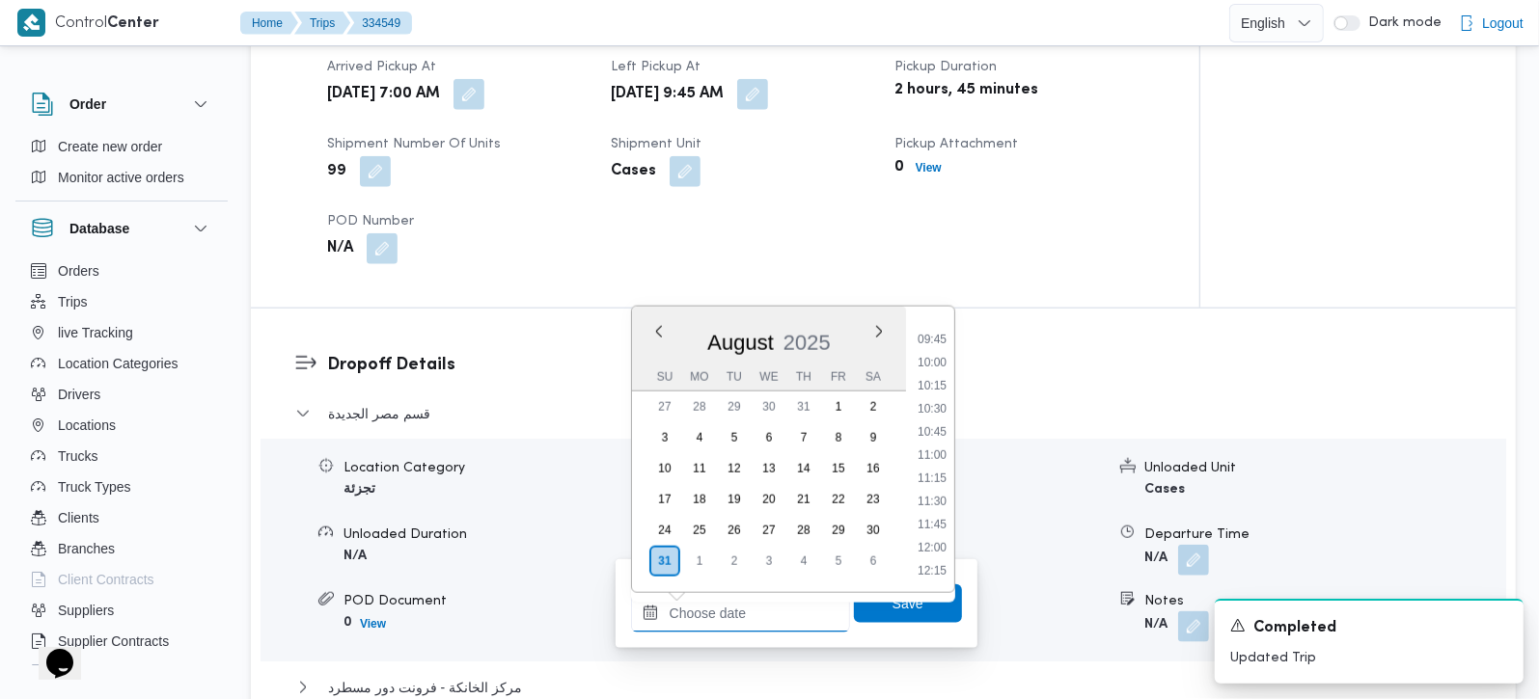
scroll to position [856, 0]
click at [943, 426] on li "10:15" at bounding box center [932, 425] width 44 height 19
type input "31/08/2025 10:15"
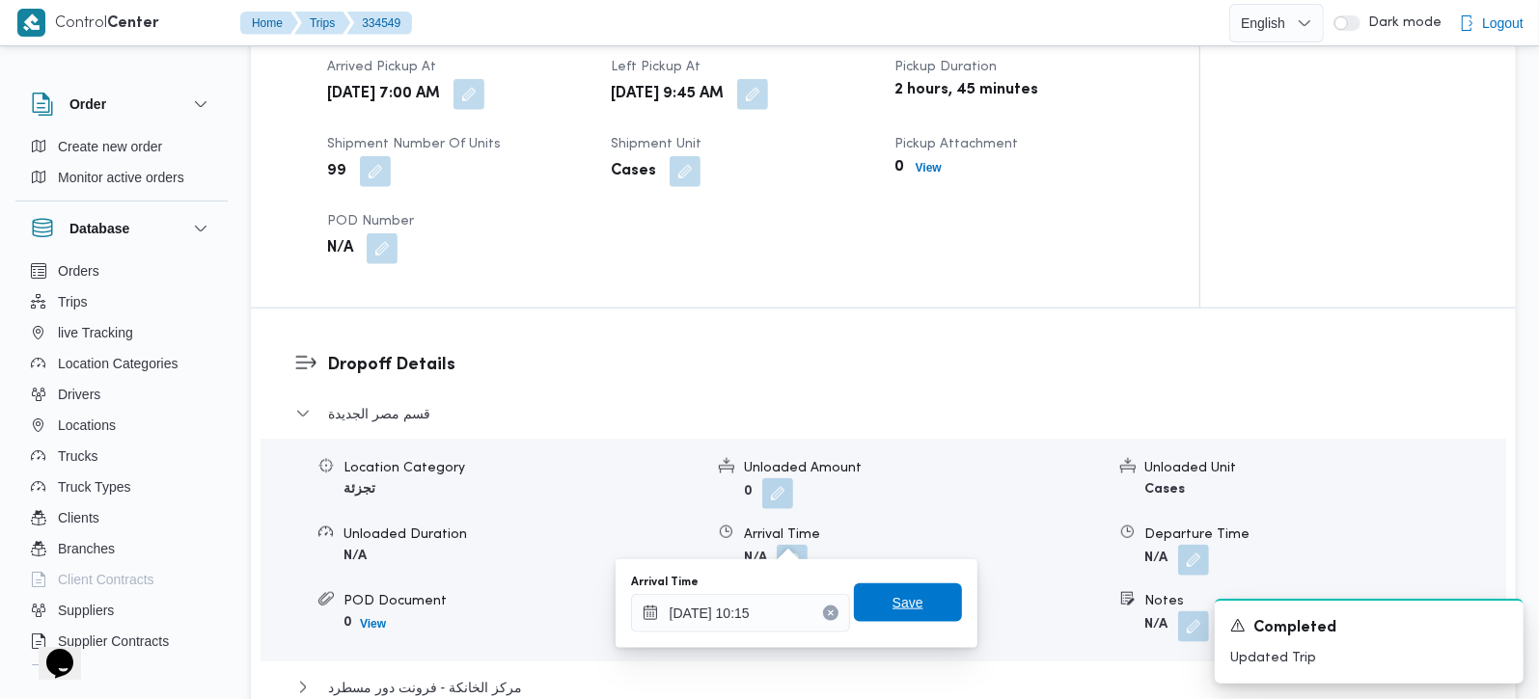
click at [899, 609] on span "Save" at bounding box center [907, 602] width 31 height 23
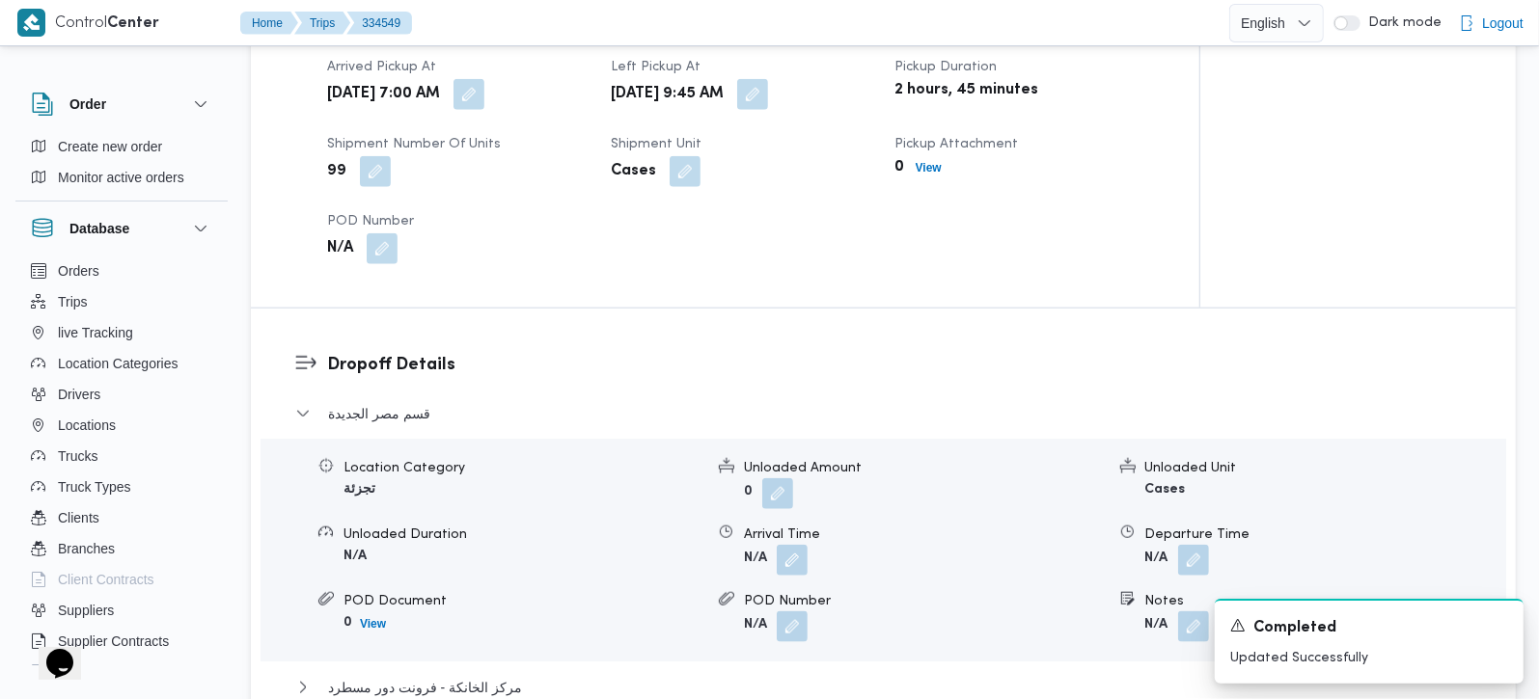
scroll to position [1702, 0]
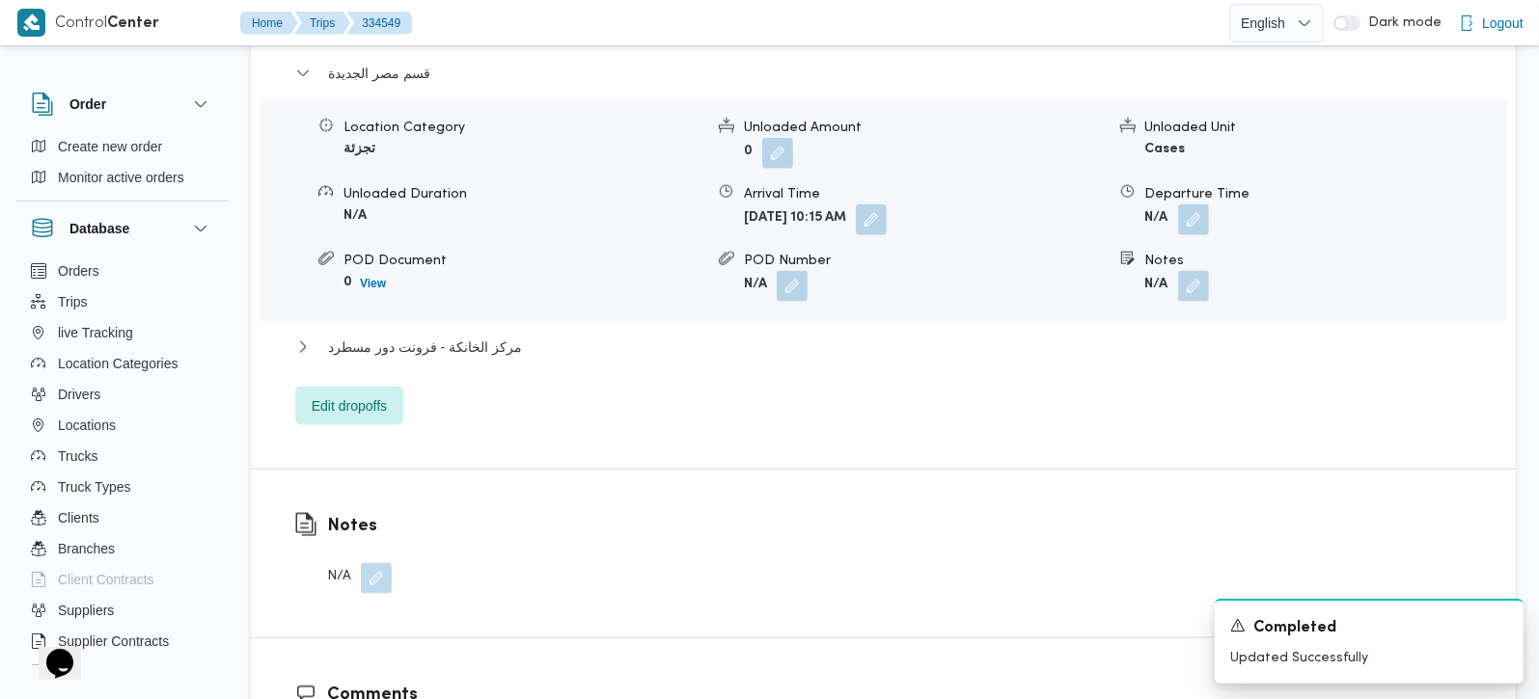
click at [491, 336] on div "مركز الخانكة - فرونت دور مسطرد" at bounding box center [883, 354] width 1177 height 37
click at [343, 310] on div "قسم مصر الجديدة Location Category تجزئة Unloaded Amount 0 Unloaded Unit Cases U…" at bounding box center [883, 244] width 1177 height 364
drag, startPoint x: 369, startPoint y: 333, endPoint x: 577, endPoint y: 351, distance: 208.2
click at [369, 336] on span "مركز الخانكة - فرونت دور مسطرد" at bounding box center [425, 347] width 194 height 23
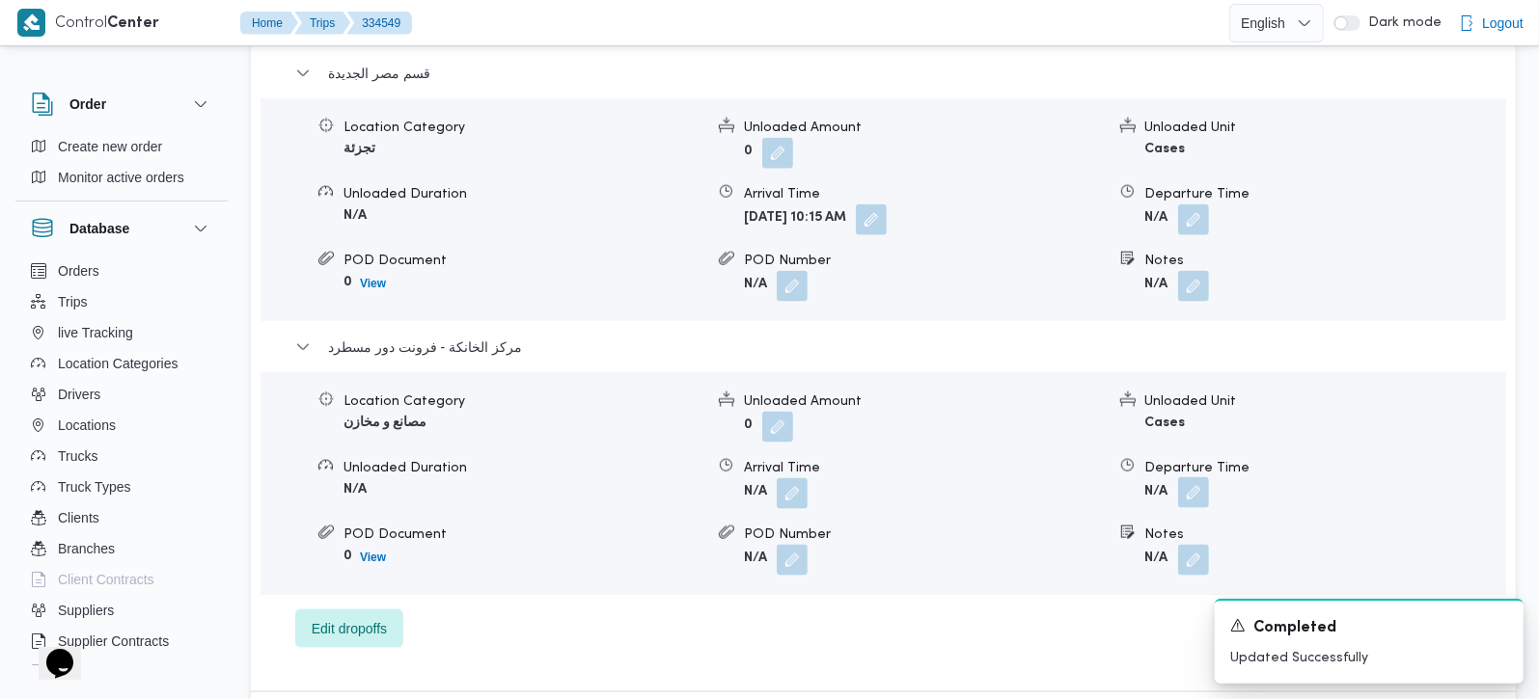
click at [1181, 478] on button "button" at bounding box center [1193, 493] width 31 height 31
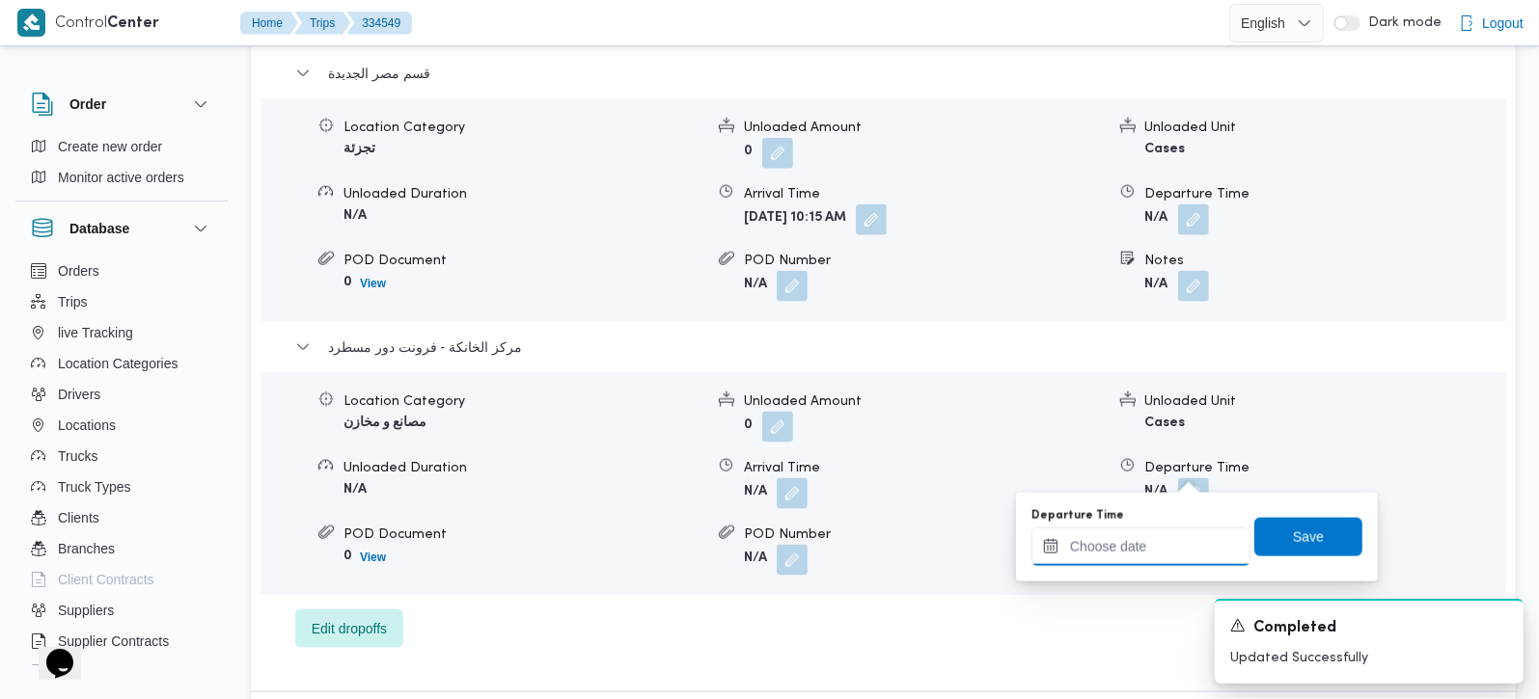
click at [1171, 537] on input "Departure Time" at bounding box center [1140, 547] width 219 height 39
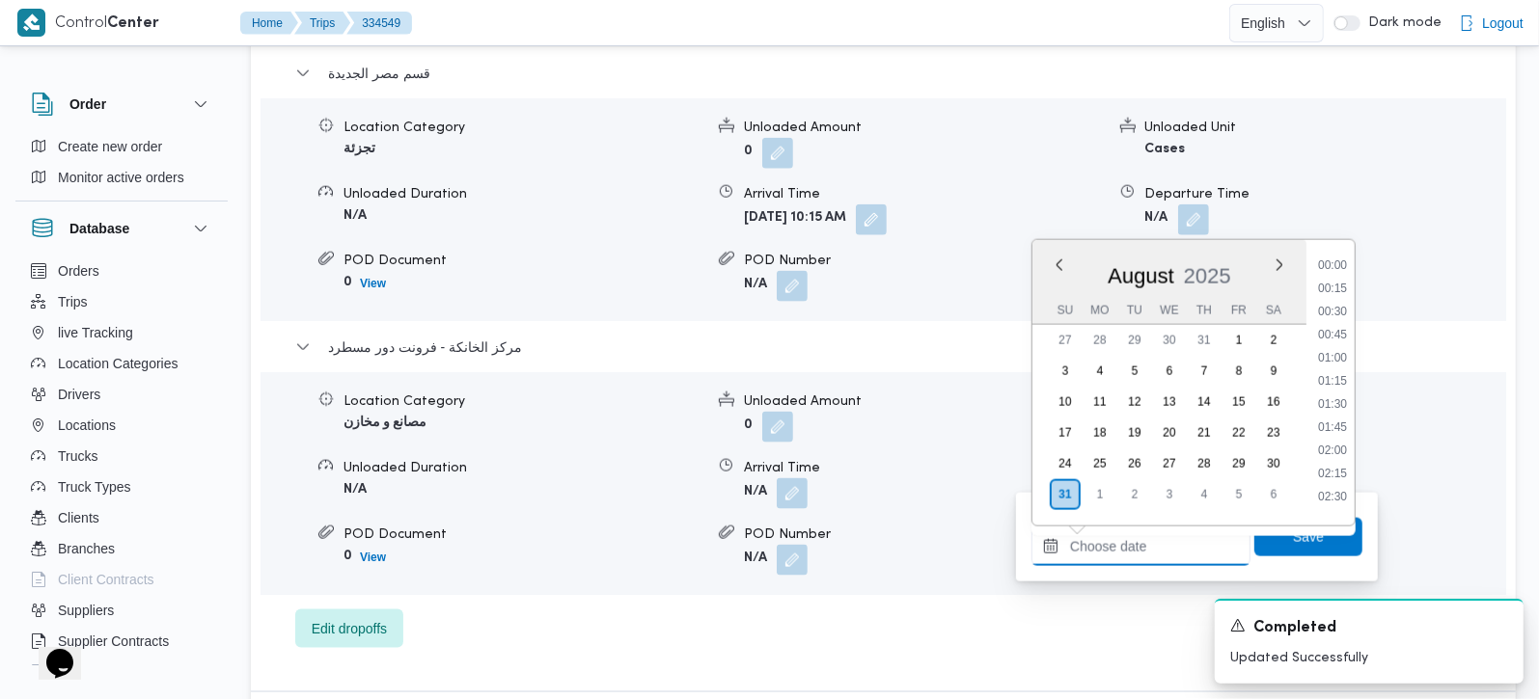
scroll to position [1536, 0]
drag, startPoint x: 1334, startPoint y: 260, endPoint x: 1334, endPoint y: 285, distance: 24.1
click at [1334, 260] on li "16:30" at bounding box center [1332, 257] width 44 height 19
type input "[DATE] 16:30"
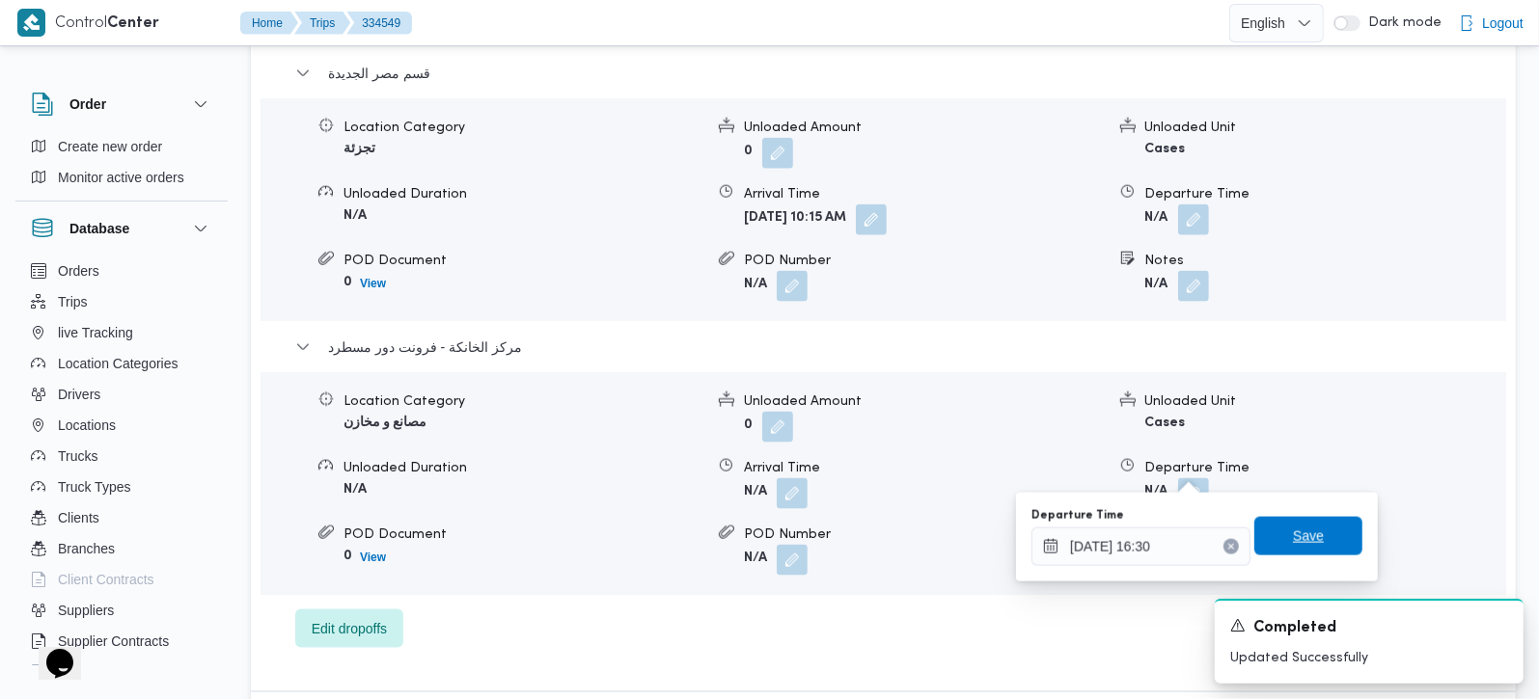
click at [1301, 520] on span "Save" at bounding box center [1308, 536] width 108 height 39
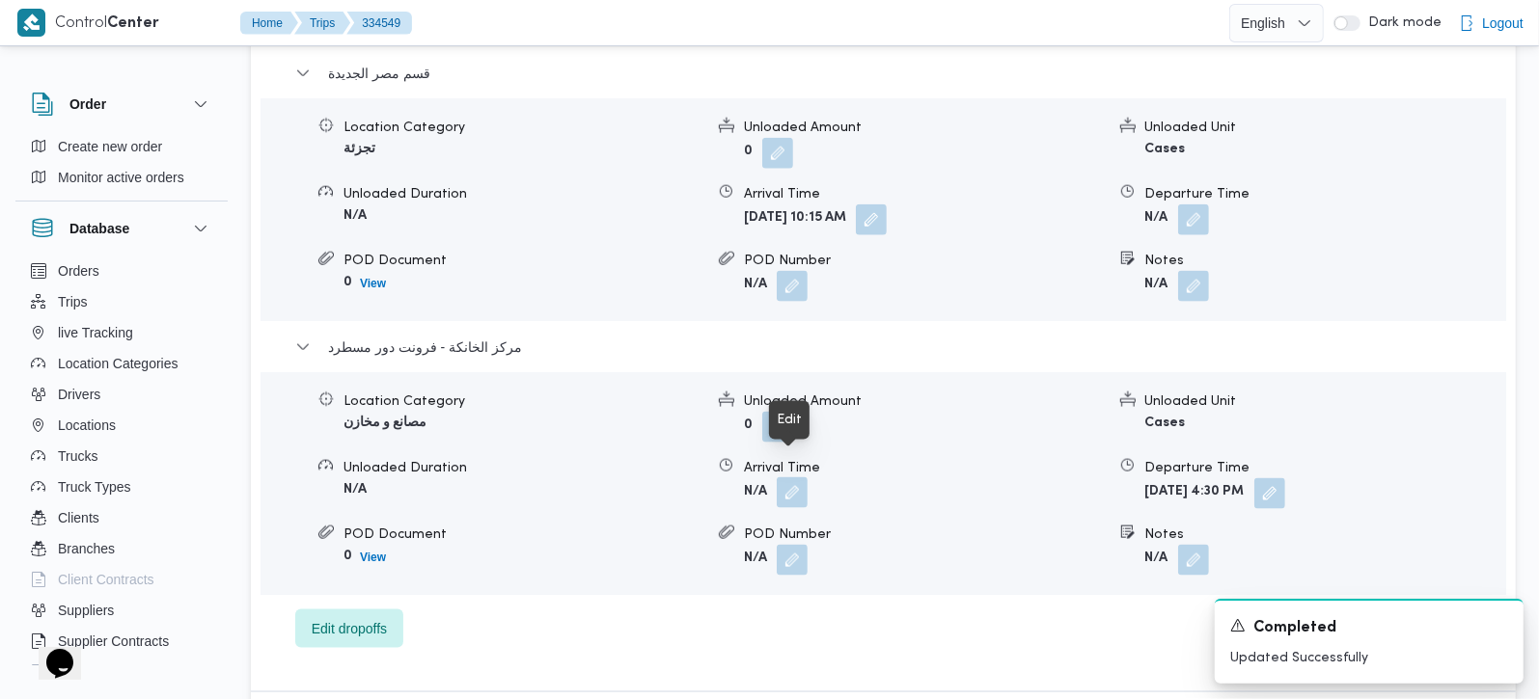
click at [801, 478] on button "button" at bounding box center [792, 493] width 31 height 31
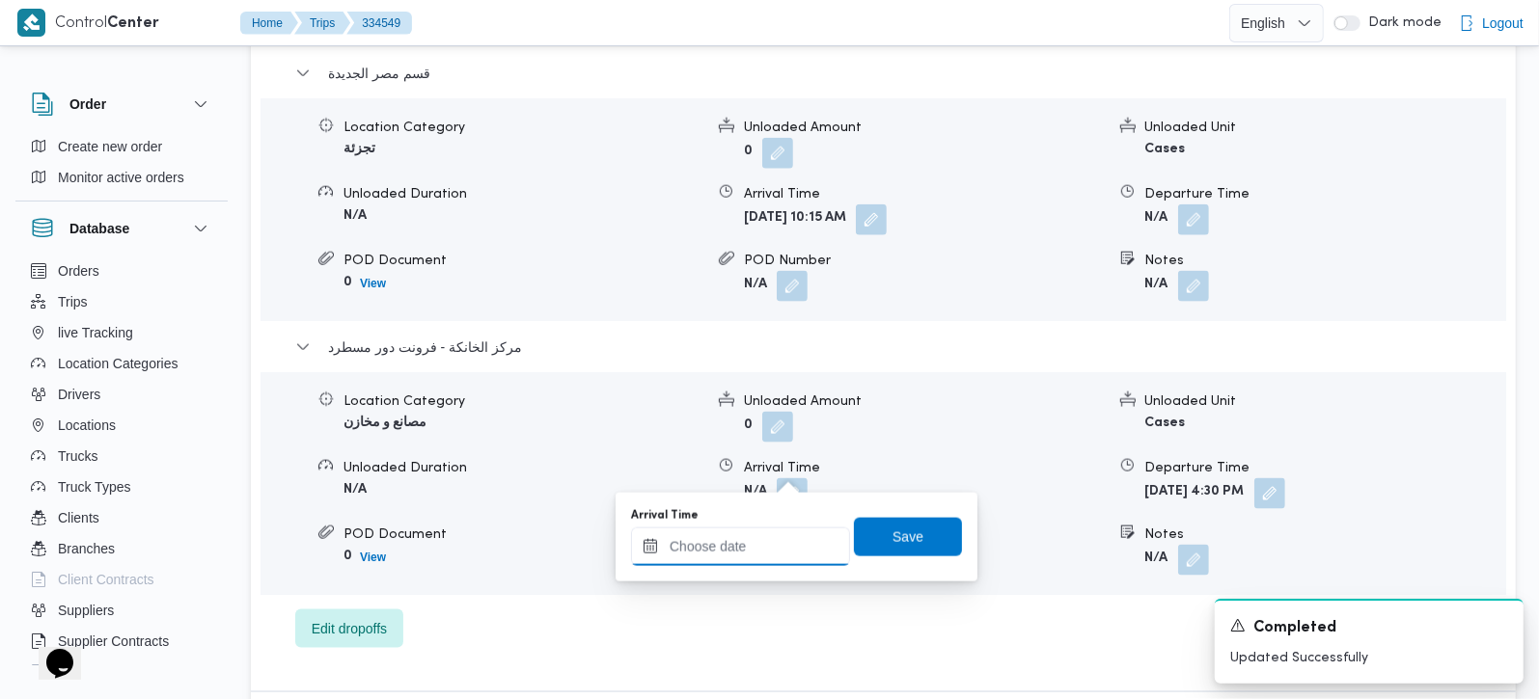
click at [759, 539] on input "Arrival Time" at bounding box center [740, 547] width 219 height 39
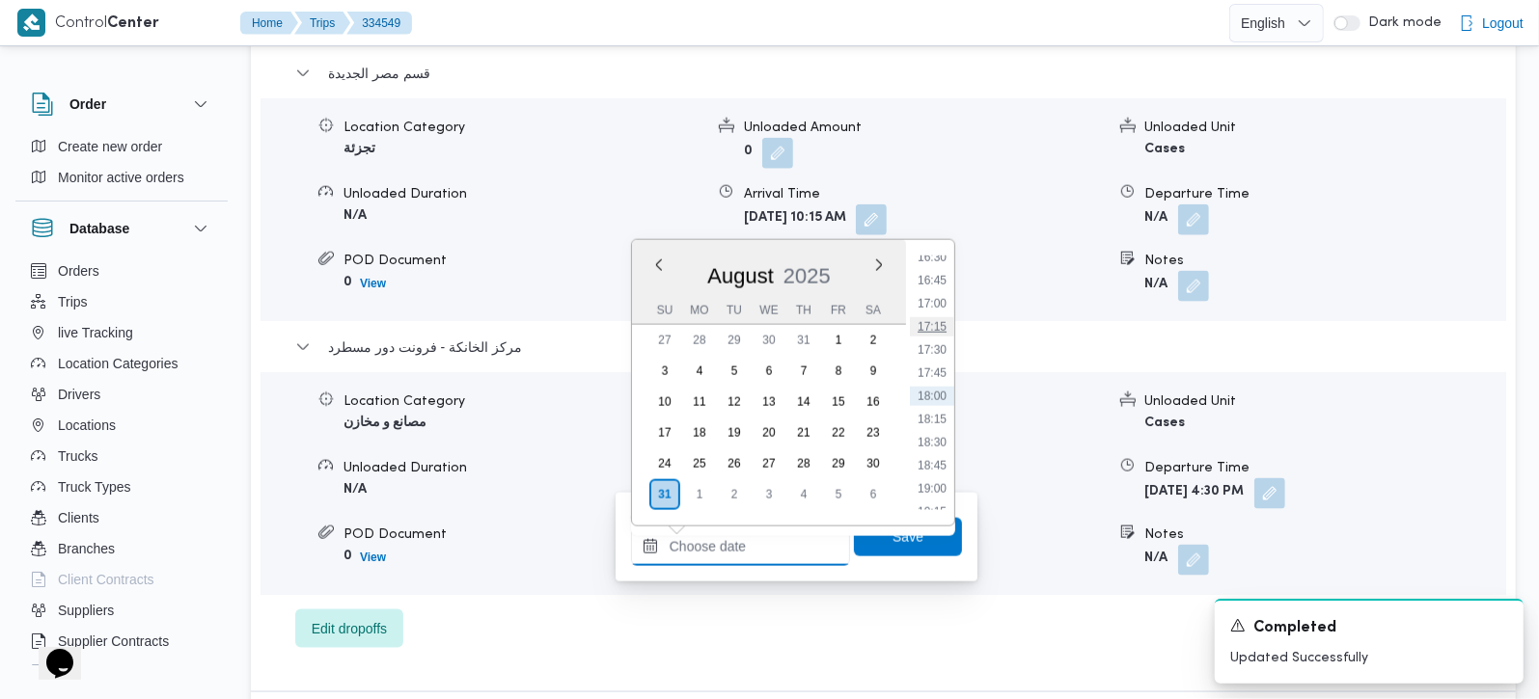
scroll to position [1423, 0]
click at [938, 346] on li "16:15" at bounding box center [932, 347] width 44 height 19
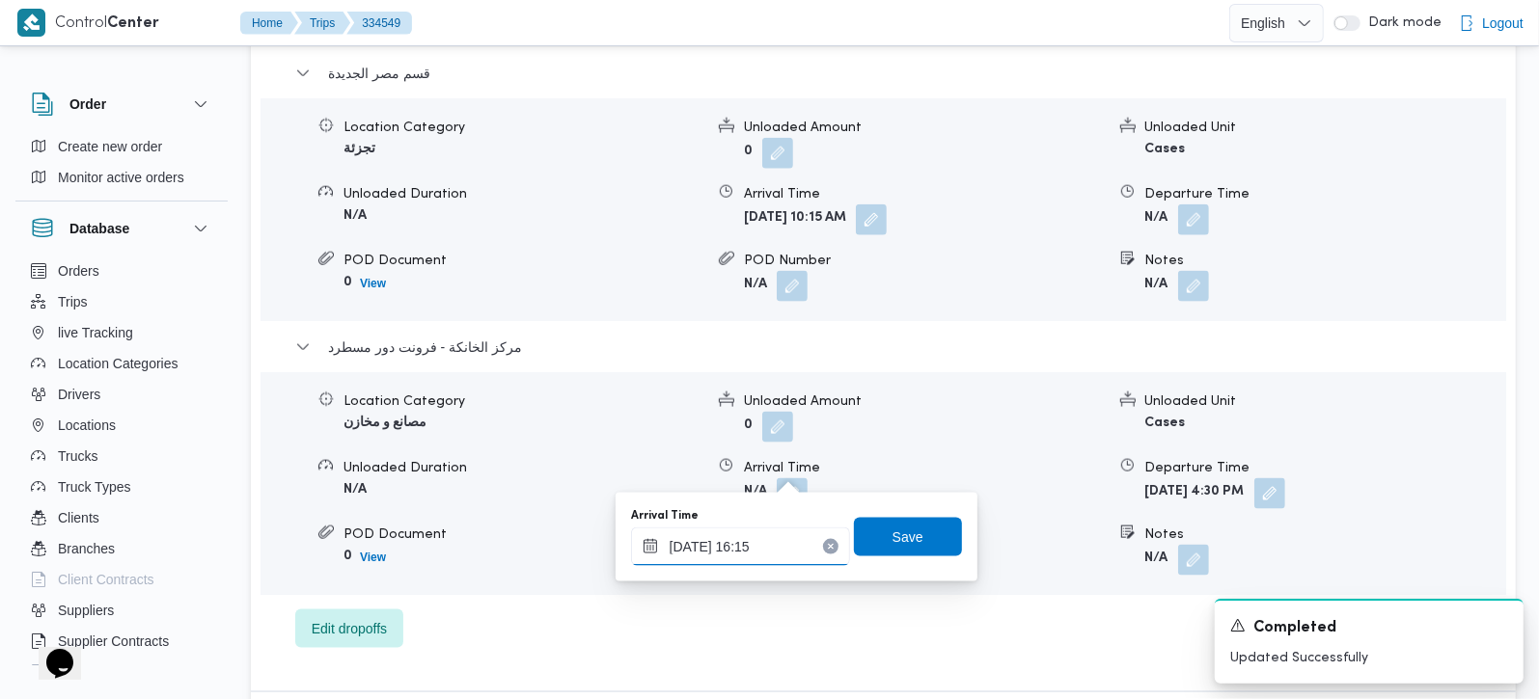
type input "31/08/2025 16:15"
click at [892, 537] on span "Save" at bounding box center [907, 536] width 31 height 23
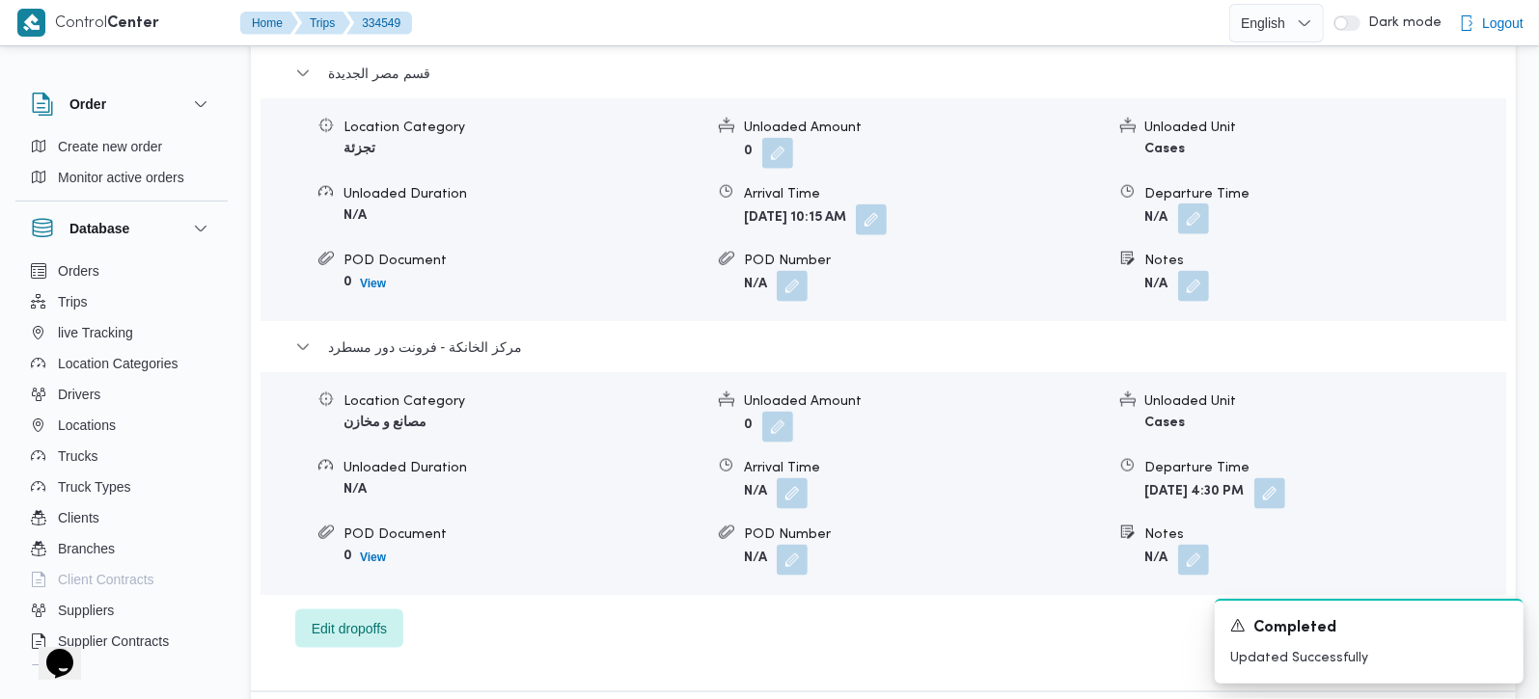
click at [1194, 204] on button "button" at bounding box center [1193, 219] width 31 height 31
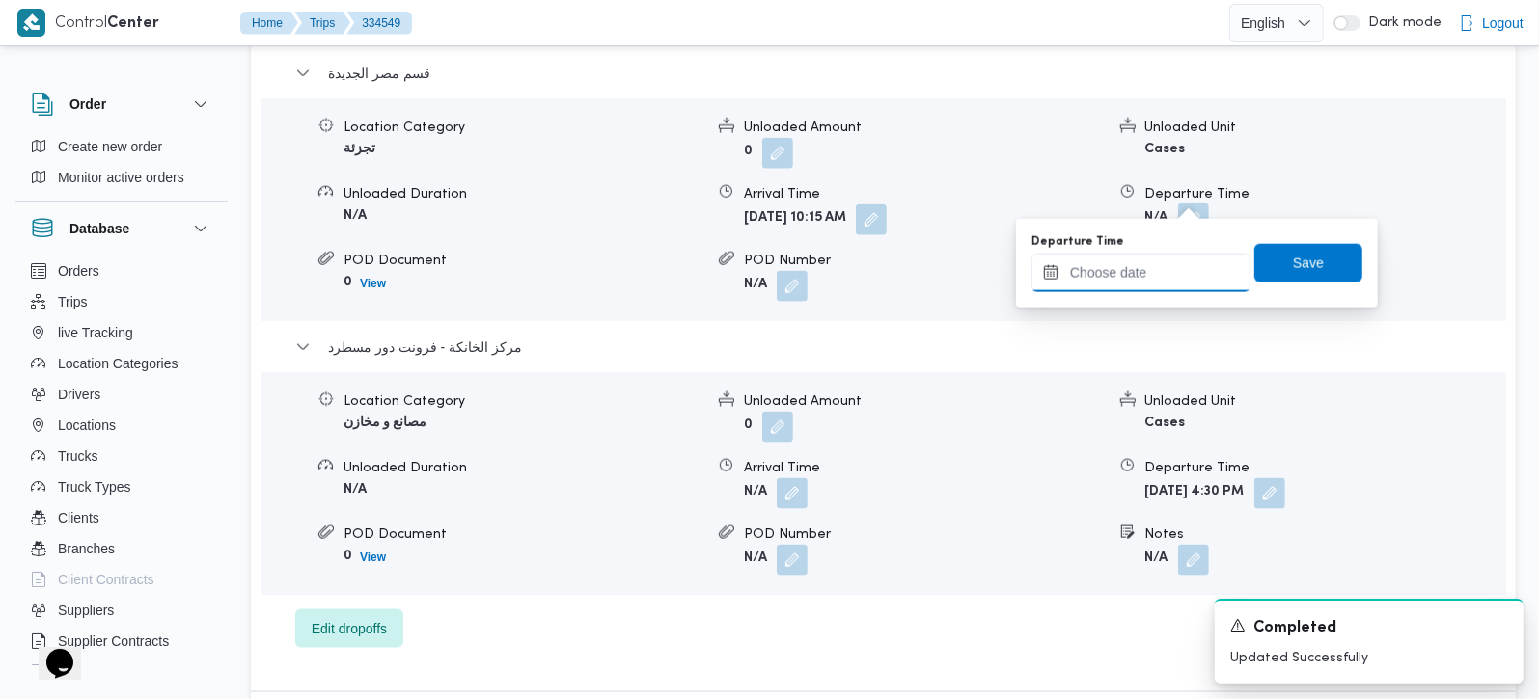
click at [1172, 268] on input "Departure Time" at bounding box center [1140, 273] width 219 height 39
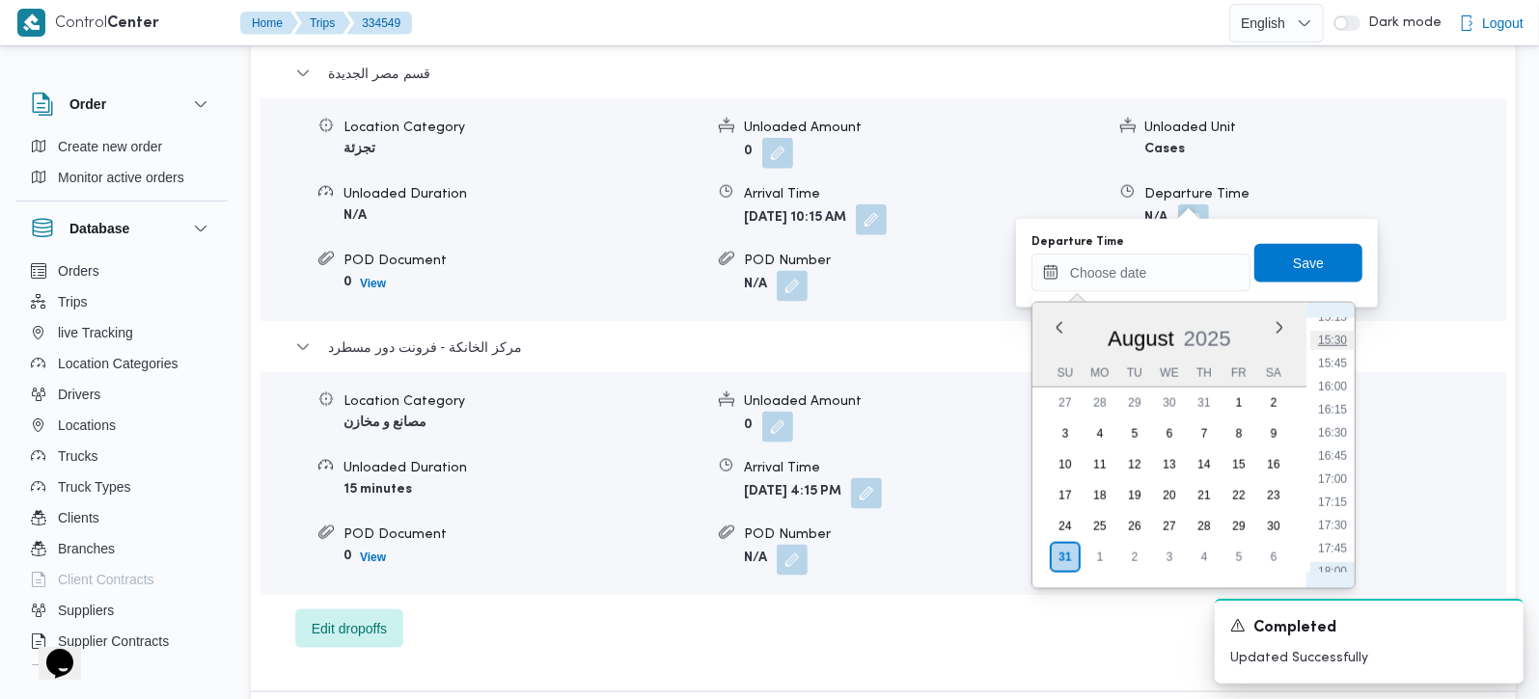
click at [1339, 337] on li "15:30" at bounding box center [1332, 340] width 44 height 19
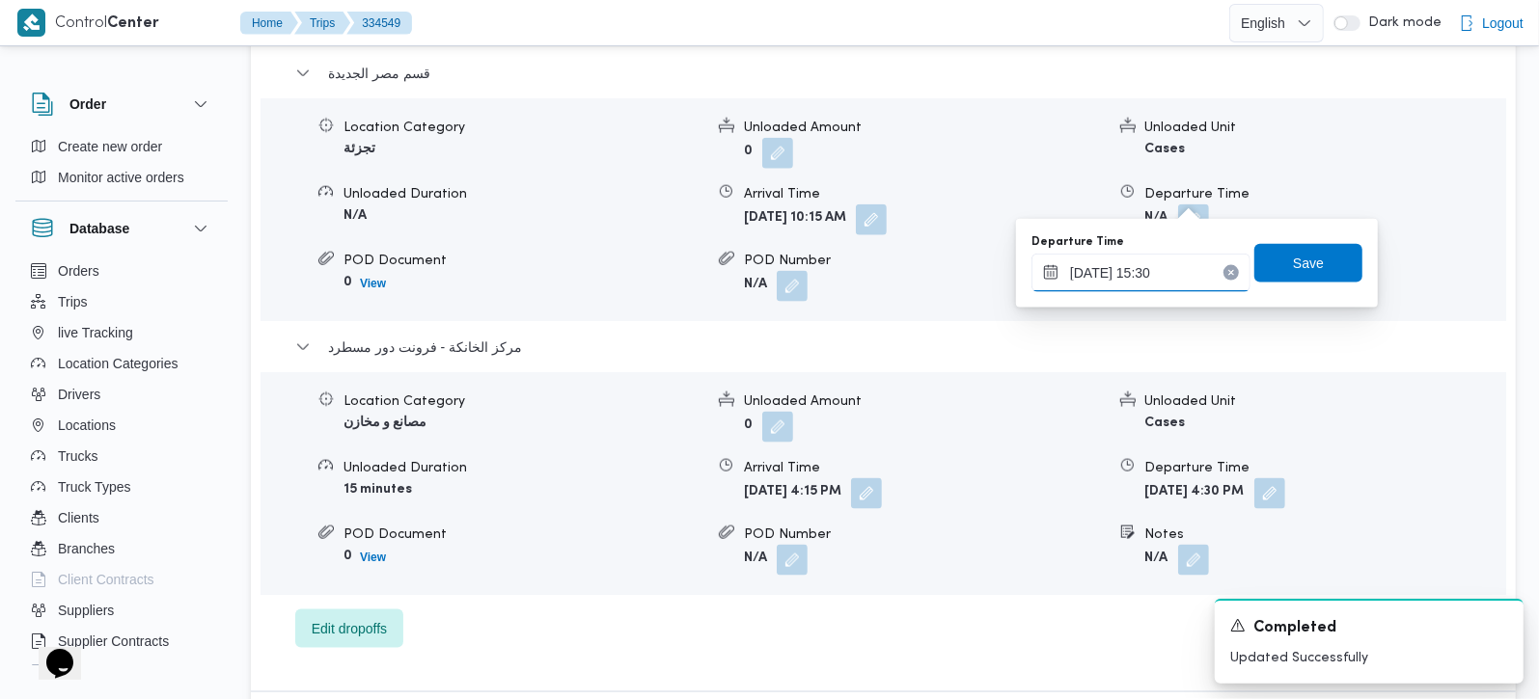
click at [1133, 279] on input "31/08/2025 15:30" at bounding box center [1140, 273] width 219 height 39
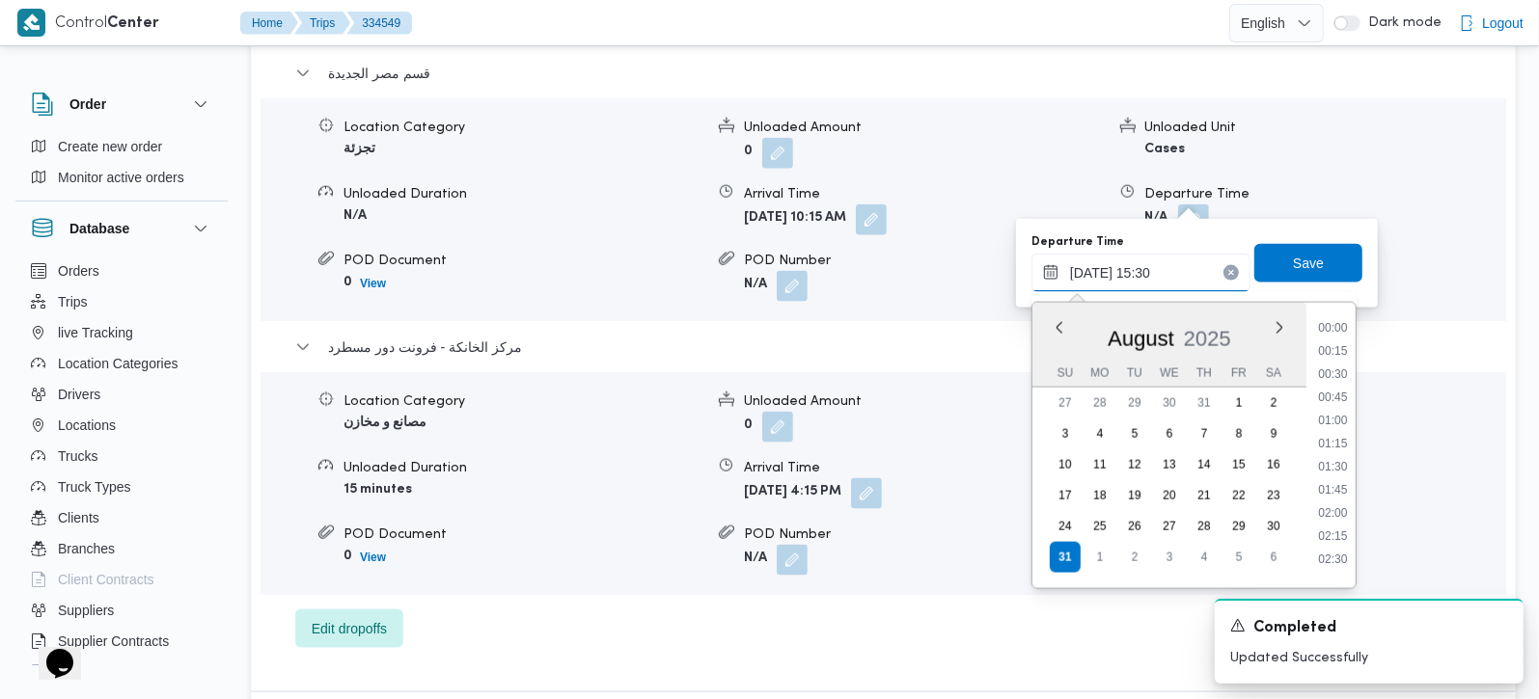
scroll to position [1303, 0]
click at [1339, 480] on li "15:45" at bounding box center [1332, 483] width 44 height 19
type input "31/08/2025 15:45"
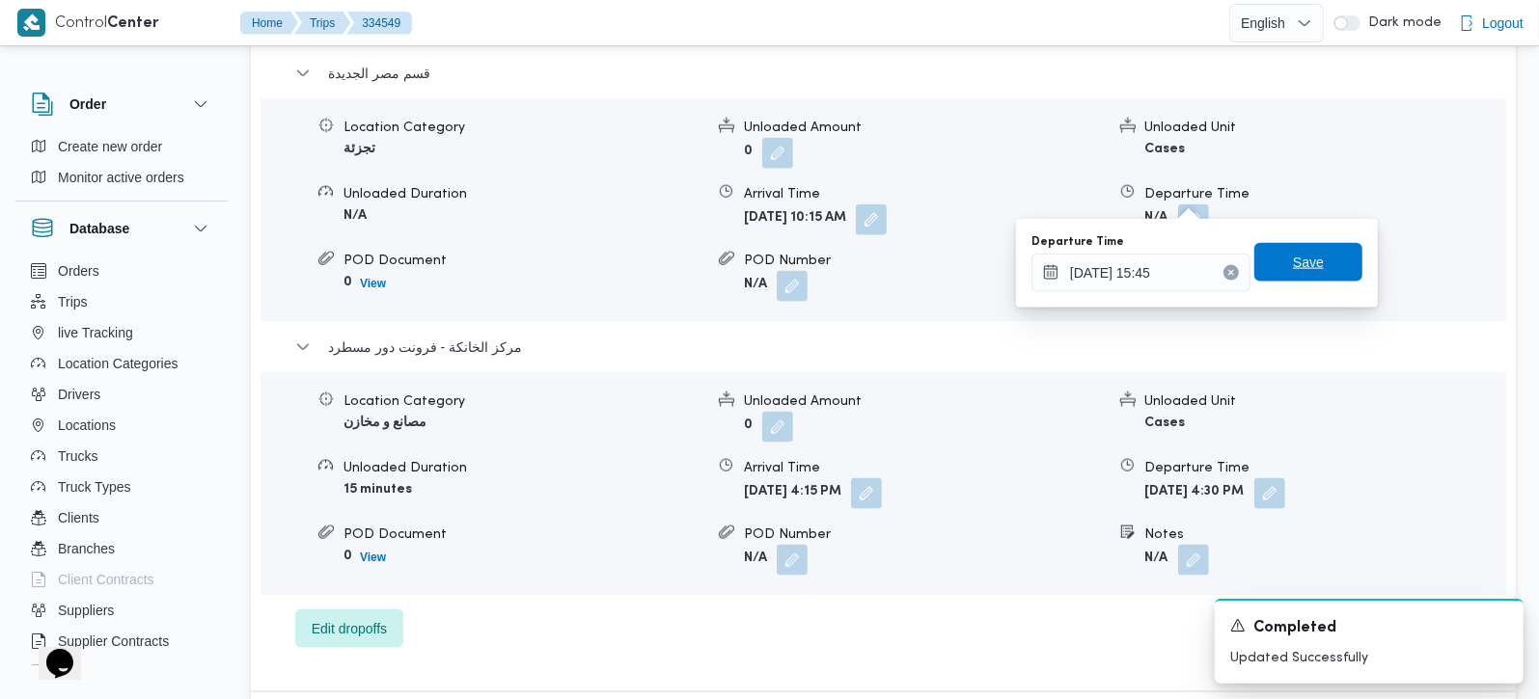
click at [1304, 277] on span "Save" at bounding box center [1308, 262] width 108 height 39
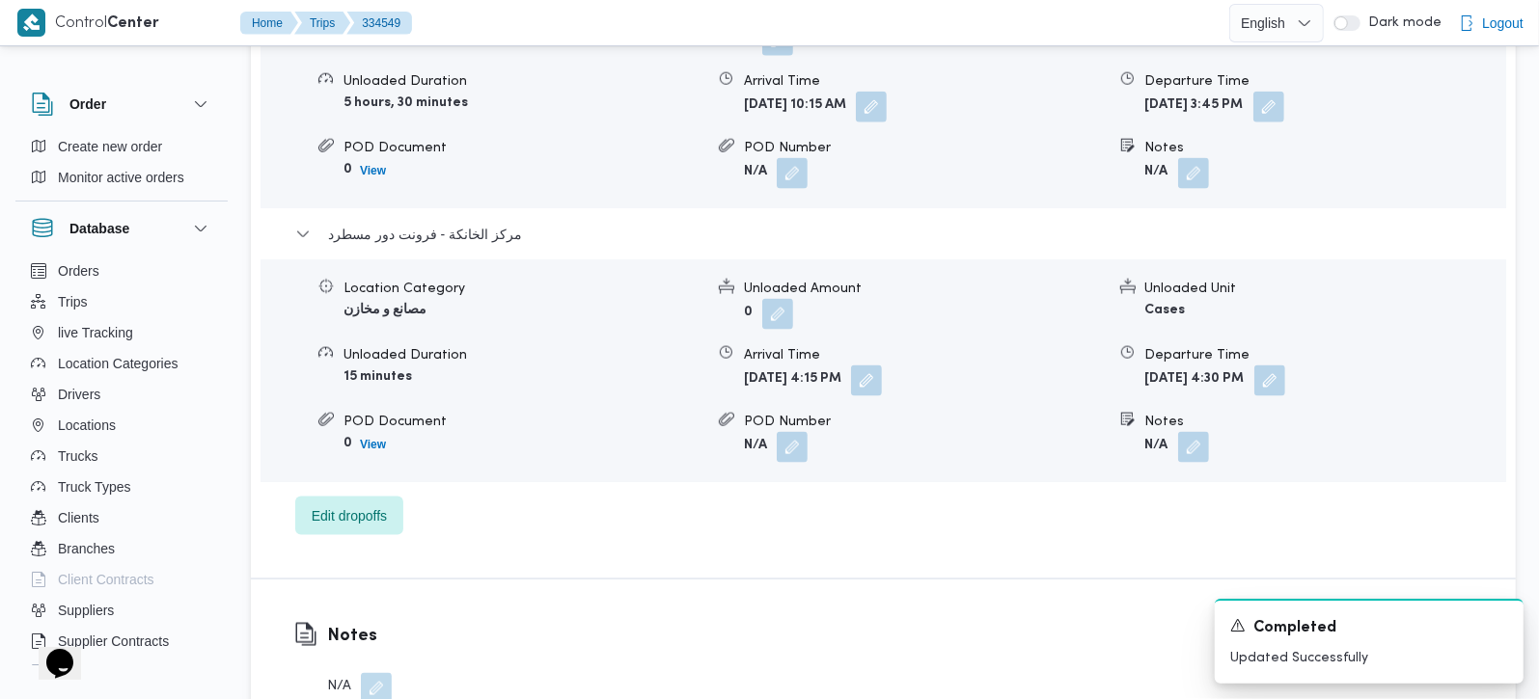
scroll to position [1816, 0]
click at [882, 364] on button "button" at bounding box center [866, 379] width 31 height 31
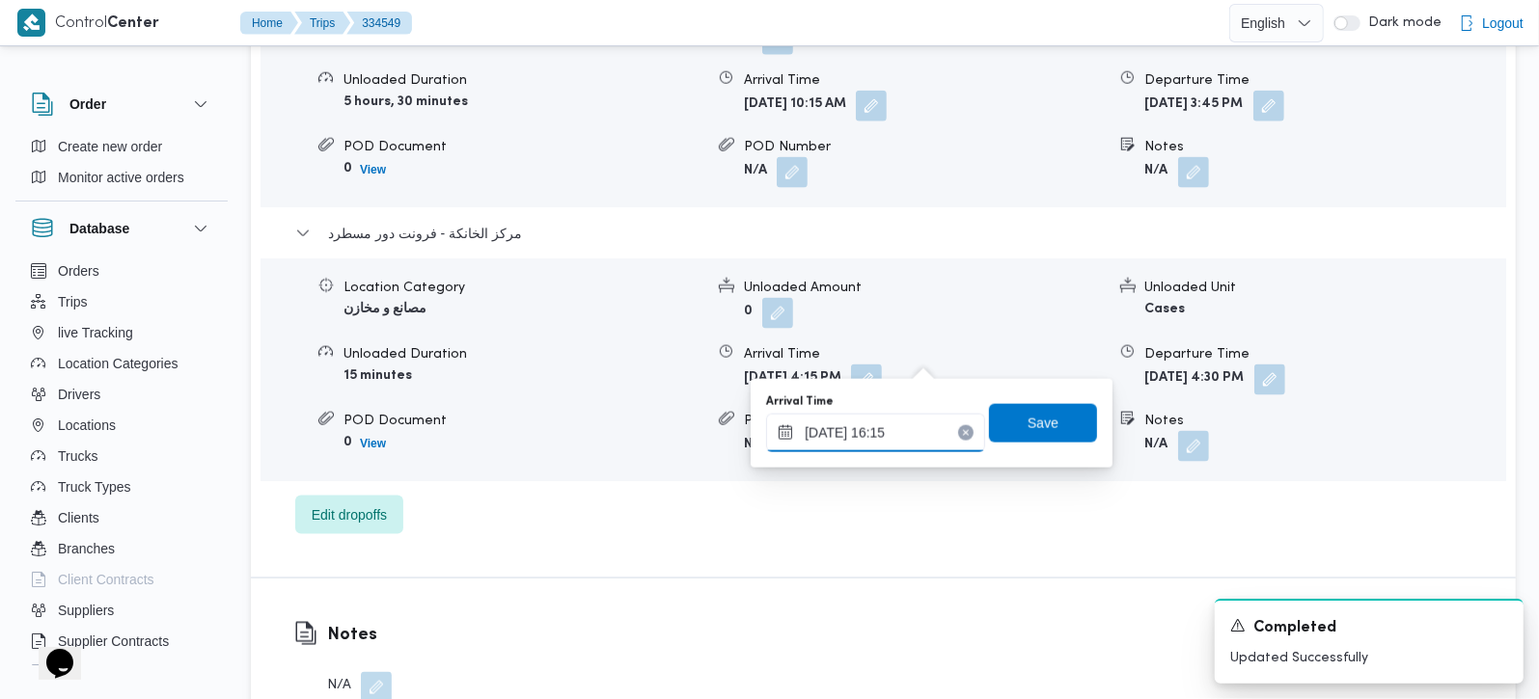
click at [895, 428] on input "31/08/2025 16:15" at bounding box center [875, 433] width 219 height 39
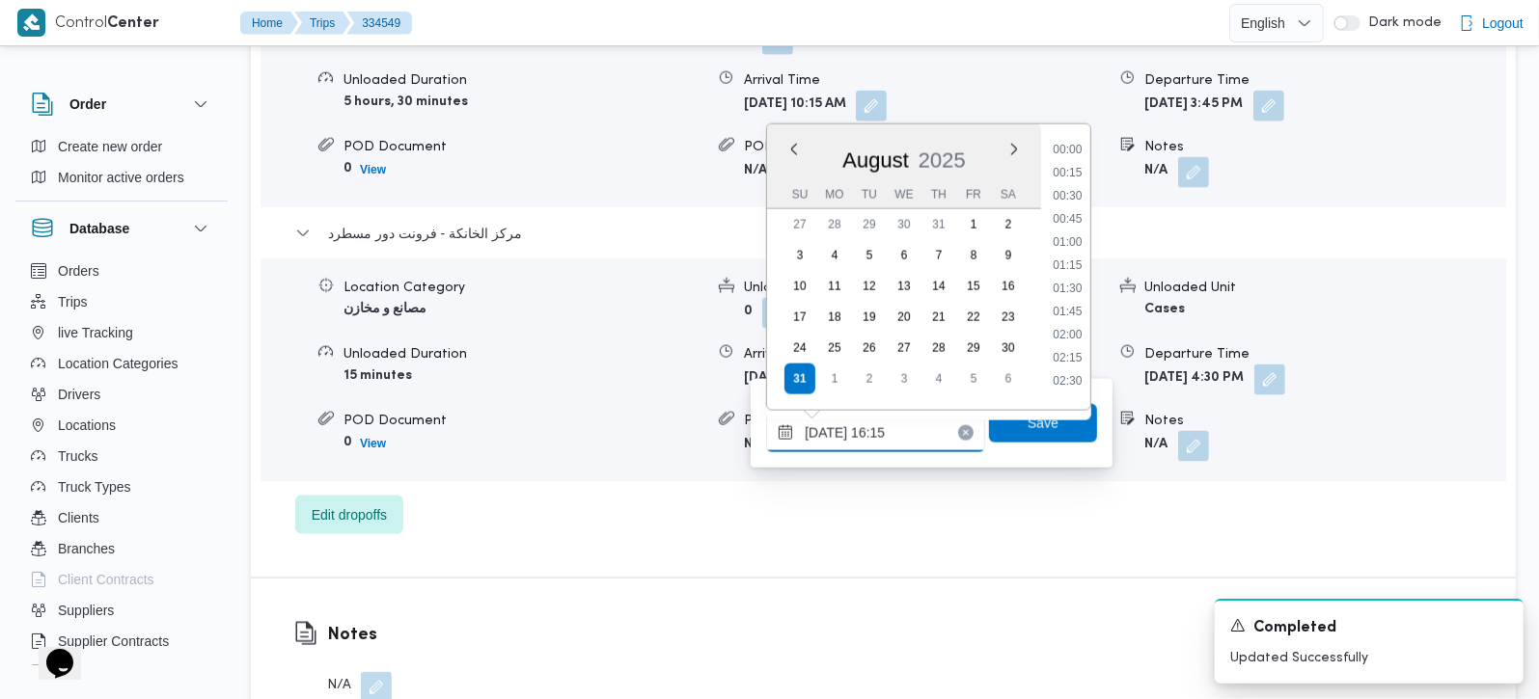
scroll to position [1373, 0]
click at [1075, 229] on li "15:45" at bounding box center [1067, 235] width 44 height 19
type input "31/08/2025 15:45"
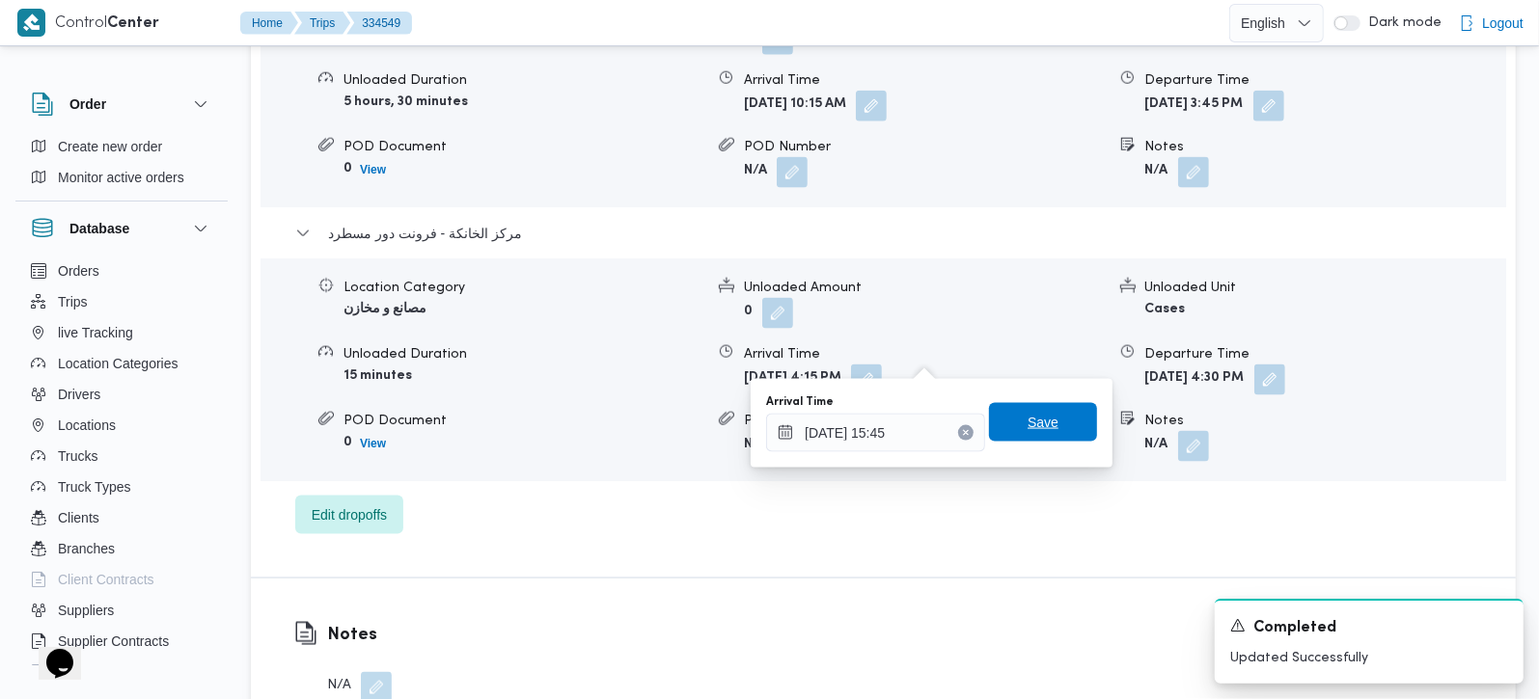
click at [1037, 404] on span "Save" at bounding box center [1043, 422] width 108 height 39
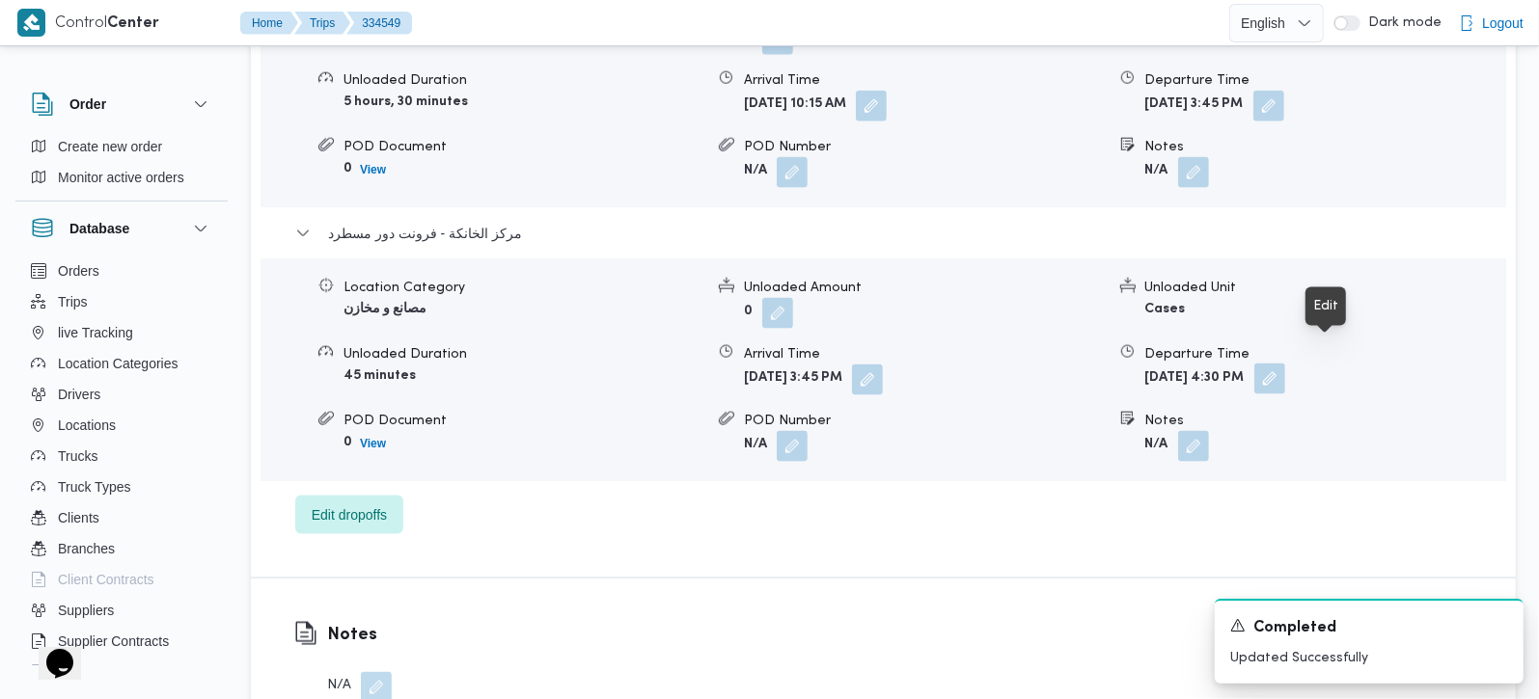
click at [1285, 364] on button "button" at bounding box center [1269, 379] width 31 height 31
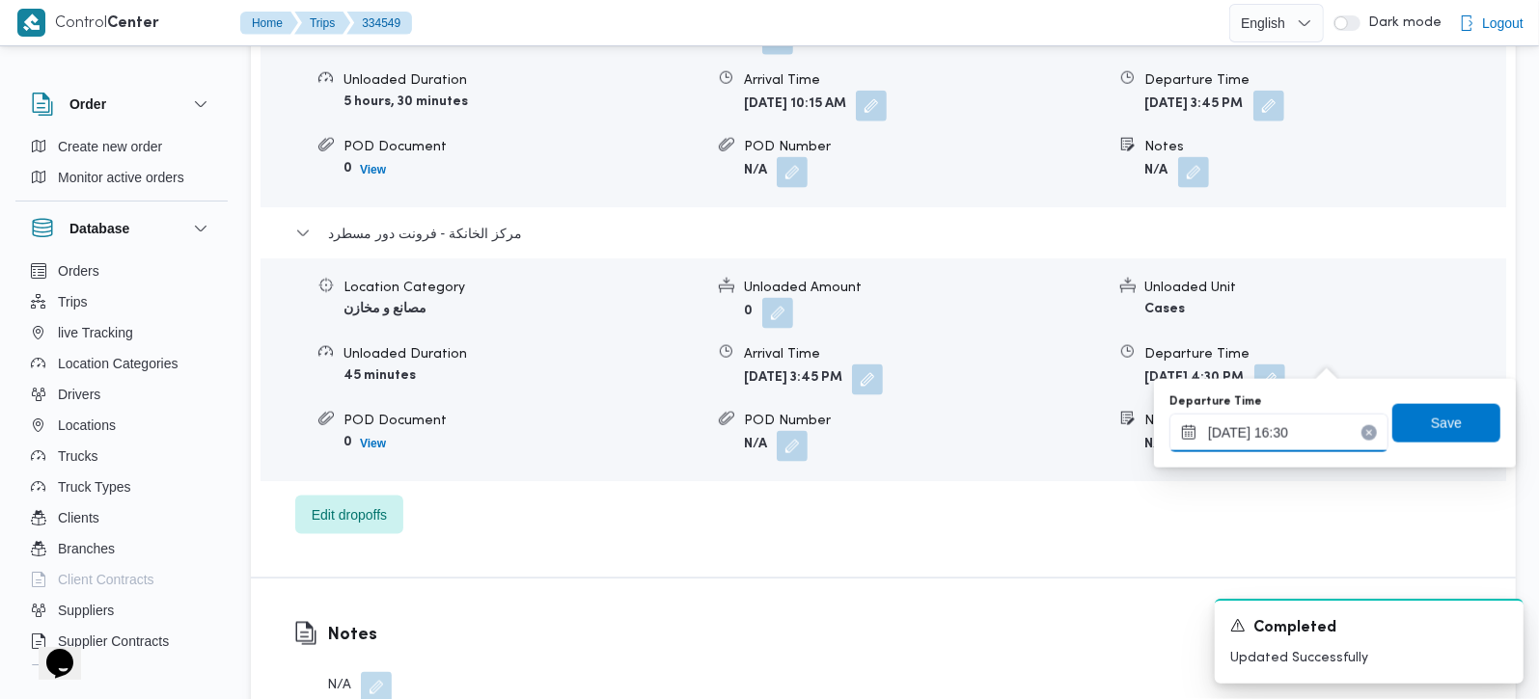
click at [1289, 427] on input "31/08/2025 16:30" at bounding box center [1278, 433] width 219 height 39
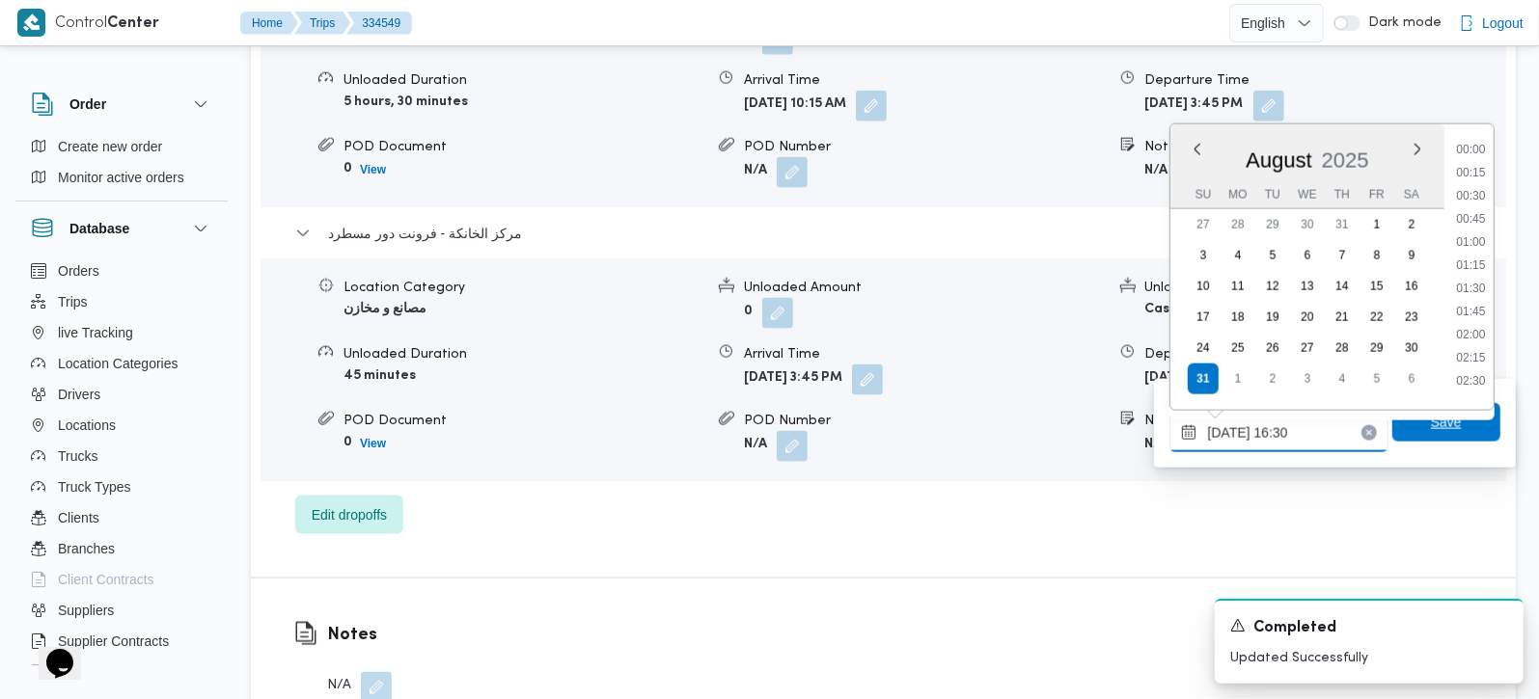
scroll to position [1397, 0]
click at [1473, 233] on li "16:00" at bounding box center [1470, 234] width 44 height 19
type input "31/08/2025 16:00"
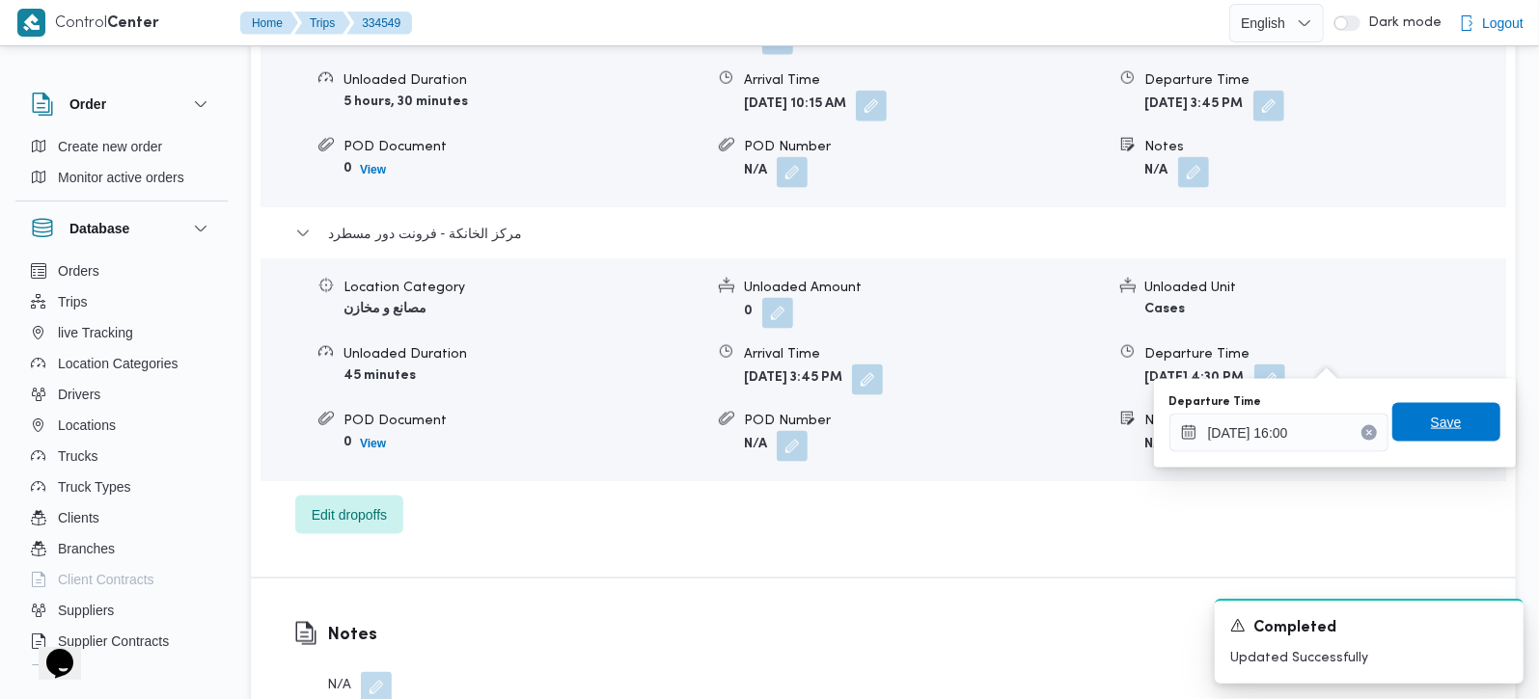
click at [1432, 416] on span "Save" at bounding box center [1446, 422] width 31 height 23
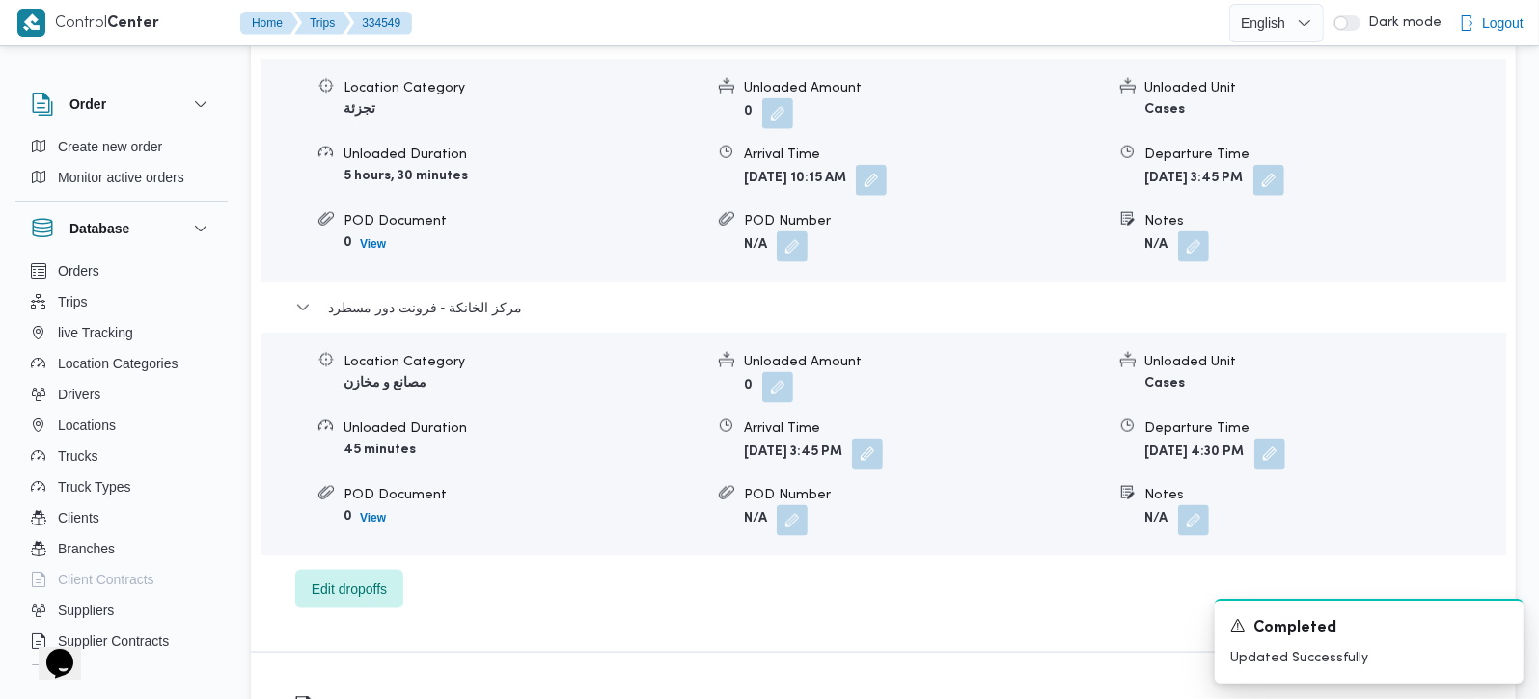
scroll to position [1702, 0]
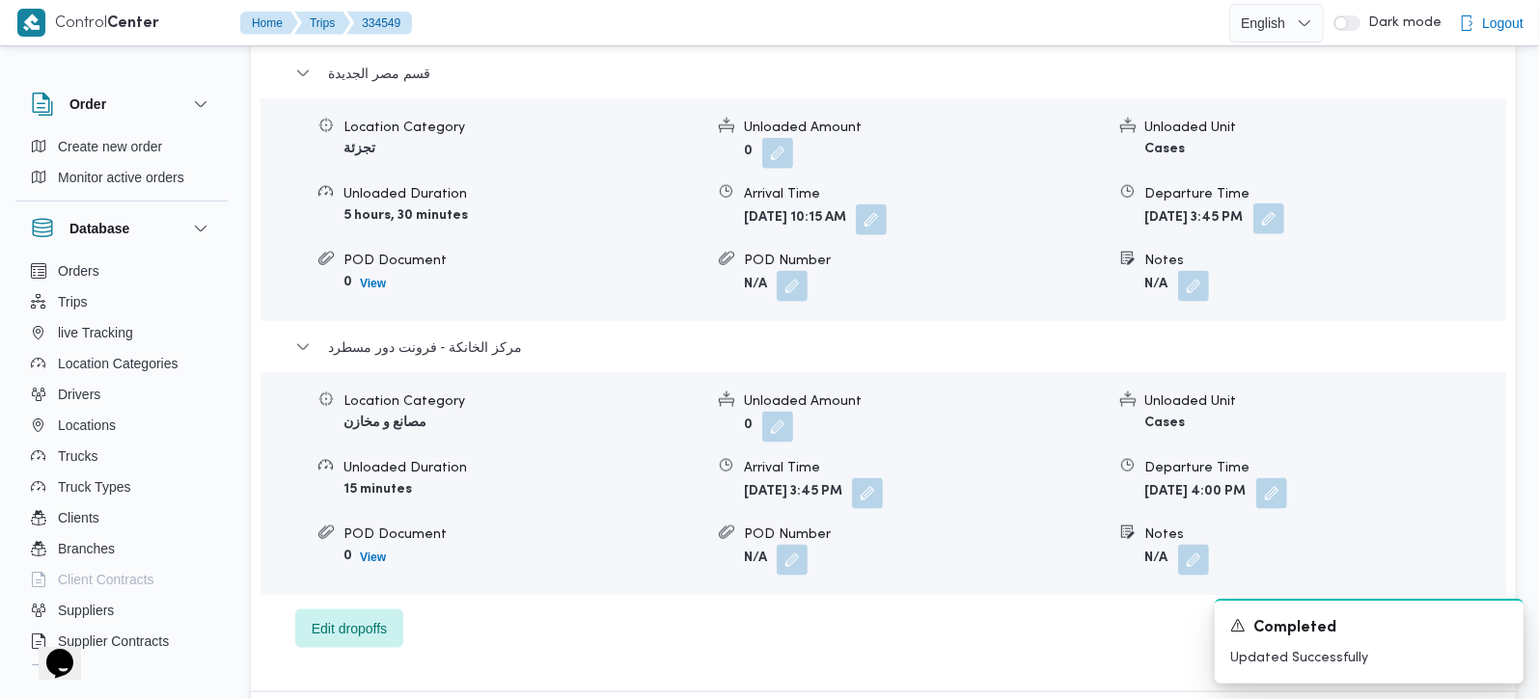
click at [1284, 204] on button "button" at bounding box center [1268, 219] width 31 height 31
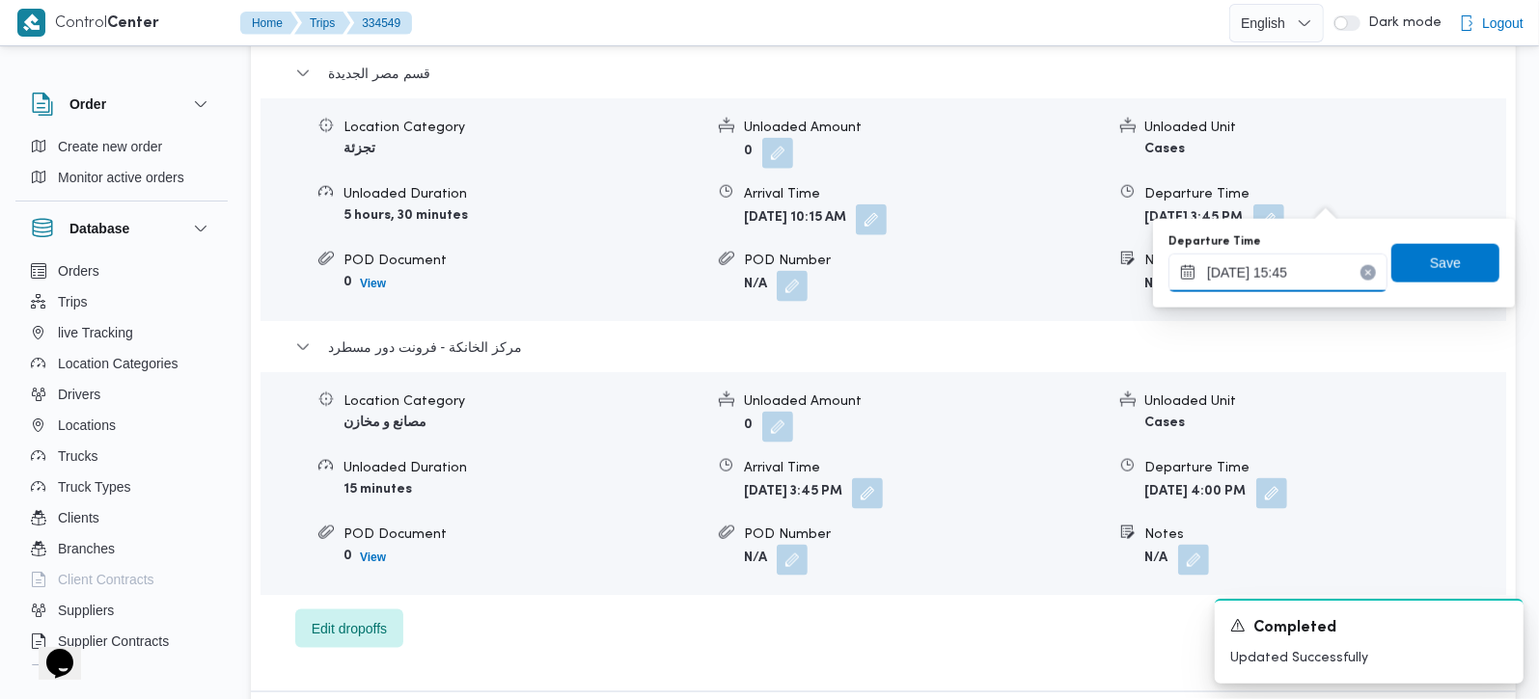
click at [1291, 284] on input "31/08/2025 15:45" at bounding box center [1277, 273] width 219 height 39
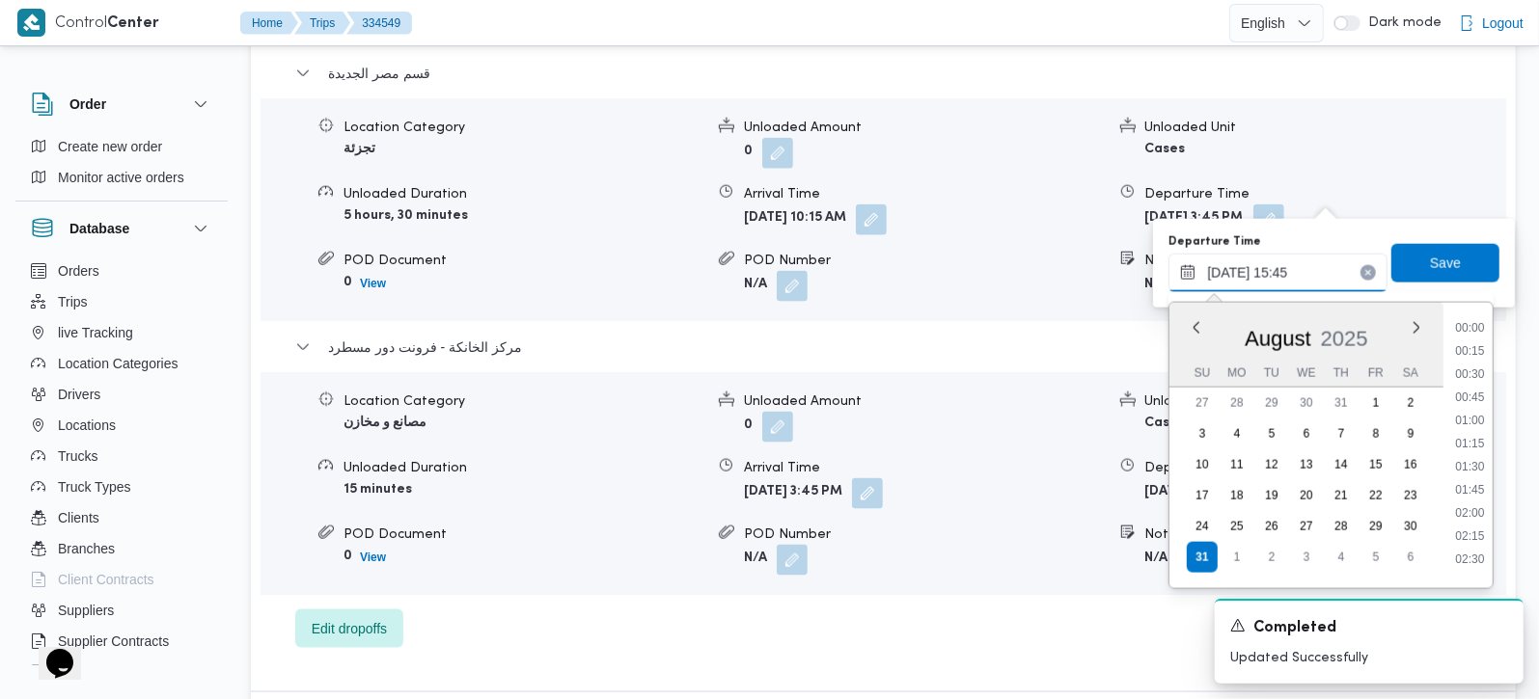
scroll to position [1327, 0]
click at [1470, 410] on li "15:15" at bounding box center [1470, 412] width 44 height 19
type input "31/08/2025 15:15"
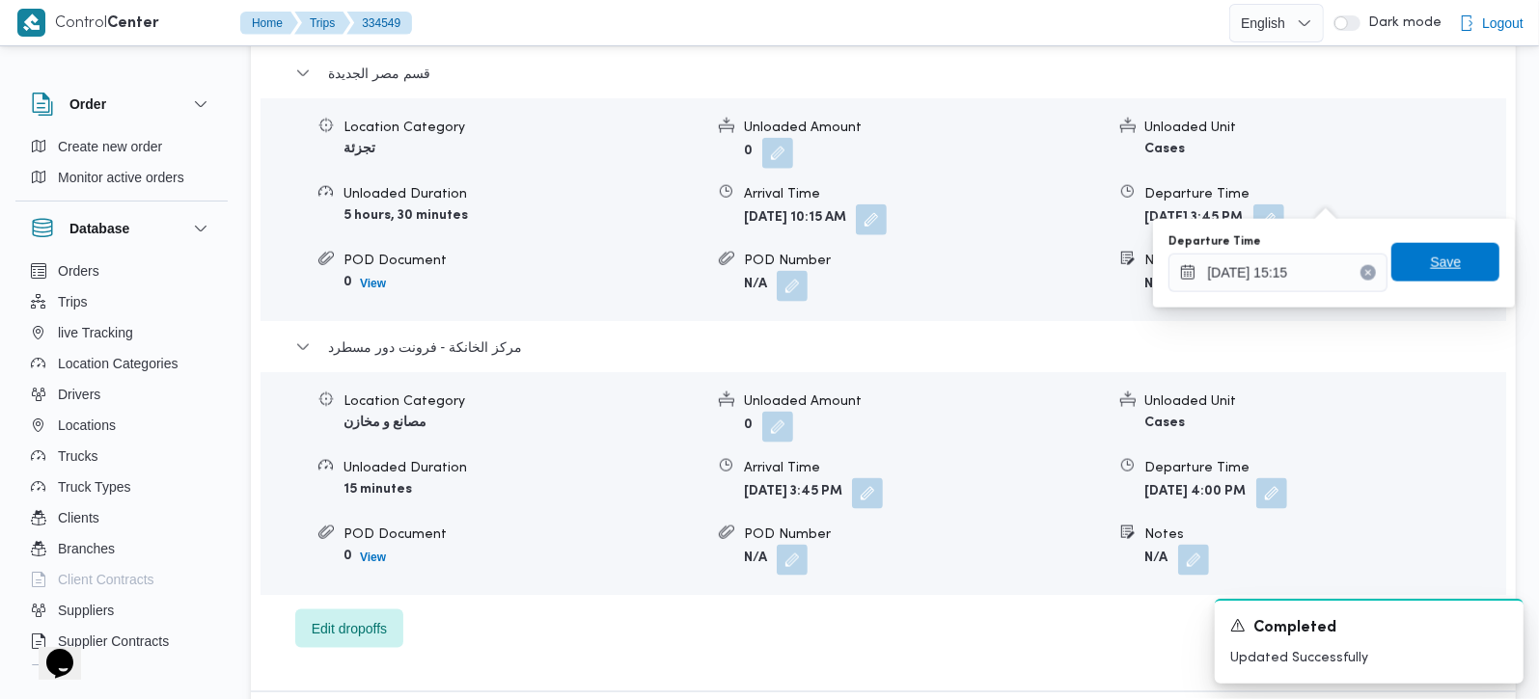
click at [1446, 268] on span "Save" at bounding box center [1445, 262] width 108 height 39
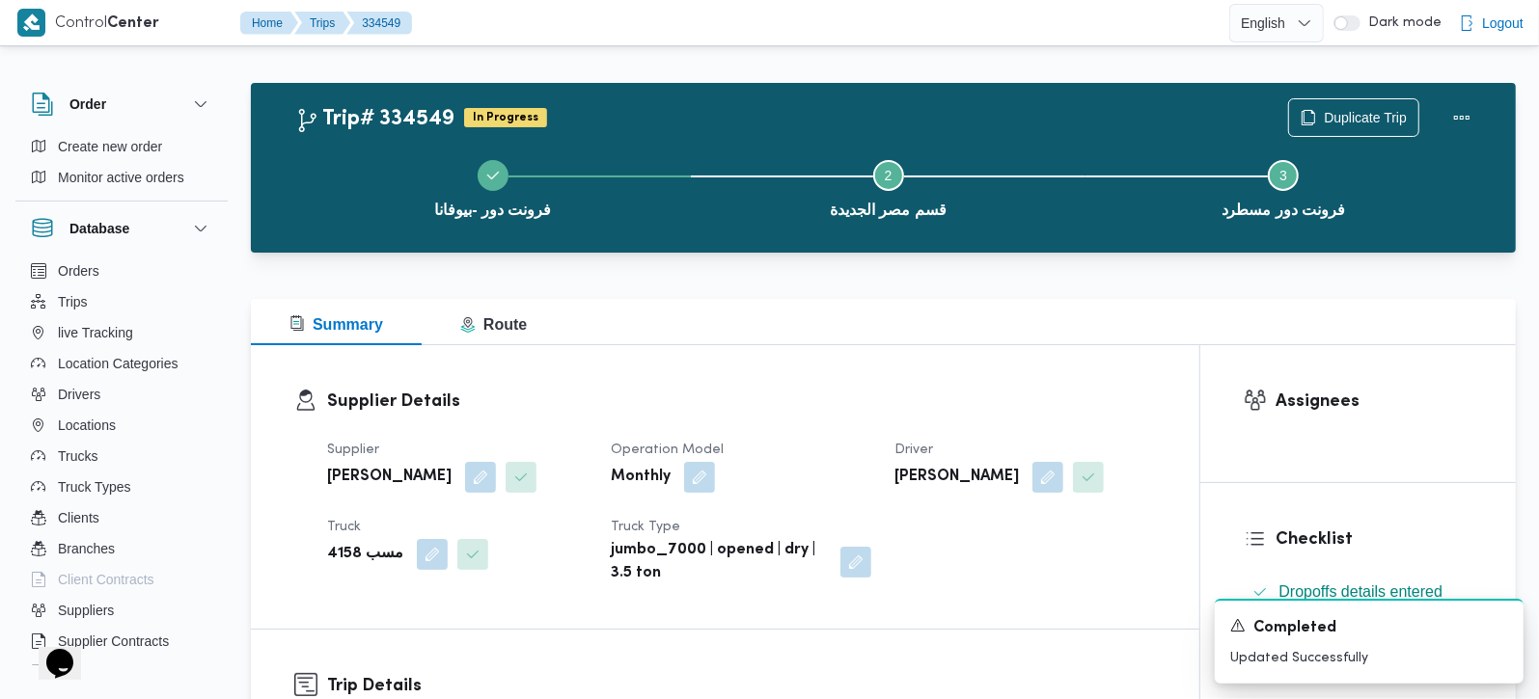
scroll to position [0, 0]
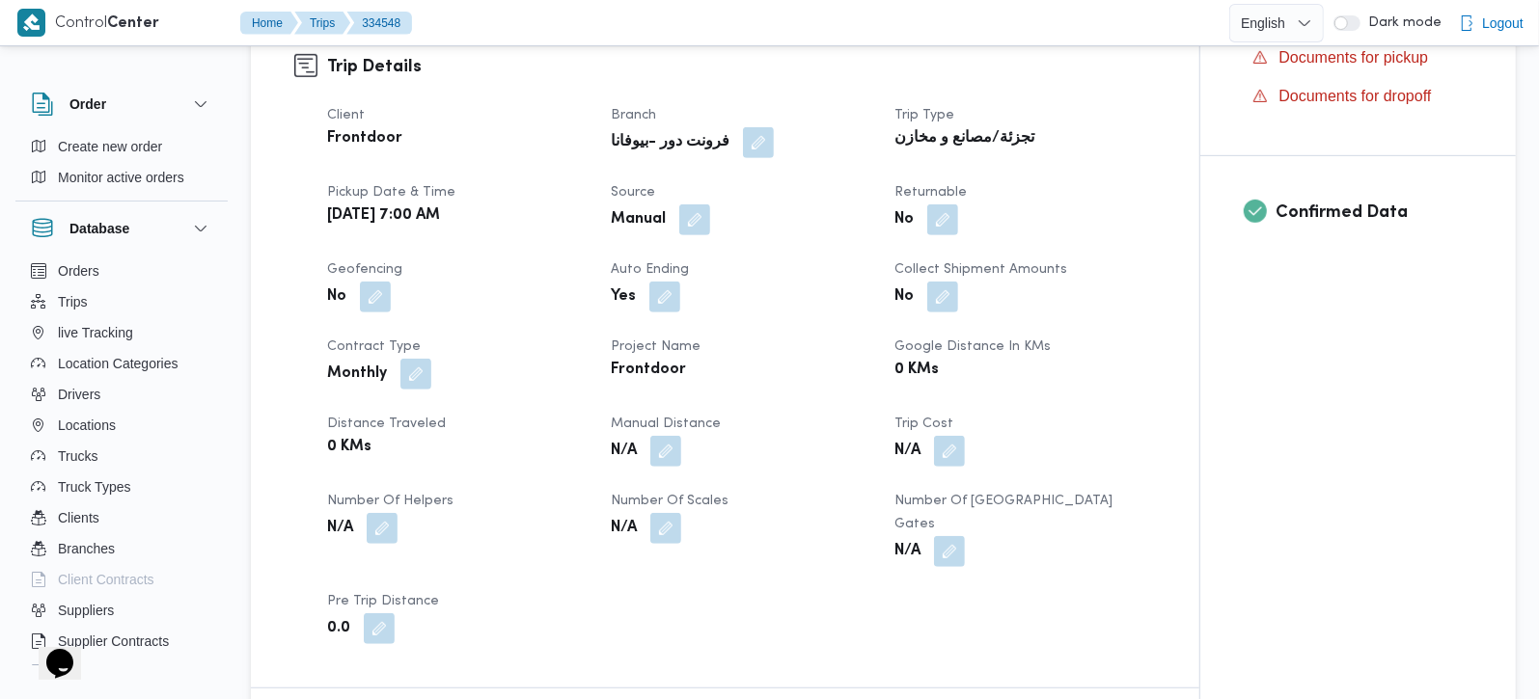
scroll to position [680, 0]
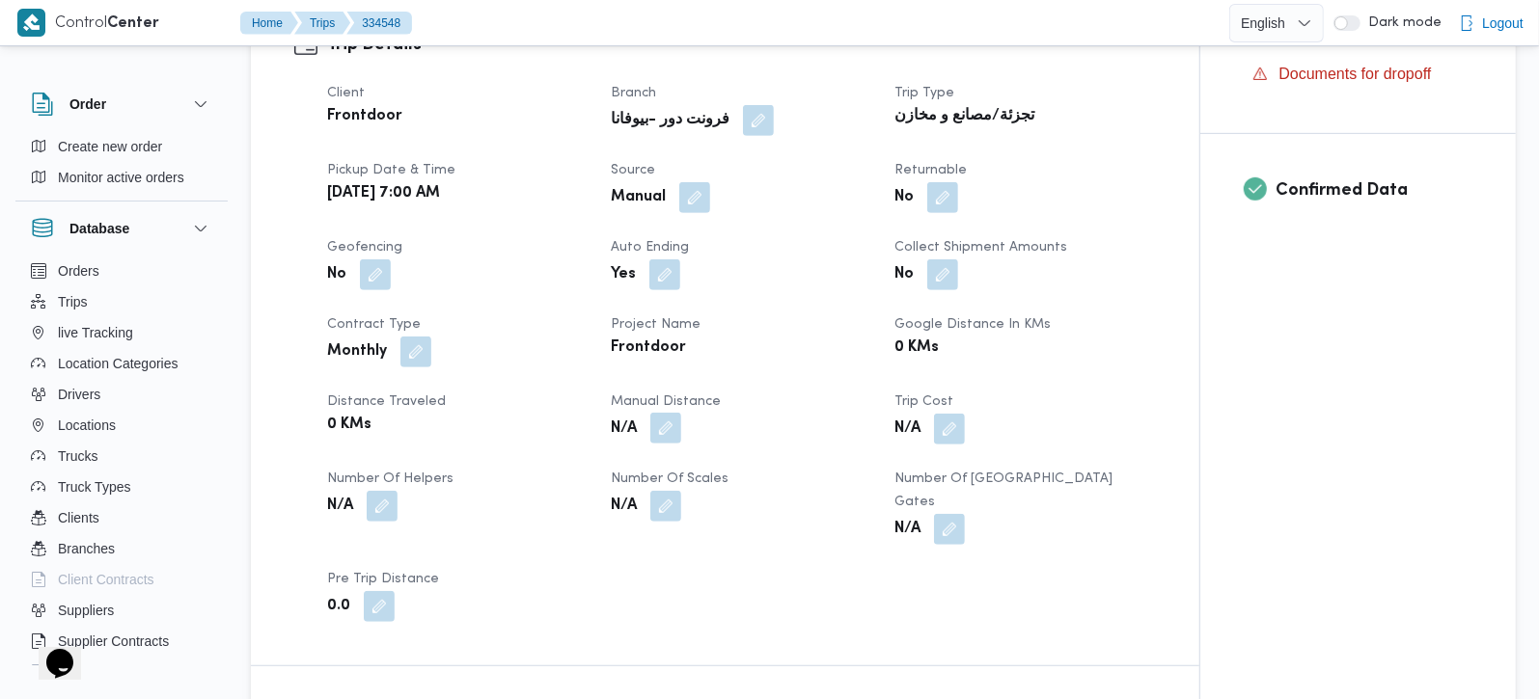
click at [665, 422] on button "button" at bounding box center [665, 428] width 31 height 31
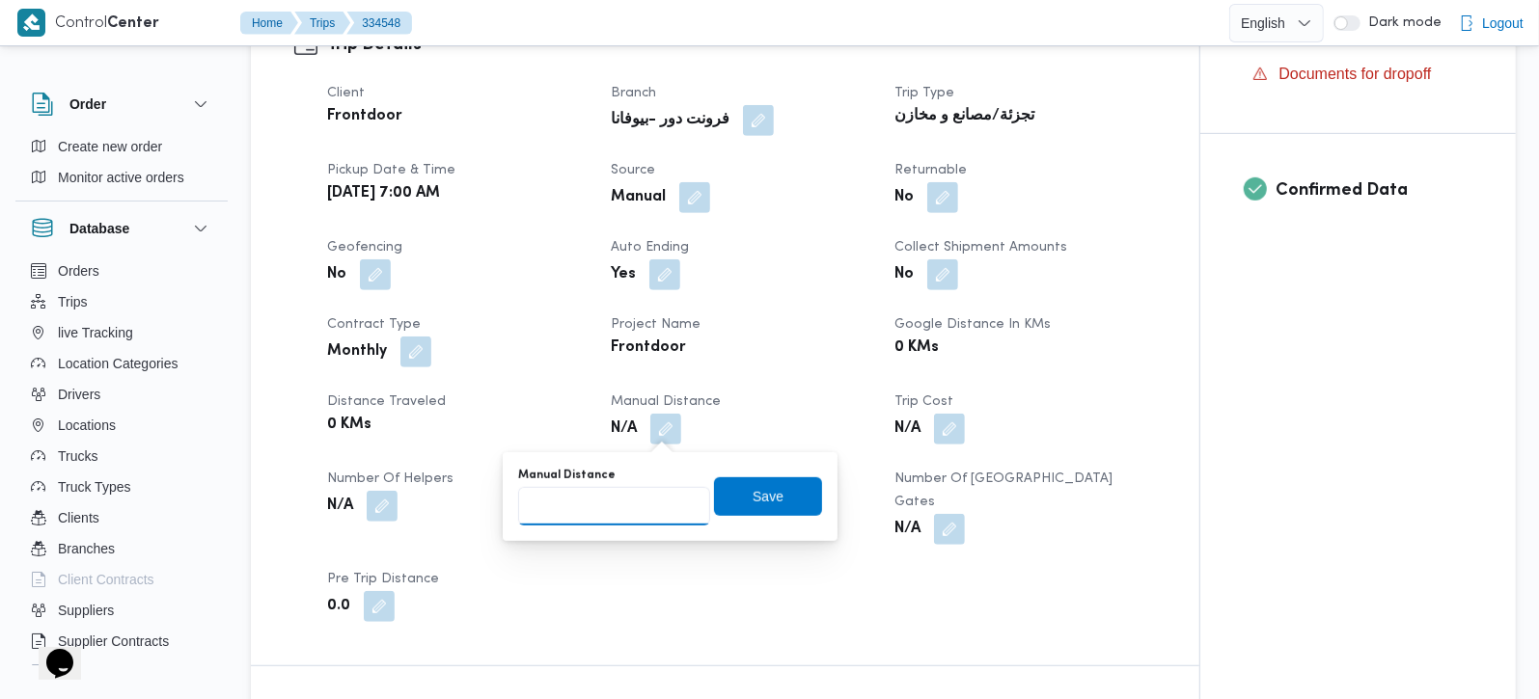
click at [602, 505] on input "Manual Distance" at bounding box center [614, 506] width 192 height 39
type input "105"
click at [767, 504] on span "Save" at bounding box center [768, 496] width 108 height 39
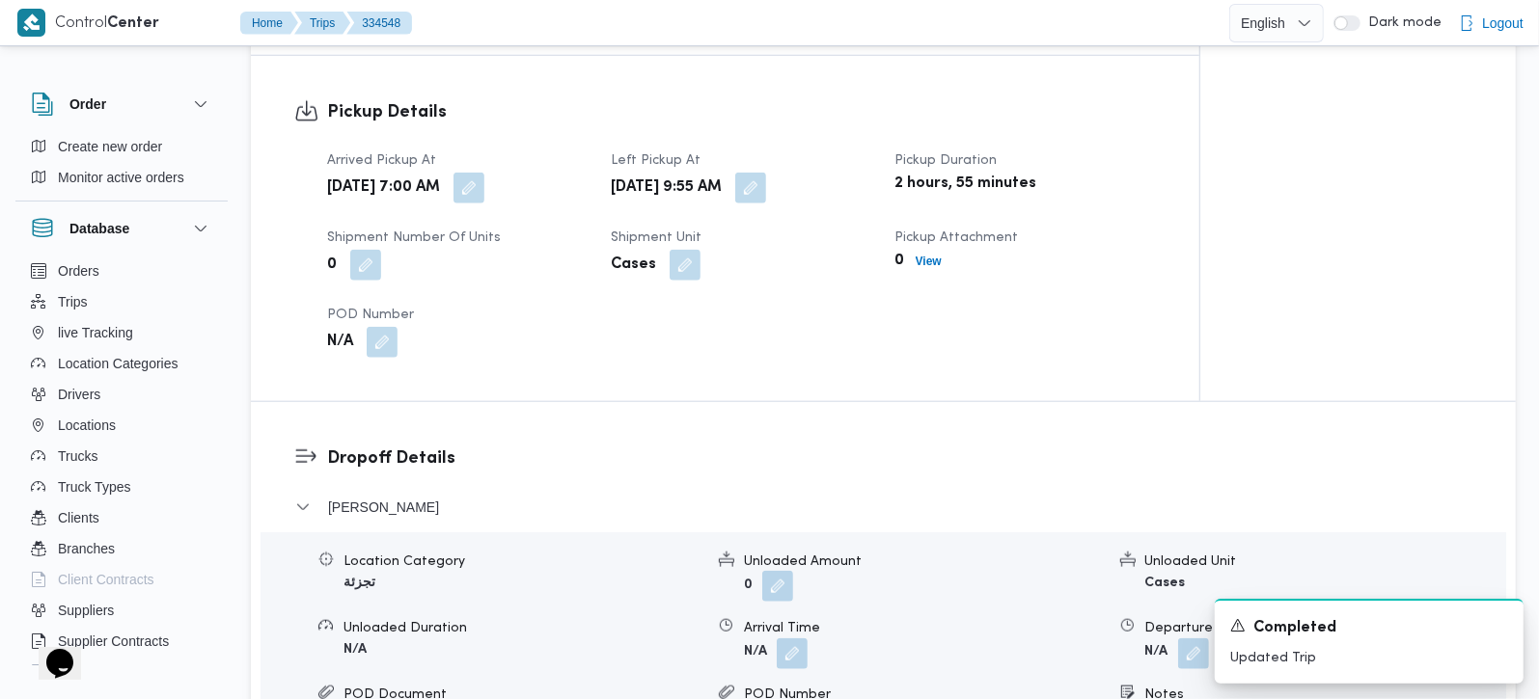
scroll to position [1361, 0]
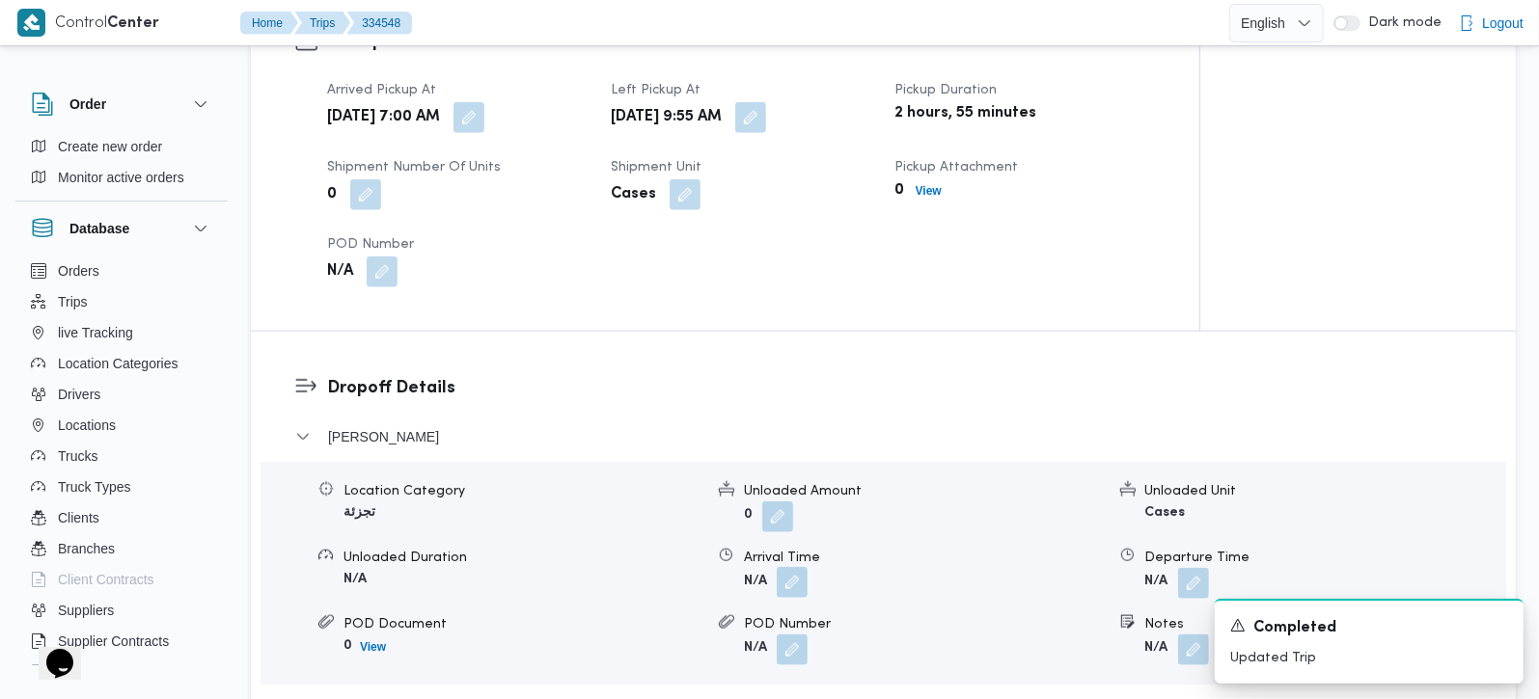
click at [798, 570] on button "button" at bounding box center [792, 582] width 31 height 31
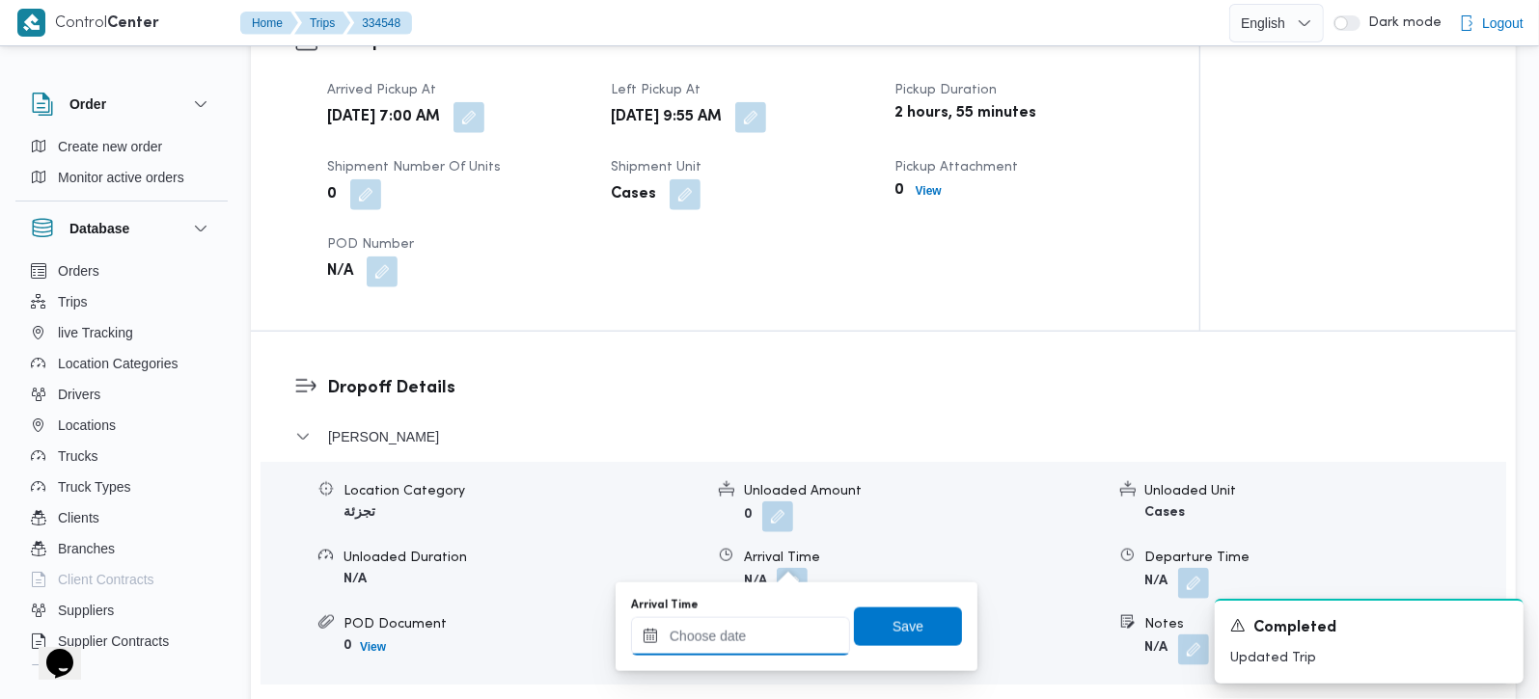
click at [767, 625] on div at bounding box center [740, 636] width 219 height 39
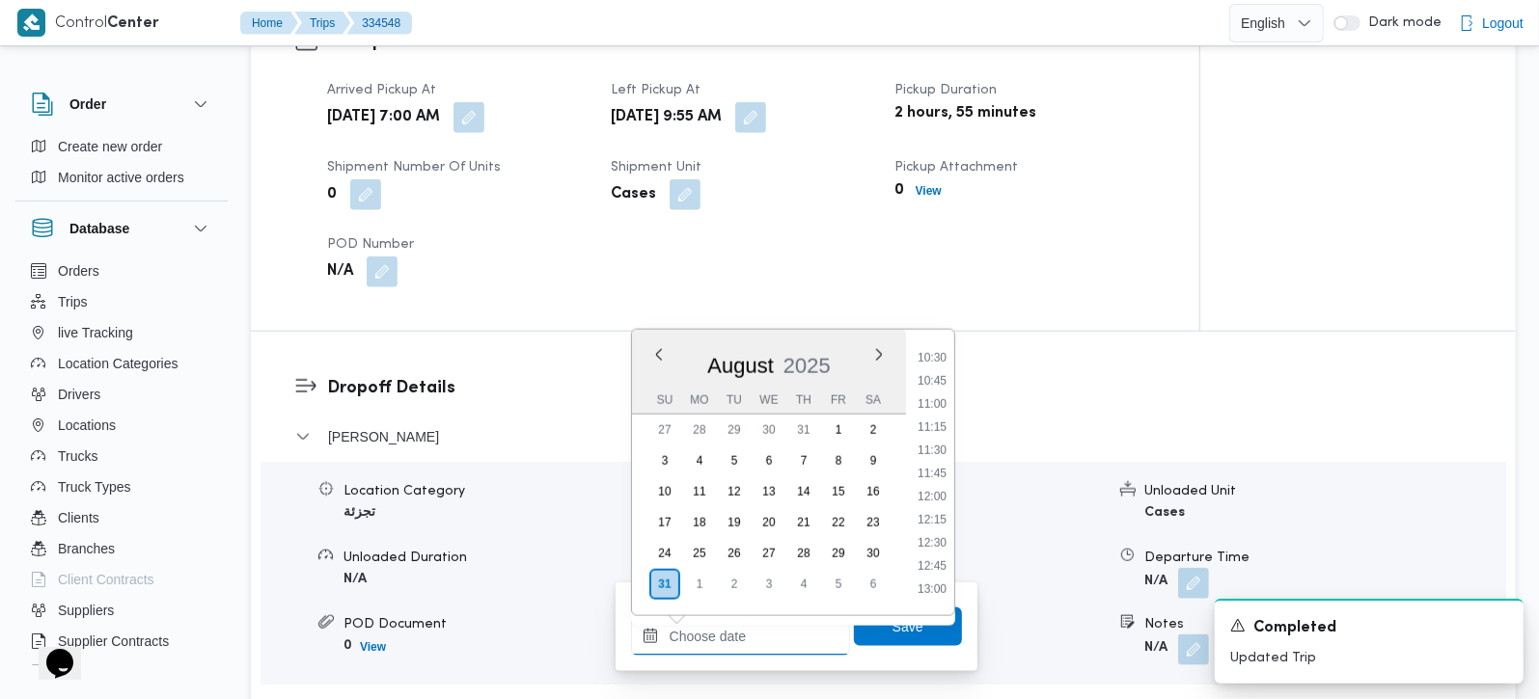
scroll to position [969, 0]
click at [934, 378] on li "10:45" at bounding box center [932, 381] width 44 height 19
type input "31/08/2025 10:45"
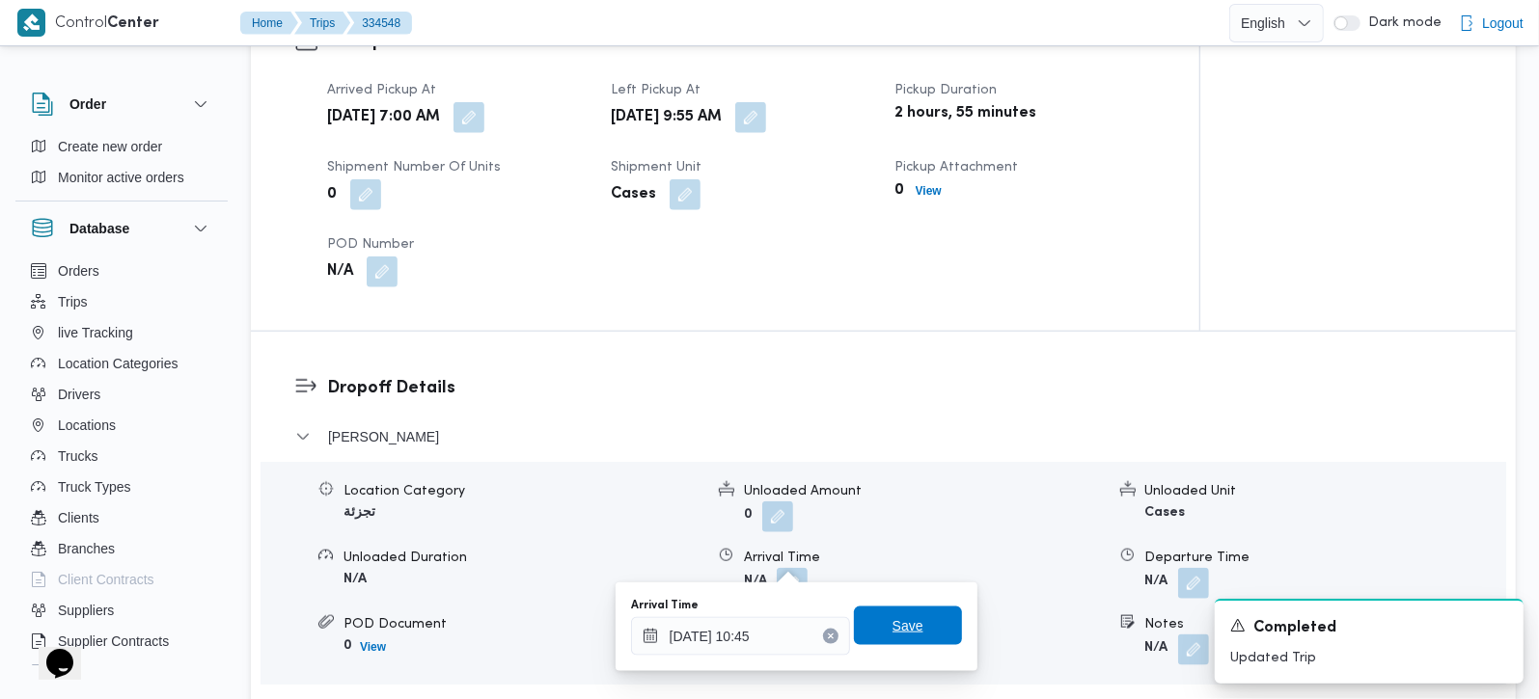
click at [892, 631] on span "Save" at bounding box center [907, 626] width 31 height 23
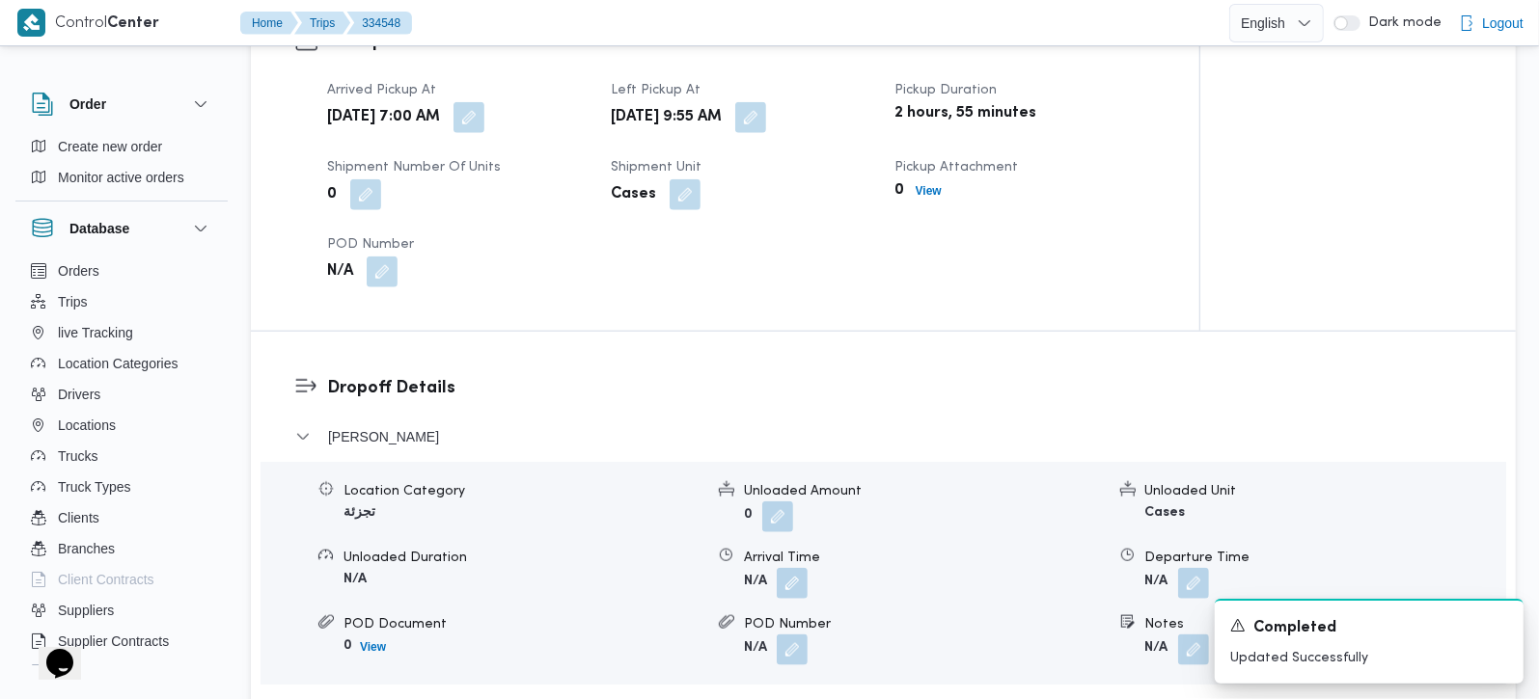
scroll to position [1702, 0]
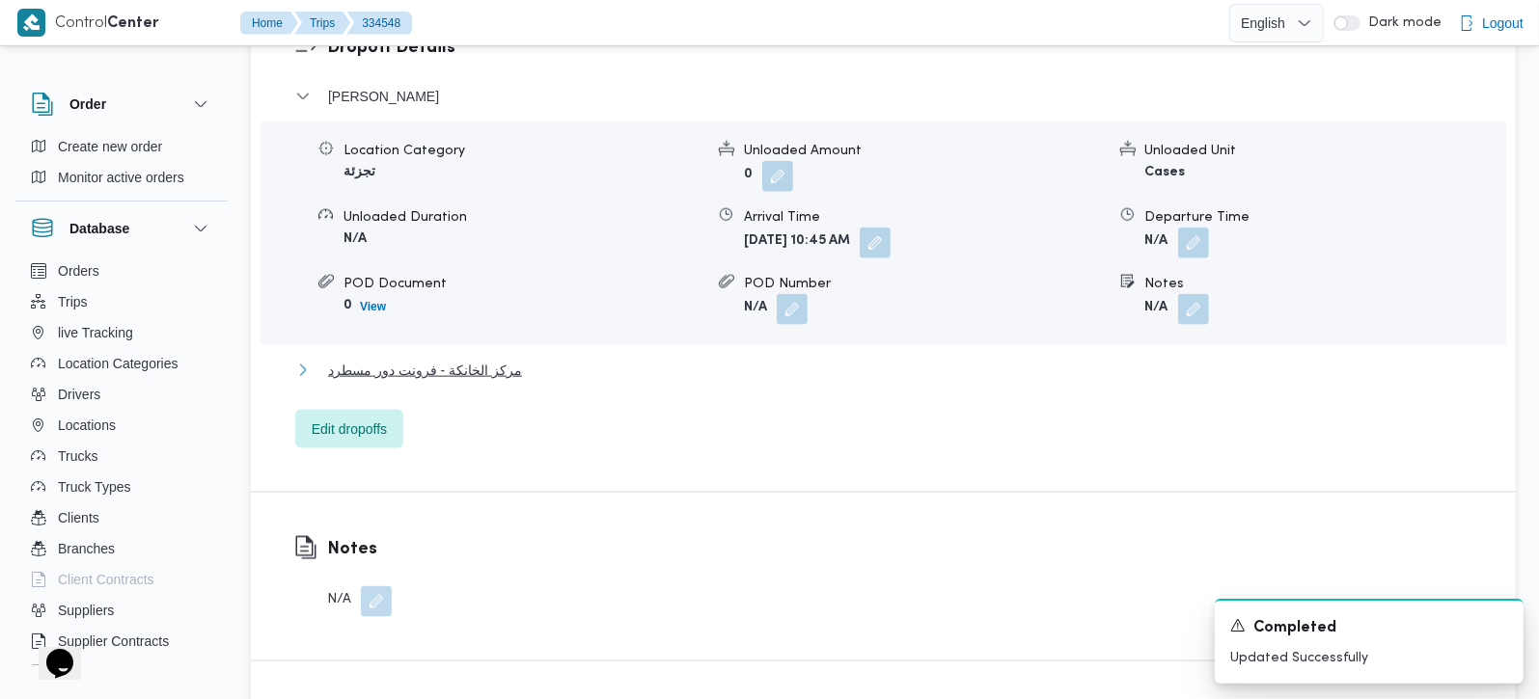
click at [480, 359] on span "مركز الخانكة - فرونت دور مسطرد" at bounding box center [425, 370] width 194 height 23
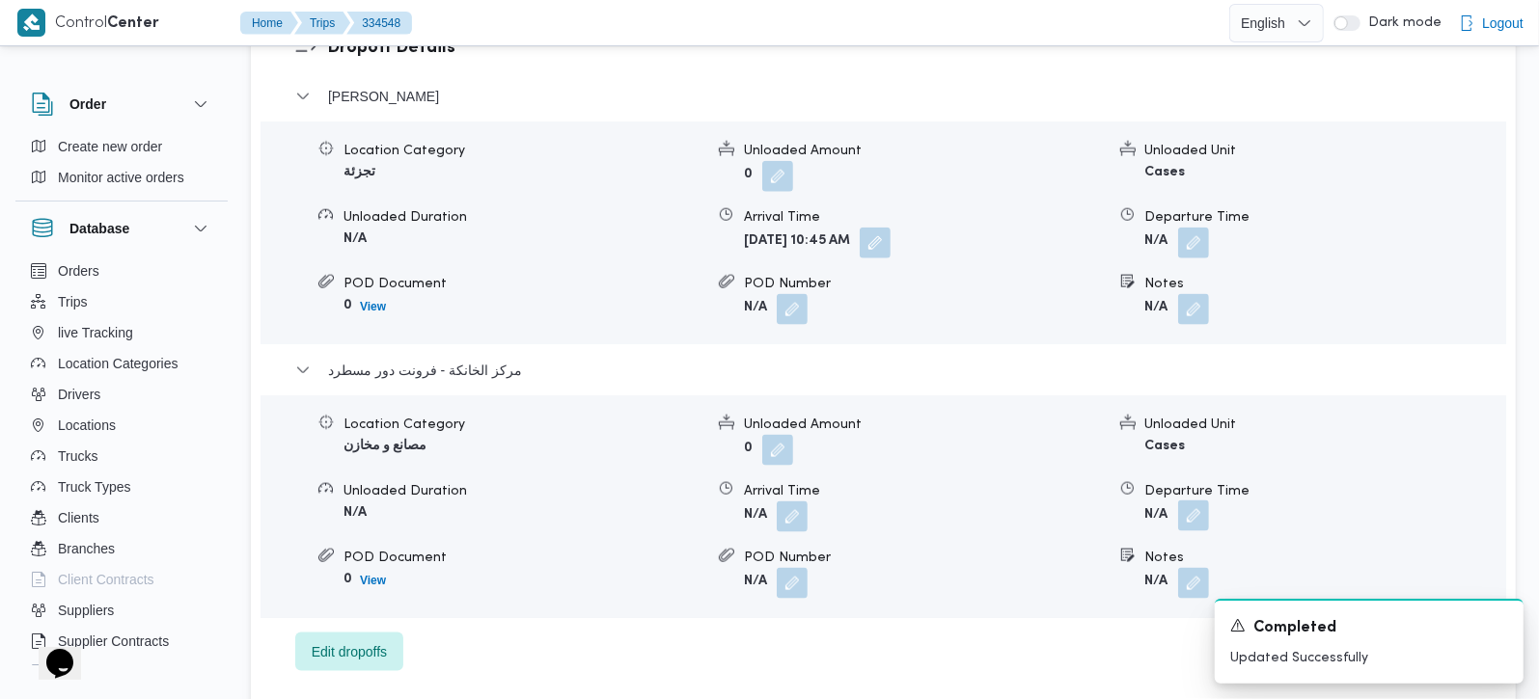
click at [1193, 501] on button "button" at bounding box center [1193, 516] width 31 height 31
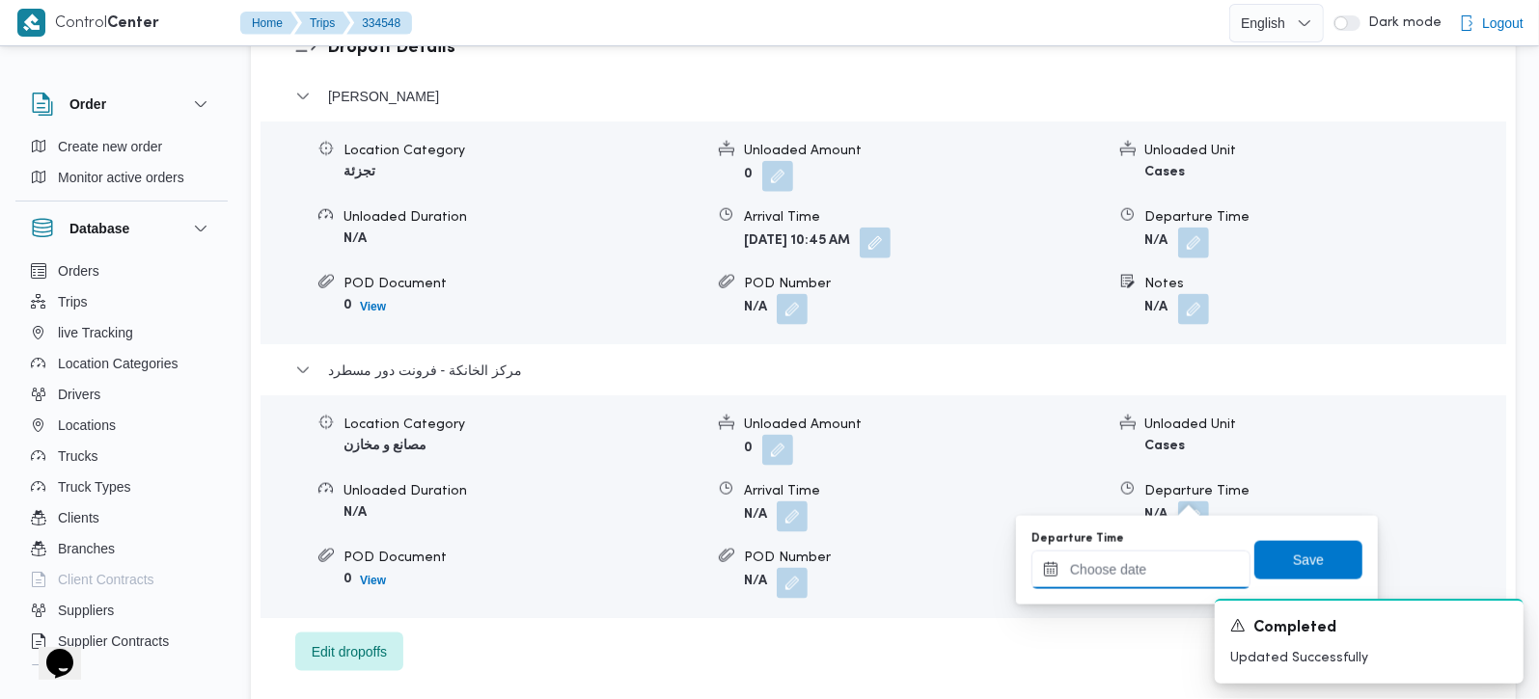
drag, startPoint x: 1191, startPoint y: 496, endPoint x: 1173, endPoint y: 554, distance: 60.7
click at [1156, 580] on input "Departure Time" at bounding box center [1140, 570] width 219 height 39
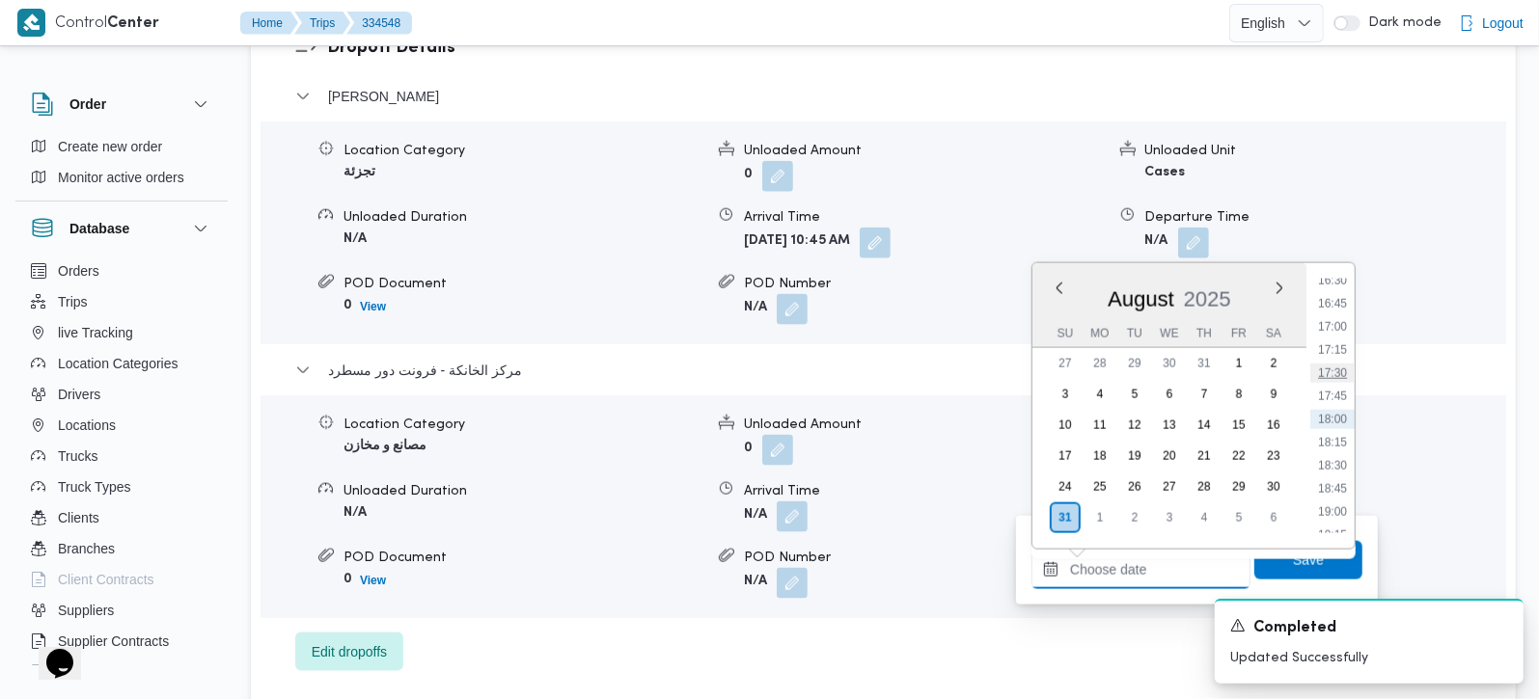
scroll to position [1423, 0]
click at [1341, 393] on li "16:30" at bounding box center [1332, 393] width 44 height 19
type input "31/08/2025 16:30"
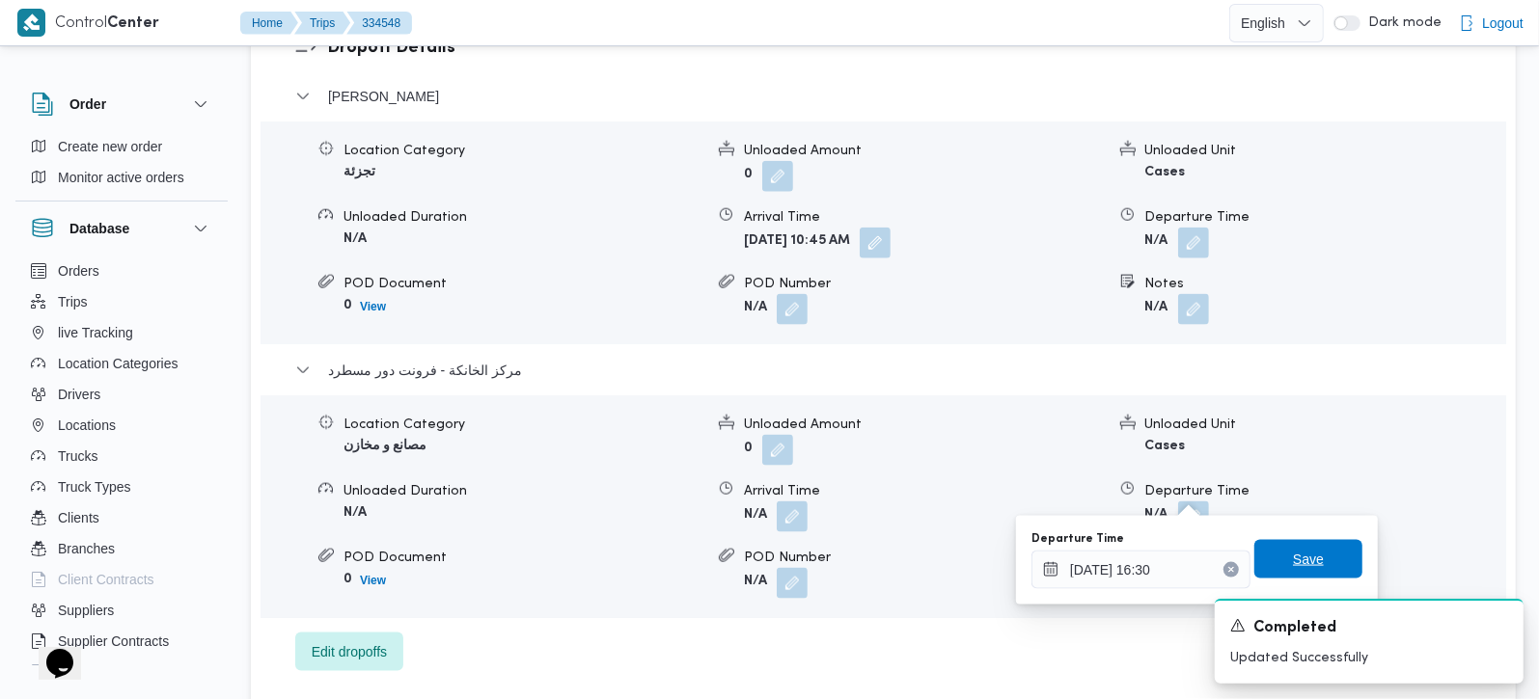
click at [1293, 561] on span "Save" at bounding box center [1308, 559] width 31 height 23
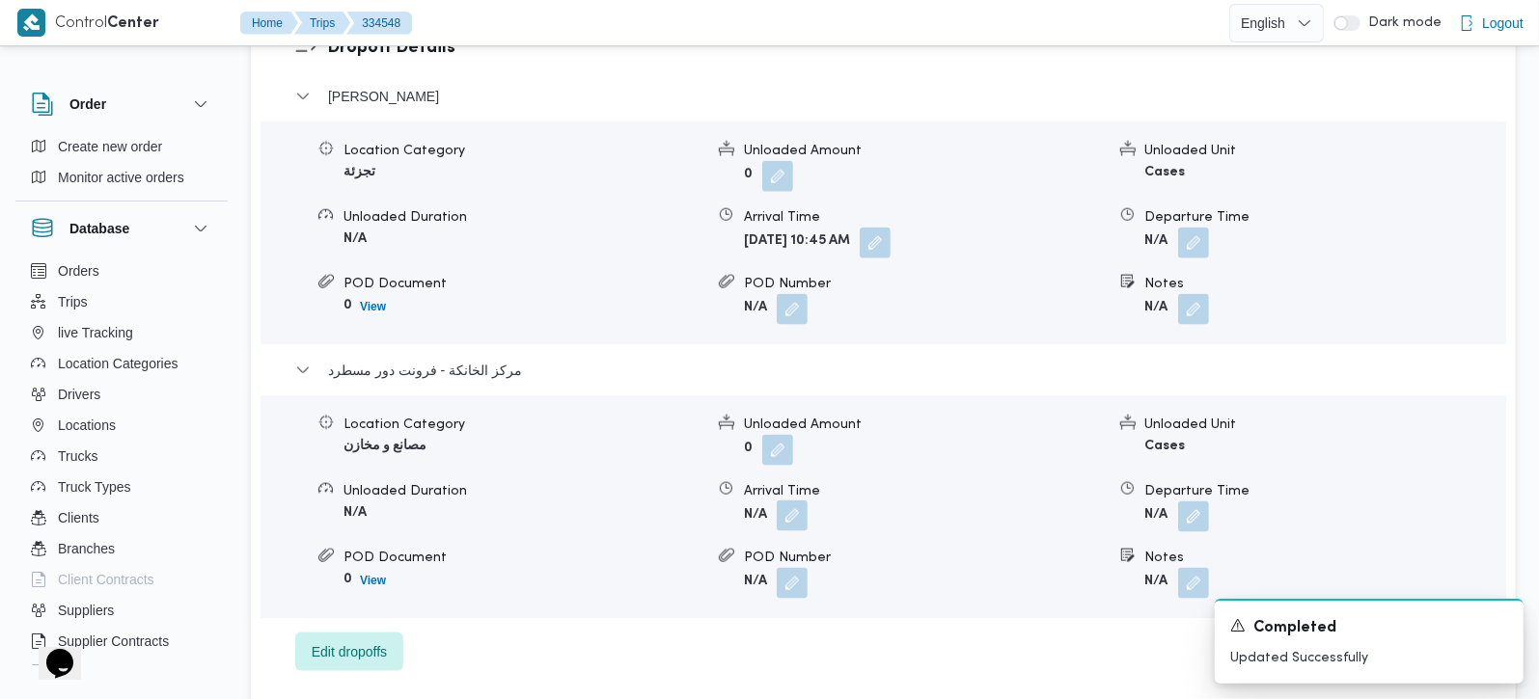
click at [800, 501] on button "button" at bounding box center [792, 516] width 31 height 31
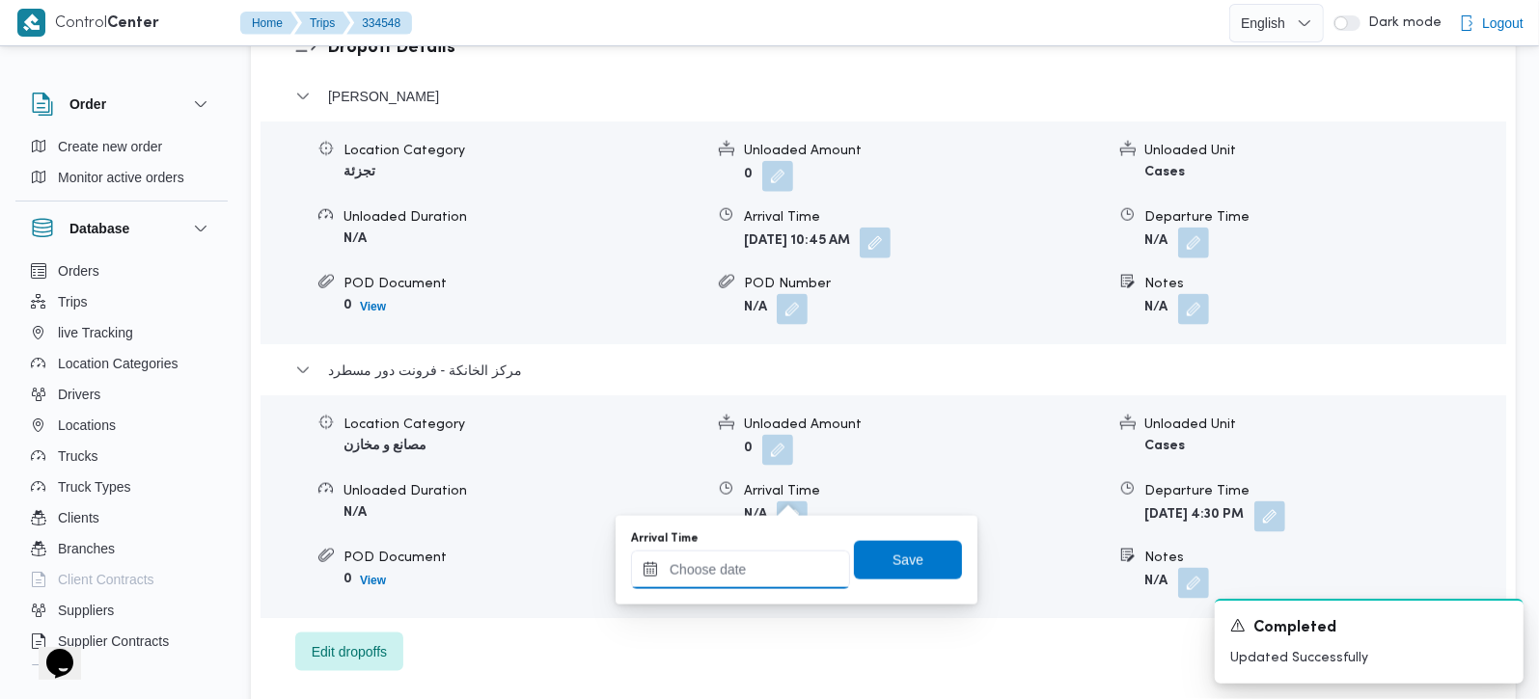
drag, startPoint x: 799, startPoint y: 503, endPoint x: 770, endPoint y: 573, distance: 76.1
click at [770, 573] on input "Arrival Time" at bounding box center [740, 570] width 219 height 39
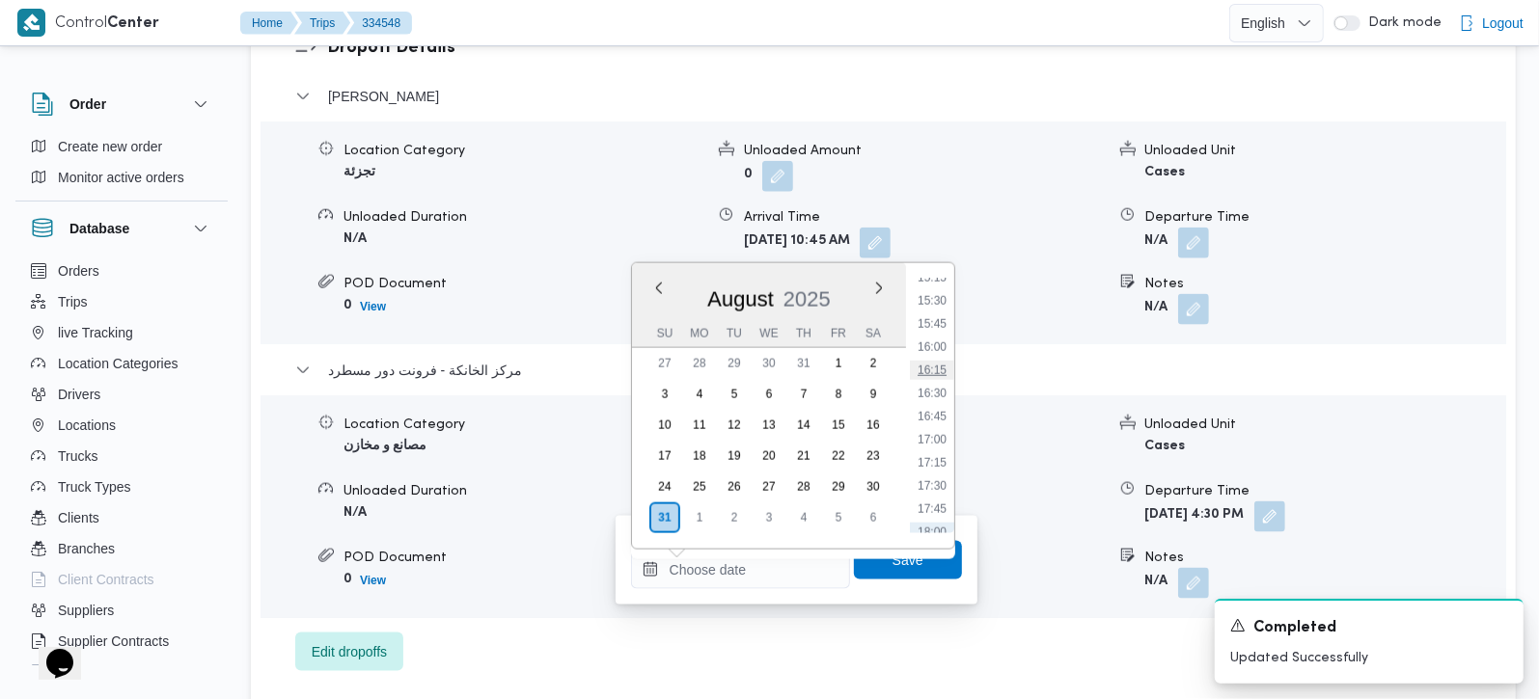
click at [942, 373] on li "16:15" at bounding box center [932, 370] width 44 height 19
type input "31/08/2025 16:15"
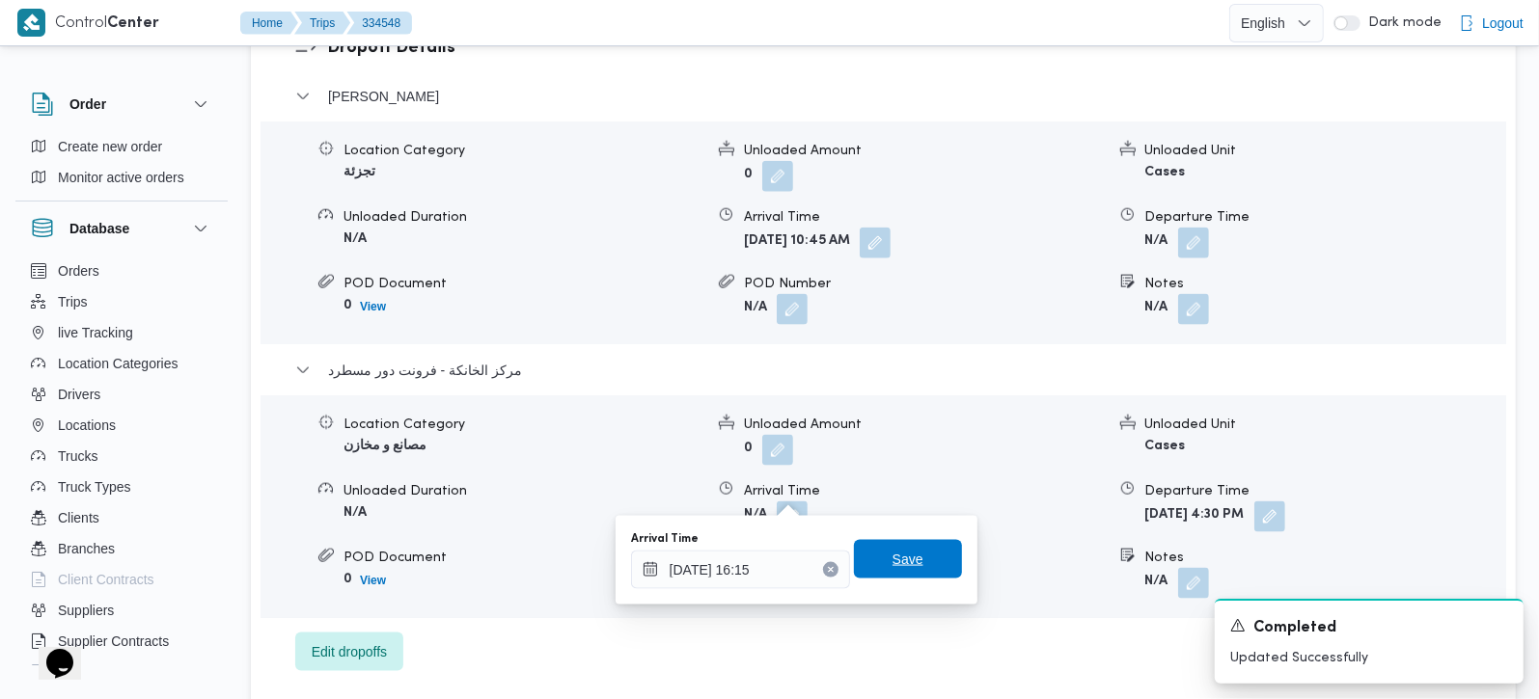
click at [902, 548] on span "Save" at bounding box center [908, 559] width 108 height 39
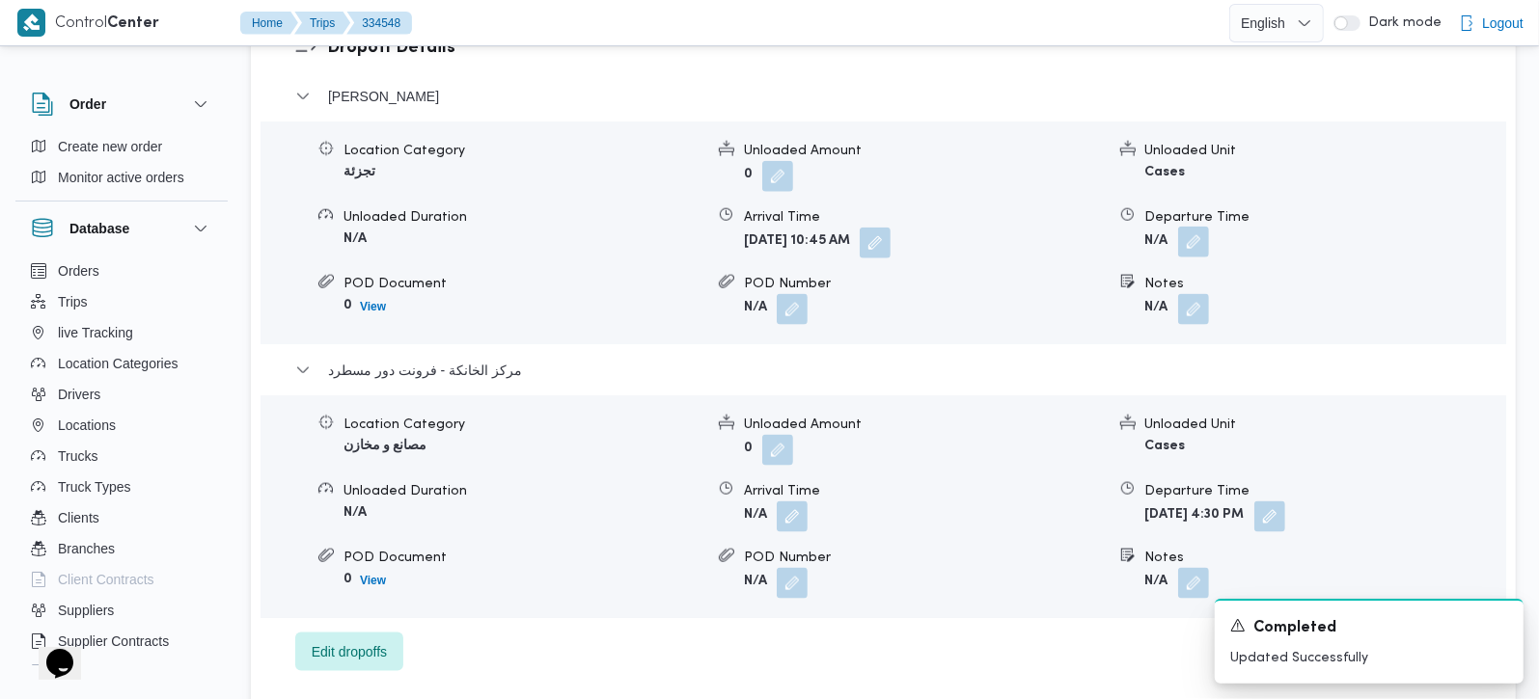
click at [1190, 227] on button "button" at bounding box center [1193, 242] width 31 height 31
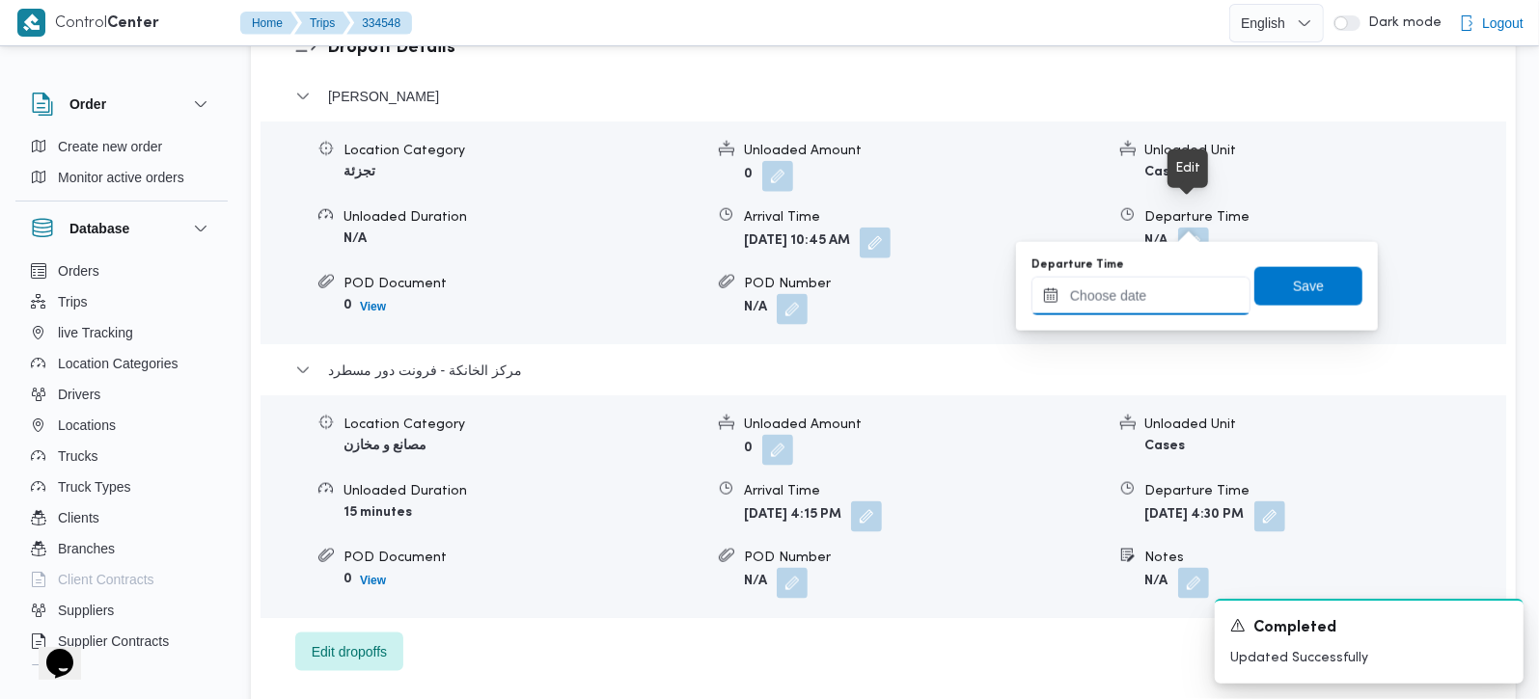
click at [1166, 293] on input "Departure Time" at bounding box center [1140, 296] width 219 height 39
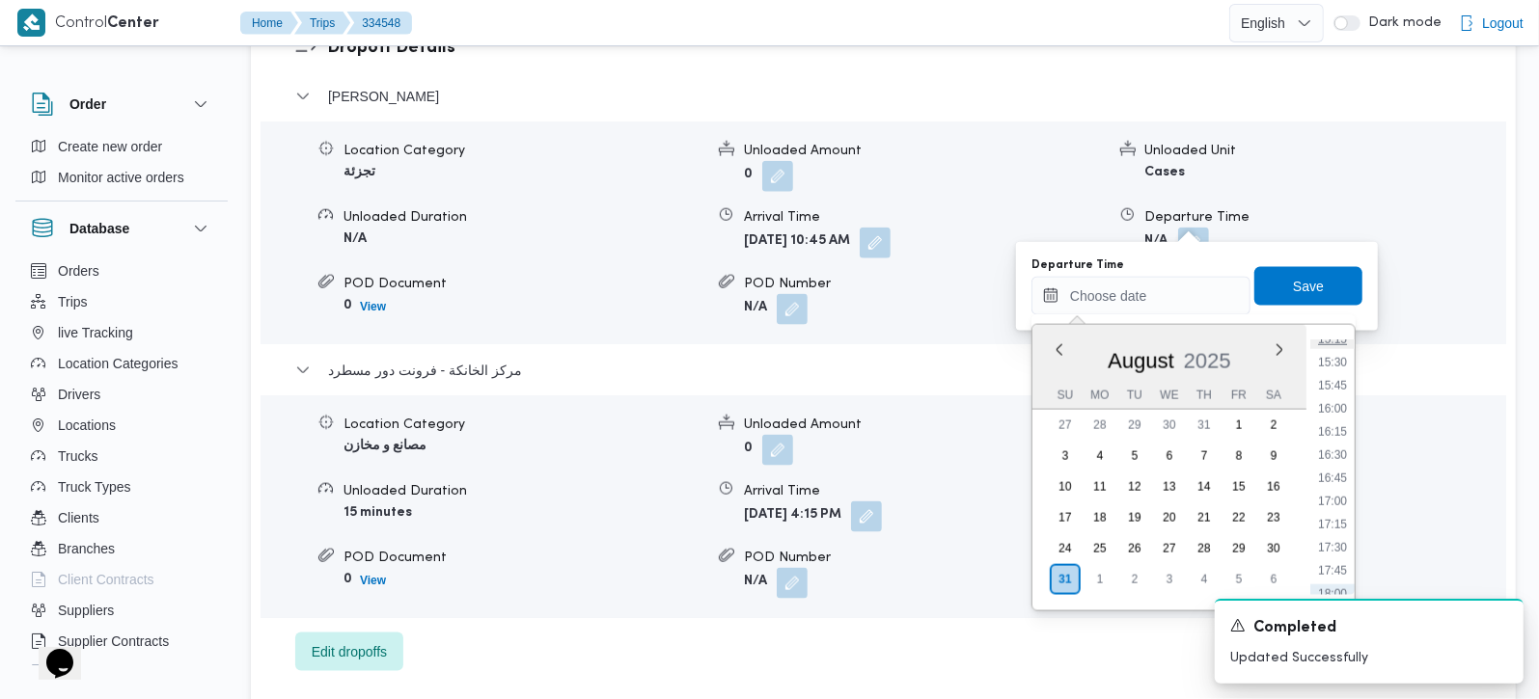
click at [1326, 340] on li "15:15" at bounding box center [1332, 339] width 44 height 19
type input "31/08/2025 15:15"
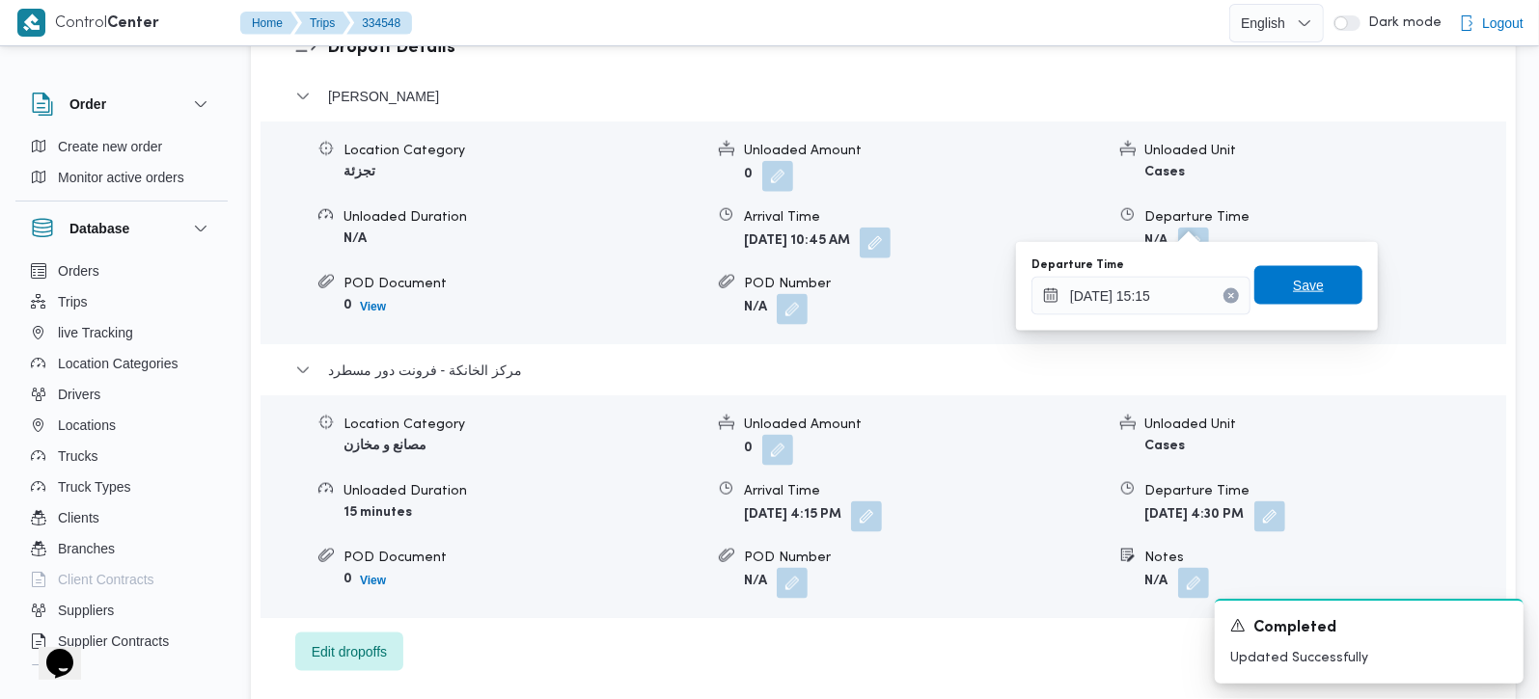
click at [1302, 286] on span "Save" at bounding box center [1308, 285] width 31 height 23
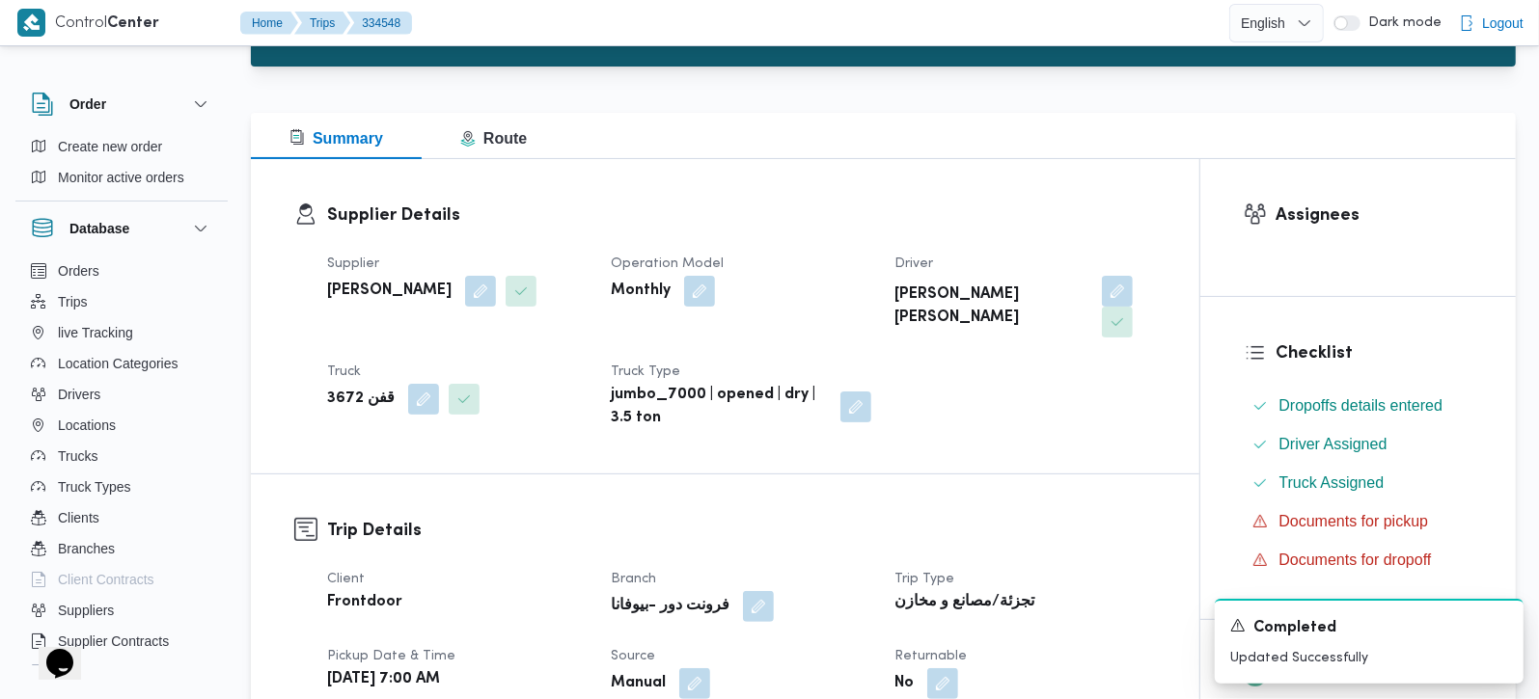
scroll to position [0, 0]
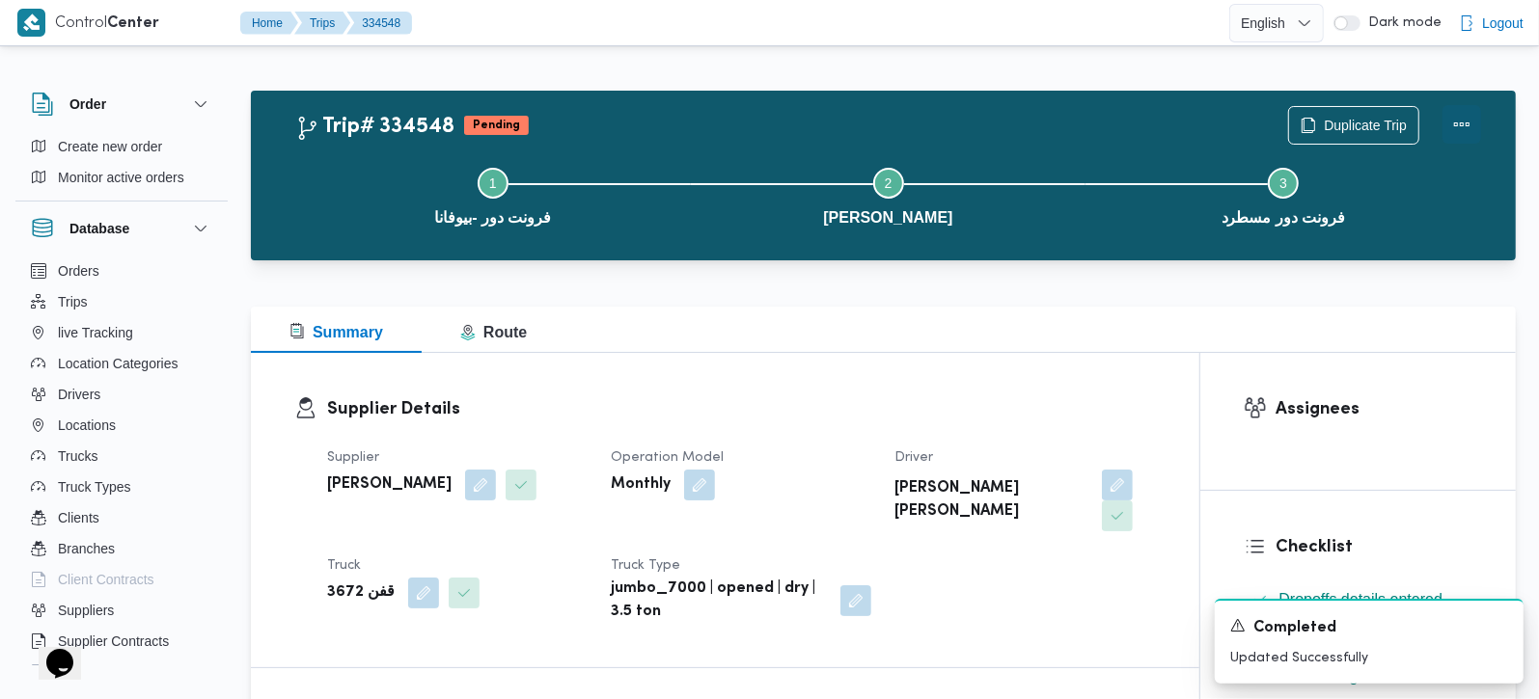
click at [1456, 136] on button "Actions" at bounding box center [1461, 124] width 39 height 39
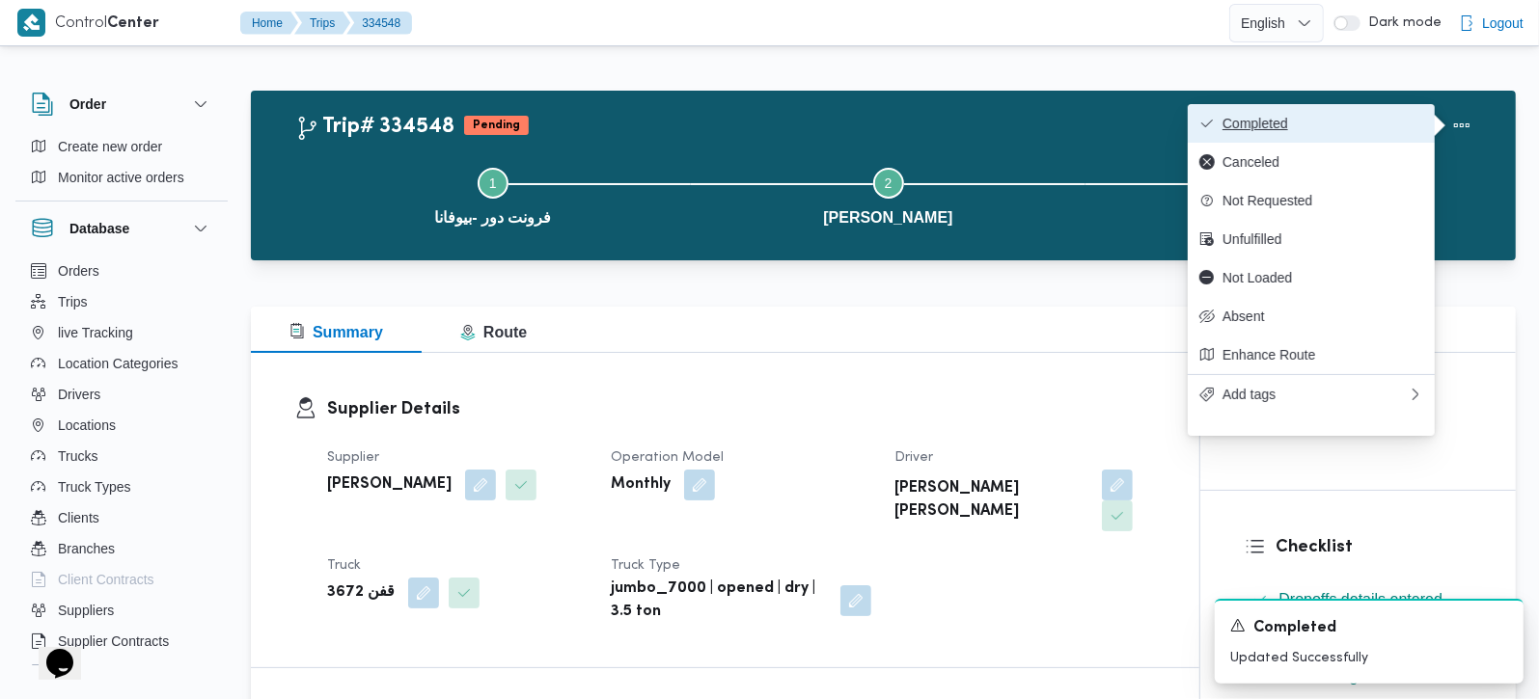
click at [1319, 119] on span "Completed" at bounding box center [1322, 123] width 201 height 15
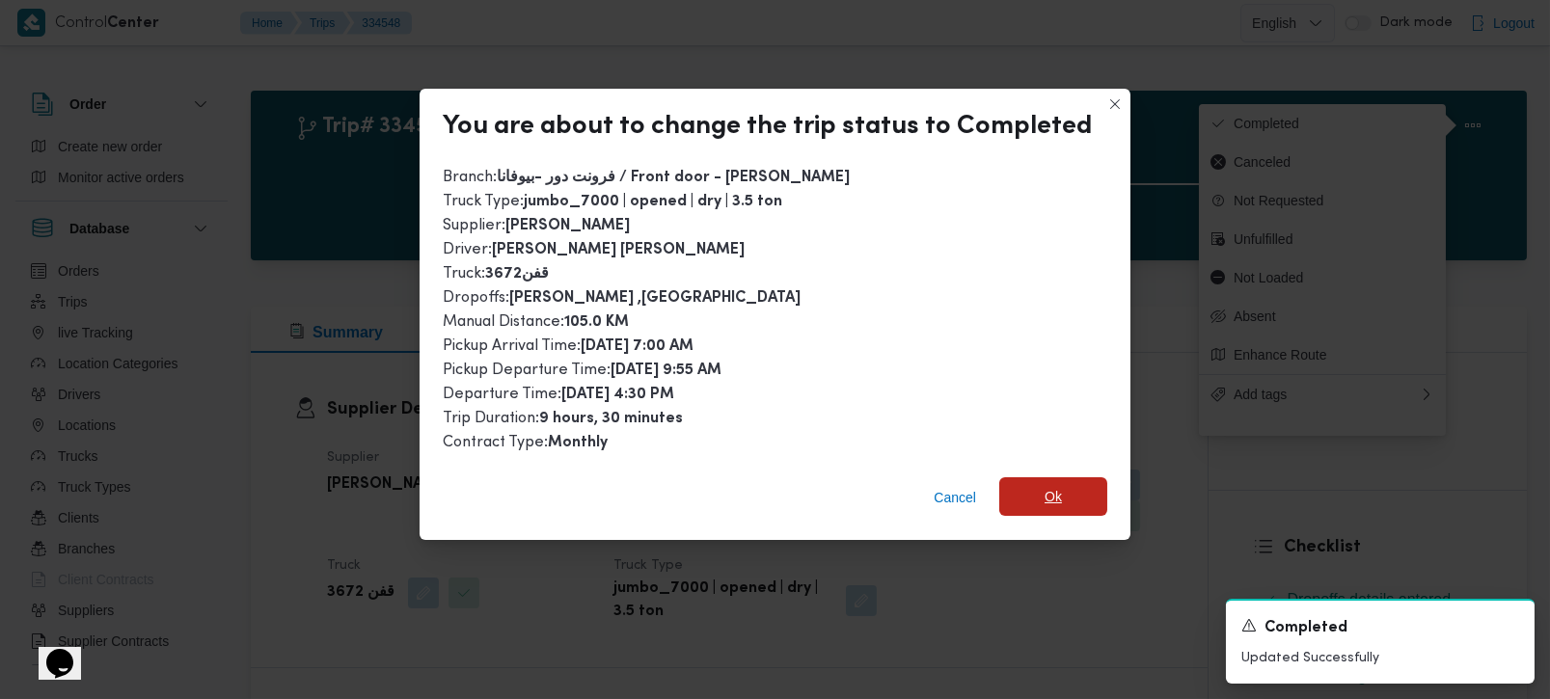
click at [1075, 478] on span "Ok" at bounding box center [1053, 497] width 108 height 39
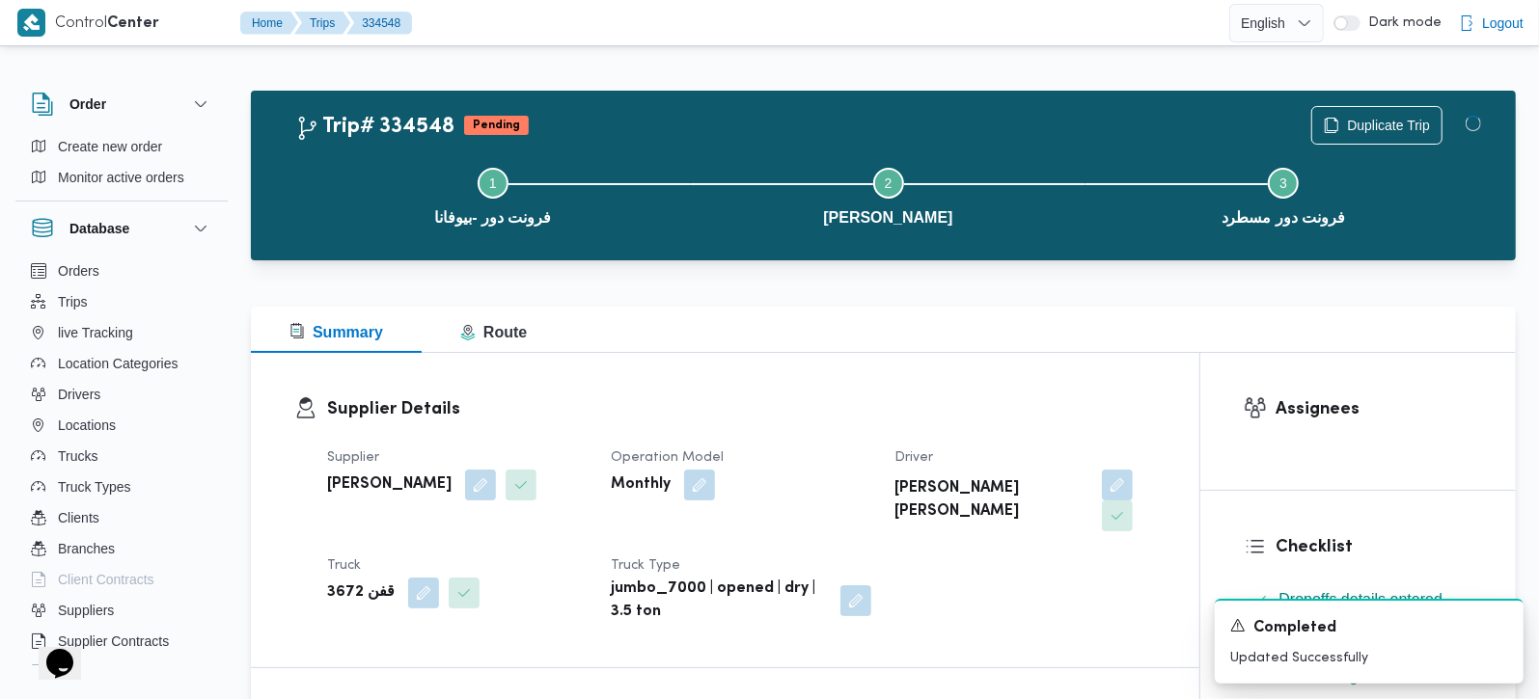
click at [1010, 384] on div "Supplier Details Supplier محمد صلاح عبداللطيف الشريف Operation Model Monthly Dr…" at bounding box center [725, 510] width 948 height 315
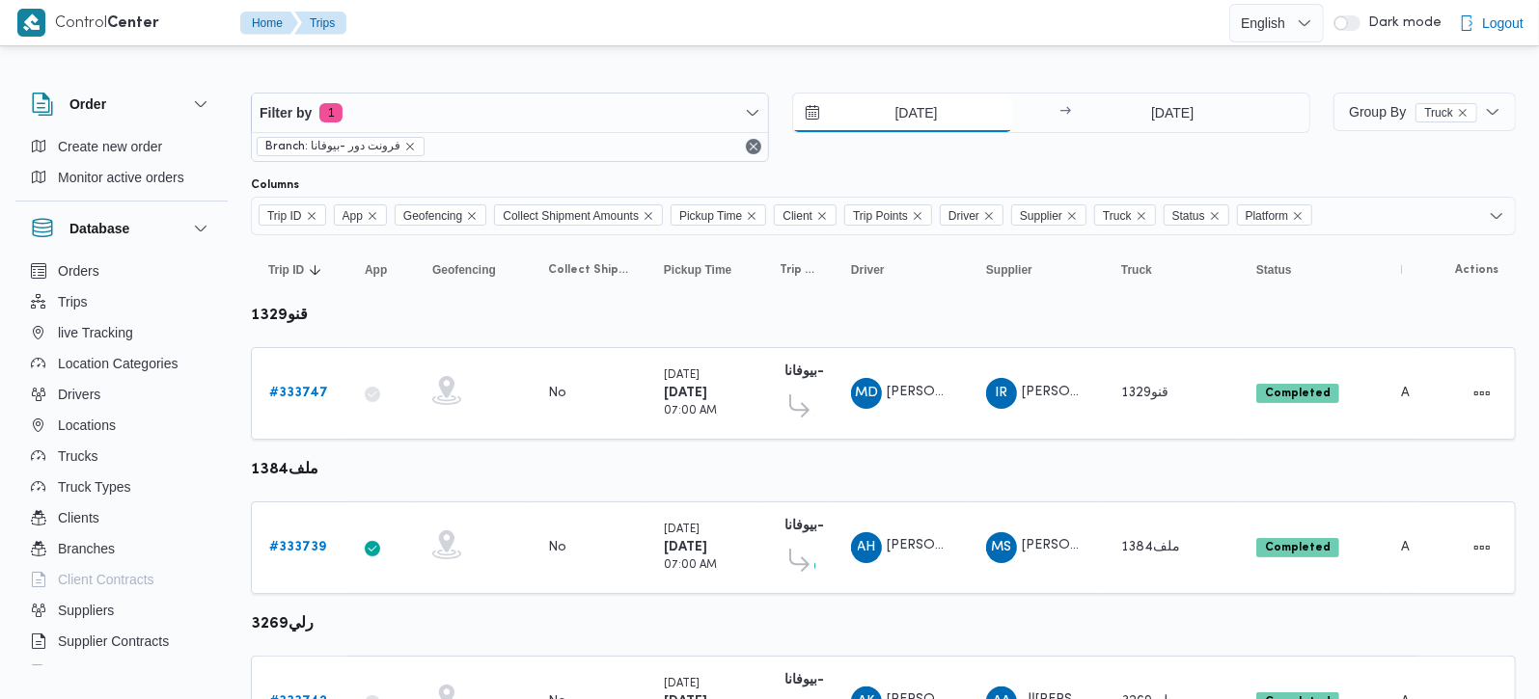
click at [909, 104] on input "[DATE]" at bounding box center [902, 113] width 219 height 39
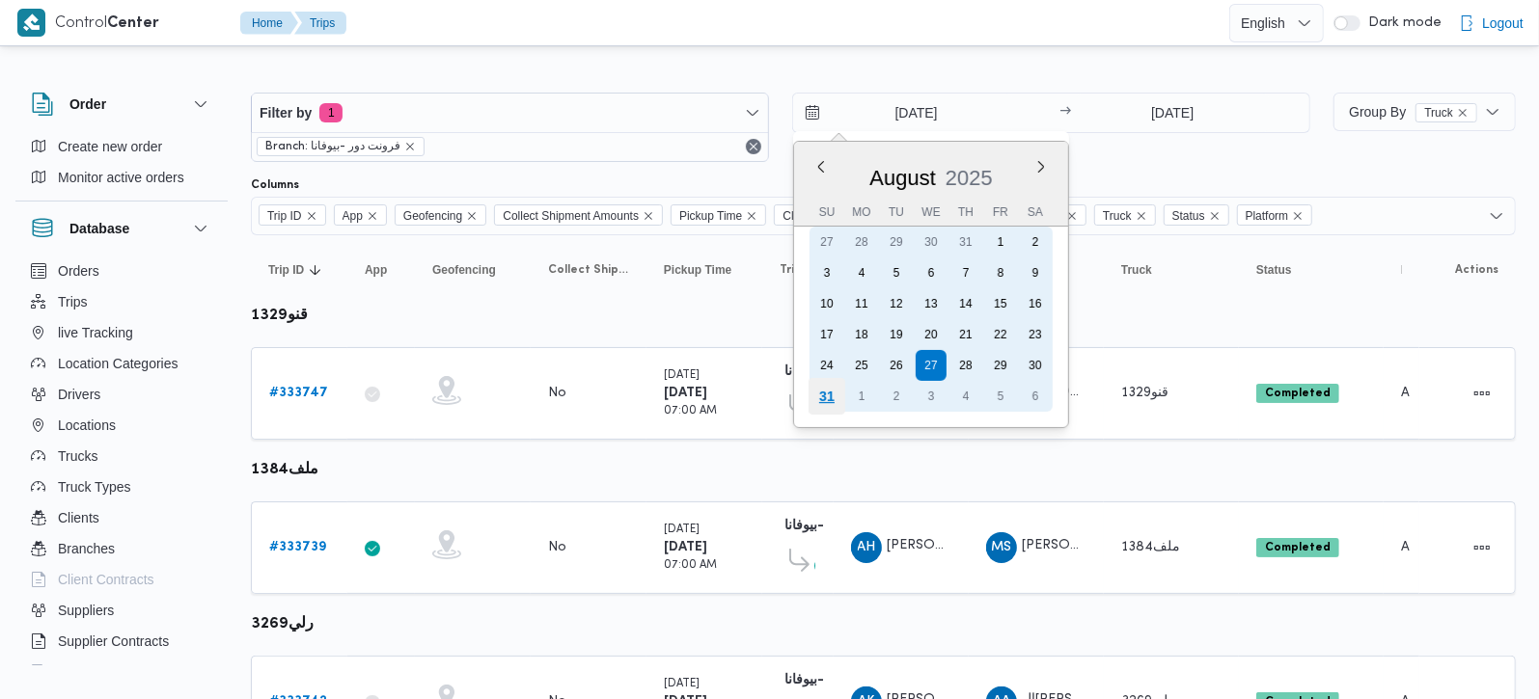
click at [832, 399] on div "31" at bounding box center [826, 396] width 37 height 37
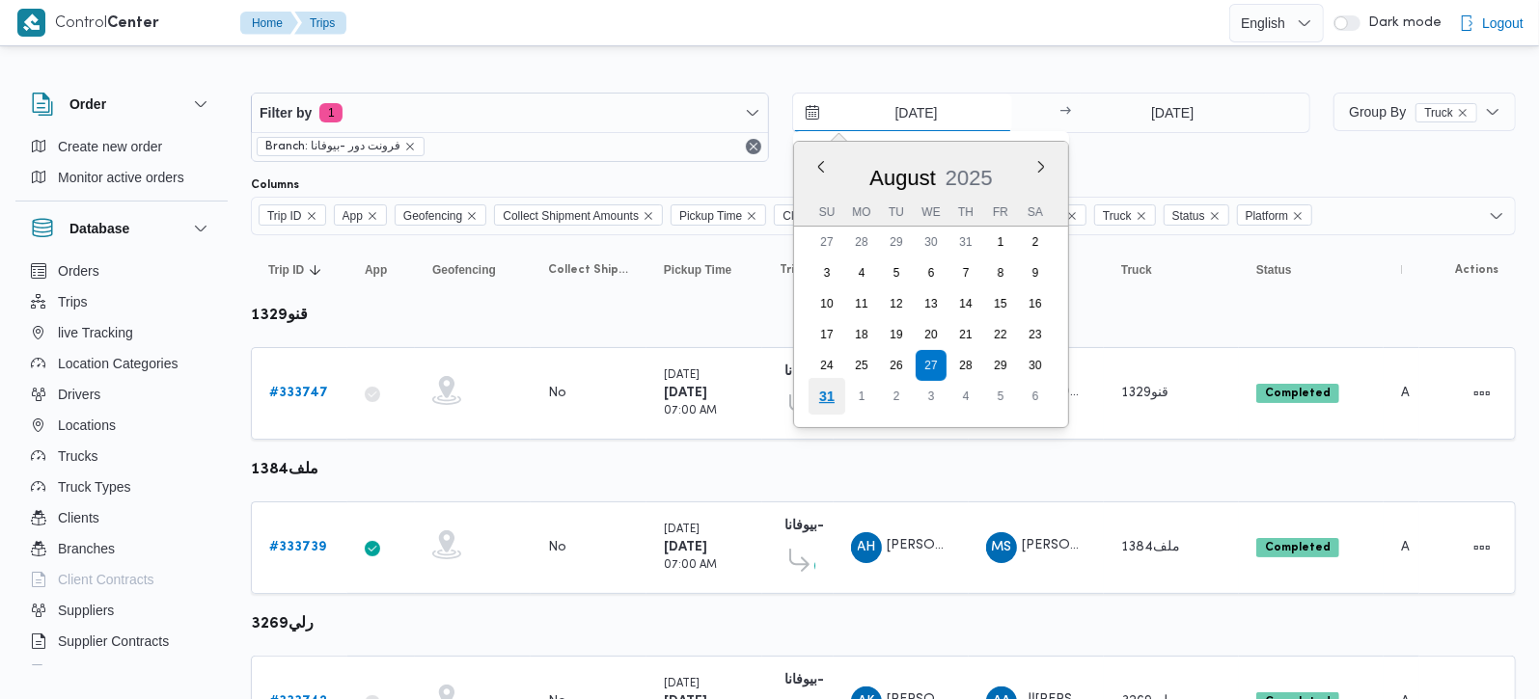
type input "31/8/2025"
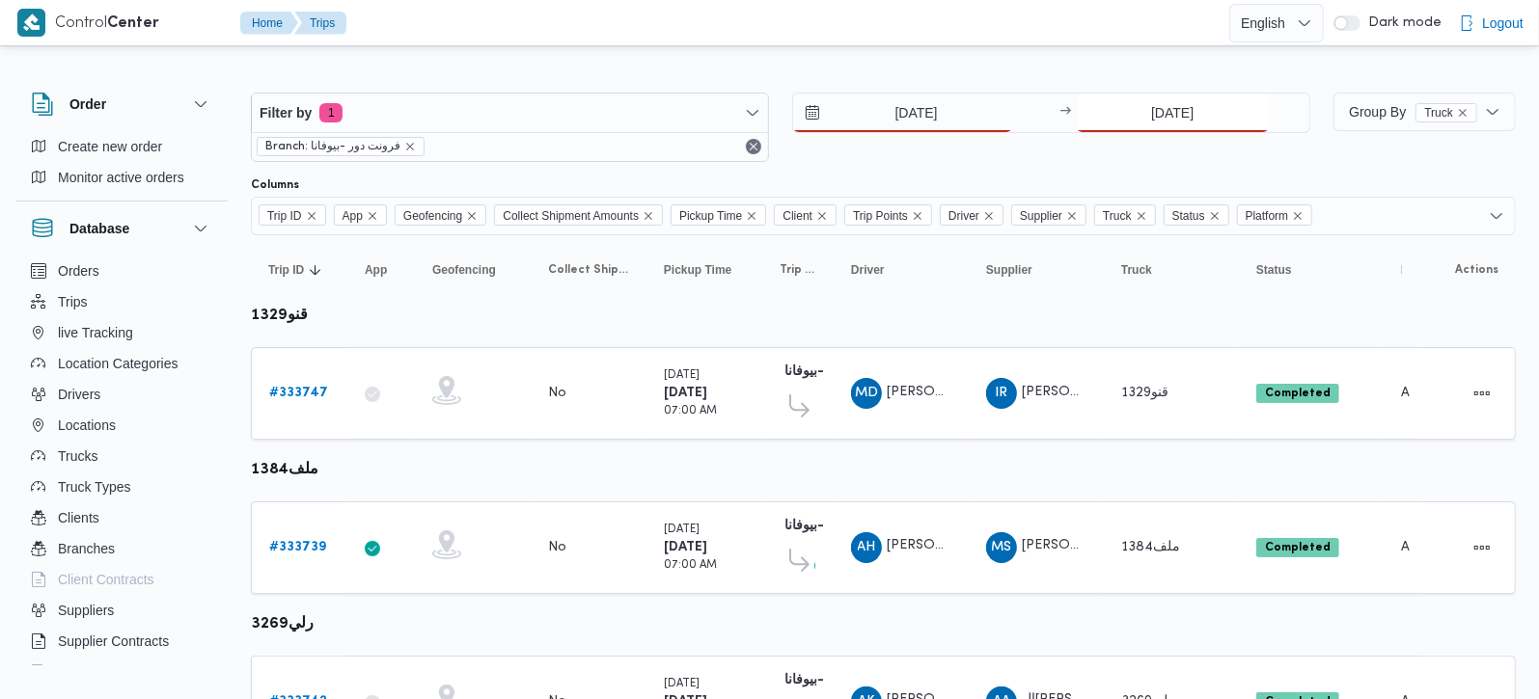
click at [1162, 130] on div "27/8/2025" at bounding box center [1193, 113] width 233 height 39
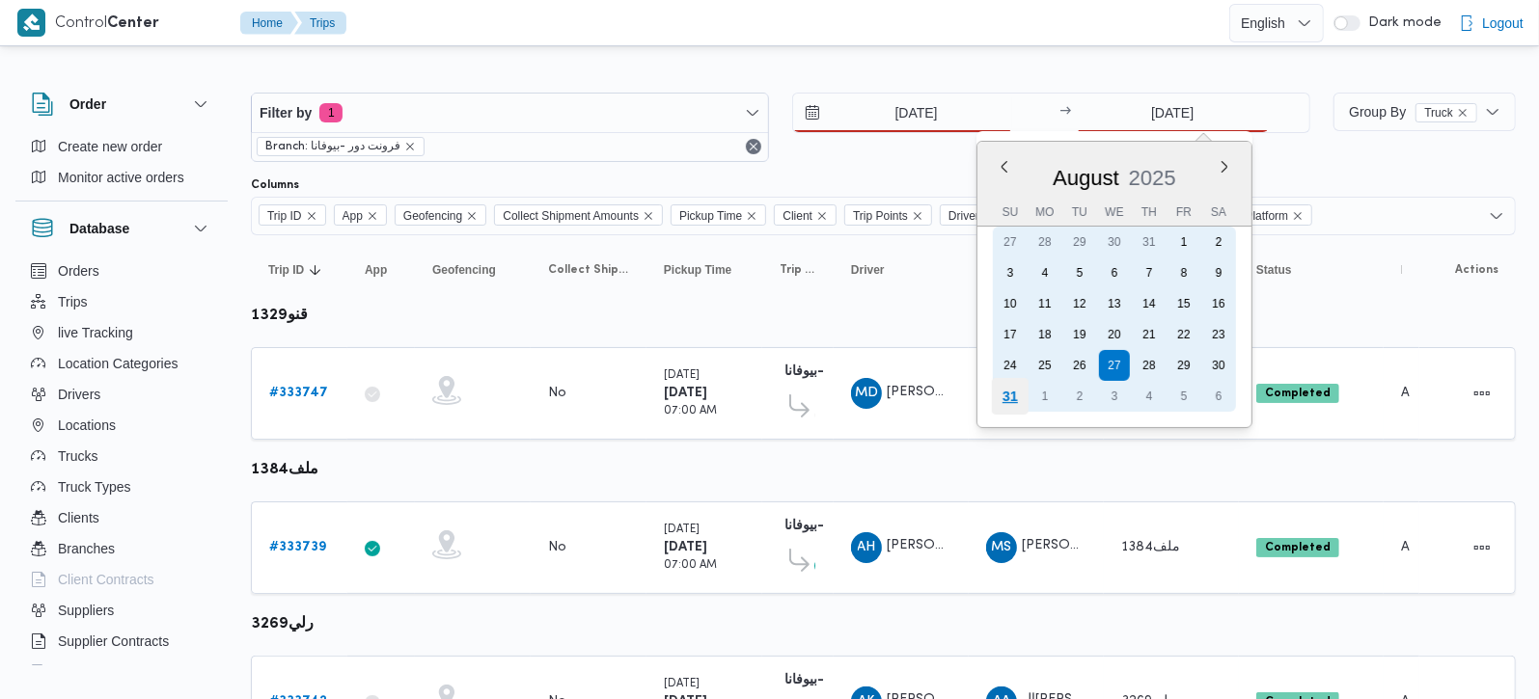
click at [1015, 391] on div "31" at bounding box center [1010, 396] width 37 height 37
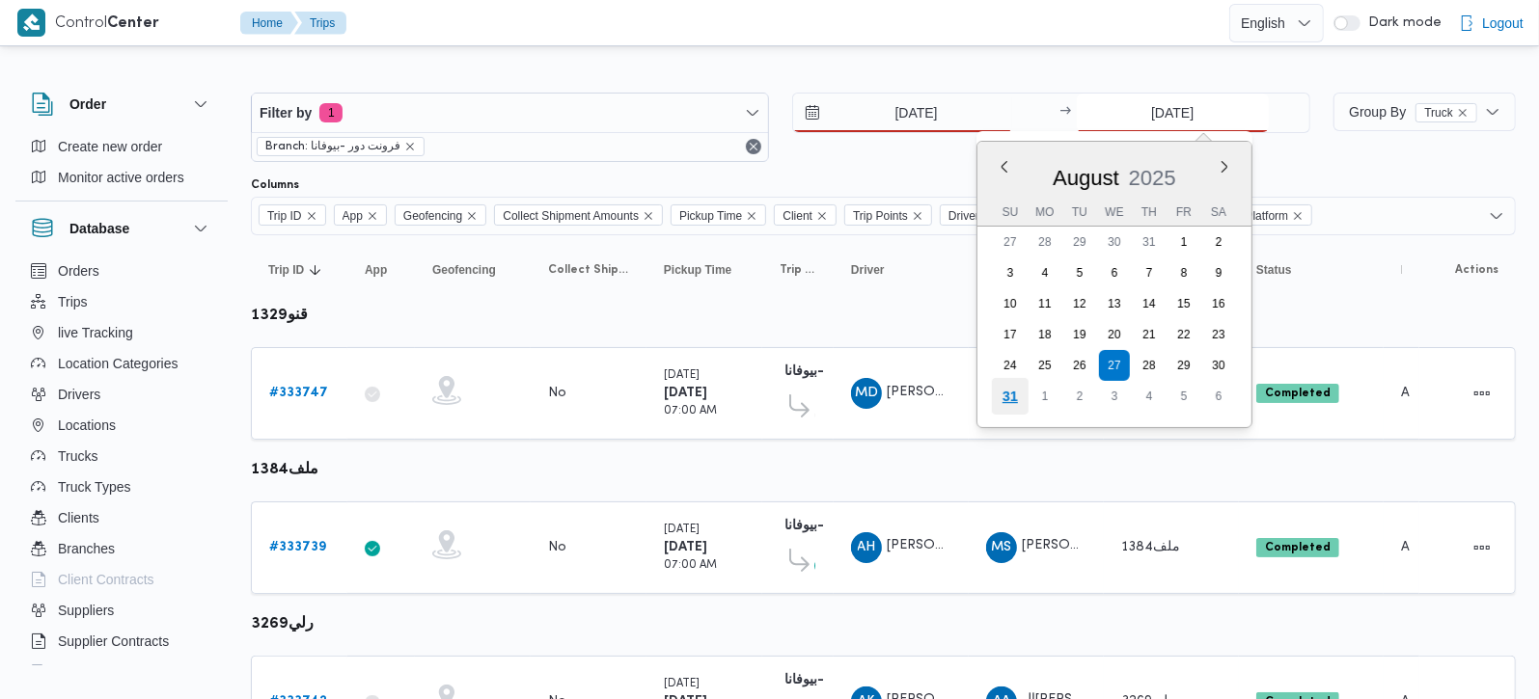
type input "31/8/2025"
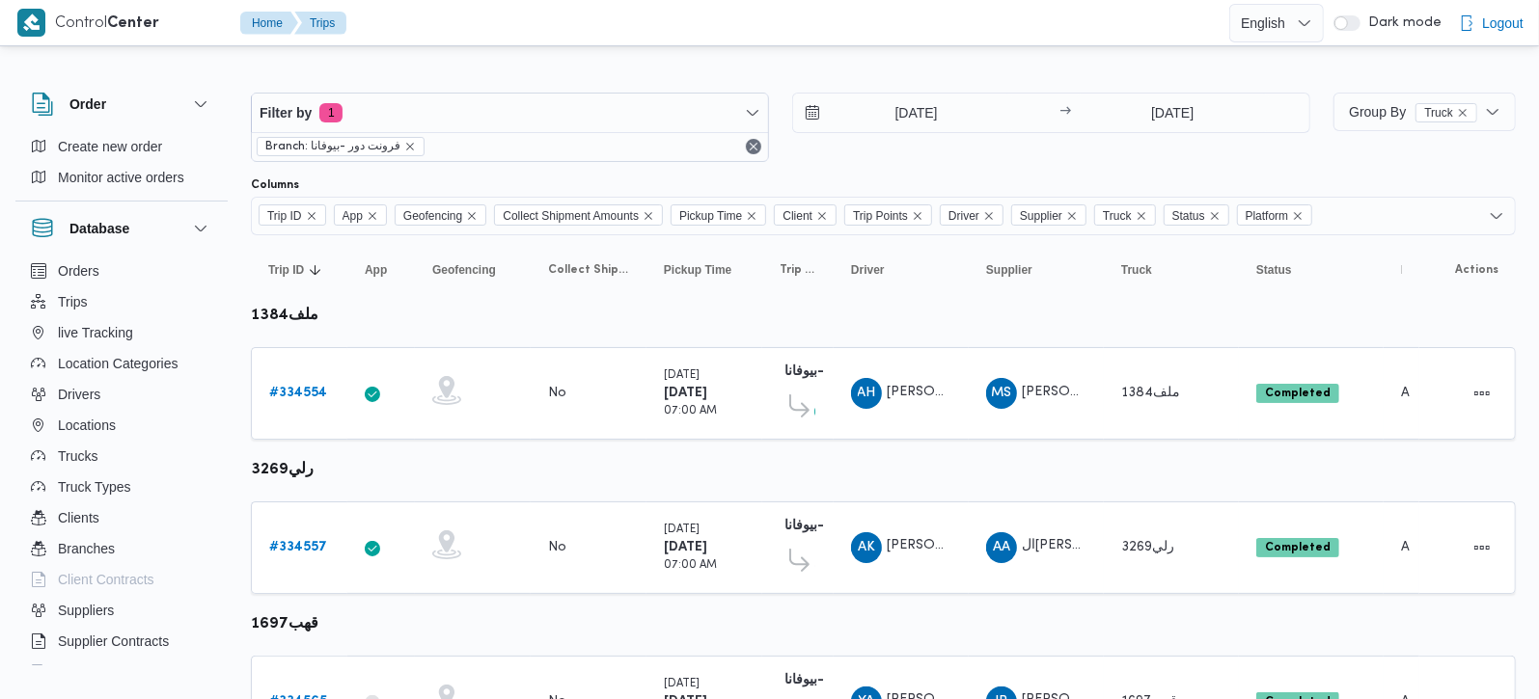
click at [949, 79] on div at bounding box center [883, 77] width 1265 height 31
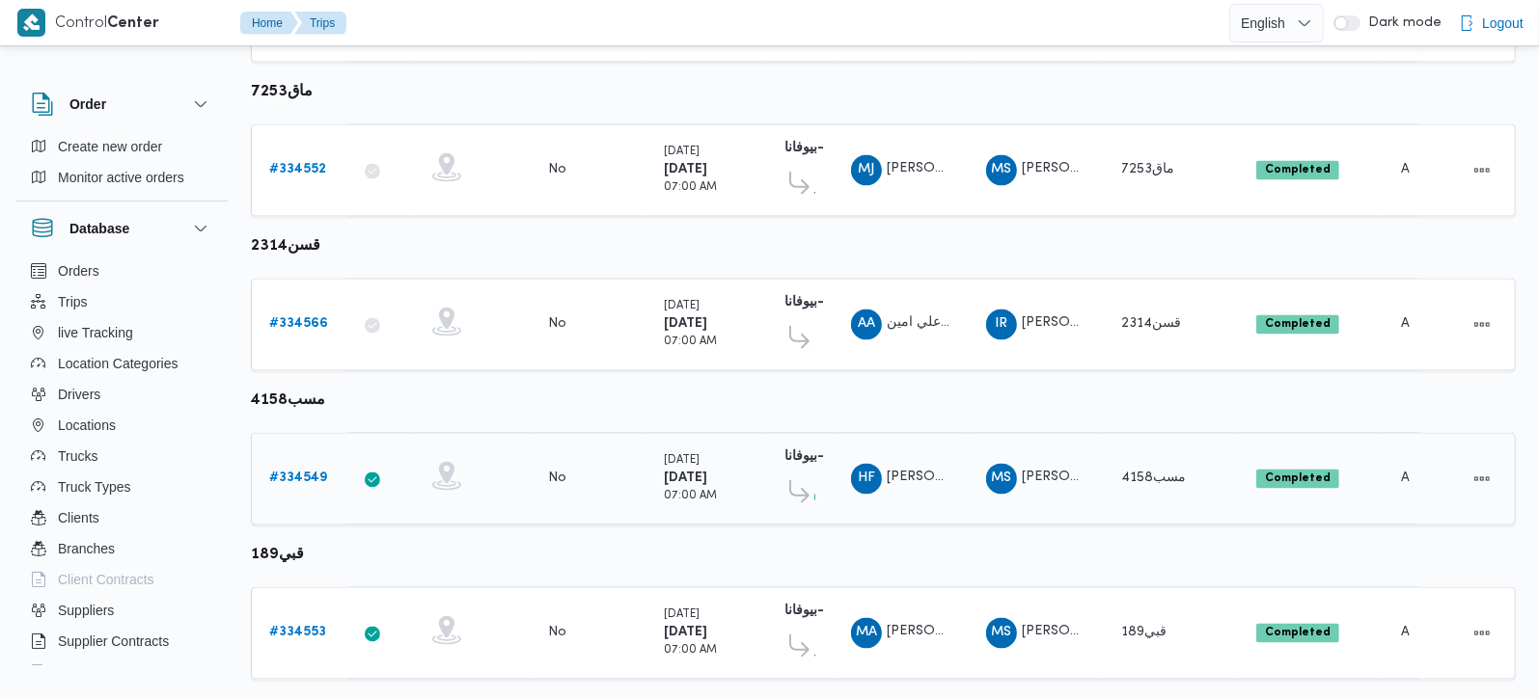
scroll to position [2698, 0]
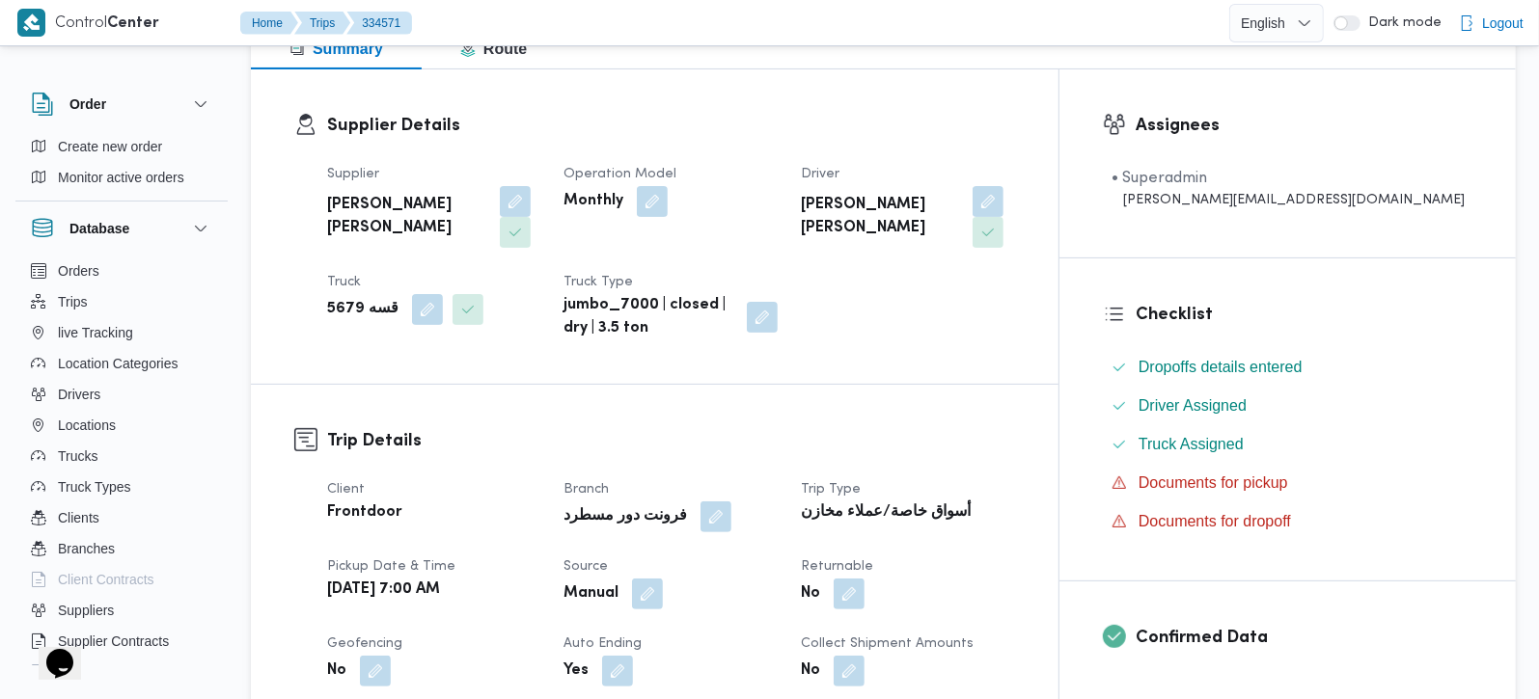
scroll to position [908, 0]
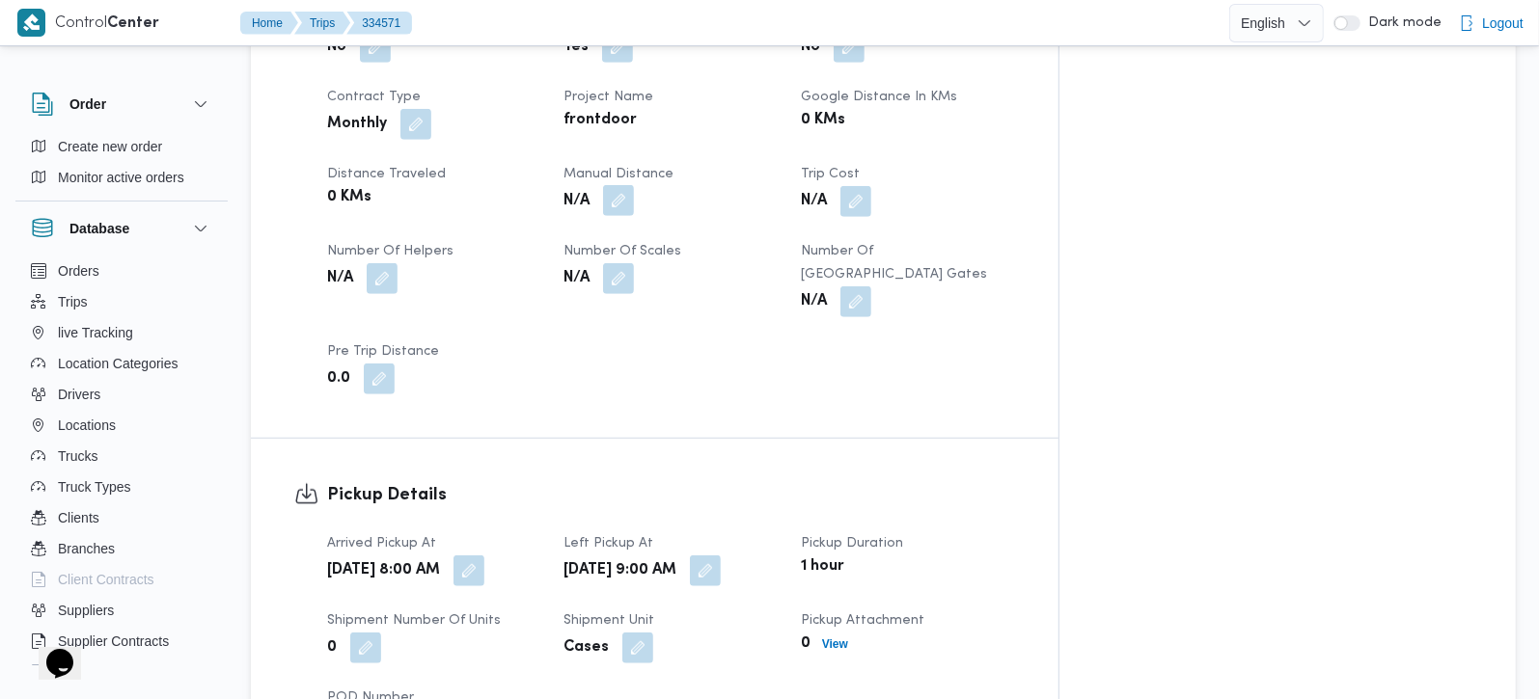
click at [634, 185] on button "button" at bounding box center [618, 200] width 31 height 31
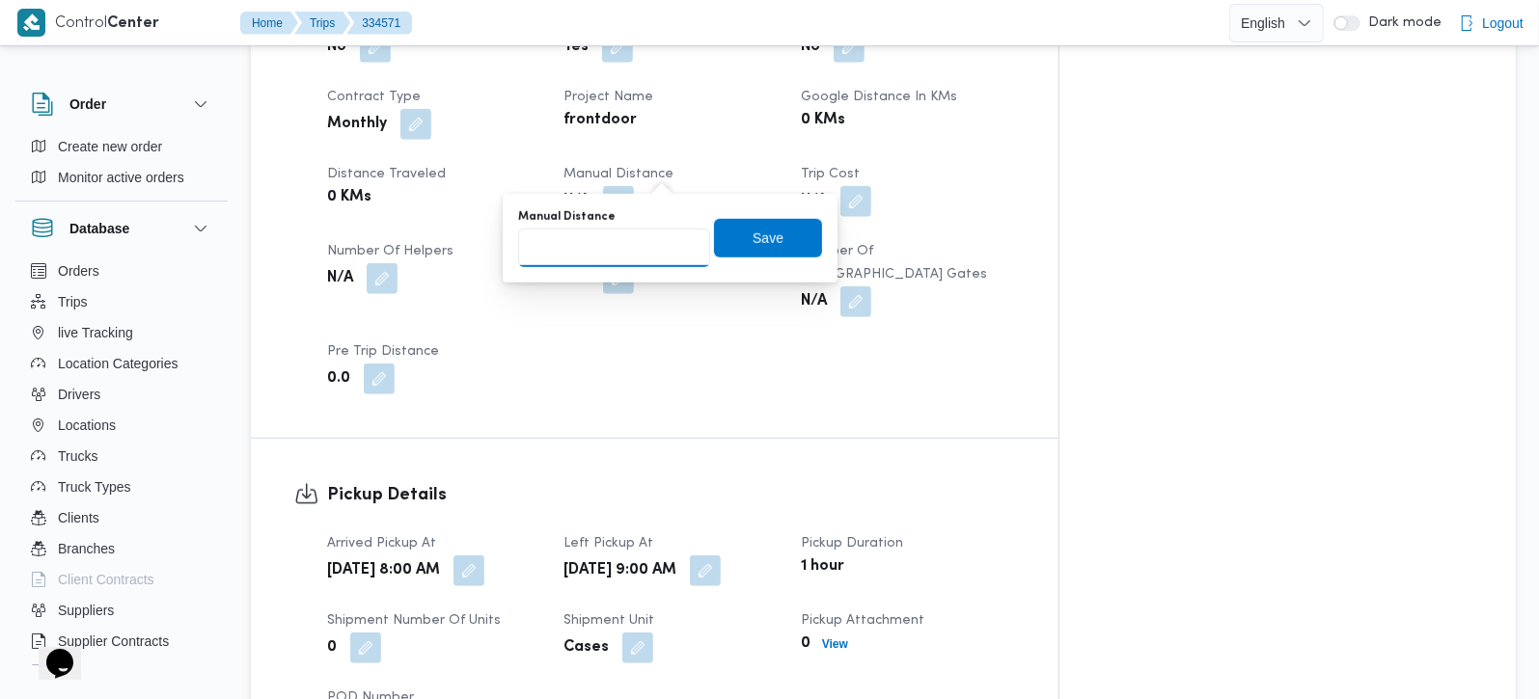
click at [638, 229] on input "Manual Distance" at bounding box center [614, 248] width 192 height 39
type input "55"
click at [786, 233] on span "Save" at bounding box center [768, 237] width 108 height 39
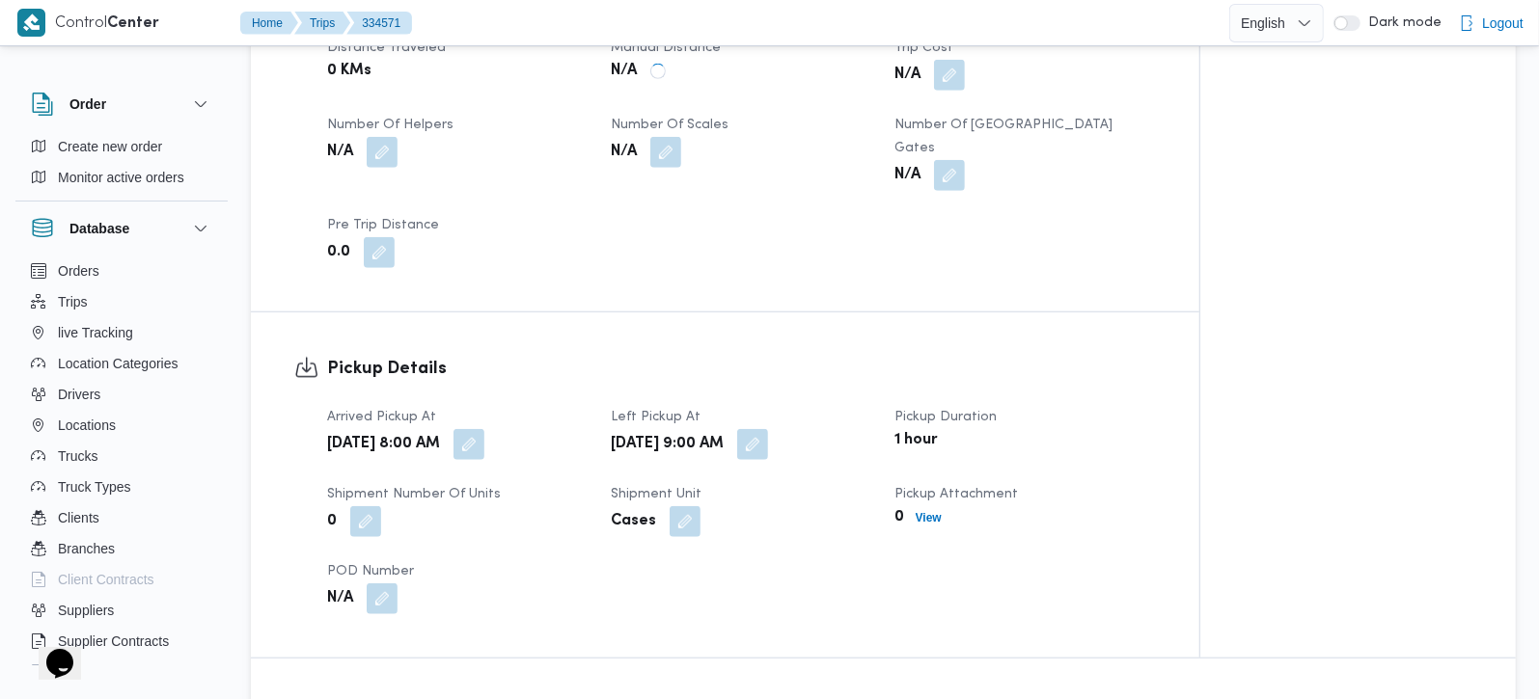
scroll to position [1475, 0]
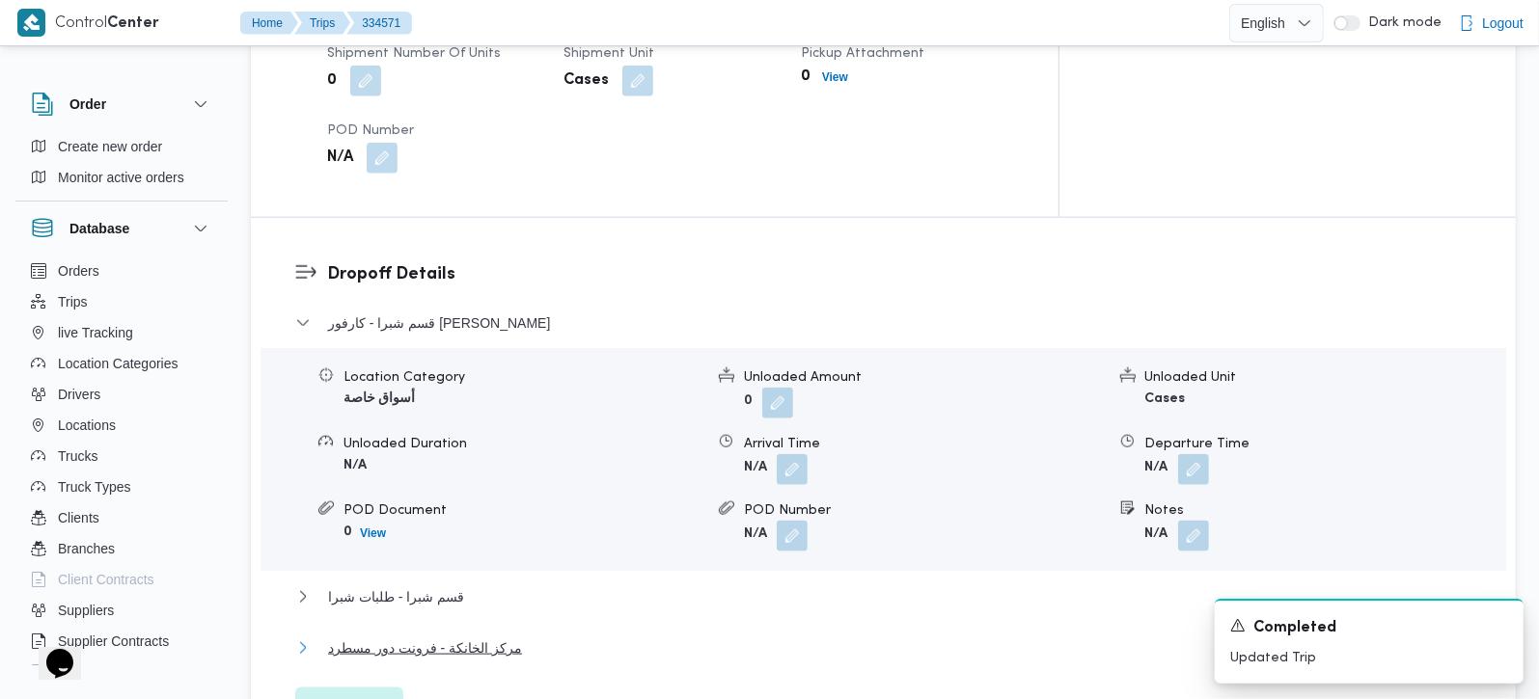
click at [378, 637] on span "مركز الخانكة - فرونت دور مسطرد" at bounding box center [425, 648] width 194 height 23
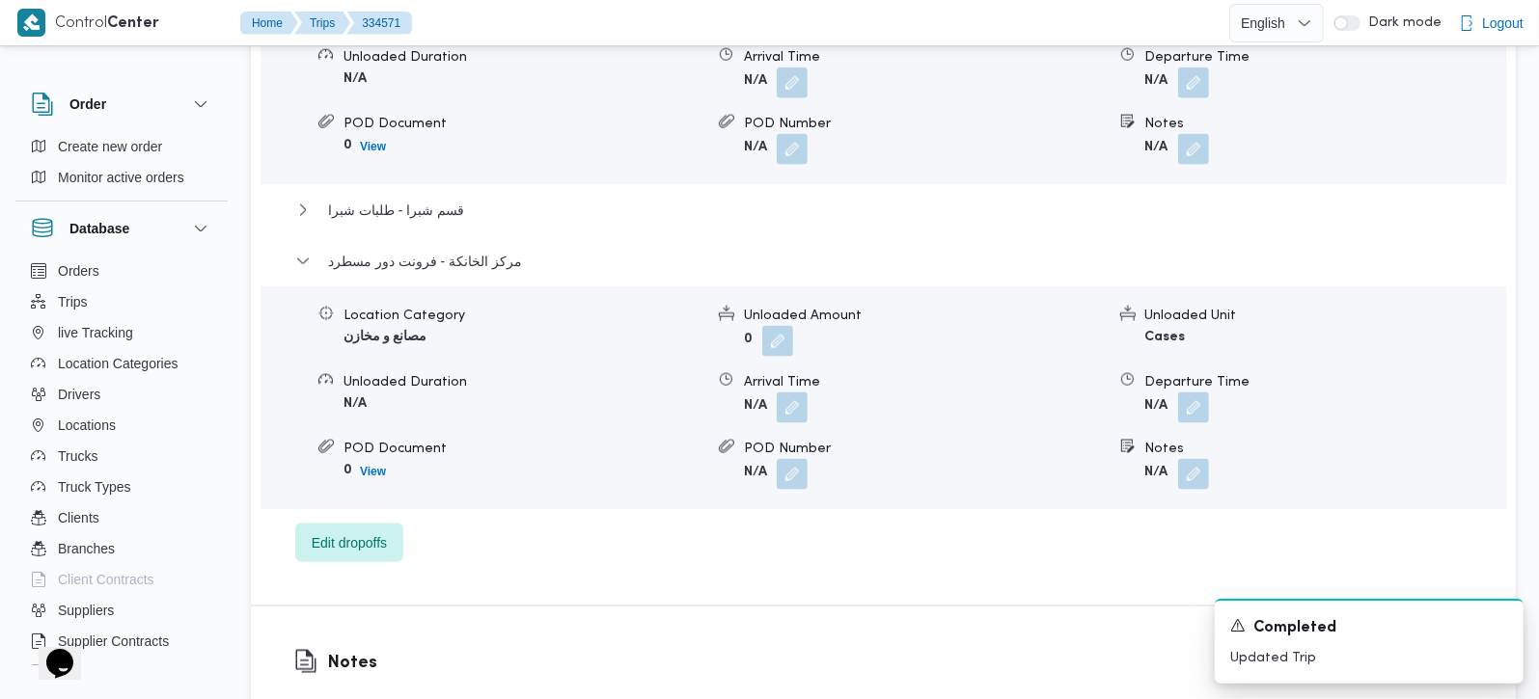
scroll to position [1929, 0]
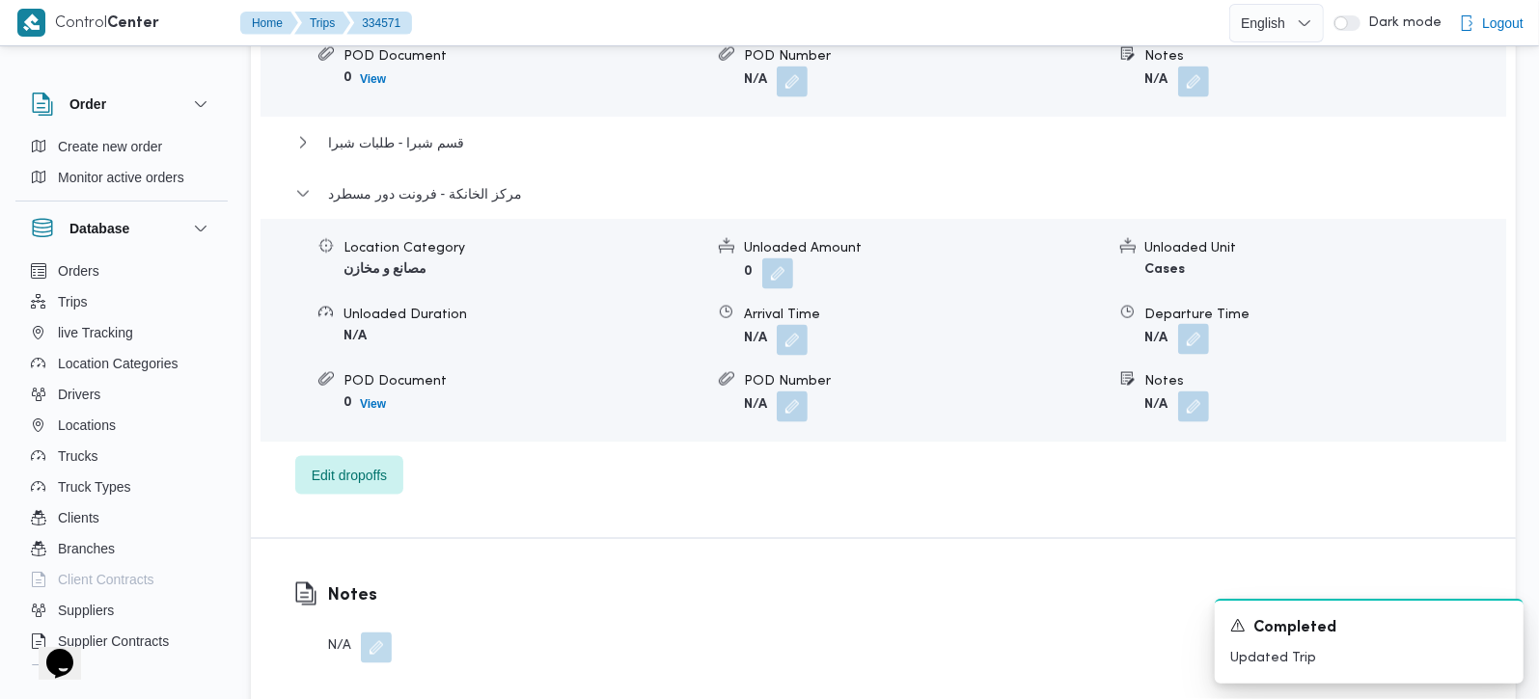
click at [1190, 324] on button "button" at bounding box center [1193, 339] width 31 height 31
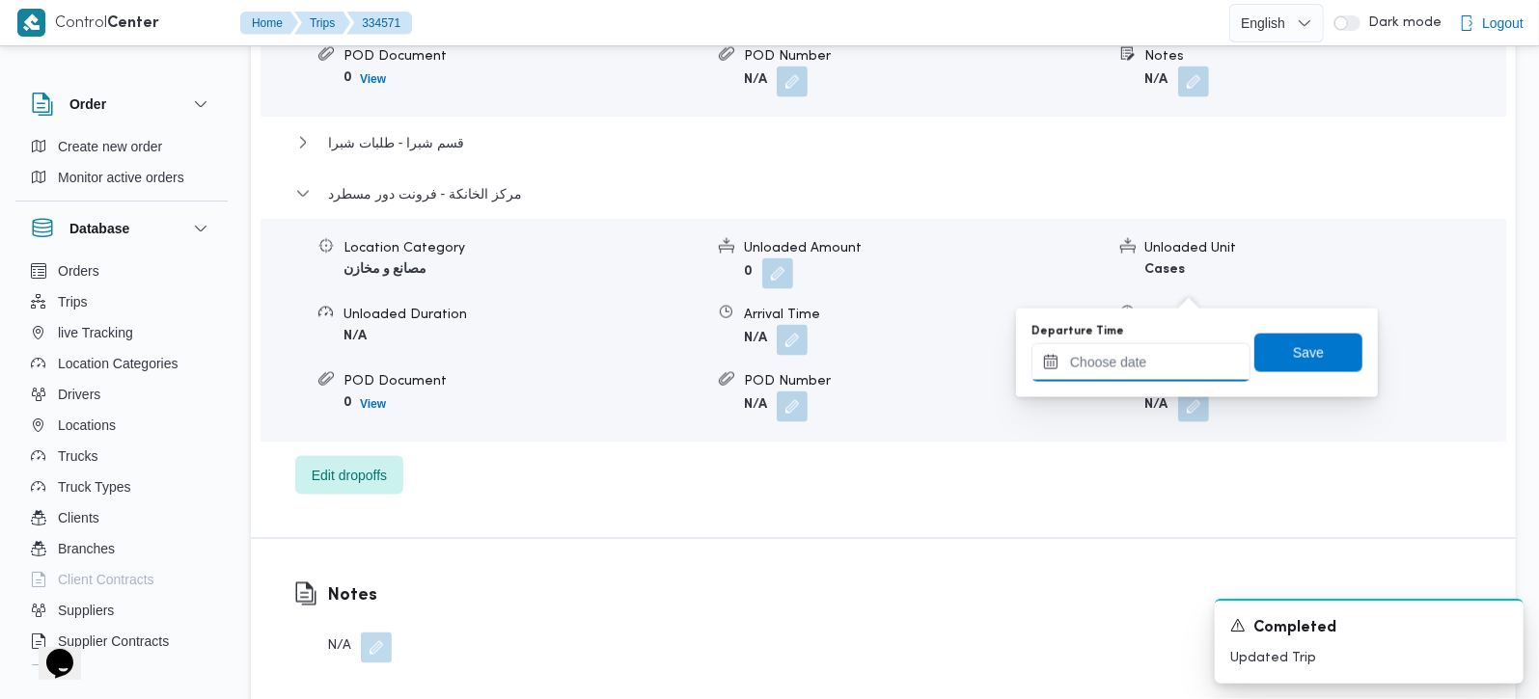
click at [1146, 355] on input "Departure Time" at bounding box center [1140, 362] width 219 height 39
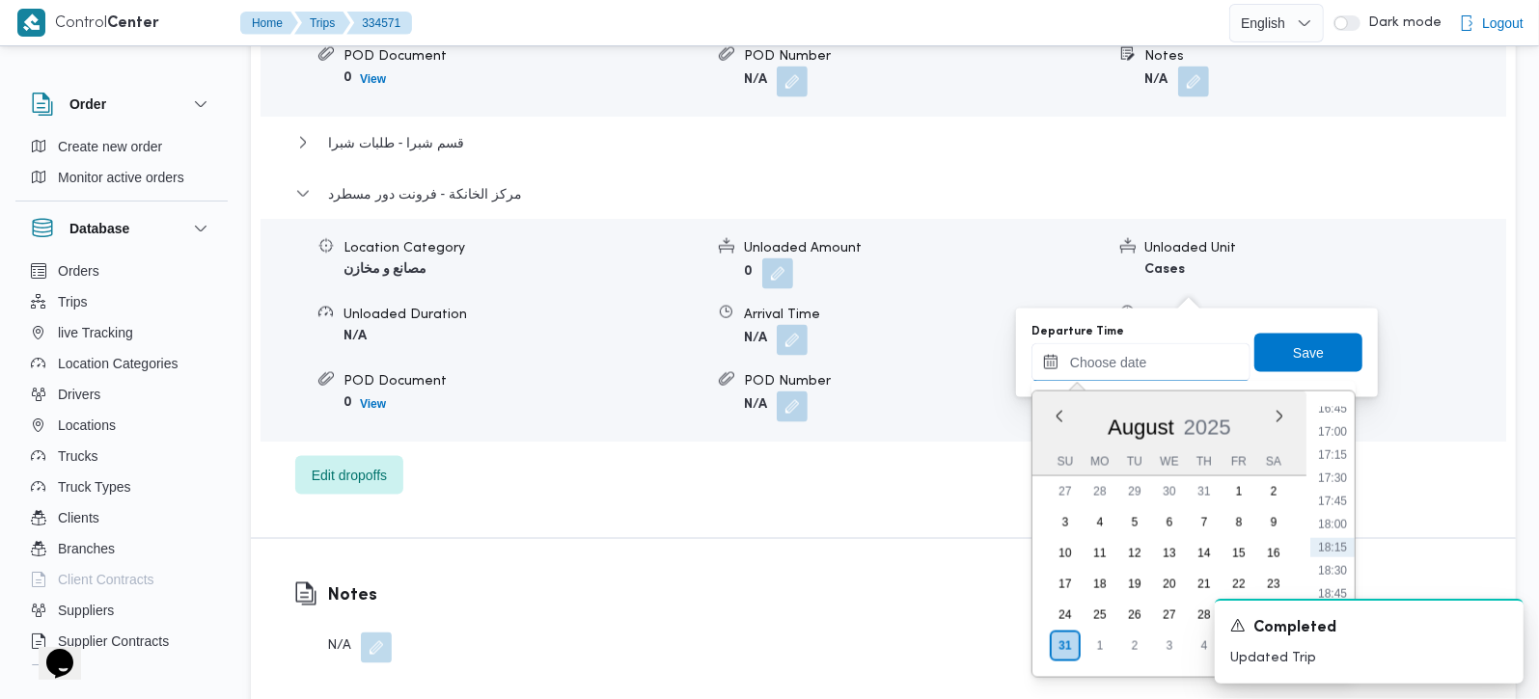
scroll to position [1445, 0]
drag, startPoint x: 1343, startPoint y: 453, endPoint x: 1323, endPoint y: 393, distance: 64.1
click at [1343, 453] on li "16:00" at bounding box center [1332, 453] width 44 height 19
type input "31/08/2025 16:00"
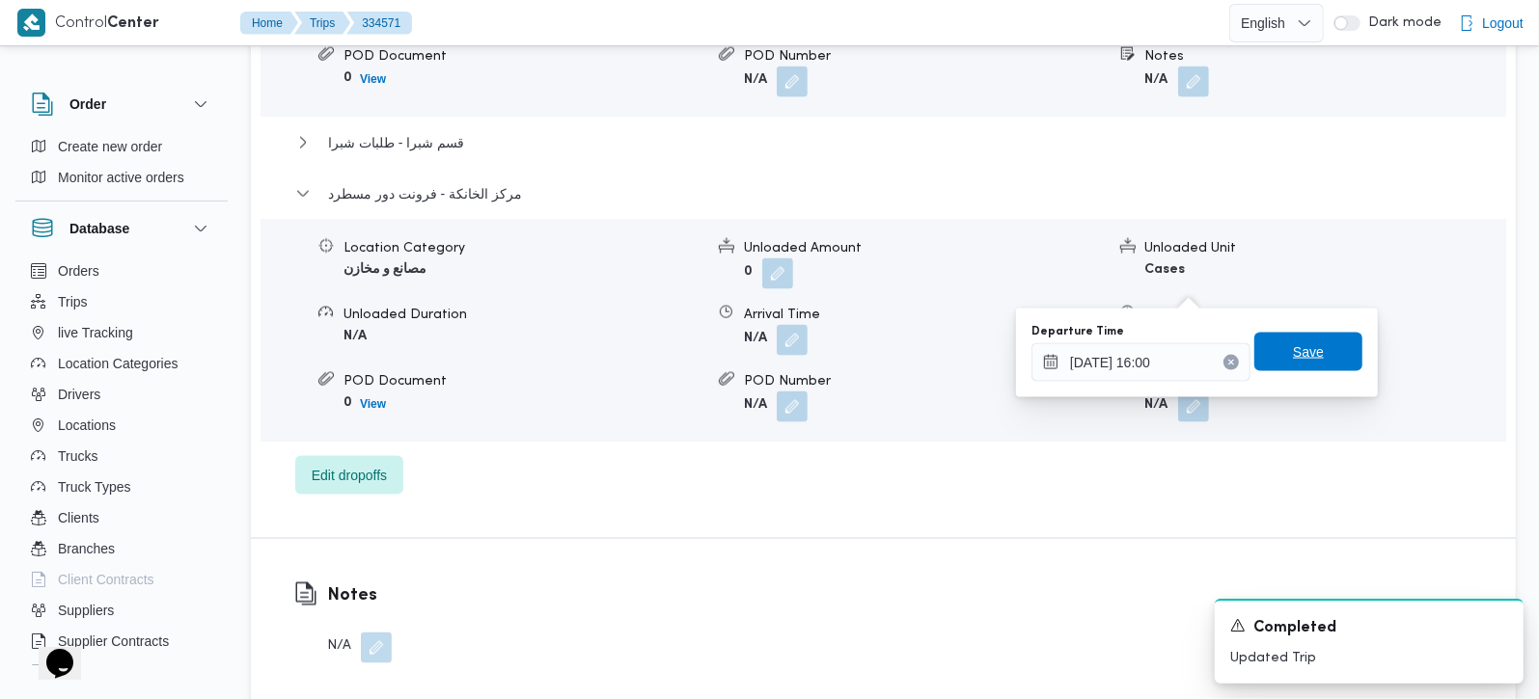
click at [1306, 350] on span "Save" at bounding box center [1308, 352] width 31 height 23
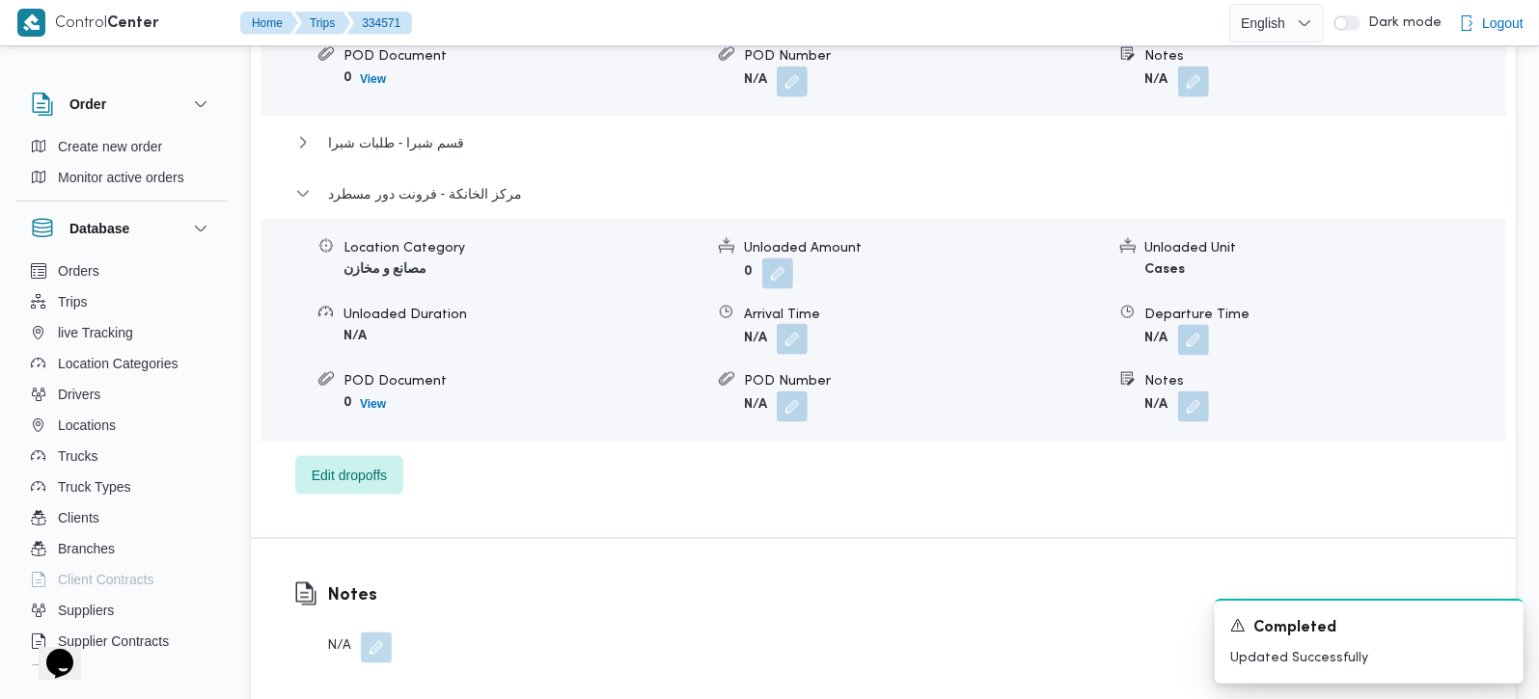
click at [782, 324] on button "button" at bounding box center [792, 339] width 31 height 31
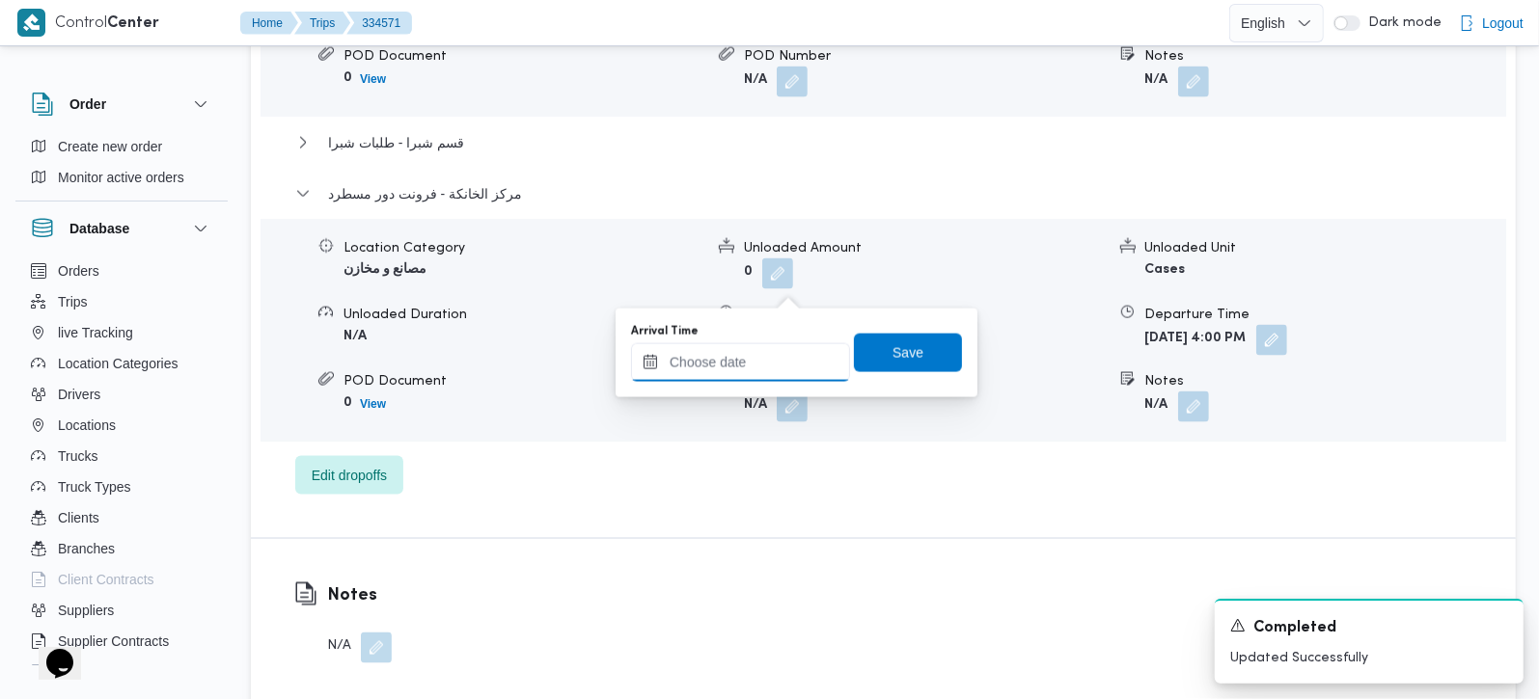
click at [766, 351] on input "Arrival Time" at bounding box center [740, 362] width 219 height 39
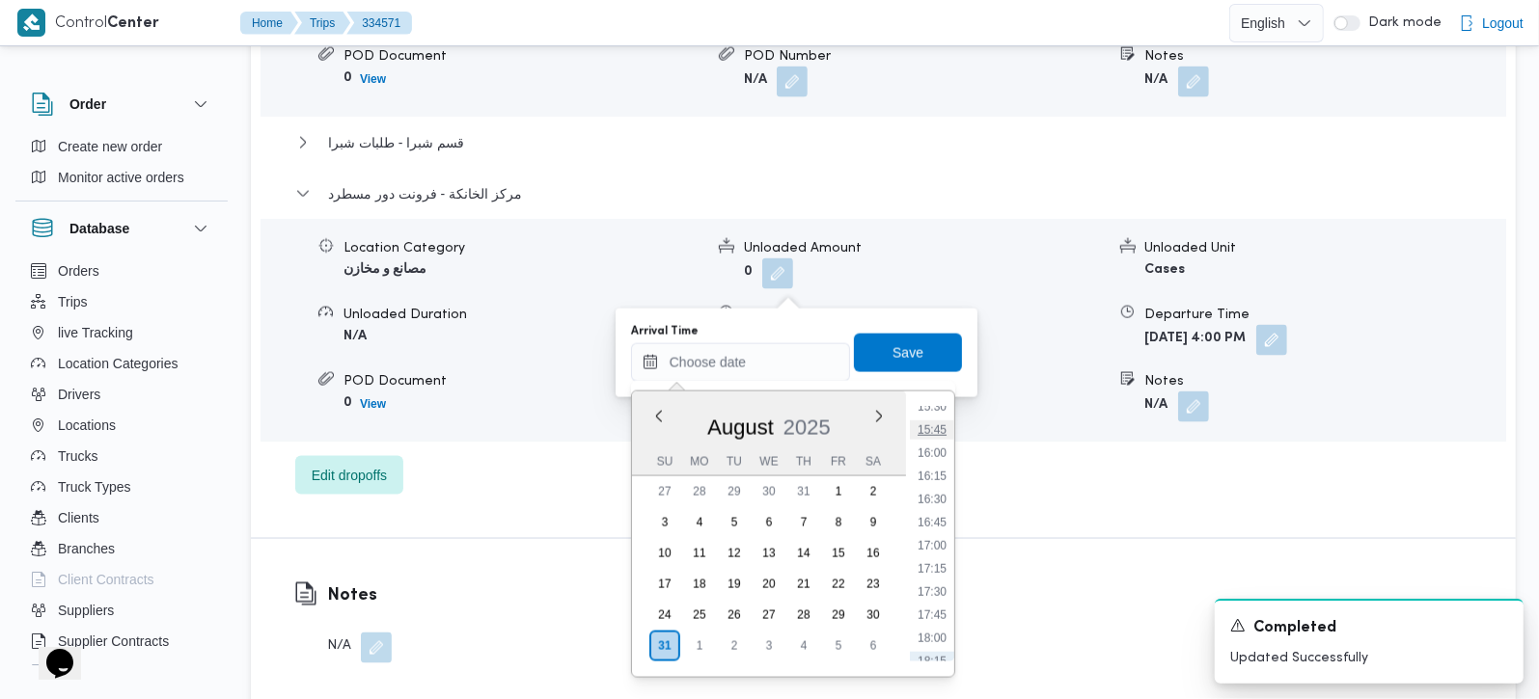
click at [935, 427] on li "15:45" at bounding box center [932, 430] width 44 height 19
type input "31/08/2025 15:45"
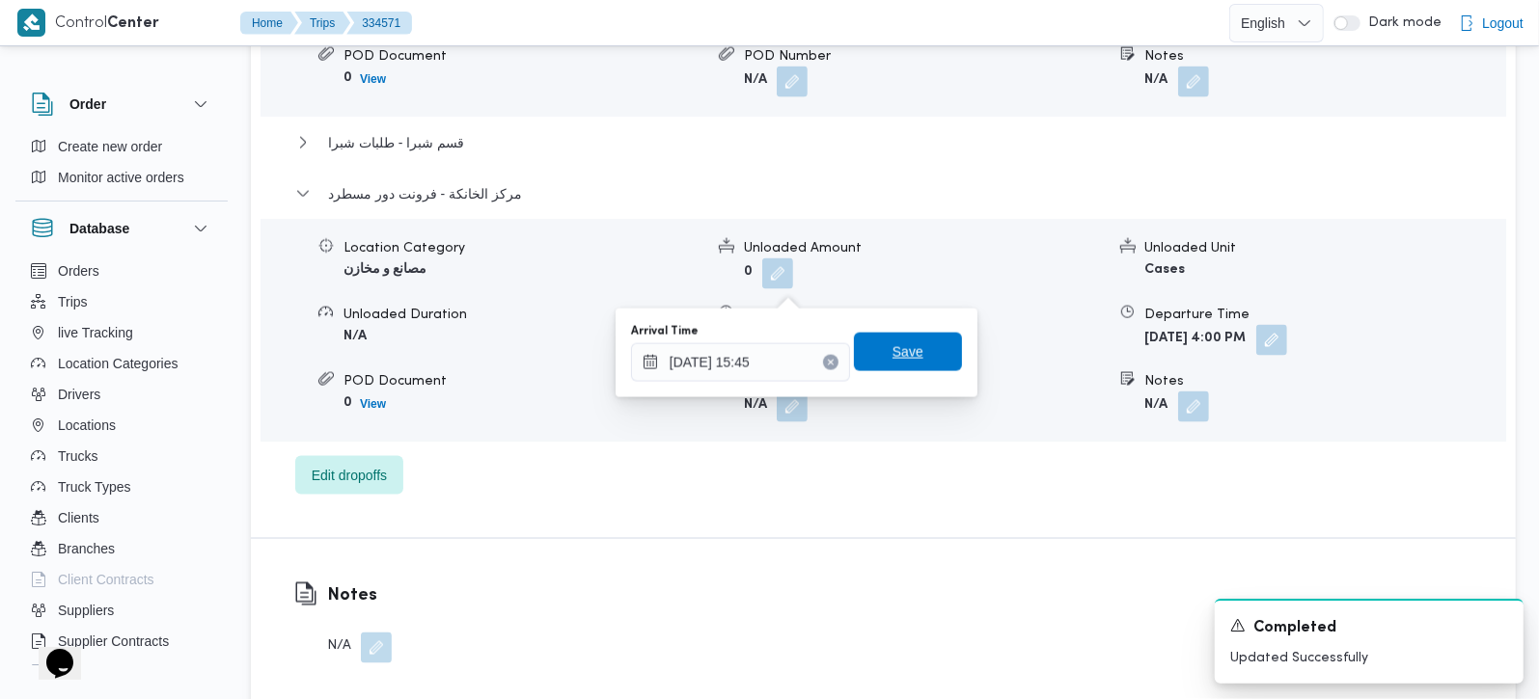
click at [892, 365] on span "Save" at bounding box center [908, 352] width 108 height 39
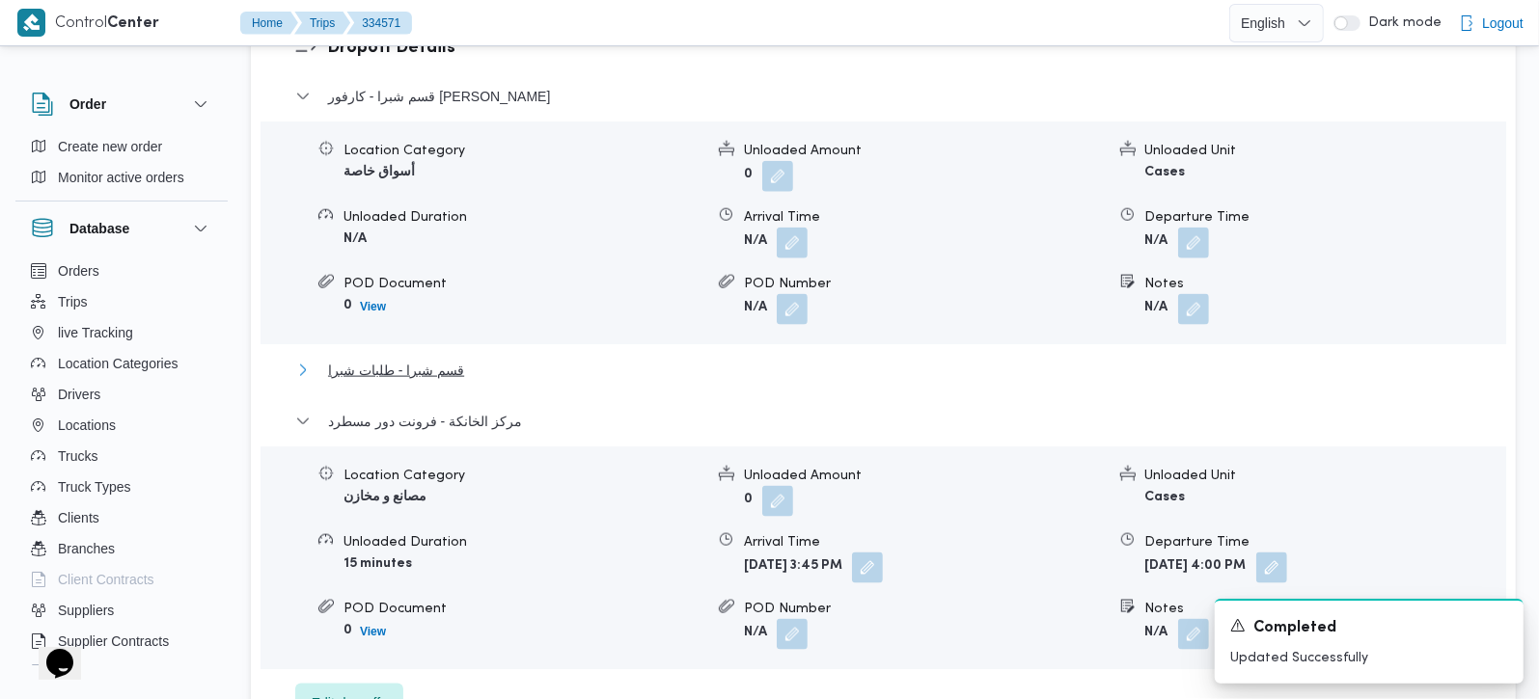
click at [375, 359] on span "قسم شبرا - طلبات شبرا" at bounding box center [396, 370] width 136 height 23
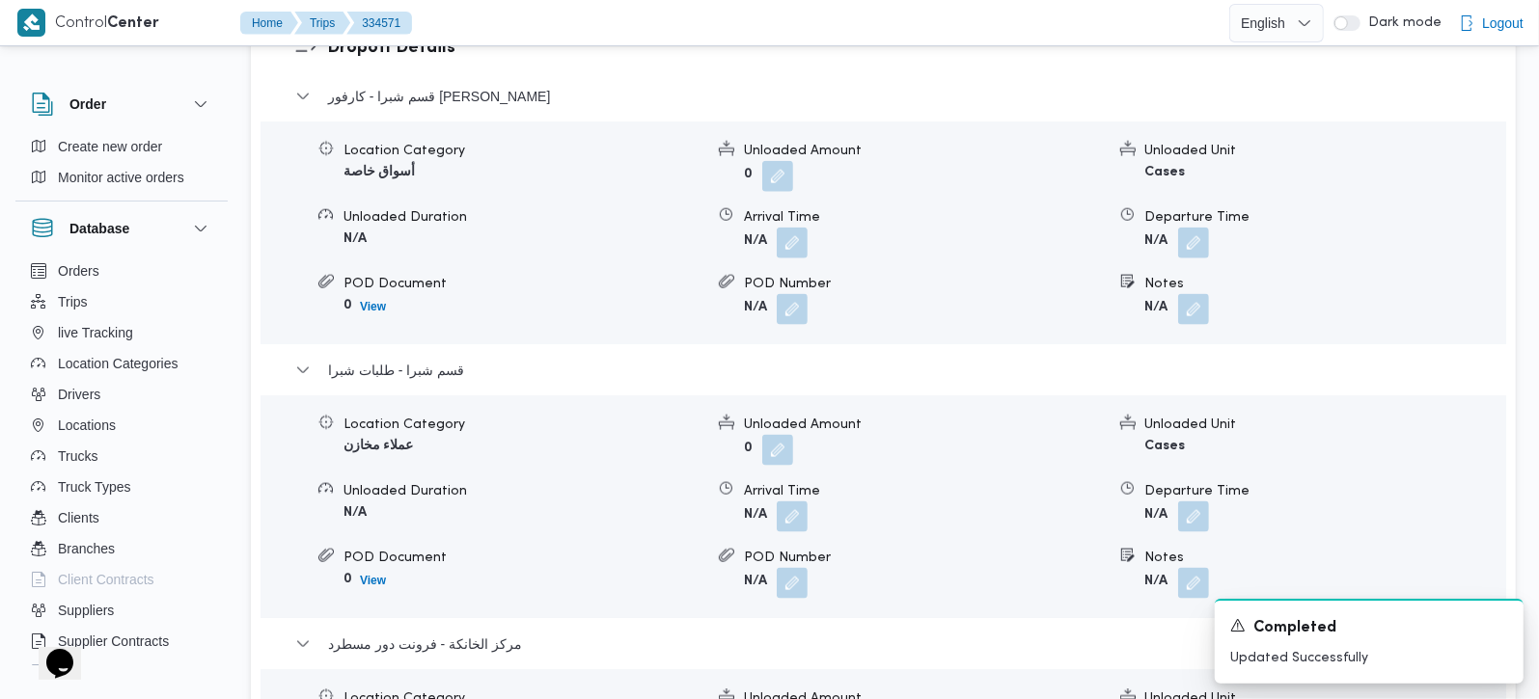
scroll to position [1816, 0]
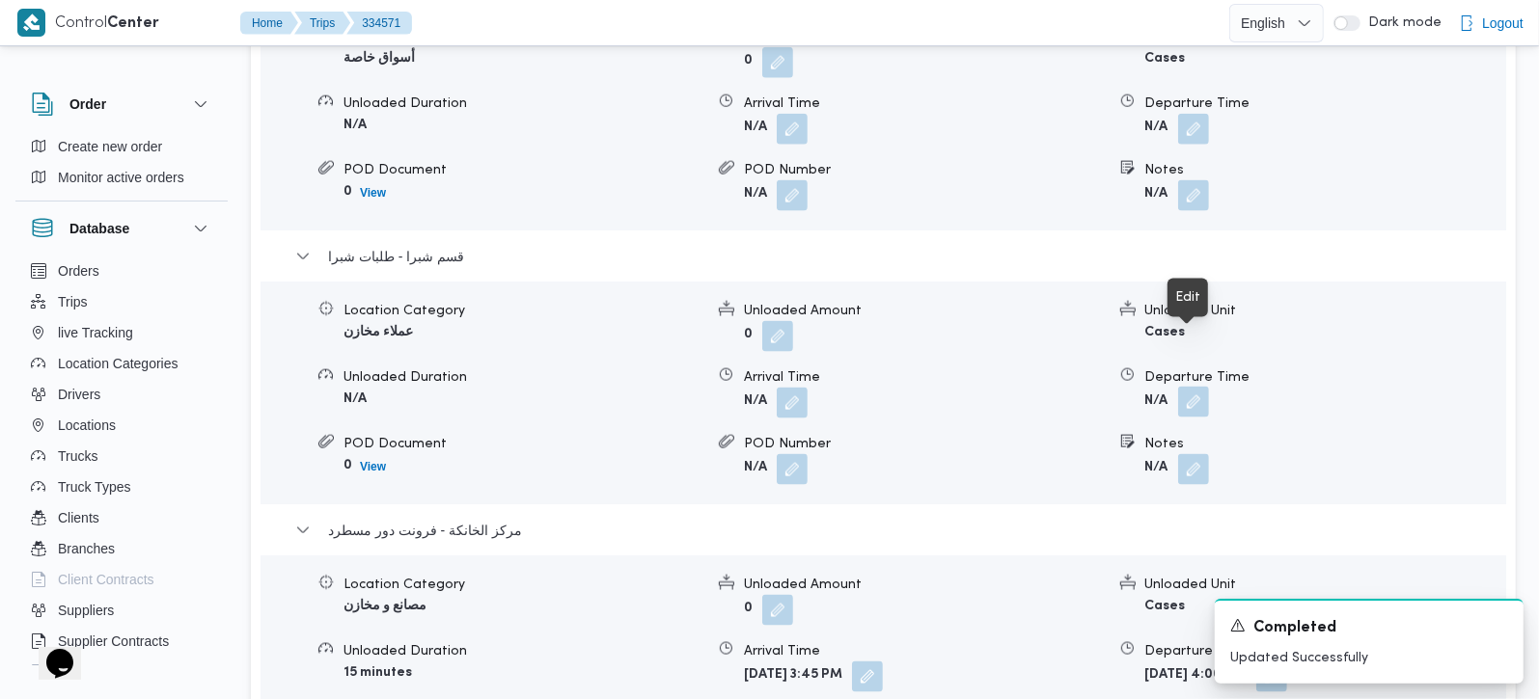
click at [1182, 387] on button "button" at bounding box center [1193, 402] width 31 height 31
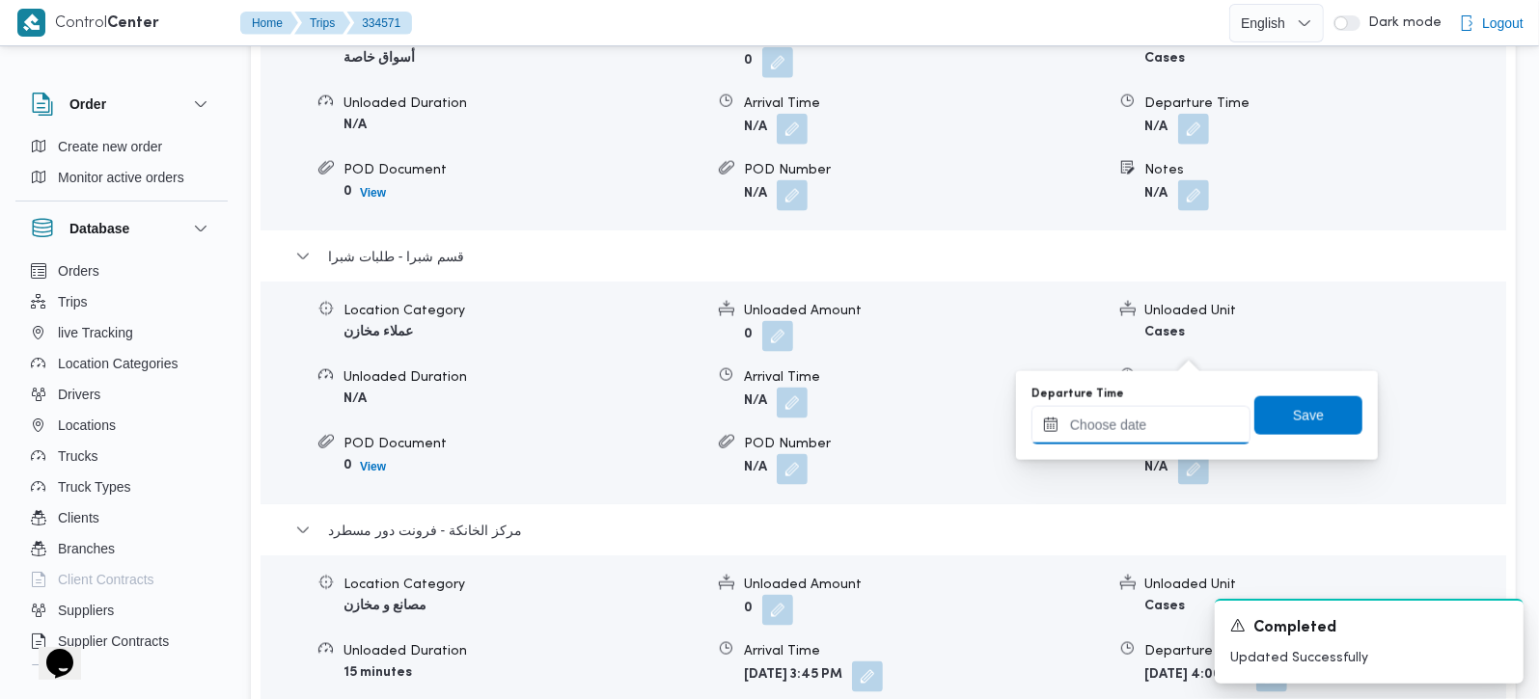
click at [1150, 424] on input "Departure Time" at bounding box center [1140, 425] width 219 height 39
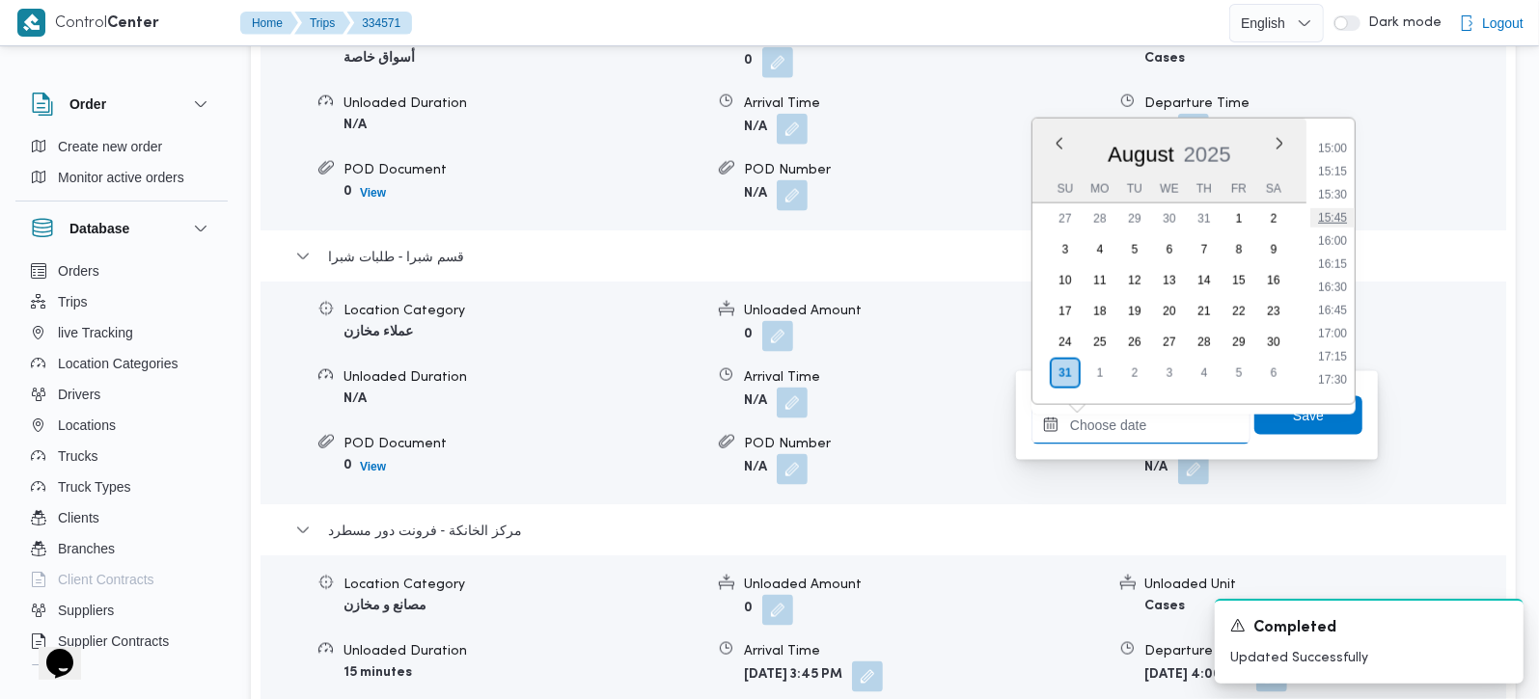
scroll to position [1332, 0]
click at [1348, 224] on li "15:15" at bounding box center [1332, 223] width 44 height 19
type input "31/08/2025 15:15"
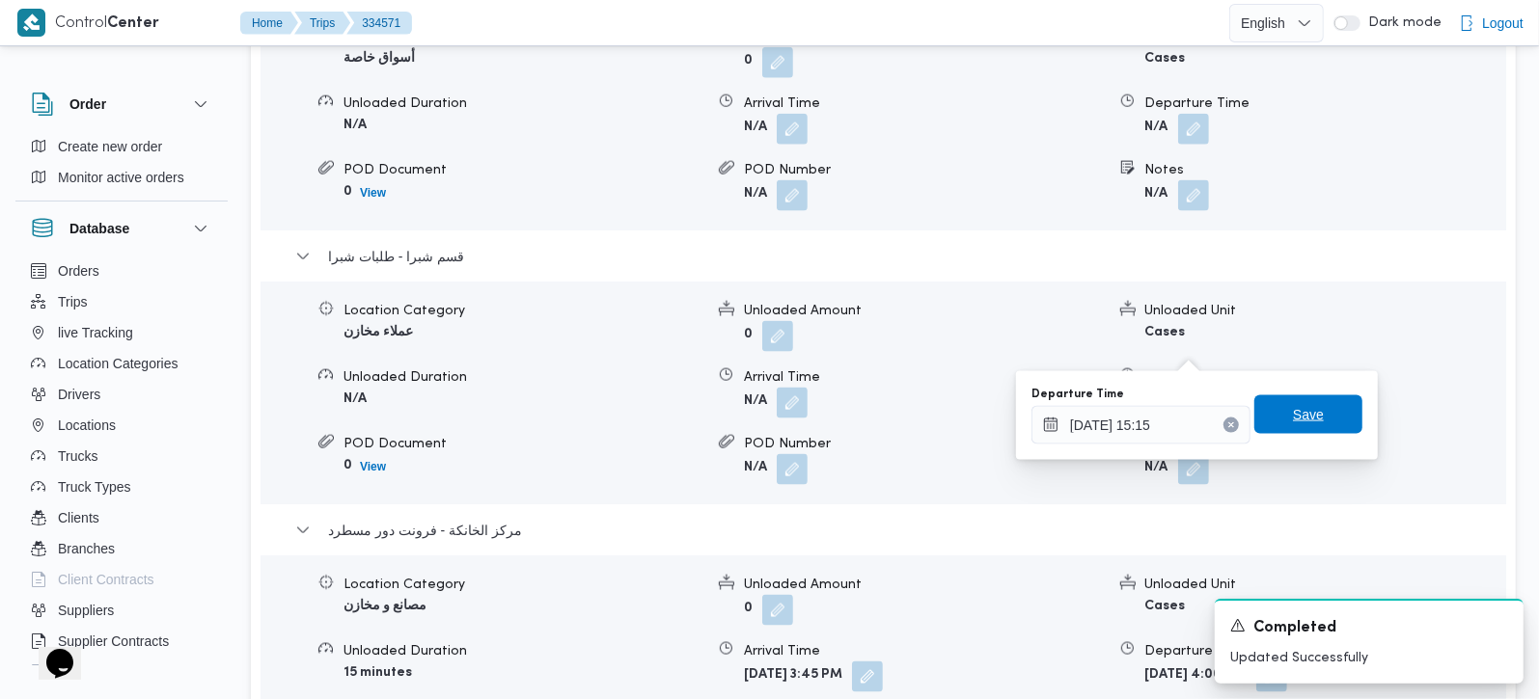
click at [1328, 403] on span "Save" at bounding box center [1308, 415] width 108 height 39
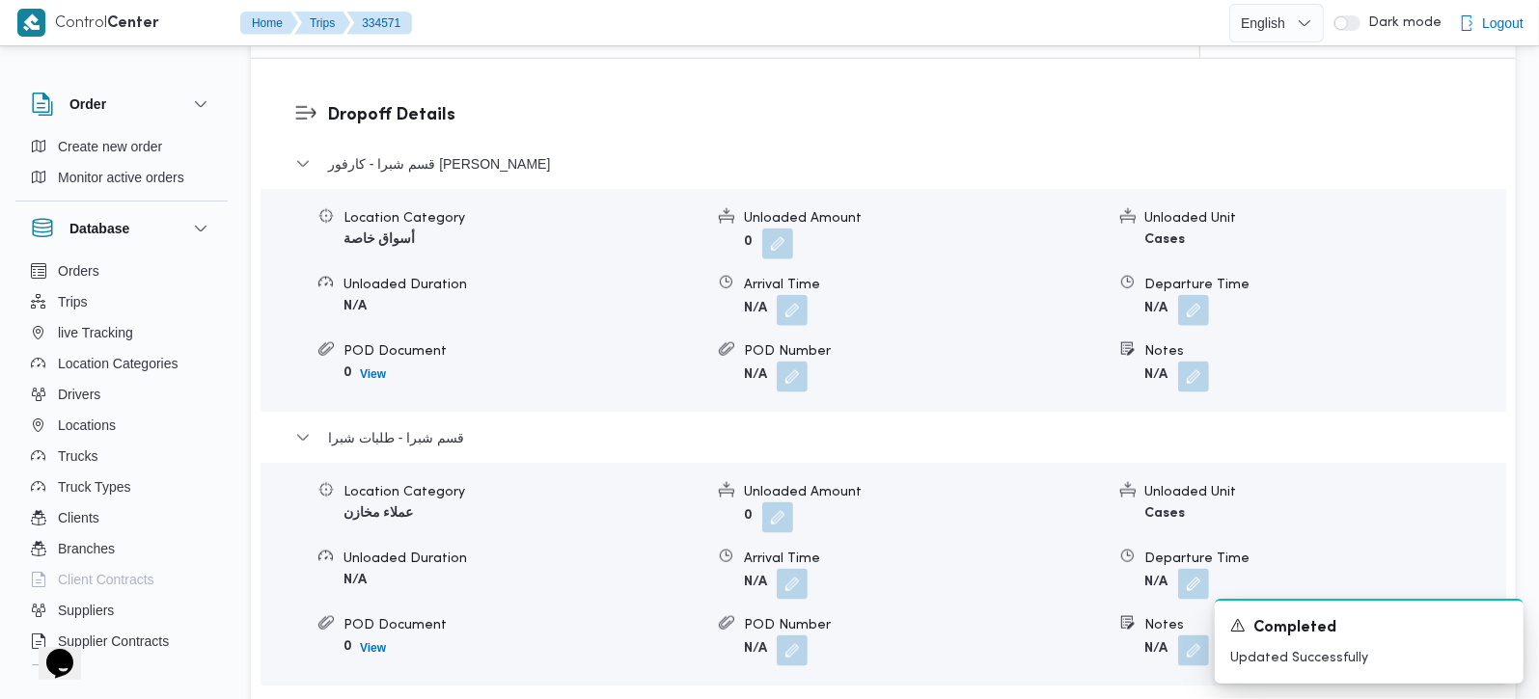
scroll to position [1589, 0]
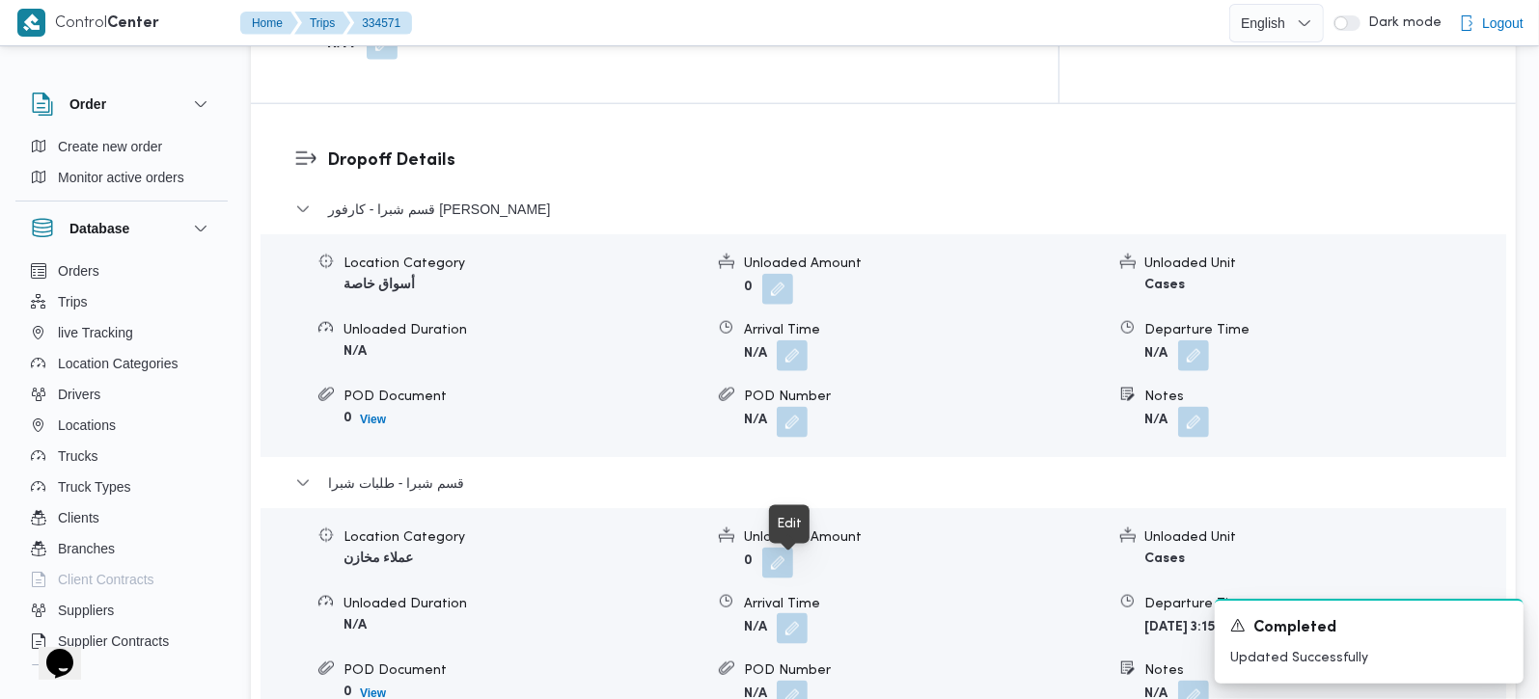
click at [796, 614] on button "button" at bounding box center [792, 629] width 31 height 31
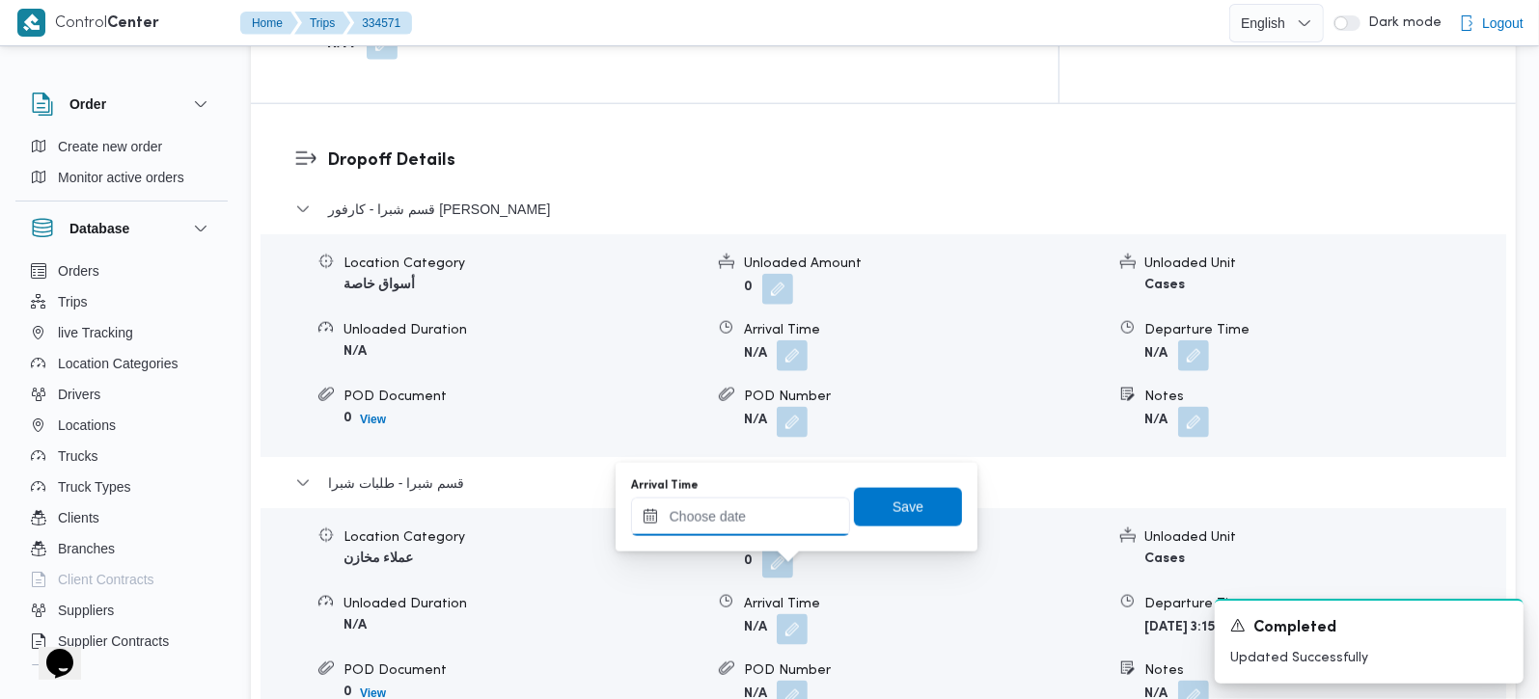
click at [727, 512] on input "Arrival Time" at bounding box center [740, 517] width 219 height 39
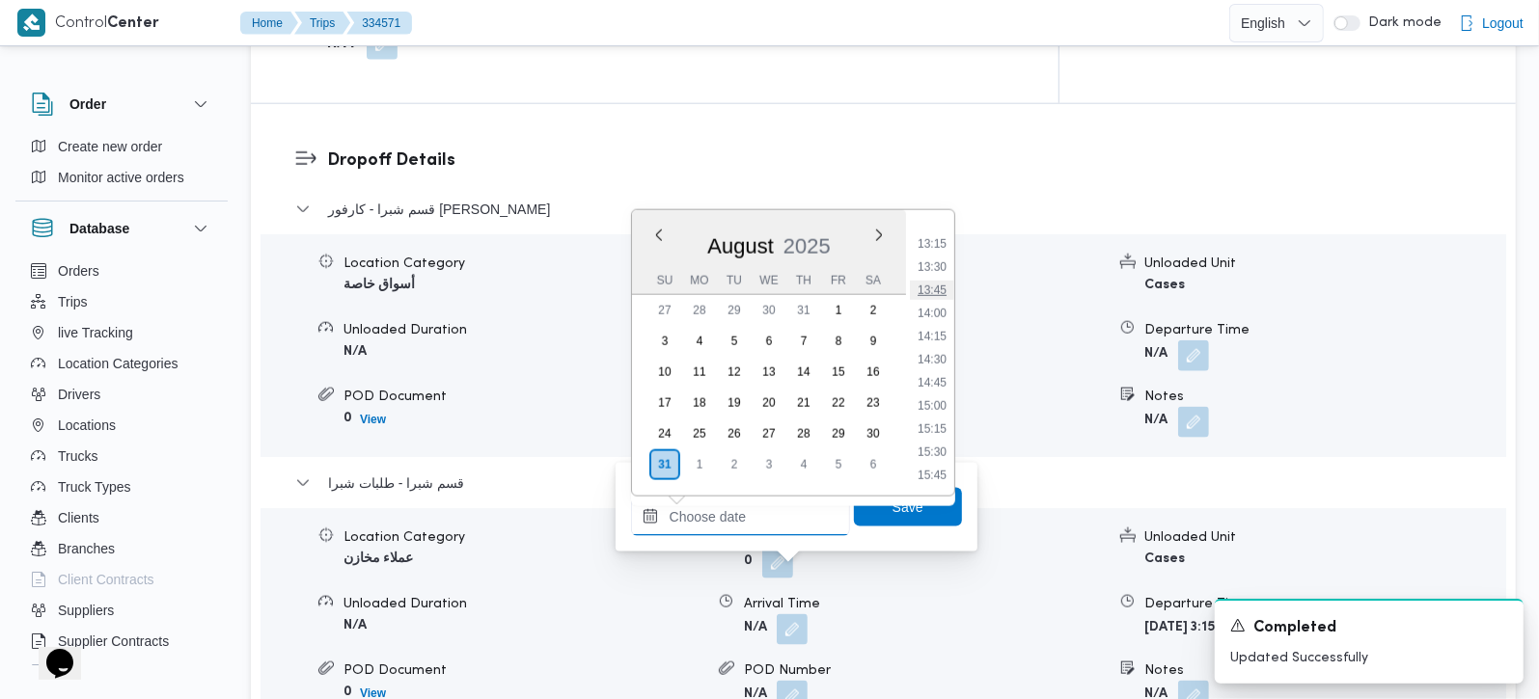
scroll to position [1105, 0]
click at [933, 262] on li "12:15" at bounding box center [932, 265] width 44 height 19
type input "31/08/2025 12:15"
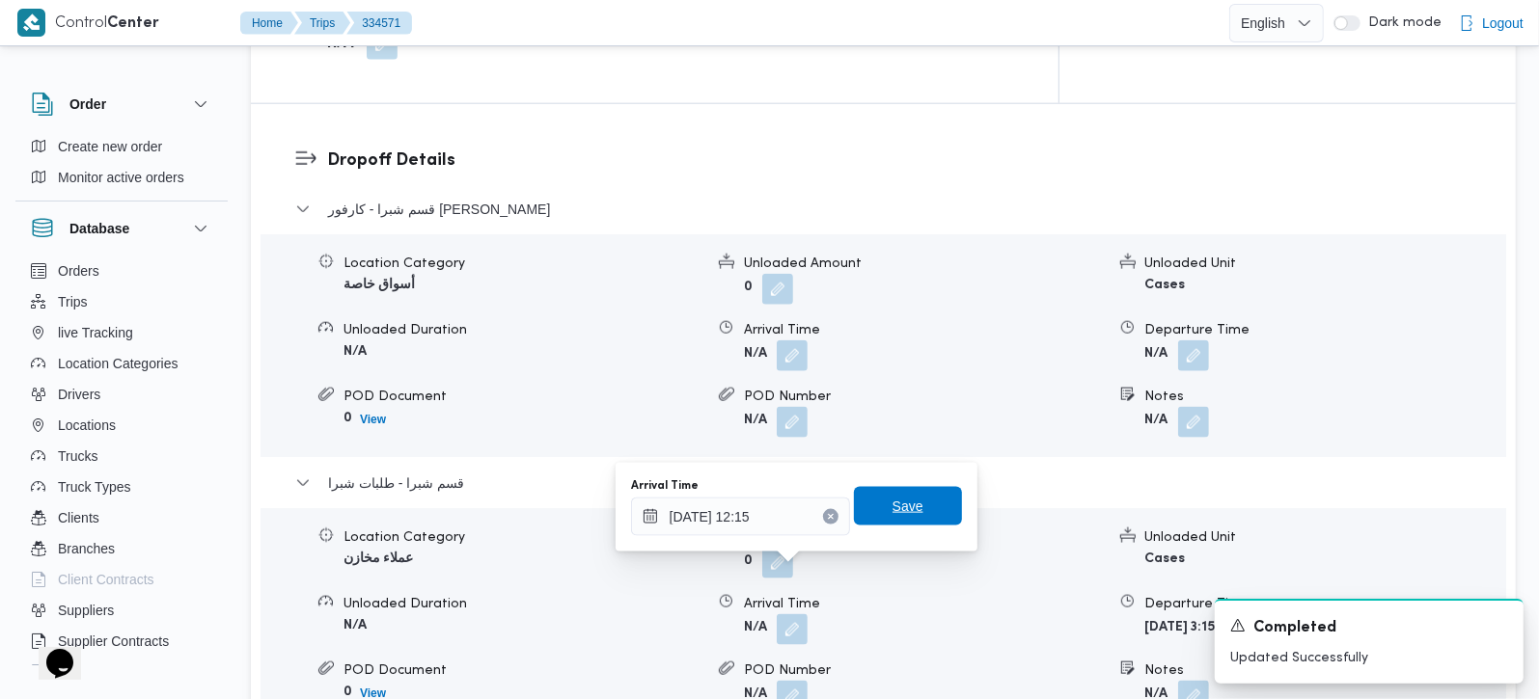
click at [916, 494] on span "Save" at bounding box center [908, 506] width 108 height 39
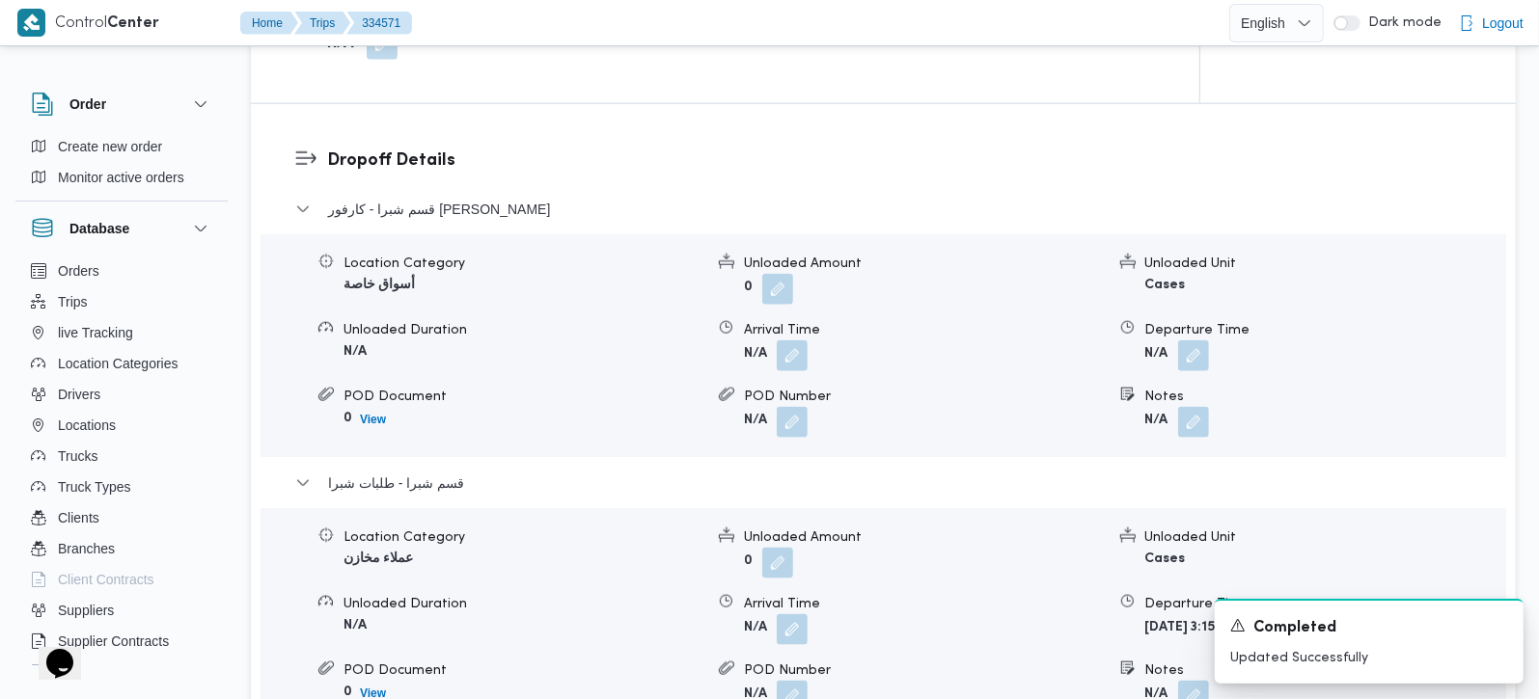
scroll to position [1475, 0]
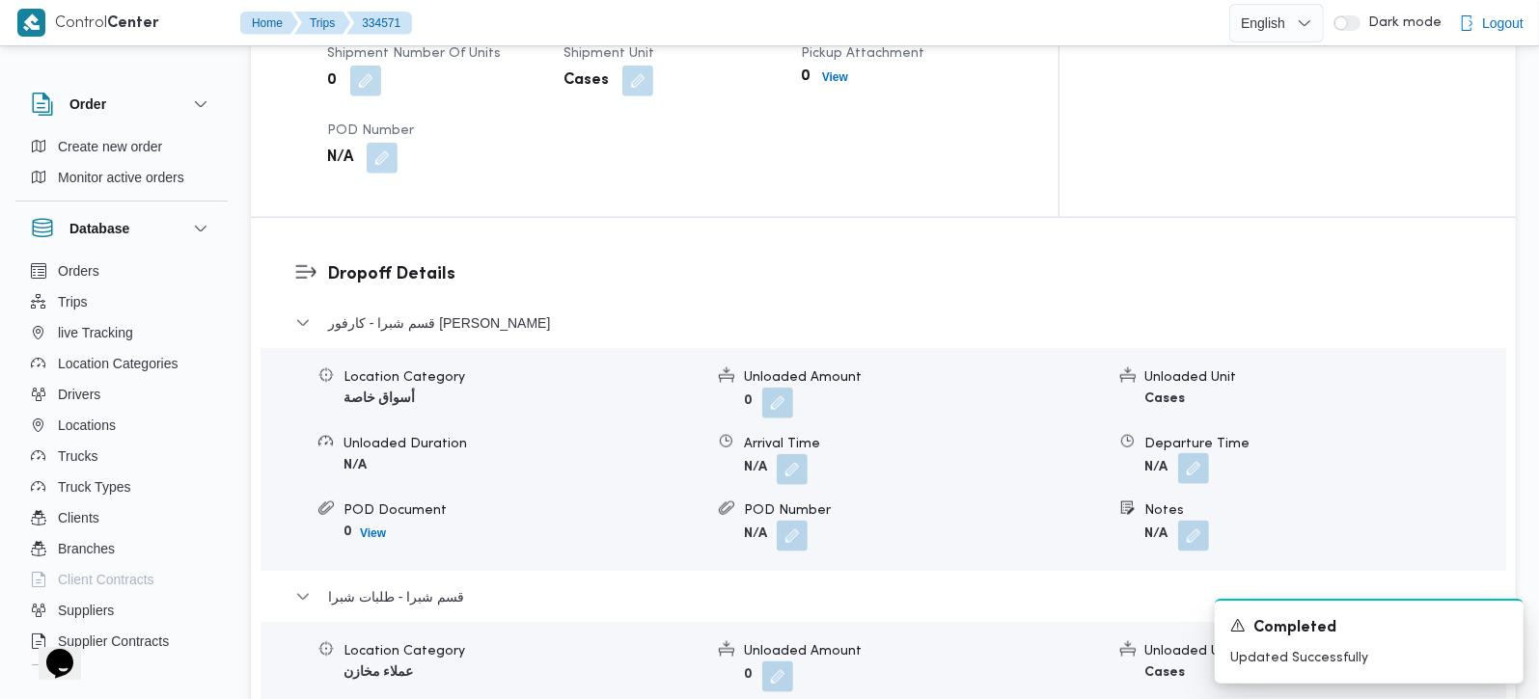
click at [1198, 453] on button "button" at bounding box center [1193, 468] width 31 height 31
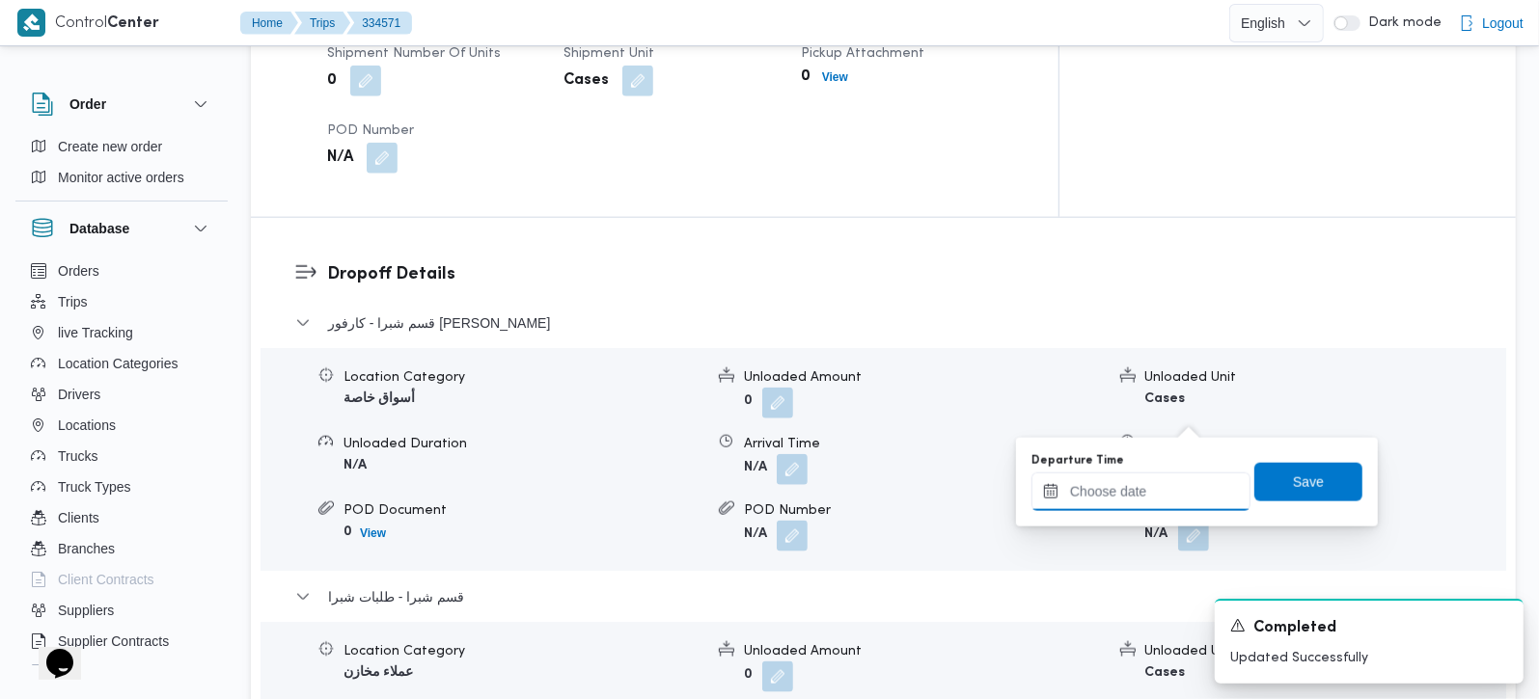
click at [1169, 479] on input "Departure Time" at bounding box center [1140, 492] width 219 height 39
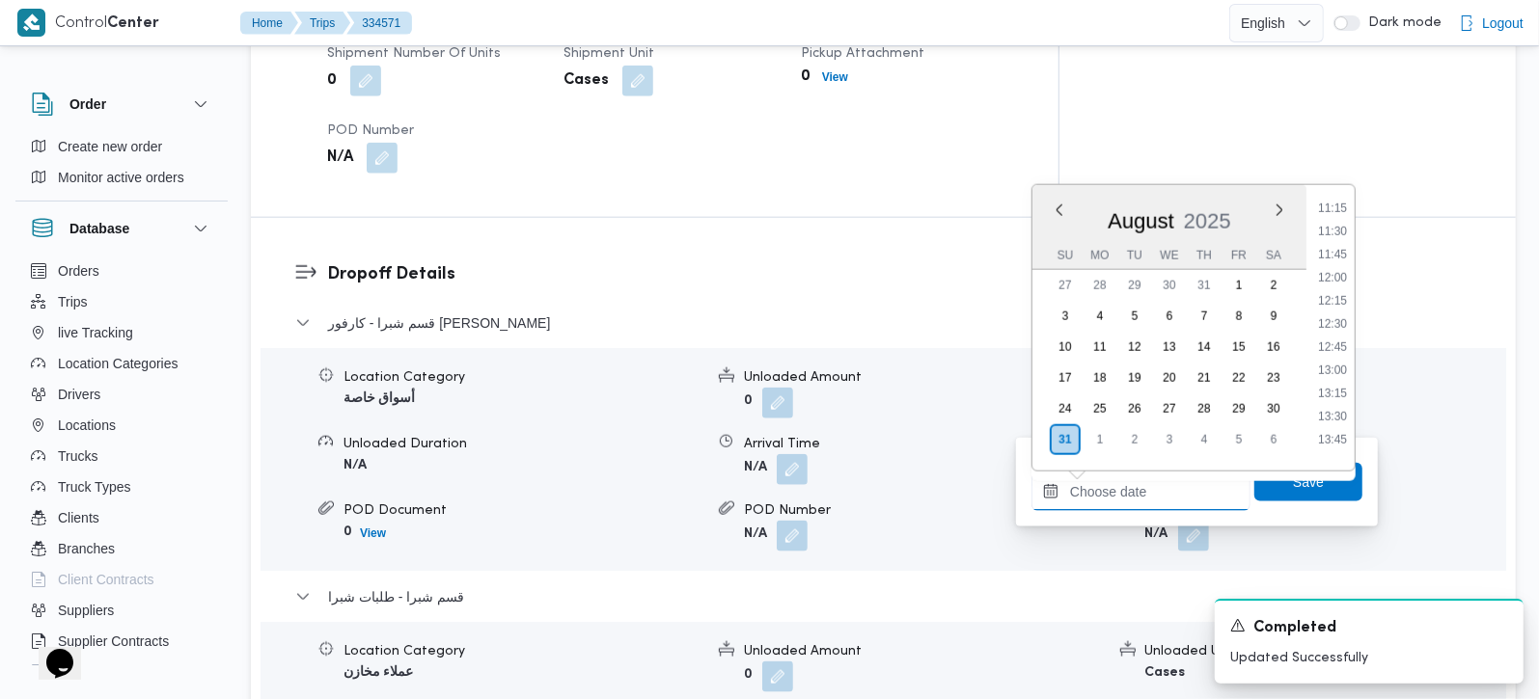
scroll to position [992, 0]
click at [1339, 324] on li "12:00" at bounding box center [1332, 329] width 44 height 19
type input "31/08/2025 12:00"
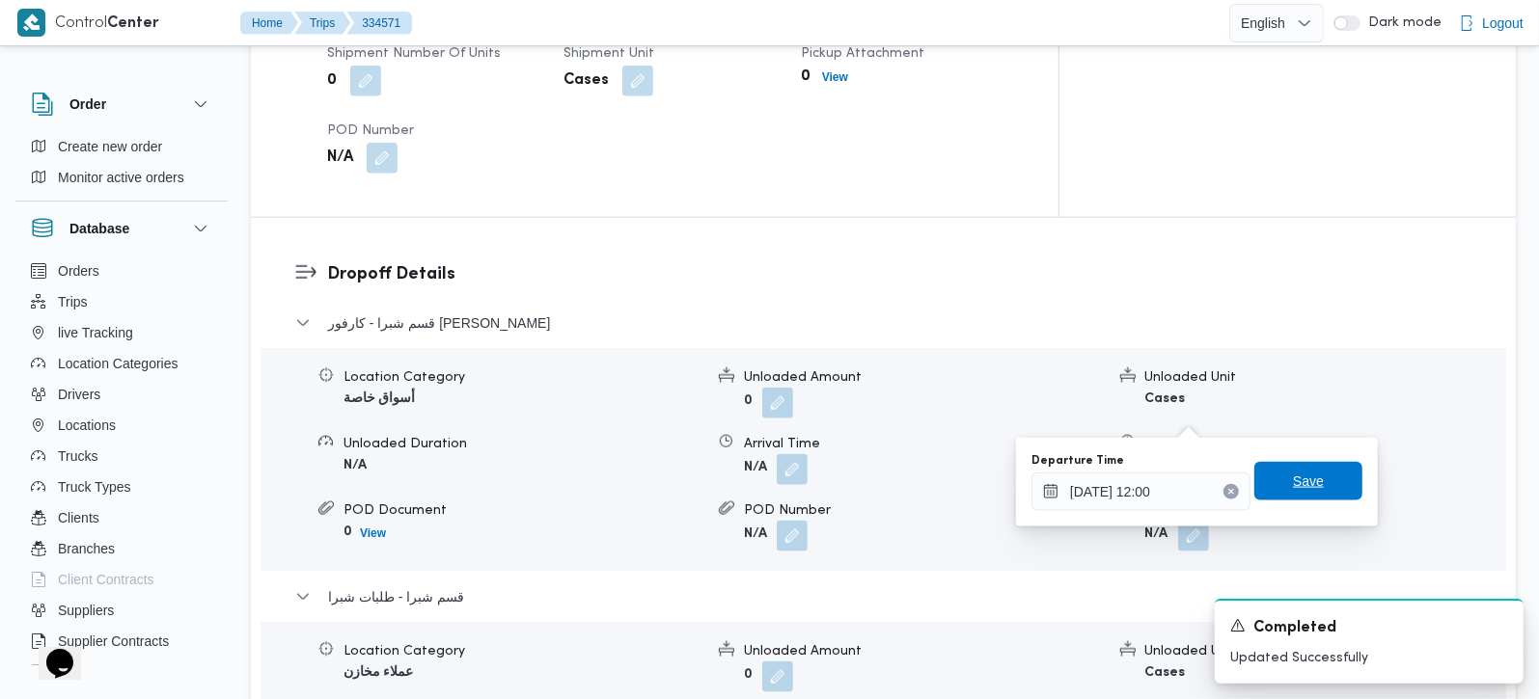
click at [1298, 468] on span "Save" at bounding box center [1308, 481] width 108 height 39
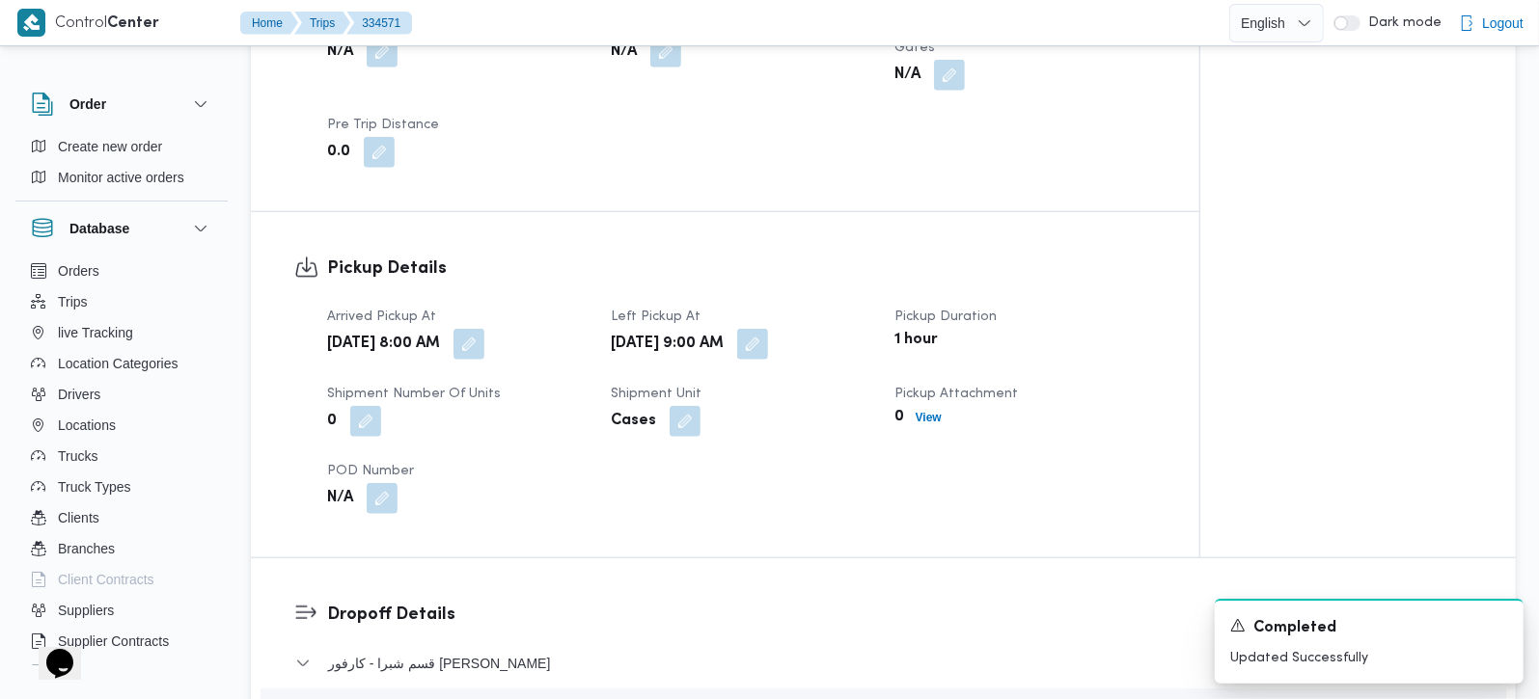
scroll to position [1248, 0]
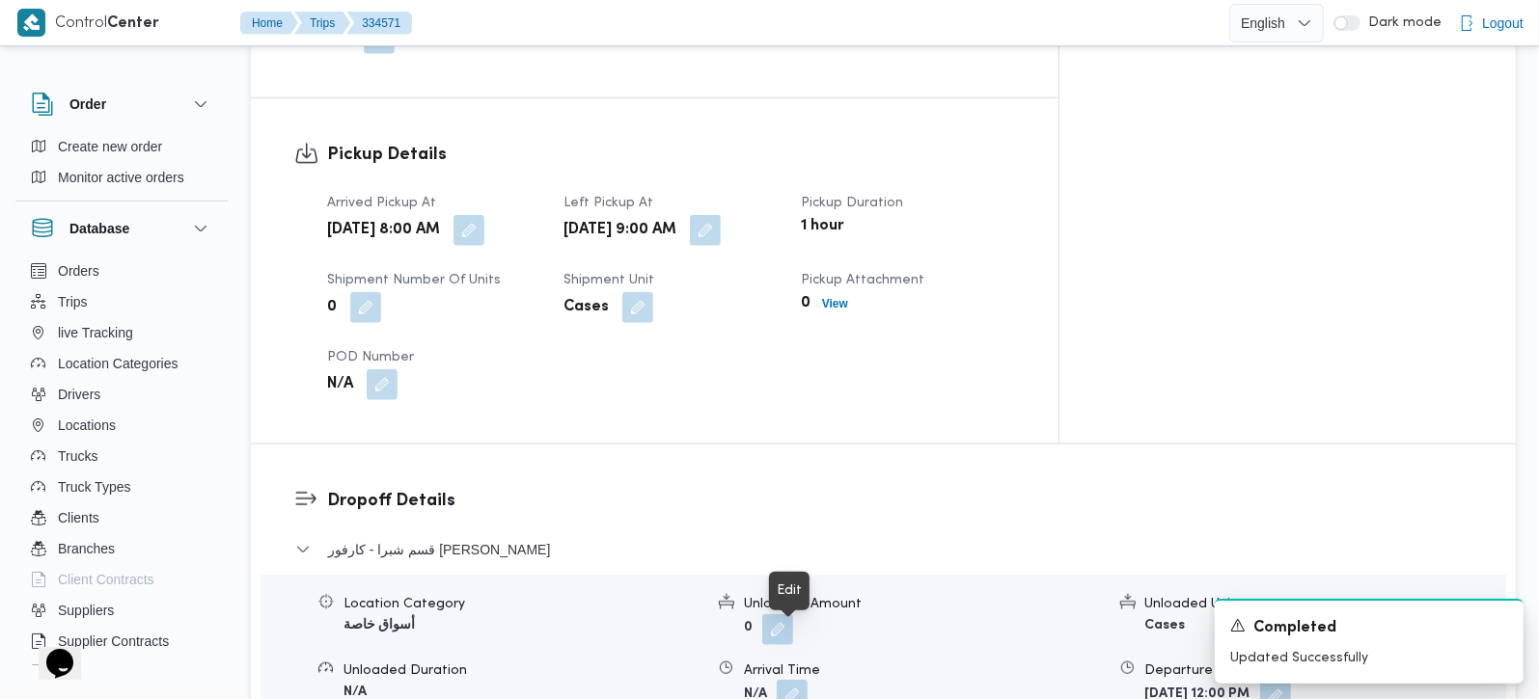
click at [790, 680] on button "button" at bounding box center [792, 695] width 31 height 31
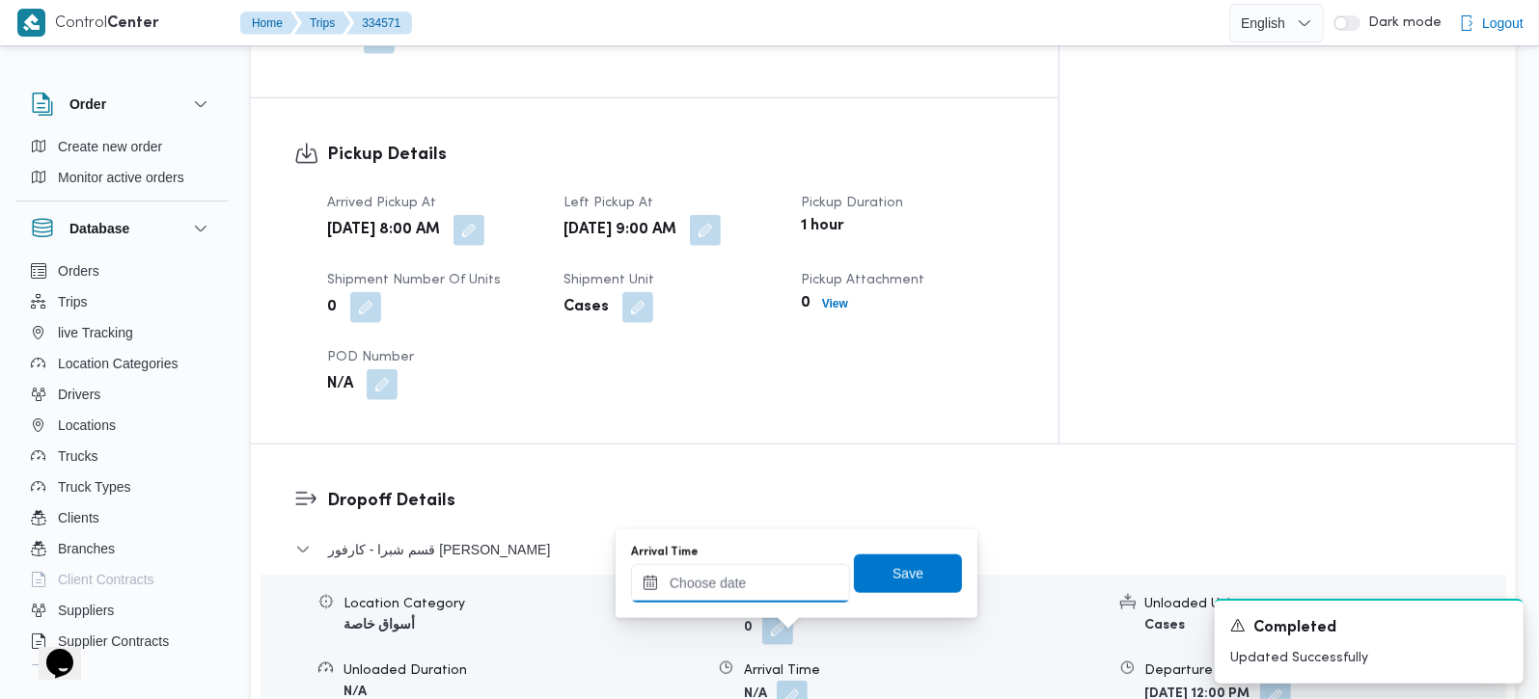
click at [757, 587] on input "Arrival Time" at bounding box center [740, 583] width 219 height 39
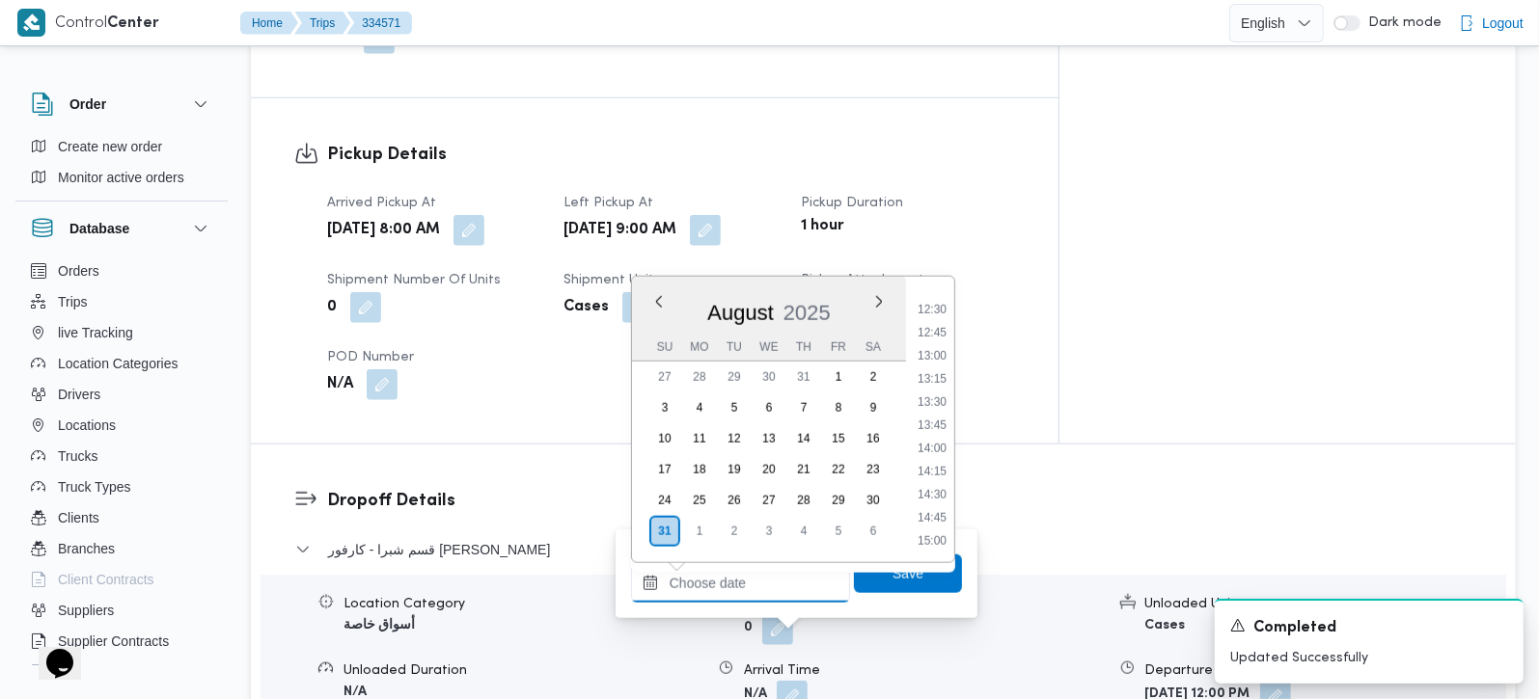
scroll to position [878, 0]
click at [935, 312] on li "09:30" at bounding box center [932, 303] width 44 height 19
type input "31/08/2025 09:30"
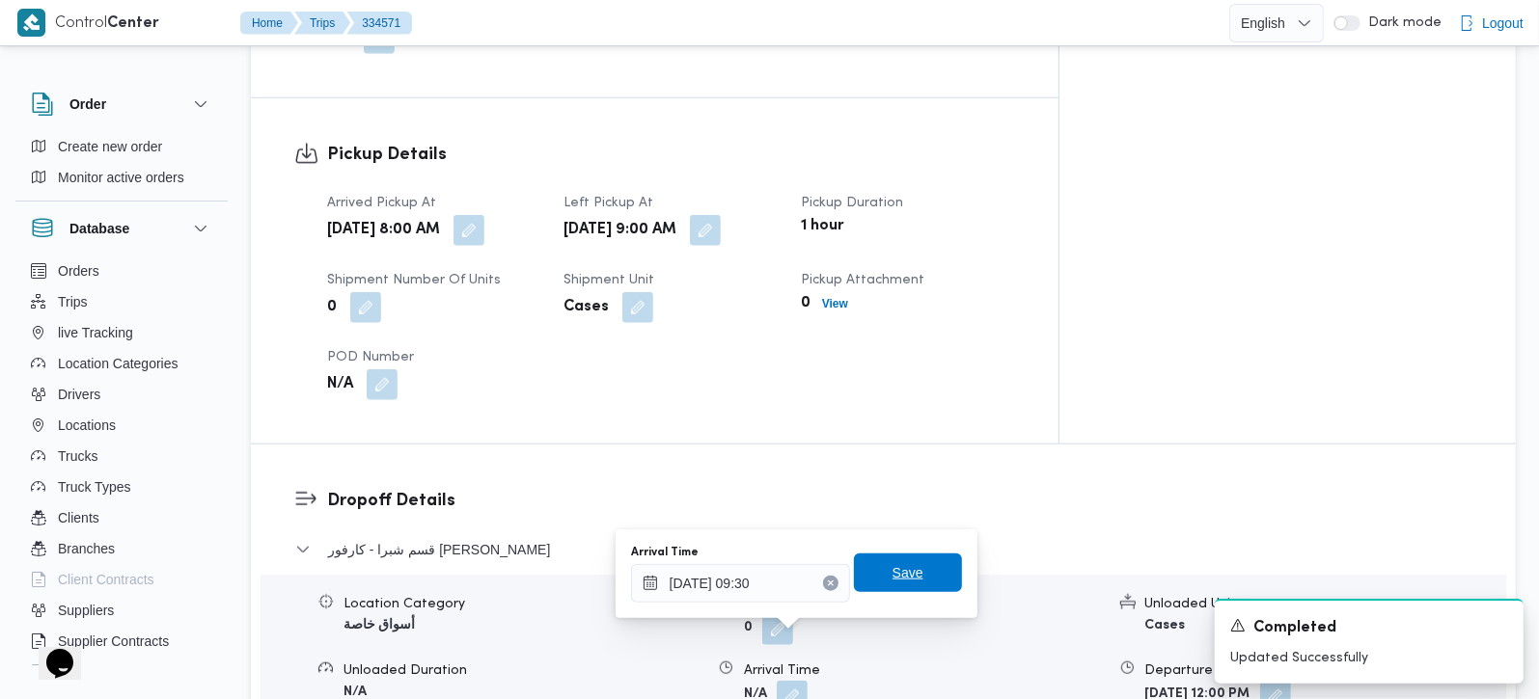
click at [918, 557] on span "Save" at bounding box center [908, 573] width 108 height 39
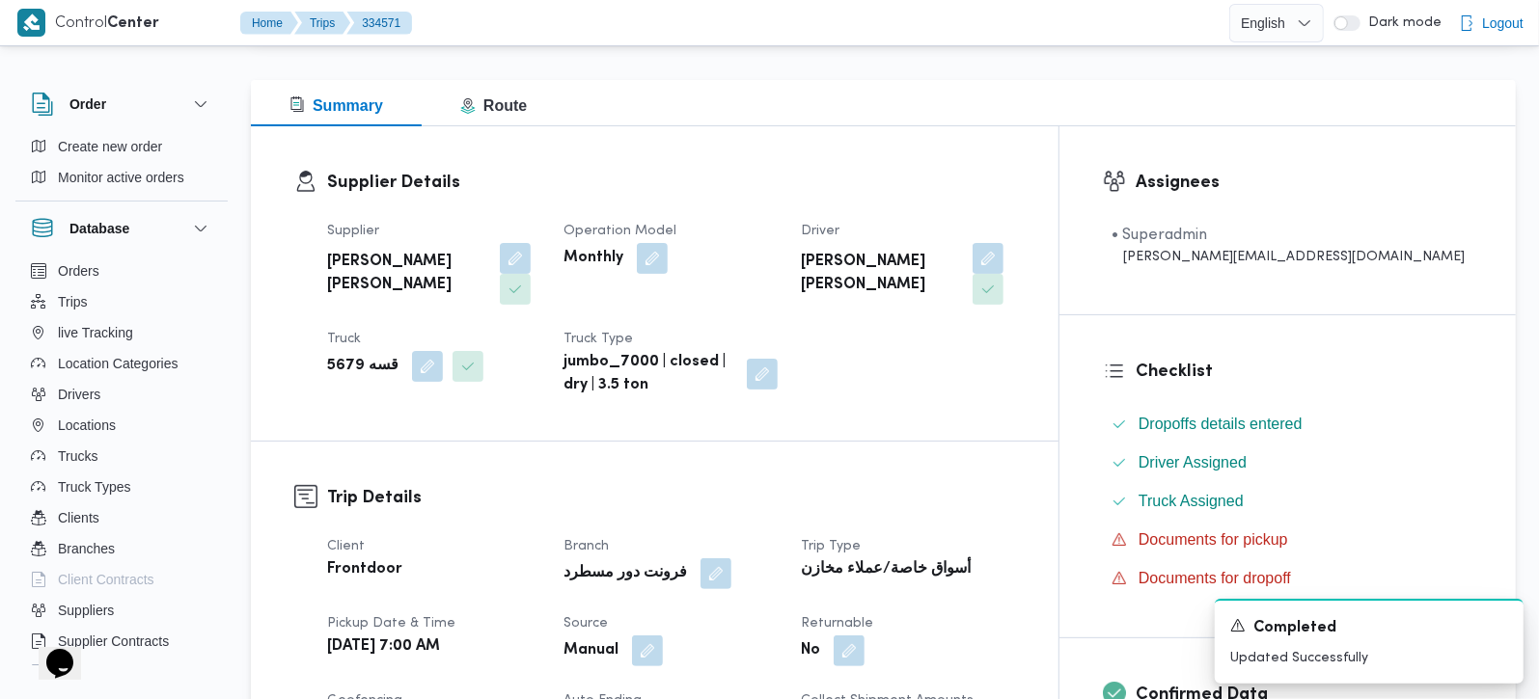
scroll to position [0, 0]
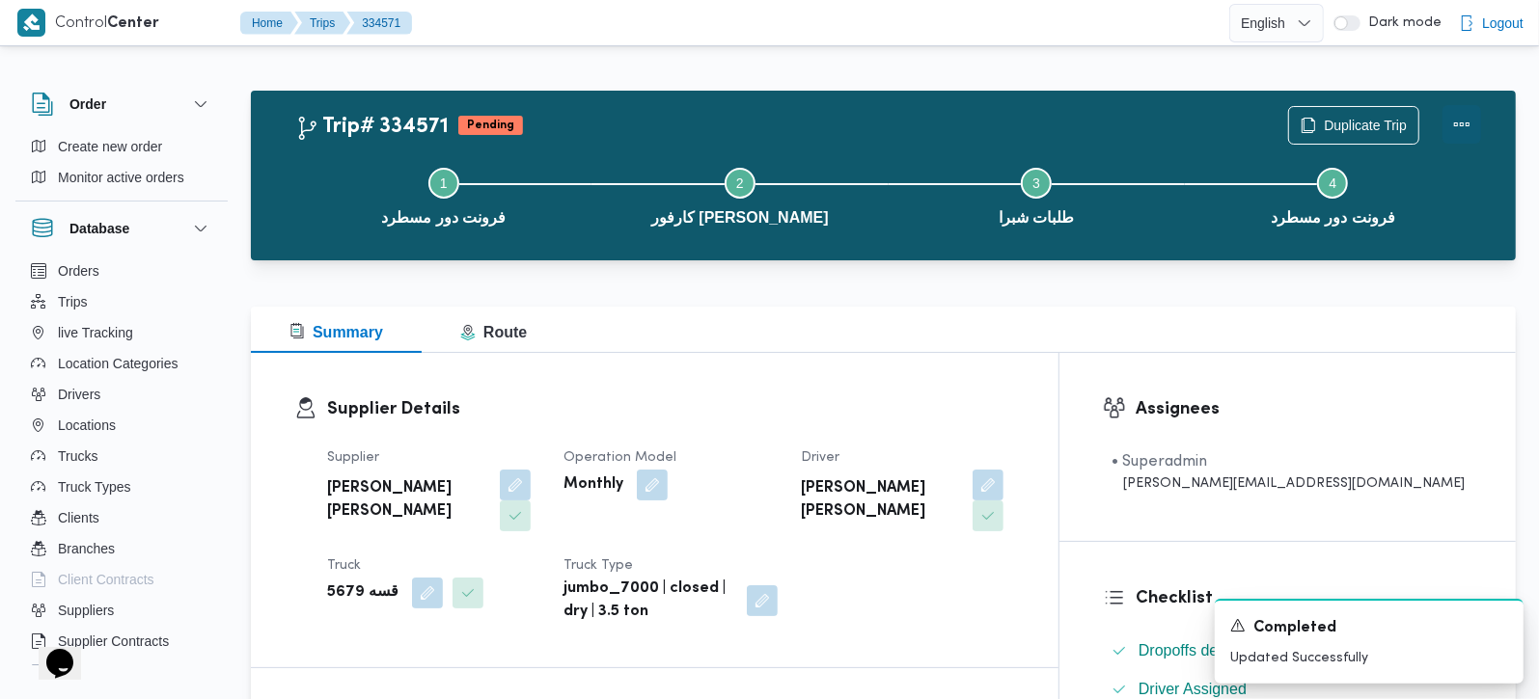
click at [1452, 134] on button "Actions" at bounding box center [1461, 124] width 39 height 39
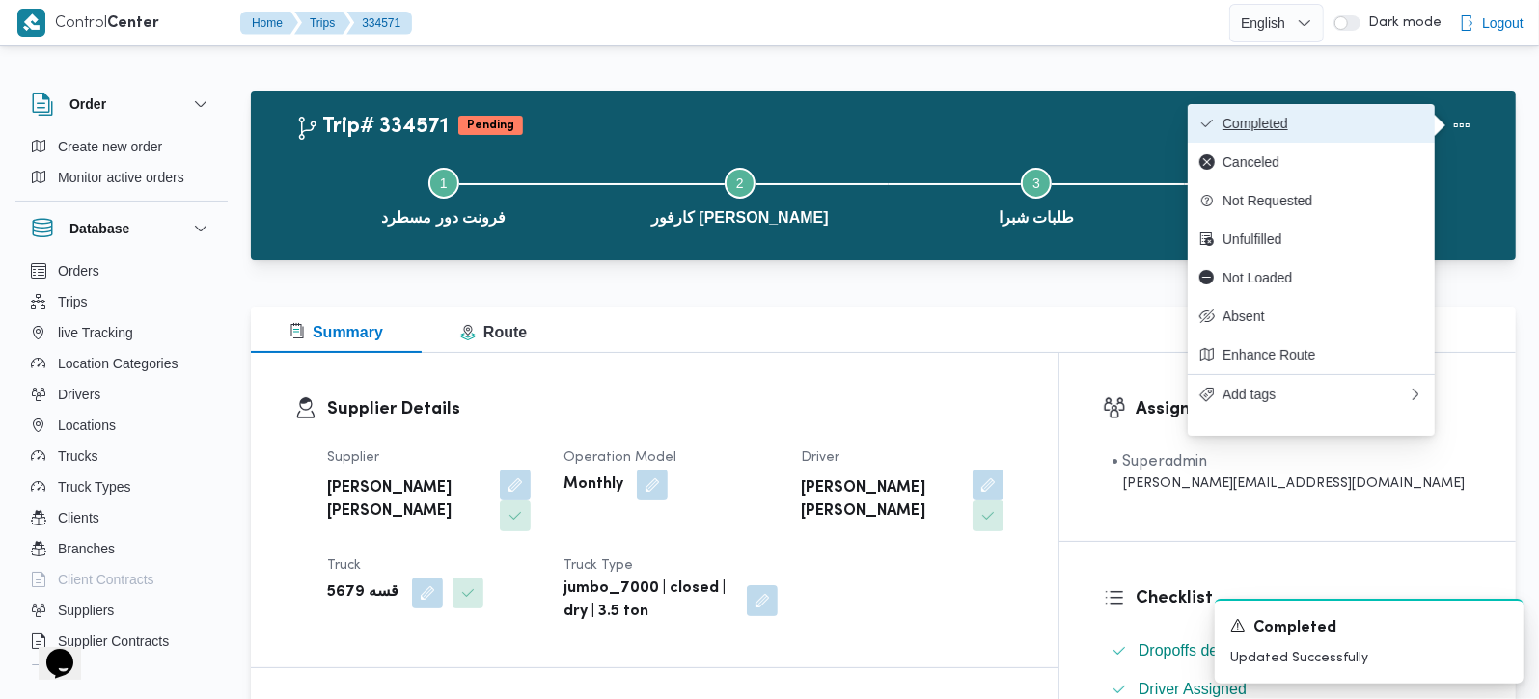
click at [1294, 119] on span "Completed" at bounding box center [1322, 123] width 201 height 15
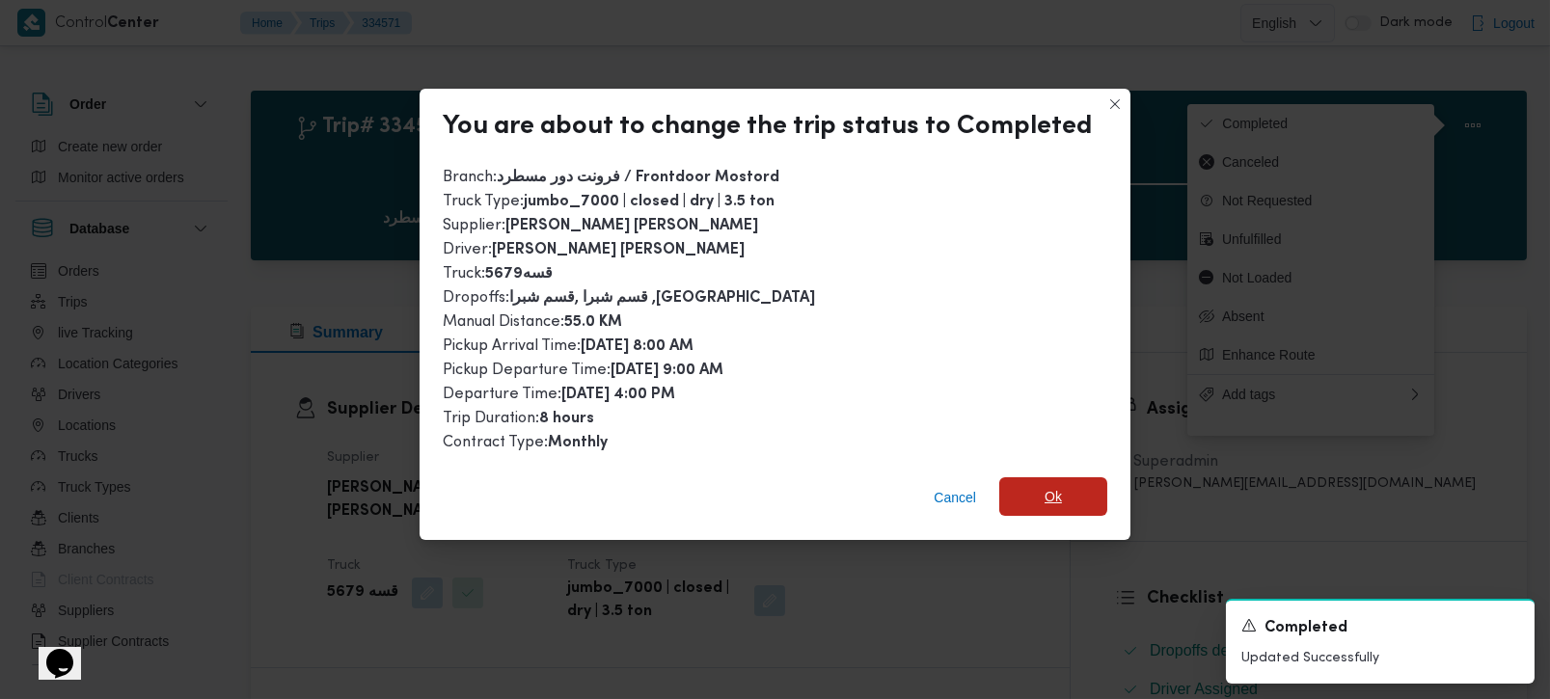
click at [1060, 481] on span "Ok" at bounding box center [1053, 497] width 108 height 39
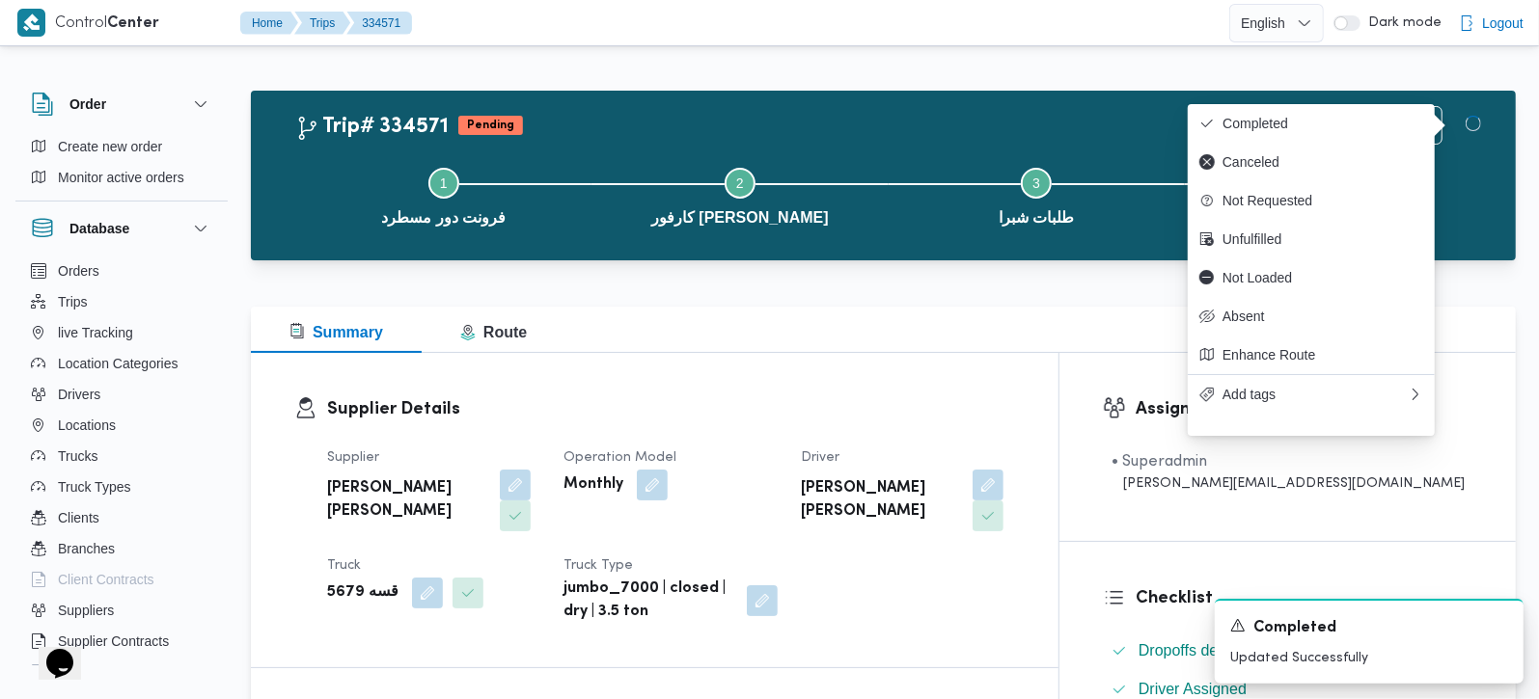
click at [999, 419] on h3 "Supplier Details" at bounding box center [671, 410] width 688 height 26
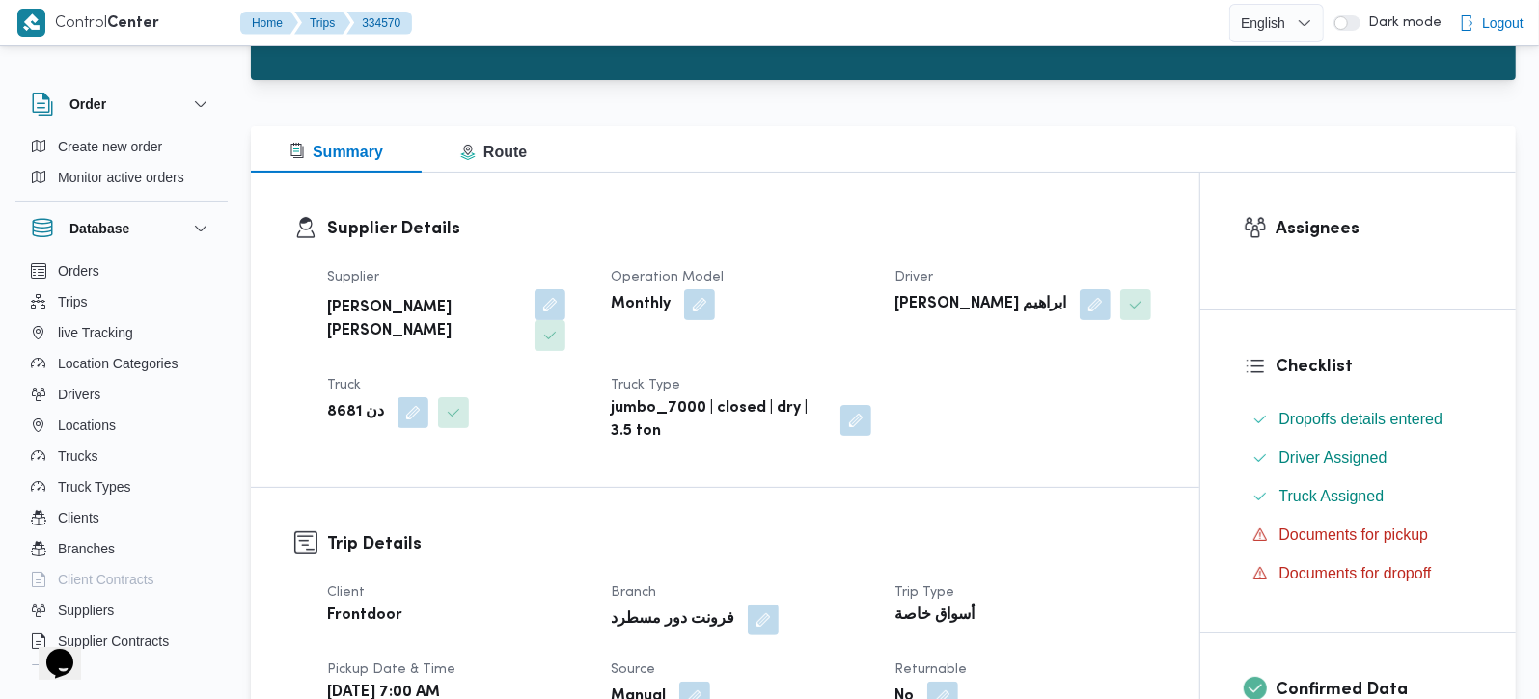
scroll to position [680, 0]
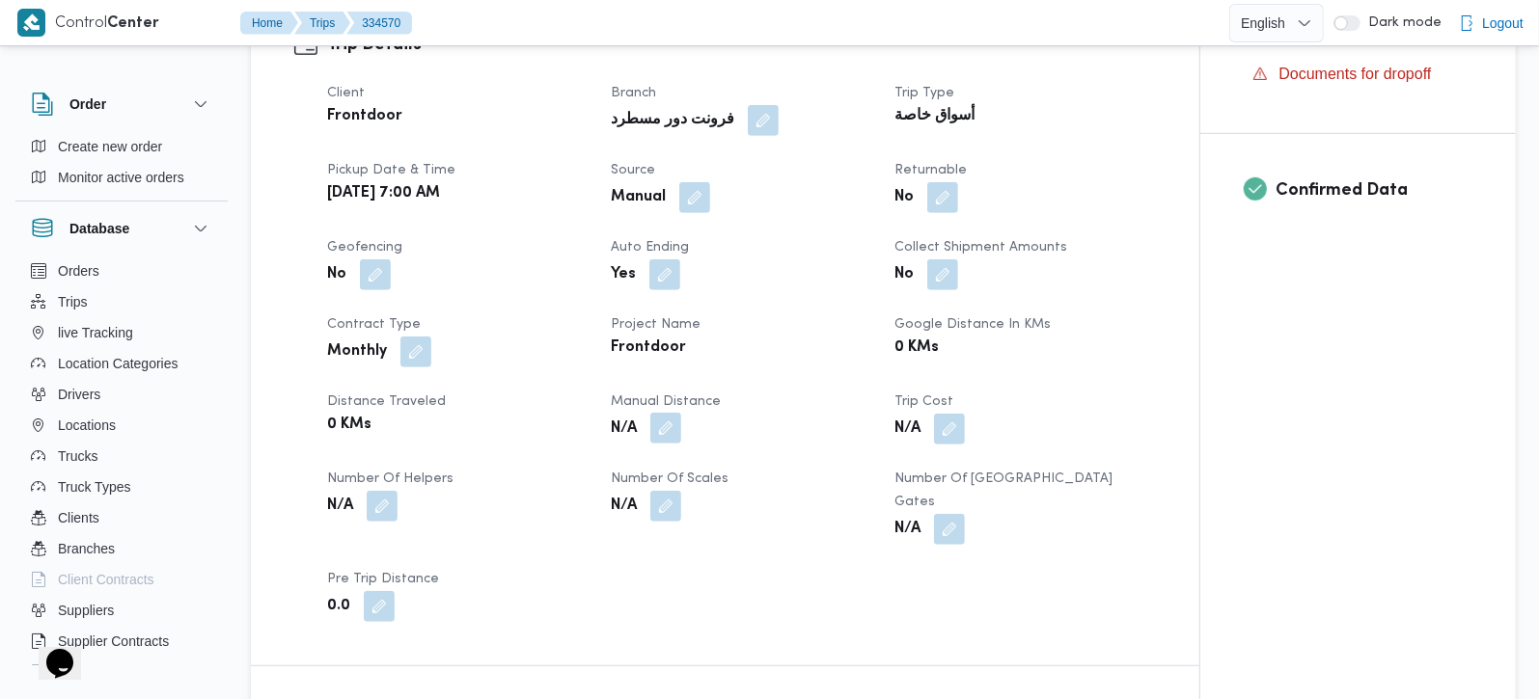
click at [666, 413] on button "button" at bounding box center [665, 428] width 31 height 31
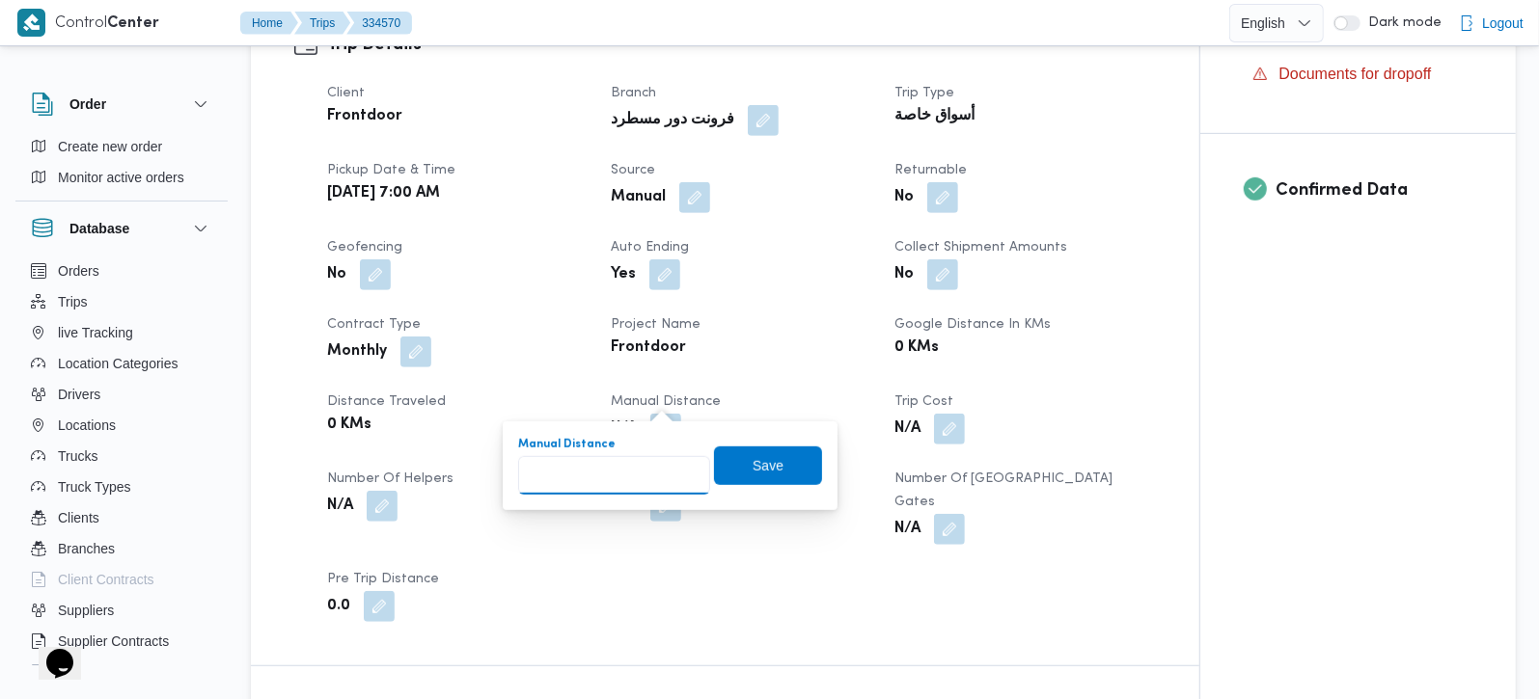
click at [626, 461] on input "Manual Distance" at bounding box center [614, 475] width 192 height 39
type input "115"
click at [757, 474] on span "Save" at bounding box center [767, 464] width 31 height 23
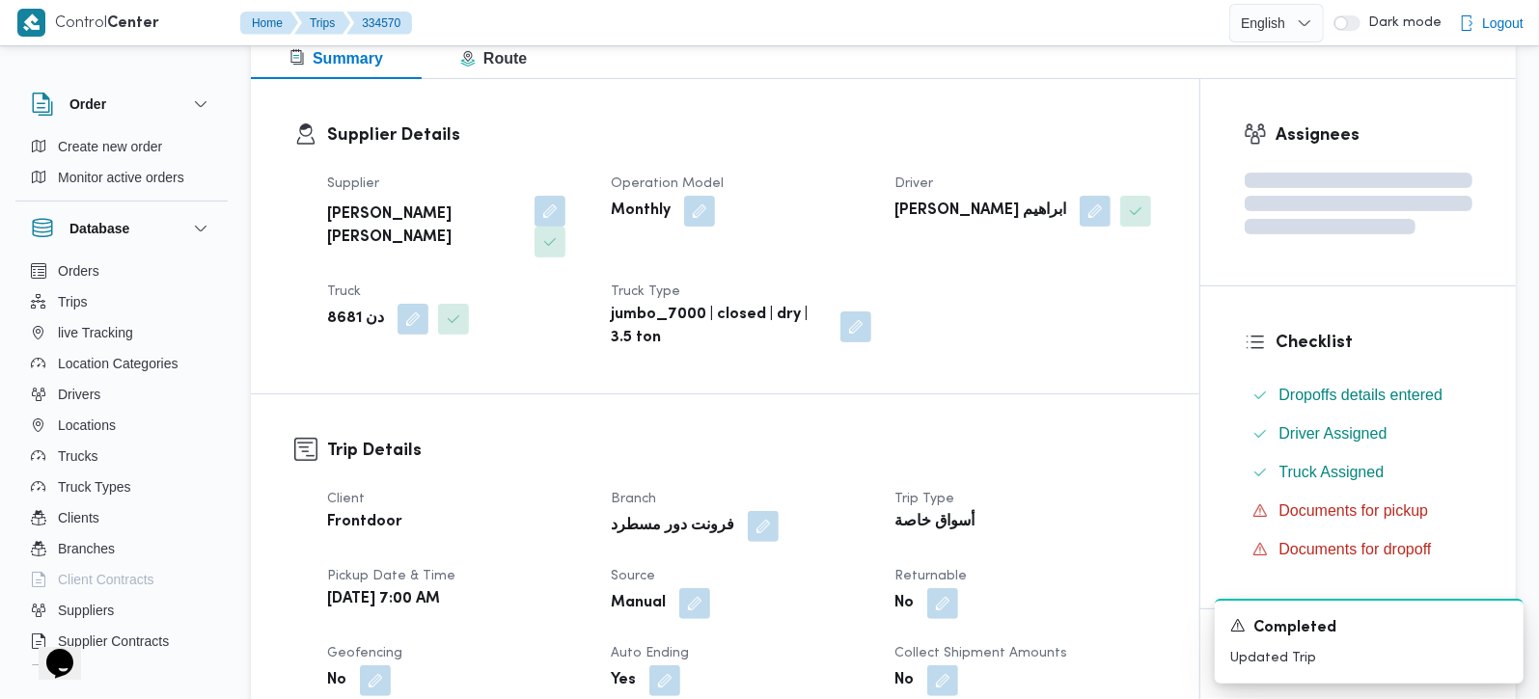
scroll to position [0, 0]
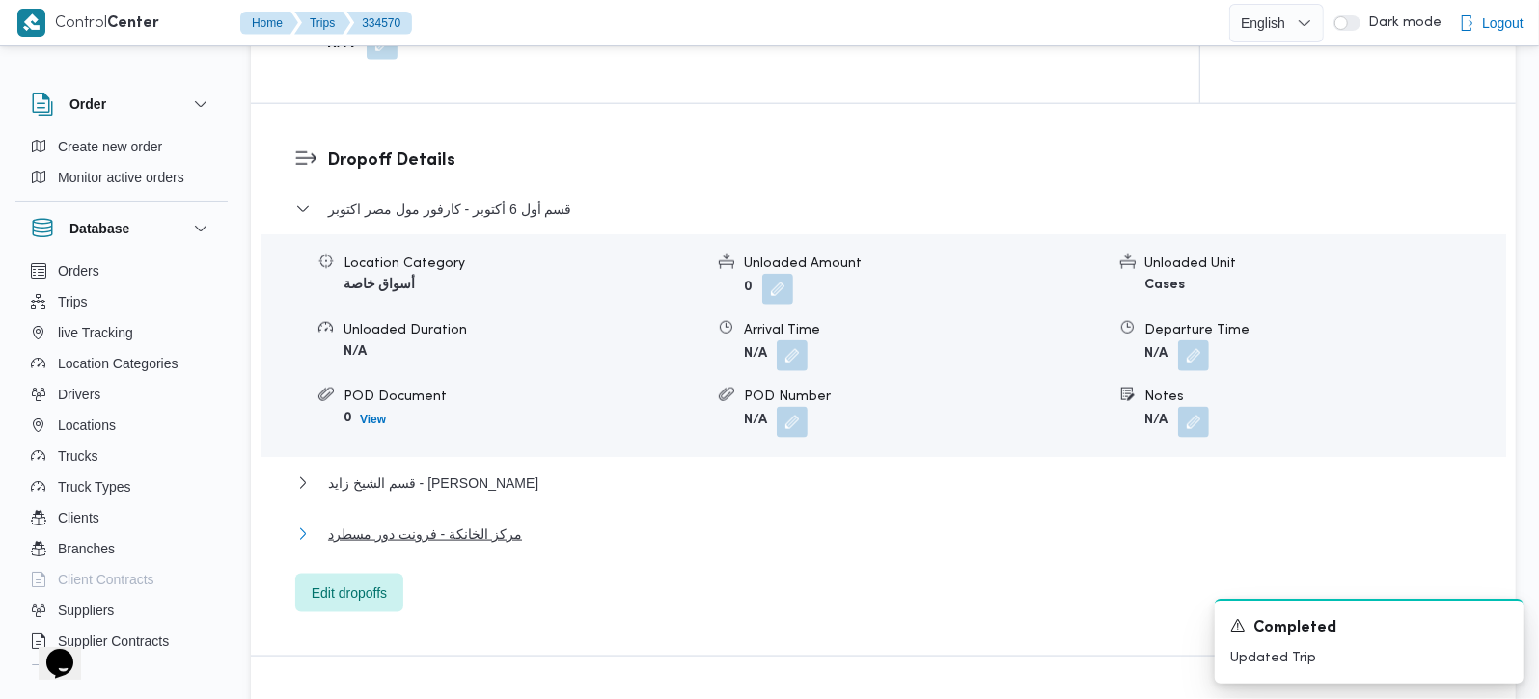
click at [432, 523] on span "مركز الخانكة - فرونت دور مسطرد" at bounding box center [425, 534] width 194 height 23
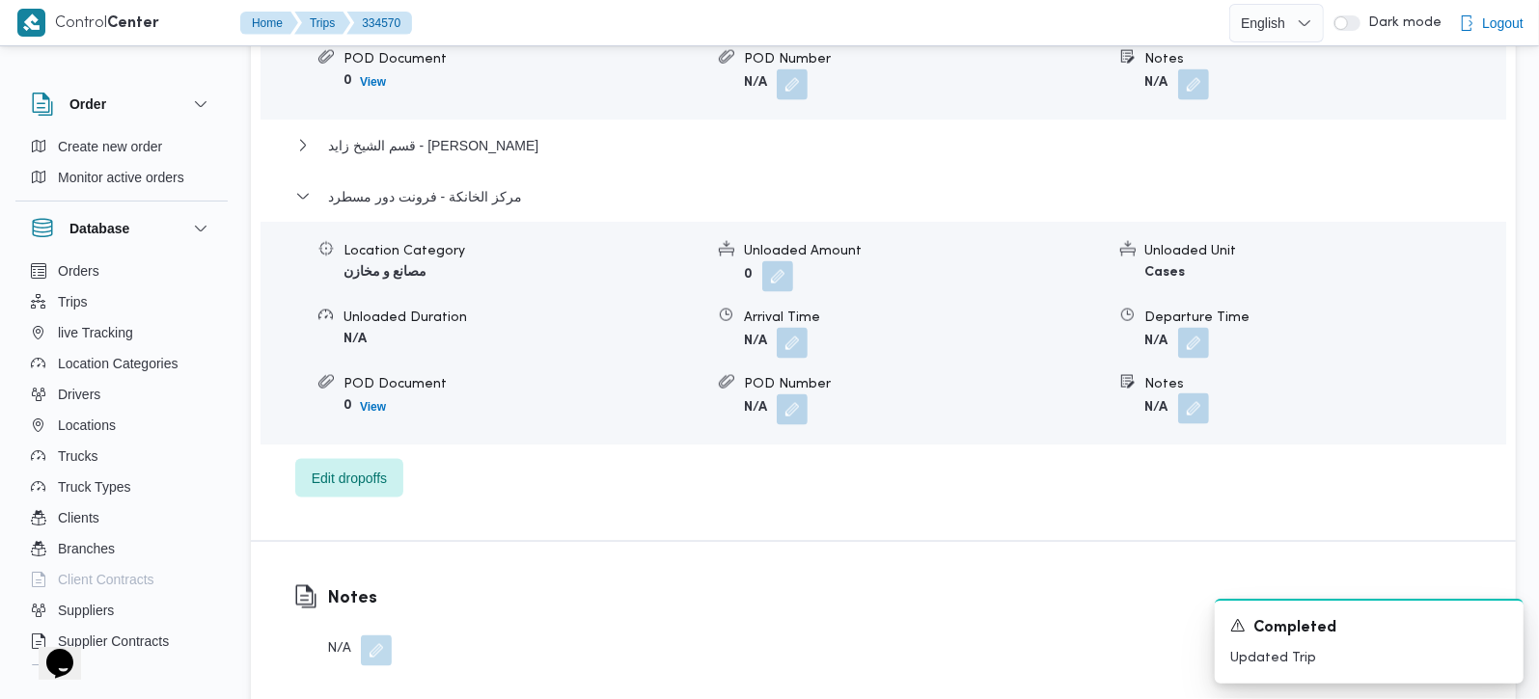
scroll to position [1929, 0]
click at [1195, 324] on button "button" at bounding box center [1193, 339] width 31 height 31
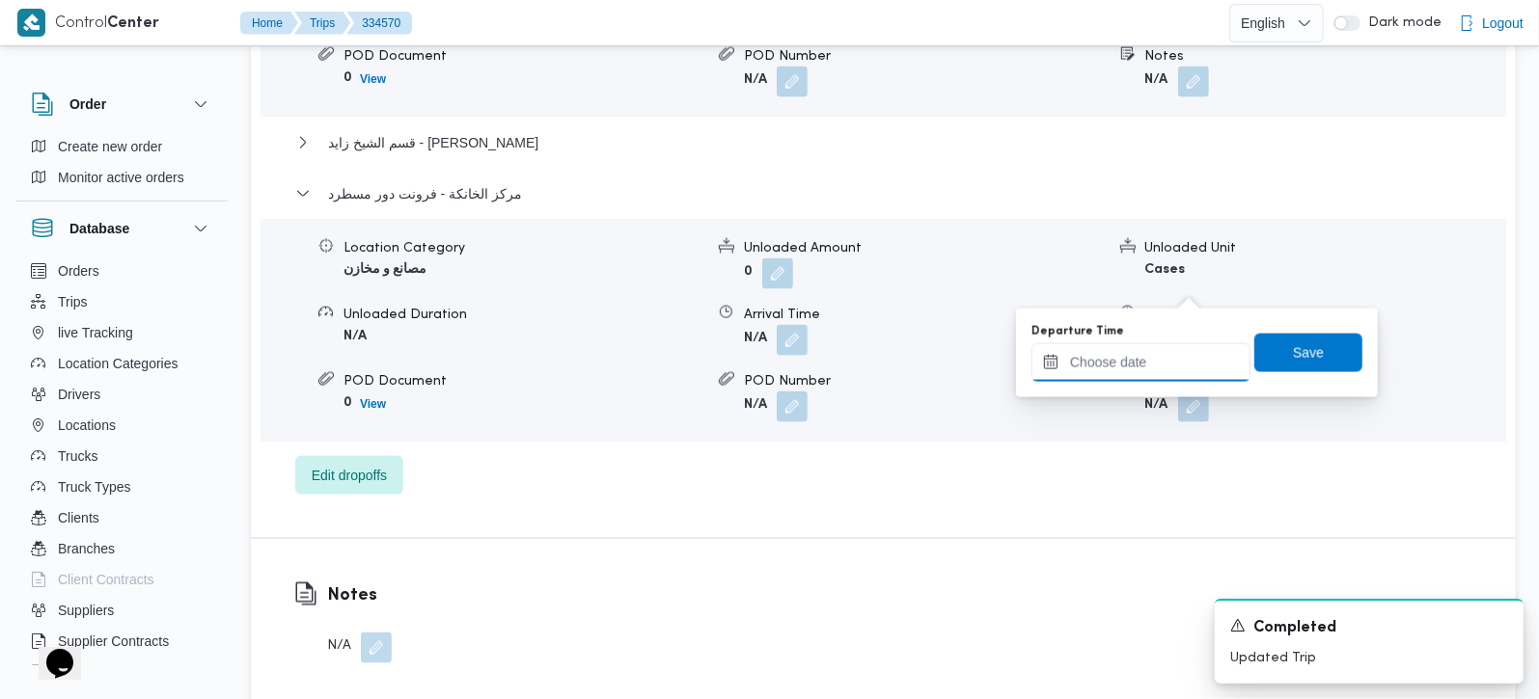
click at [1156, 365] on input "Departure Time" at bounding box center [1140, 362] width 219 height 39
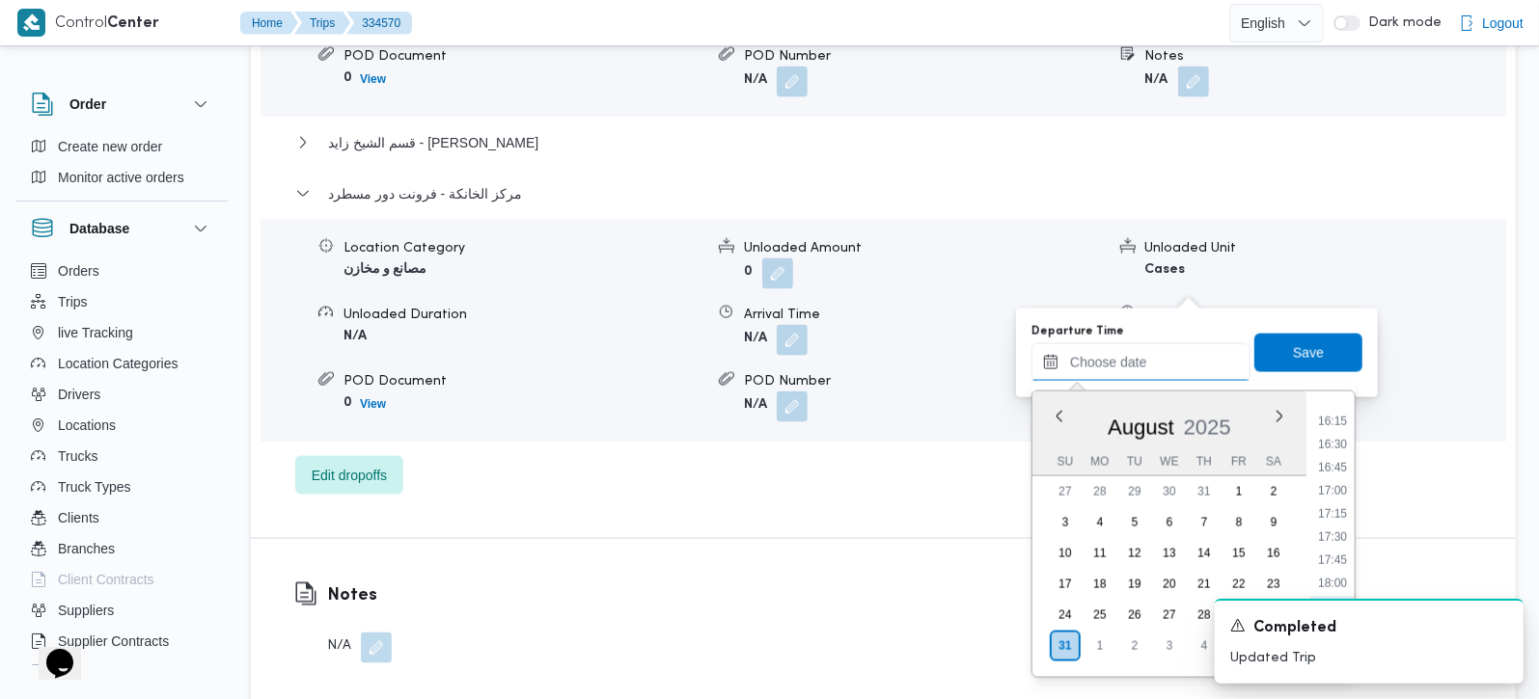
scroll to position [1445, 0]
click at [1338, 433] on li "15:45" at bounding box center [1332, 430] width 44 height 19
type input "[DATE] 15:45"
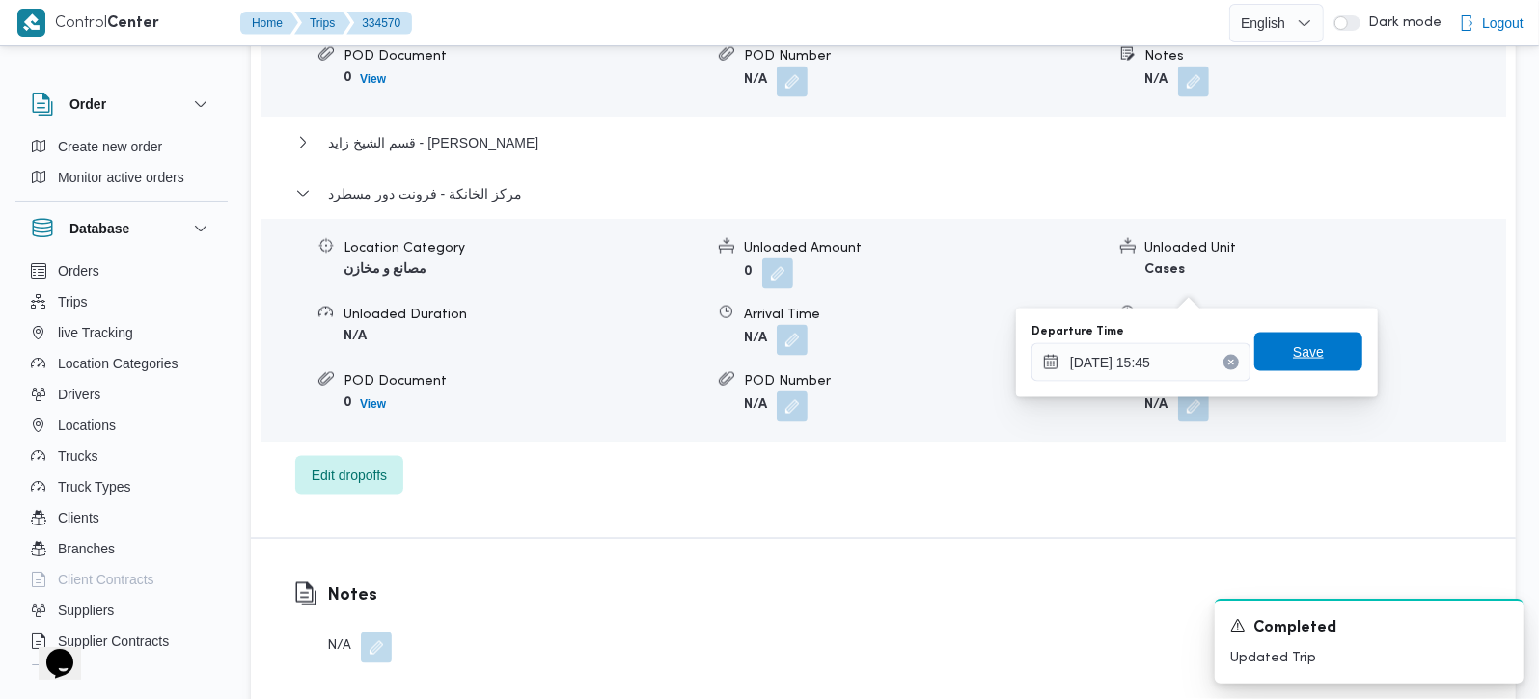
click at [1319, 364] on span "Save" at bounding box center [1308, 352] width 108 height 39
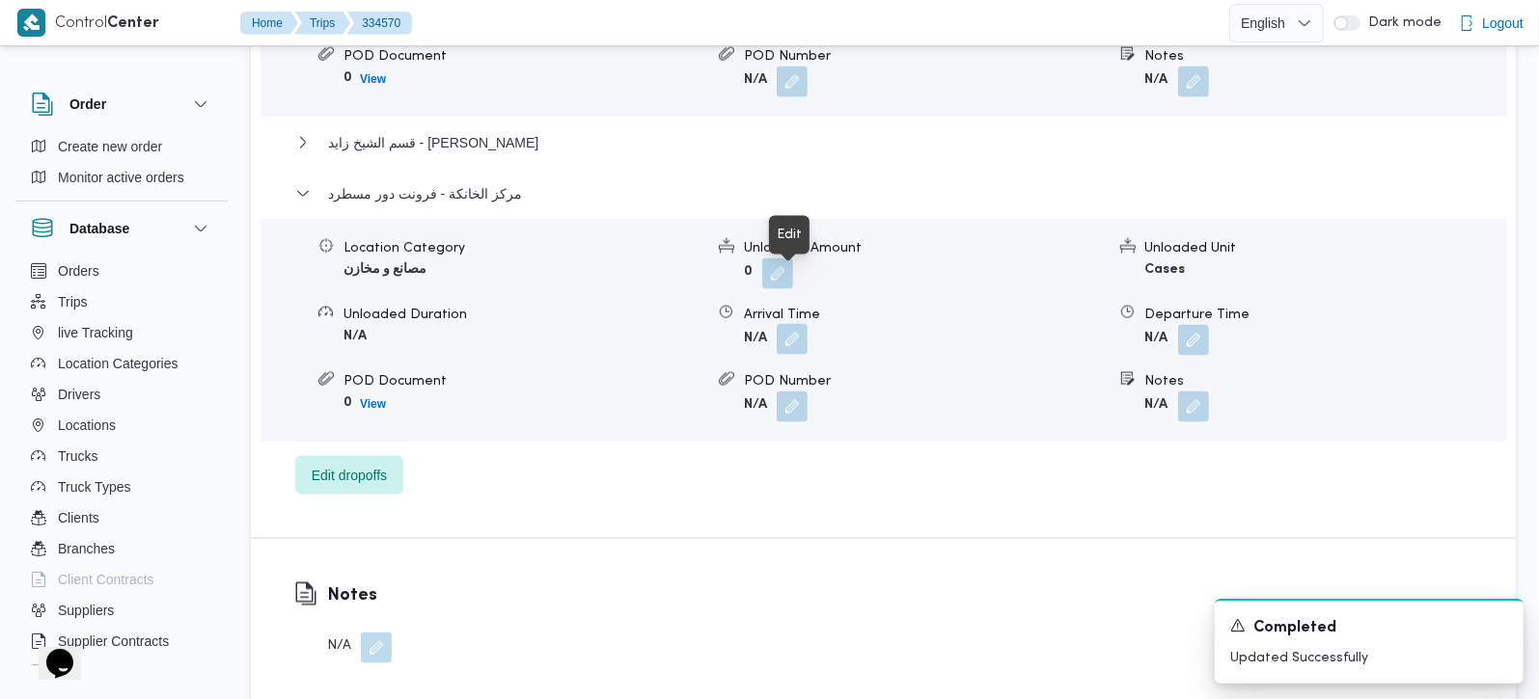
click at [787, 324] on button "button" at bounding box center [792, 339] width 31 height 31
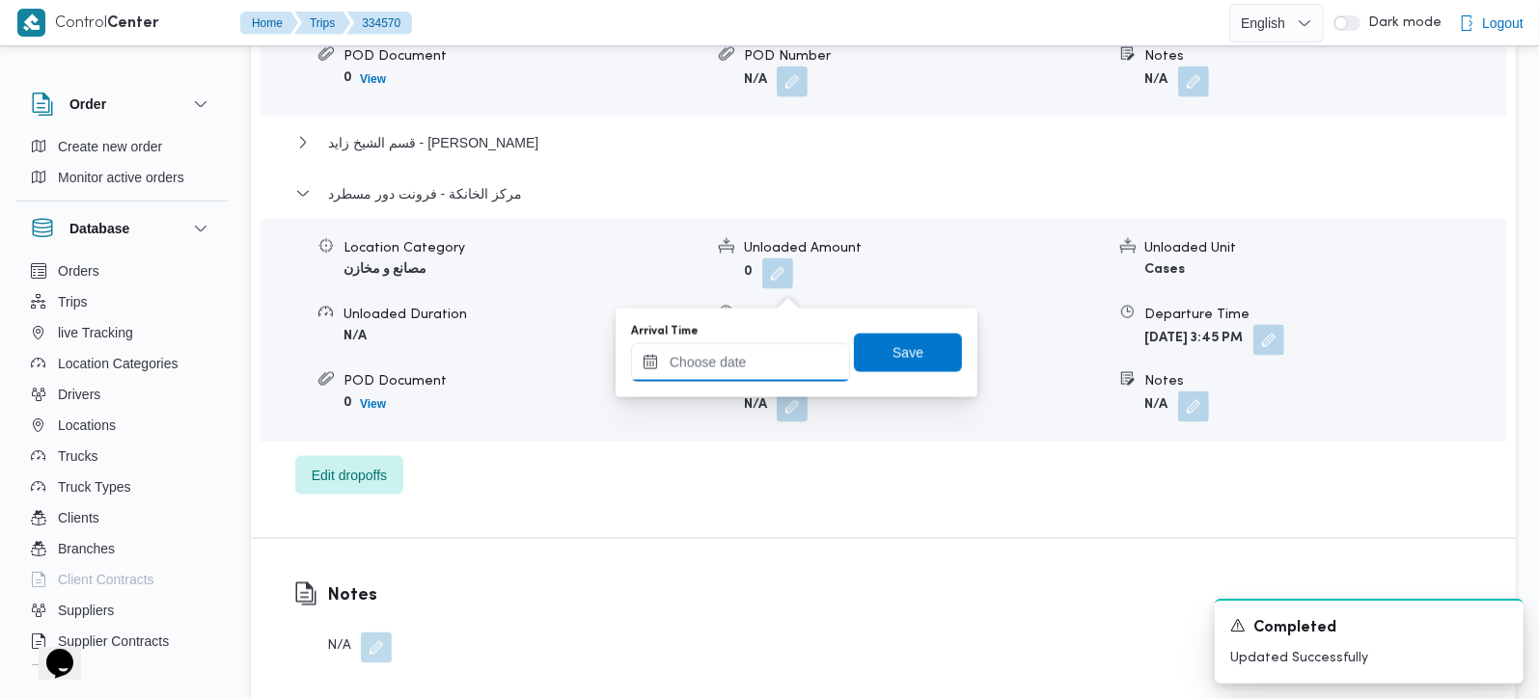
drag, startPoint x: 787, startPoint y: 298, endPoint x: 766, endPoint y: 375, distance: 80.0
click at [761, 373] on input "Arrival Time" at bounding box center [740, 362] width 219 height 39
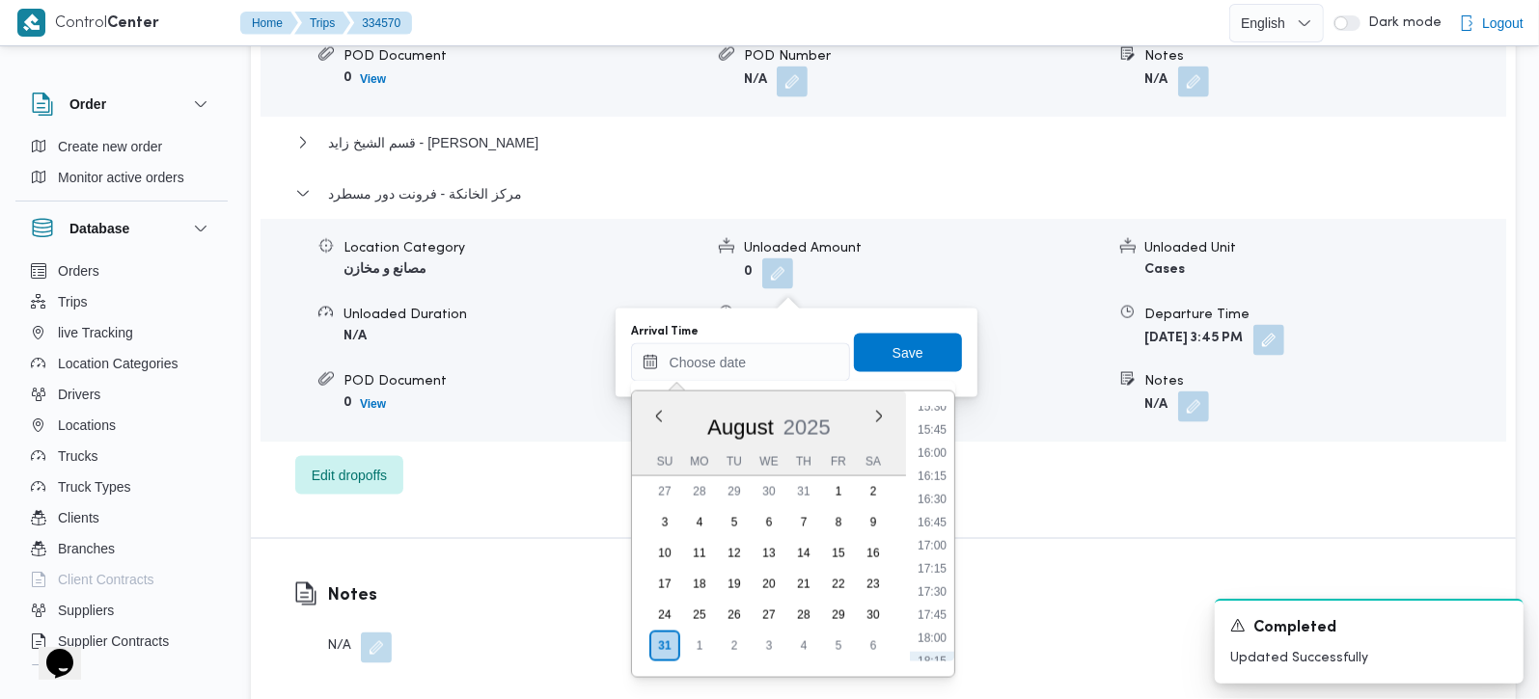
click at [936, 407] on li "15:30" at bounding box center [932, 406] width 44 height 19
type input "[DATE] 15:30"
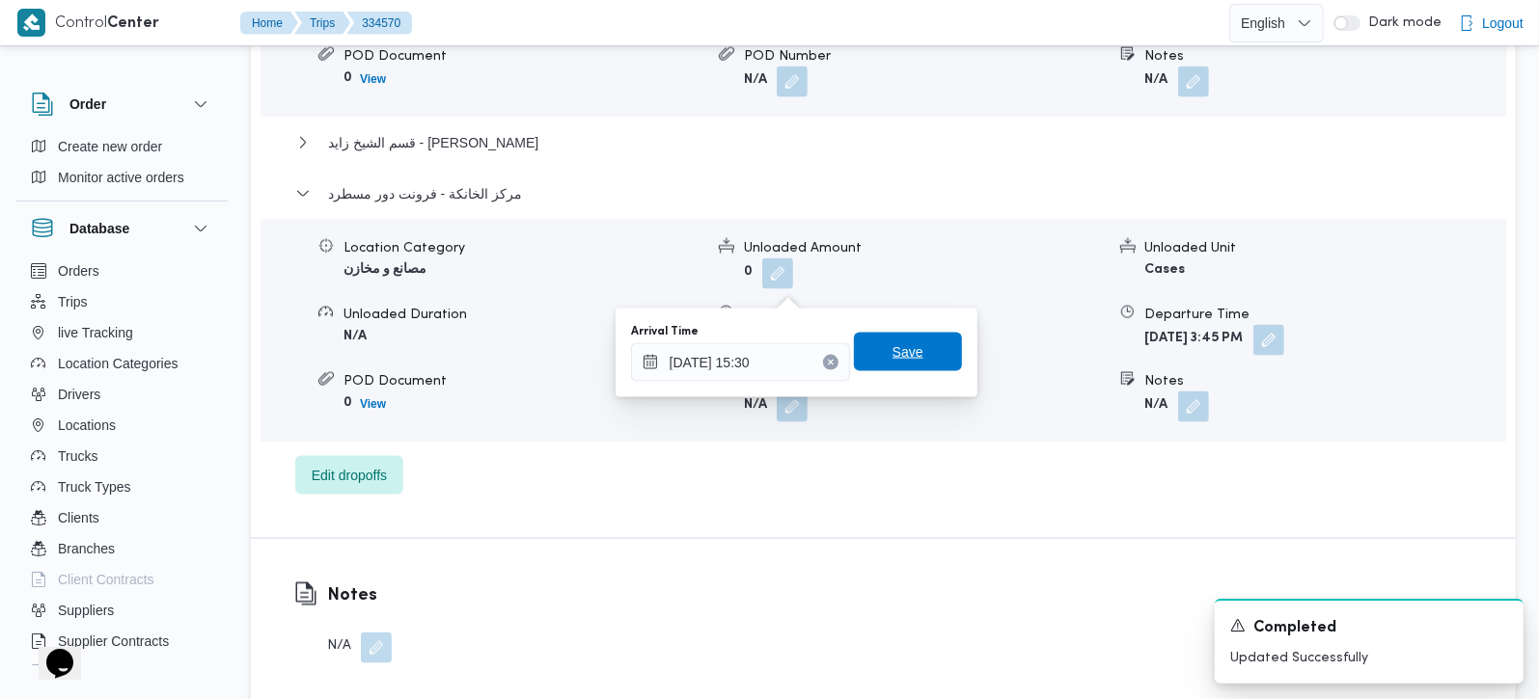
click at [912, 362] on span "Save" at bounding box center [908, 352] width 108 height 39
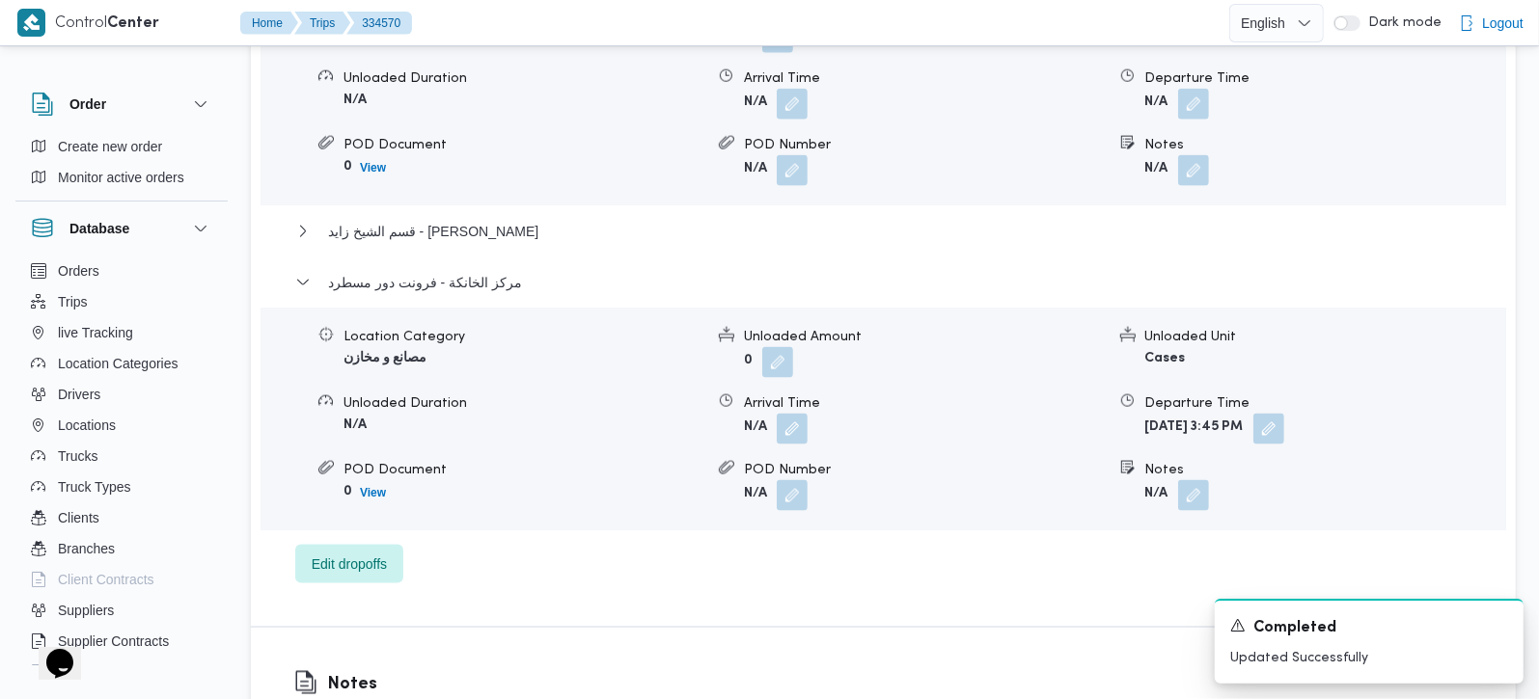
scroll to position [1816, 0]
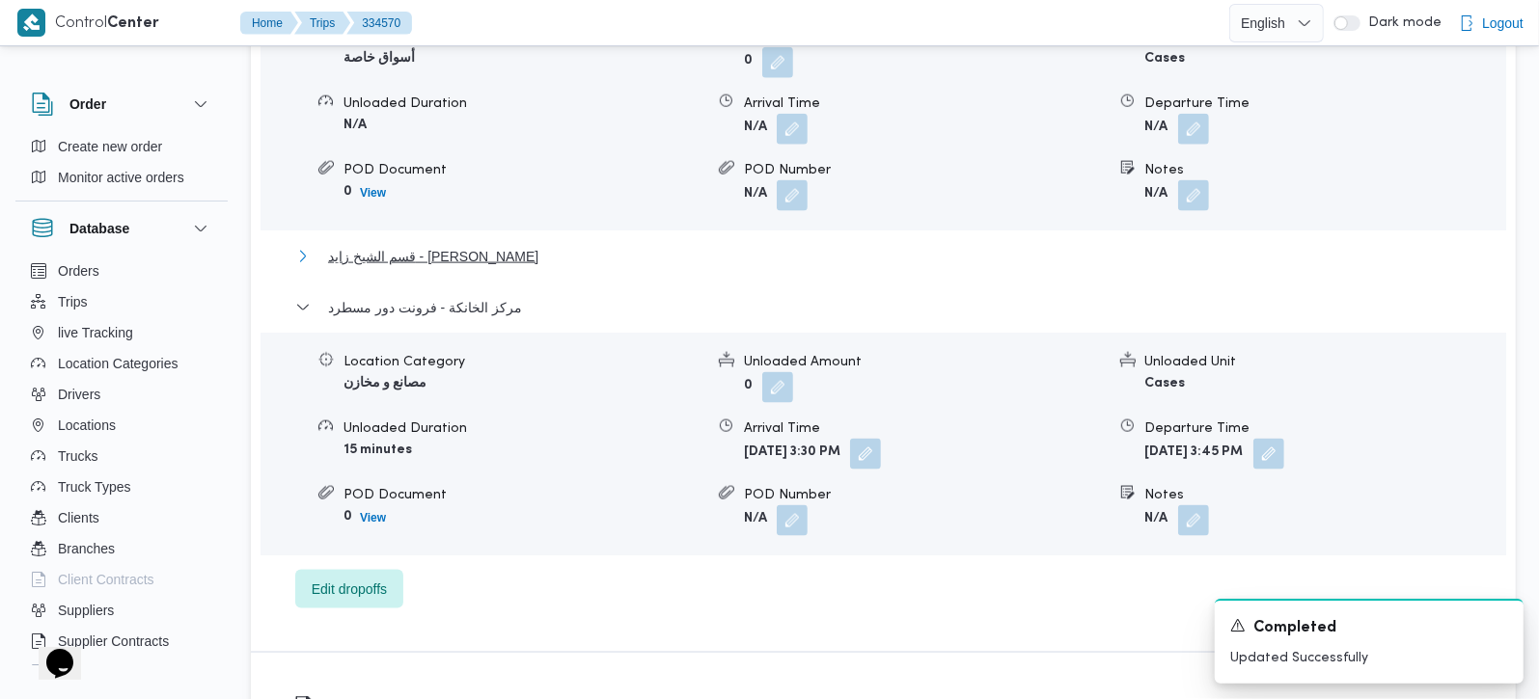
click at [397, 245] on span "قسم الشيخ زايد - [PERSON_NAME]" at bounding box center [433, 256] width 210 height 23
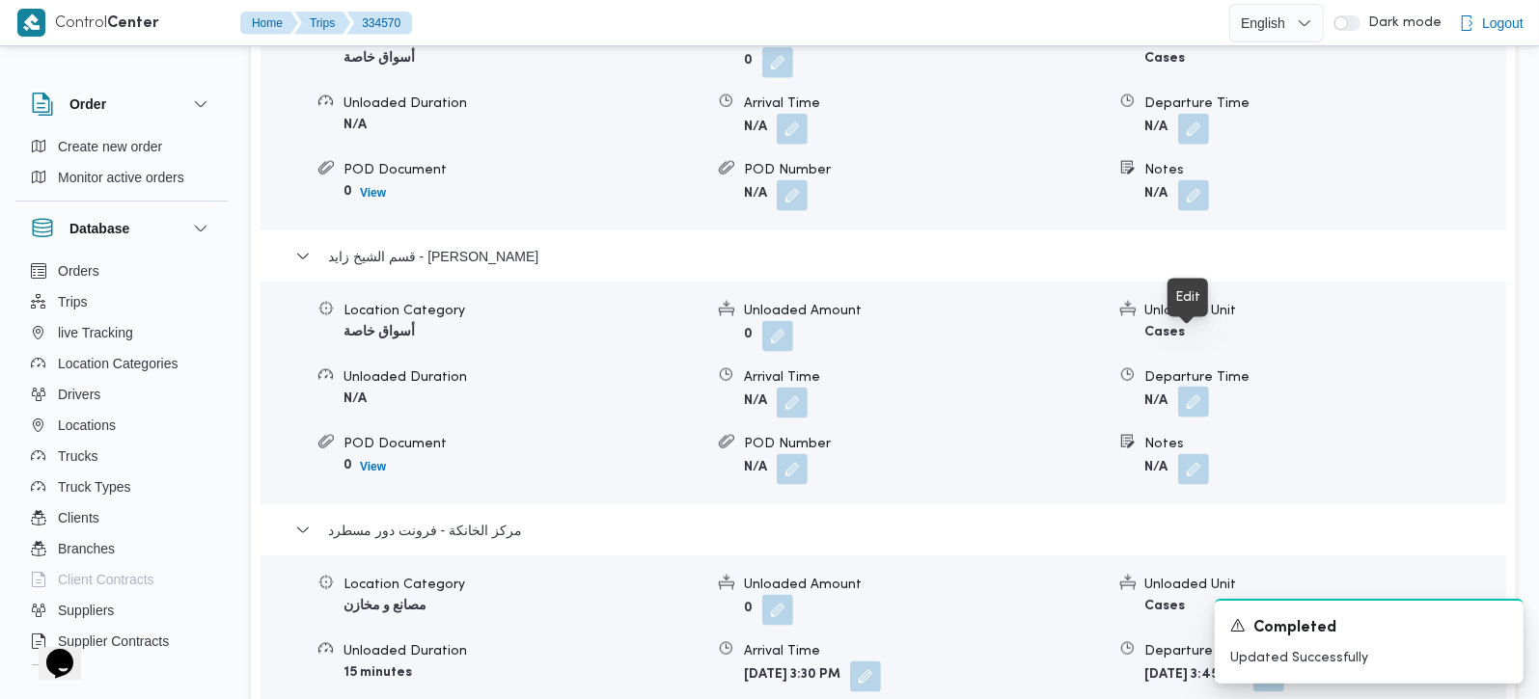
click at [1201, 387] on button "button" at bounding box center [1193, 402] width 31 height 31
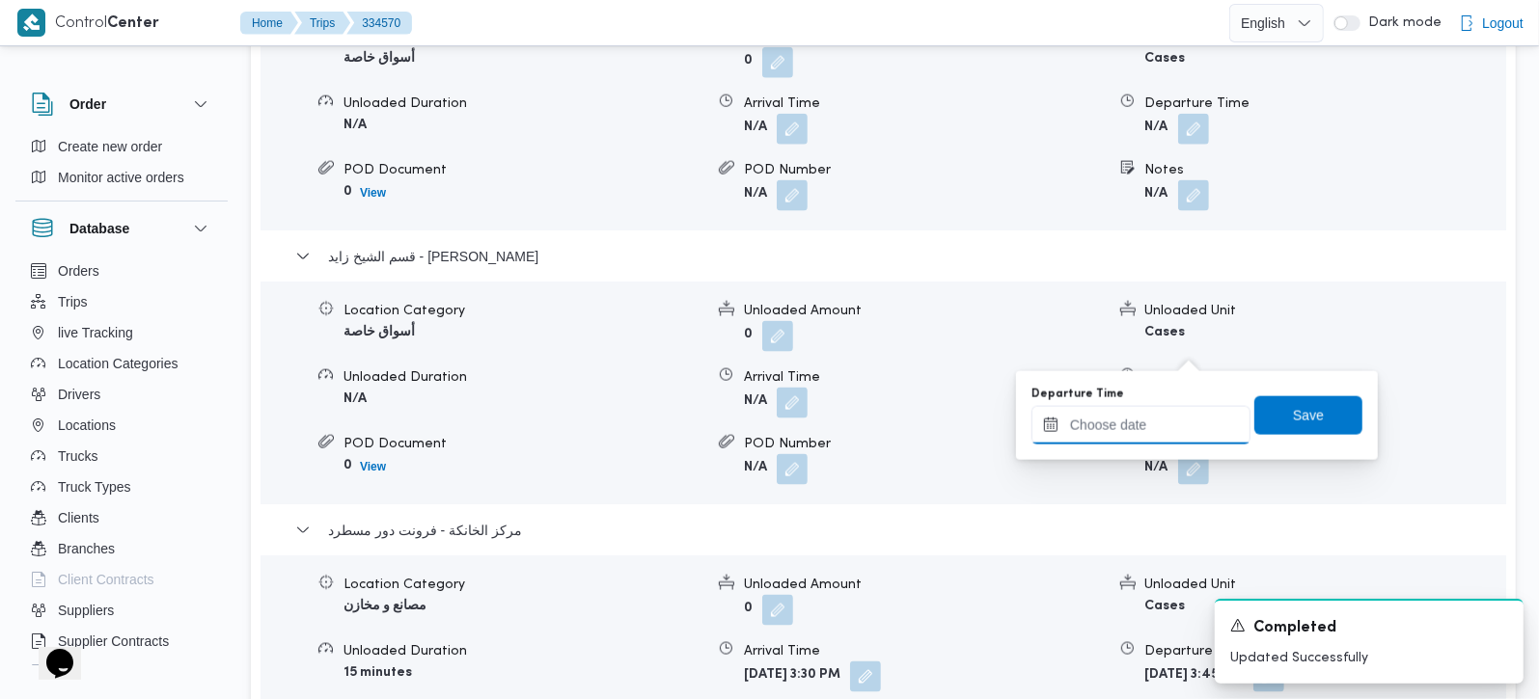
click at [1154, 422] on input "Departure Time" at bounding box center [1140, 425] width 219 height 39
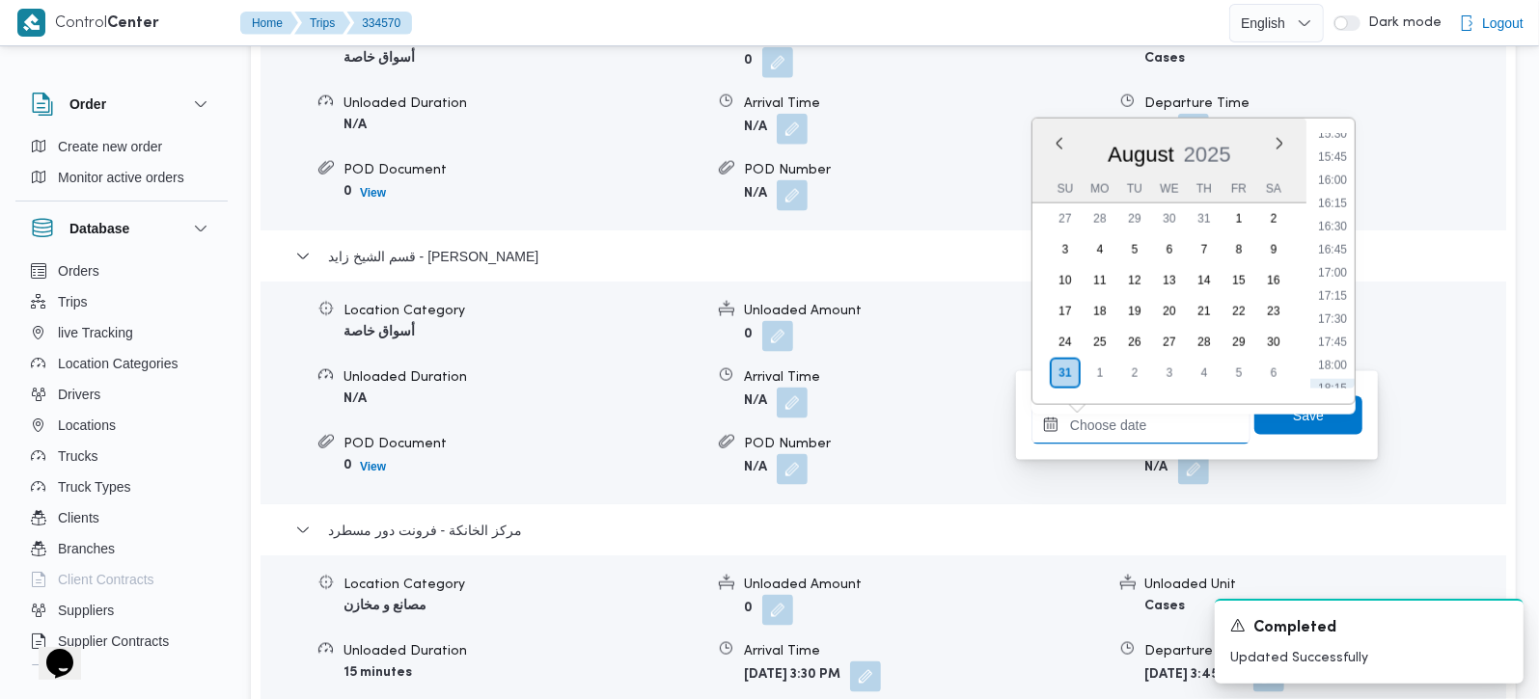
scroll to position [1332, 0]
drag, startPoint x: 1335, startPoint y: 155, endPoint x: 1335, endPoint y: 185, distance: 29.9
click at [1335, 155] on li "14:30" at bounding box center [1332, 154] width 44 height 19
type input "[DATE] 14:30"
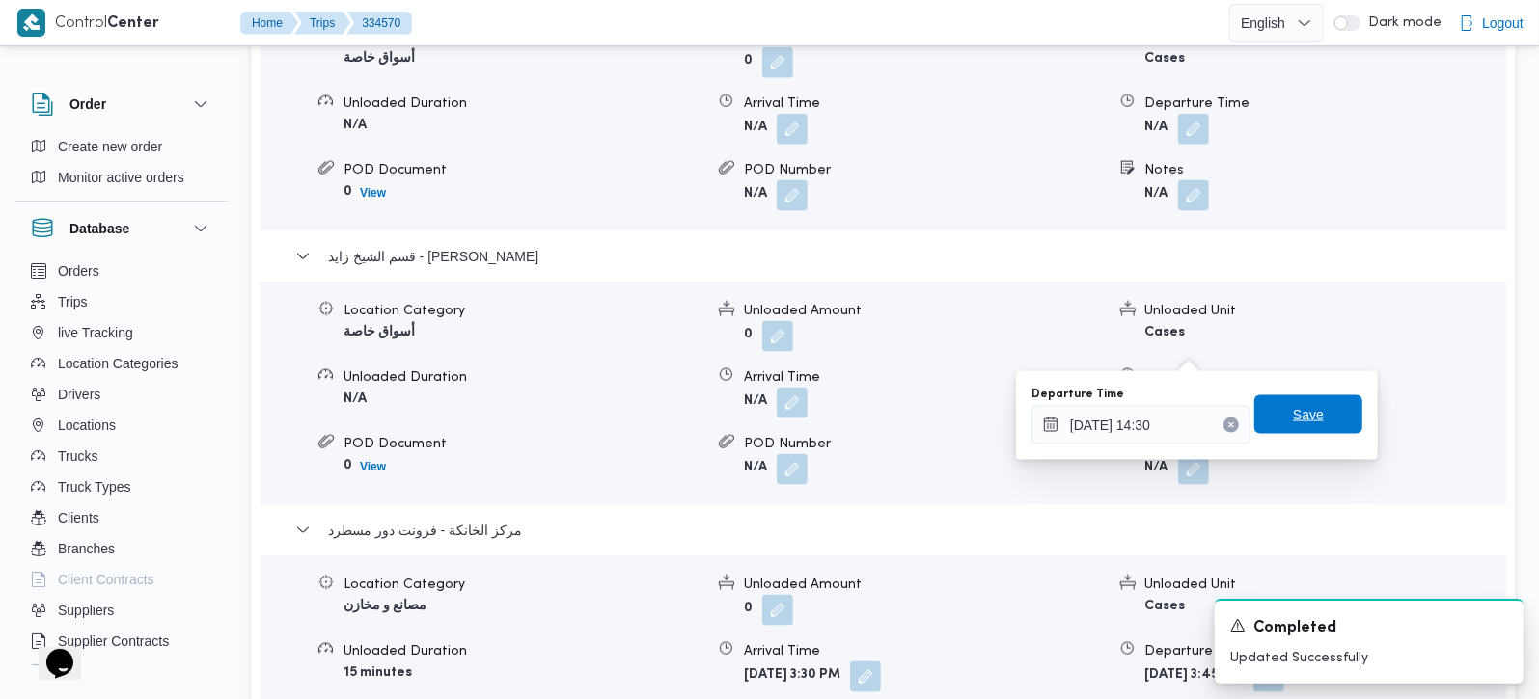
click at [1324, 408] on span "Save" at bounding box center [1308, 415] width 108 height 39
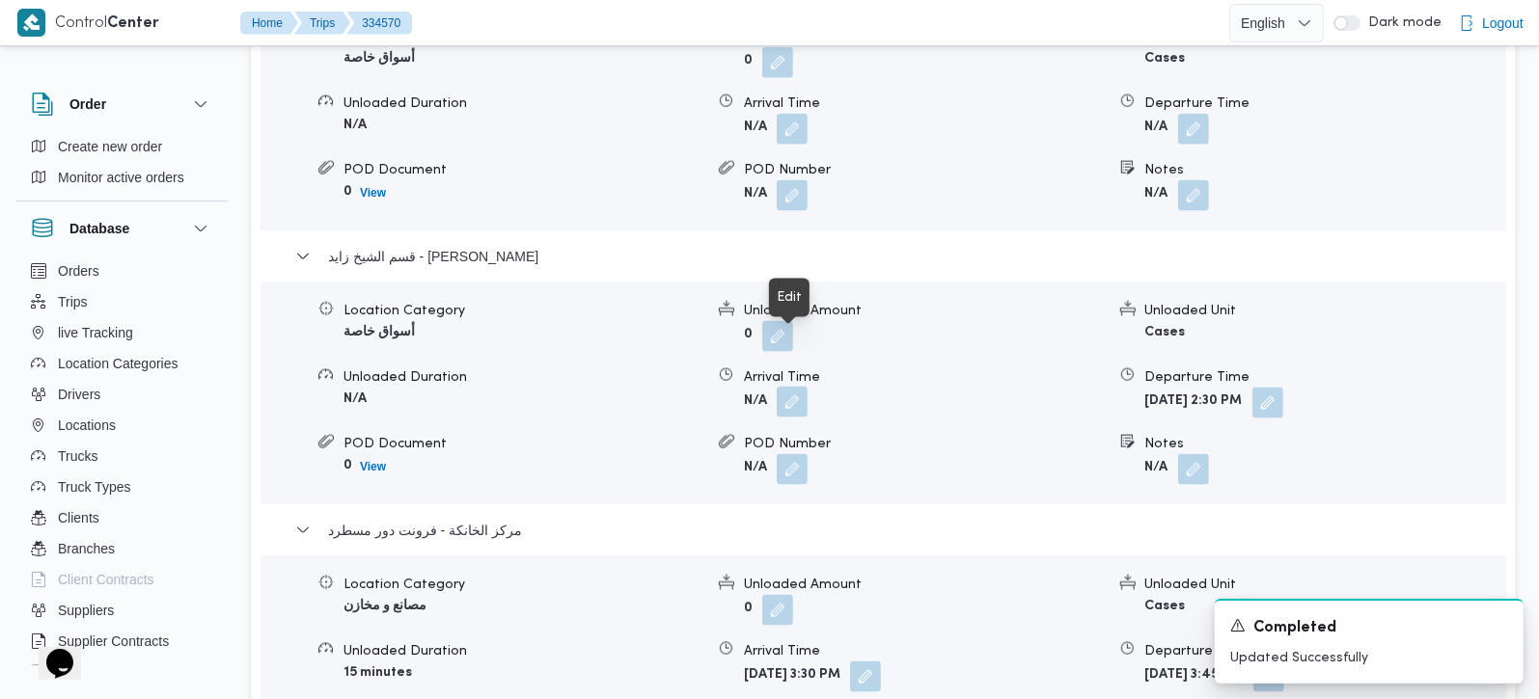
click at [785, 387] on button "button" at bounding box center [792, 402] width 31 height 31
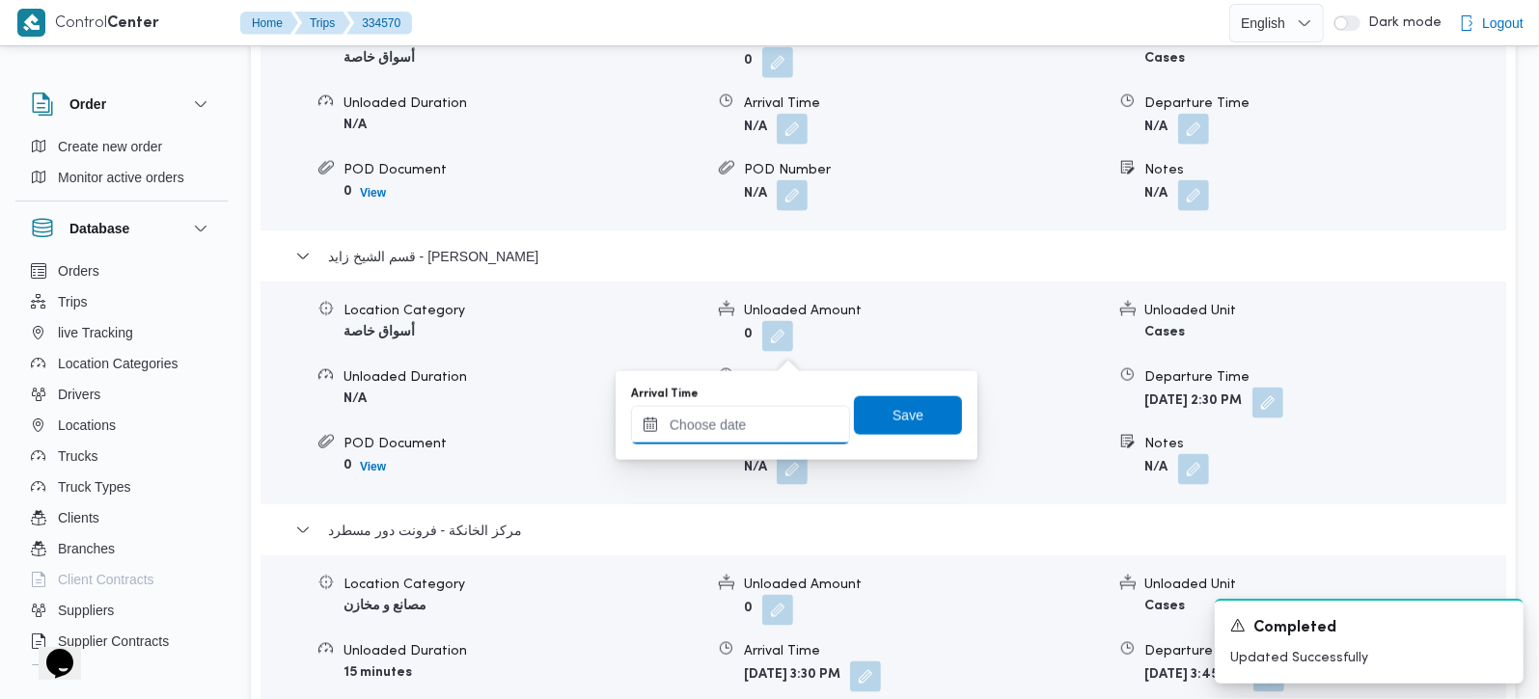
click at [775, 425] on input "Arrival Time" at bounding box center [740, 425] width 219 height 39
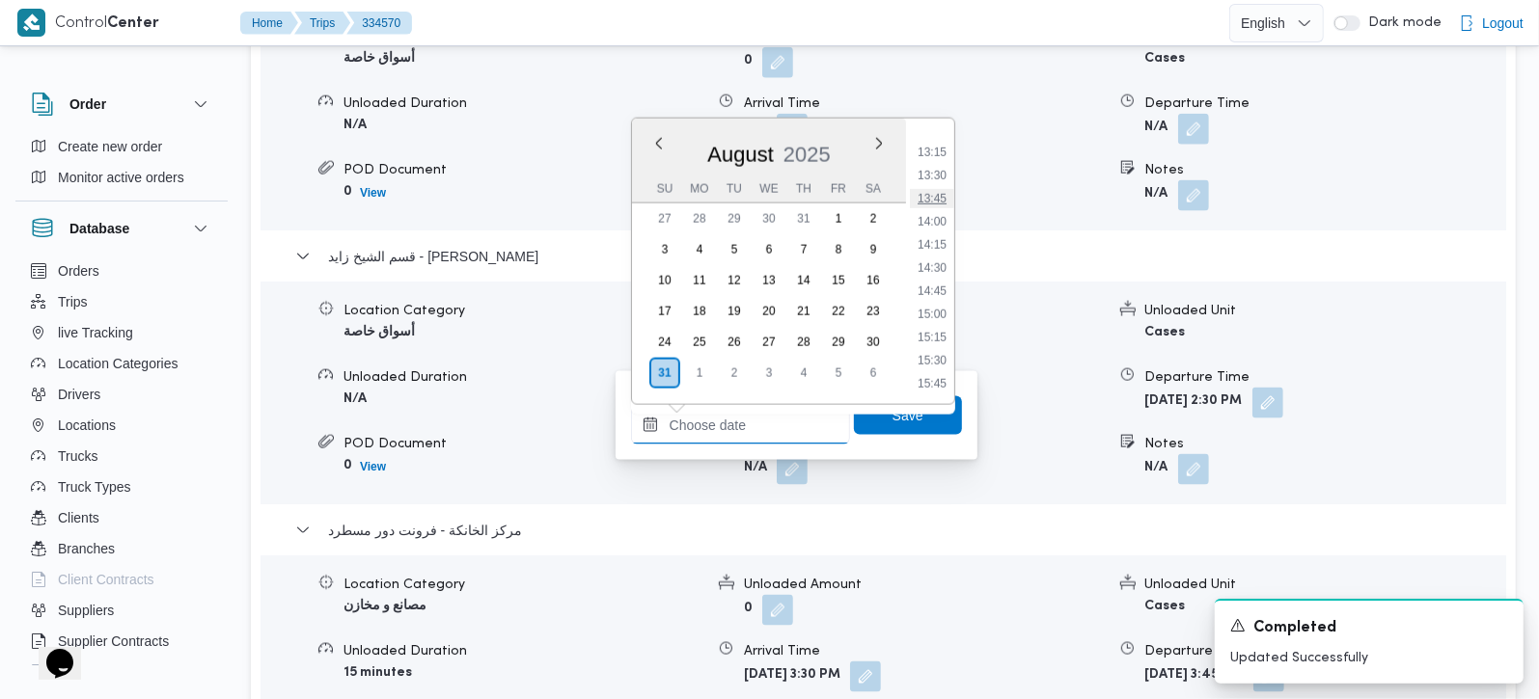
scroll to position [1105, 0]
drag, startPoint x: 934, startPoint y: 147, endPoint x: 924, endPoint y: 268, distance: 121.9
click at [934, 147] on li "12:00" at bounding box center [932, 150] width 44 height 19
type input "31/08/2025 12:00"
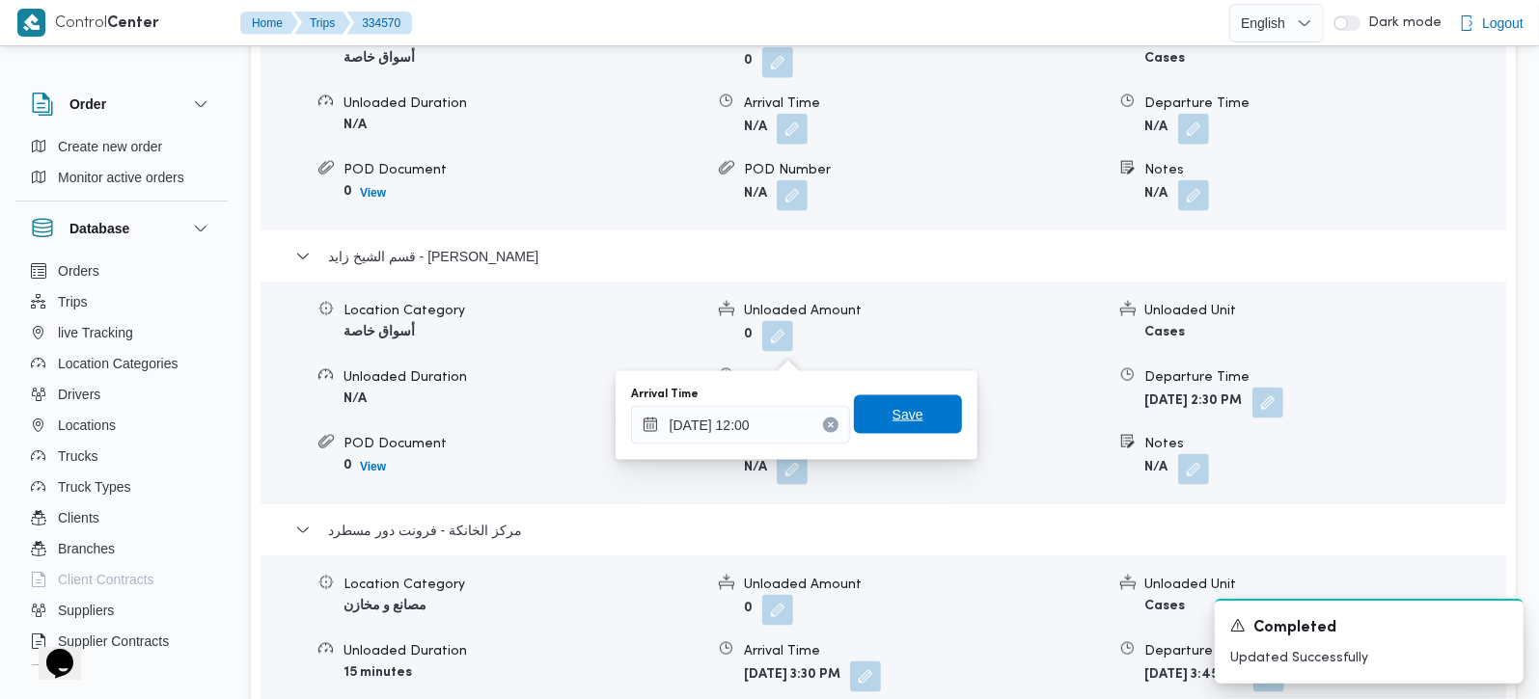
click at [901, 422] on span "Save" at bounding box center [907, 414] width 31 height 23
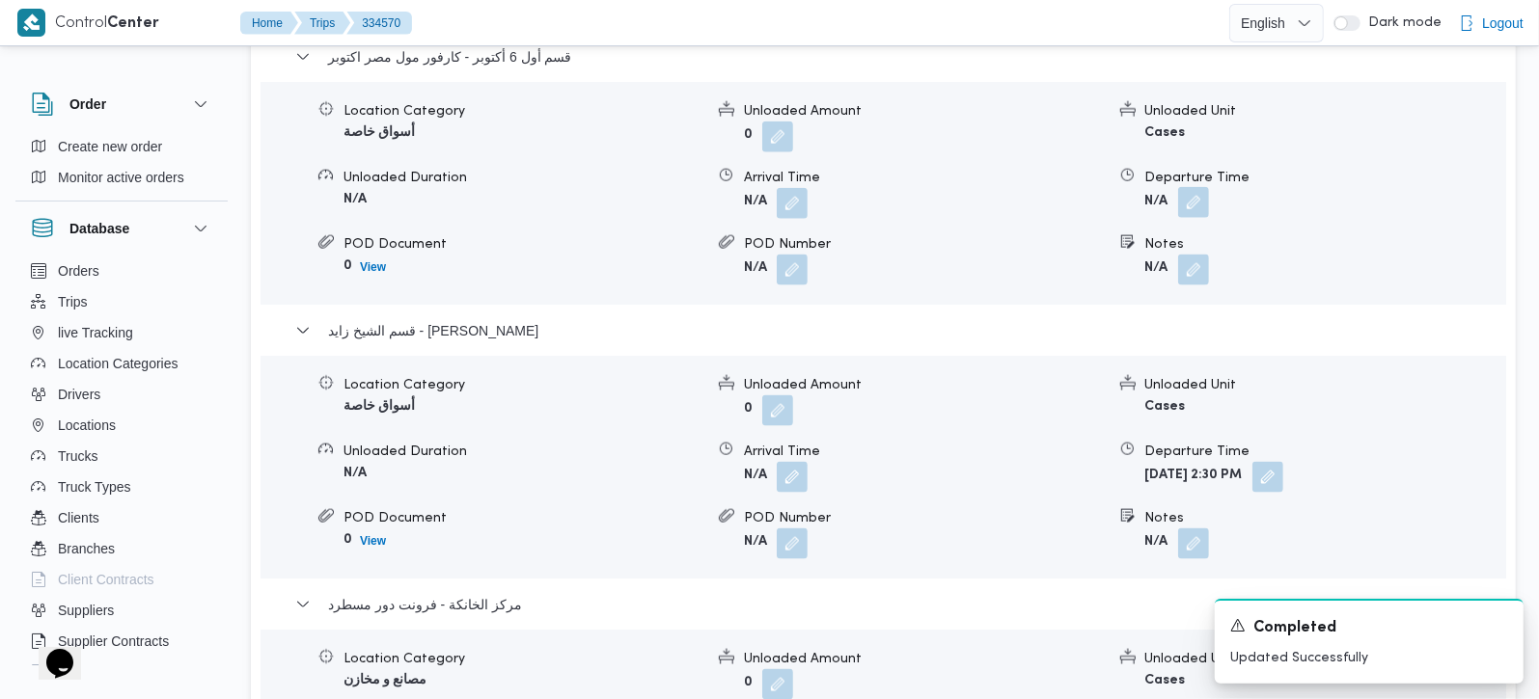
scroll to position [1702, 0]
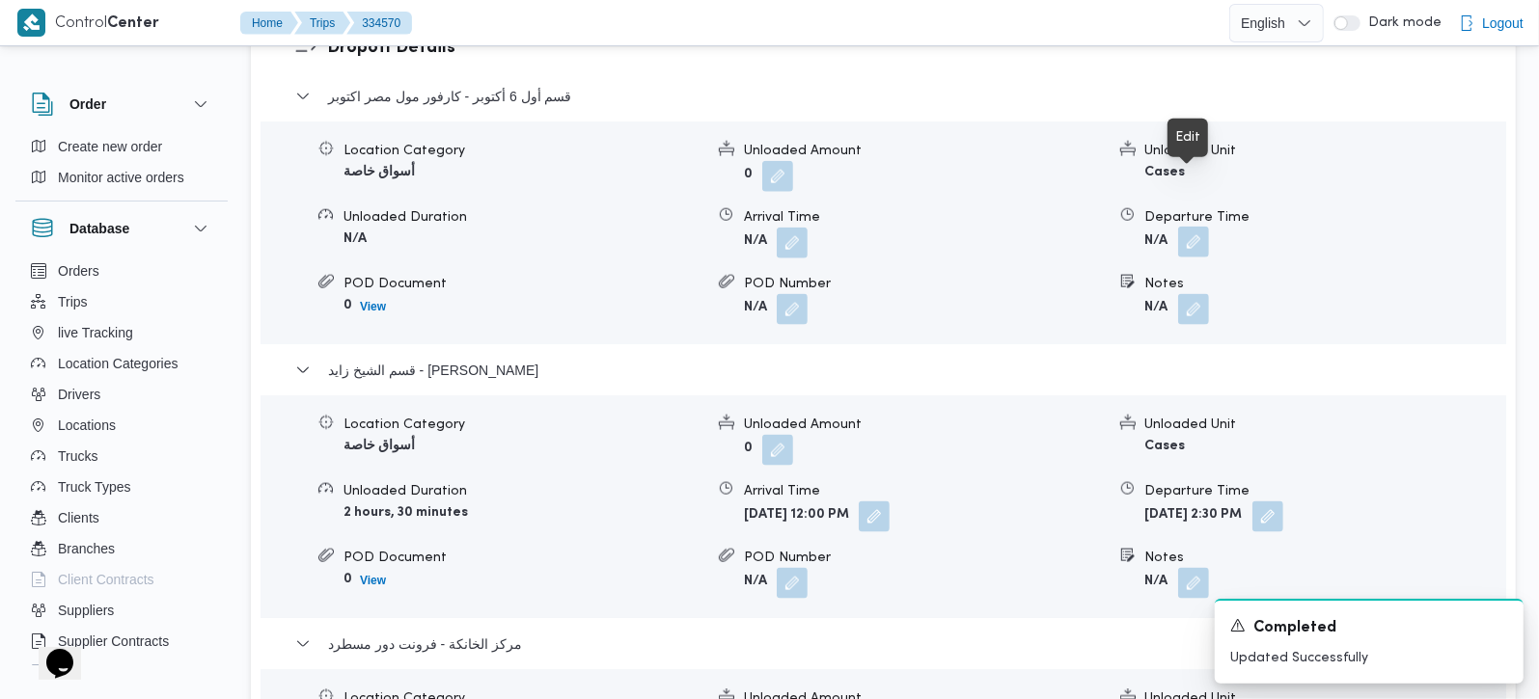
click at [1198, 227] on button "button" at bounding box center [1193, 242] width 31 height 31
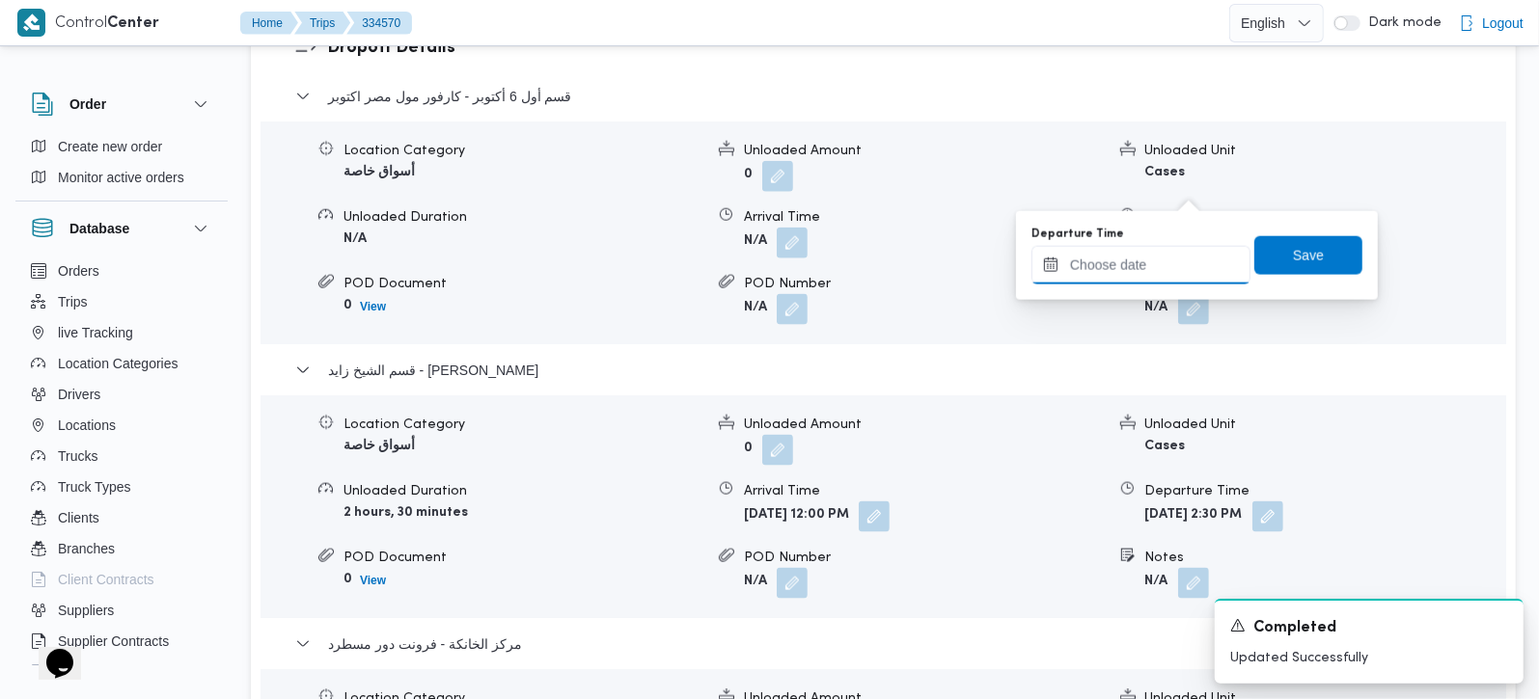
click at [1174, 268] on input "Departure Time" at bounding box center [1140, 265] width 219 height 39
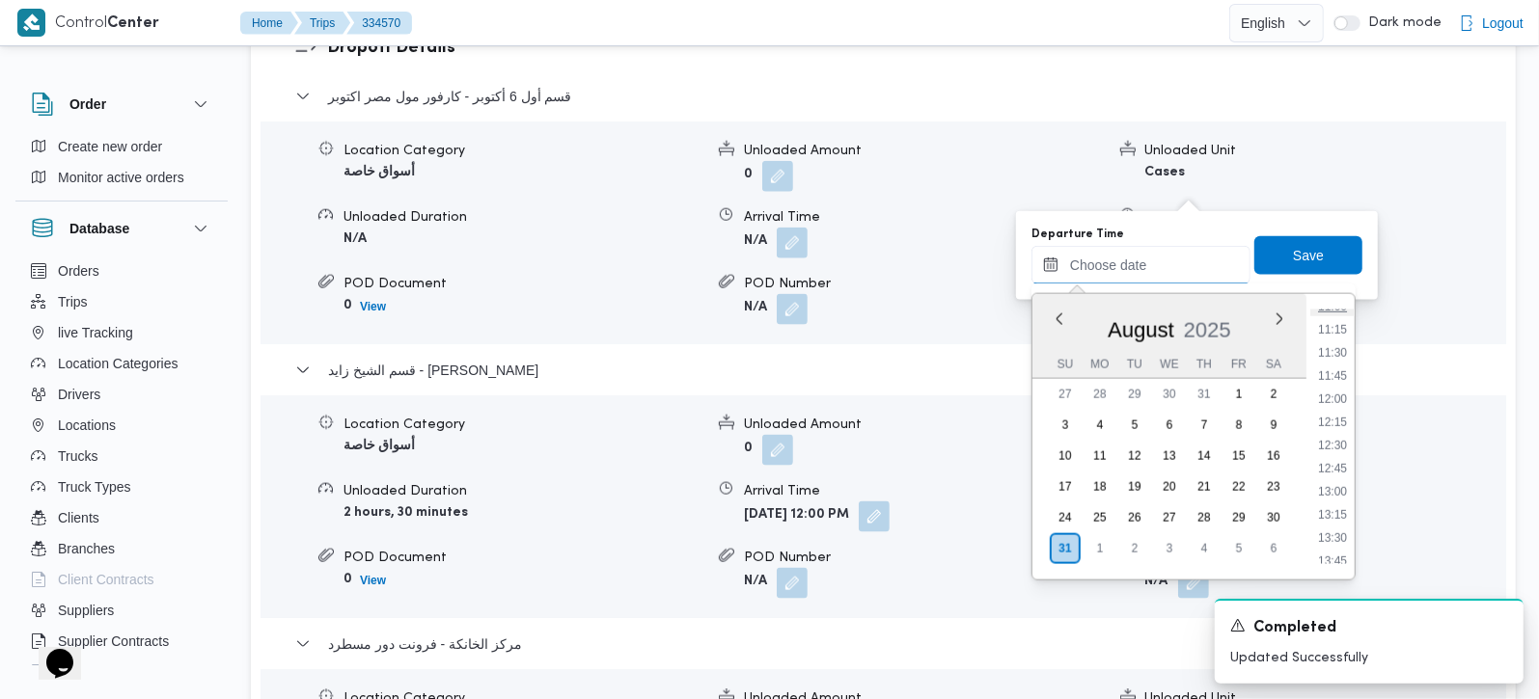
scroll to position [992, 0]
drag, startPoint x: 1342, startPoint y: 414, endPoint x: 1335, endPoint y: 388, distance: 26.9
click at [1342, 414] on li "11:45" at bounding box center [1332, 415] width 44 height 19
type input "31/08/2025 11:45"
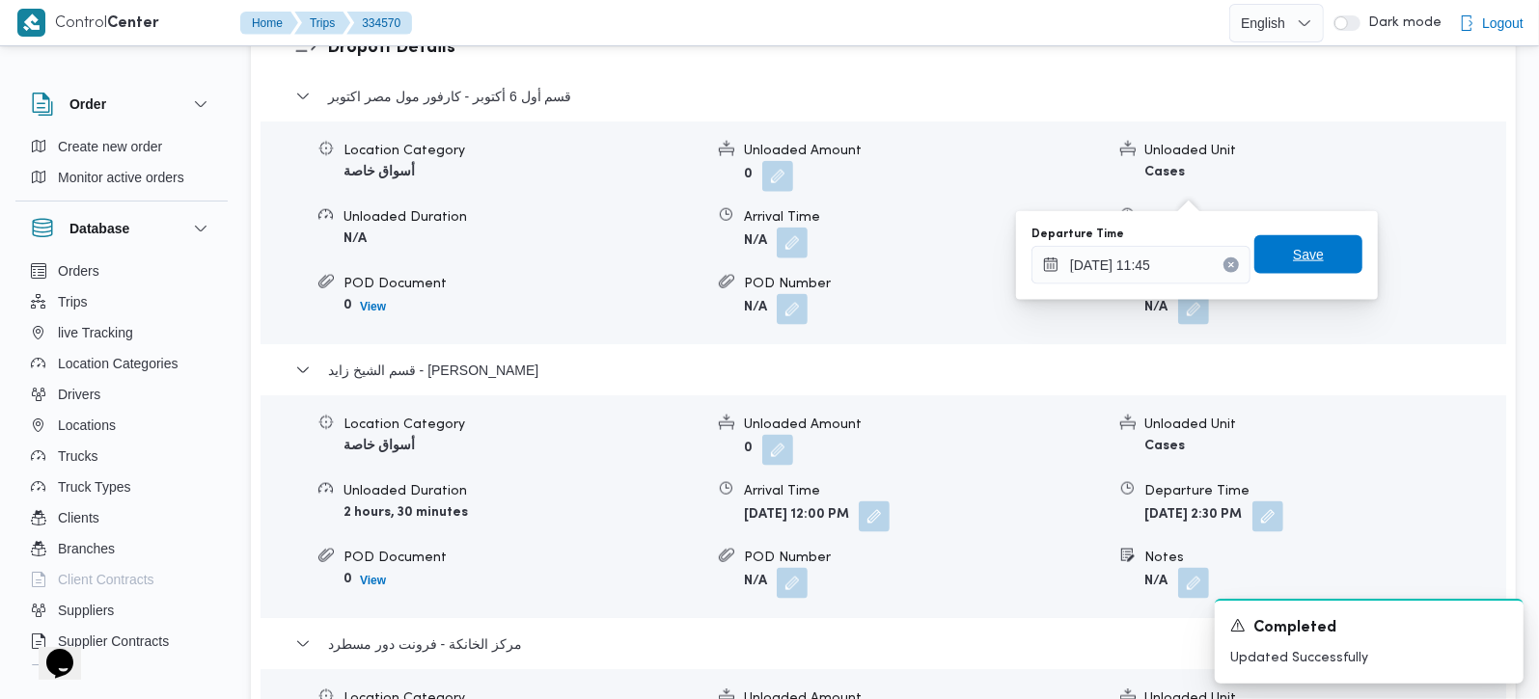
click at [1297, 253] on span "Save" at bounding box center [1308, 254] width 31 height 23
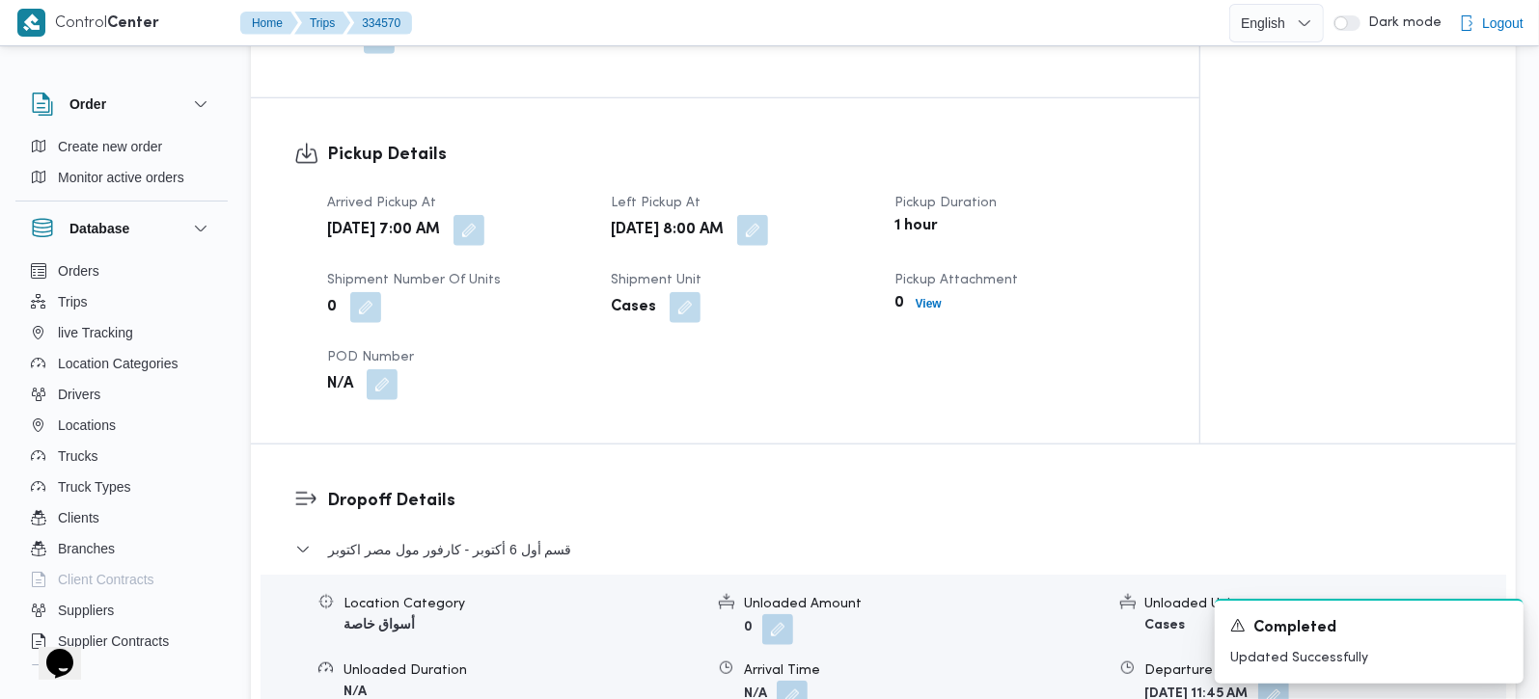
scroll to position [1361, 0]
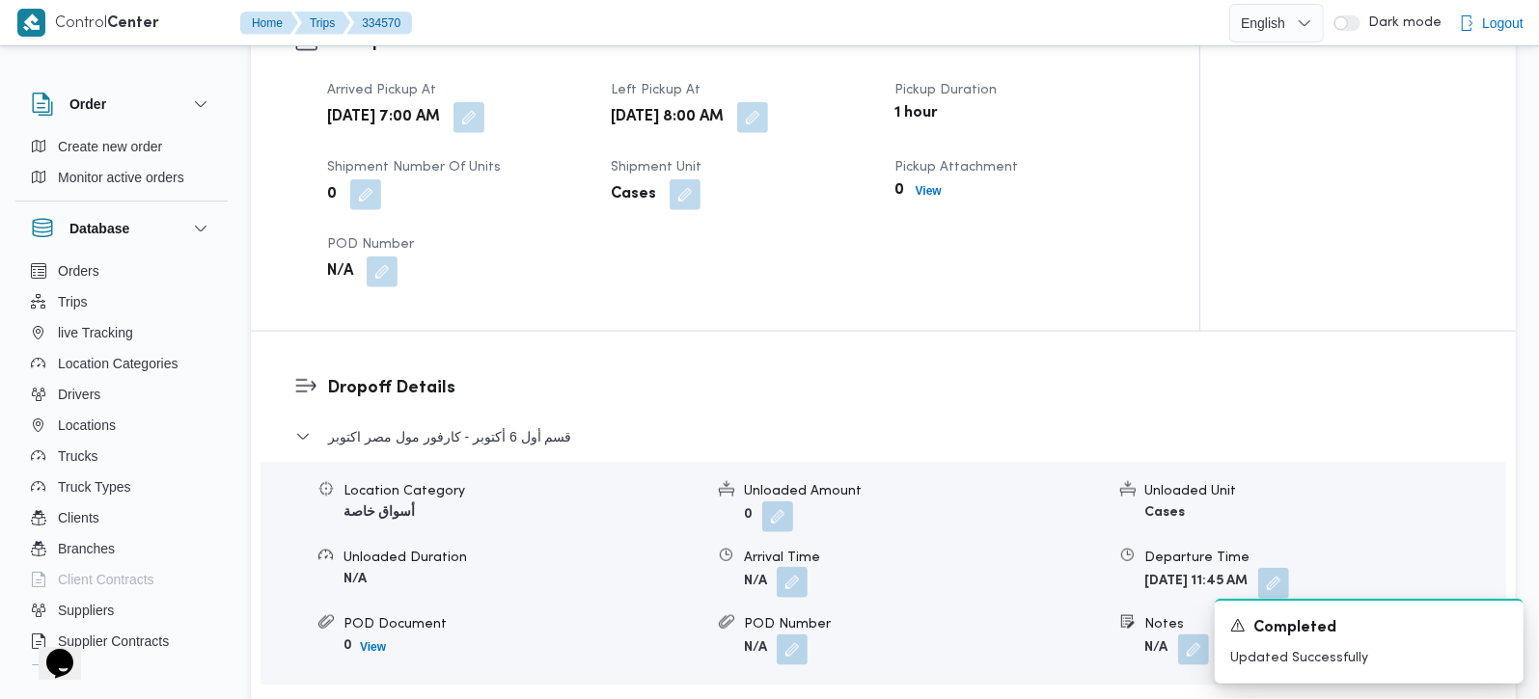
click at [796, 567] on button "button" at bounding box center [792, 582] width 31 height 31
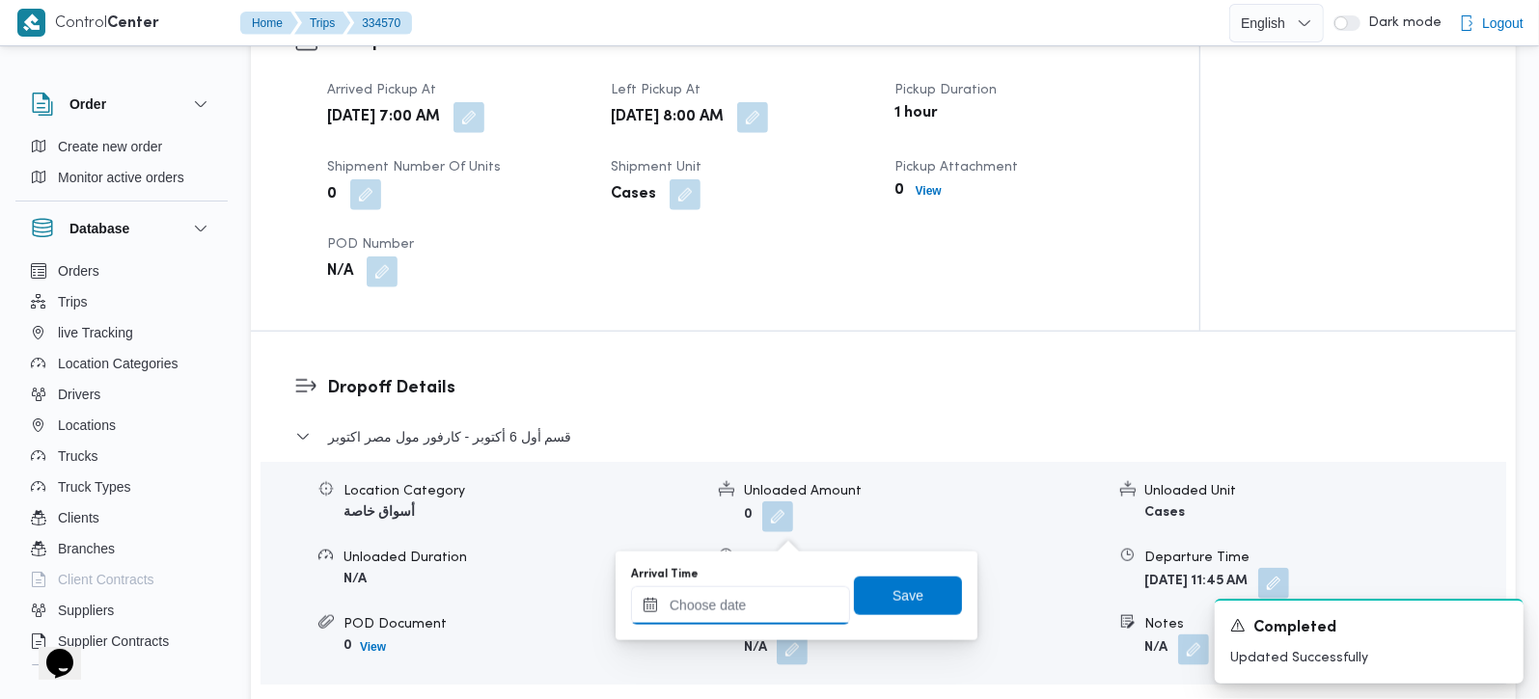
click at [766, 610] on input "Arrival Time" at bounding box center [740, 606] width 219 height 39
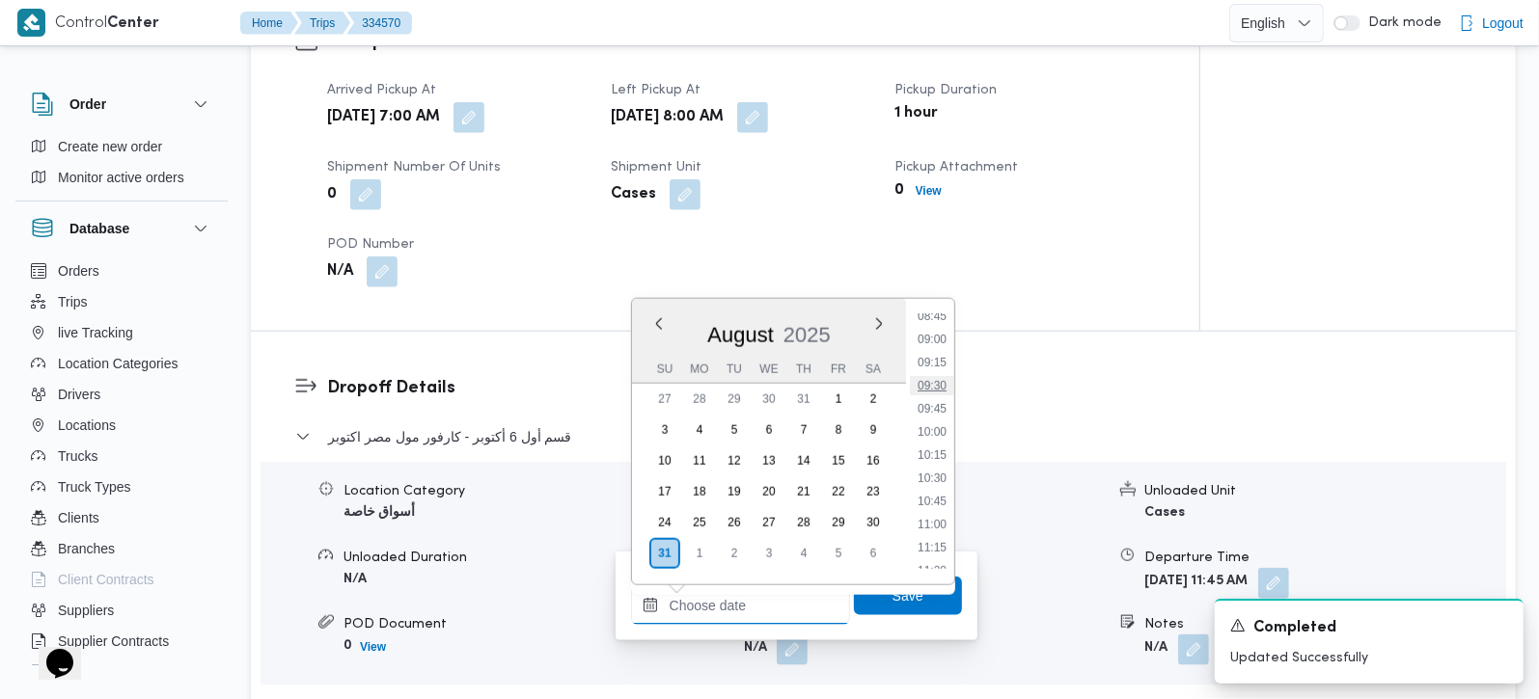
scroll to position [764, 0]
drag, startPoint x: 935, startPoint y: 393, endPoint x: 927, endPoint y: 441, distance: 48.9
click at [935, 393] on li "09:00" at bounding box center [932, 393] width 44 height 19
type input "31/08/2025 09:00"
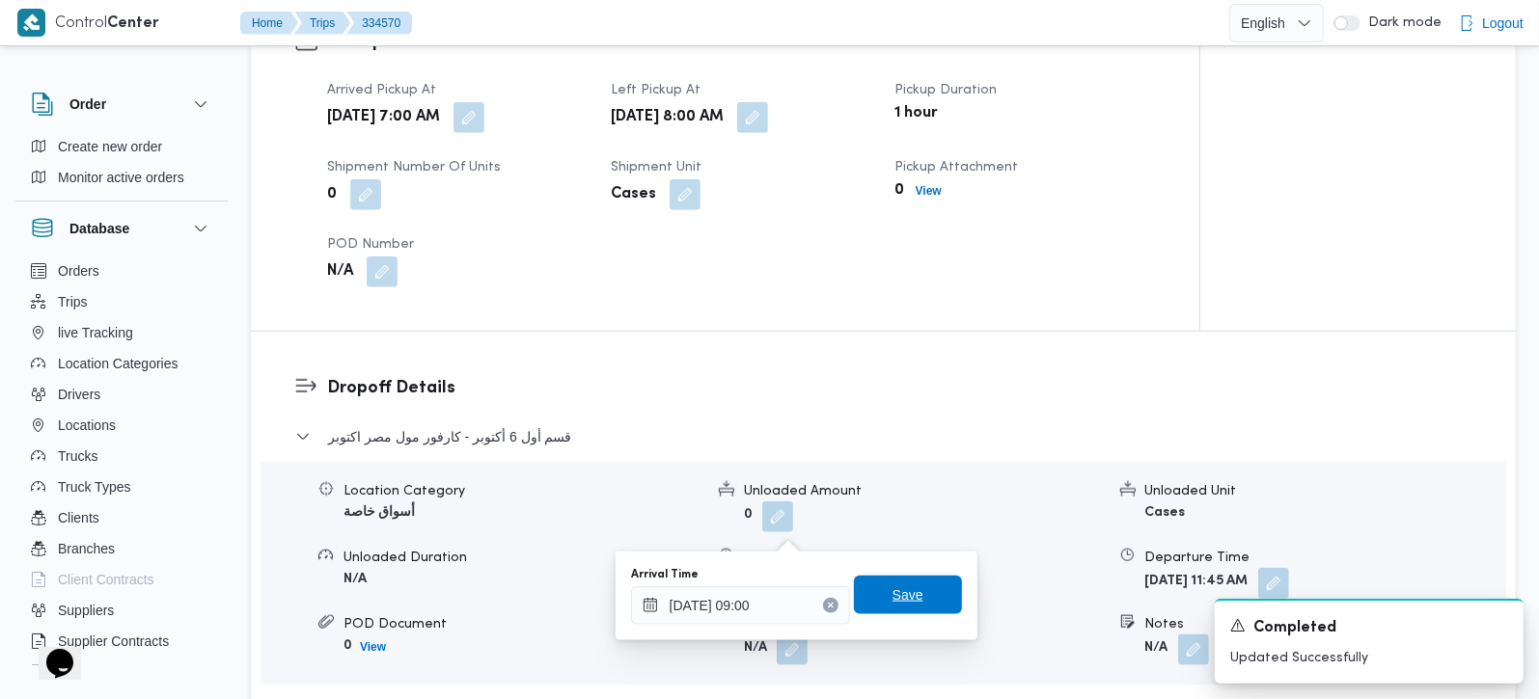
click at [892, 601] on span "Save" at bounding box center [907, 595] width 31 height 23
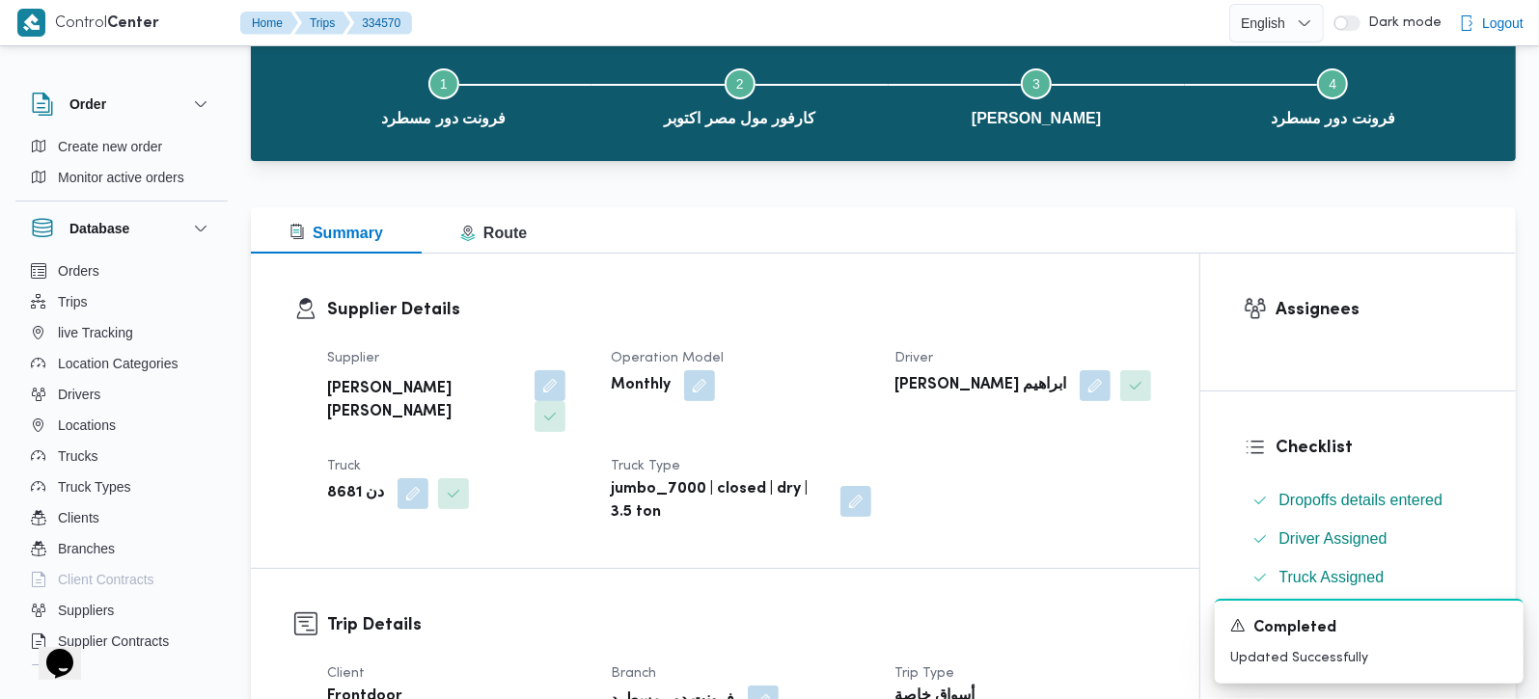
scroll to position [0, 0]
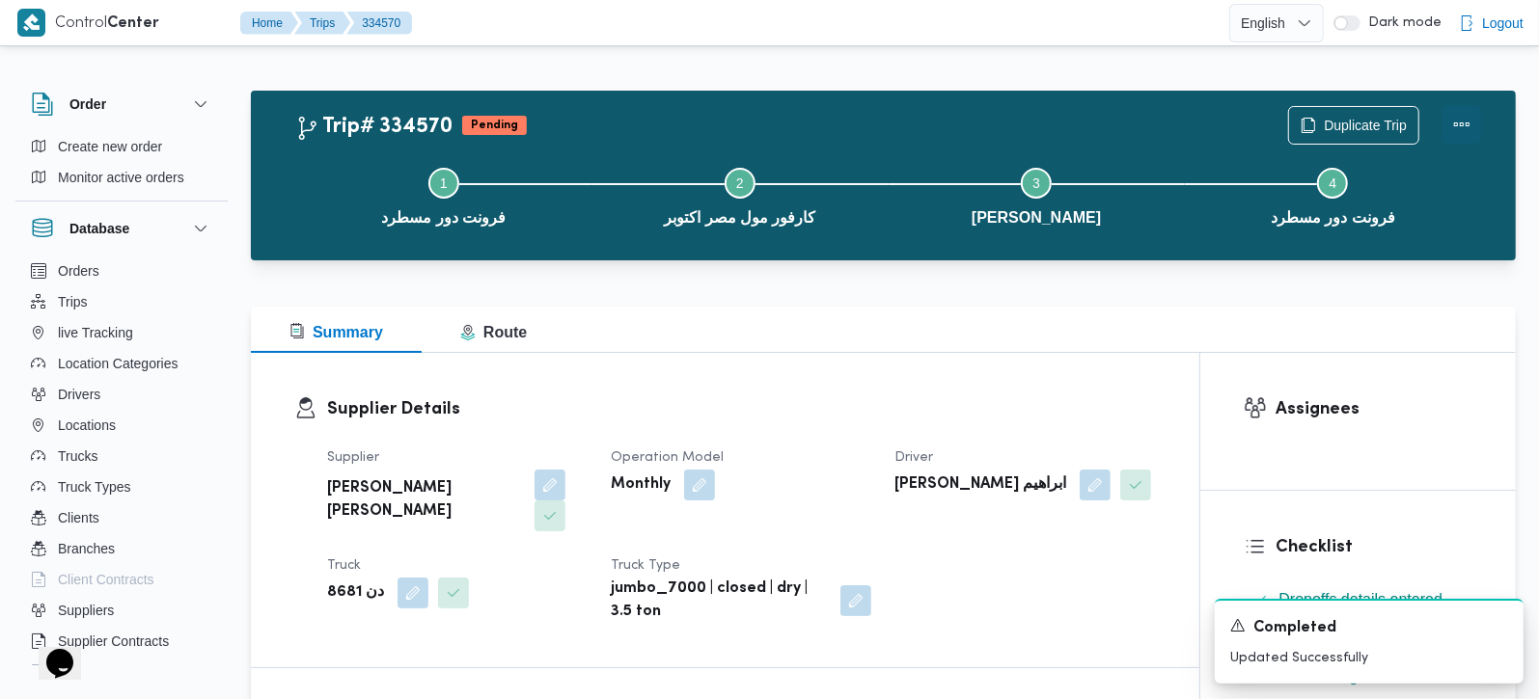
click at [1454, 127] on button "Actions" at bounding box center [1461, 124] width 39 height 39
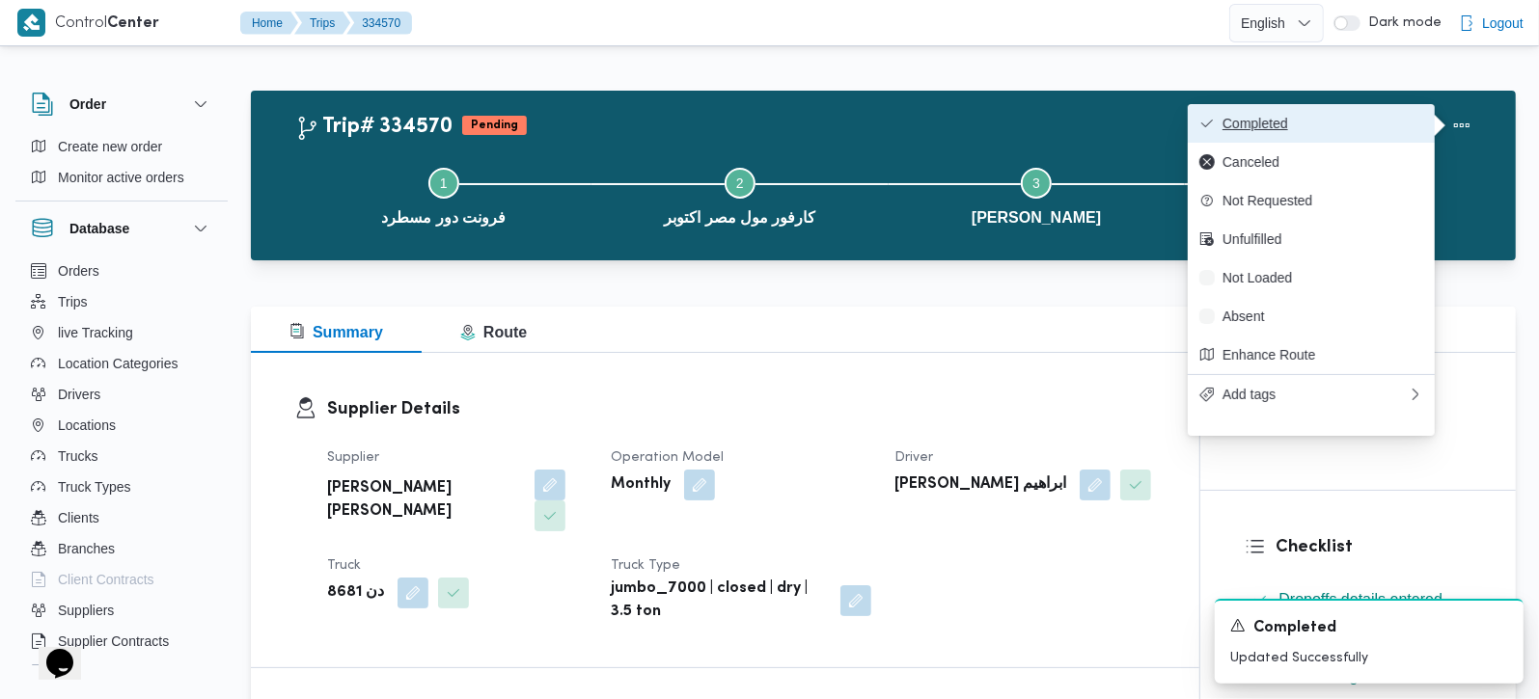
click at [1303, 124] on span "Completed" at bounding box center [1322, 123] width 201 height 15
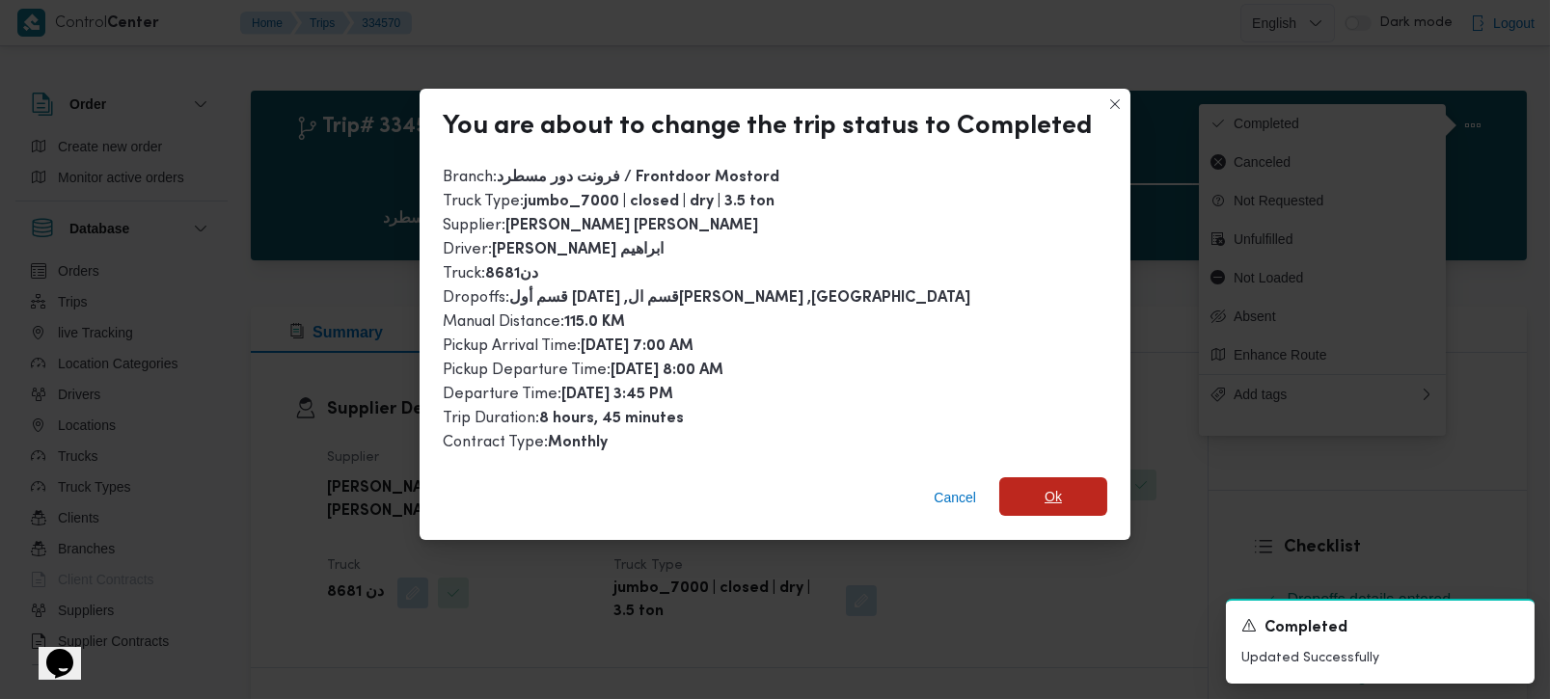
click at [1065, 490] on span "Ok" at bounding box center [1053, 497] width 108 height 39
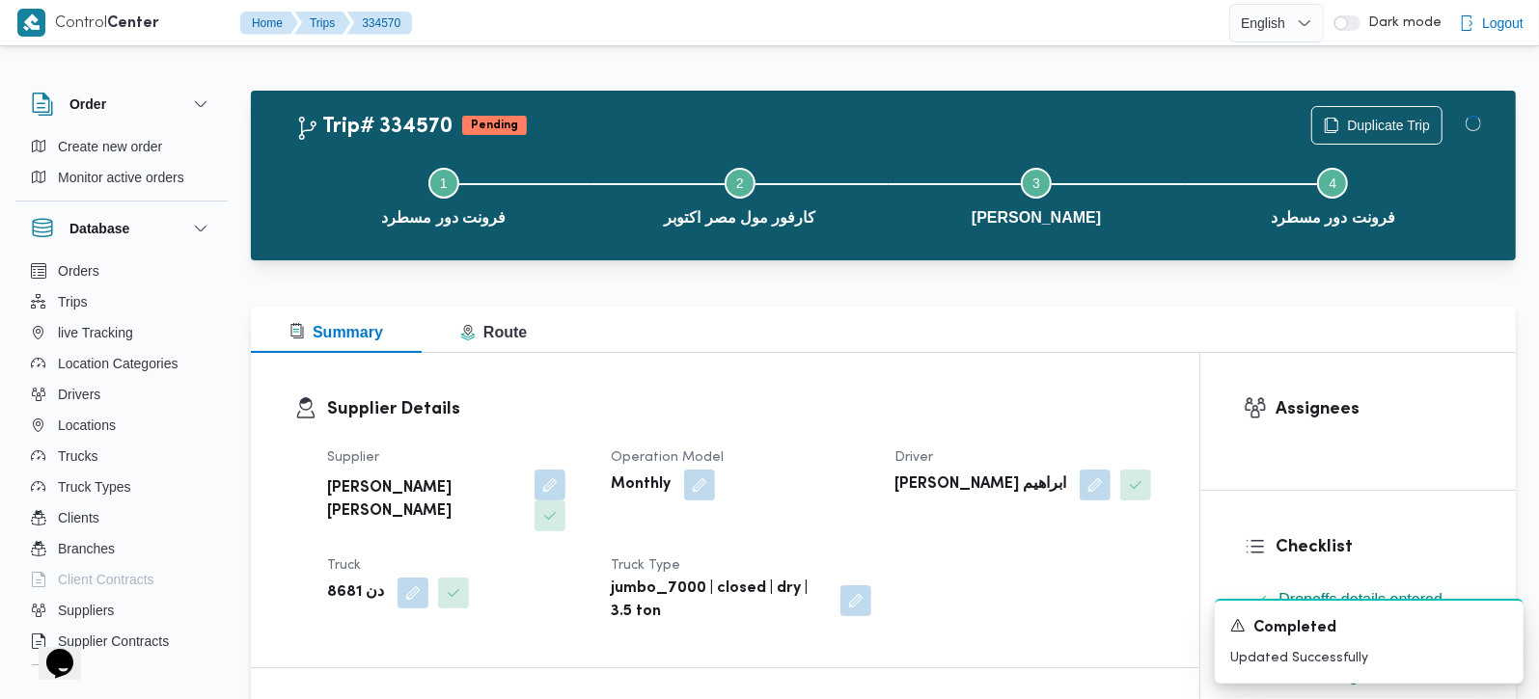
click at [942, 370] on div "Supplier Details Supplier عليوه سراج الدين عليوه محمد Operation Model Monthly D…" at bounding box center [725, 510] width 948 height 315
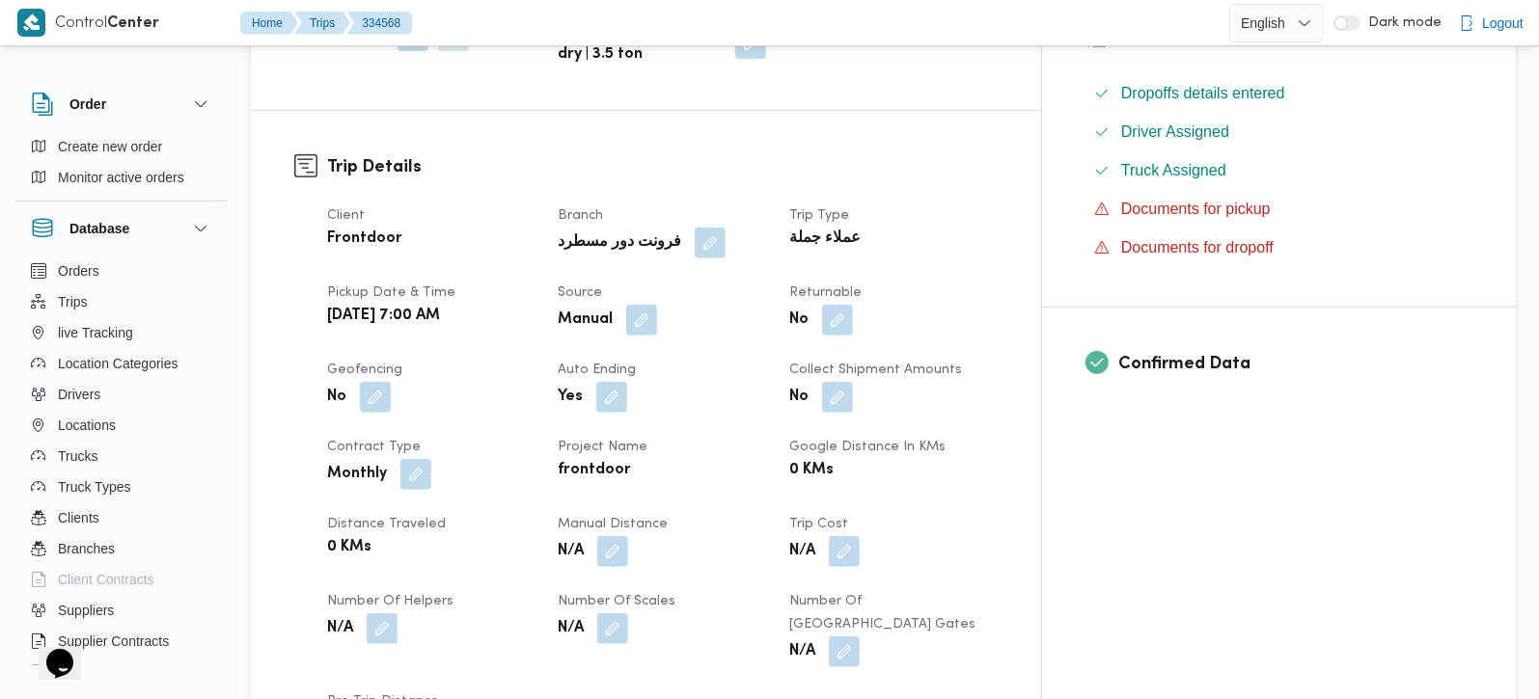
scroll to position [680, 0]
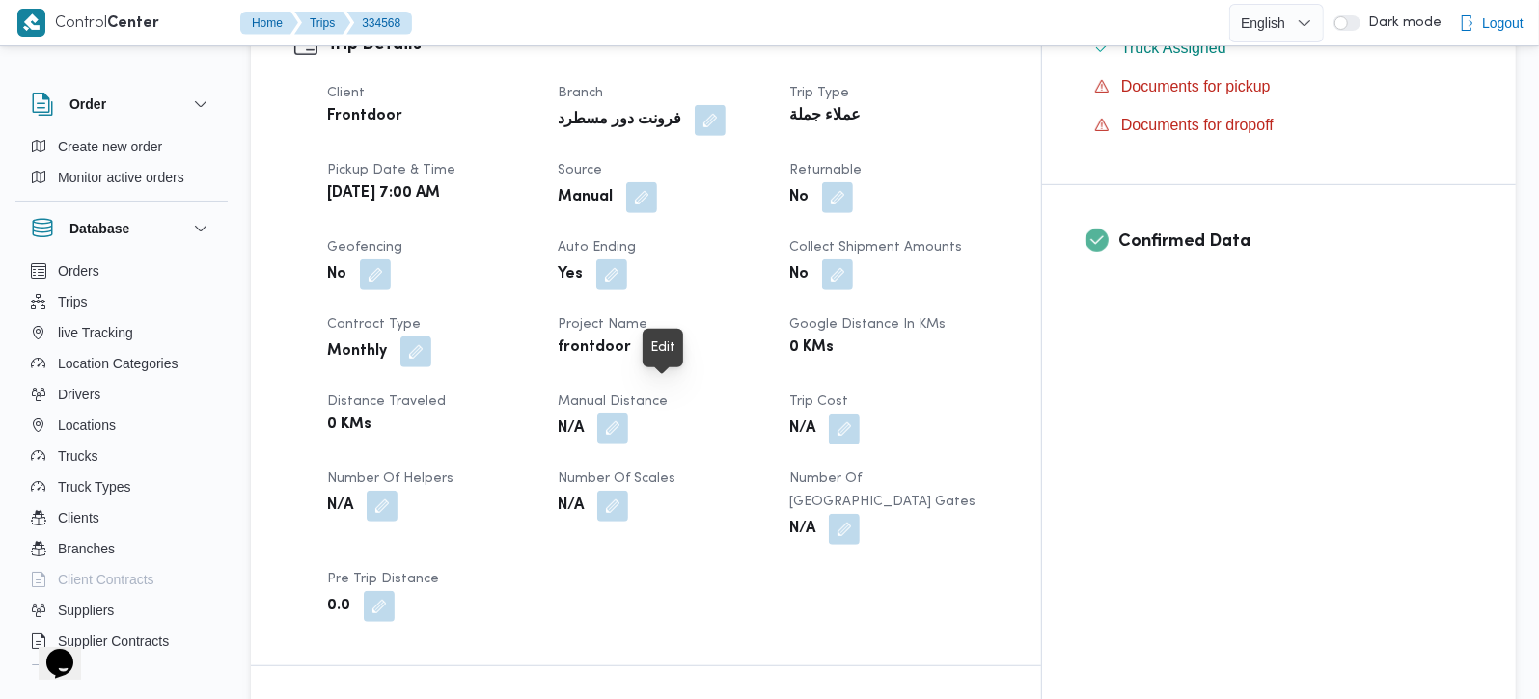
click at [628, 413] on button "button" at bounding box center [612, 428] width 31 height 31
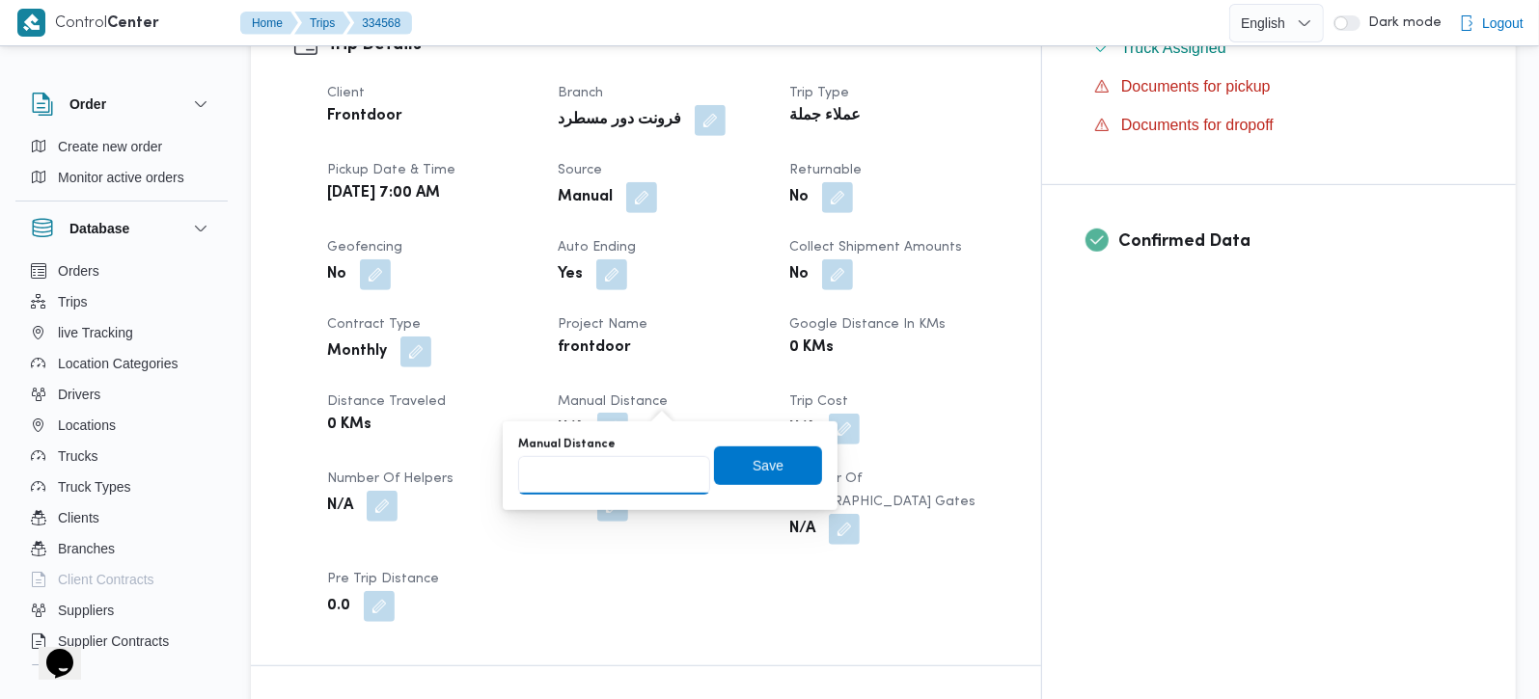
click at [607, 479] on input "Manual Distance" at bounding box center [614, 475] width 192 height 39
type input "95"
click at [727, 459] on span "Save" at bounding box center [768, 465] width 108 height 39
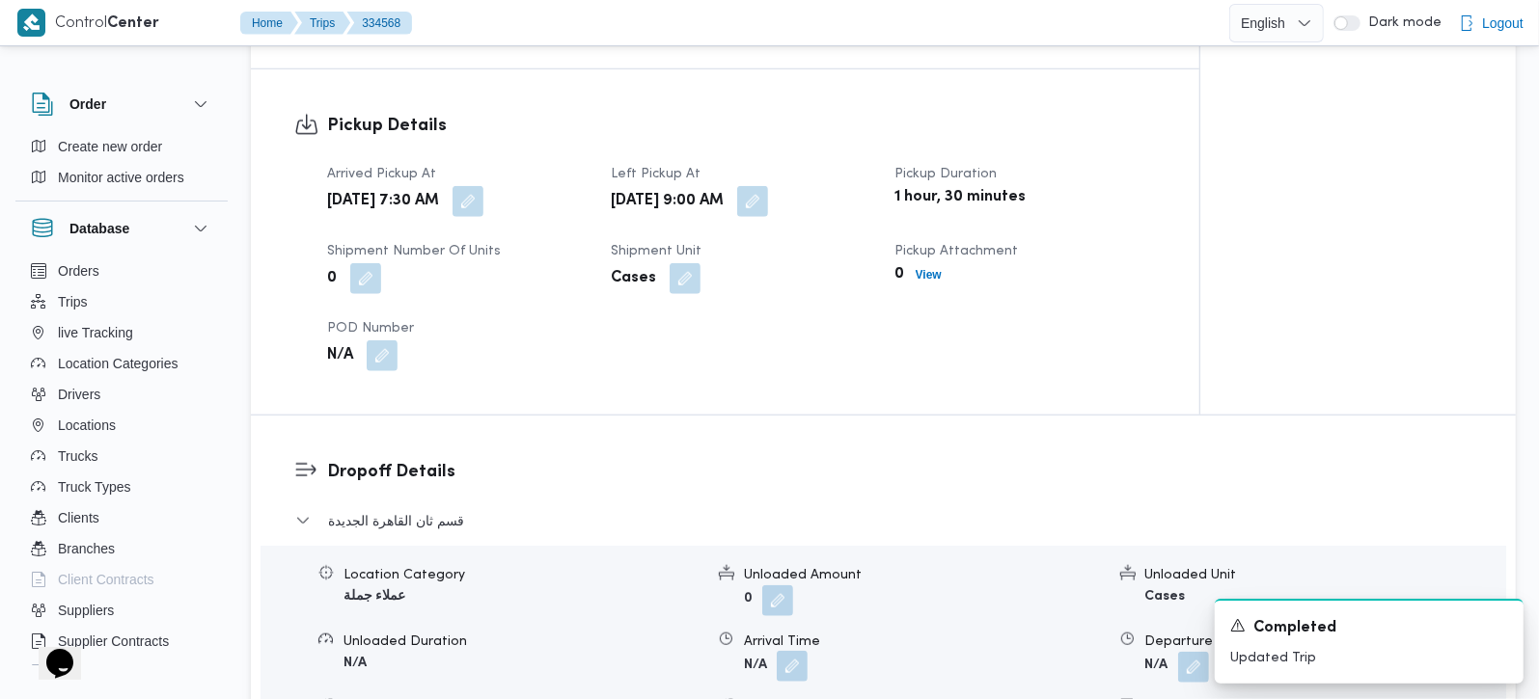
scroll to position [1248, 0]
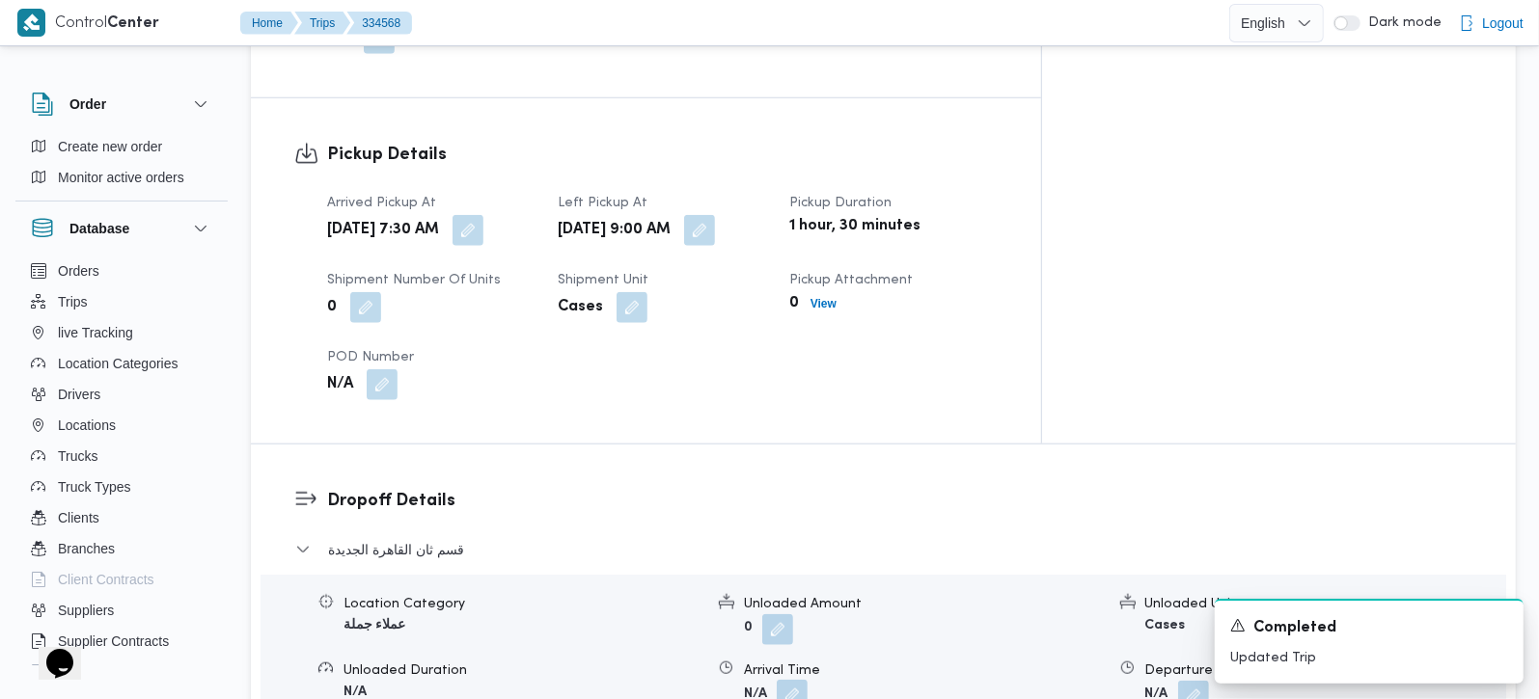
drag, startPoint x: 787, startPoint y: 651, endPoint x: 779, endPoint y: 634, distance: 19.4
click at [787, 680] on button "button" at bounding box center [792, 695] width 31 height 31
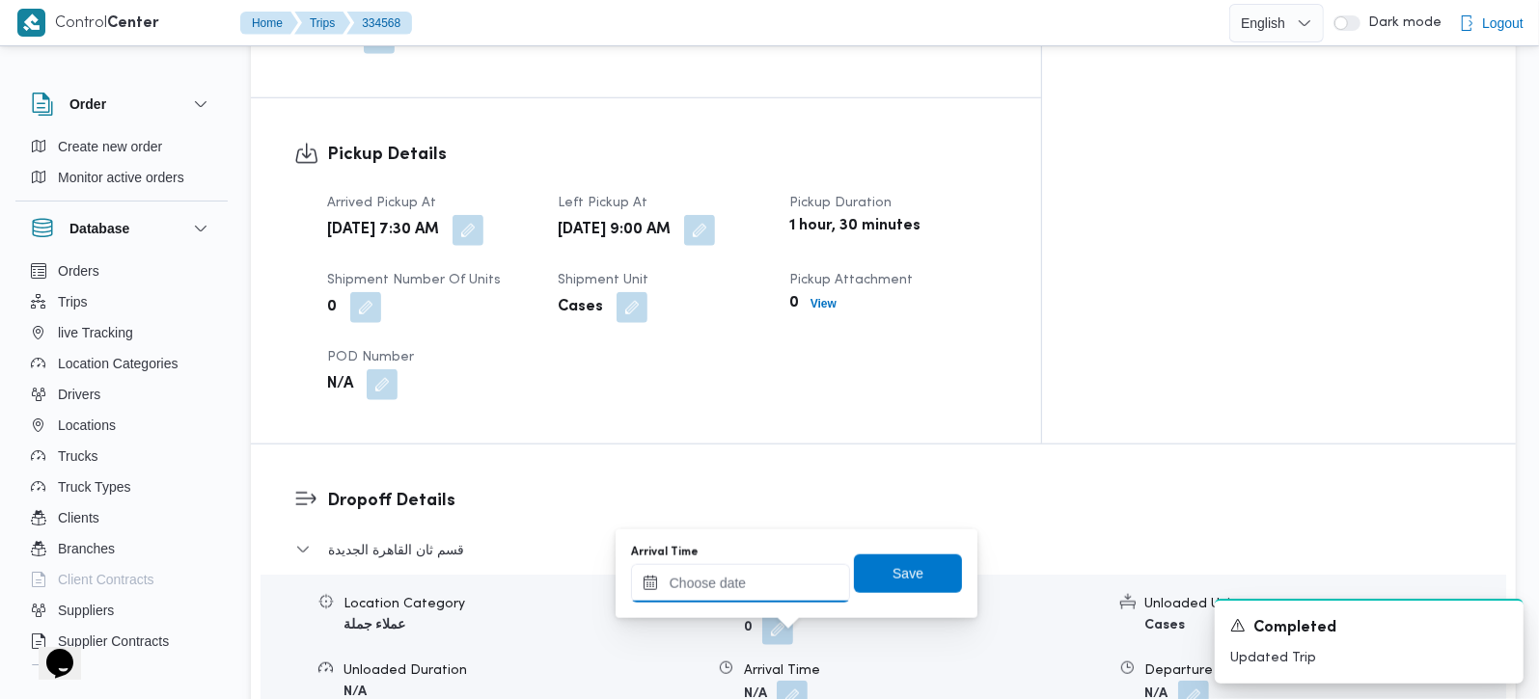
click at [749, 597] on input "Arrival Time" at bounding box center [740, 583] width 219 height 39
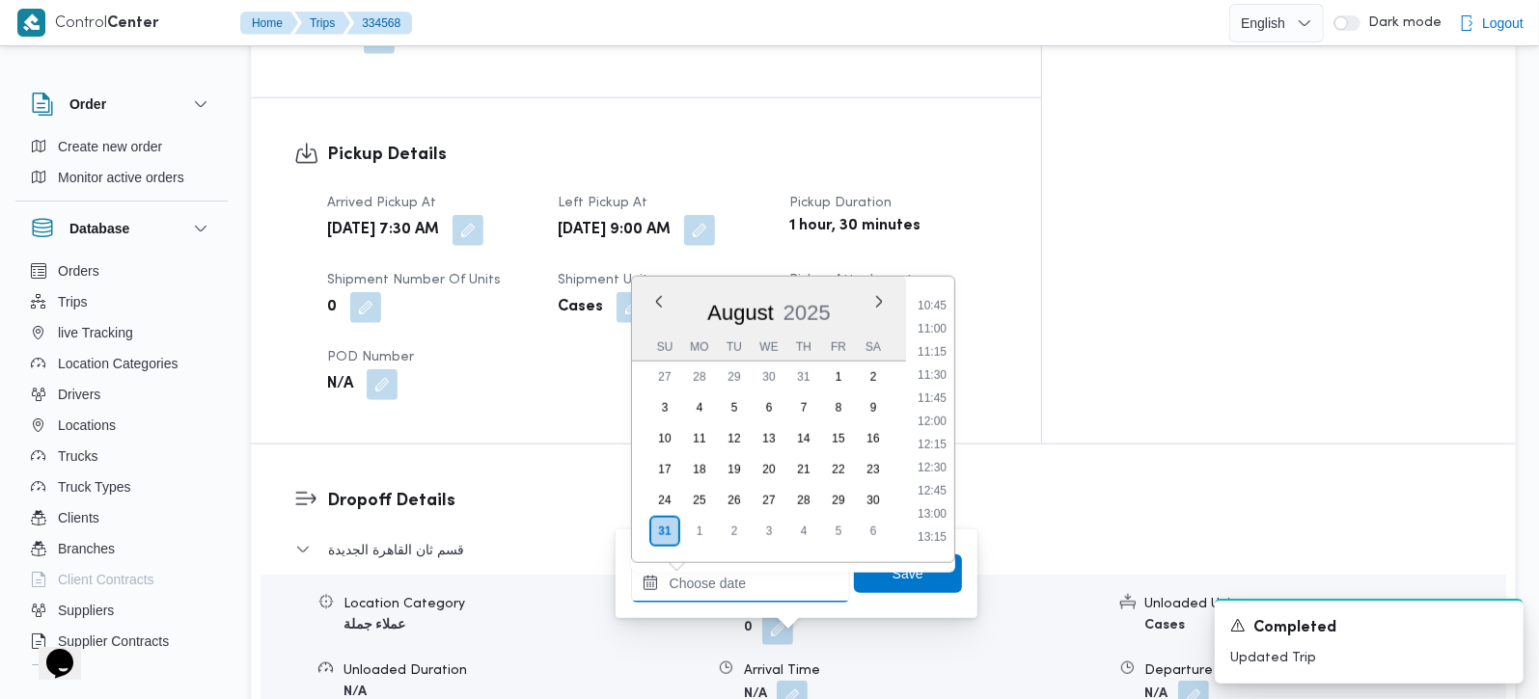
scroll to position [878, 0]
click at [929, 318] on li "09:45" at bounding box center [932, 326] width 44 height 19
type input "[DATE] 09:45"
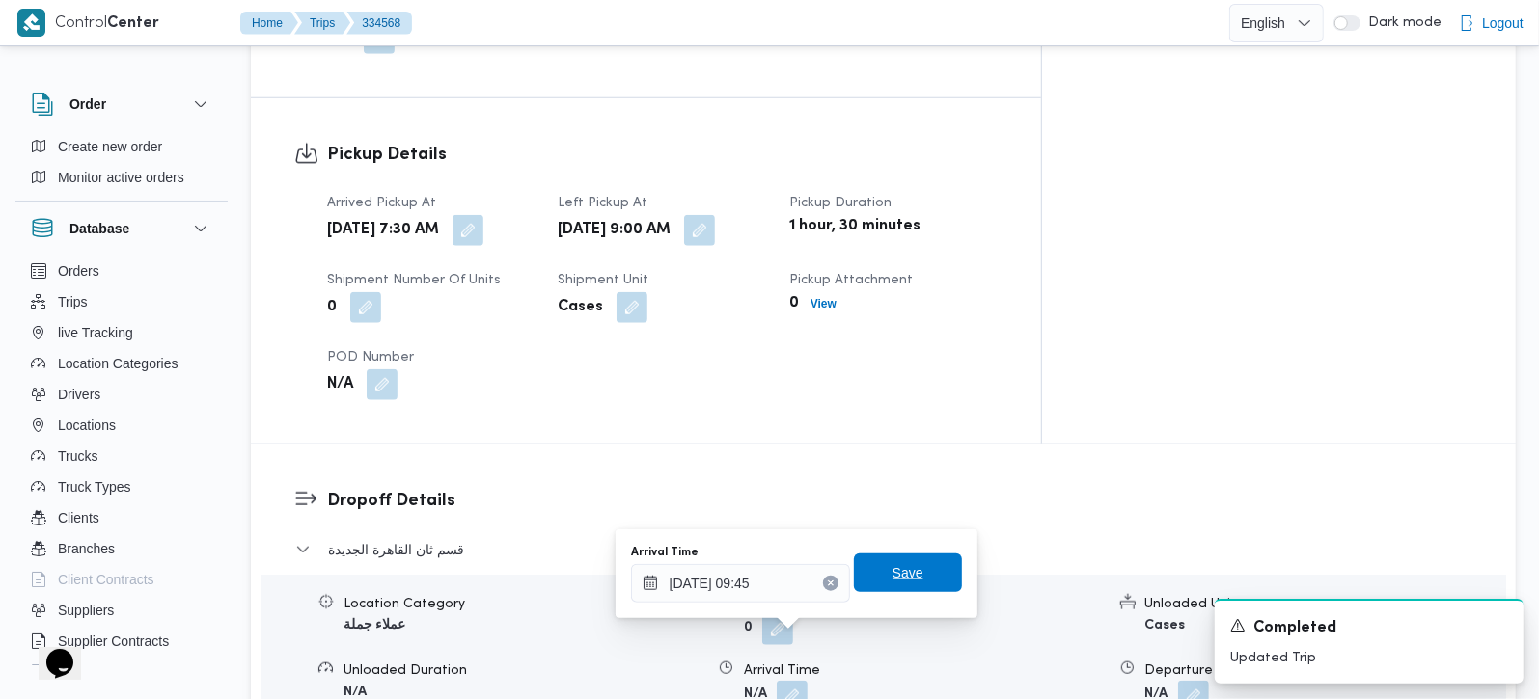
click at [892, 570] on span "Save" at bounding box center [907, 572] width 31 height 23
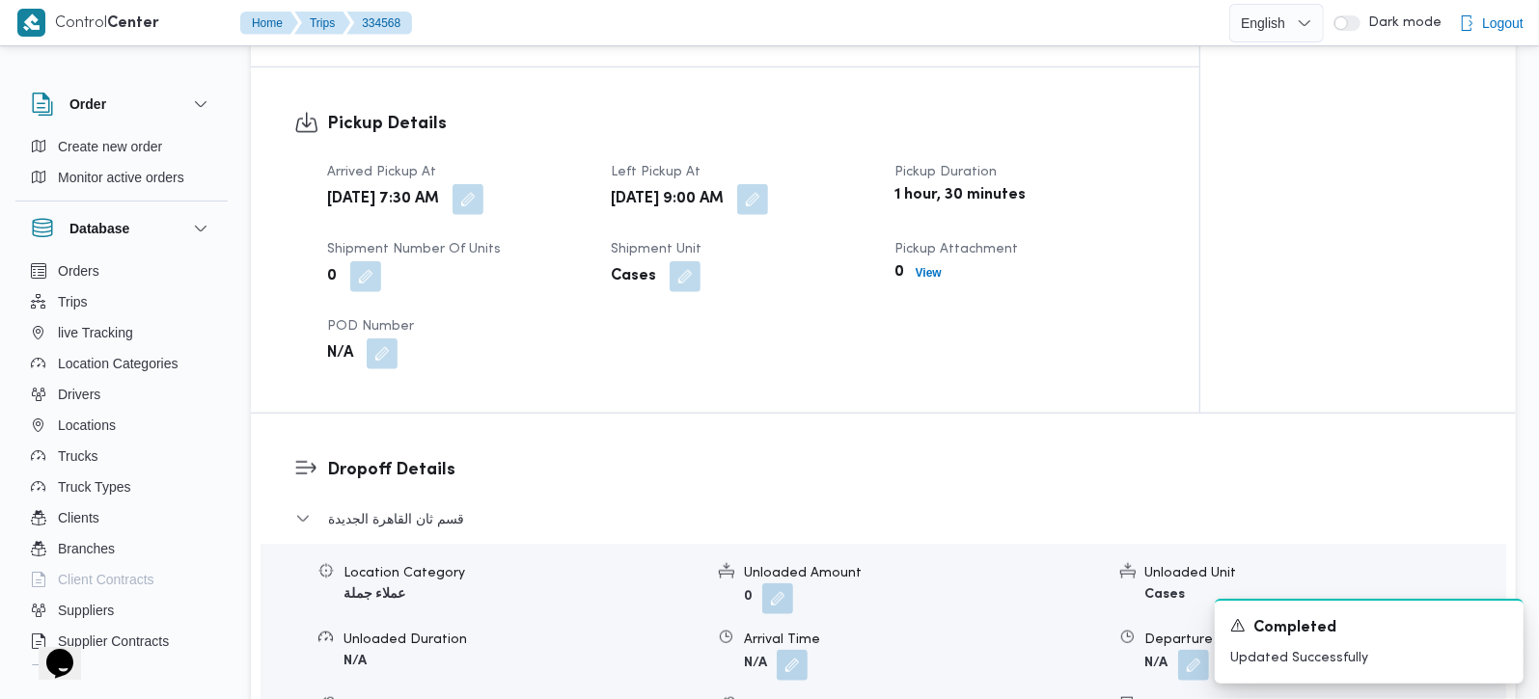
scroll to position [1702, 0]
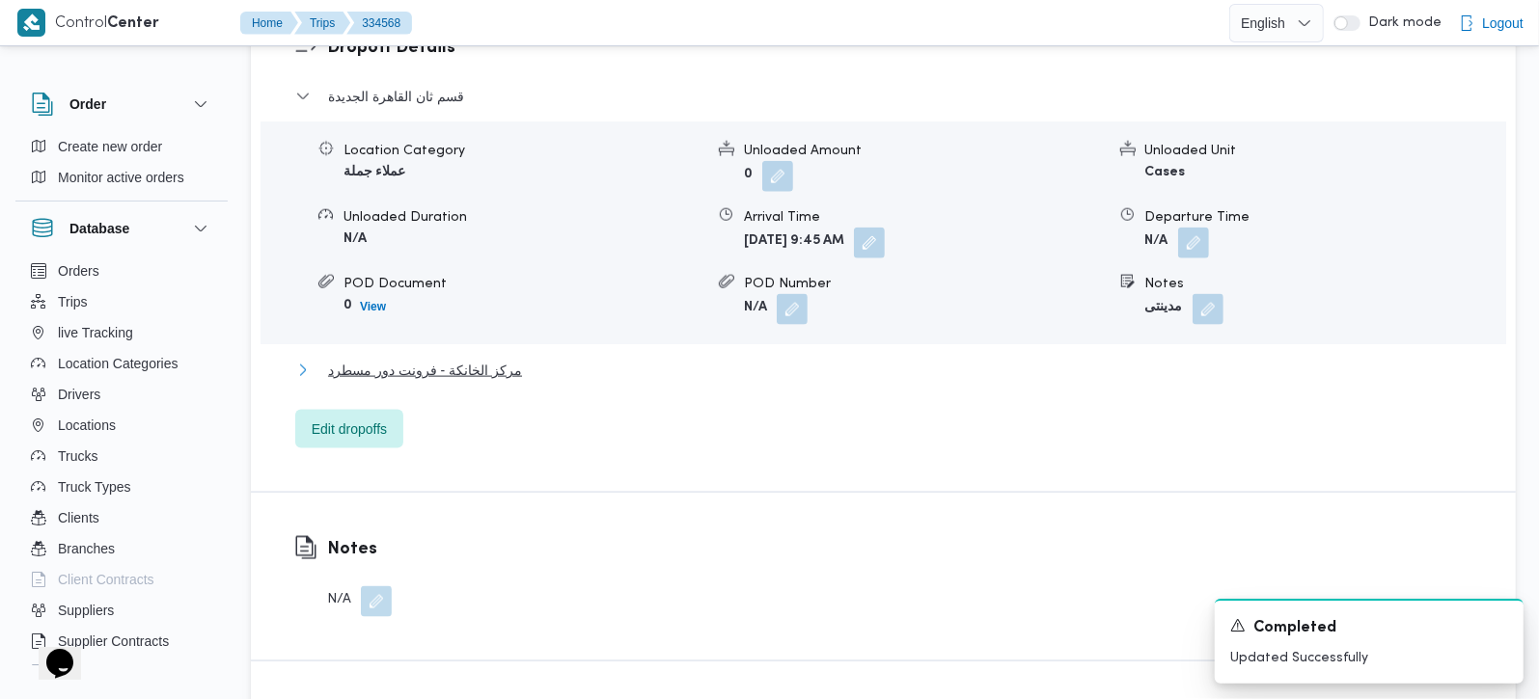
click at [432, 359] on span "مركز الخانكة - فرونت دور مسطرد" at bounding box center [425, 370] width 194 height 23
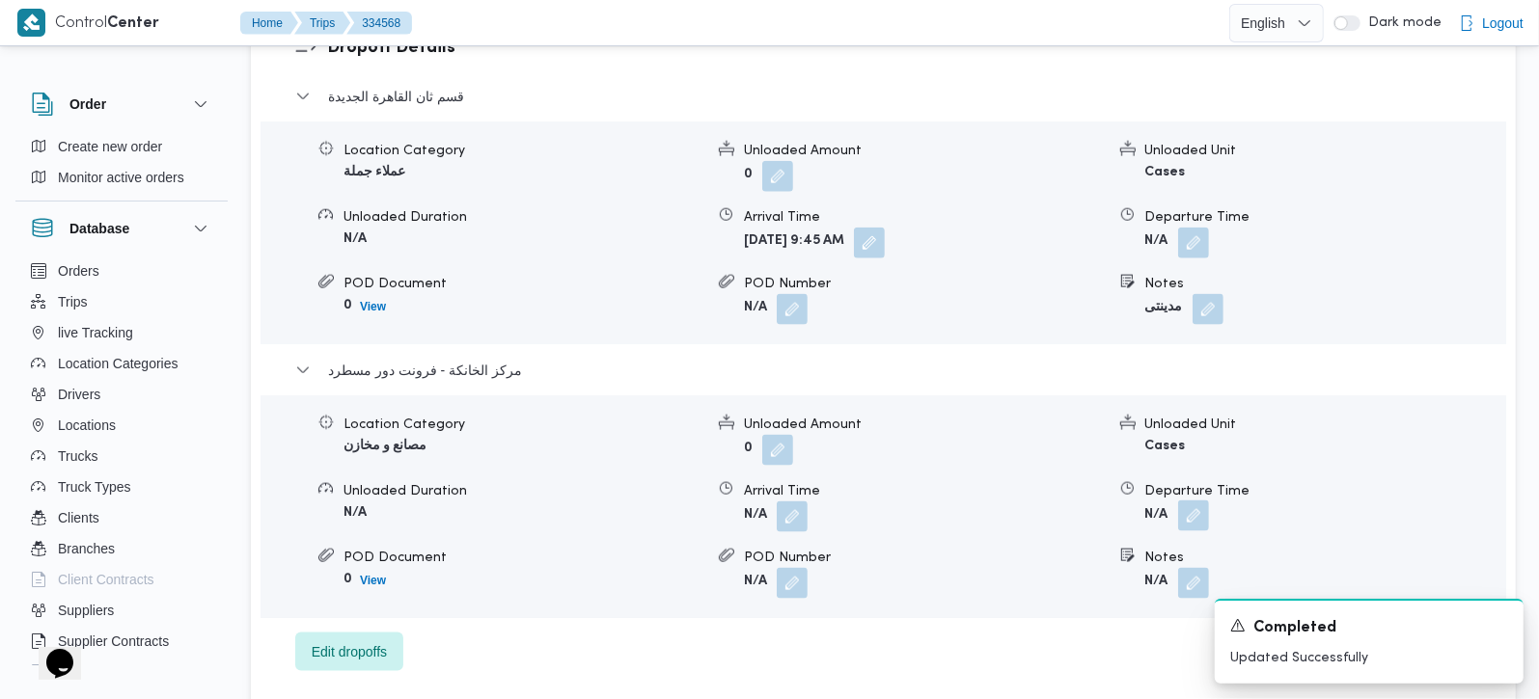
click at [1191, 501] on button "button" at bounding box center [1193, 516] width 31 height 31
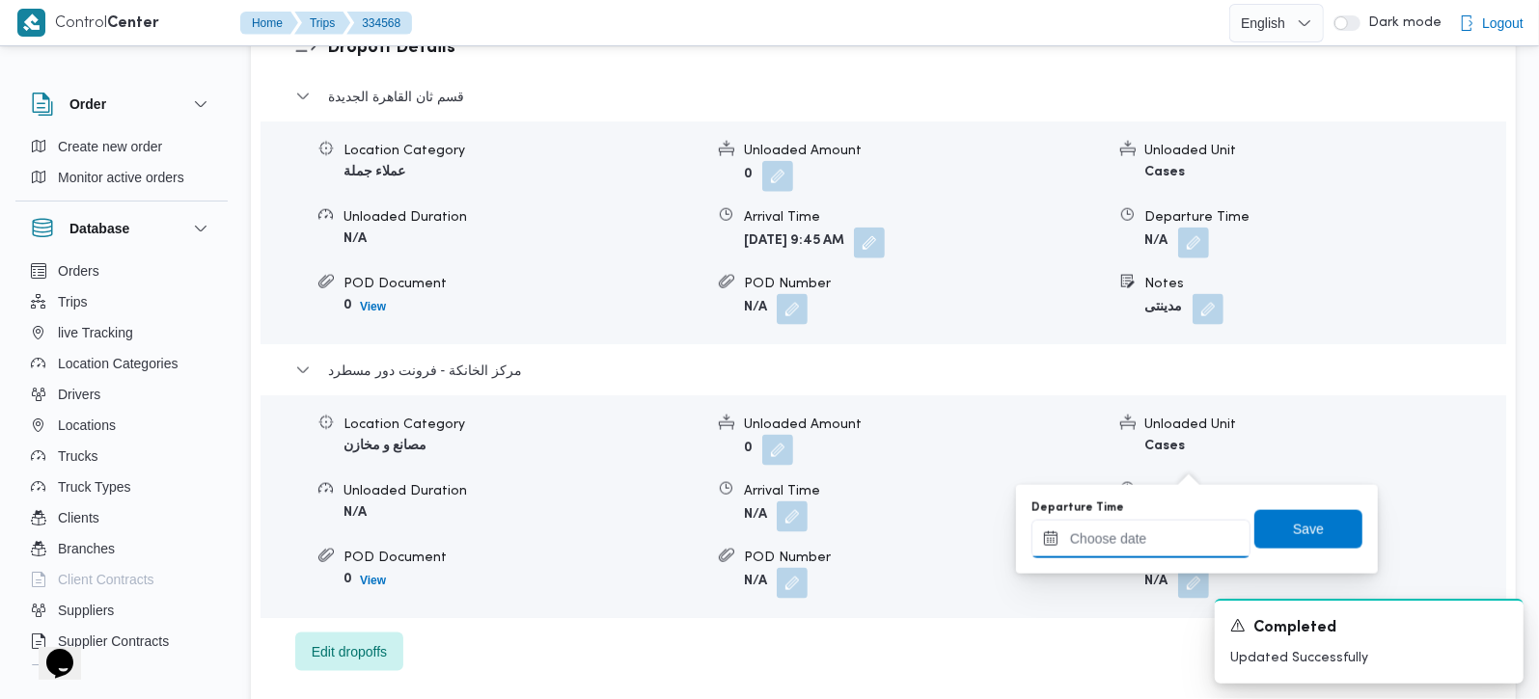
drag, startPoint x: 1189, startPoint y: 475, endPoint x: 1204, endPoint y: 530, distance: 57.1
click at [1167, 539] on input "Departure Time" at bounding box center [1140, 539] width 219 height 39
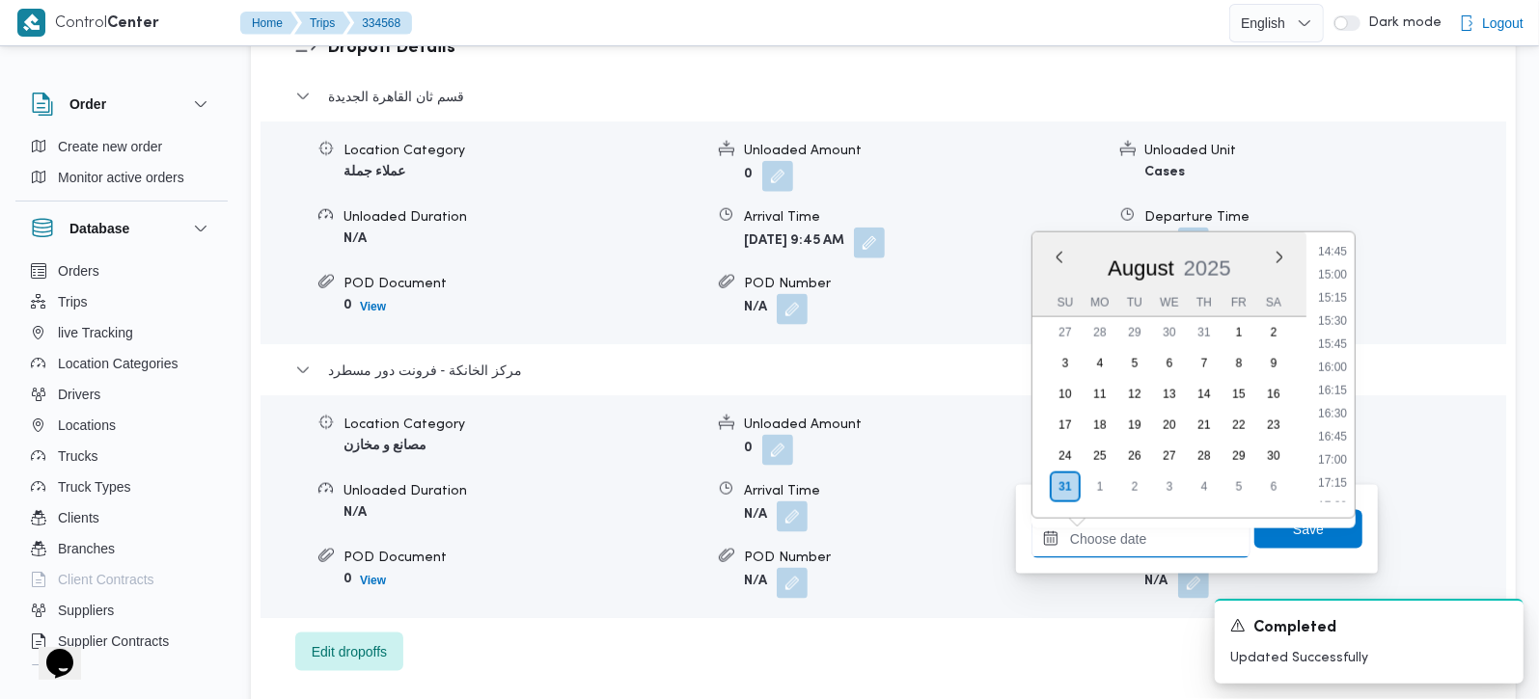
scroll to position [1332, 0]
click at [1343, 358] on li "15:30" at bounding box center [1332, 360] width 44 height 19
type input "[DATE] 15:30"
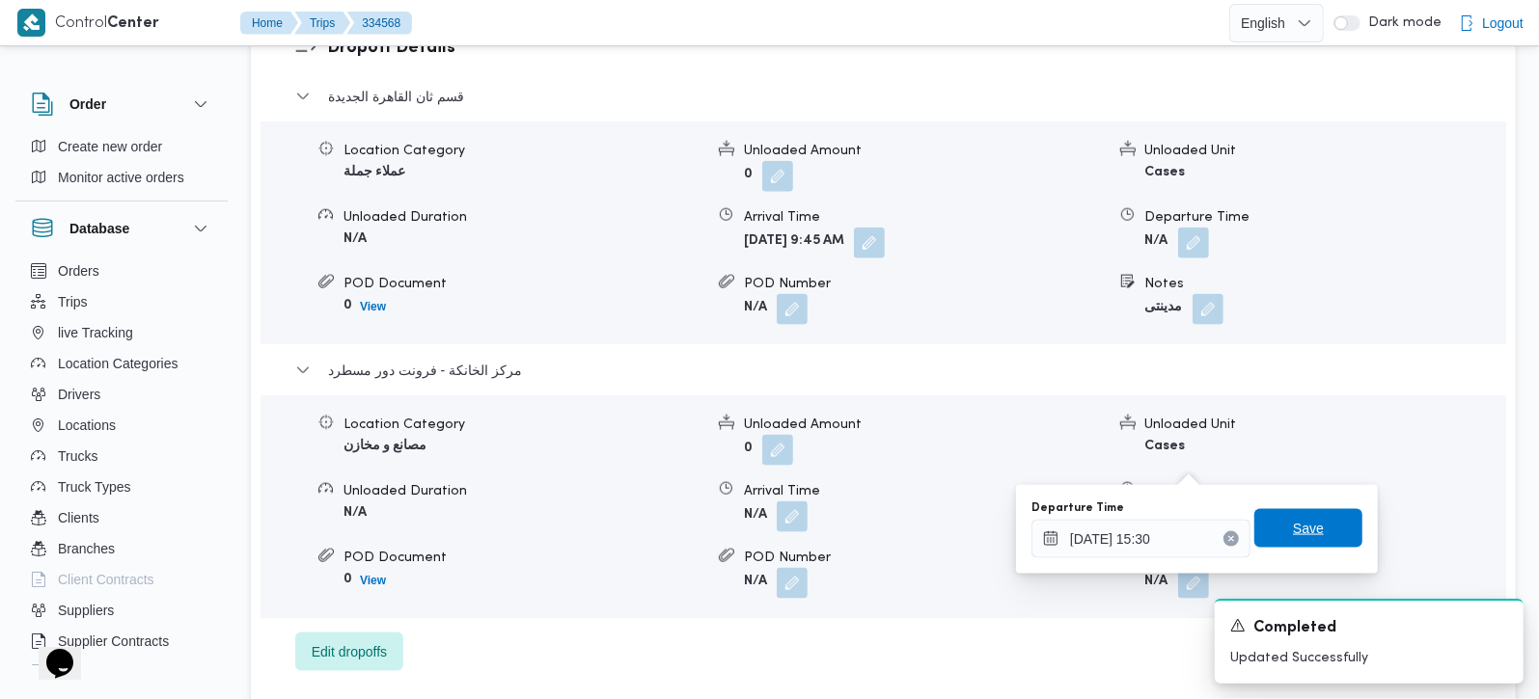
click at [1295, 520] on span "Save" at bounding box center [1308, 528] width 31 height 23
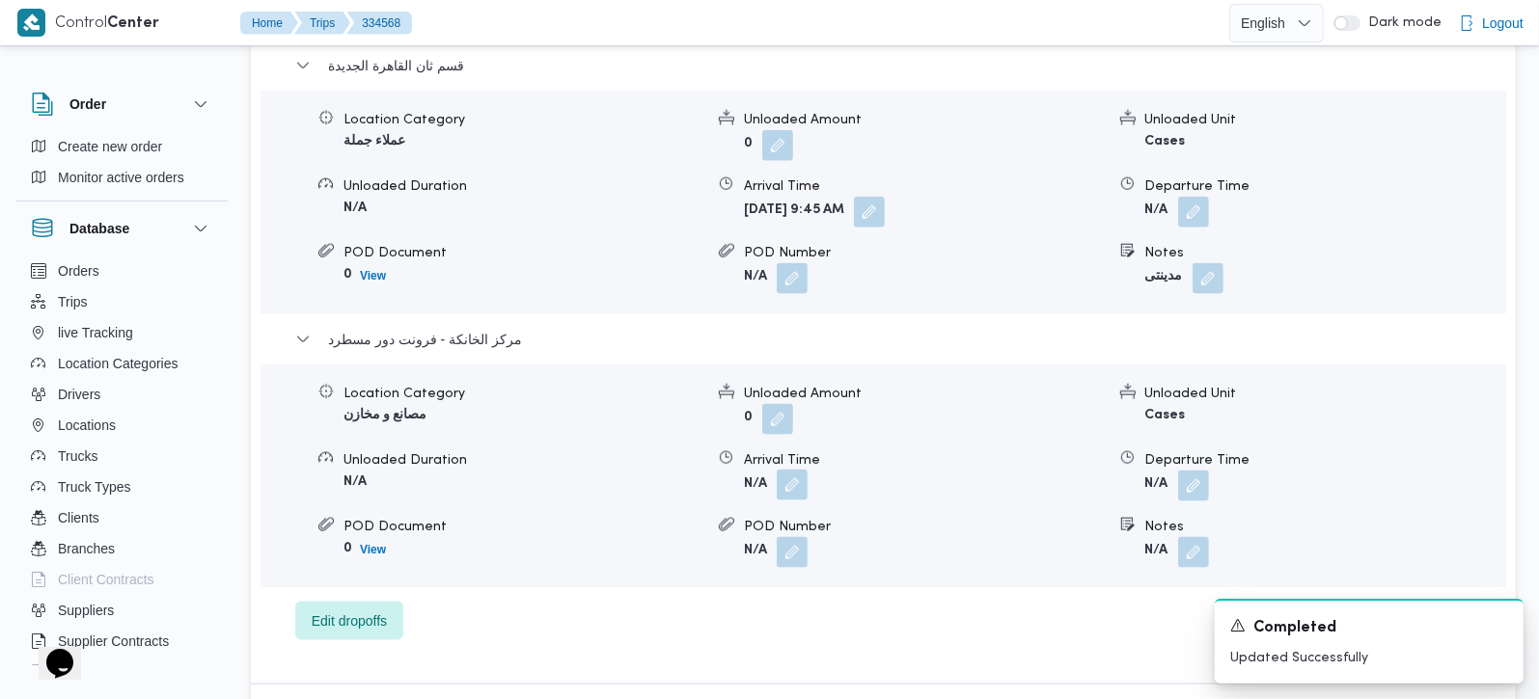
click at [799, 470] on button "button" at bounding box center [792, 485] width 31 height 31
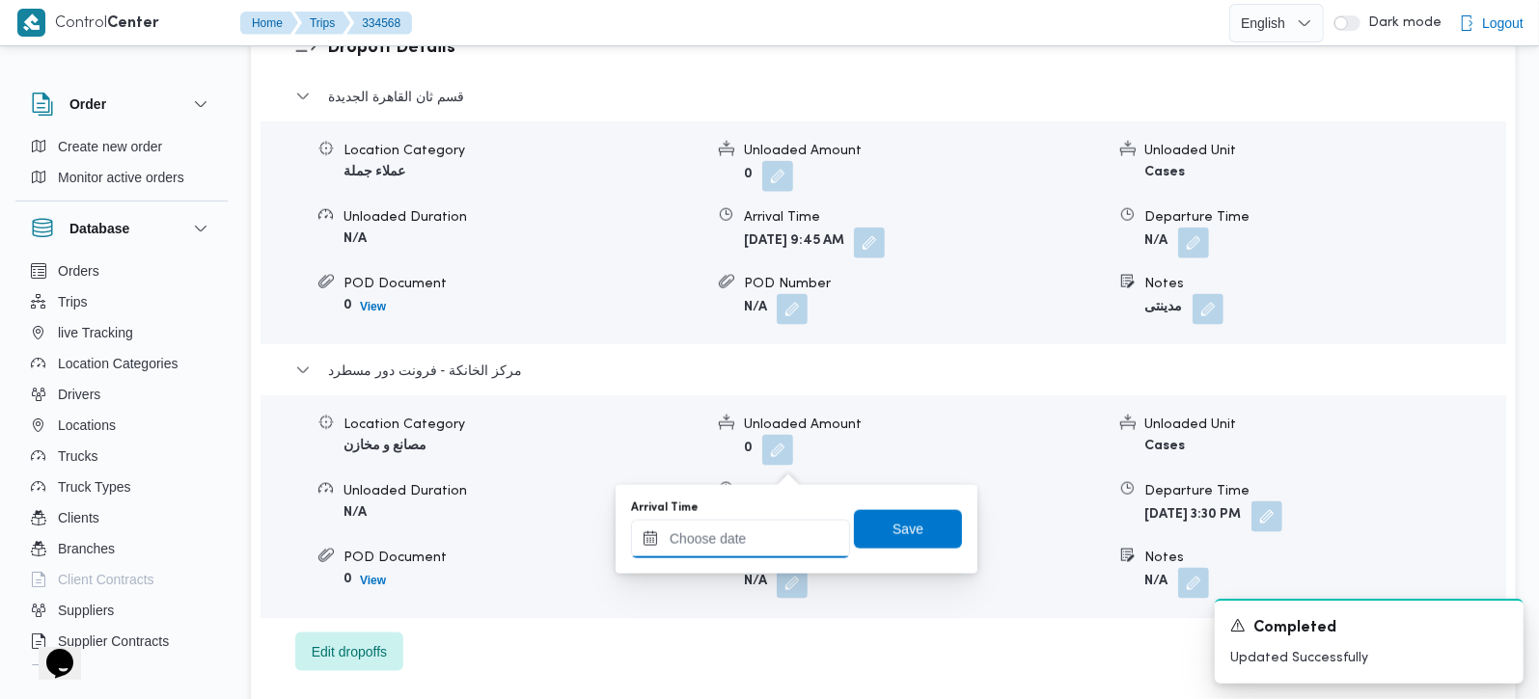
drag, startPoint x: 799, startPoint y: 457, endPoint x: 780, endPoint y: 545, distance: 89.7
click at [780, 545] on input "Arrival Time" at bounding box center [740, 539] width 219 height 39
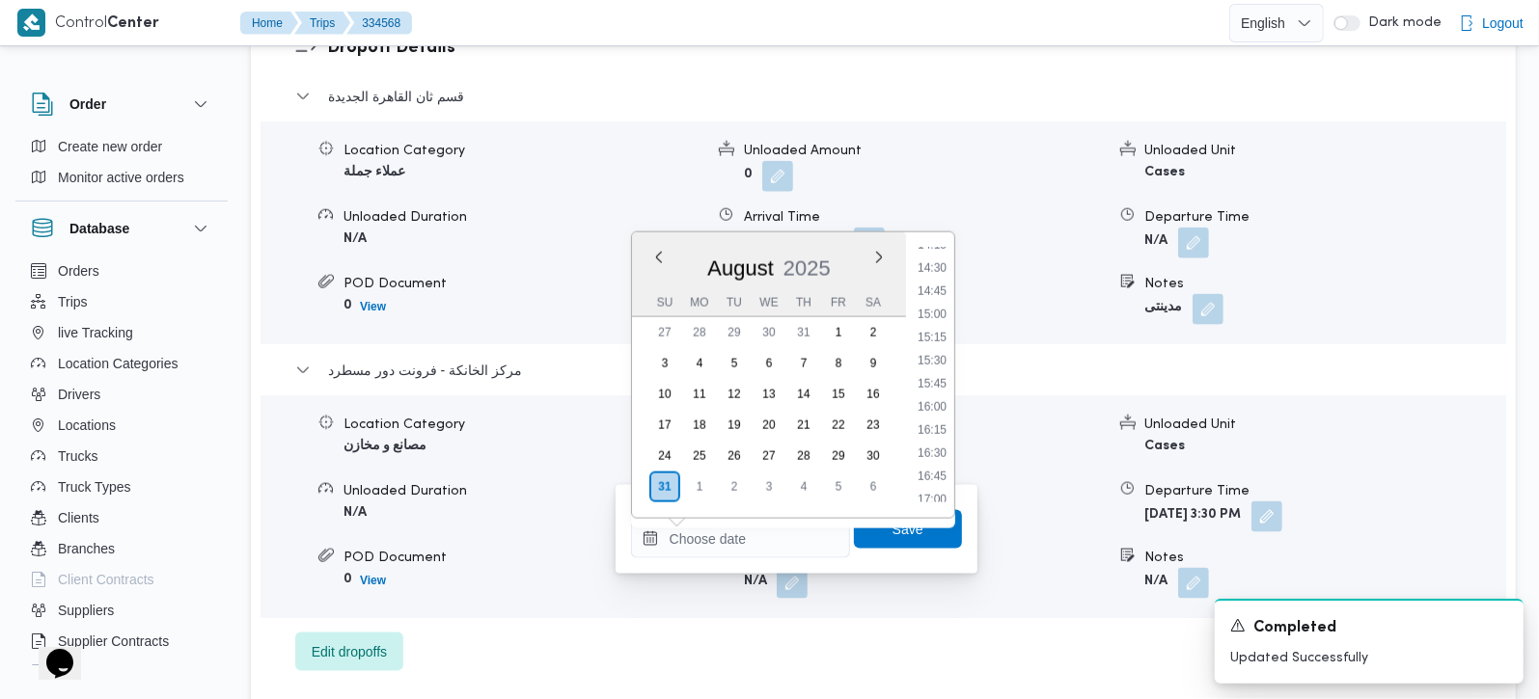
drag, startPoint x: 938, startPoint y: 333, endPoint x: 934, endPoint y: 363, distance: 30.2
click at [938, 333] on li "15:15" at bounding box center [932, 337] width 44 height 19
type input "31/08/2025 15:15"
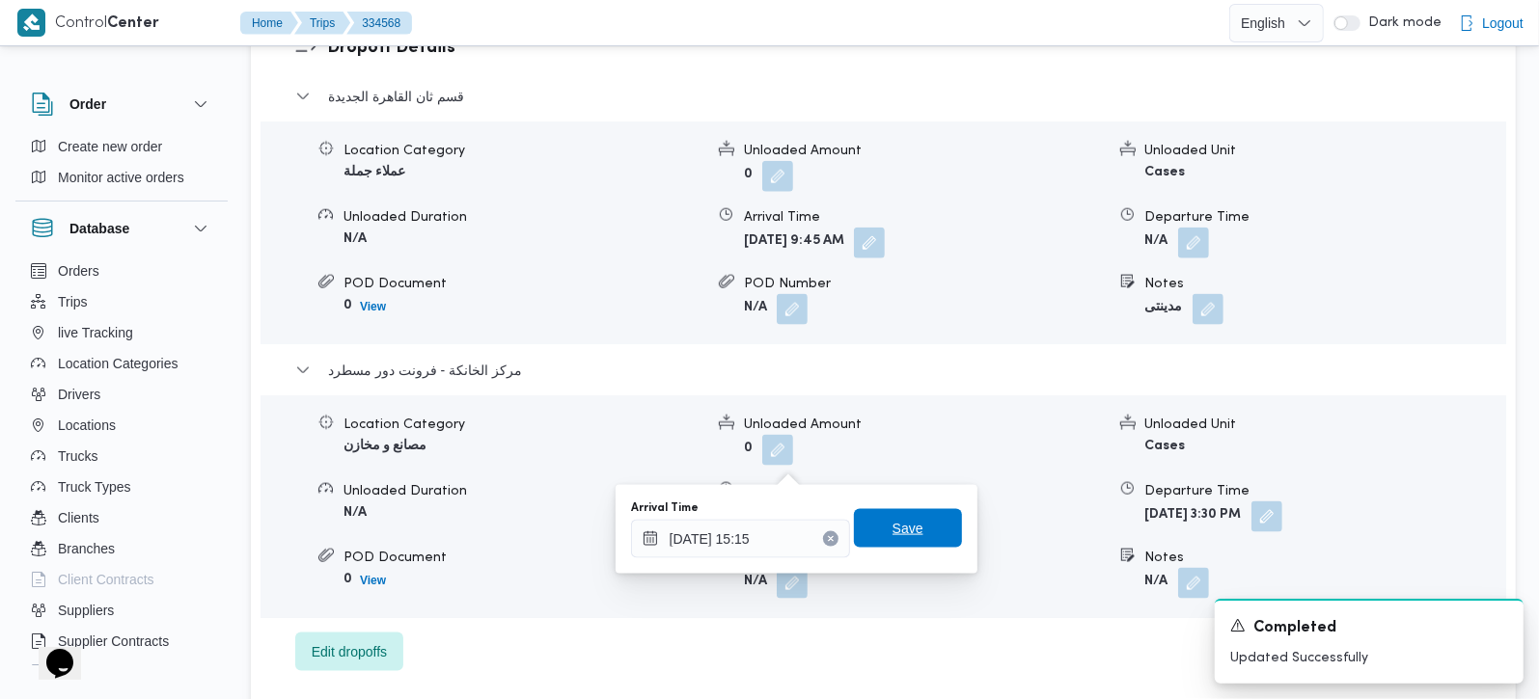
click at [892, 523] on span "Save" at bounding box center [907, 528] width 31 height 23
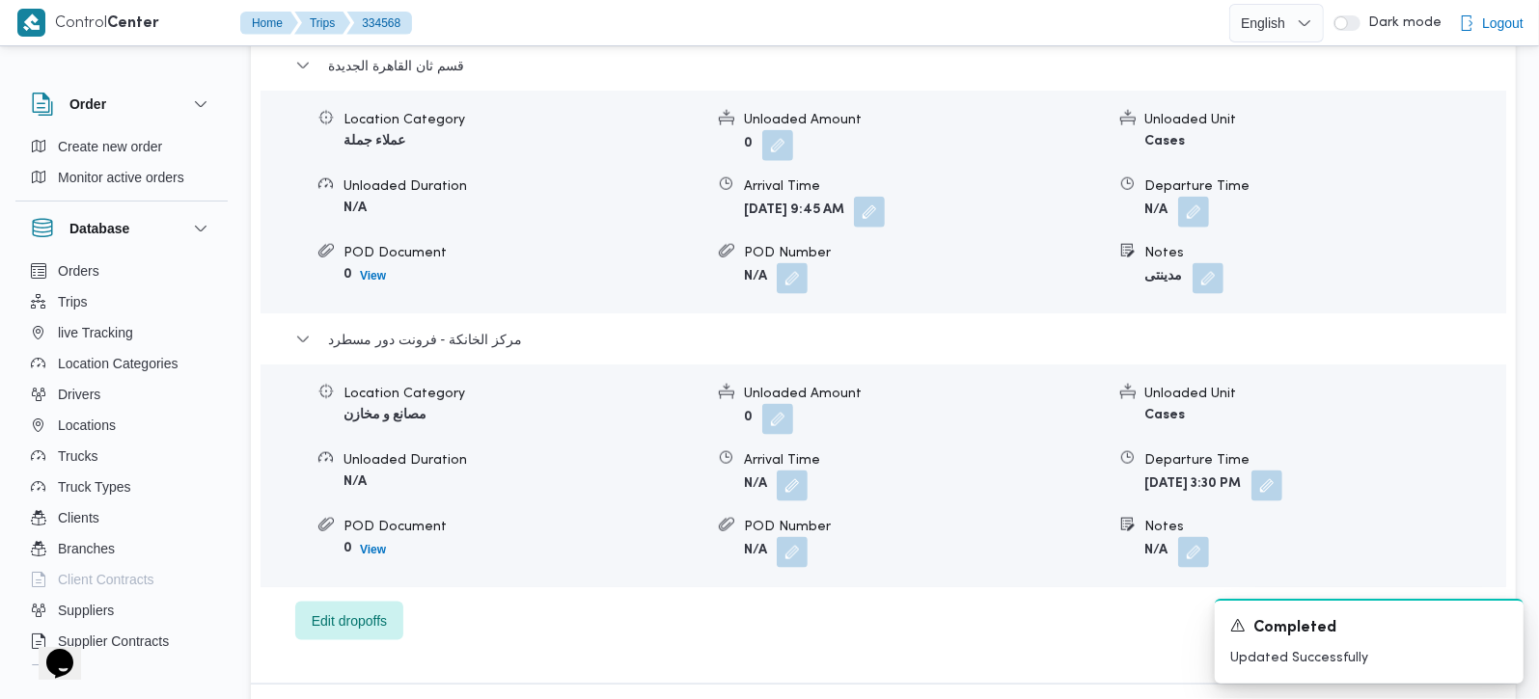
click at [1211, 177] on div "Departure Time" at bounding box center [1325, 187] width 360 height 20
click at [1200, 196] on button "button" at bounding box center [1193, 211] width 31 height 31
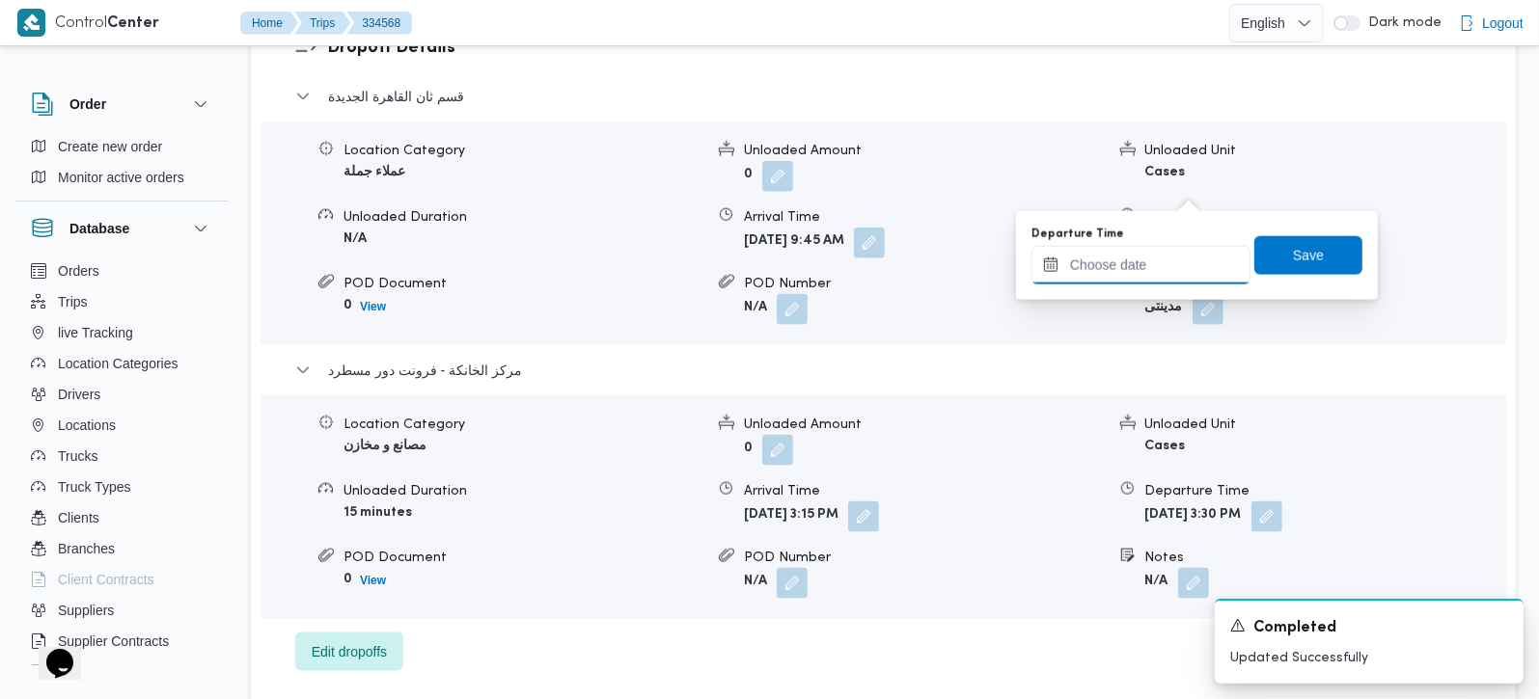
click at [1166, 265] on input "Departure Time" at bounding box center [1140, 265] width 219 height 39
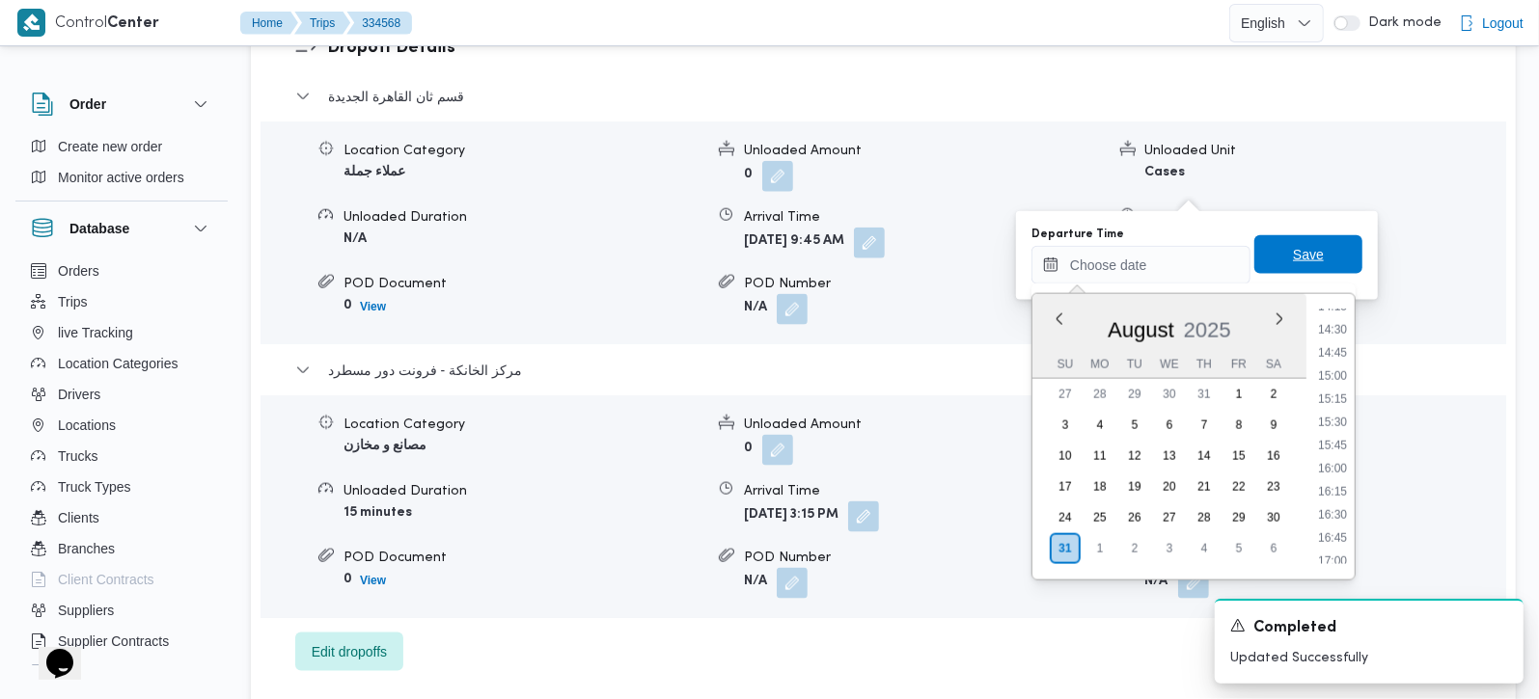
drag, startPoint x: 1341, startPoint y: 322, endPoint x: 1310, endPoint y: 272, distance: 58.9
click at [1341, 322] on li "14:30" at bounding box center [1332, 329] width 44 height 19
type input "31/08/2025 14:30"
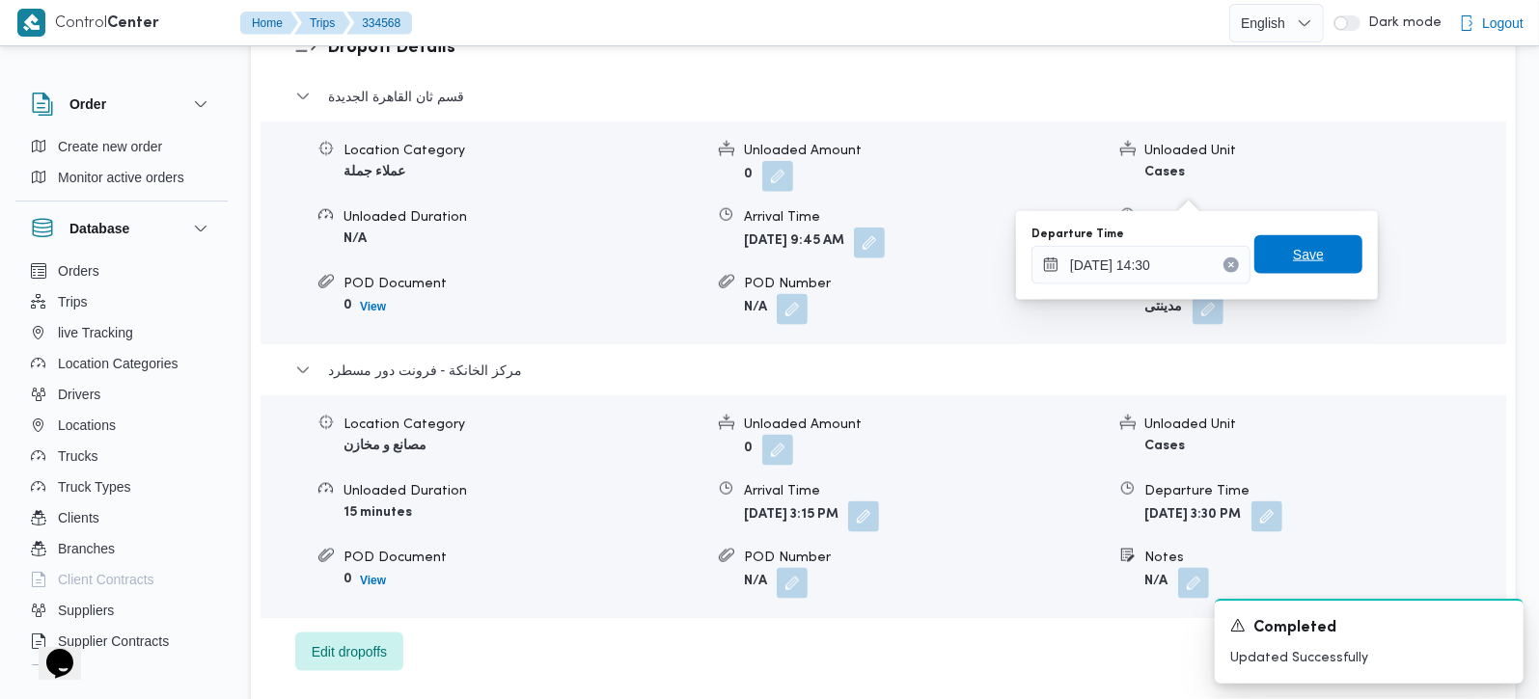
click at [1308, 267] on span "Save" at bounding box center [1308, 254] width 108 height 39
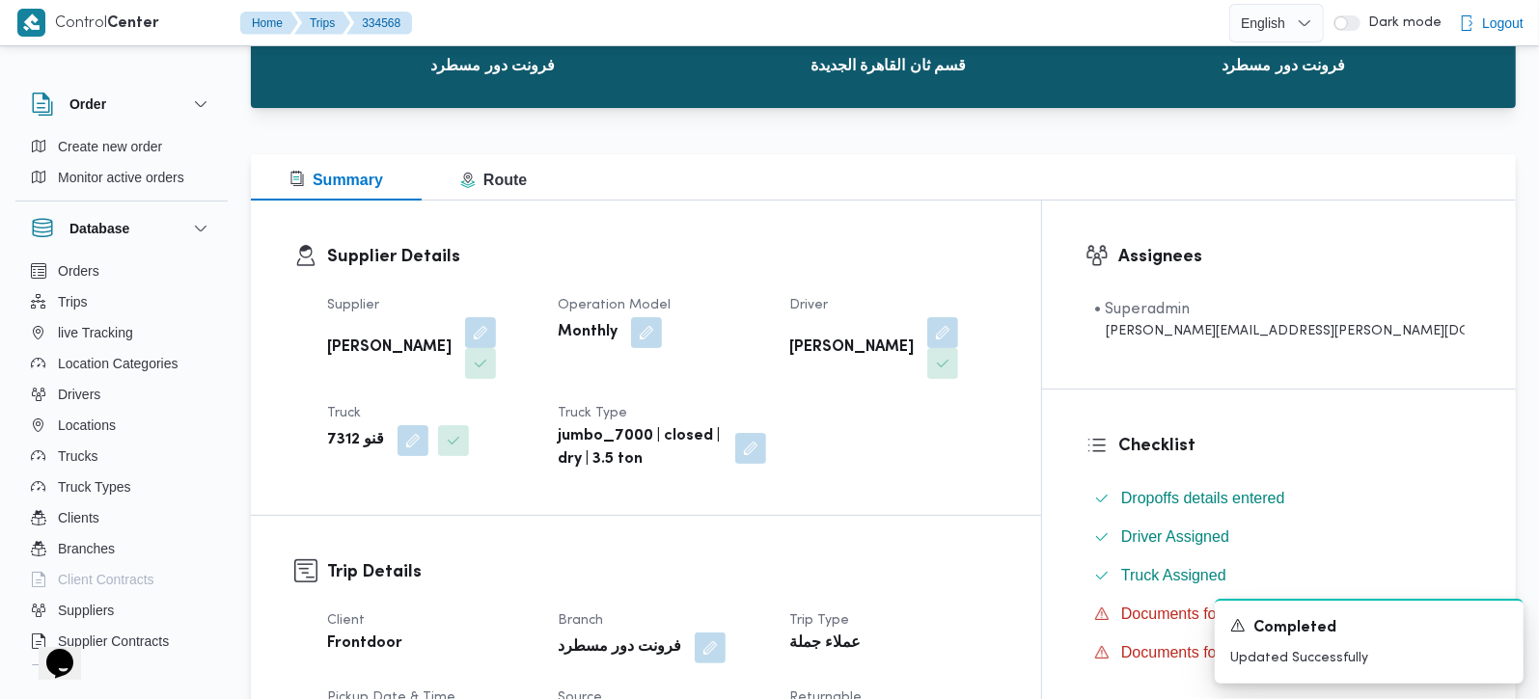
scroll to position [0, 0]
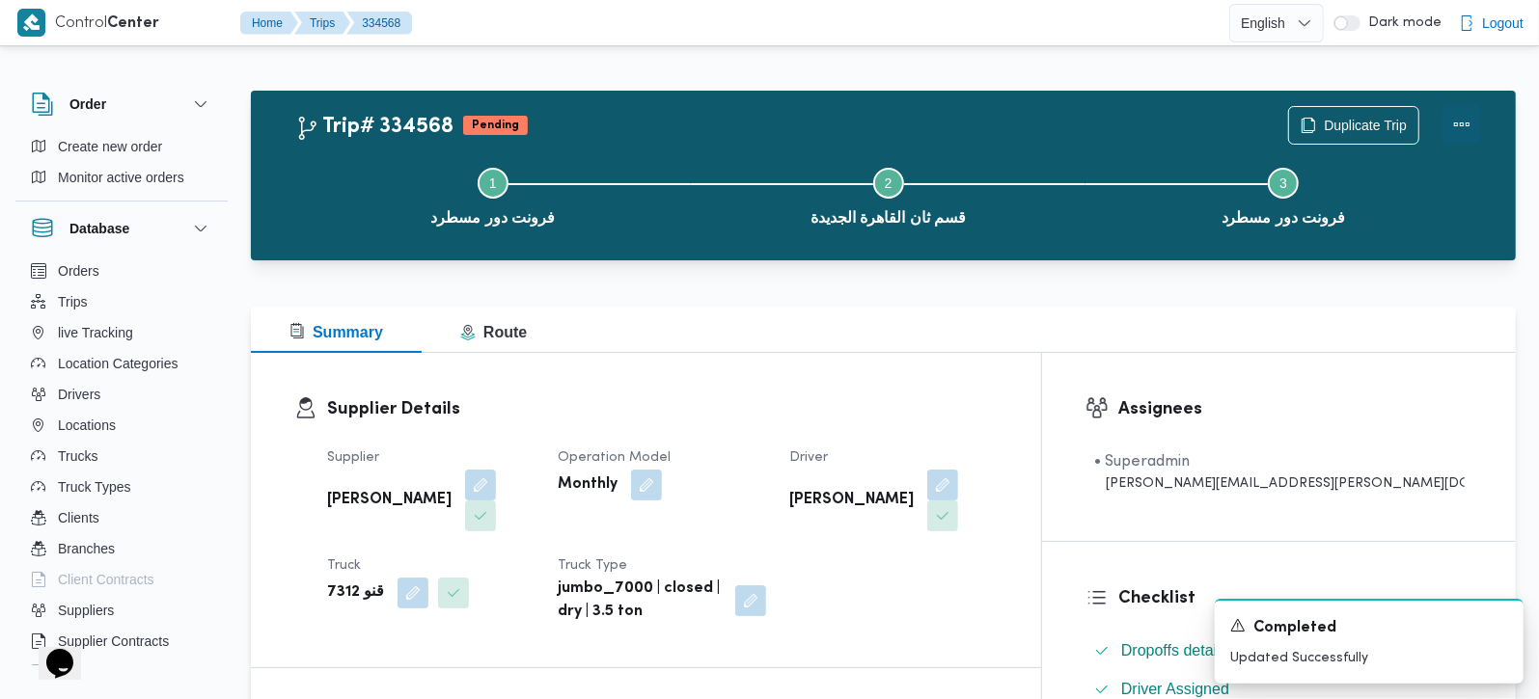
click at [1464, 120] on button "Actions" at bounding box center [1461, 124] width 39 height 39
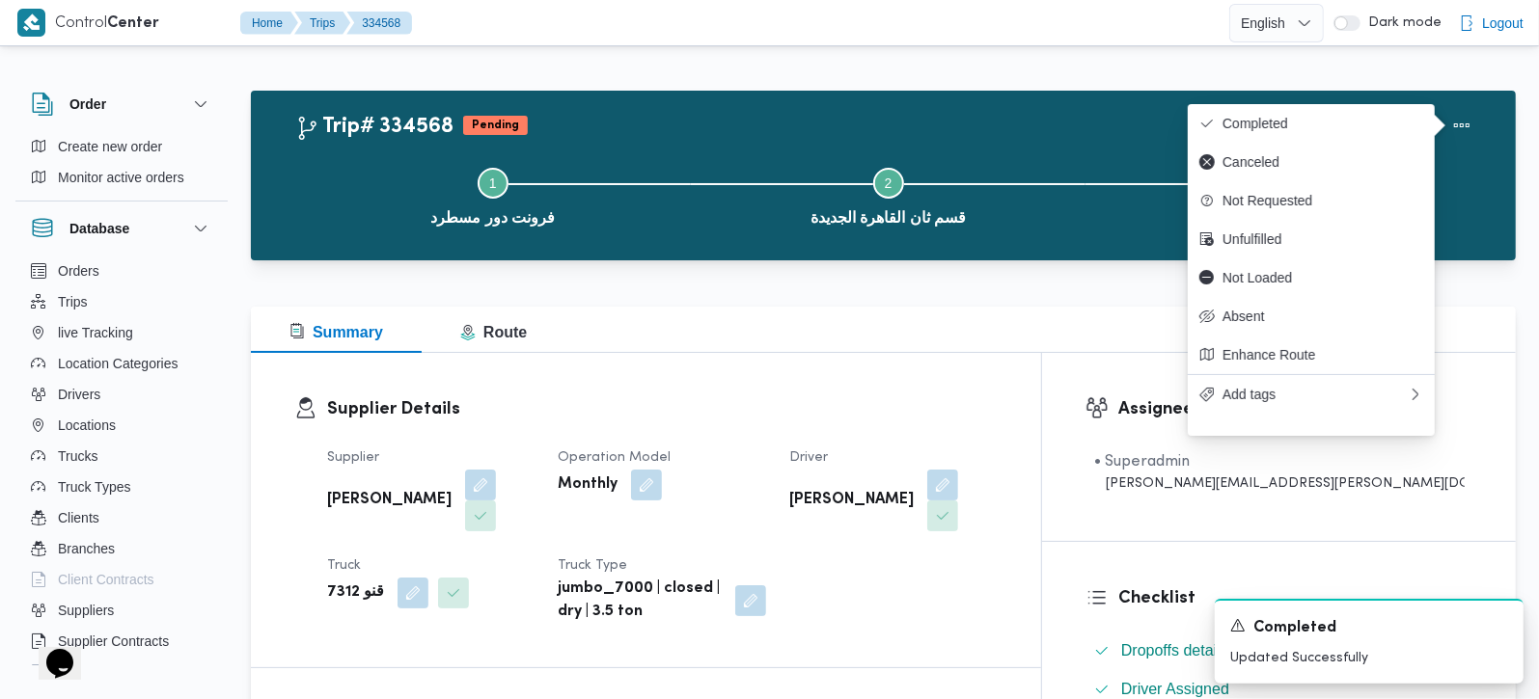
click at [1294, 125] on span "Completed" at bounding box center [1322, 123] width 201 height 15
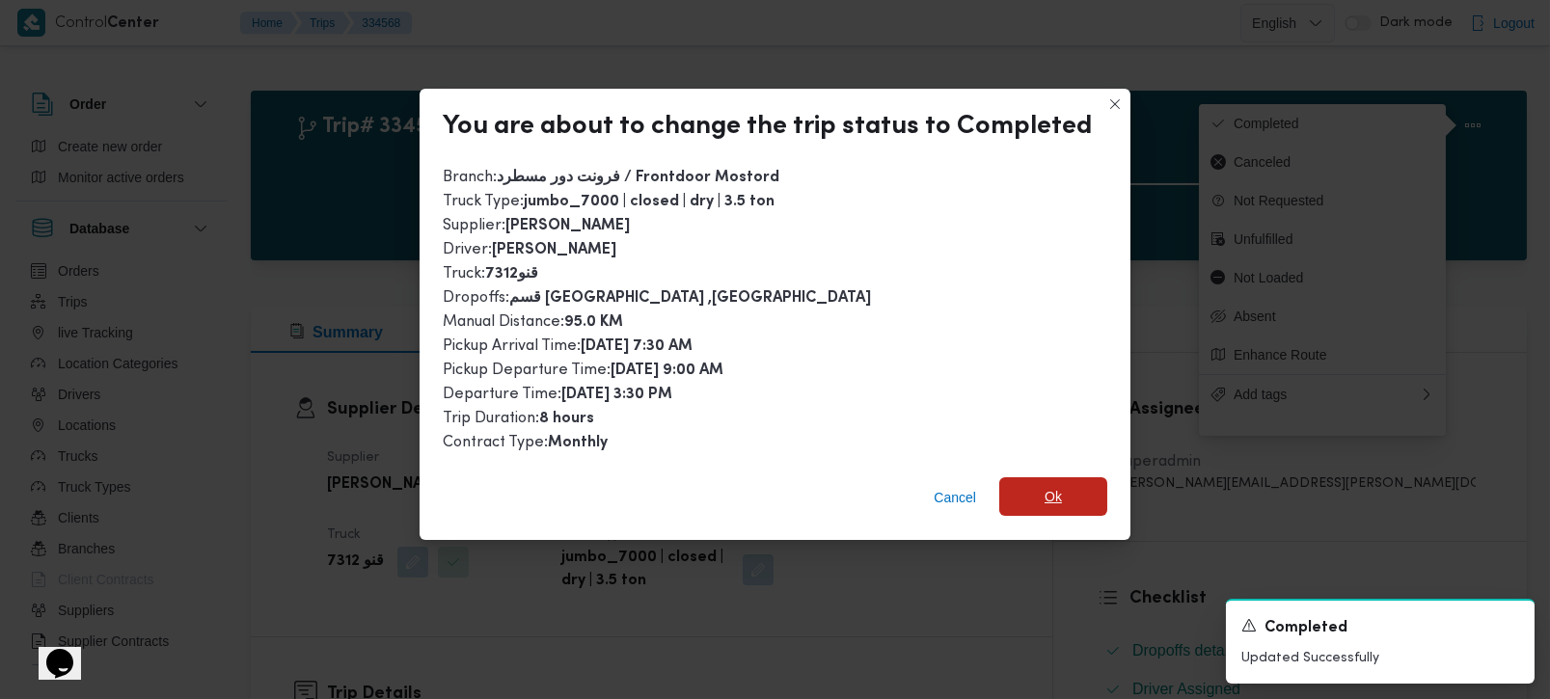
click at [1053, 485] on span "Ok" at bounding box center [1053, 496] width 17 height 23
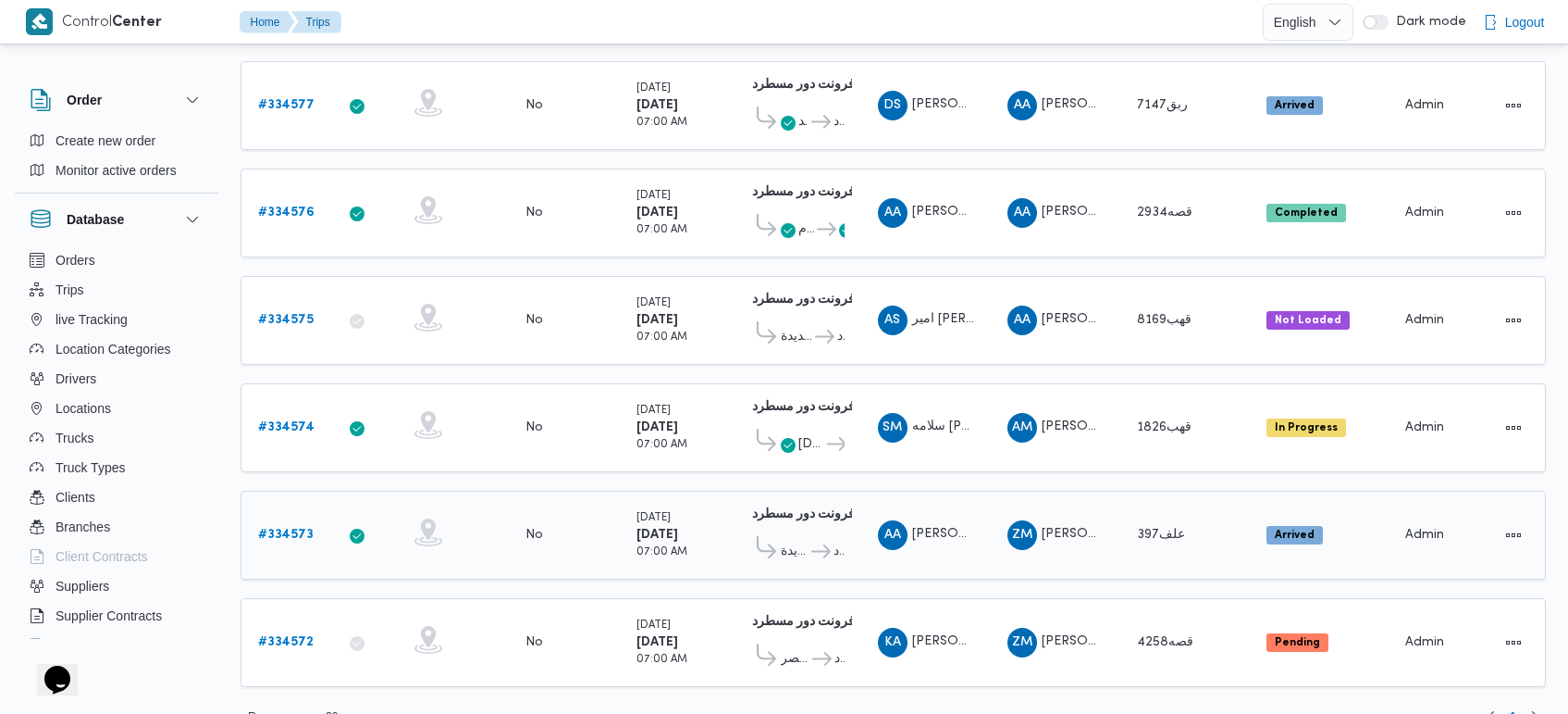
scroll to position [364, 0]
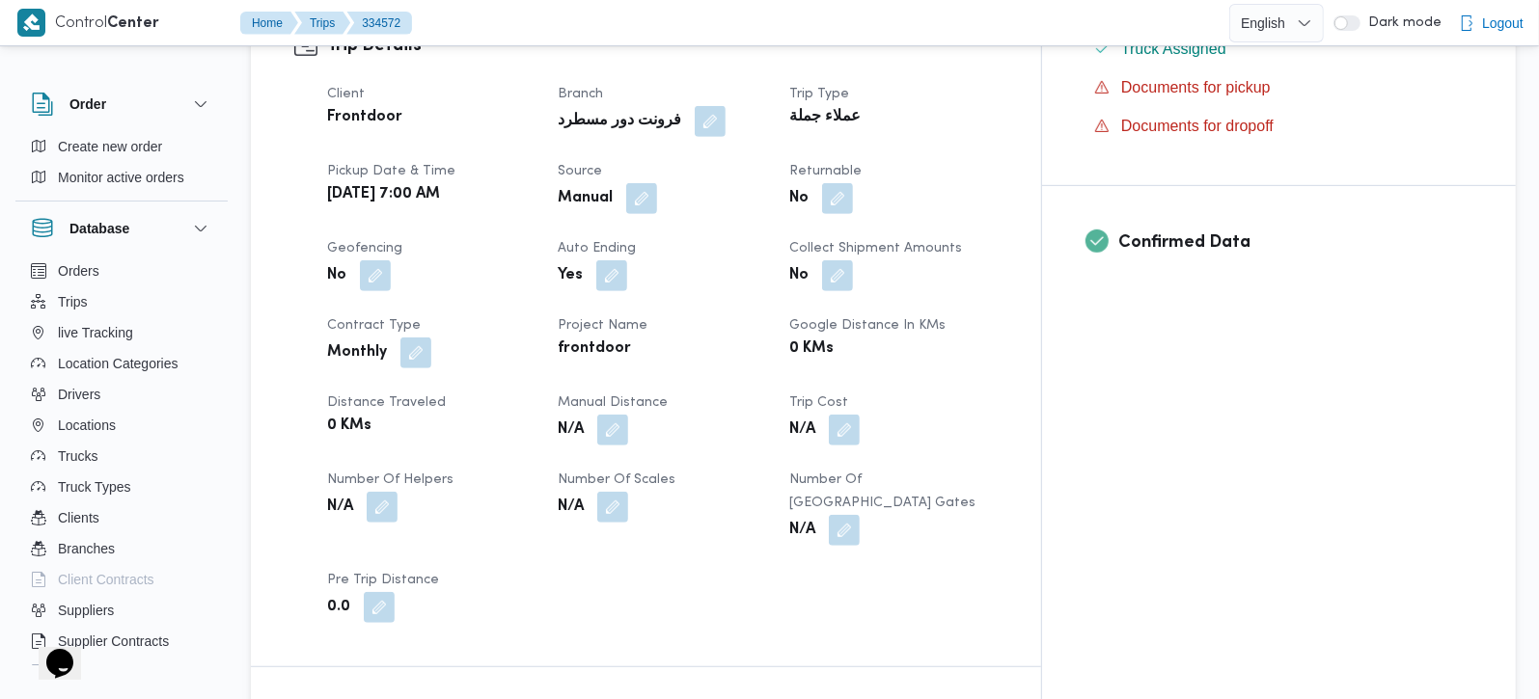
scroll to position [680, 0]
click at [628, 413] on button "button" at bounding box center [612, 428] width 31 height 31
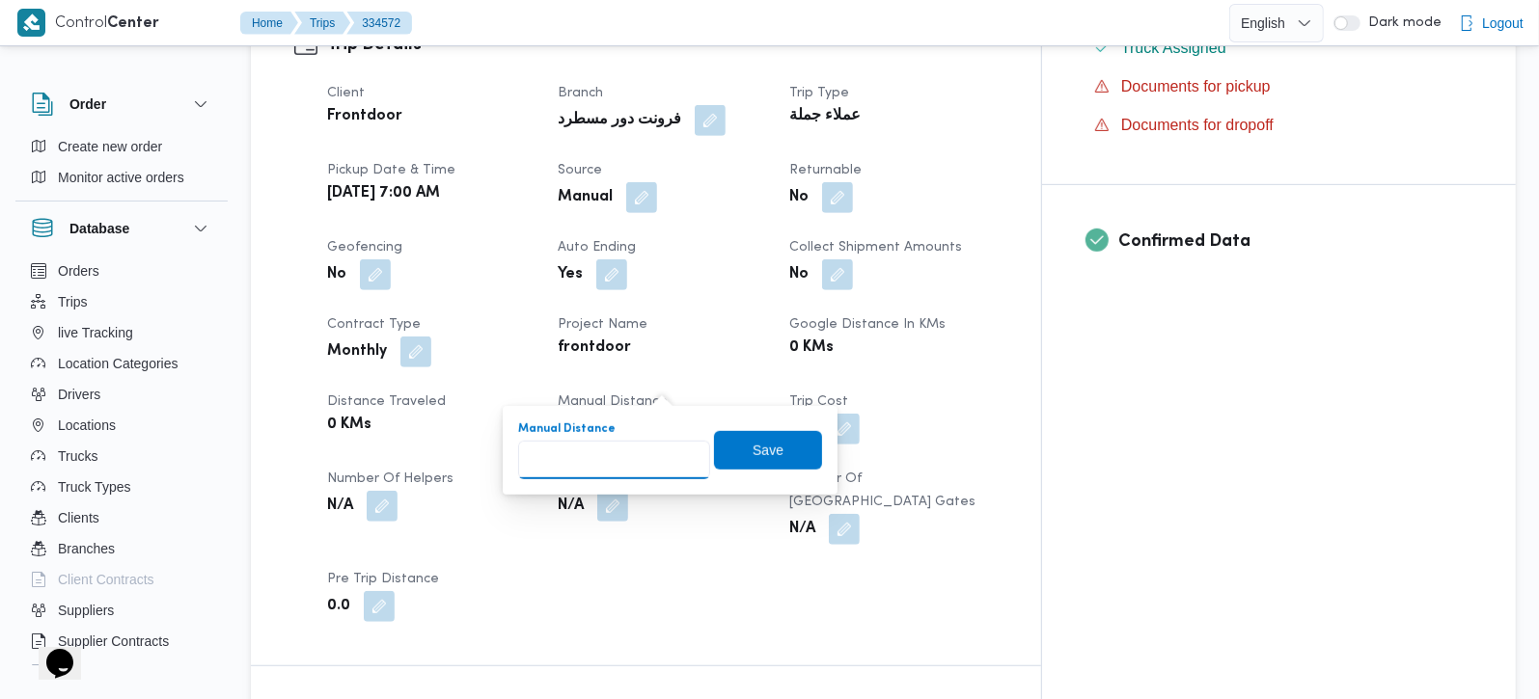
click at [608, 461] on input "Manual Distance" at bounding box center [614, 460] width 192 height 39
type input "55"
click at [773, 452] on span "Save" at bounding box center [768, 449] width 108 height 39
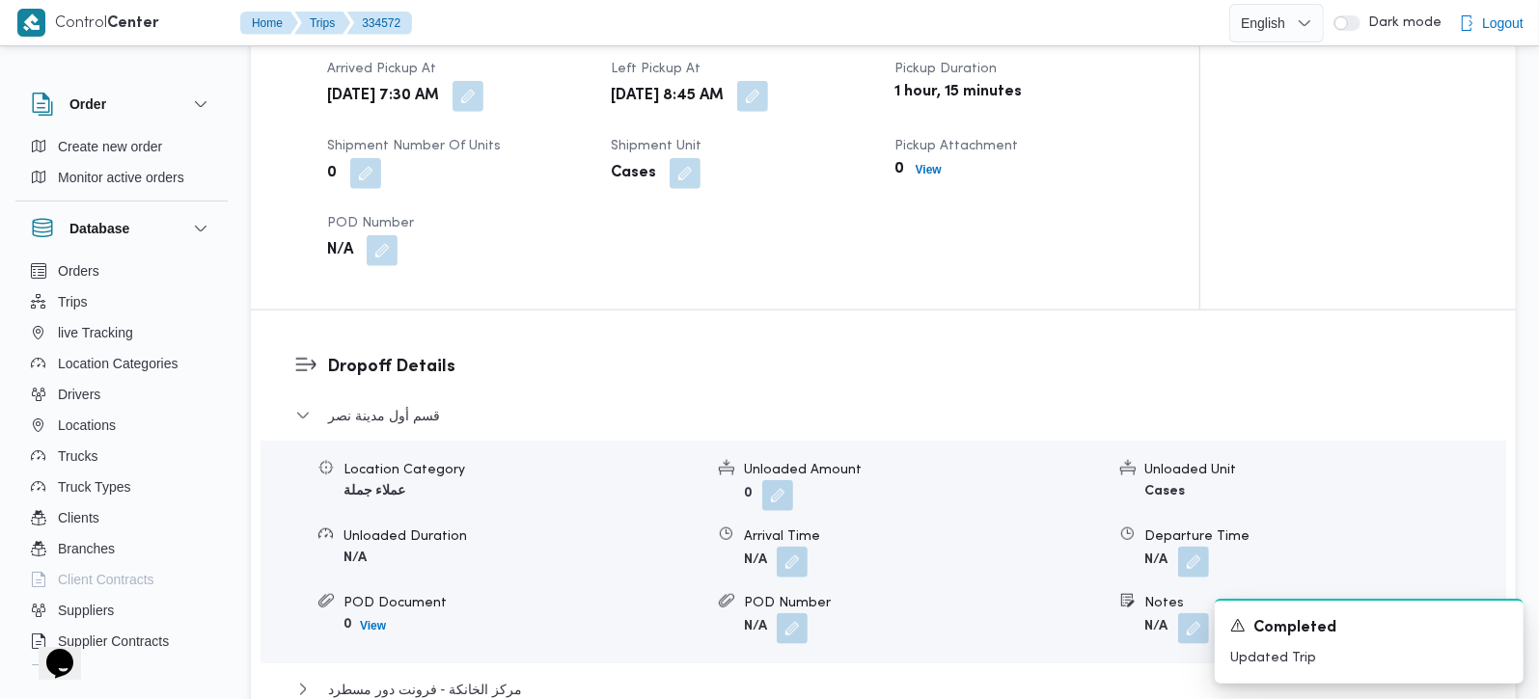
scroll to position [1361, 0]
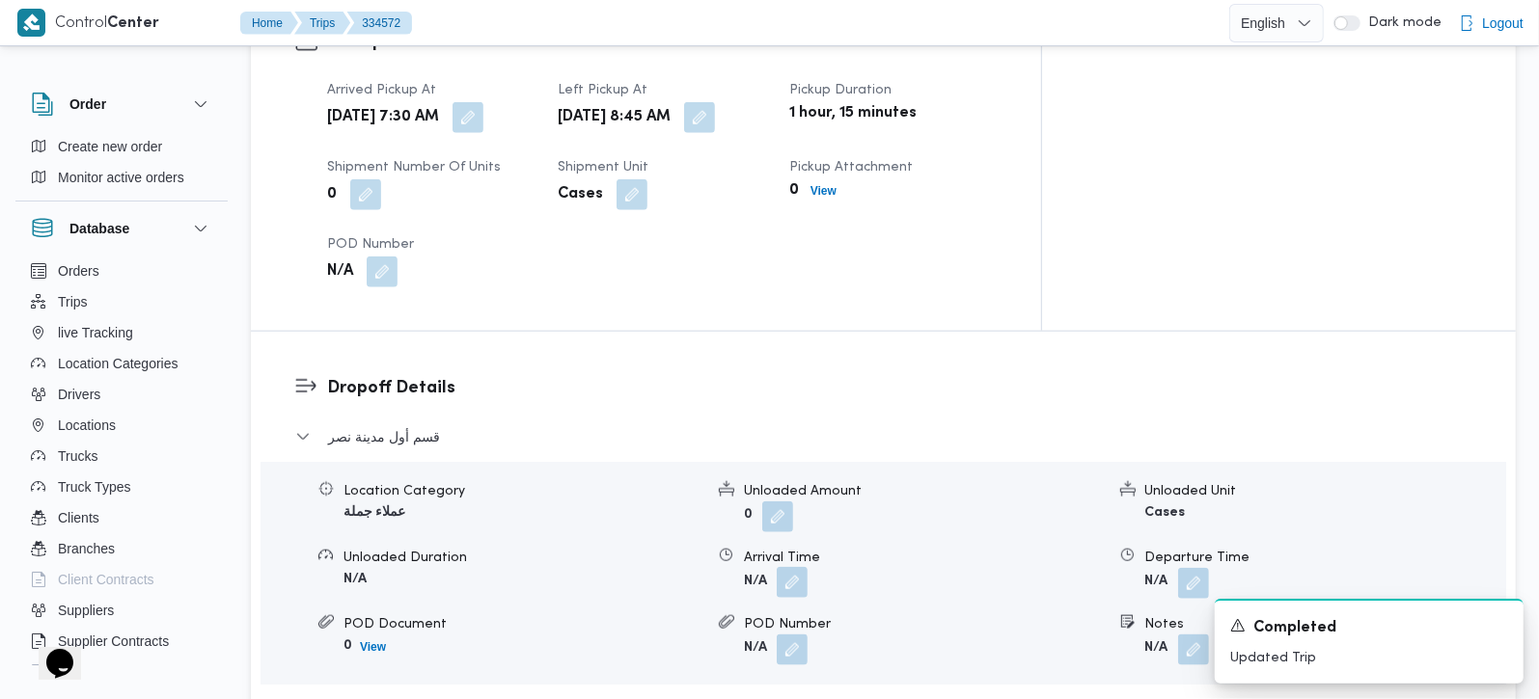
click at [792, 567] on button "button" at bounding box center [792, 582] width 31 height 31
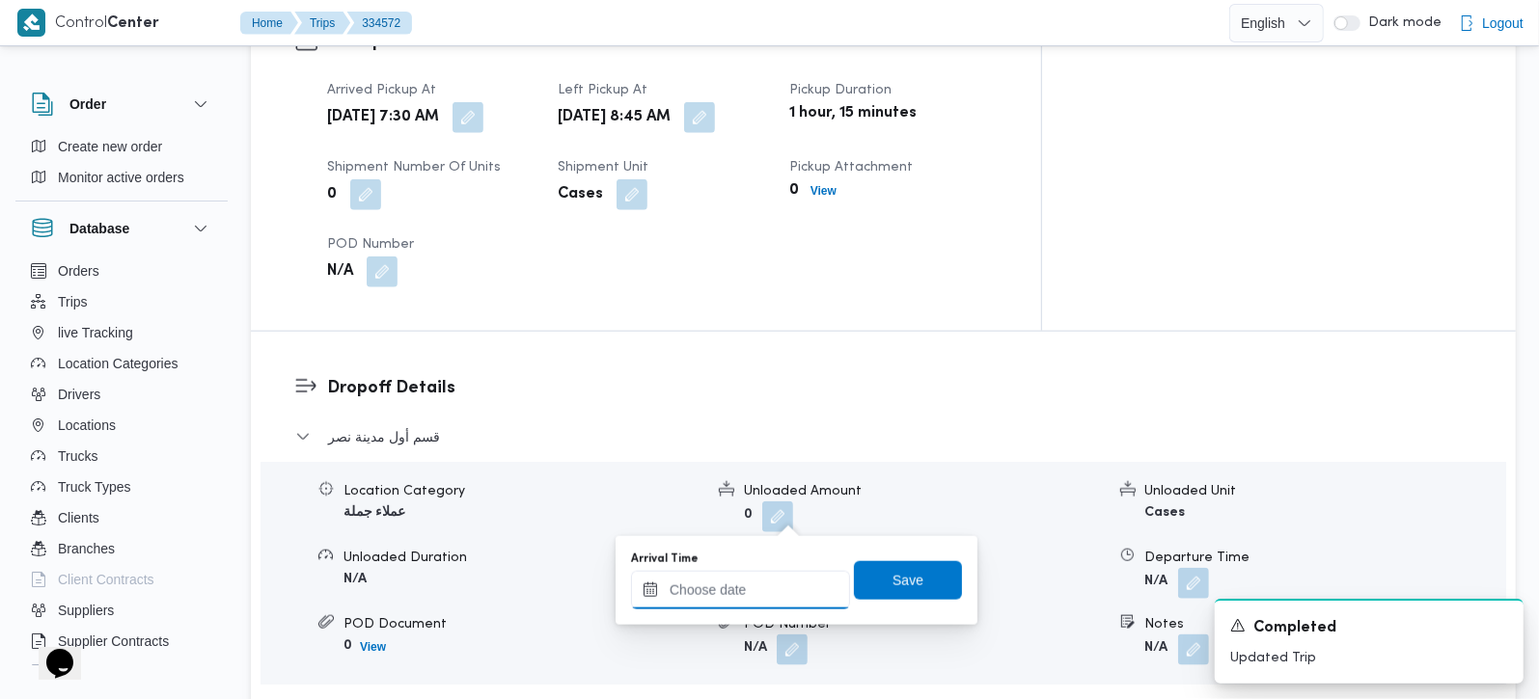
click at [767, 577] on input "Arrival Time" at bounding box center [740, 590] width 219 height 39
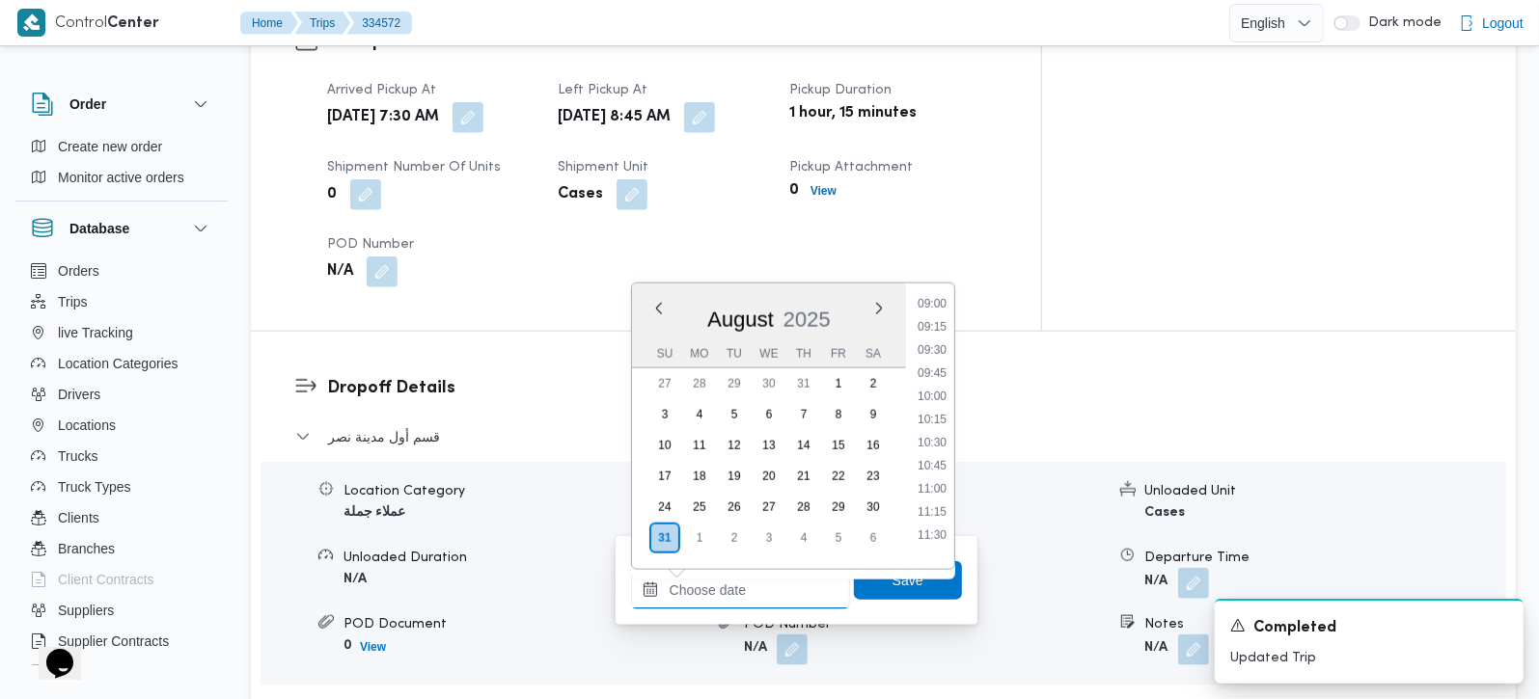
scroll to position [787, 0]
drag, startPoint x: 944, startPoint y: 384, endPoint x: 936, endPoint y: 419, distance: 35.6
click at [944, 384] on li "09:15" at bounding box center [932, 378] width 44 height 19
type input "[DATE] 09:15"
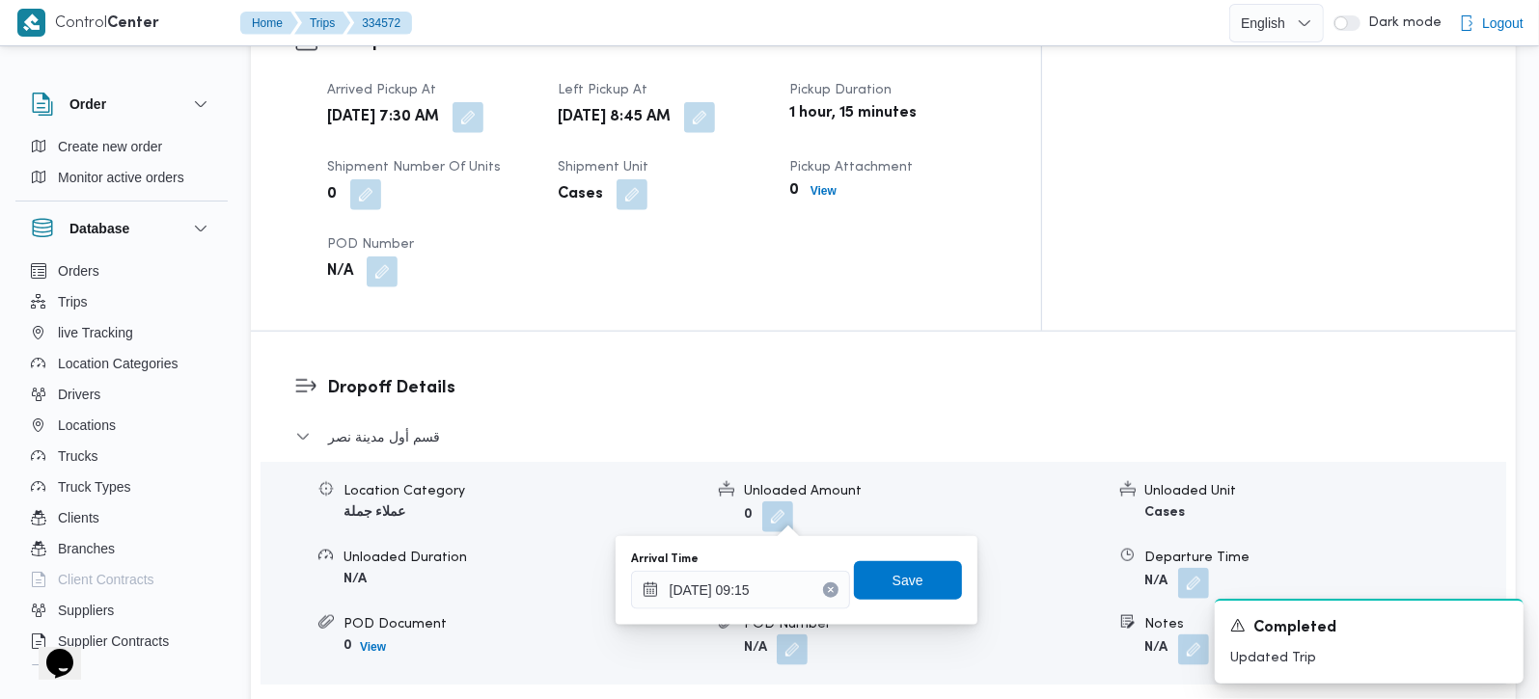
click at [896, 558] on div "Arrival Time 31/08/2025 09:15 Save" at bounding box center [796, 581] width 335 height 62
click at [896, 569] on span "Save" at bounding box center [907, 579] width 31 height 23
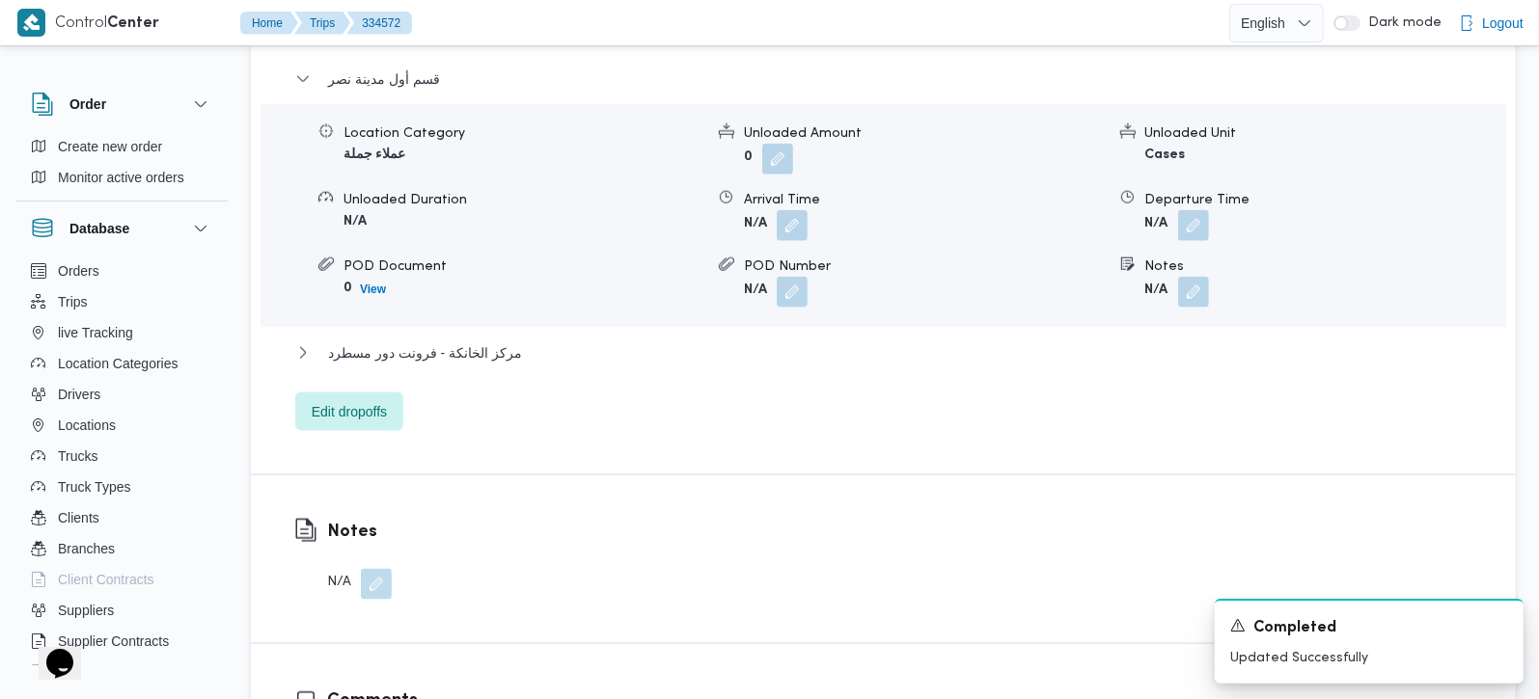
scroll to position [1702, 0]
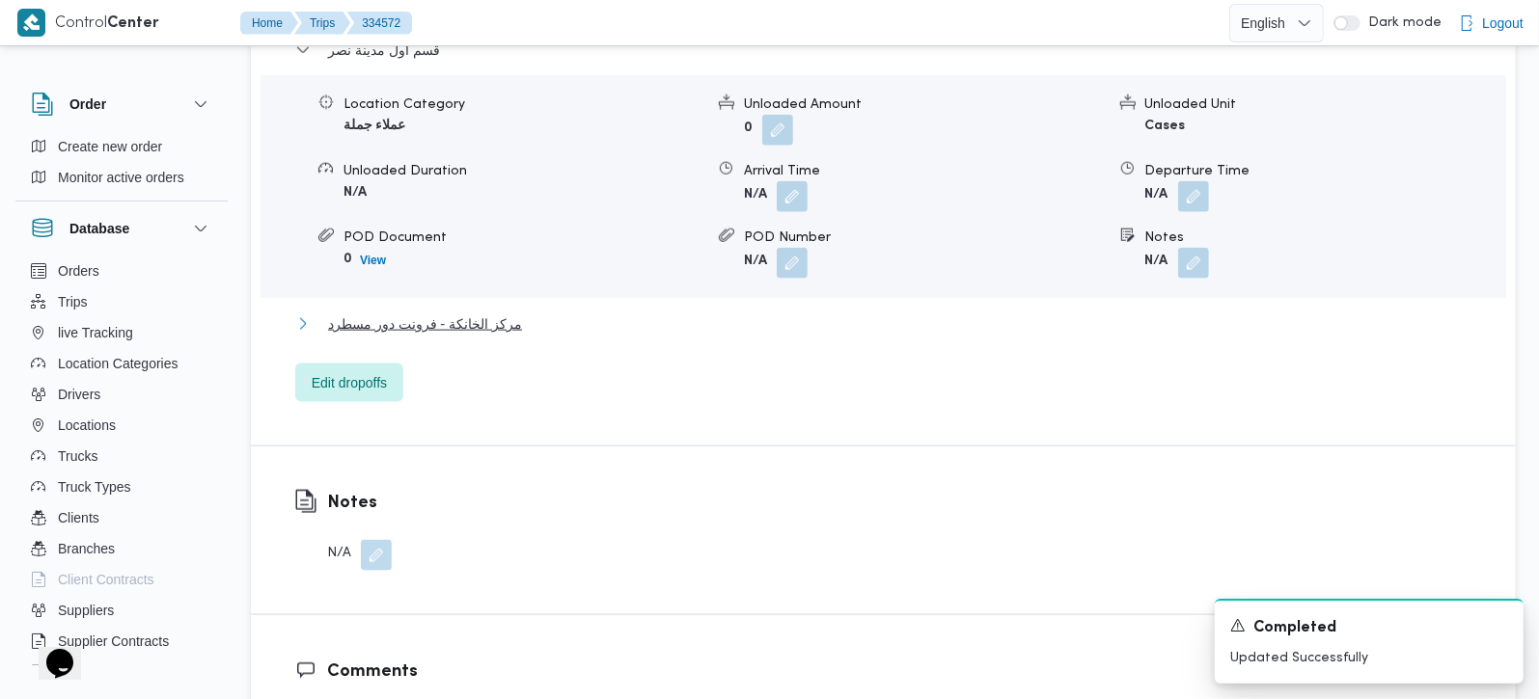
drag, startPoint x: 449, startPoint y: 303, endPoint x: 847, endPoint y: 381, distance: 406.0
click at [449, 313] on span "مركز الخانكة - فرونت دور مسطرد" at bounding box center [425, 324] width 194 height 23
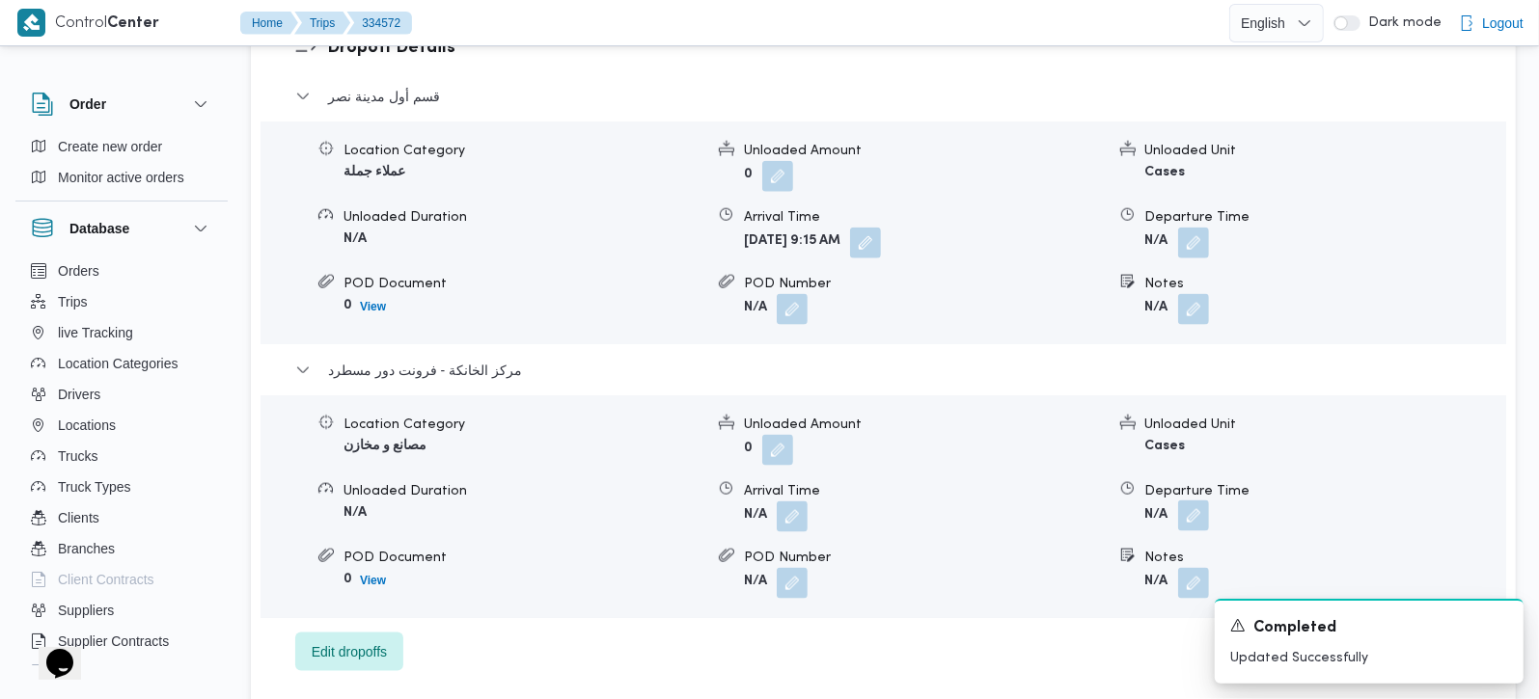
click at [1191, 501] on button "button" at bounding box center [1193, 516] width 31 height 31
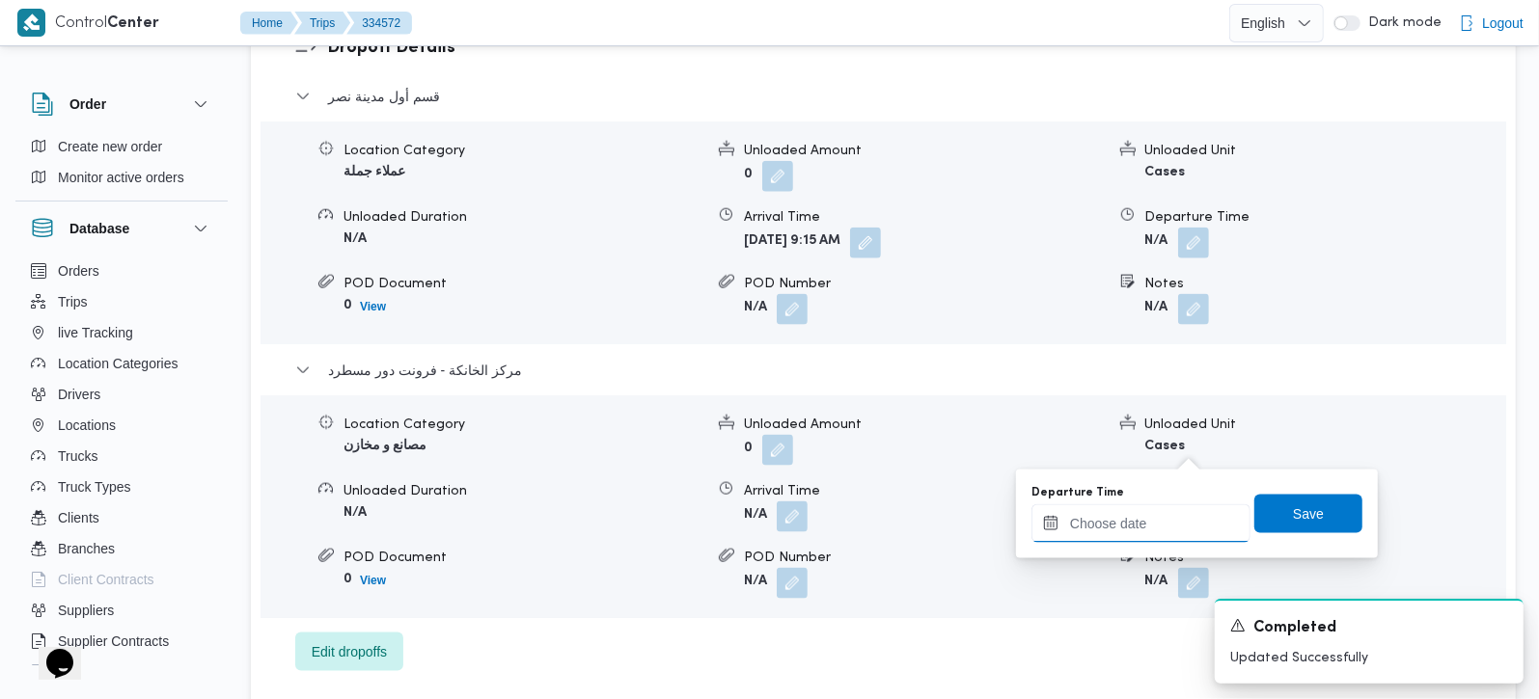
click at [1163, 516] on input "Departure Time" at bounding box center [1140, 524] width 219 height 39
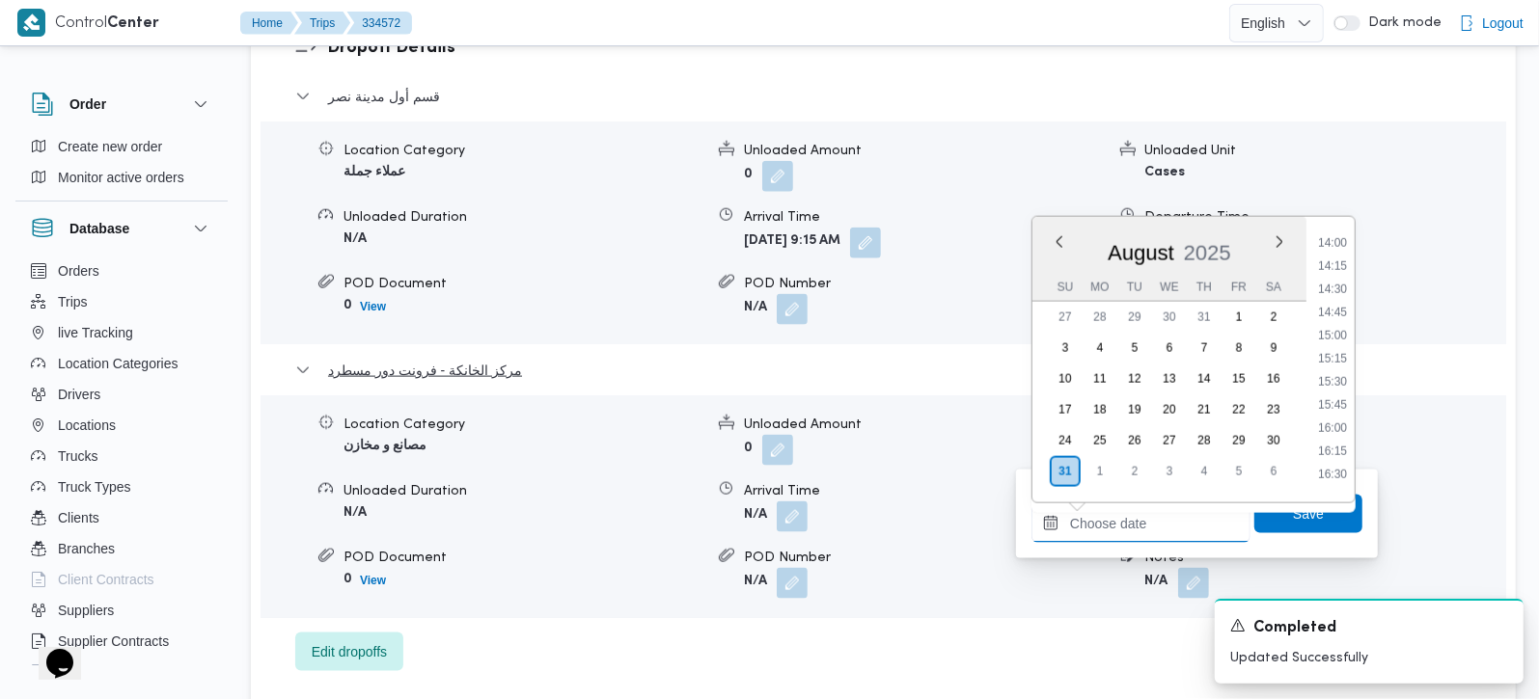
scroll to position [1242, 0]
click at [1332, 316] on li "14:15" at bounding box center [1332, 320] width 44 height 19
type input "31/08/2025 14:15"
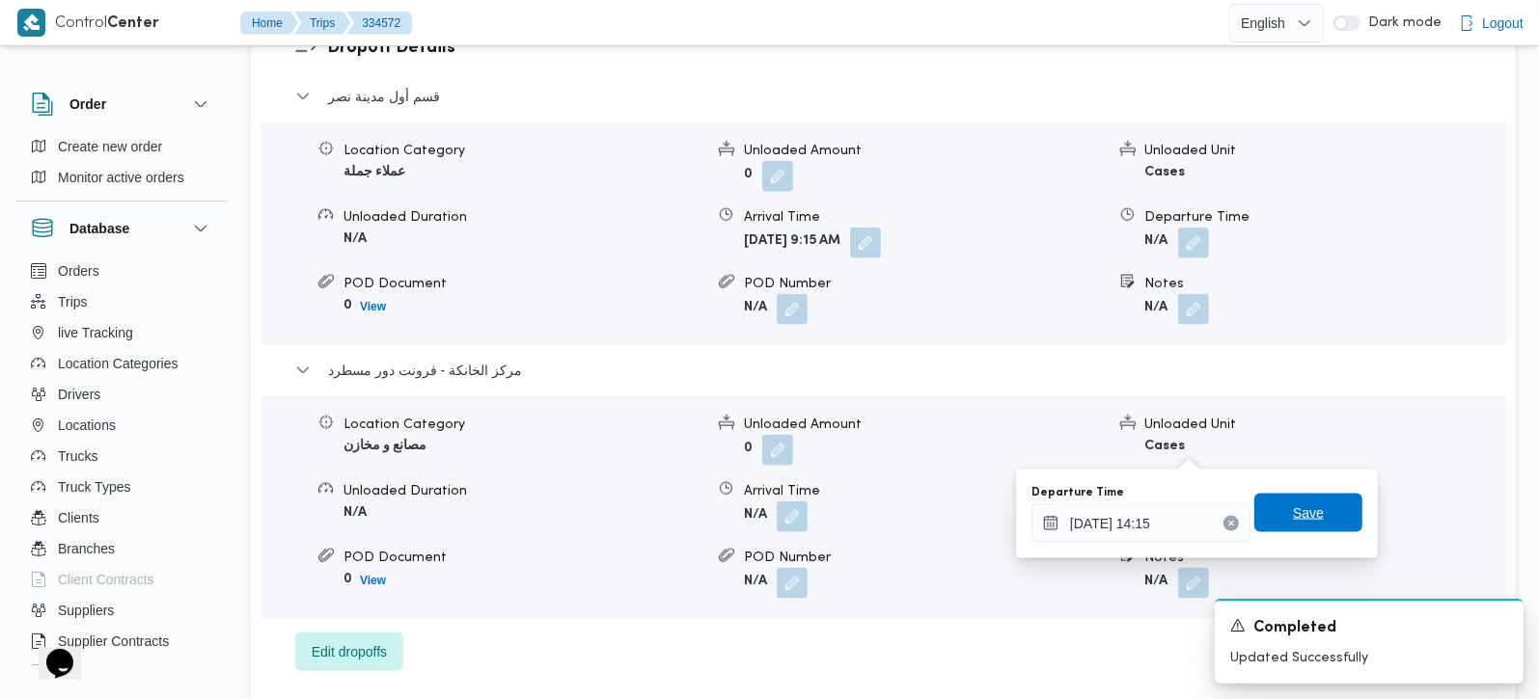
click at [1300, 510] on span "Save" at bounding box center [1308, 513] width 31 height 23
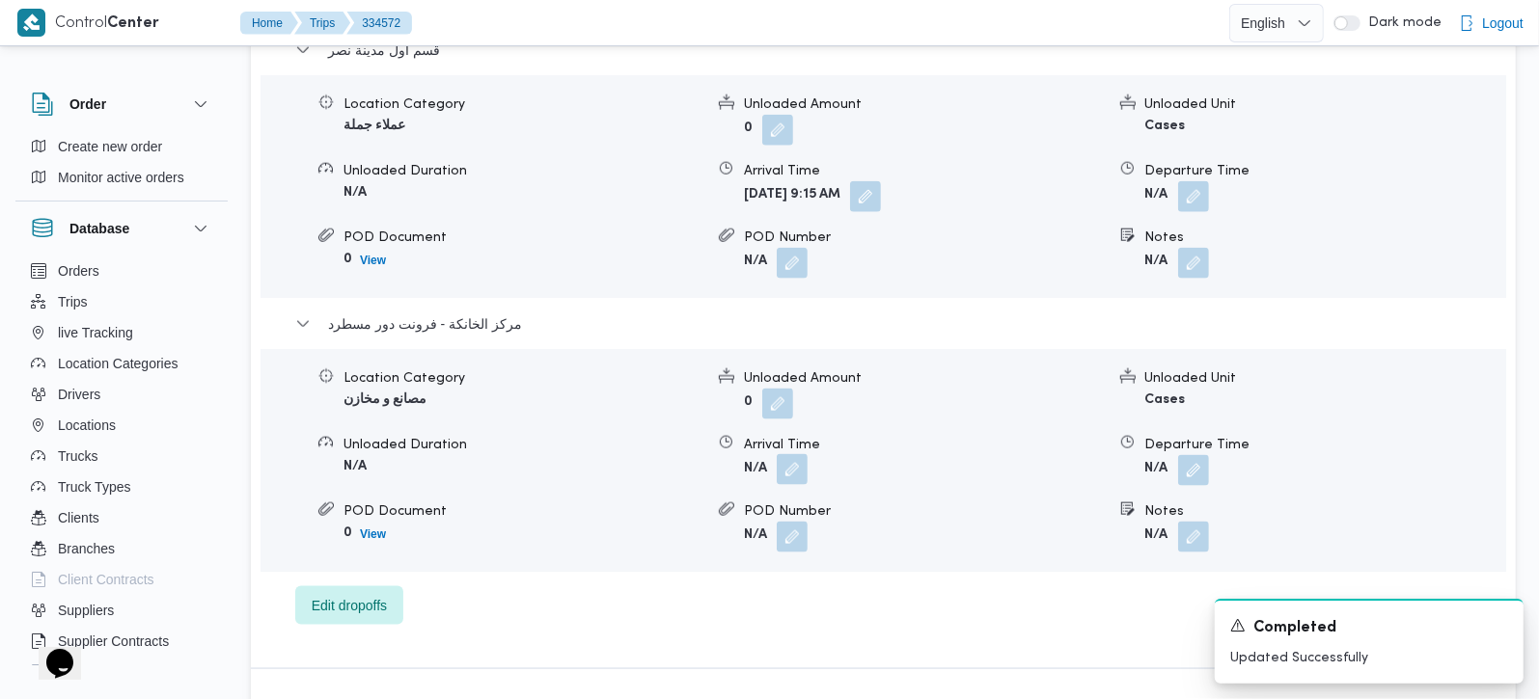
click at [800, 454] on button "button" at bounding box center [792, 469] width 31 height 31
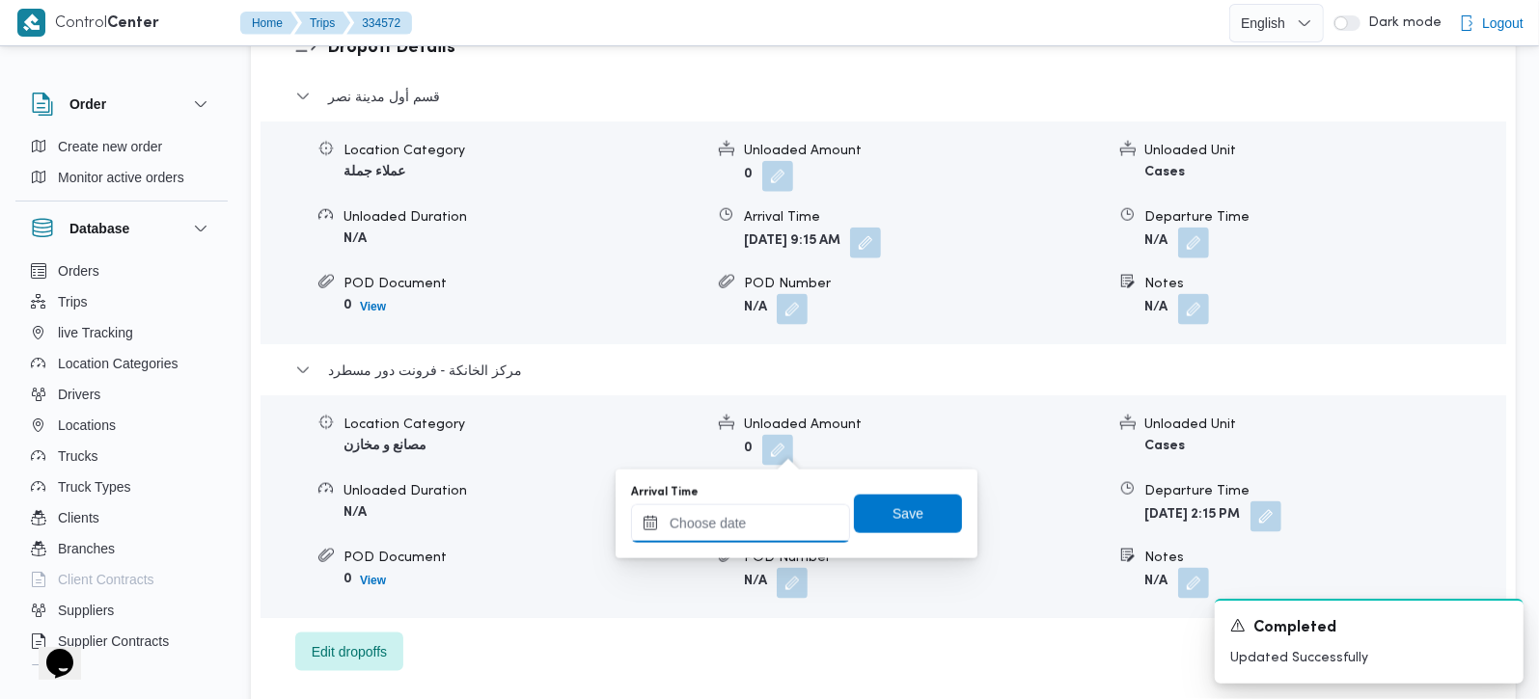
drag, startPoint x: 785, startPoint y: 522, endPoint x: 803, endPoint y: 510, distance: 20.9
click at [785, 522] on input "Arrival Time" at bounding box center [740, 524] width 219 height 39
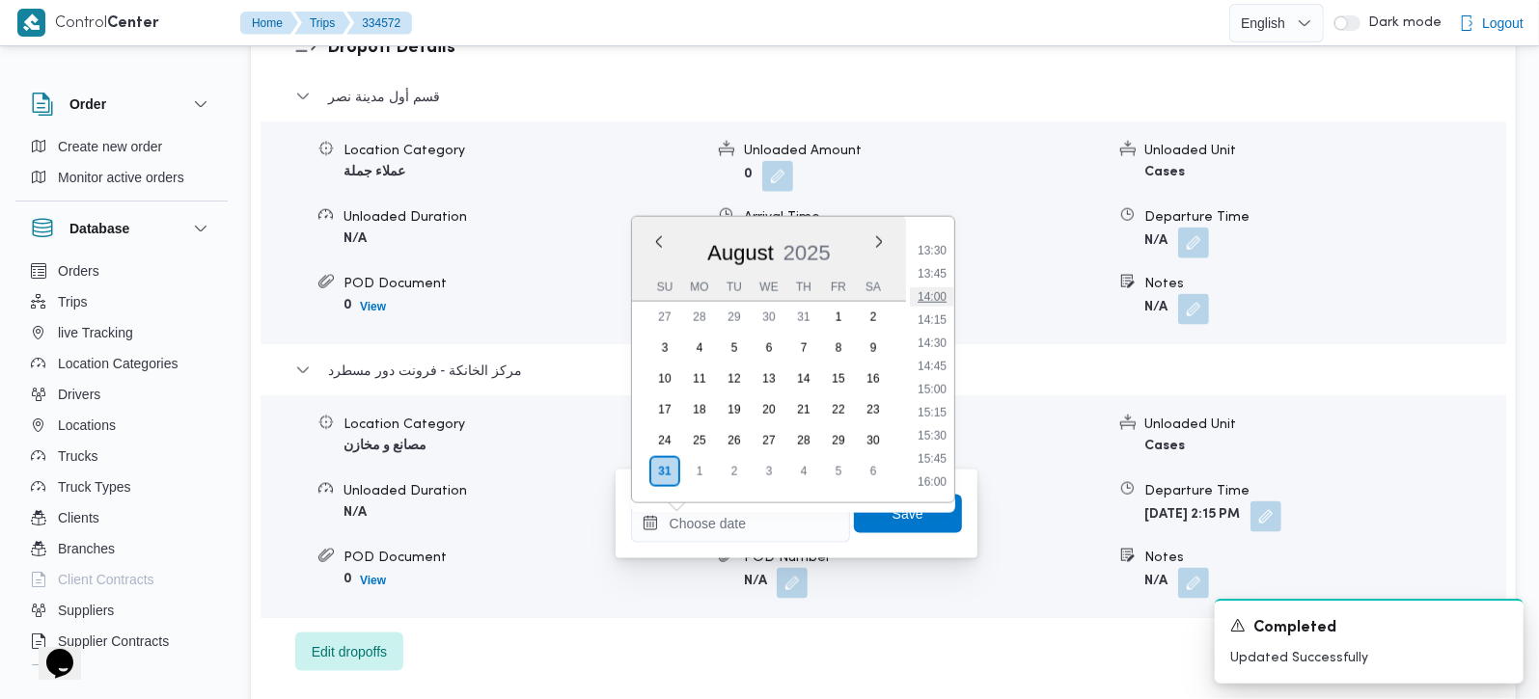
click at [923, 300] on li "14:00" at bounding box center [932, 296] width 44 height 19
type input "[DATE] 14:00"
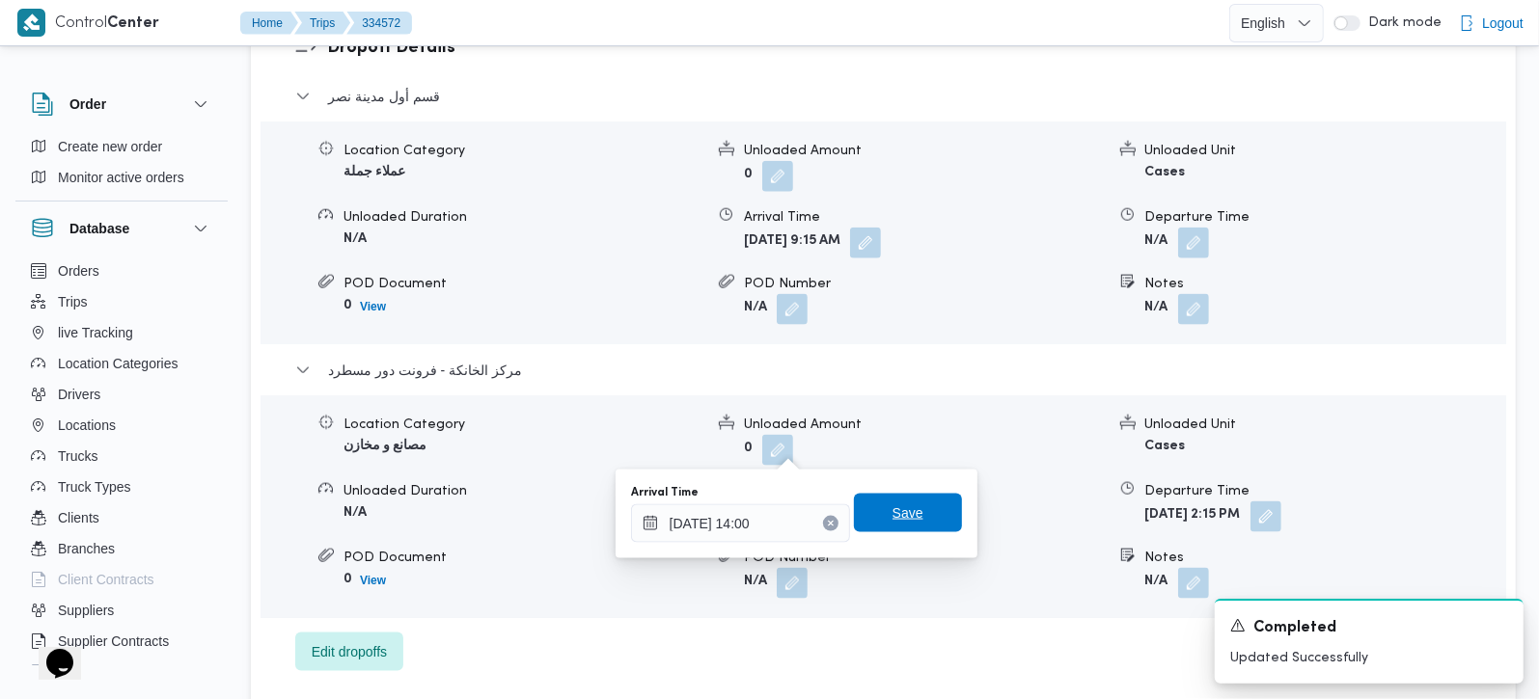
click at [922, 518] on span "Save" at bounding box center [908, 513] width 108 height 39
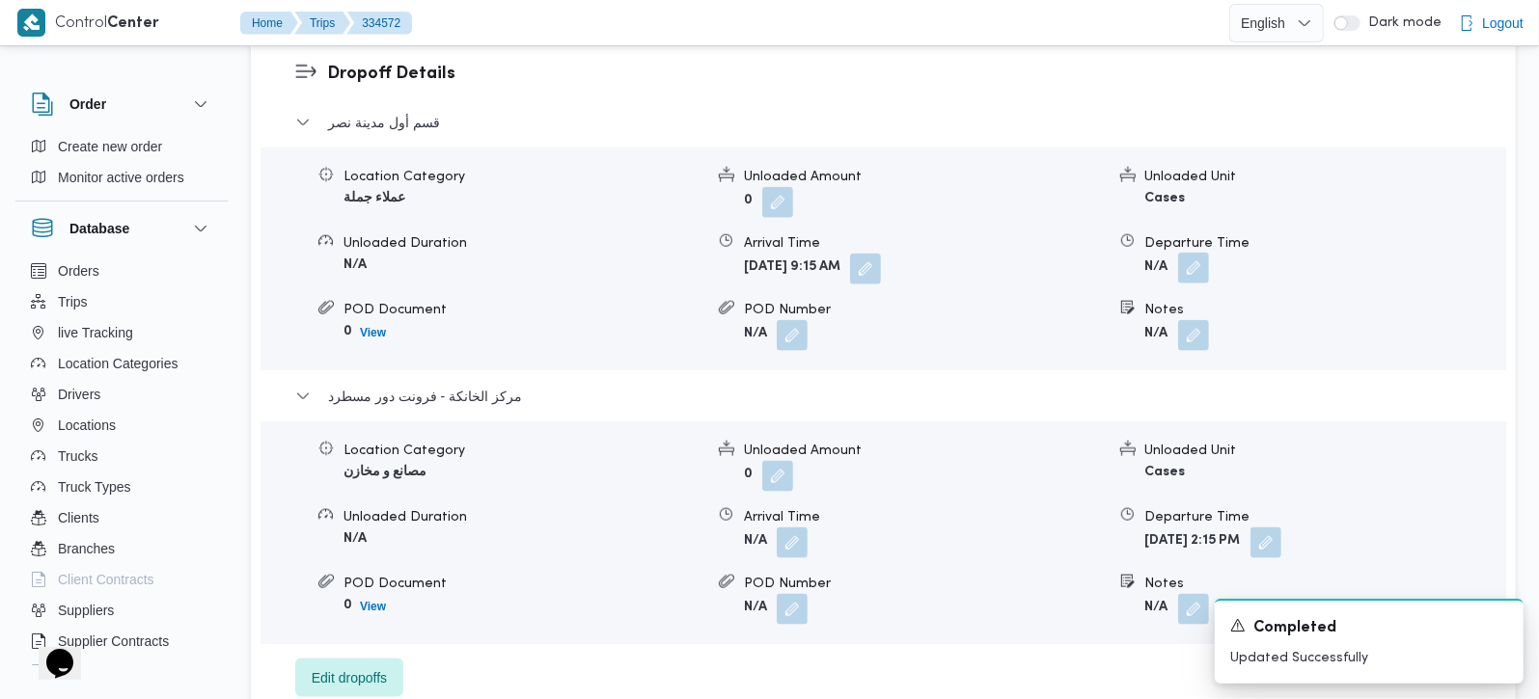
scroll to position [1589, 0]
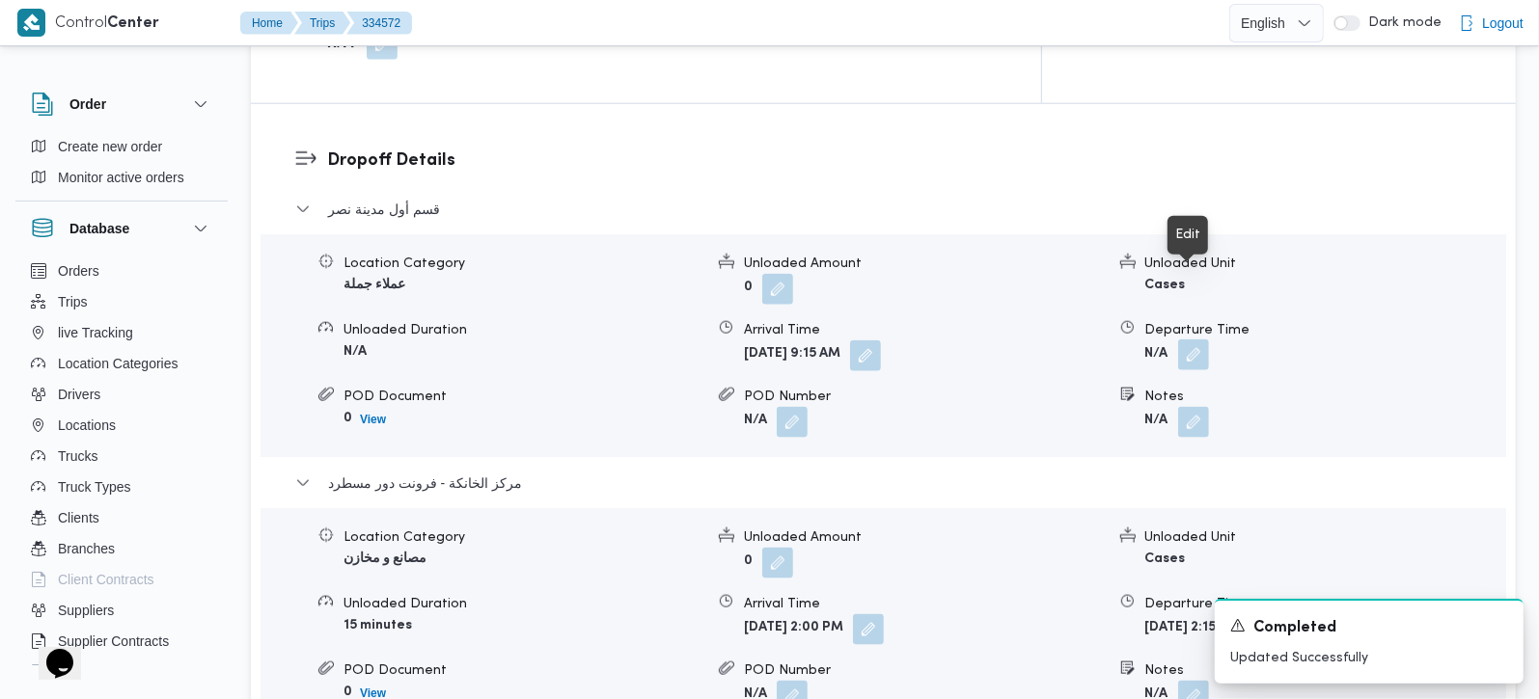
click at [1198, 340] on button "button" at bounding box center [1193, 355] width 31 height 31
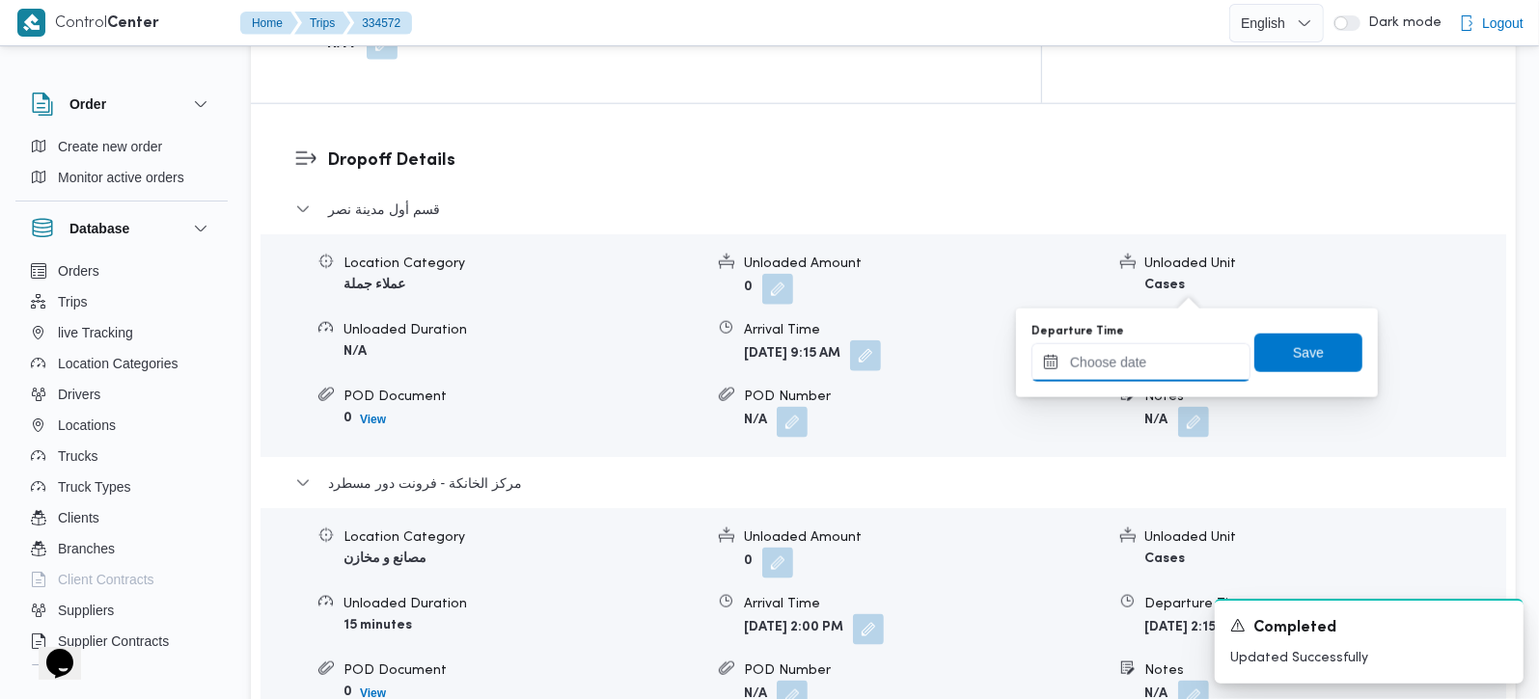
click at [1168, 351] on input "Departure Time" at bounding box center [1140, 362] width 219 height 39
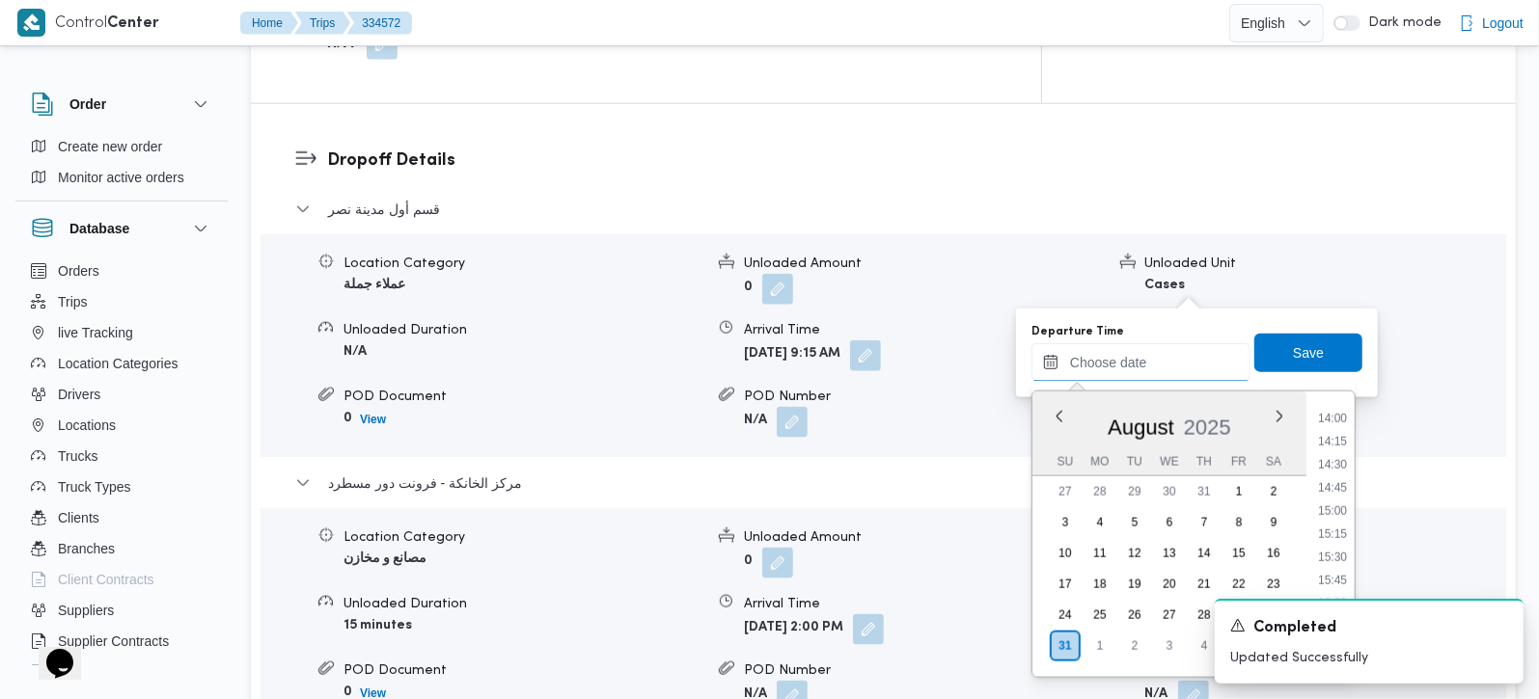
scroll to position [1242, 0]
click at [1336, 425] on li "13:30" at bounding box center [1332, 425] width 44 height 19
type input "31/08/2025 13:30"
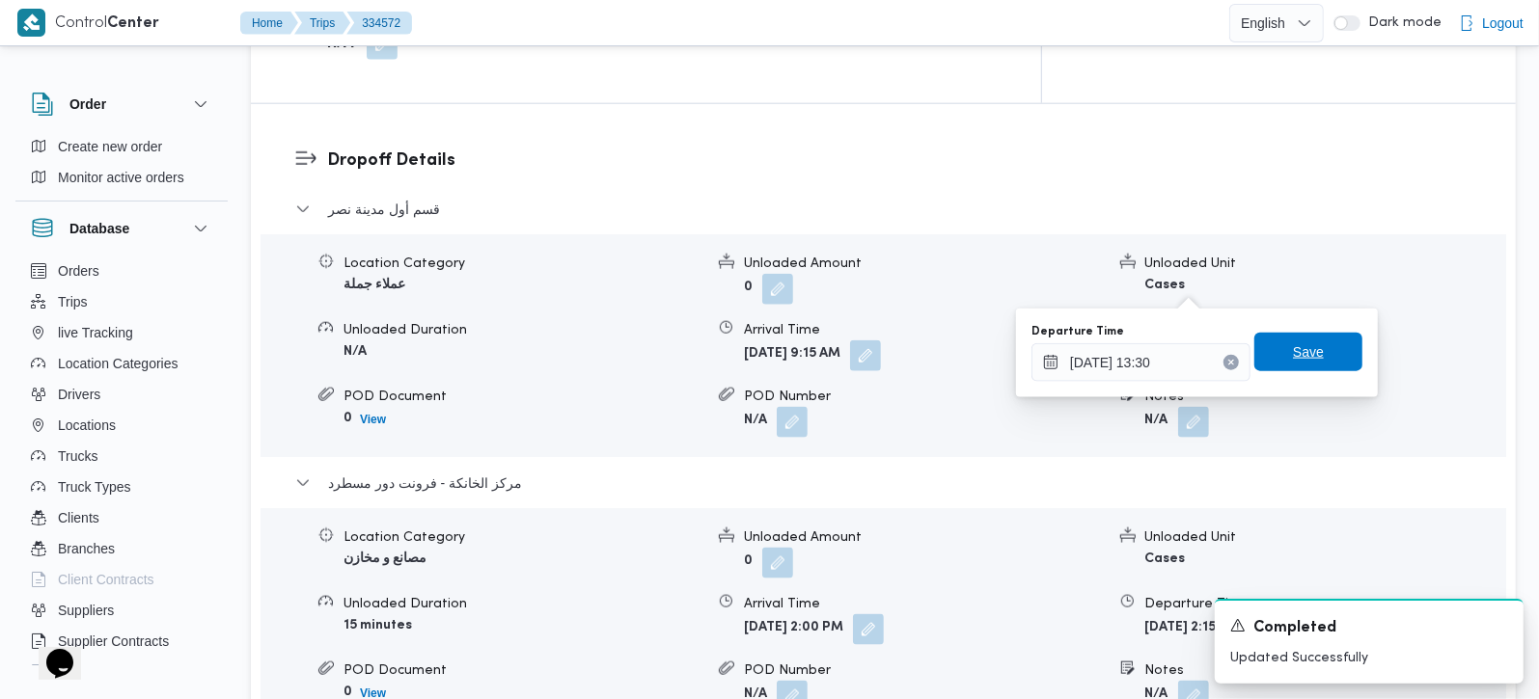
click at [1308, 358] on span "Save" at bounding box center [1308, 352] width 108 height 39
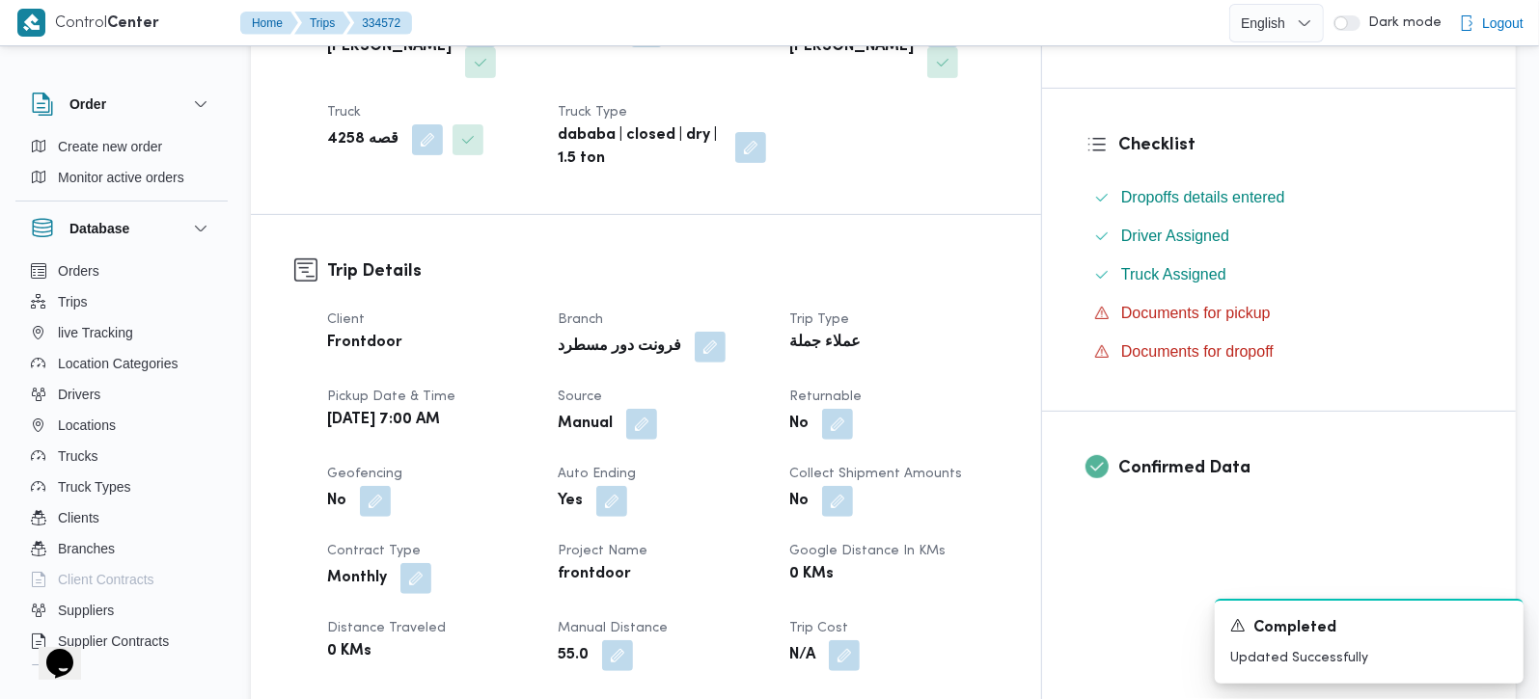
scroll to position [0, 0]
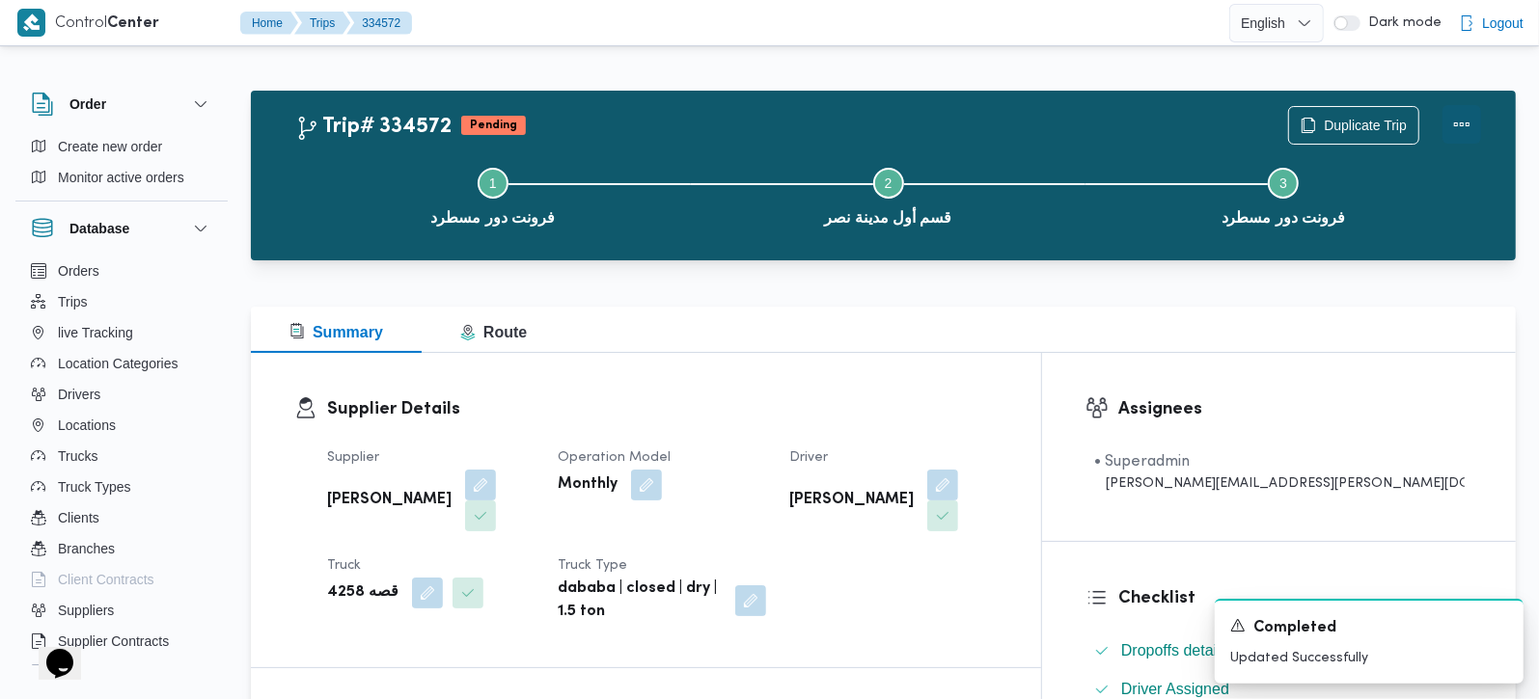
click at [1470, 115] on button "Actions" at bounding box center [1461, 124] width 39 height 39
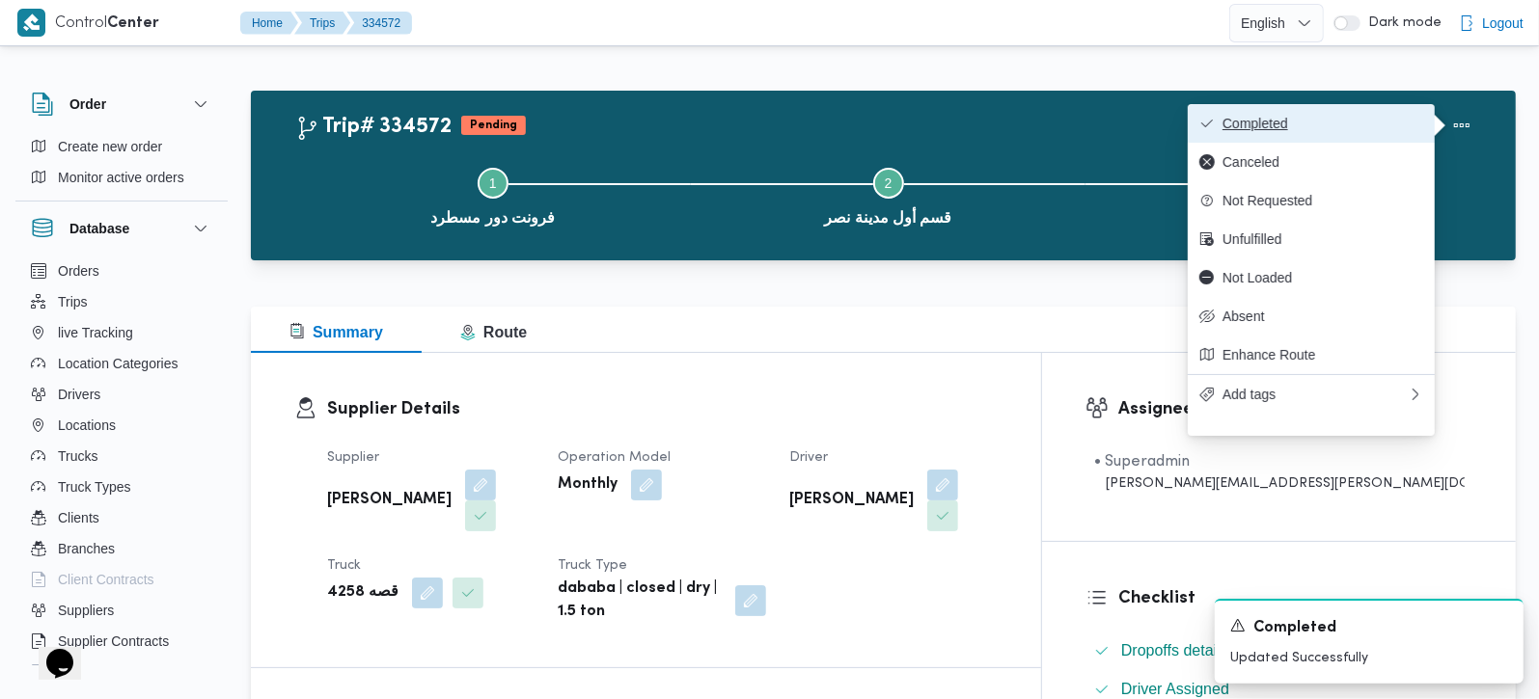
click at [1327, 117] on span "Completed" at bounding box center [1322, 123] width 201 height 15
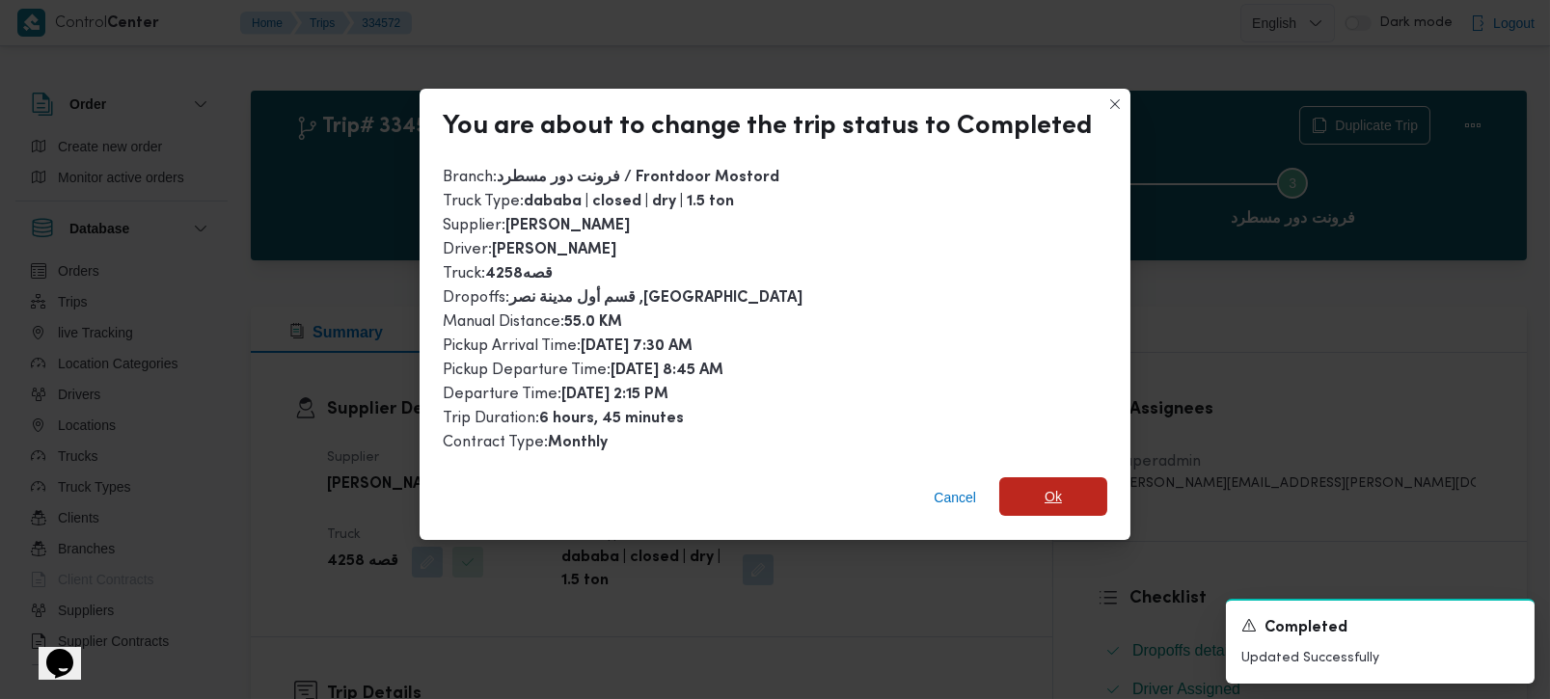
click at [1060, 504] on span "Ok" at bounding box center [1053, 497] width 108 height 39
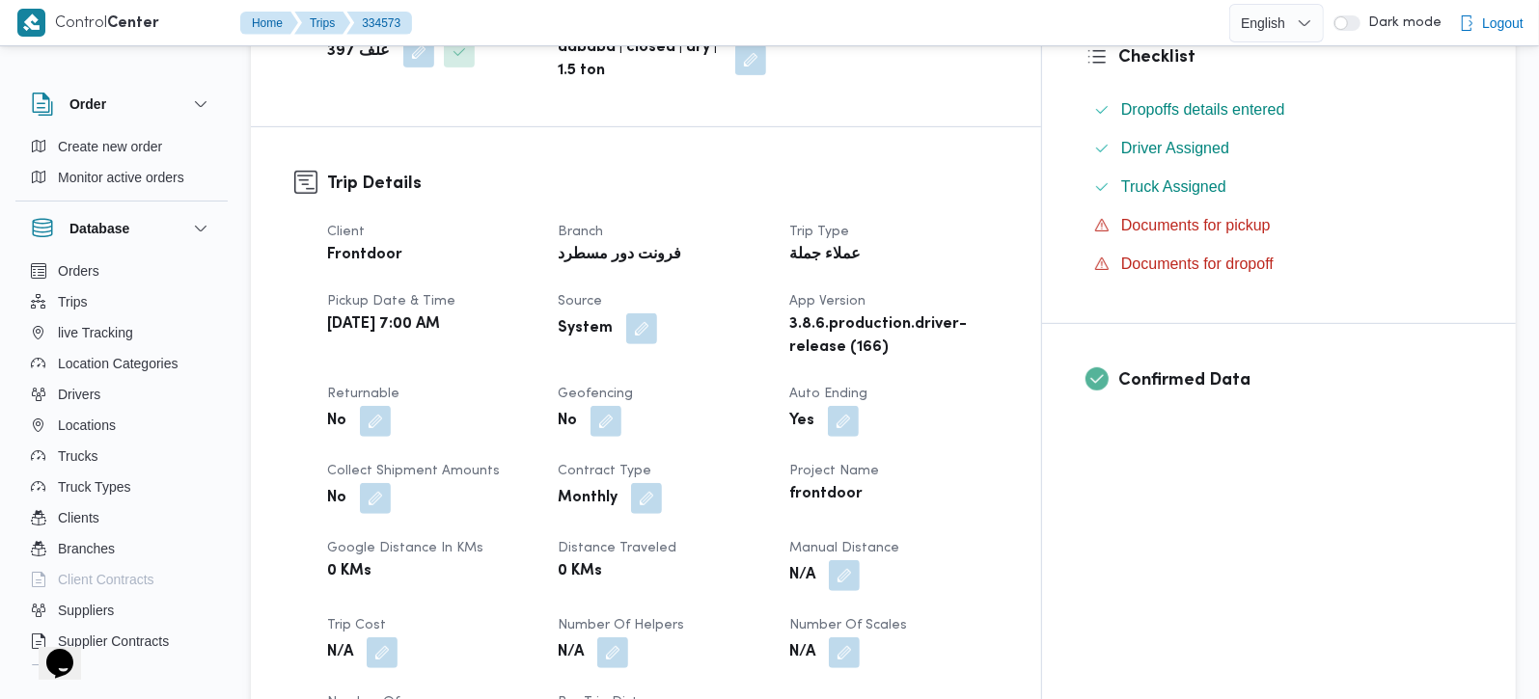
scroll to position [680, 0]
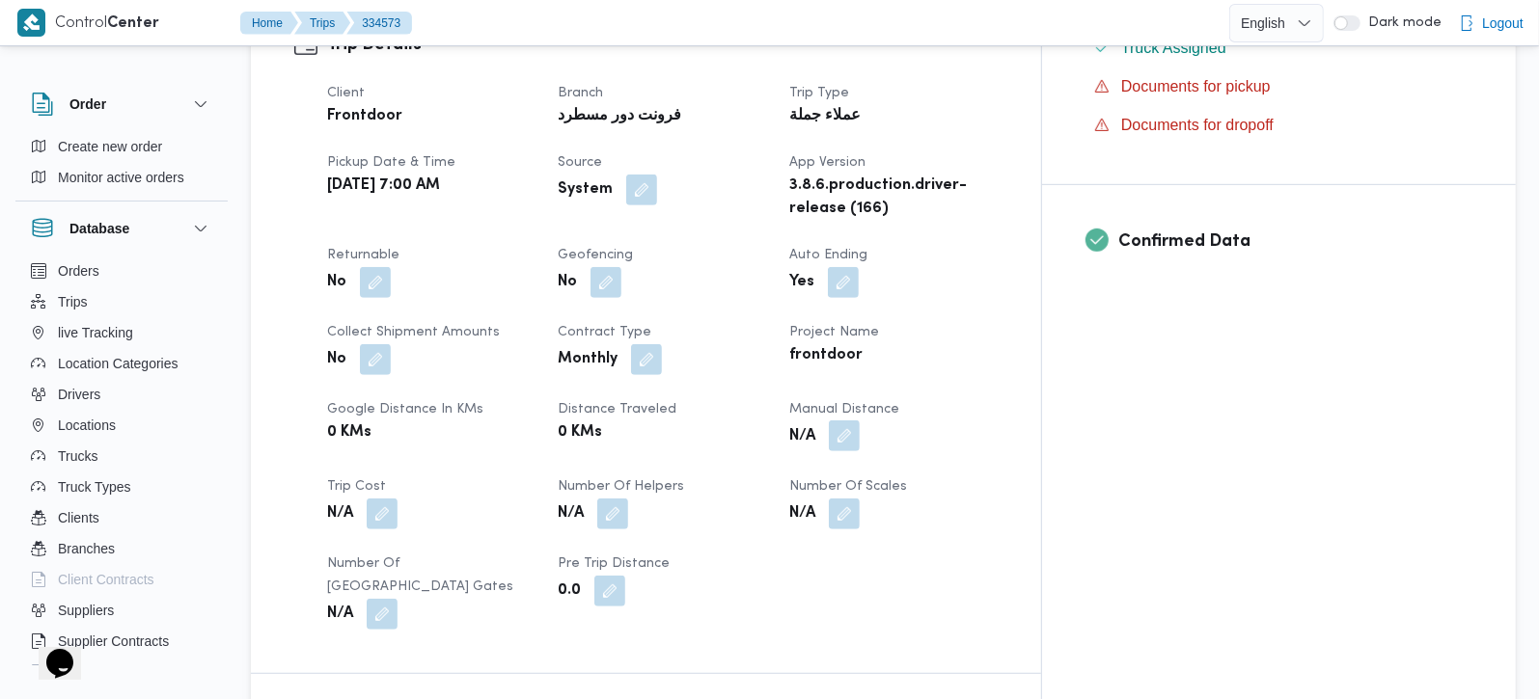
click at [860, 421] on button "button" at bounding box center [844, 436] width 31 height 31
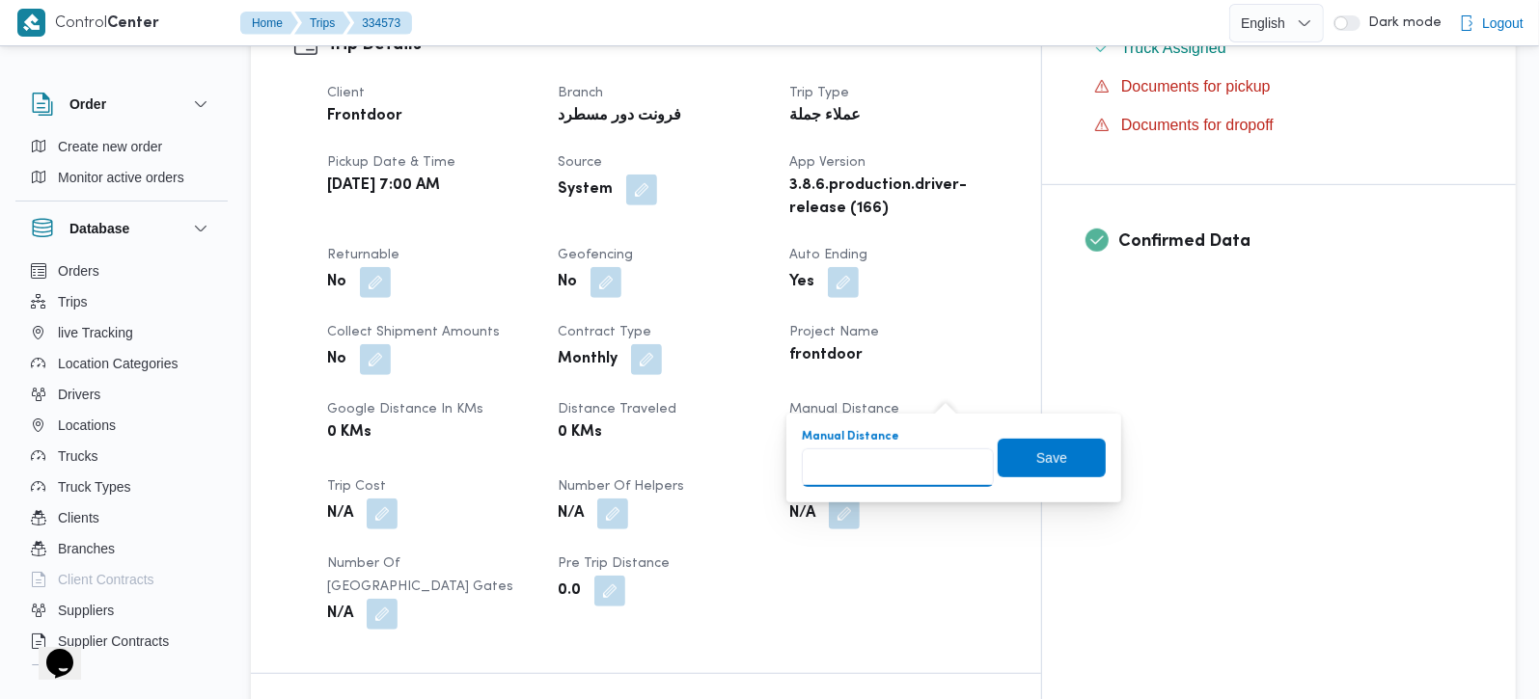
click at [892, 468] on input "Manual Distance" at bounding box center [898, 468] width 192 height 39
type input "40"
click at [1089, 443] on span "Save" at bounding box center [1052, 457] width 108 height 39
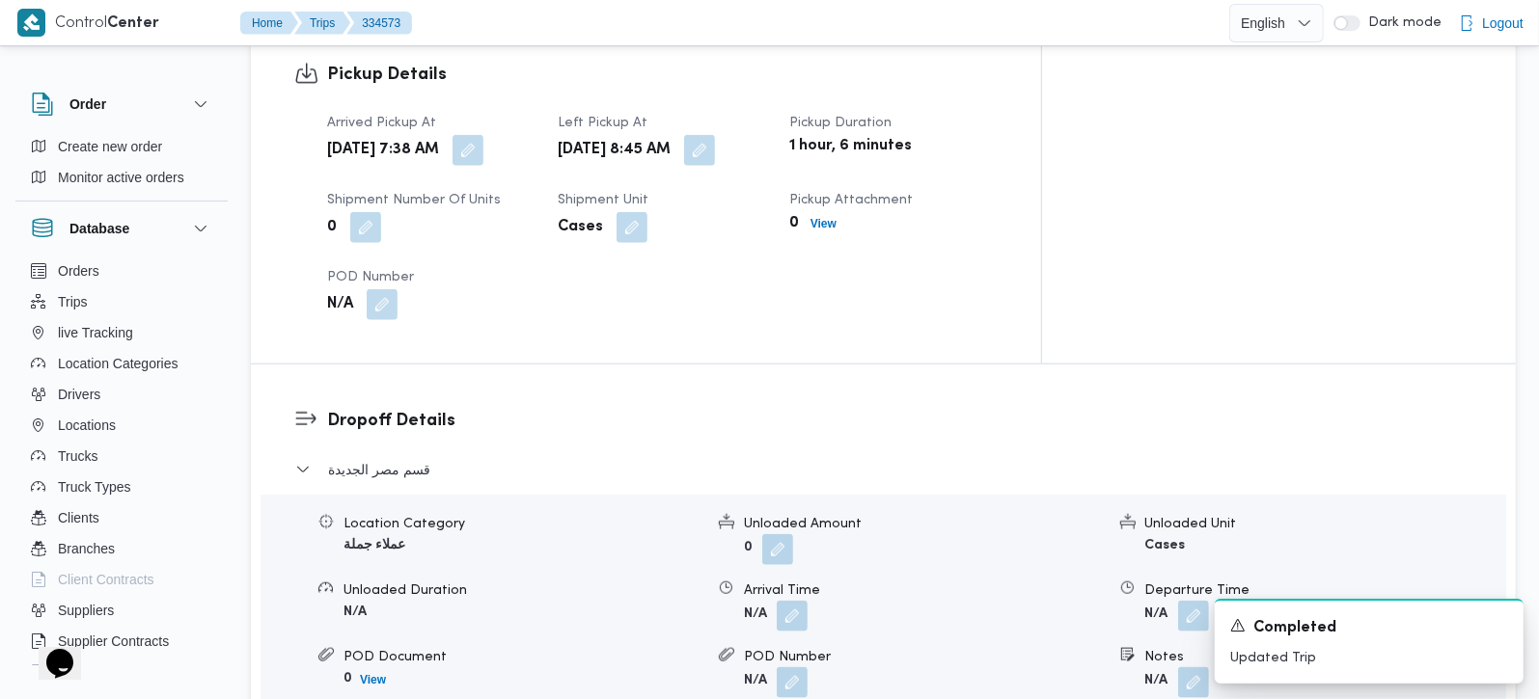
scroll to position [1361, 0]
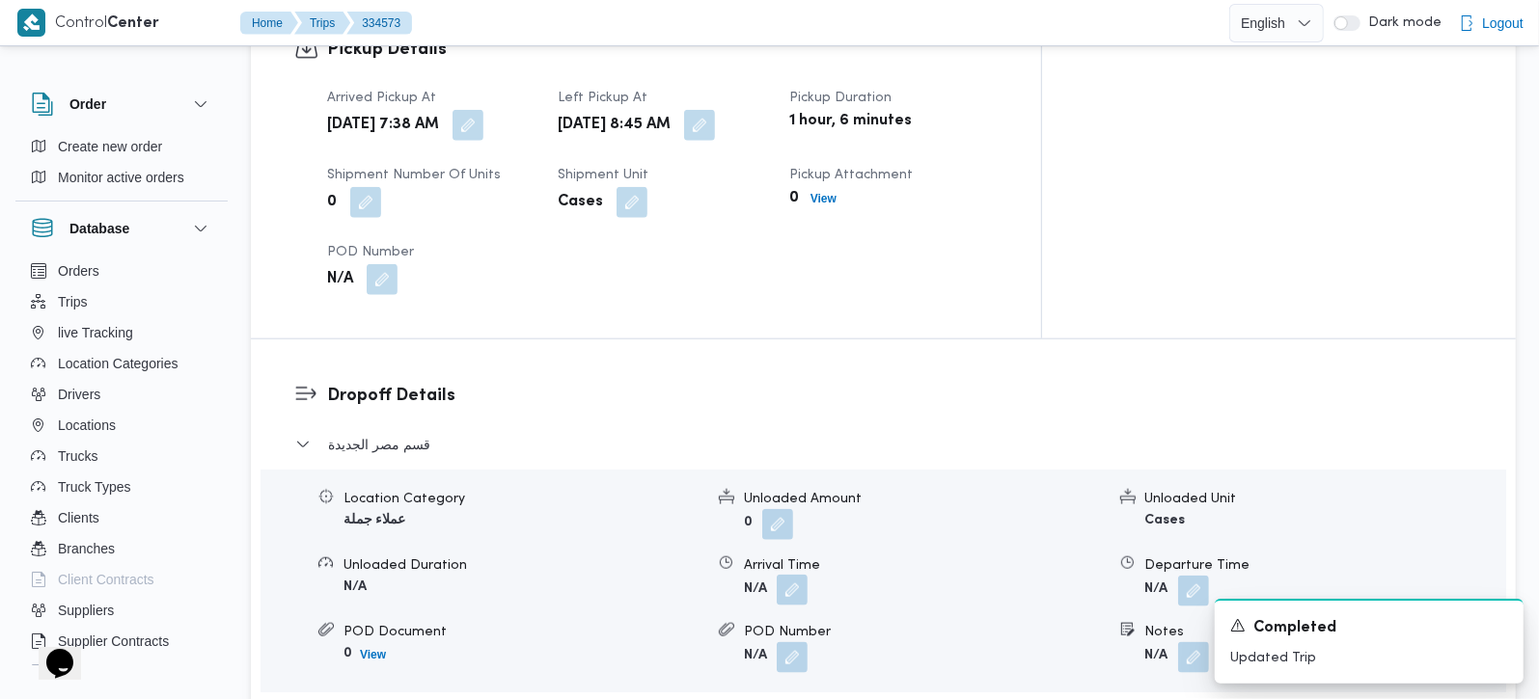
click at [789, 575] on button "button" at bounding box center [792, 590] width 31 height 31
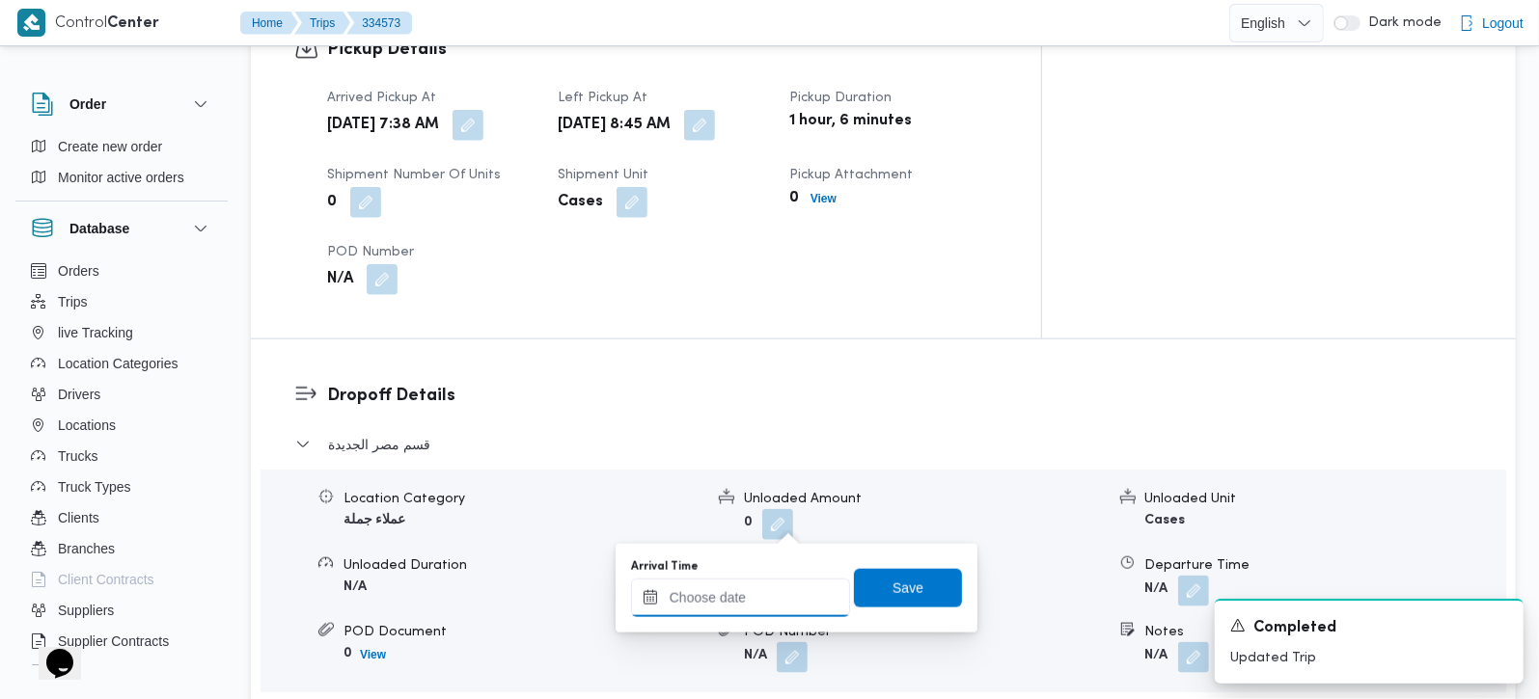
click at [761, 593] on input "Arrival Time" at bounding box center [740, 598] width 219 height 39
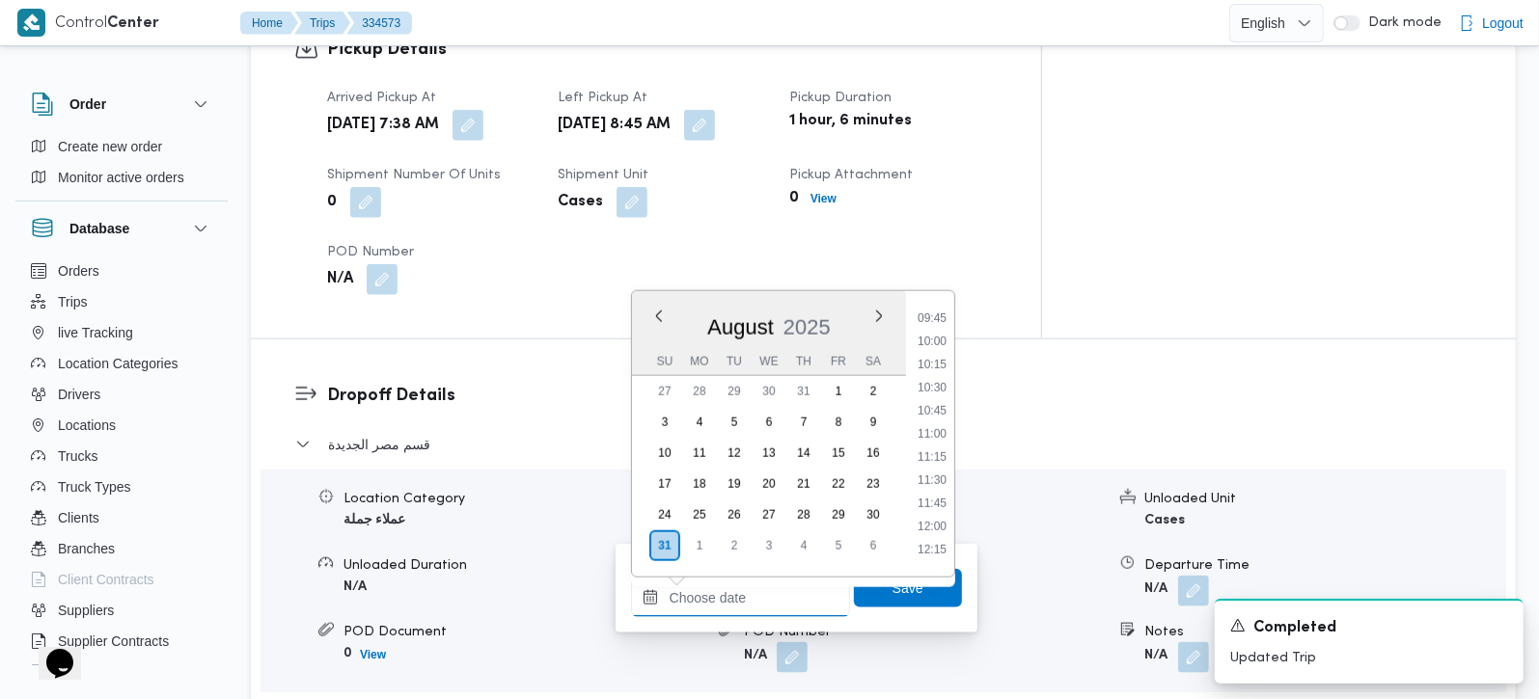
scroll to position [787, 0]
drag, startPoint x: 935, startPoint y: 376, endPoint x: 934, endPoint y: 399, distance: 23.2
click at [935, 376] on li "09:15" at bounding box center [932, 385] width 44 height 19
type input "[DATE] 09:15"
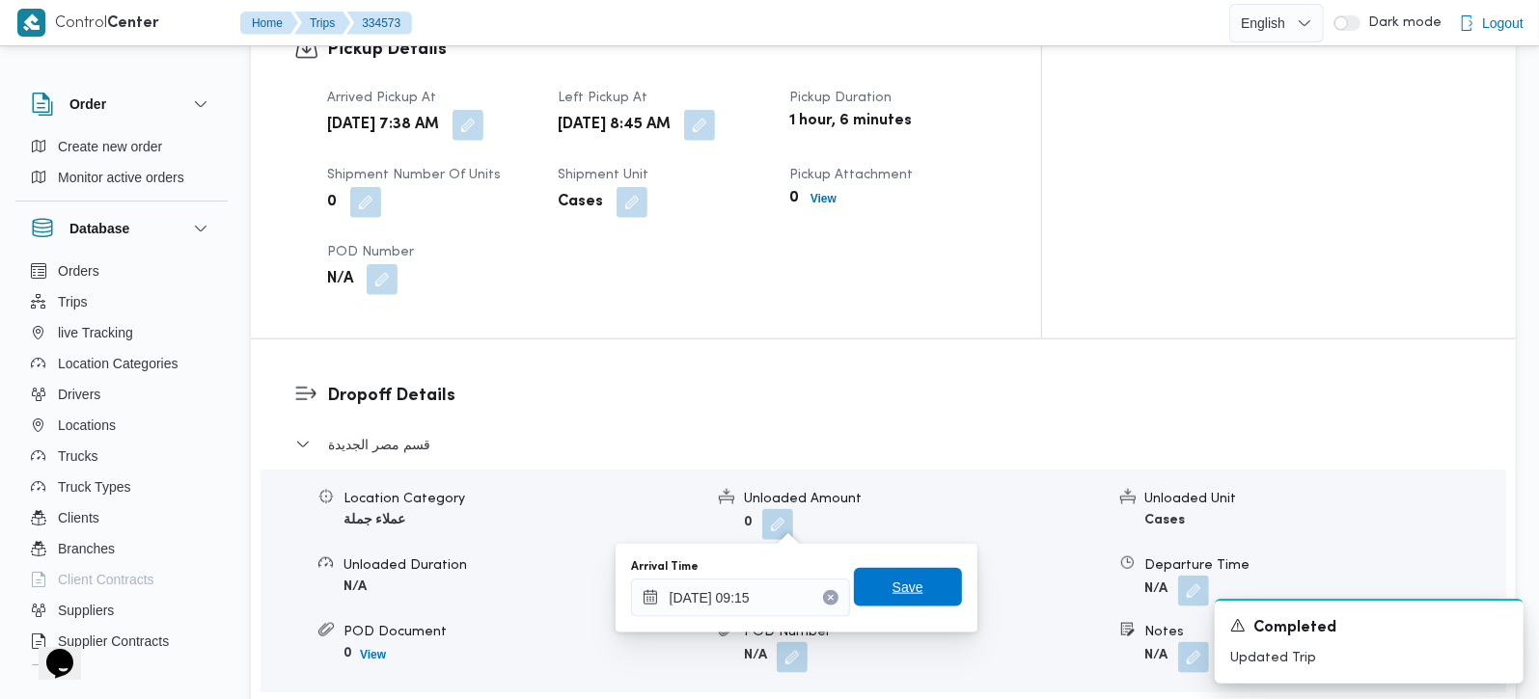
click at [902, 588] on span "Save" at bounding box center [907, 587] width 31 height 23
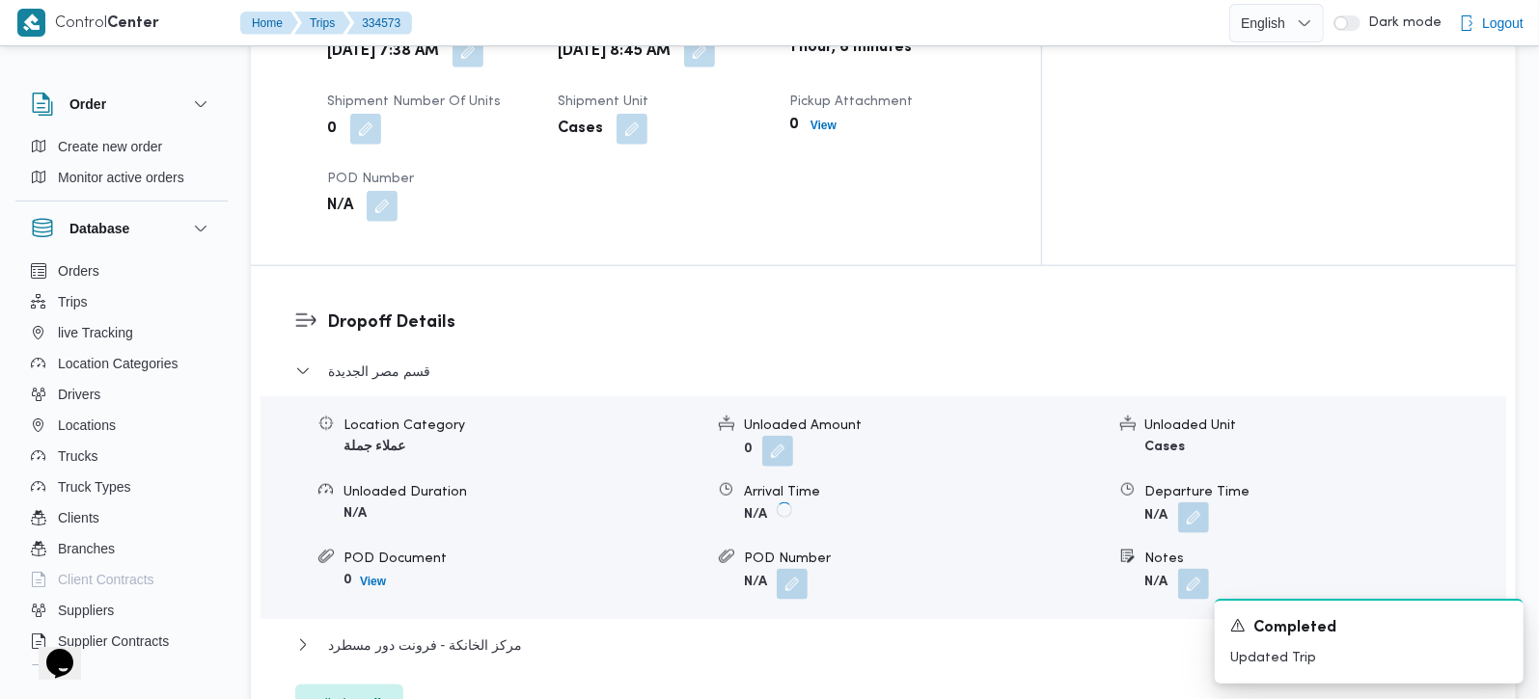
scroll to position [1475, 0]
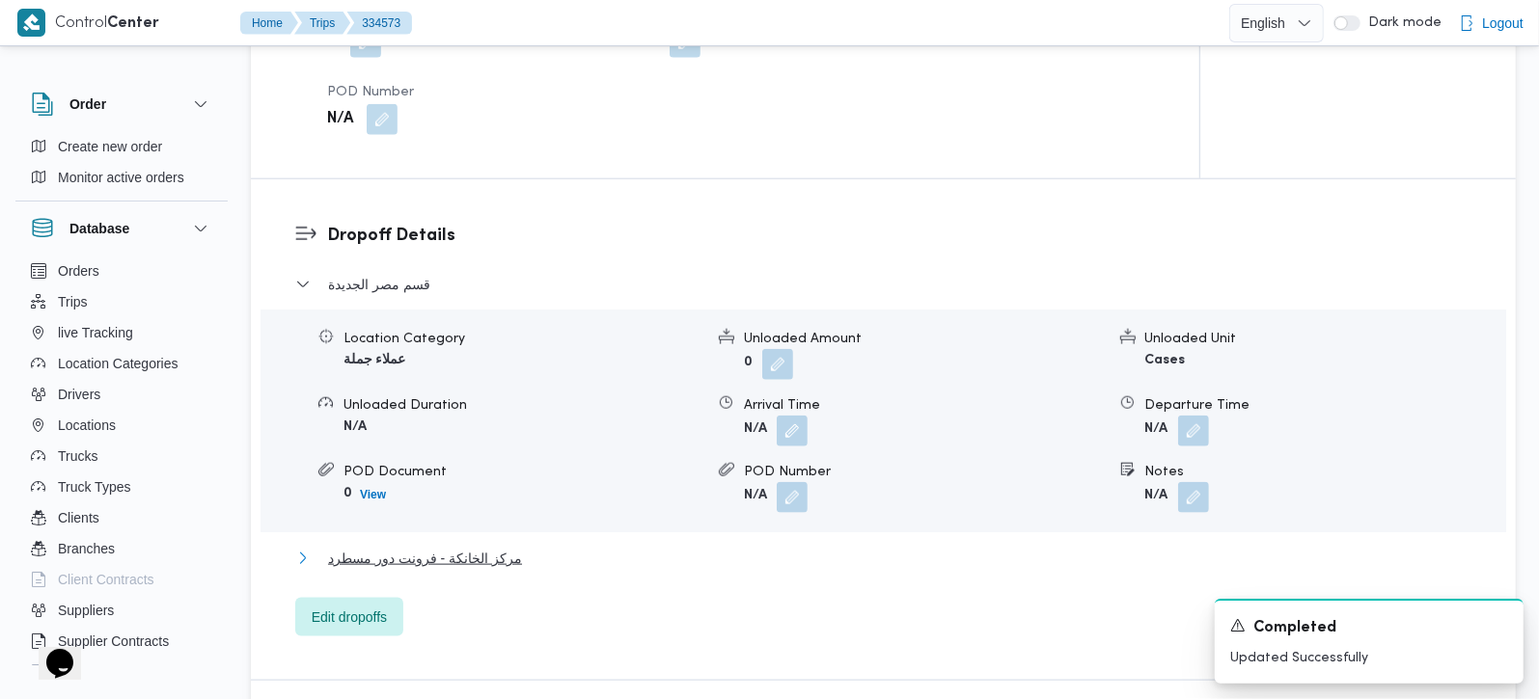
click at [468, 547] on span "مركز الخانكة - فرونت دور مسطرد" at bounding box center [425, 558] width 194 height 23
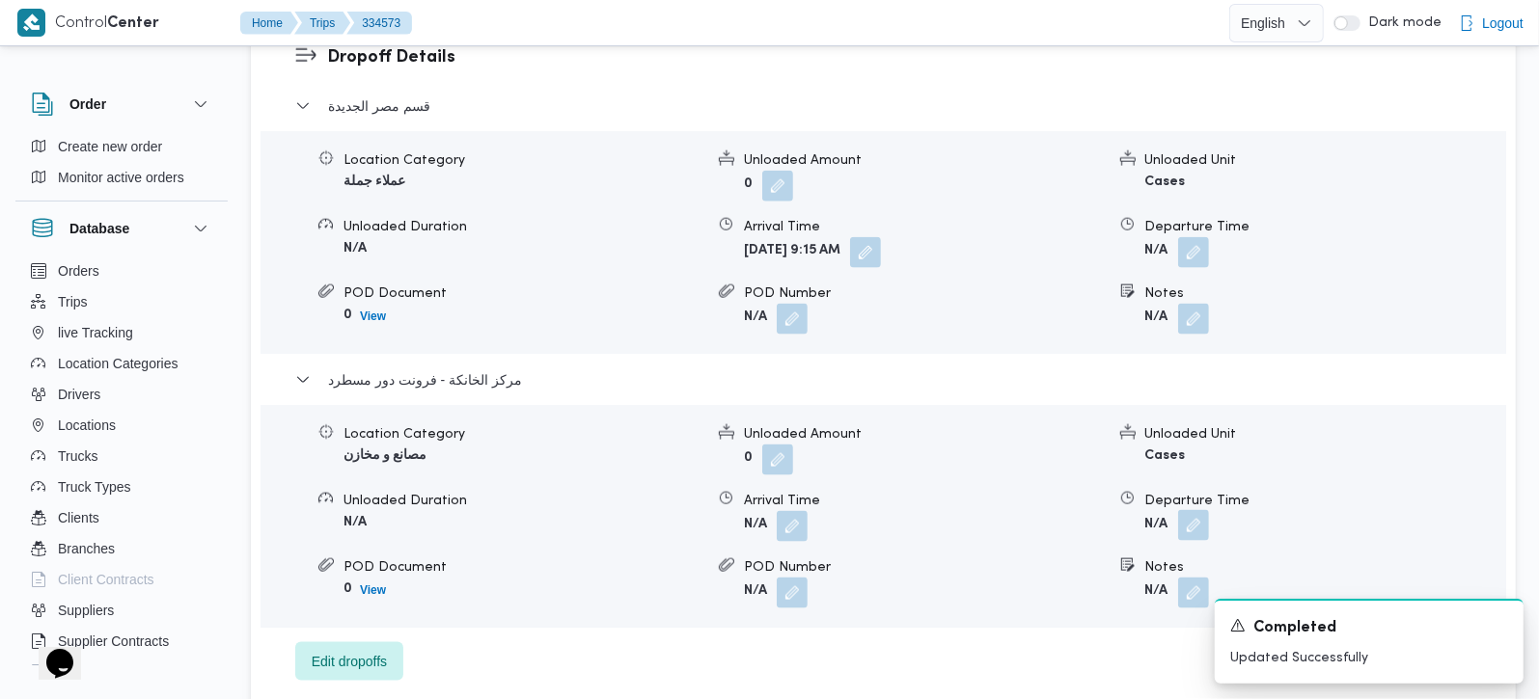
scroll to position [1702, 0]
click at [1200, 508] on button "button" at bounding box center [1193, 523] width 31 height 31
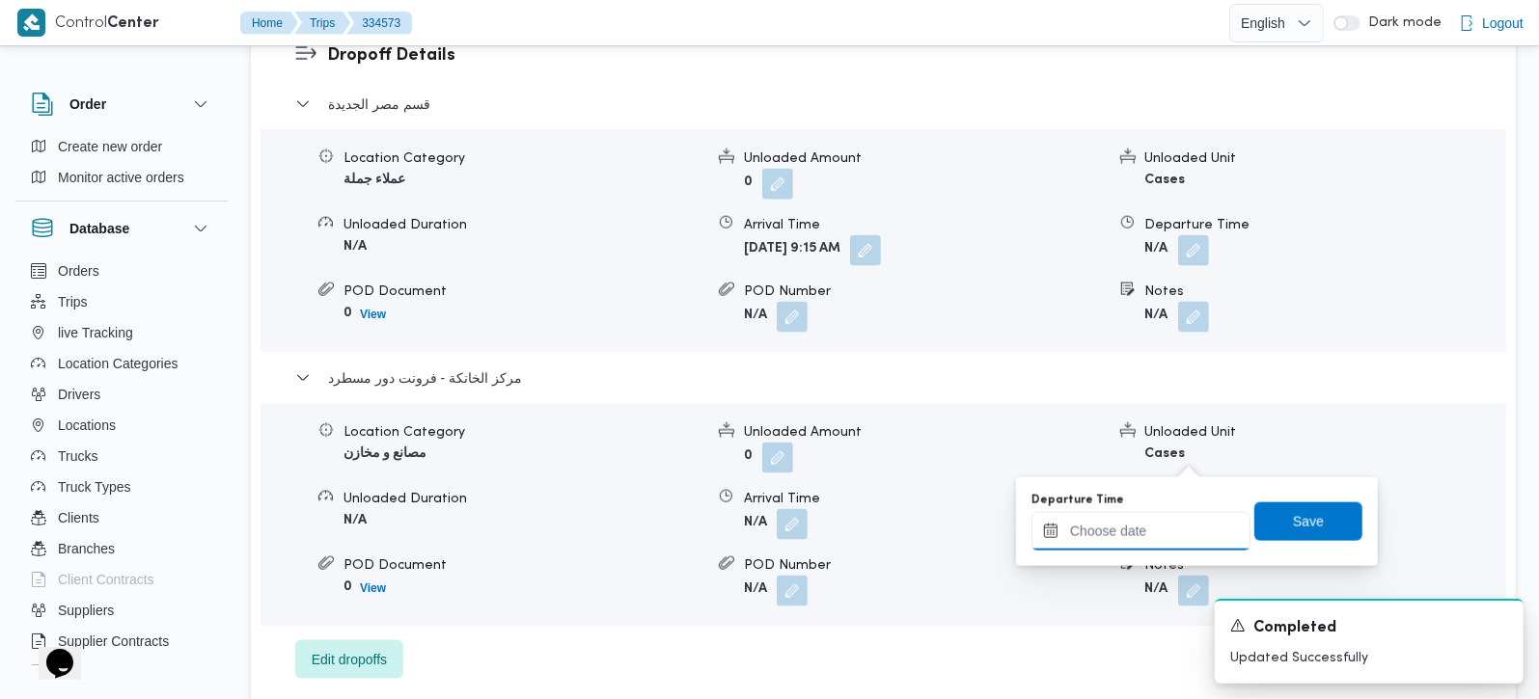
click at [1150, 536] on input "Departure Time" at bounding box center [1140, 531] width 219 height 39
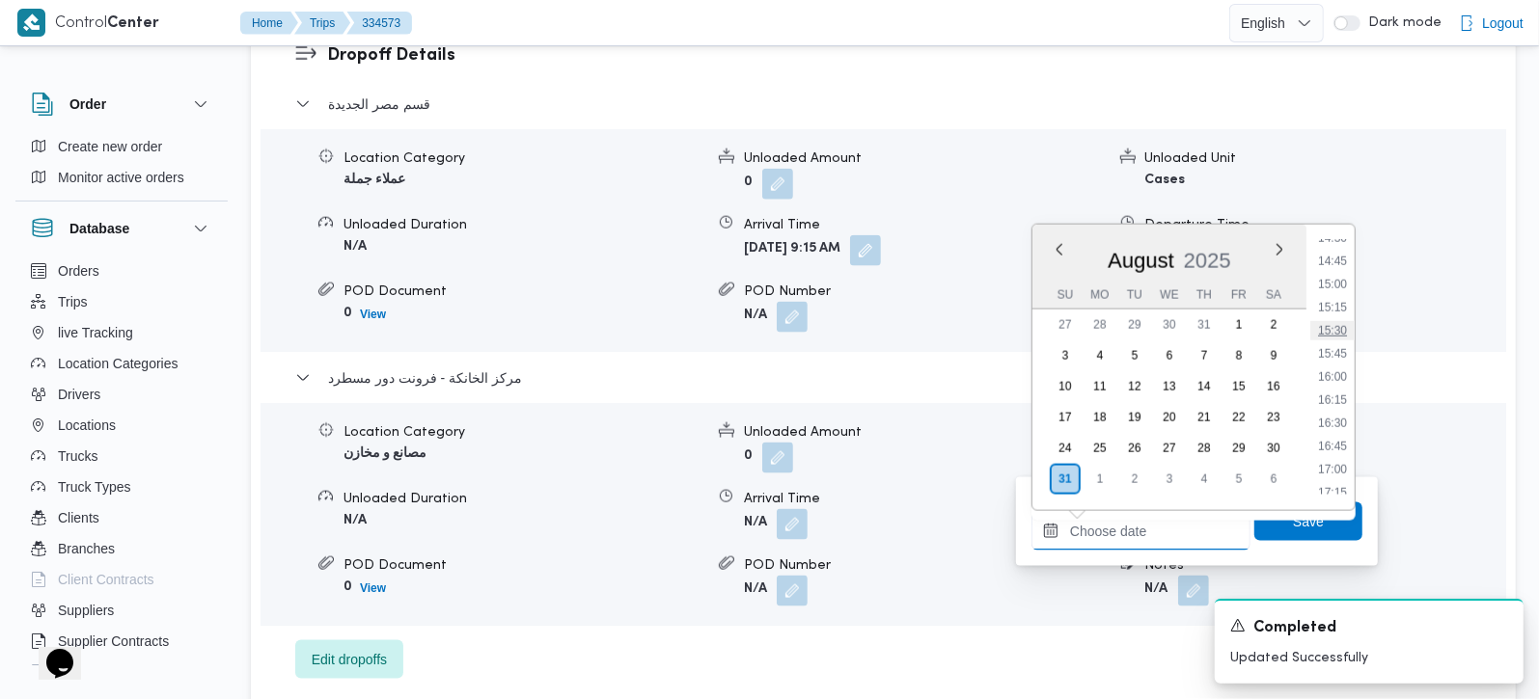
scroll to position [1242, 0]
click at [1335, 303] on li "14:00" at bounding box center [1332, 304] width 44 height 19
type input "[DATE] 14:00"
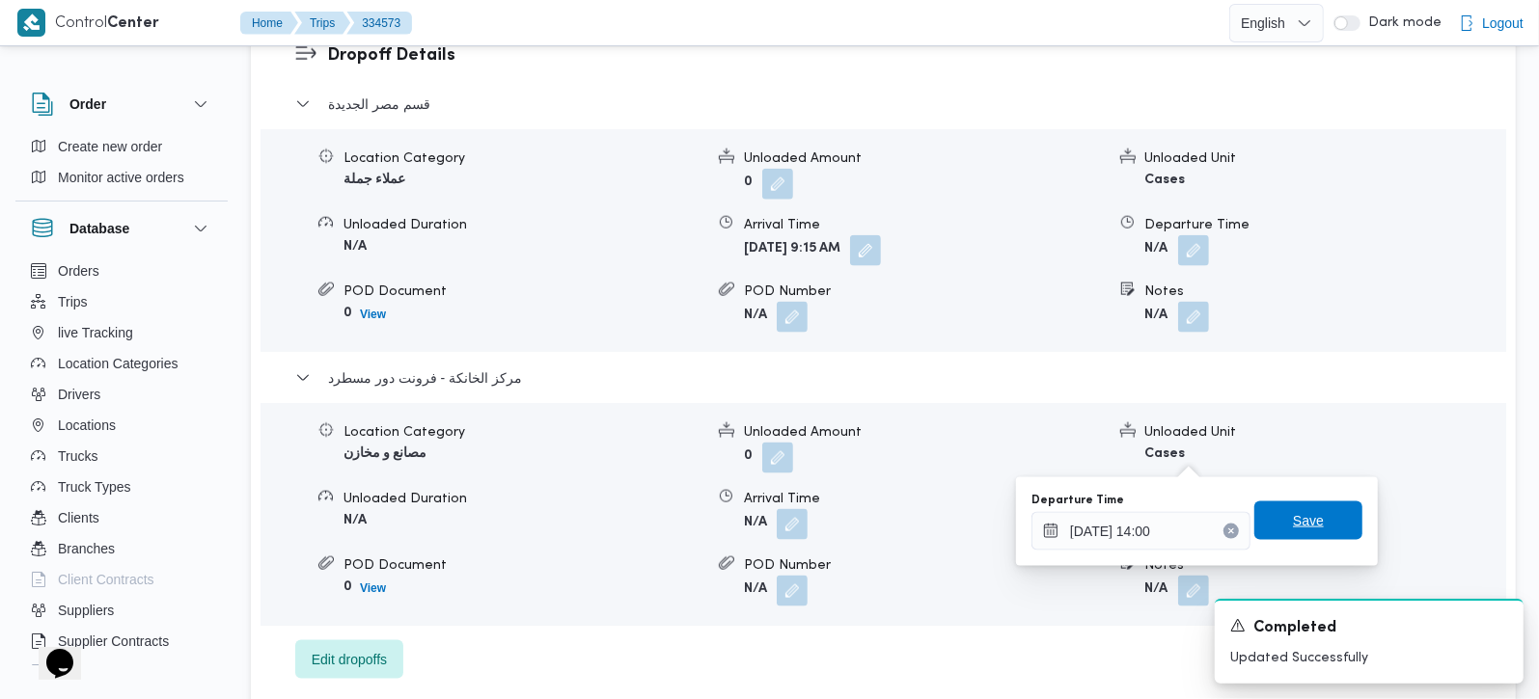
click at [1313, 510] on span "Save" at bounding box center [1308, 521] width 108 height 39
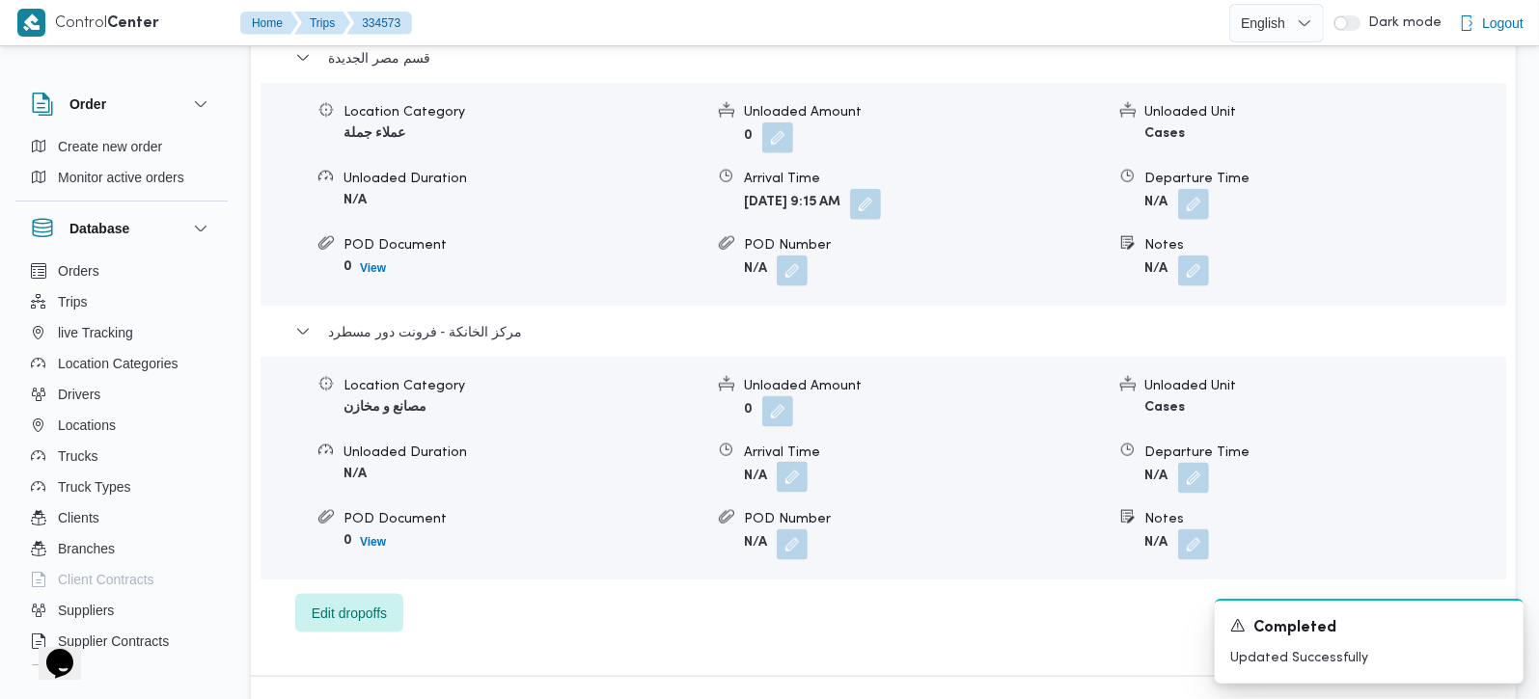
click at [798, 462] on button "button" at bounding box center [792, 477] width 31 height 31
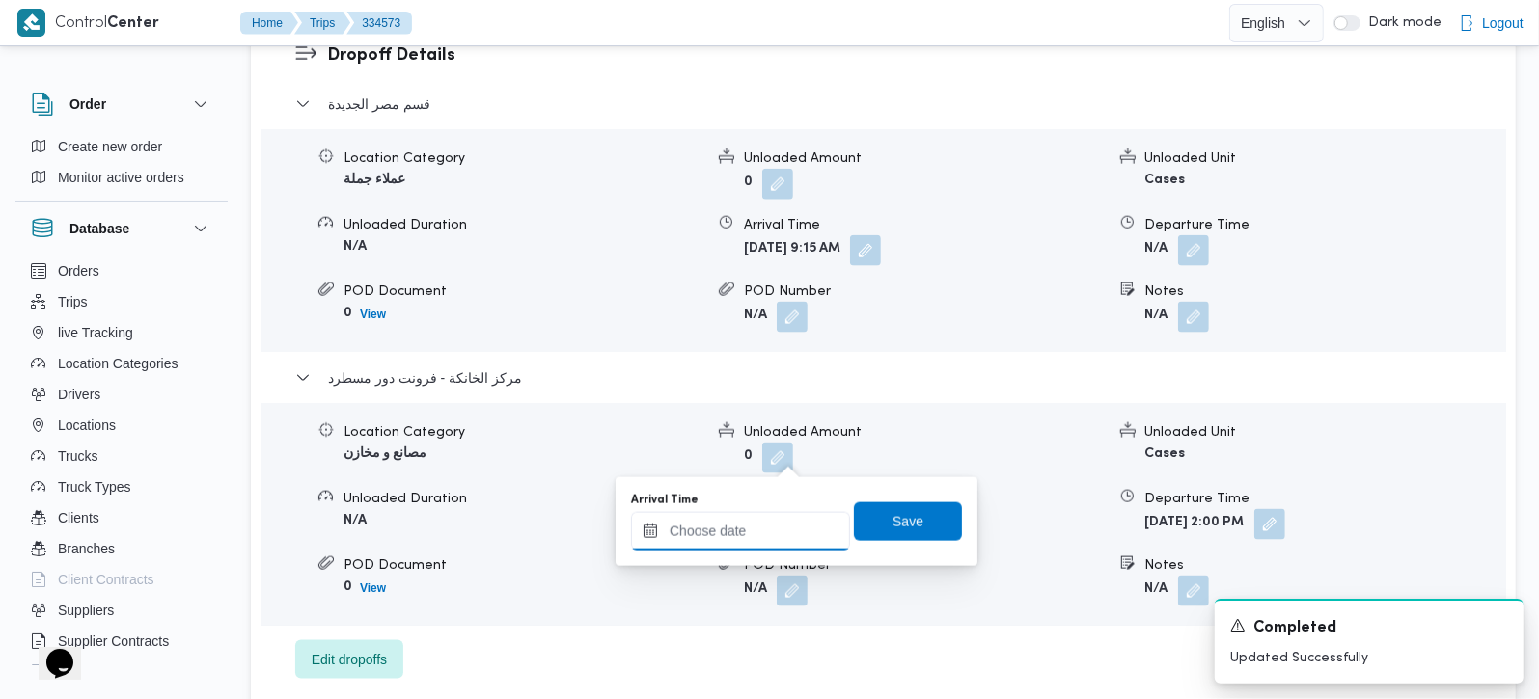
drag, startPoint x: 795, startPoint y: 465, endPoint x: 782, endPoint y: 511, distance: 48.0
click at [773, 520] on input "Arrival Time" at bounding box center [740, 531] width 219 height 39
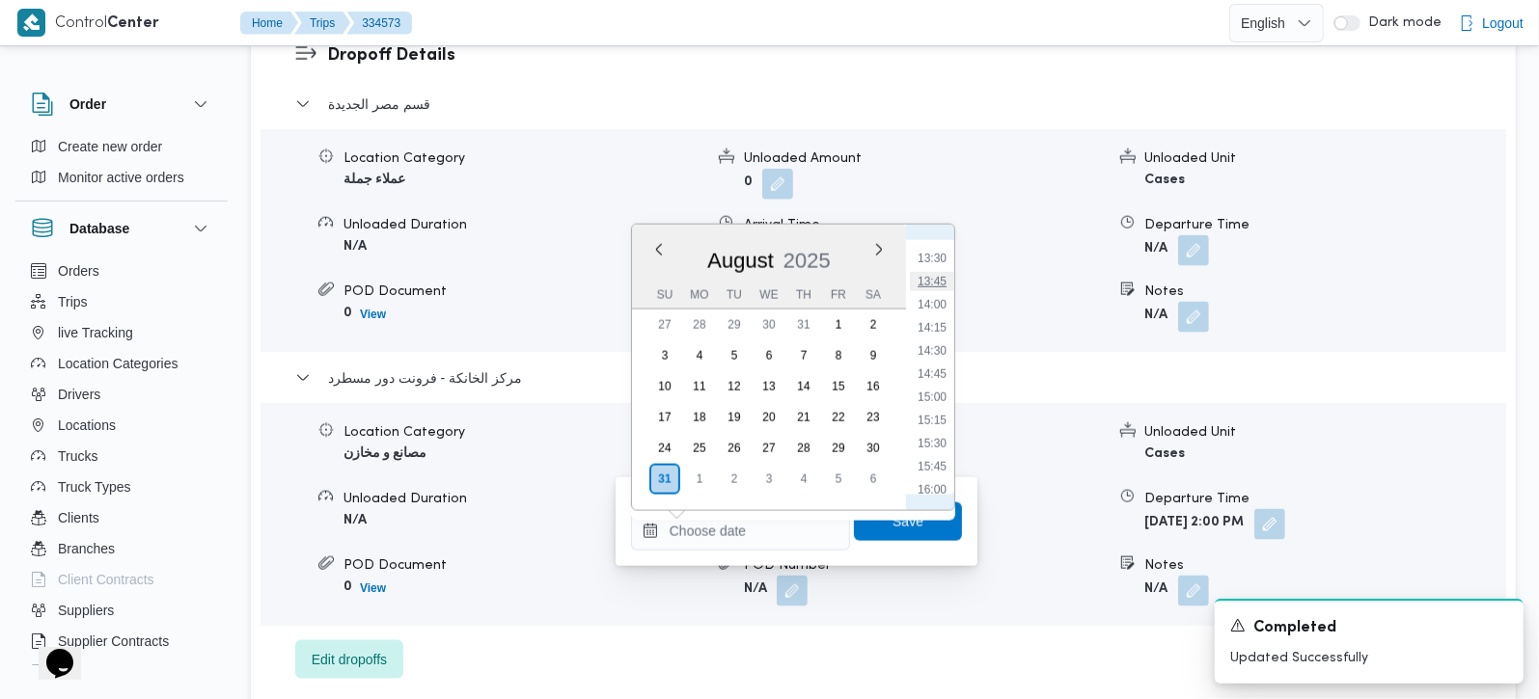
click at [944, 277] on li "13:45" at bounding box center [932, 281] width 44 height 19
type input "[DATE] 13:45"
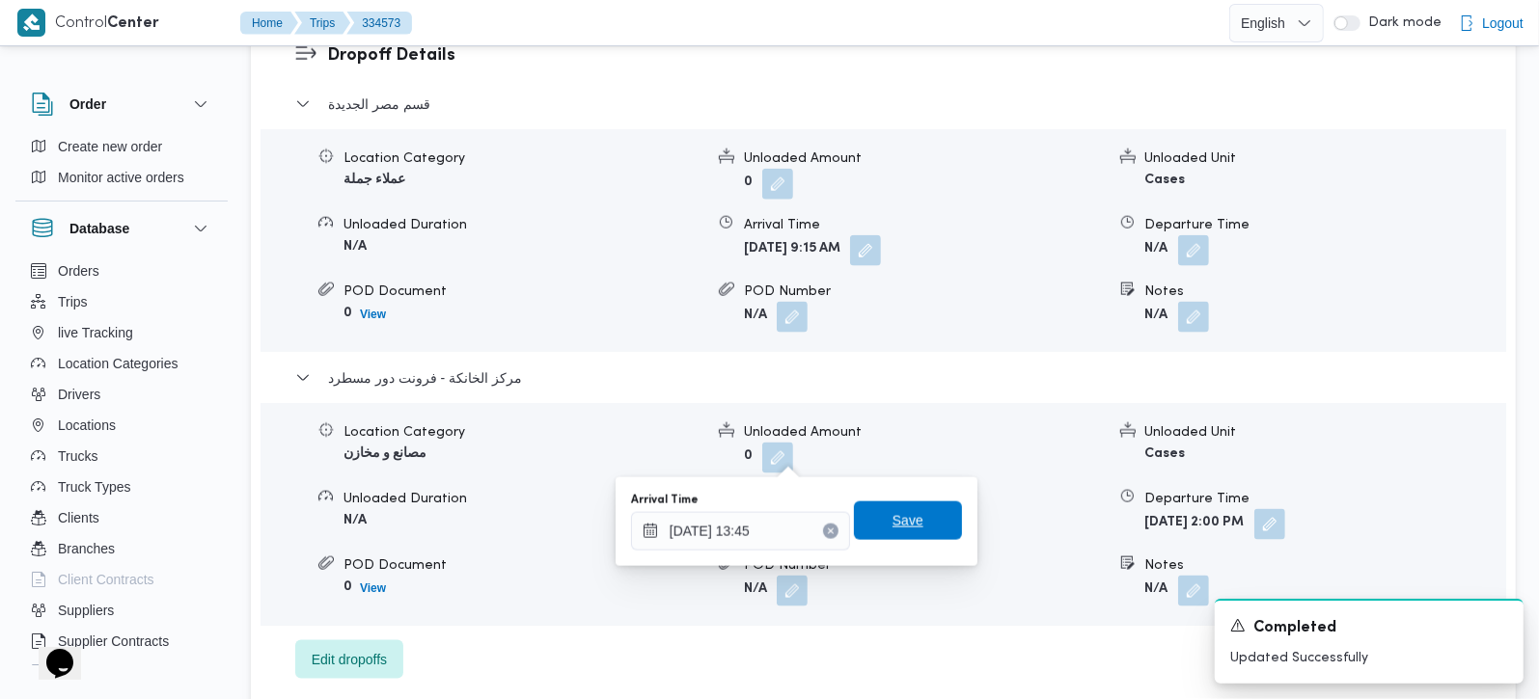
click at [917, 529] on span "Save" at bounding box center [908, 521] width 108 height 39
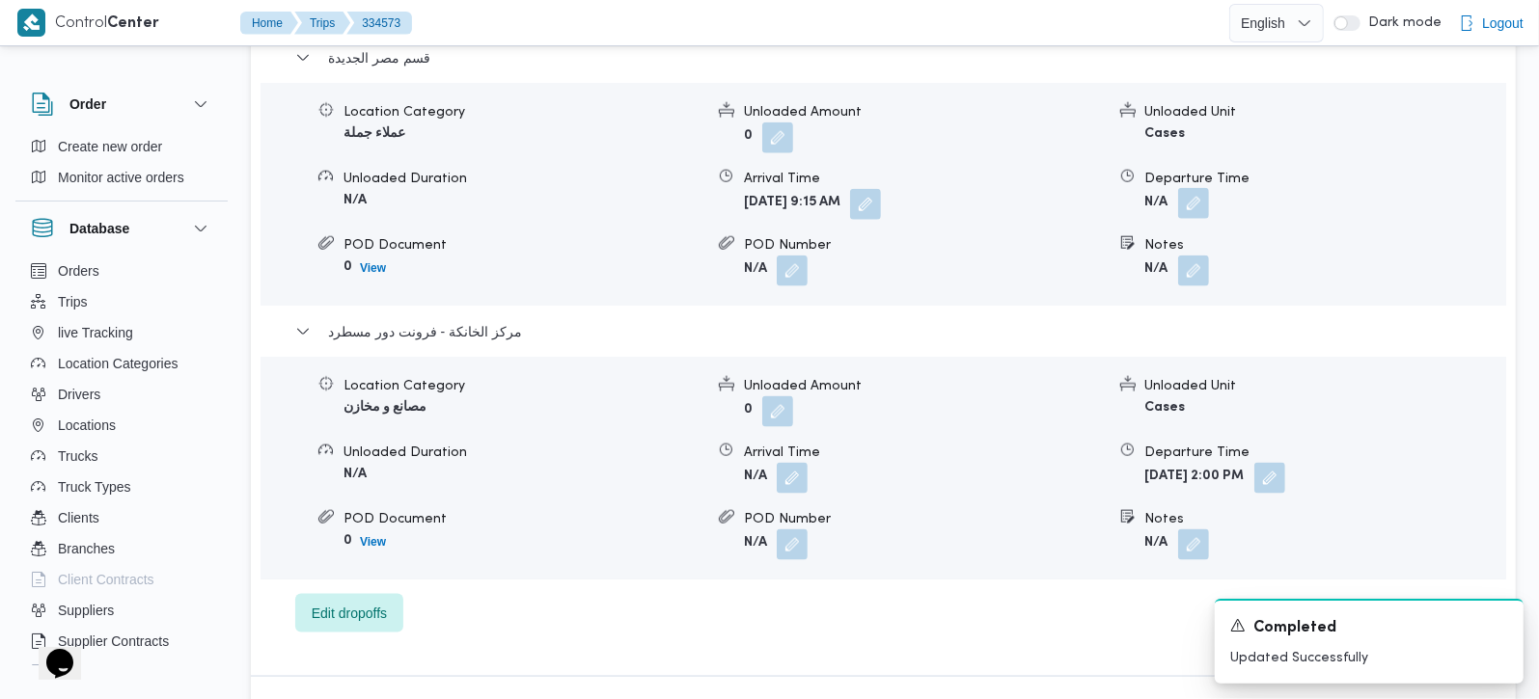
click at [1191, 188] on button "button" at bounding box center [1193, 203] width 31 height 31
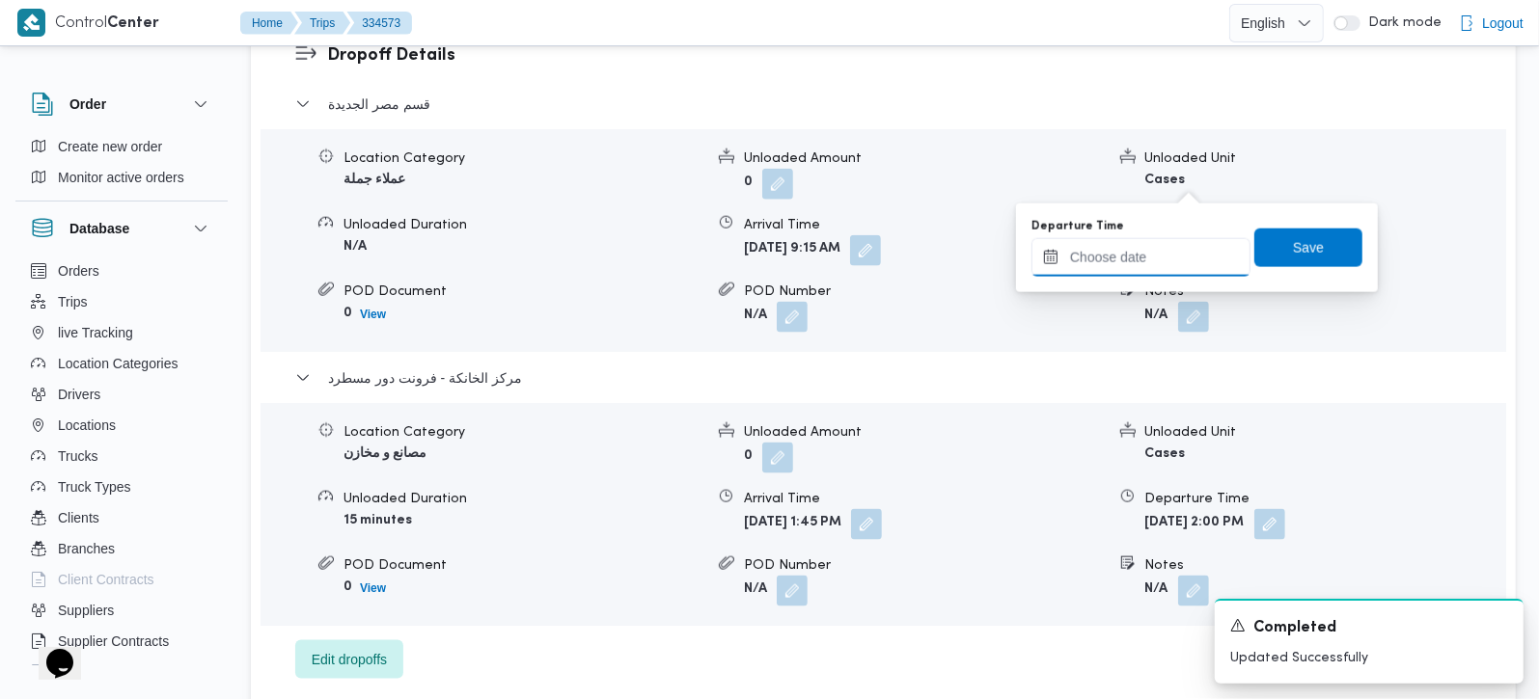
click at [1149, 266] on input "Departure Time" at bounding box center [1140, 257] width 219 height 39
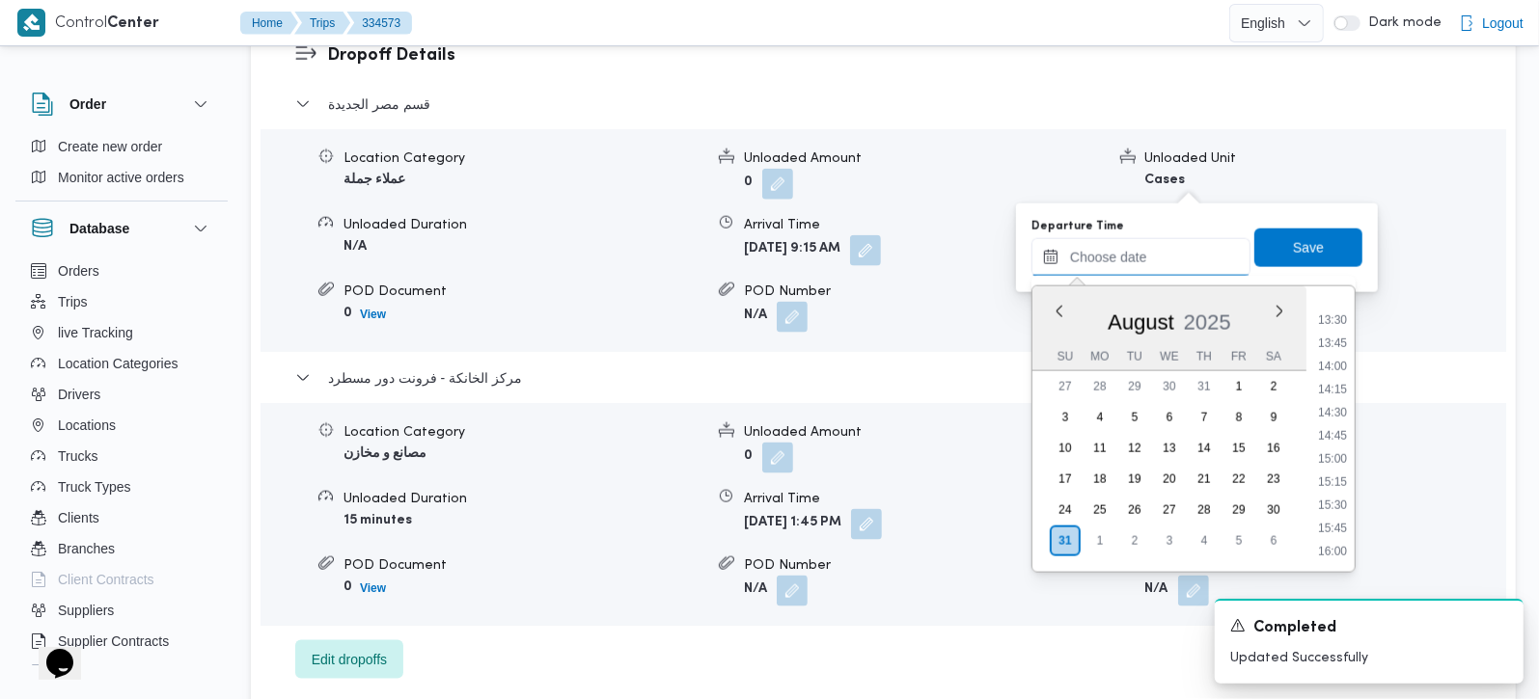
scroll to position [1128, 0]
drag, startPoint x: 1343, startPoint y: 408, endPoint x: 1340, endPoint y: 396, distance: 12.9
click at [1343, 408] on li "13:15" at bounding box center [1332, 410] width 44 height 19
type input "31/08/2025 13:15"
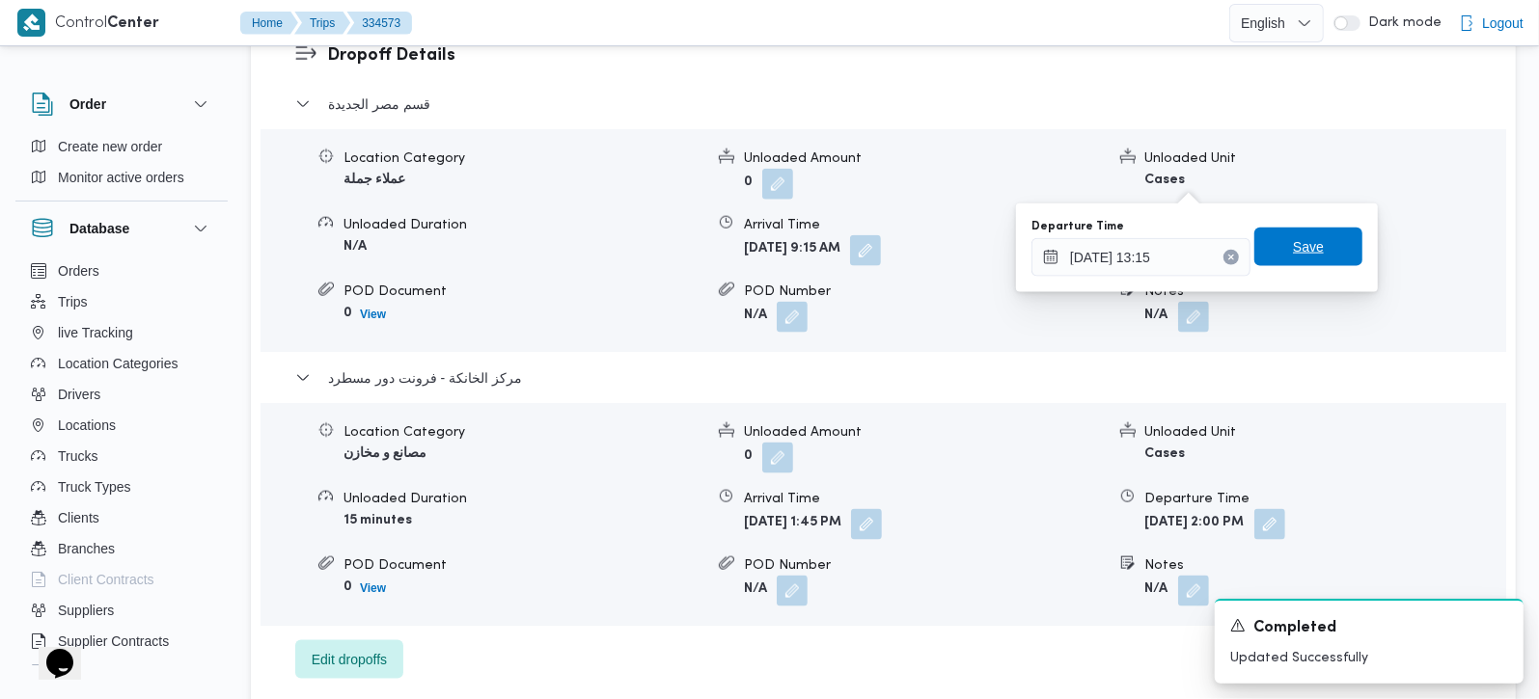
click at [1304, 255] on span "Save" at bounding box center [1308, 246] width 31 height 23
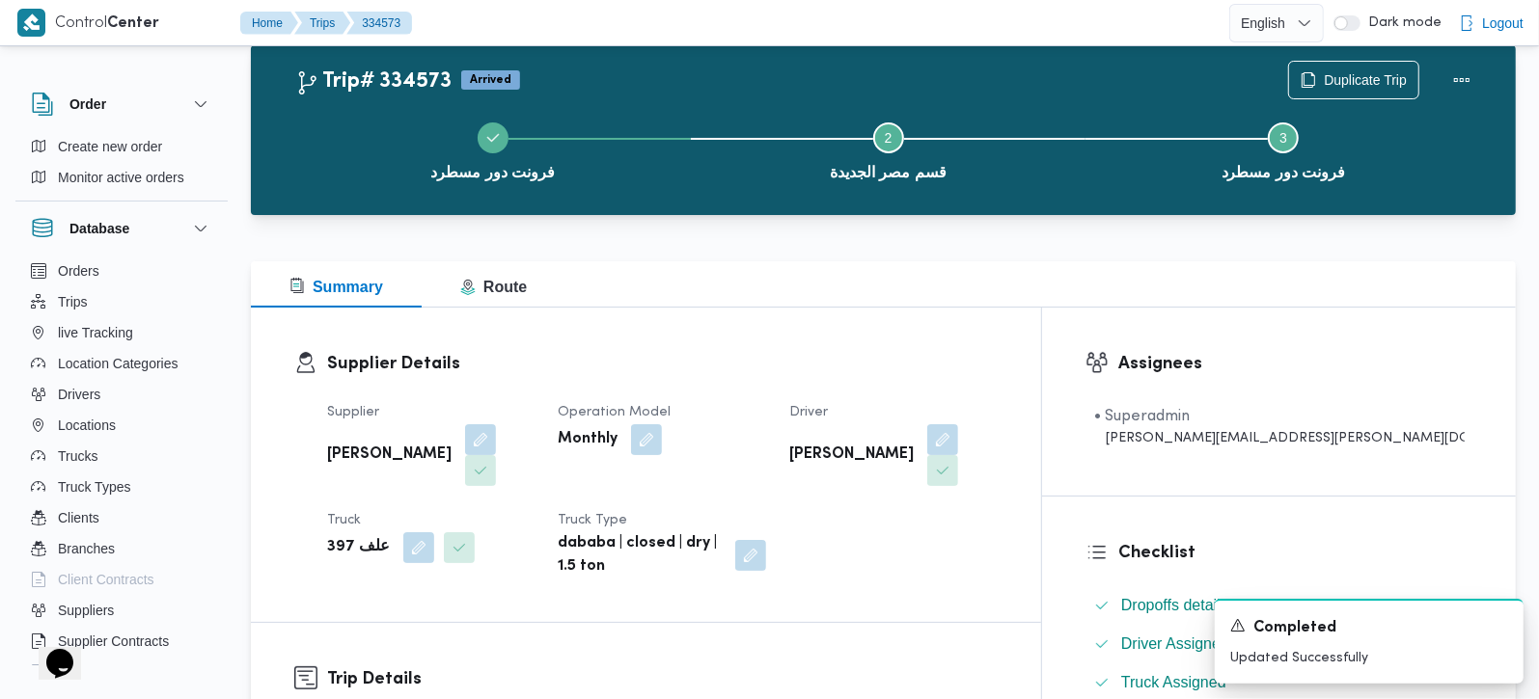
scroll to position [0, 0]
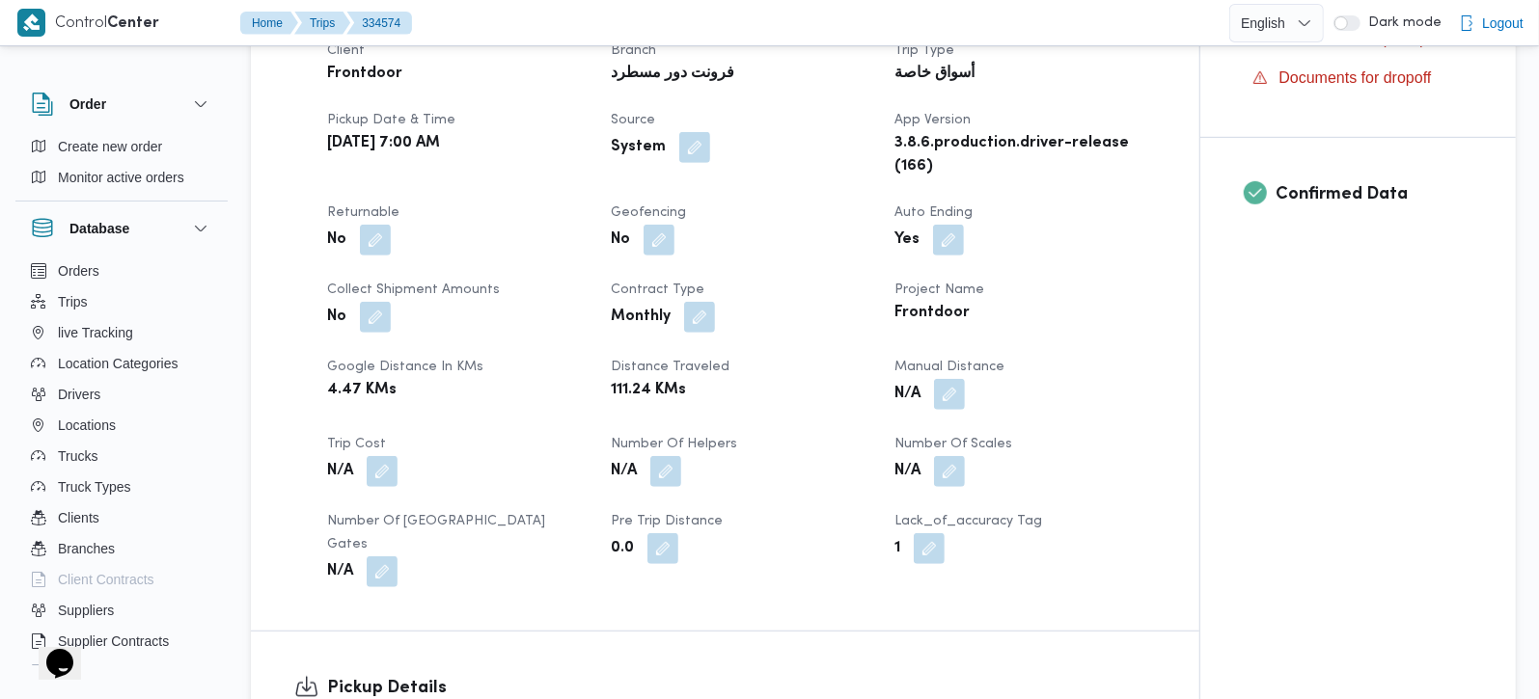
scroll to position [680, 0]
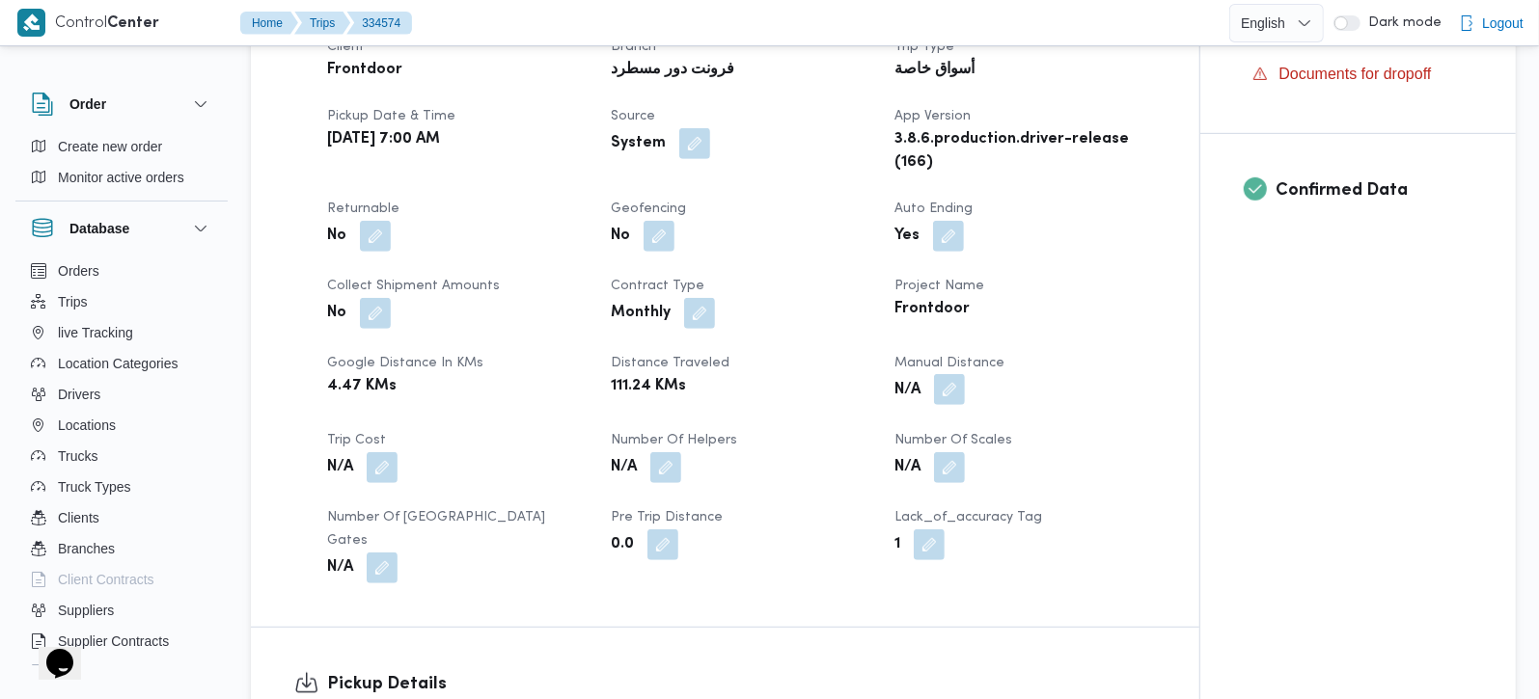
click at [956, 391] on button "button" at bounding box center [949, 389] width 31 height 31
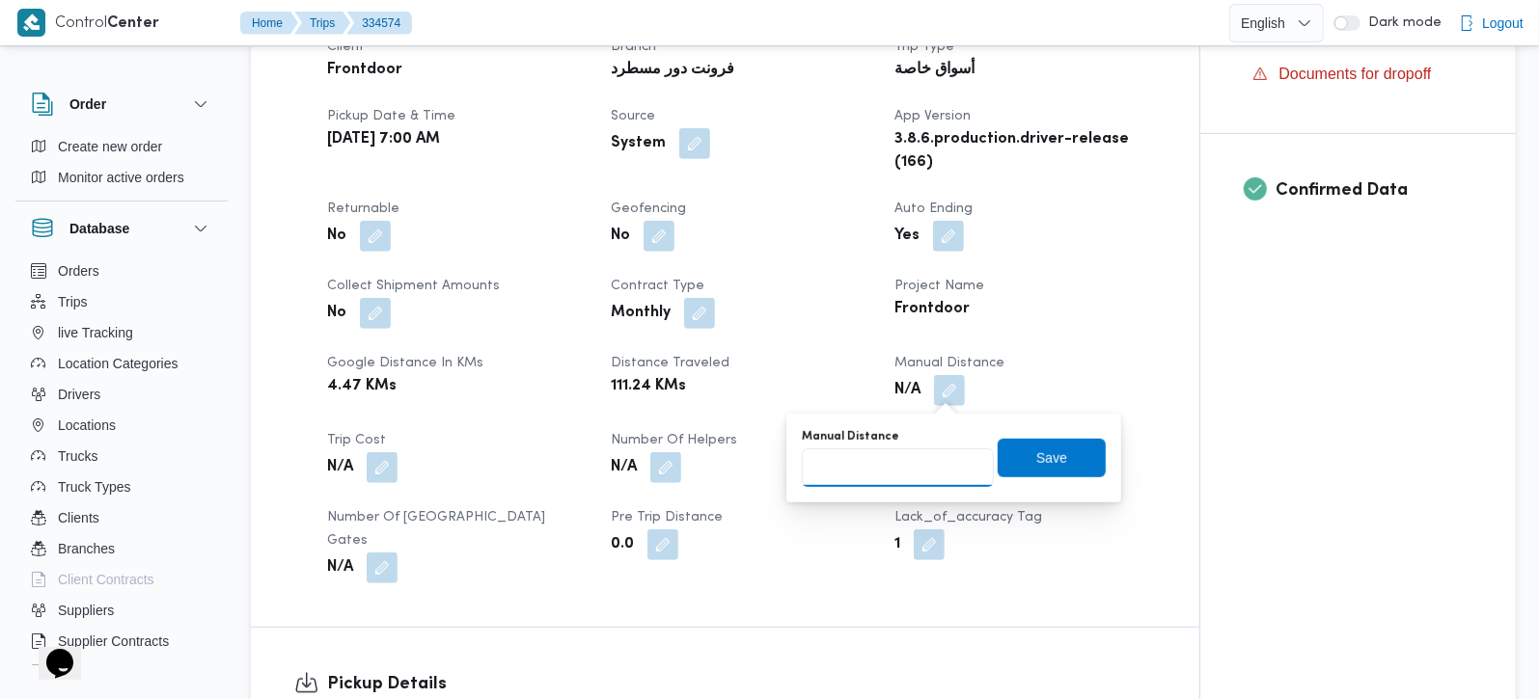
click at [927, 451] on input "Manual Distance" at bounding box center [898, 468] width 192 height 39
type input "100"
click at [1036, 455] on span "Save" at bounding box center [1051, 457] width 31 height 23
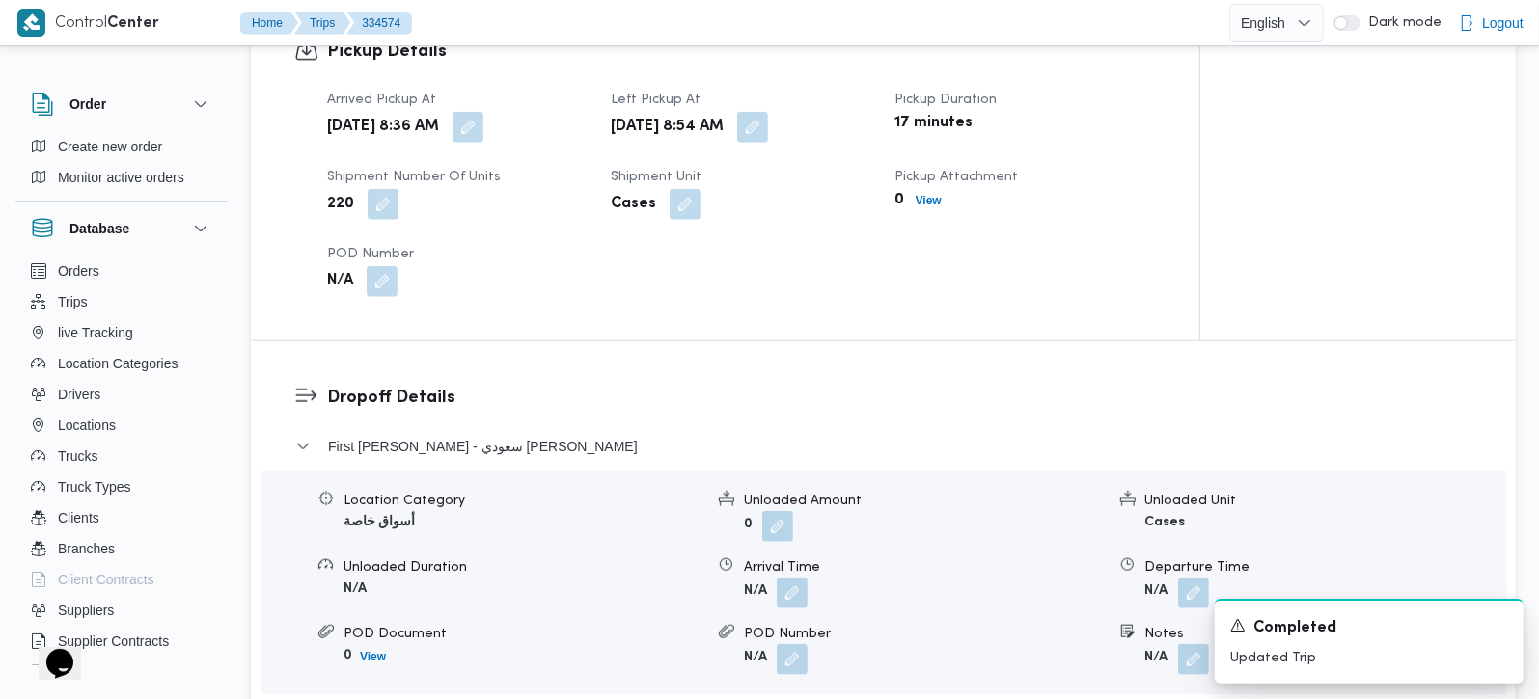
scroll to position [1361, 0]
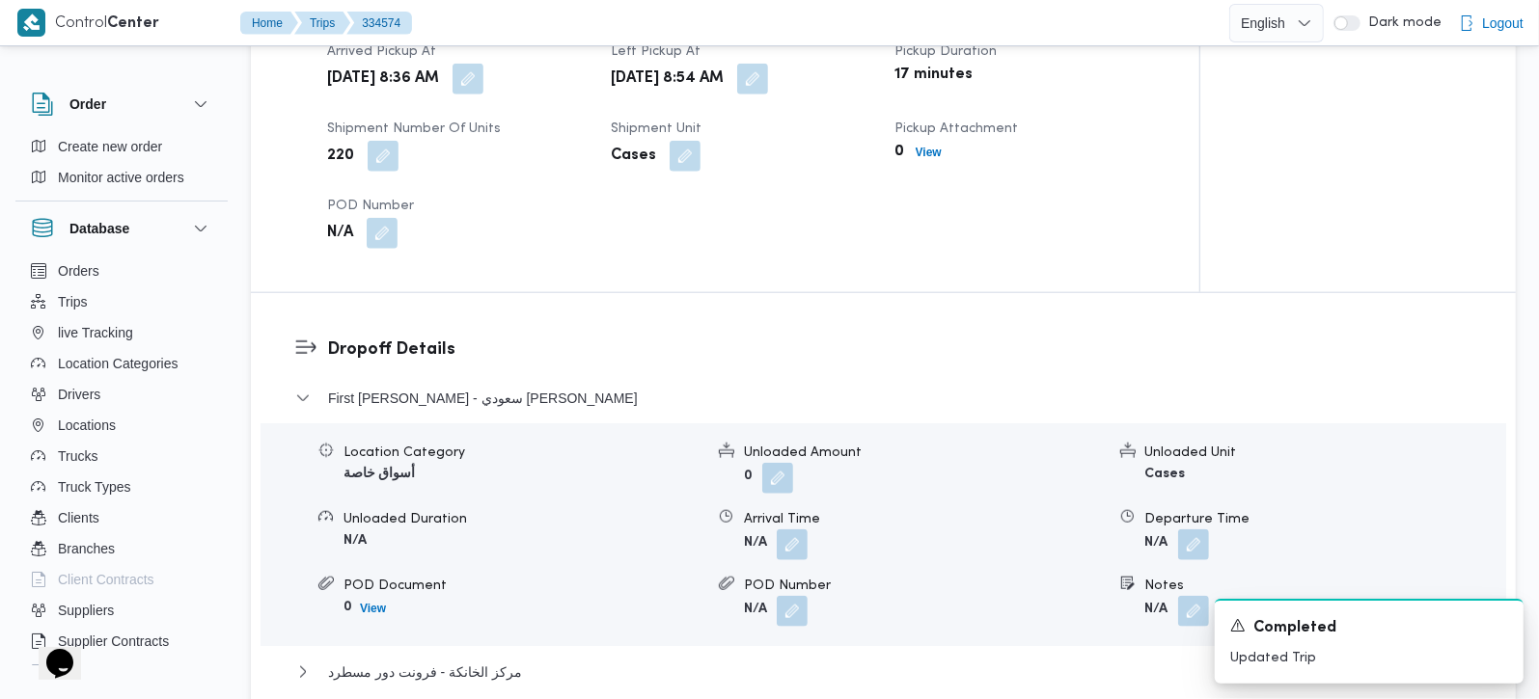
click at [808, 530] on form "N/A" at bounding box center [924, 545] width 360 height 31
click at [795, 529] on button "button" at bounding box center [792, 544] width 31 height 31
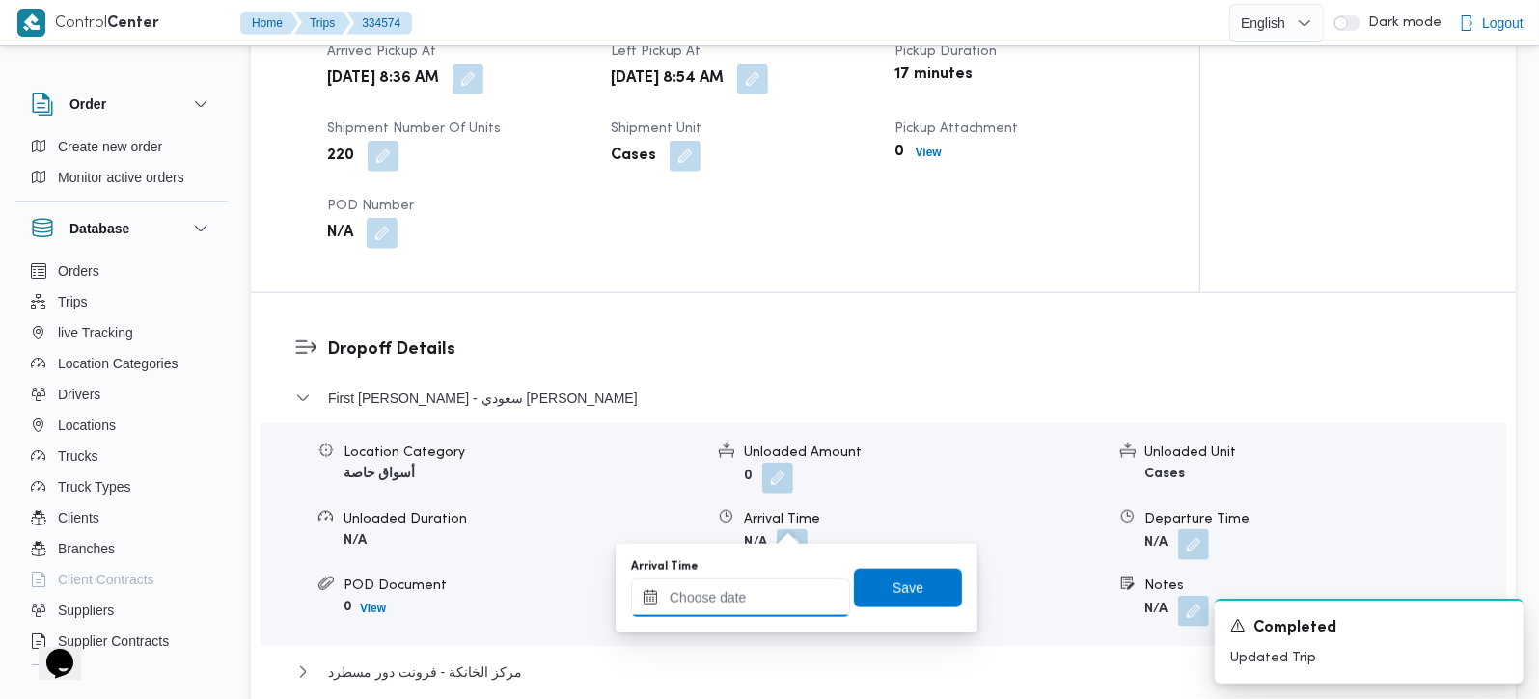
click at [768, 603] on input "Arrival Time" at bounding box center [740, 598] width 219 height 39
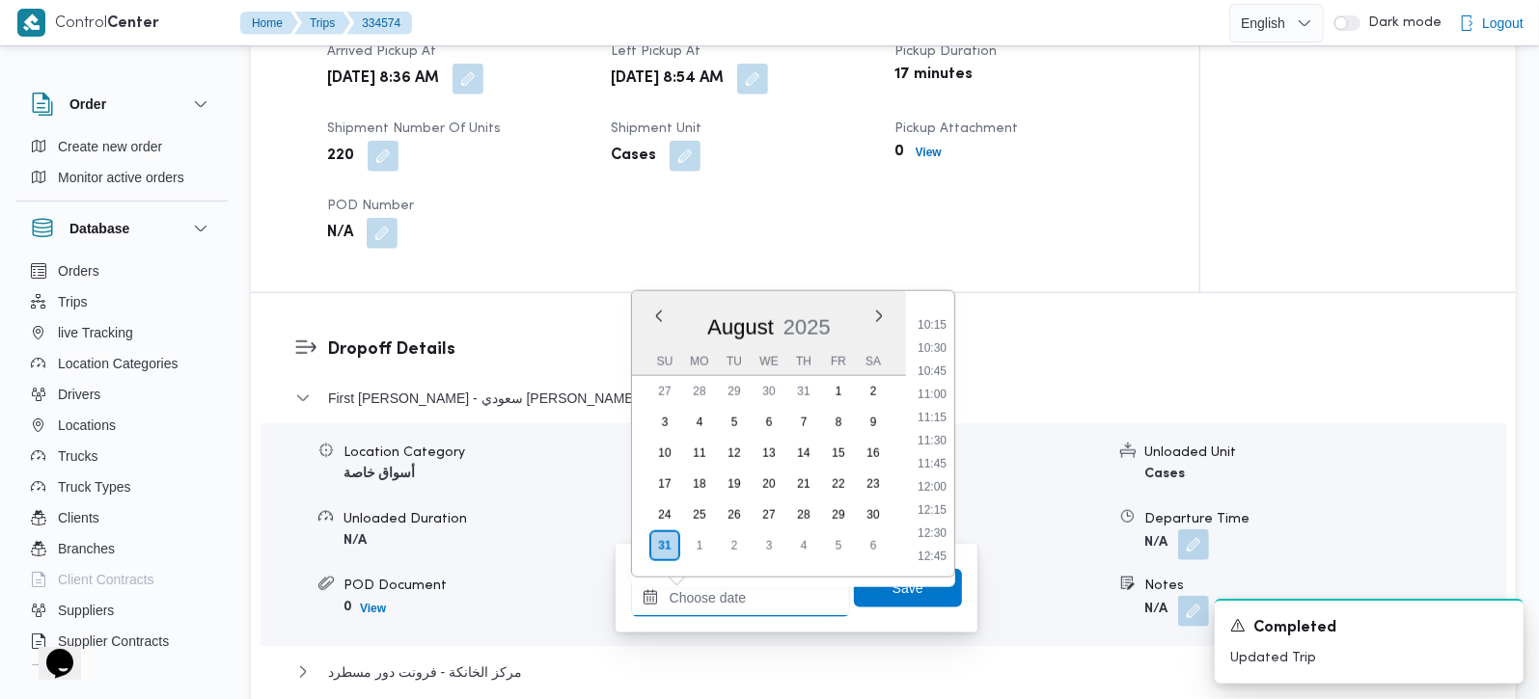
scroll to position [901, 0]
click at [944, 337] on li "10:00" at bounding box center [932, 341] width 44 height 19
type input "[DATE] 10:00"
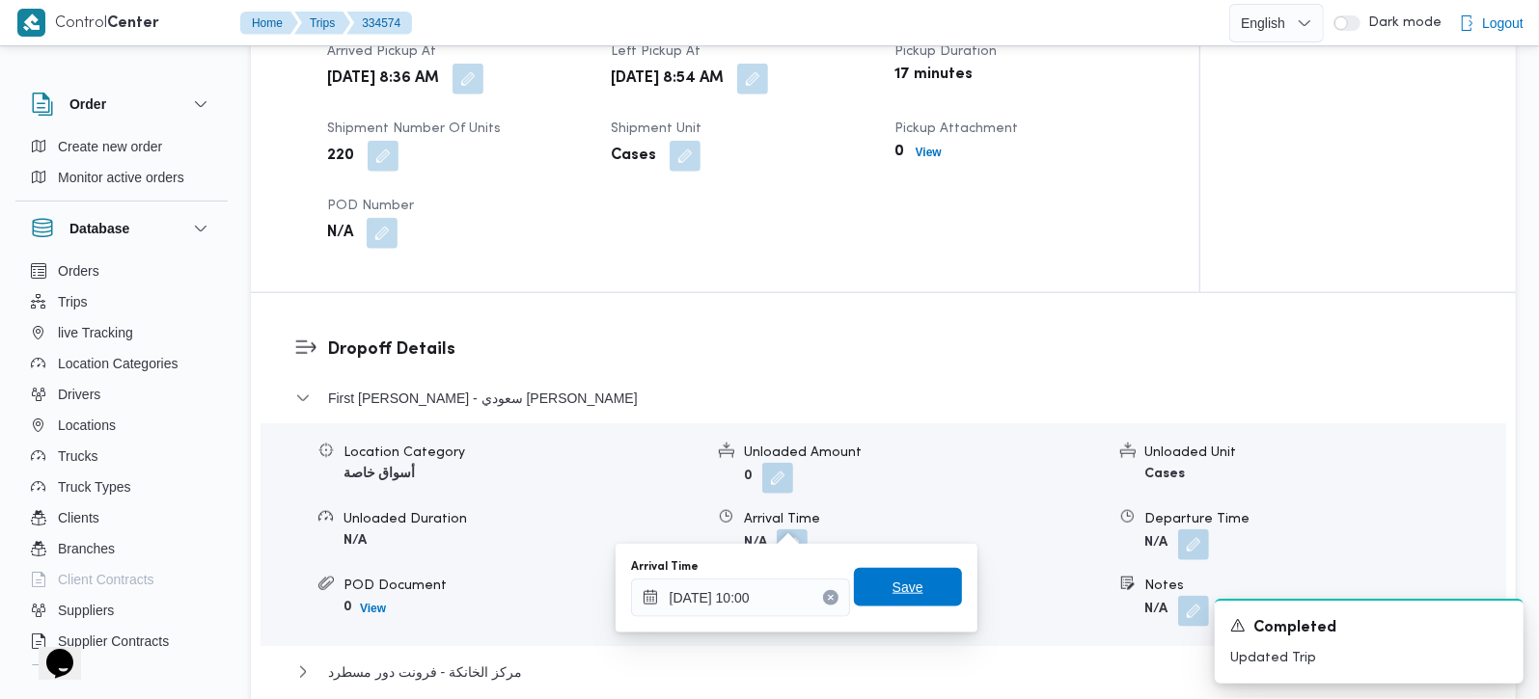
click at [892, 580] on span "Save" at bounding box center [907, 587] width 31 height 23
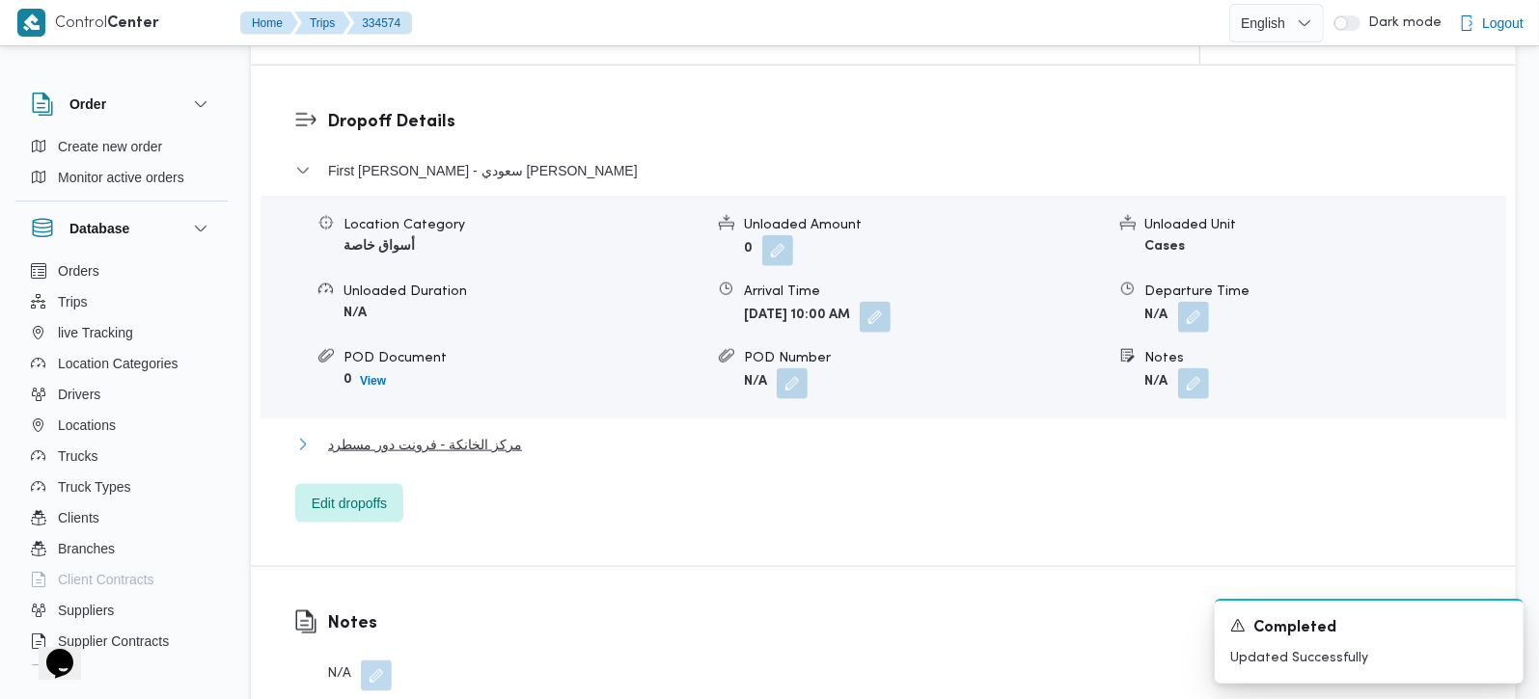
click at [493, 433] on span "مركز الخانكة - فرونت دور مسطرد" at bounding box center [425, 444] width 194 height 23
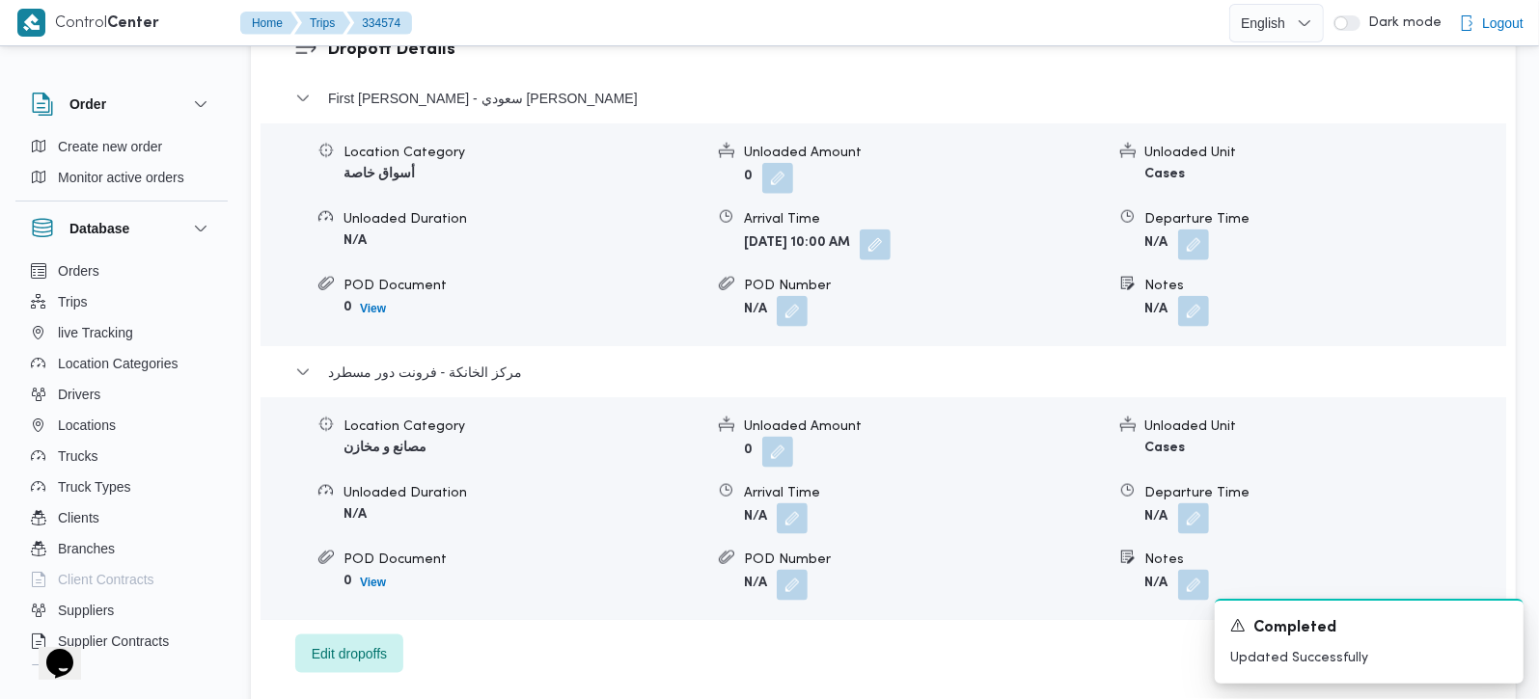
scroll to position [1702, 0]
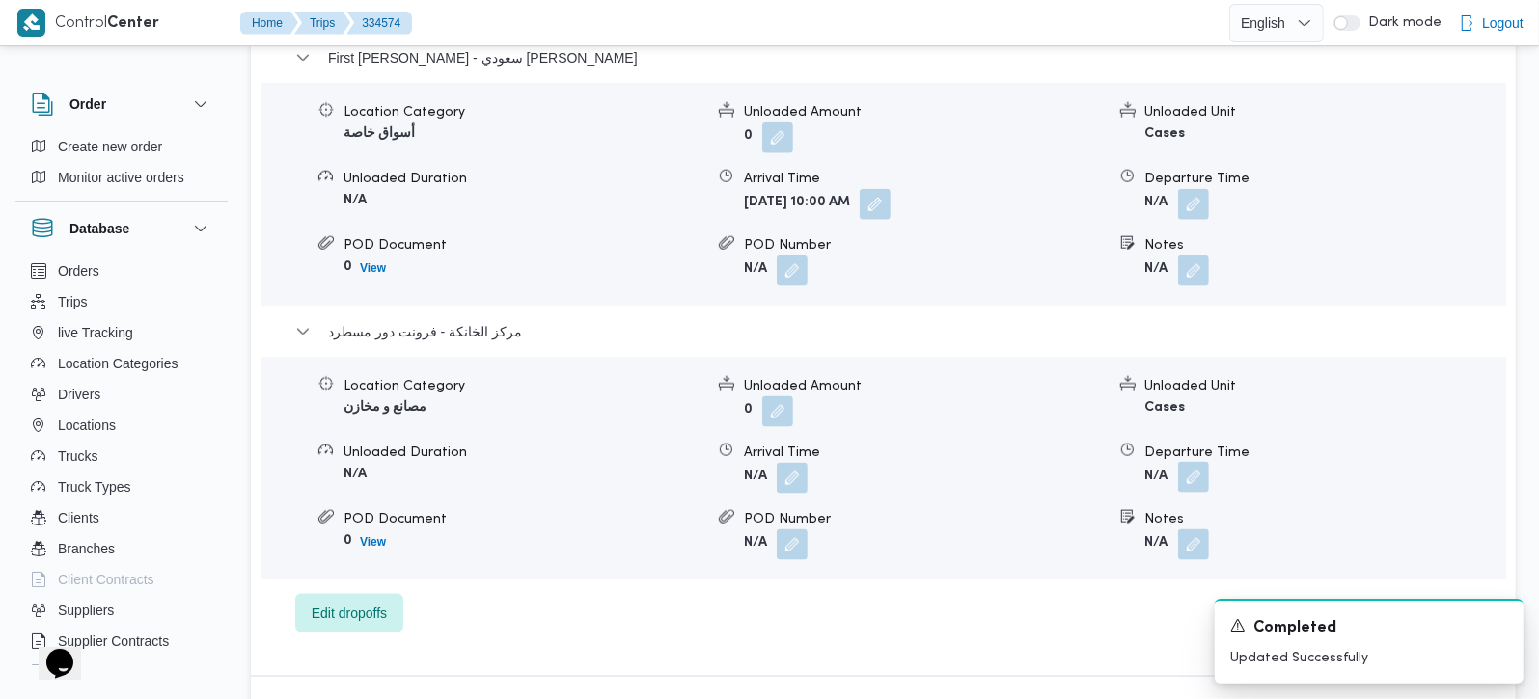
click at [1192, 462] on button "button" at bounding box center [1193, 477] width 31 height 31
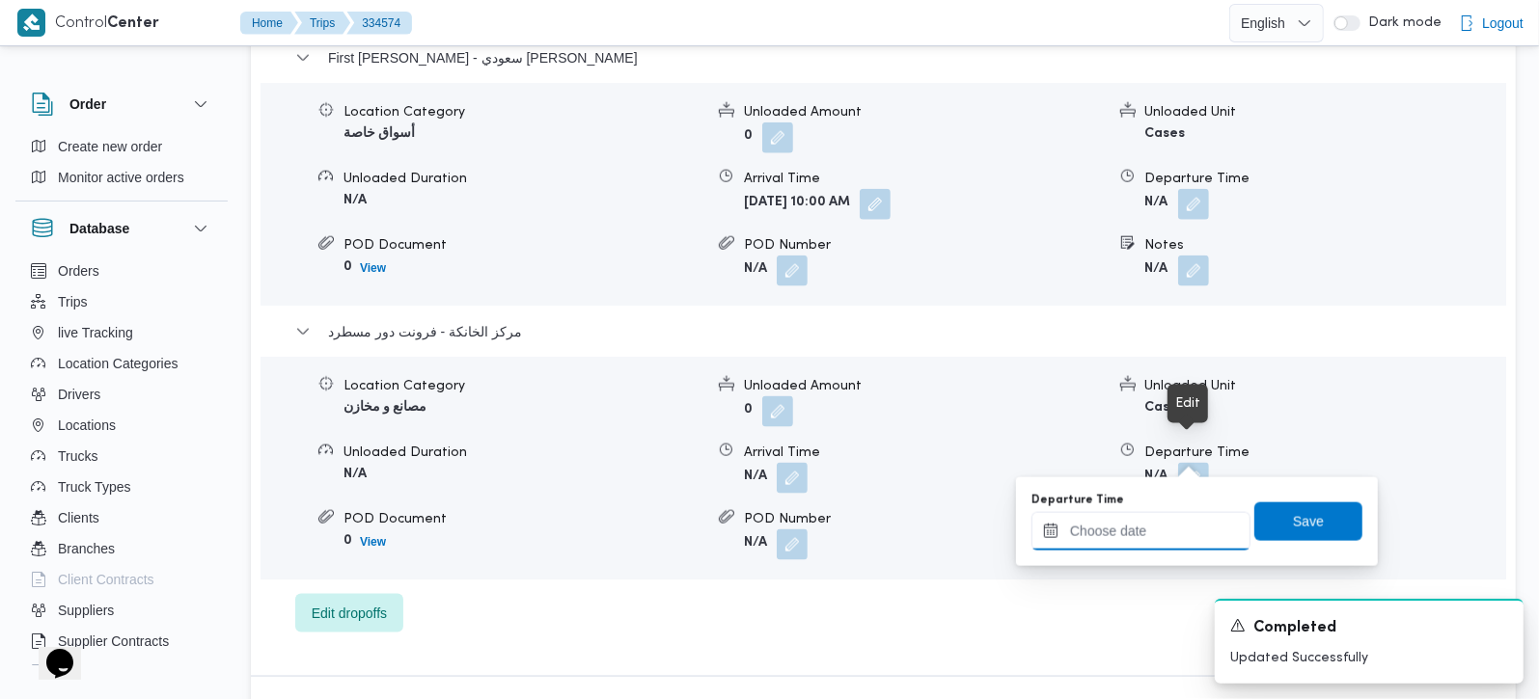
click at [1155, 536] on input "Departure Time" at bounding box center [1140, 531] width 219 height 39
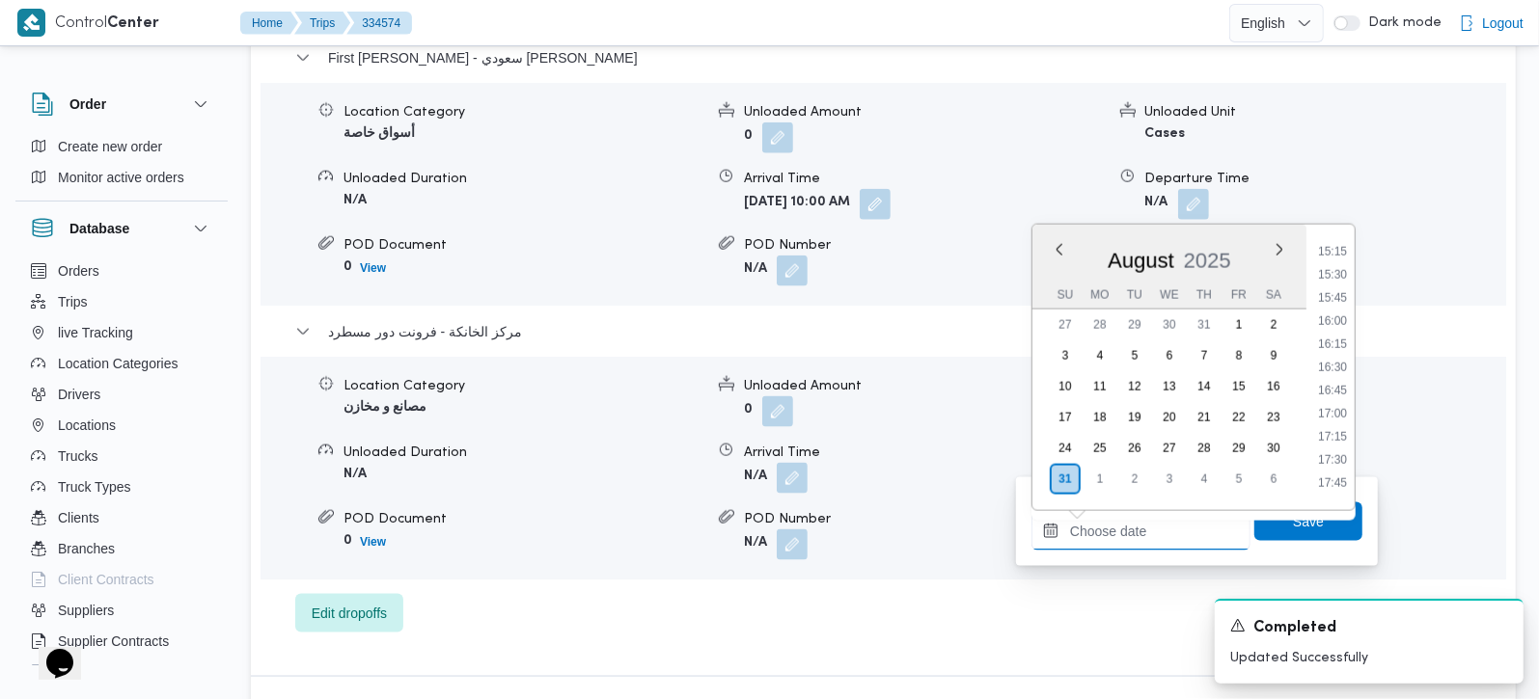
scroll to position [1354, 0]
click at [1340, 261] on li "14:45" at bounding box center [1332, 261] width 44 height 19
type input "[DATE] 14:45"
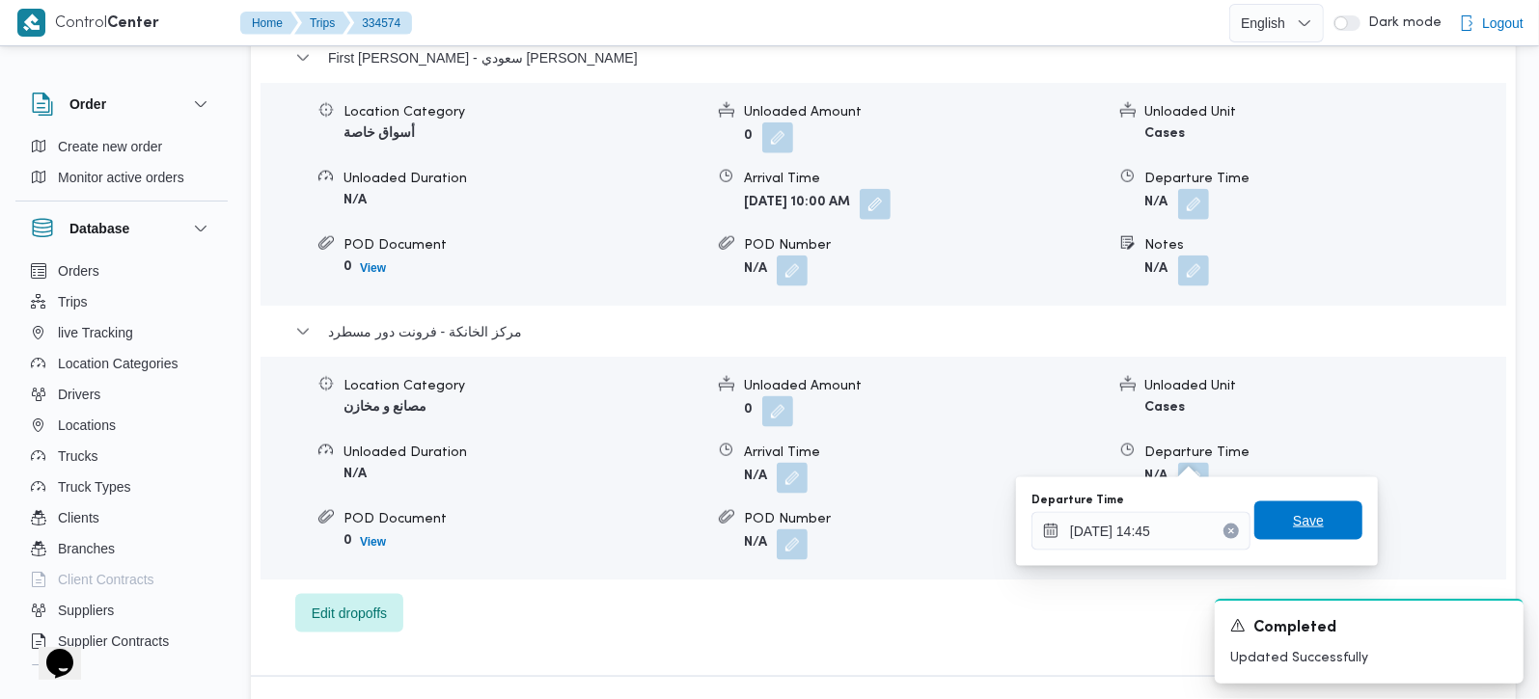
click at [1298, 513] on span "Save" at bounding box center [1308, 520] width 31 height 23
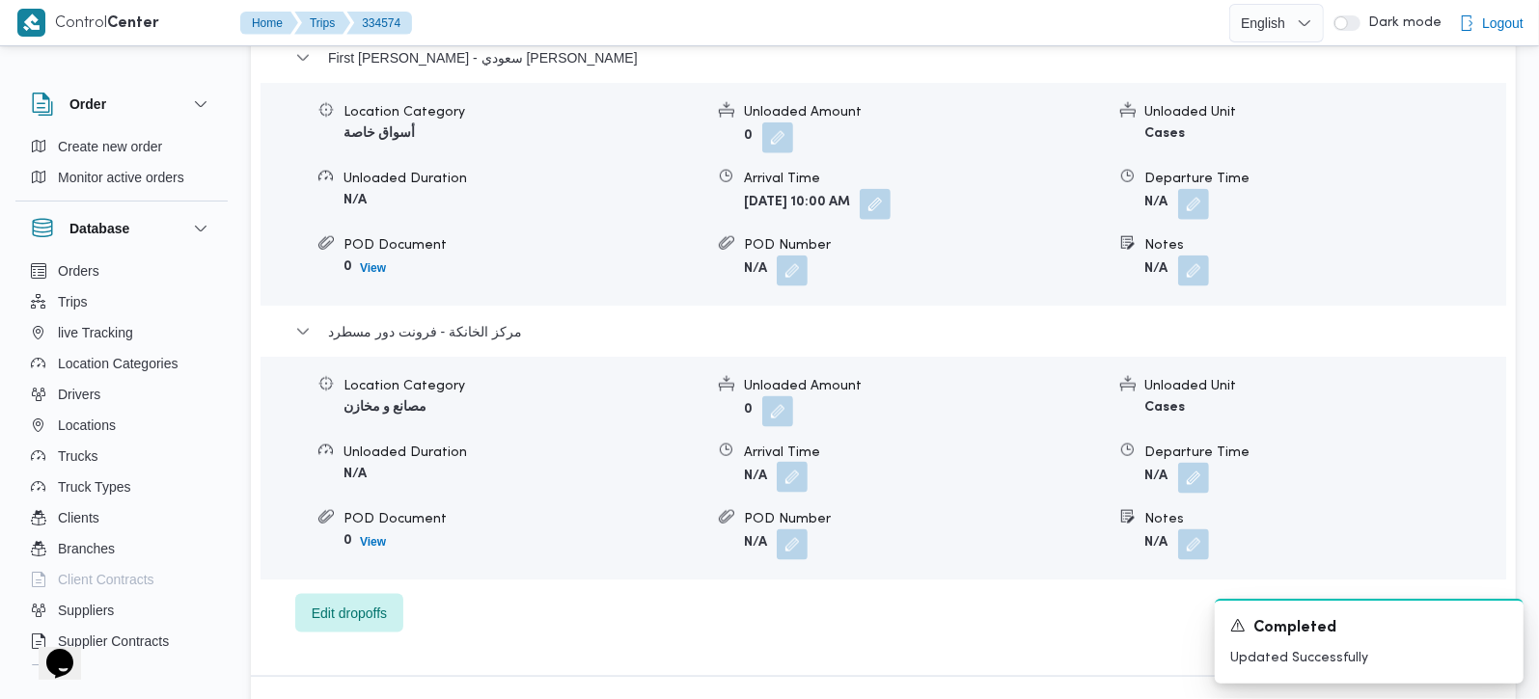
click at [796, 462] on button "button" at bounding box center [792, 477] width 31 height 31
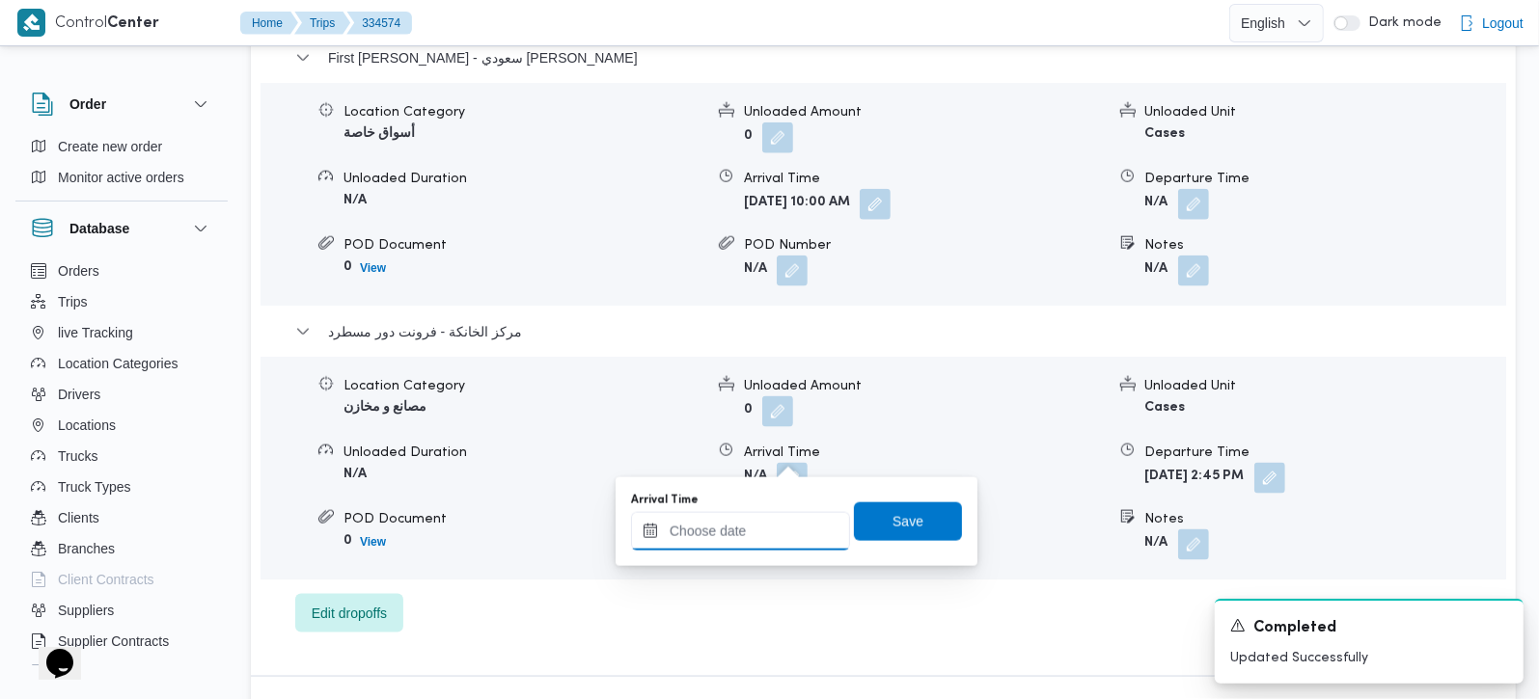
drag, startPoint x: 779, startPoint y: 523, endPoint x: 795, endPoint y: 517, distance: 17.4
click at [779, 523] on input "Arrival Time" at bounding box center [740, 531] width 219 height 39
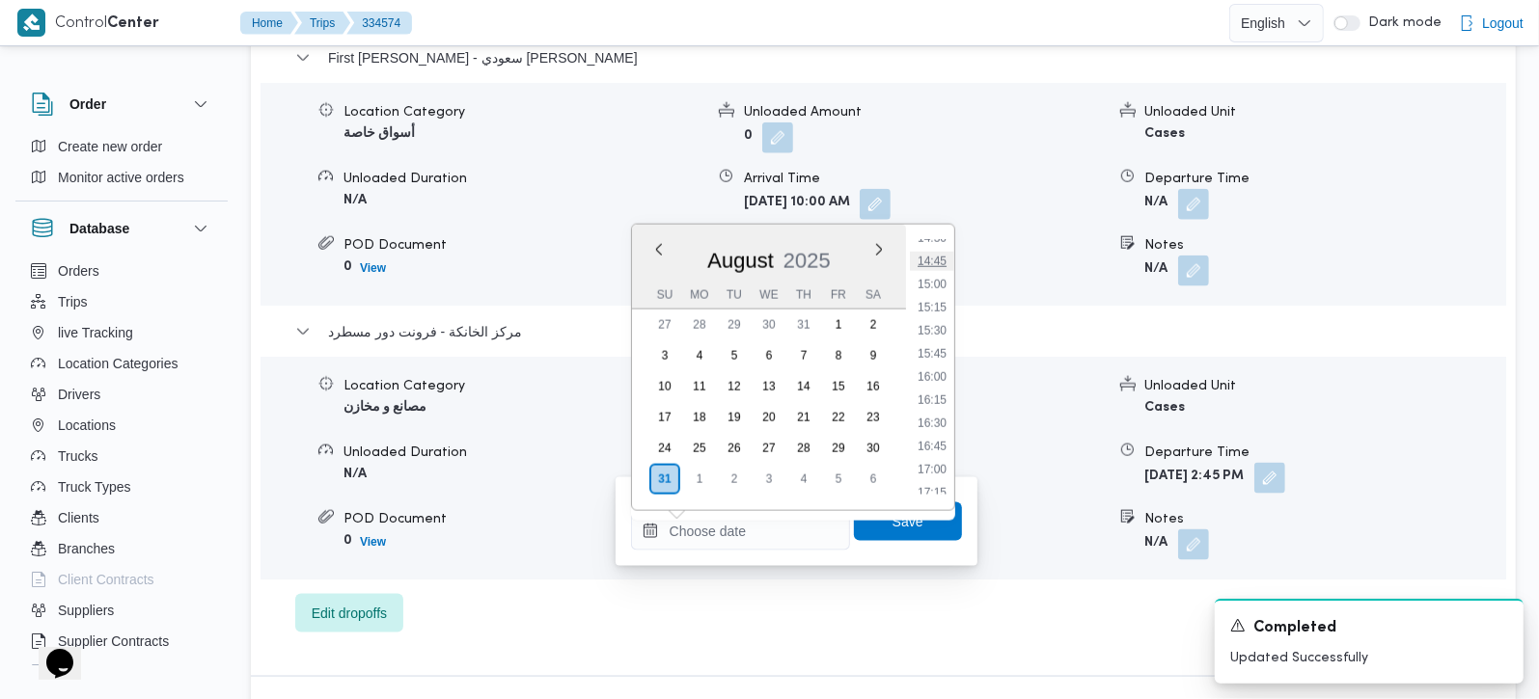
click at [930, 260] on li "14:45" at bounding box center [932, 261] width 44 height 19
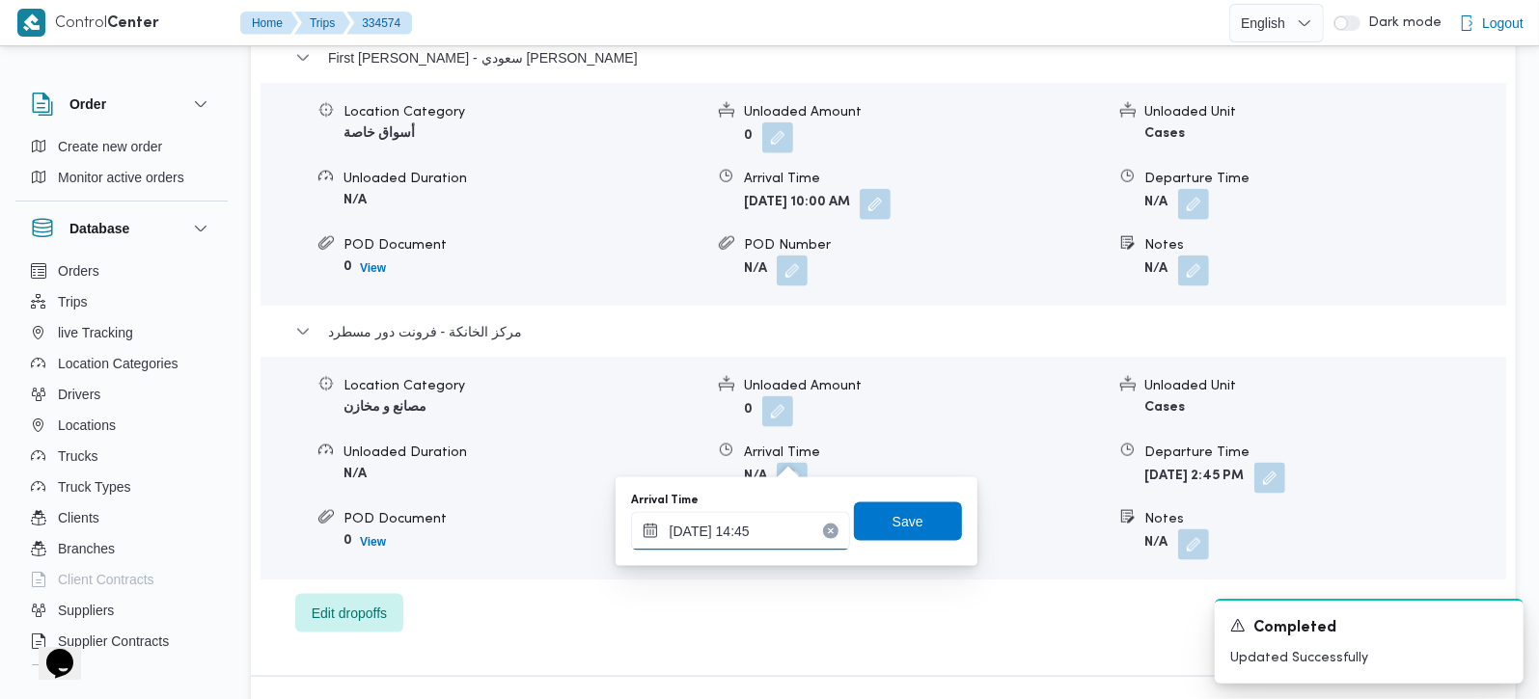
click at [705, 538] on input "[DATE] 14:45" at bounding box center [740, 531] width 219 height 39
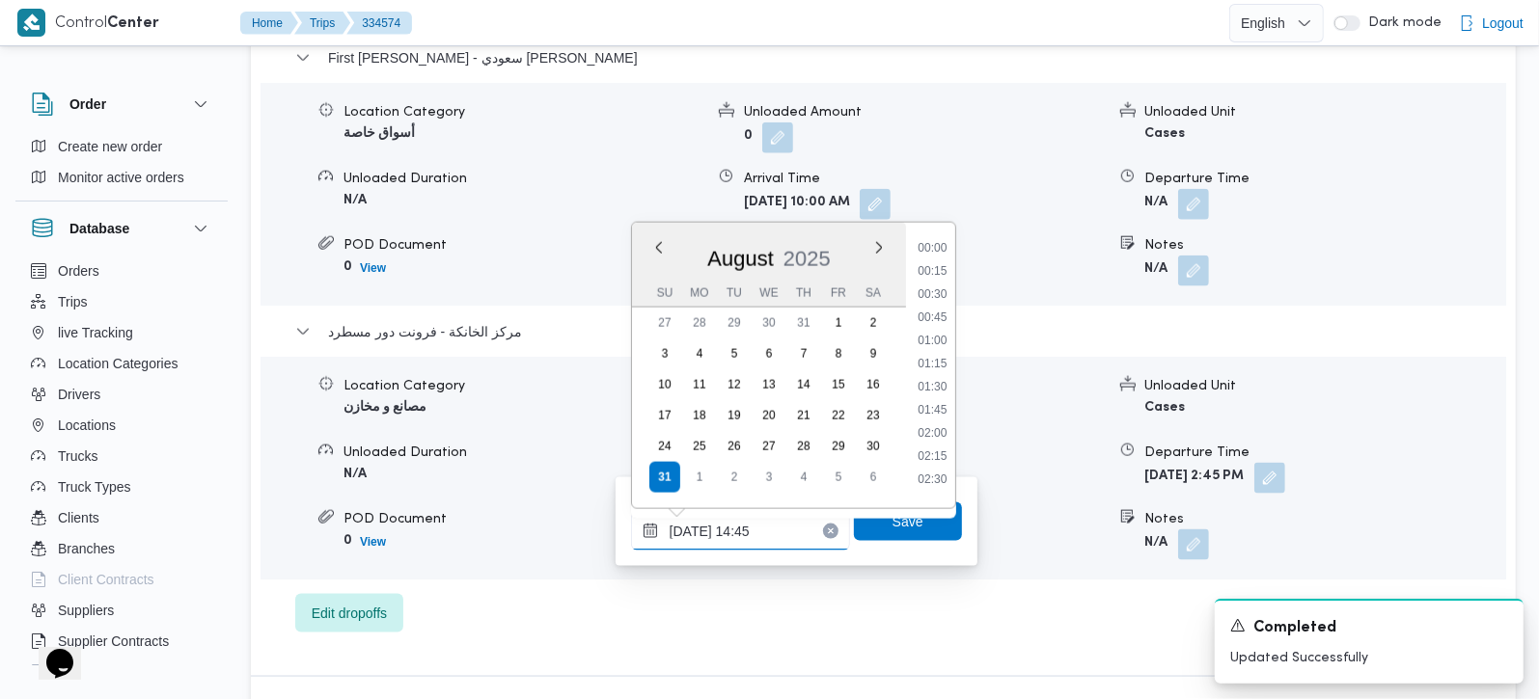
scroll to position [1235, 0]
click at [934, 346] on li "14:30" at bounding box center [932, 355] width 44 height 19
type input "31/08/2025 14:30"
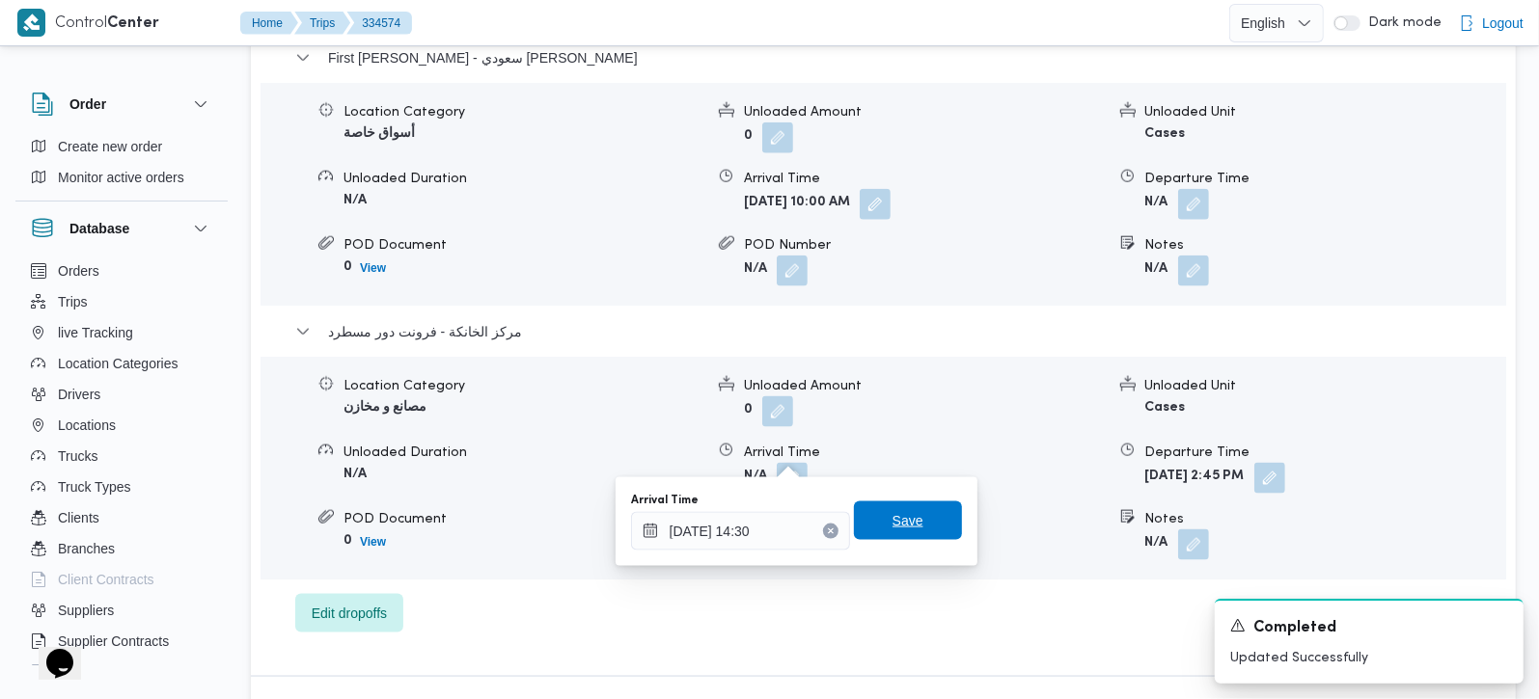
click at [892, 515] on span "Save" at bounding box center [907, 520] width 31 height 23
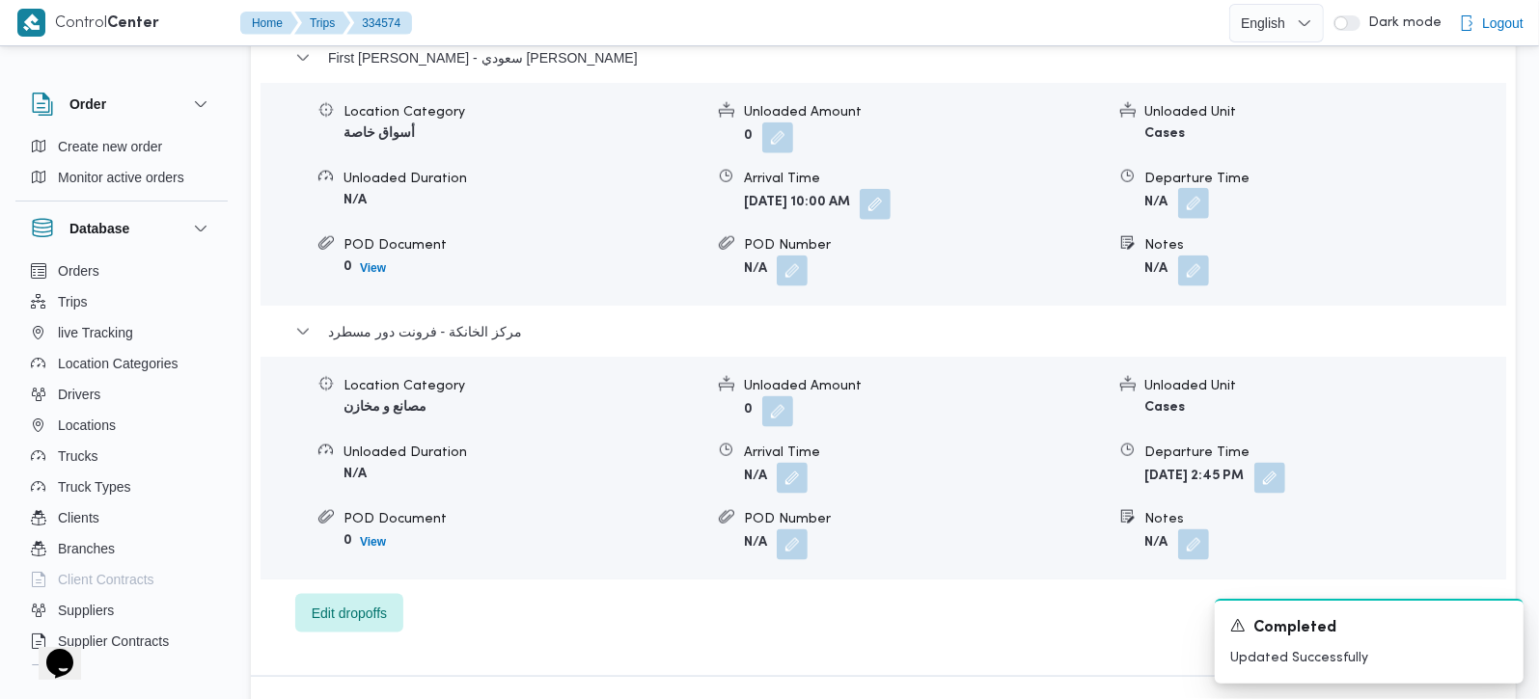
click at [1204, 191] on button "button" at bounding box center [1193, 203] width 31 height 31
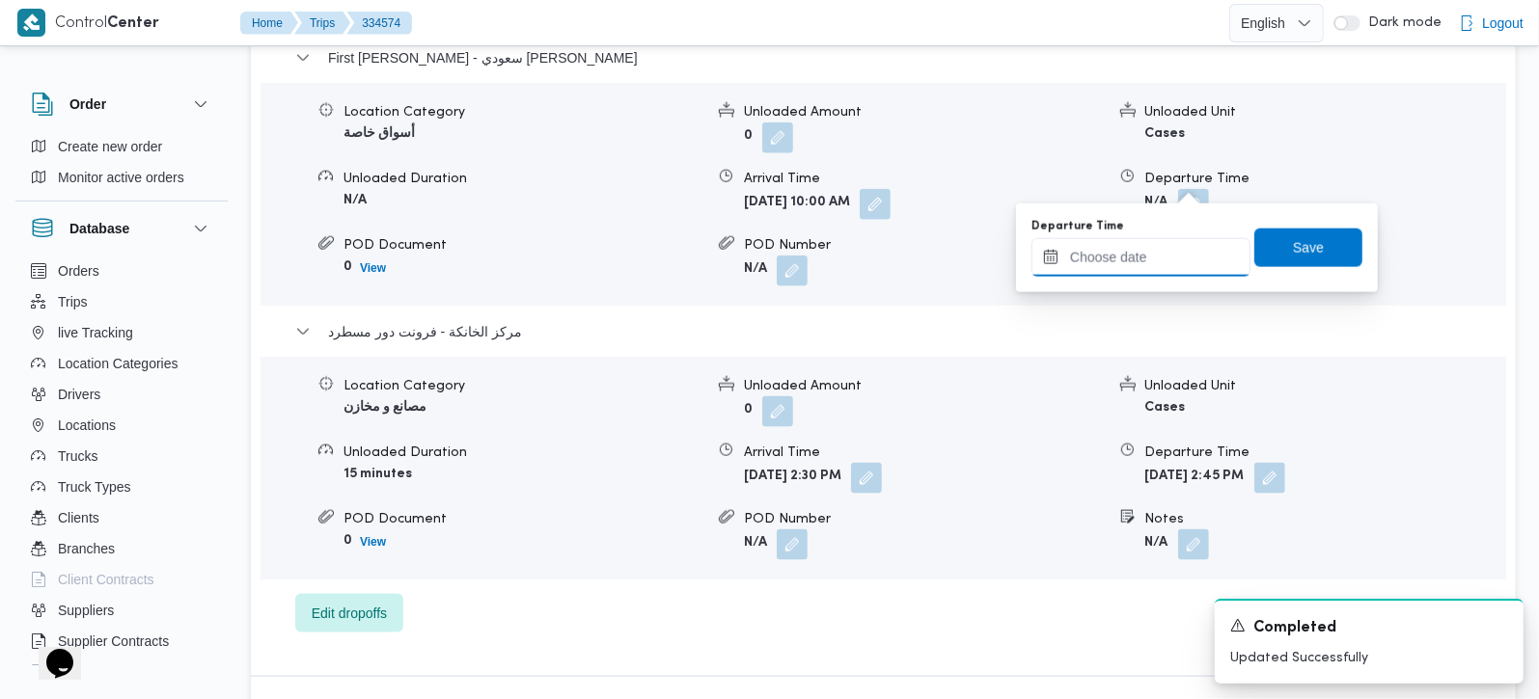
click at [1168, 243] on input "Departure Time" at bounding box center [1140, 257] width 219 height 39
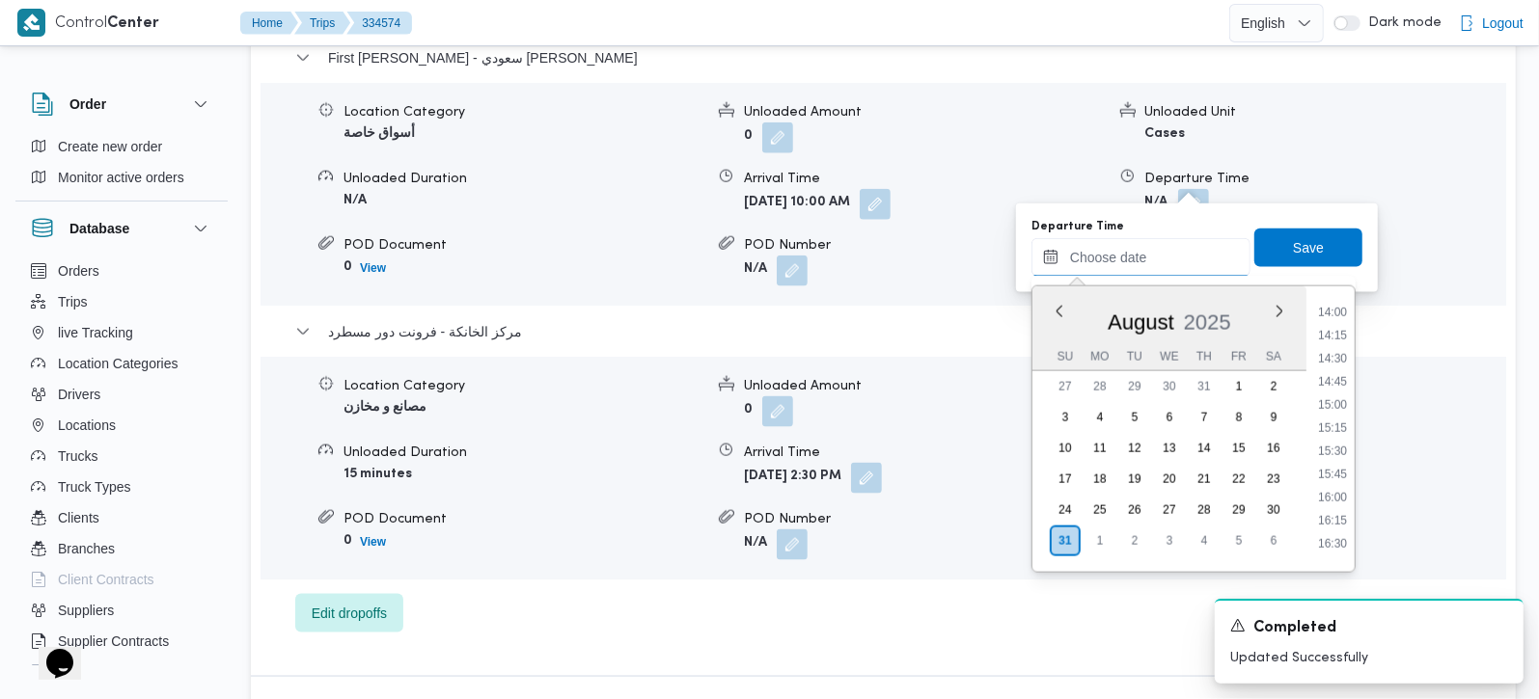
scroll to position [1242, 0]
click at [1339, 316] on li "13:30" at bounding box center [1332, 320] width 44 height 19
type input "31/08/2025 13:30"
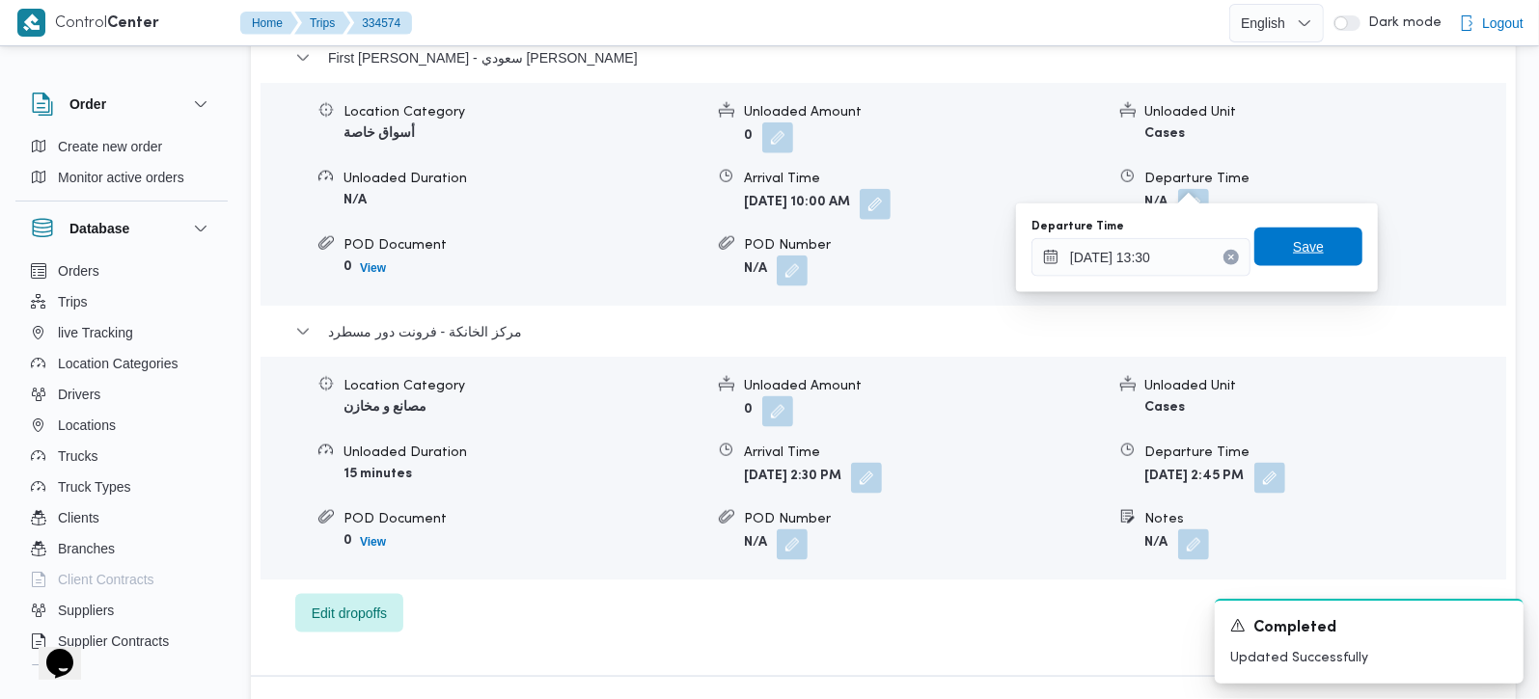
click at [1320, 240] on span "Save" at bounding box center [1308, 247] width 108 height 39
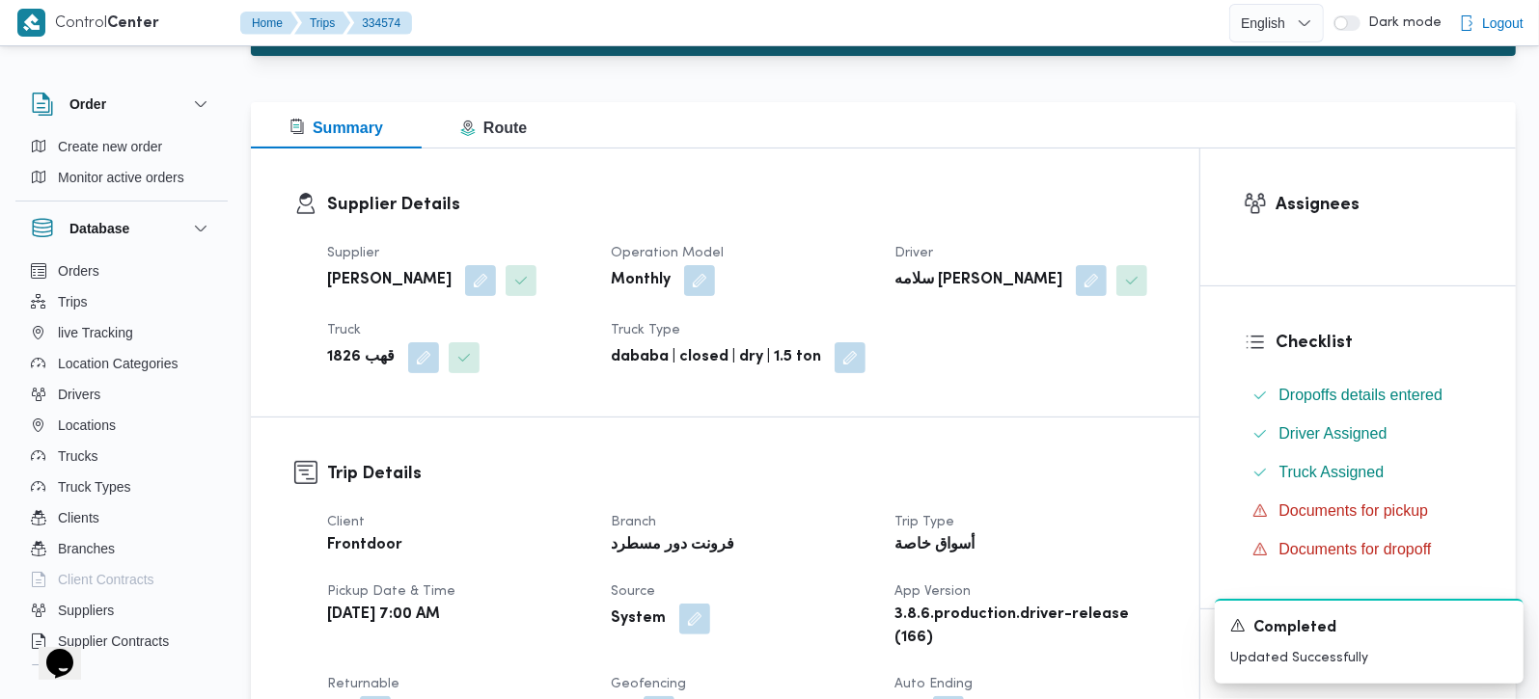
scroll to position [0, 0]
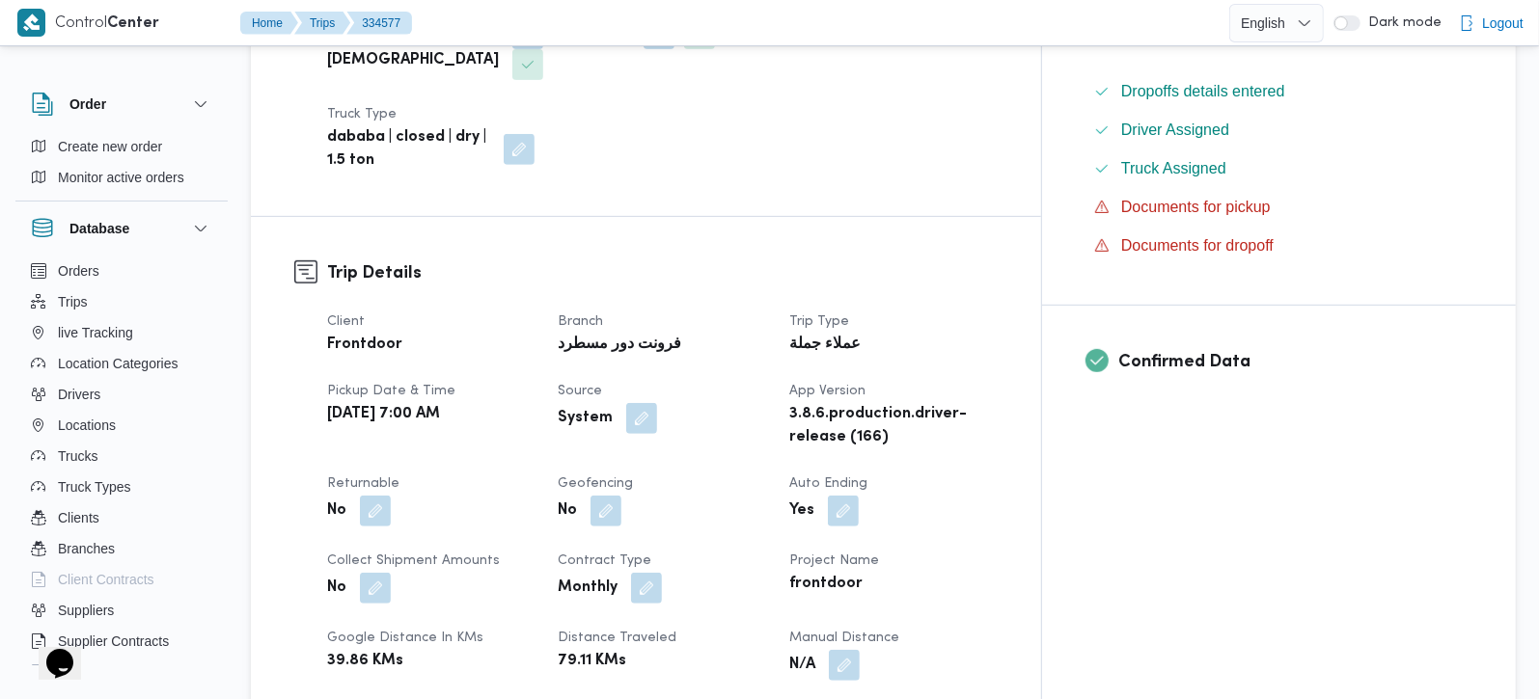
scroll to position [567, 0]
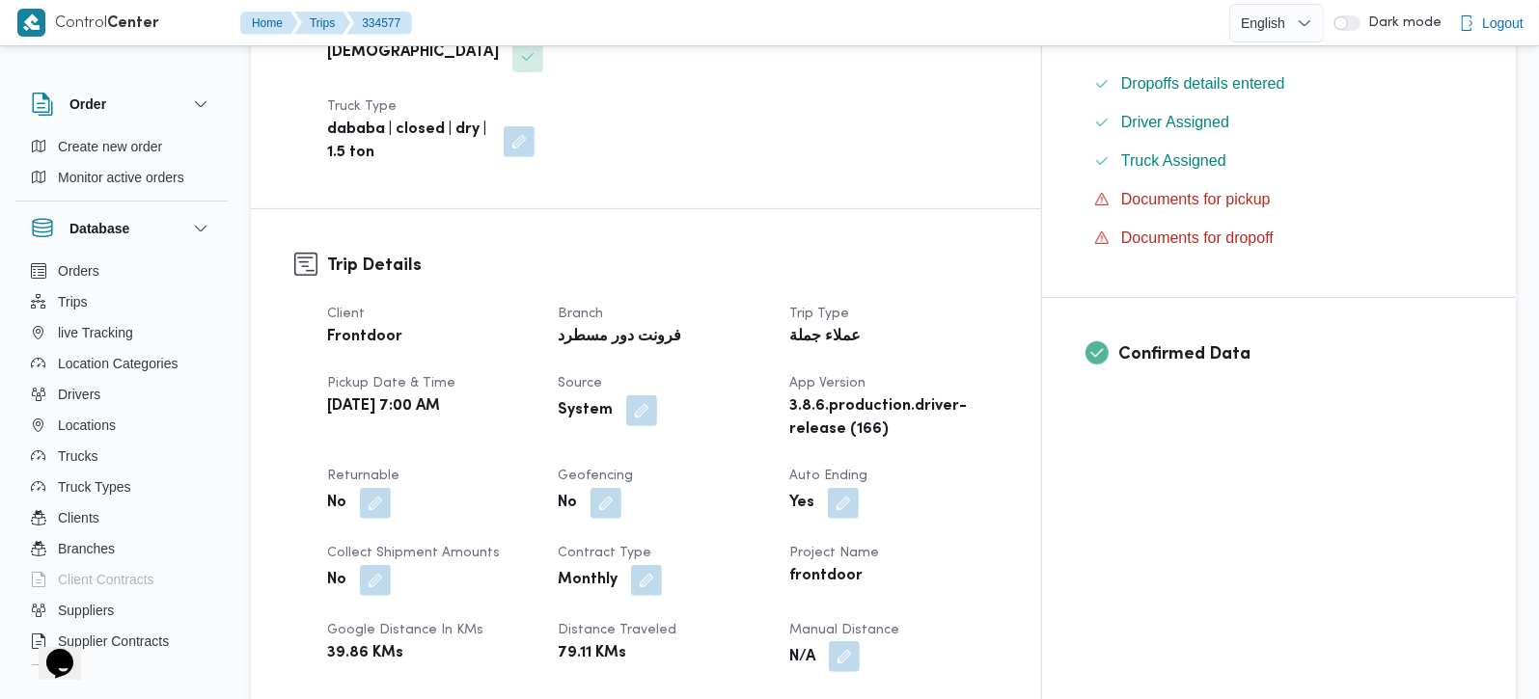
click at [860, 642] on button "button" at bounding box center [844, 657] width 31 height 31
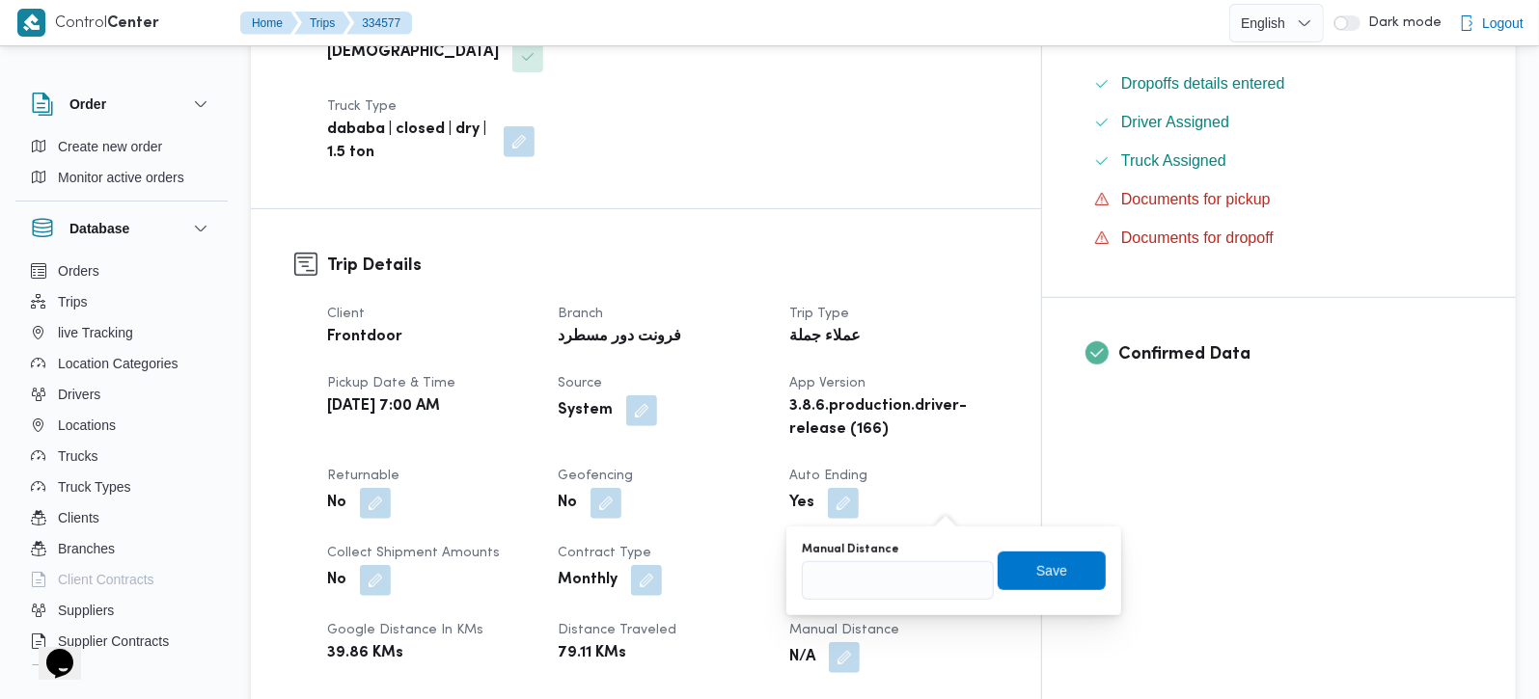
click at [889, 599] on div "Manual Distance Save" at bounding box center [954, 571] width 308 height 62
click at [885, 592] on input "Manual Distance" at bounding box center [898, 580] width 192 height 39
type input "105"
click at [1017, 576] on span "Save" at bounding box center [1052, 570] width 108 height 39
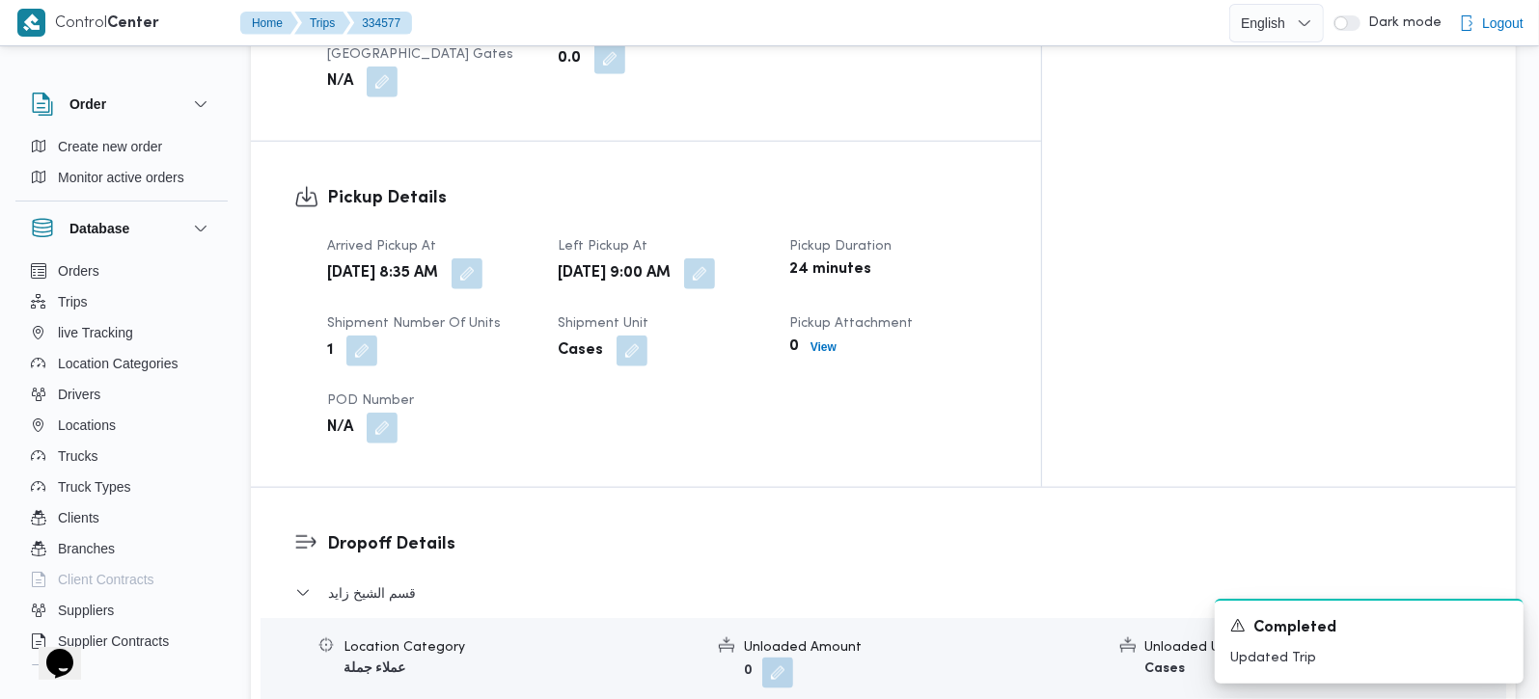
scroll to position [1361, 0]
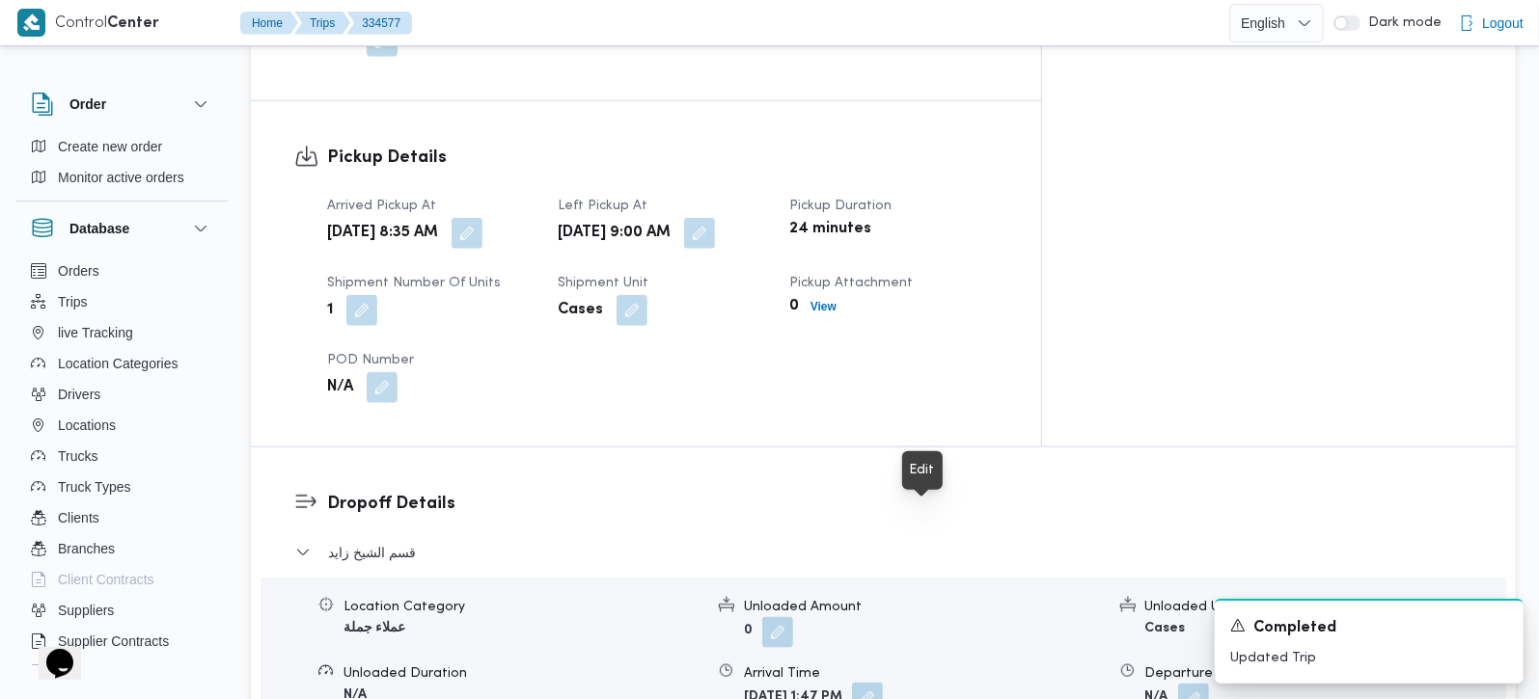
click at [883, 683] on button "button" at bounding box center [867, 698] width 31 height 31
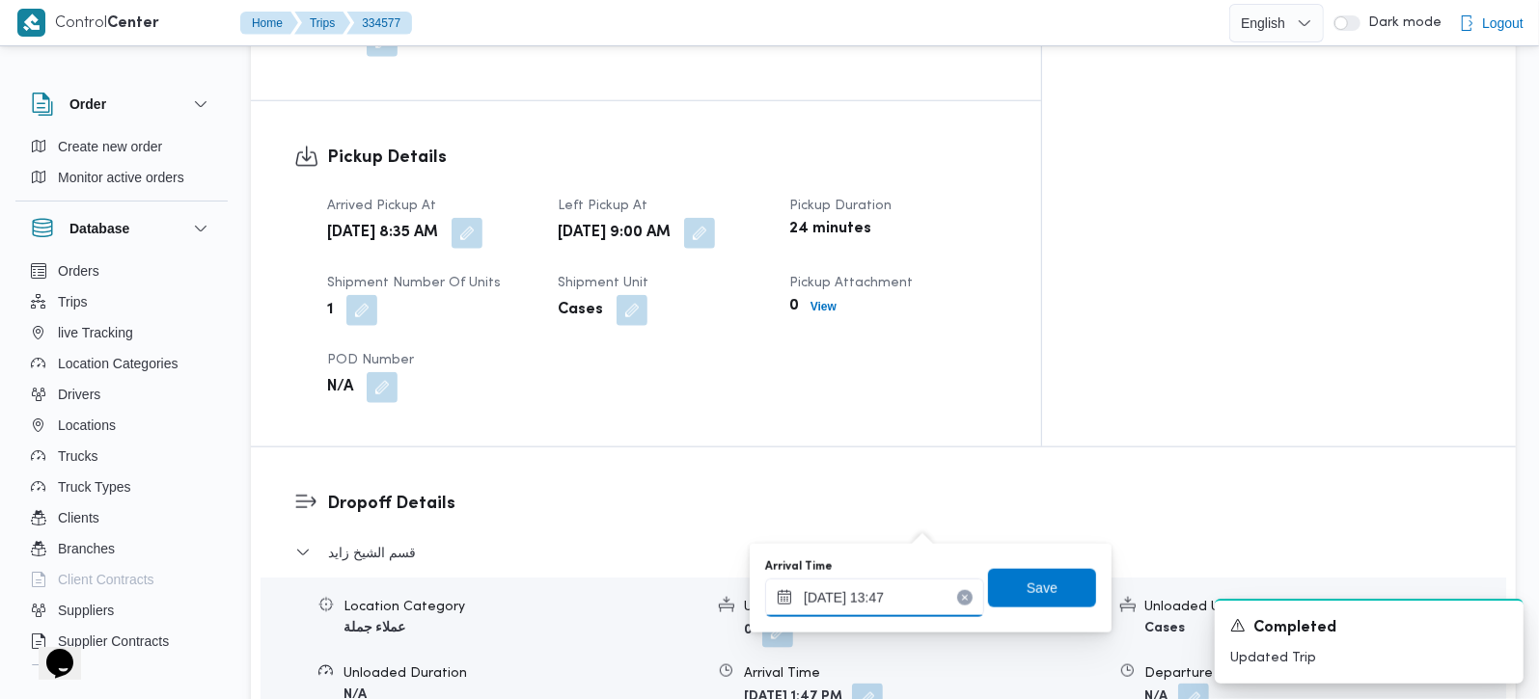
click at [889, 587] on div "[DATE] 13:47" at bounding box center [874, 598] width 219 height 39
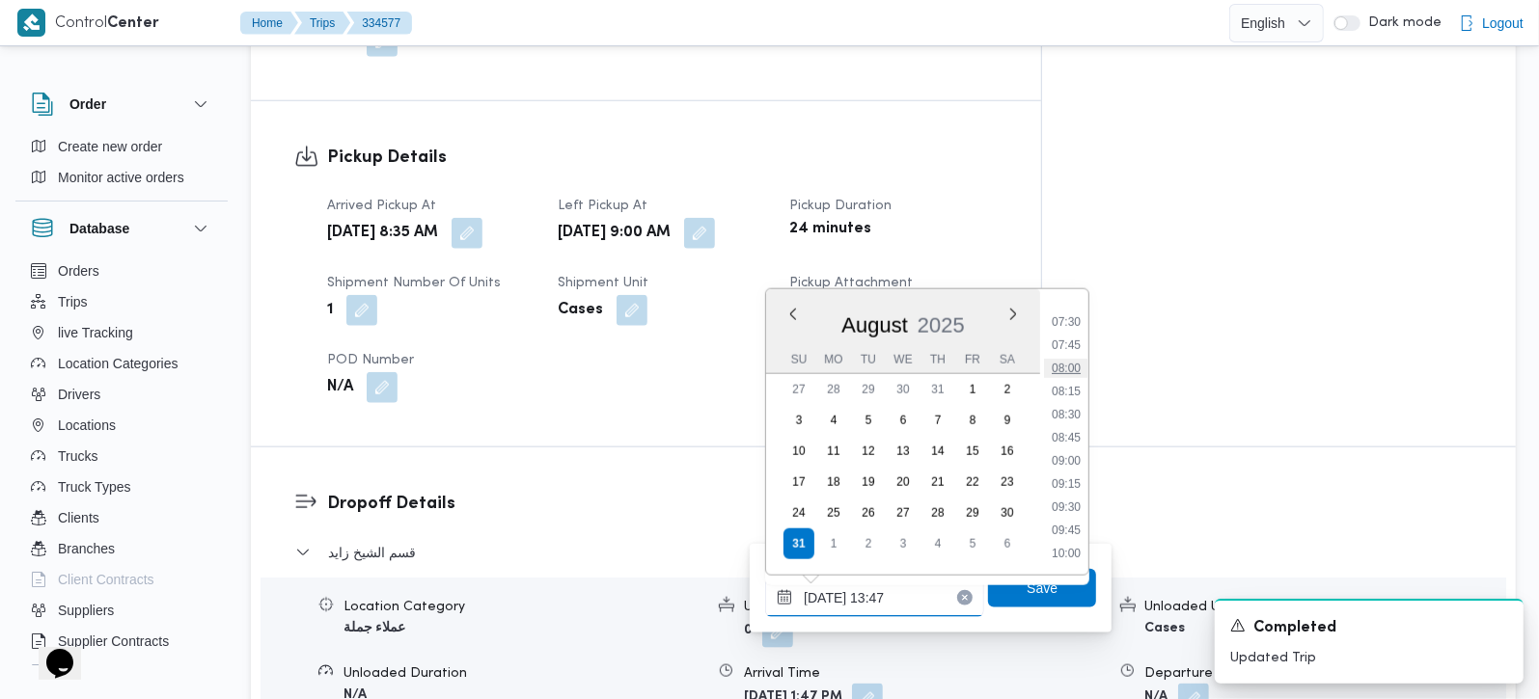
scroll to position [801, 0]
click at [1072, 430] on li "10:00" at bounding box center [1066, 439] width 44 height 19
type input "[DATE] 10:00"
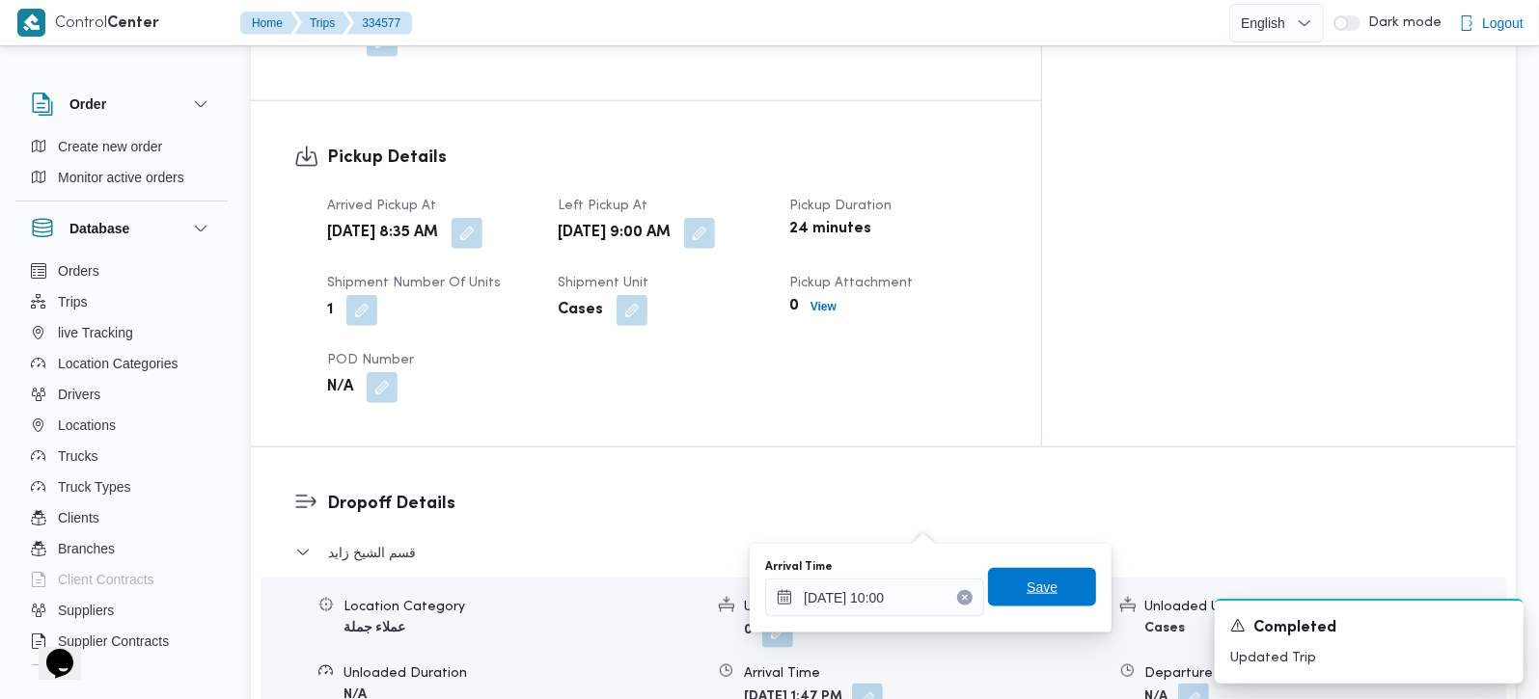
click at [1044, 569] on span "Save" at bounding box center [1042, 587] width 108 height 39
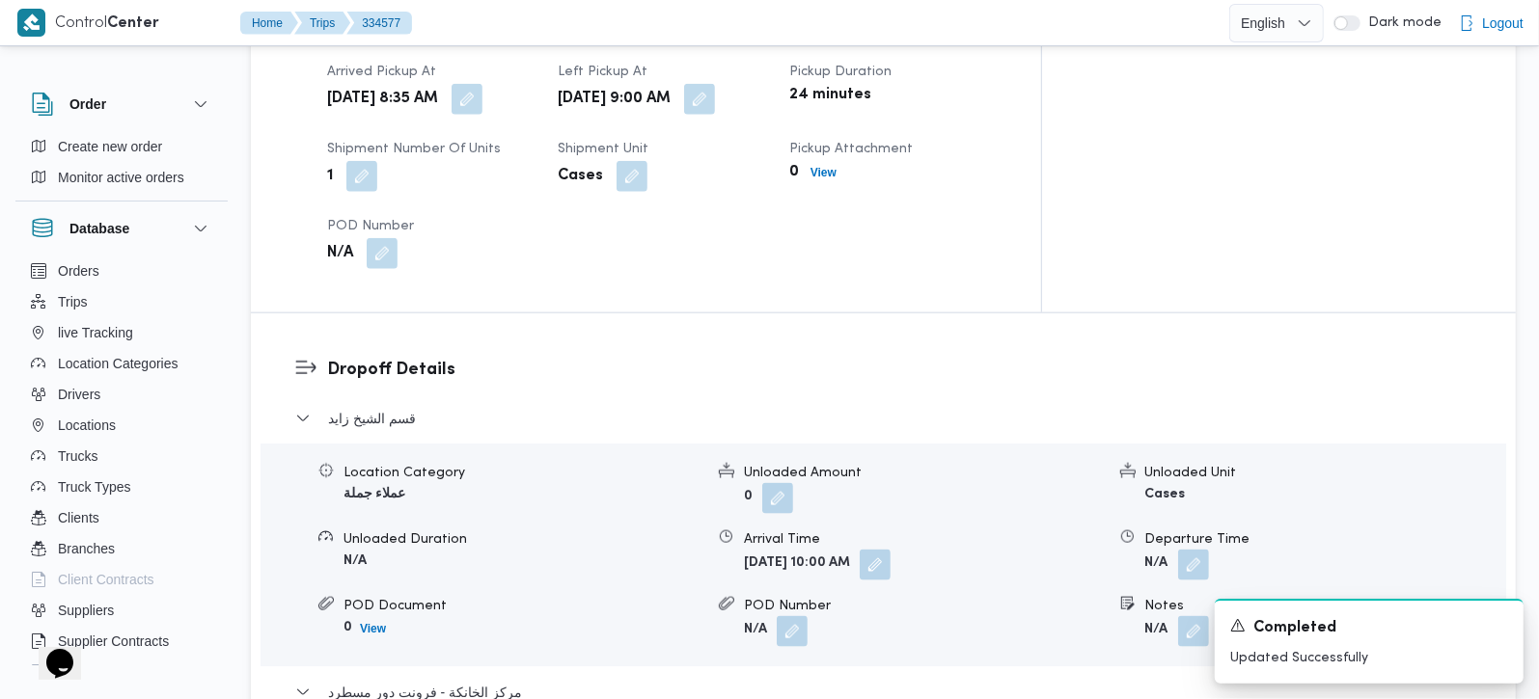
scroll to position [1702, 0]
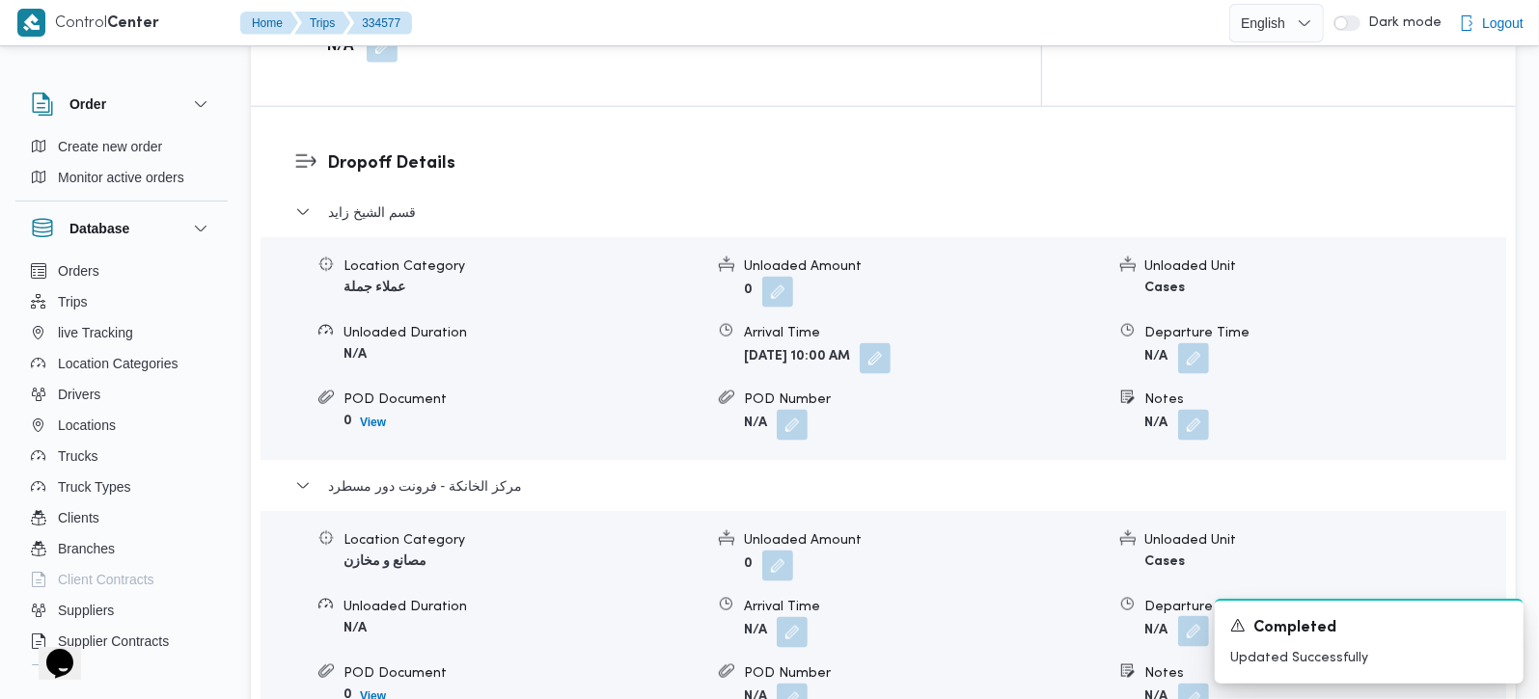
click at [1191, 616] on button "button" at bounding box center [1193, 631] width 31 height 31
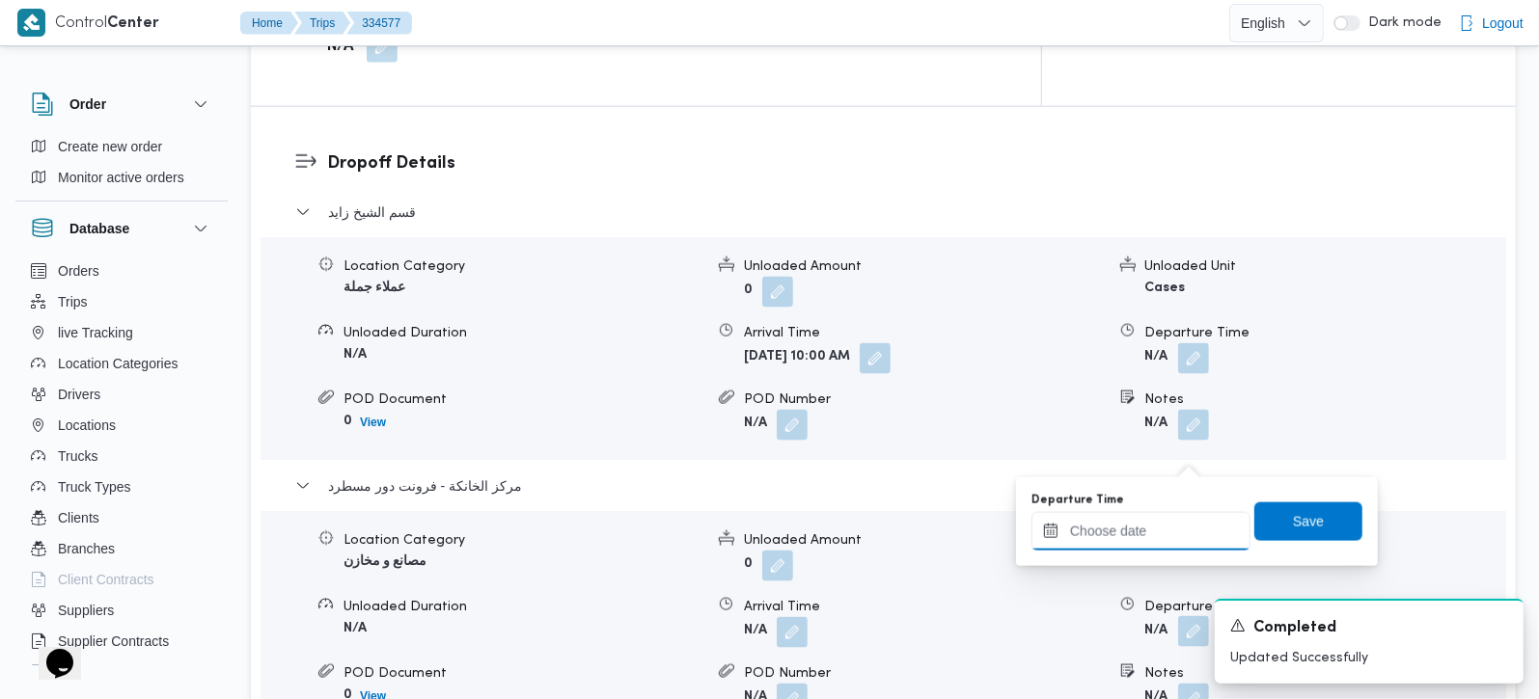
click at [1155, 526] on input "Departure Time" at bounding box center [1140, 531] width 219 height 39
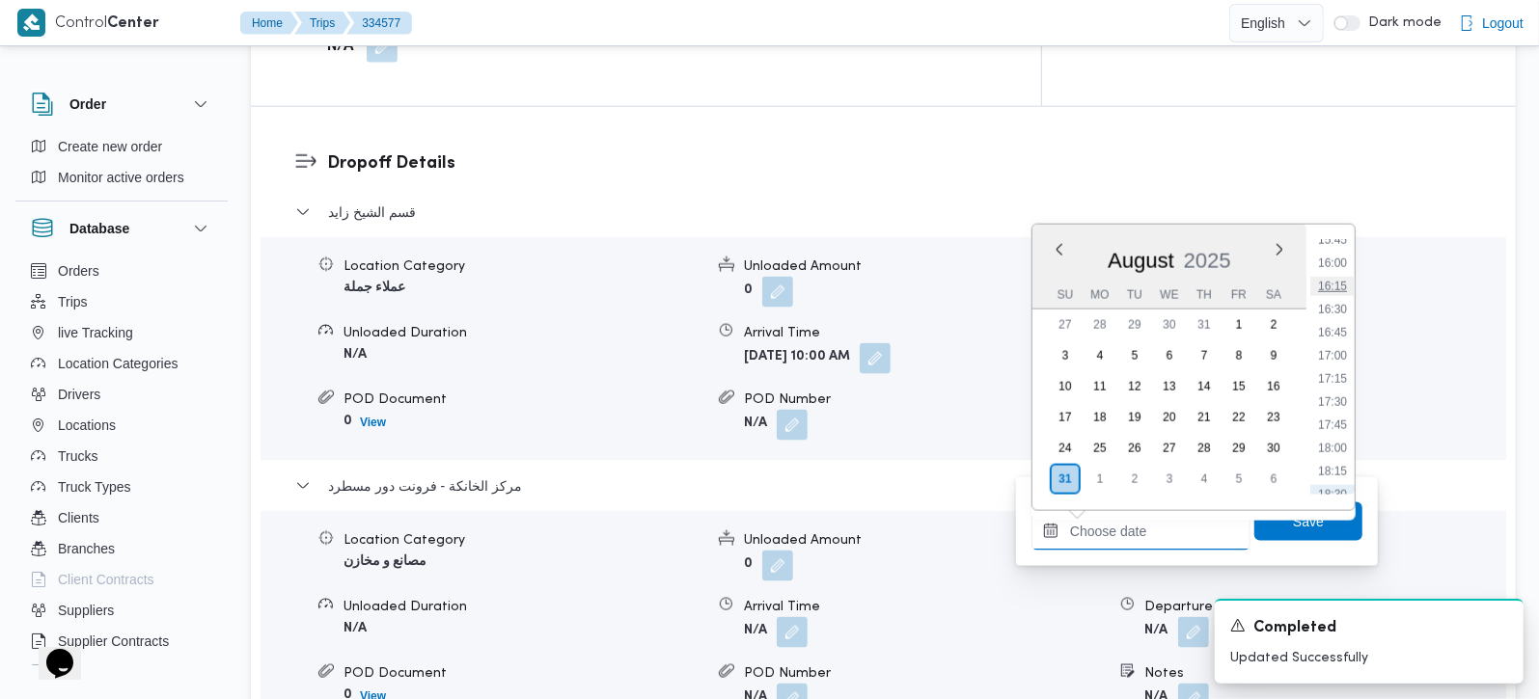
scroll to position [1354, 0]
drag, startPoint x: 1336, startPoint y: 290, endPoint x: 1324, endPoint y: 404, distance: 114.5
click at [1336, 290] on li "15:00" at bounding box center [1332, 284] width 44 height 19
type input "[DATE] 15:00"
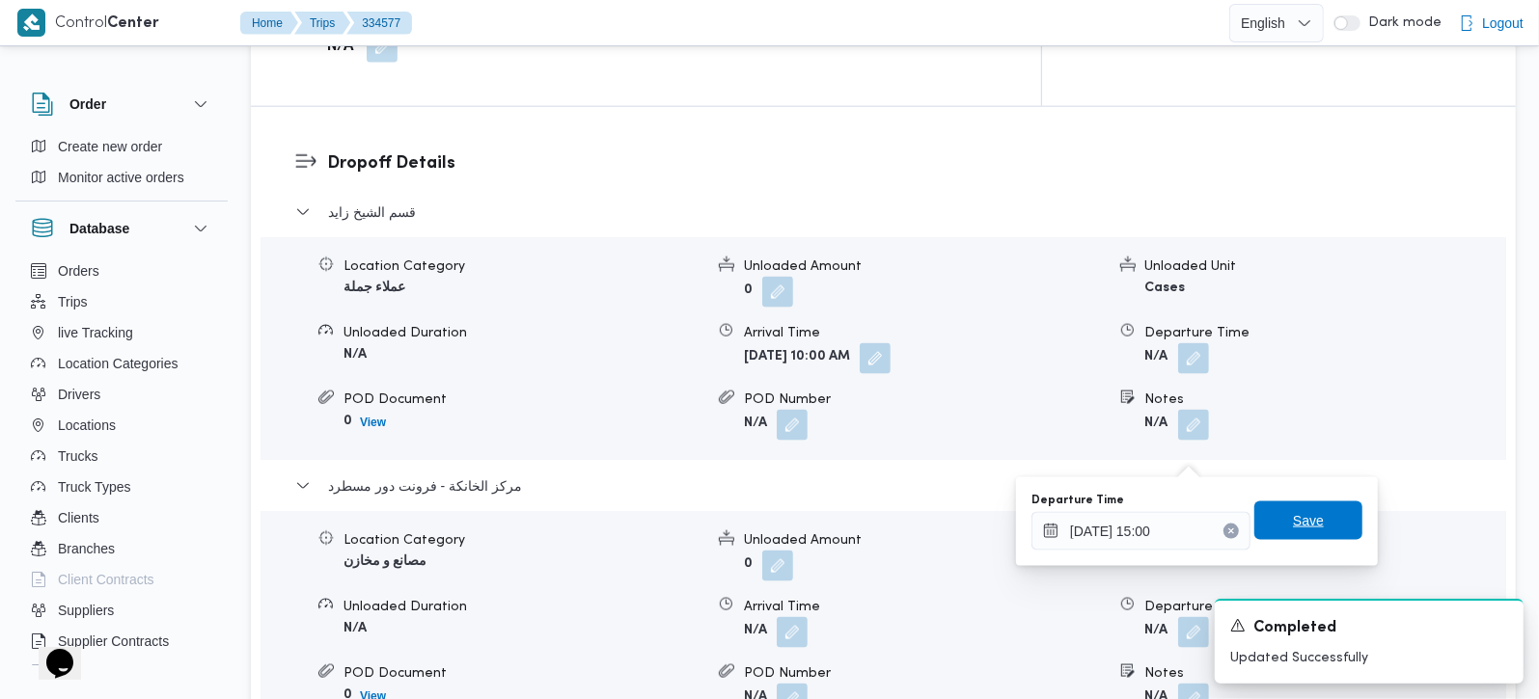
click at [1295, 517] on span "Save" at bounding box center [1308, 520] width 31 height 23
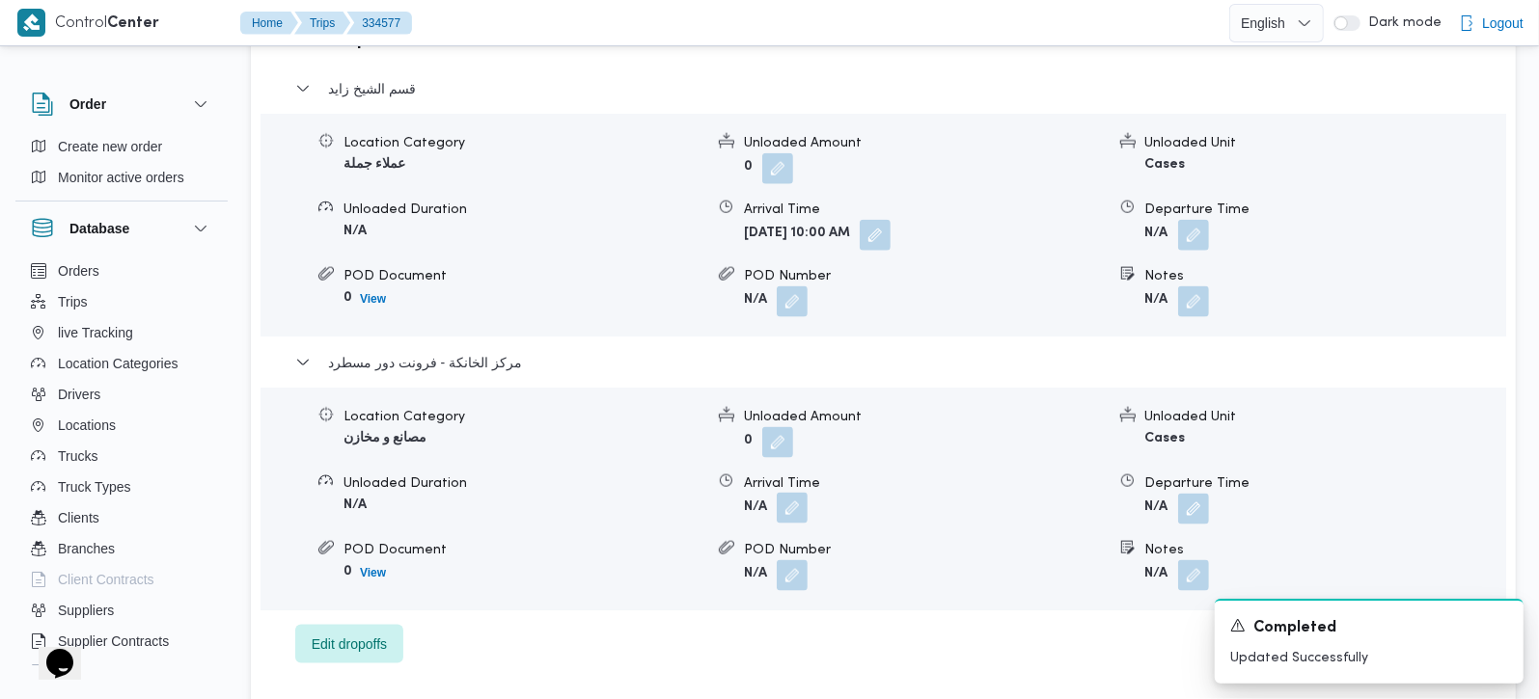
click at [796, 493] on button "button" at bounding box center [792, 508] width 31 height 31
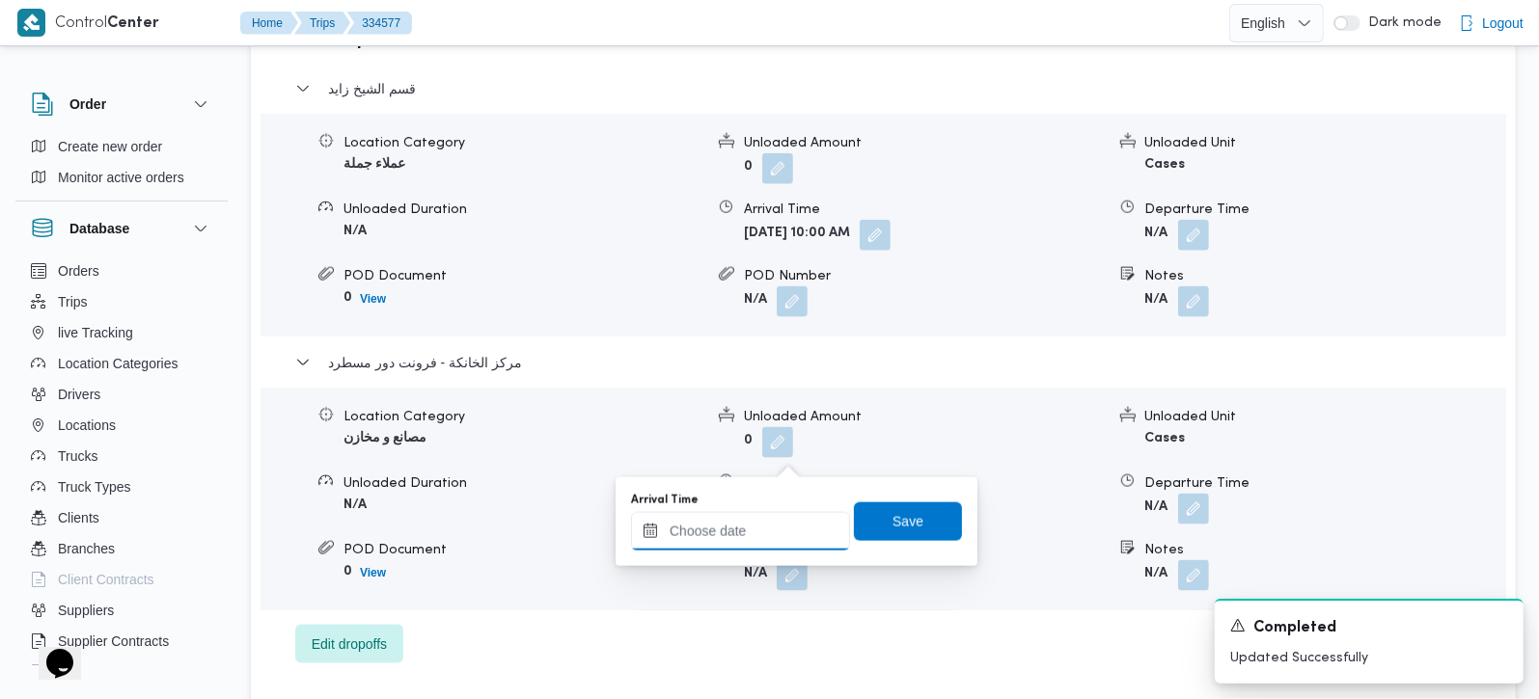
click at [768, 532] on input "Arrival Time" at bounding box center [740, 531] width 219 height 39
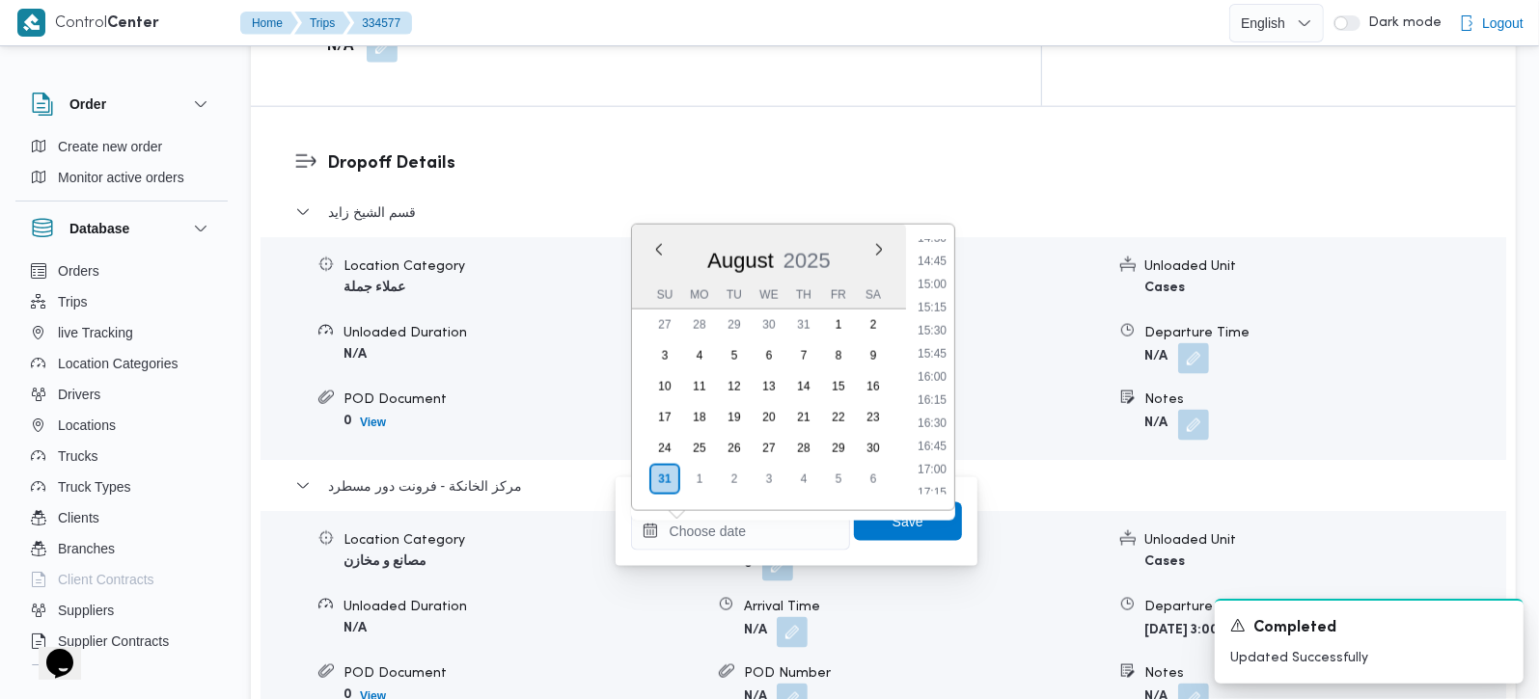
drag, startPoint x: 920, startPoint y: 345, endPoint x: 924, endPoint y: 368, distance: 22.5
click at [920, 345] on li "15:45" at bounding box center [932, 353] width 44 height 19
type input "[DATE] 15:45"
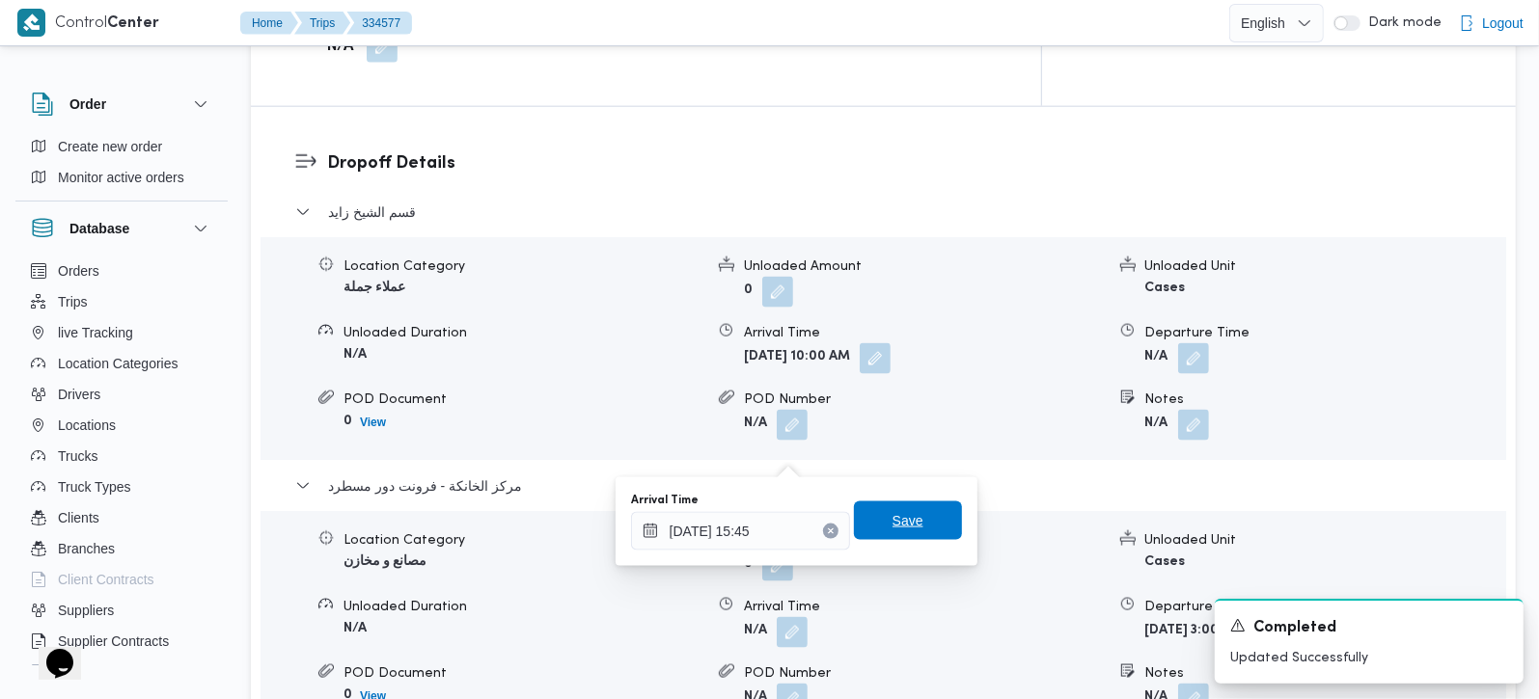
click at [905, 511] on span "Save" at bounding box center [907, 520] width 31 height 23
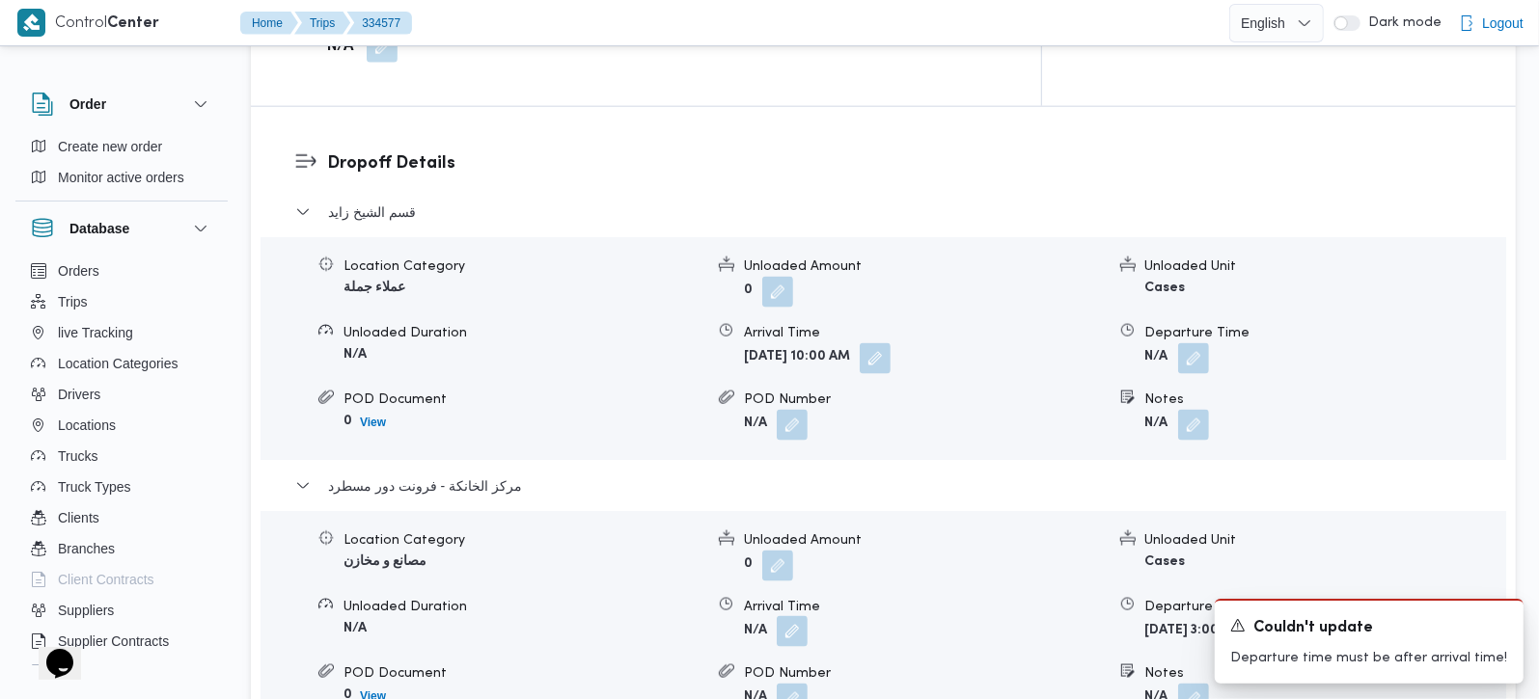
click at [794, 616] on button "button" at bounding box center [792, 631] width 31 height 31
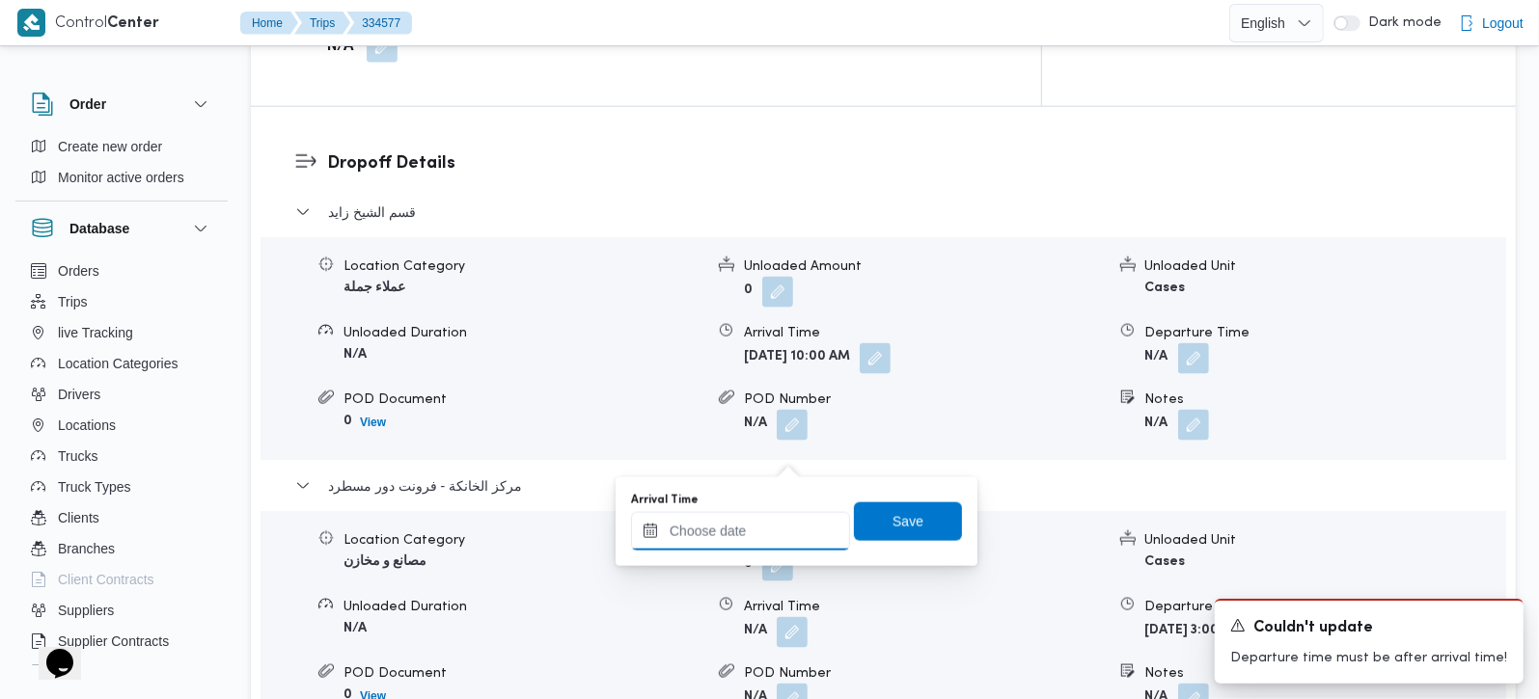
click at [769, 536] on input "Arrival Time" at bounding box center [740, 531] width 219 height 39
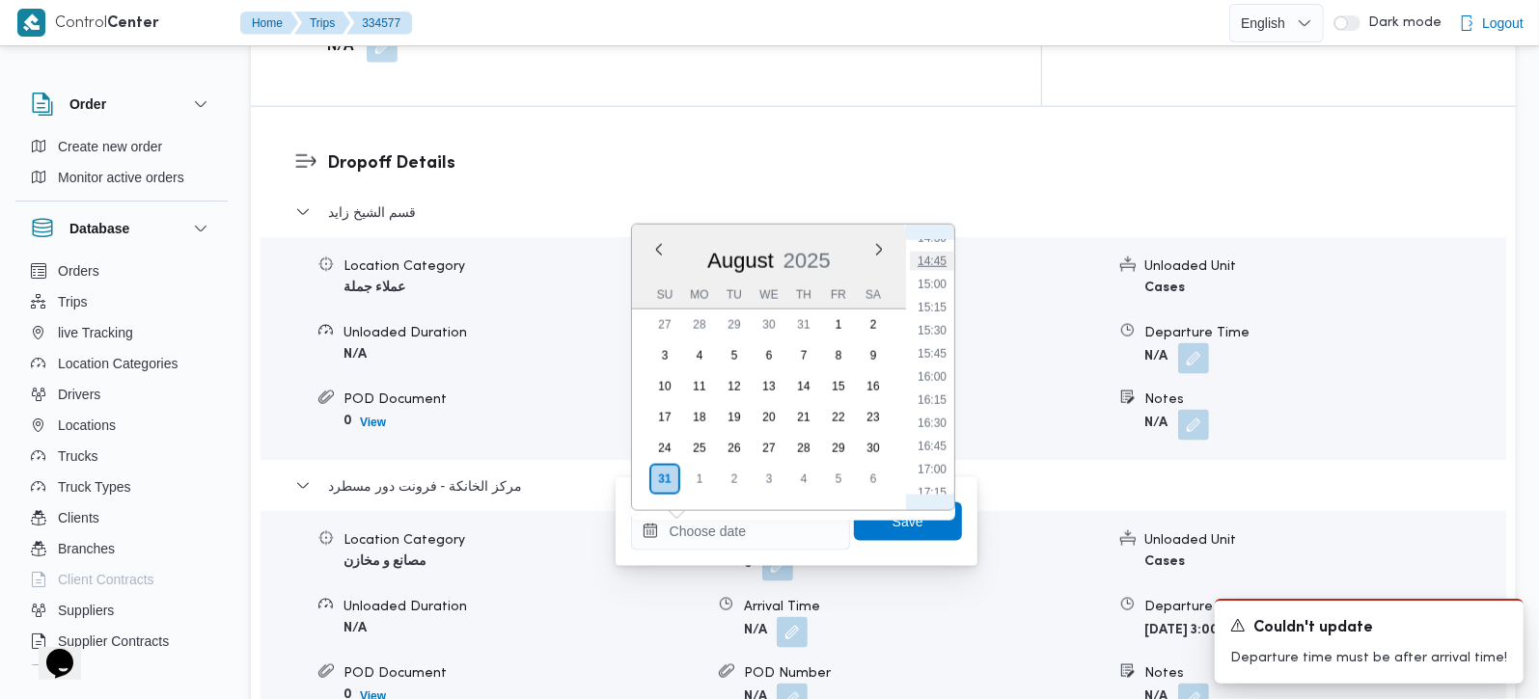
click at [941, 260] on li "14:45" at bounding box center [932, 261] width 44 height 19
type input "[DATE] 14:45"
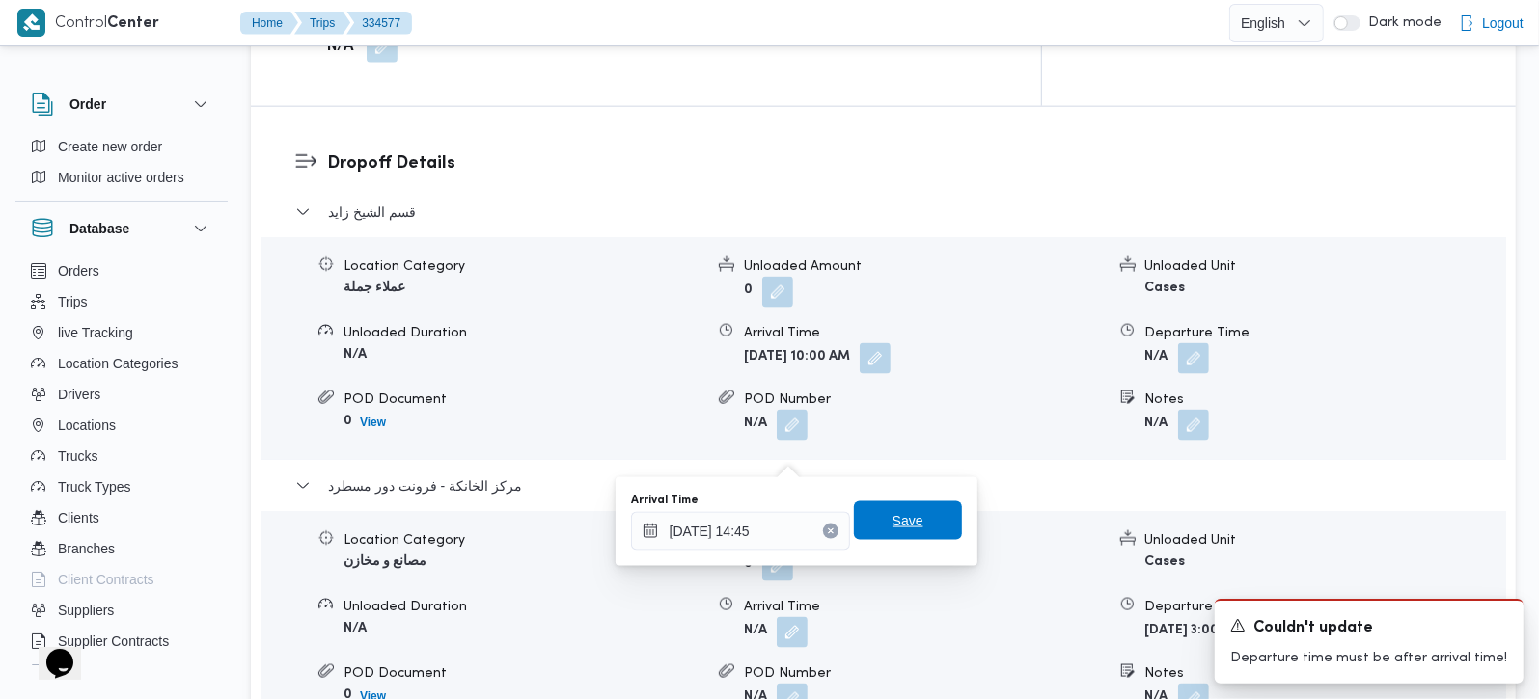
click at [892, 520] on span "Save" at bounding box center [907, 520] width 31 height 23
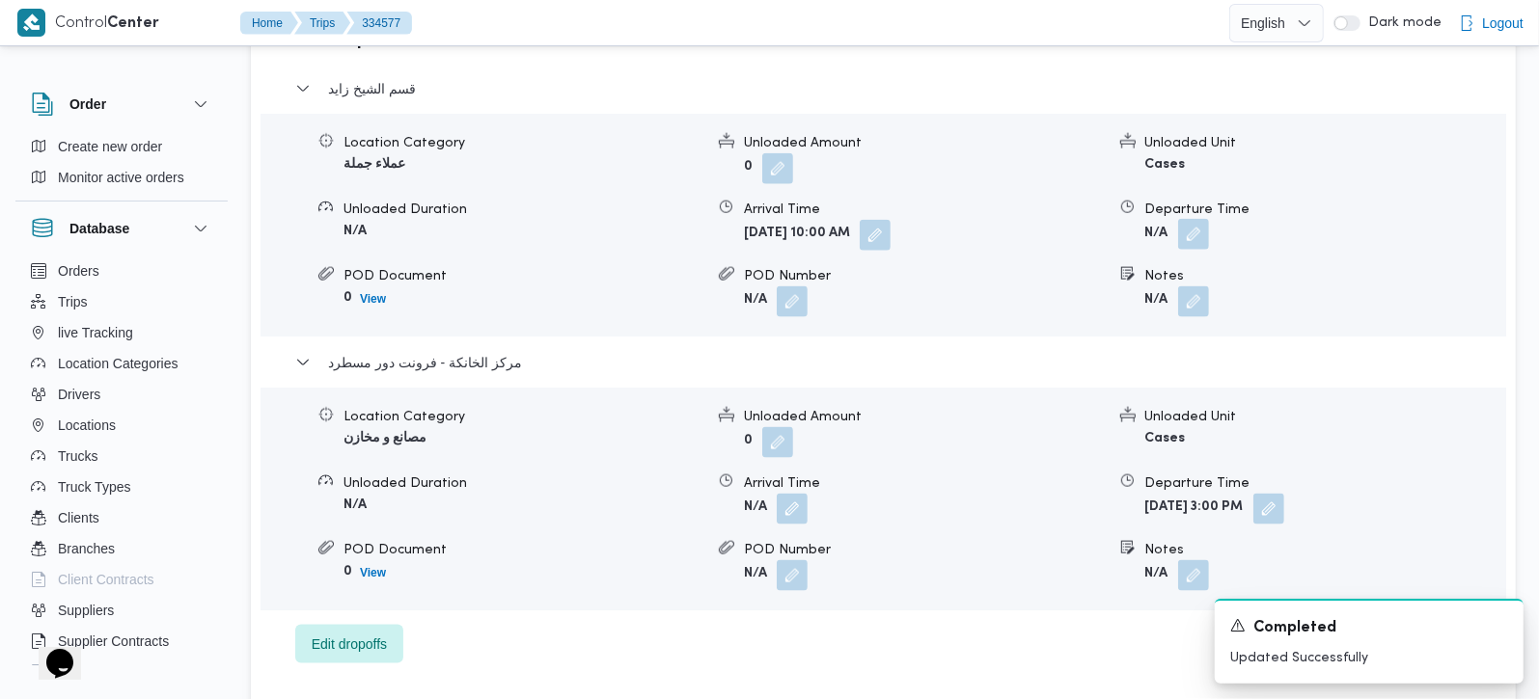
click at [1200, 219] on button "button" at bounding box center [1193, 234] width 31 height 31
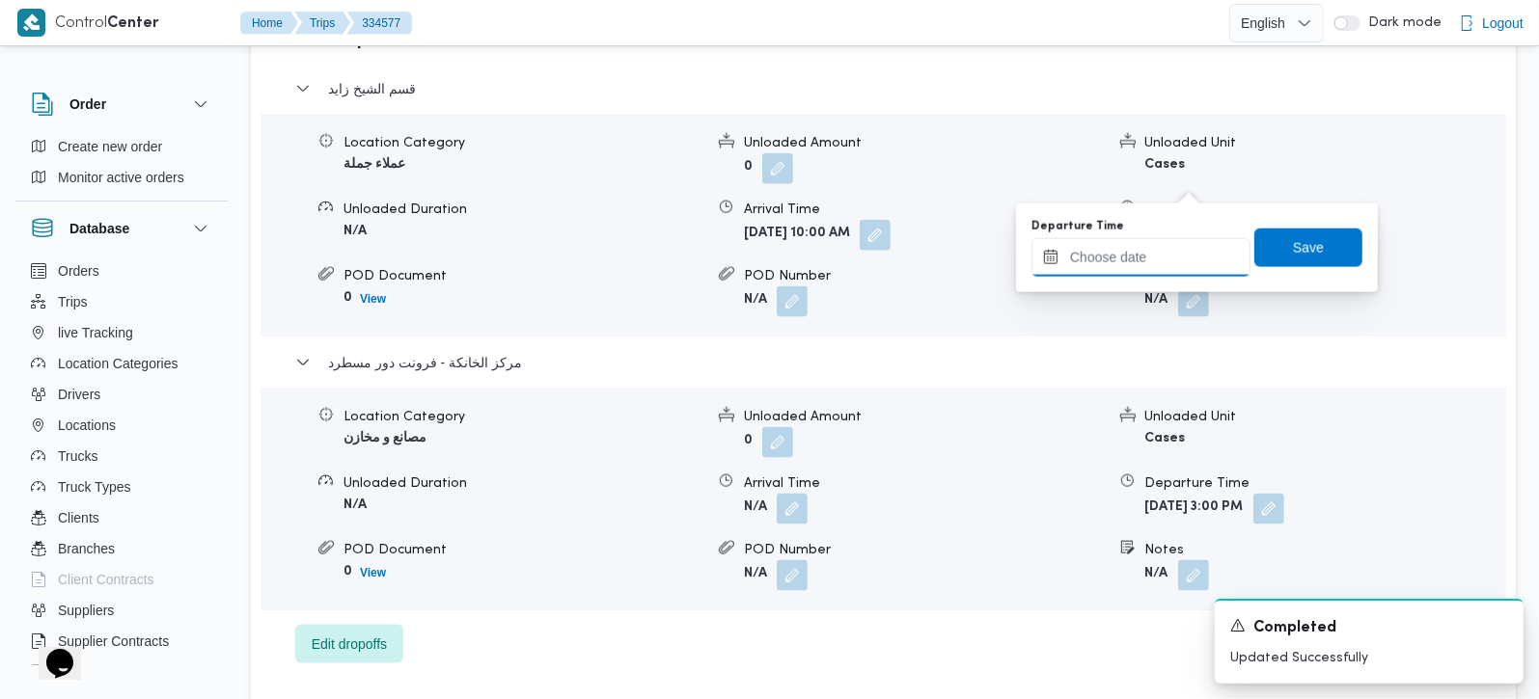
click at [1150, 275] on div at bounding box center [1140, 257] width 219 height 39
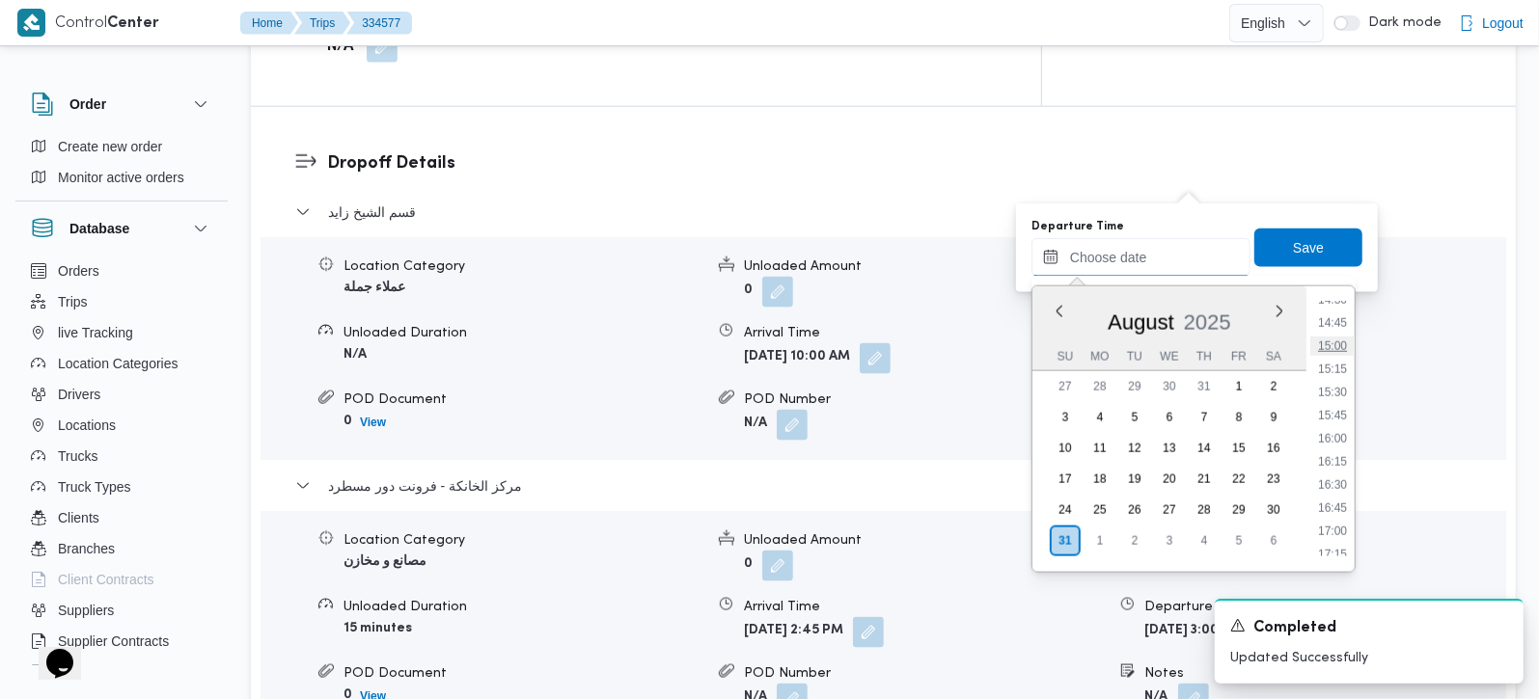
scroll to position [1242, 0]
drag, startPoint x: 1328, startPoint y: 340, endPoint x: 1320, endPoint y: 265, distance: 74.8
click at [1328, 340] on li "13:45" at bounding box center [1332, 343] width 44 height 19
type input "[DATE] 13:45"
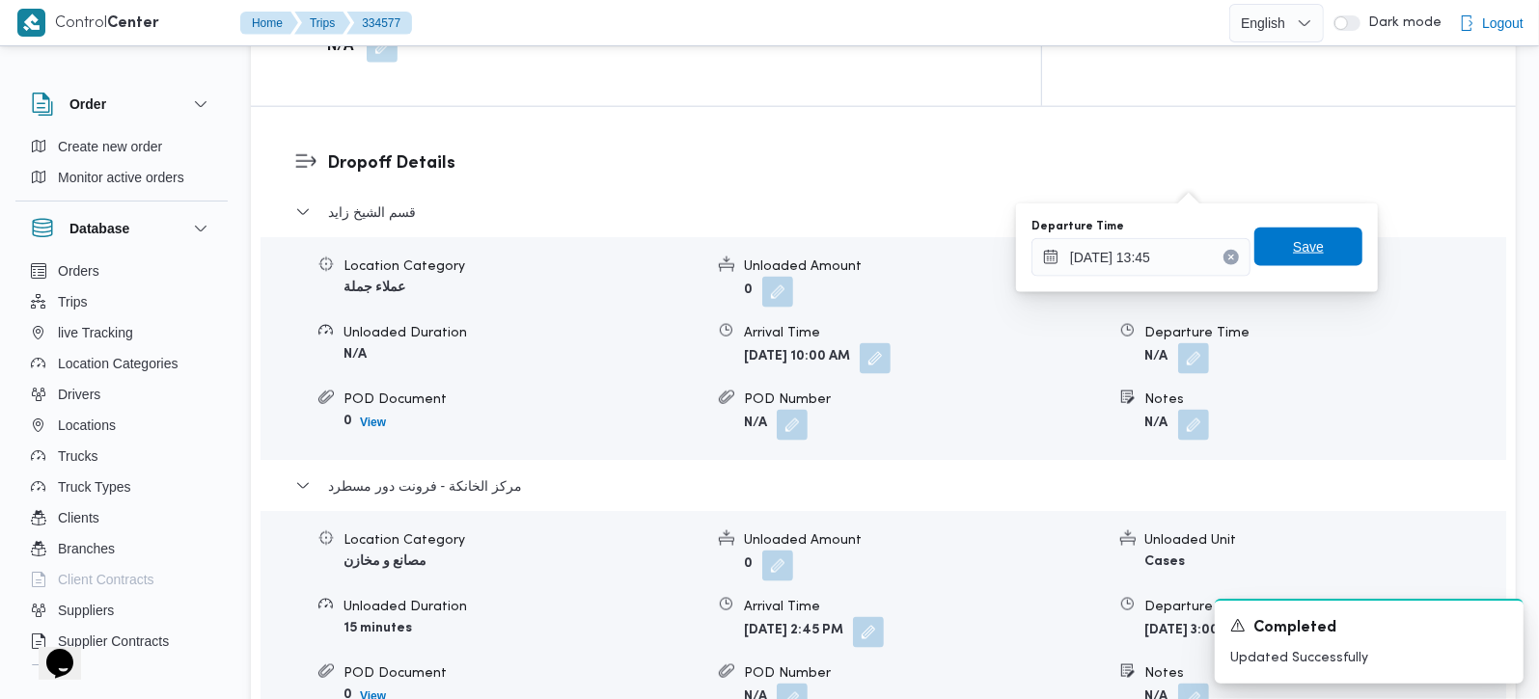
click at [1309, 233] on span "Save" at bounding box center [1308, 247] width 108 height 39
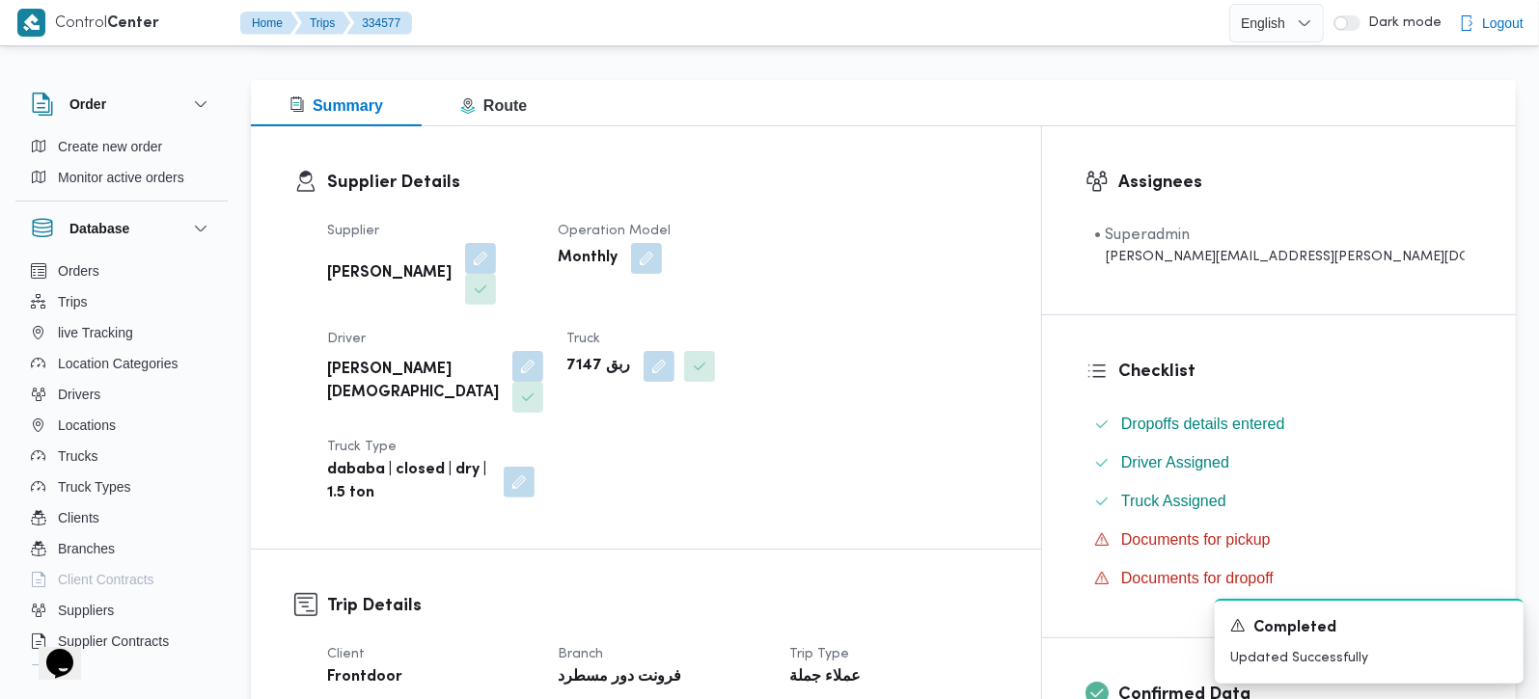
scroll to position [0, 0]
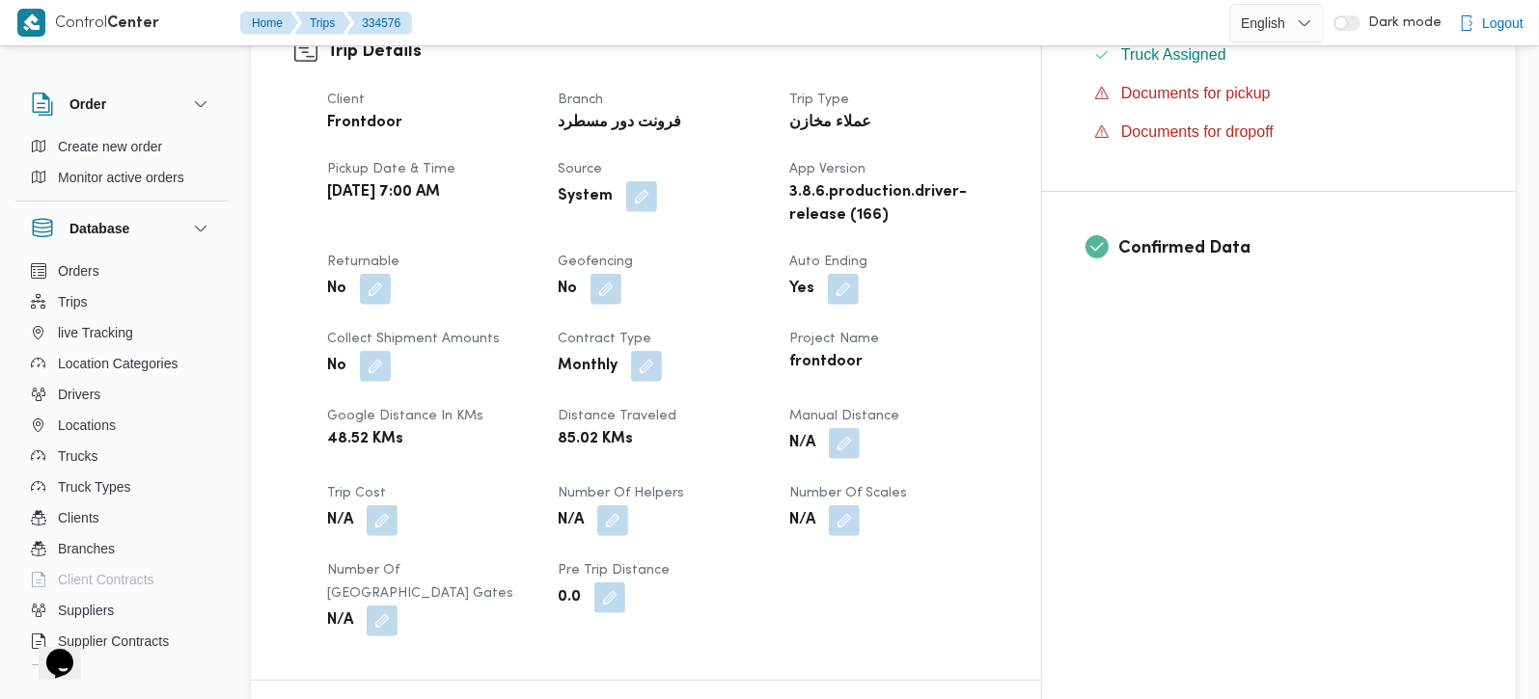
scroll to position [680, 0]
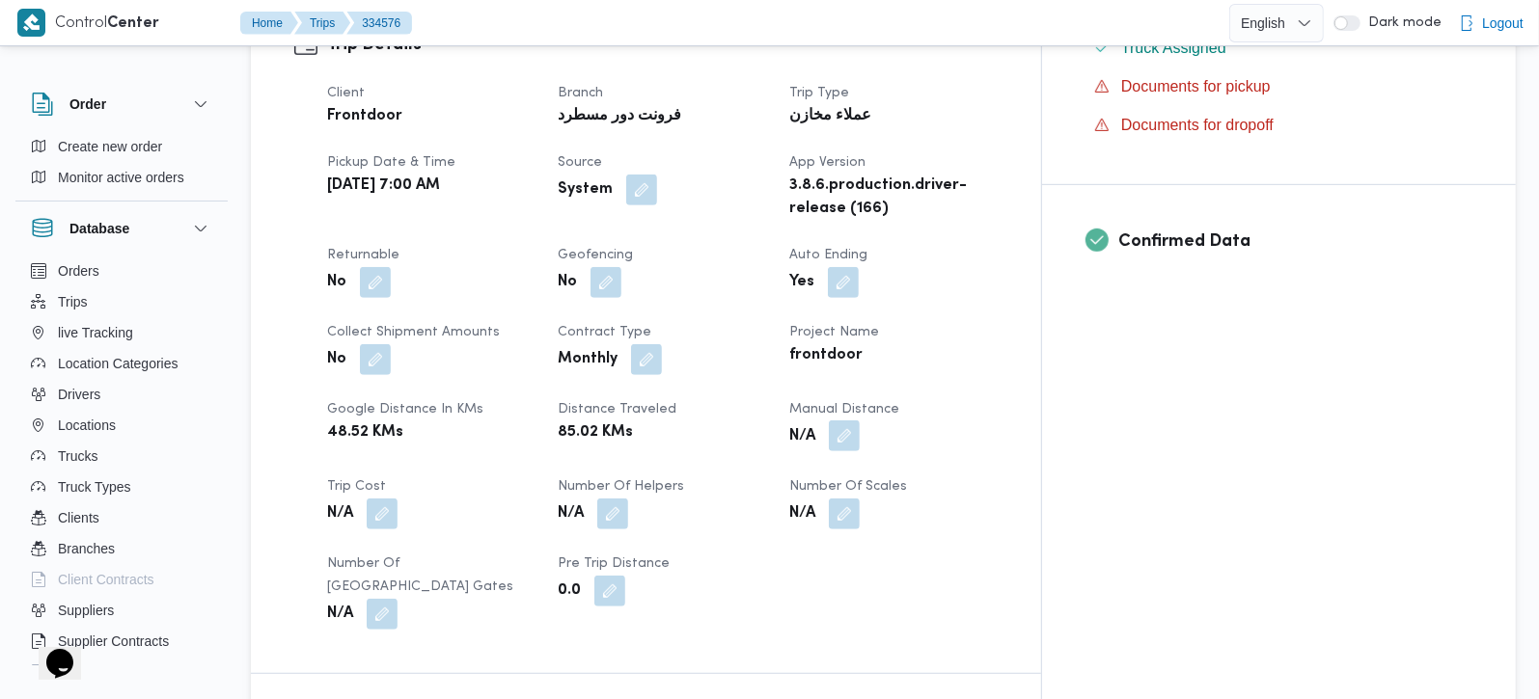
click at [860, 421] on button "button" at bounding box center [844, 436] width 31 height 31
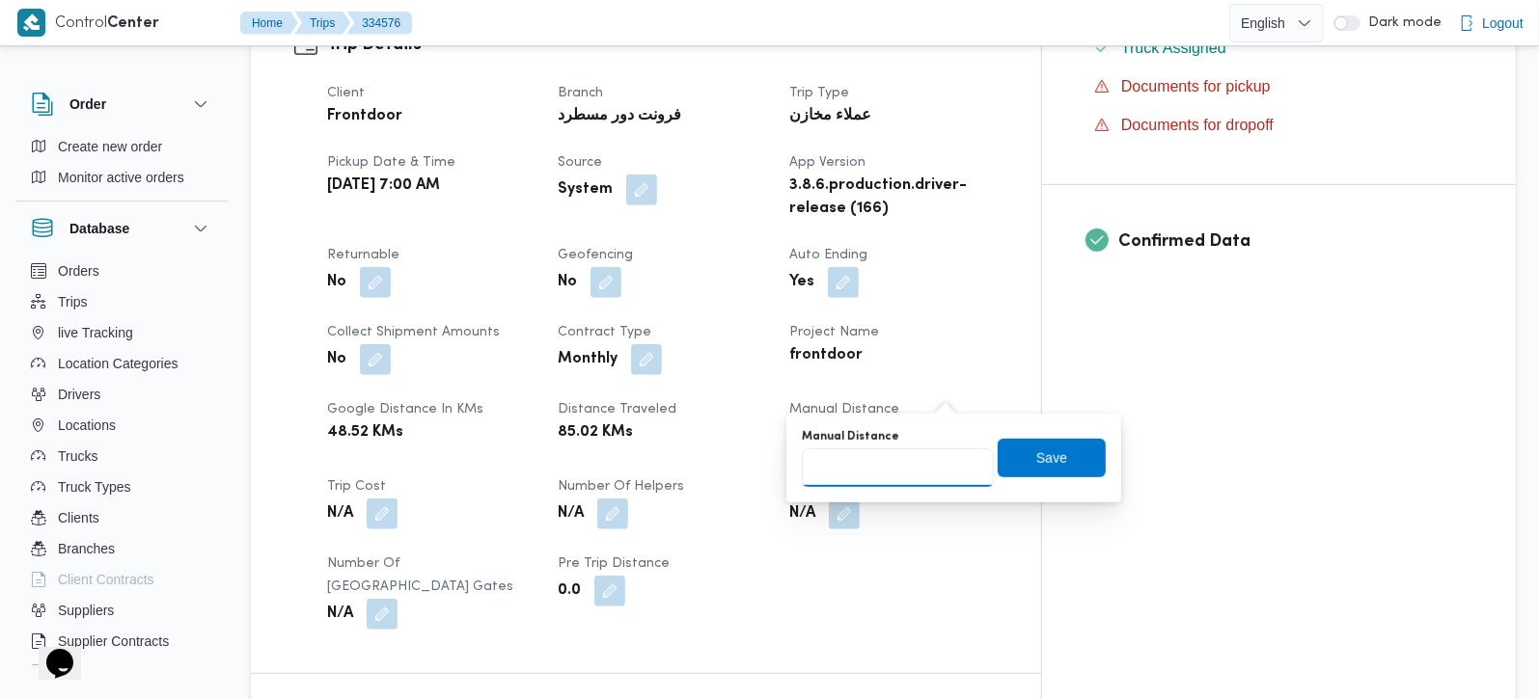
click at [916, 461] on input "Manual Distance" at bounding box center [898, 468] width 192 height 39
type input "105"
click at [1055, 461] on span "Save" at bounding box center [1052, 457] width 108 height 39
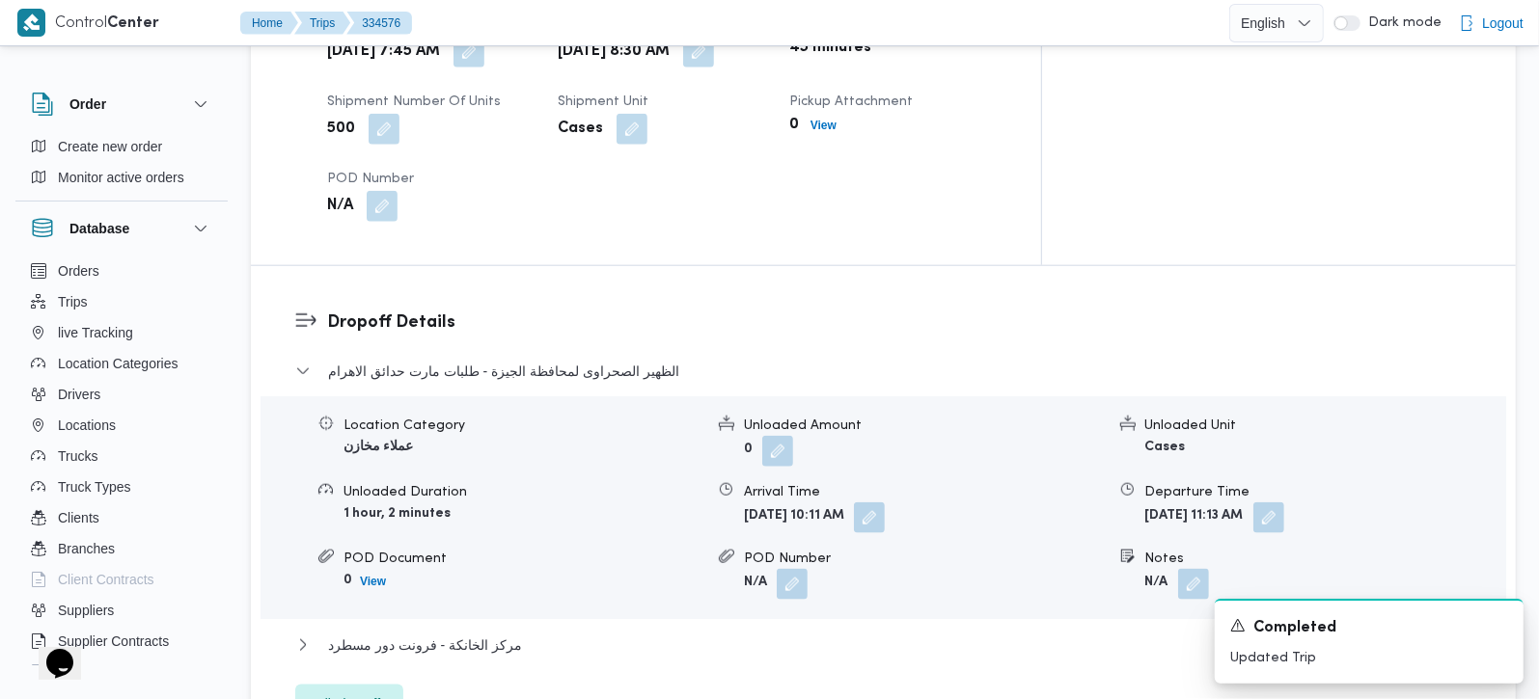
scroll to position [1475, 0]
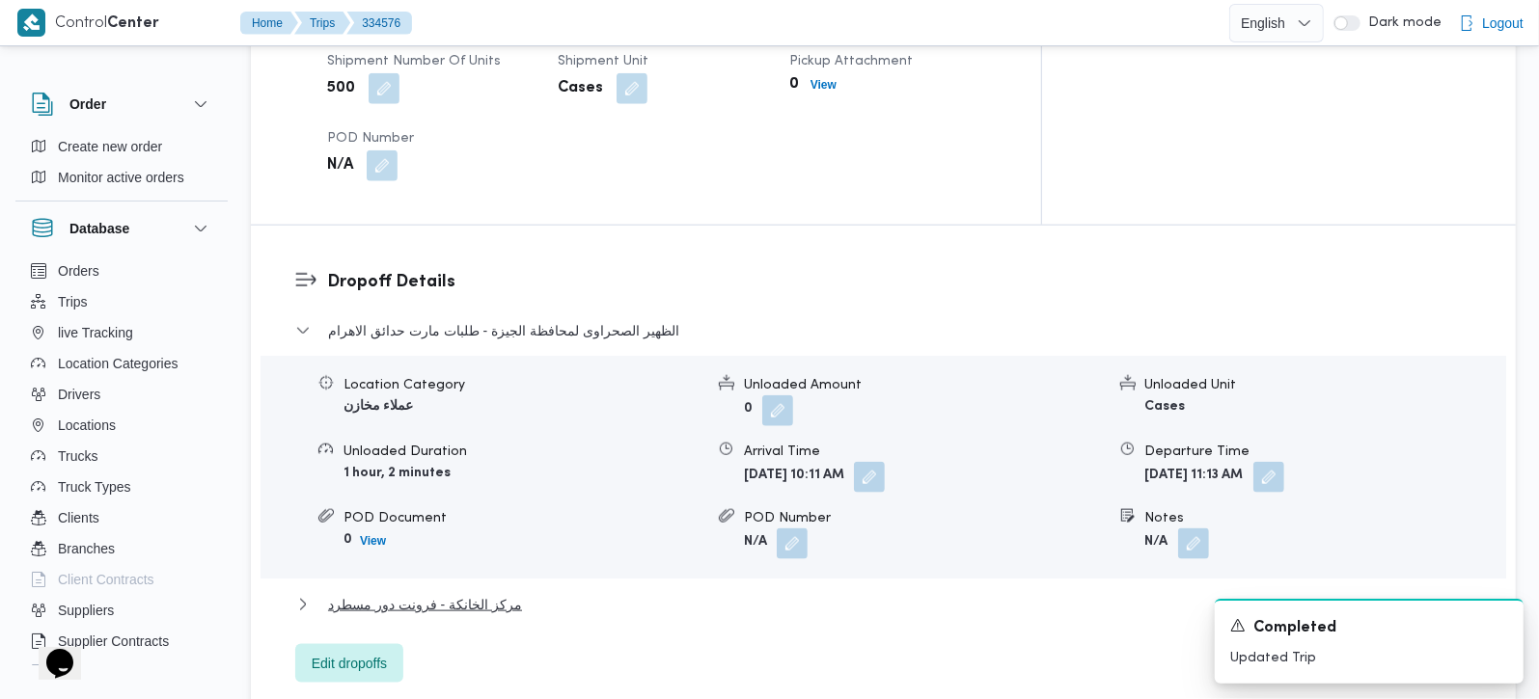
click at [475, 519] on div "الظهير الصحراوى لمحافظة الجيزة - طلبات مارت حدائق الاهرام Location Category عمل…" at bounding box center [883, 501] width 1177 height 364
click at [470, 593] on span "مركز الخانكة - فرونت دور مسطرد" at bounding box center [425, 604] width 194 height 23
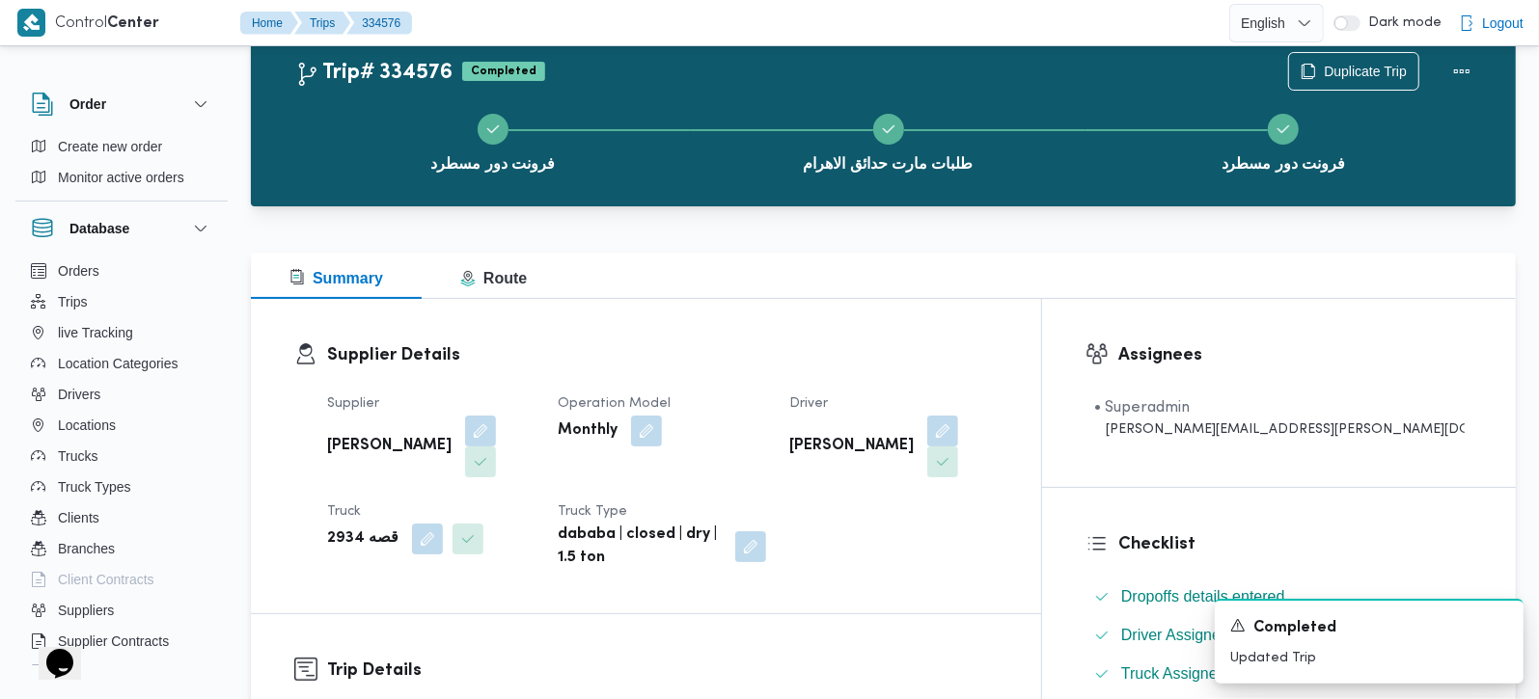
scroll to position [0, 0]
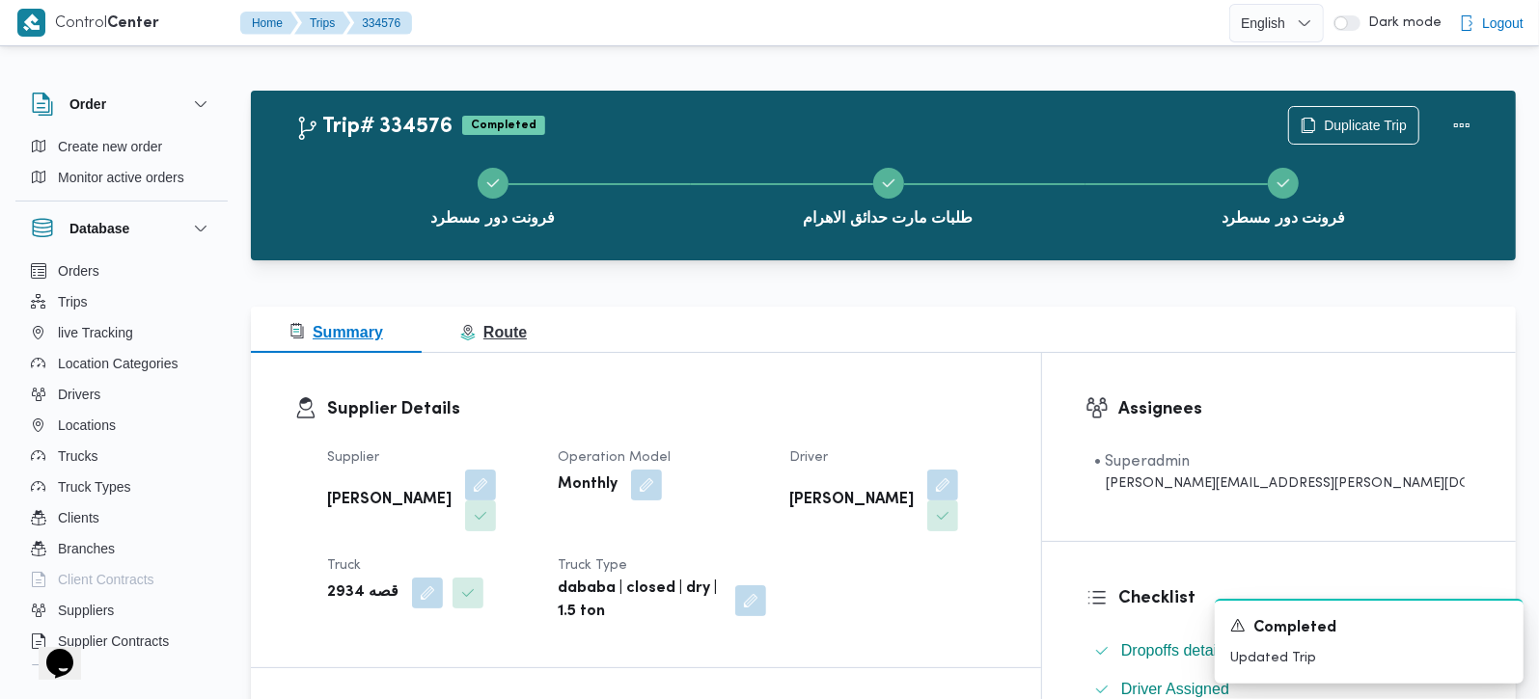
click at [510, 350] on button "Route" at bounding box center [494, 330] width 144 height 46
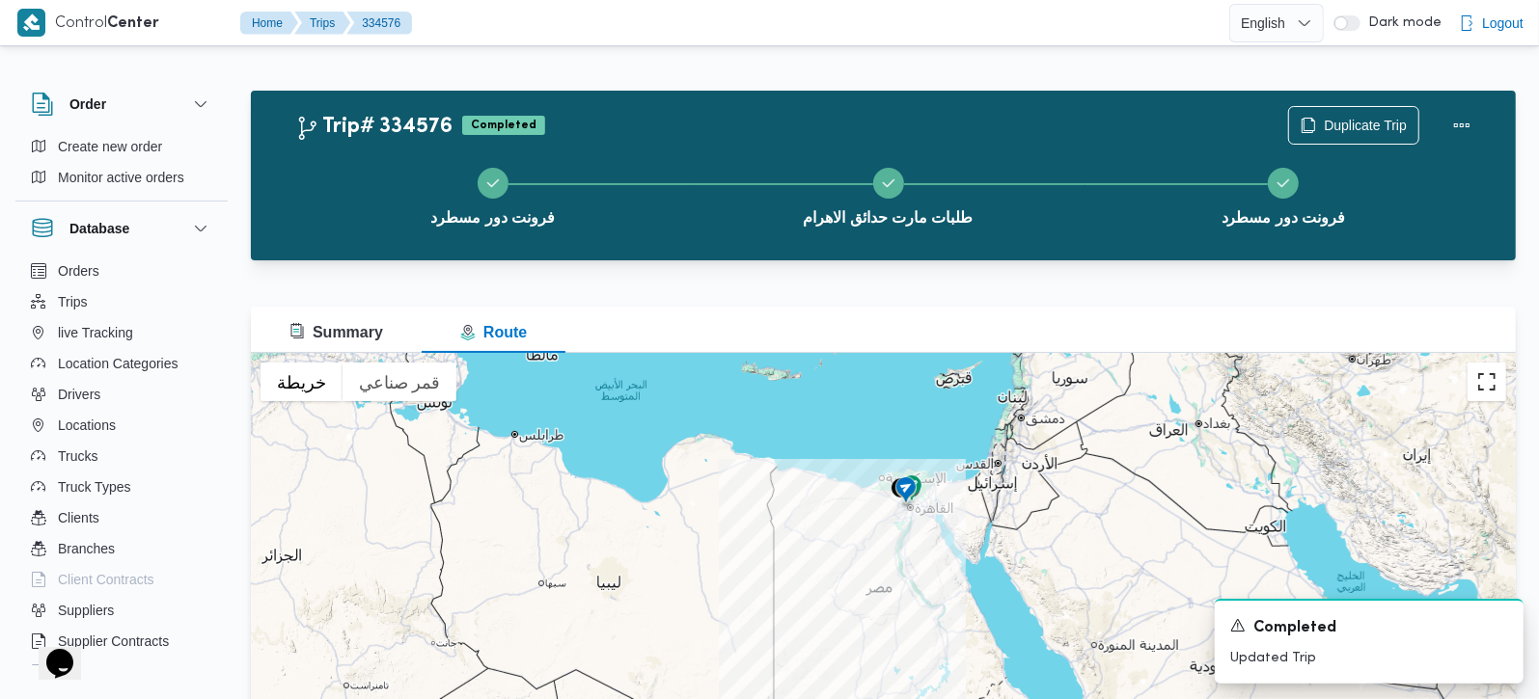
click at [1485, 385] on button "تبديل إلى العرض ملء الشاشة" at bounding box center [1486, 382] width 39 height 39
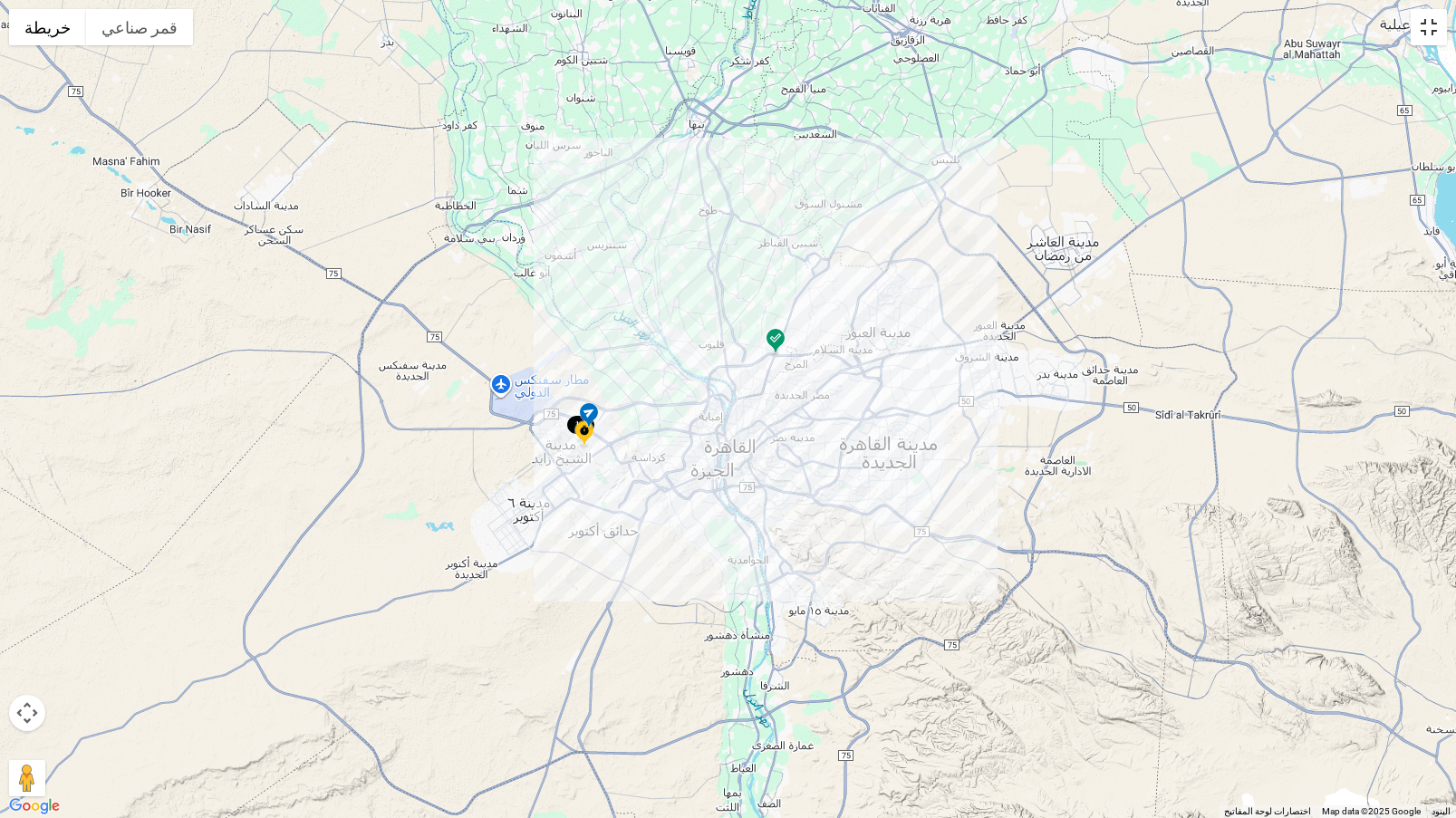
click at [1436, 35] on button "تبديل إلى العرض ملء الشاشة" at bounding box center [1429, 27] width 37 height 37
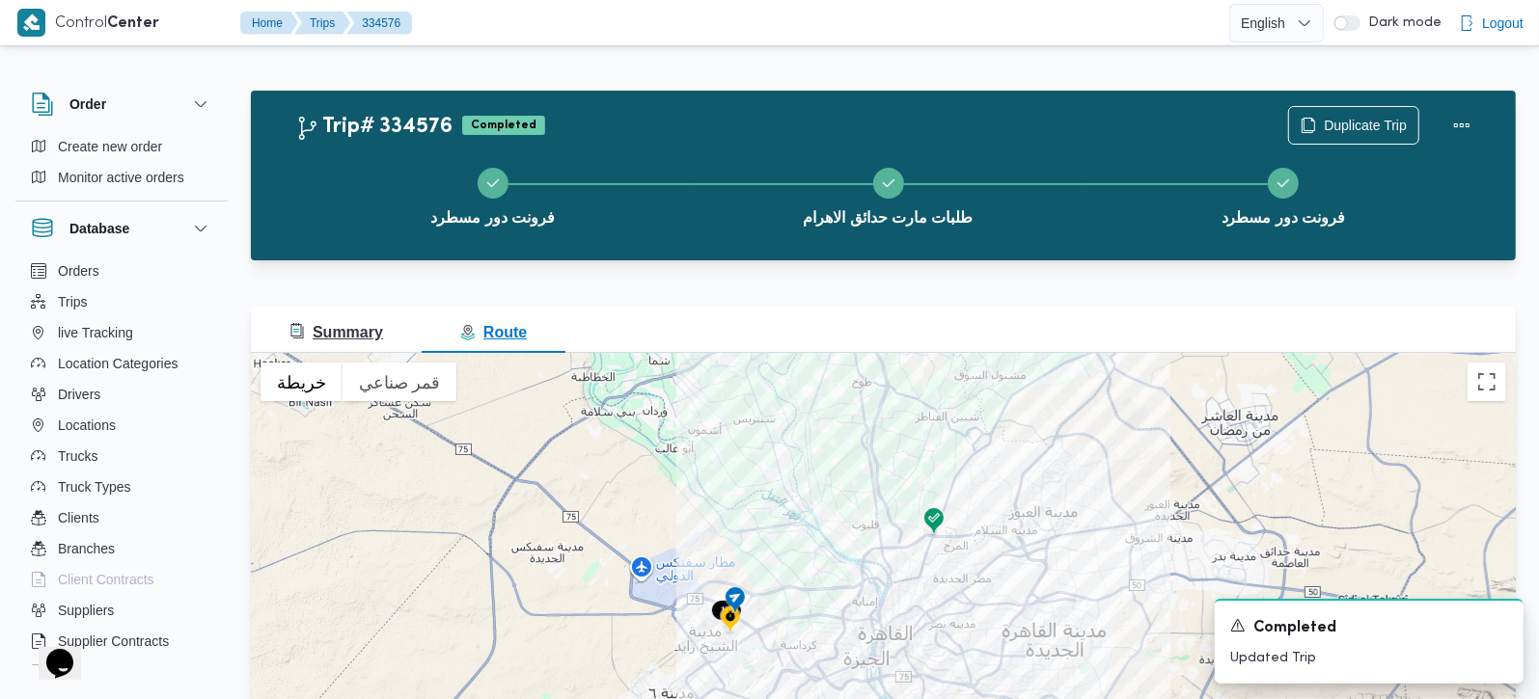
click at [350, 324] on span "Summary" at bounding box center [336, 332] width 94 height 16
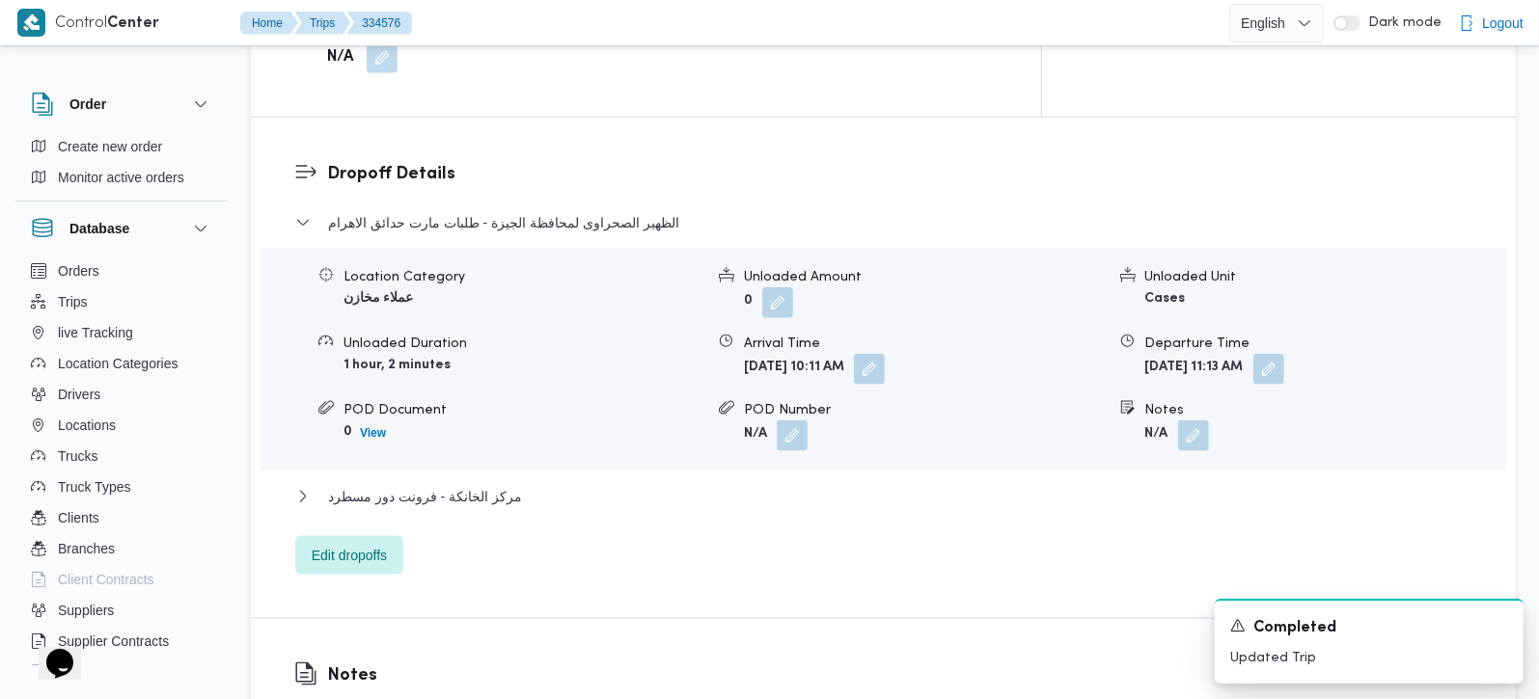
scroll to position [1702, 0]
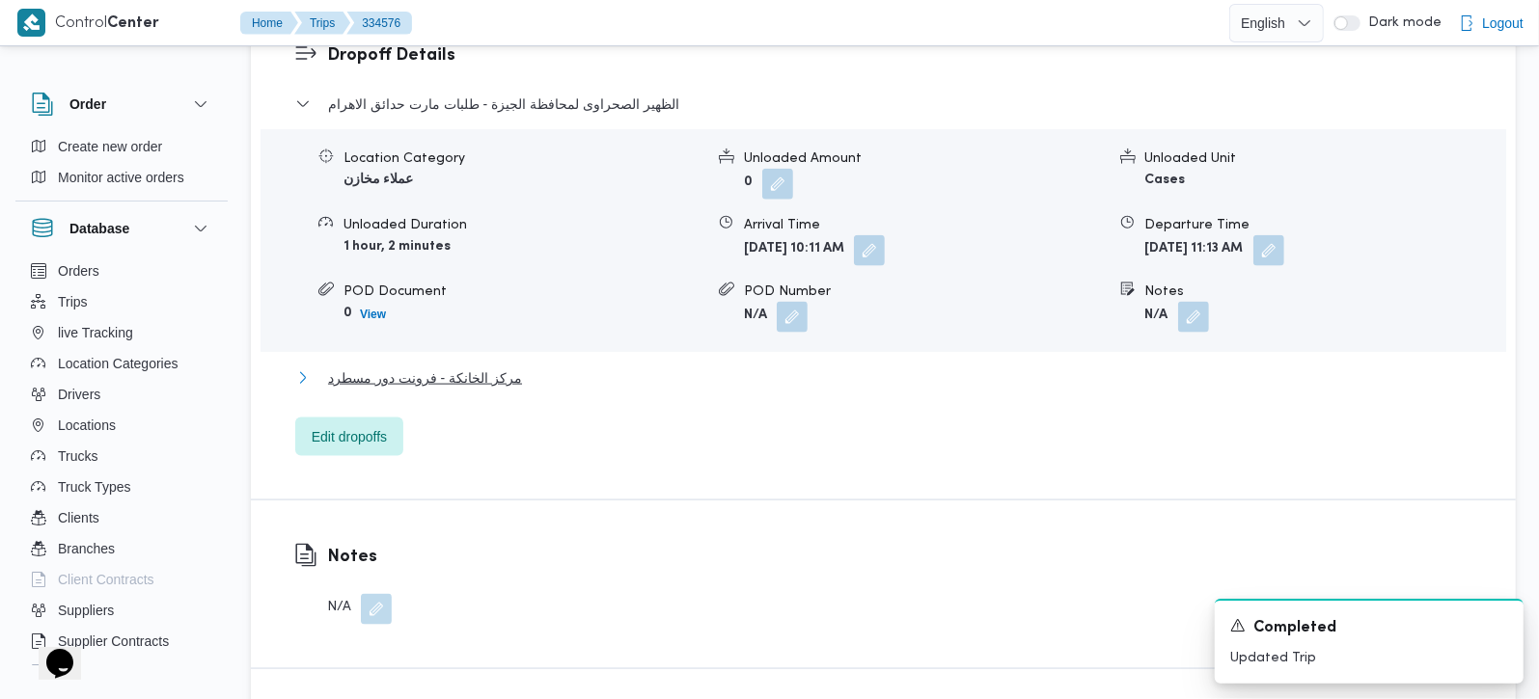
click at [458, 367] on span "مركز الخانكة - فرونت دور مسطرد" at bounding box center [425, 378] width 194 height 23
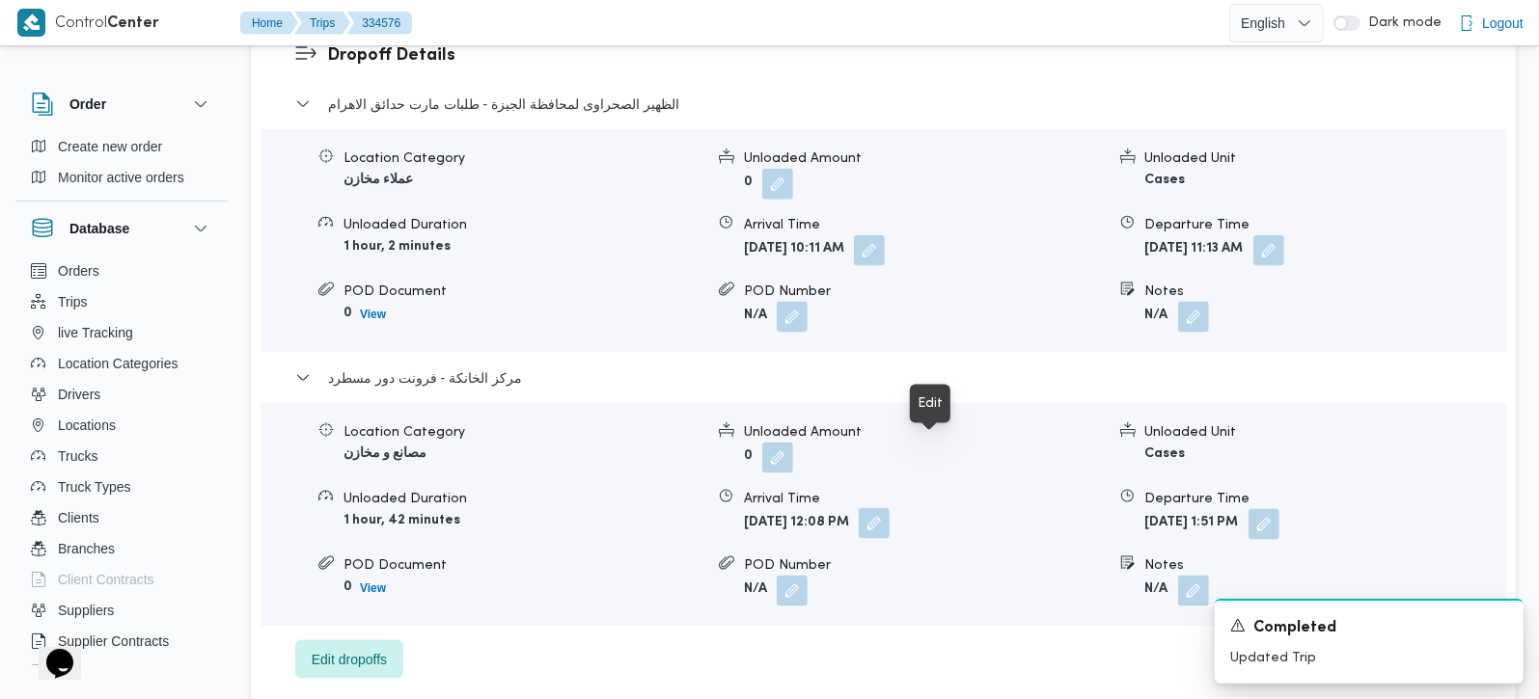
click at [889, 508] on button "button" at bounding box center [874, 523] width 31 height 31
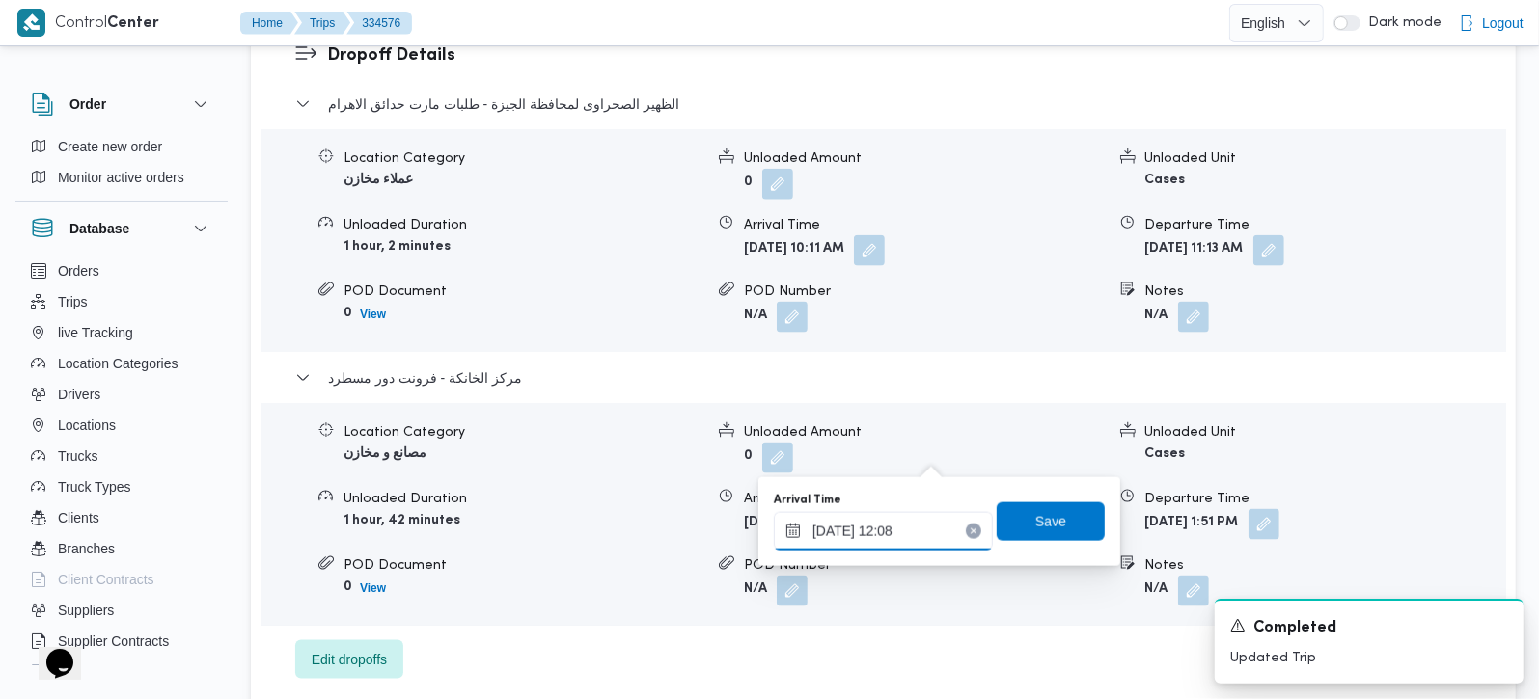
click at [894, 535] on input "31/08/2025 12:08" at bounding box center [883, 531] width 219 height 39
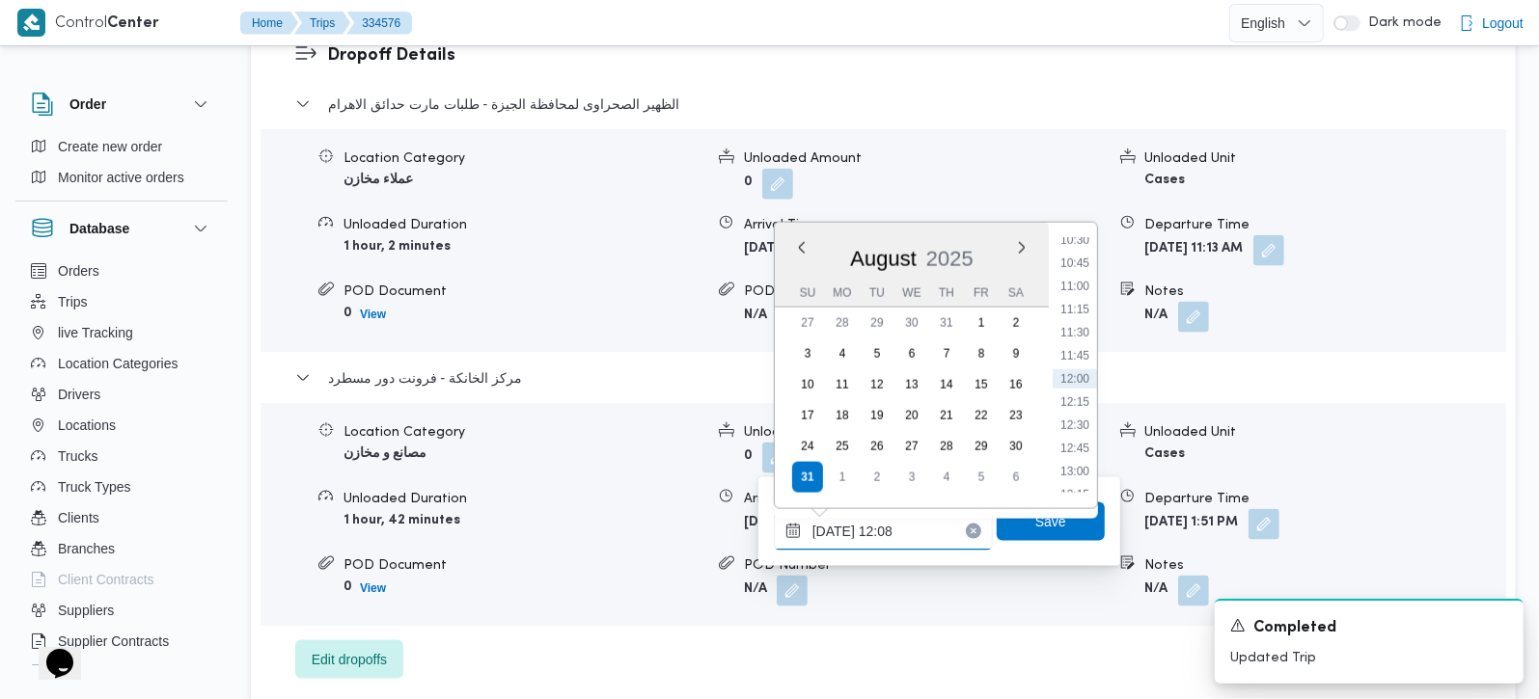
scroll to position [1094, 0]
click at [1080, 395] on li "13:30" at bounding box center [1075, 404] width 44 height 19
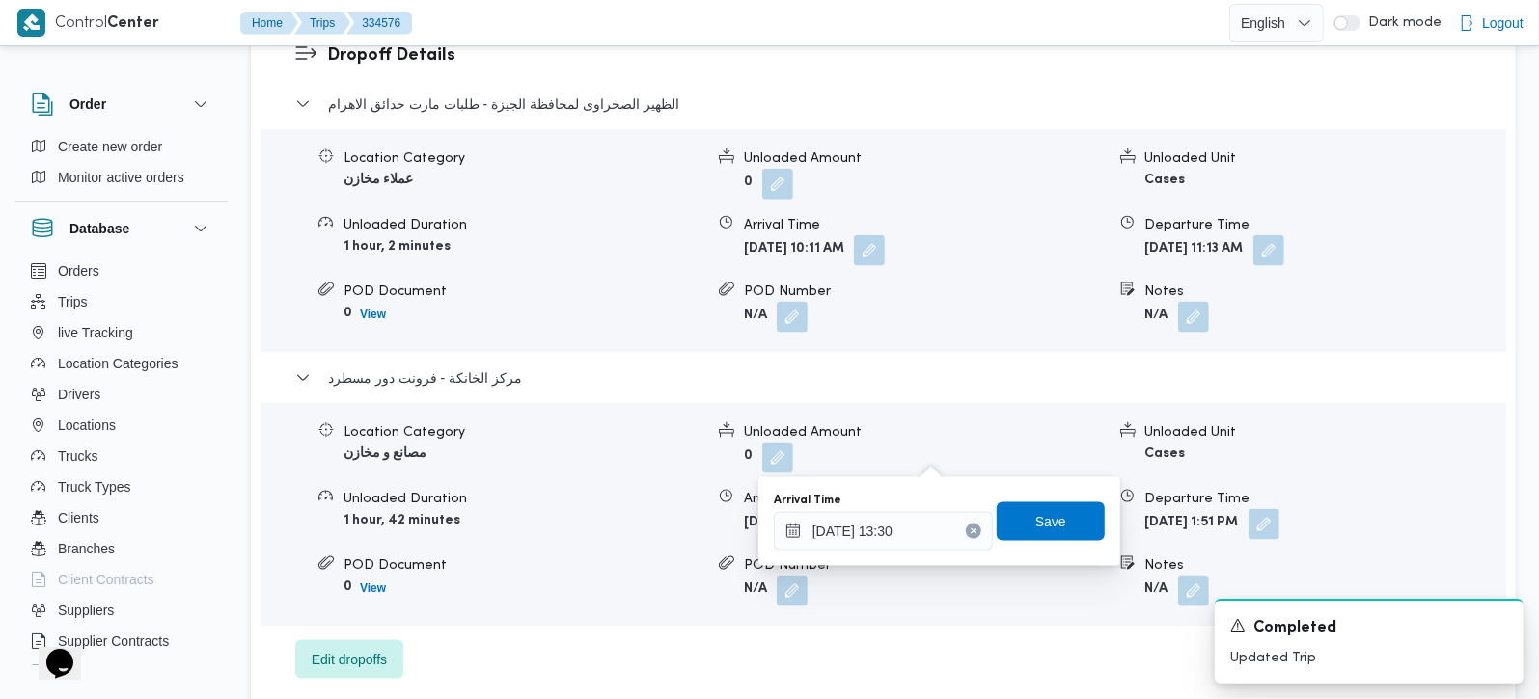
type input "31/08/2025 12:08"
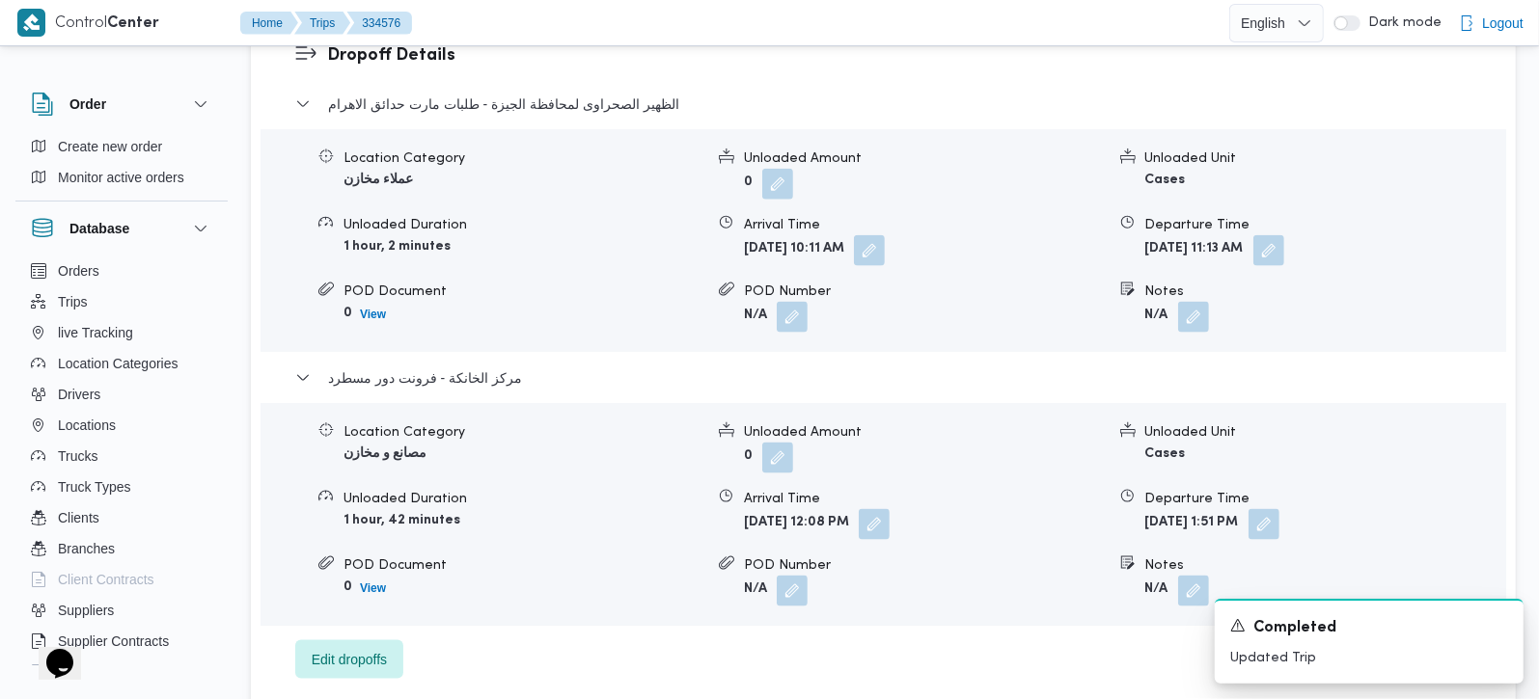
click at [740, 609] on div "Dropoff Details الظهير الصحراوى لمحافظة الجيزة - طلبات مارت حدائق الاهرام Locat…" at bounding box center [883, 361] width 1265 height 724
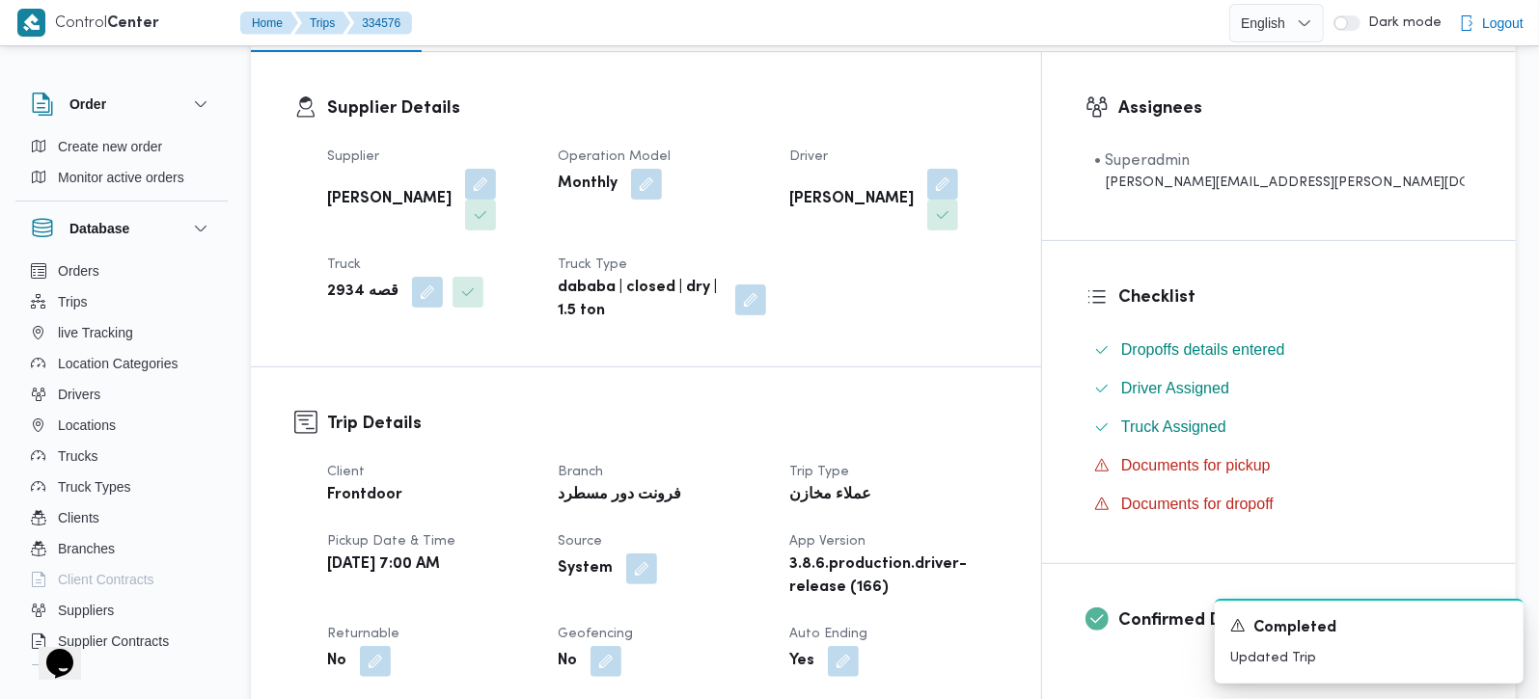
scroll to position [0, 0]
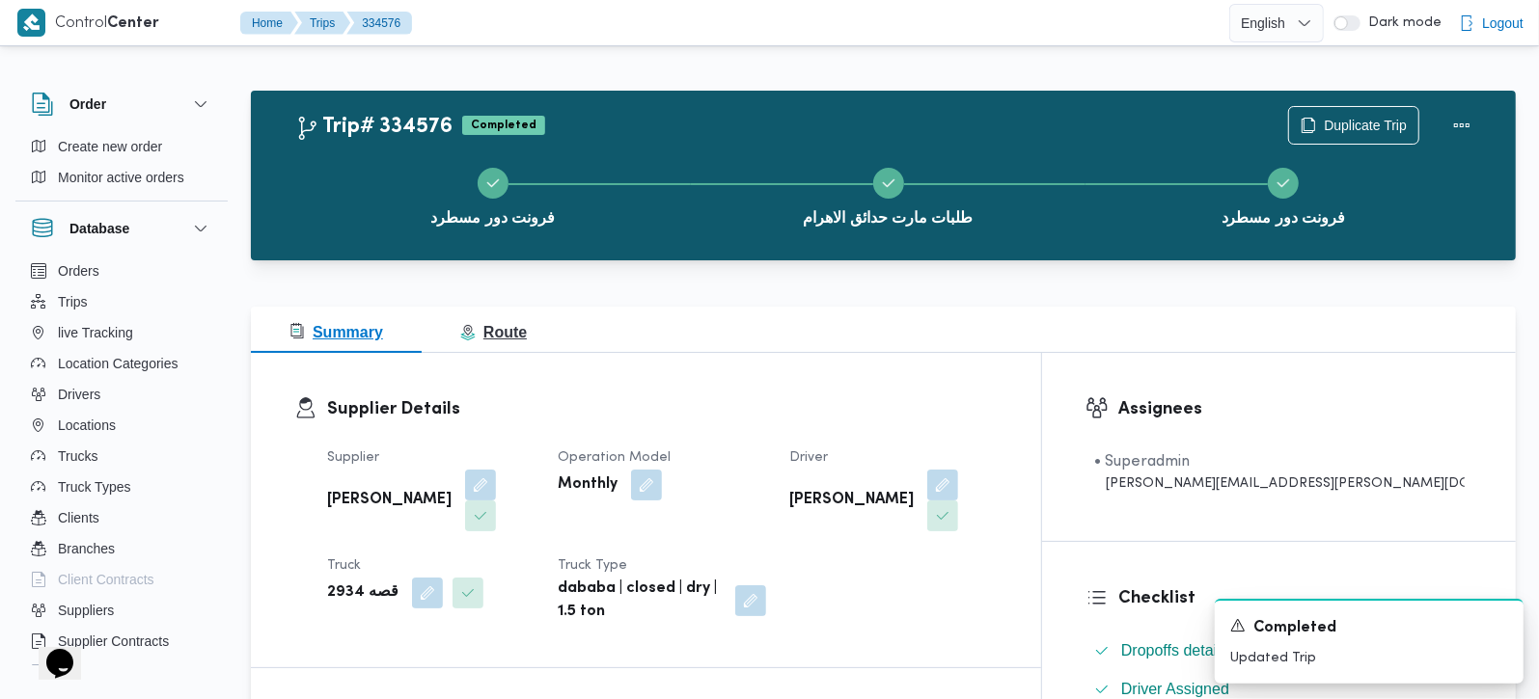
click at [511, 330] on span "Route" at bounding box center [493, 332] width 67 height 16
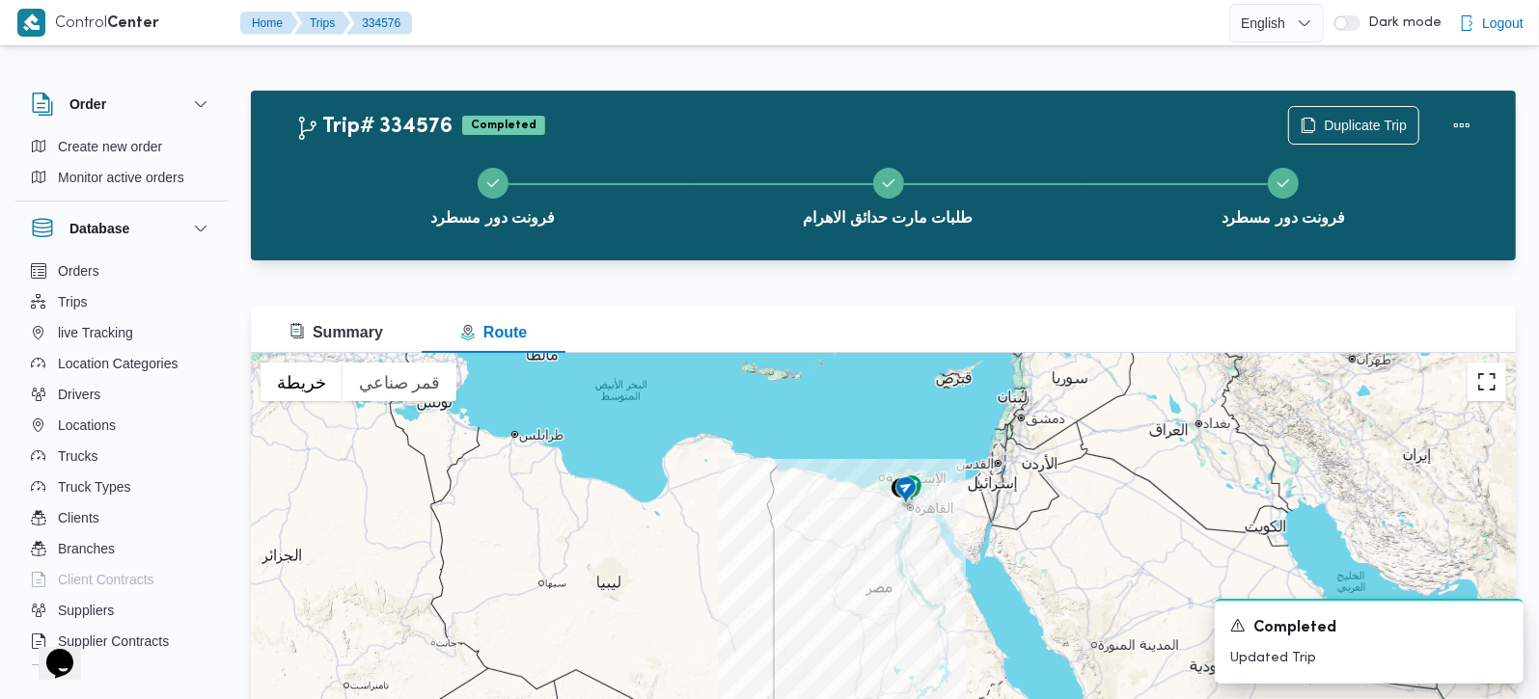
click at [1476, 390] on button "تبديل إلى العرض ملء الشاشة" at bounding box center [1486, 382] width 39 height 39
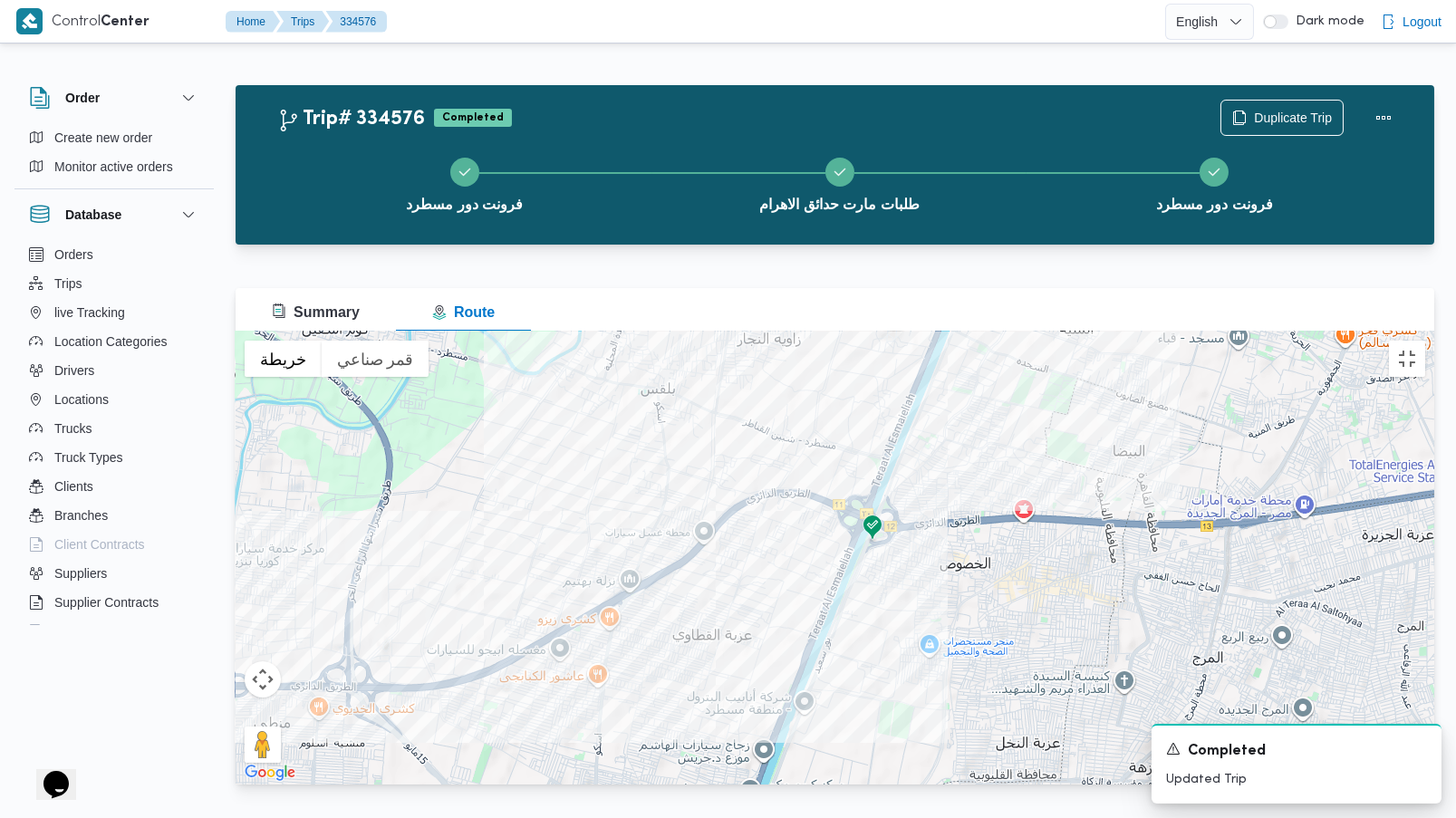
drag, startPoint x: 752, startPoint y: 226, endPoint x: 767, endPoint y: 408, distance: 182.6
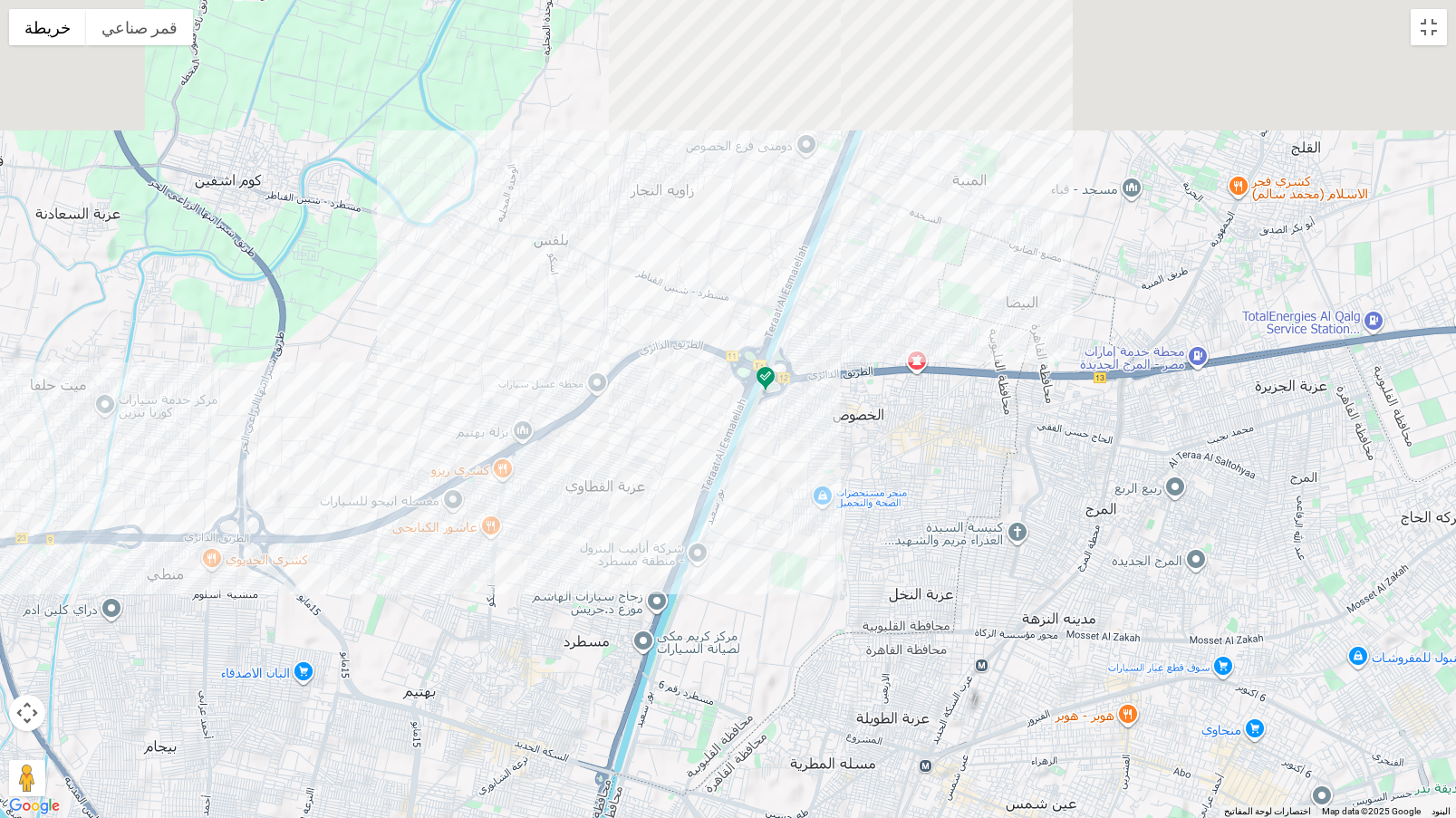
click at [767, 408] on div at bounding box center [728, 409] width 1456 height 818
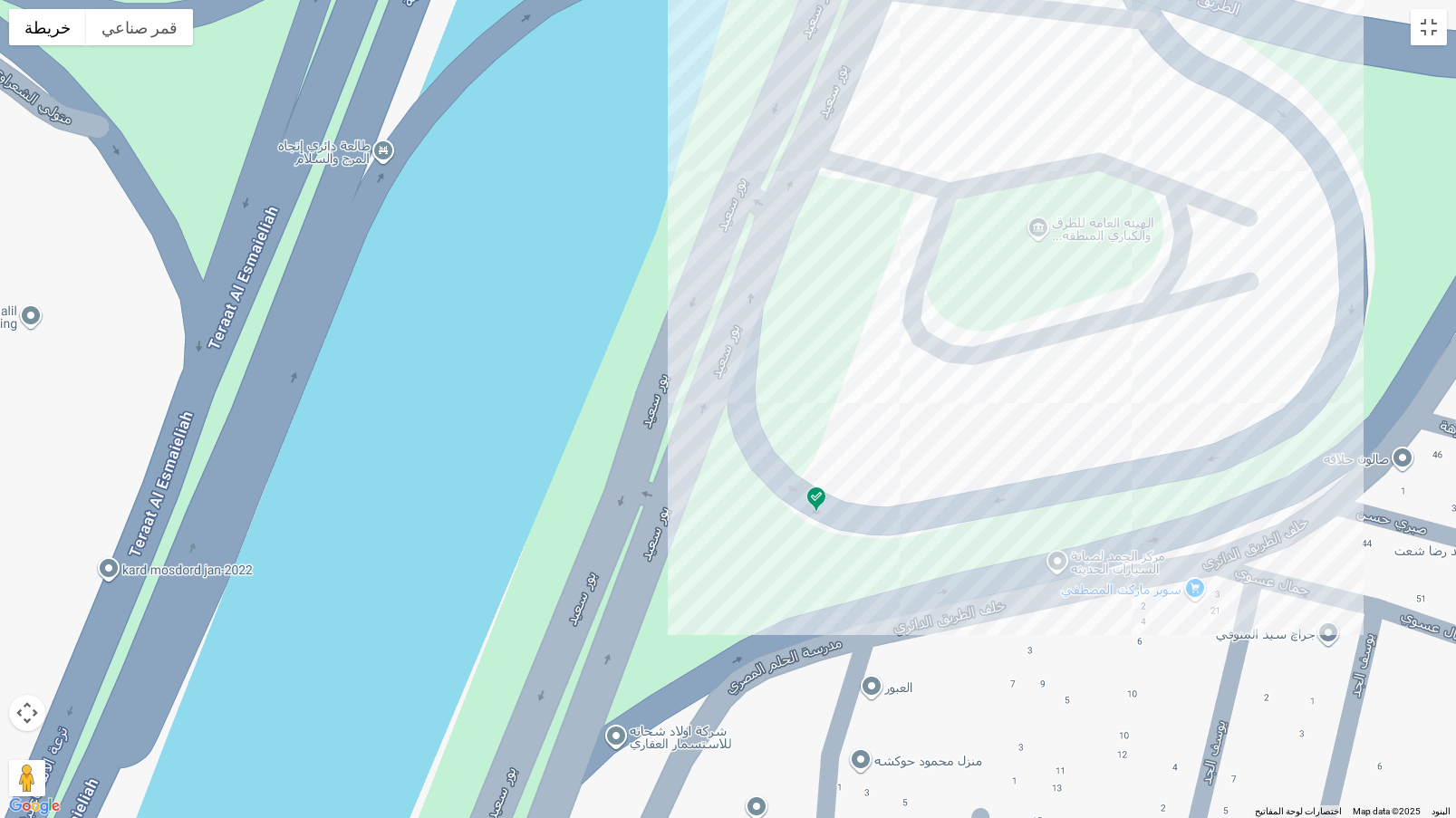
click at [814, 492] on img at bounding box center [816, 501] width 29 height 30
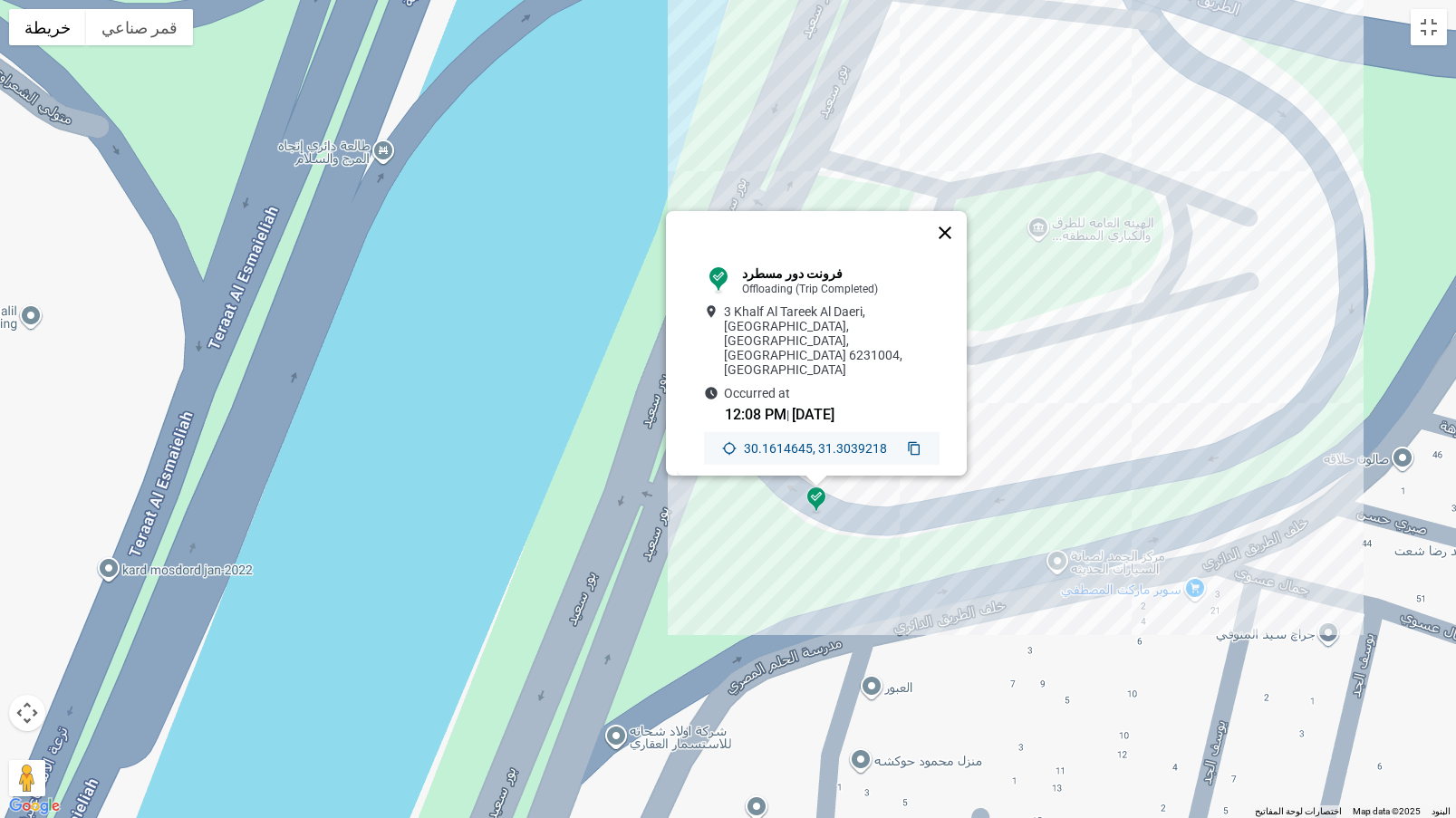
click at [953, 244] on button "إغلاق" at bounding box center [945, 233] width 43 height 43
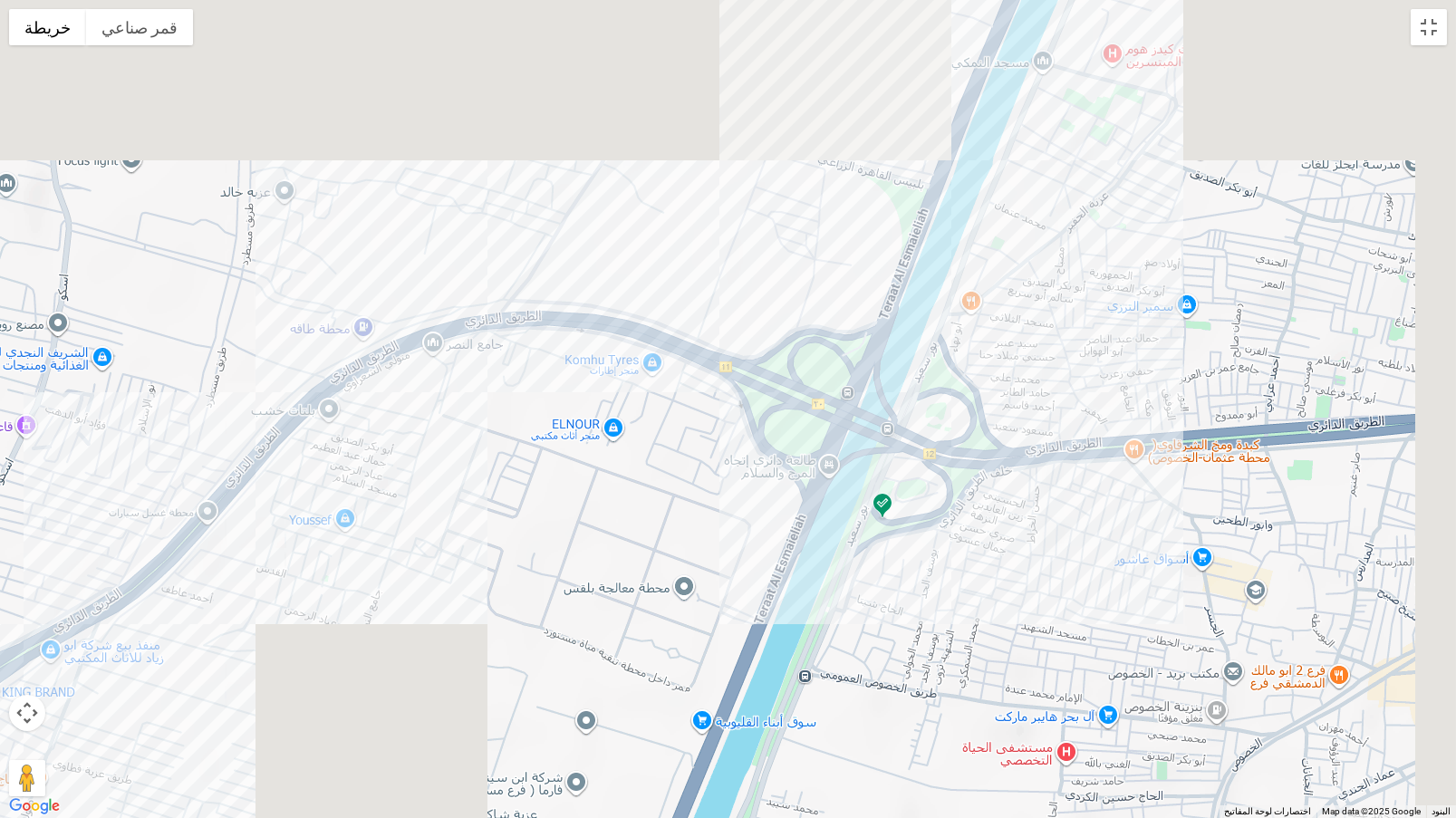
drag, startPoint x: 905, startPoint y: 238, endPoint x: 805, endPoint y: 559, distance: 336.2
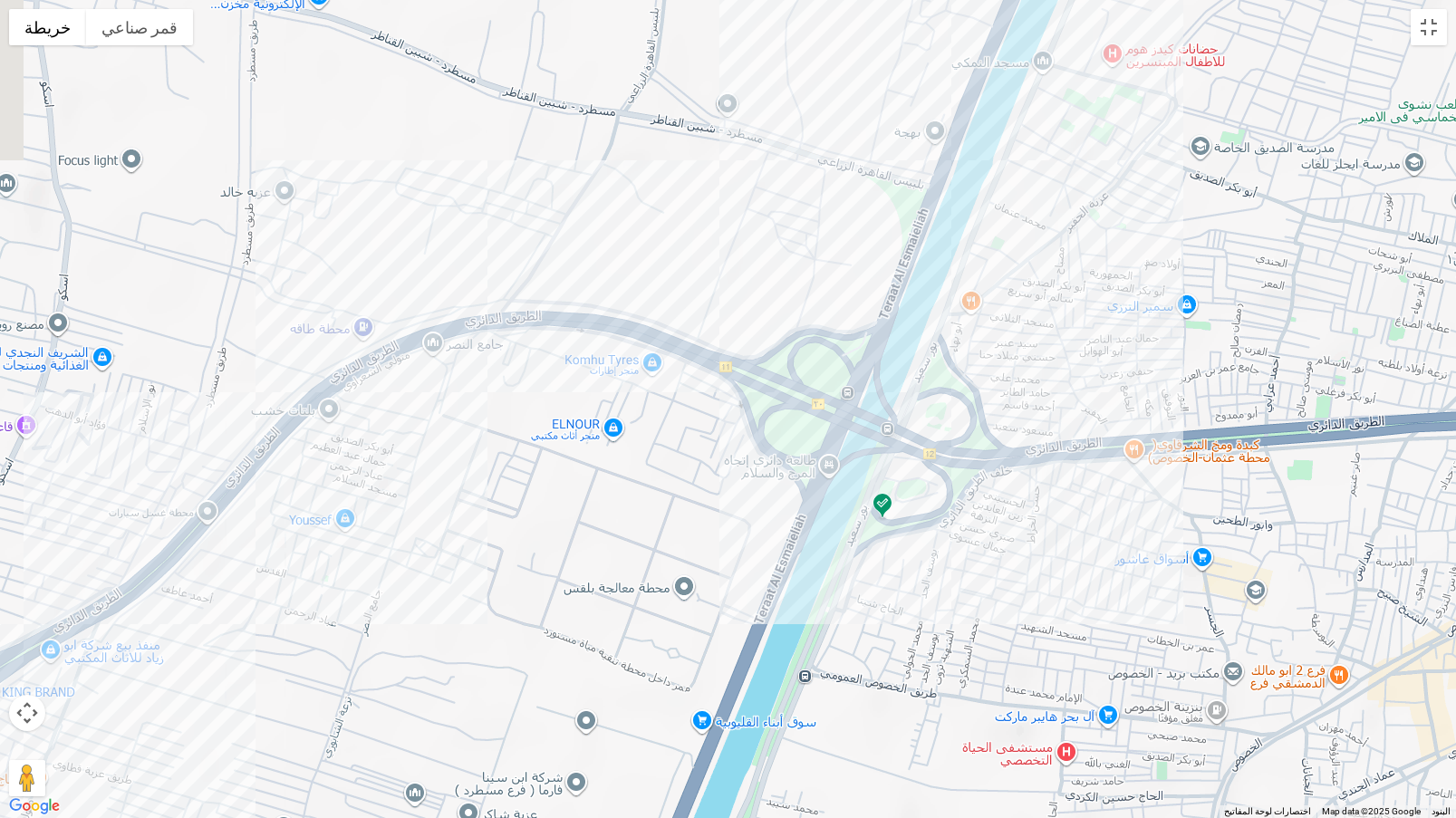
click at [805, 559] on div at bounding box center [728, 409] width 1456 height 818
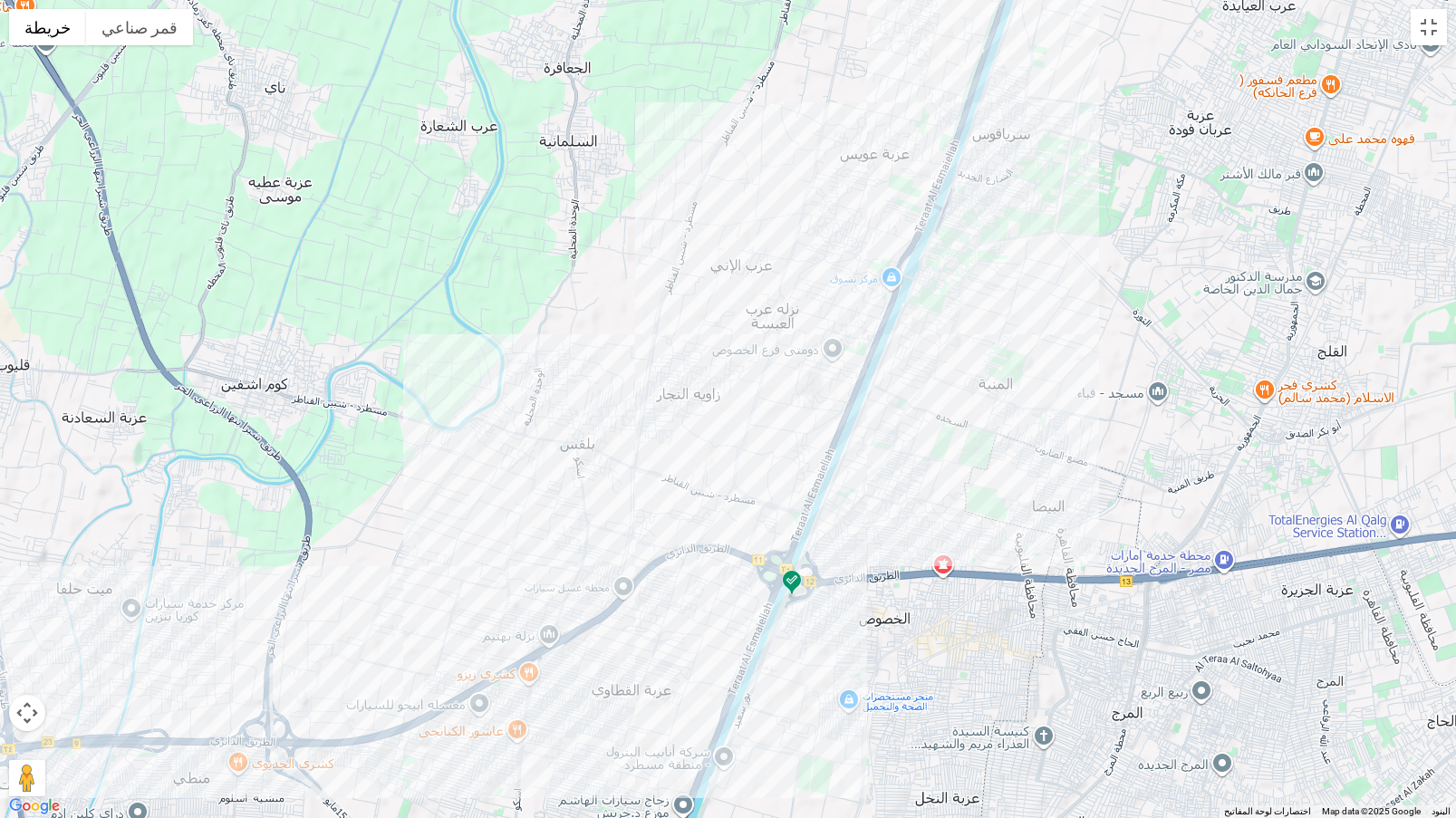
click at [789, 580] on img at bounding box center [792, 584] width 29 height 30
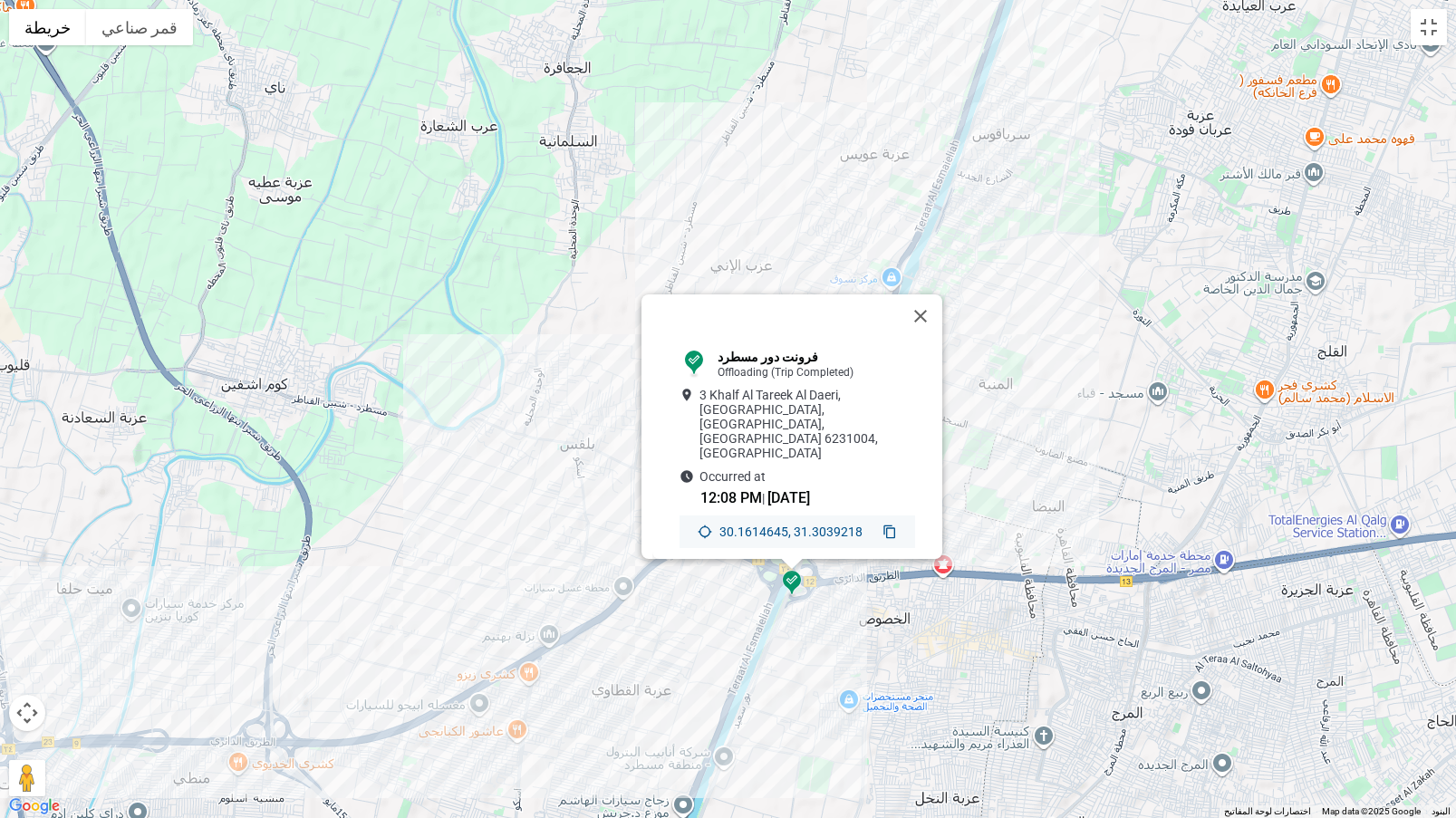
click at [883, 525] on icon at bounding box center [890, 532] width 14 height 14
click at [932, 319] on button "إغلاق" at bounding box center [921, 316] width 43 height 43
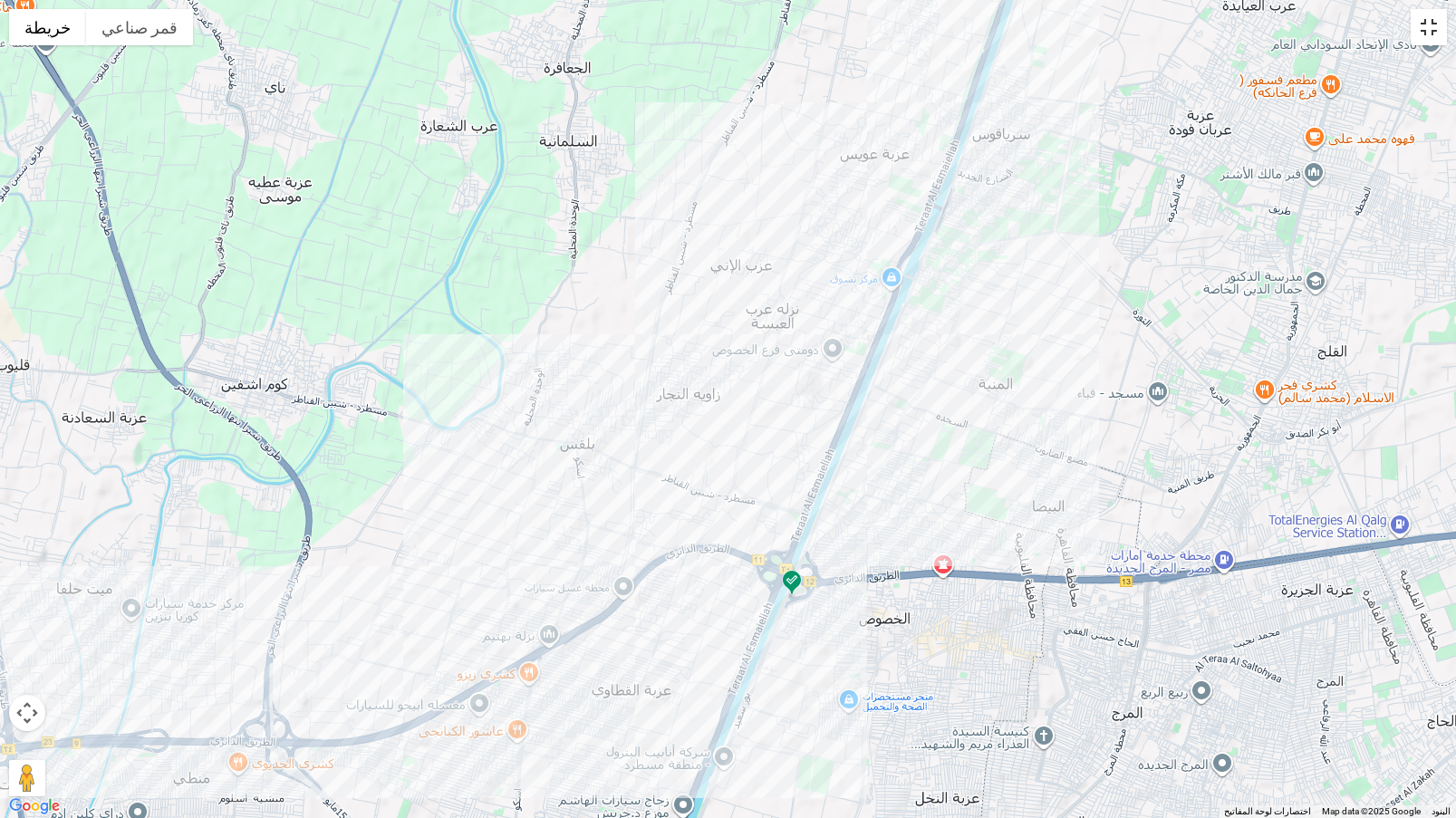
click at [1430, 21] on button "تبديل إلى العرض ملء الشاشة" at bounding box center [1429, 27] width 37 height 37
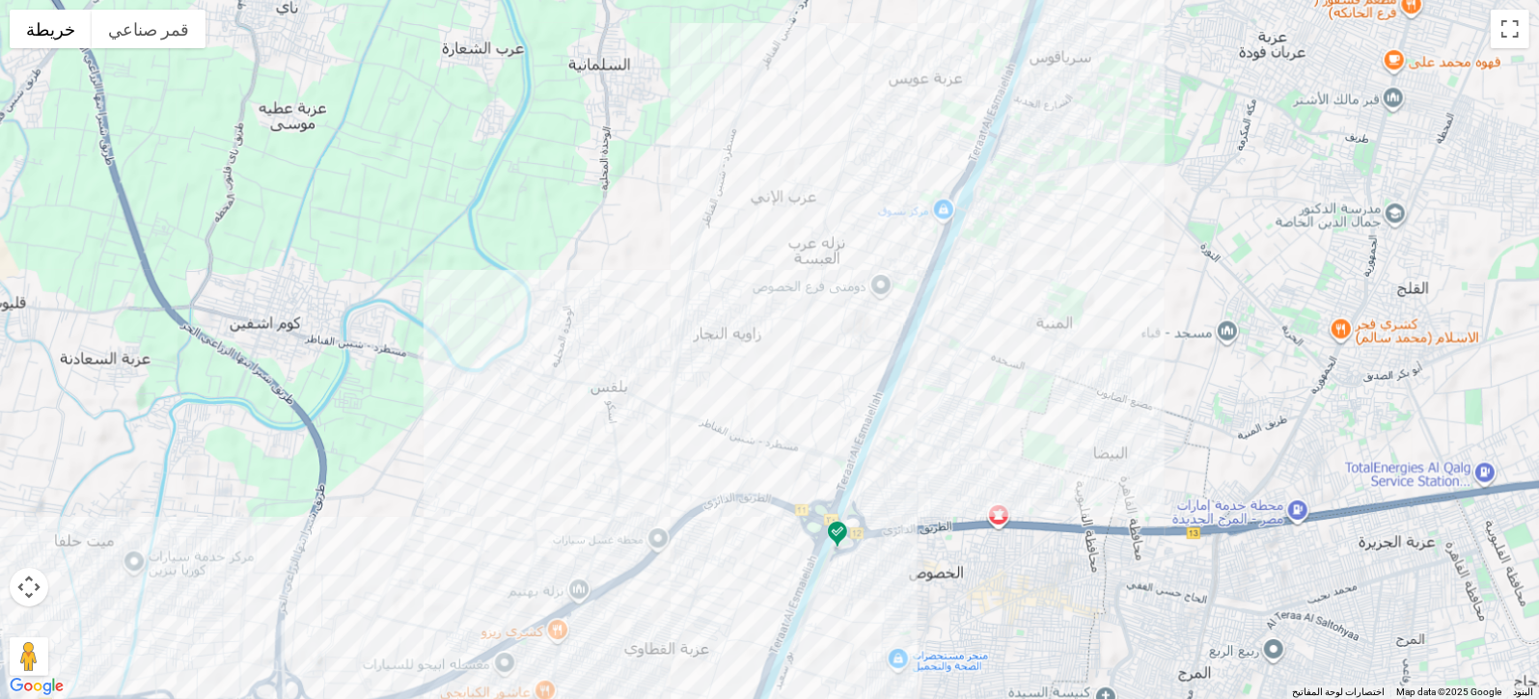
click at [373, 315] on button "Summary" at bounding box center [336, 330] width 171 height 46
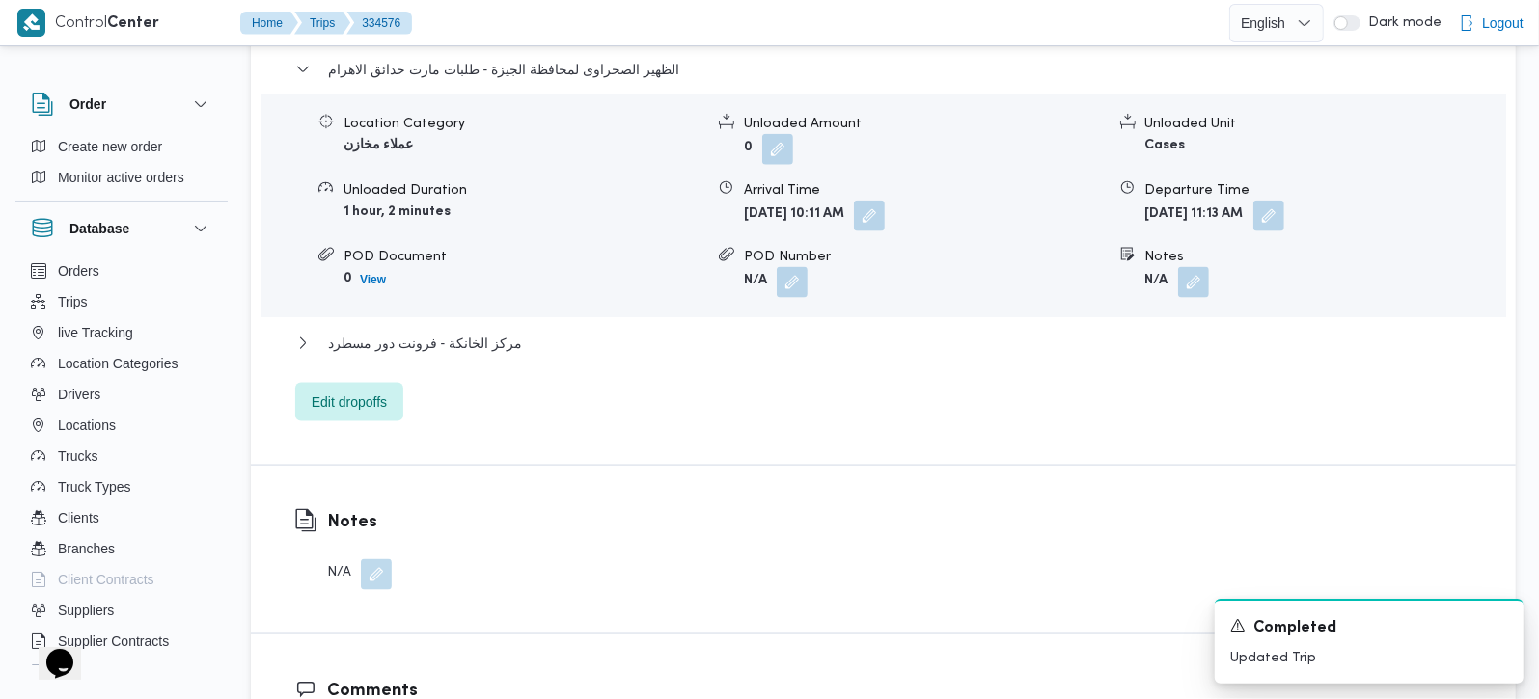
scroll to position [1747, 0]
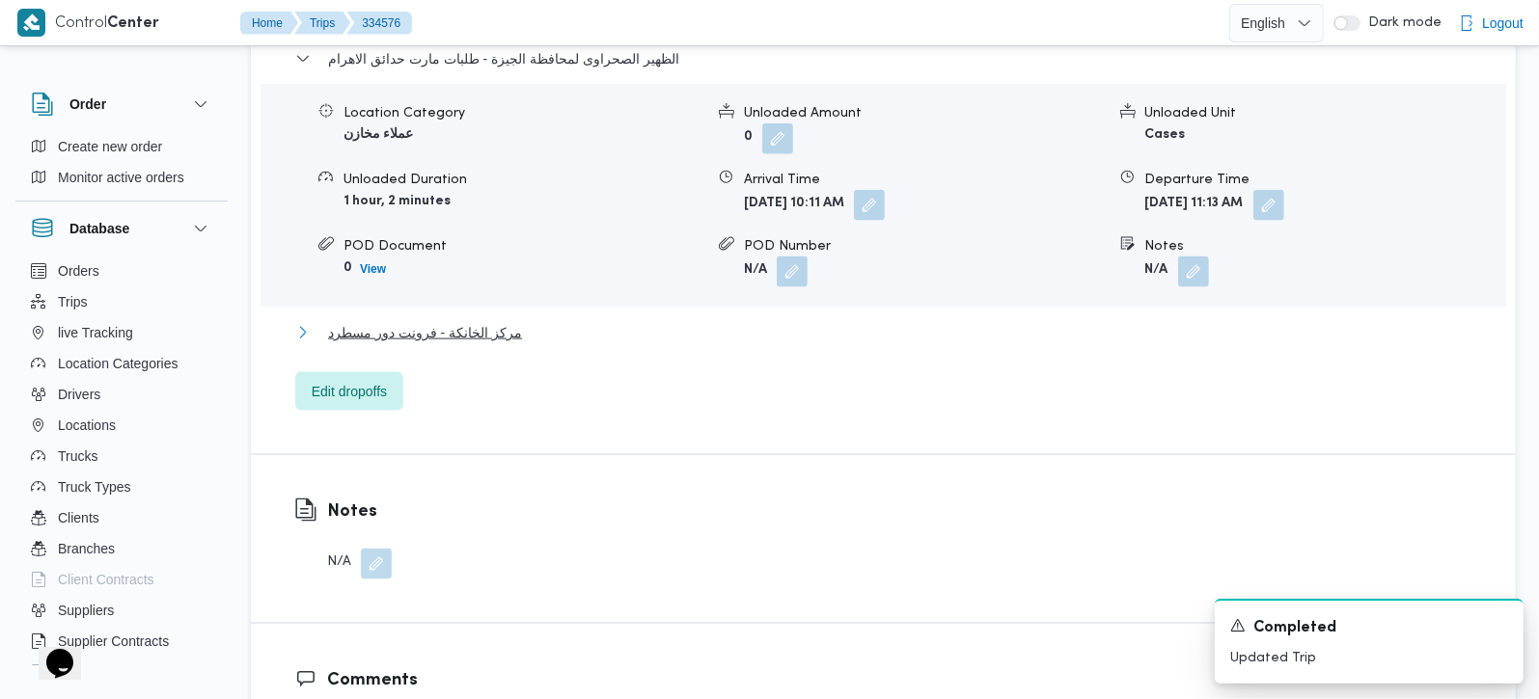
click at [471, 321] on span "مركز الخانكة - فرونت دور مسطرد" at bounding box center [425, 332] width 194 height 23
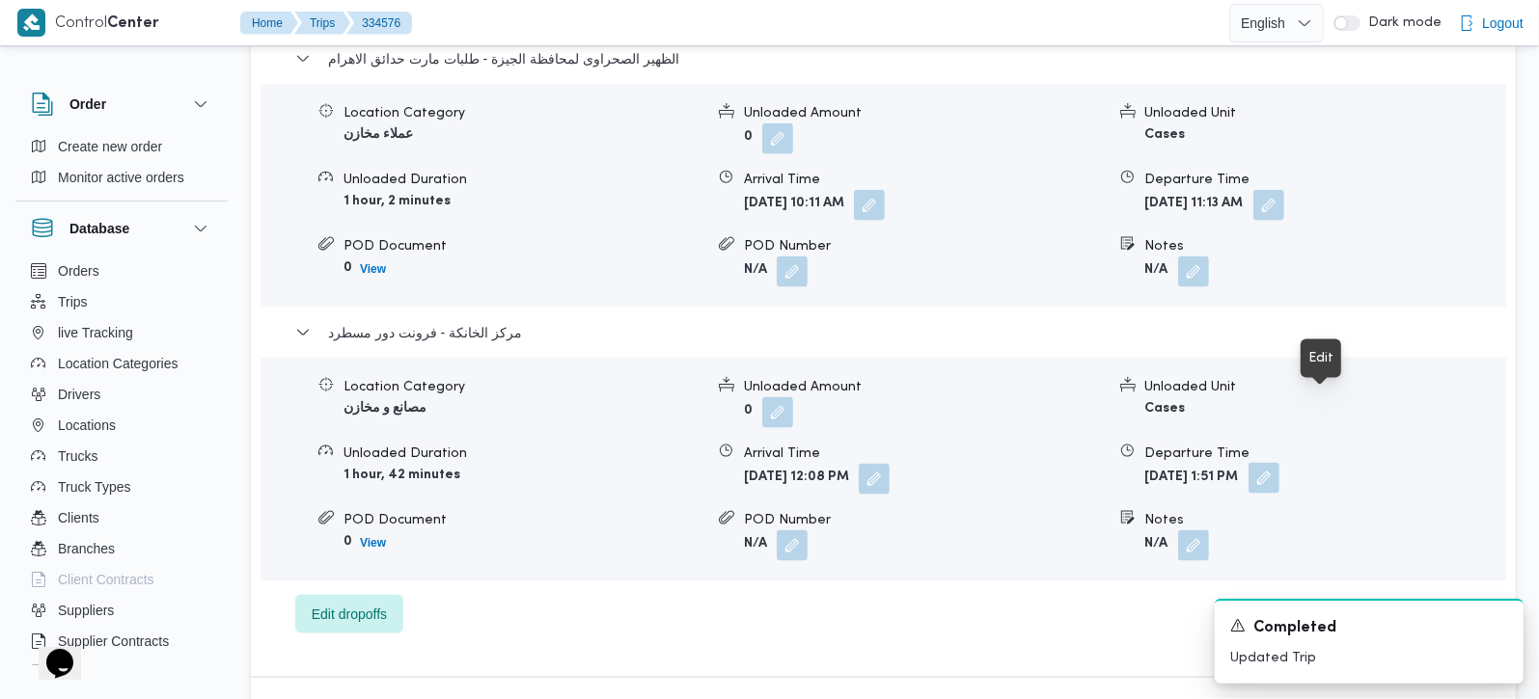
click at [1279, 463] on button "button" at bounding box center [1263, 478] width 31 height 31
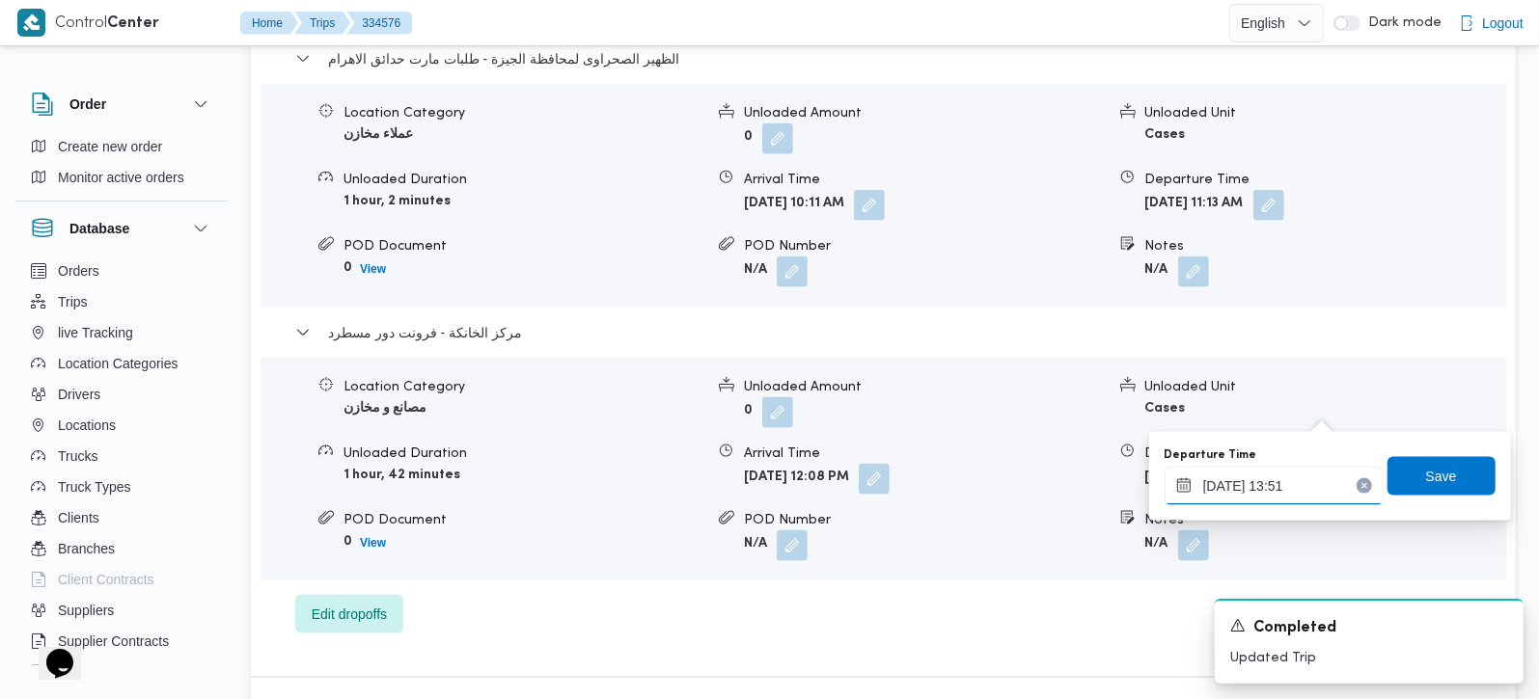
click at [1276, 483] on input "31/08/2025 13:51" at bounding box center [1273, 486] width 219 height 39
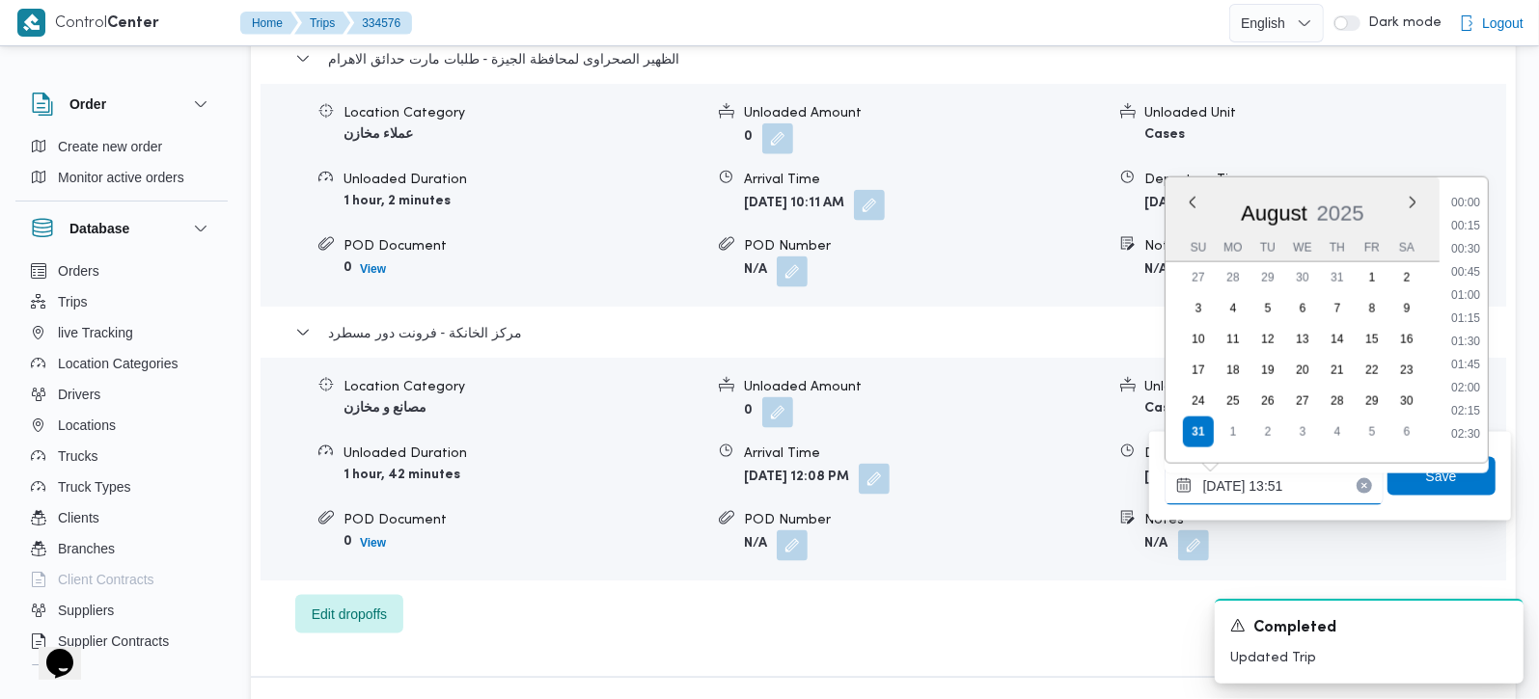
scroll to position [1141, 0]
click at [1464, 213] on li "12:30" at bounding box center [1465, 218] width 44 height 19
type input "31/08/2025 12:30"
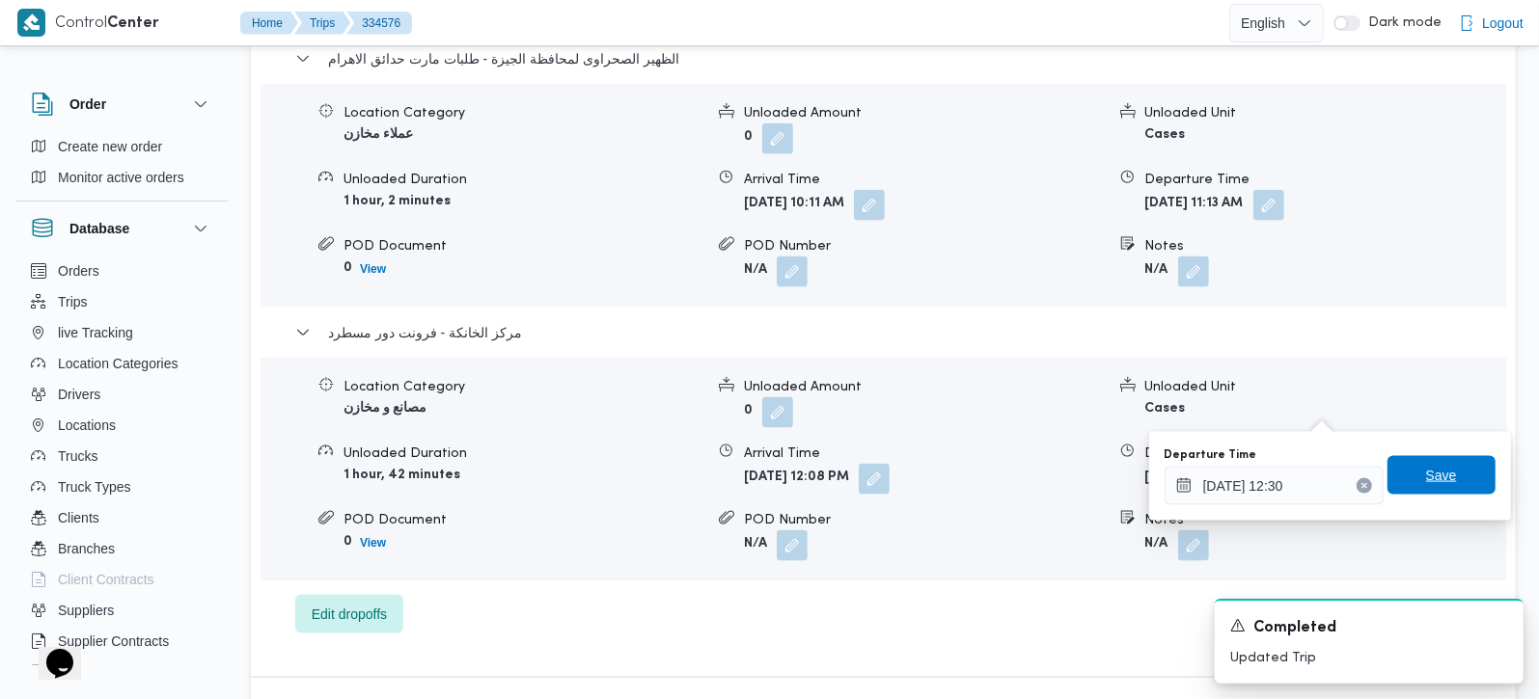
click at [1426, 468] on span "Save" at bounding box center [1441, 475] width 31 height 23
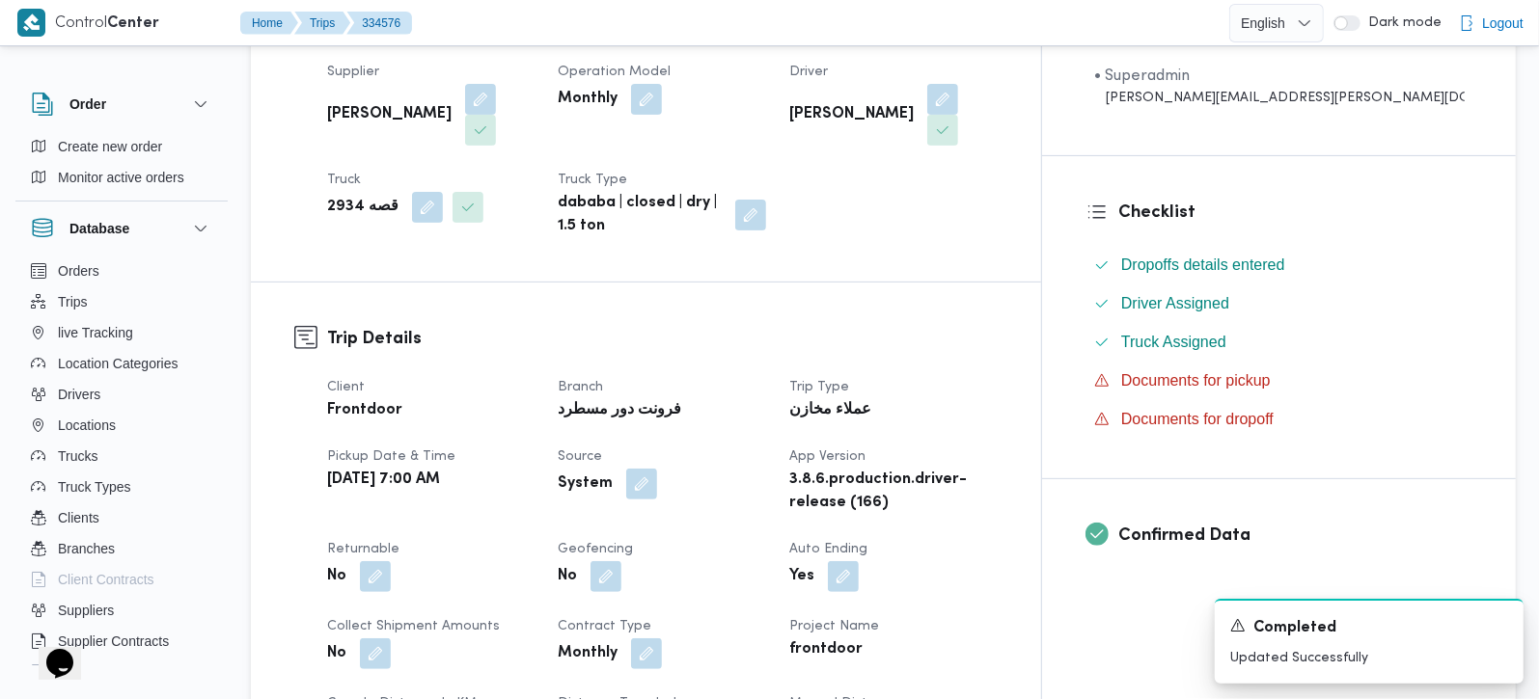
scroll to position [0, 0]
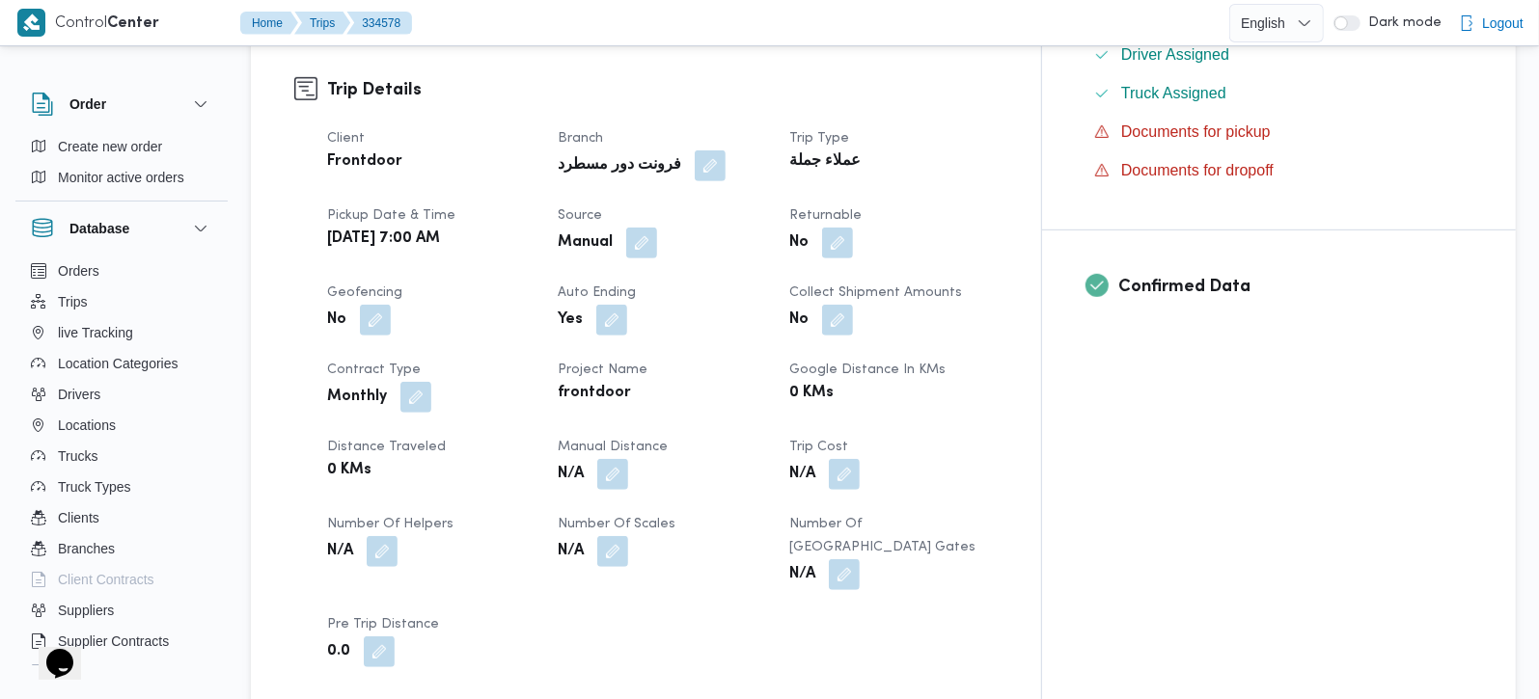
scroll to position [680, 0]
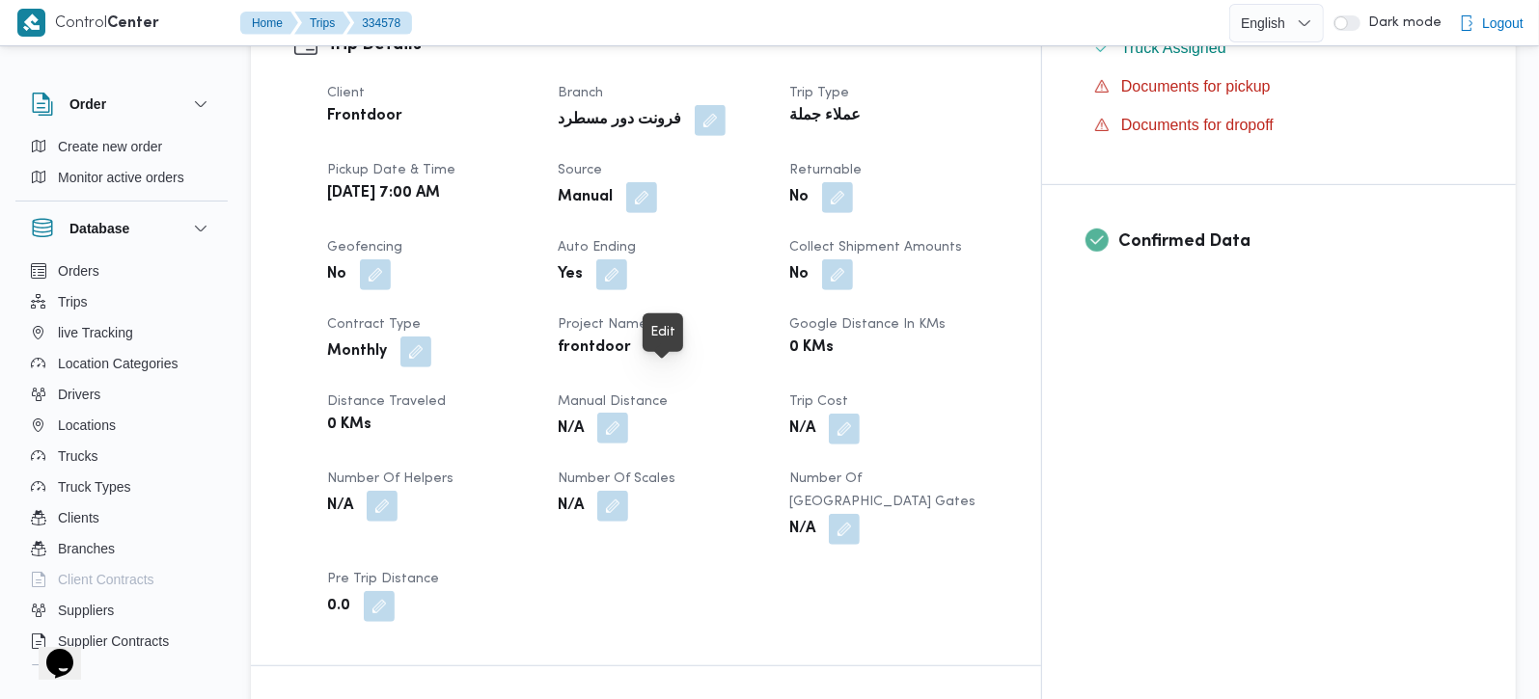
click at [628, 413] on button "button" at bounding box center [612, 428] width 31 height 31
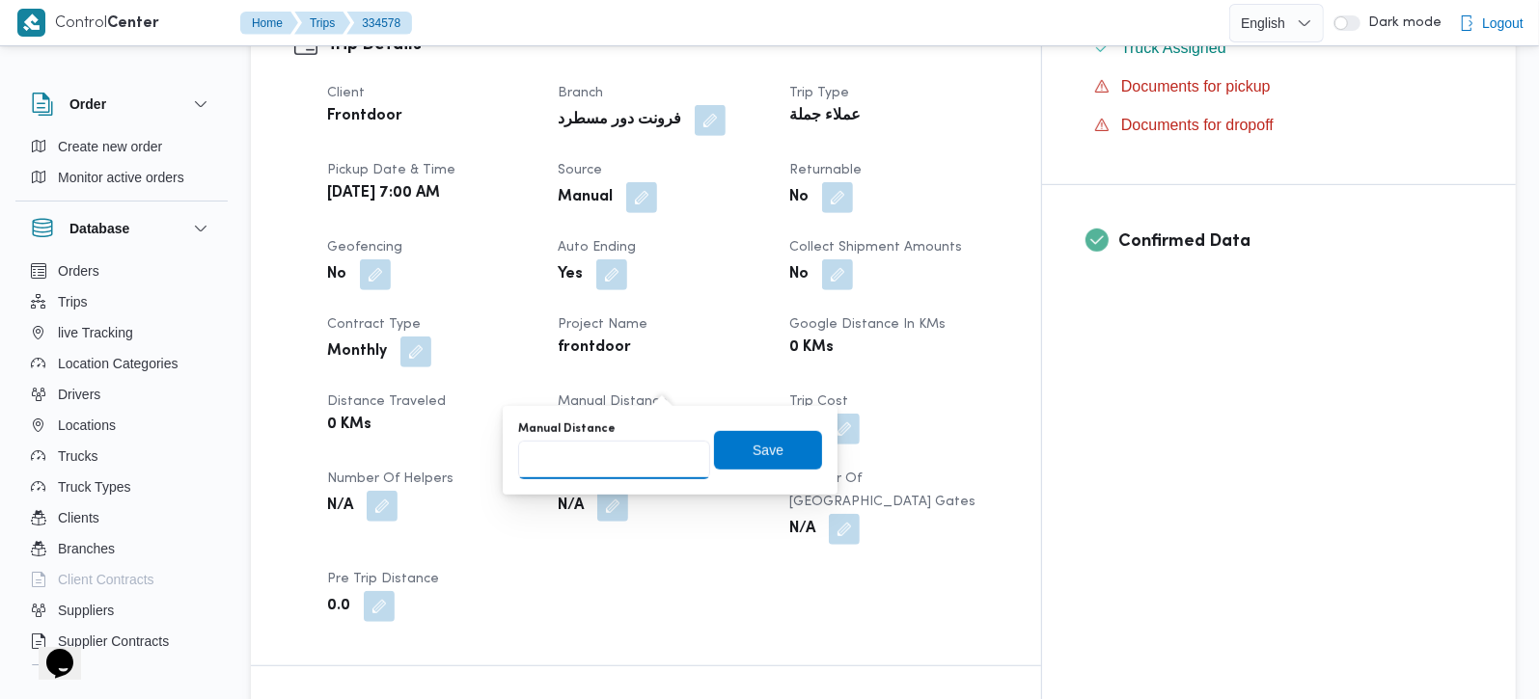
click at [634, 459] on input "Manual Distance" at bounding box center [614, 460] width 192 height 39
type input "80"
click at [764, 447] on span "Save" at bounding box center [767, 449] width 31 height 23
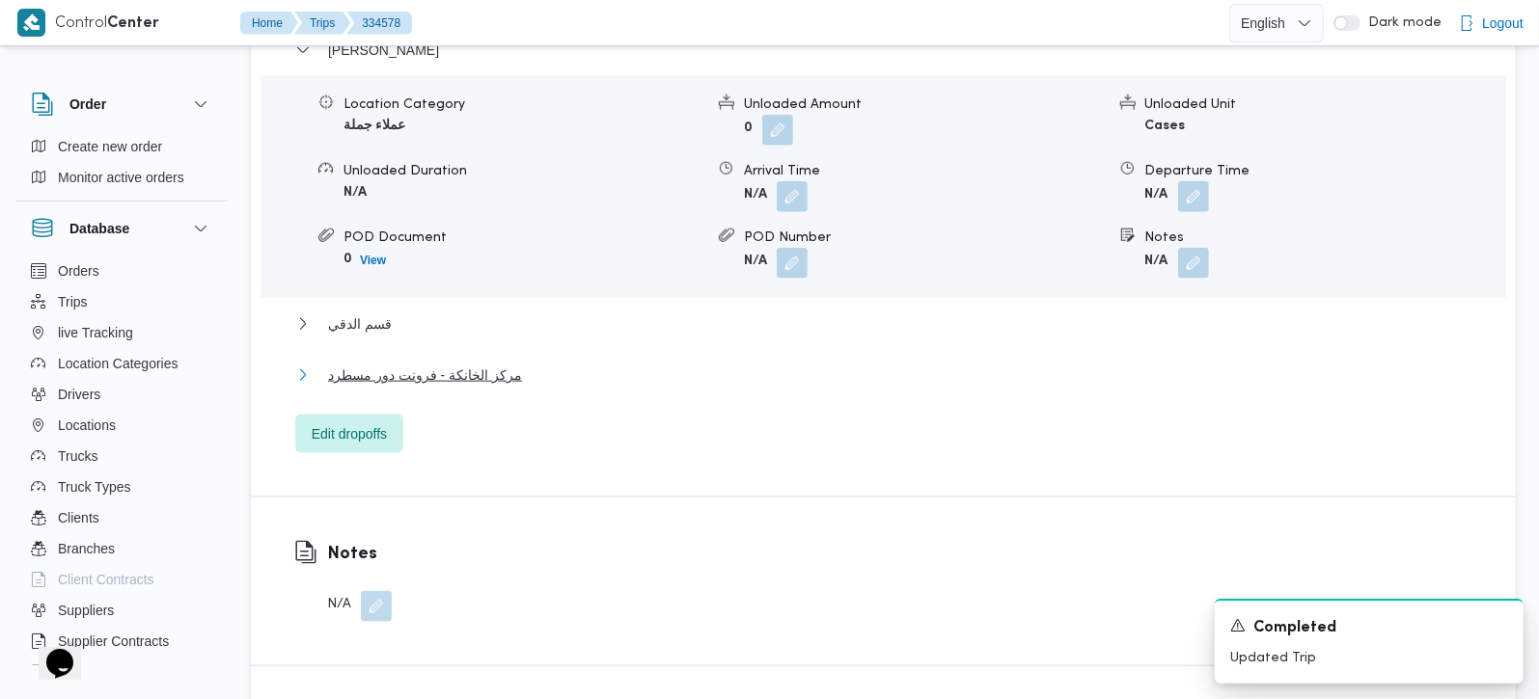
click at [440, 364] on span "مركز الخانكة - فرونت دور مسطرد" at bounding box center [425, 375] width 194 height 23
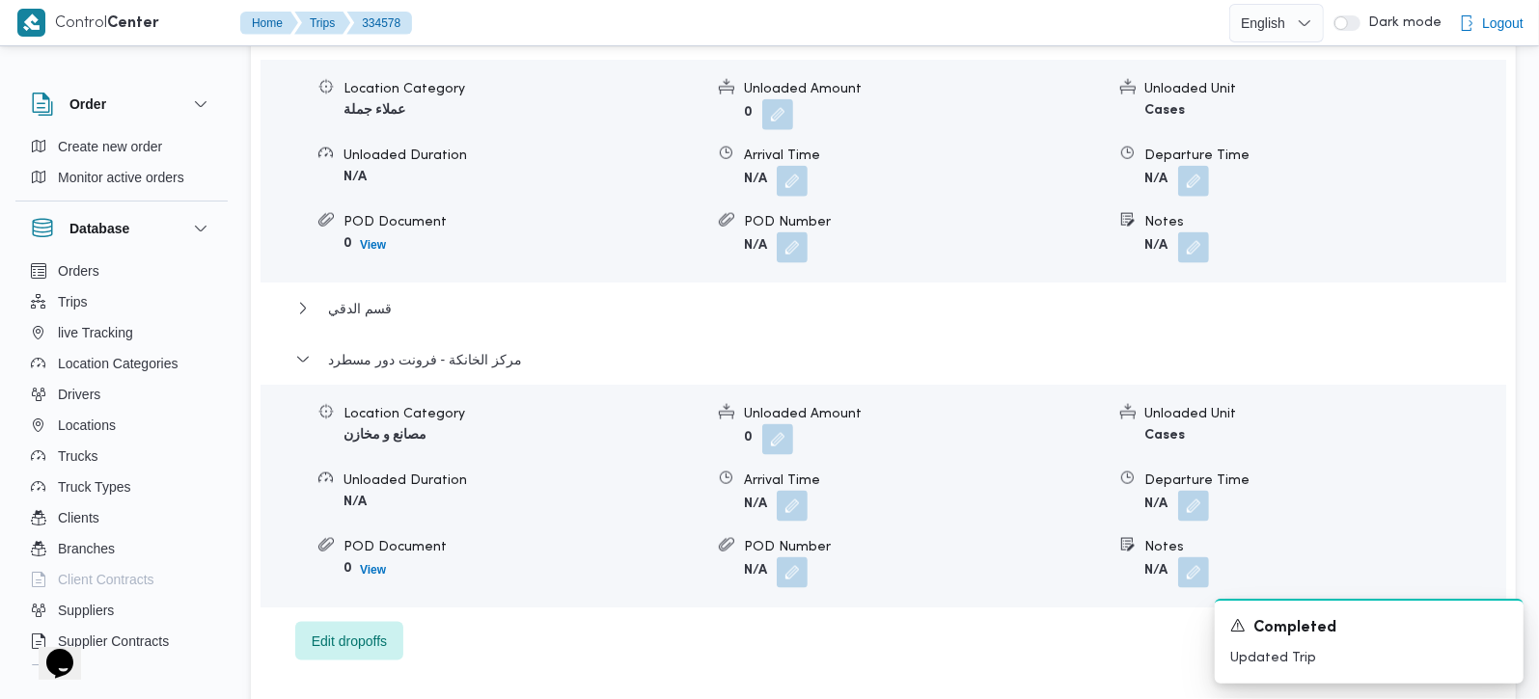
scroll to position [1816, 0]
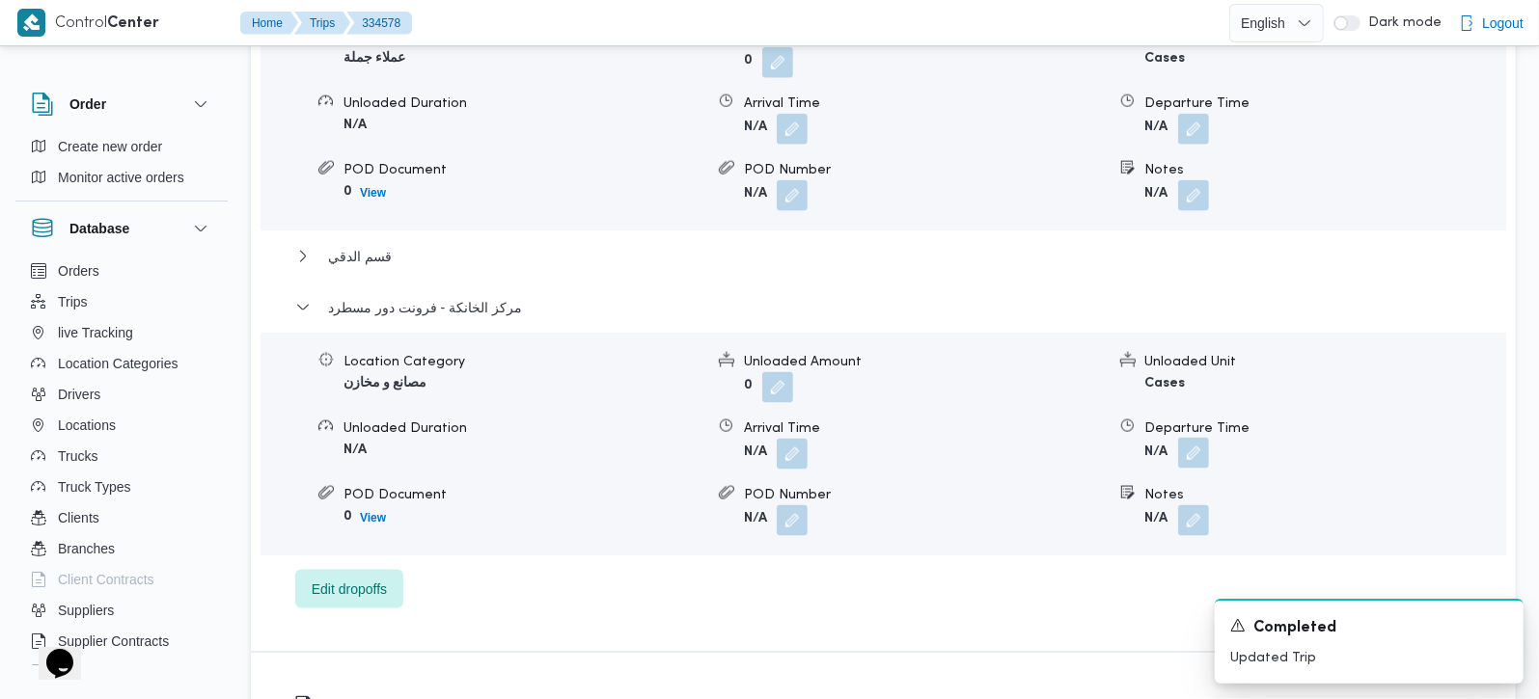
click at [1191, 438] on button "button" at bounding box center [1193, 453] width 31 height 31
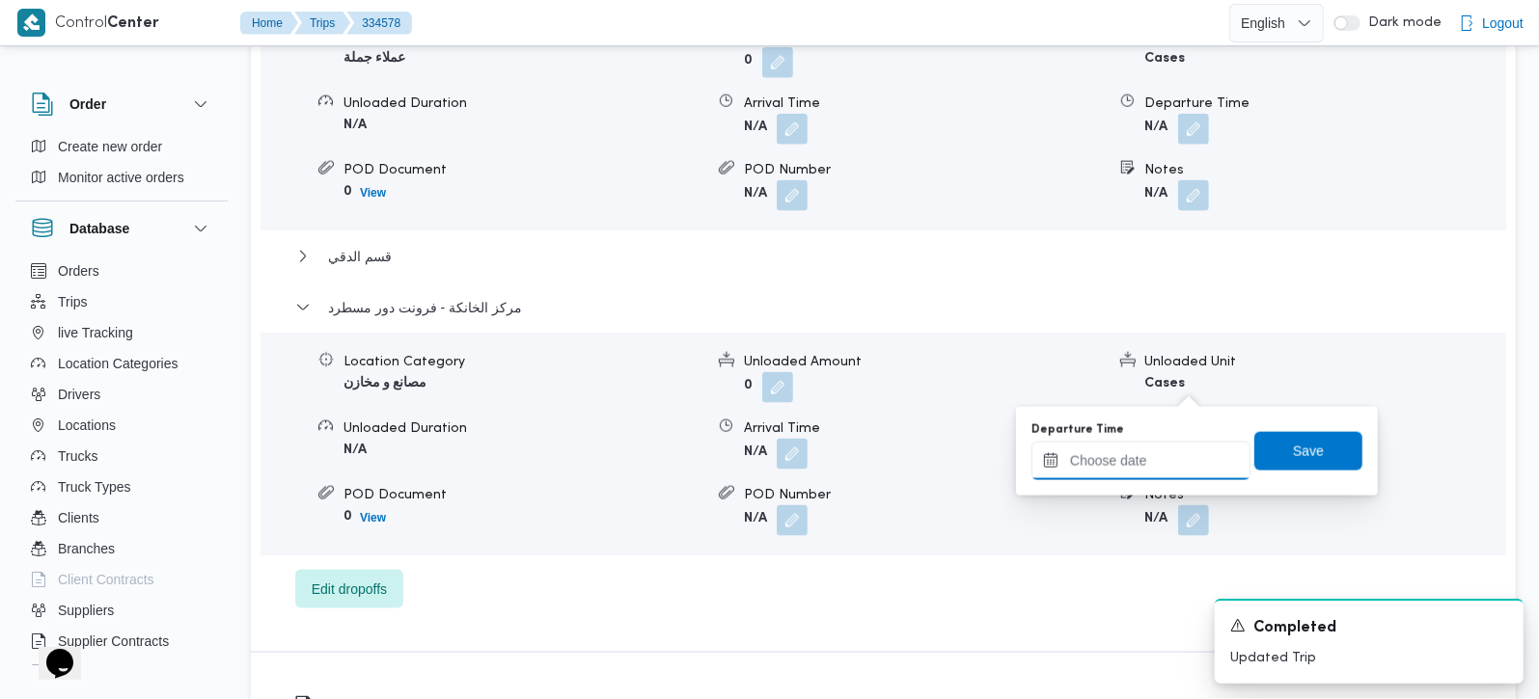
click at [1149, 465] on input "Departure Time" at bounding box center [1140, 461] width 219 height 39
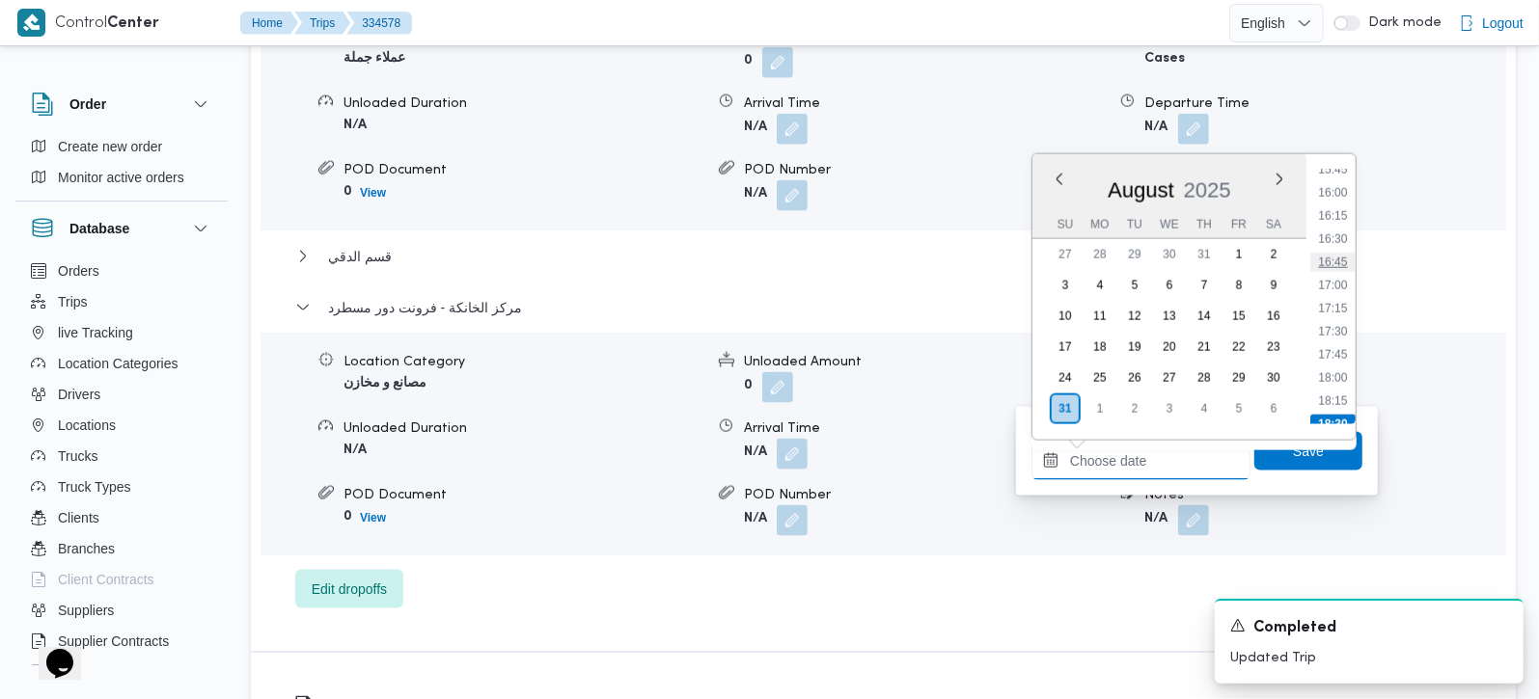
scroll to position [1354, 0]
click at [1336, 238] on li "15:15" at bounding box center [1332, 237] width 44 height 19
type input "31/08/2025 15:15"
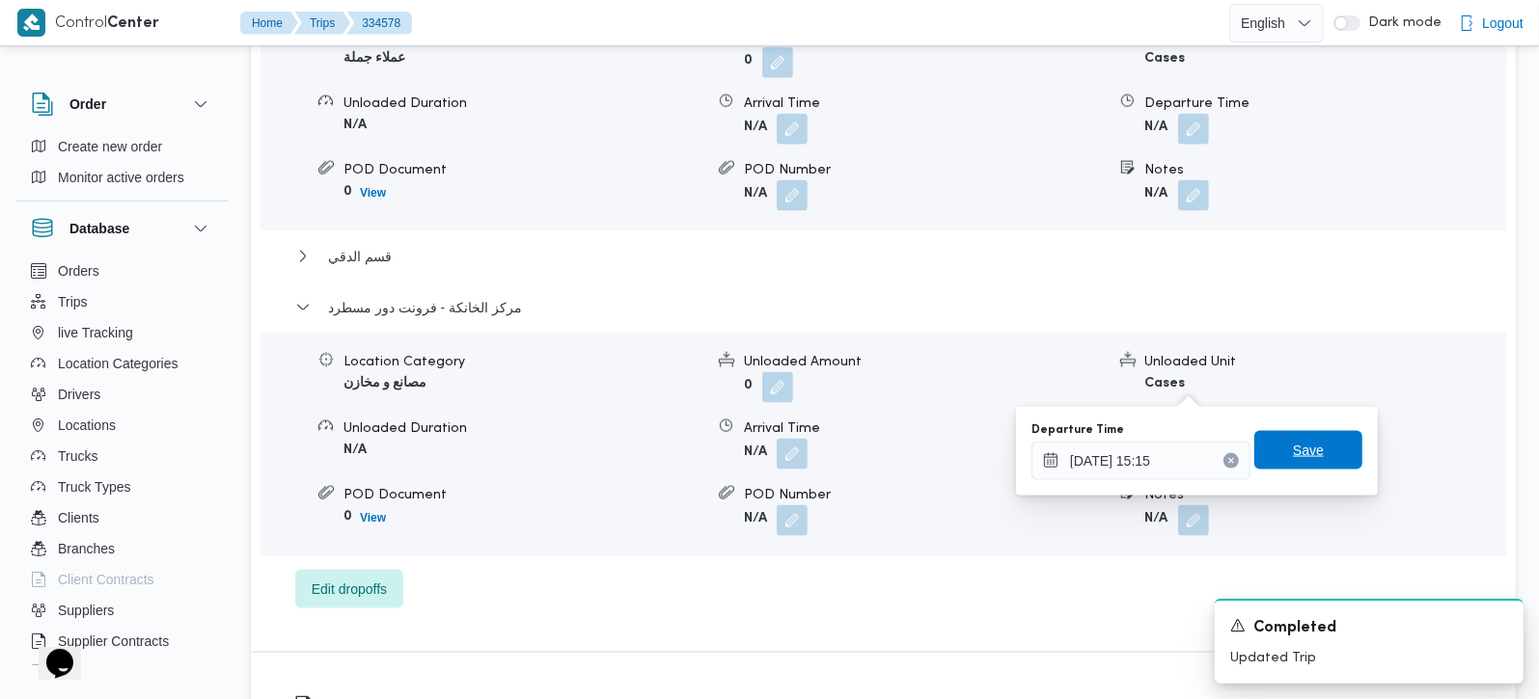
click at [1300, 446] on span "Save" at bounding box center [1308, 450] width 31 height 23
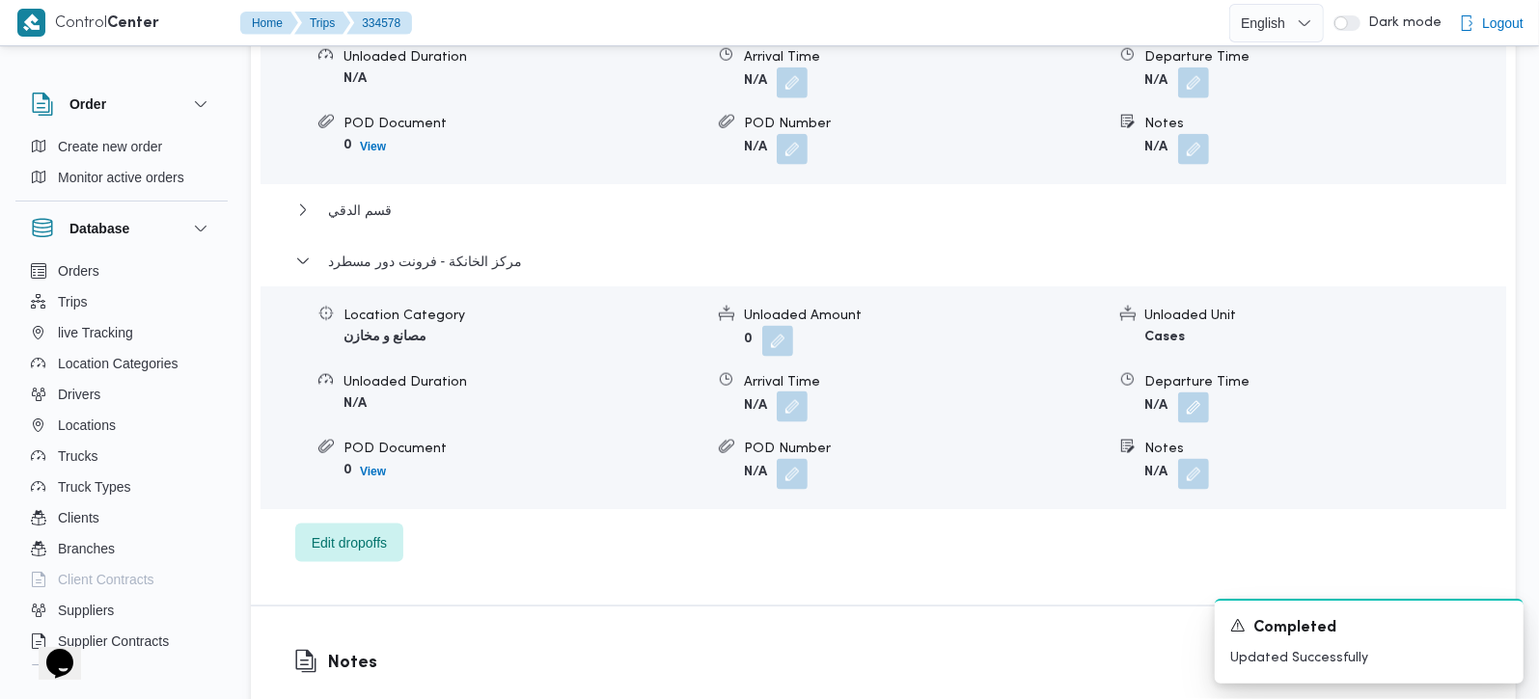
click at [792, 392] on button "button" at bounding box center [792, 407] width 31 height 31
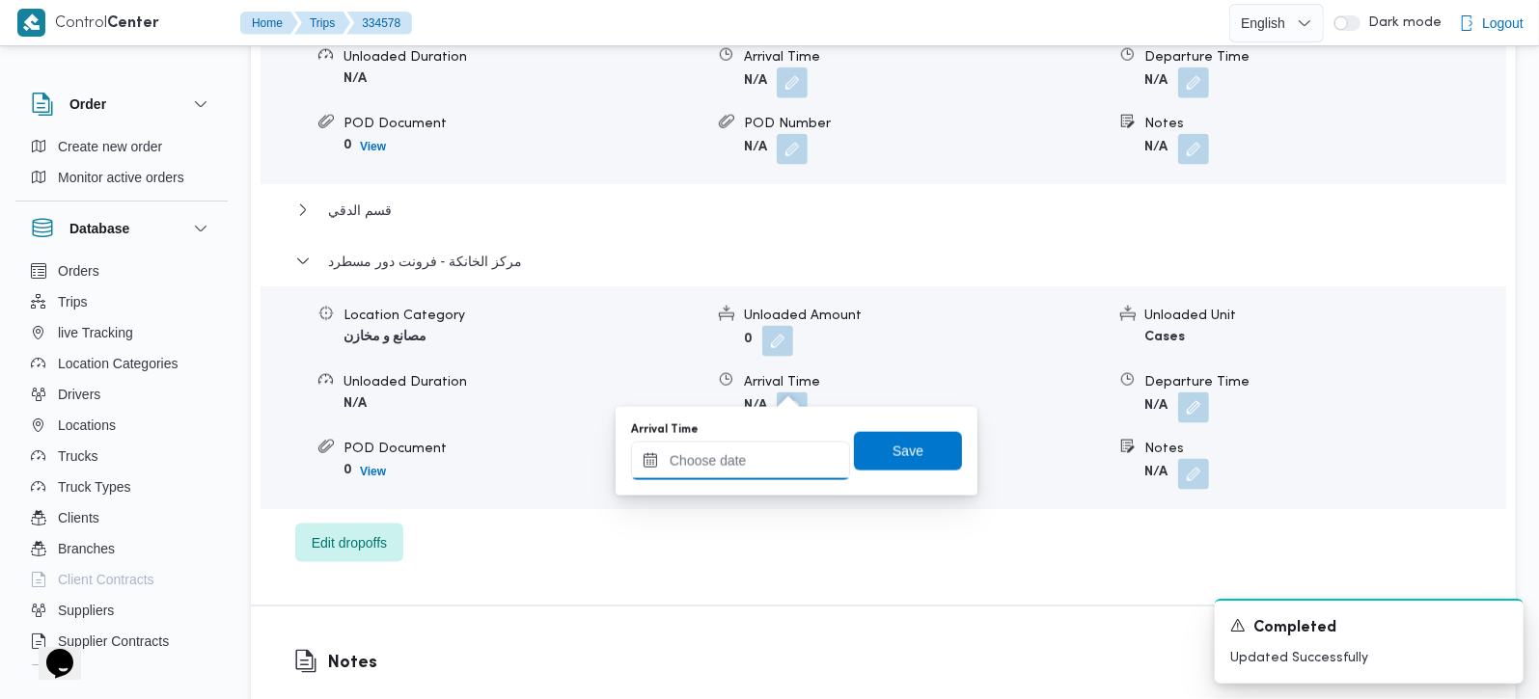
click at [742, 470] on input "Arrival Time" at bounding box center [740, 461] width 219 height 39
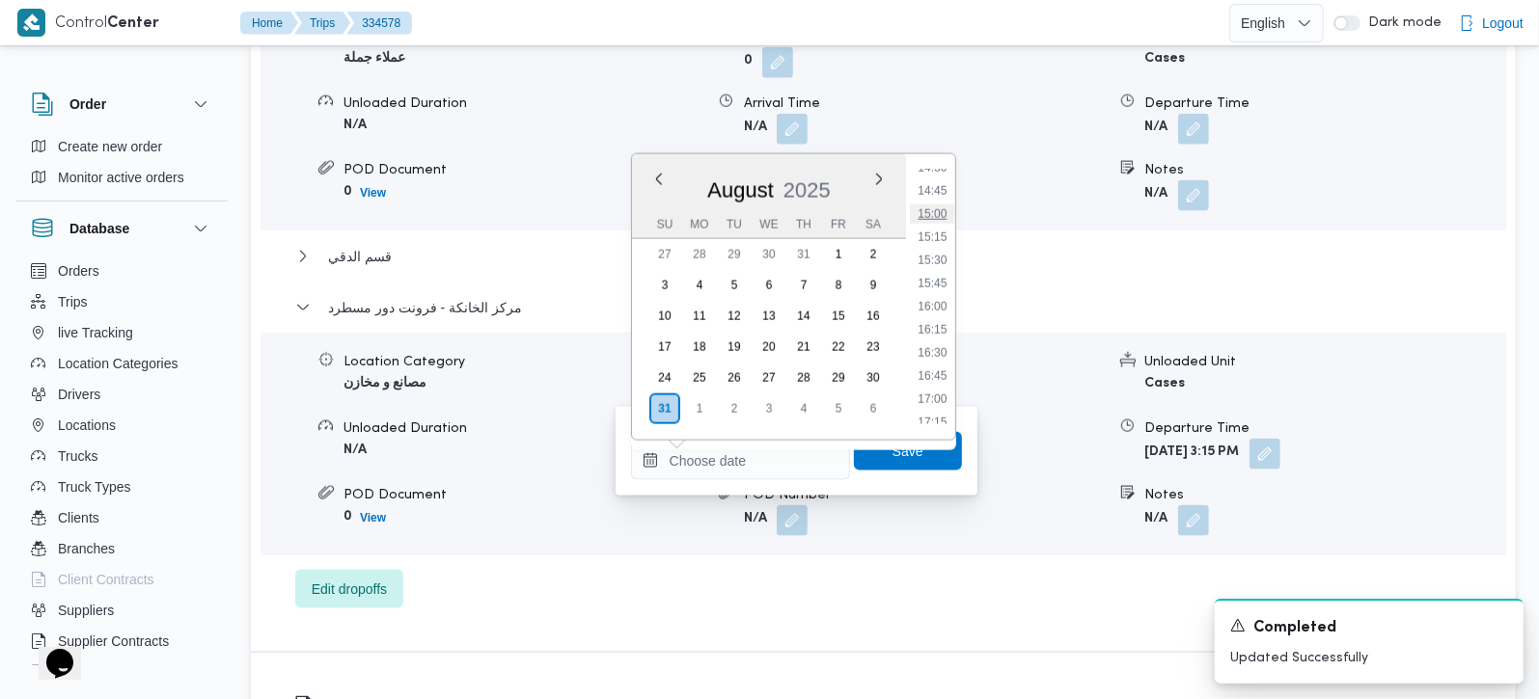
click at [936, 210] on li "15:00" at bounding box center [932, 214] width 44 height 19
type input "31/08/2025 15:00"
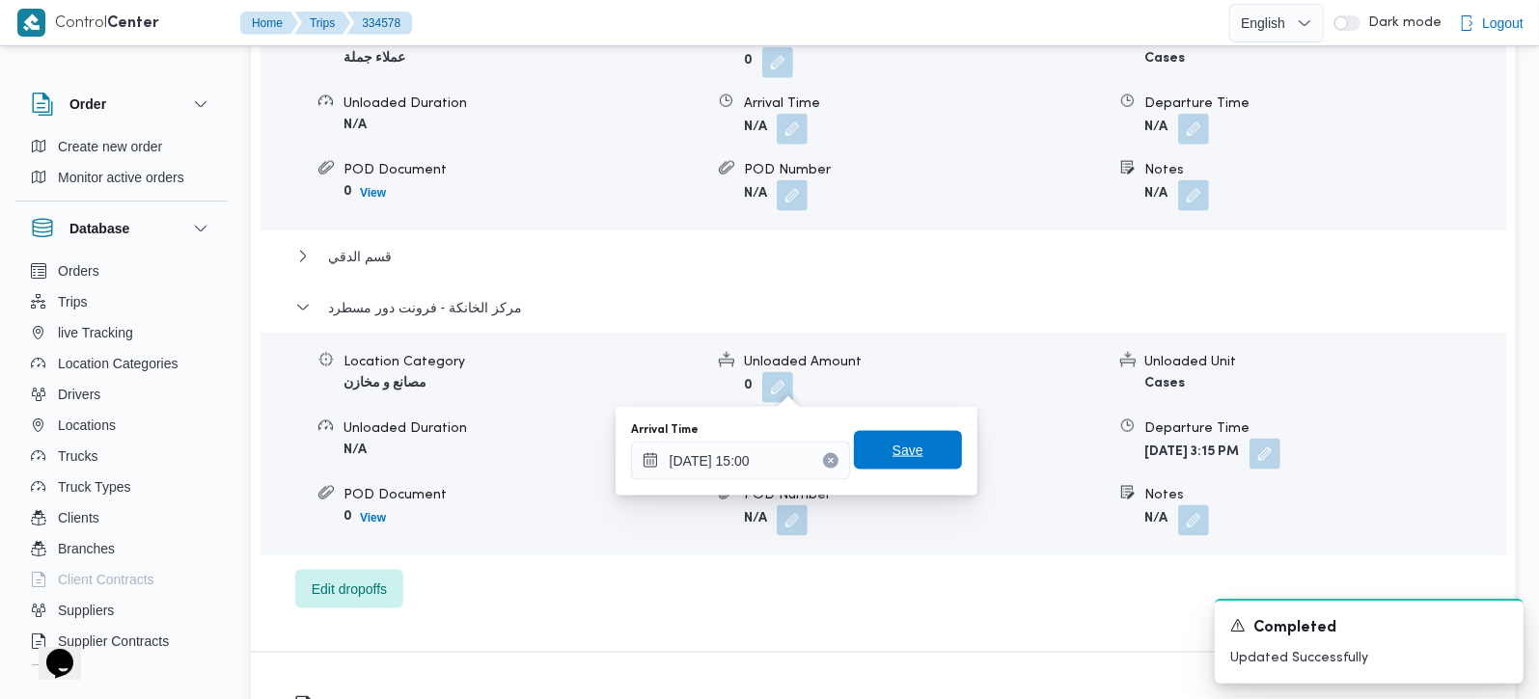
click at [898, 447] on span "Save" at bounding box center [907, 450] width 31 height 23
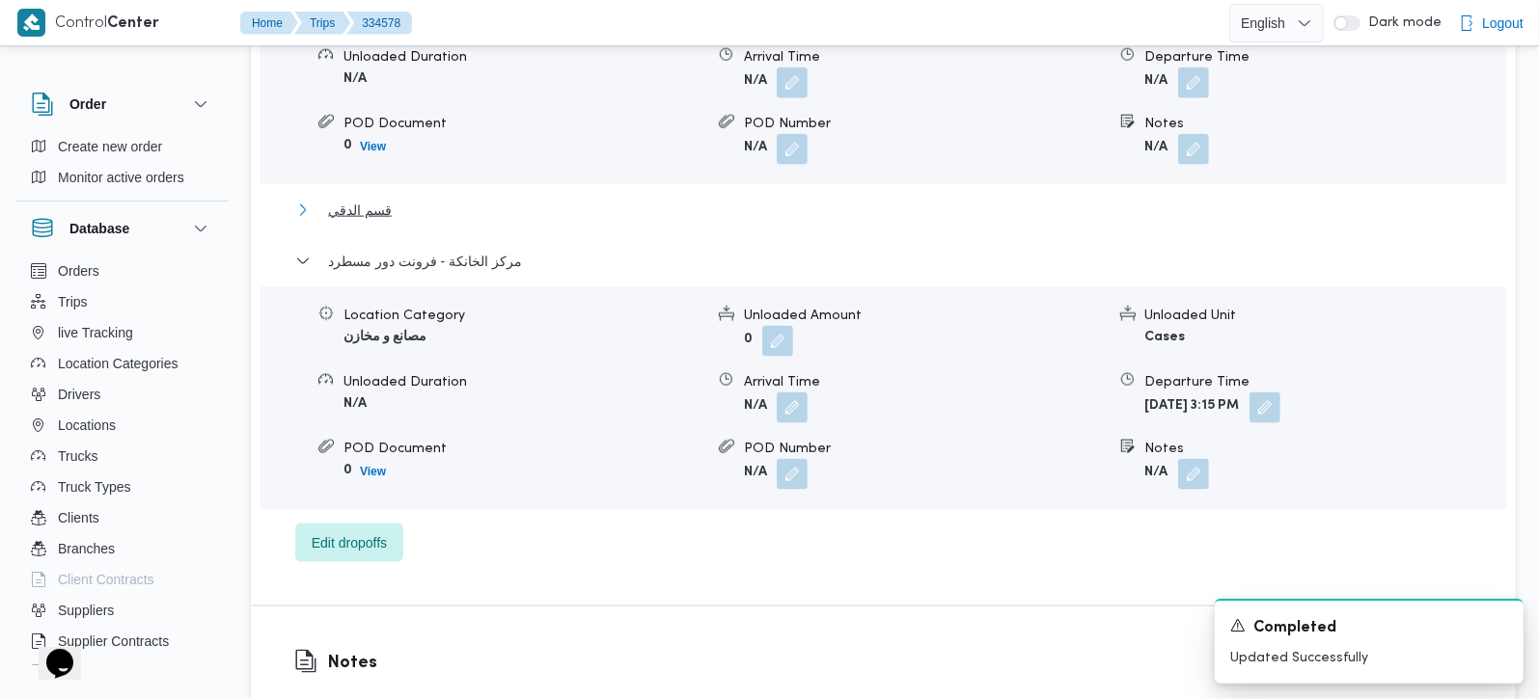
click at [374, 199] on span "قسم الدقي" at bounding box center [360, 210] width 64 height 23
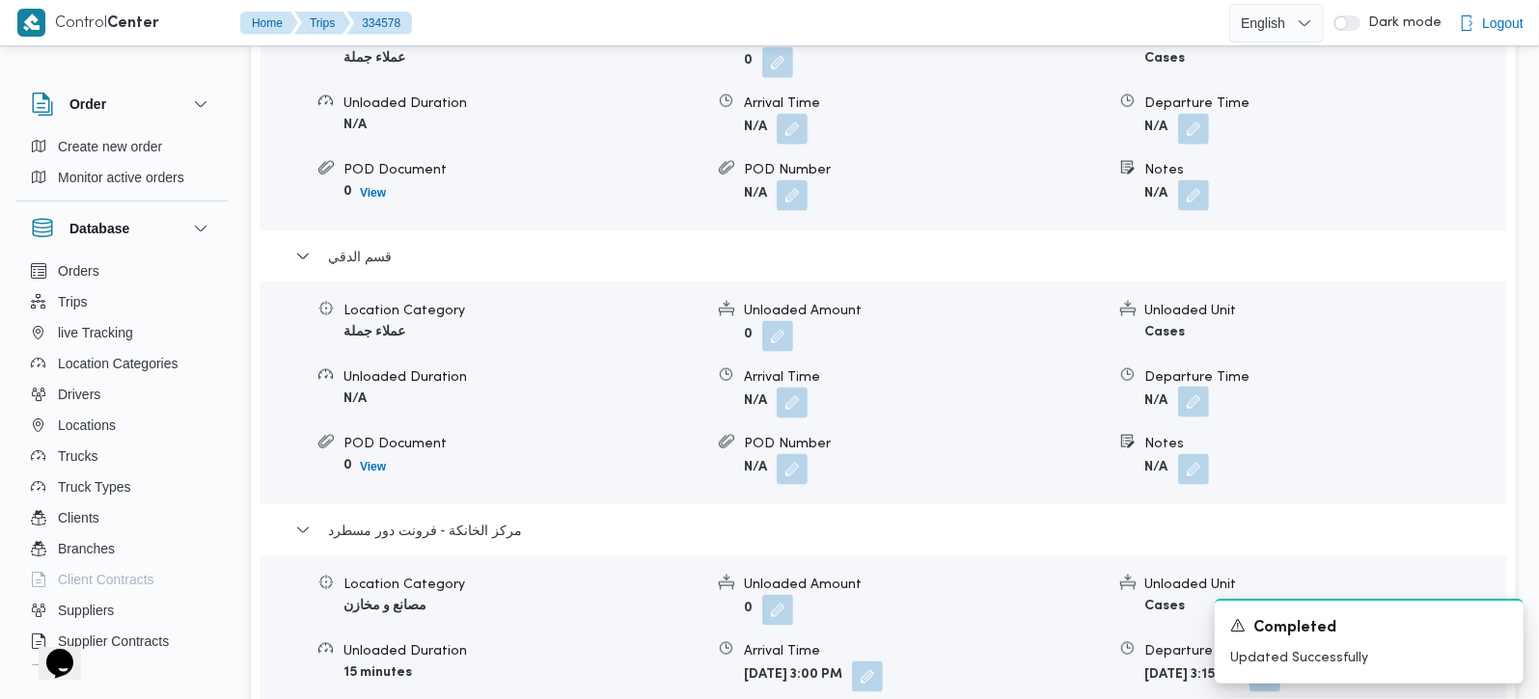
click at [1188, 387] on button "button" at bounding box center [1193, 402] width 31 height 31
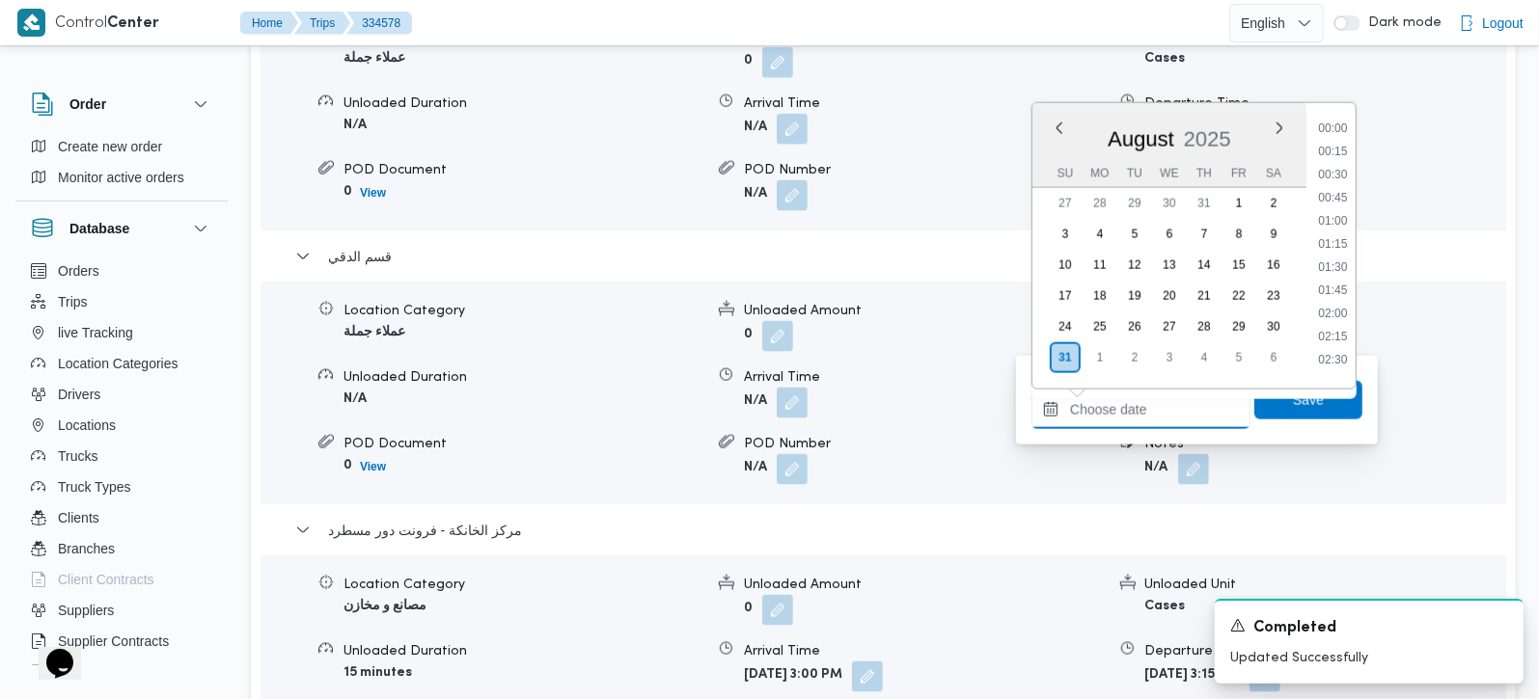
click at [1171, 395] on input "Departure Time" at bounding box center [1140, 410] width 219 height 39
click at [1347, 185] on li "14:00" at bounding box center [1332, 183] width 44 height 19
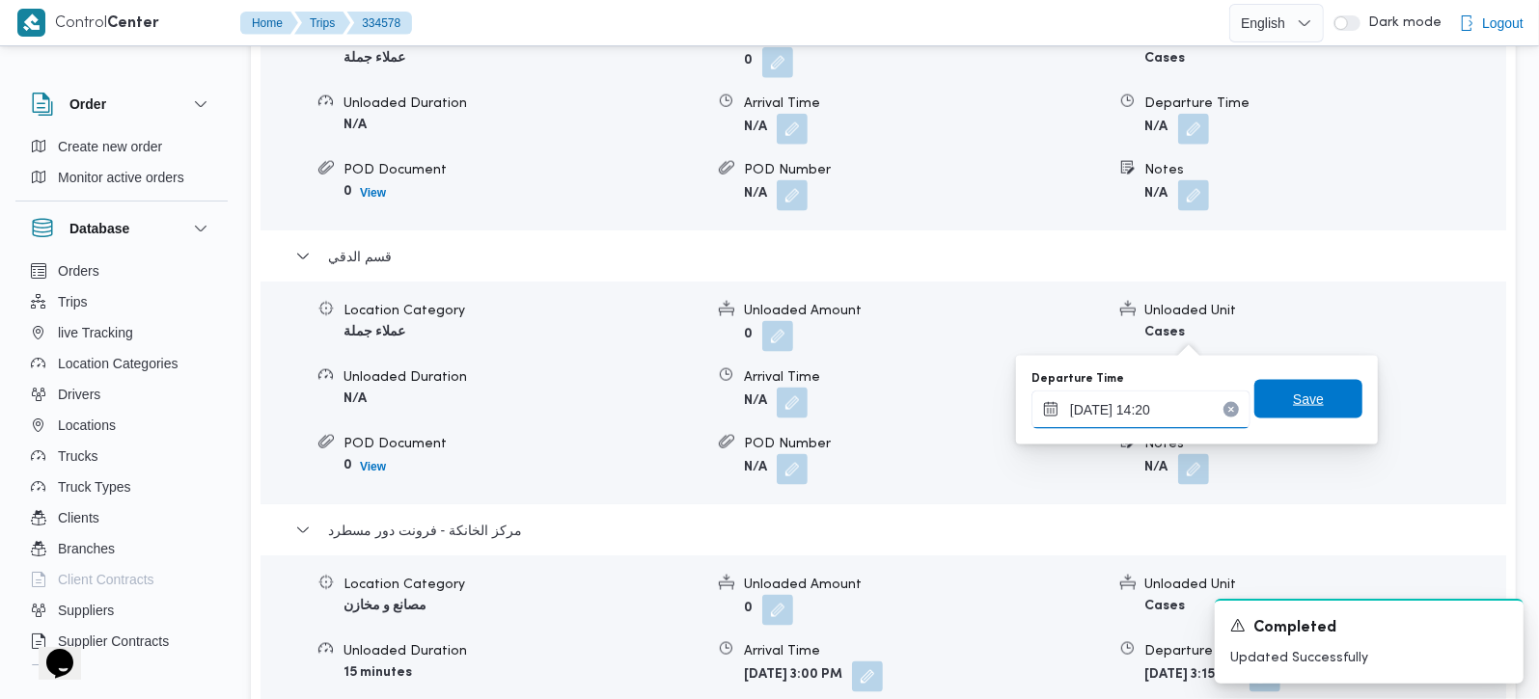
type input "31/08/2025 14:20"
click at [1297, 382] on span "Save" at bounding box center [1308, 399] width 108 height 39
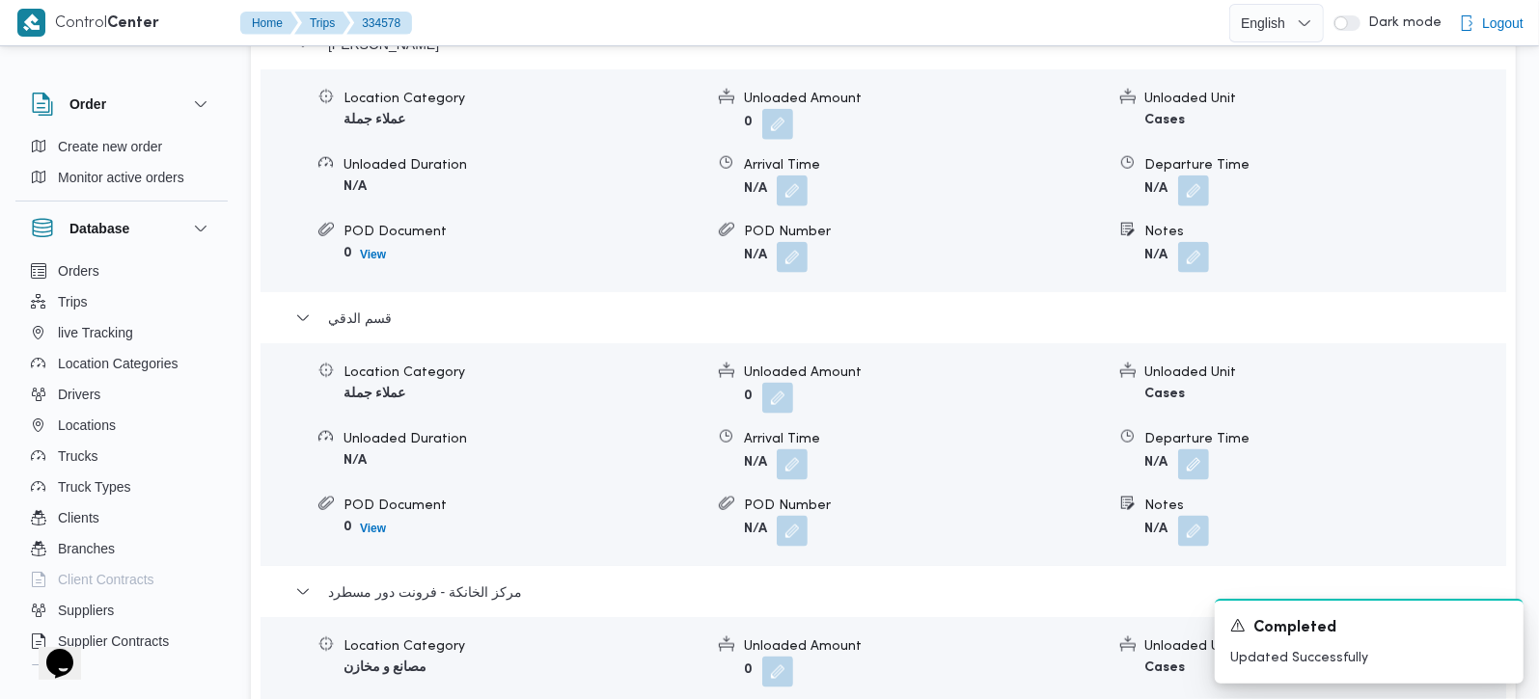
scroll to position [1702, 0]
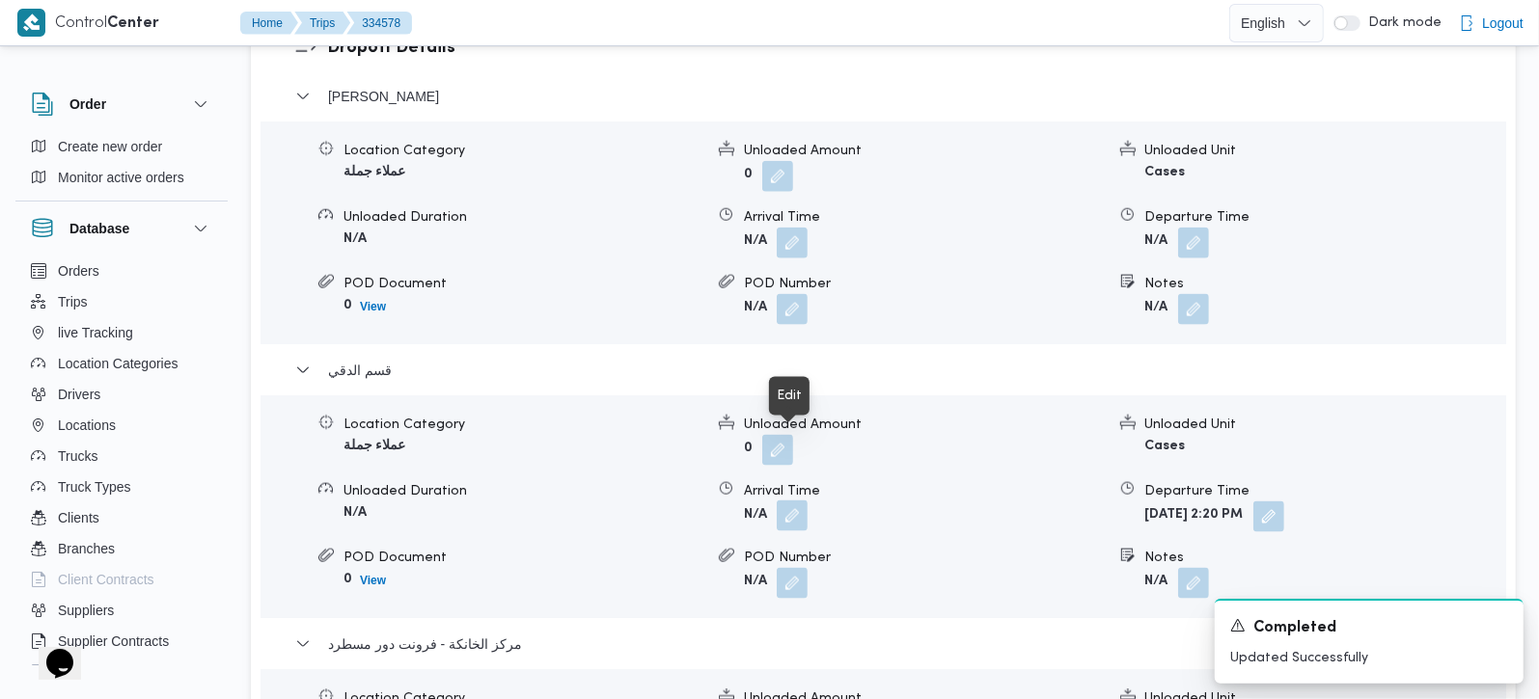
click at [783, 501] on button "button" at bounding box center [792, 516] width 31 height 31
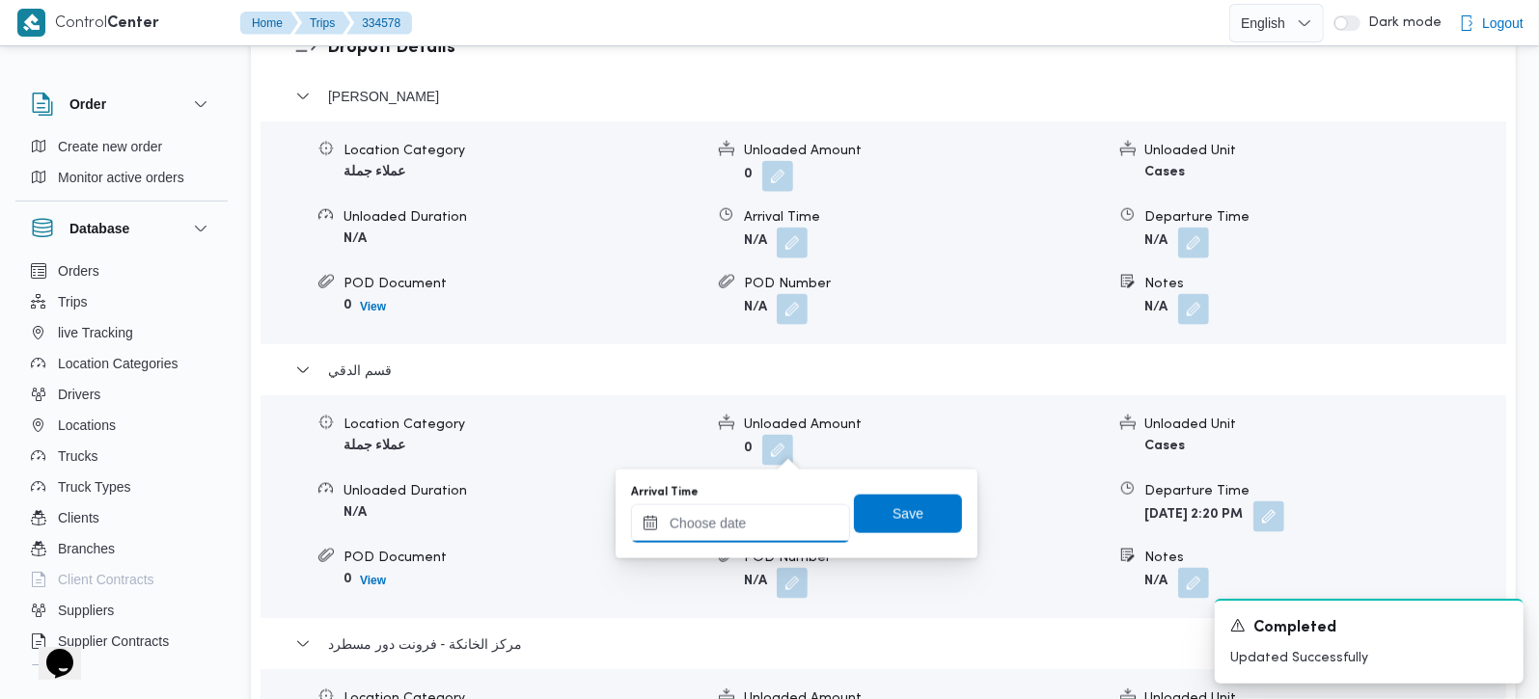
click at [763, 509] on input "Arrival Time" at bounding box center [740, 524] width 219 height 39
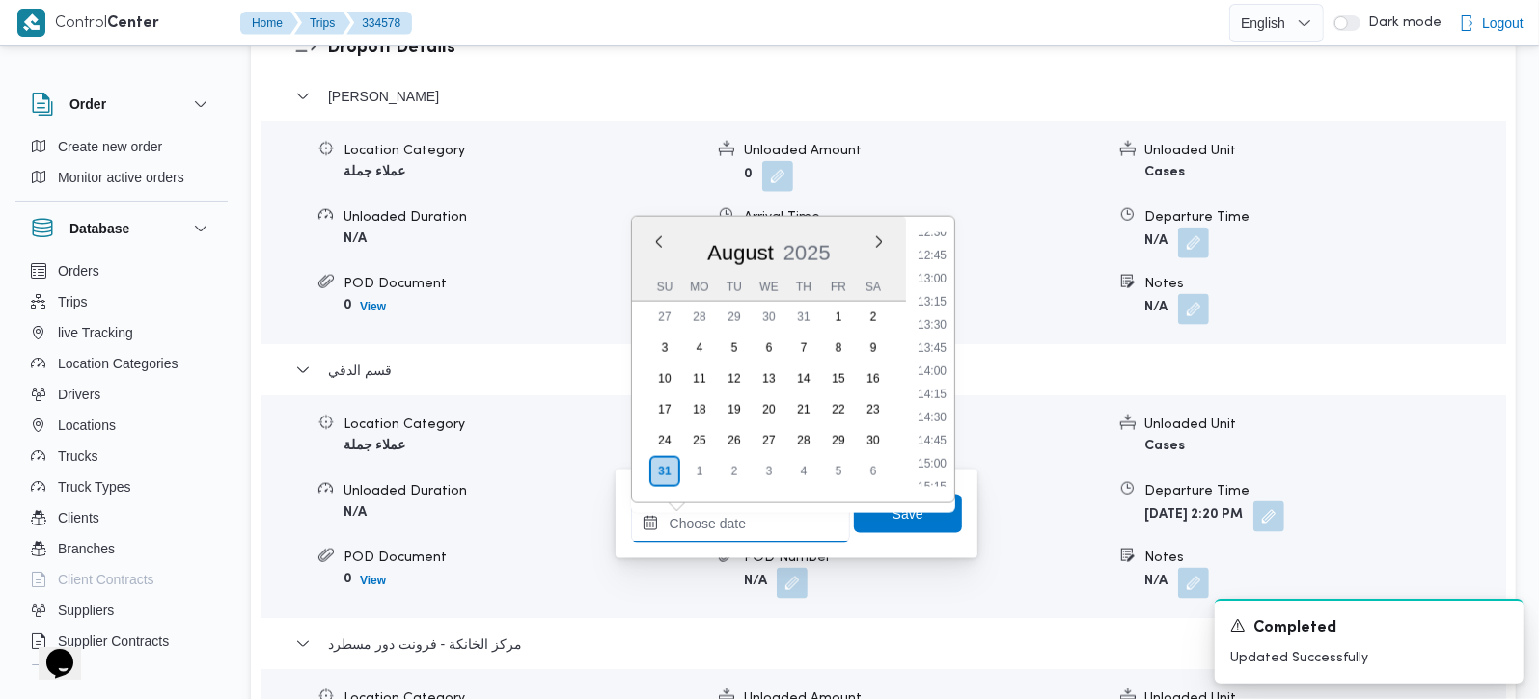
scroll to position [1128, 0]
drag, startPoint x: 935, startPoint y: 249, endPoint x: 923, endPoint y: 358, distance: 109.6
click at [935, 249] on li "12:15" at bounding box center [932, 248] width 44 height 19
type input "31/08/2025 12:15"
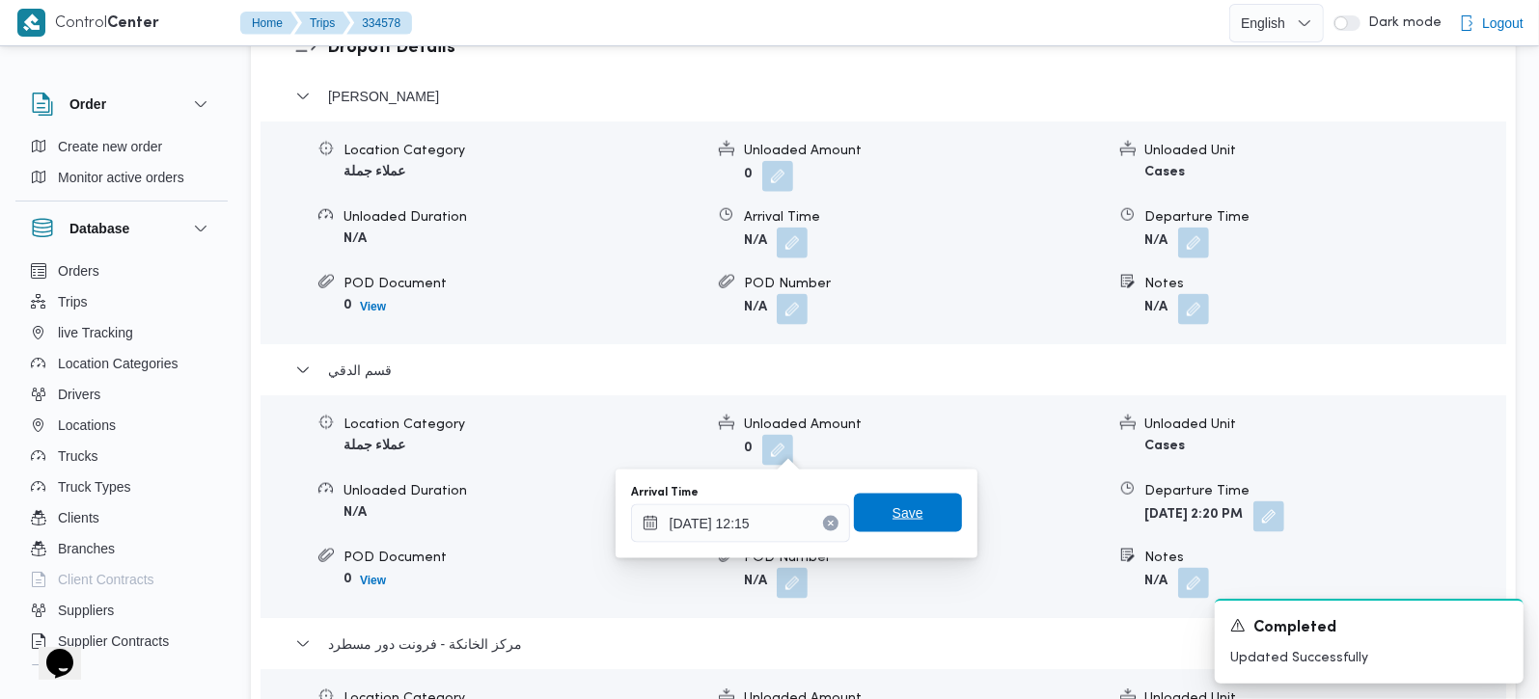
click at [861, 524] on span "Save" at bounding box center [908, 513] width 108 height 39
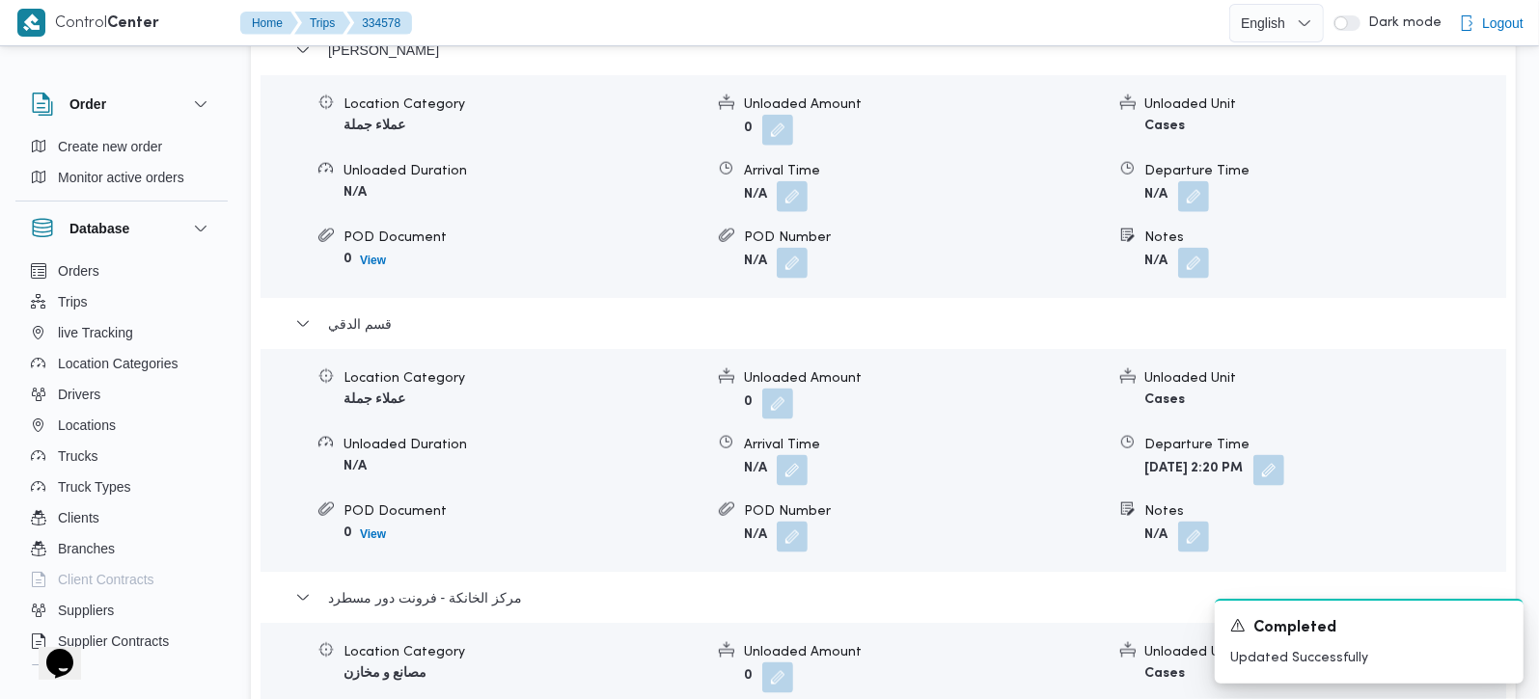
scroll to position [1589, 0]
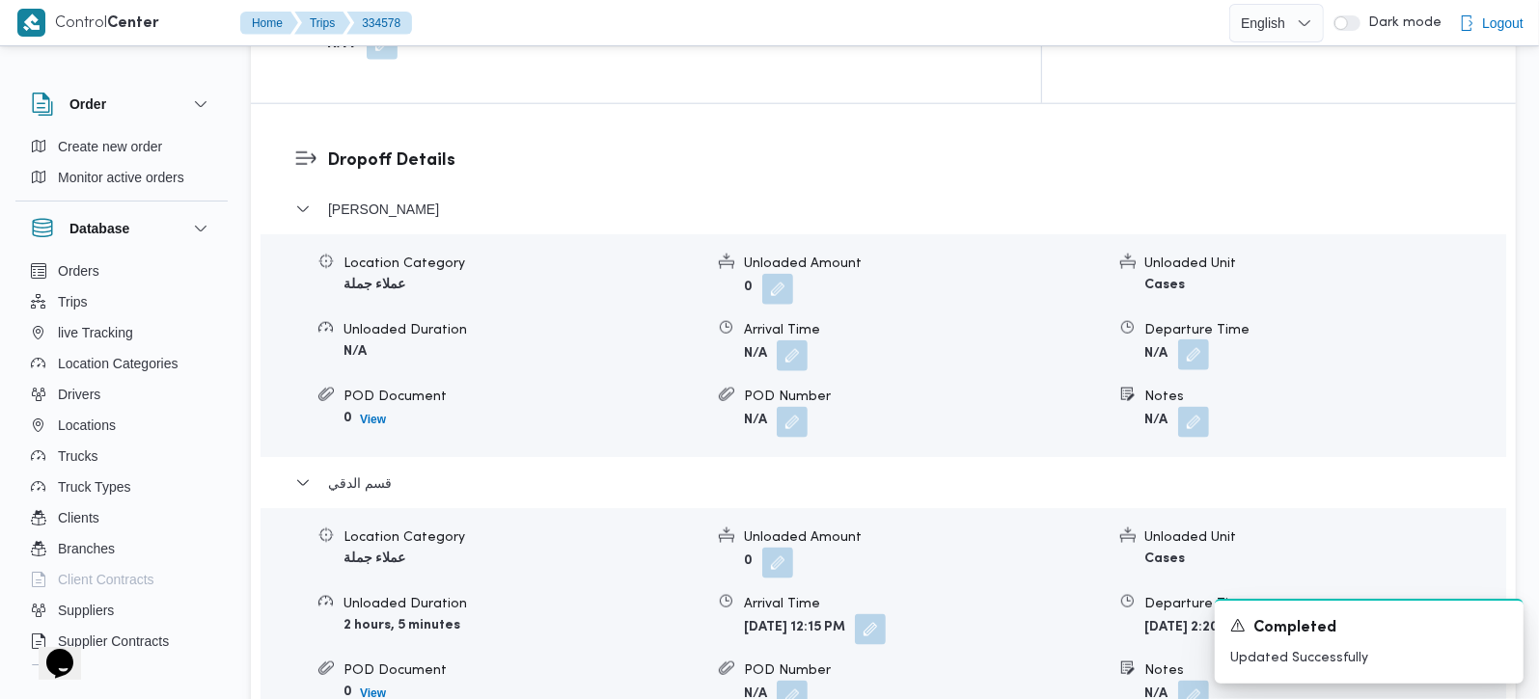
click at [1192, 340] on button "button" at bounding box center [1193, 355] width 31 height 31
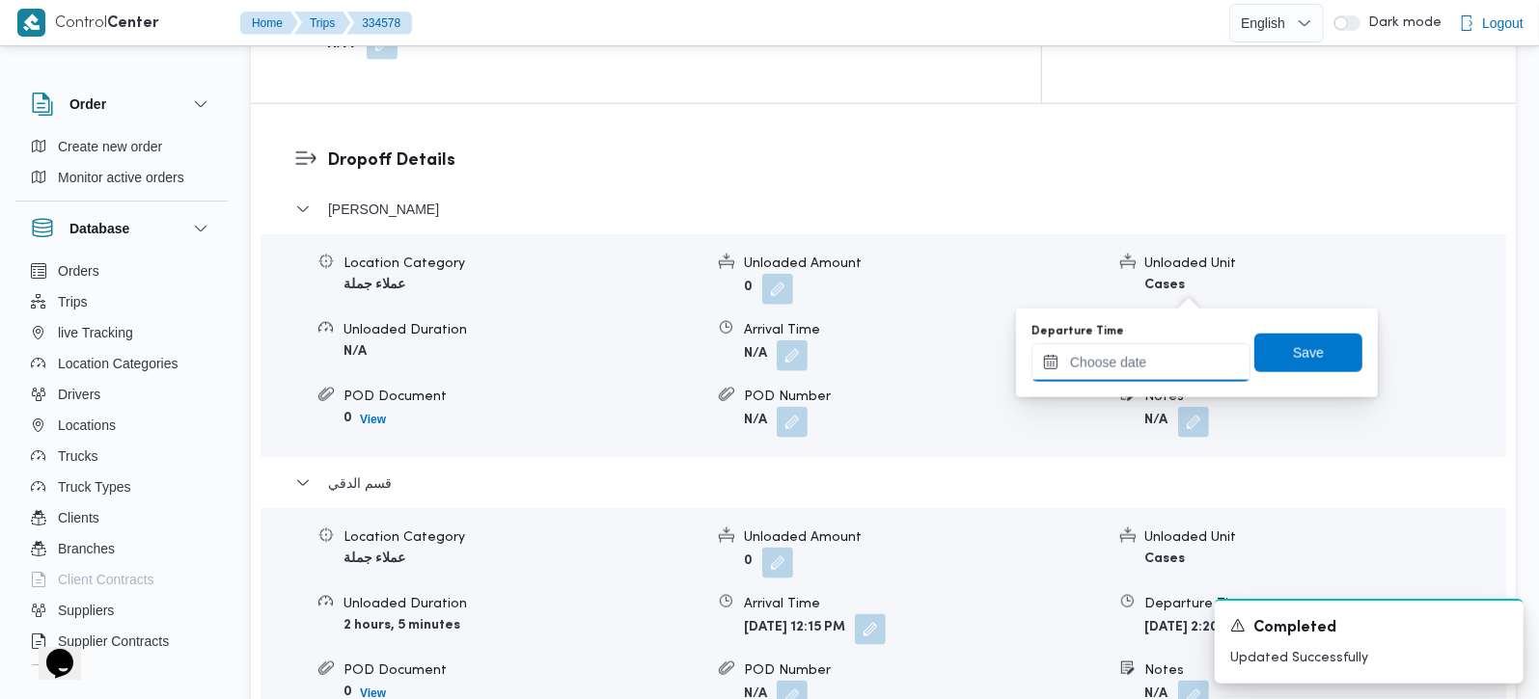
click at [1157, 350] on input "Departure Time" at bounding box center [1140, 362] width 219 height 39
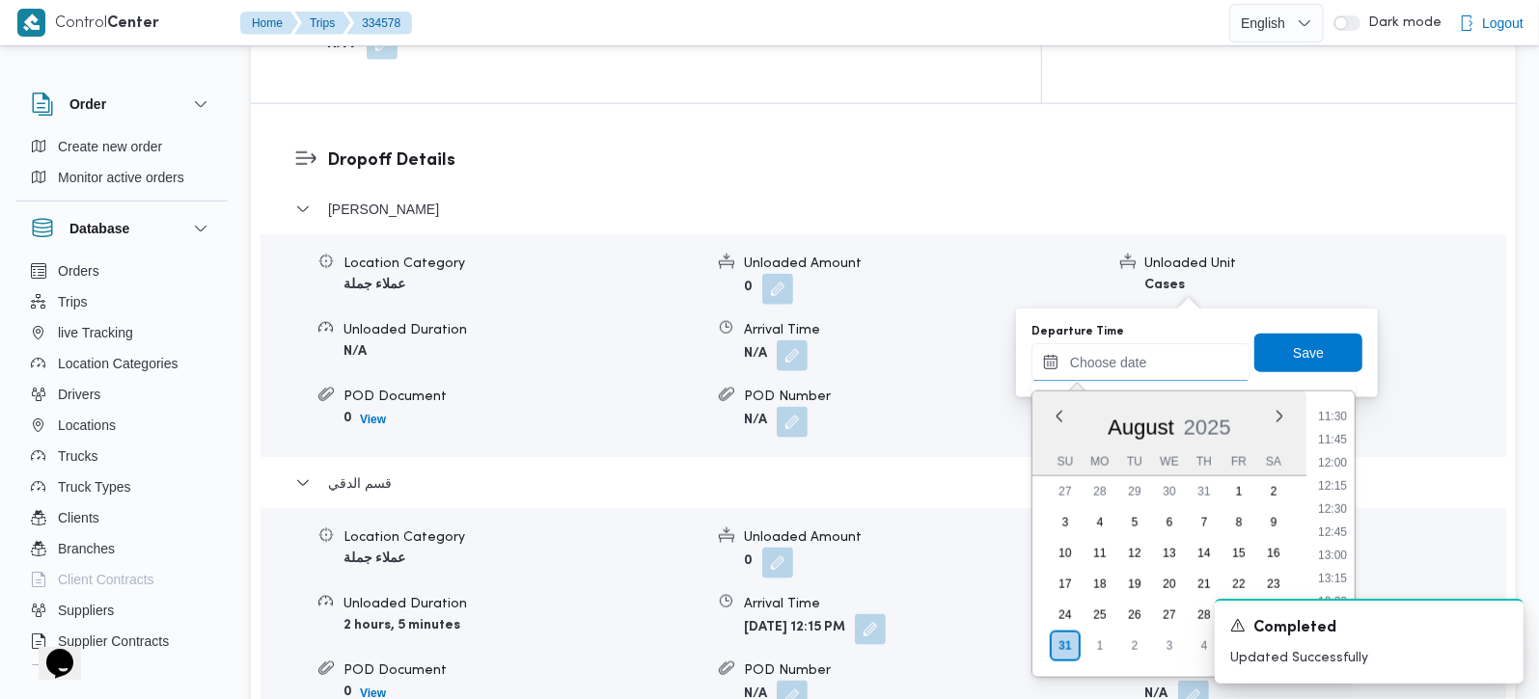
scroll to position [1014, 0]
click at [1342, 506] on li "12:00" at bounding box center [1332, 514] width 44 height 19
type input "31/08/2025 12:00"
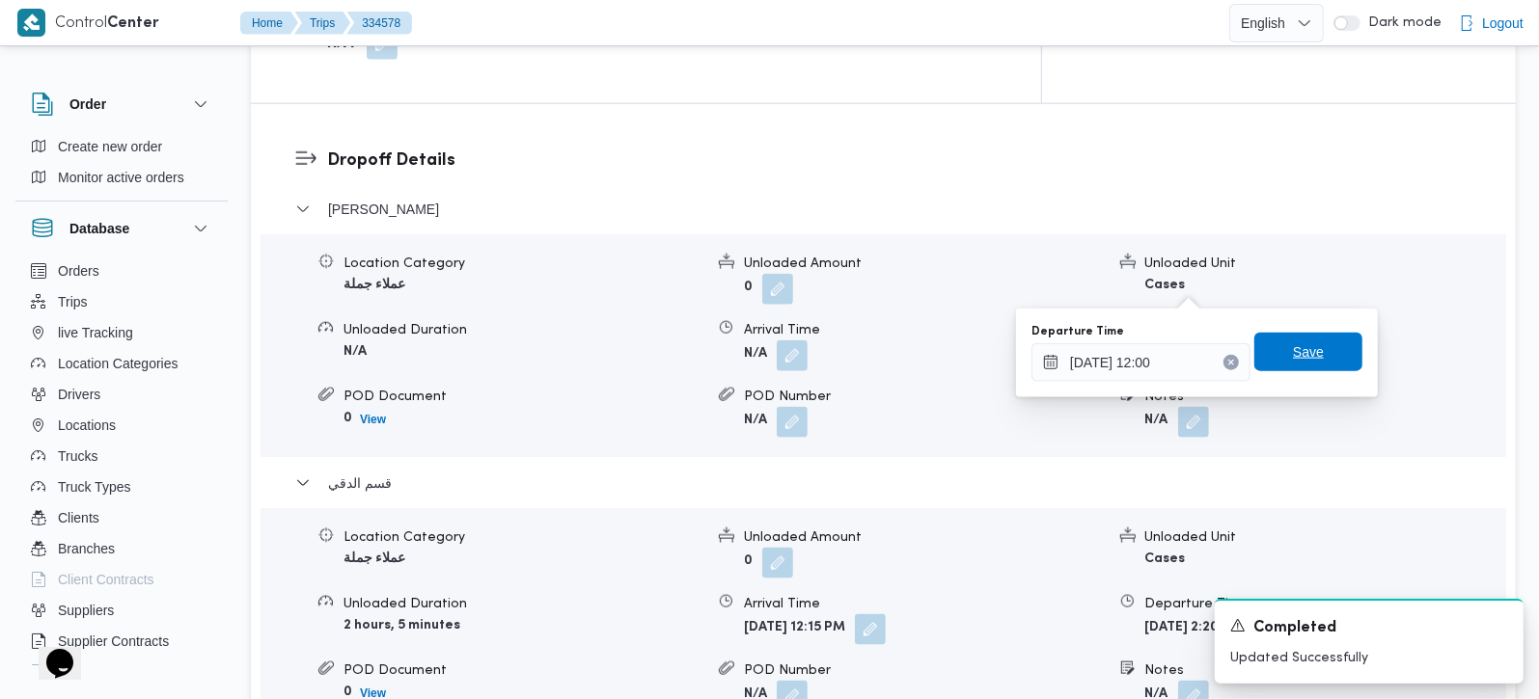
click at [1311, 355] on span "Save" at bounding box center [1308, 352] width 108 height 39
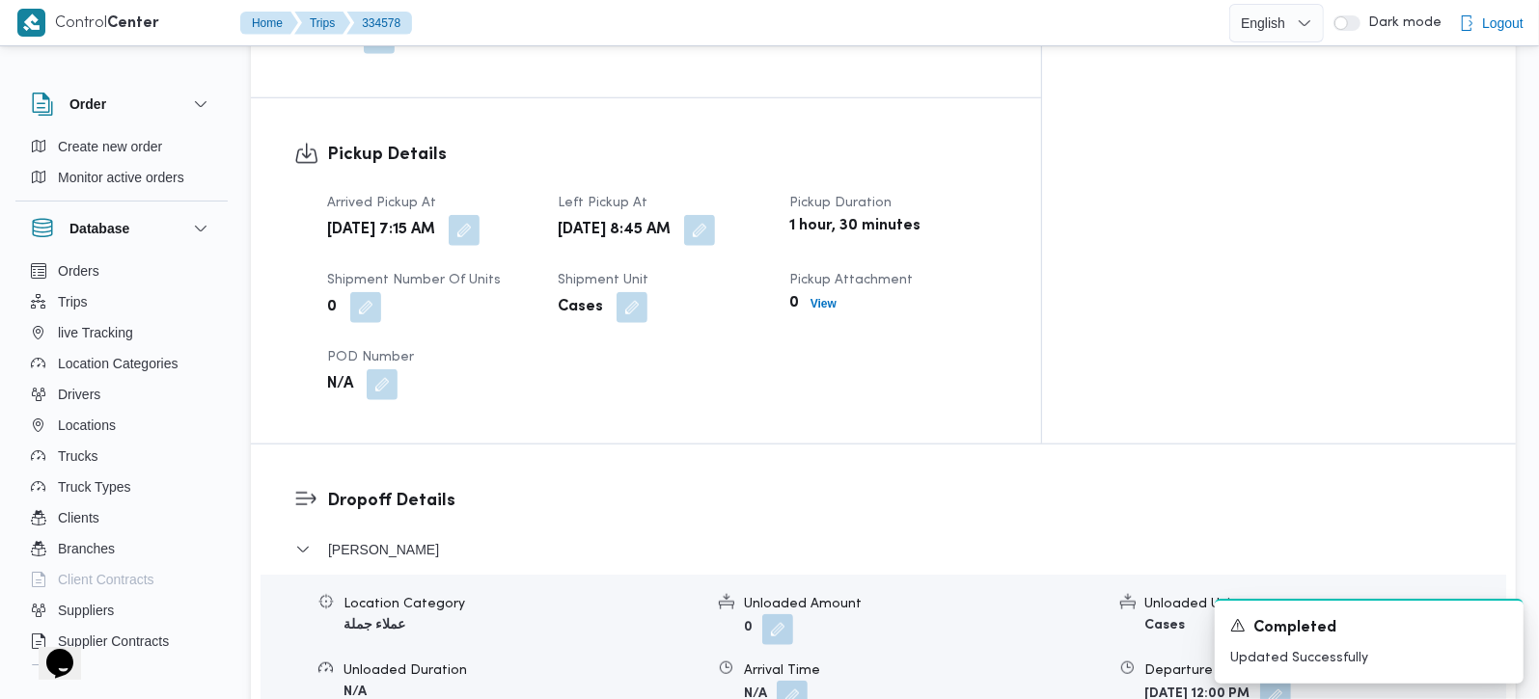
scroll to position [1361, 0]
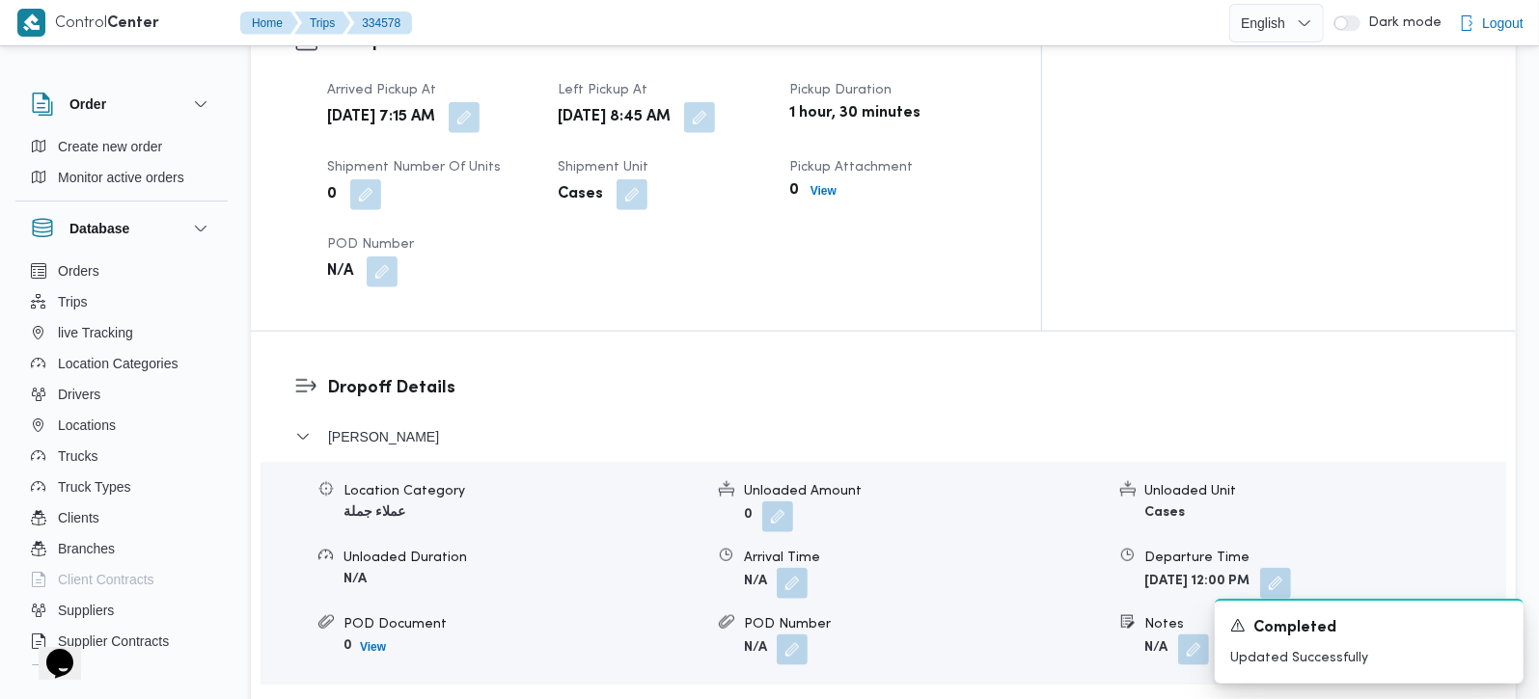
click at [793, 568] on button "button" at bounding box center [792, 583] width 31 height 31
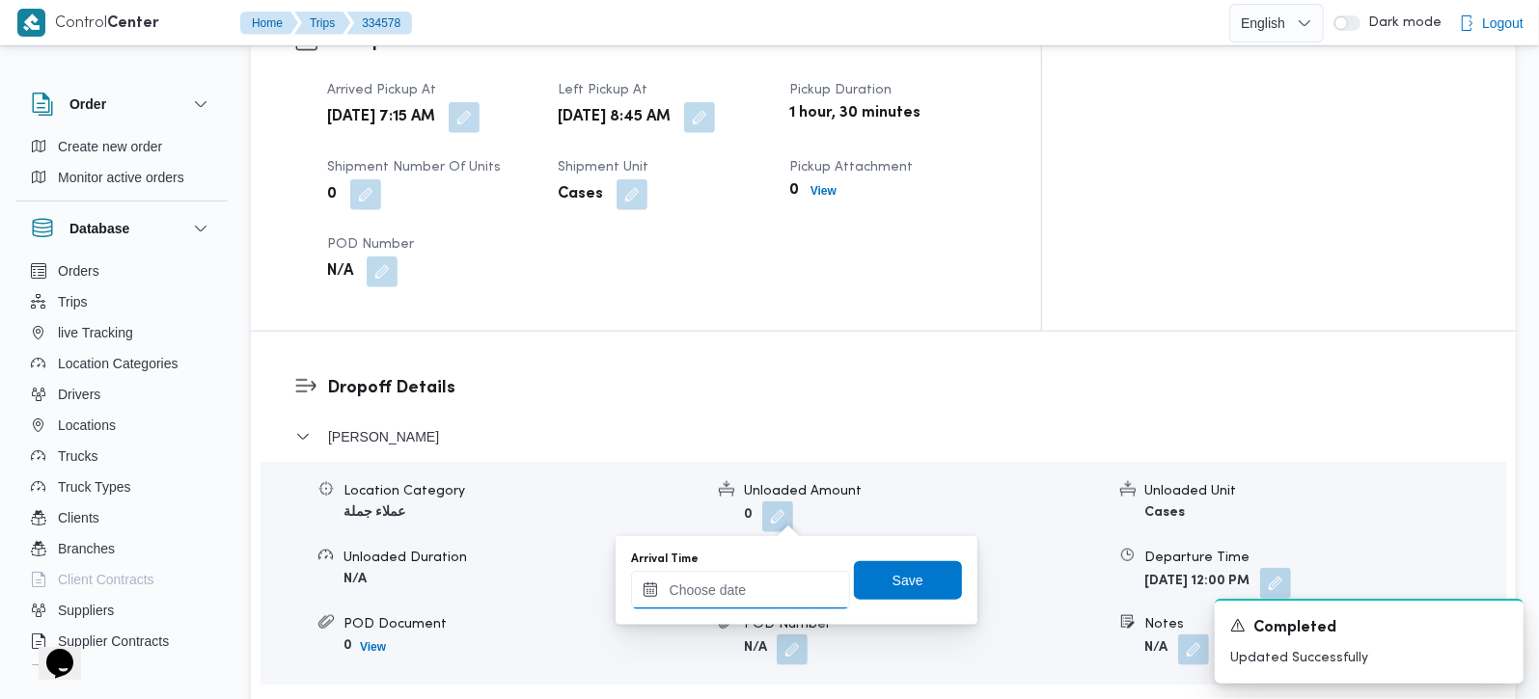
drag, startPoint x: 771, startPoint y: 599, endPoint x: 806, endPoint y: 583, distance: 38.4
click at [771, 599] on input "Arrival Time" at bounding box center [740, 590] width 219 height 39
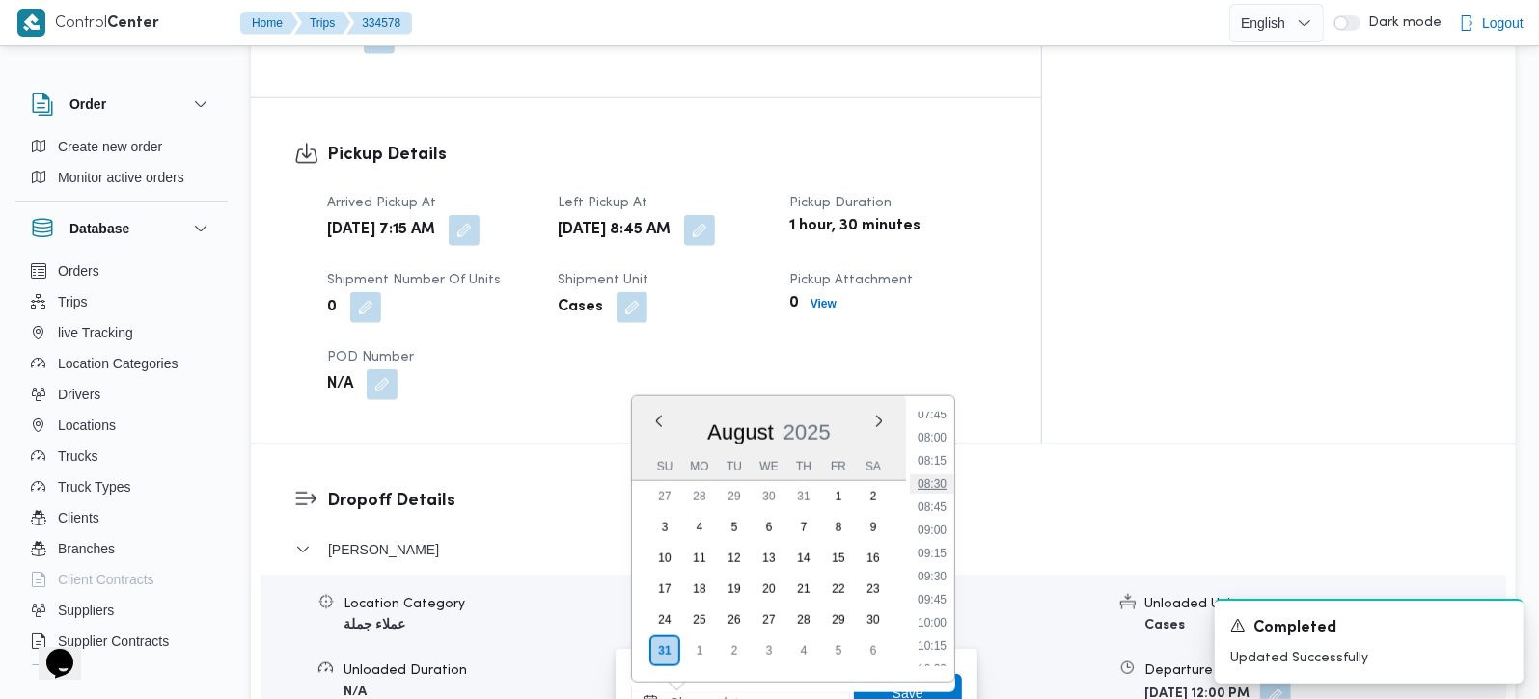
scroll to position [787, 0]
click at [936, 532] on li "09:45" at bounding box center [932, 537] width 44 height 19
type input "31/08/2025 09:45"
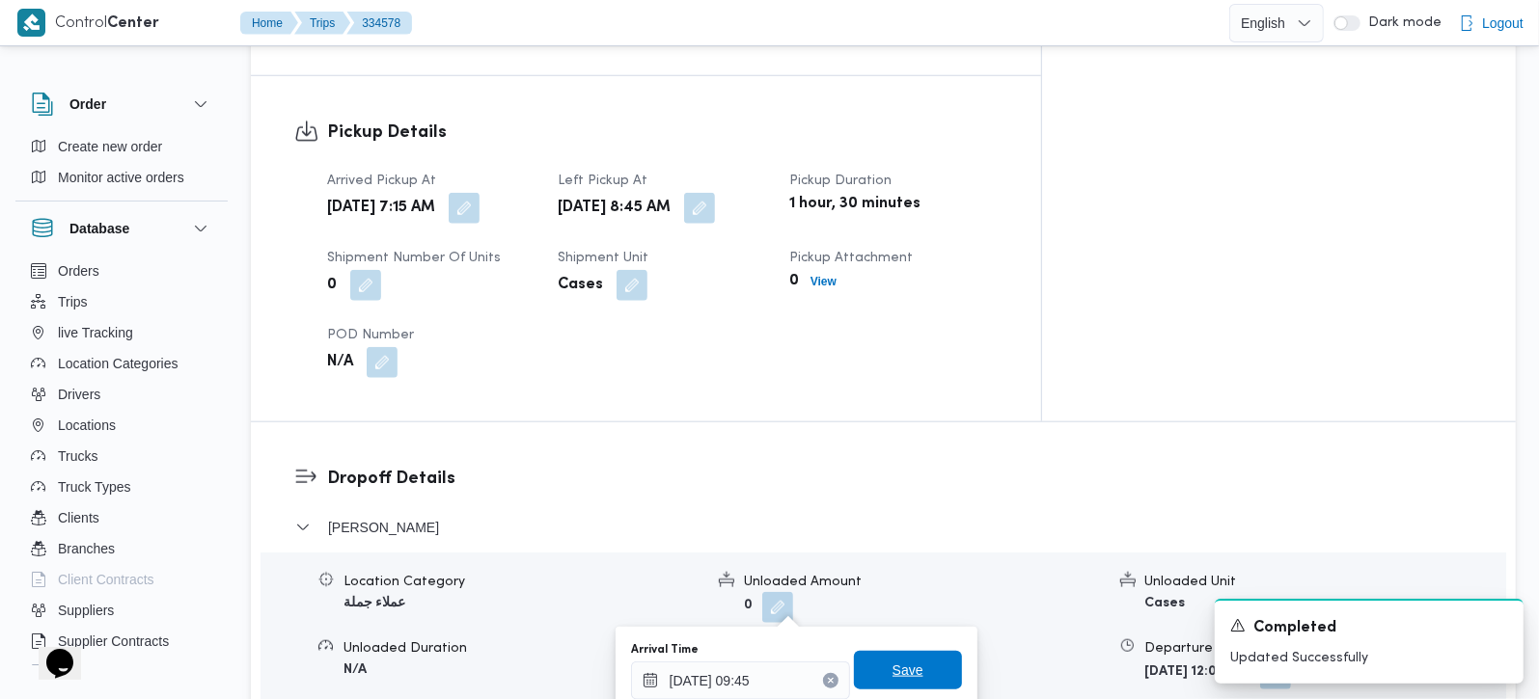
click at [898, 666] on span "Save" at bounding box center [907, 670] width 31 height 23
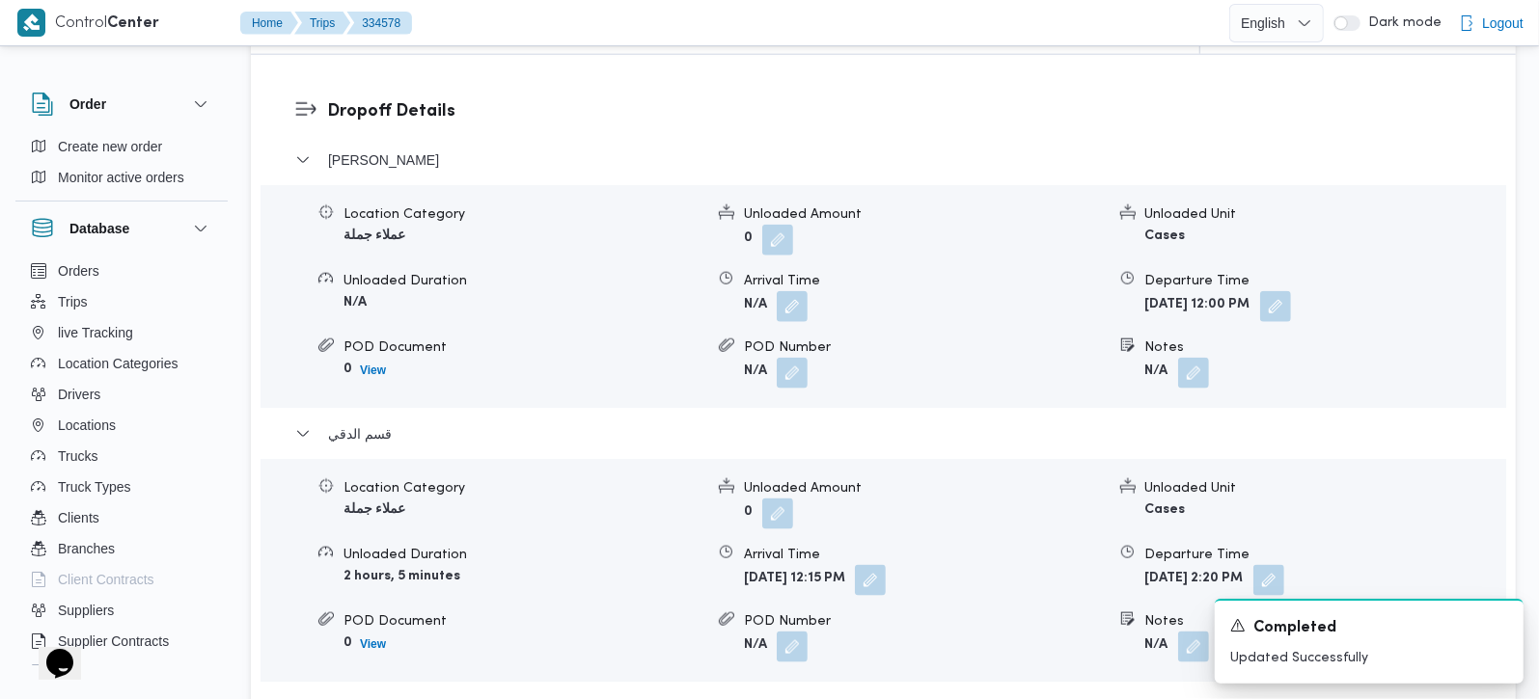
scroll to position [1611, 0]
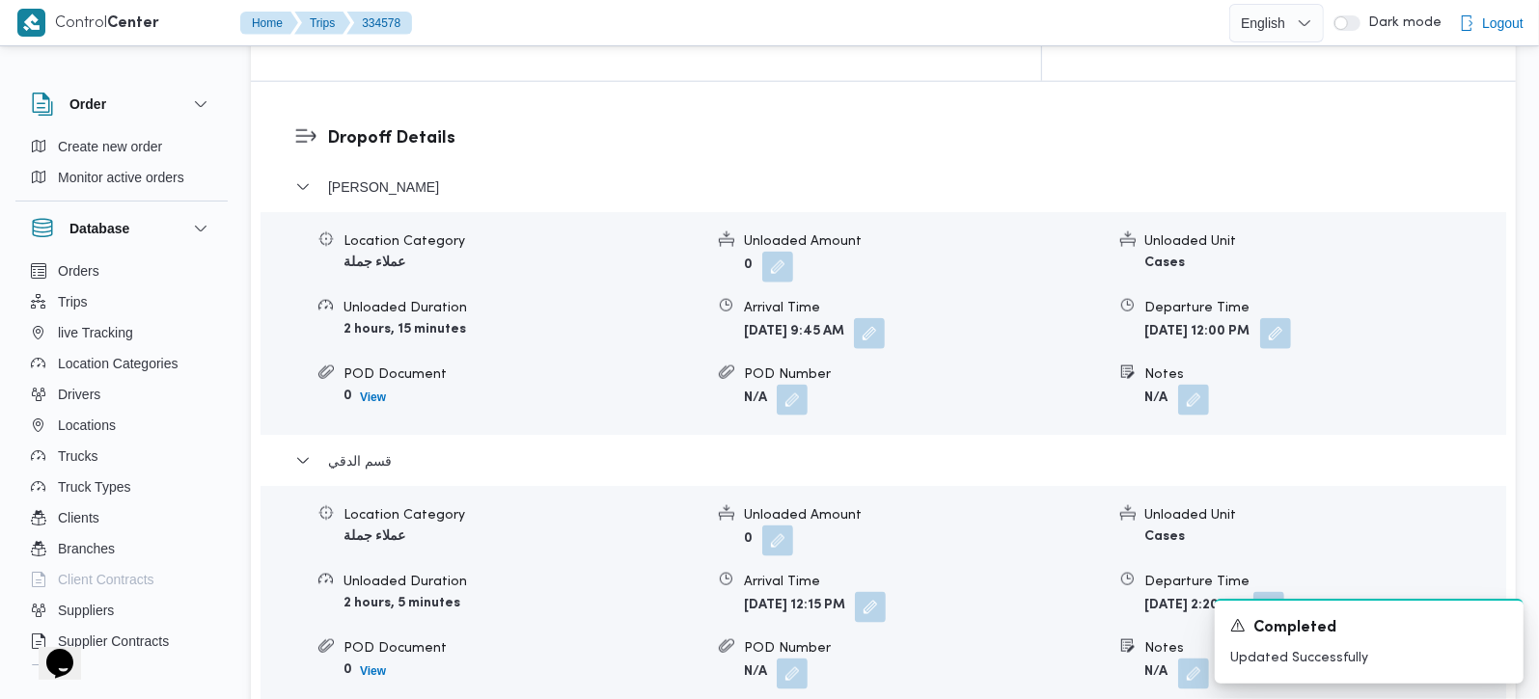
click at [1330, 281] on div "Location Category عملاء جملة Unloaded Amount 0 Unloaded Unit Cases Unloaded Dur…" at bounding box center [883, 323] width 1261 height 219
click at [1291, 317] on button "button" at bounding box center [1275, 332] width 31 height 31
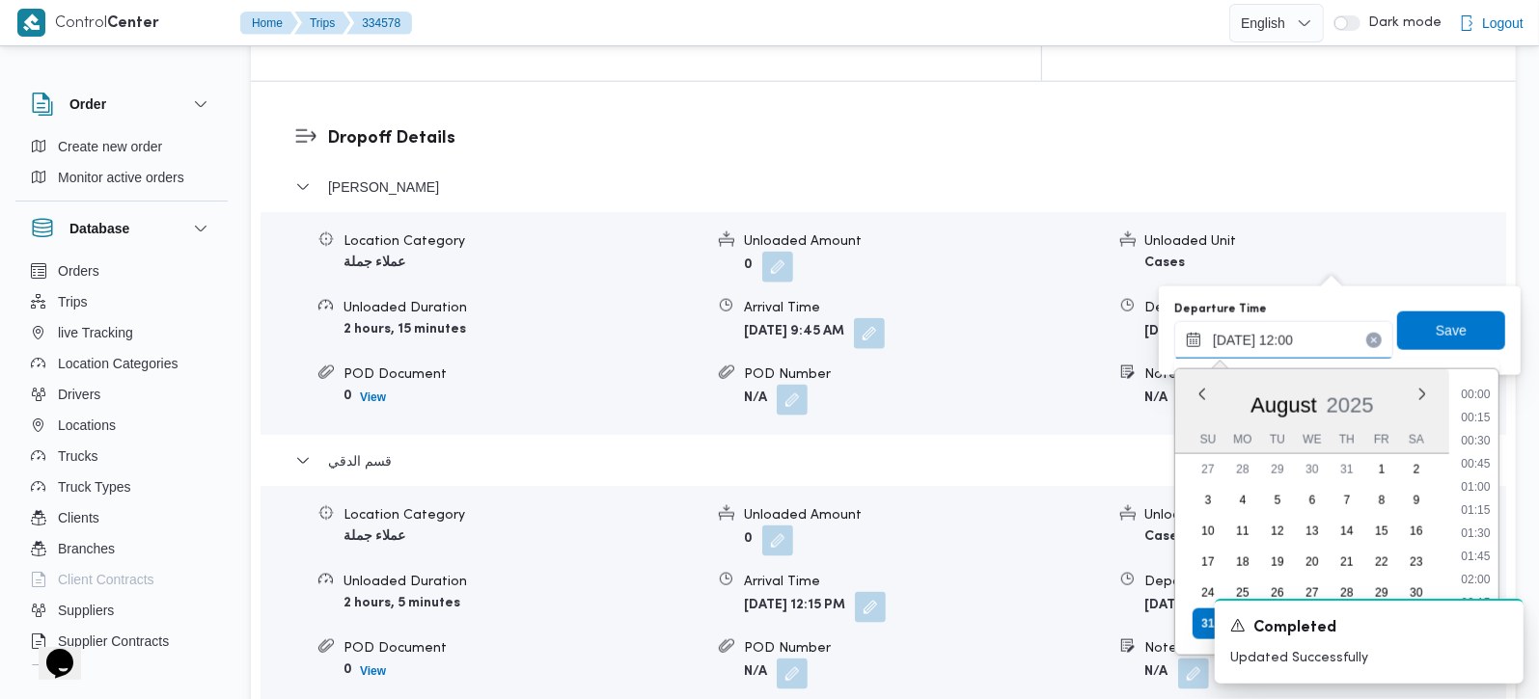
click at [1300, 326] on input "31/08/2025 12:00" at bounding box center [1283, 340] width 219 height 39
click at [1477, 501] on li "11:45" at bounding box center [1475, 502] width 44 height 19
type input "31/08/2025 11:45"
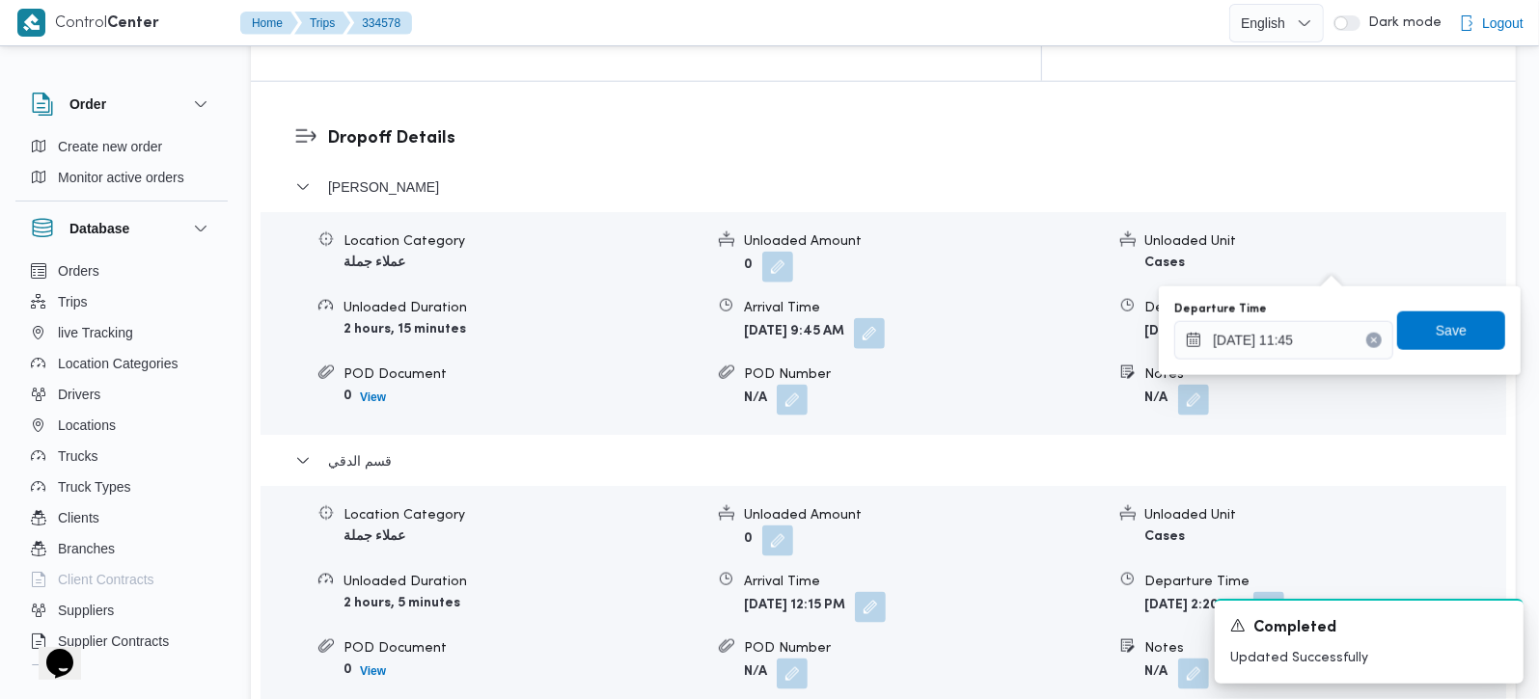
click at [1470, 352] on div "Departure Time 31/08/2025 11:45 Save" at bounding box center [1339, 331] width 335 height 62
click at [1458, 340] on span "Save" at bounding box center [1451, 330] width 108 height 39
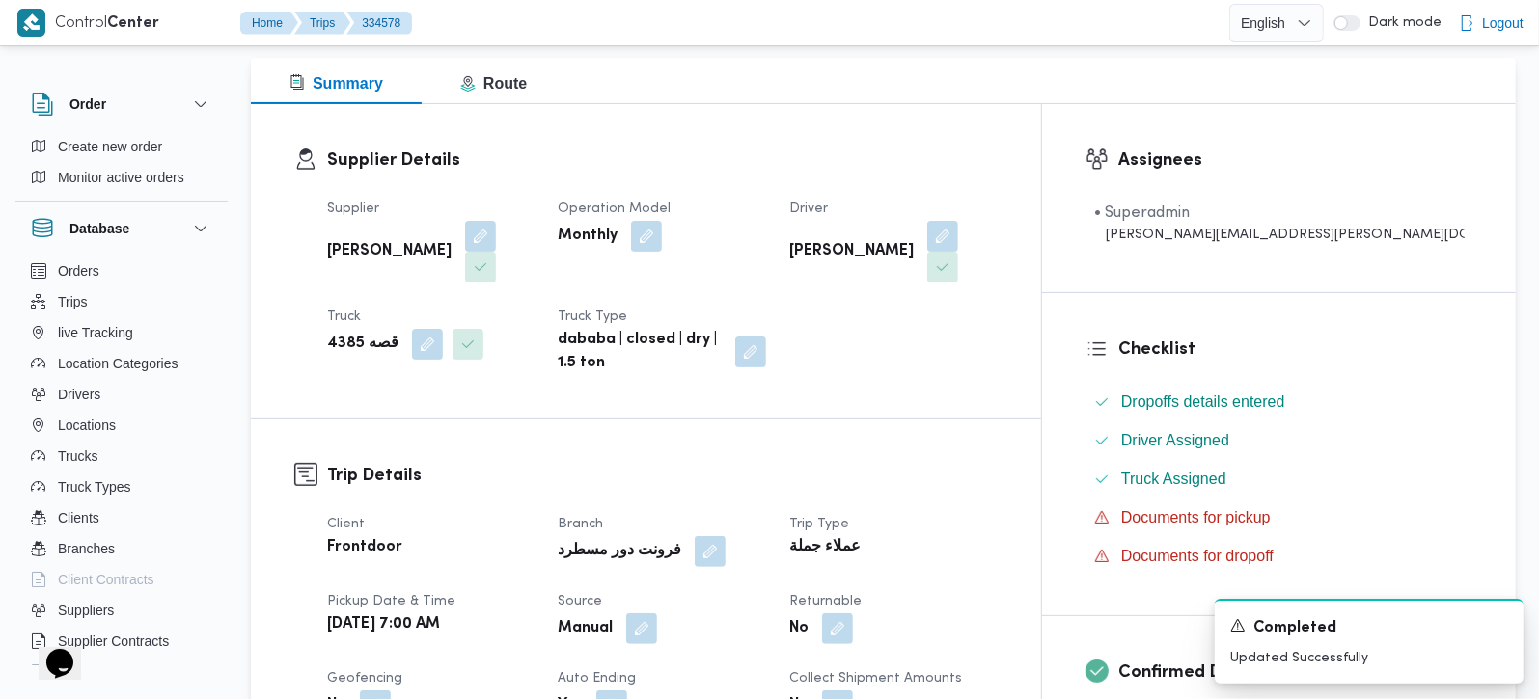
scroll to position [0, 0]
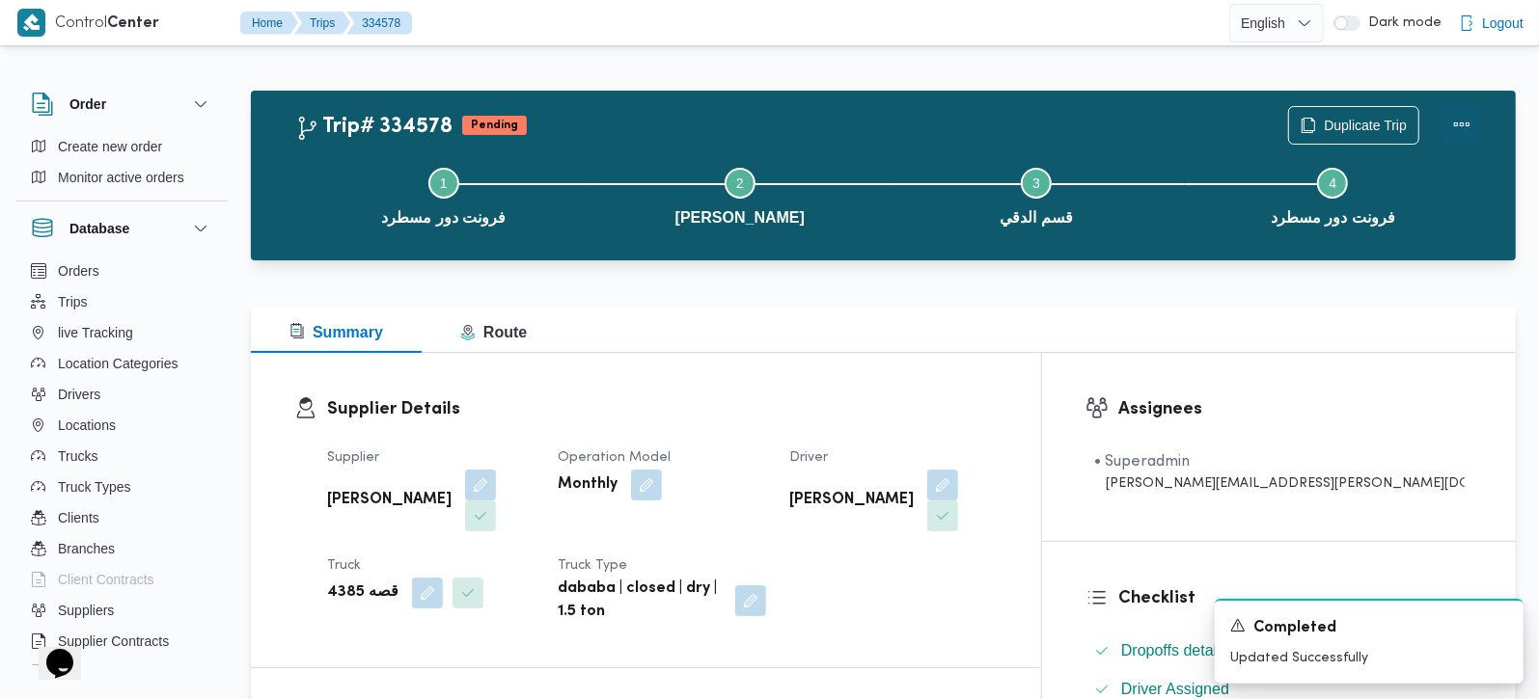
click at [1482, 118] on div "Duplicate Trip" at bounding box center [1384, 126] width 216 height 62
click at [1470, 117] on button "Actions" at bounding box center [1461, 124] width 39 height 39
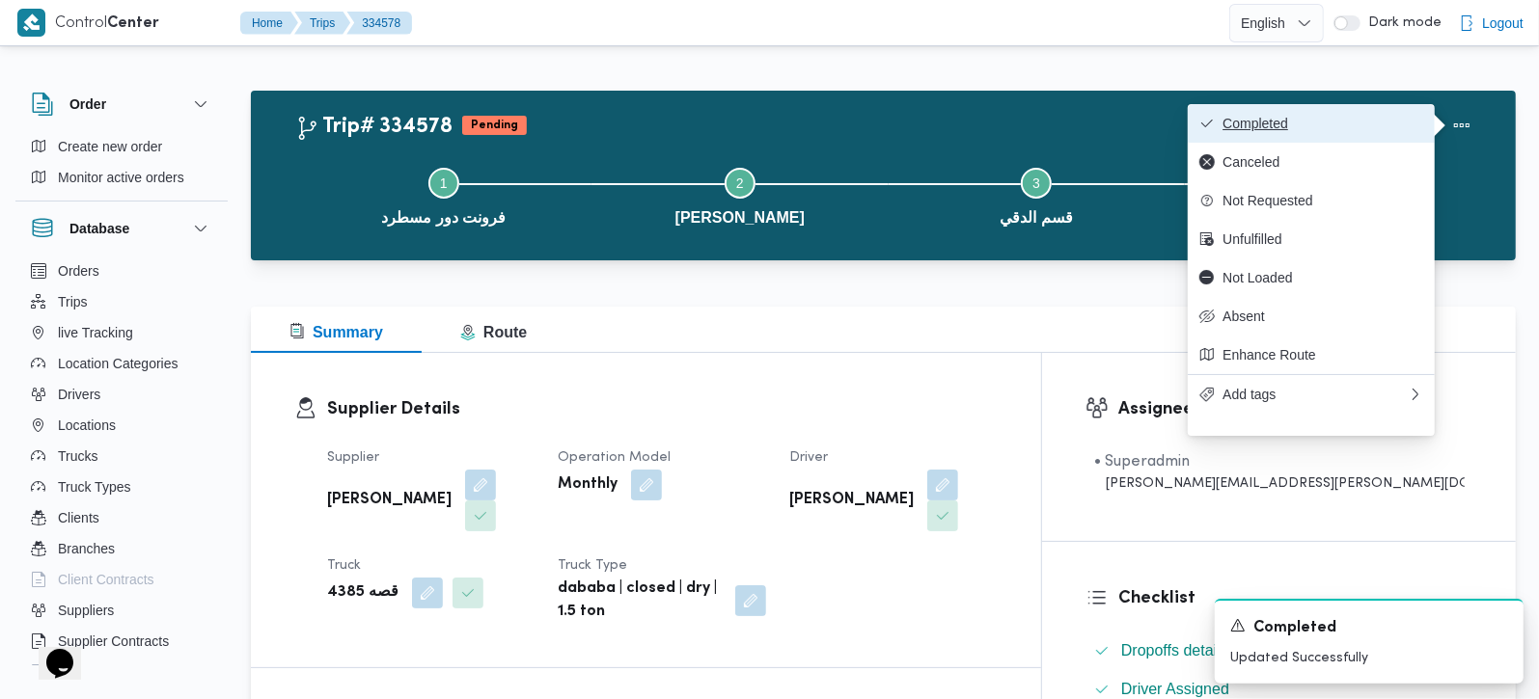
click at [1266, 123] on span "Completed" at bounding box center [1322, 123] width 201 height 15
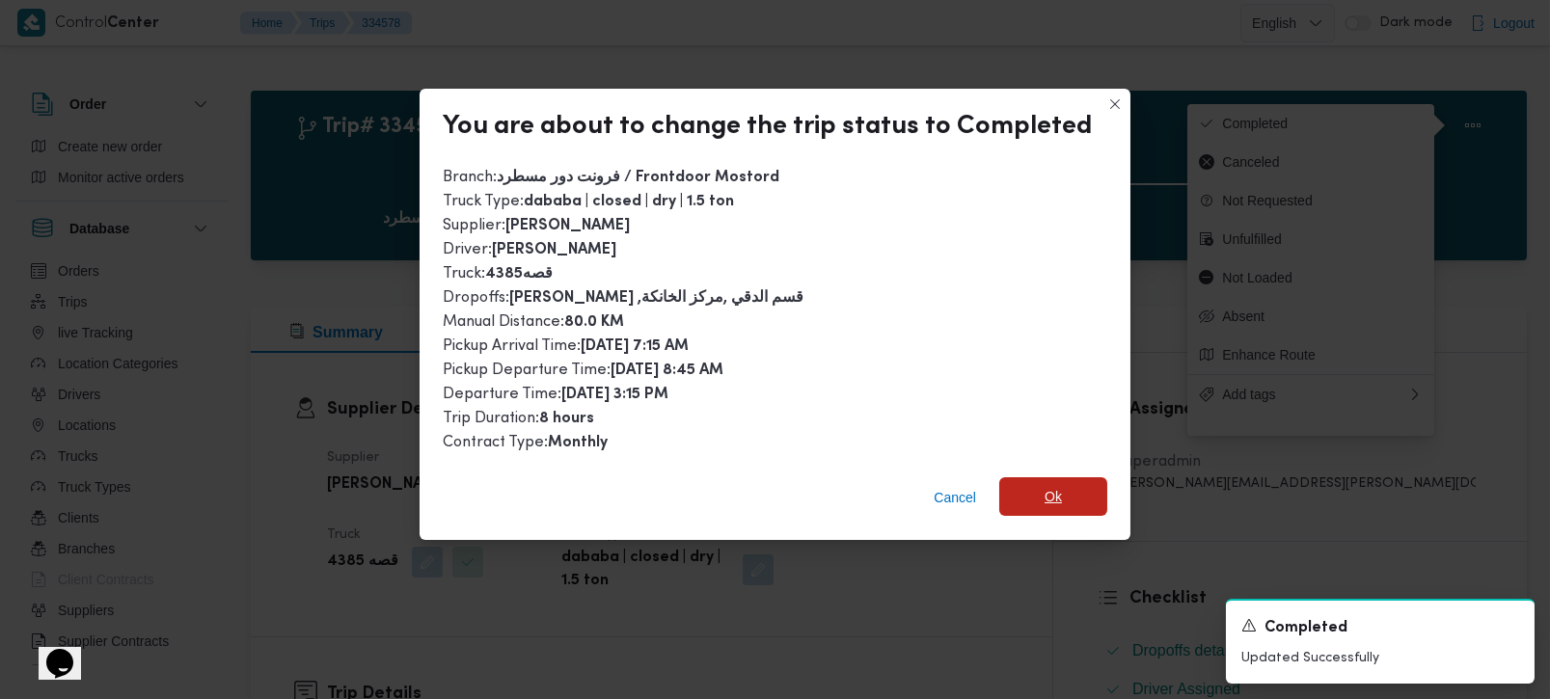
click at [1066, 478] on span "Ok" at bounding box center [1053, 497] width 108 height 39
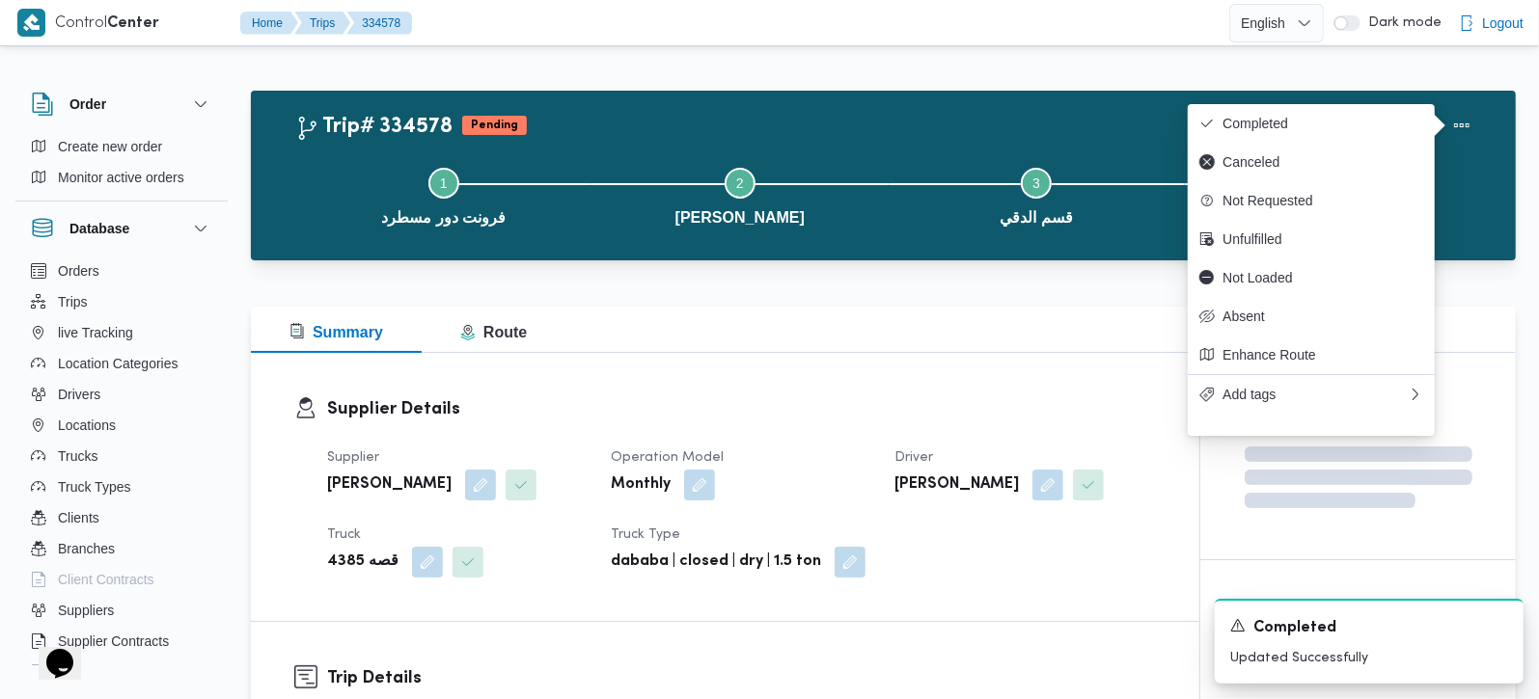
click at [988, 369] on div "Supplier Details Supplier عبدالمنعم مجدي السيد عواد Operation Model Monthly Dri…" at bounding box center [725, 487] width 948 height 268
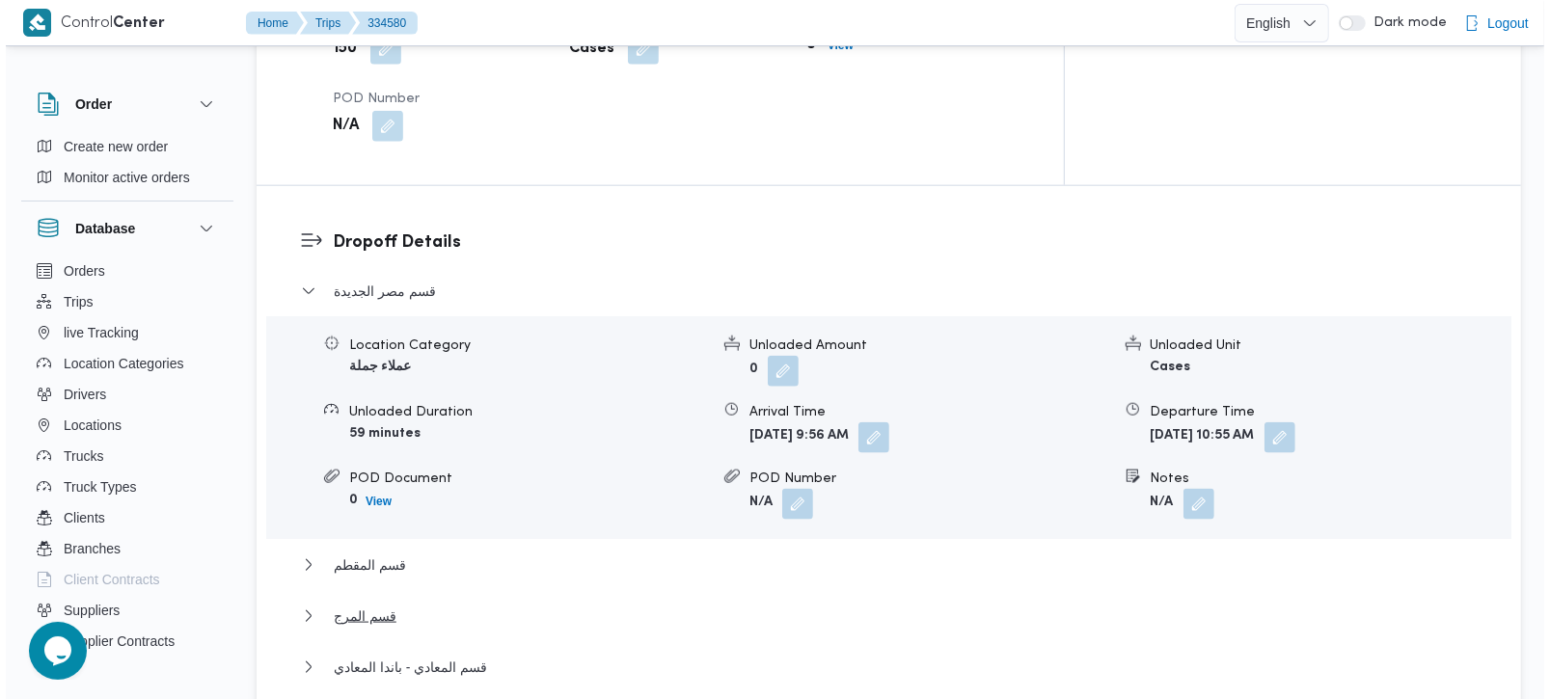
scroll to position [1702, 0]
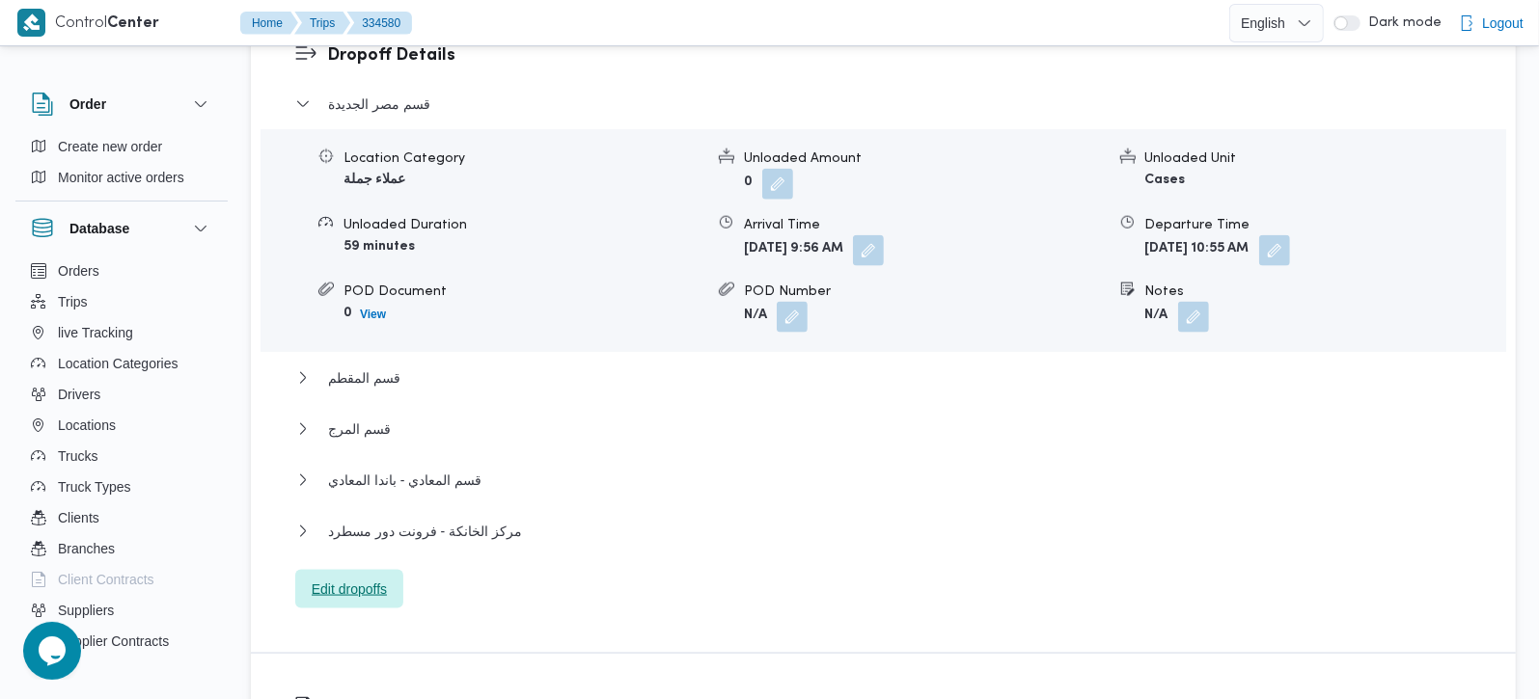
click at [369, 578] on span "Edit dropoffs" at bounding box center [349, 589] width 75 height 23
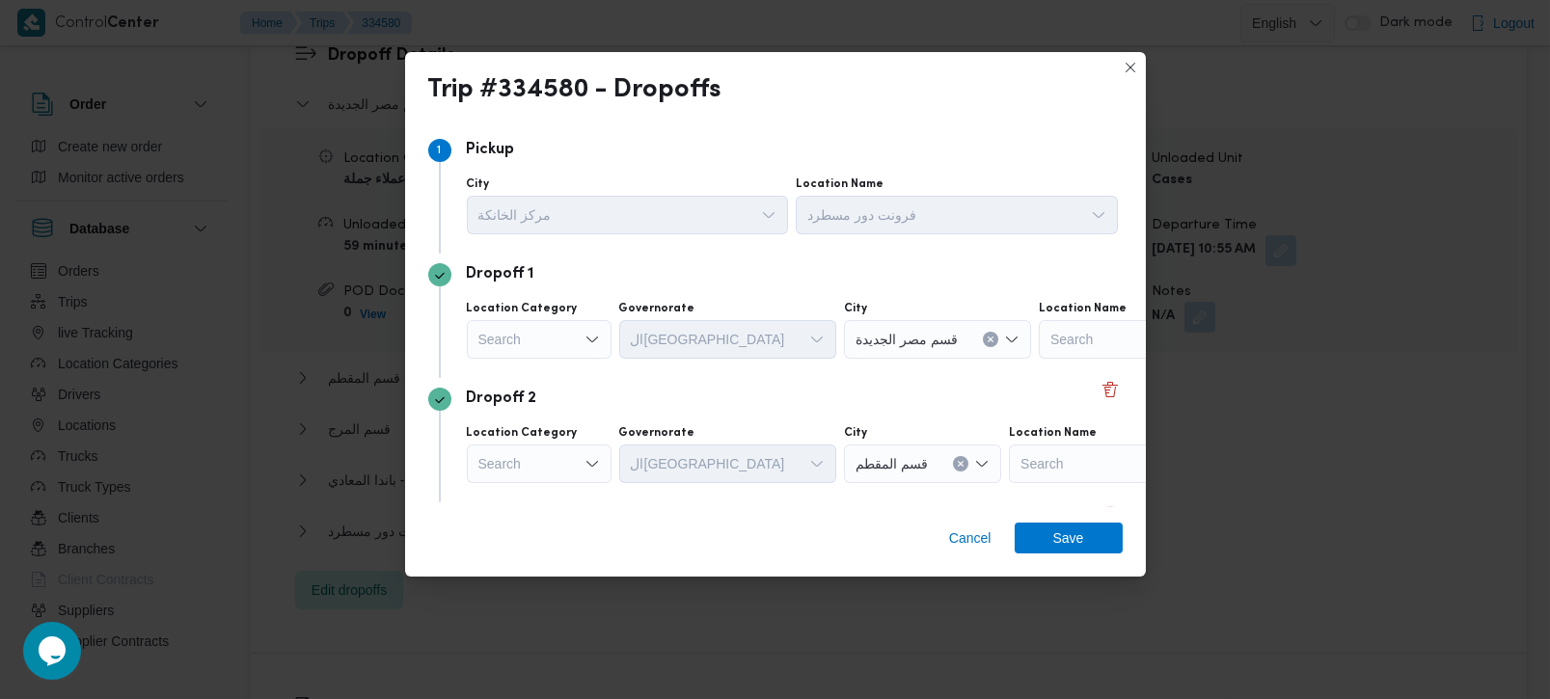
scroll to position [425, 0]
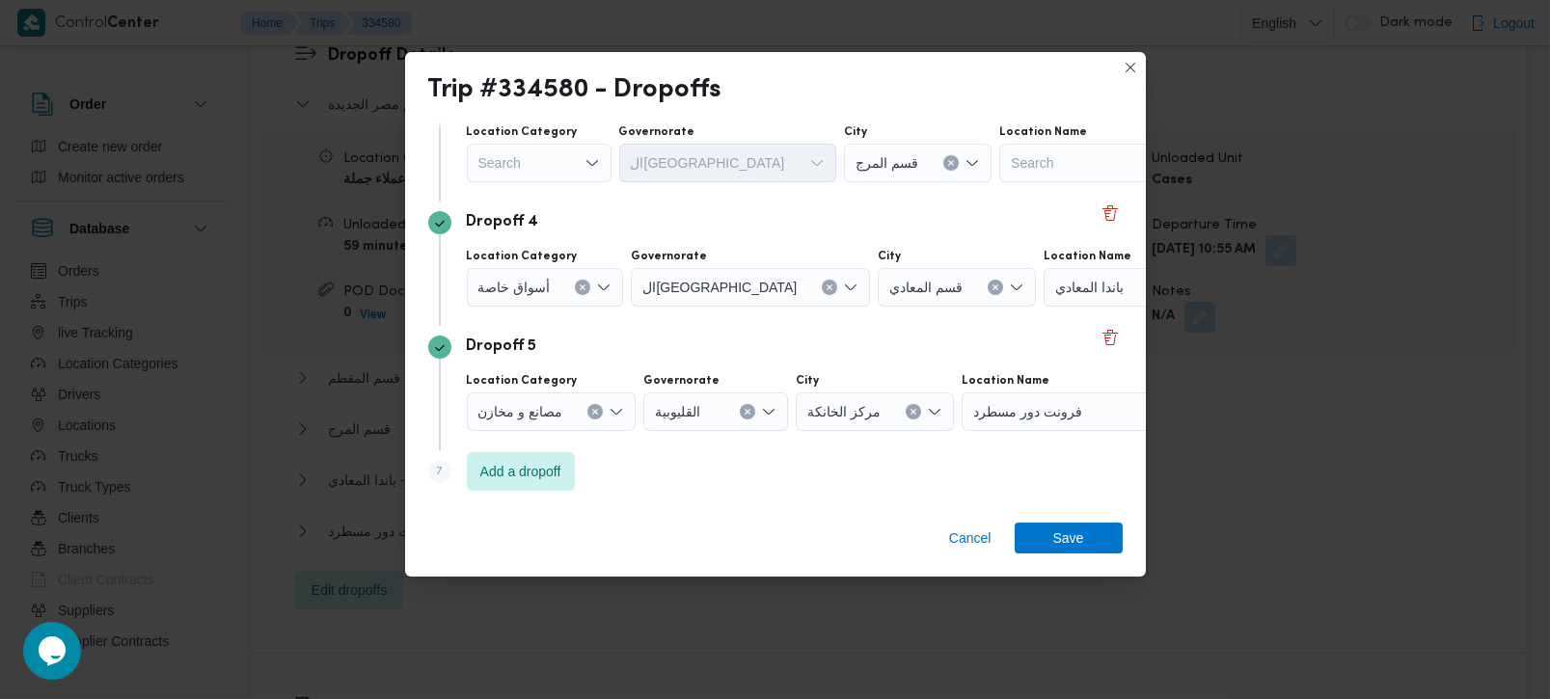
click at [822, 284] on button "Clear input" at bounding box center [829, 287] width 15 height 15
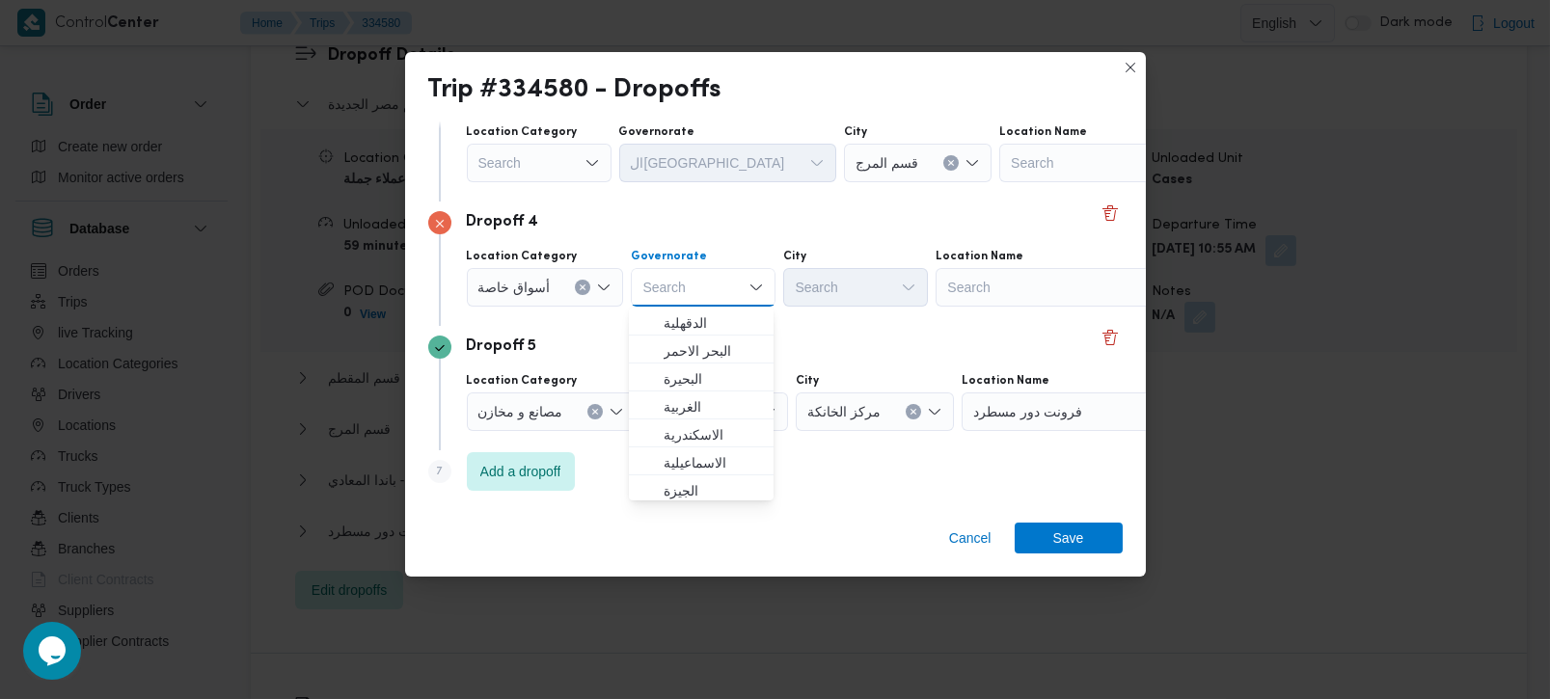
click at [978, 298] on div "Search" at bounding box center [1056, 287] width 241 height 39
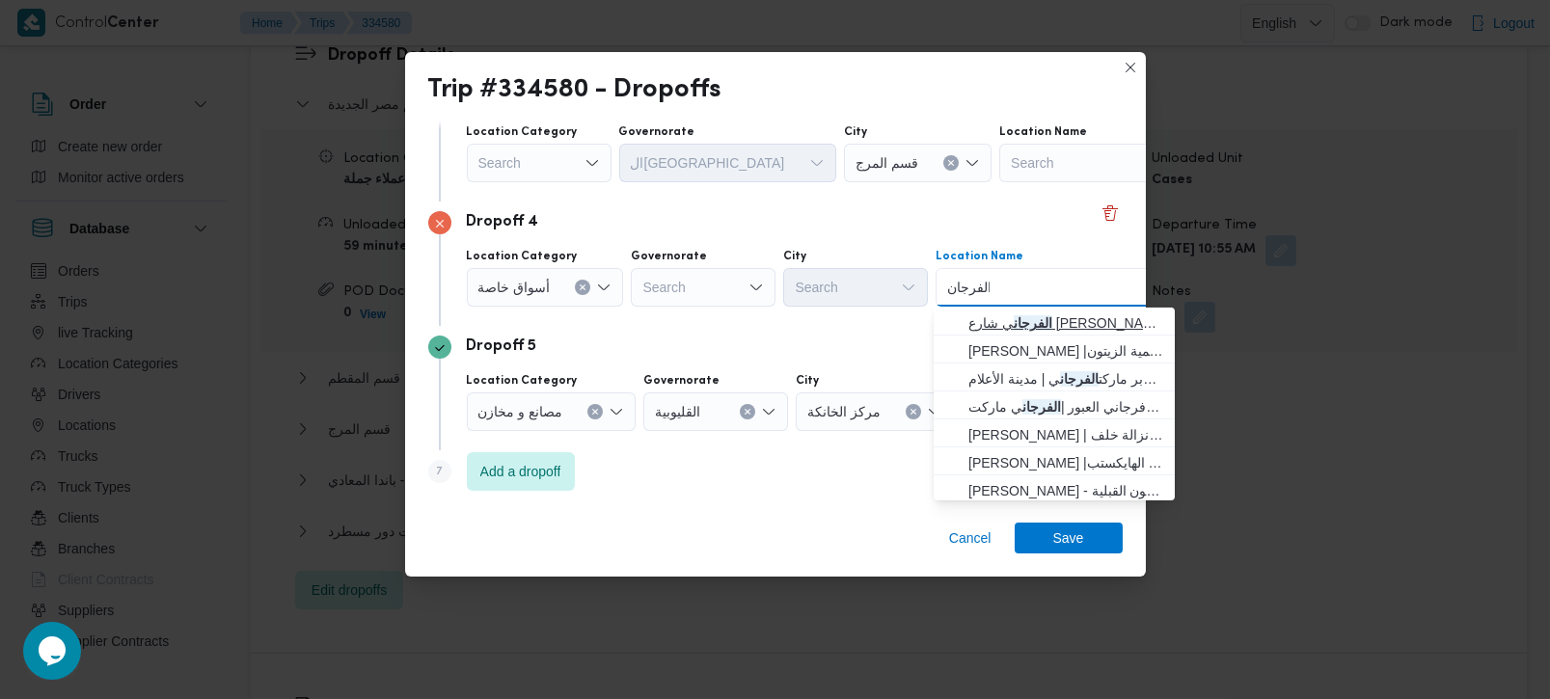
type input "الفرجان"
click at [1031, 318] on span "الفرجان ي شارع أحمد إسماعيل | احمد عصمت عين شمس | الزهراء ومساكن الحلمية" at bounding box center [1066, 323] width 195 height 23
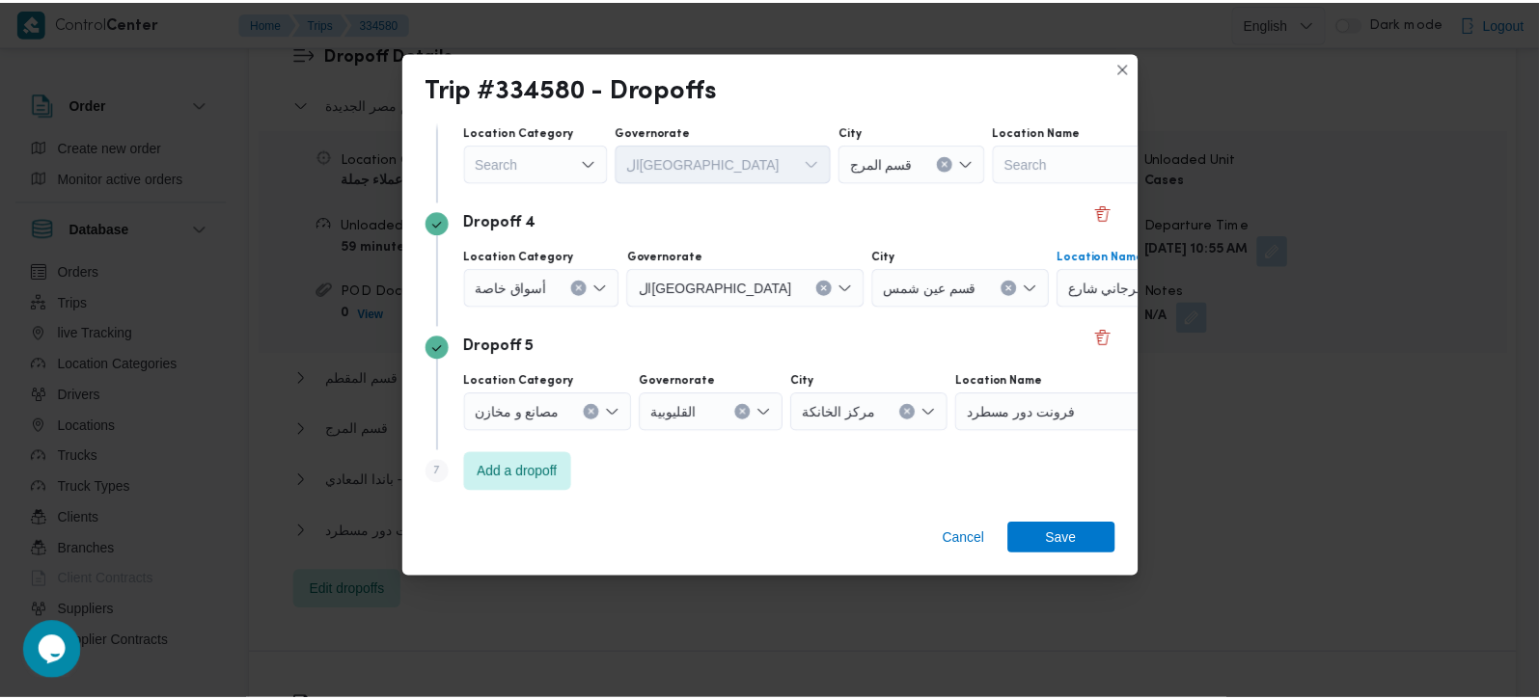
scroll to position [312, 0]
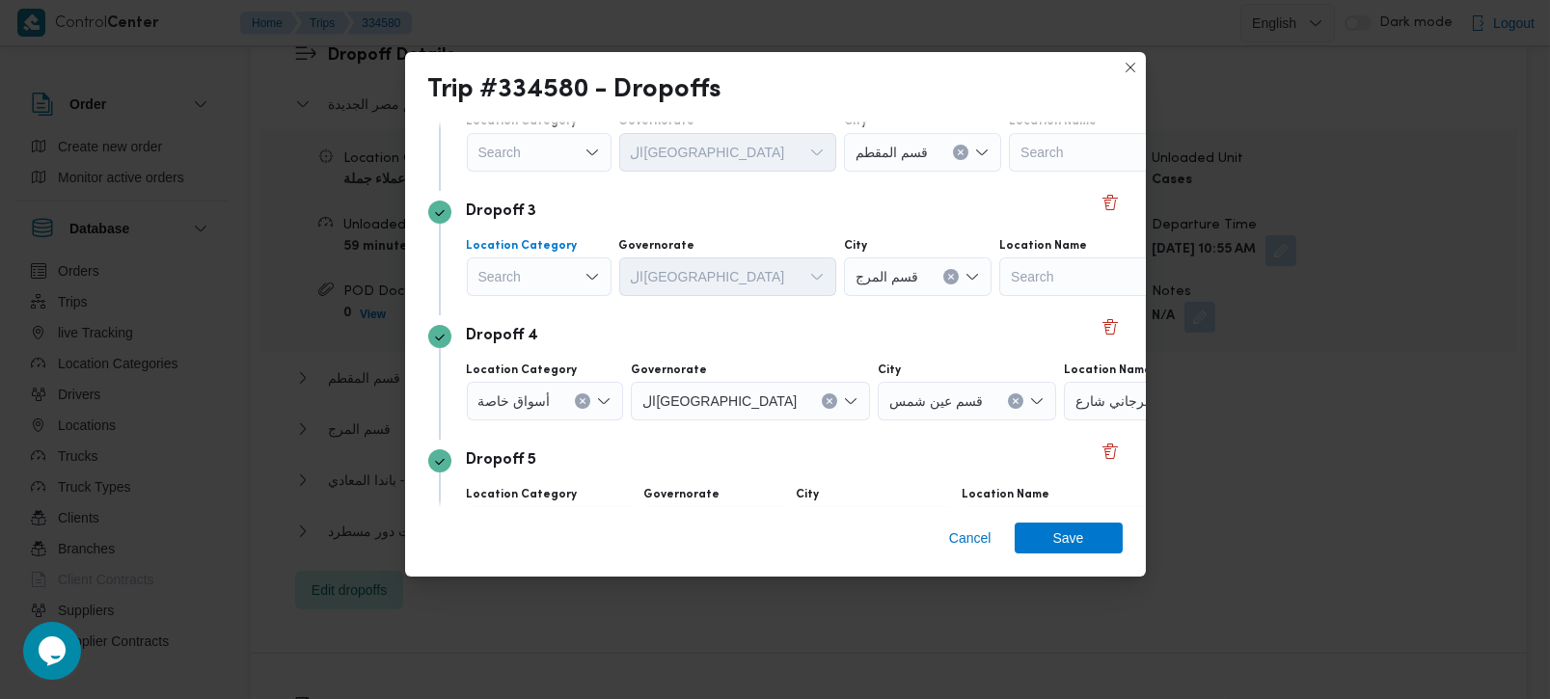
click at [557, 281] on div "Search" at bounding box center [539, 277] width 145 height 39
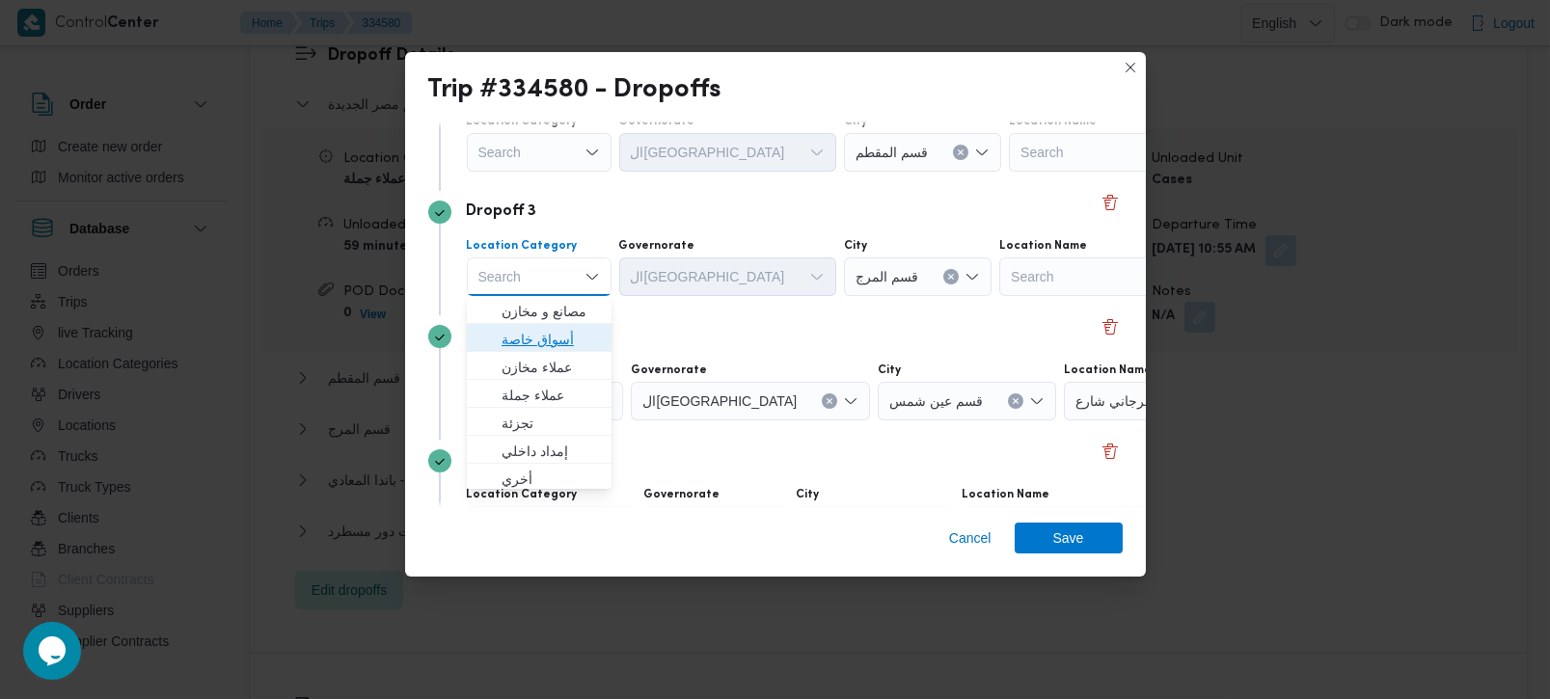
click at [556, 336] on span "أسواق خاصة" at bounding box center [551, 339] width 98 height 23
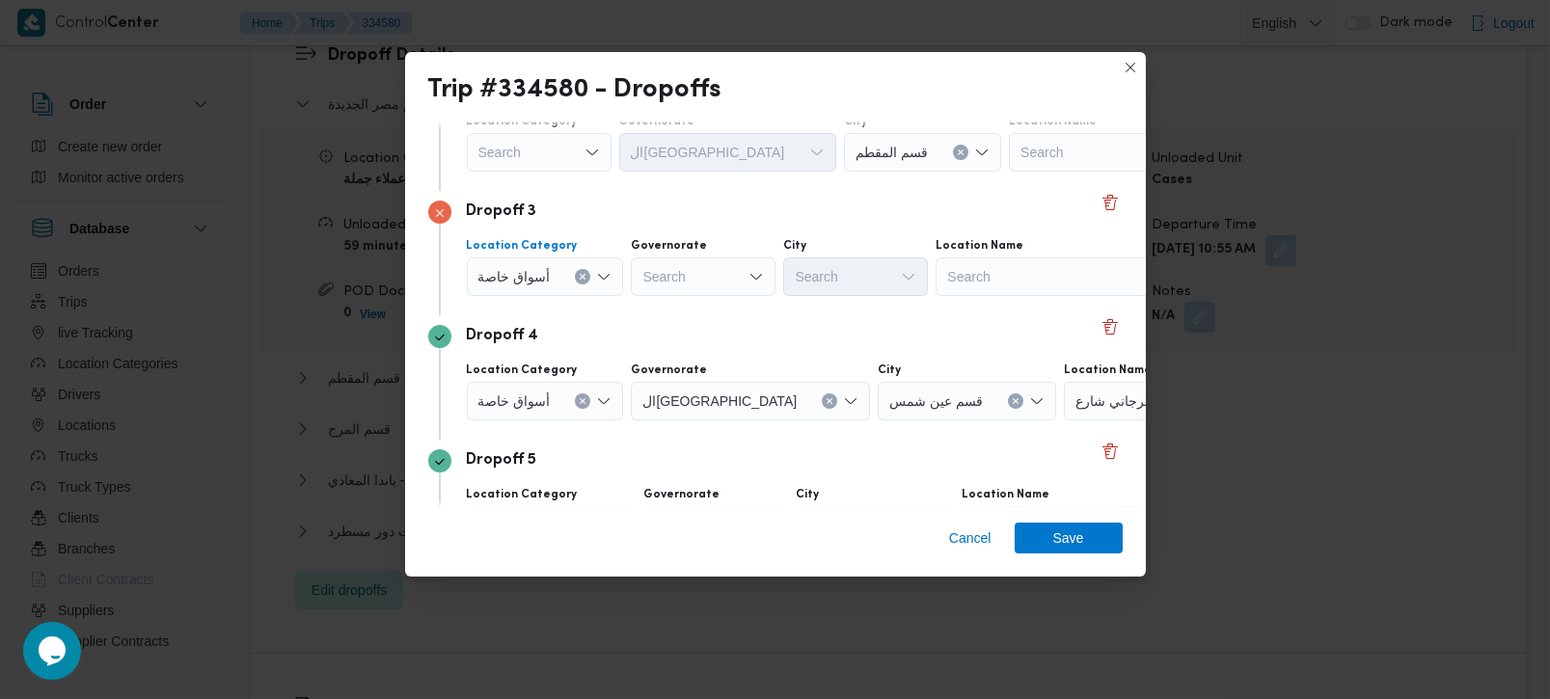
click at [584, 281] on button "Clear input" at bounding box center [582, 276] width 15 height 15
click at [1056, 280] on div "Search" at bounding box center [1044, 277] width 241 height 39
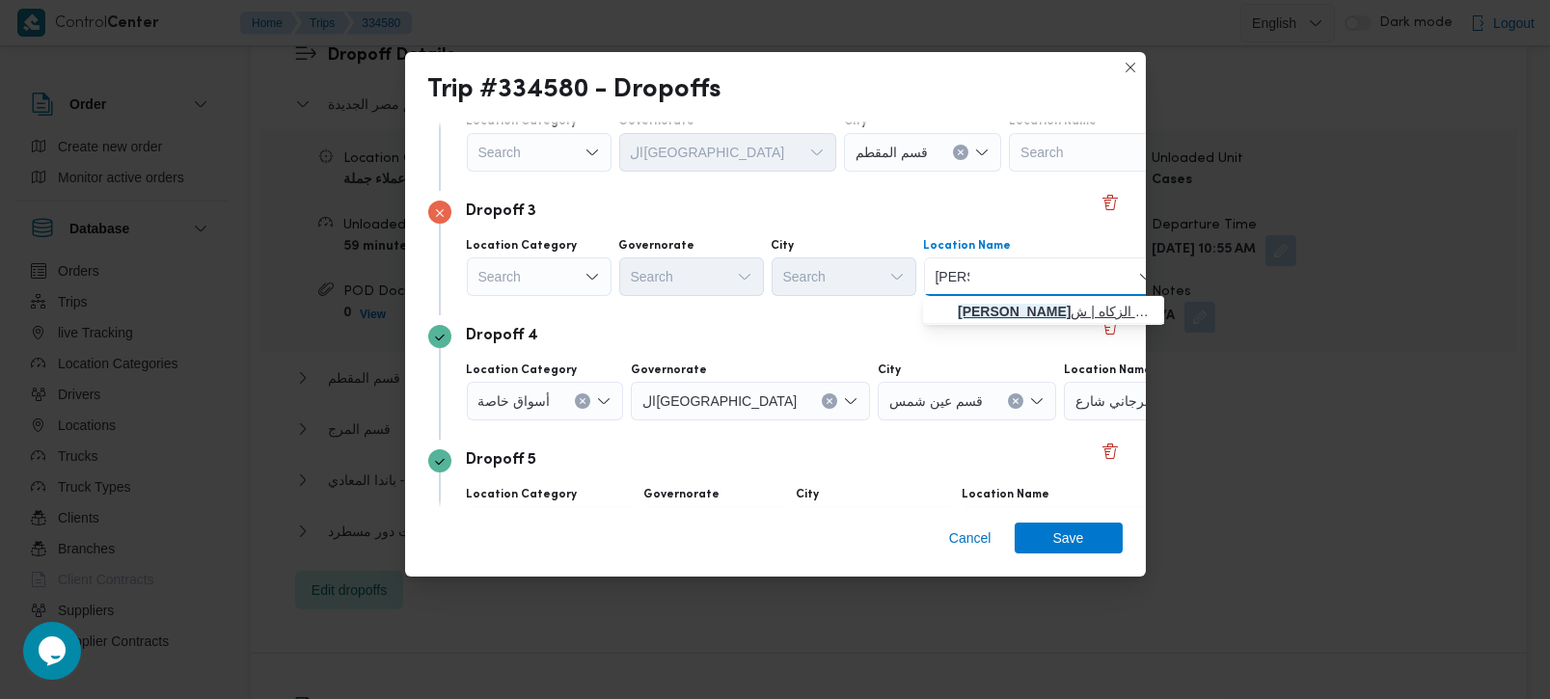
type input "عز مو"
click at [1070, 298] on span "عز مو سي فرع مؤسسه الزكاه | ش حسين الحلواني | كفر الشرفا" at bounding box center [1044, 311] width 226 height 31
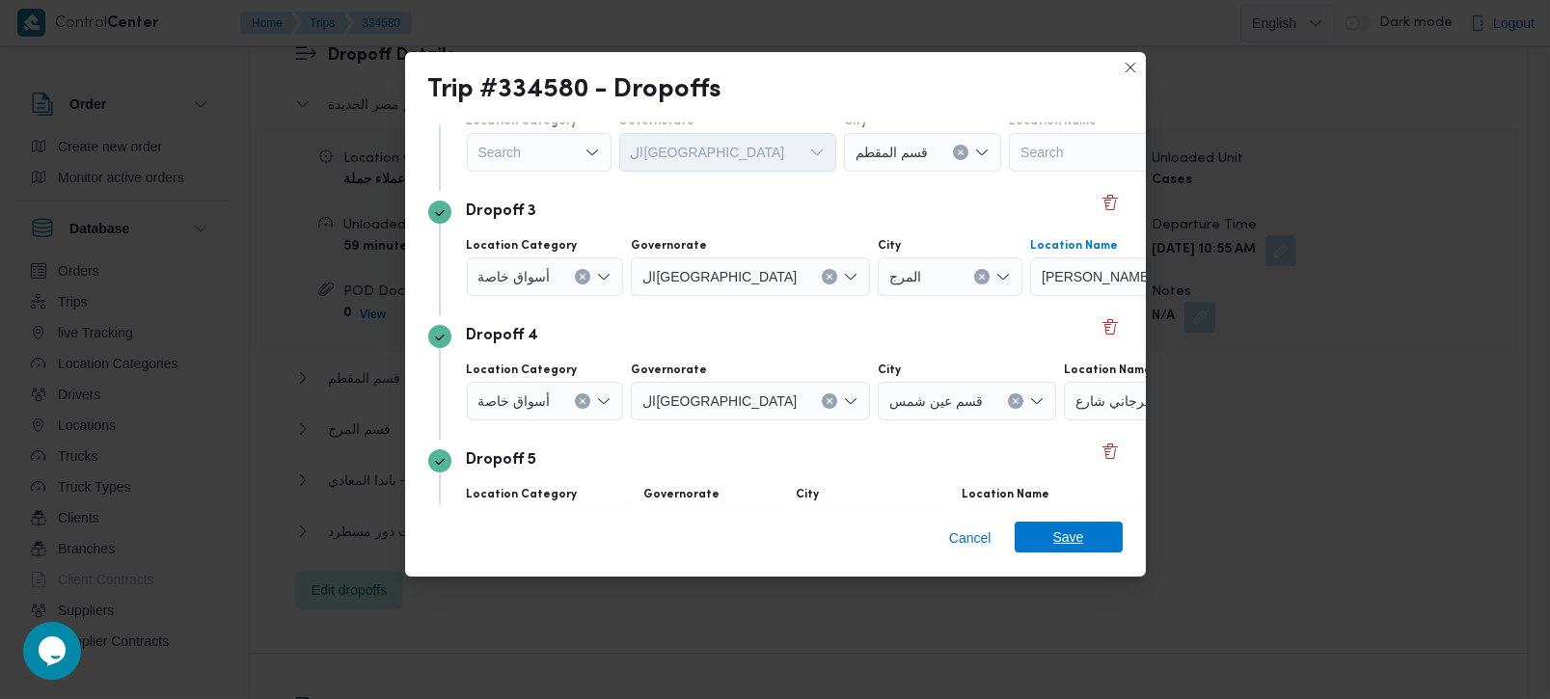
click at [1052, 543] on span "Save" at bounding box center [1069, 537] width 108 height 31
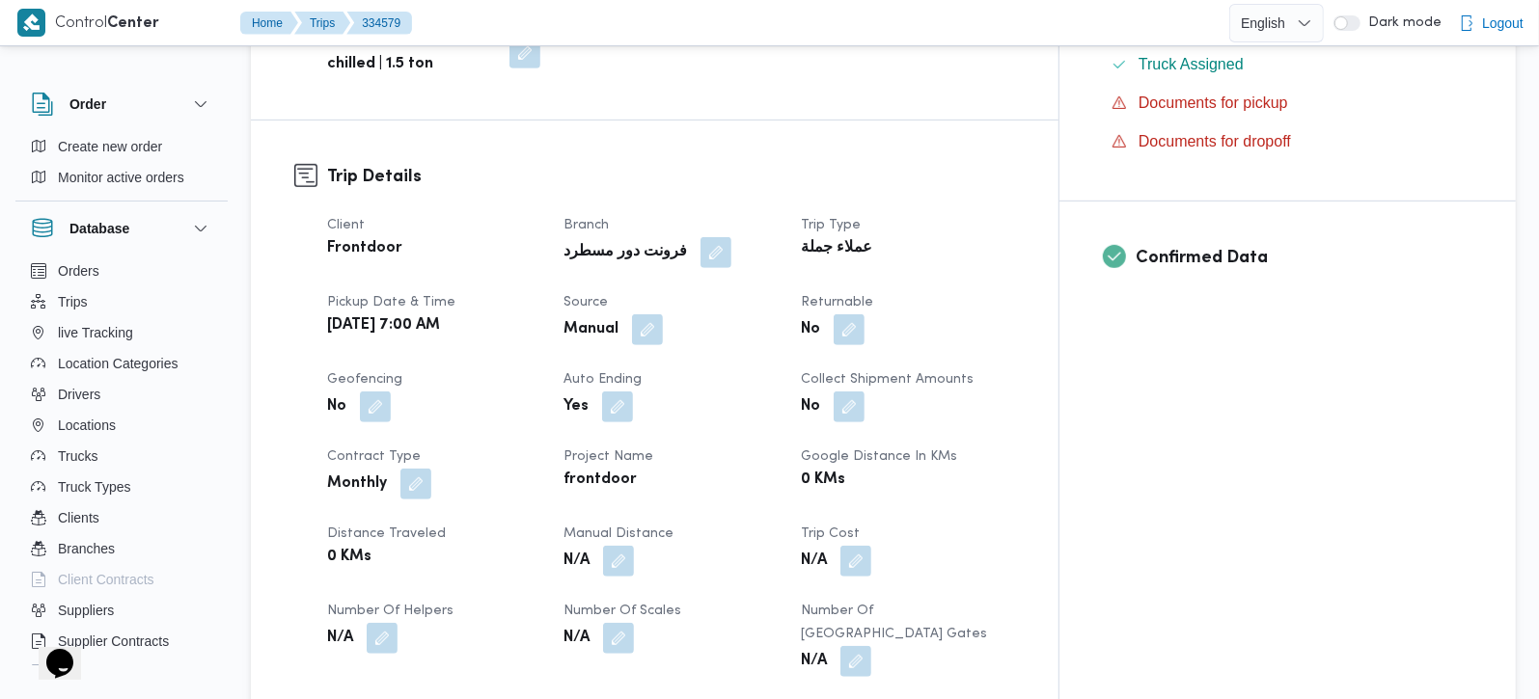
scroll to position [680, 0]
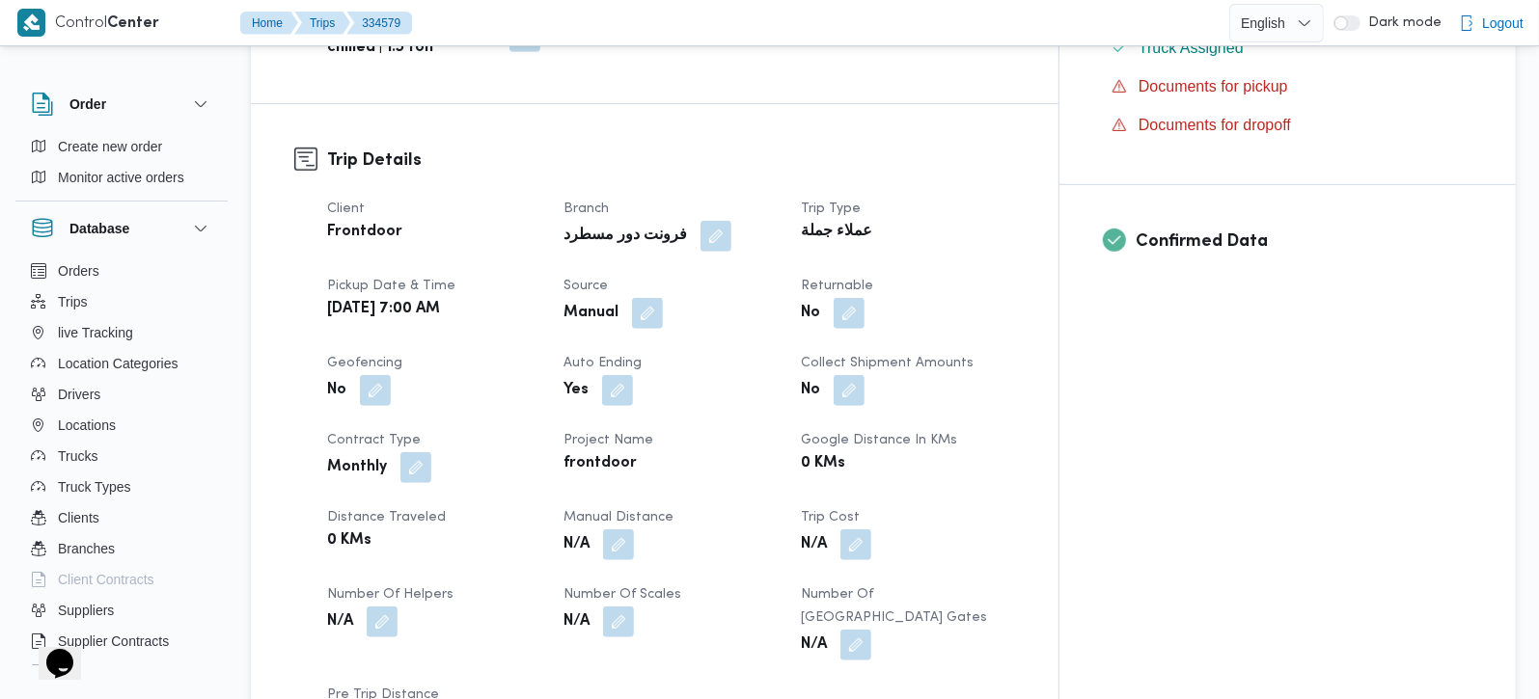
click at [634, 530] on span at bounding box center [613, 545] width 41 height 31
click at [634, 529] on button "button" at bounding box center [618, 544] width 31 height 31
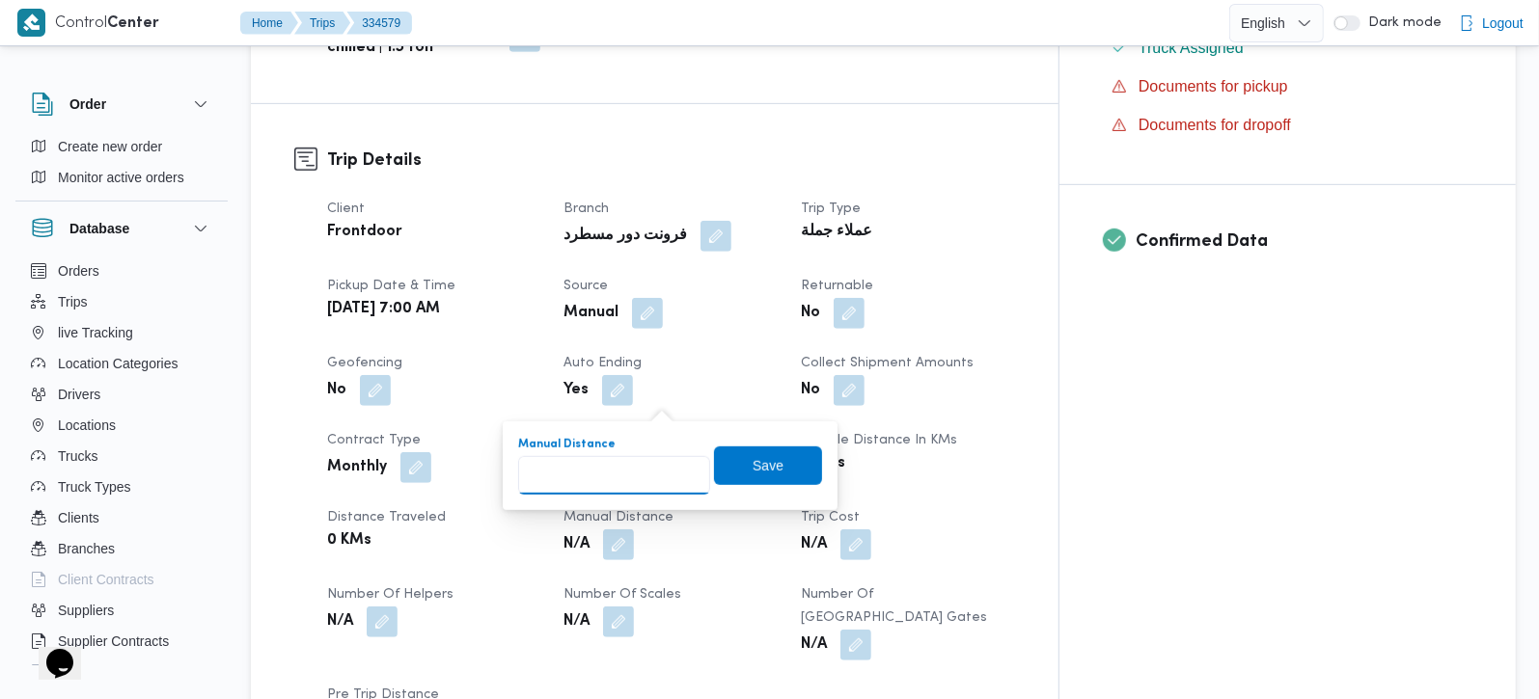
click at [622, 481] on input "Manual Distance" at bounding box center [614, 475] width 192 height 39
type input "110"
click at [761, 474] on span "Save" at bounding box center [767, 464] width 31 height 23
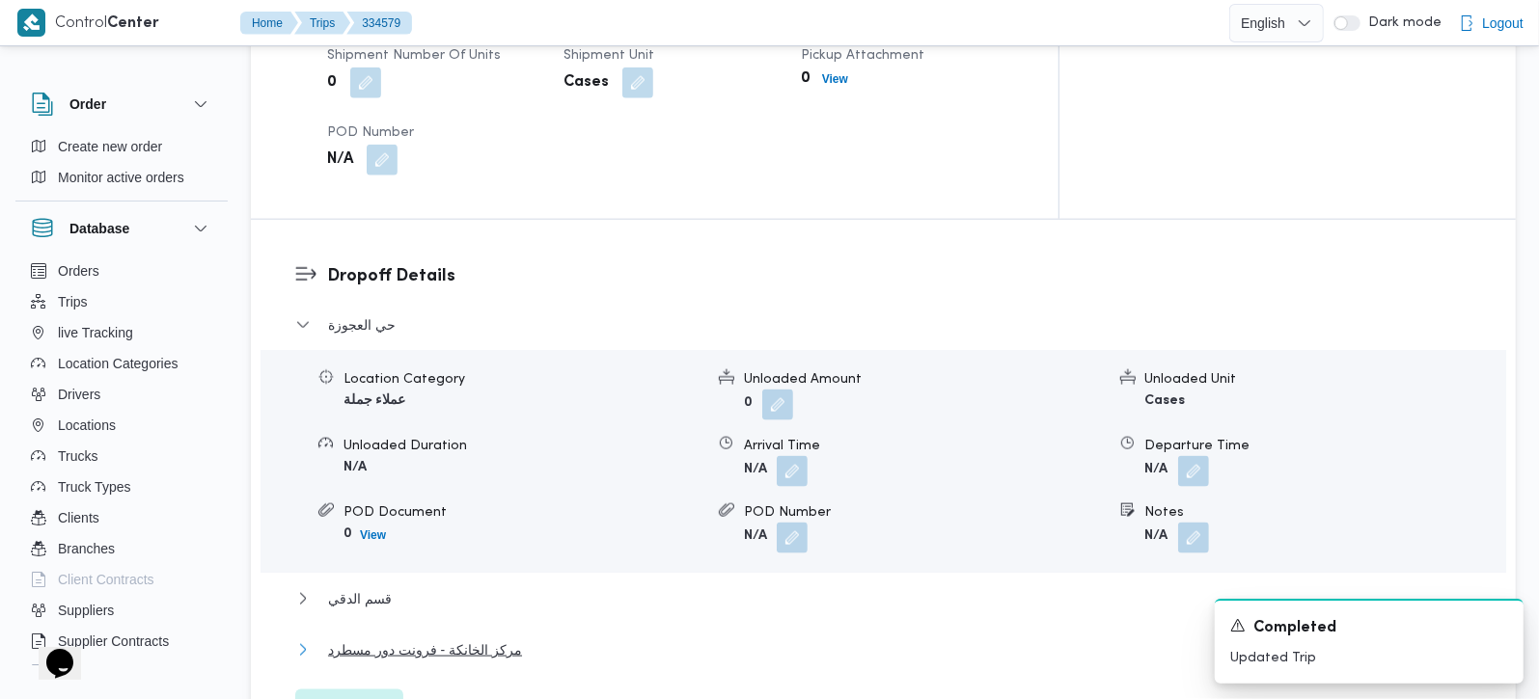
click at [406, 639] on span "مركز الخانكة - فرونت دور مسطرد" at bounding box center [425, 650] width 194 height 23
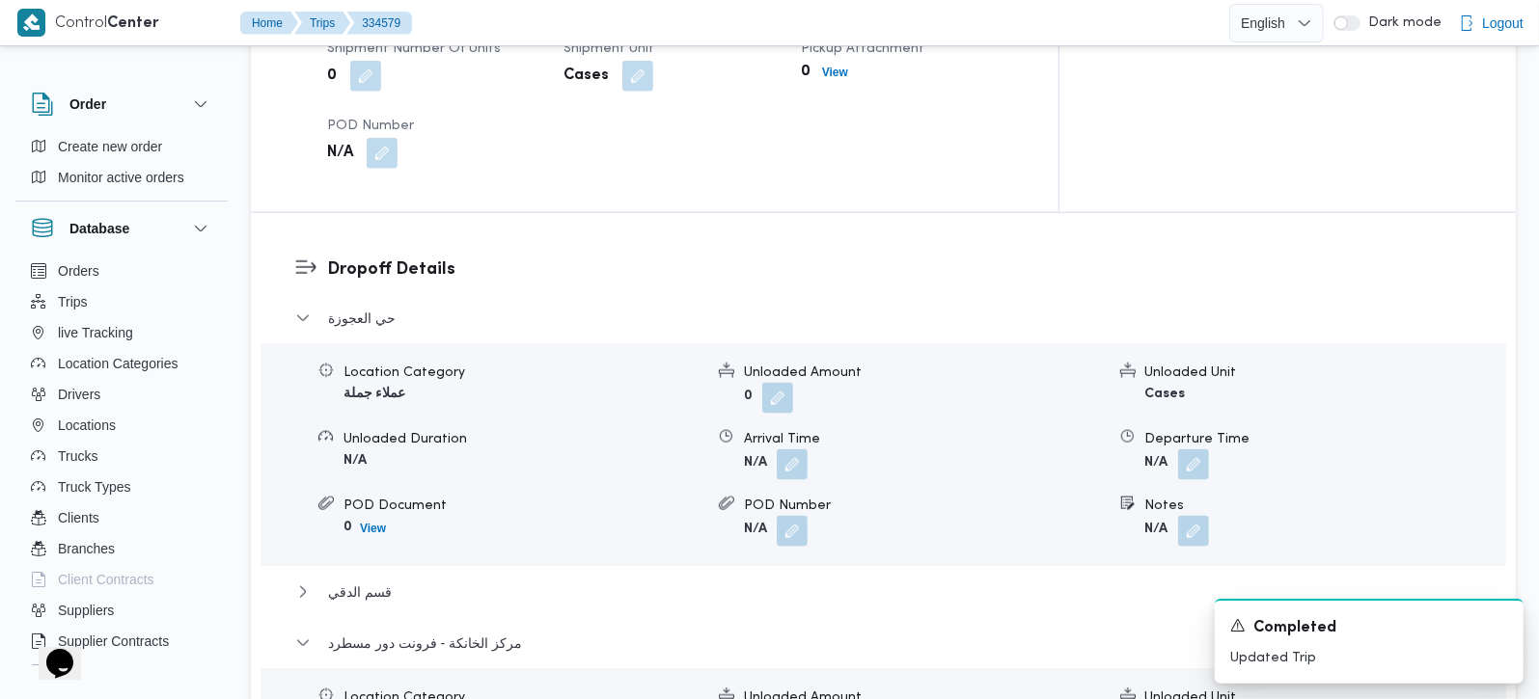
scroll to position [1816, 0]
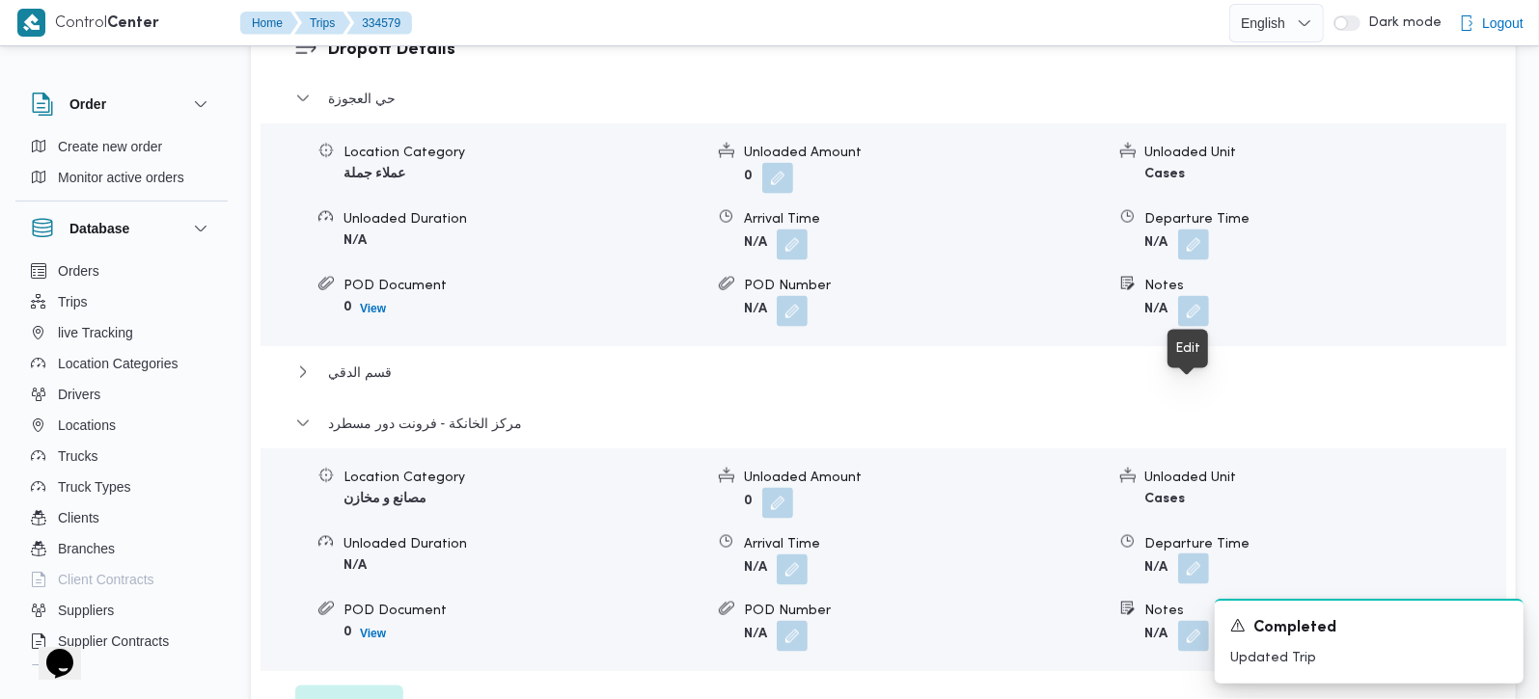
click at [1188, 554] on button "button" at bounding box center [1193, 569] width 31 height 31
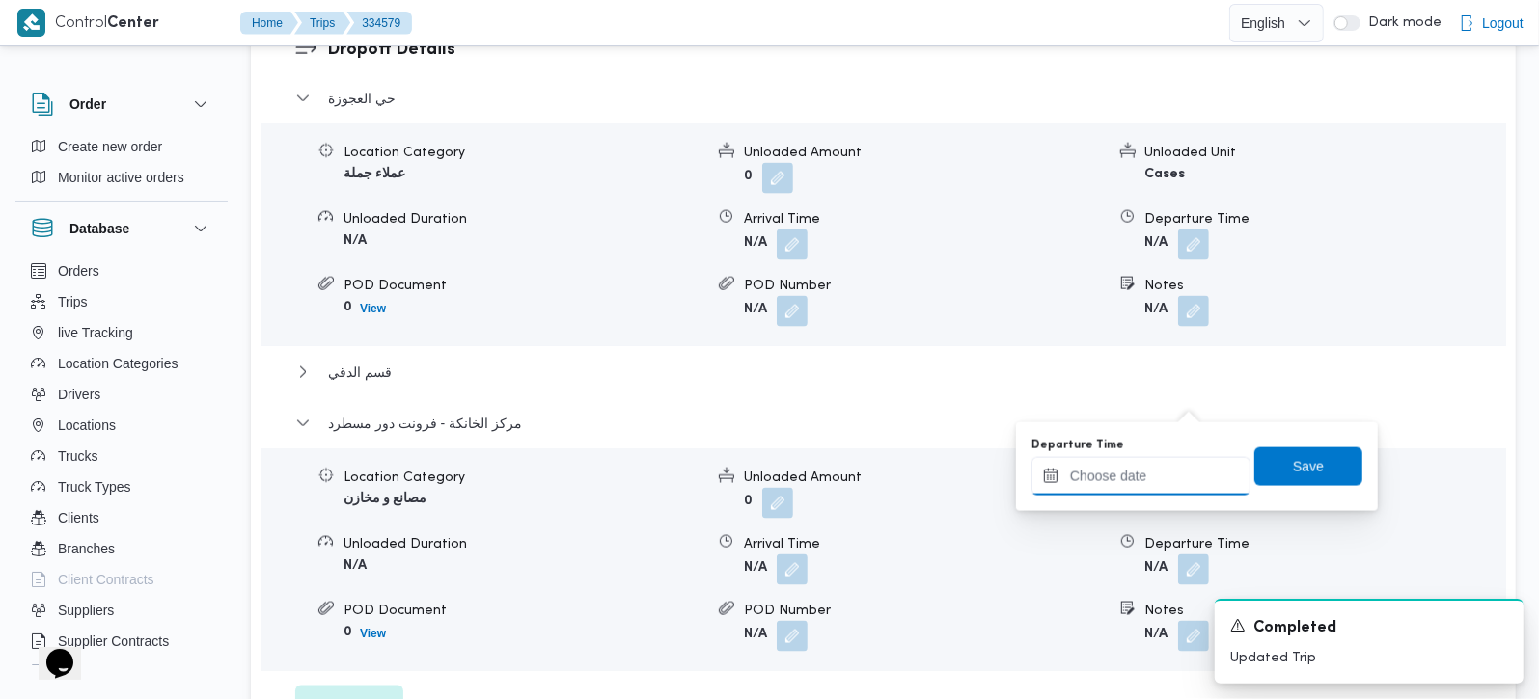
click at [1159, 467] on input "Departure Time" at bounding box center [1140, 476] width 219 height 39
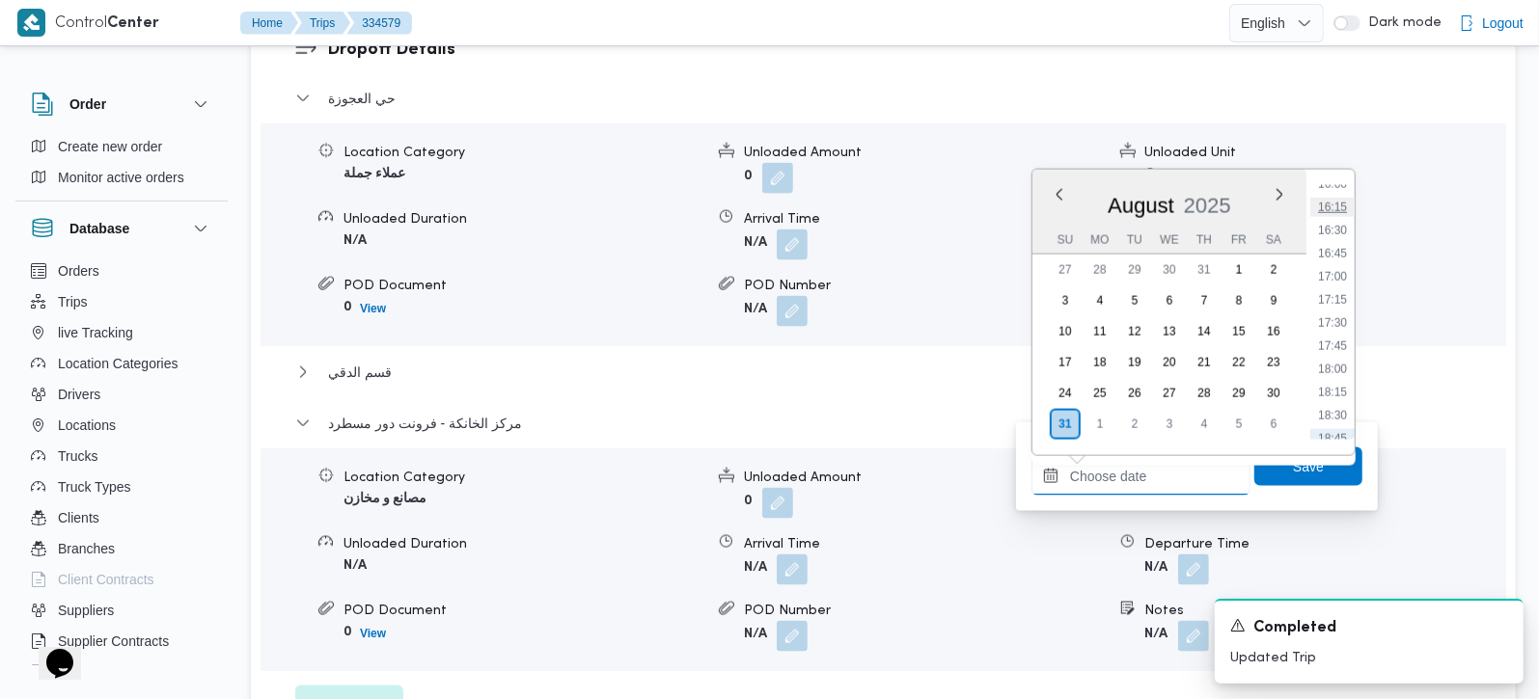
scroll to position [1379, 0]
click at [1332, 253] on li "15:30" at bounding box center [1332, 251] width 44 height 19
type input "[DATE] 15:30"
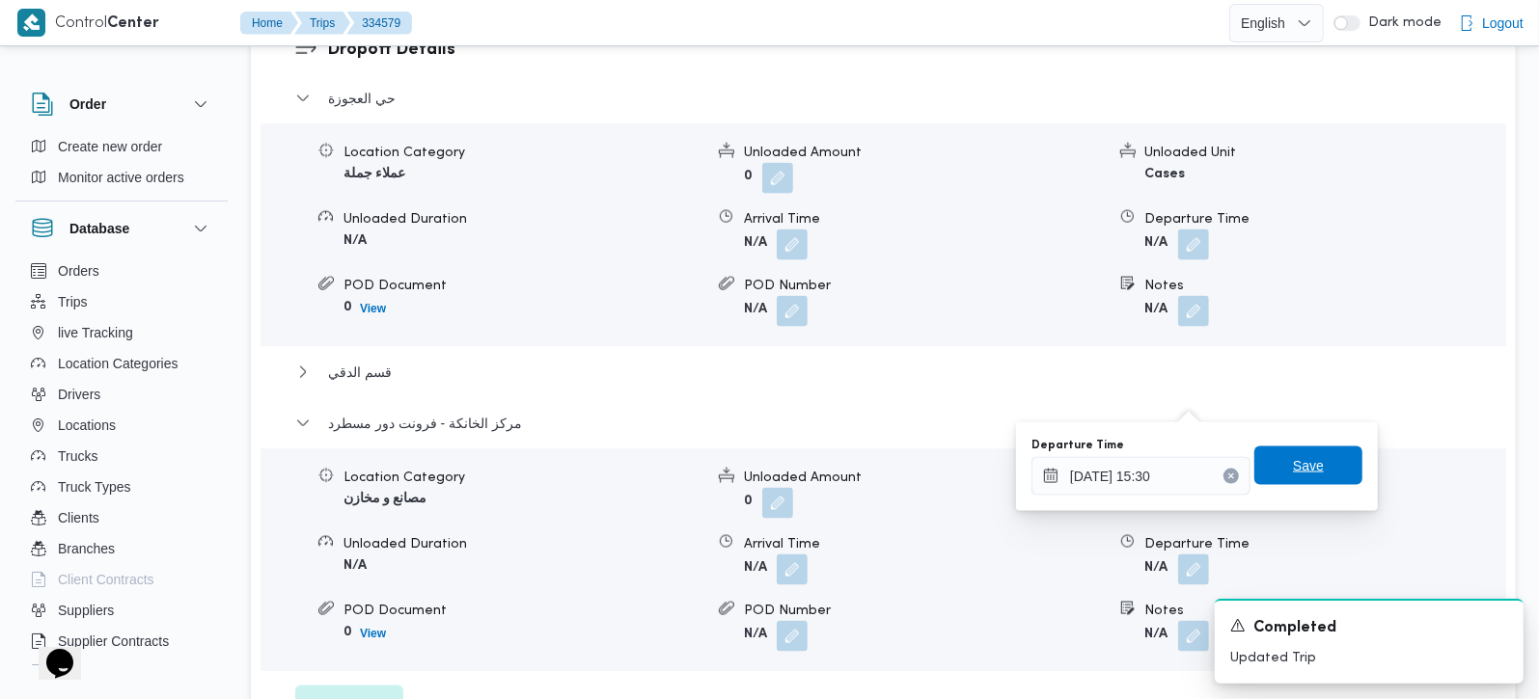
click at [1293, 462] on span "Save" at bounding box center [1308, 465] width 31 height 23
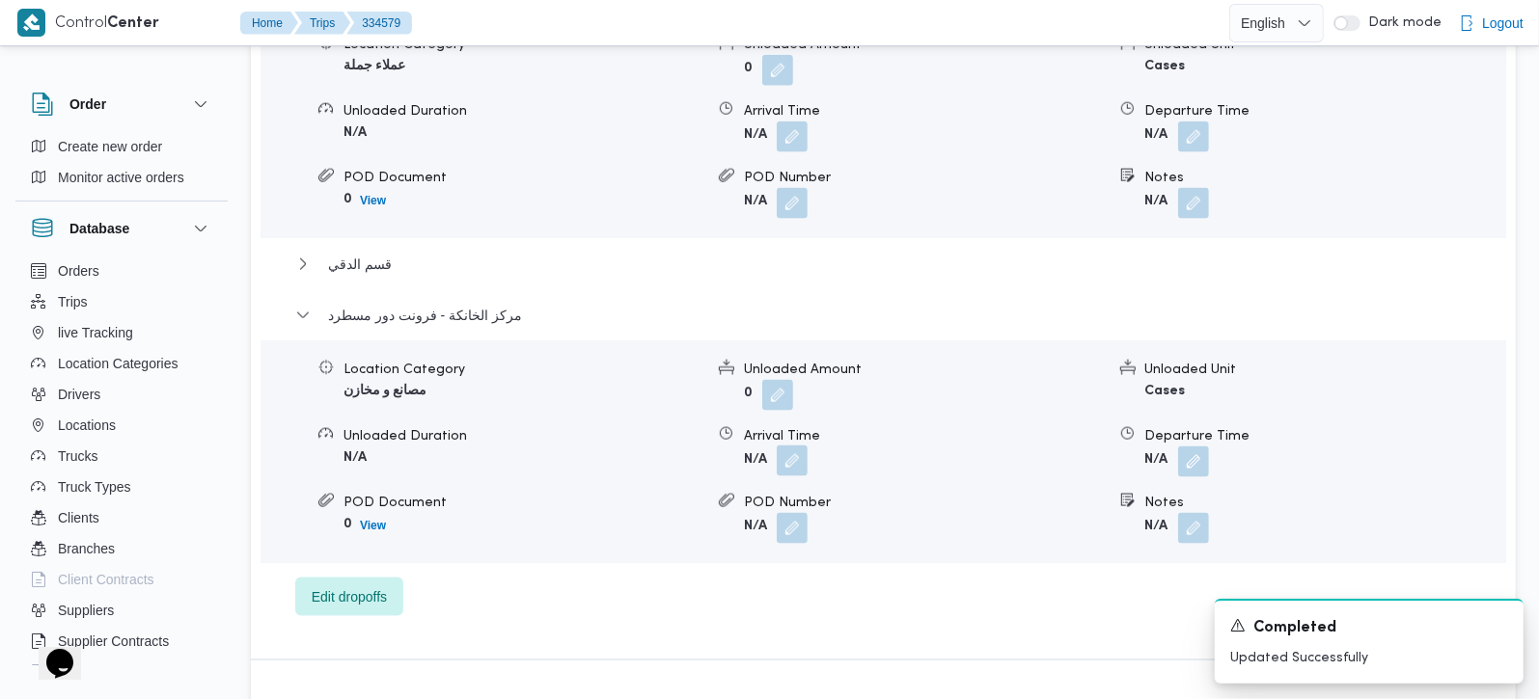
click at [801, 446] on button "button" at bounding box center [792, 461] width 31 height 31
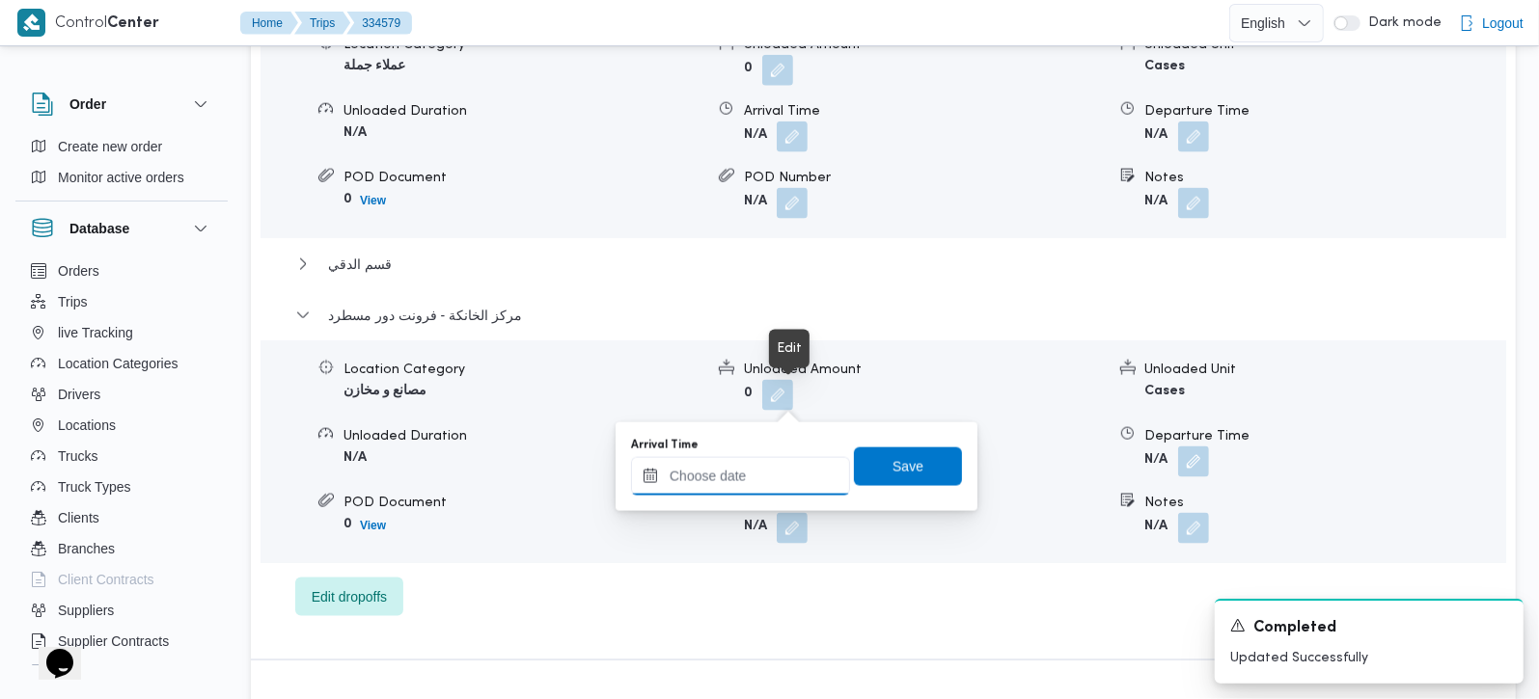
click at [769, 465] on input "Arrival Time" at bounding box center [740, 476] width 219 height 39
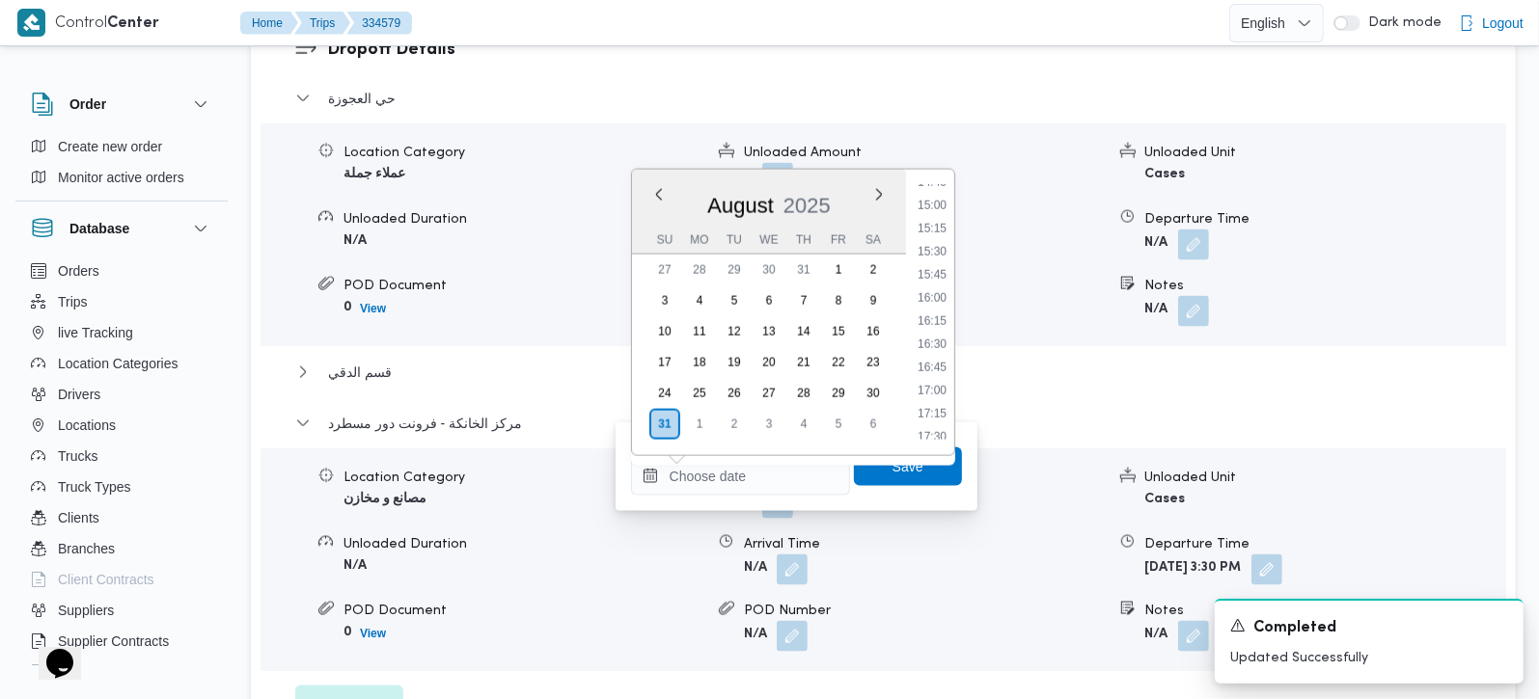
drag, startPoint x: 934, startPoint y: 222, endPoint x: 924, endPoint y: 300, distance: 78.7
click at [934, 222] on li "15:15" at bounding box center [932, 228] width 44 height 19
type input "31/08/2025 15:15"
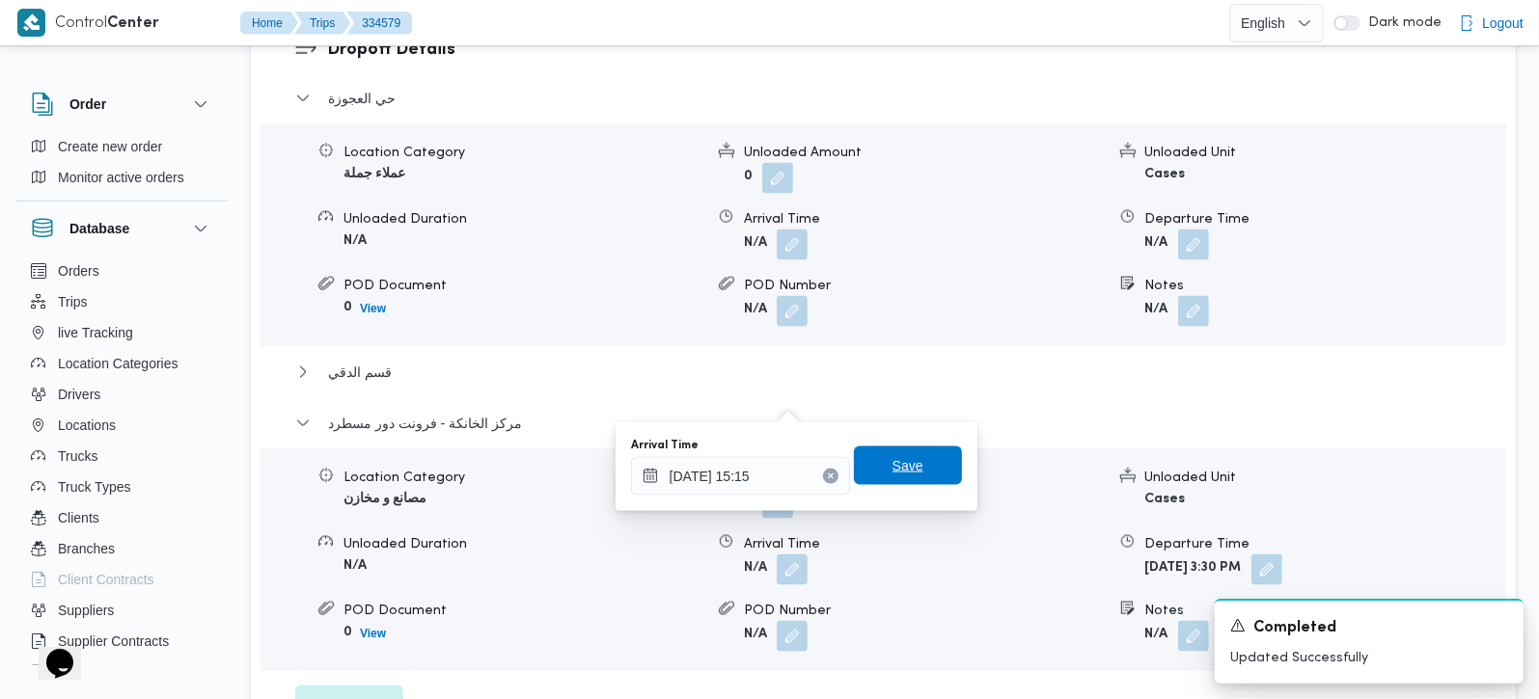
click at [892, 457] on span "Save" at bounding box center [907, 465] width 31 height 23
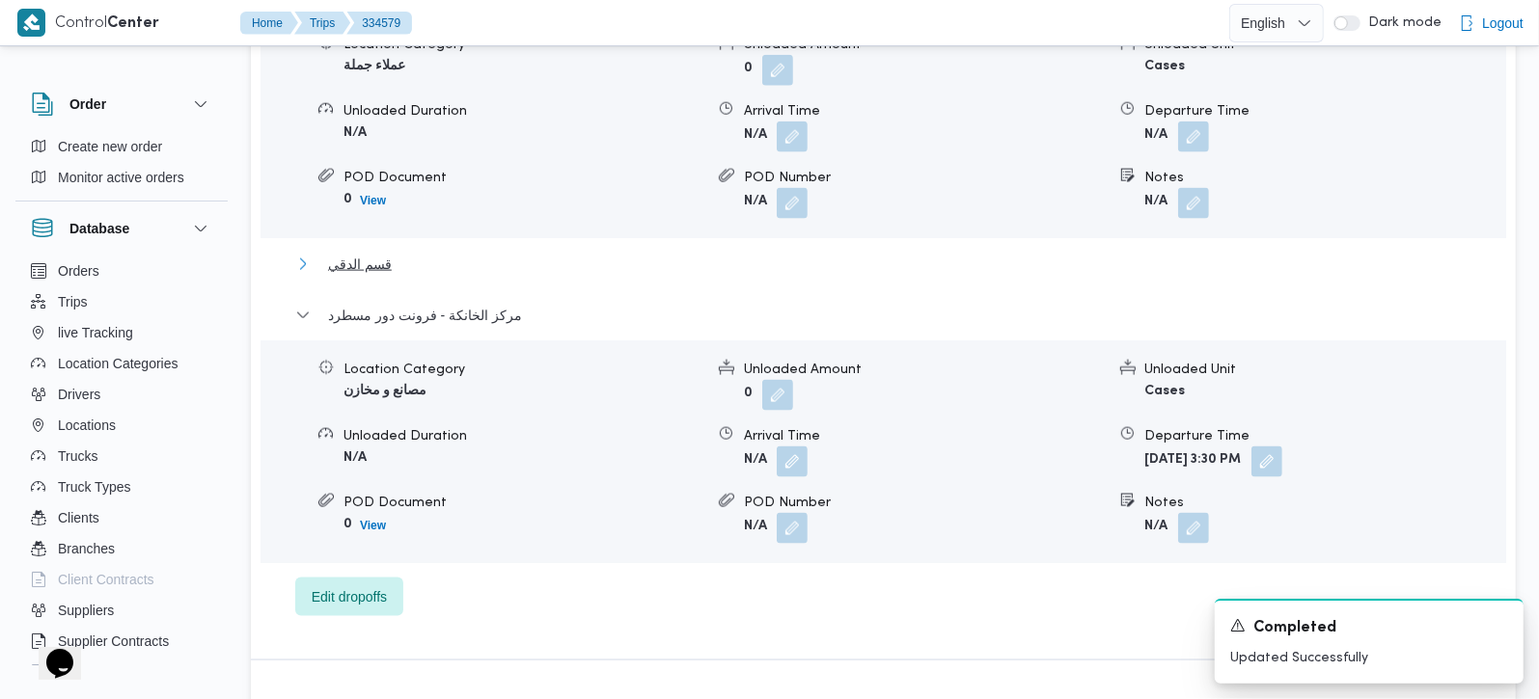
click at [373, 253] on span "قسم الدقي" at bounding box center [360, 264] width 64 height 23
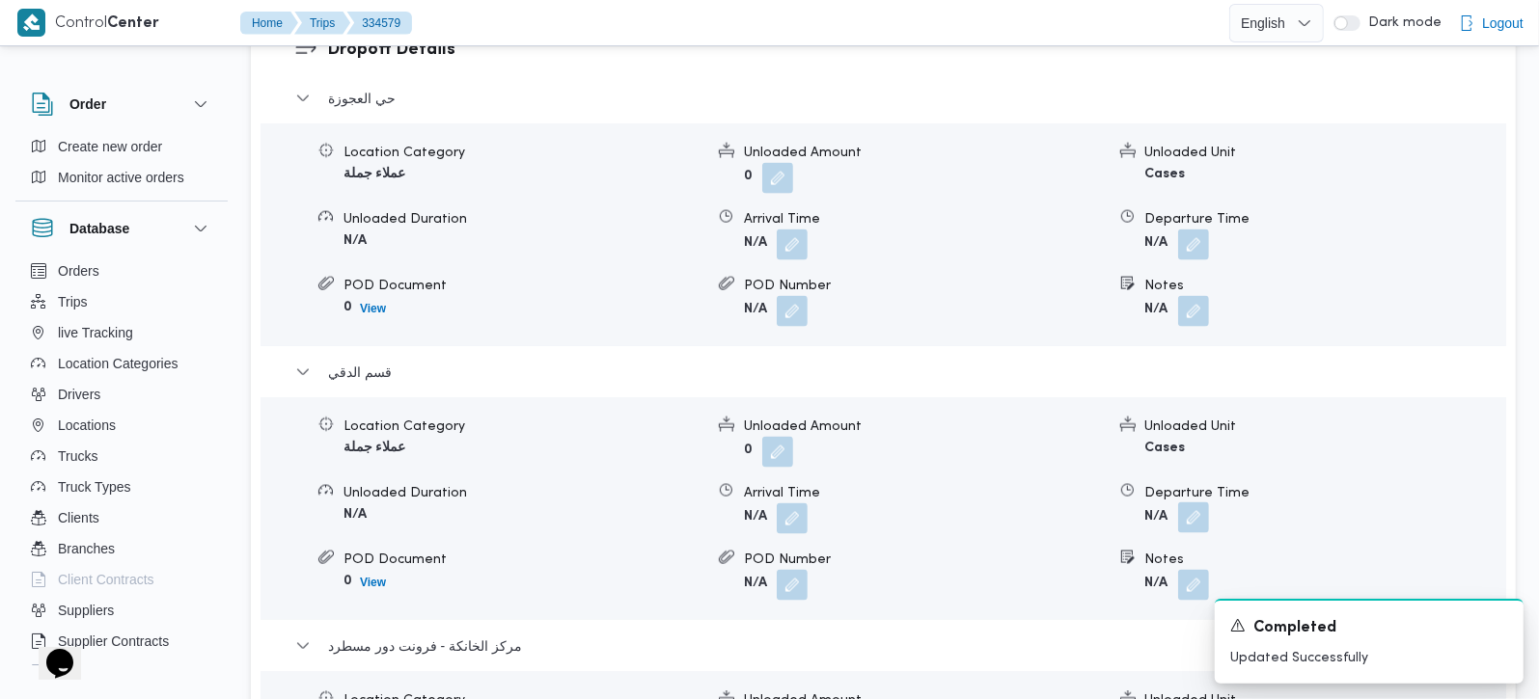
click at [1198, 503] on button "button" at bounding box center [1193, 518] width 31 height 31
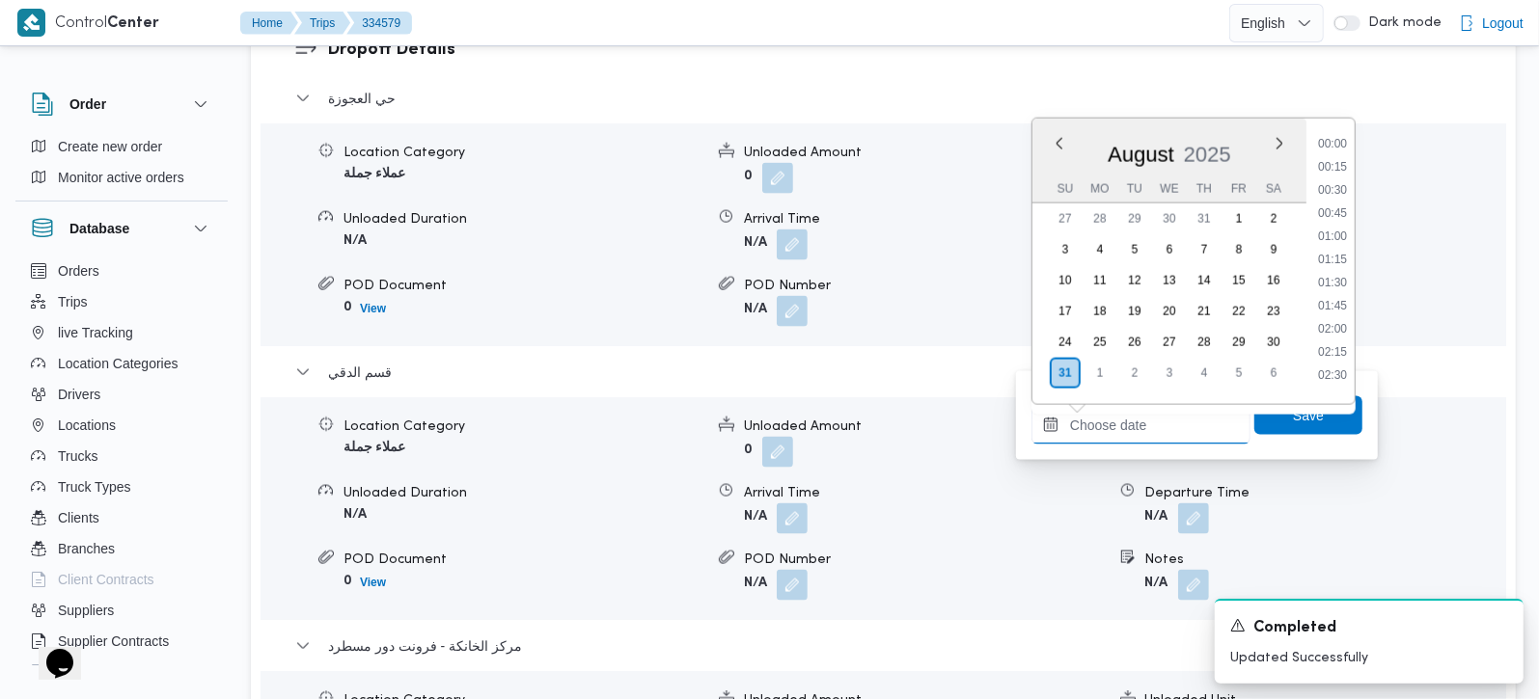
click at [1159, 427] on input "Departure Time" at bounding box center [1140, 425] width 219 height 39
click at [1527, 267] on div "Order Create new order Monitor active orders Database Orders Trips live Trackin…" at bounding box center [769, 321] width 1539 height 4151
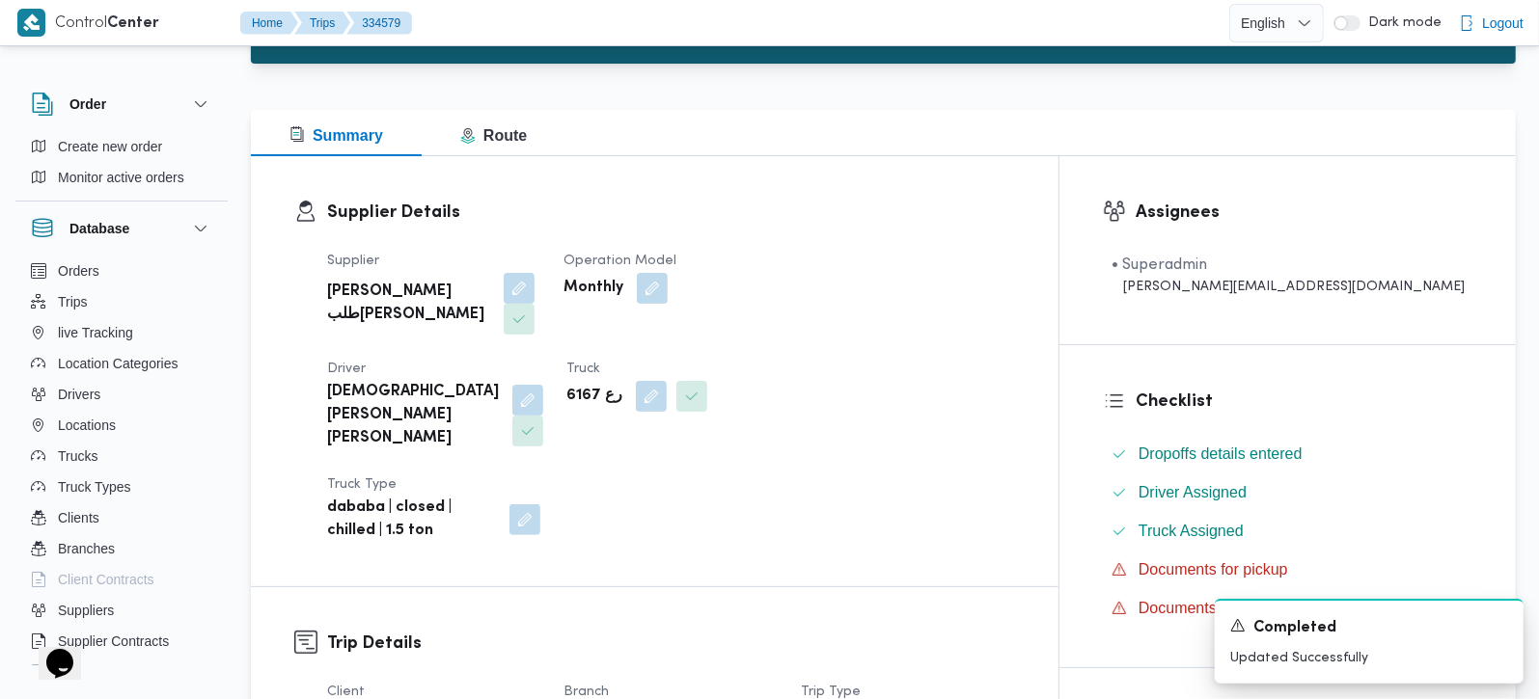
scroll to position [0, 0]
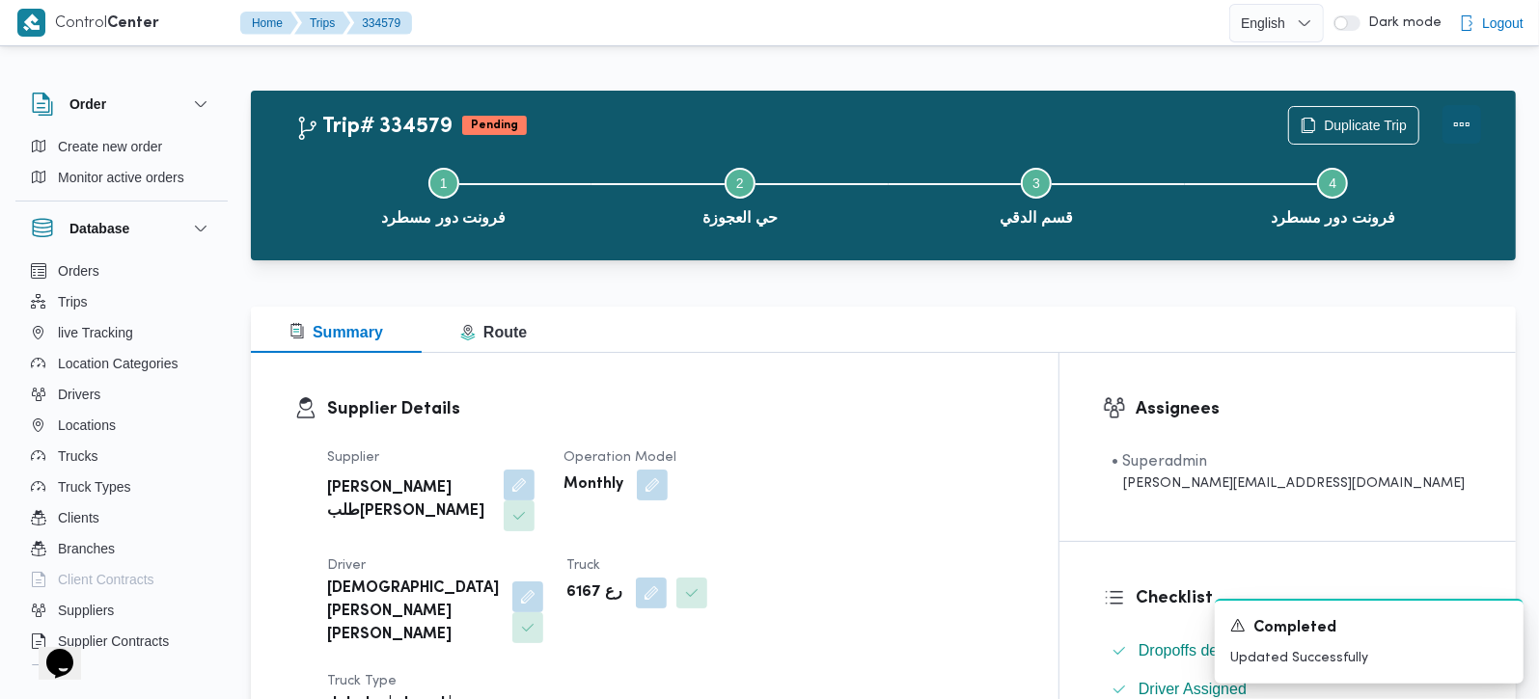
click at [1452, 124] on button "Actions" at bounding box center [1461, 124] width 39 height 39
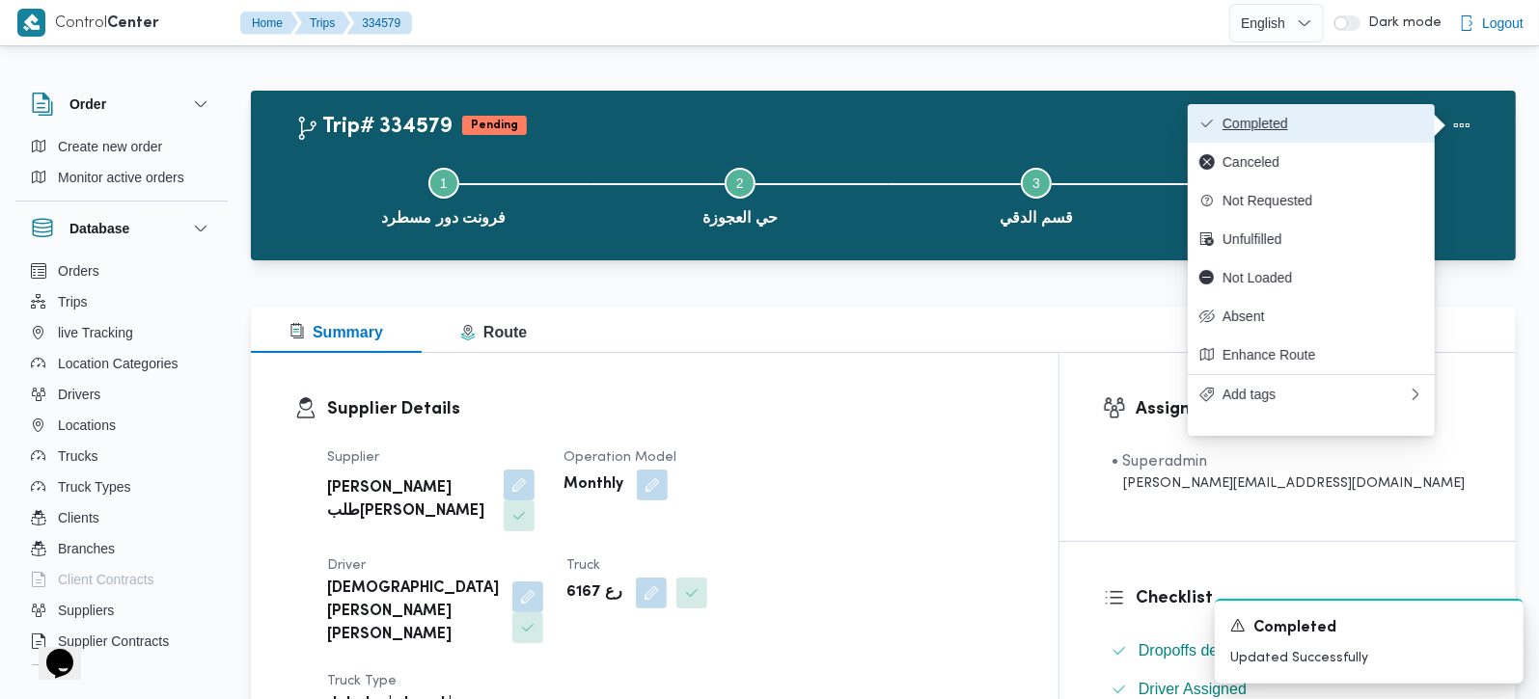
click at [1324, 125] on span "Completed" at bounding box center [1322, 123] width 201 height 15
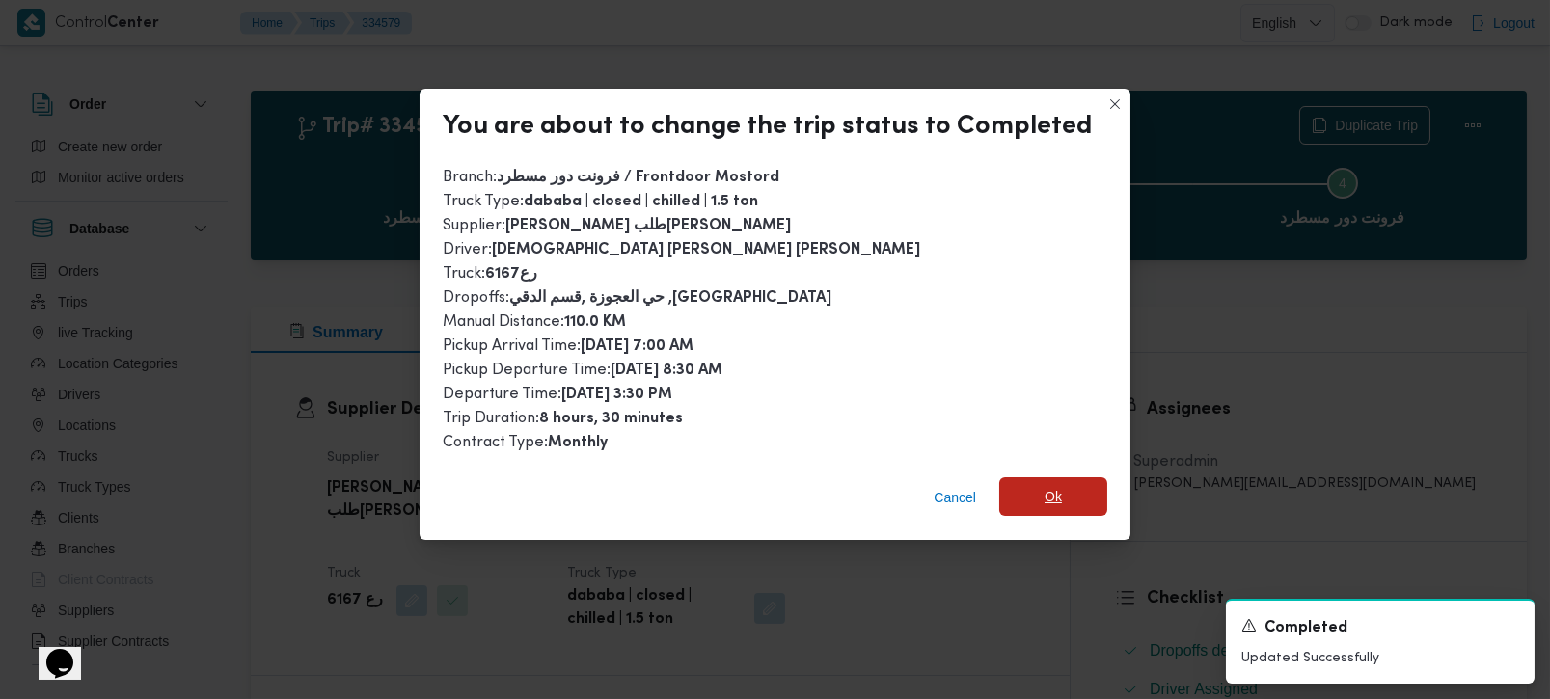
click at [1040, 504] on span "Ok" at bounding box center [1053, 497] width 108 height 39
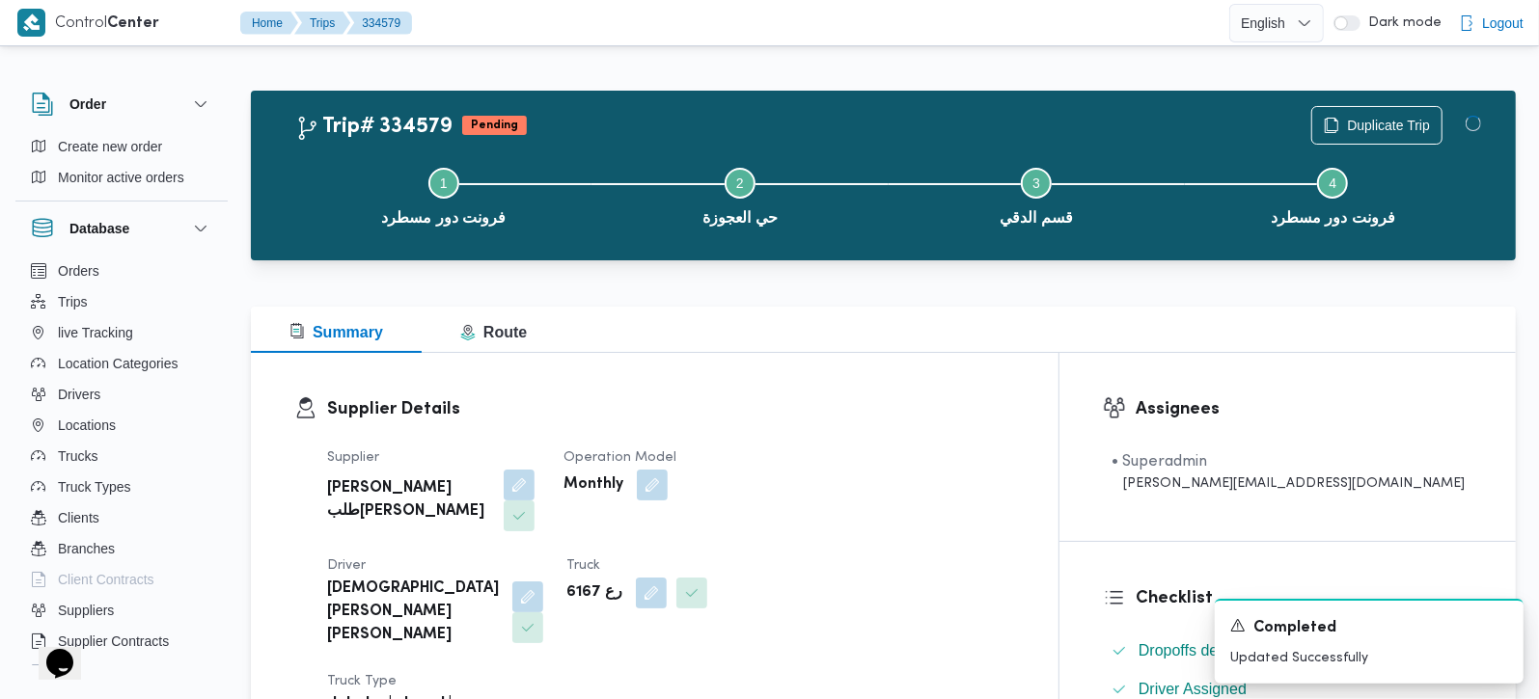
click at [847, 362] on div "Supplier Details Supplier خضر محمد طلبه حامد Operation Model Monthly Driver اسل…" at bounding box center [654, 568] width 807 height 430
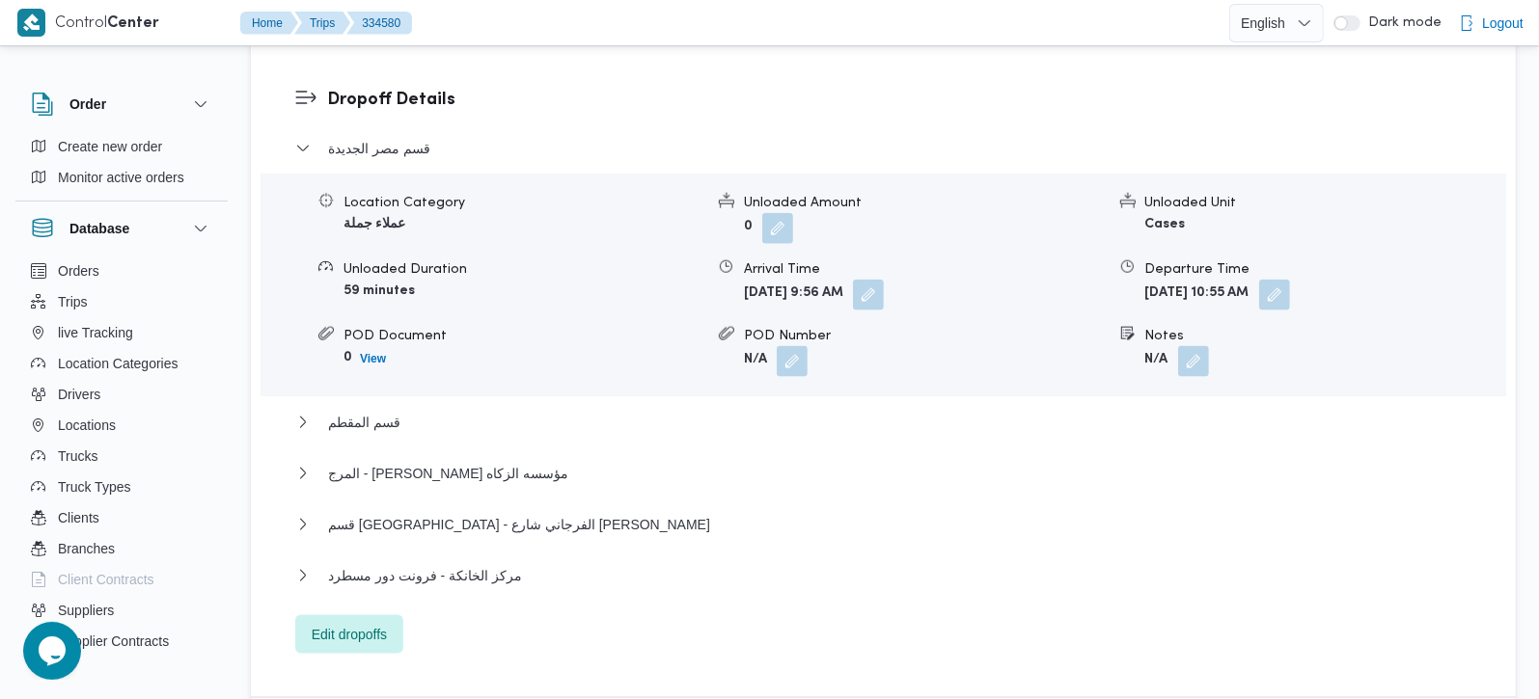
scroll to position [1641, 0]
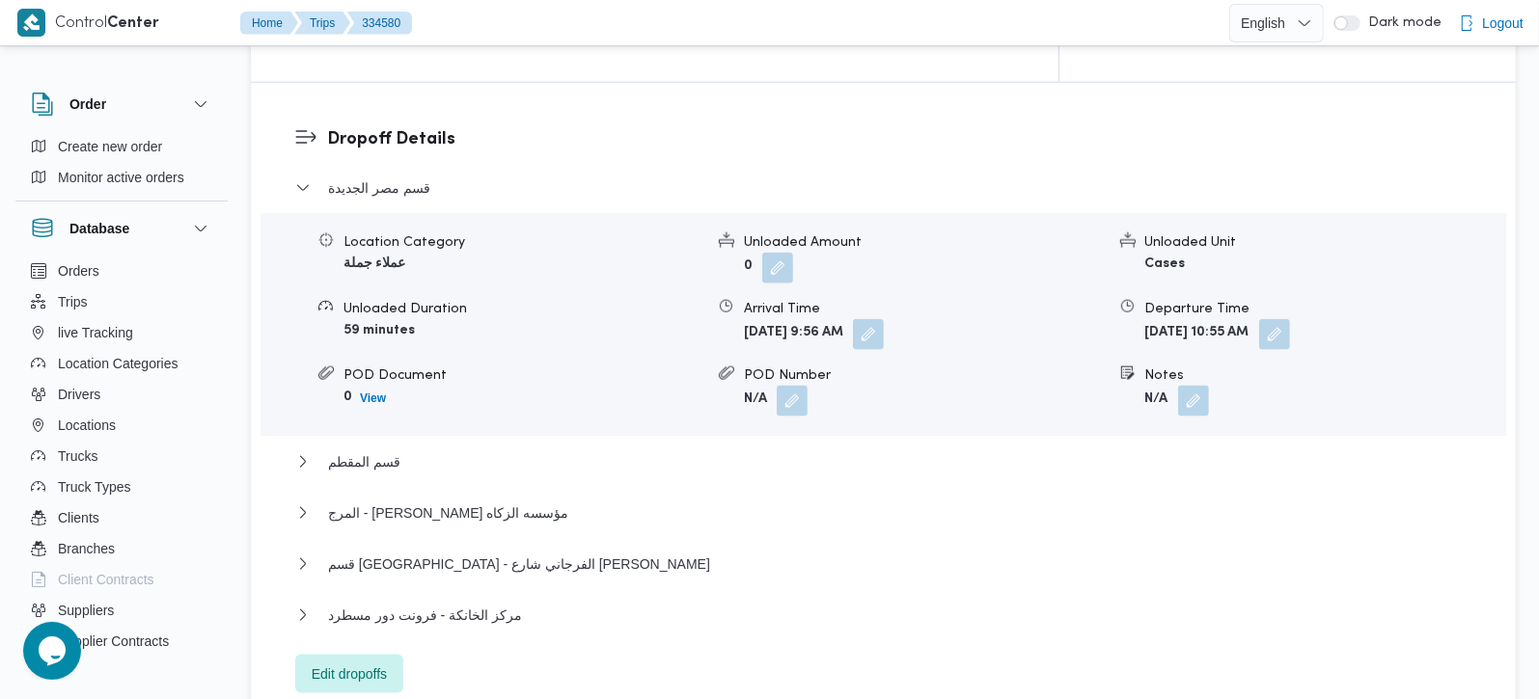
click at [391, 604] on div "مركز الخانكة - فرونت دور مسطرد" at bounding box center [883, 622] width 1177 height 37
click at [391, 604] on span "مركز الخانكة - فرونت دور مسطرد" at bounding box center [425, 615] width 194 height 23
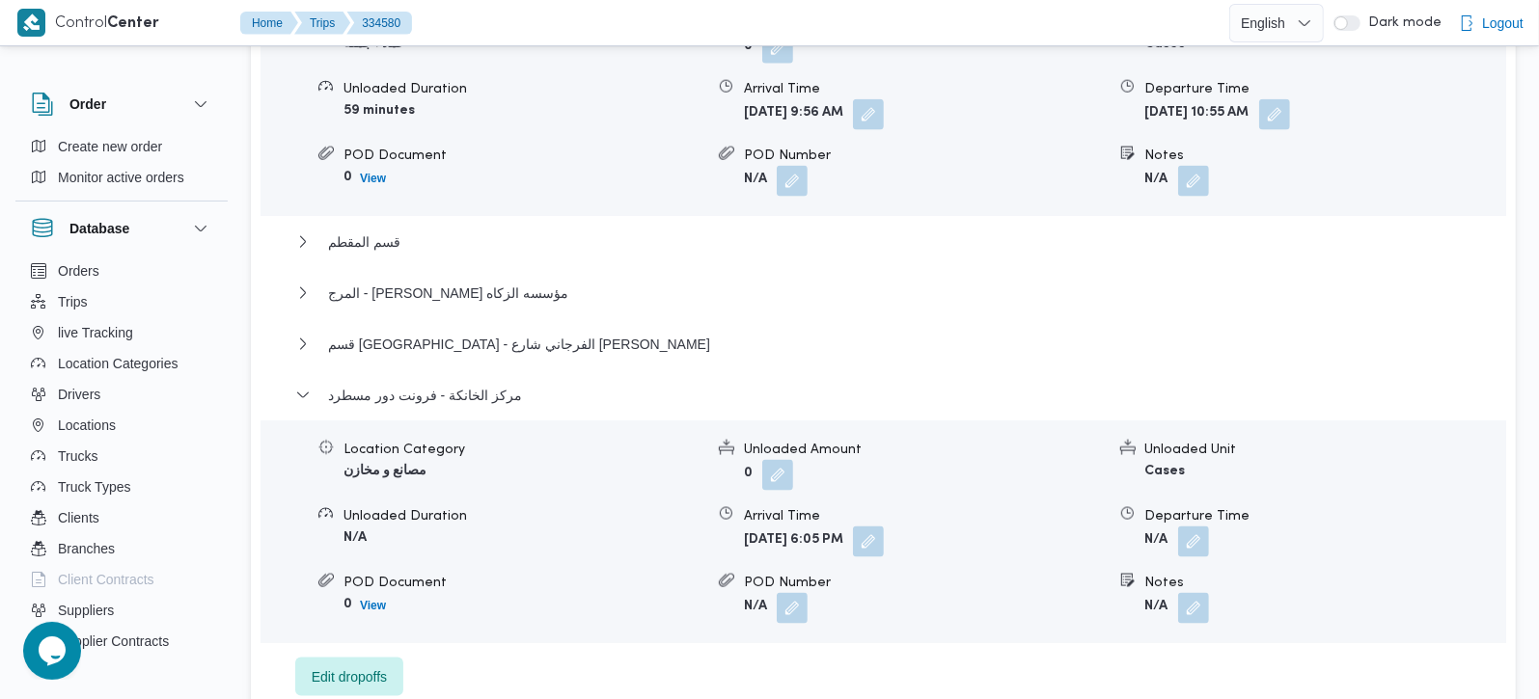
scroll to position [1868, 0]
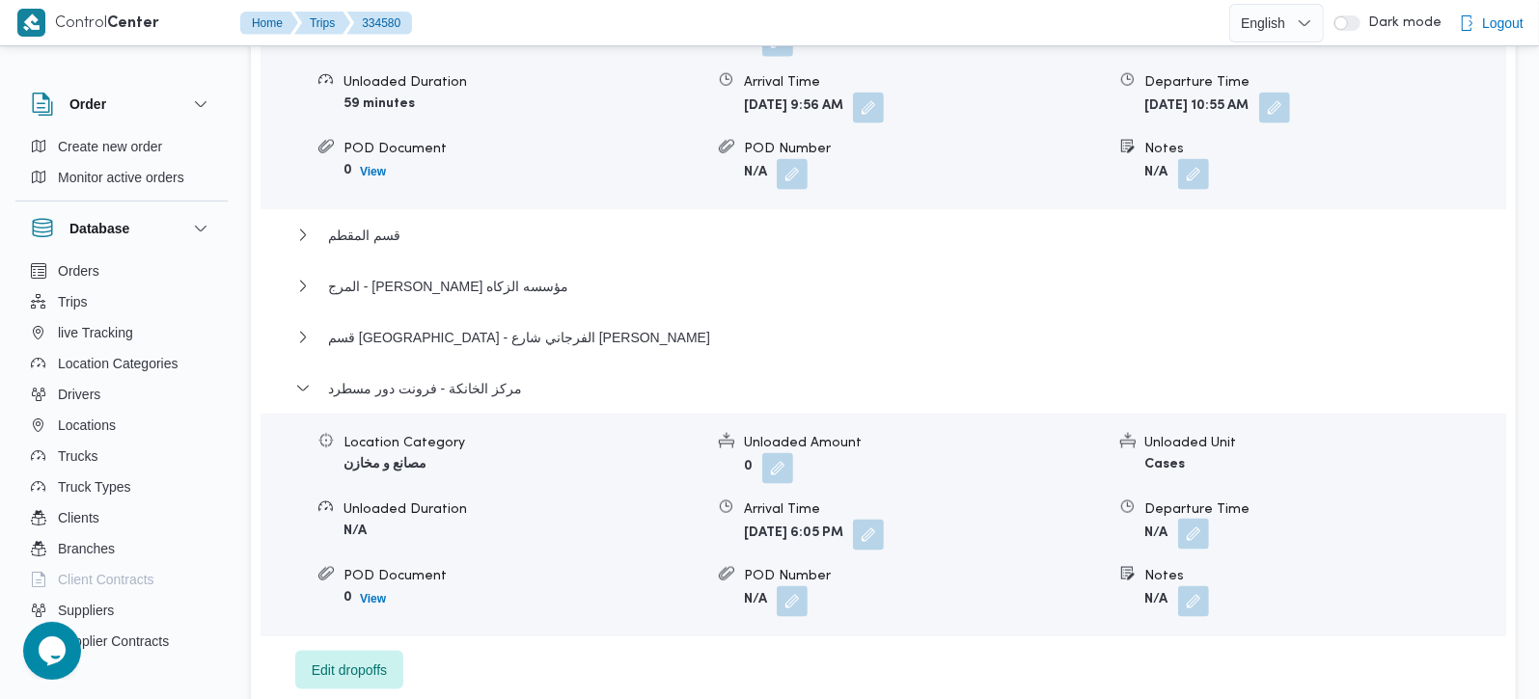
click at [1193, 519] on button "button" at bounding box center [1193, 534] width 31 height 31
click at [867, 646] on div "Dropoff Details قسم [GEOGRAPHIC_DATA] الجديدة Location Category عملاء جملة Unlo…" at bounding box center [883, 294] width 1265 height 877
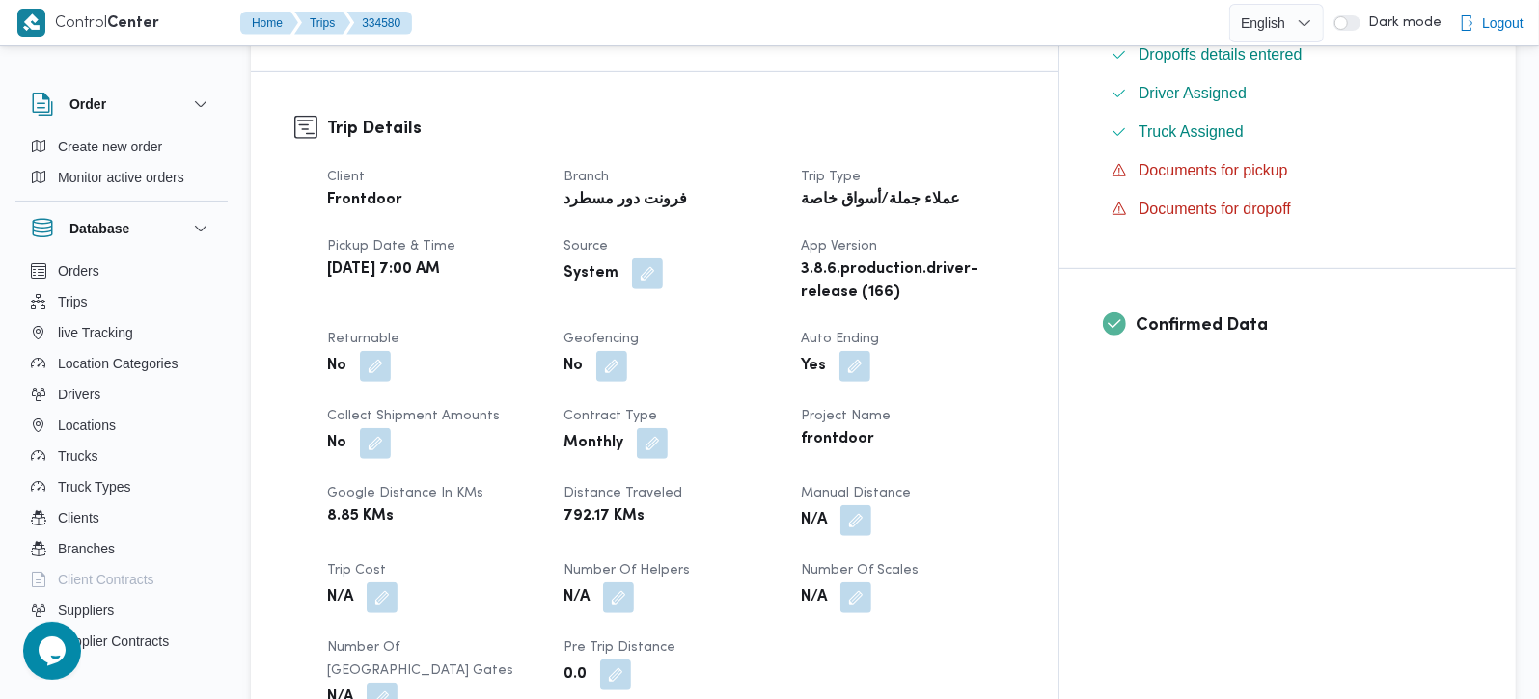
scroll to position [0, 0]
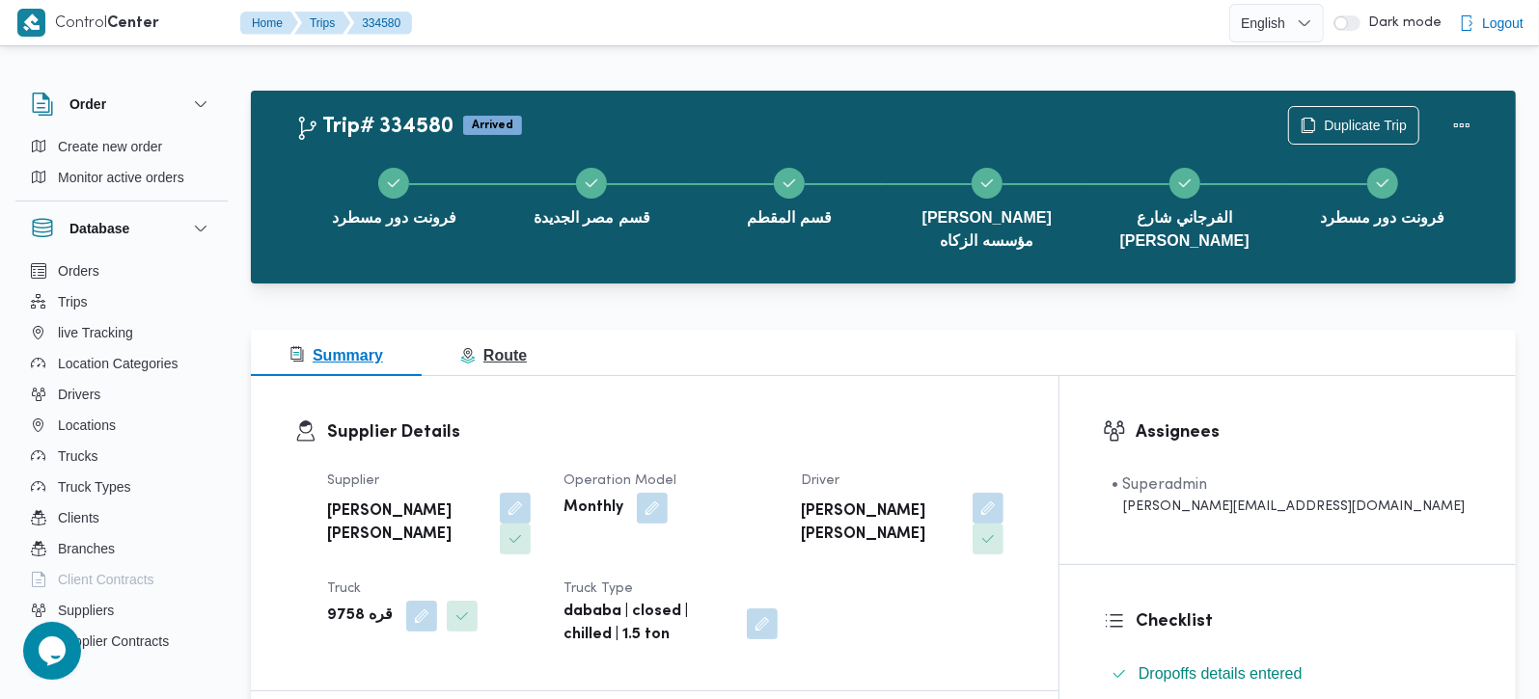
click at [496, 347] on span "Route" at bounding box center [493, 355] width 67 height 16
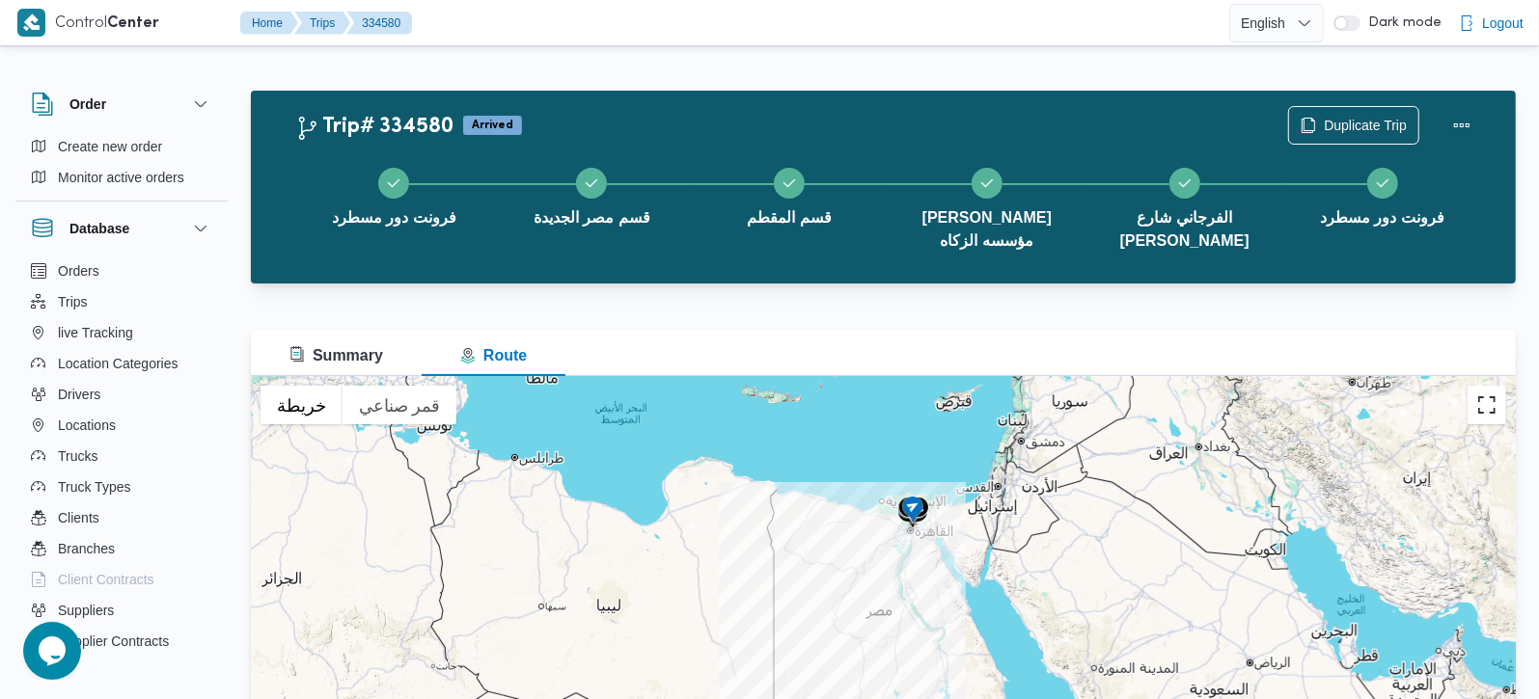
click at [1491, 412] on button "تبديل إلى العرض ملء الشاشة" at bounding box center [1486, 405] width 39 height 39
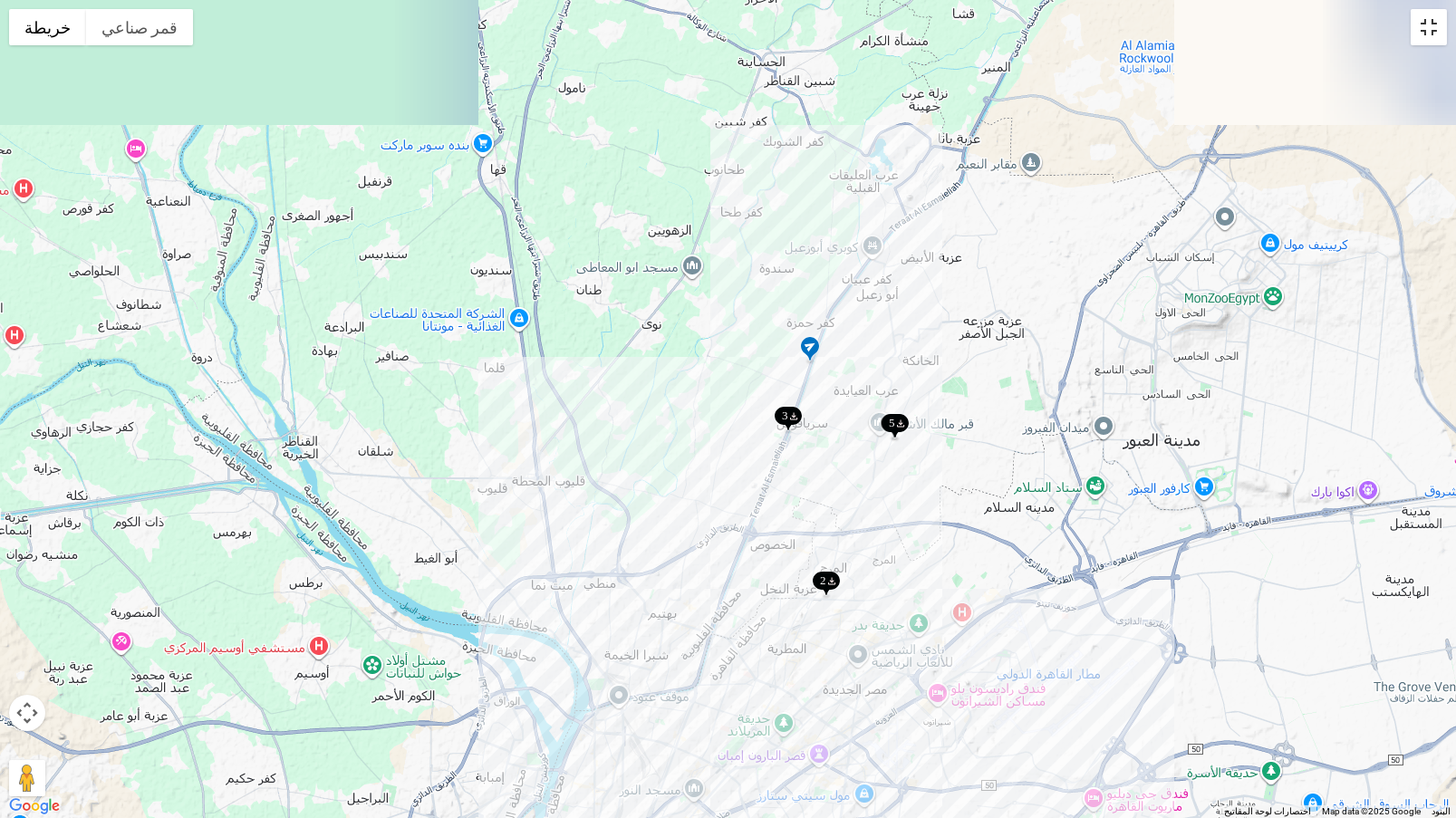
click at [1425, 32] on button "تبديل إلى العرض ملء الشاشة" at bounding box center [1429, 27] width 37 height 37
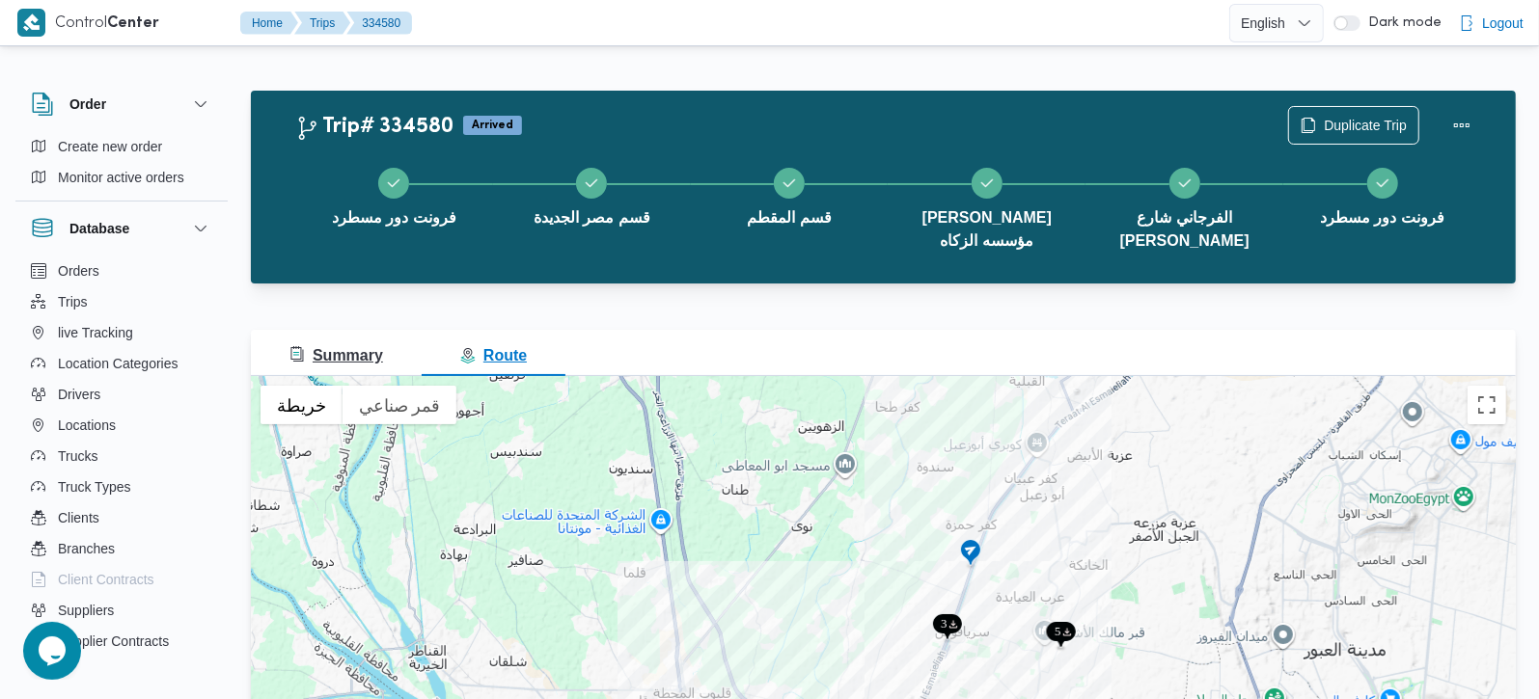
click at [318, 347] on span "Summary" at bounding box center [336, 355] width 94 height 16
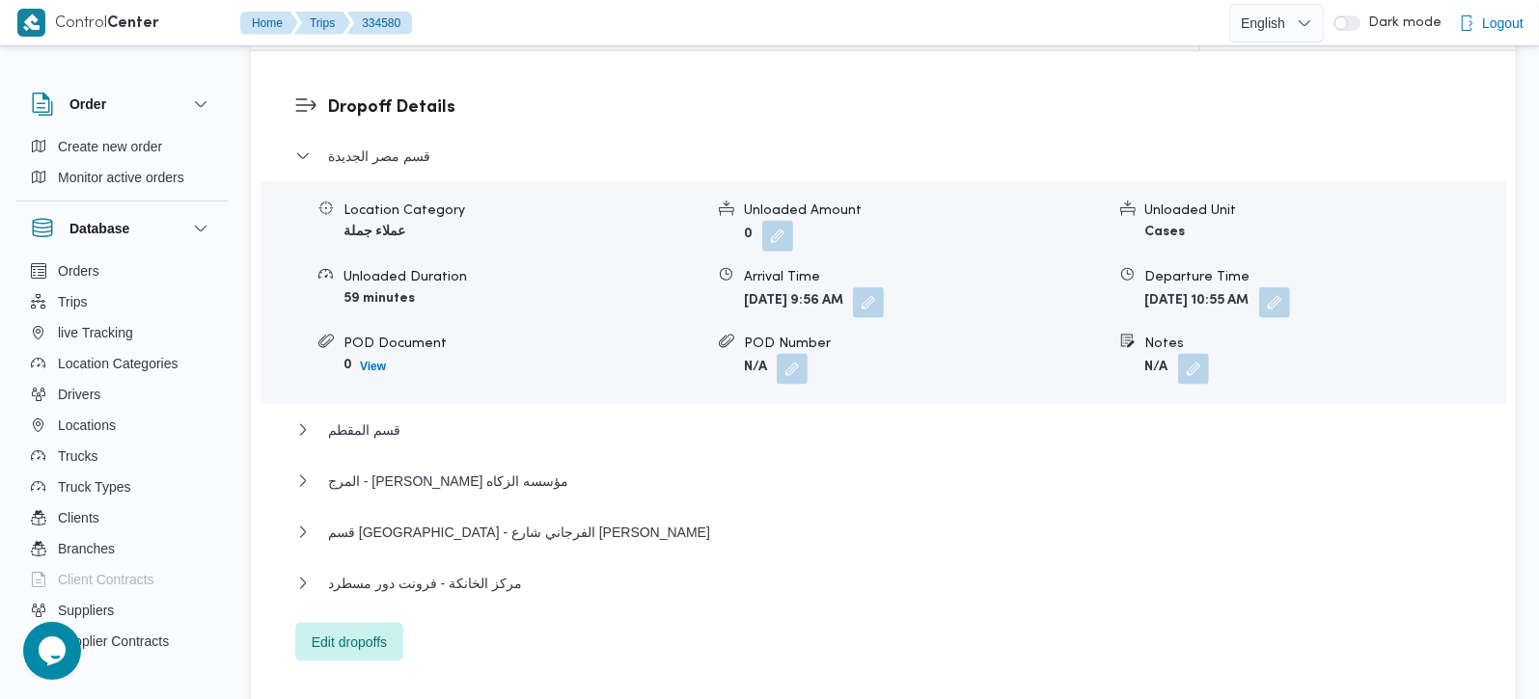
scroll to position [2042, 0]
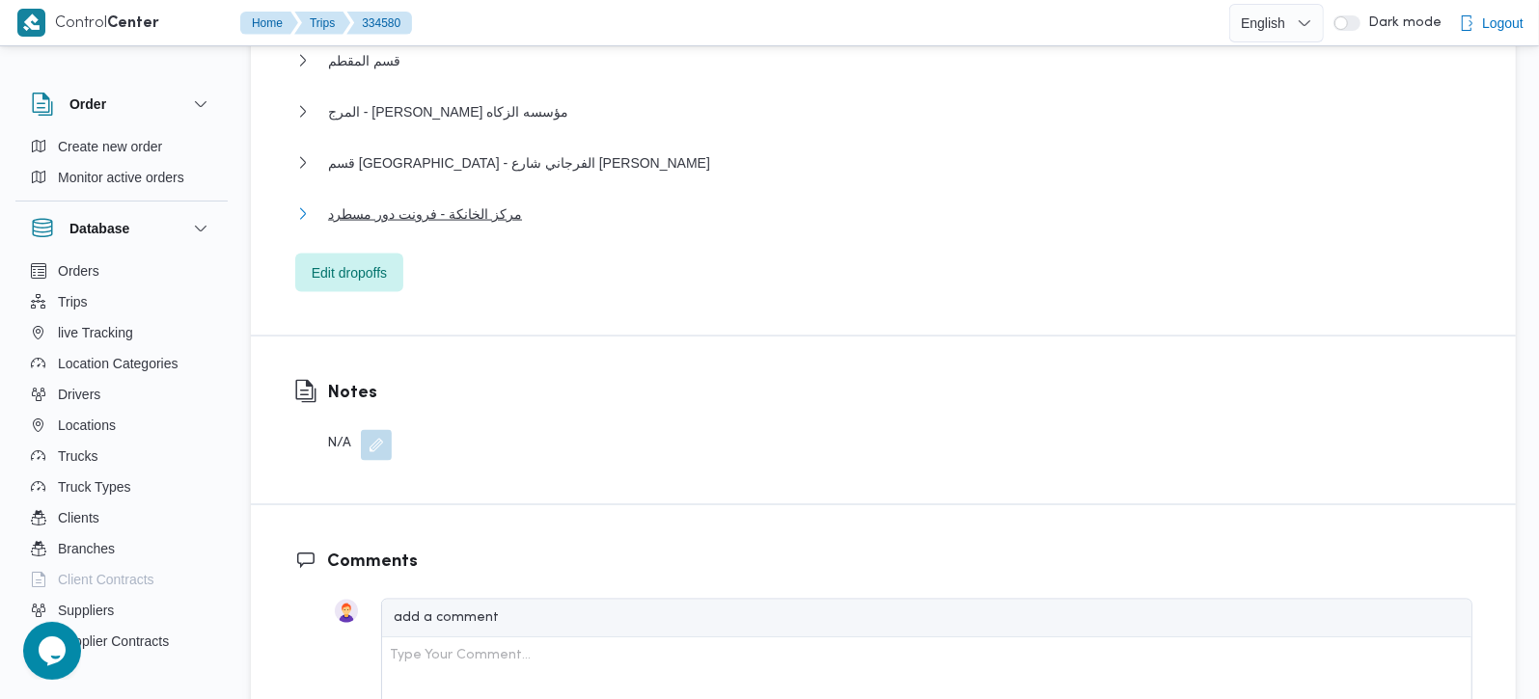
click at [413, 203] on span "مركز الخانكة - فرونت دور مسطرد" at bounding box center [425, 214] width 194 height 23
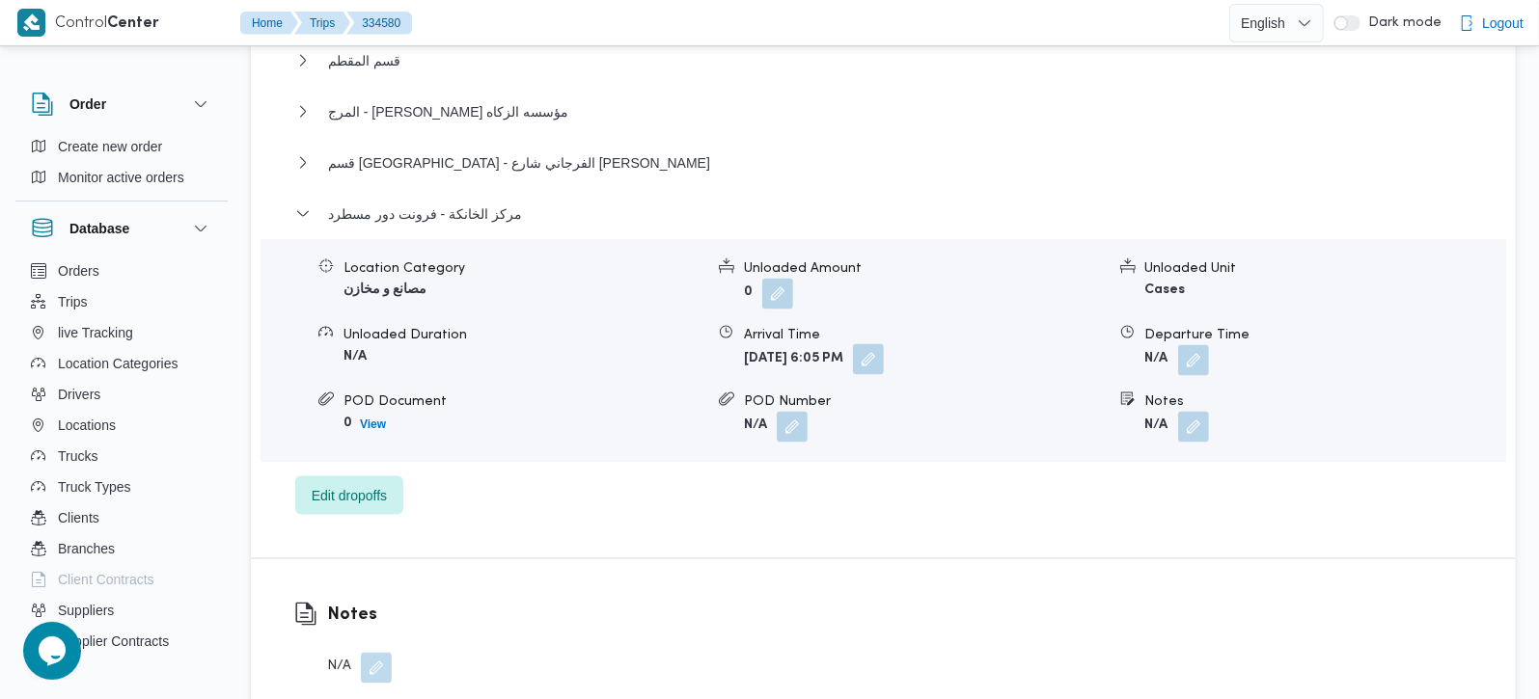
click at [884, 344] on button "button" at bounding box center [868, 359] width 31 height 31
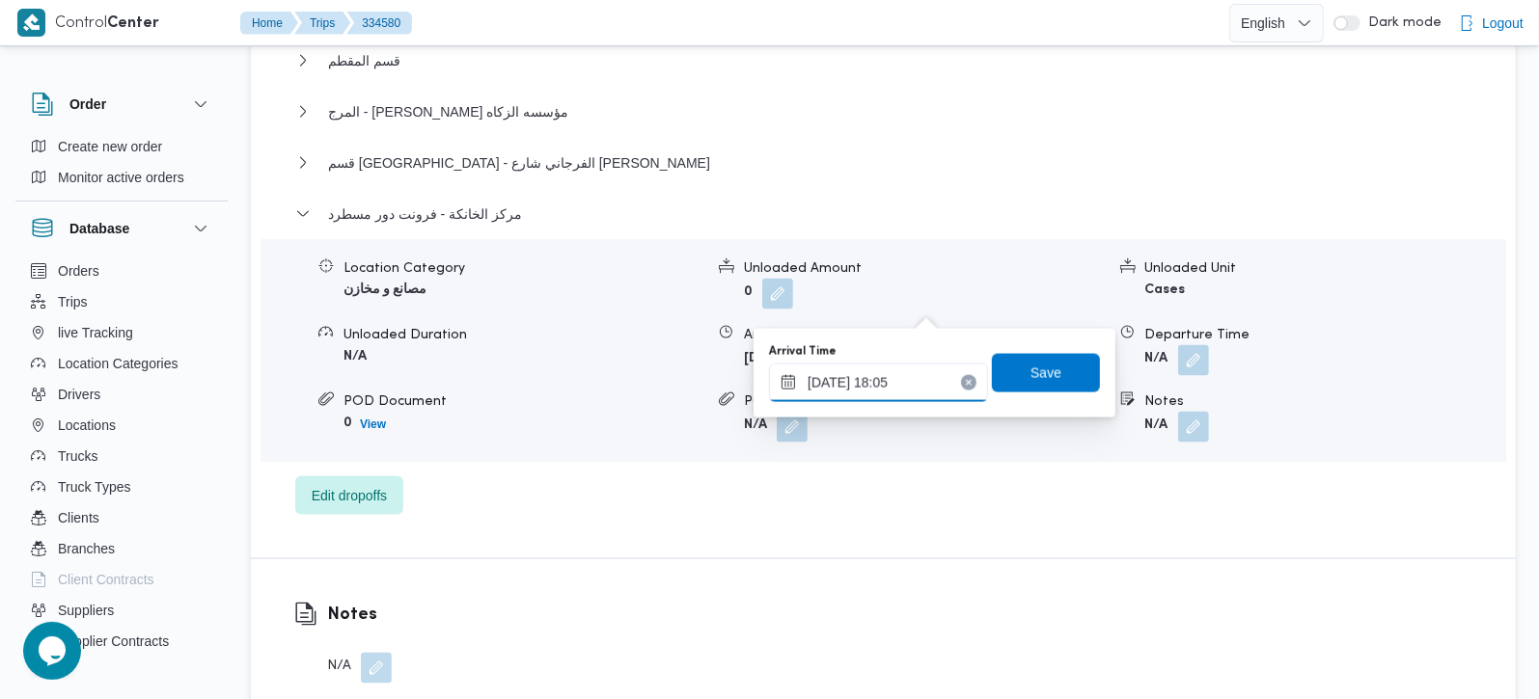
click at [882, 369] on input "[DATE] 18:05" at bounding box center [878, 383] width 219 height 39
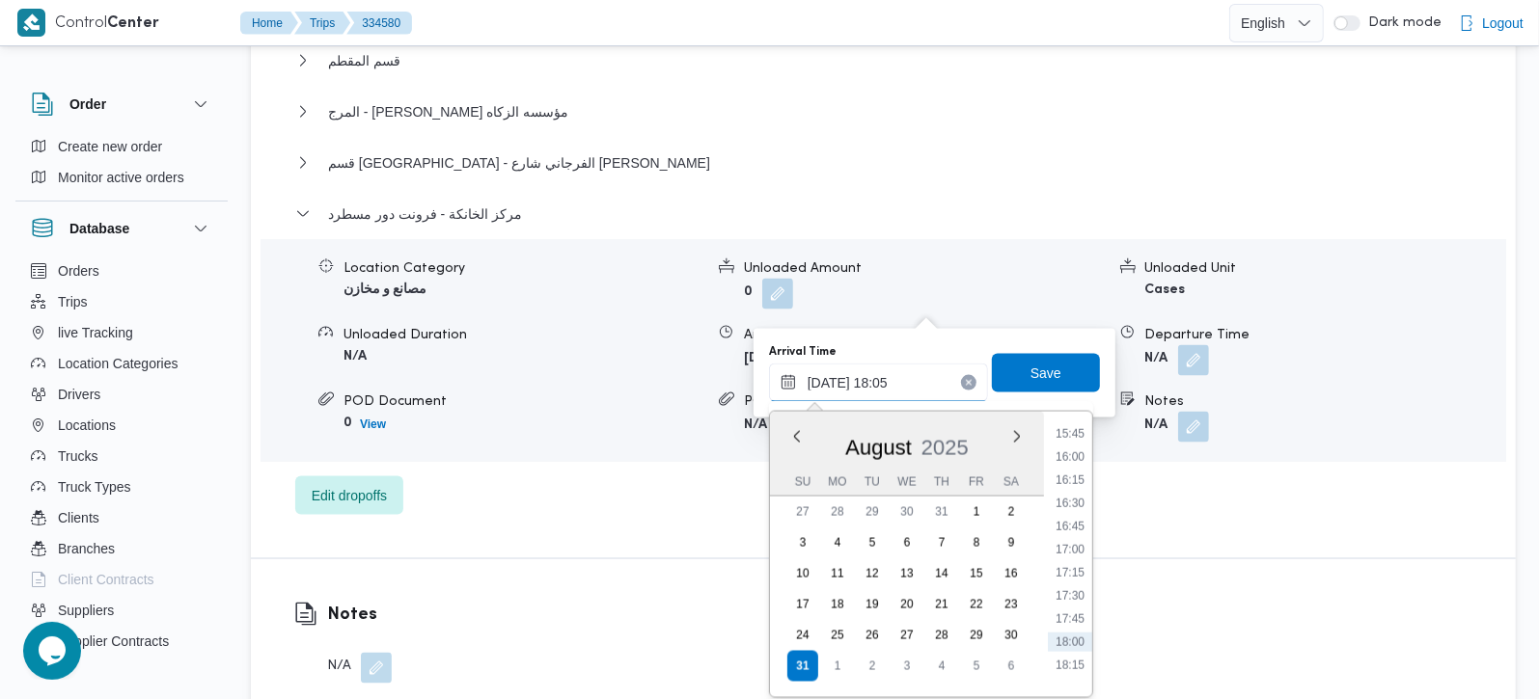
scroll to position [1422, 0]
click at [1072, 473] on li "15:45" at bounding box center [1070, 473] width 44 height 19
type input "[DATE] 15:45"
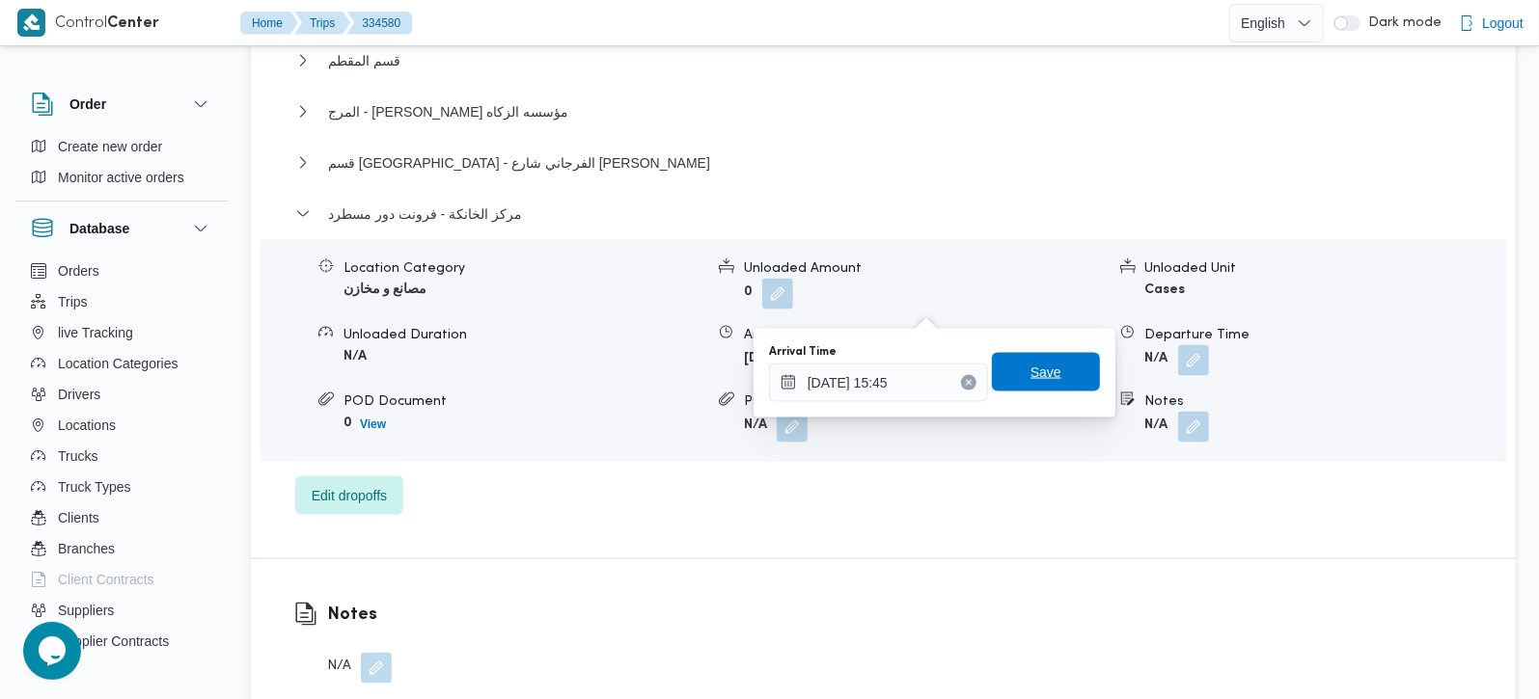
click at [1036, 369] on span "Save" at bounding box center [1045, 372] width 31 height 23
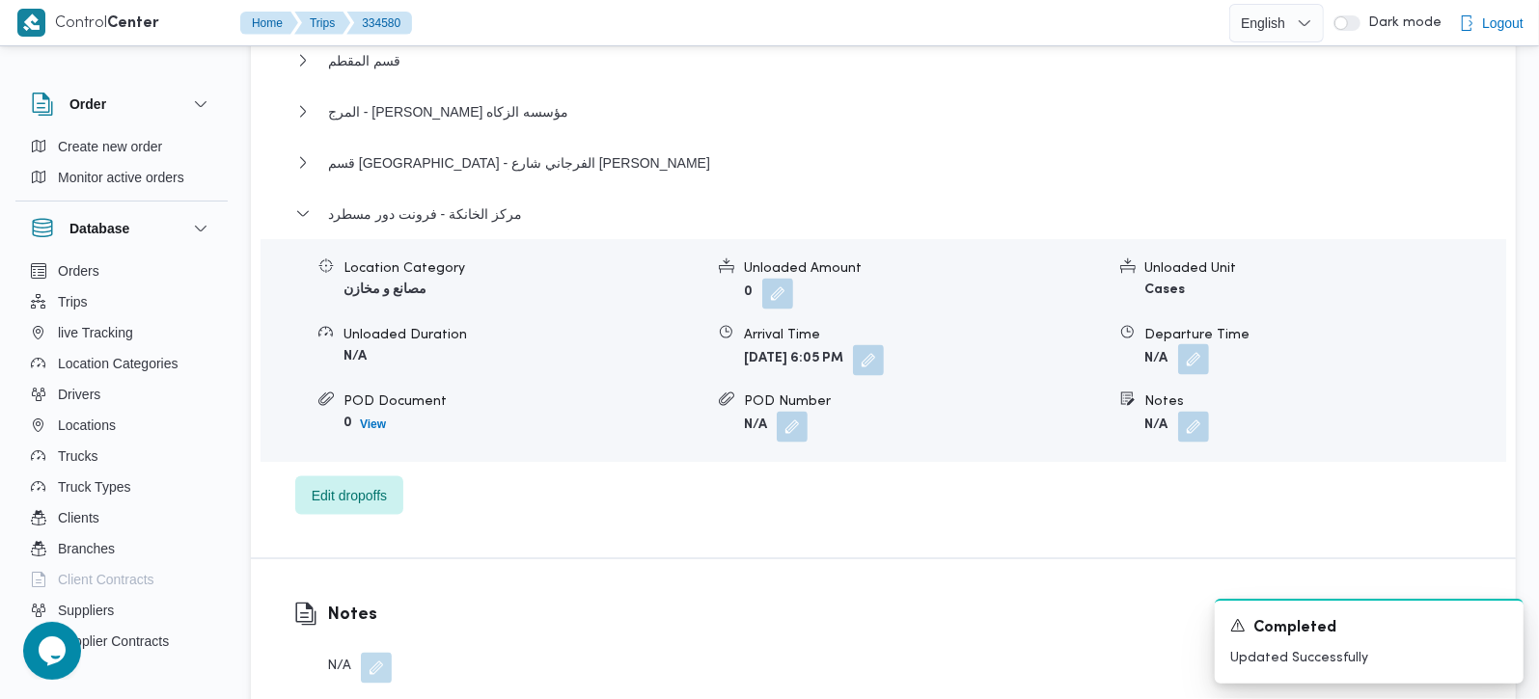
click at [1201, 344] on button "button" at bounding box center [1193, 359] width 31 height 31
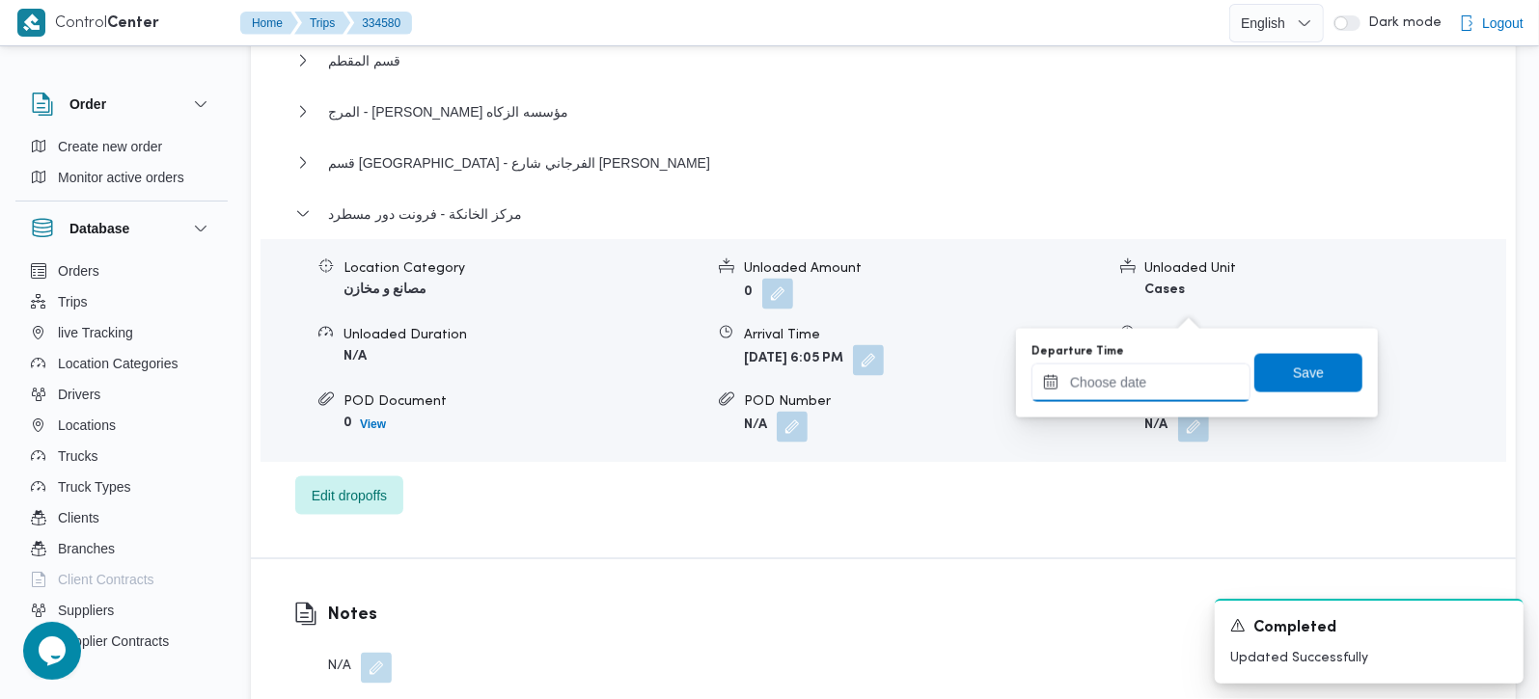
click at [1172, 384] on input "Departure Time" at bounding box center [1140, 383] width 219 height 39
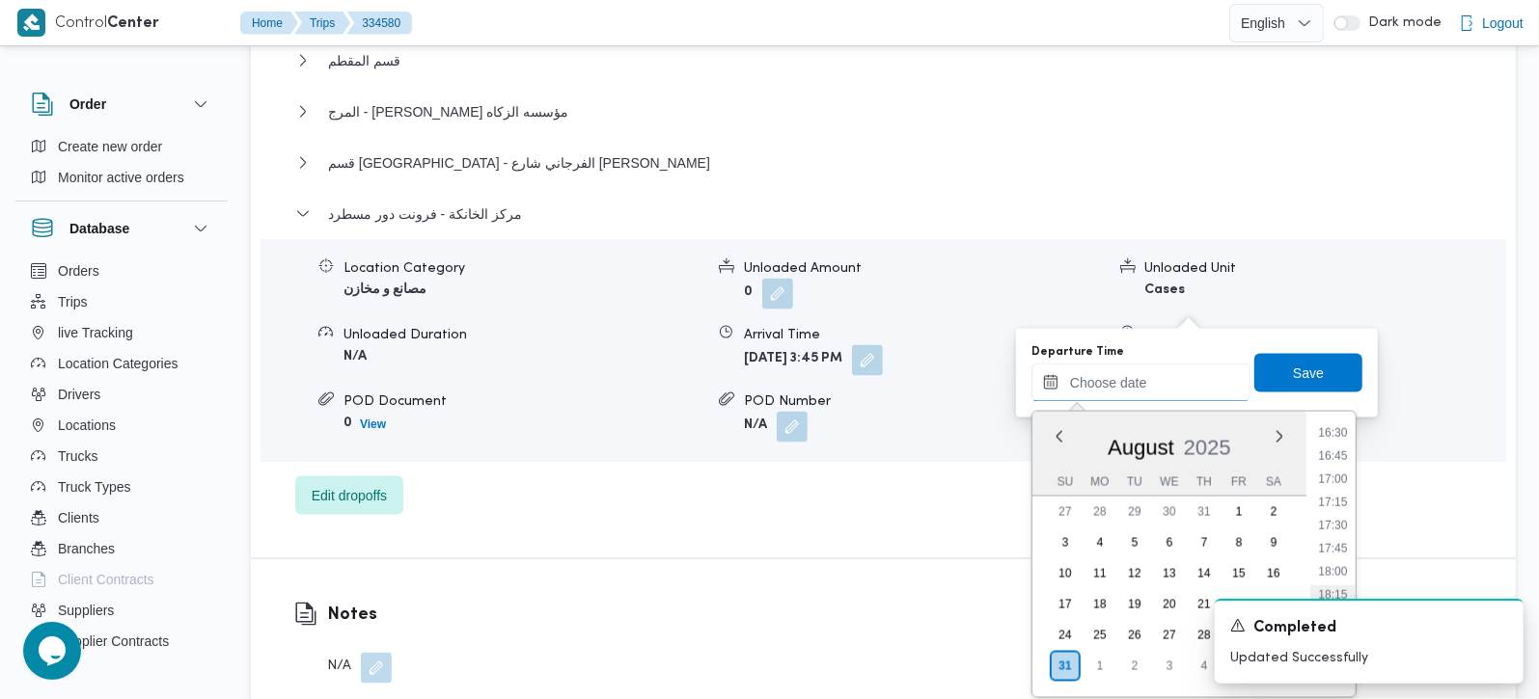
scroll to position [1492, 0]
click at [1329, 428] on li "16:00" at bounding box center [1332, 426] width 44 height 19
type input "[DATE] 16:00"
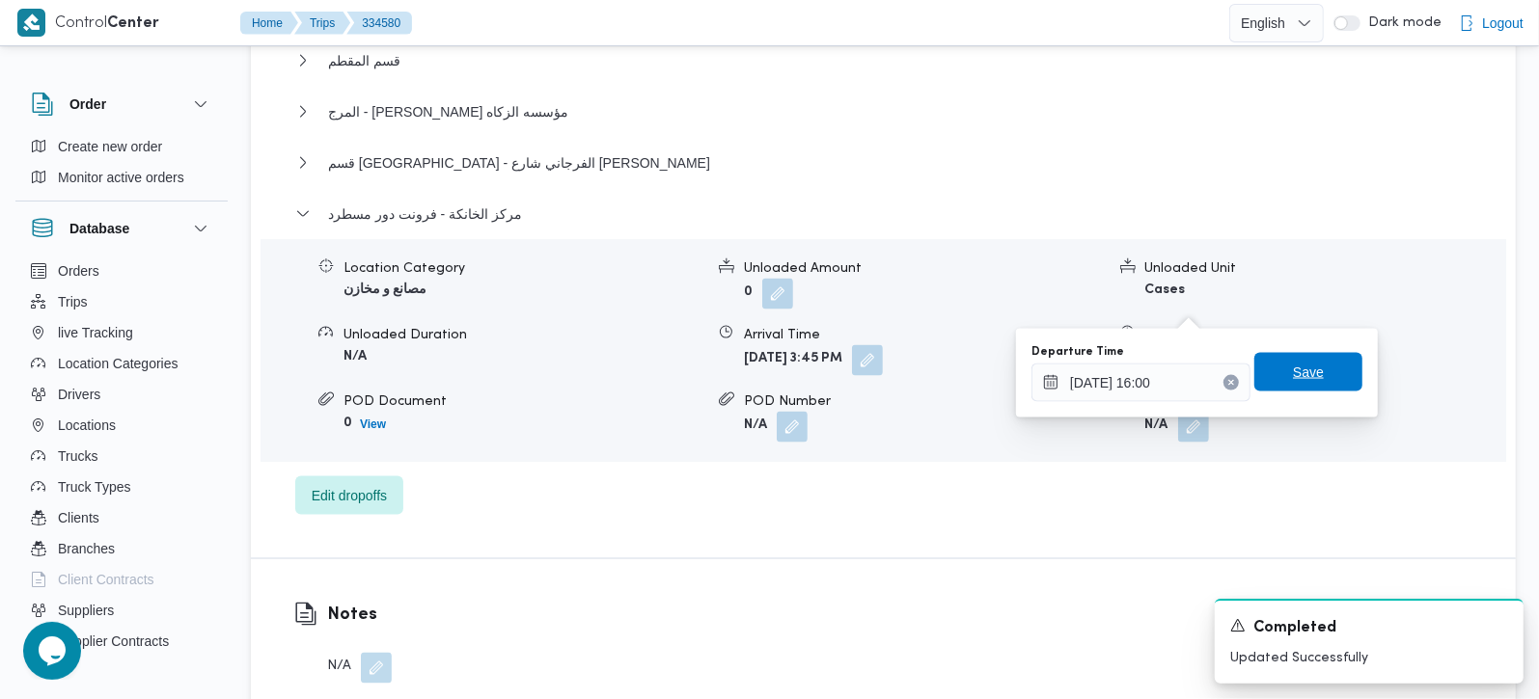
click at [1309, 375] on span "Save" at bounding box center [1308, 372] width 108 height 39
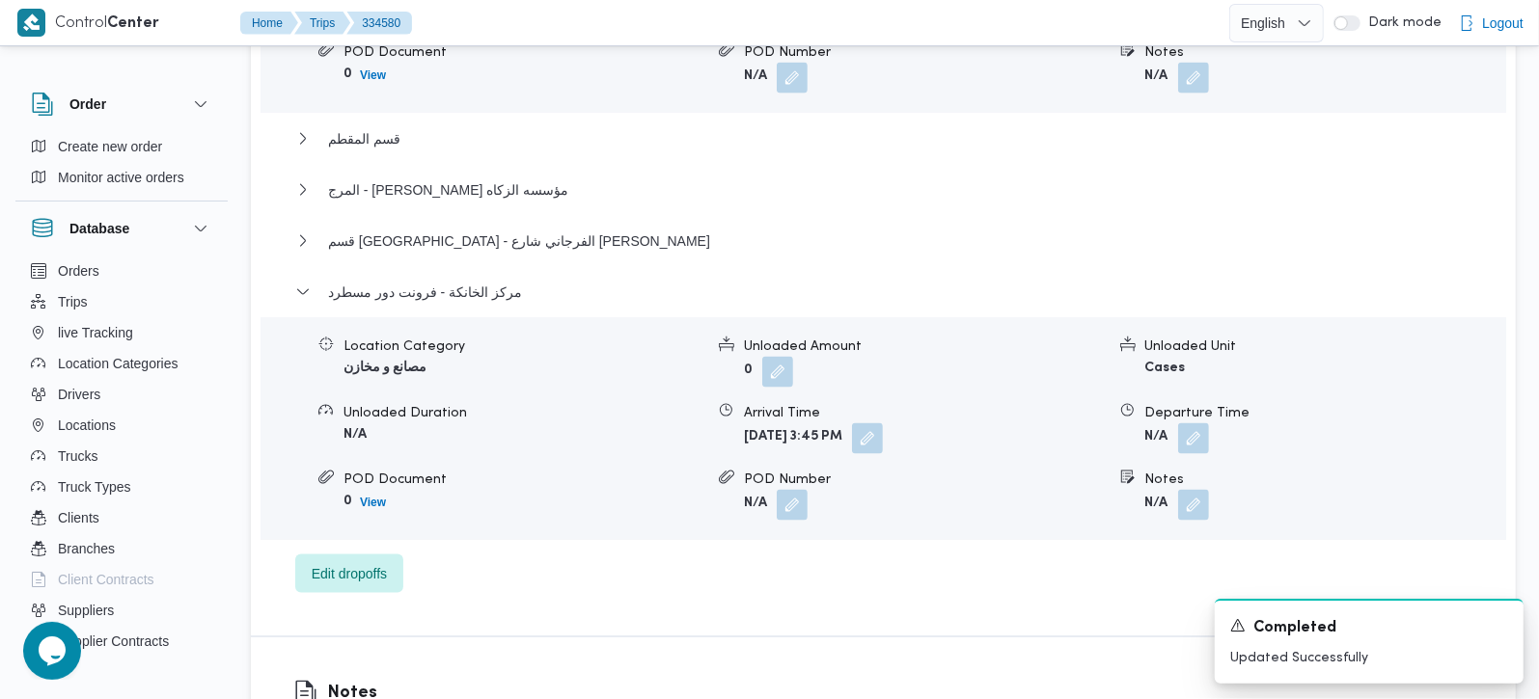
scroll to position [1929, 0]
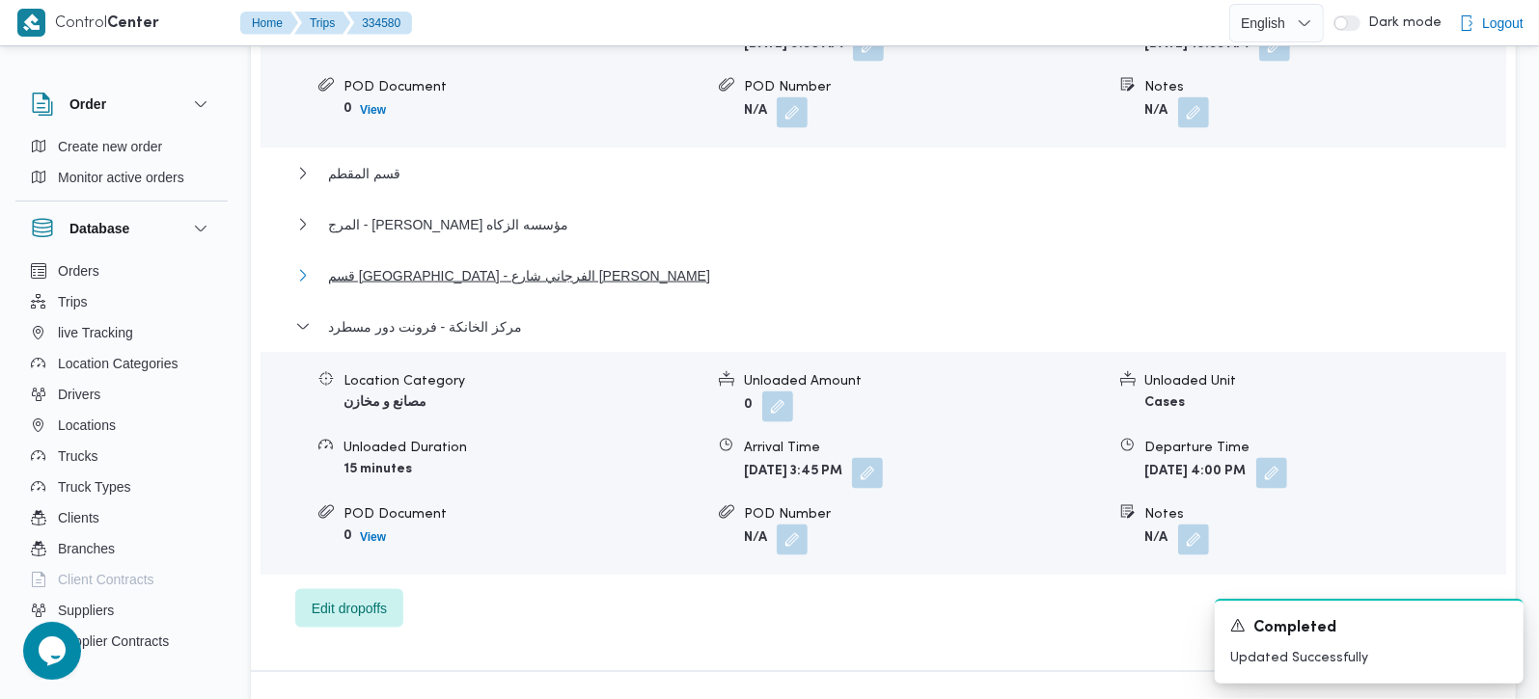
click at [407, 264] on span "قسم [GEOGRAPHIC_DATA] - الفرجاني شارع [PERSON_NAME]" at bounding box center [519, 275] width 382 height 23
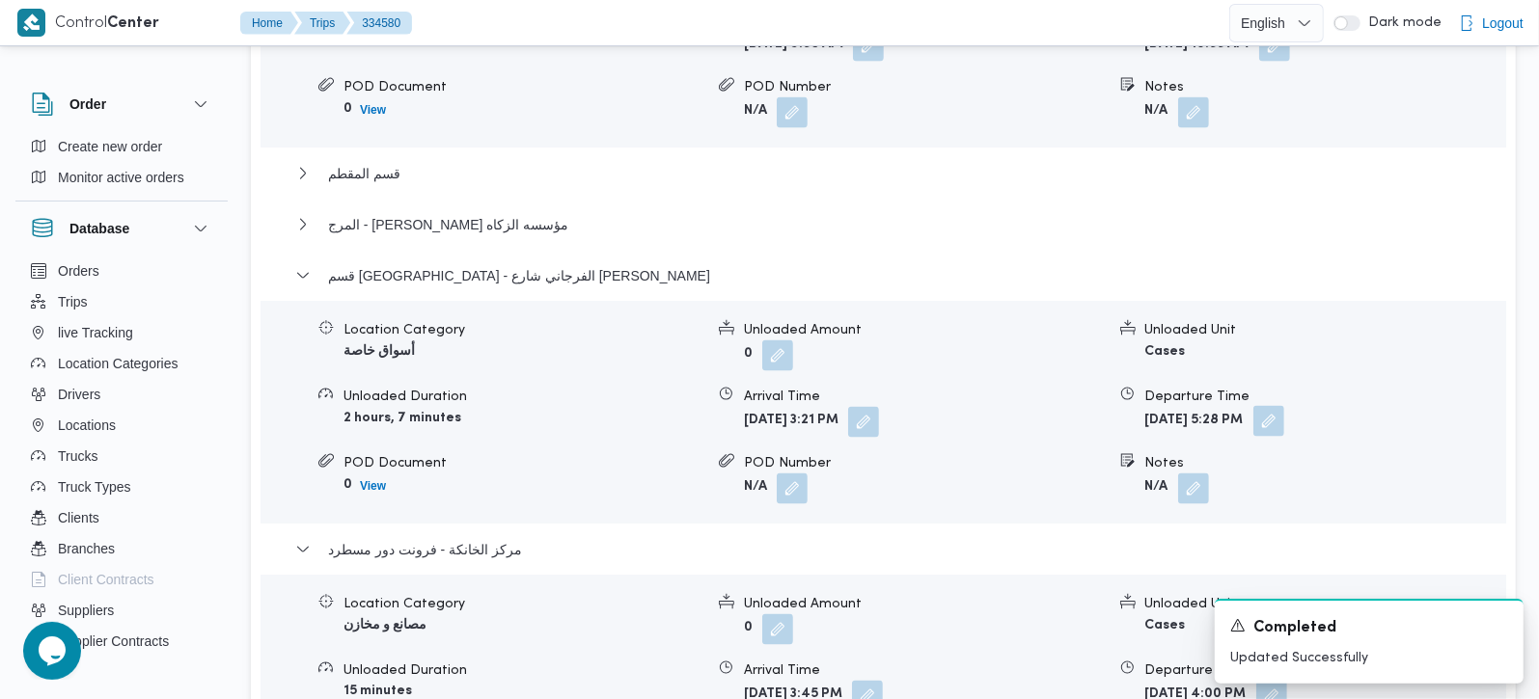
click at [1284, 406] on button "button" at bounding box center [1268, 421] width 31 height 31
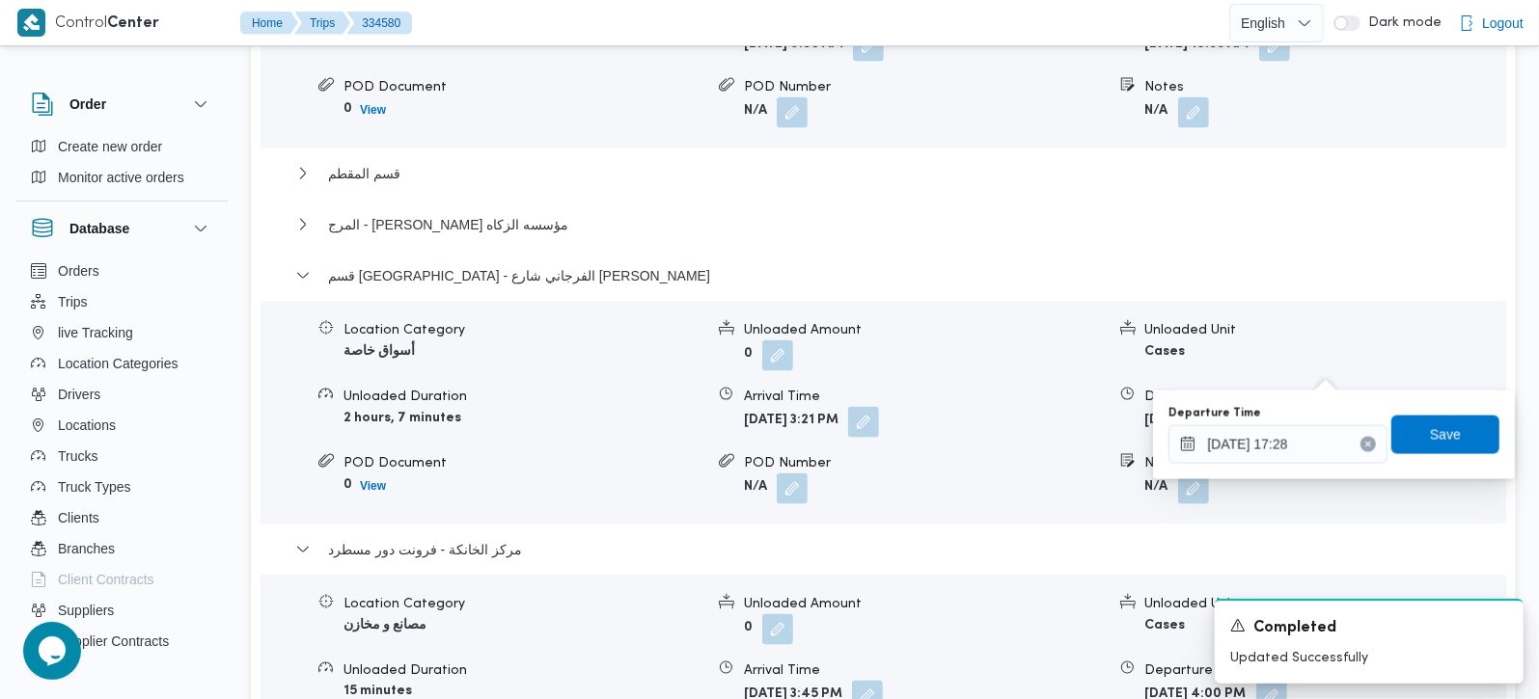
click at [1360, 443] on button "Clear input" at bounding box center [1367, 444] width 15 height 15
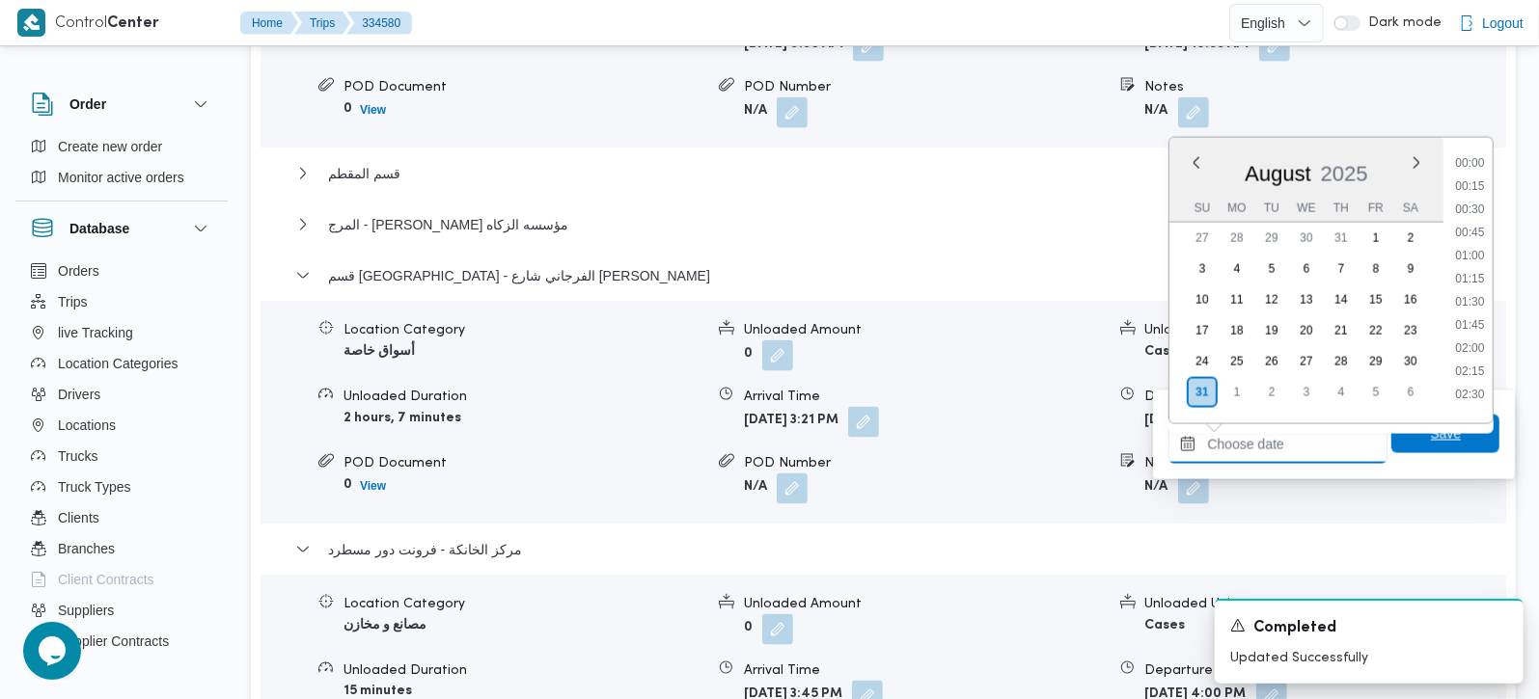
scroll to position [1605, 0]
click at [1400, 435] on span "Save" at bounding box center [1445, 434] width 108 height 39
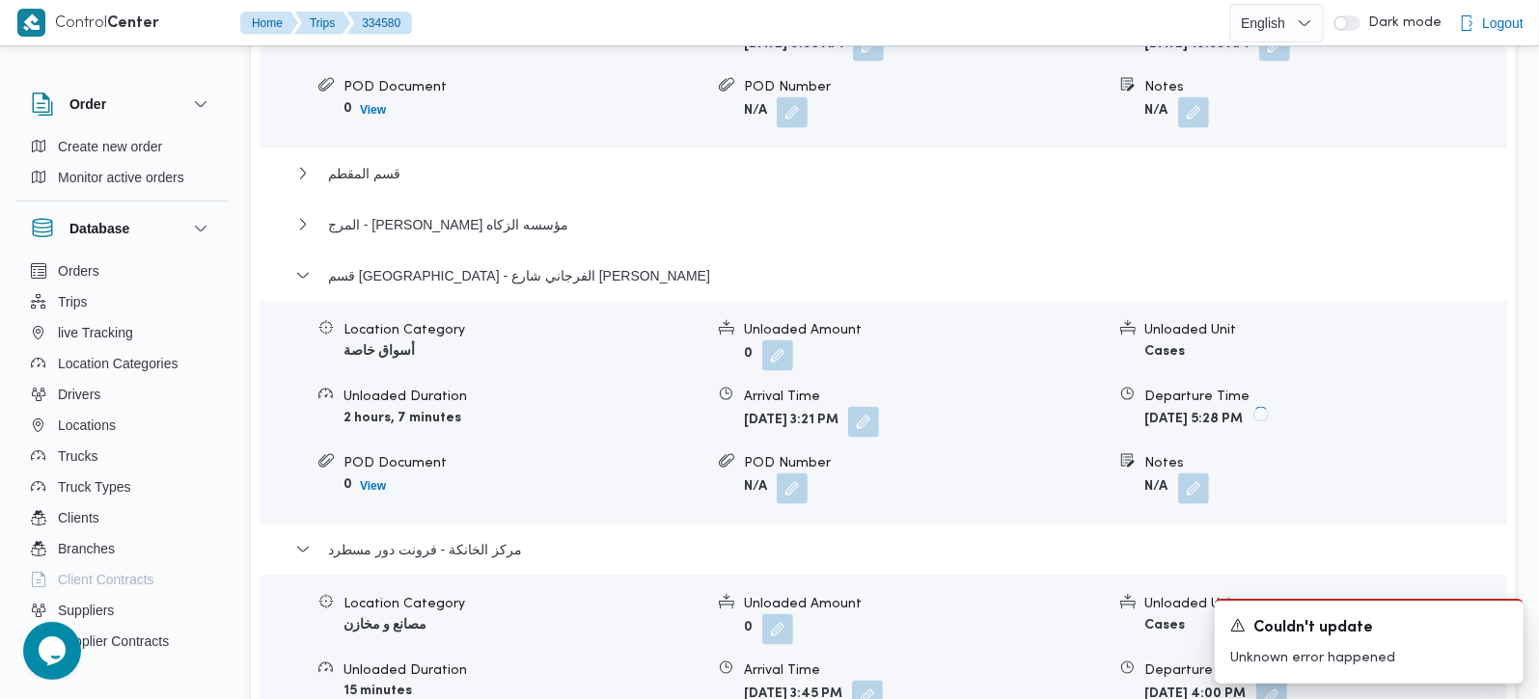
scroll to position [1816, 0]
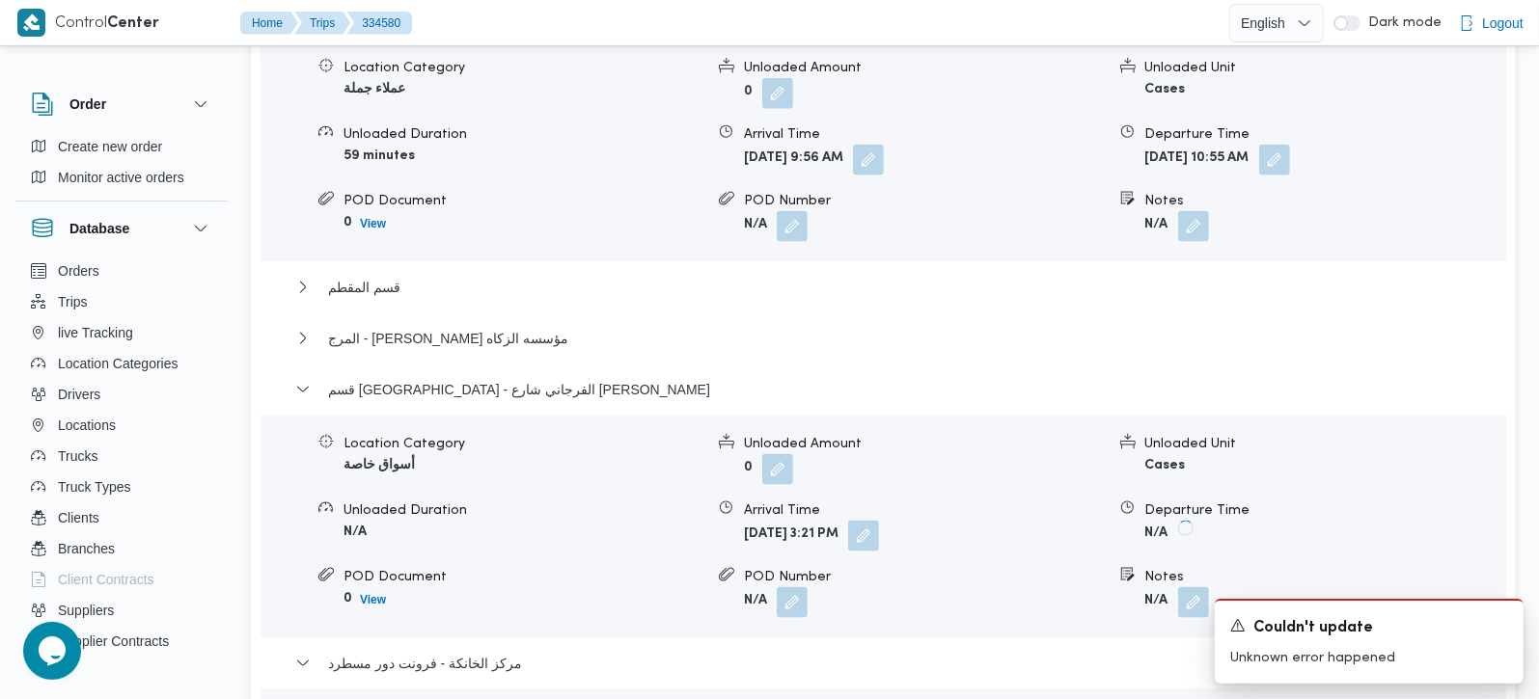
click at [385, 268] on div "قسم [GEOGRAPHIC_DATA] الجديدة Location Category عملاء جملة Unloaded Amount 0 Un…" at bounding box center [883, 483] width 1177 height 963
click at [419, 327] on span "المرج - [PERSON_NAME] مؤسسه الزكاه" at bounding box center [448, 338] width 240 height 23
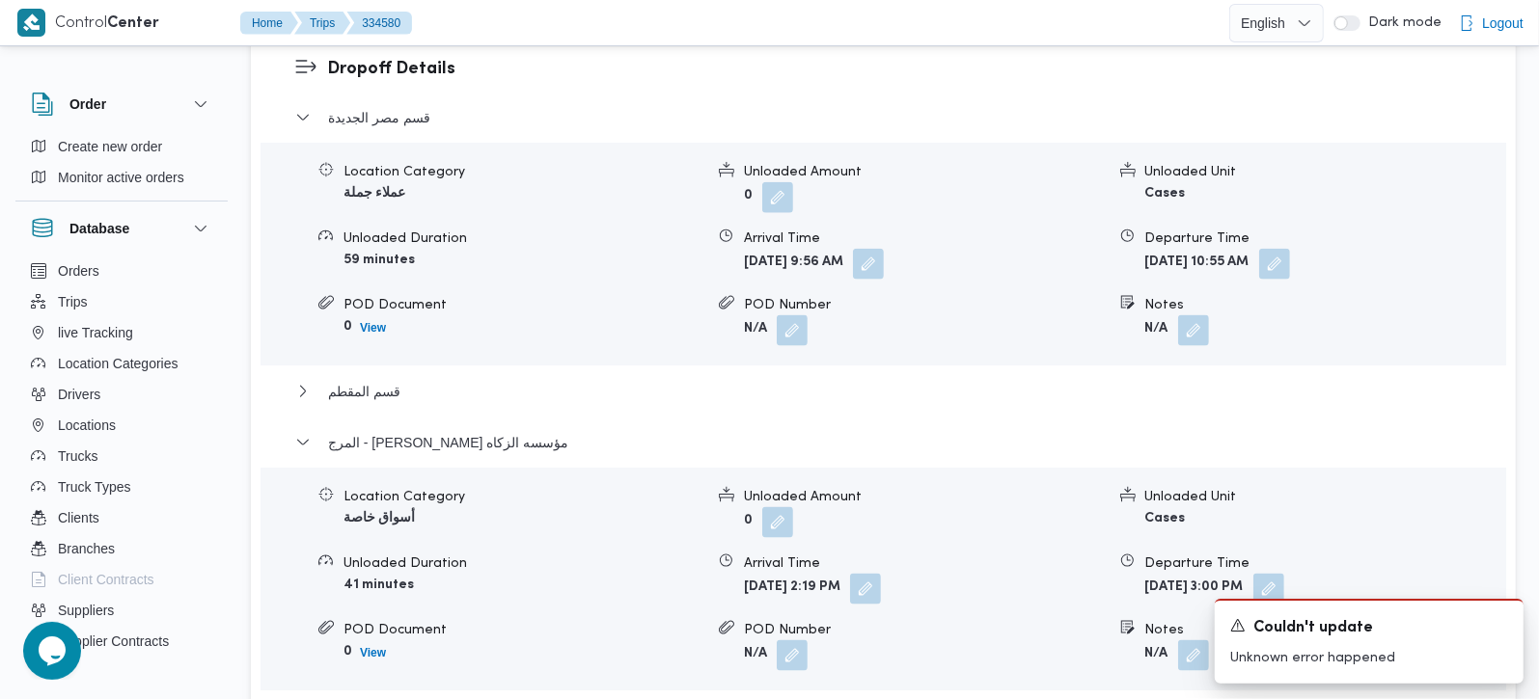
scroll to position [1702, 0]
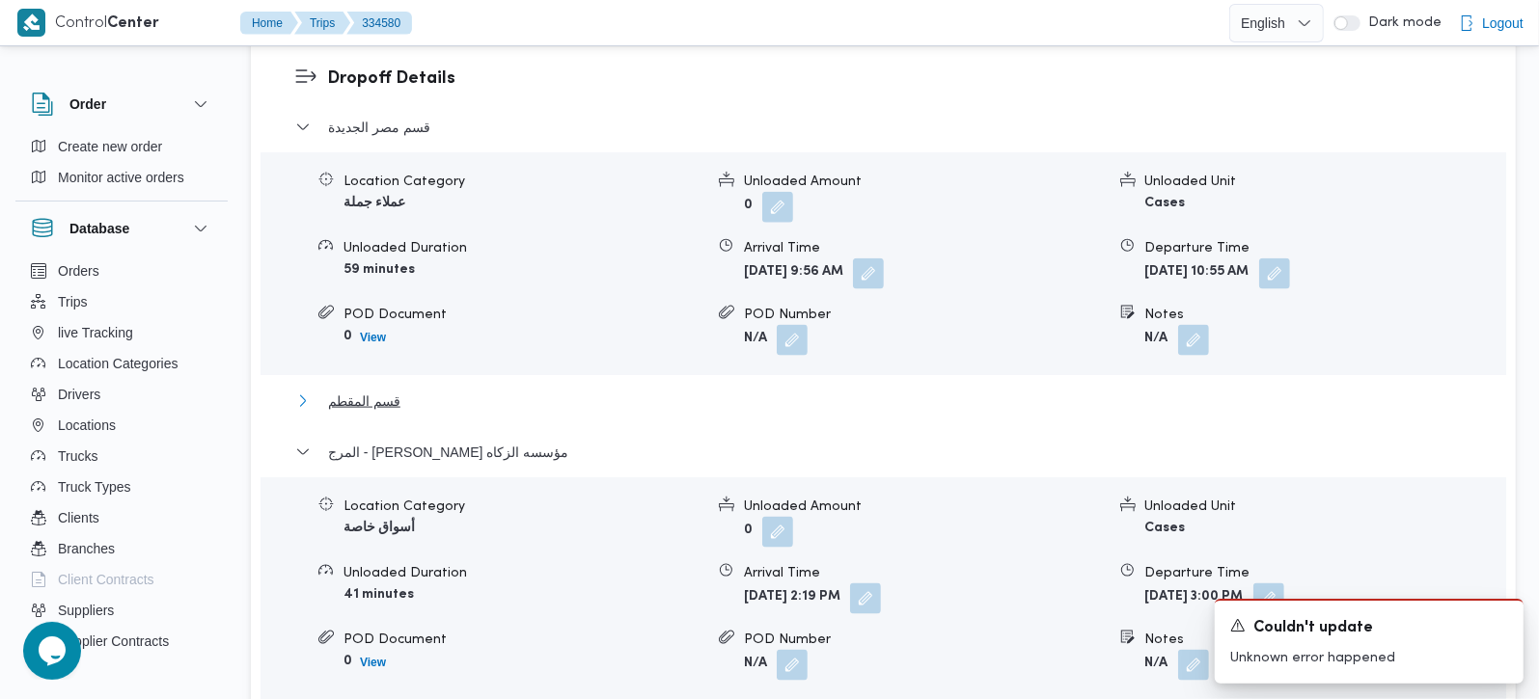
click at [348, 390] on span "قسم المقطم" at bounding box center [364, 401] width 72 height 23
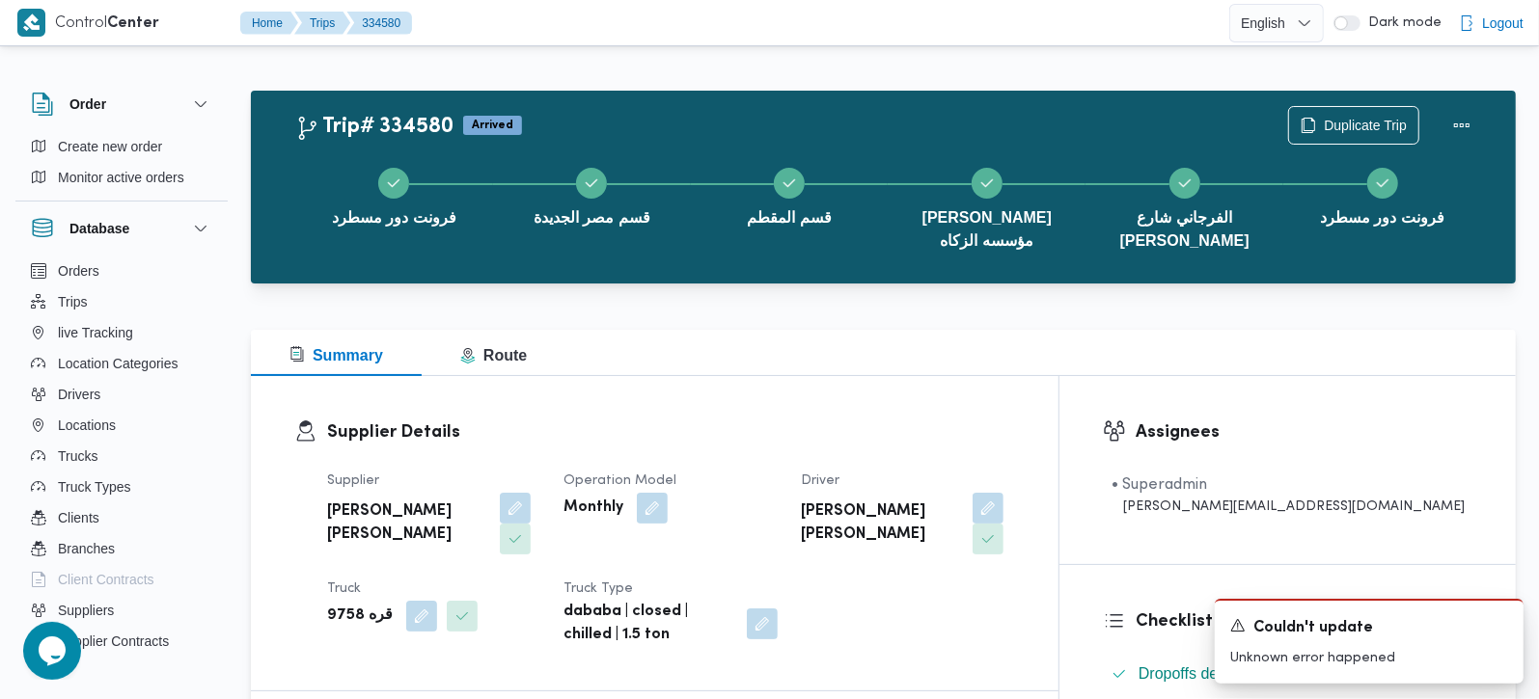
scroll to position [567, 0]
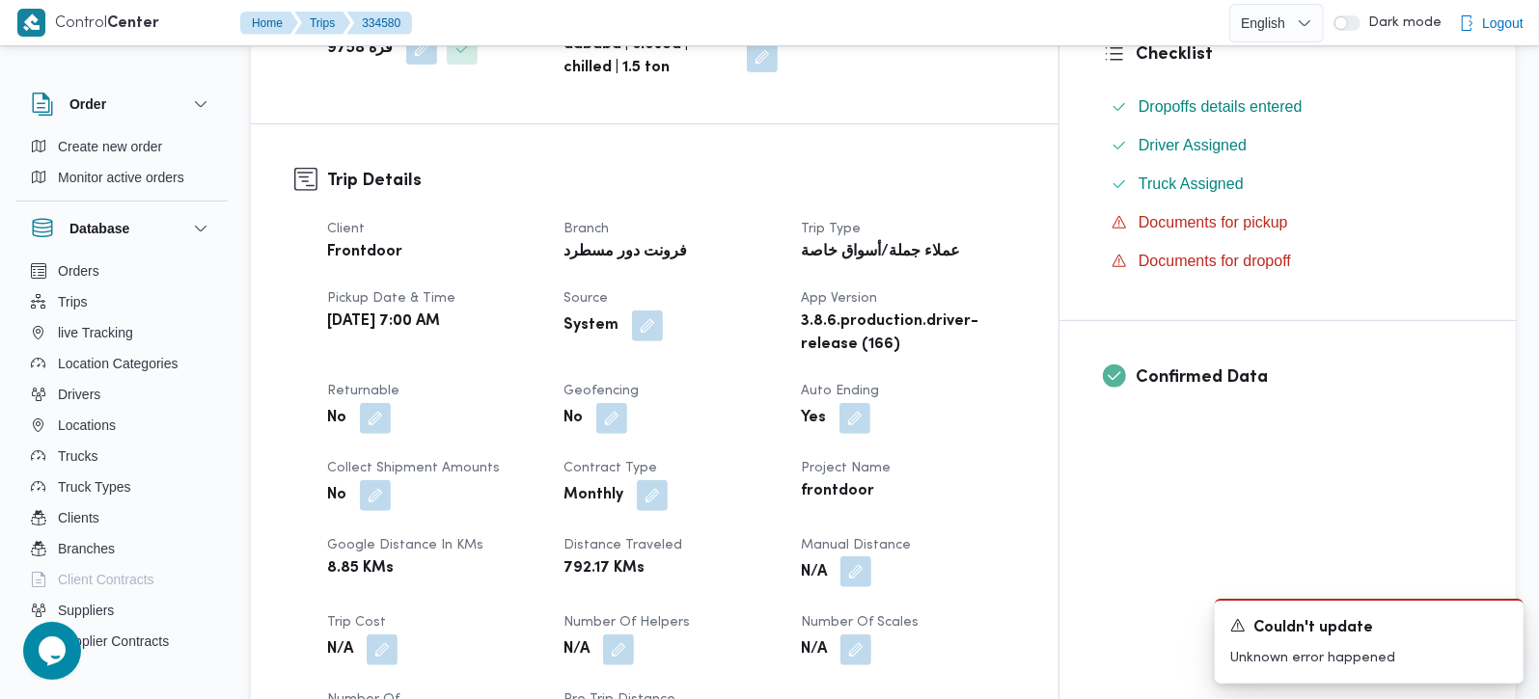
click at [871, 557] on button "button" at bounding box center [855, 572] width 31 height 31
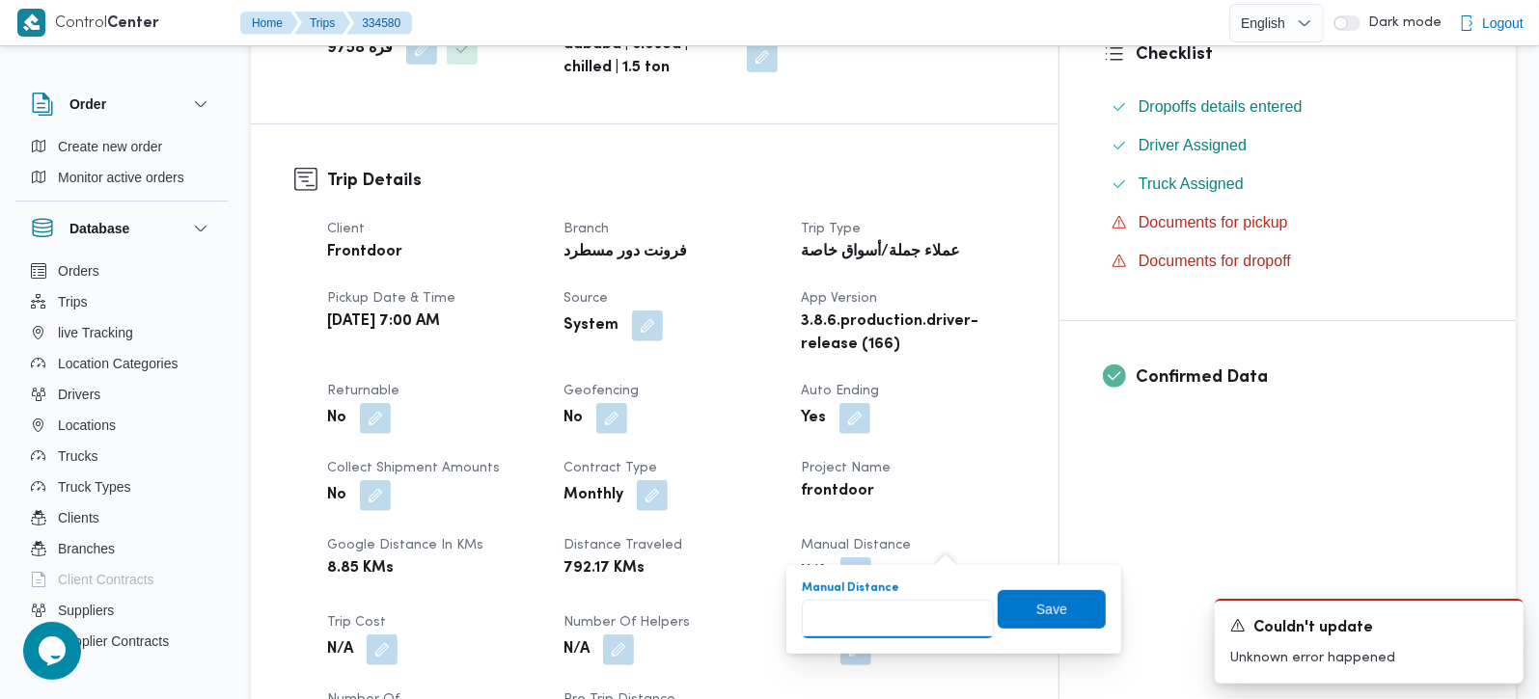
click at [904, 614] on input "Manual Distance" at bounding box center [898, 619] width 192 height 39
type input "100"
click at [1019, 620] on span "Save" at bounding box center [1052, 608] width 108 height 39
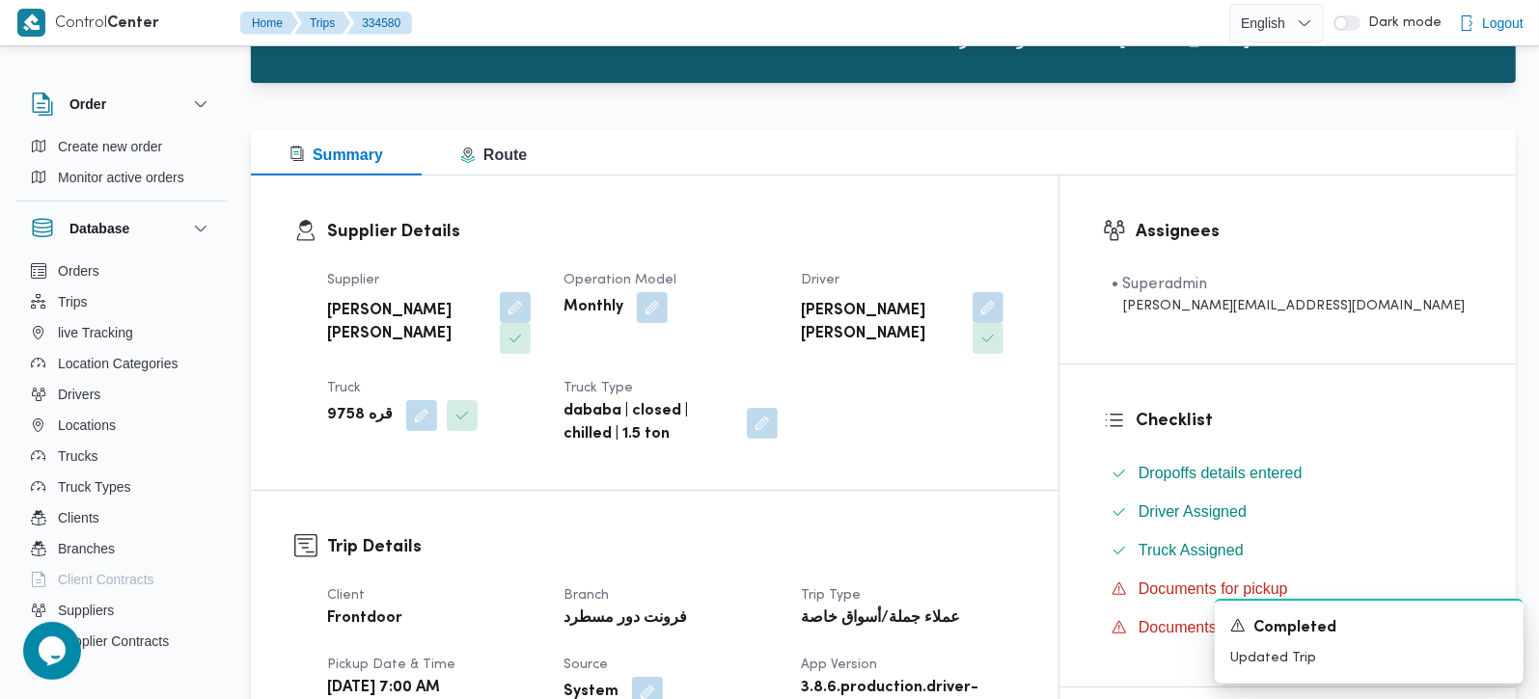
scroll to position [0, 0]
